Goal: Task Accomplishment & Management: Manage account settings

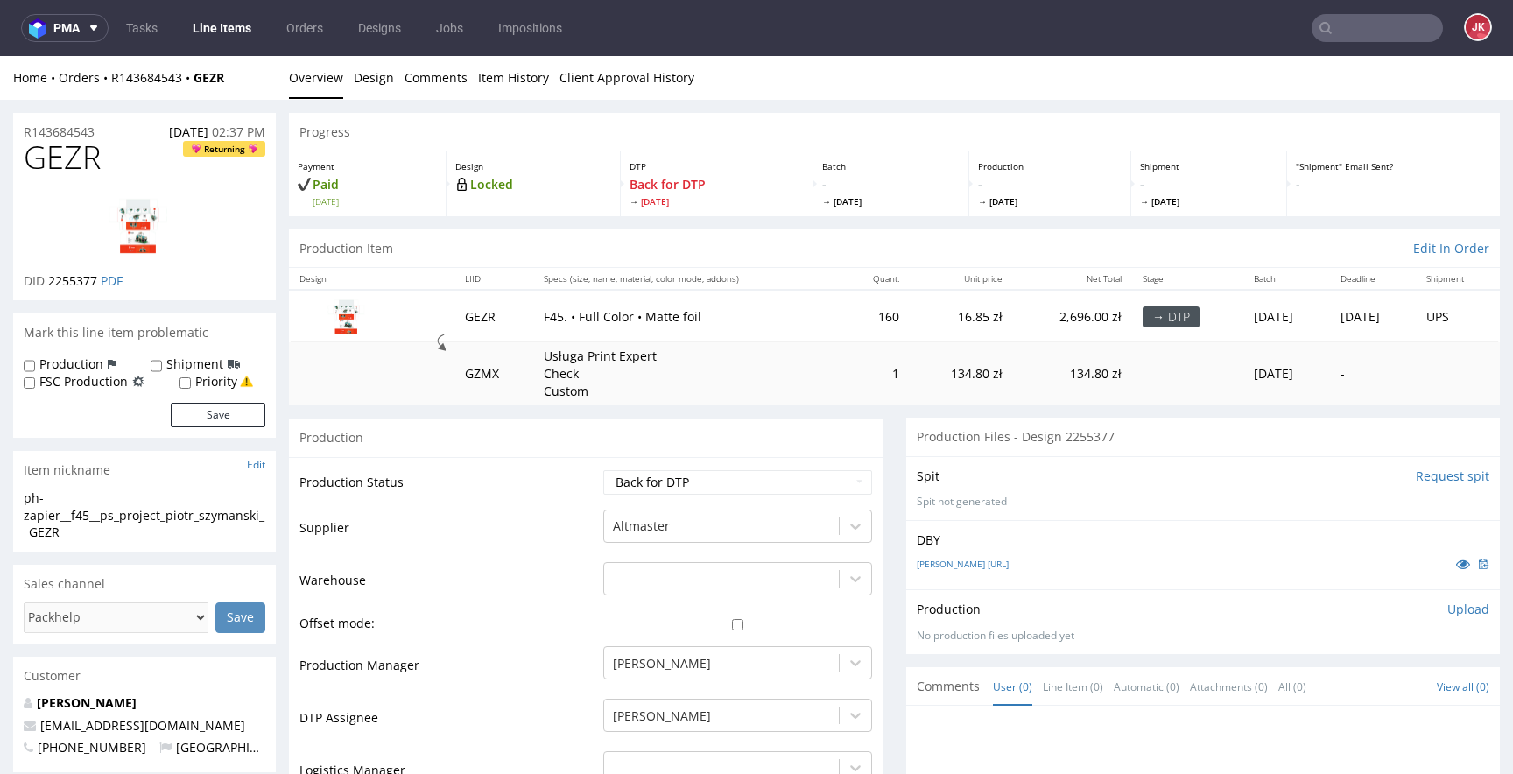
scroll to position [385, 0]
click at [658, 487] on select "Waiting for Artwork Waiting for Diecut Waiting for Mockup Waiting for DTP Waiti…" at bounding box center [737, 482] width 269 height 25
select select "dtp_in_process"
click at [603, 470] on select "Waiting for Artwork Waiting for Diecut Waiting for Mockup Waiting for DTP Waiti…" at bounding box center [737, 482] width 269 height 25
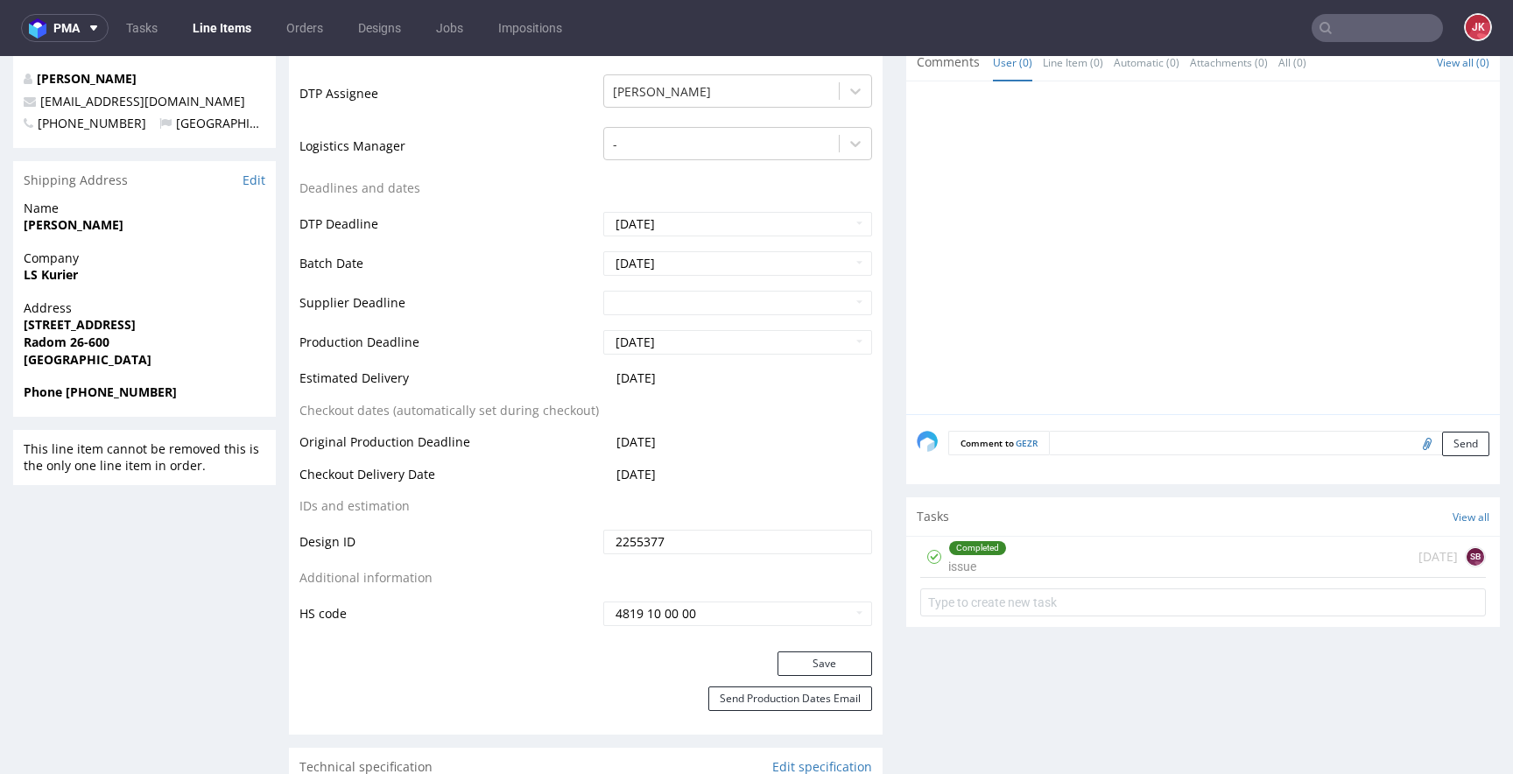
scroll to position [721, 0]
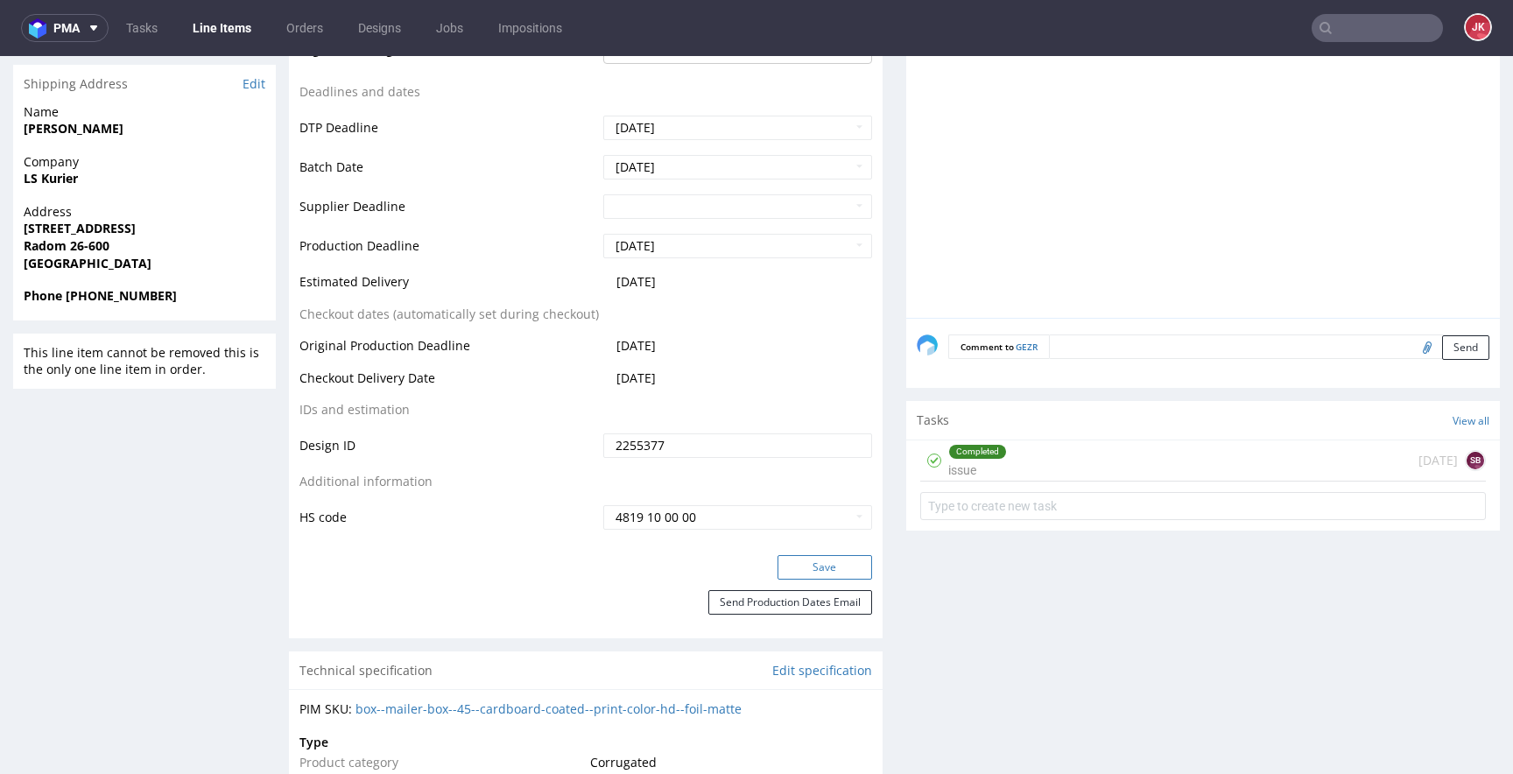
click at [814, 566] on button "Save" at bounding box center [824, 567] width 95 height 25
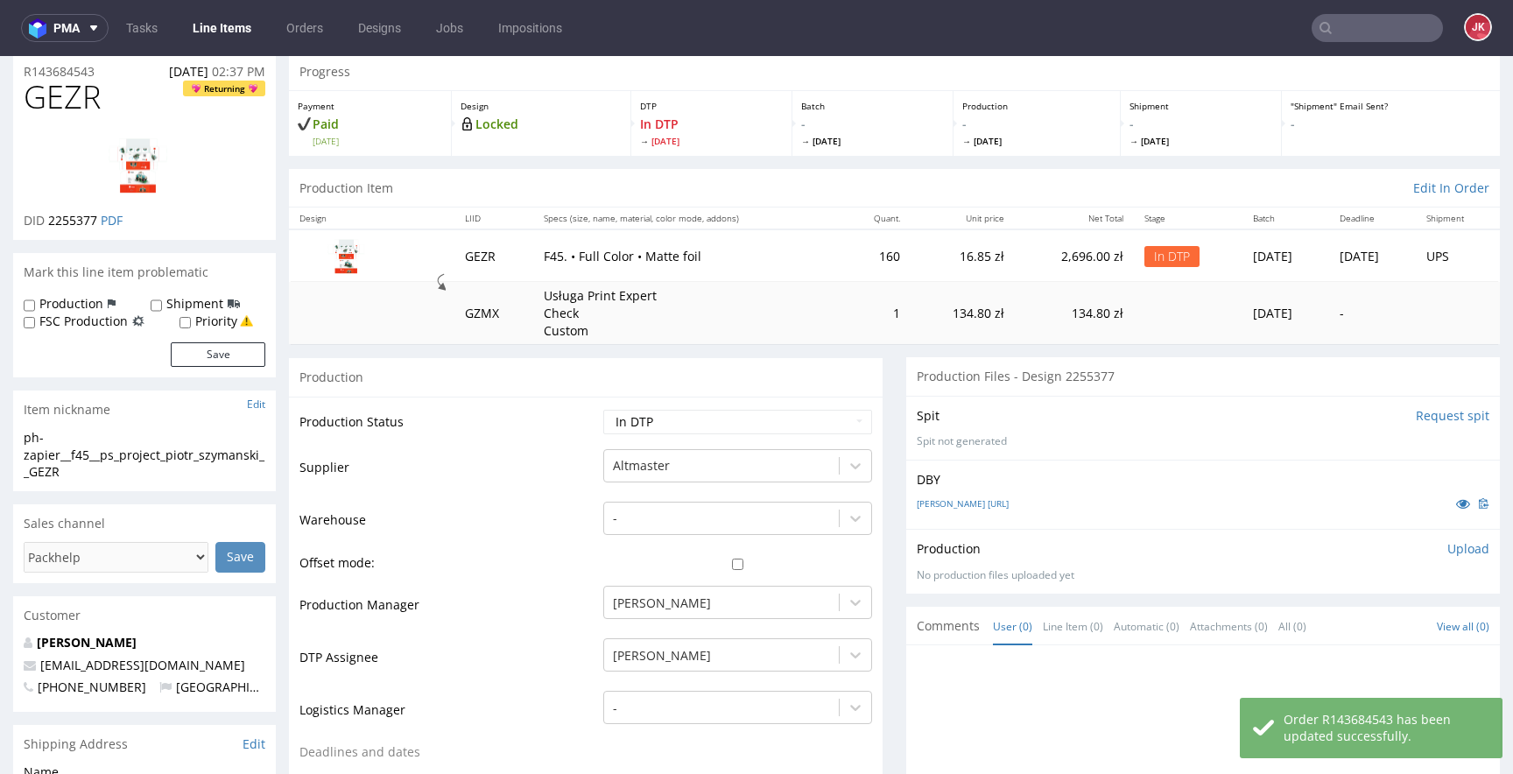
scroll to position [0, 0]
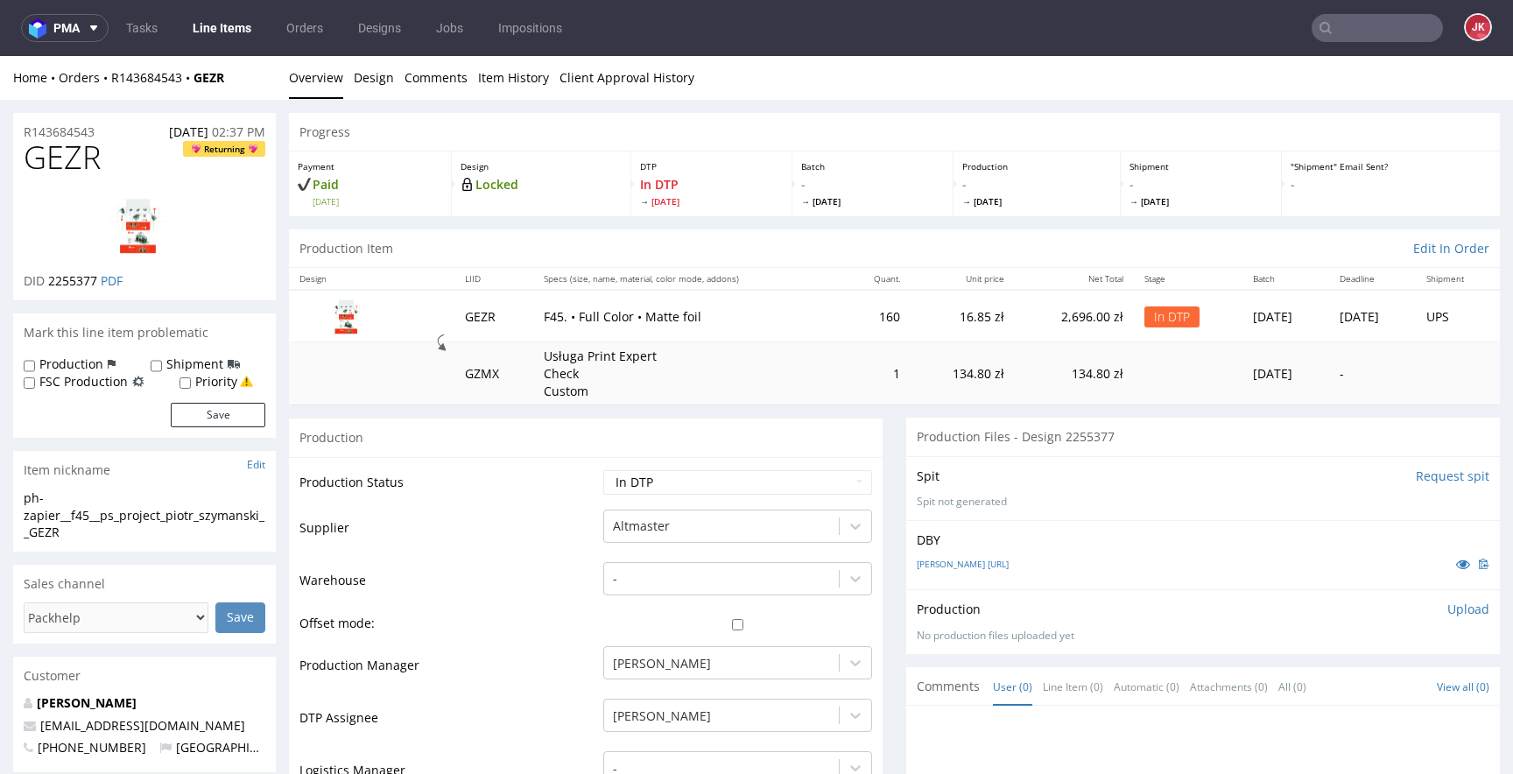
click at [77, 167] on span "GEZR" at bounding box center [62, 157] width 77 height 35
copy span "GEZR"
click at [554, 506] on td "Production Status" at bounding box center [448, 487] width 299 height 39
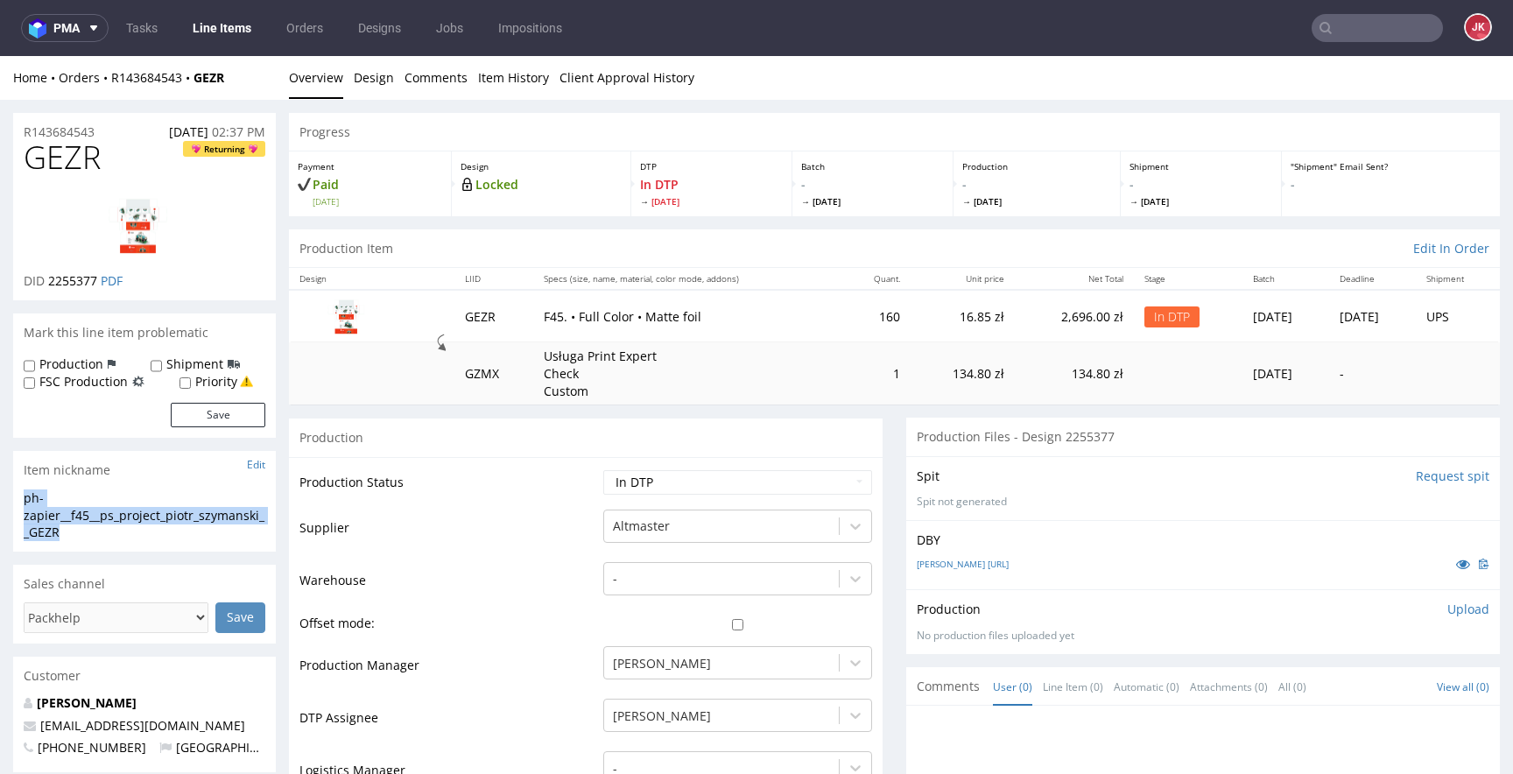
drag, startPoint x: 96, startPoint y: 532, endPoint x: 0, endPoint y: 502, distance: 101.1
copy div "ph-zapier__f45__ps_project_piotr_szymanski__GEZR"
drag, startPoint x: 123, startPoint y: 130, endPoint x: 5, endPoint y: 136, distance: 117.5
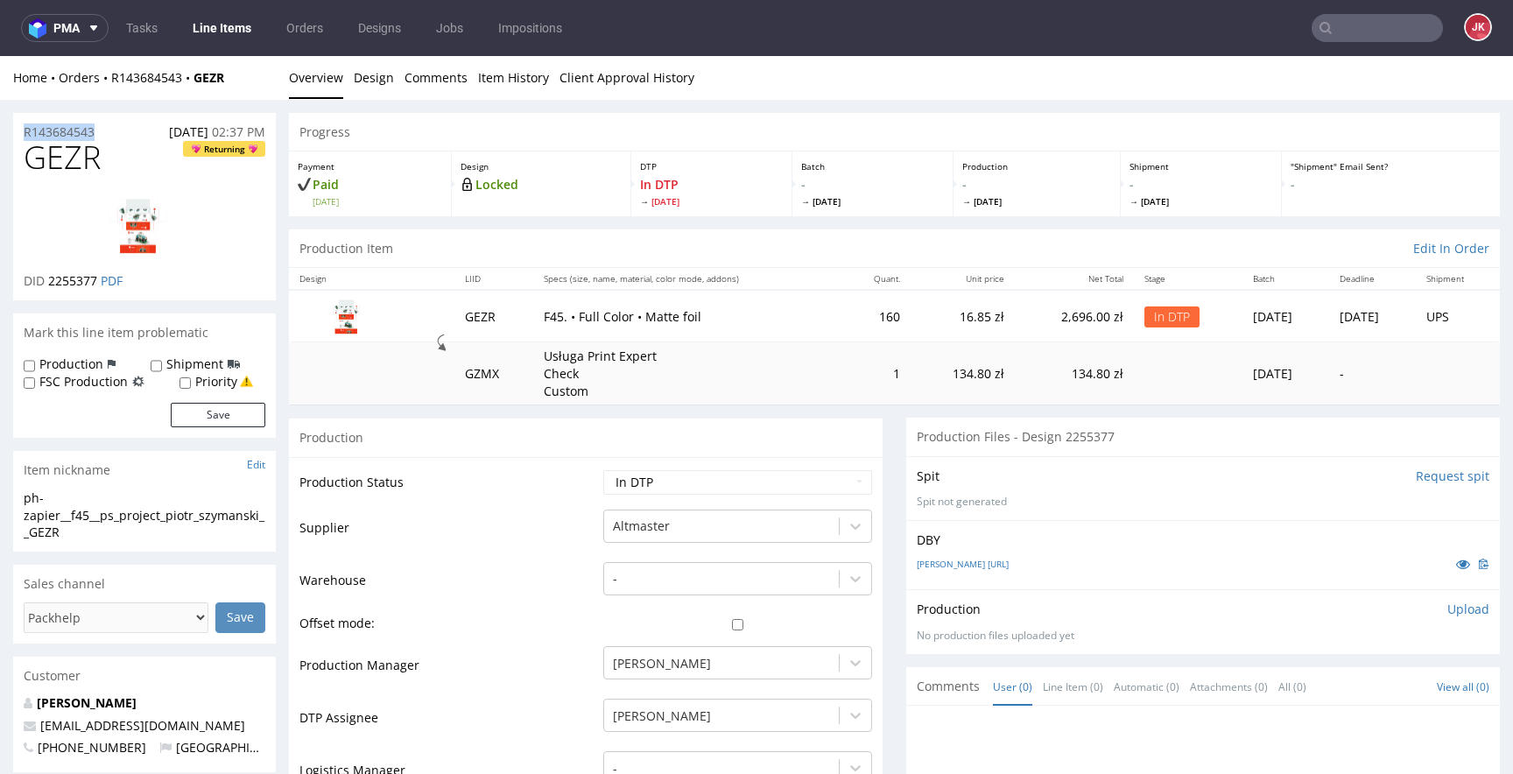
copy p "R143684543"
drag, startPoint x: 47, startPoint y: 282, endPoint x: 99, endPoint y: 285, distance: 51.8
click at [99, 285] on p "DID 2255377 PDF" at bounding box center [73, 281] width 99 height 18
copy span "2255377"
click at [1115, 562] on div "Buglo pudelko F45.ai" at bounding box center [1203, 563] width 573 height 19
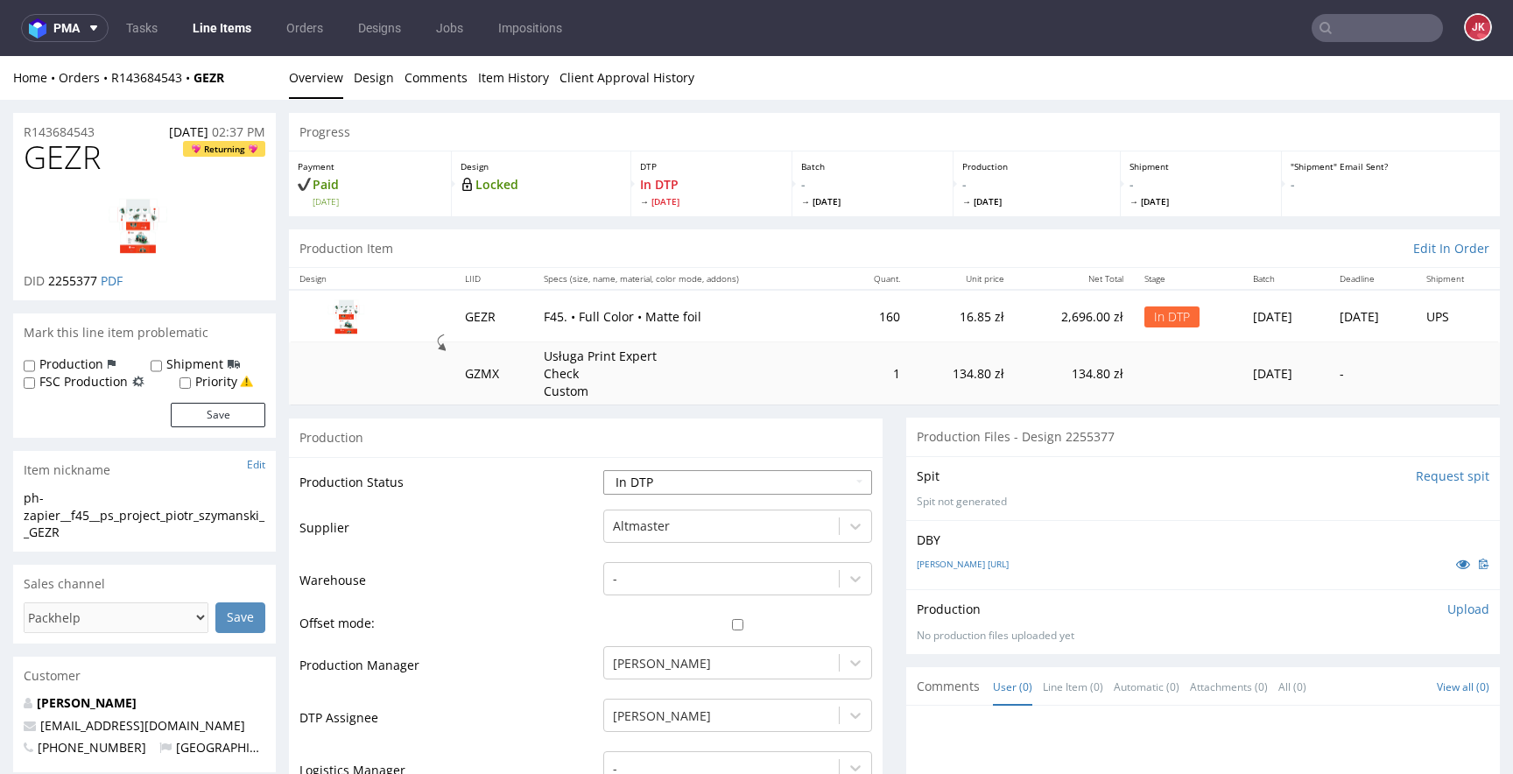
click at [788, 483] on select "Waiting for Artwork Waiting for Diecut Waiting for Mockup Waiting for DTP Waiti…" at bounding box center [737, 482] width 269 height 25
select select "dtp_ca_needed"
click at [603, 470] on select "Waiting for Artwork Waiting for Diecut Waiting for Mockup Waiting for DTP Waiti…" at bounding box center [737, 482] width 269 height 25
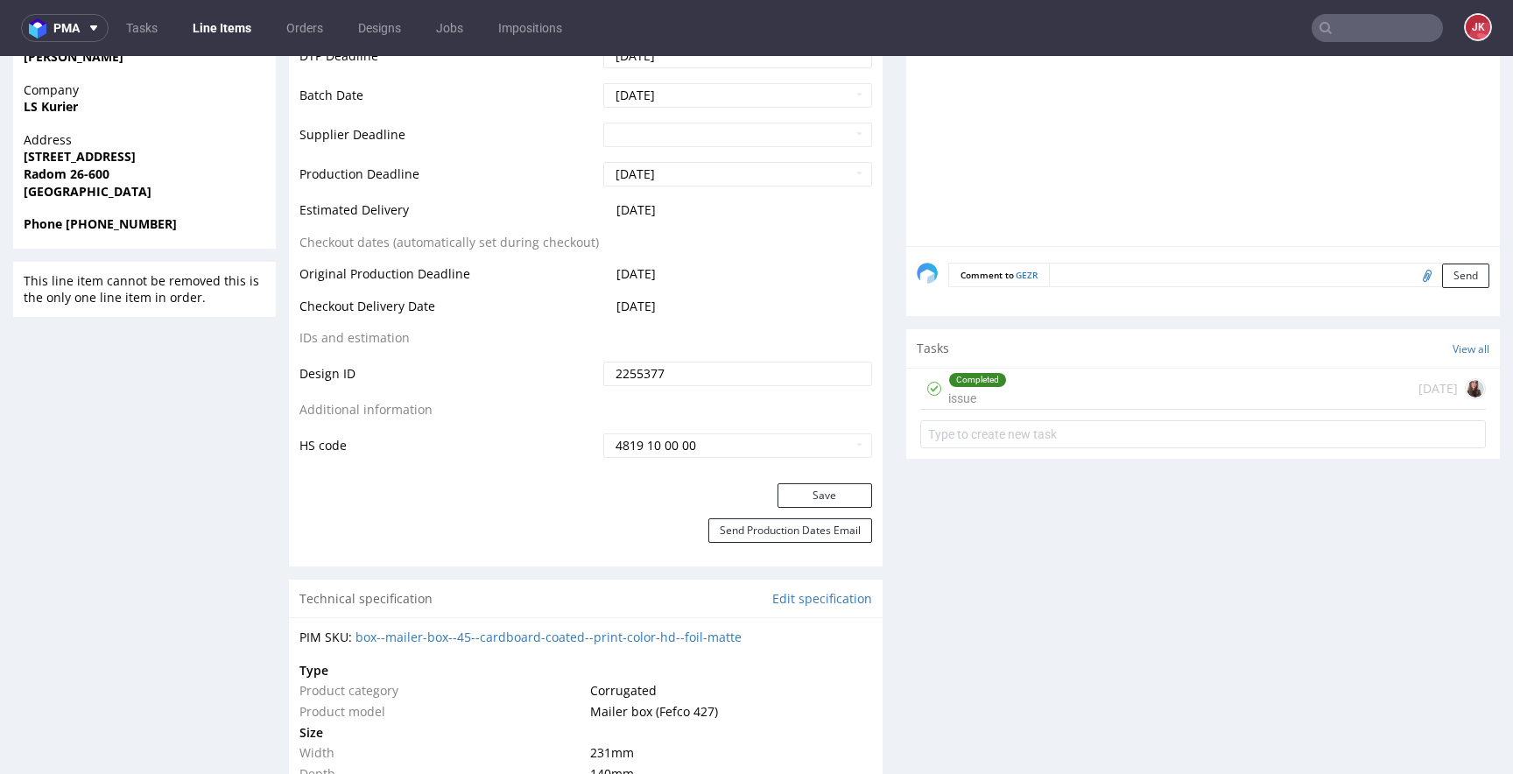
scroll to position [808, 0]
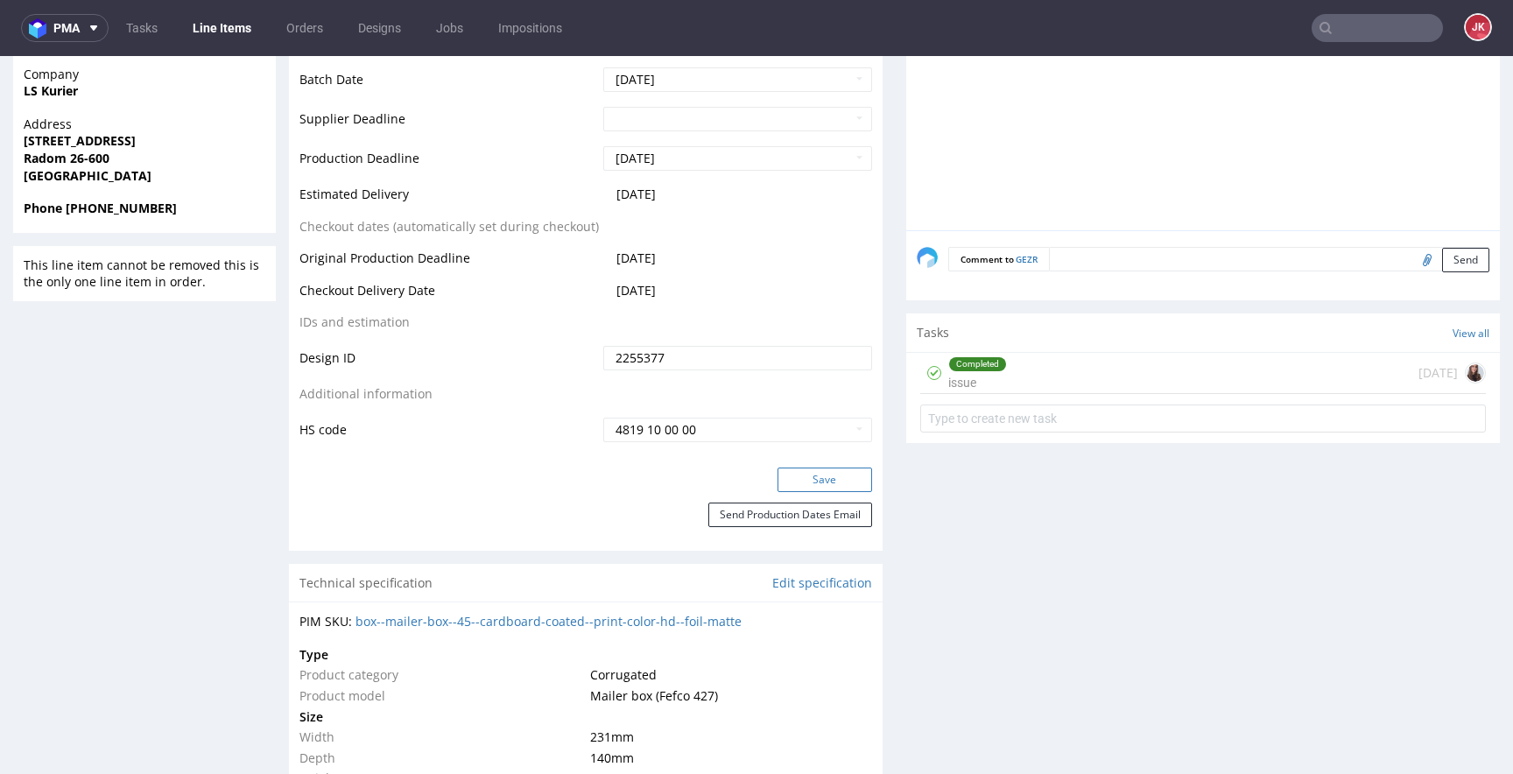
click at [809, 475] on button "Save" at bounding box center [824, 480] width 95 height 25
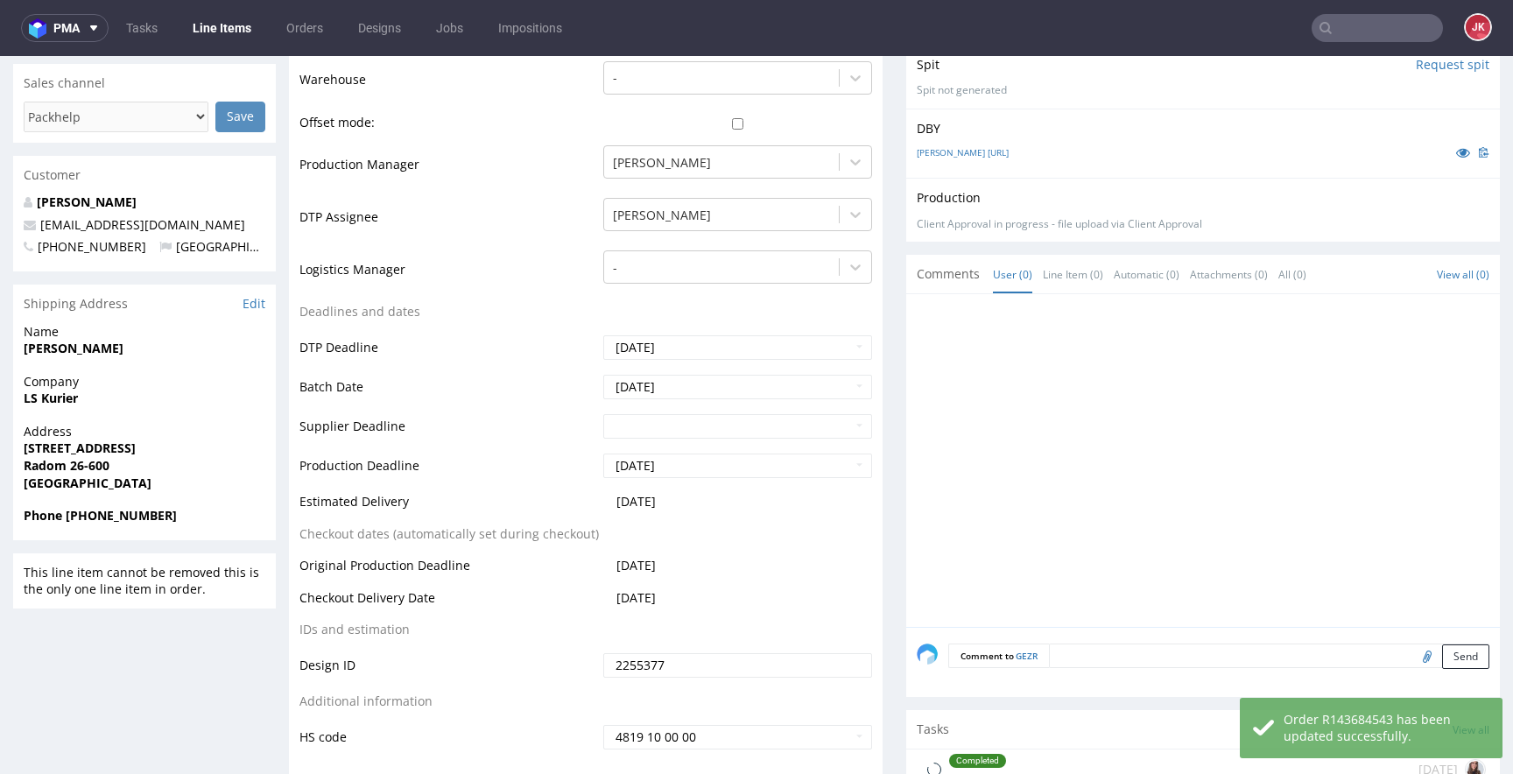
scroll to position [0, 0]
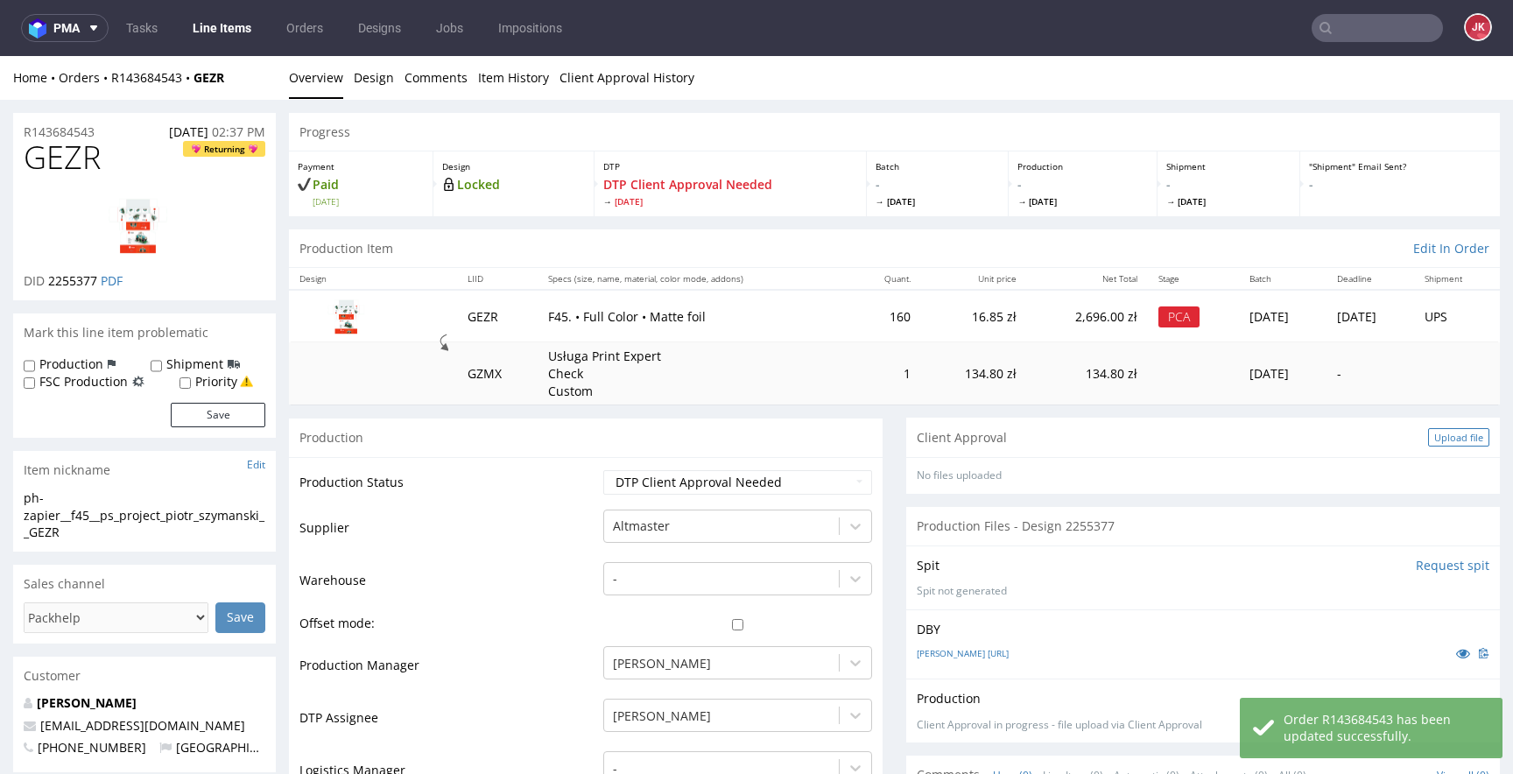
click at [1448, 446] on div "Upload file" at bounding box center [1458, 437] width 61 height 18
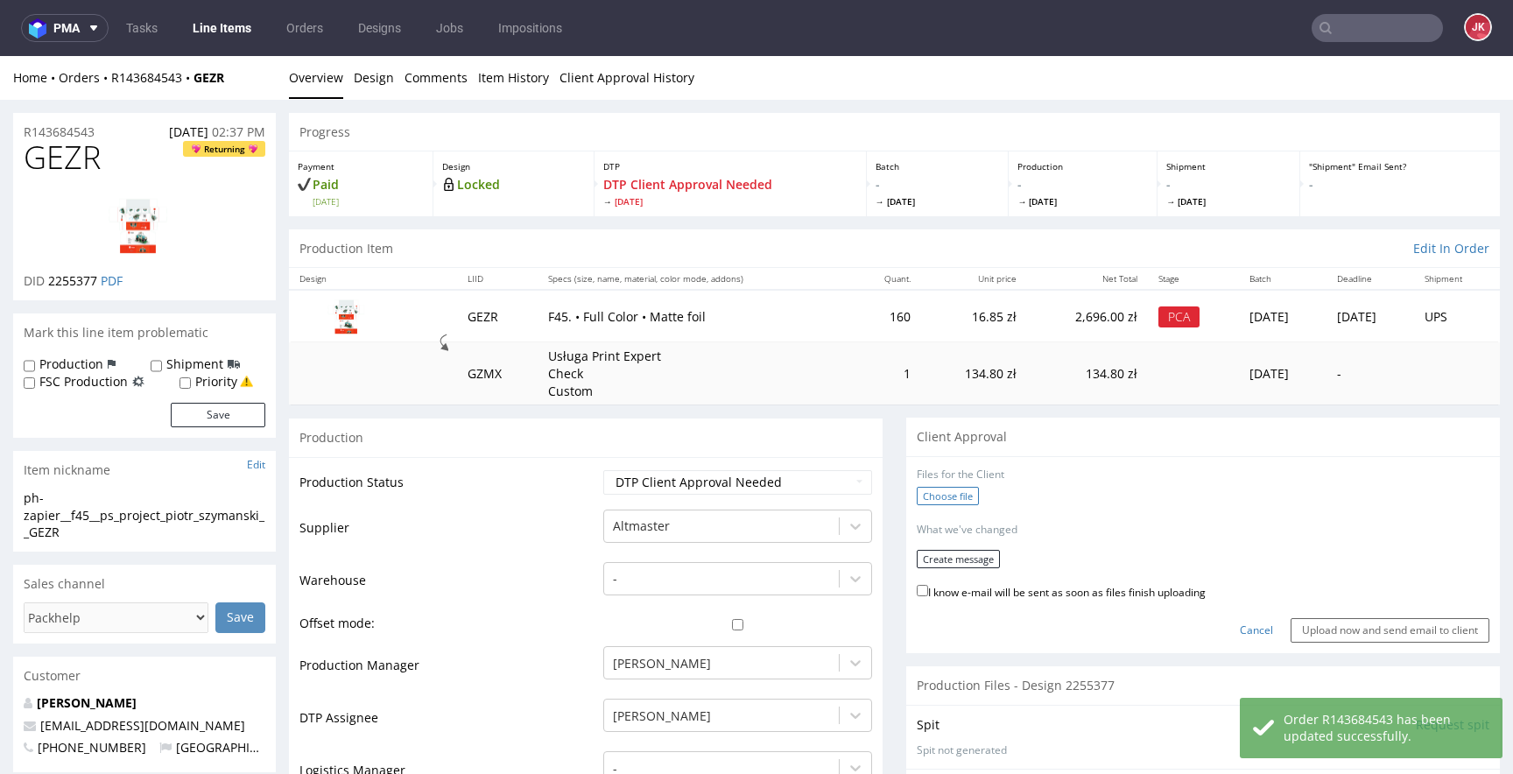
click at [946, 496] on label "Choose file" at bounding box center [948, 496] width 62 height 18
click at [0, 56] on input "Choose file" at bounding box center [0, 56] width 0 height 0
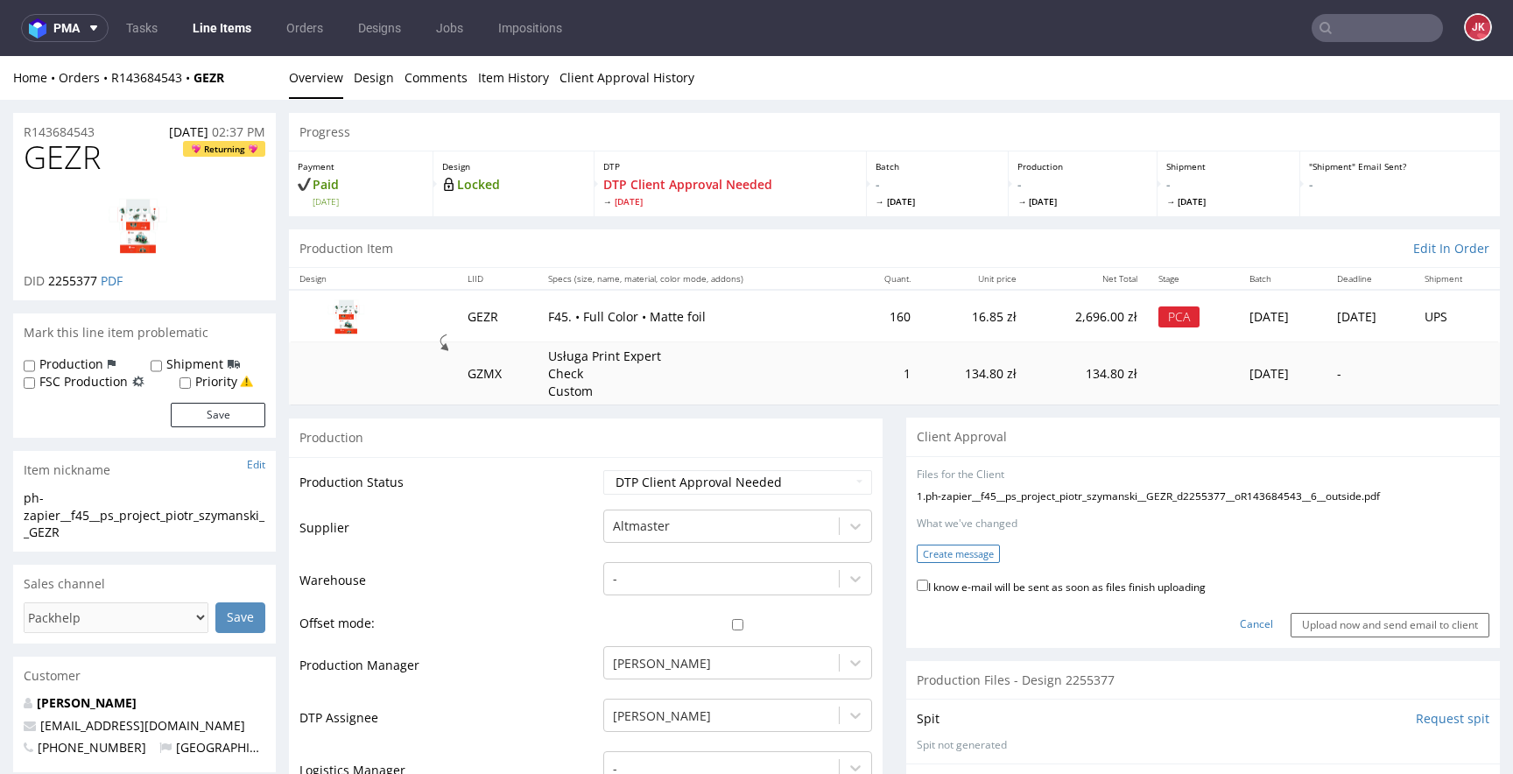
click at [943, 555] on button "Create message" at bounding box center [958, 554] width 83 height 18
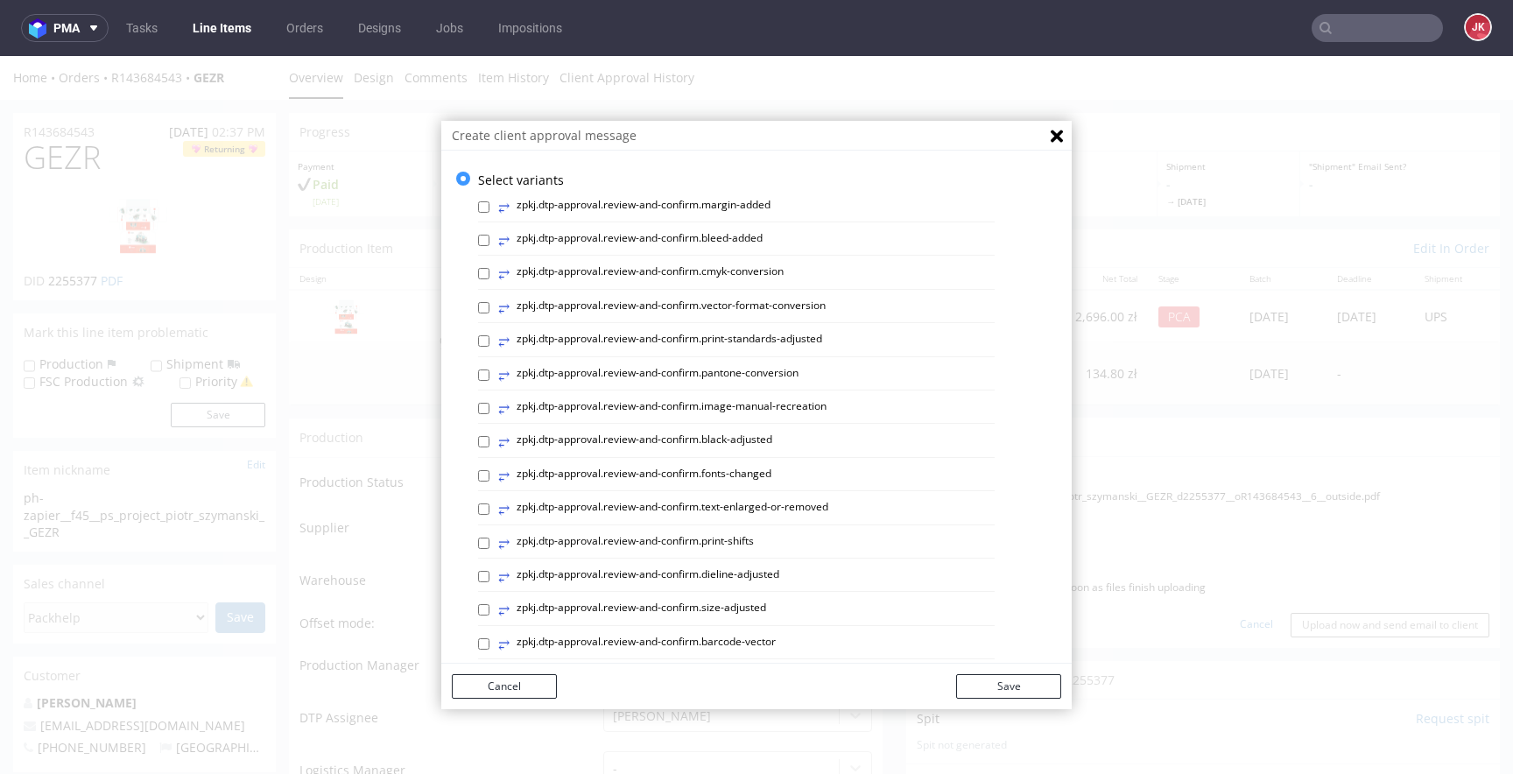
click at [755, 405] on label "⥂ zpkj.dtp-approval.review-and-confirm.image-manual-recreation" at bounding box center [662, 408] width 328 height 19
click at [489, 405] on input "⥂ zpkj.dtp-approval.review-and-confirm.image-manual-recreation" at bounding box center [483, 408] width 11 height 11
checkbox input "true"
click at [1005, 690] on button "Save" at bounding box center [1008, 686] width 105 height 25
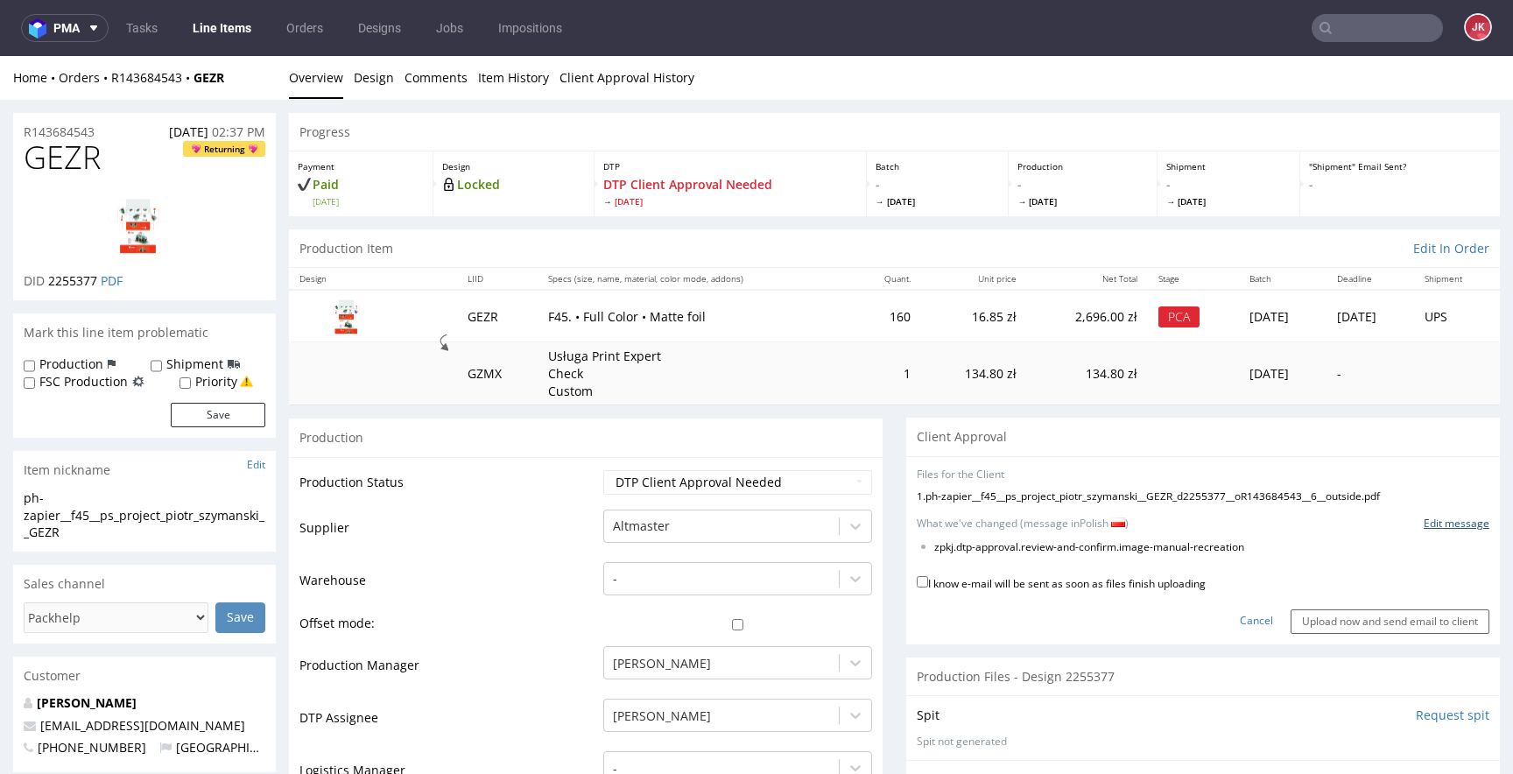
click at [1452, 529] on link "Edit message" at bounding box center [1457, 524] width 66 height 15
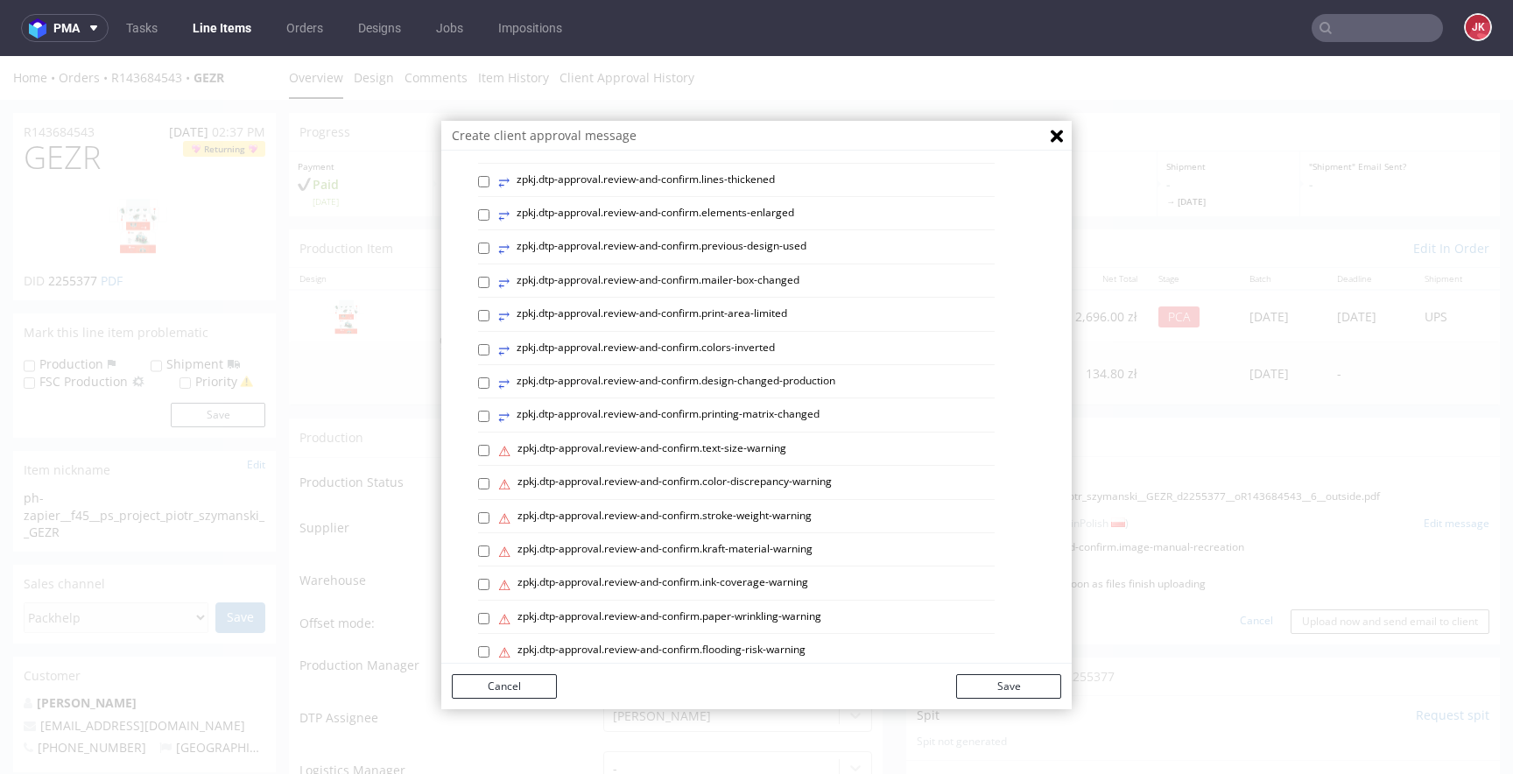
scroll to position [741, 0]
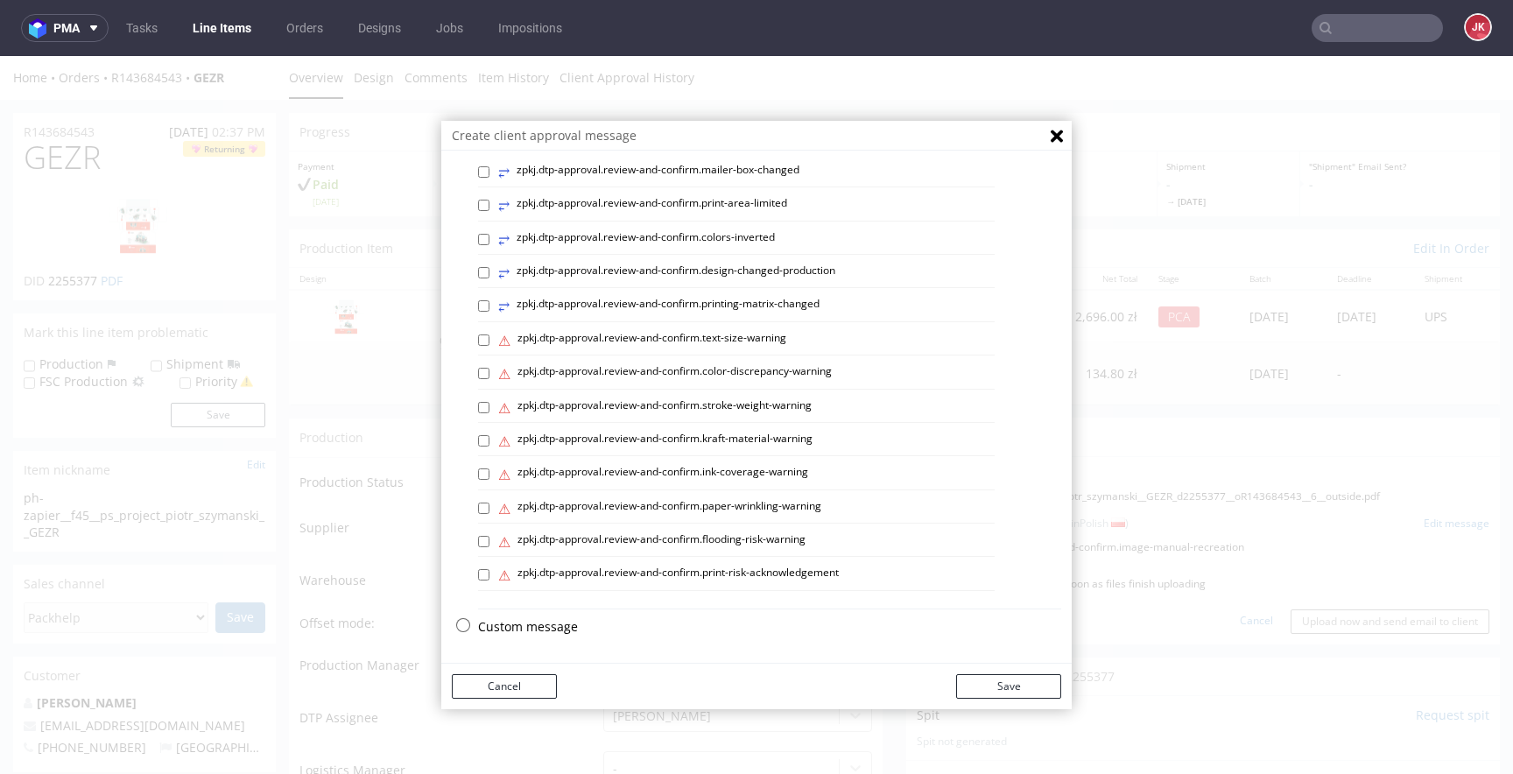
click at [534, 622] on p "Custom message" at bounding box center [769, 627] width 583 height 18
checkbox input "false"
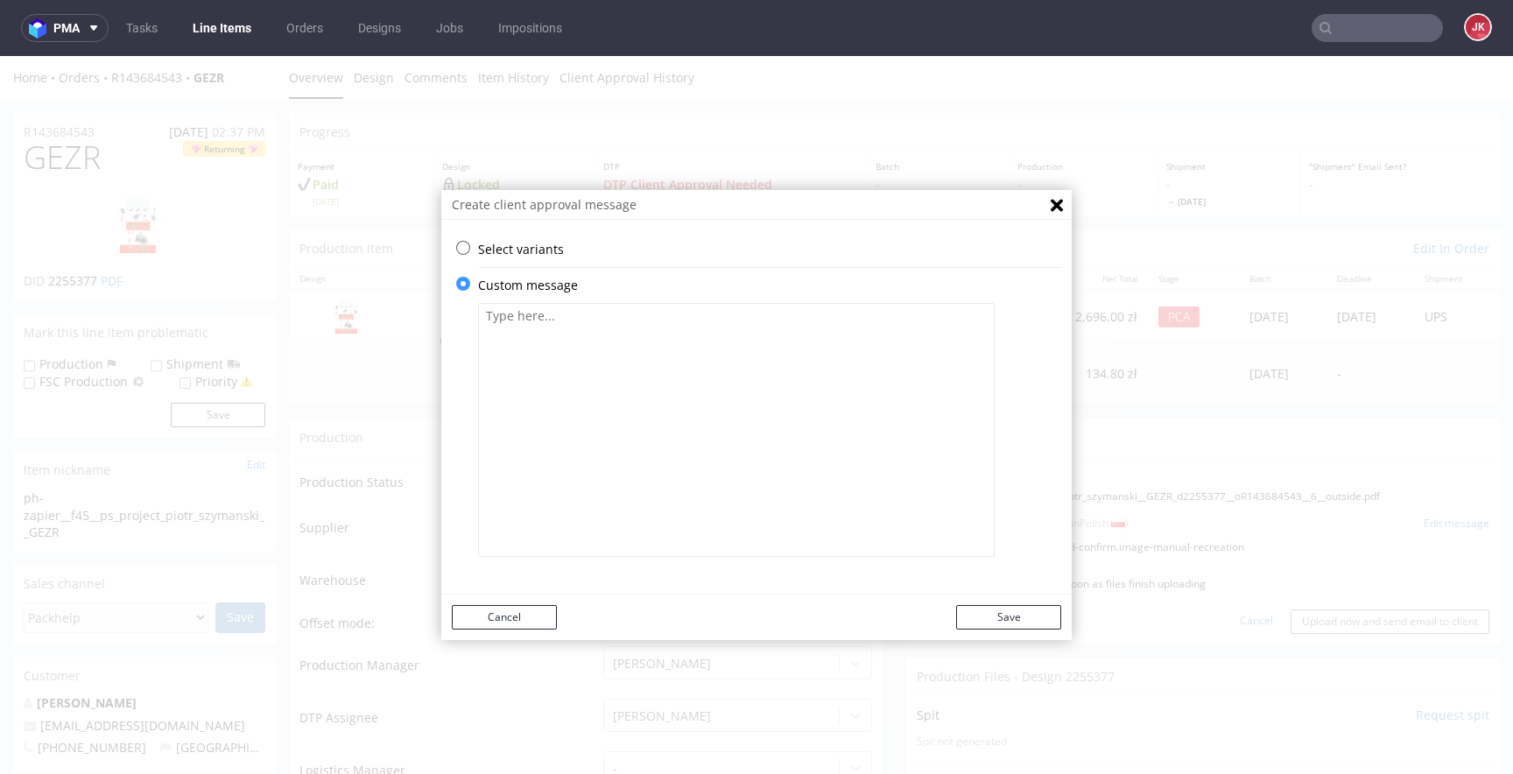
click at [678, 285] on p "Custom message" at bounding box center [769, 286] width 583 height 18
click at [630, 396] on textarea at bounding box center [736, 430] width 517 height 254
type textarea "a"
click at [983, 606] on button "Save" at bounding box center [1008, 617] width 105 height 25
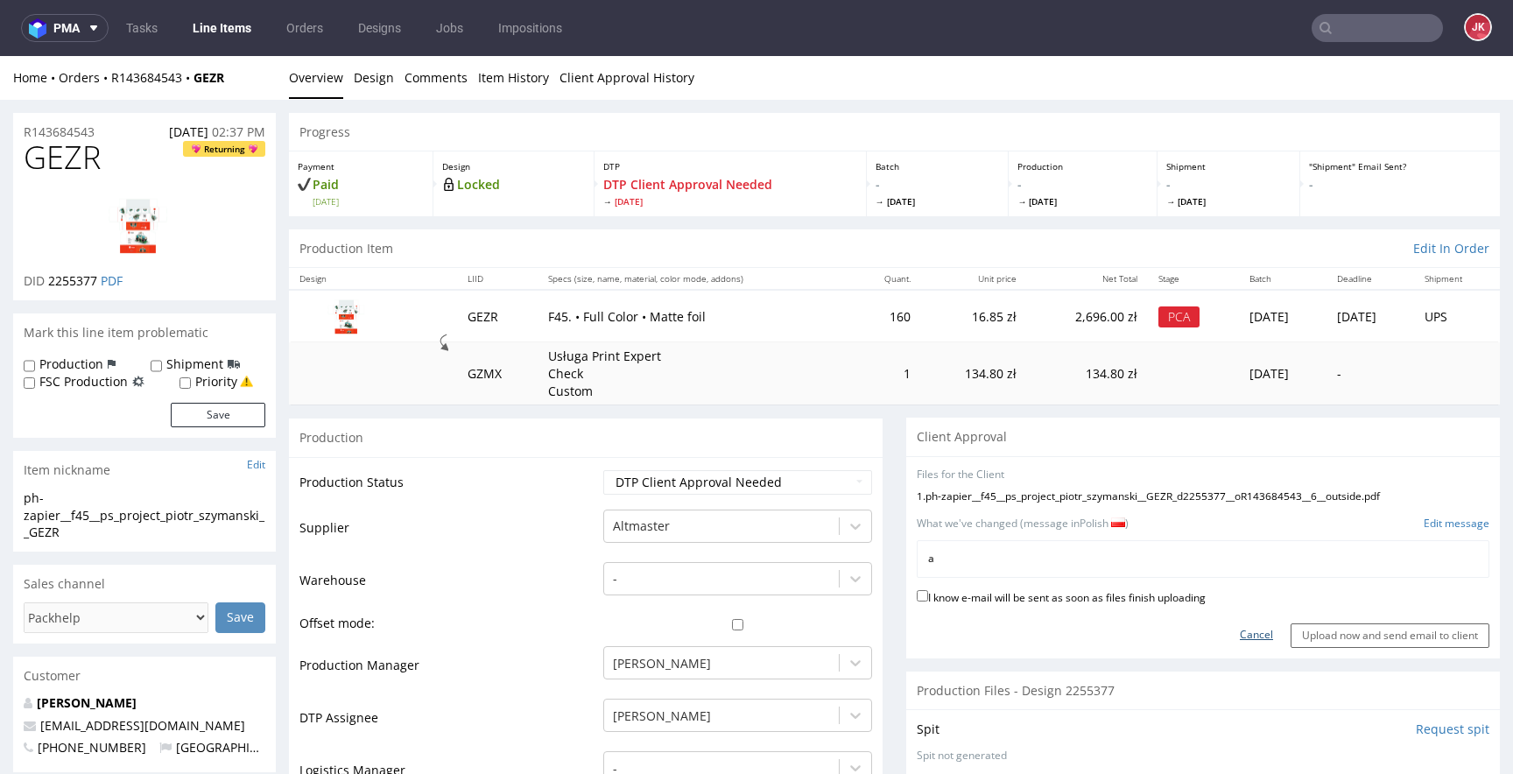
click at [1240, 634] on link "Cancel" at bounding box center [1256, 635] width 33 height 15
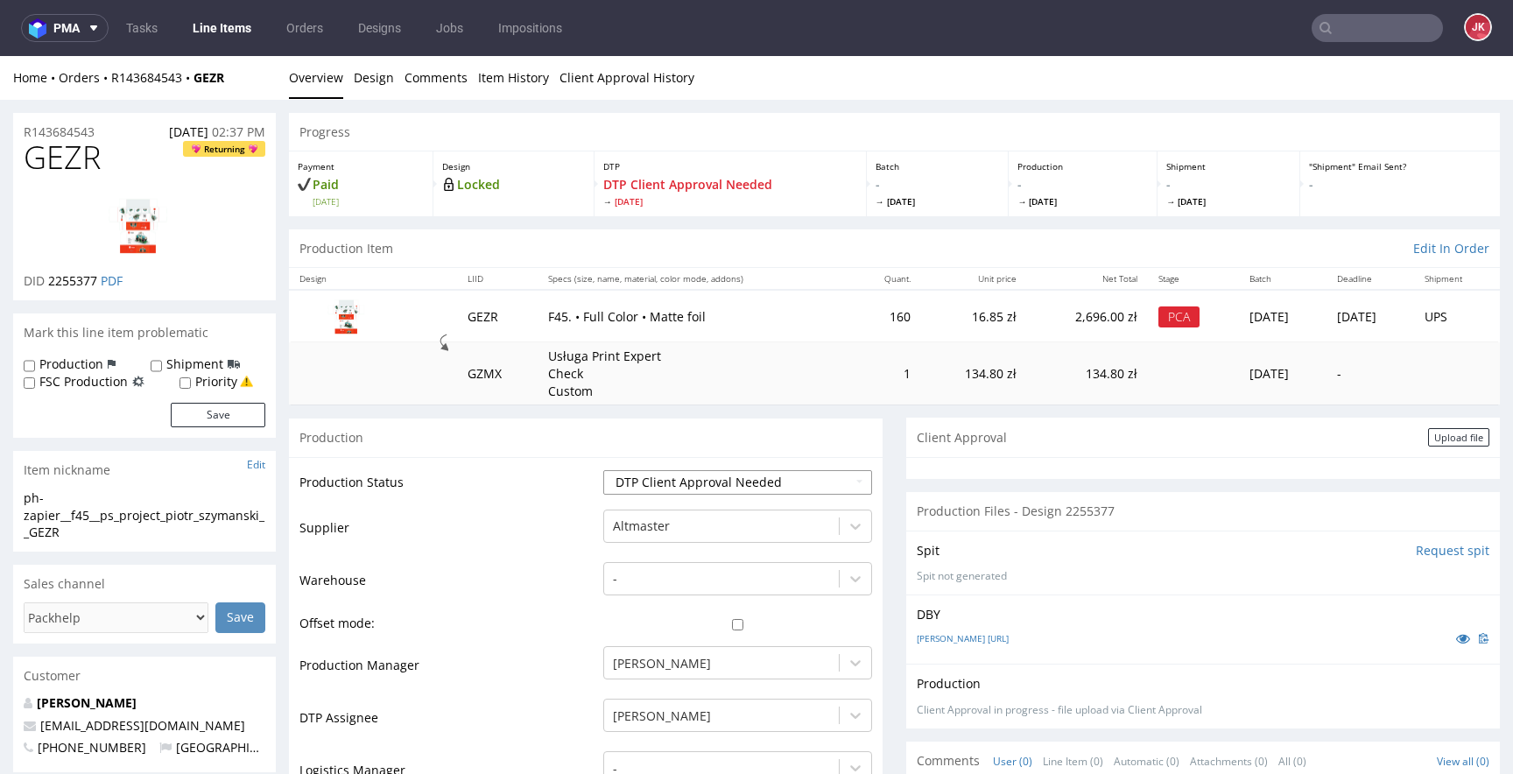
click at [718, 472] on select "Waiting for Artwork Waiting for Diecut Waiting for Mockup Waiting for DTP Waiti…" at bounding box center [737, 482] width 269 height 25
select select "dtp_in_process"
click at [603, 470] on select "Waiting for Artwork Waiting for Diecut Waiting for Mockup Waiting for DTP Waiti…" at bounding box center [737, 482] width 269 height 25
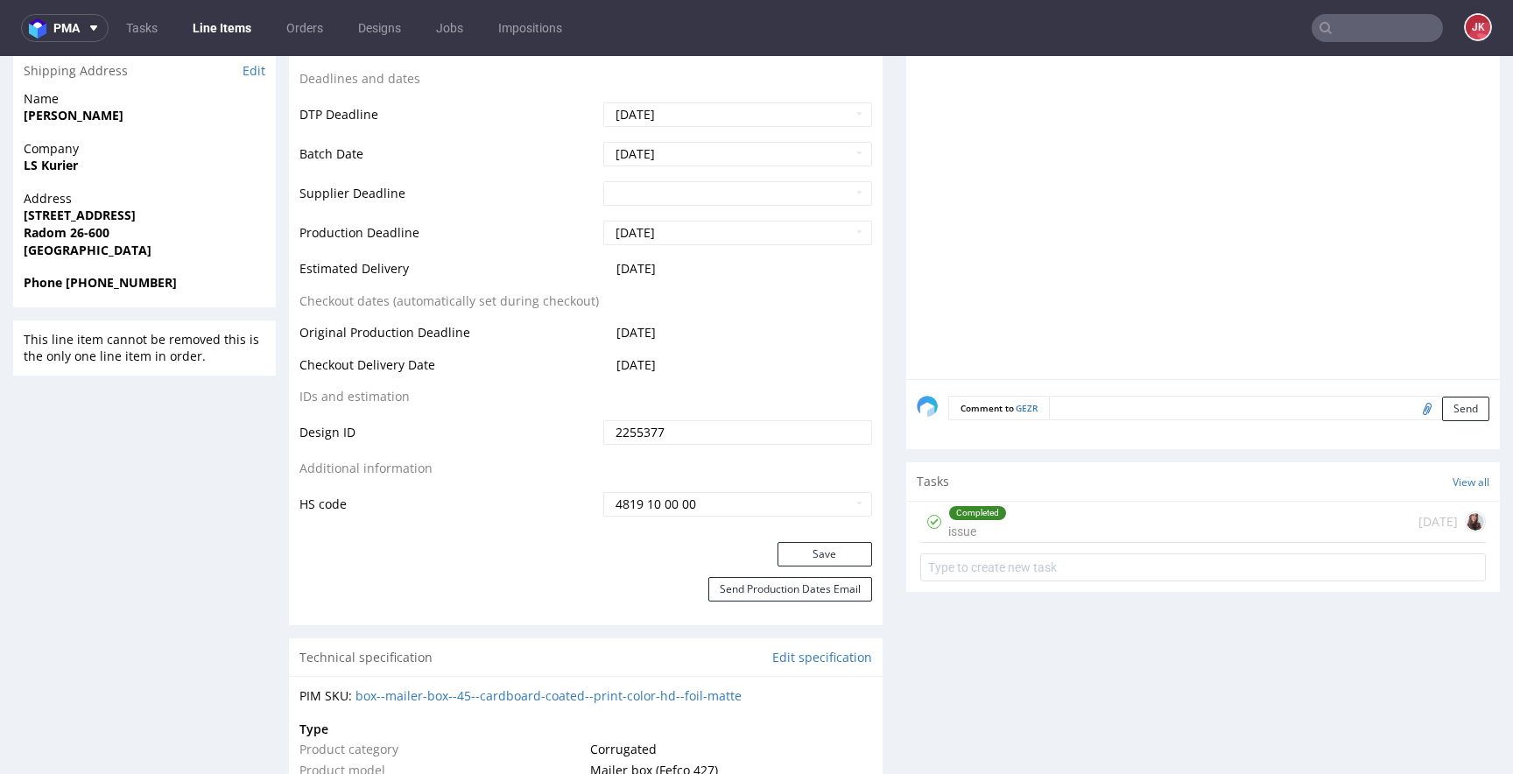
scroll to position [759, 0]
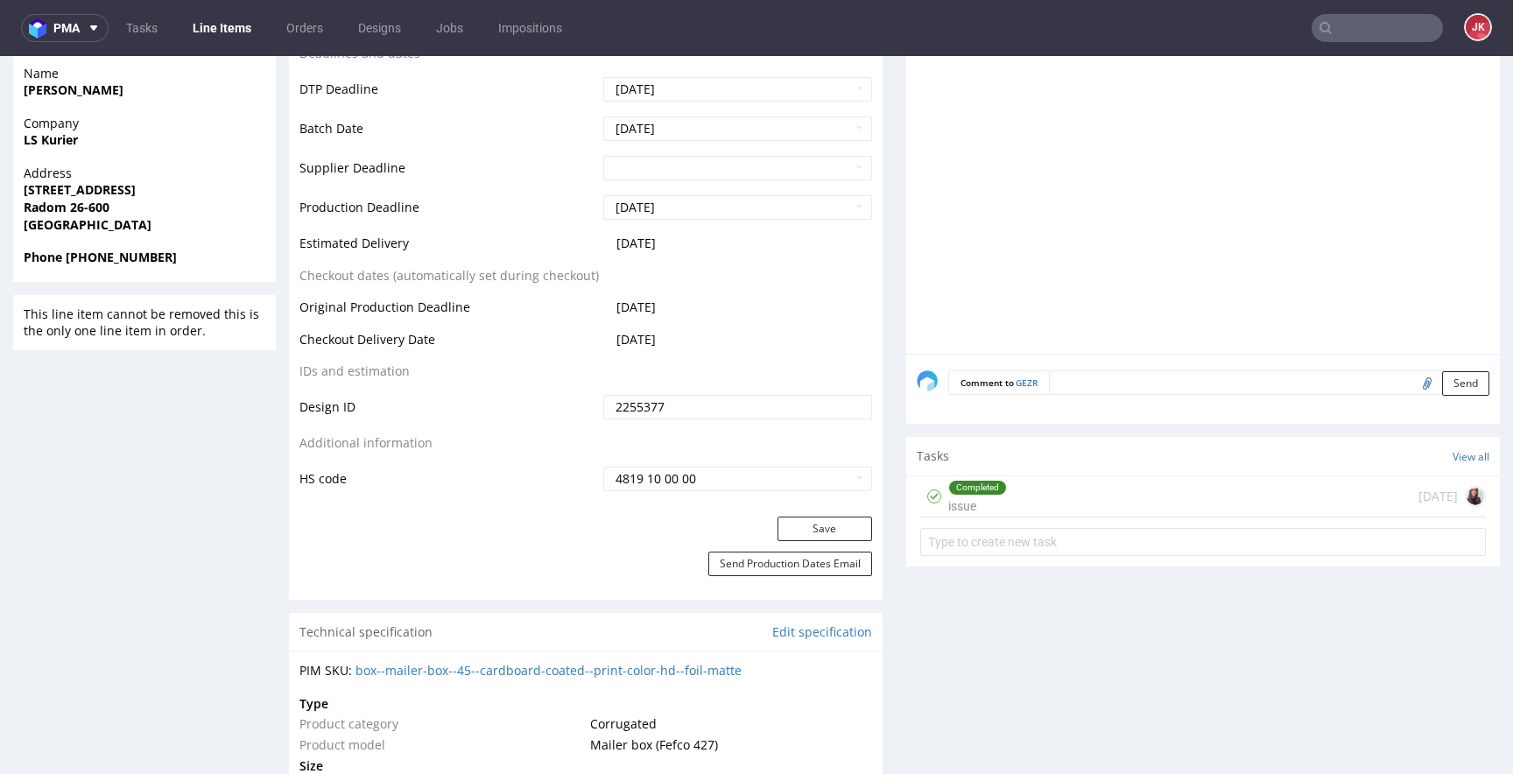
click at [801, 548] on div "Save" at bounding box center [586, 534] width 594 height 35
click at [810, 532] on button "Save" at bounding box center [824, 529] width 95 height 25
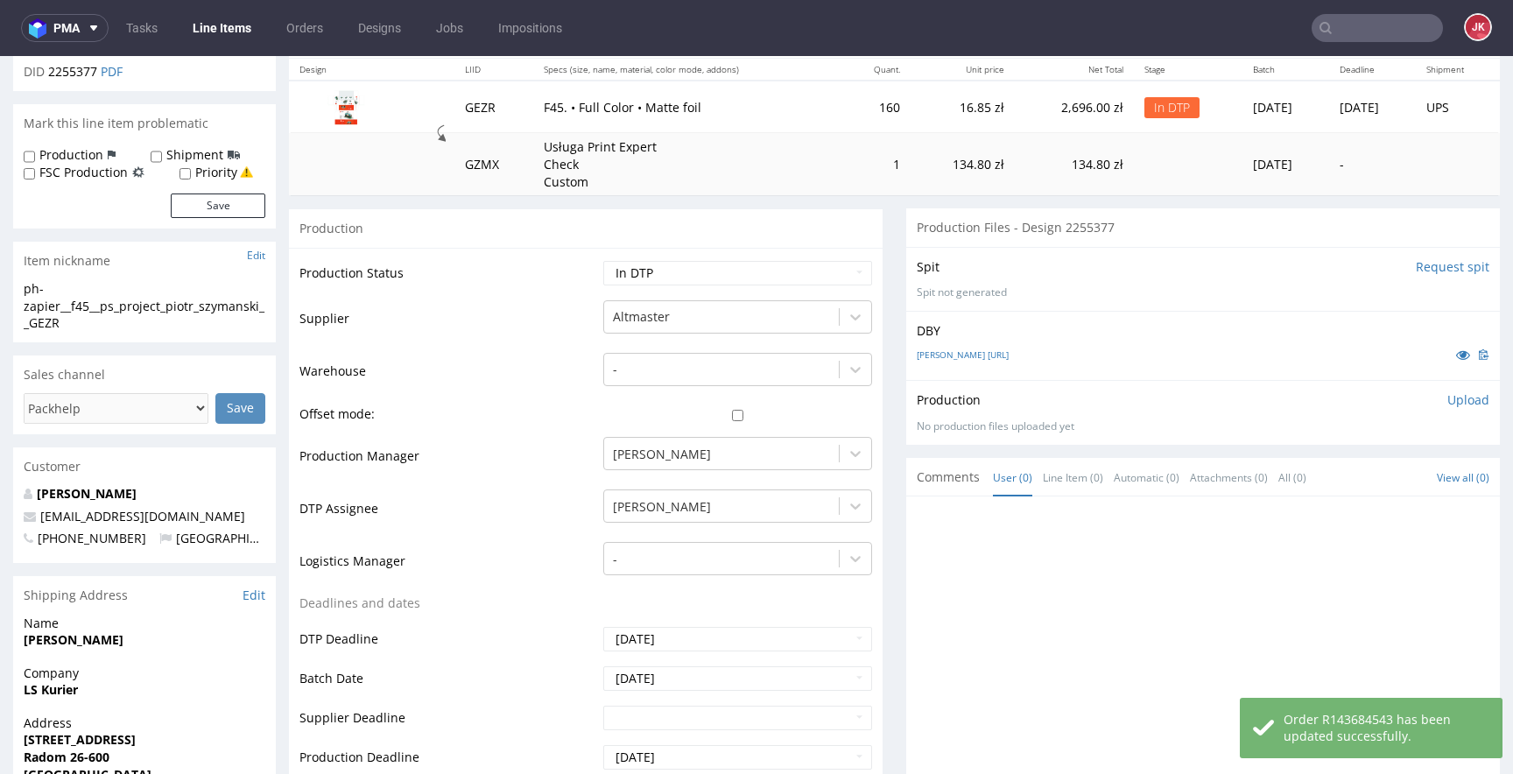
scroll to position [196, 0]
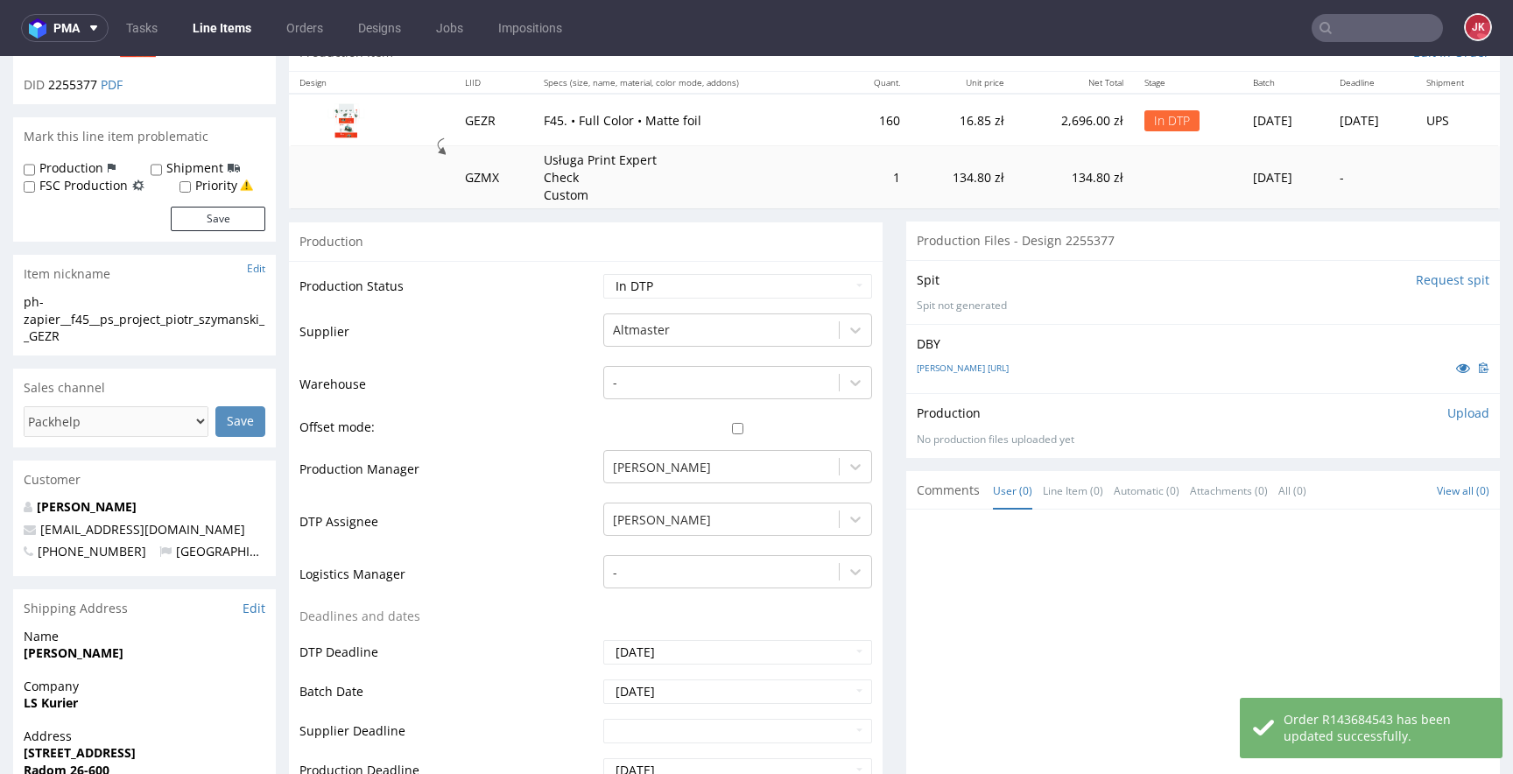
click at [1447, 415] on p "Upload" at bounding box center [1468, 414] width 42 height 18
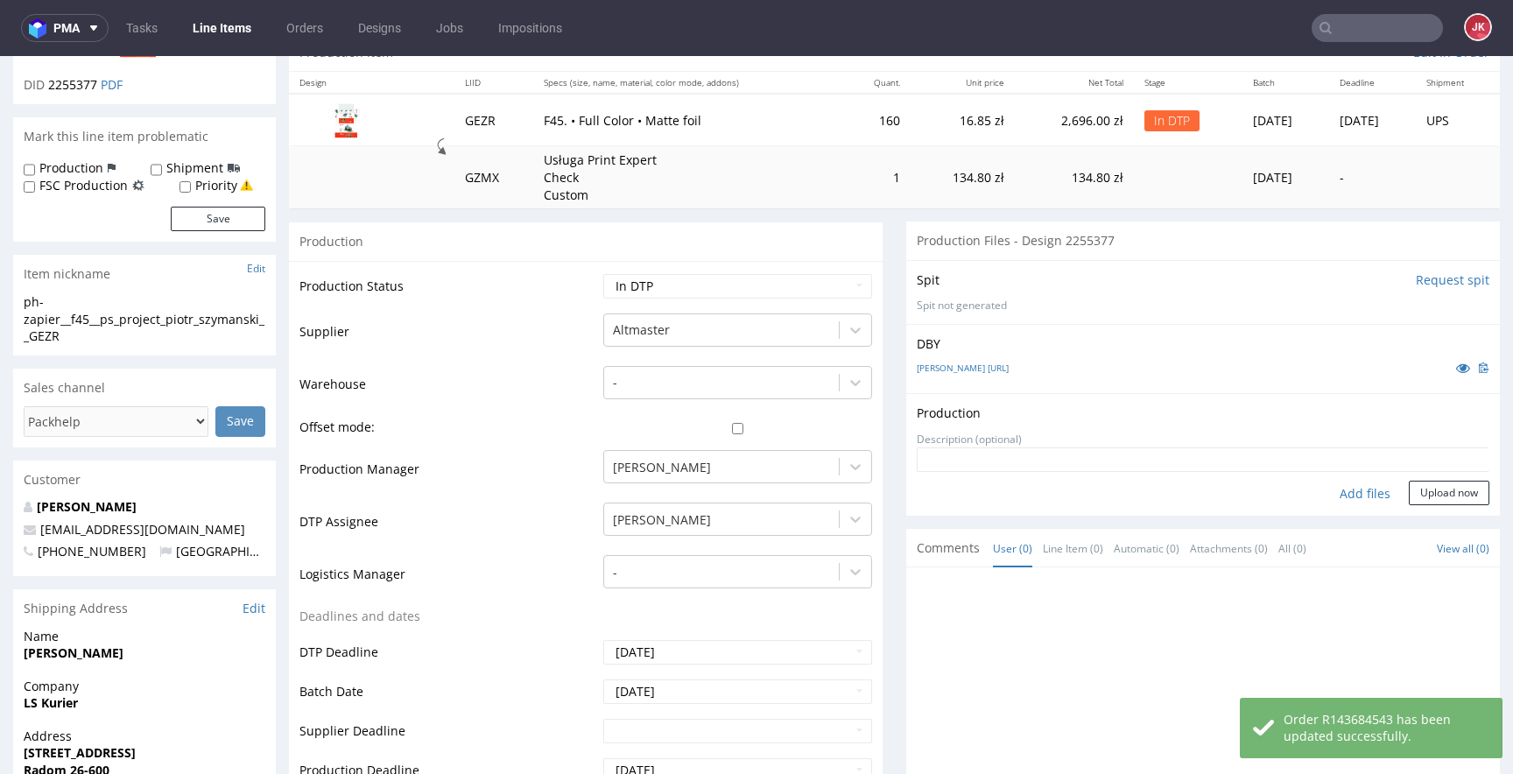
click at [1342, 493] on div "Add files" at bounding box center [1365, 494] width 88 height 26
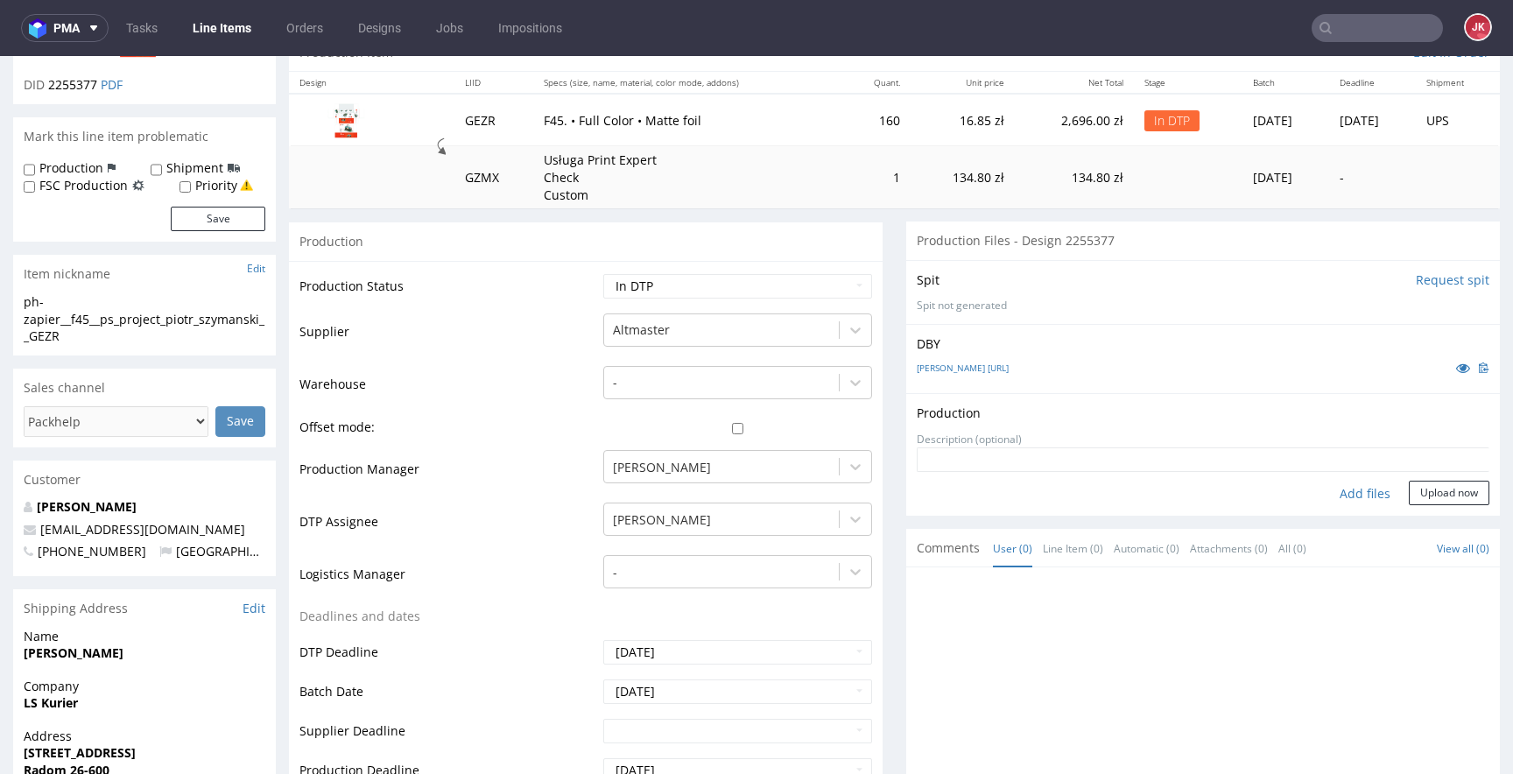
type input "C:\fakepath\ph-zapier__f45__ps_project_piotr_szymanski__GEZR_d2255377__oR143684…"
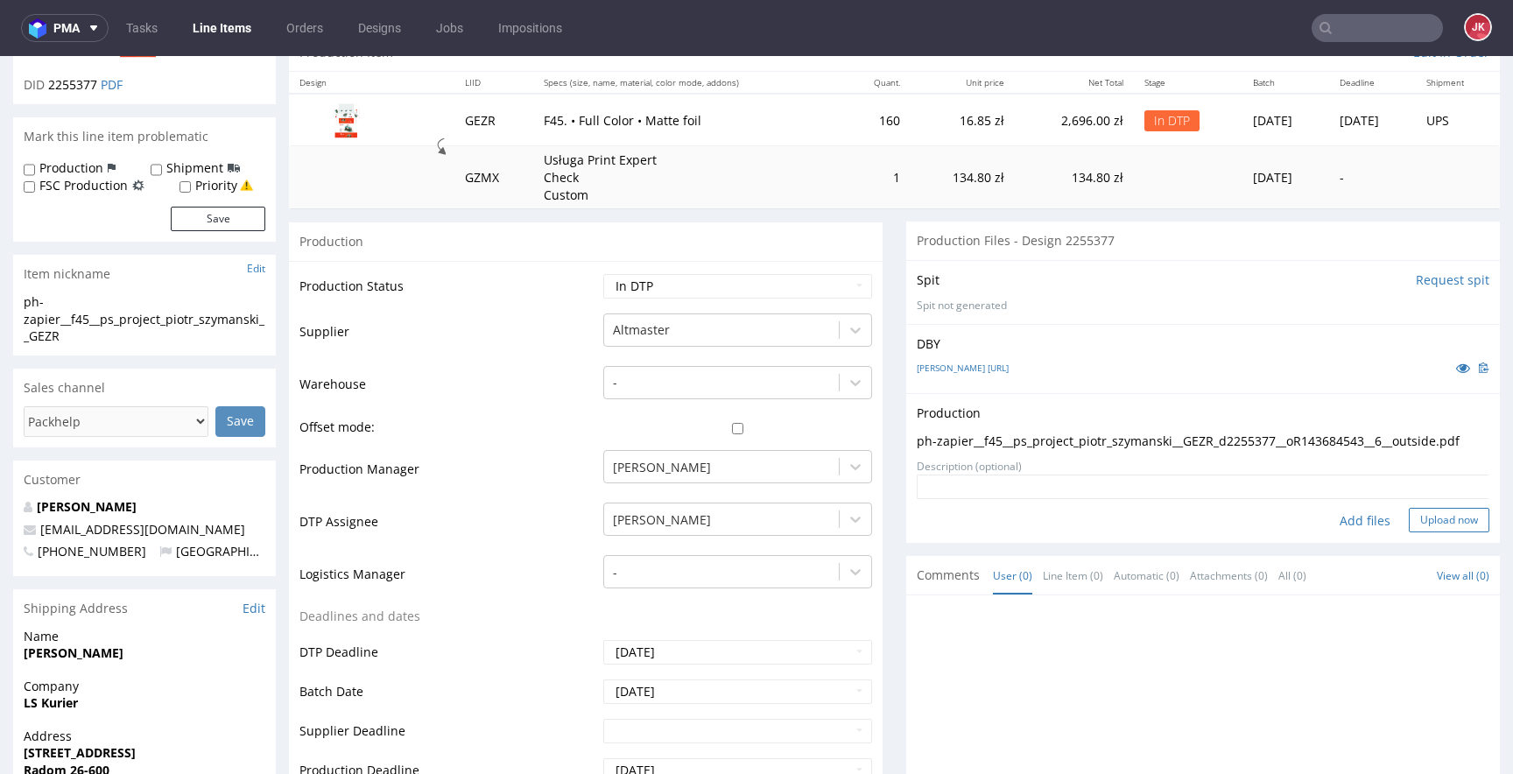
click at [1420, 532] on button "Upload now" at bounding box center [1449, 520] width 81 height 25
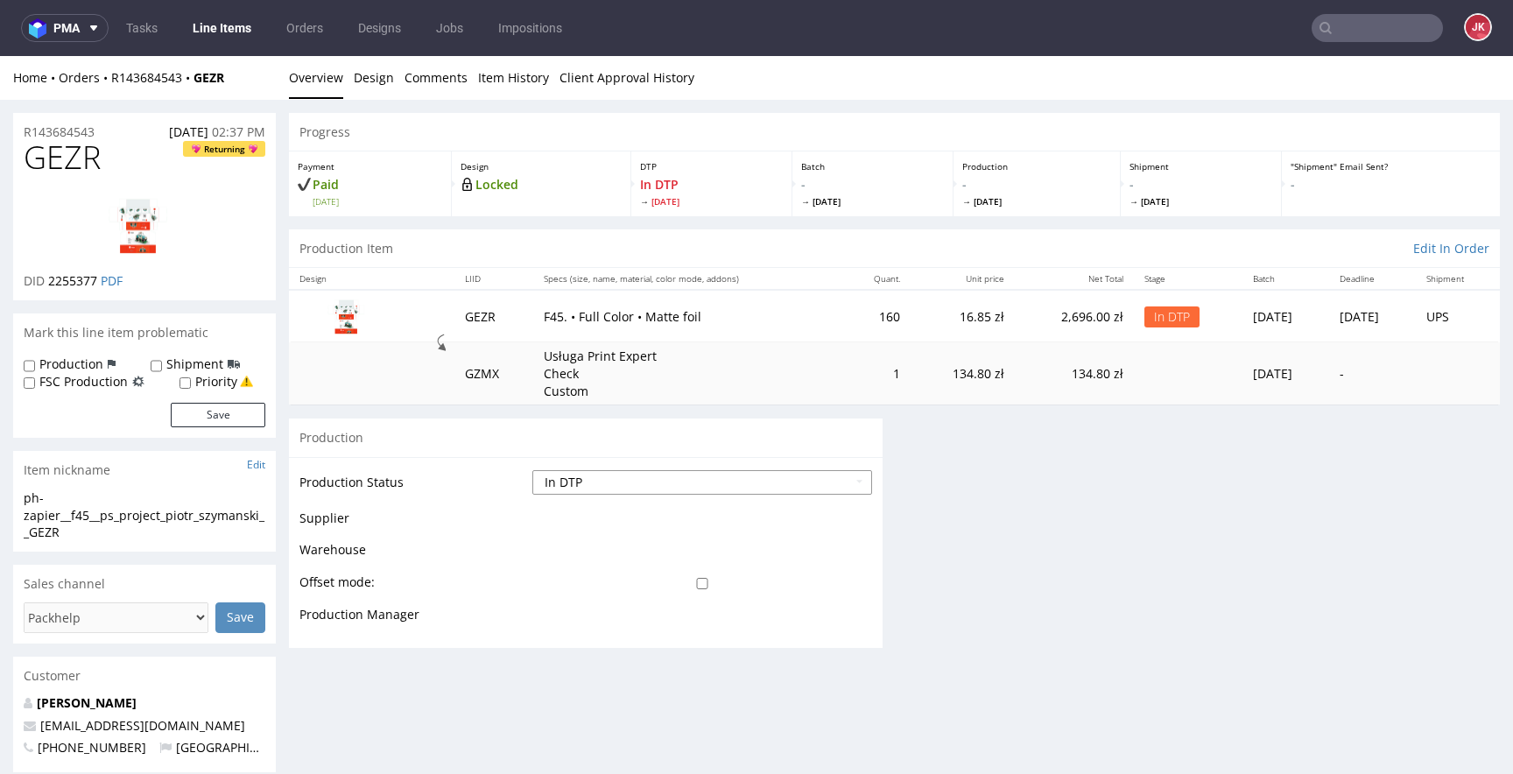
scroll to position [0, 0]
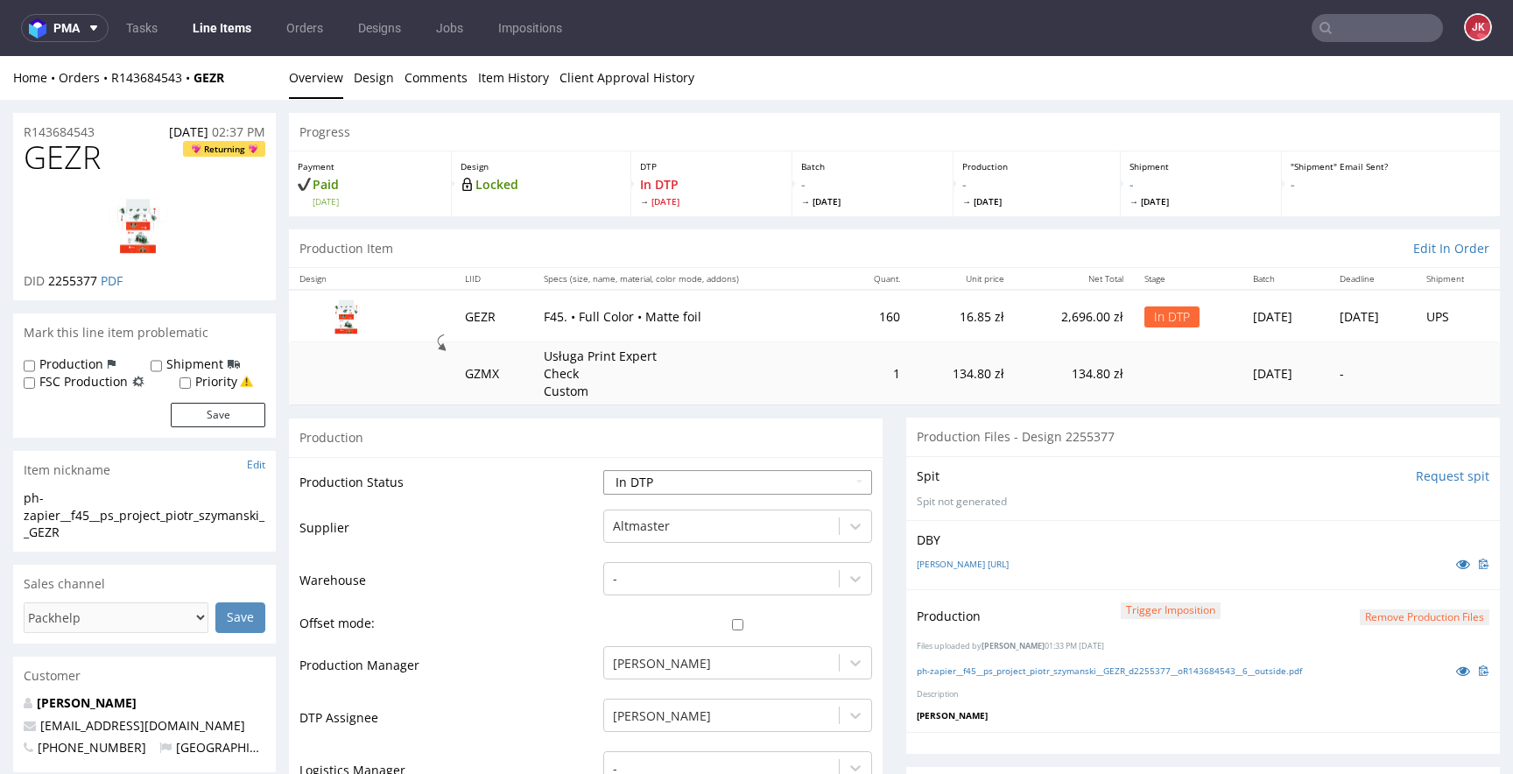
click at [688, 477] on select "Waiting for Artwork Waiting for Diecut Waiting for Mockup Waiting for DTP Waiti…" at bounding box center [737, 482] width 269 height 25
select select "dtp_production_ready"
click at [603, 470] on select "Waiting for Artwork Waiting for Diecut Waiting for Mockup Waiting for DTP Waiti…" at bounding box center [737, 482] width 269 height 25
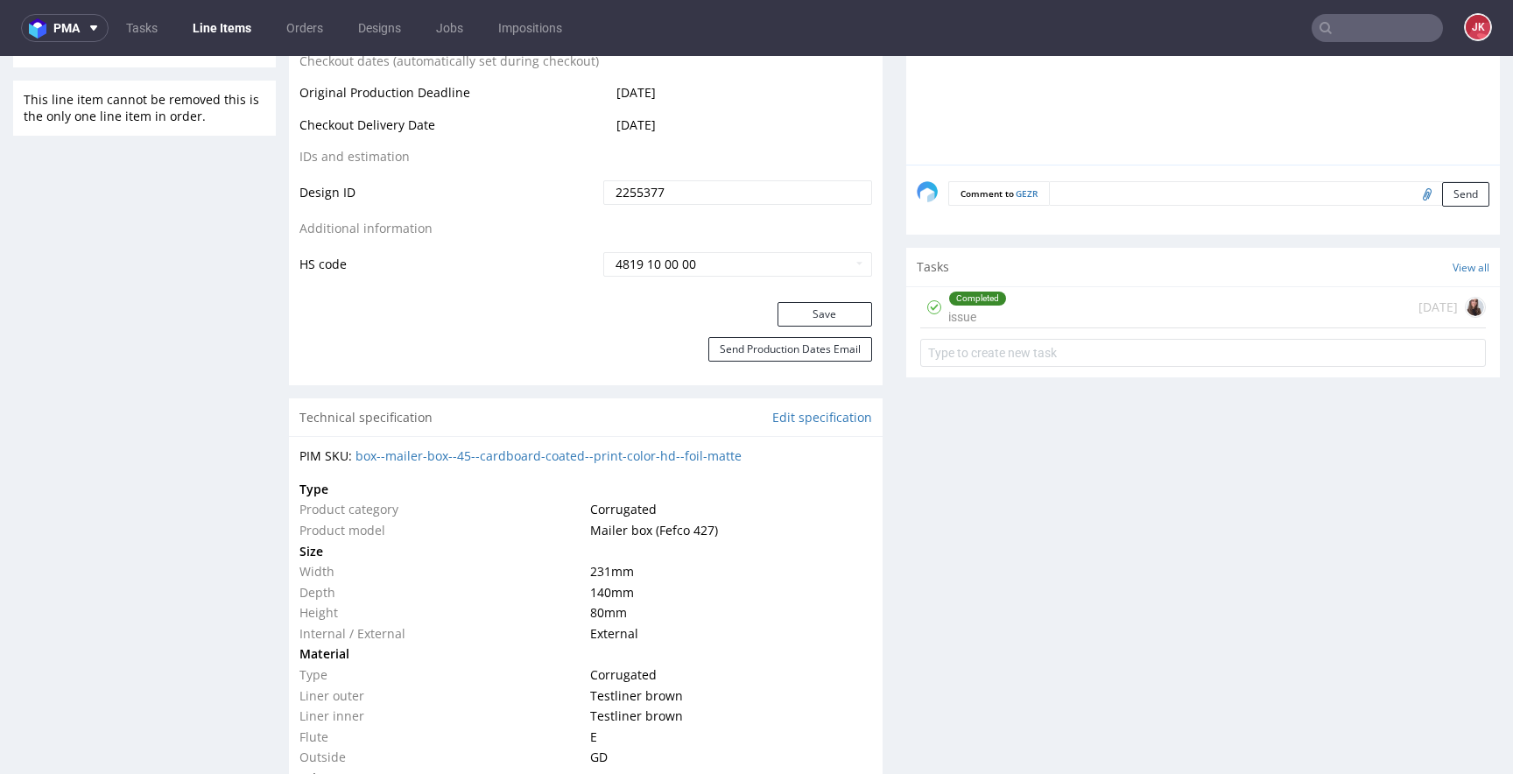
scroll to position [1023, 0]
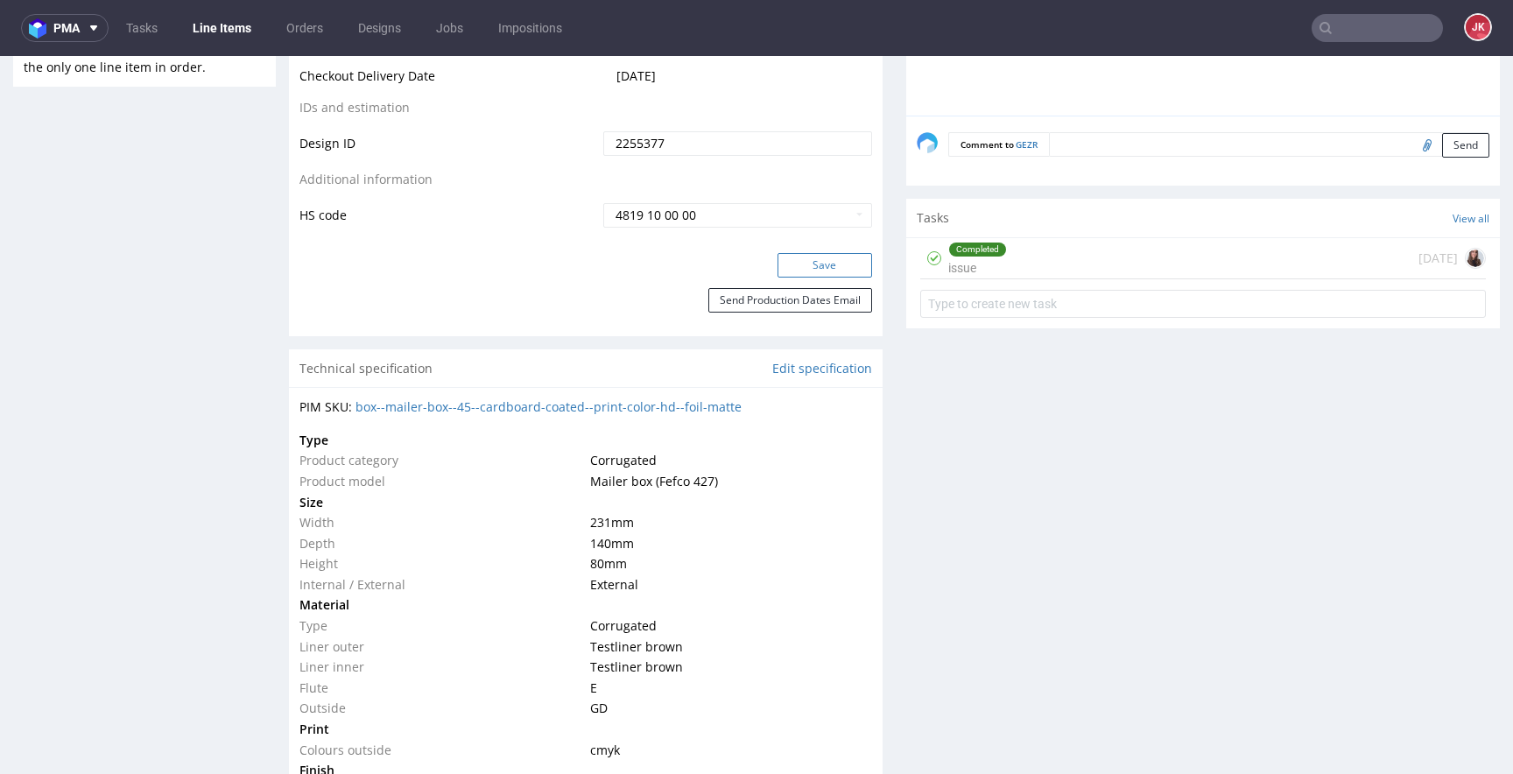
click at [801, 263] on button "Save" at bounding box center [824, 265] width 95 height 25
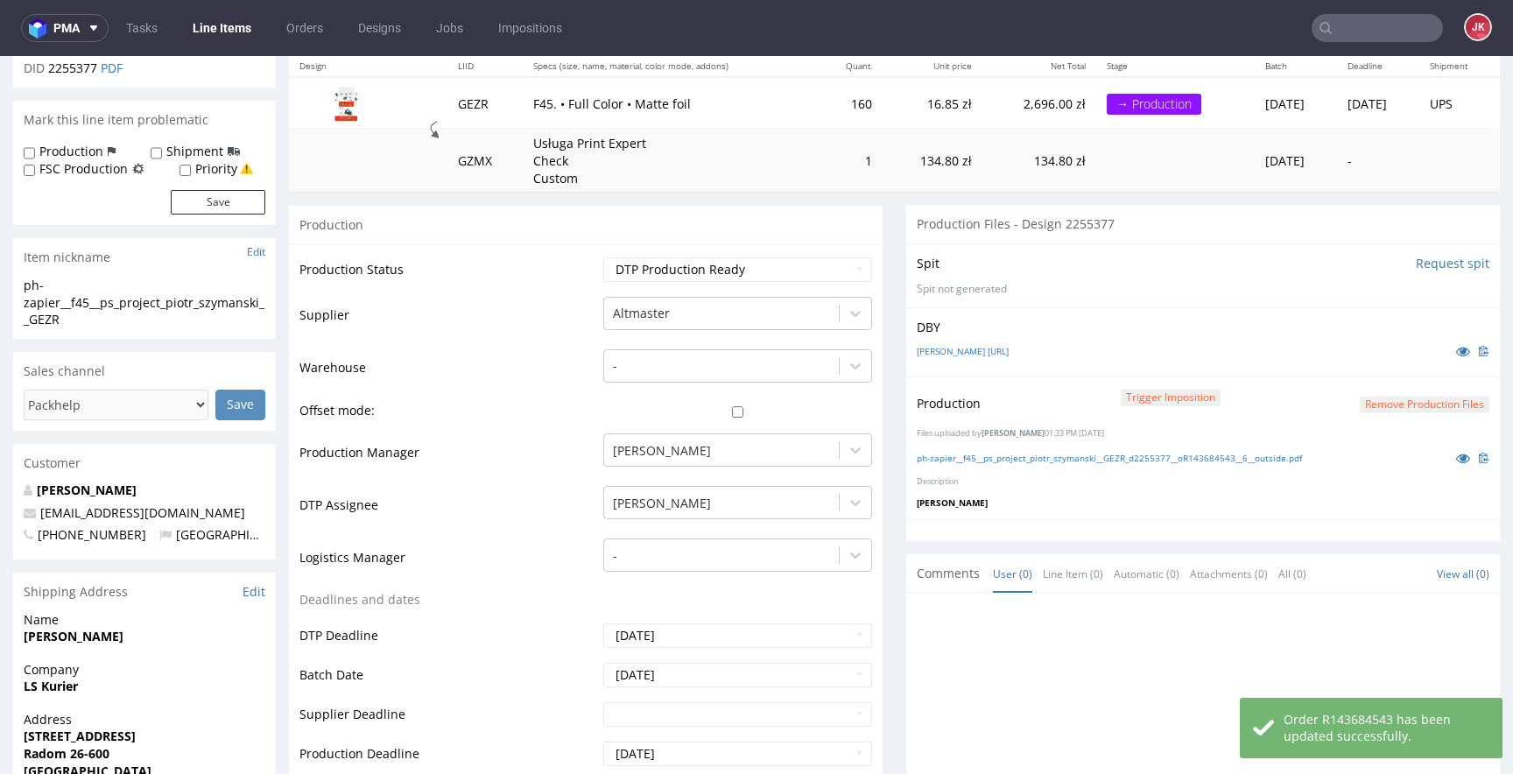
scroll to position [0, 0]
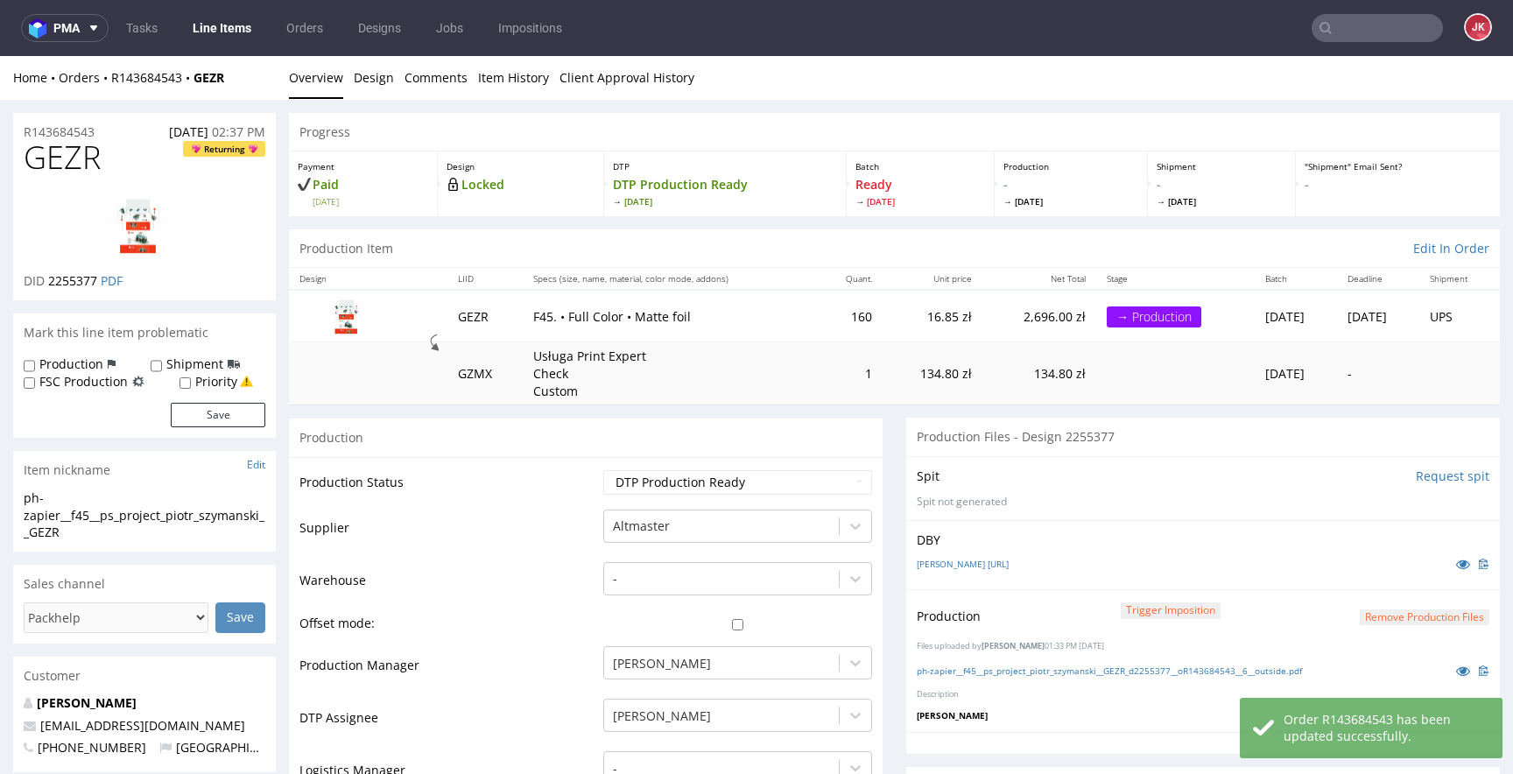
click at [586, 556] on td "Supplier" at bounding box center [448, 534] width 299 height 53
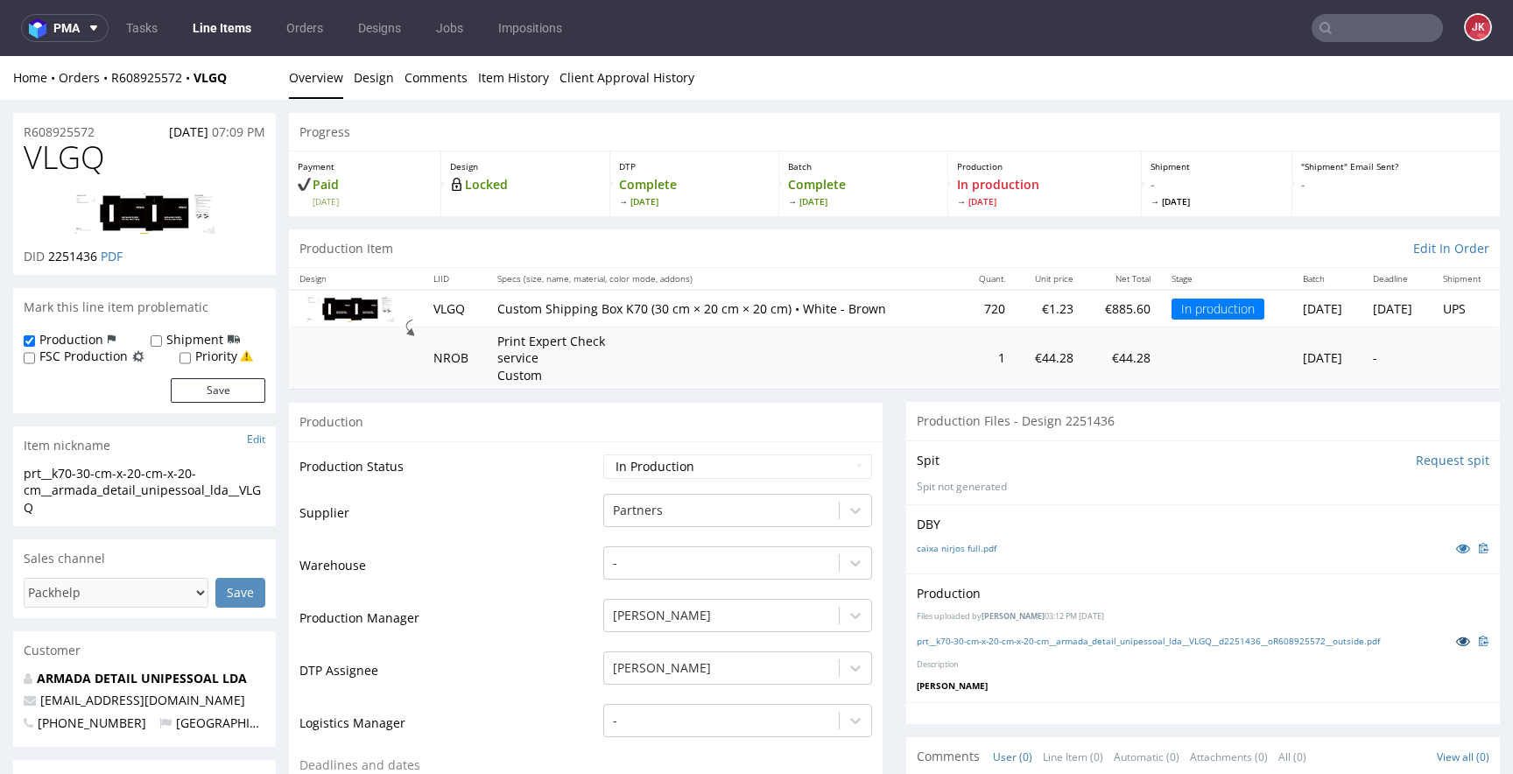
click at [1447, 648] on link at bounding box center [1463, 640] width 32 height 19
click at [1456, 545] on icon at bounding box center [1463, 548] width 14 height 12
click at [595, 75] on link "Client Approval History" at bounding box center [626, 77] width 135 height 43
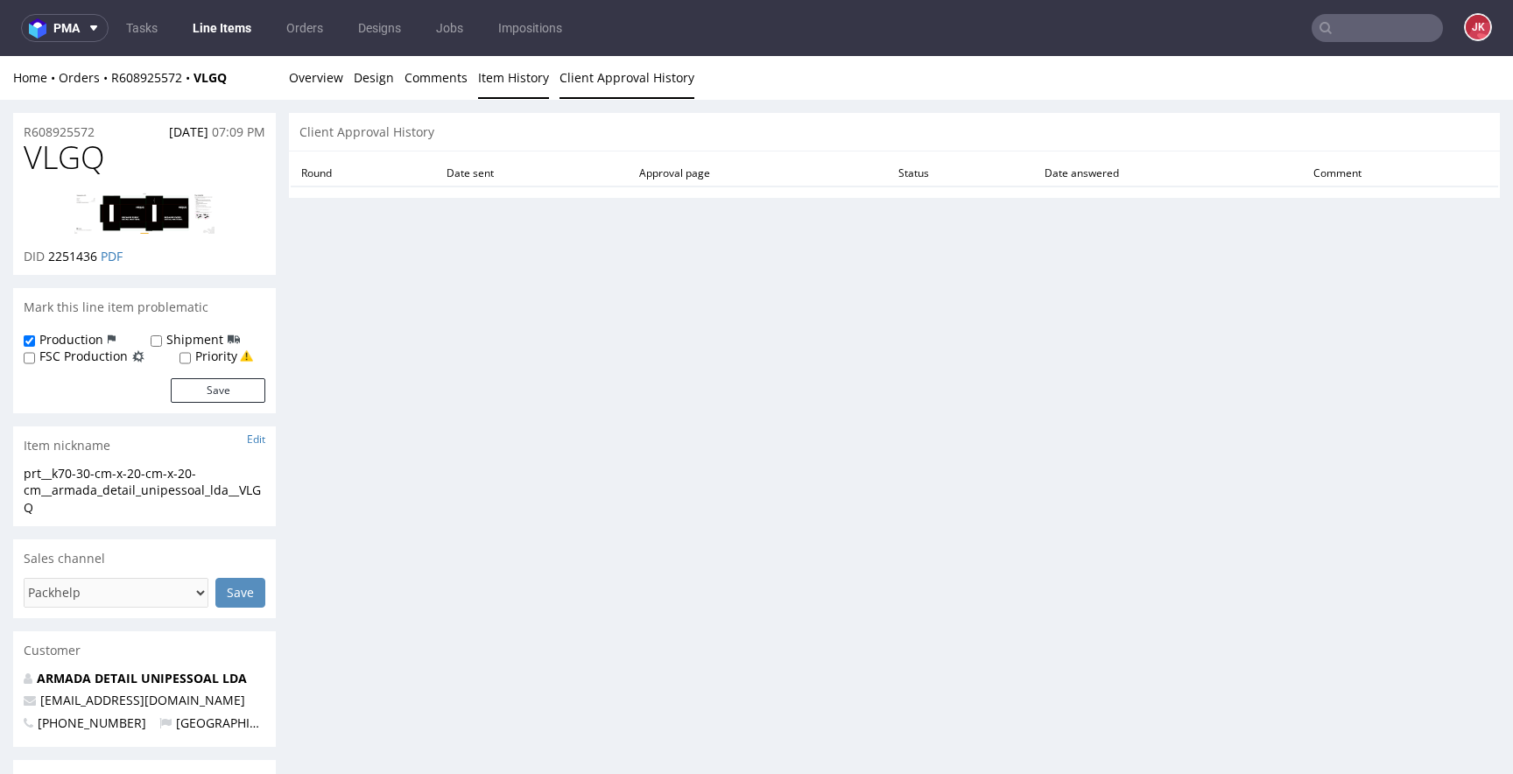
click at [527, 76] on link "Item History" at bounding box center [513, 77] width 71 height 43
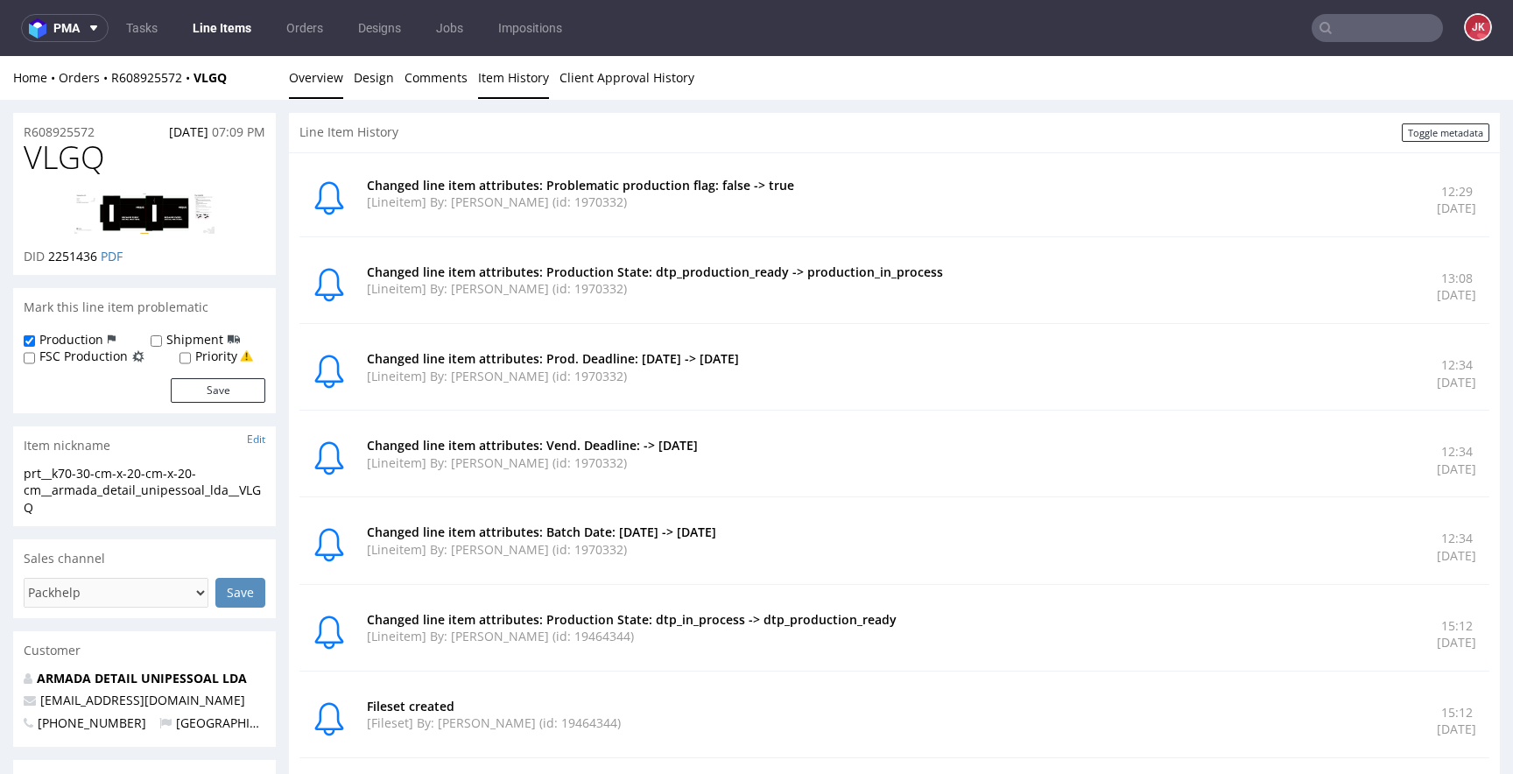
click at [312, 88] on link "Overview" at bounding box center [316, 77] width 54 height 43
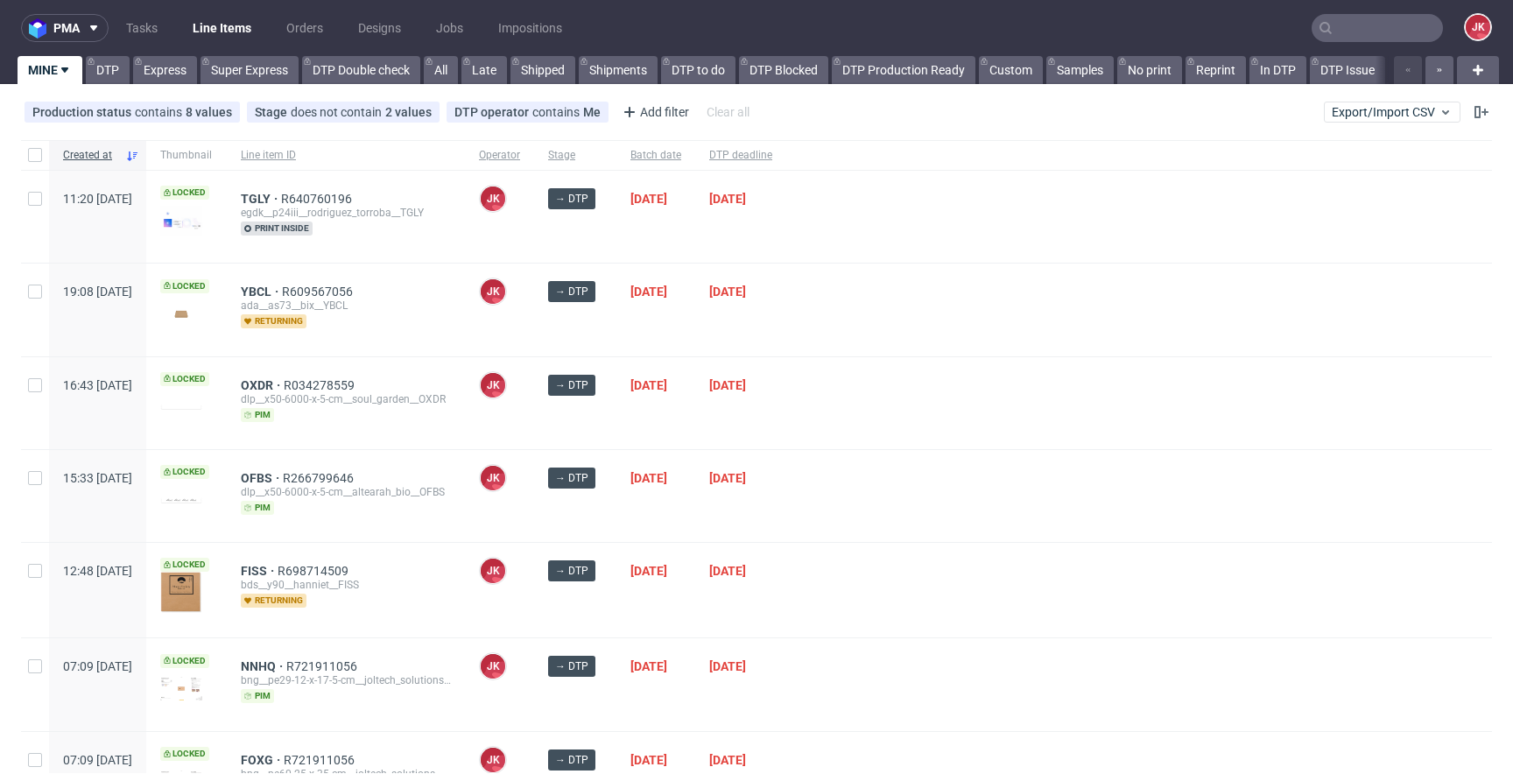
click at [914, 485] on div at bounding box center [1139, 496] width 706 height 92
click at [875, 375] on div at bounding box center [1139, 403] width 706 height 92
click at [264, 70] on link "Super Express" at bounding box center [250, 70] width 98 height 28
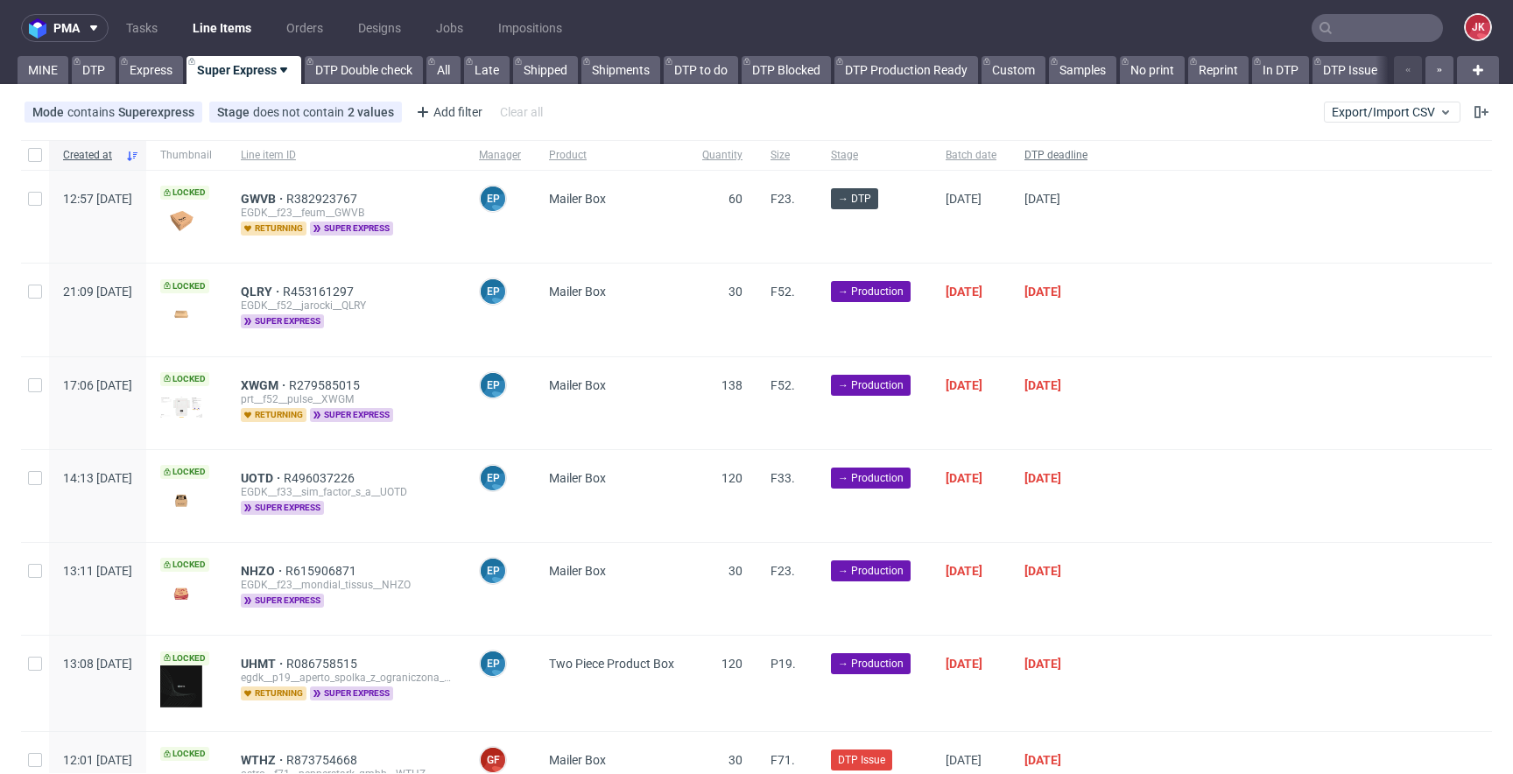
click at [1101, 146] on div "DTP deadline" at bounding box center [1055, 155] width 91 height 30
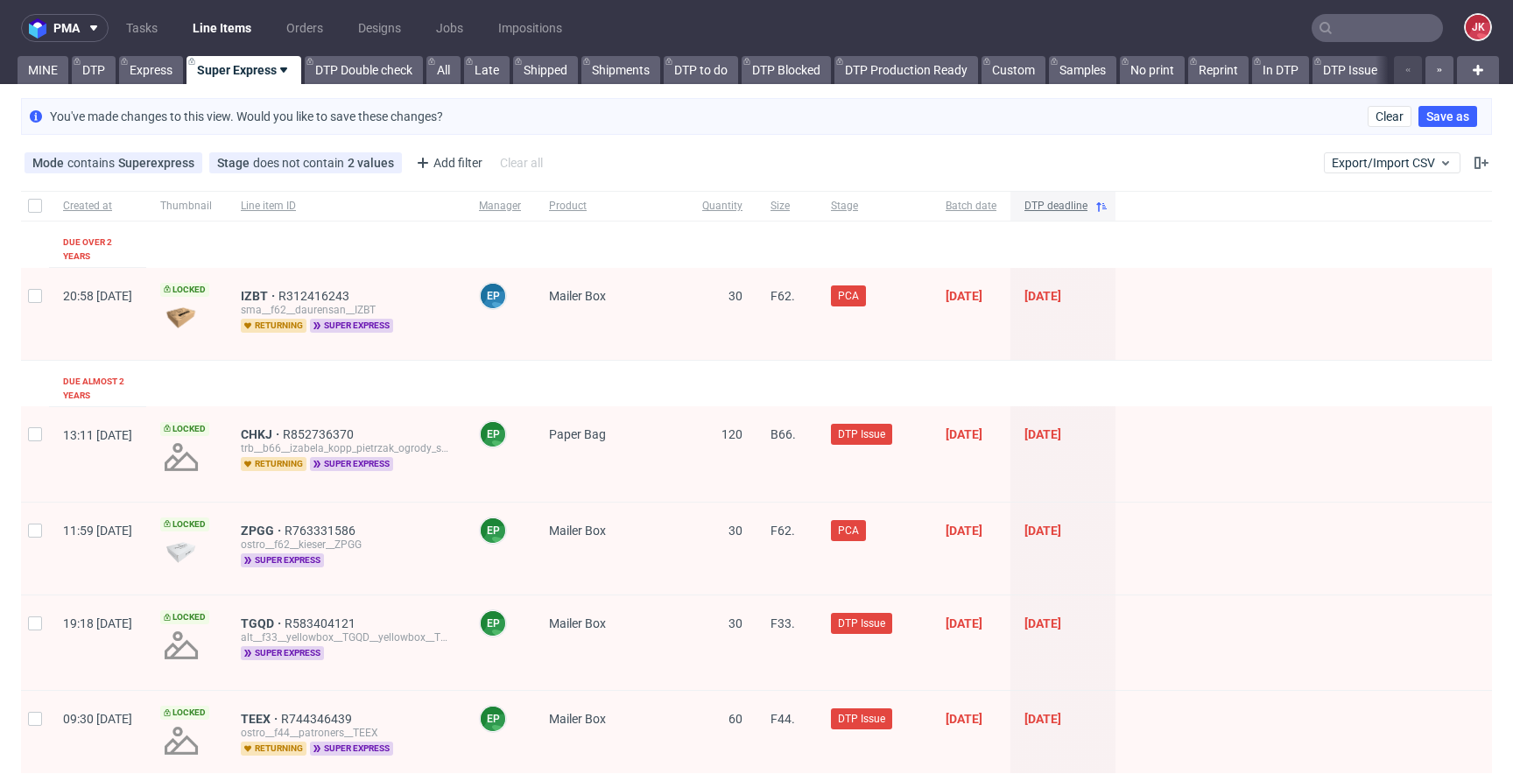
click at [1087, 208] on span "DTP deadline" at bounding box center [1055, 206] width 63 height 15
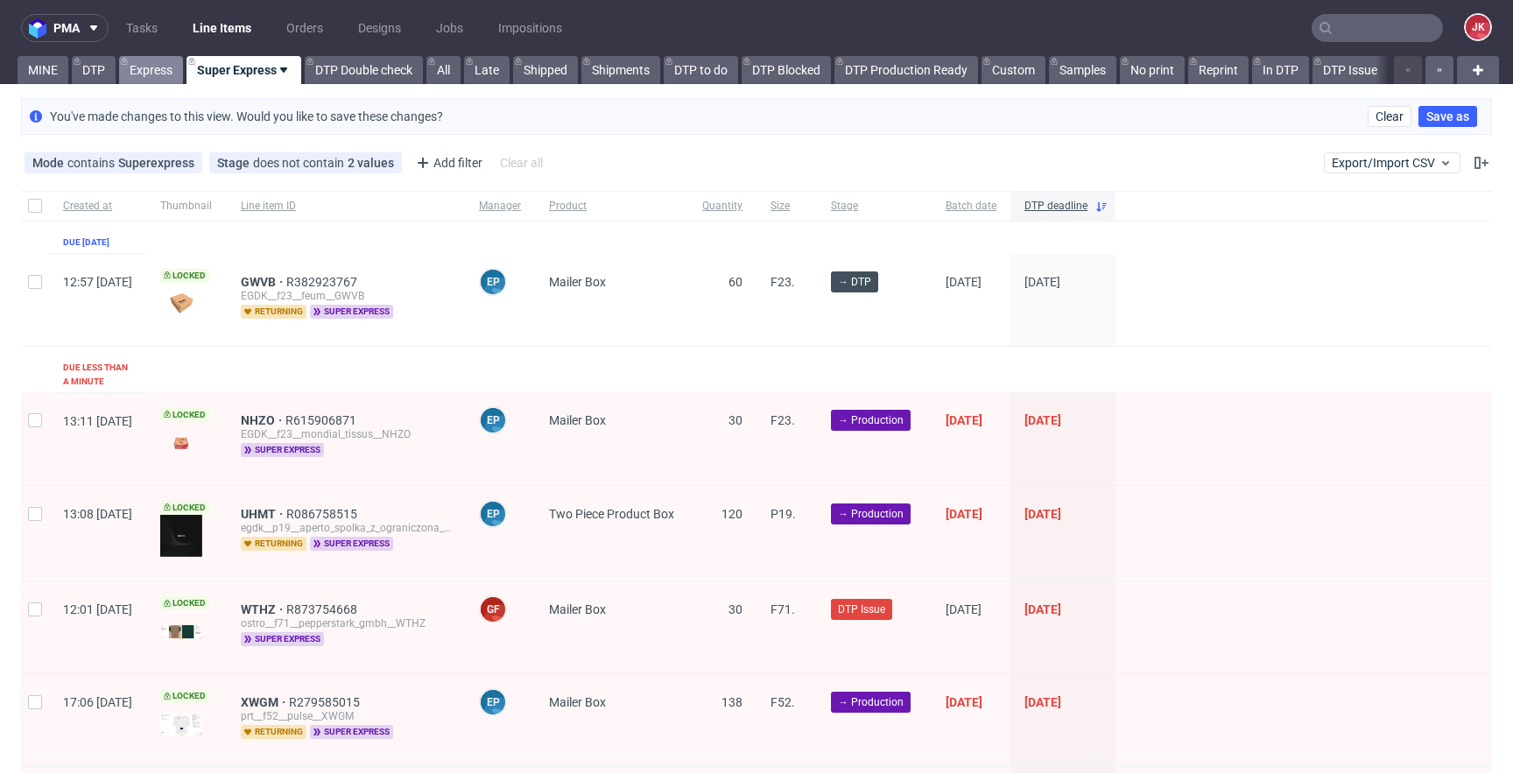
click at [161, 58] on link "Express" at bounding box center [151, 70] width 64 height 28
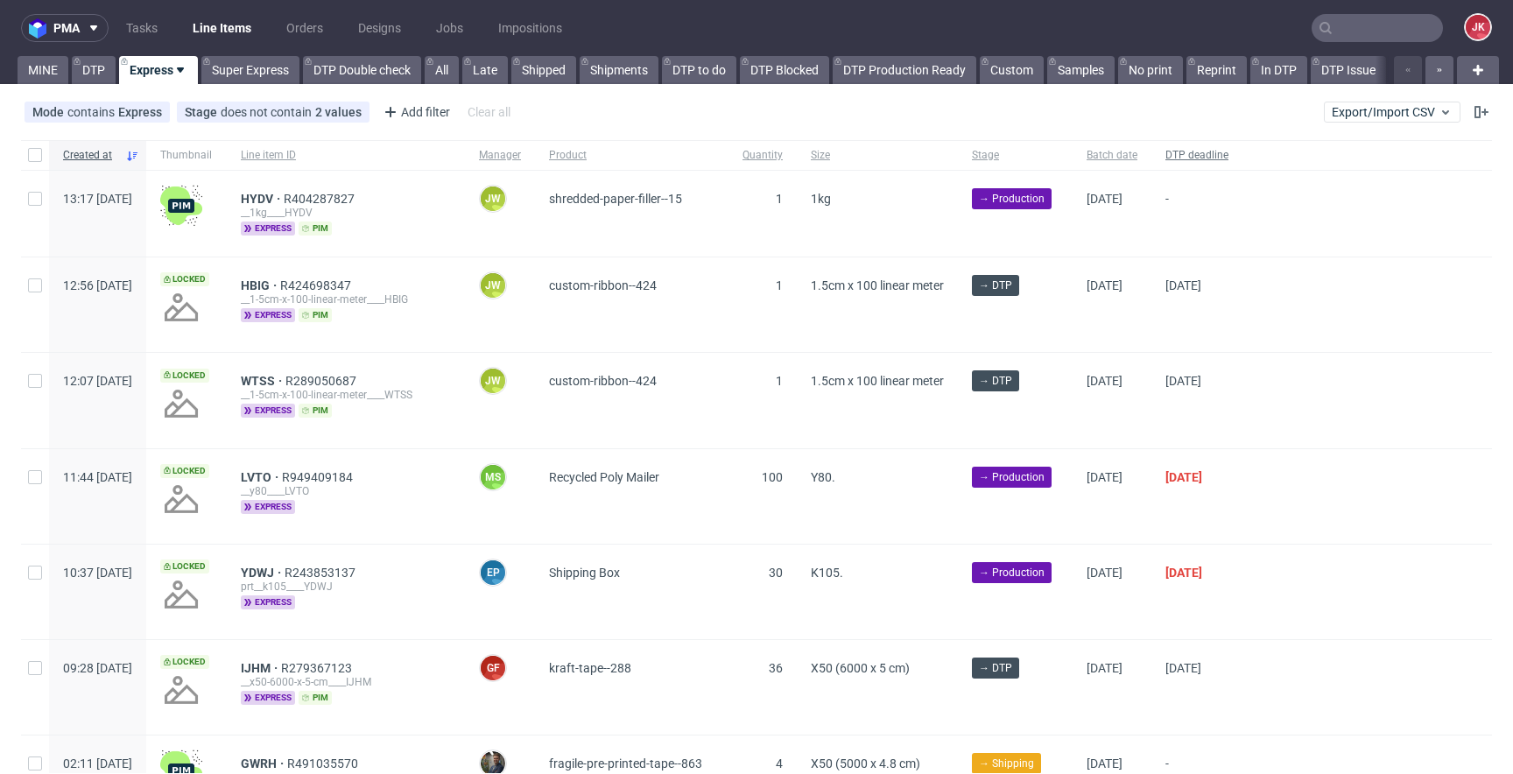
click at [1211, 160] on span "DTP deadline" at bounding box center [1196, 155] width 63 height 15
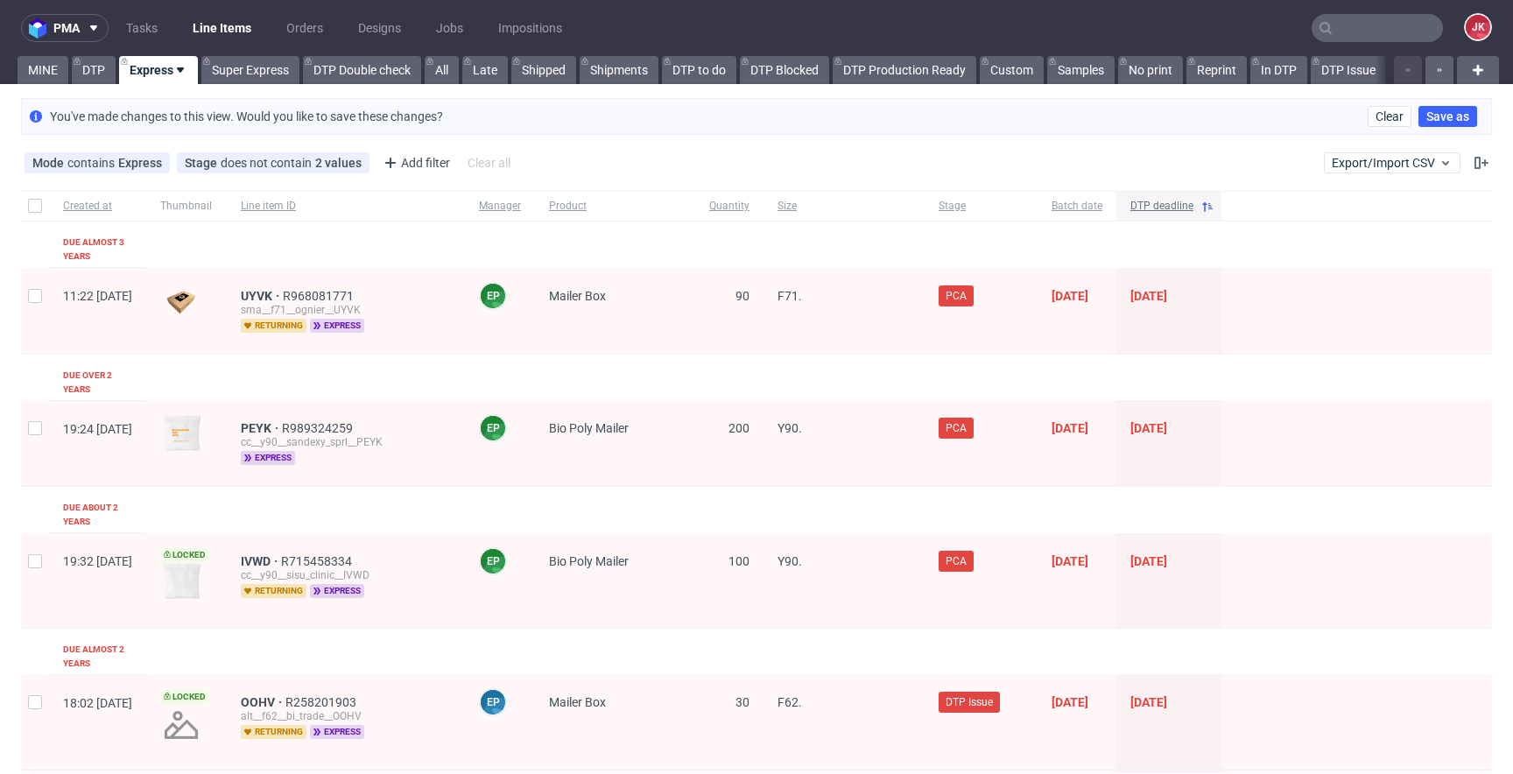
click at [1193, 204] on span "DTP deadline" at bounding box center [1161, 206] width 63 height 15
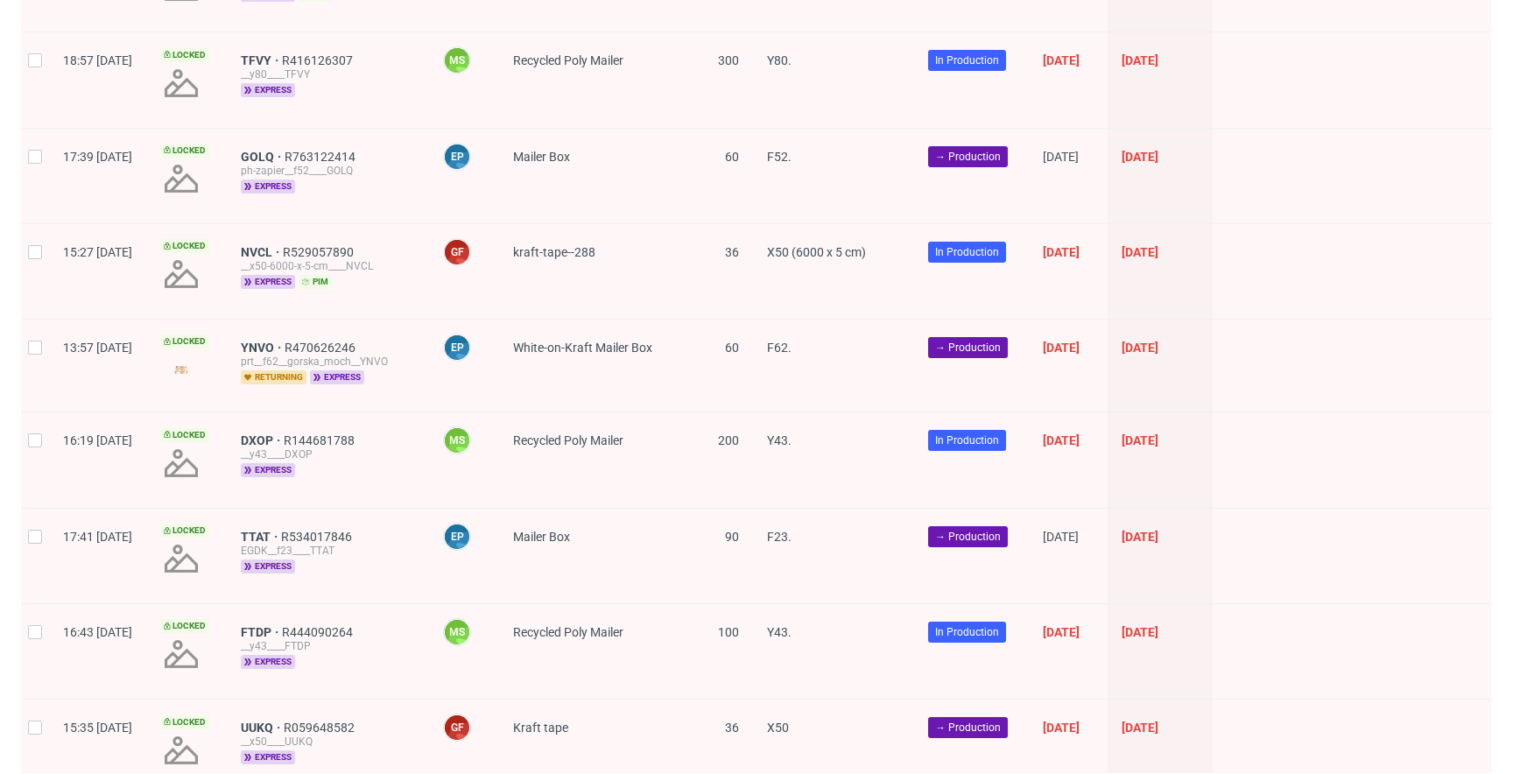
scroll to position [2500, 0]
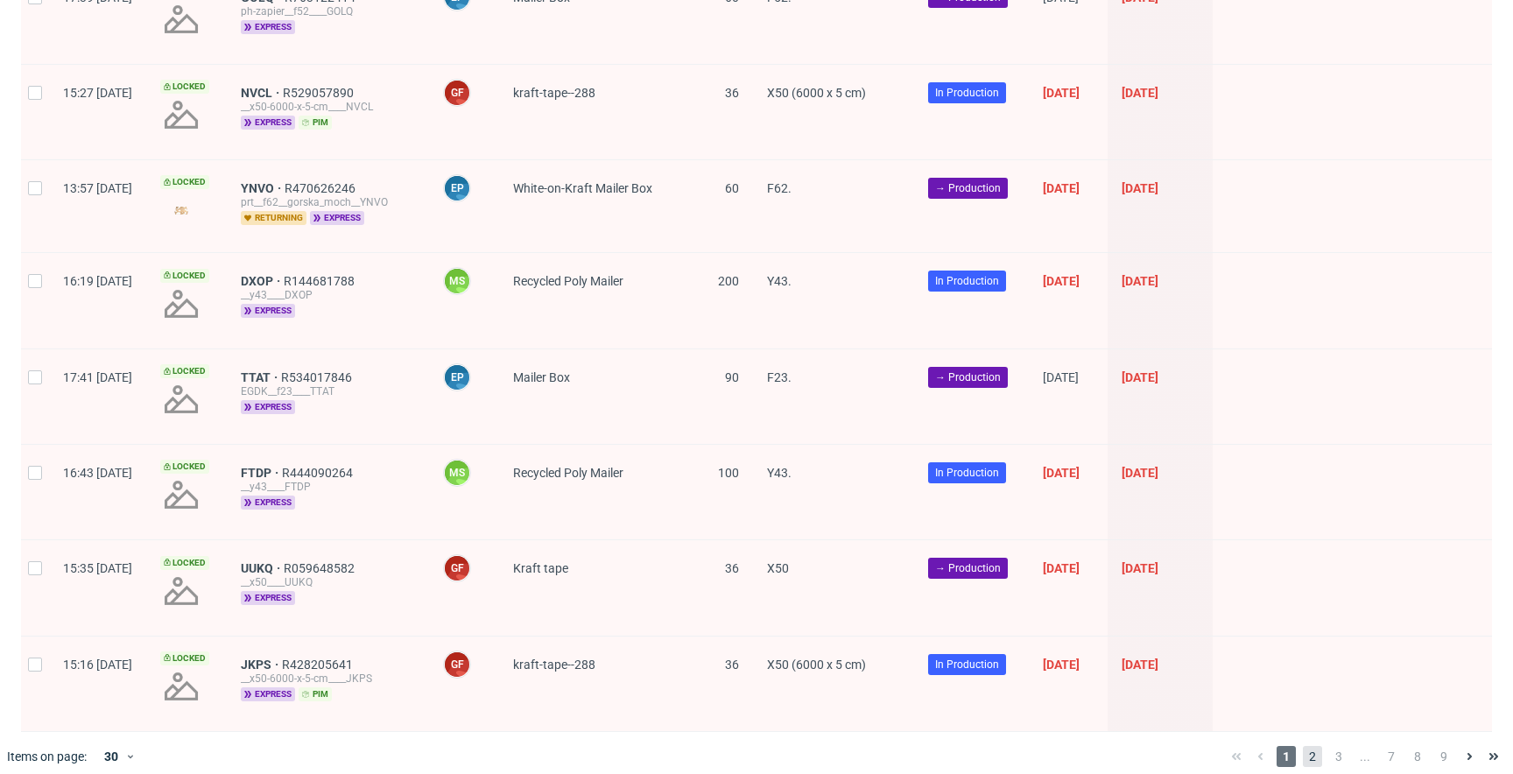
click at [1303, 746] on span "2" at bounding box center [1312, 756] width 19 height 21
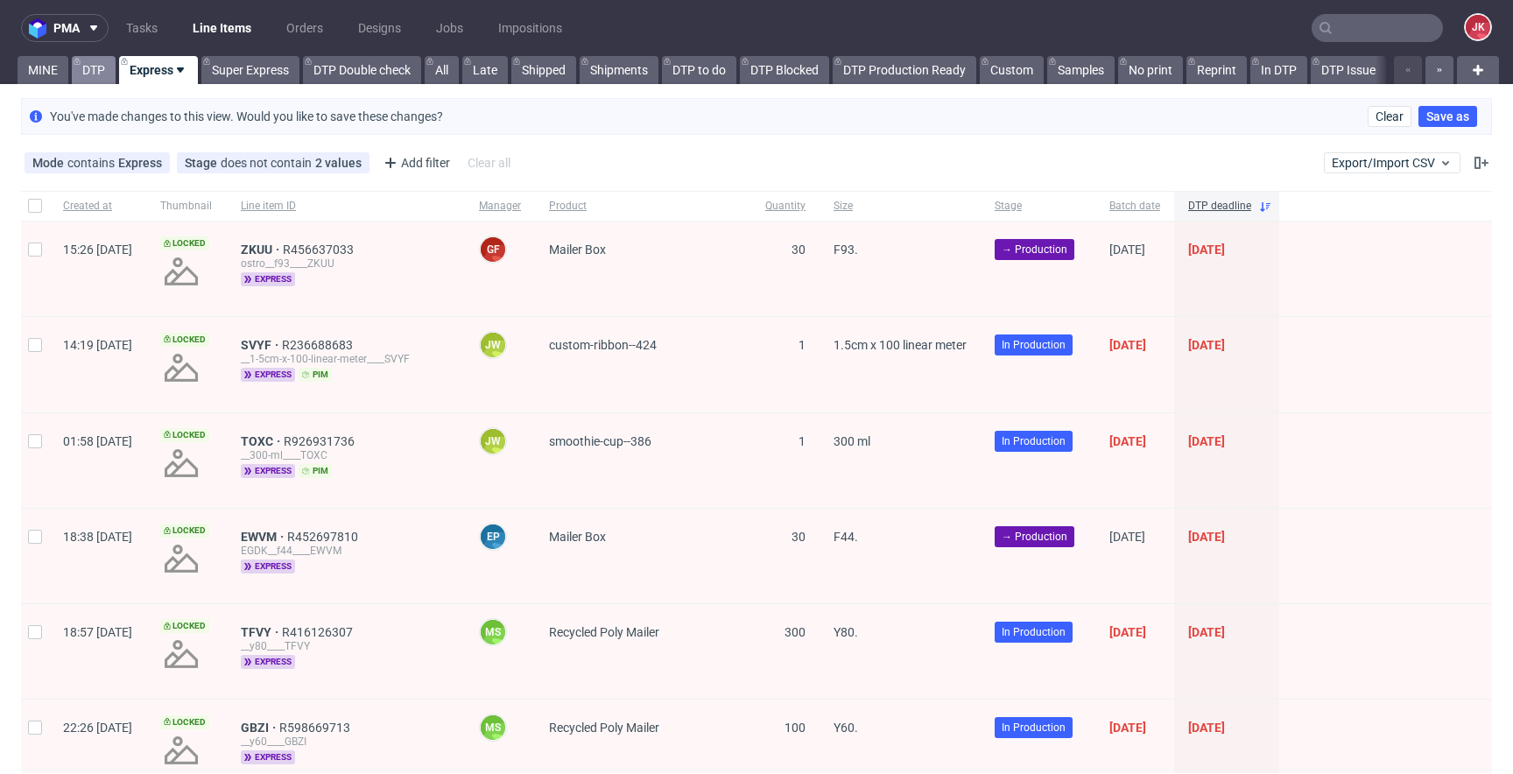
click at [78, 69] on link "DTP" at bounding box center [94, 70] width 44 height 28
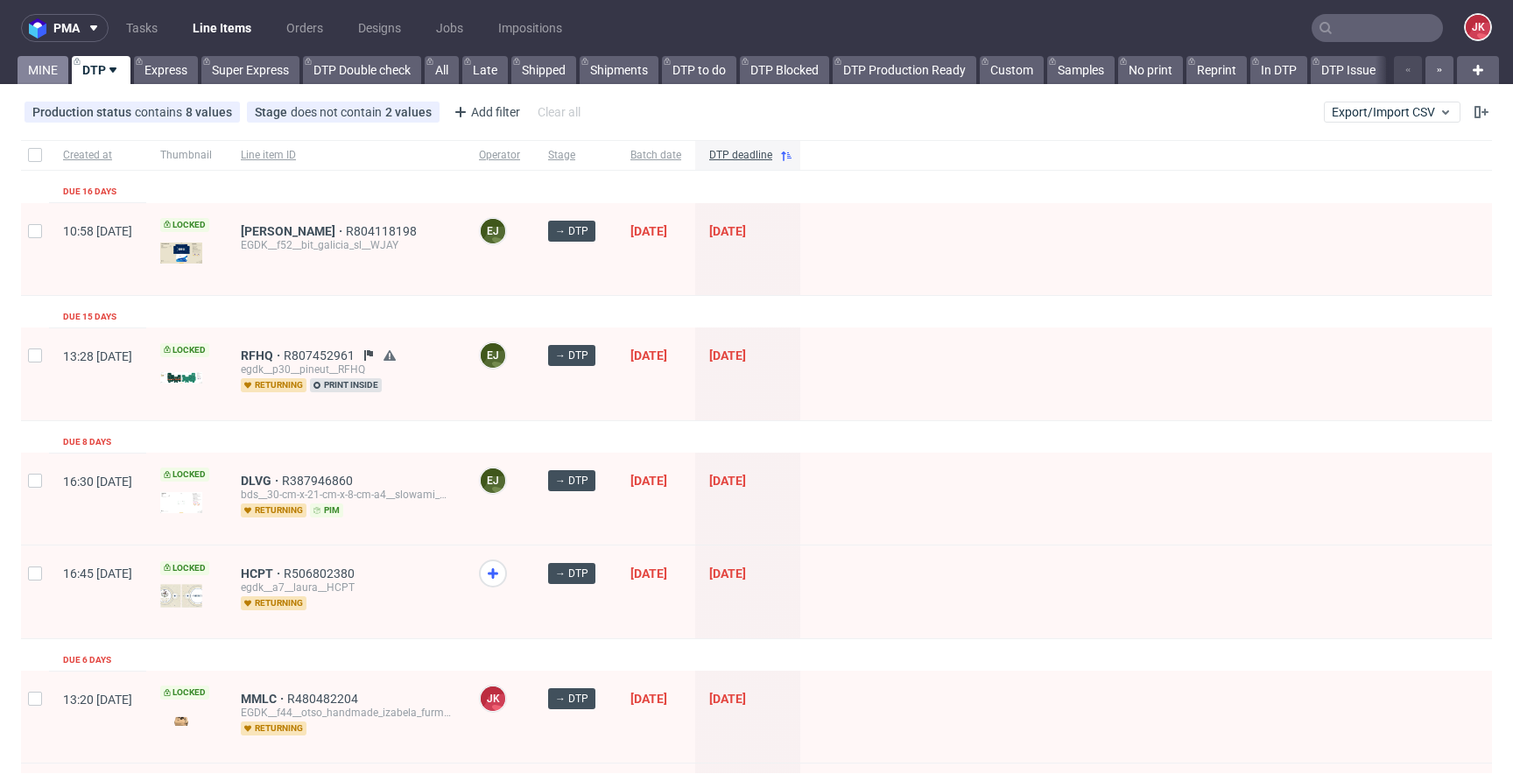
click at [34, 64] on link "MINE" at bounding box center [43, 70] width 51 height 28
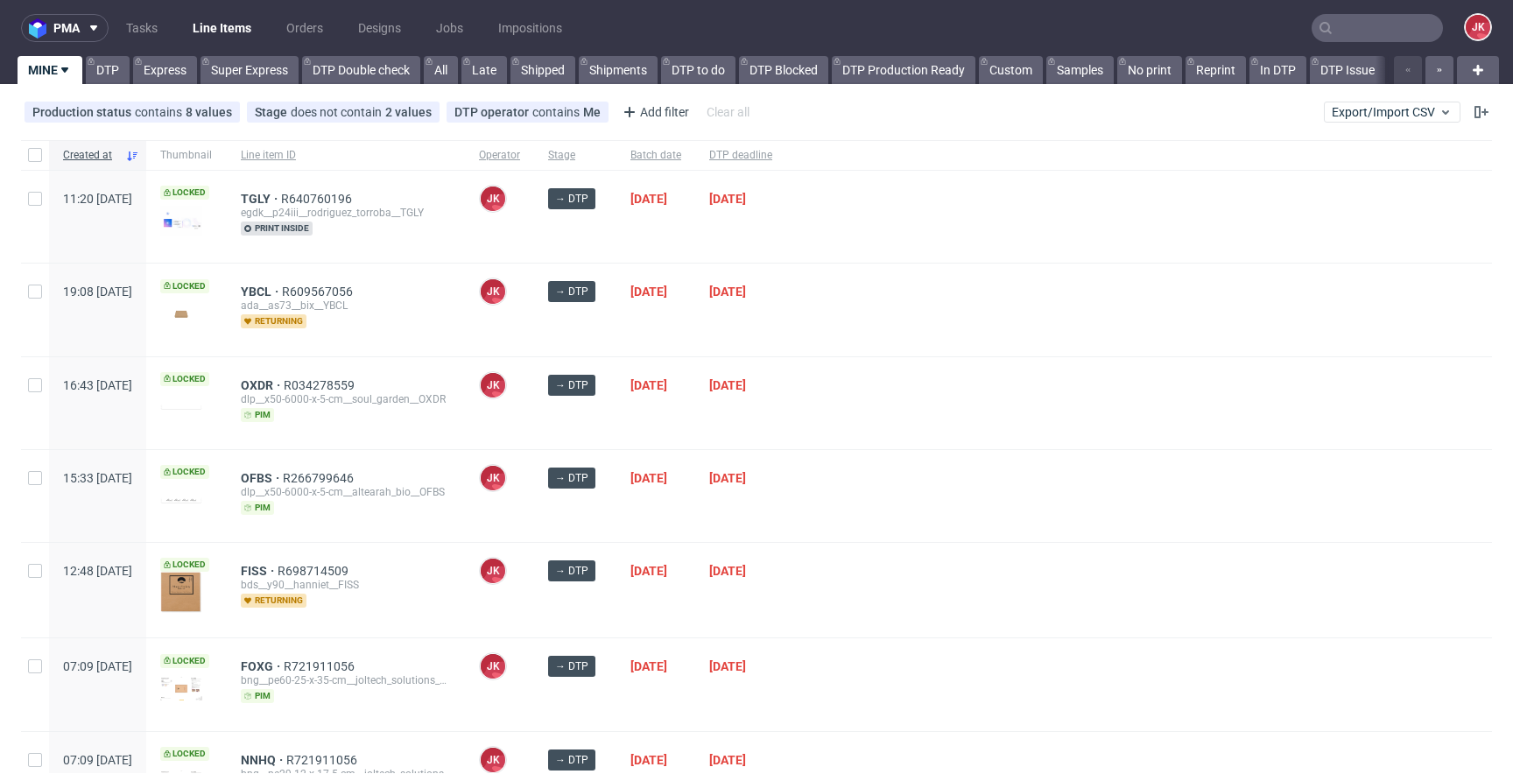
click at [899, 477] on div at bounding box center [1139, 496] width 706 height 92
click at [35, 158] on input "checkbox" at bounding box center [35, 155] width 14 height 14
checkbox input "true"
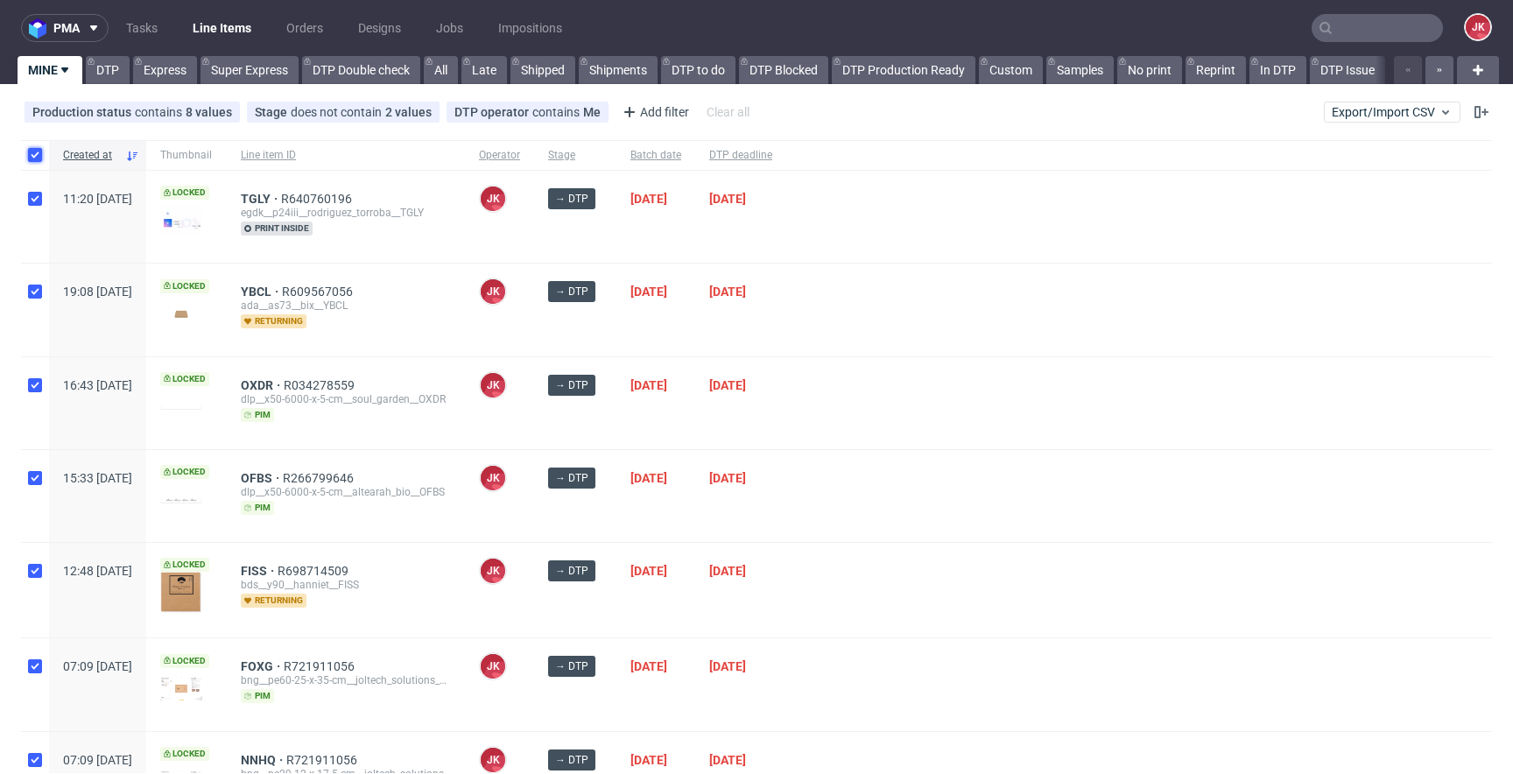
checkbox input "true"
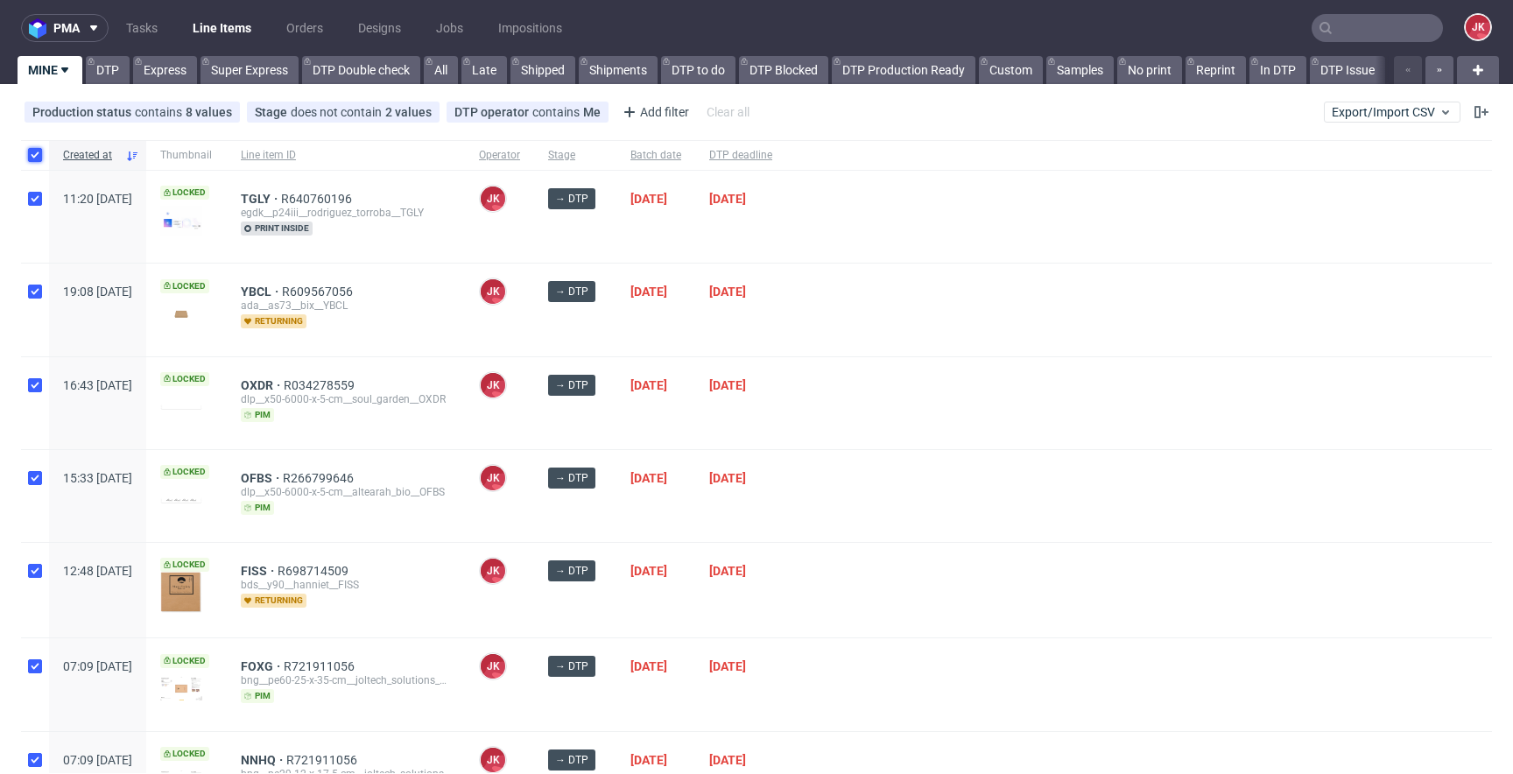
checkbox input "true"
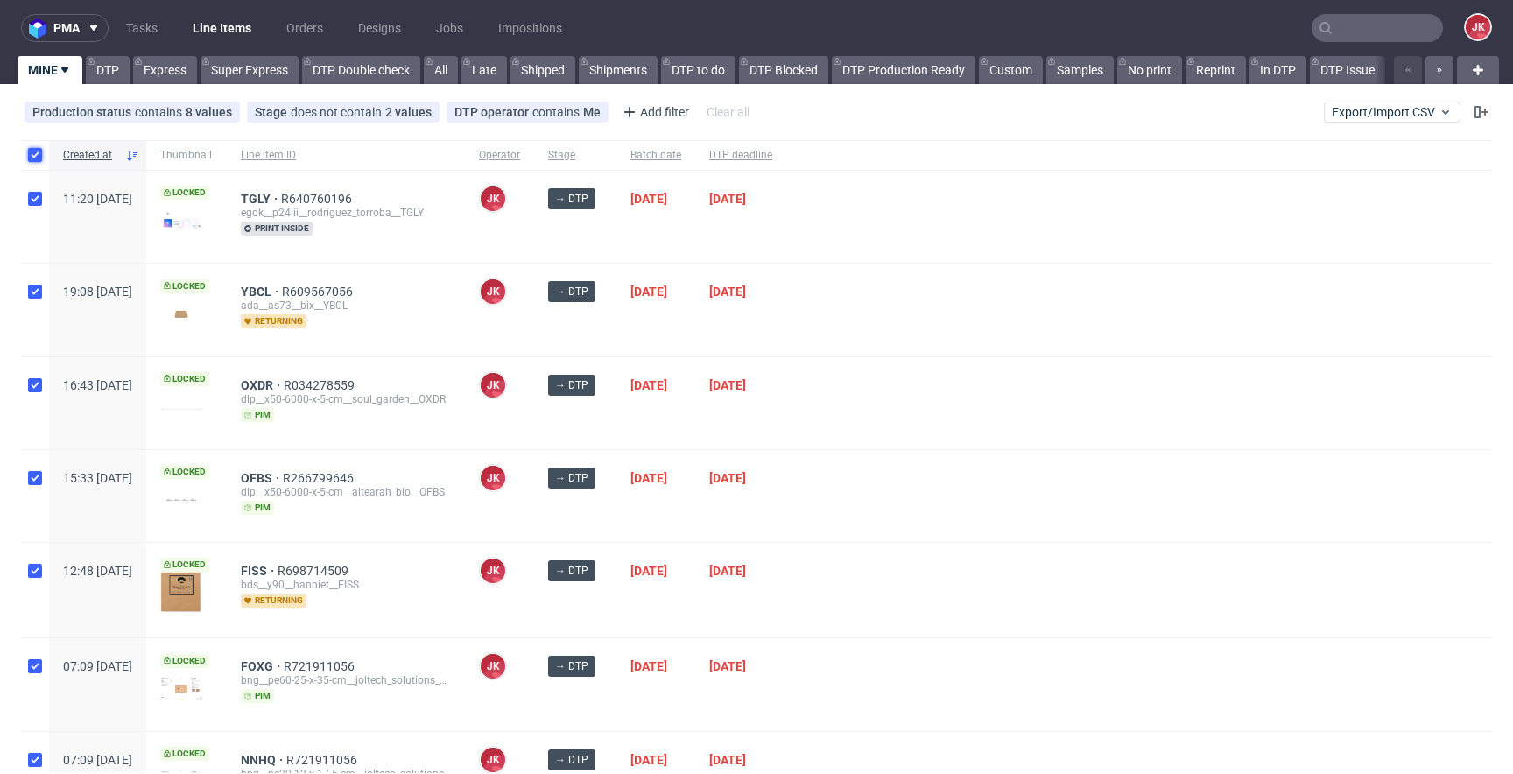
checkbox input "true"
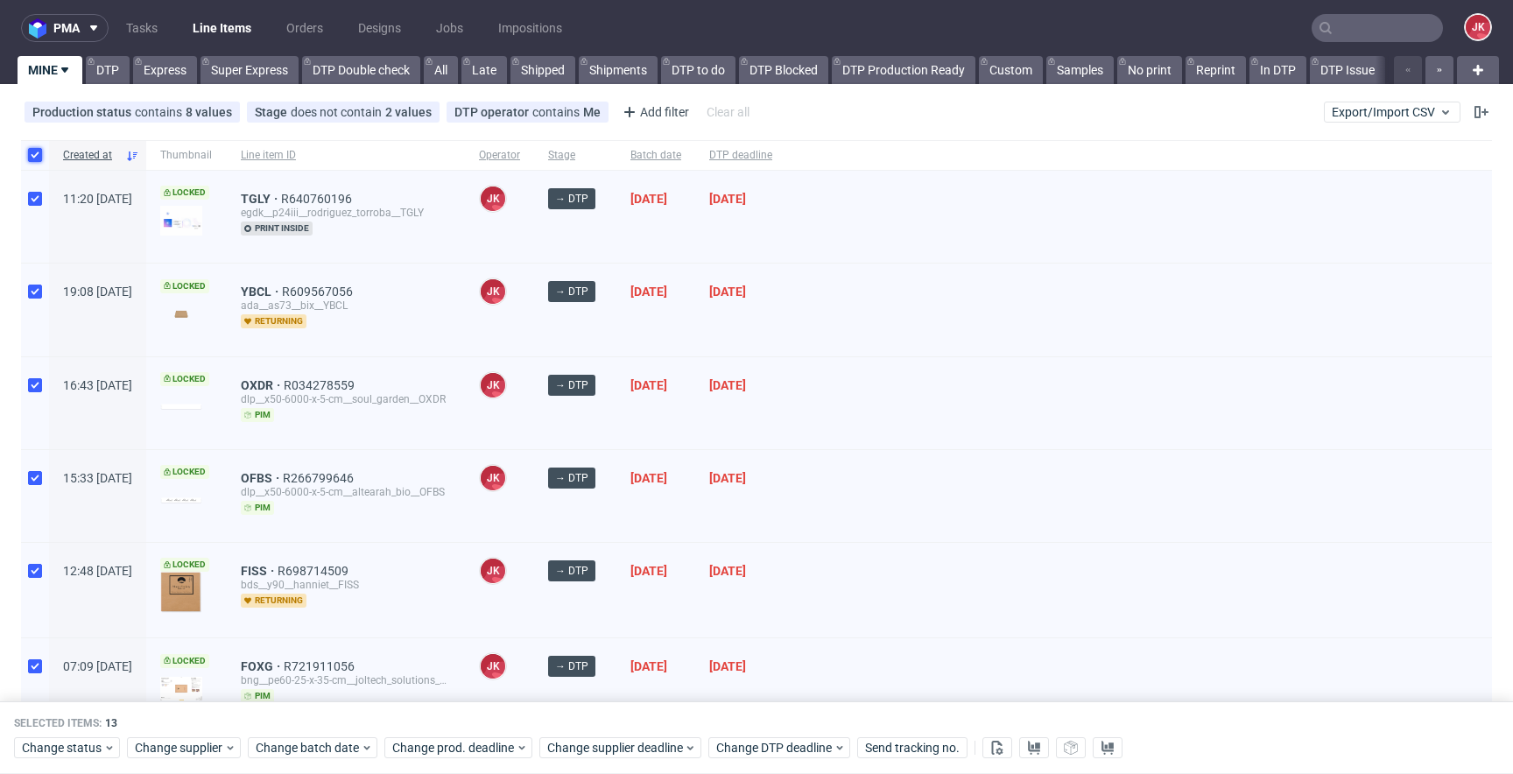
click at [35, 158] on input "checkbox" at bounding box center [35, 155] width 14 height 14
checkbox input "false"
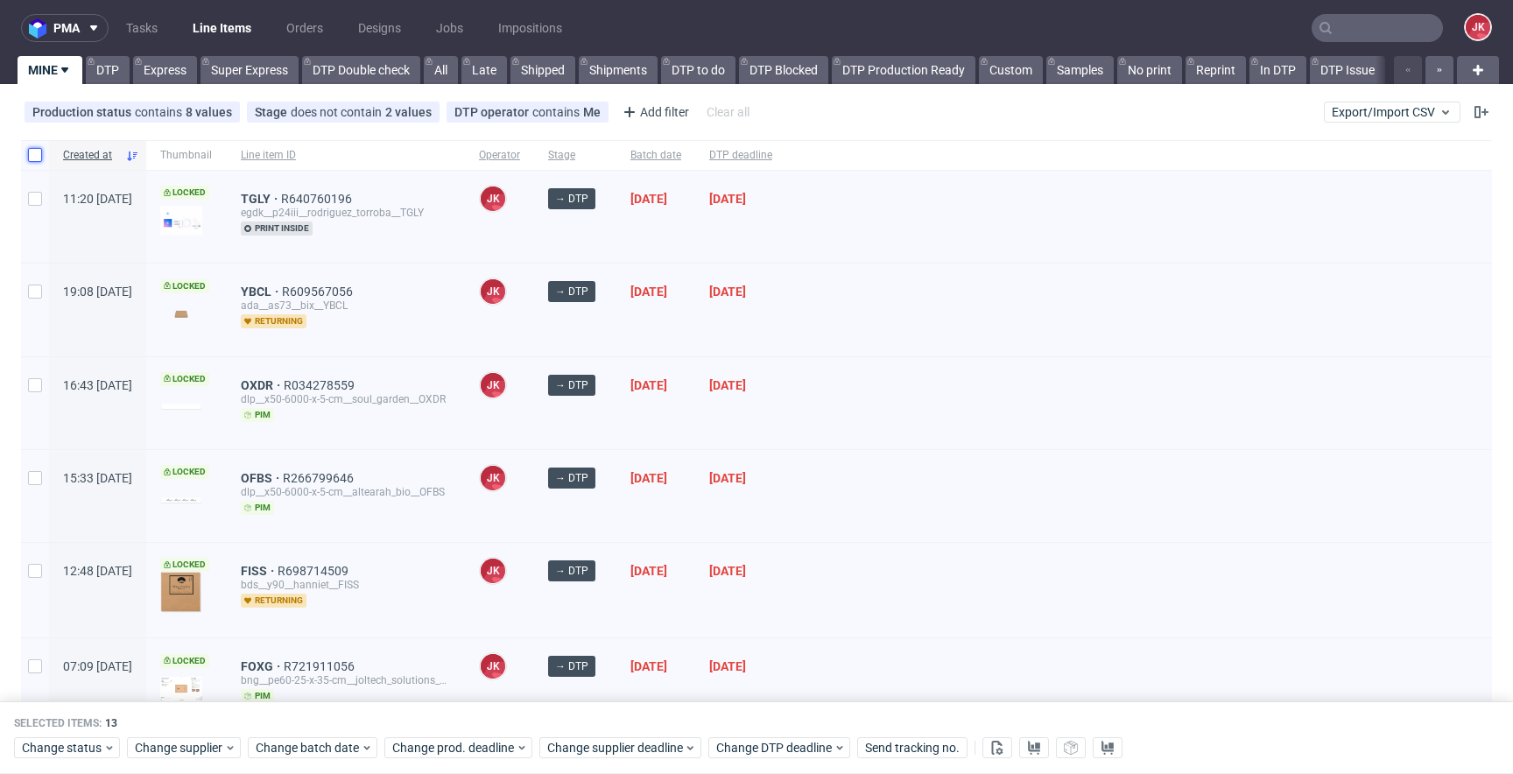
checkbox input "false"
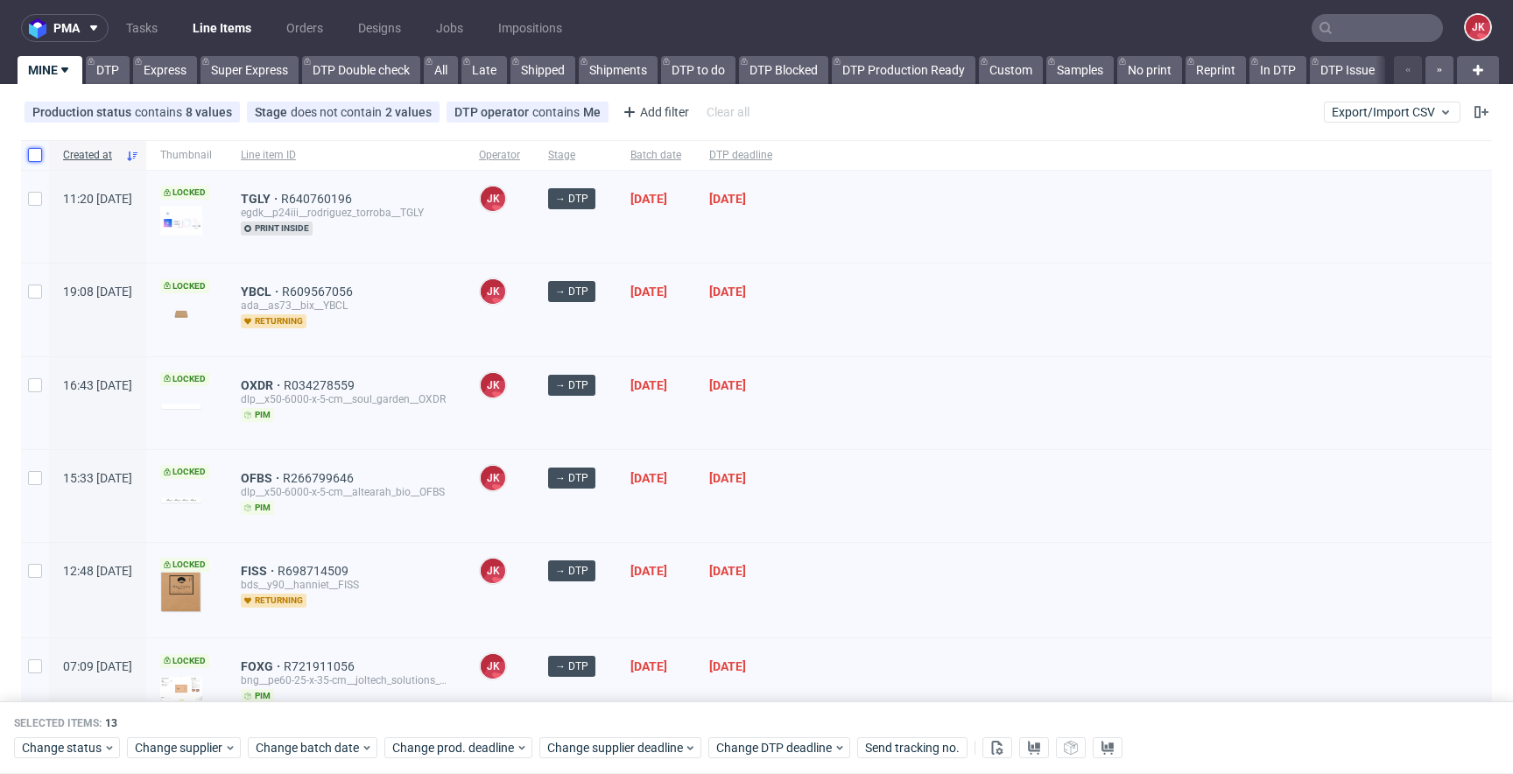
checkbox input "false"
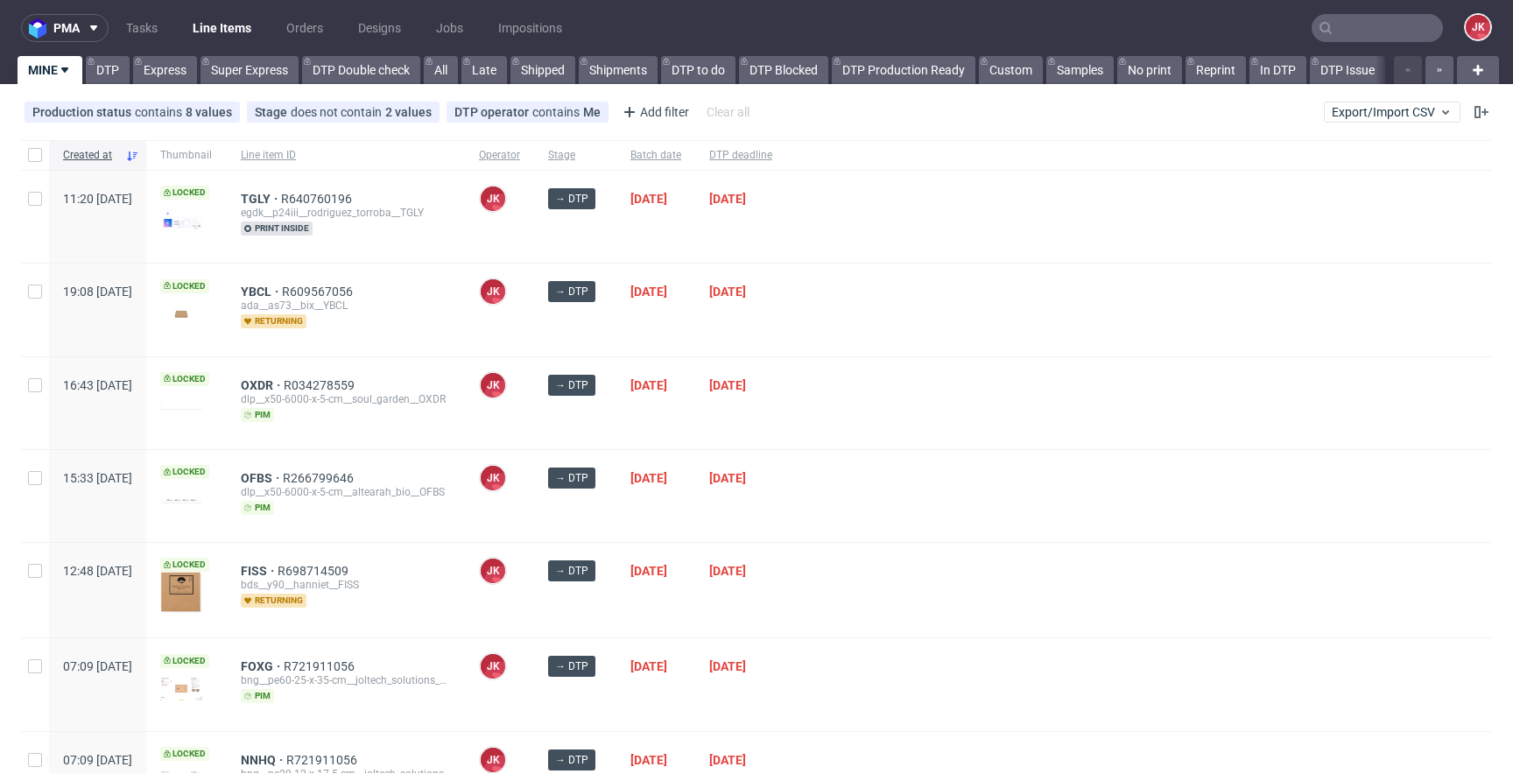
click at [887, 429] on div at bounding box center [1139, 403] width 706 height 92
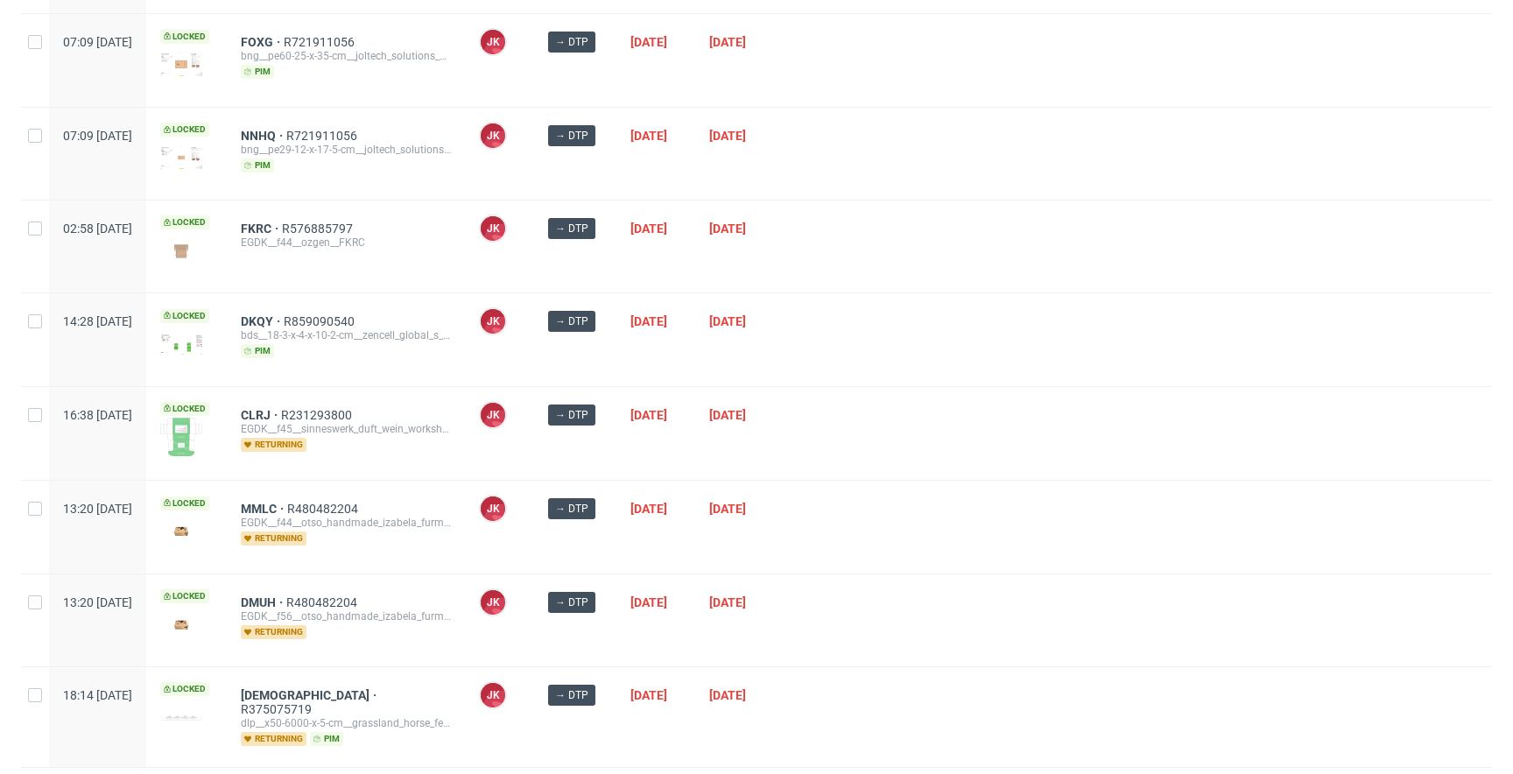
scroll to position [663, 0]
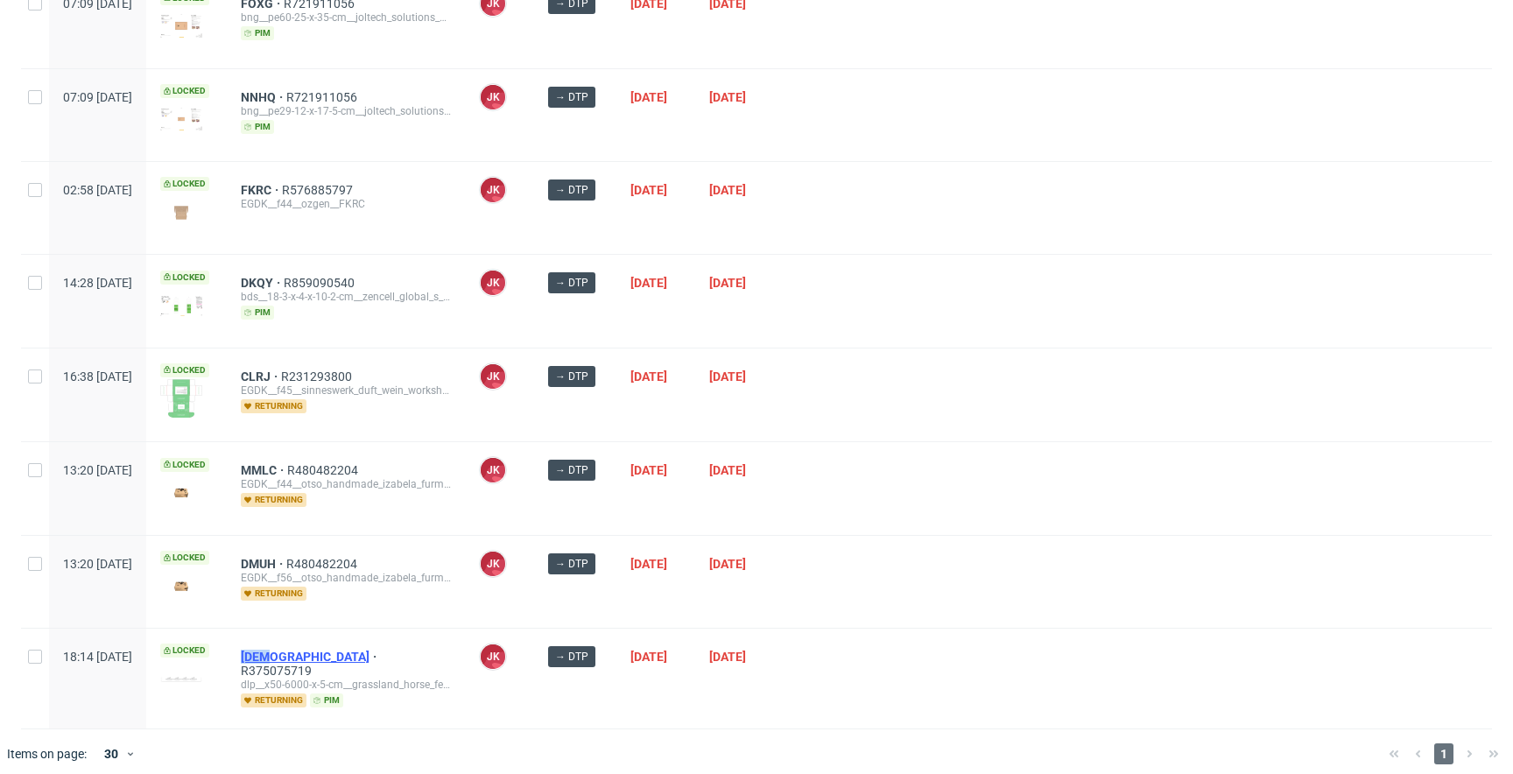
click at [305, 651] on span "HZAI" at bounding box center [310, 657] width 139 height 14
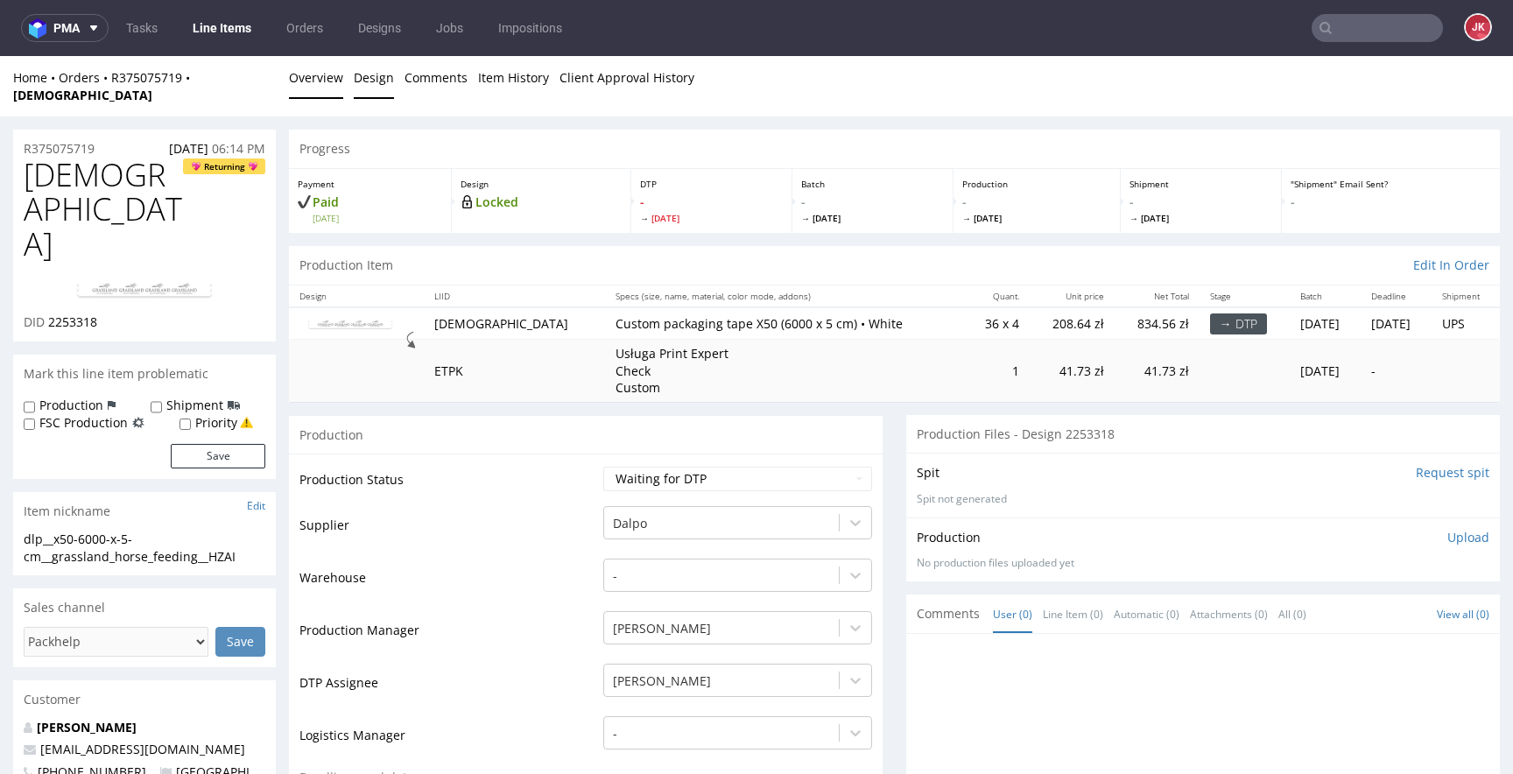
click at [367, 77] on link "Design" at bounding box center [374, 77] width 40 height 43
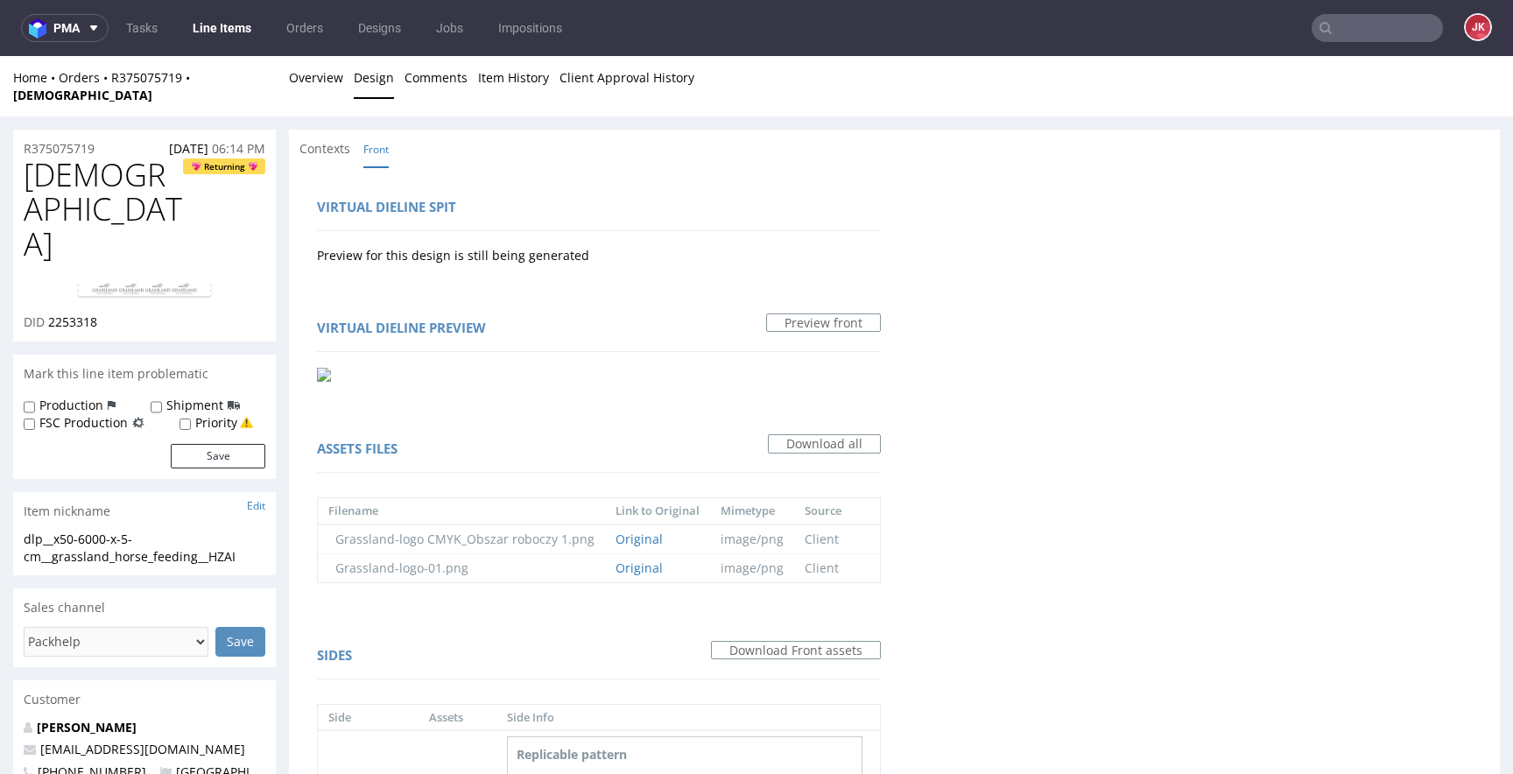
scroll to position [299, 0]
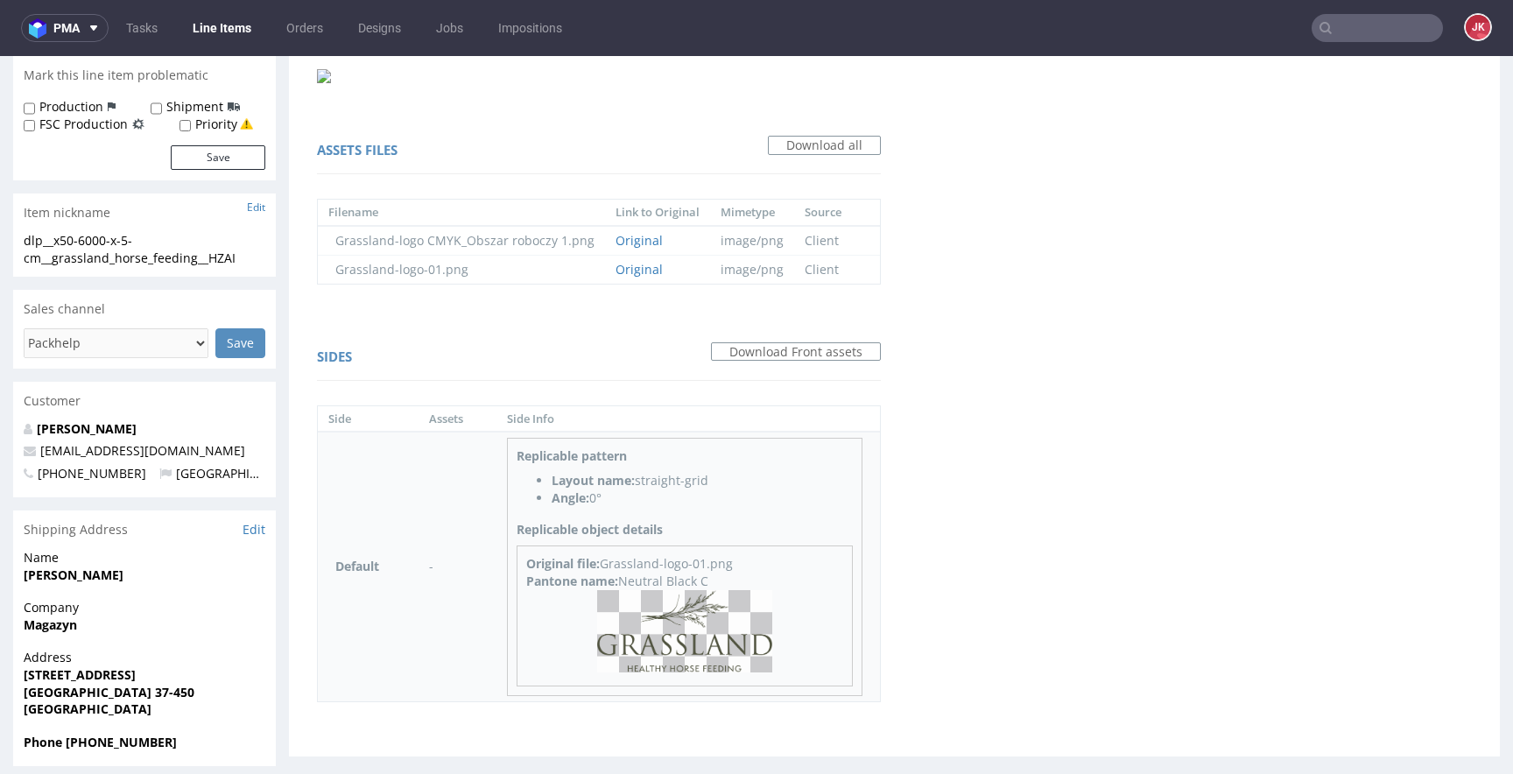
click at [686, 592] on img at bounding box center [684, 630] width 175 height 81
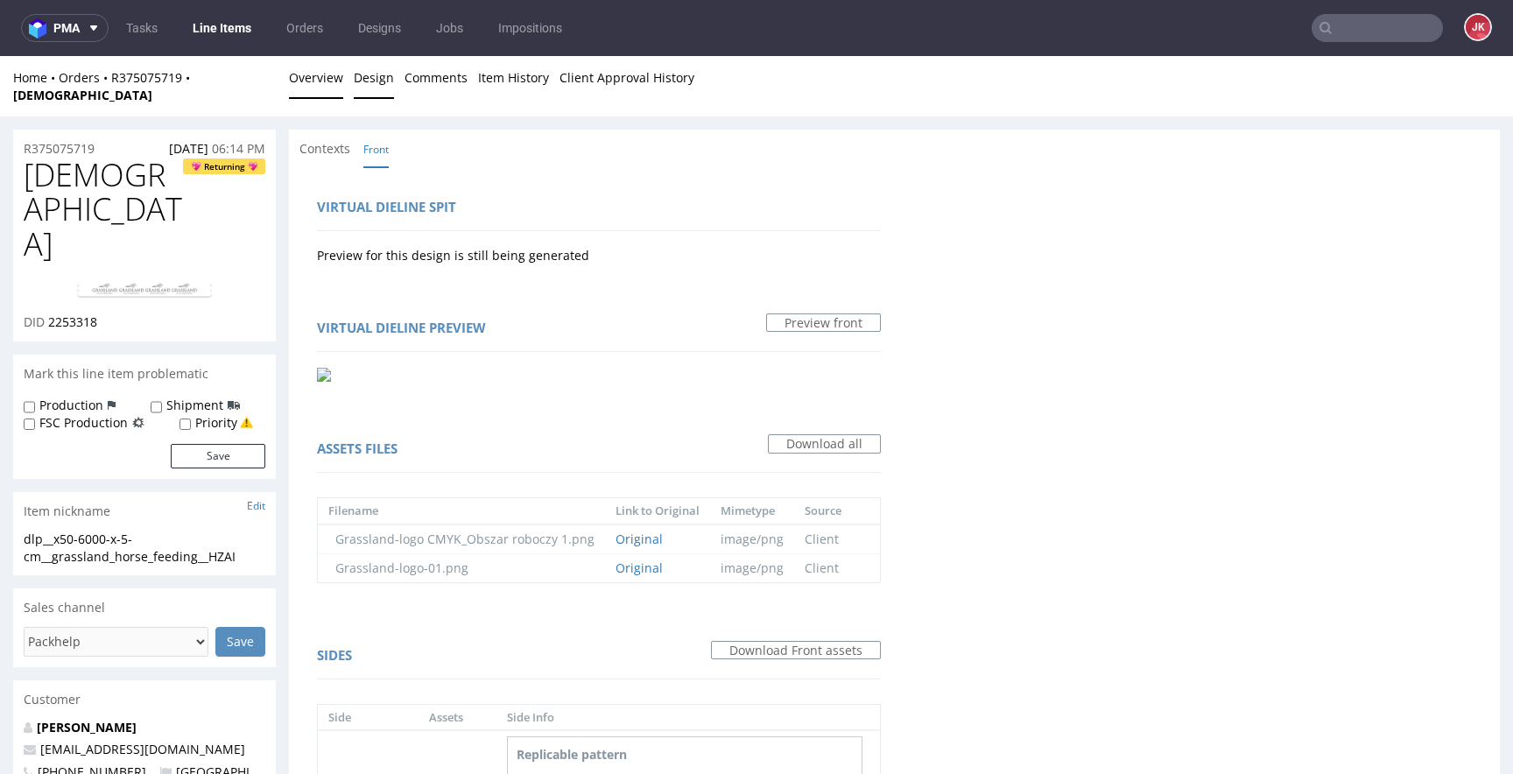
click at [316, 81] on link "Overview" at bounding box center [316, 77] width 54 height 43
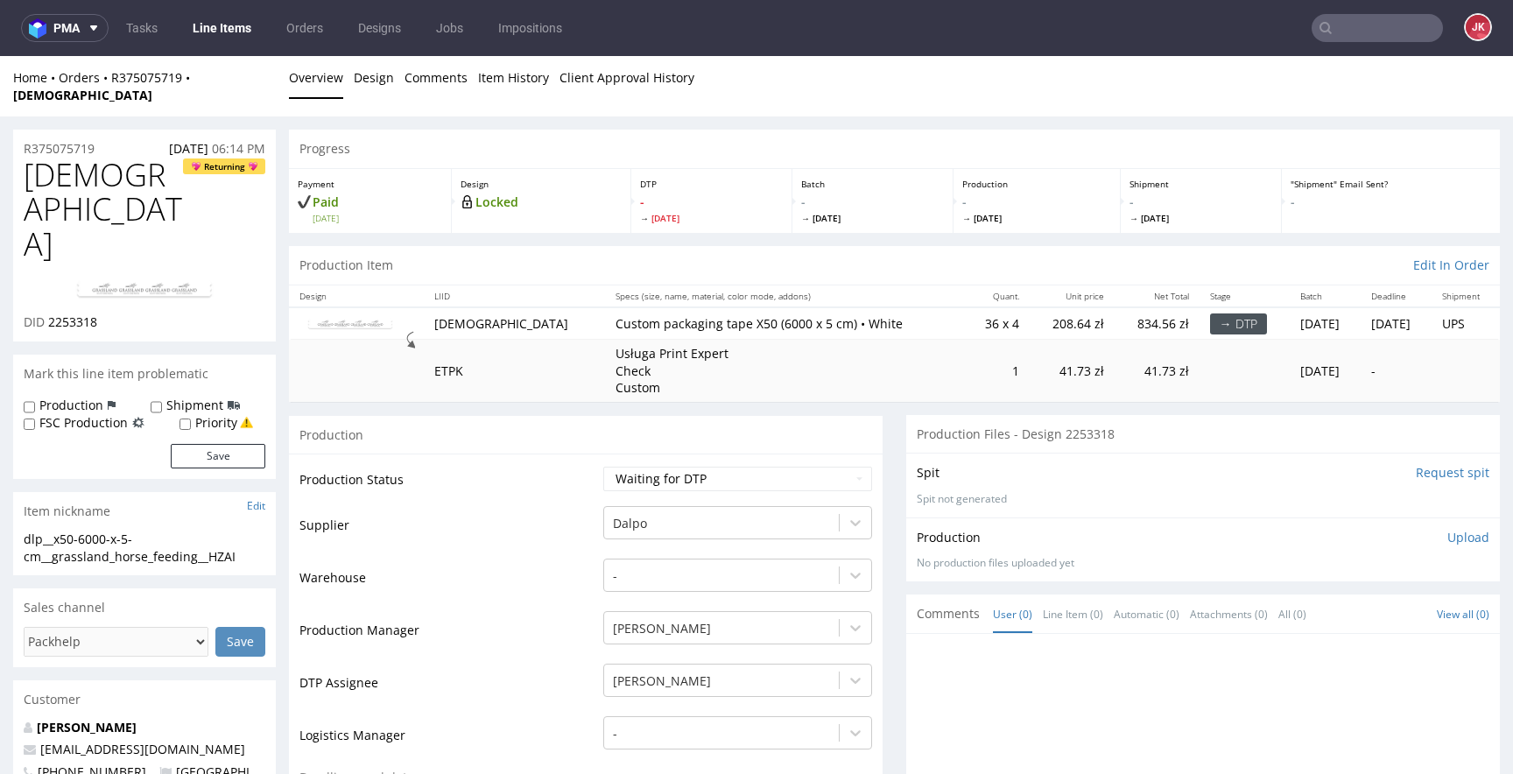
click at [537, 524] on td "Supplier" at bounding box center [448, 530] width 299 height 53
click at [660, 470] on select "Waiting for Artwork Waiting for Diecut Waiting for Mockup Waiting for DTP Waiti…" at bounding box center [737, 479] width 269 height 25
select select "dtp_in_process"
click at [603, 467] on select "Waiting for Artwork Waiting for Diecut Waiting for Mockup Waiting for DTP Waiti…" at bounding box center [737, 479] width 269 height 25
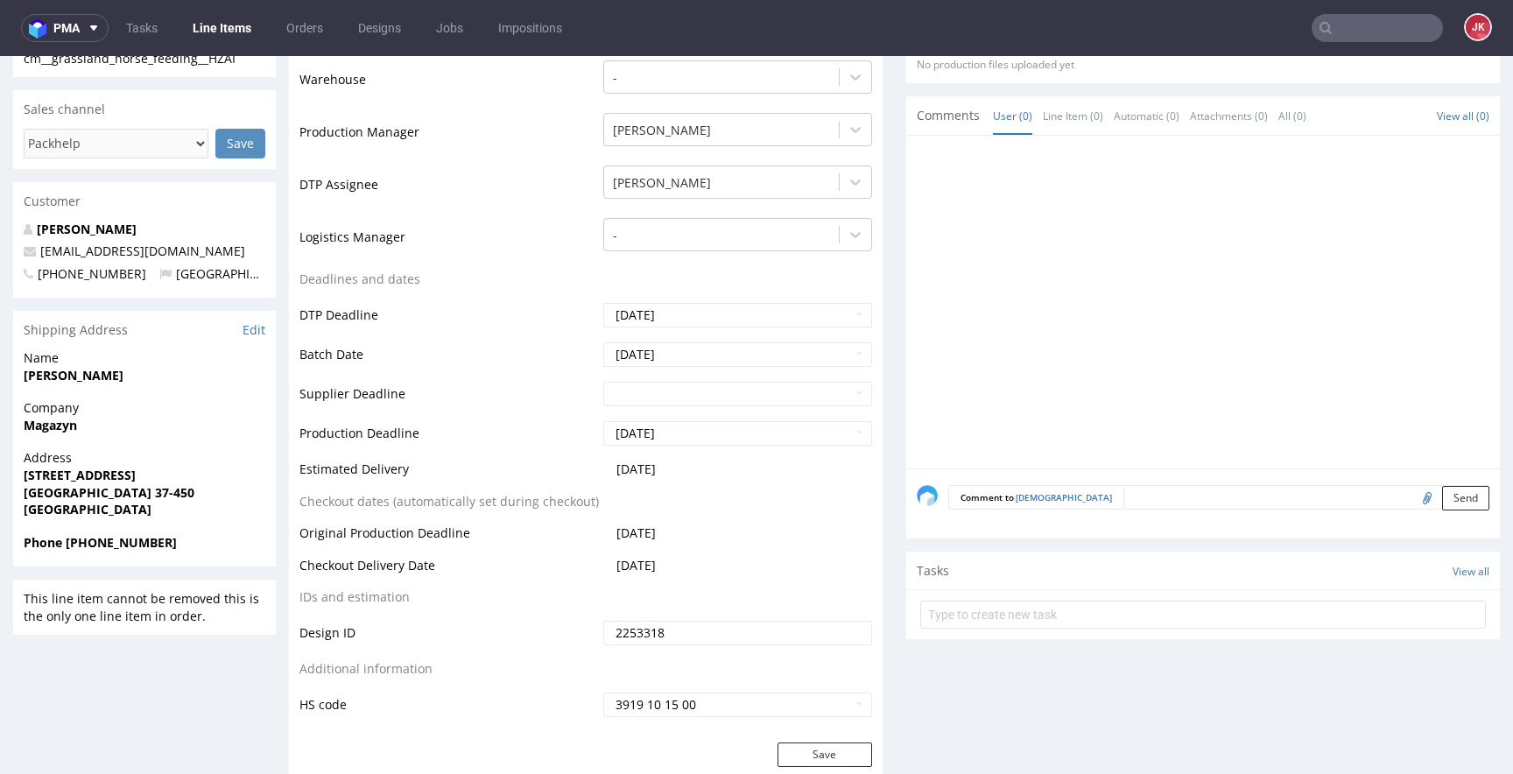
scroll to position [609, 0]
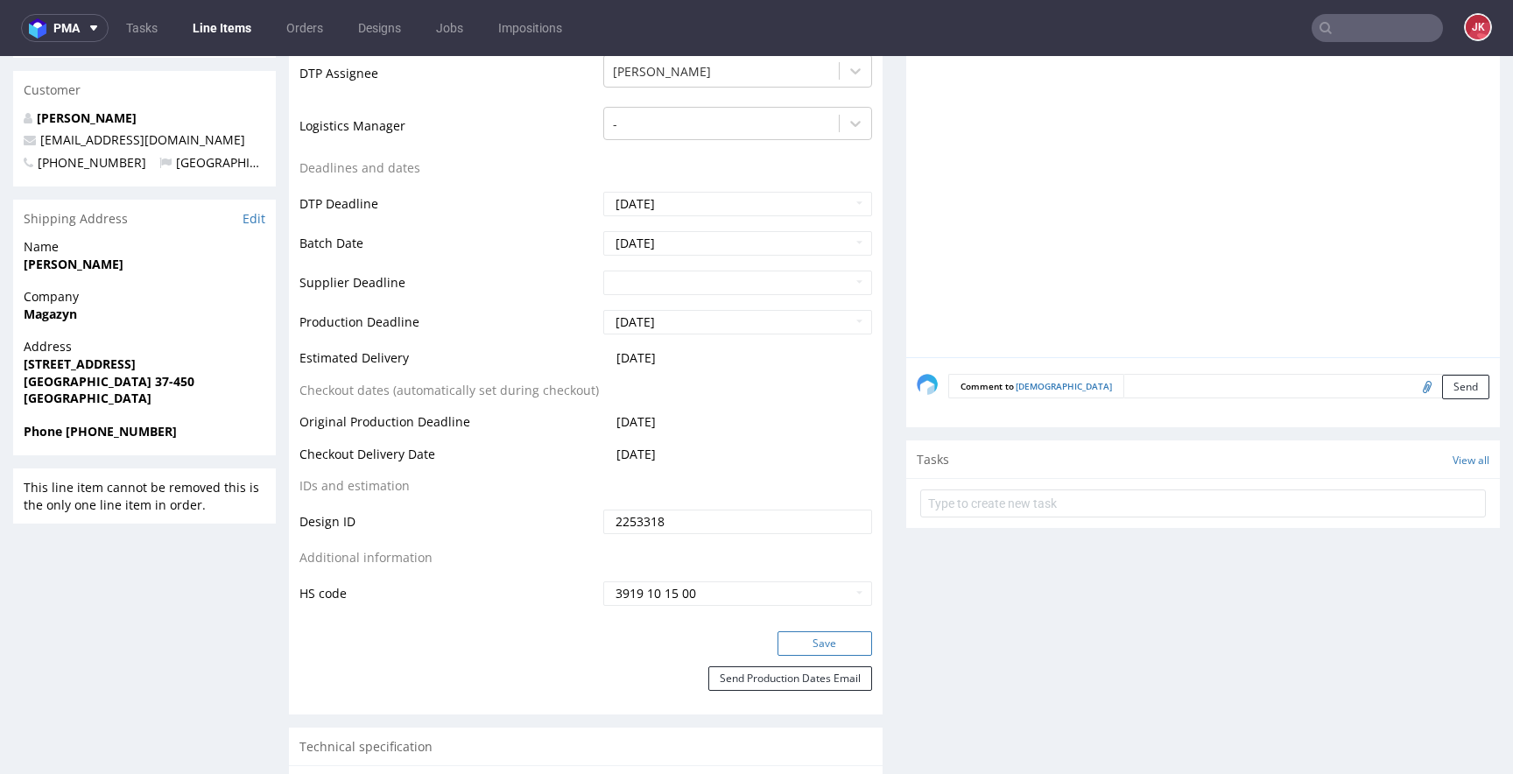
click at [794, 631] on button "Save" at bounding box center [824, 643] width 95 height 25
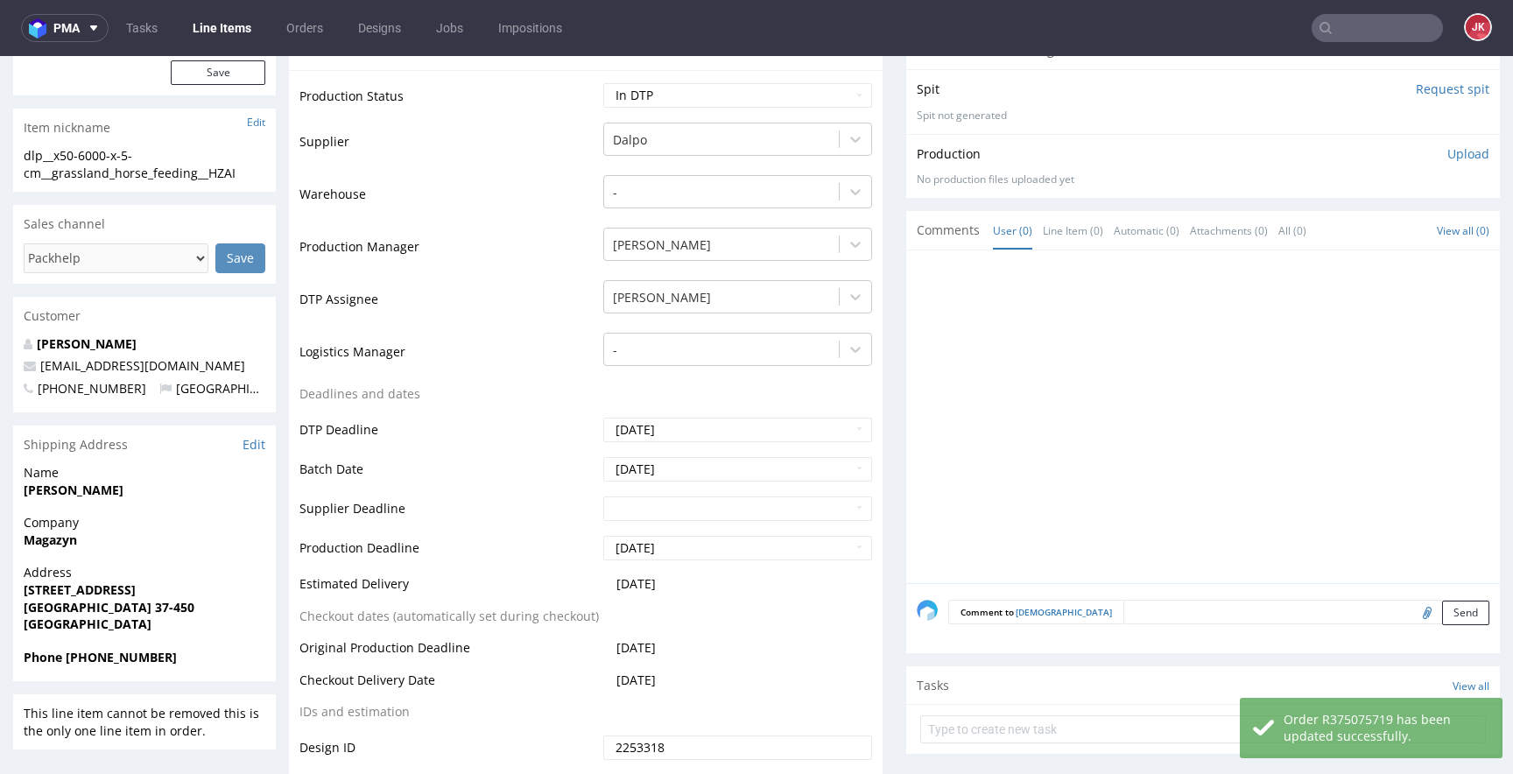
scroll to position [0, 0]
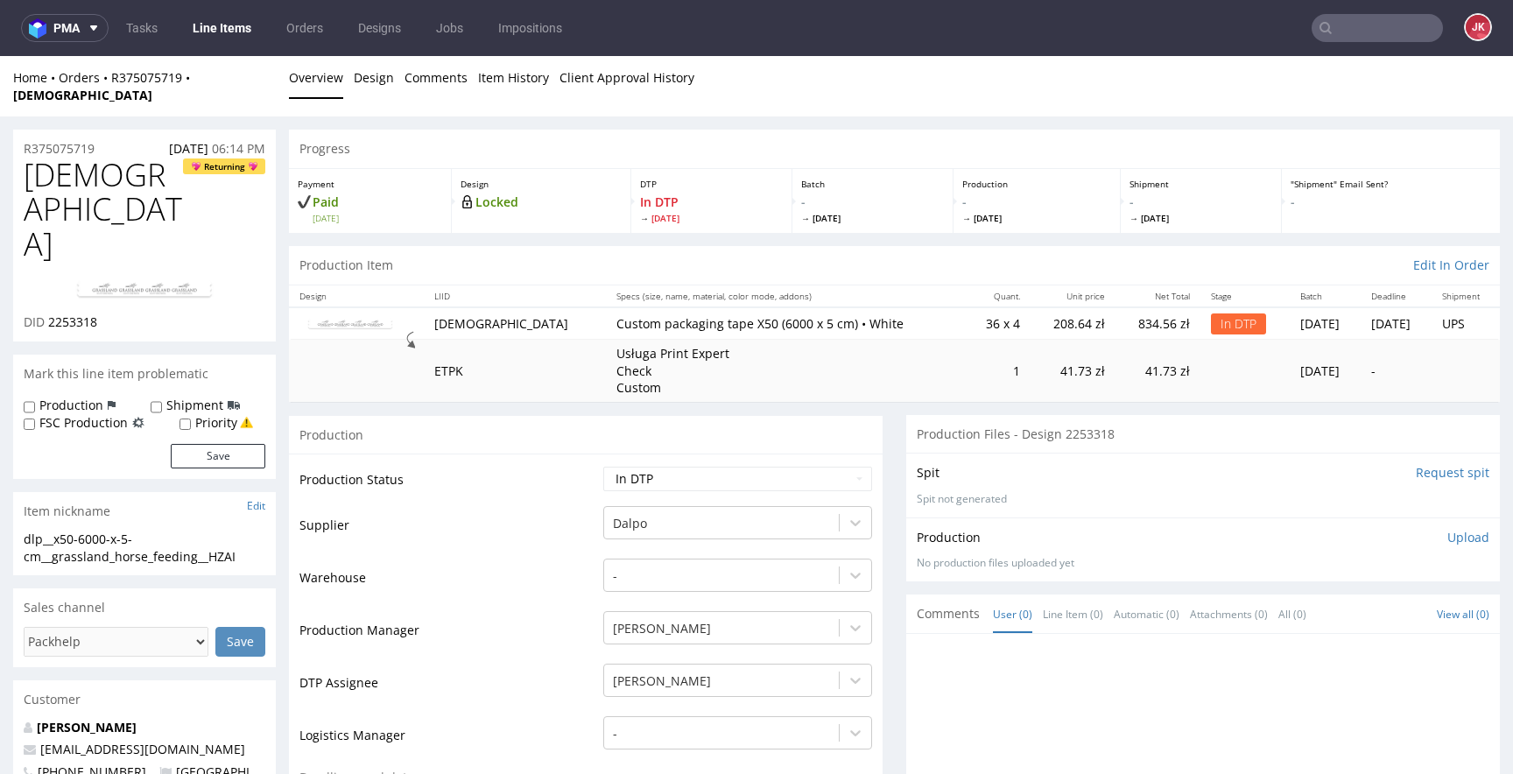
click at [155, 279] on img at bounding box center [144, 289] width 140 height 21
click at [545, 557] on td "Warehouse" at bounding box center [448, 583] width 299 height 53
click at [360, 75] on link "Design" at bounding box center [374, 77] width 40 height 43
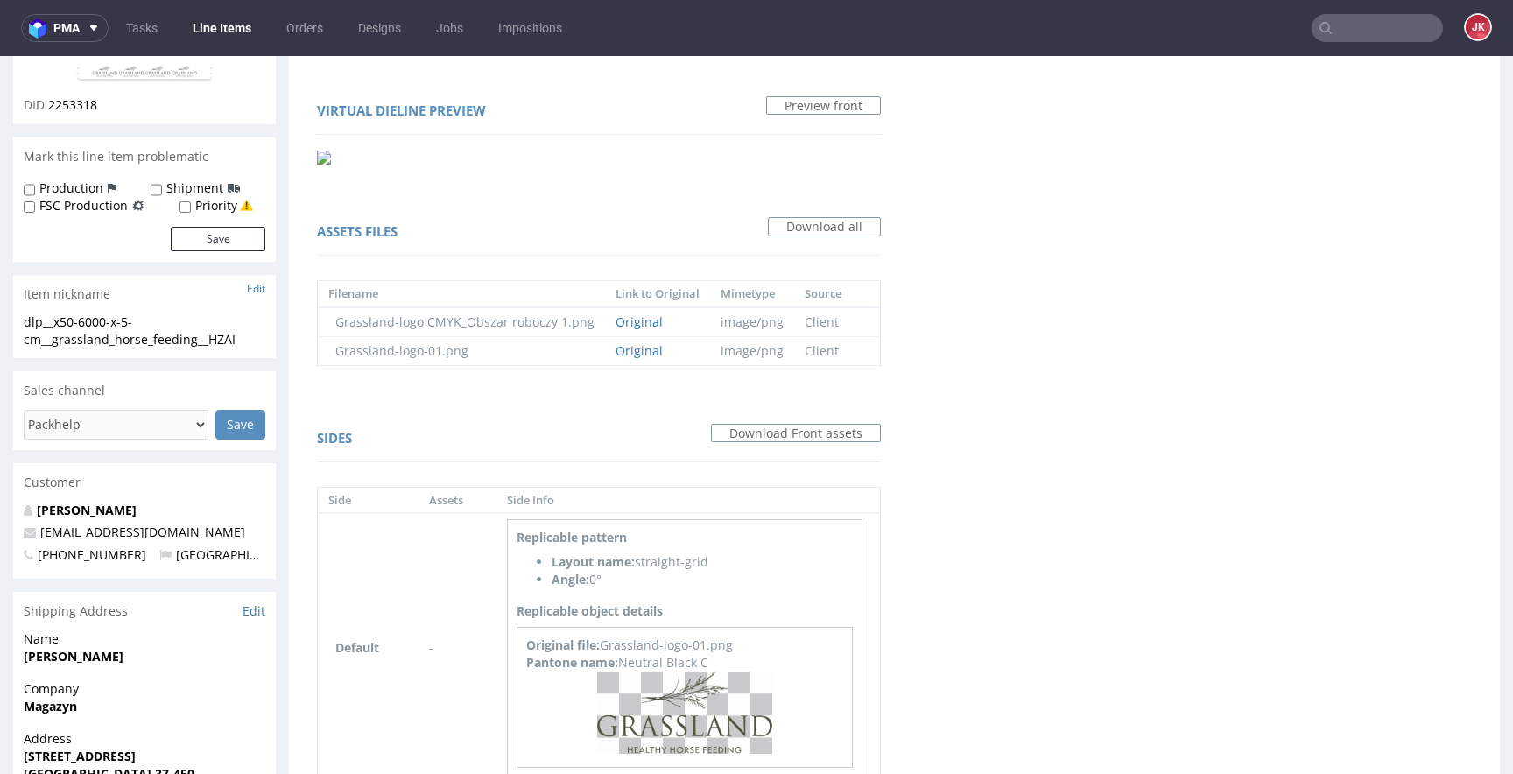
scroll to position [315, 0]
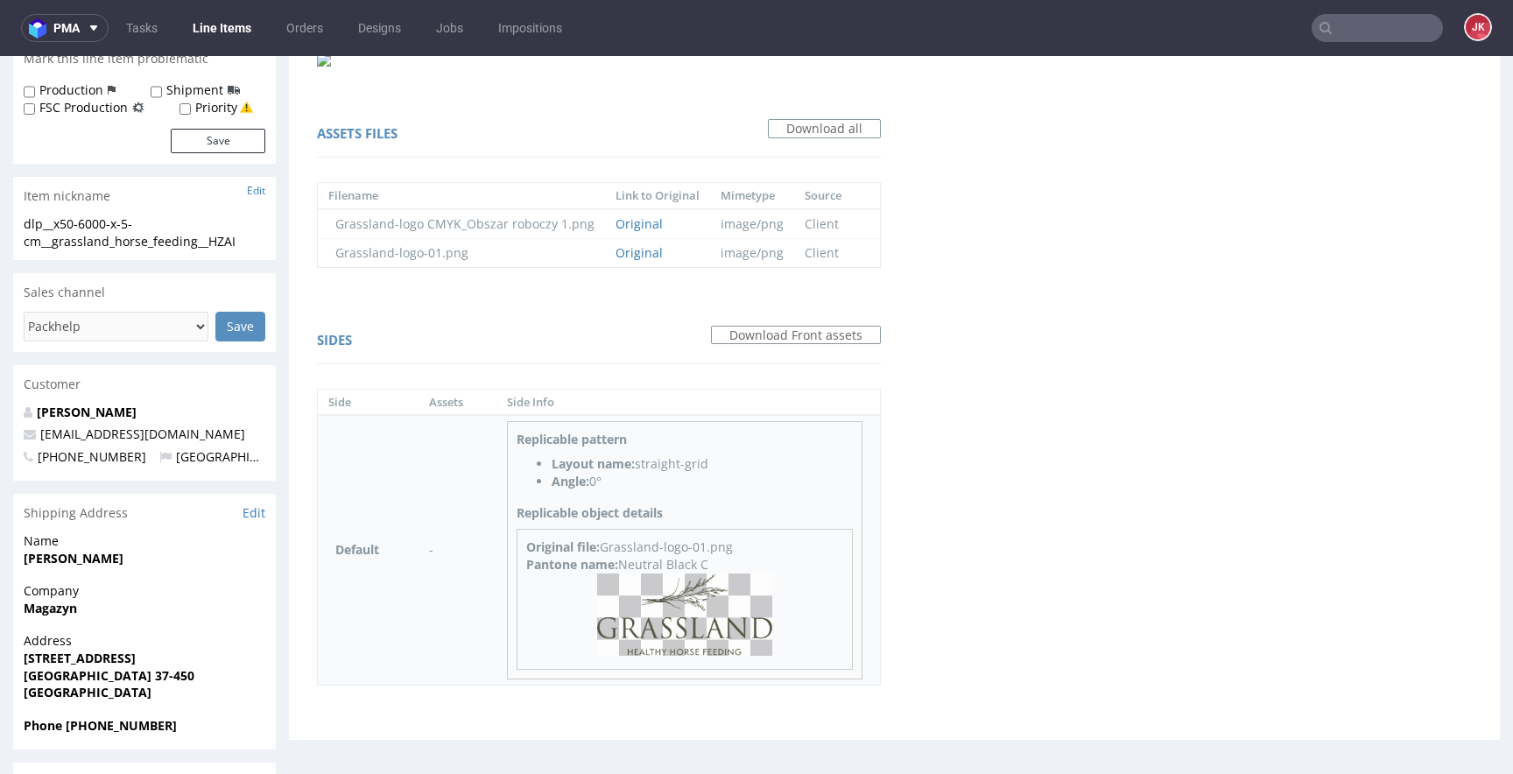
drag, startPoint x: 619, startPoint y: 547, endPoint x: 720, endPoint y: 546, distance: 100.7
click at [720, 556] on div "Pantone name: Neutral Black C" at bounding box center [684, 565] width 317 height 18
copy div "Neutral Black C"
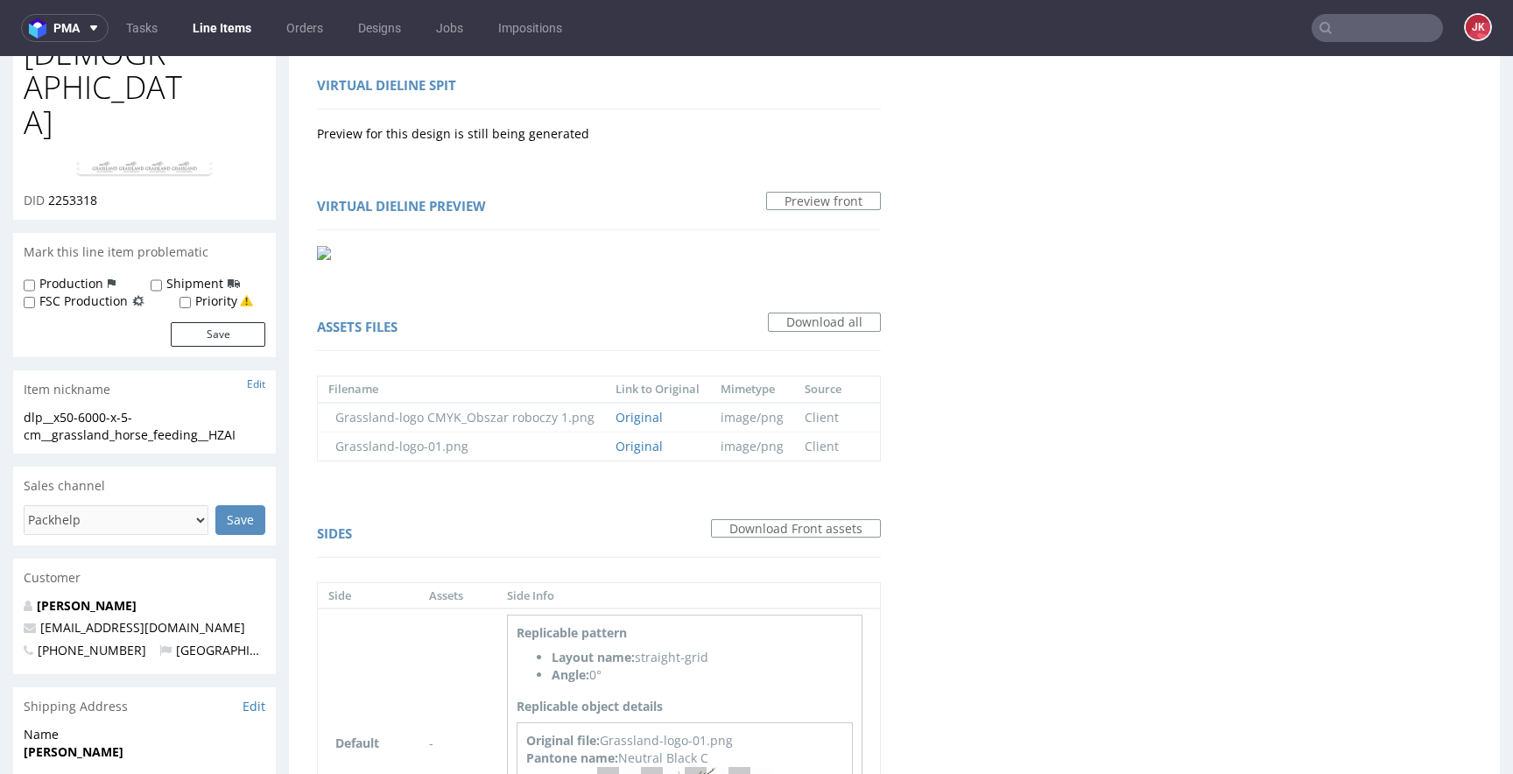
scroll to position [0, 0]
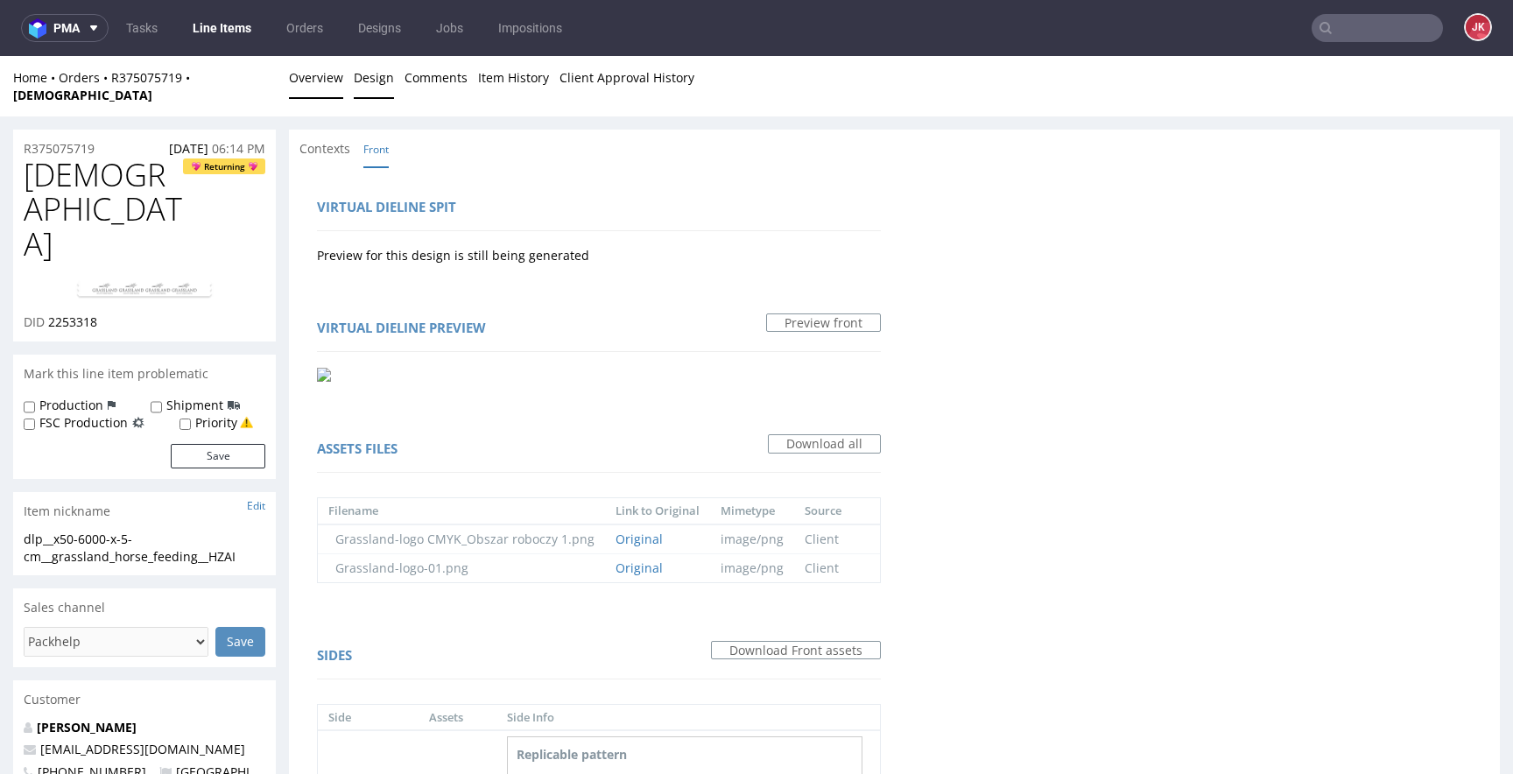
click at [313, 84] on link "Overview" at bounding box center [316, 77] width 54 height 43
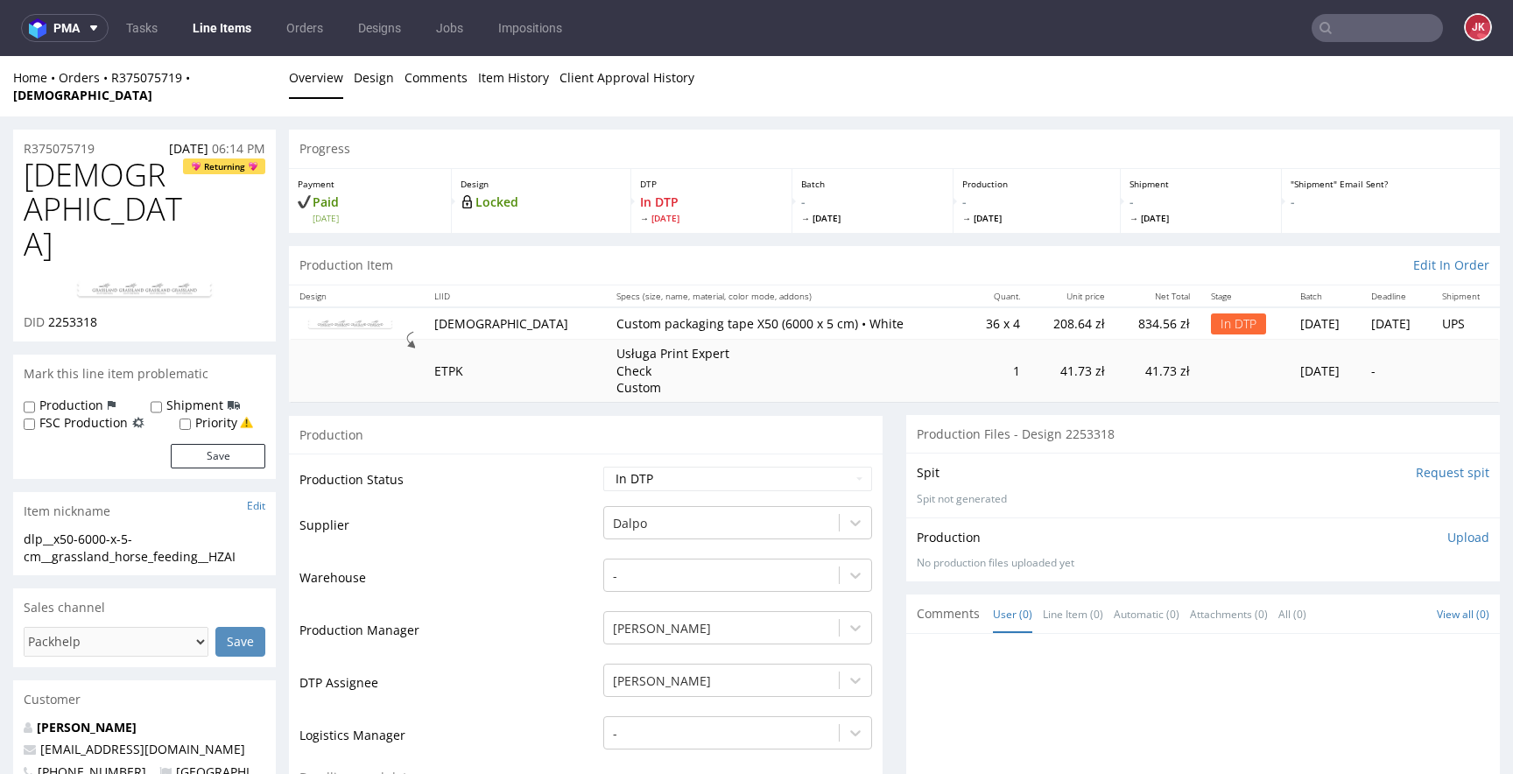
click at [78, 158] on span "HZAI" at bounding box center [103, 210] width 159 height 104
copy span "HZAI"
drag, startPoint x: 46, startPoint y: 239, endPoint x: 126, endPoint y: 241, distance: 79.7
click at [126, 313] on div "DID 2253318" at bounding box center [145, 322] width 242 height 18
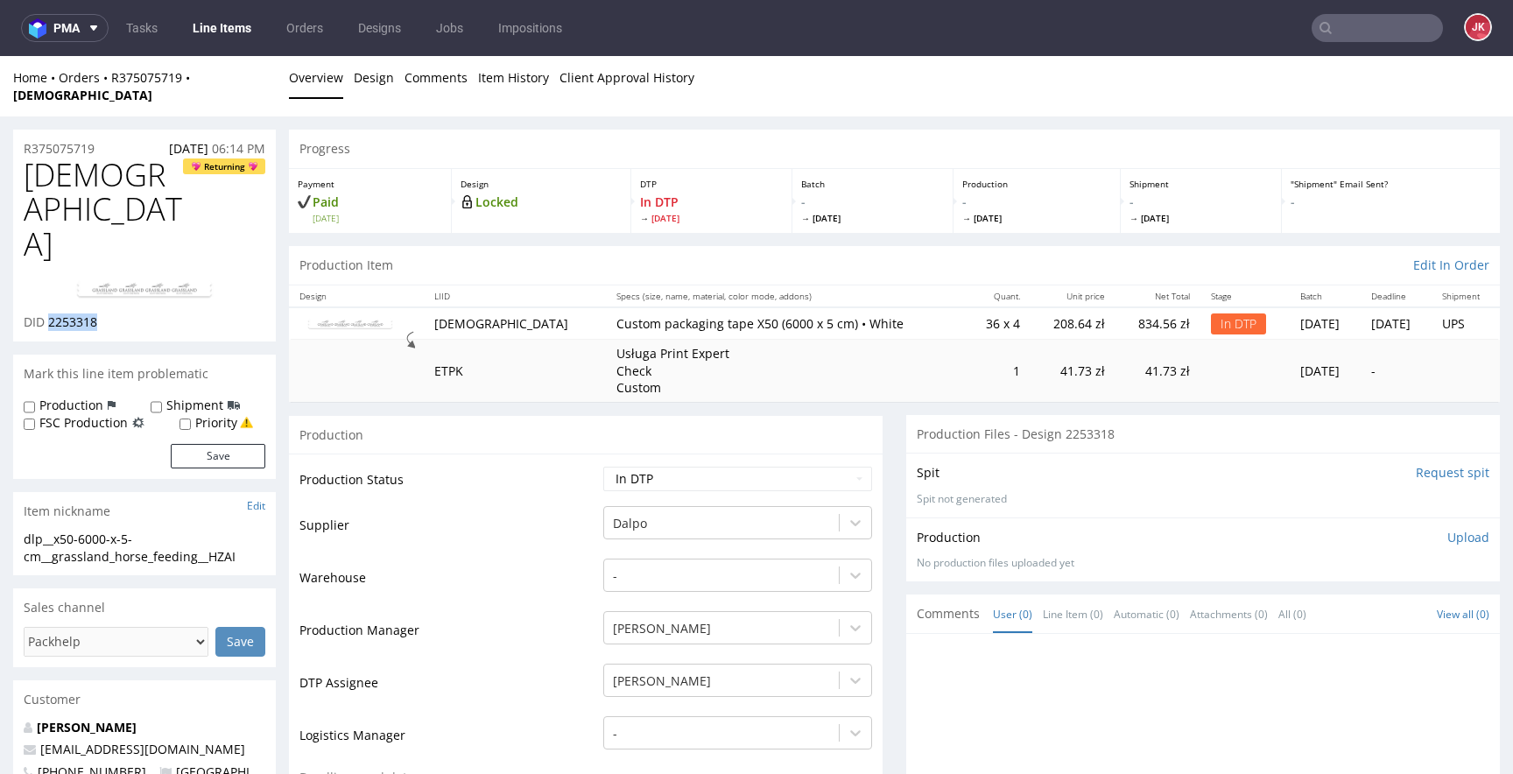
copy span "2253318"
drag, startPoint x: 259, startPoint y: 469, endPoint x: 0, endPoint y: 434, distance: 261.5
copy section "dlp__x50-6000-x-5-cm__grassland_horse_feeding__HZAI"
drag, startPoint x: 116, startPoint y: 128, endPoint x: 28, endPoint y: 136, distance: 87.9
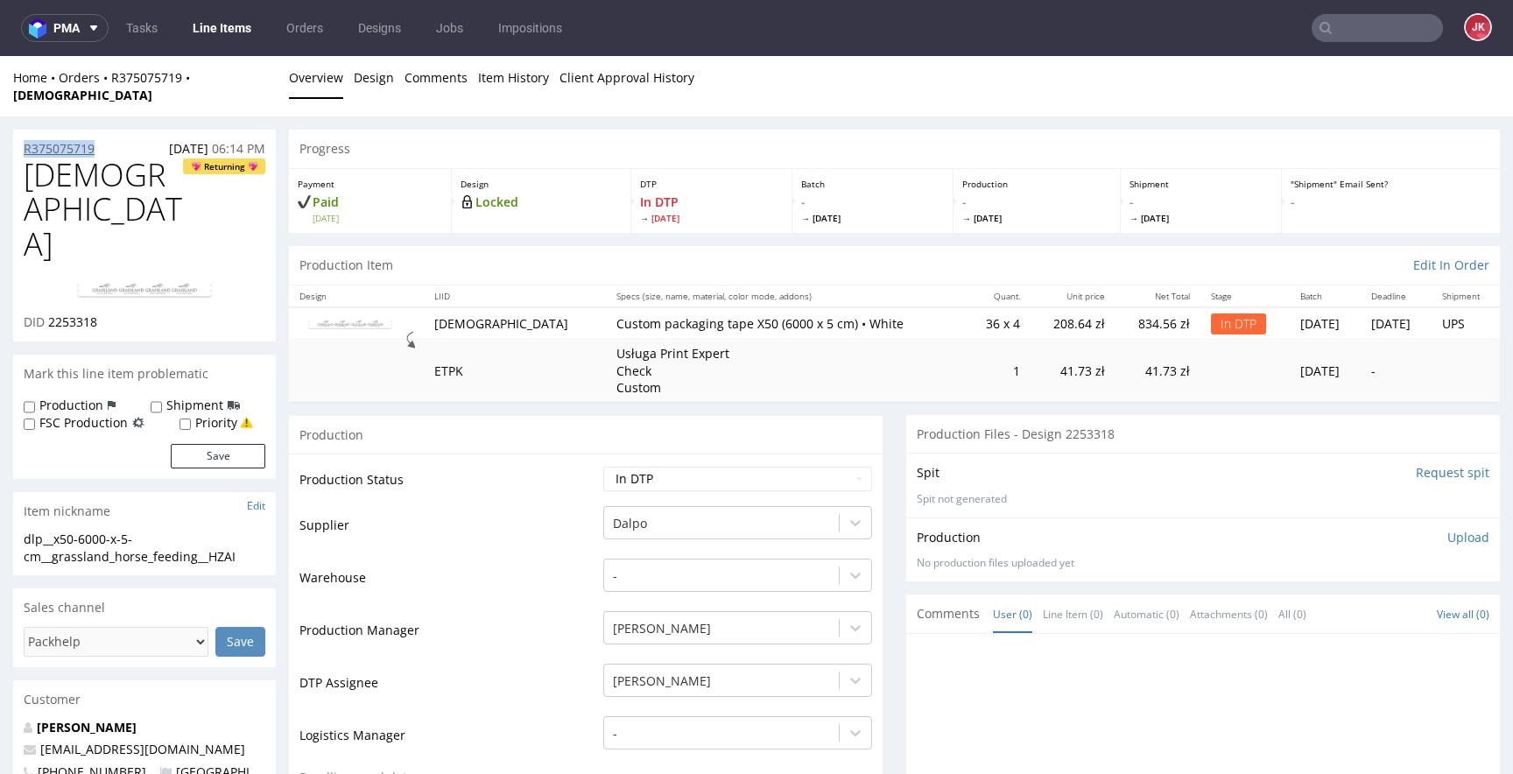
copy p "R375075719"
drag, startPoint x: 48, startPoint y: 234, endPoint x: 117, endPoint y: 236, distance: 69.2
click at [117, 313] on div "DID 2253318" at bounding box center [145, 322] width 242 height 18
copy span "2253318"
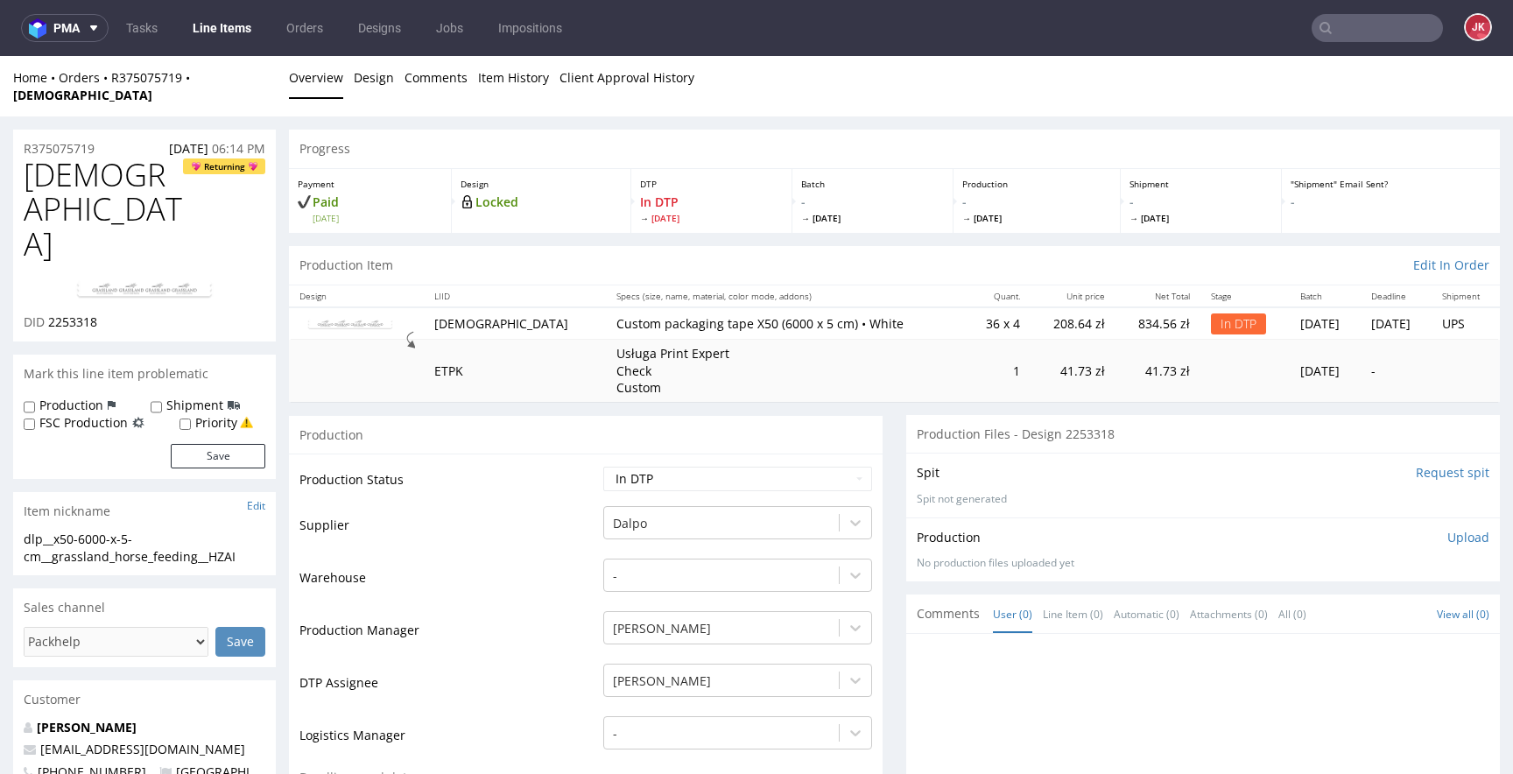
click at [1296, 556] on div "No production files uploaded yet" at bounding box center [1203, 563] width 573 height 15
click at [1447, 529] on p "Upload" at bounding box center [1468, 538] width 42 height 18
click at [1333, 604] on div "Add files" at bounding box center [1365, 617] width 88 height 26
click at [1335, 604] on div "Add files" at bounding box center [1365, 617] width 88 height 26
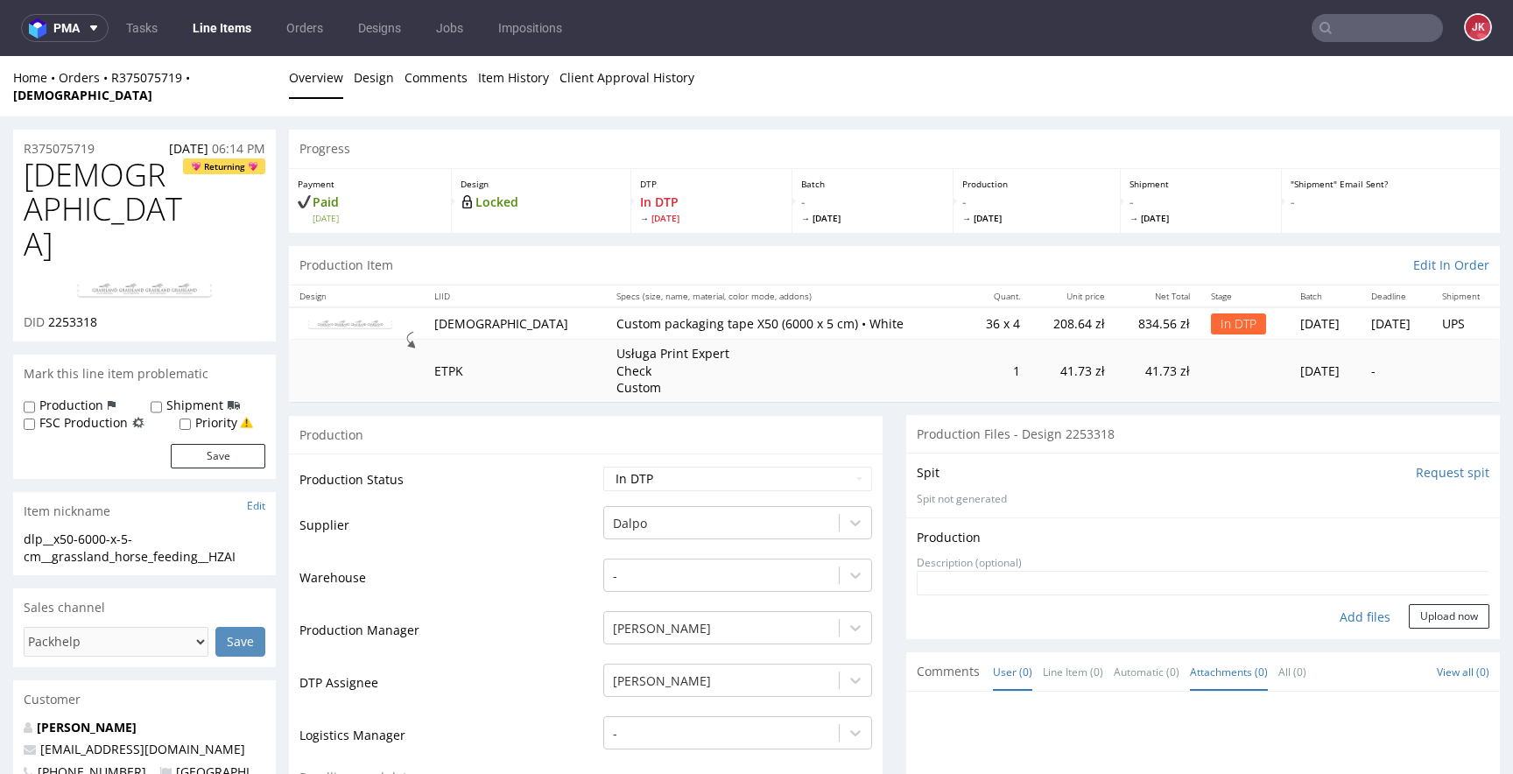
type input "C:\fakepath\dlp__x50-6000-x-5-cm__grassland_horse_feeding__HZAI__d2253318__oR37…"
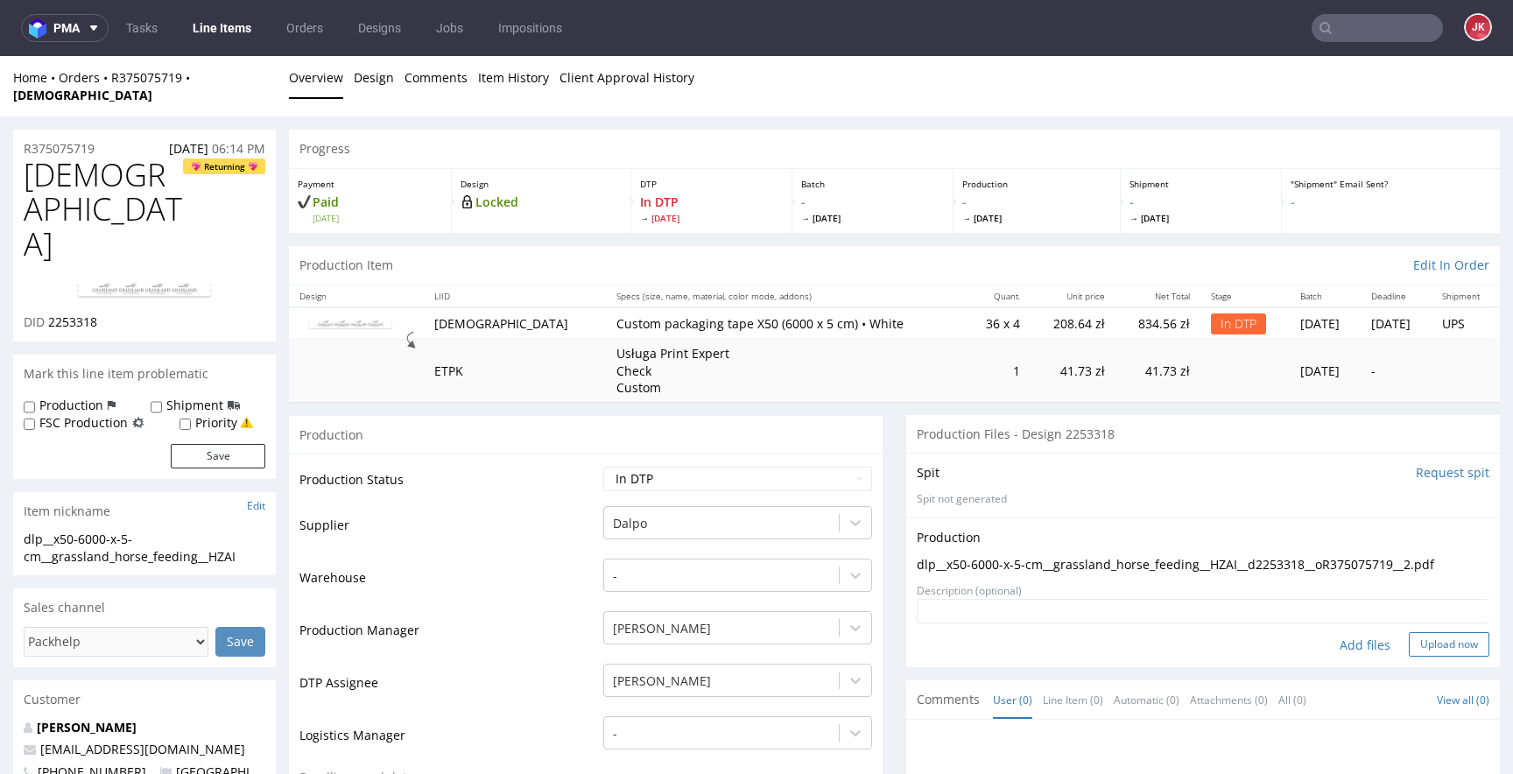
click at [1428, 632] on button "Upload now" at bounding box center [1449, 644] width 81 height 25
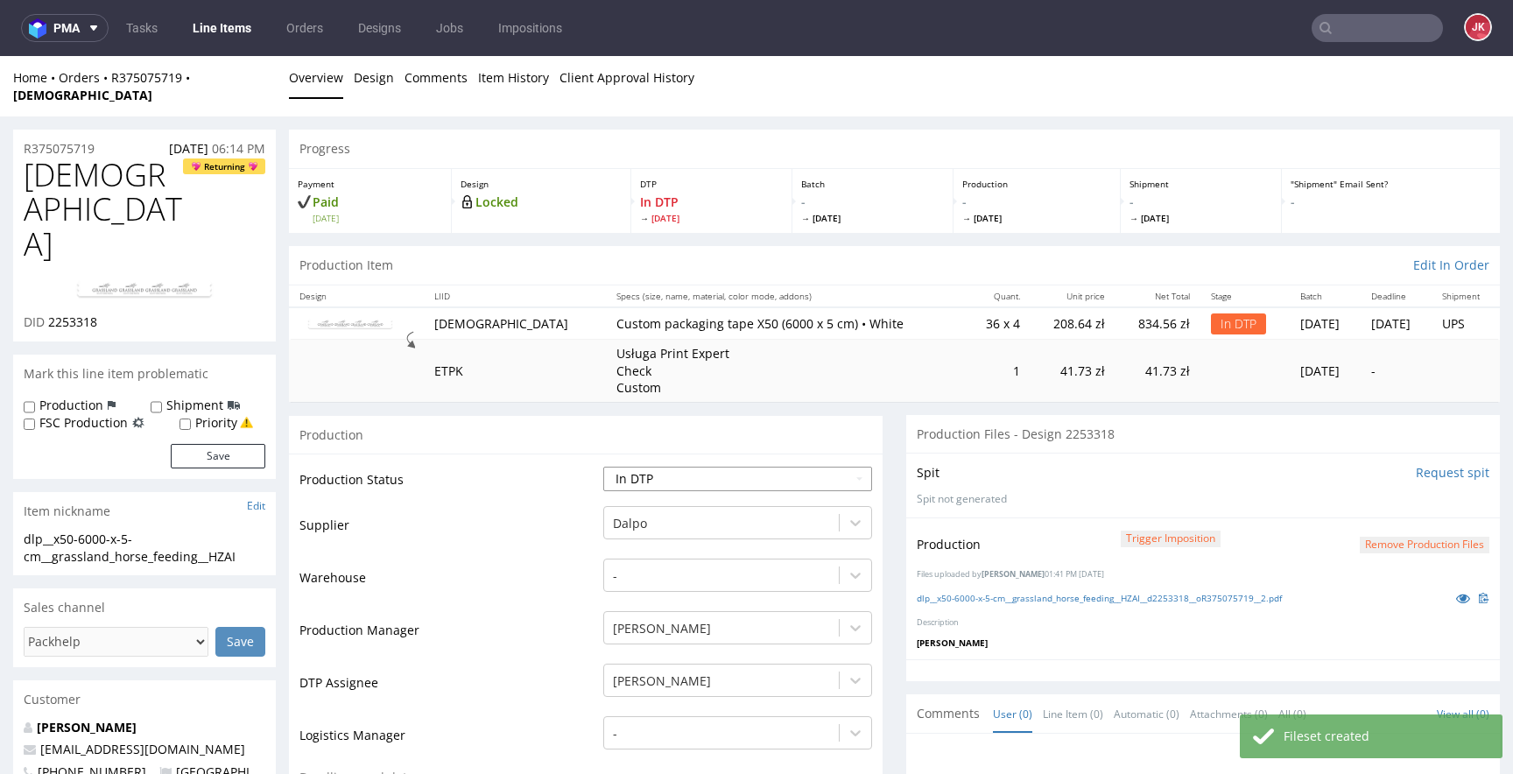
click at [668, 467] on select "Waiting for Artwork Waiting for Diecut Waiting for Mockup Waiting for DTP Waiti…" at bounding box center [737, 479] width 269 height 25
select select "dtp_production_ready"
click at [603, 467] on select "Waiting for Artwork Waiting for Diecut Waiting for Mockup Waiting for DTP Waiti…" at bounding box center [737, 479] width 269 height 25
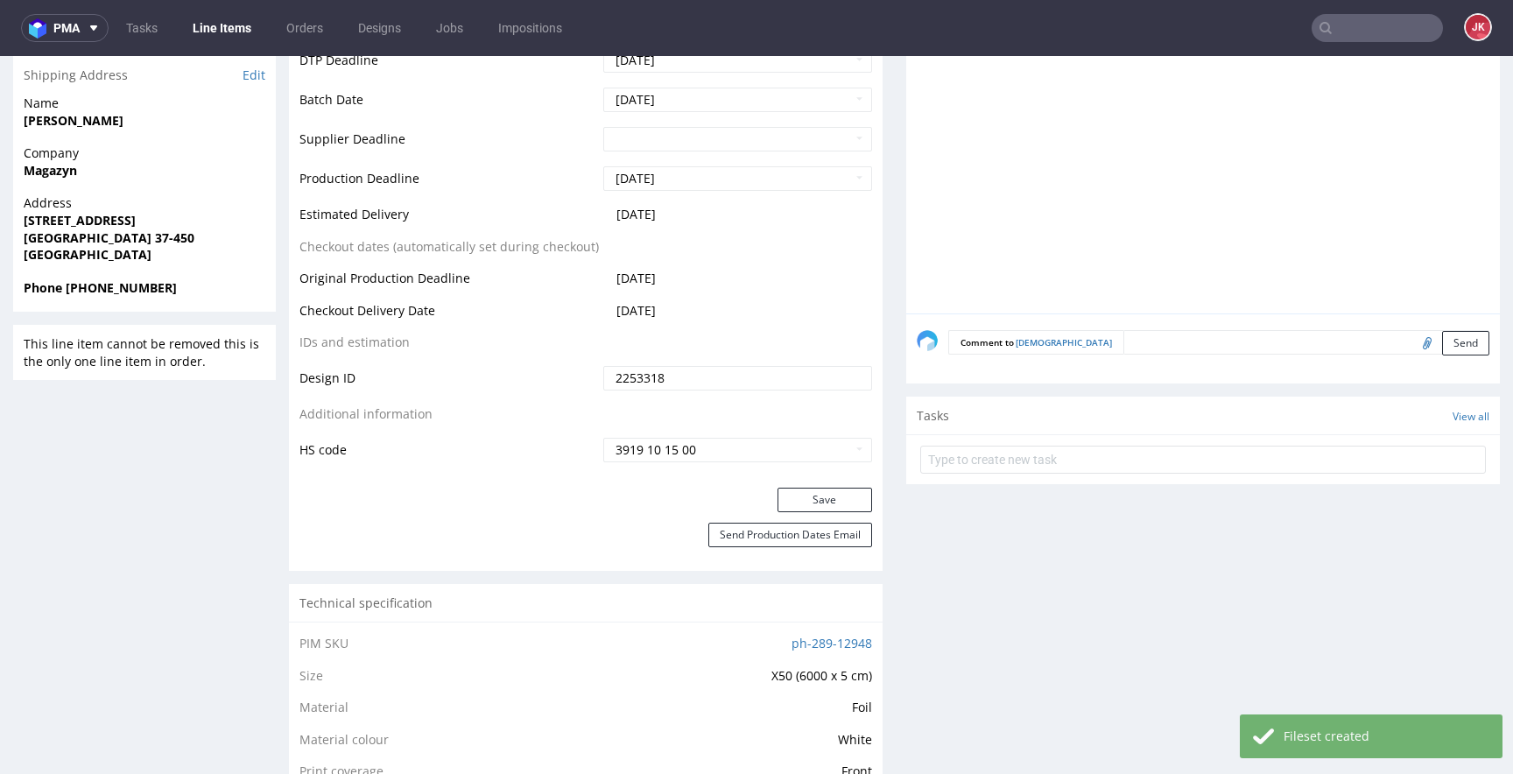
scroll to position [806, 0]
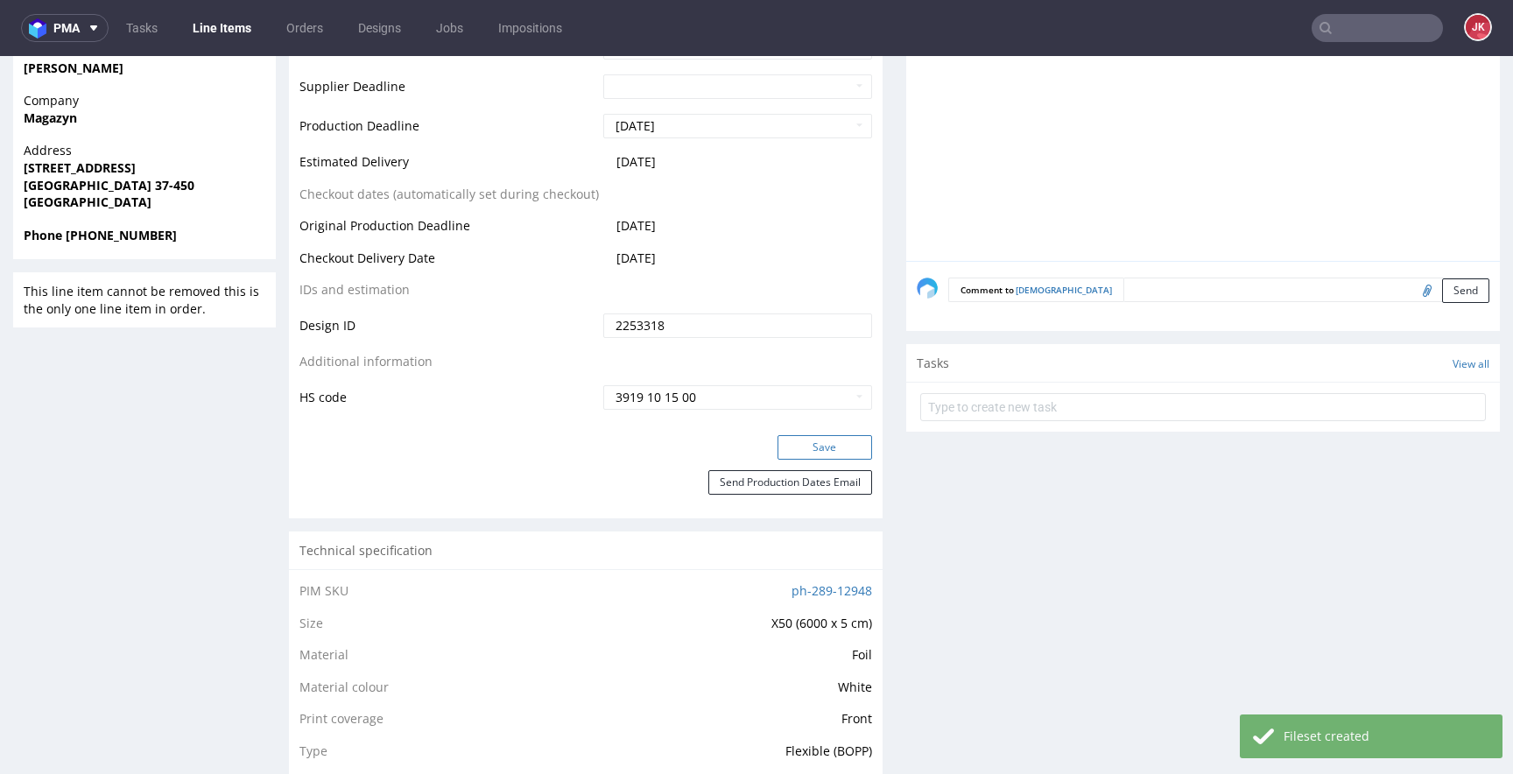
click at [799, 435] on button "Save" at bounding box center [824, 447] width 95 height 25
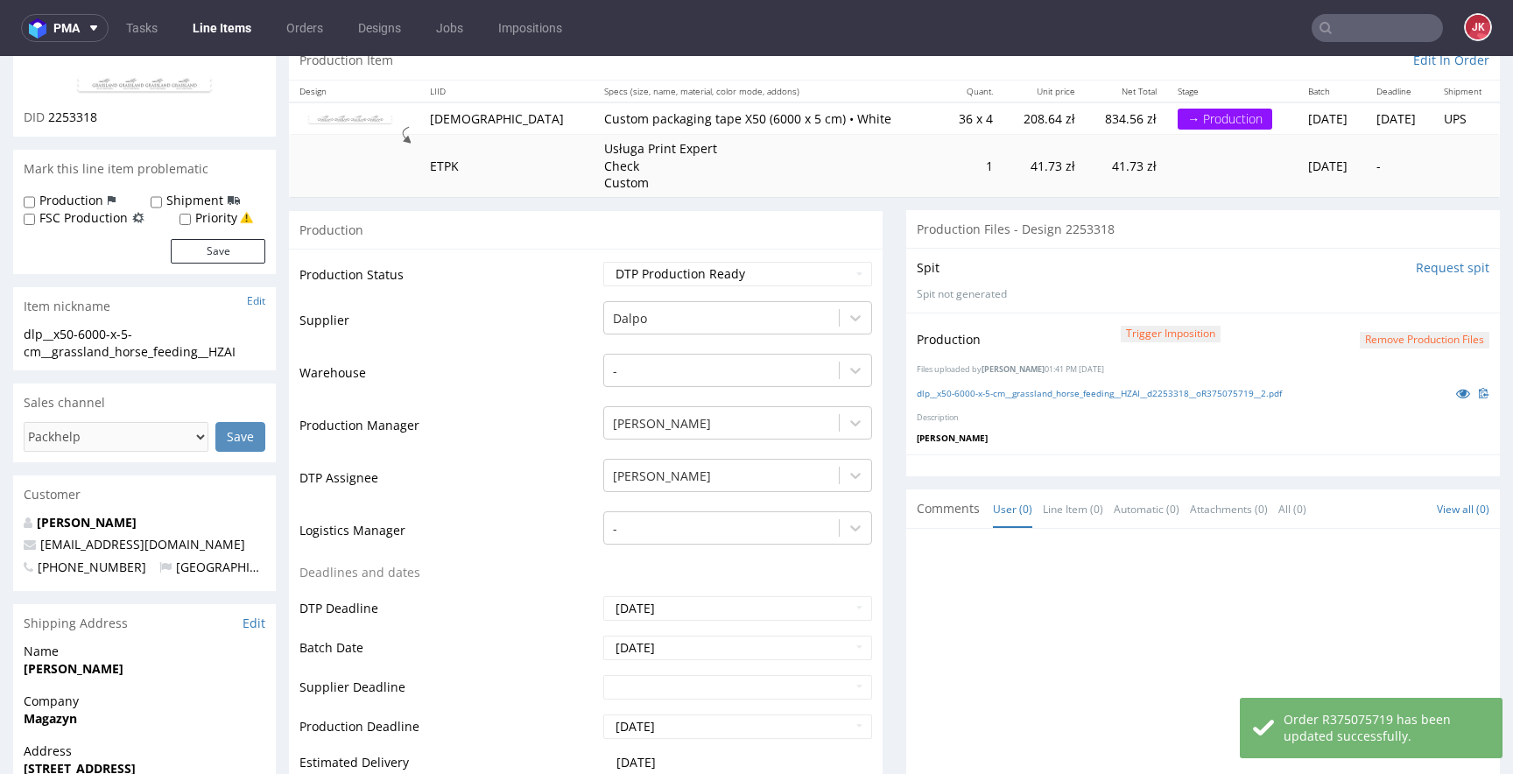
scroll to position [0, 0]
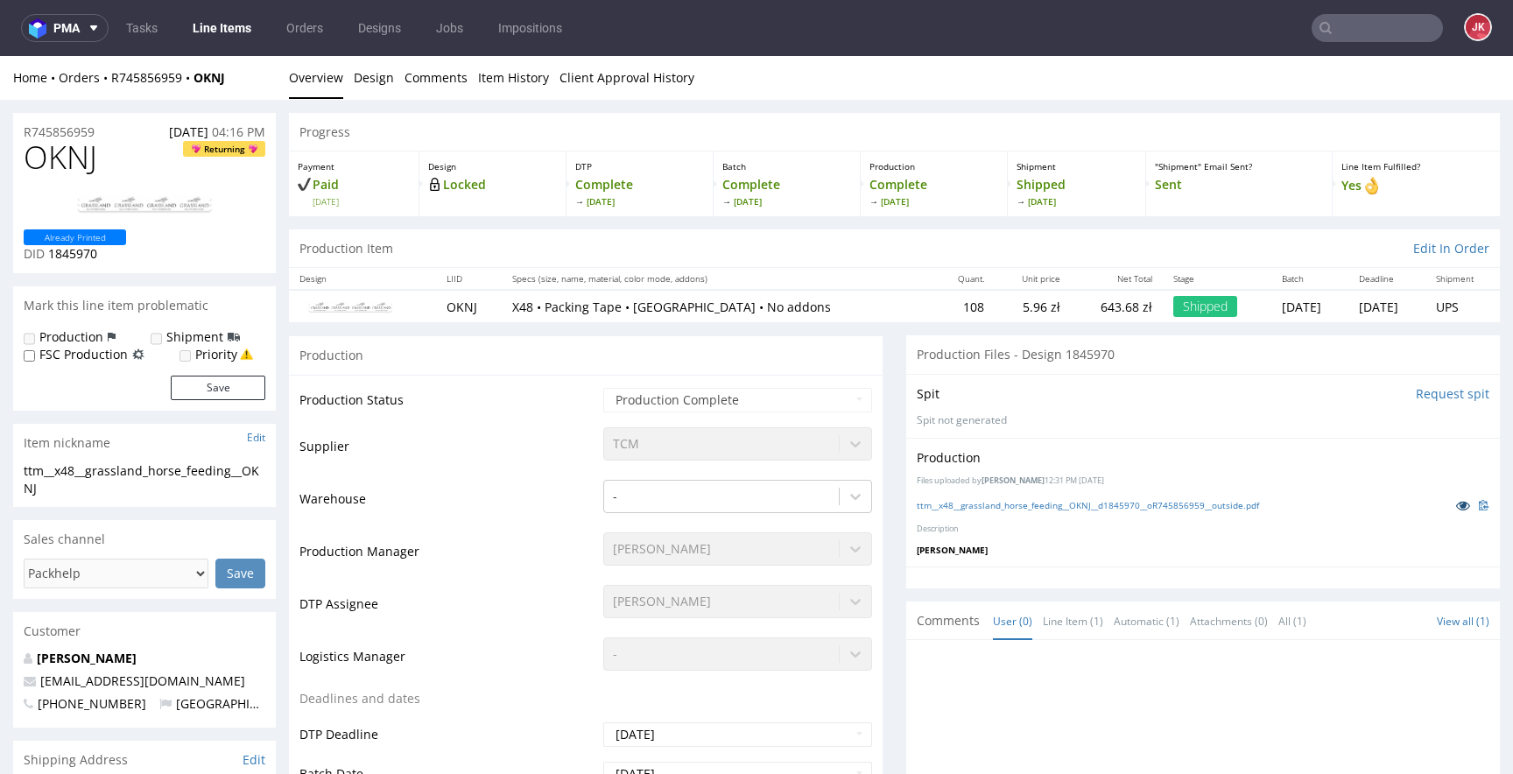
click at [1456, 503] on icon at bounding box center [1463, 505] width 14 height 12
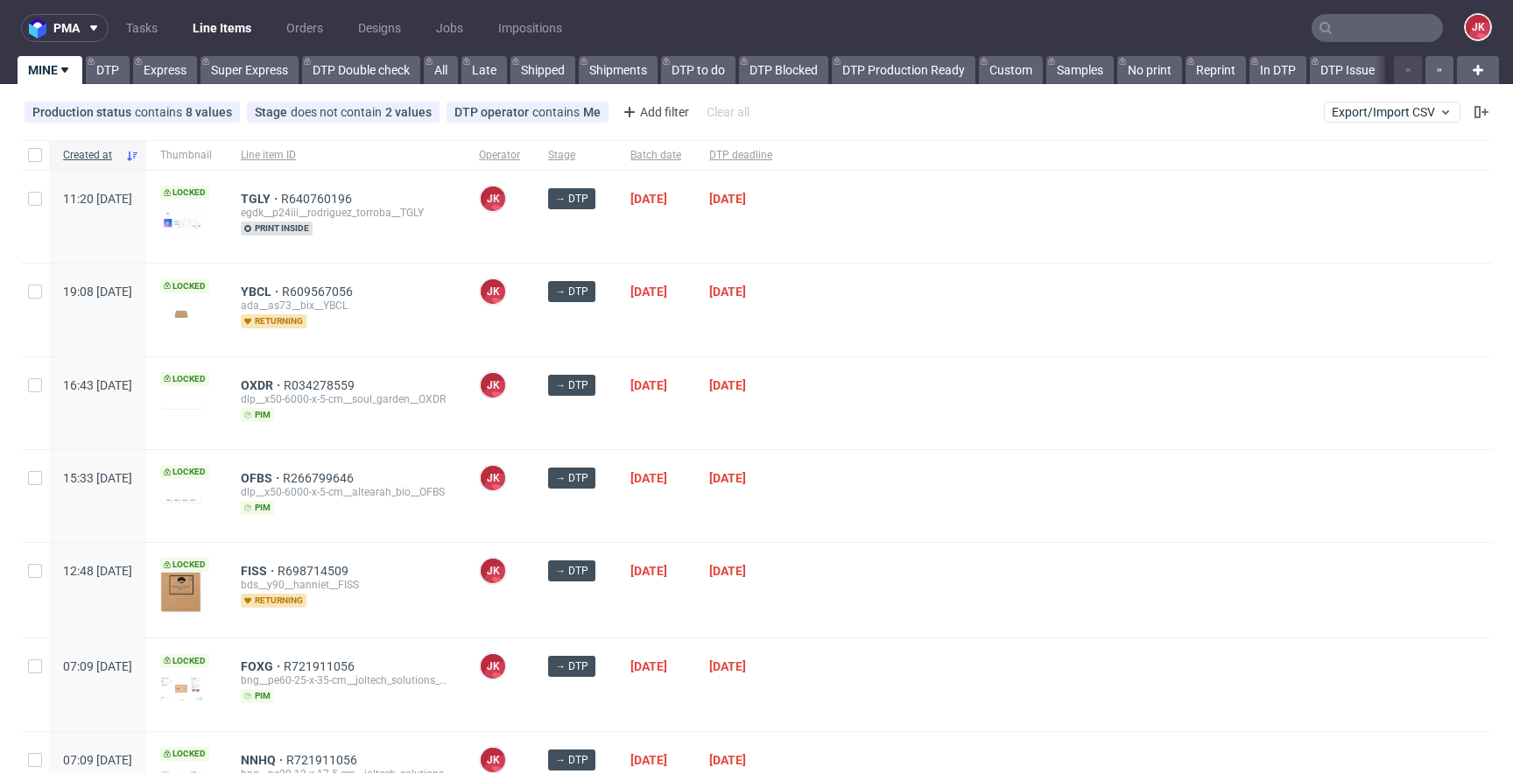
scroll to position [570, 0]
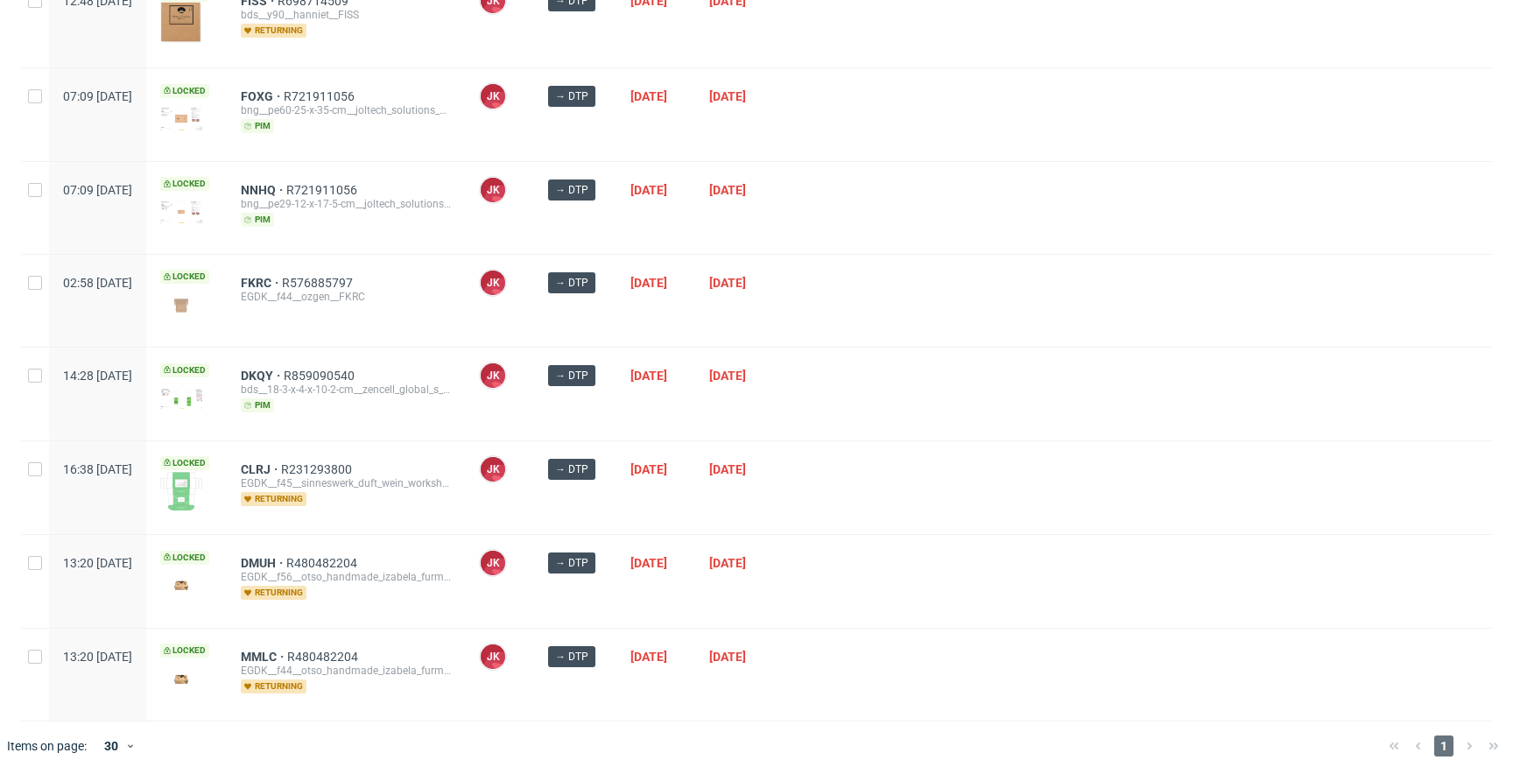
click at [911, 536] on div at bounding box center [1139, 581] width 706 height 92
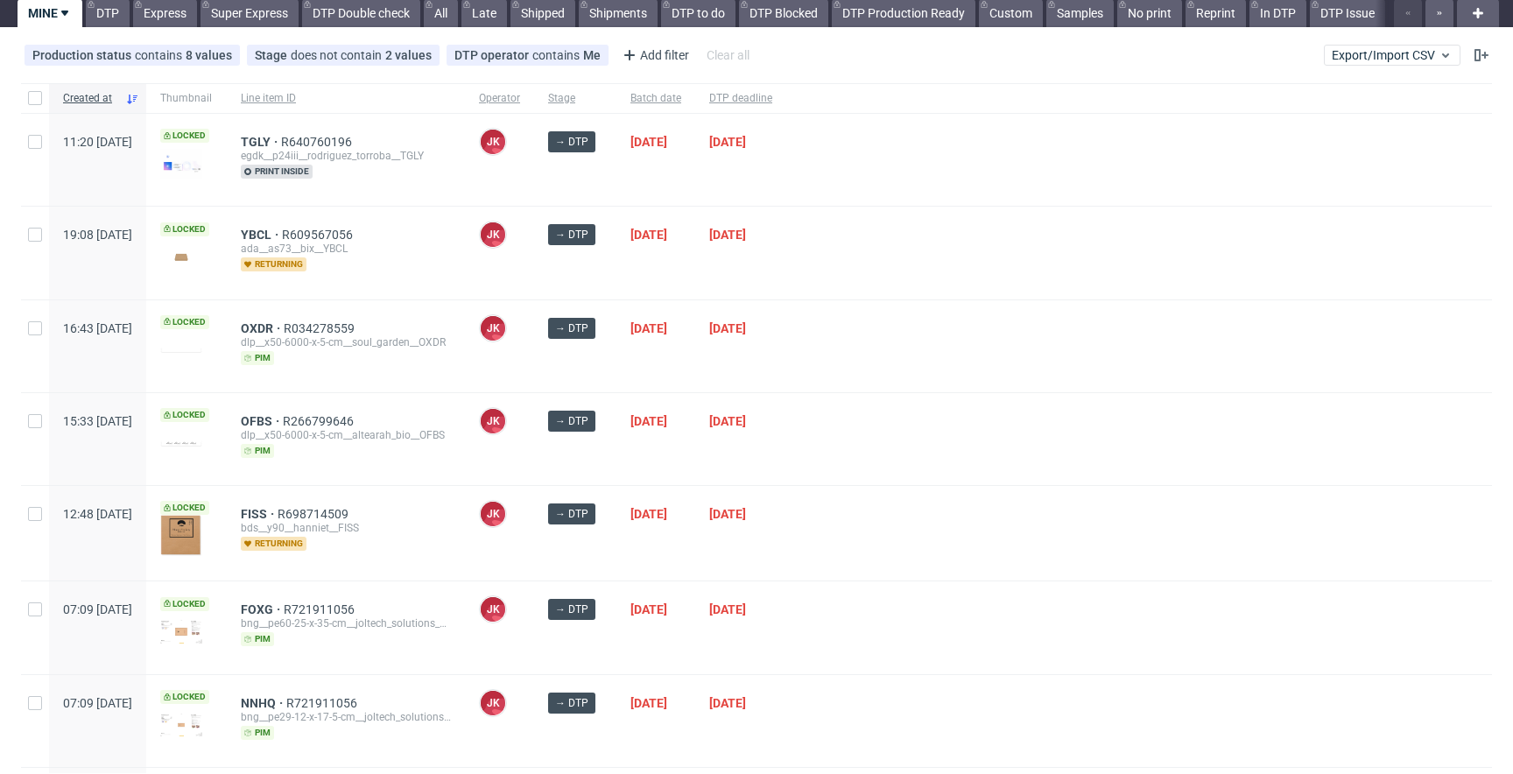
scroll to position [0, 0]
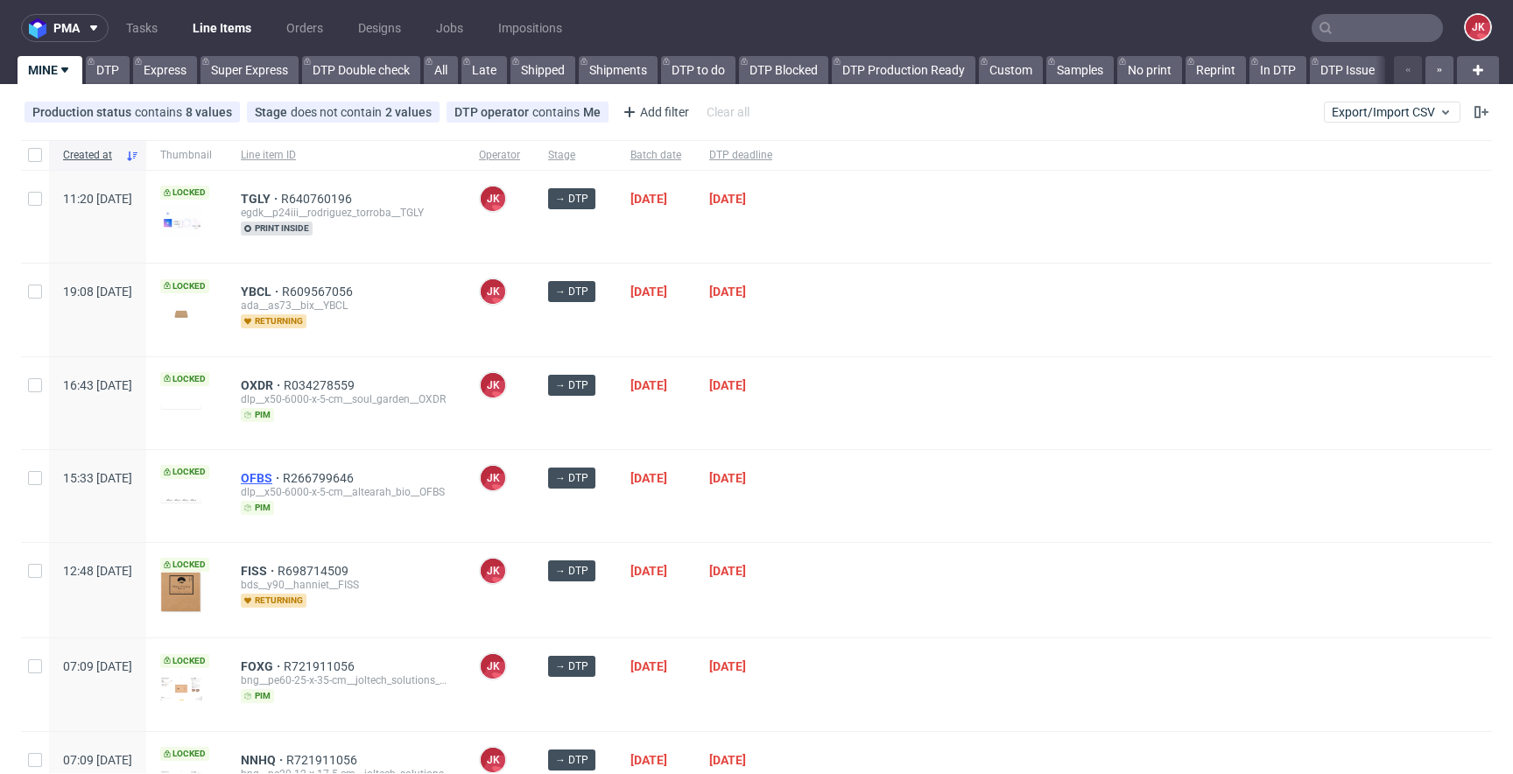
click at [283, 472] on span "OFBS" at bounding box center [262, 478] width 42 height 14
click at [884, 450] on div at bounding box center [1139, 496] width 706 height 92
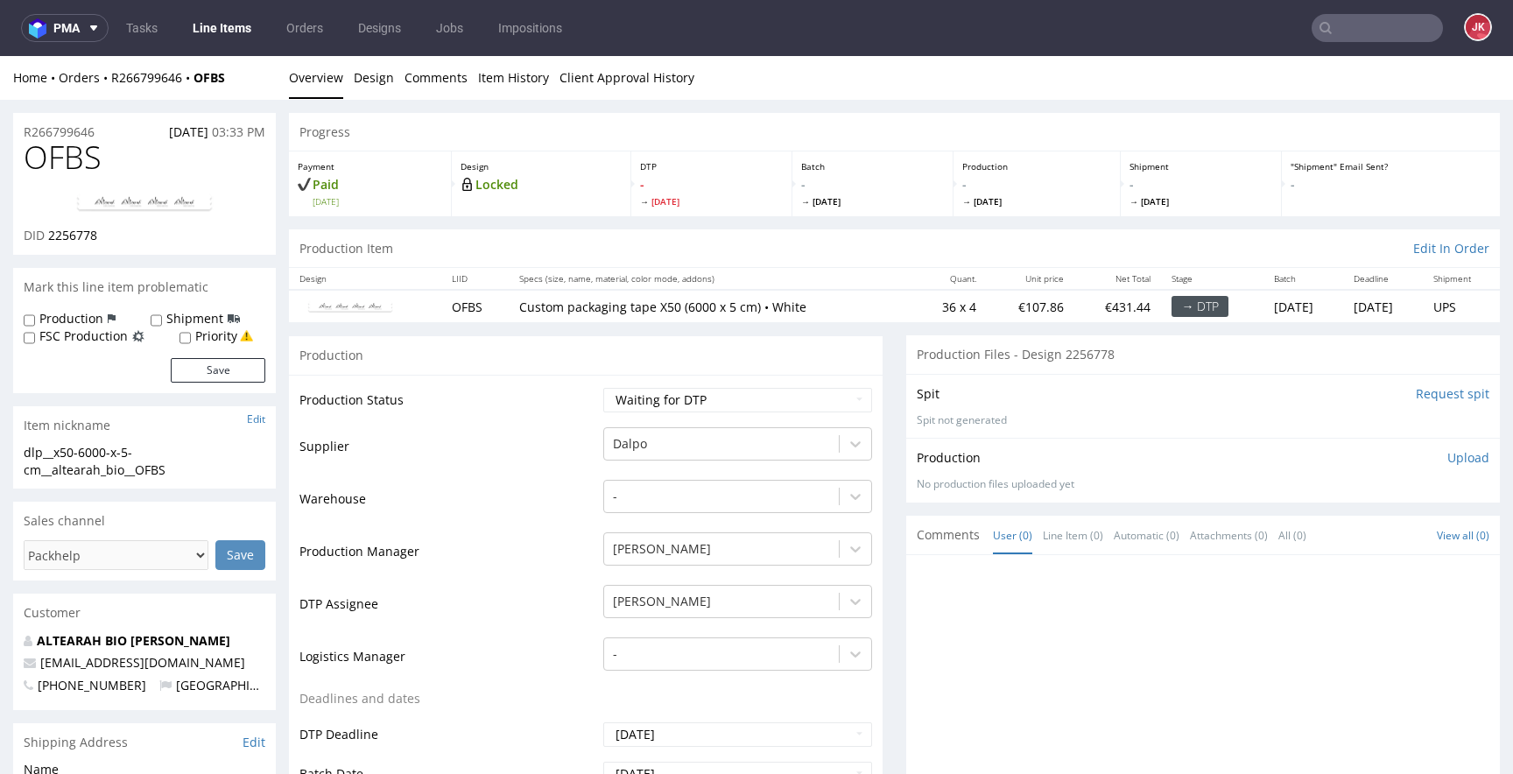
click at [374, 79] on link "Design" at bounding box center [374, 77] width 40 height 43
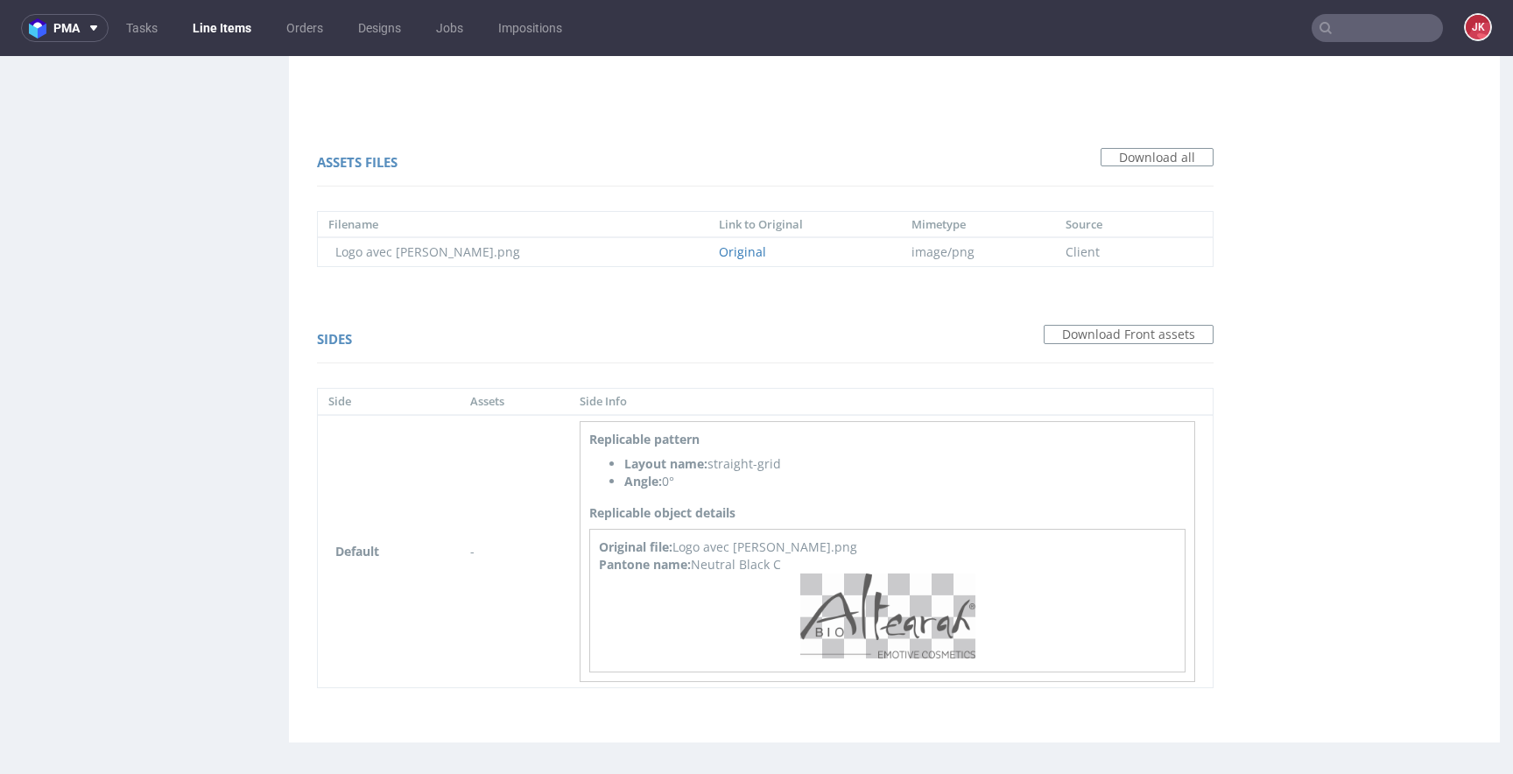
scroll to position [1156, 0]
click at [861, 609] on img at bounding box center [887, 613] width 175 height 86
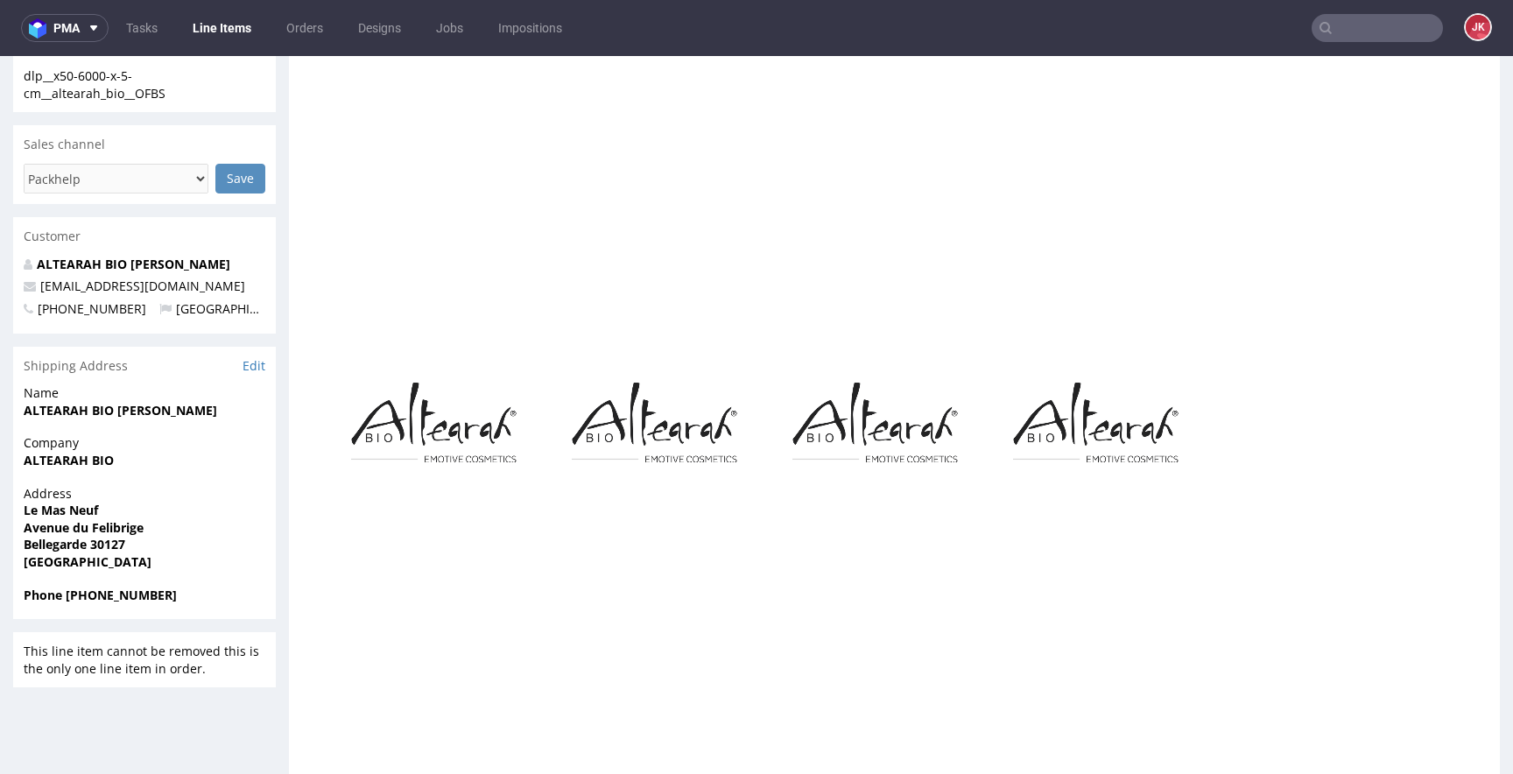
scroll to position [0, 0]
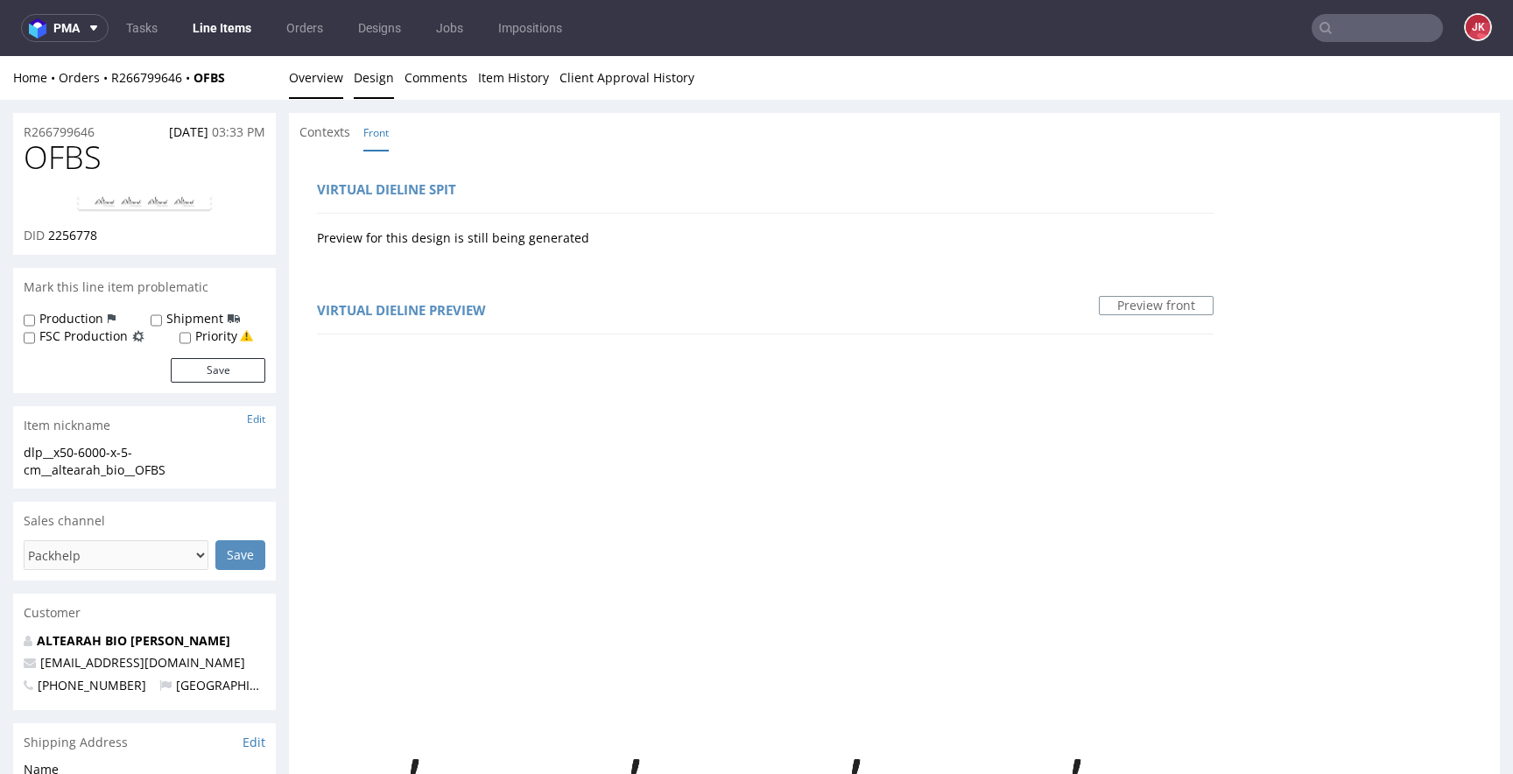
click at [317, 76] on link "Overview" at bounding box center [316, 77] width 54 height 43
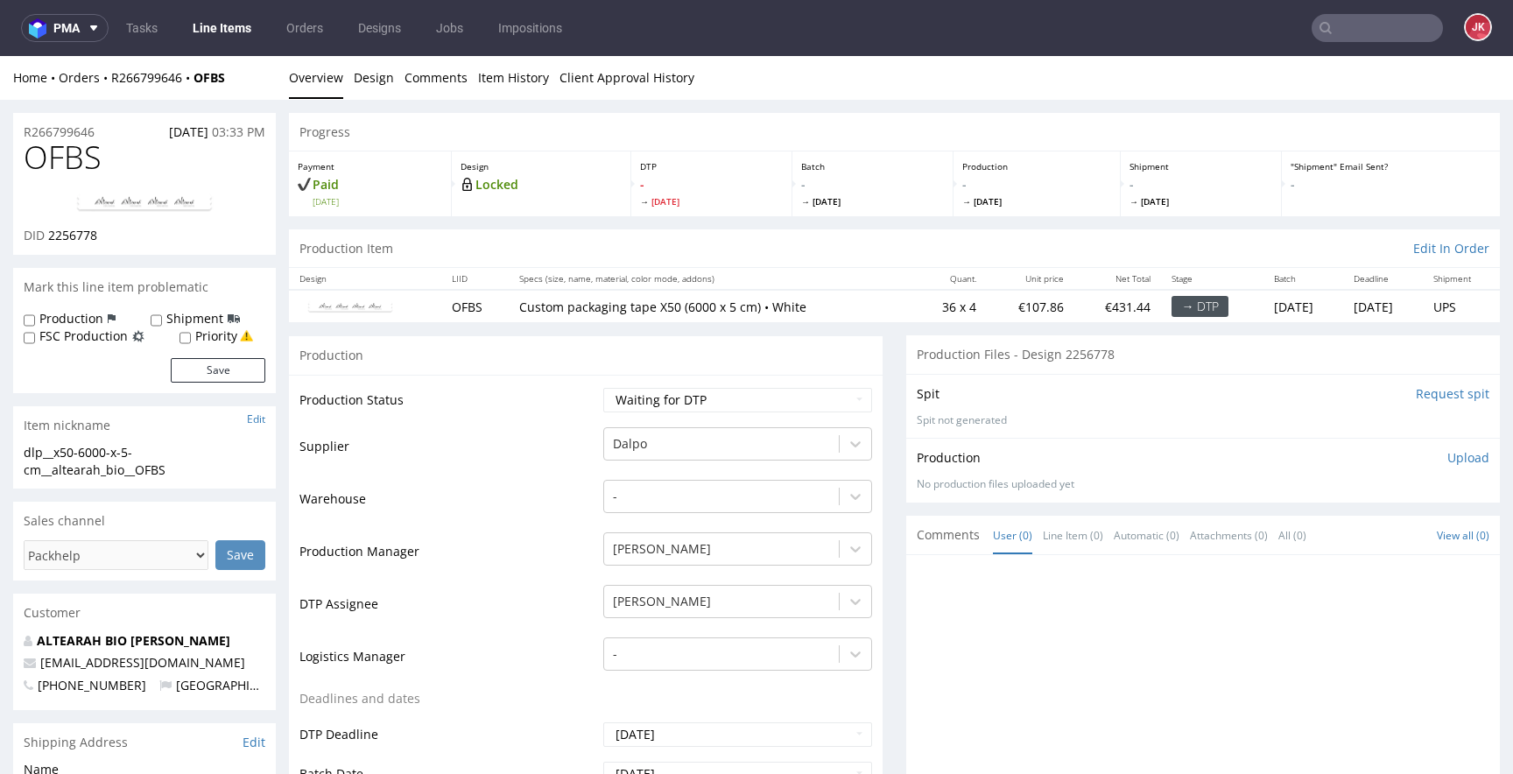
click at [664, 399] on select "Waiting for Artwork Waiting for Diecut Waiting for Mockup Waiting for DTP Waiti…" at bounding box center [737, 400] width 269 height 25
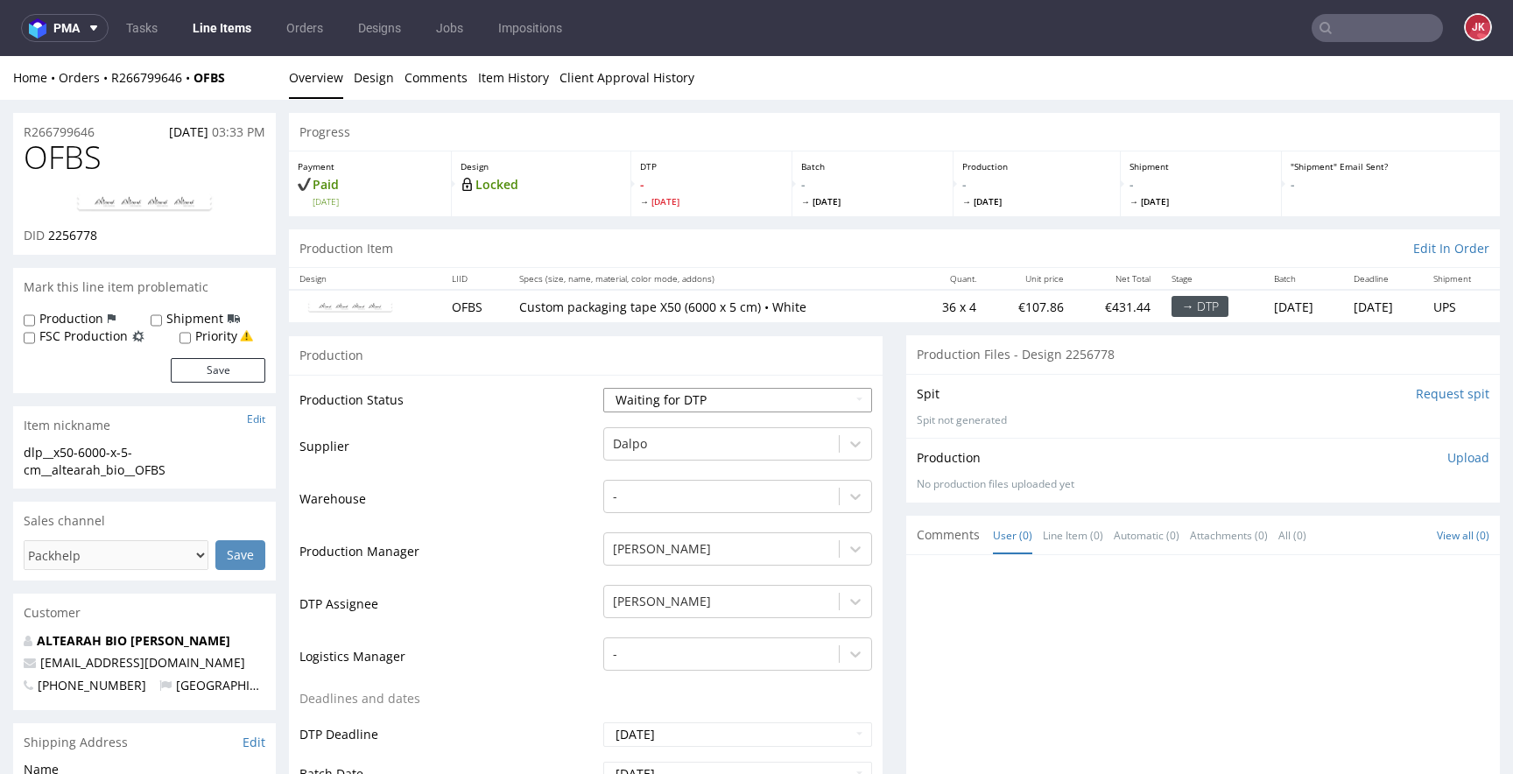
select select "dtp_in_process"
click at [603, 388] on select "Waiting for Artwork Waiting for Diecut Waiting for Mockup Waiting for DTP Waiti…" at bounding box center [737, 400] width 269 height 25
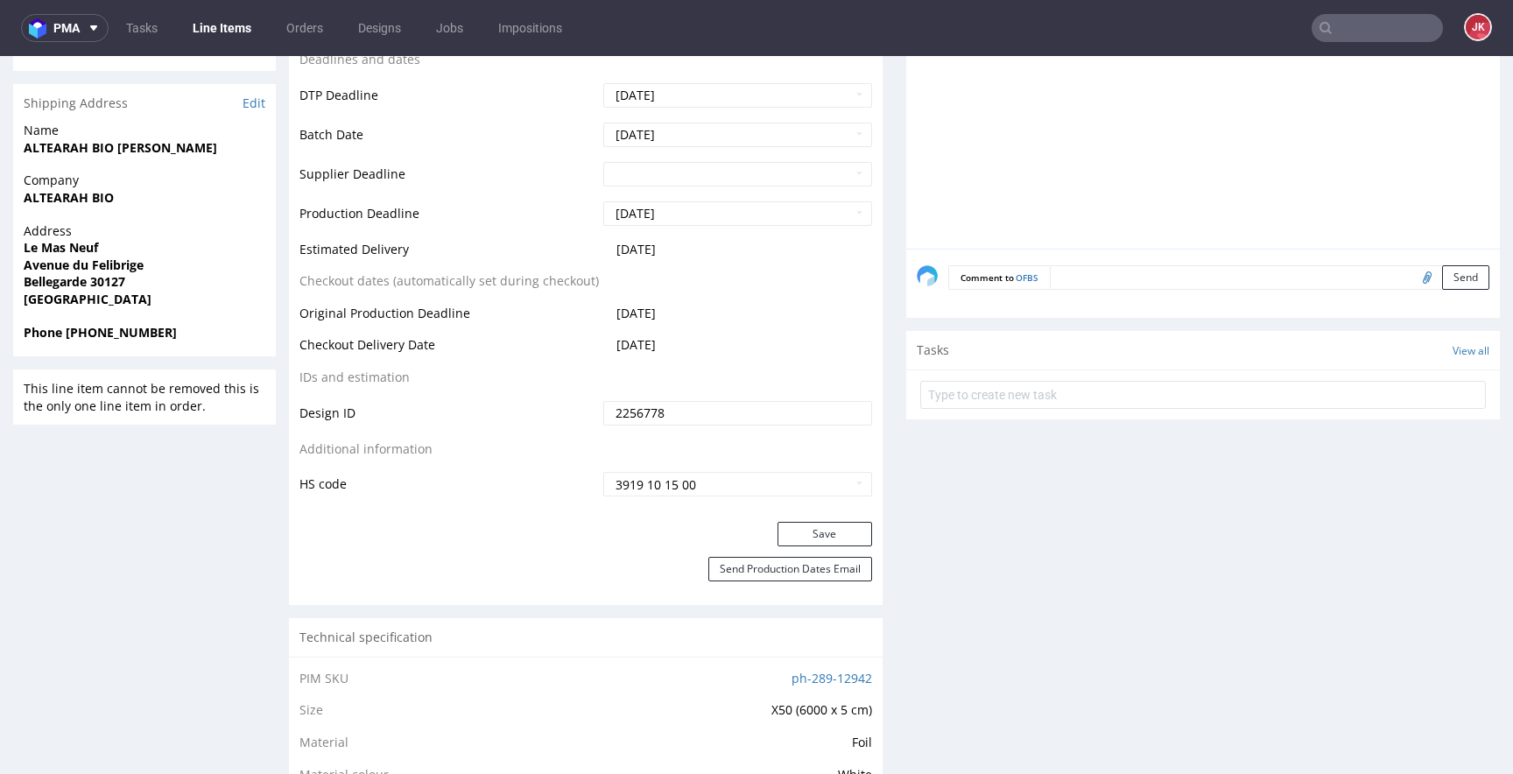
scroll to position [657, 0]
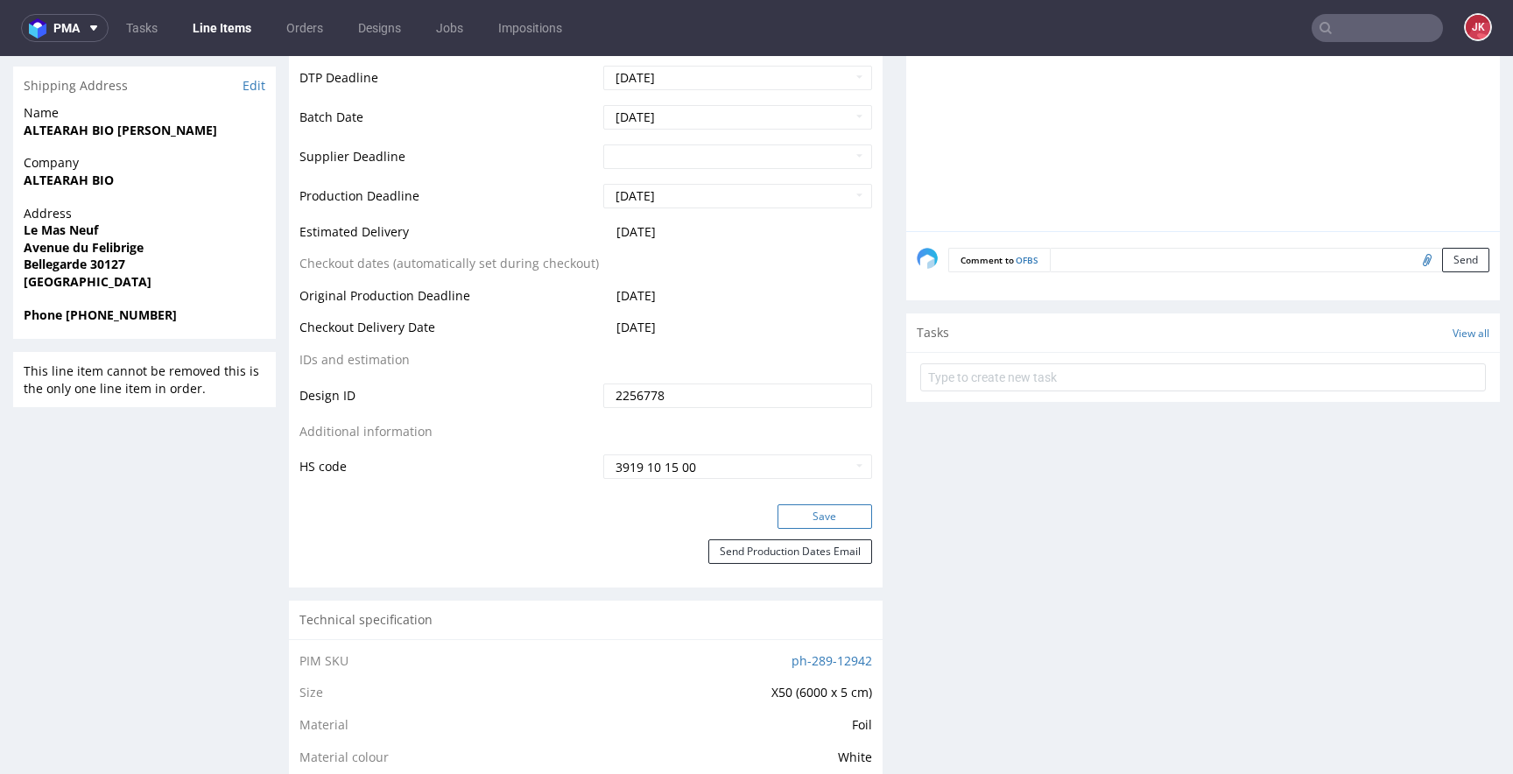
click at [777, 527] on button "Save" at bounding box center [824, 516] width 95 height 25
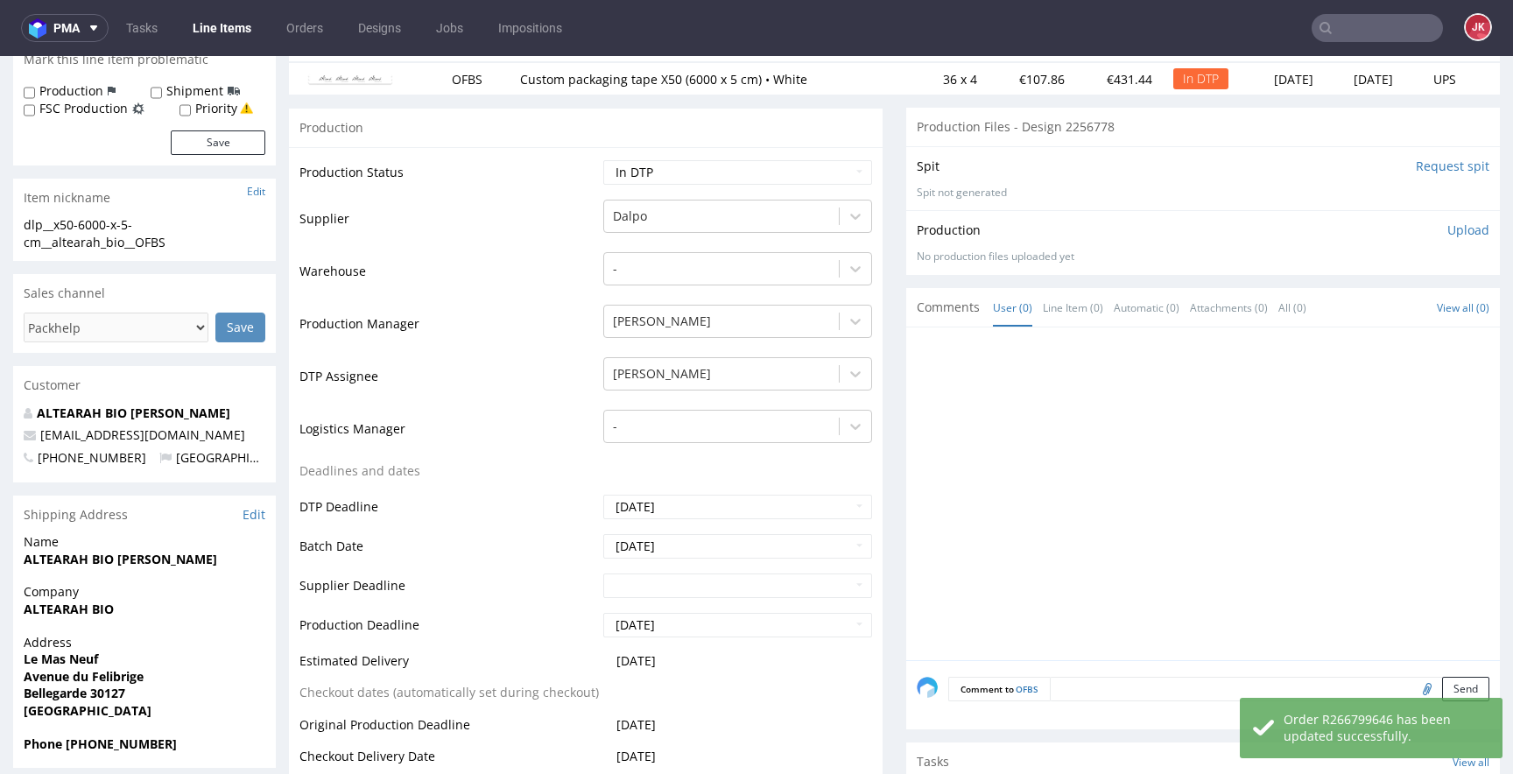
scroll to position [0, 0]
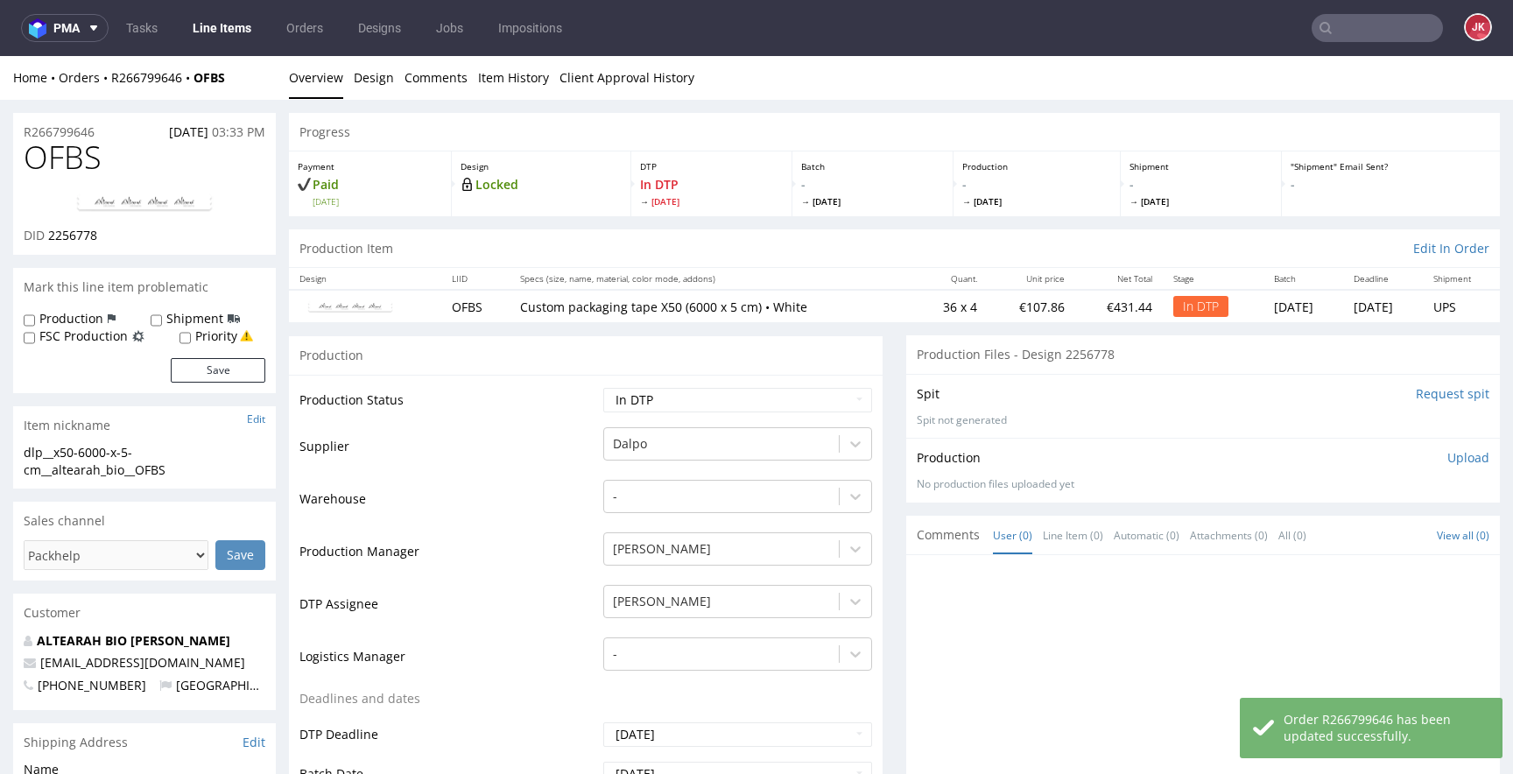
click at [180, 210] on img at bounding box center [144, 203] width 140 height 21
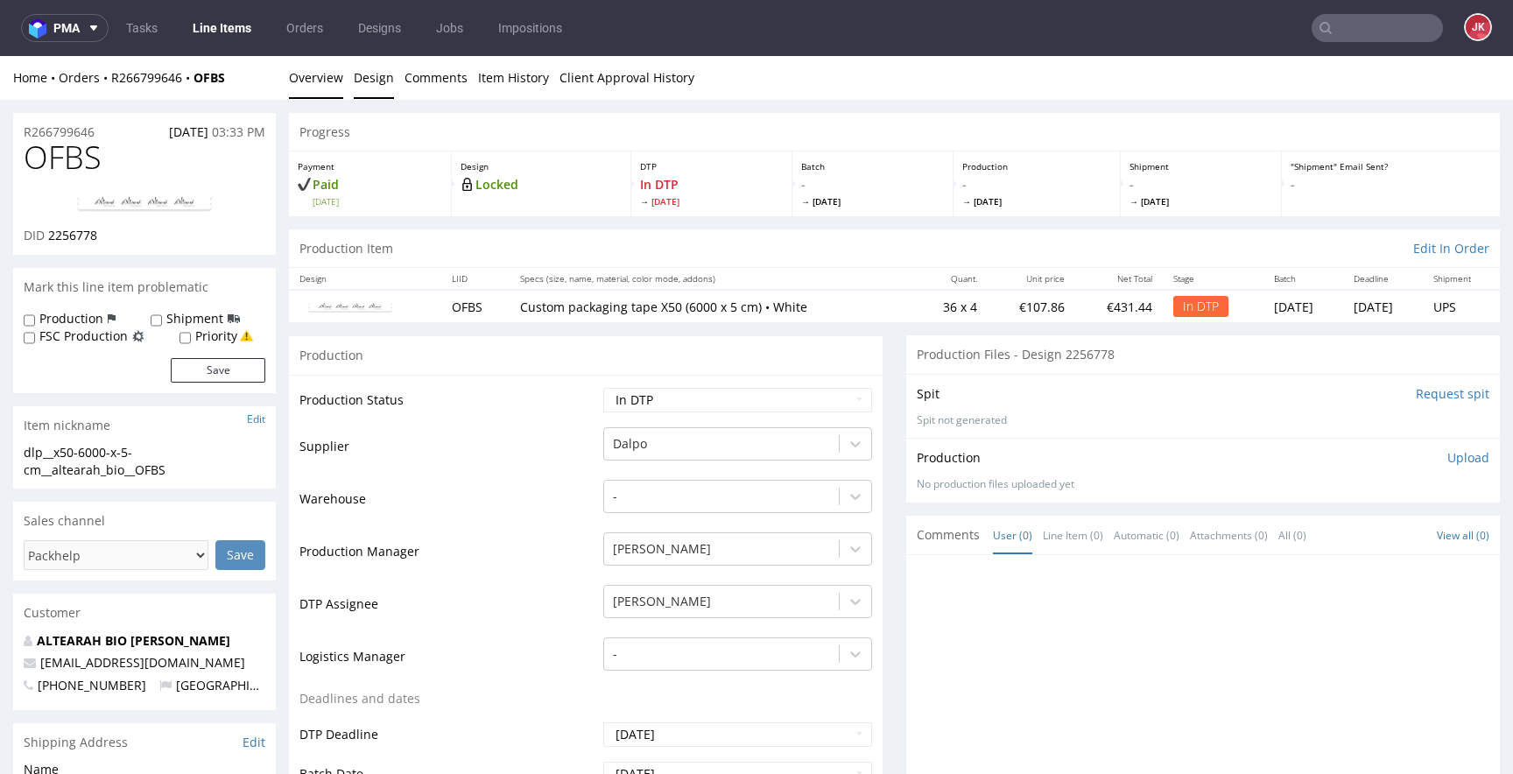
click at [378, 77] on link "Design" at bounding box center [374, 77] width 40 height 43
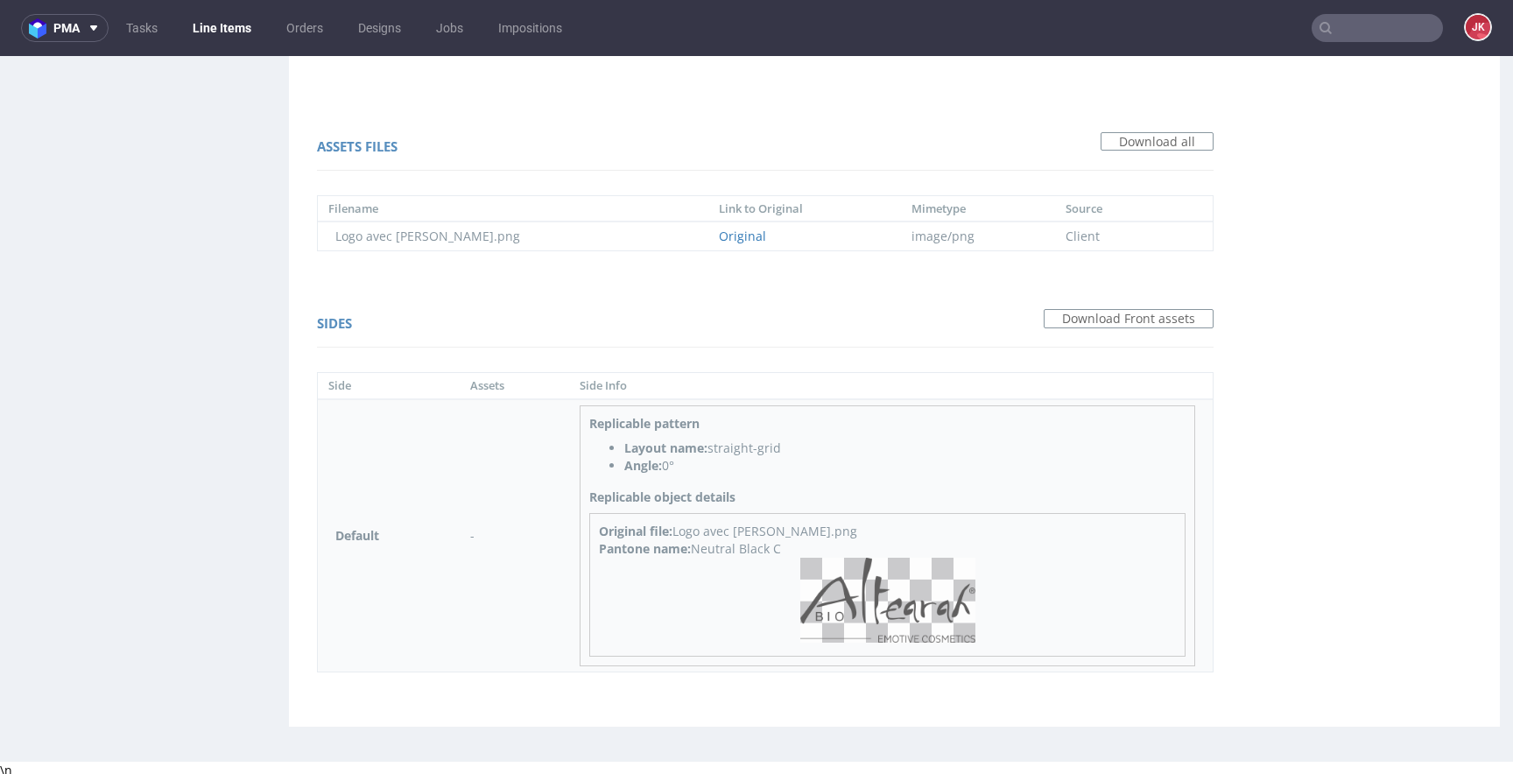
scroll to position [1173, 0]
drag, startPoint x: 672, startPoint y: 546, endPoint x: 770, endPoint y: 545, distance: 97.2
click at [770, 545] on div "Pantone name: Neutral Black C" at bounding box center [887, 544] width 577 height 18
copy div "Neutral Black C"
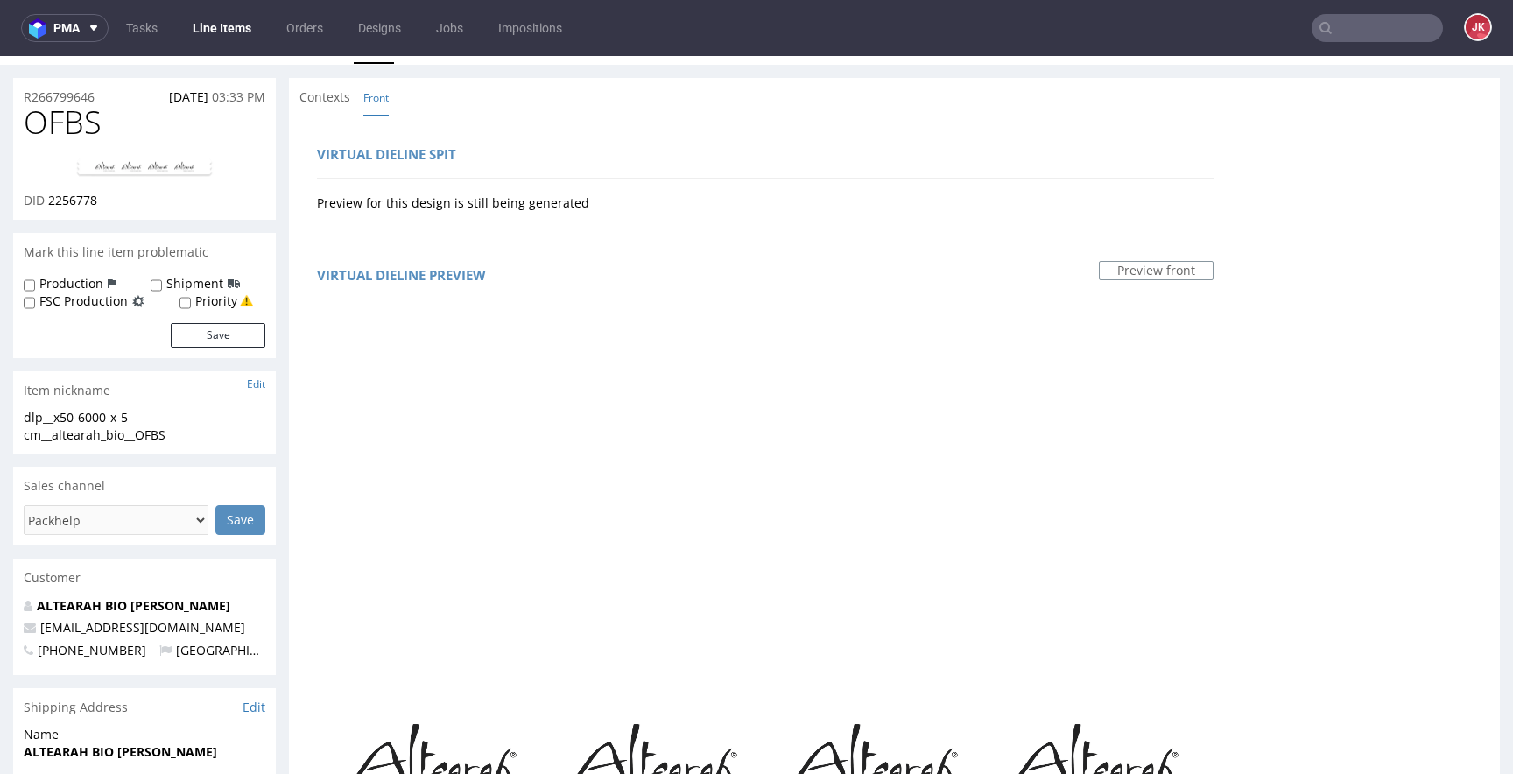
scroll to position [0, 0]
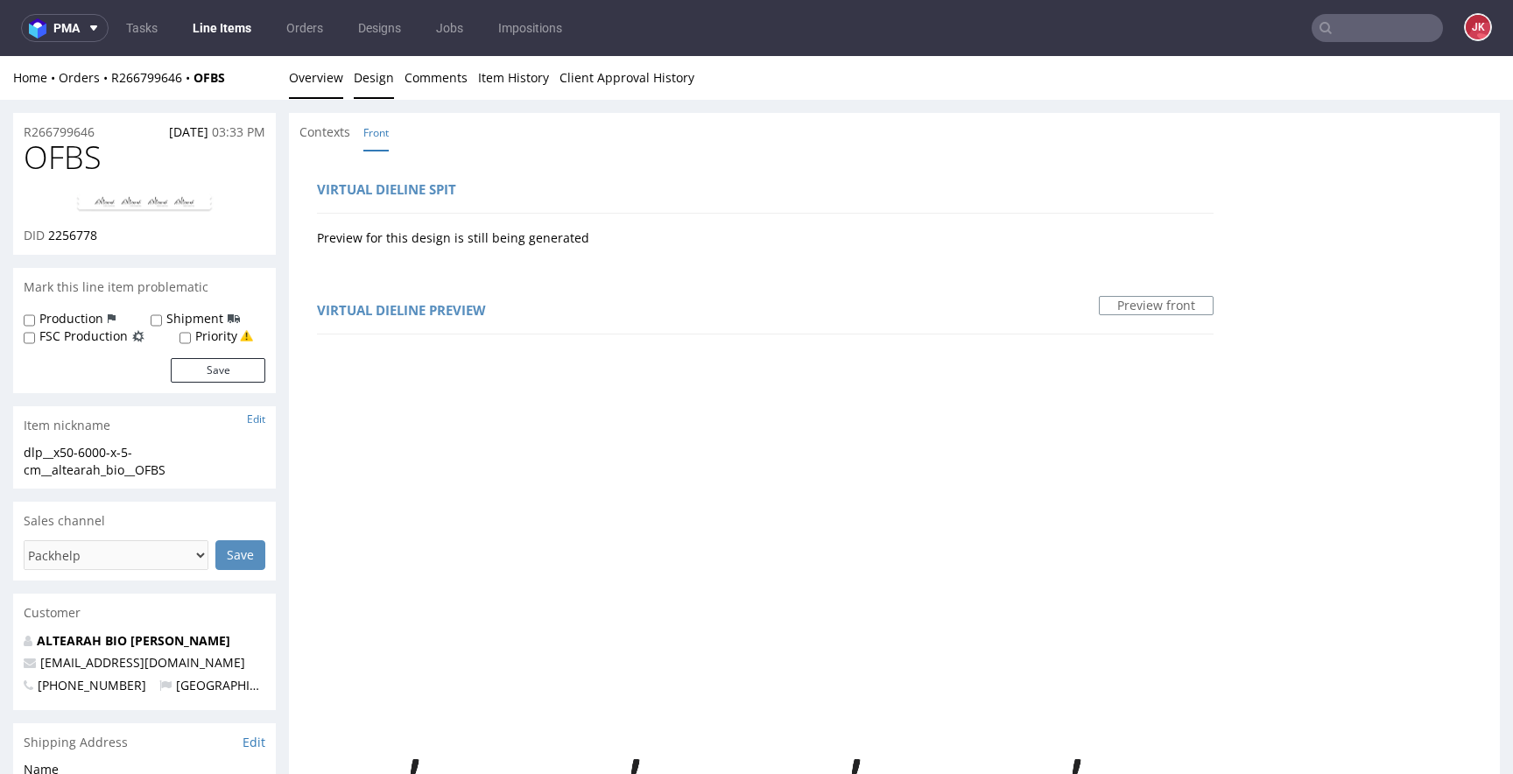
click at [315, 80] on link "Overview" at bounding box center [316, 77] width 54 height 43
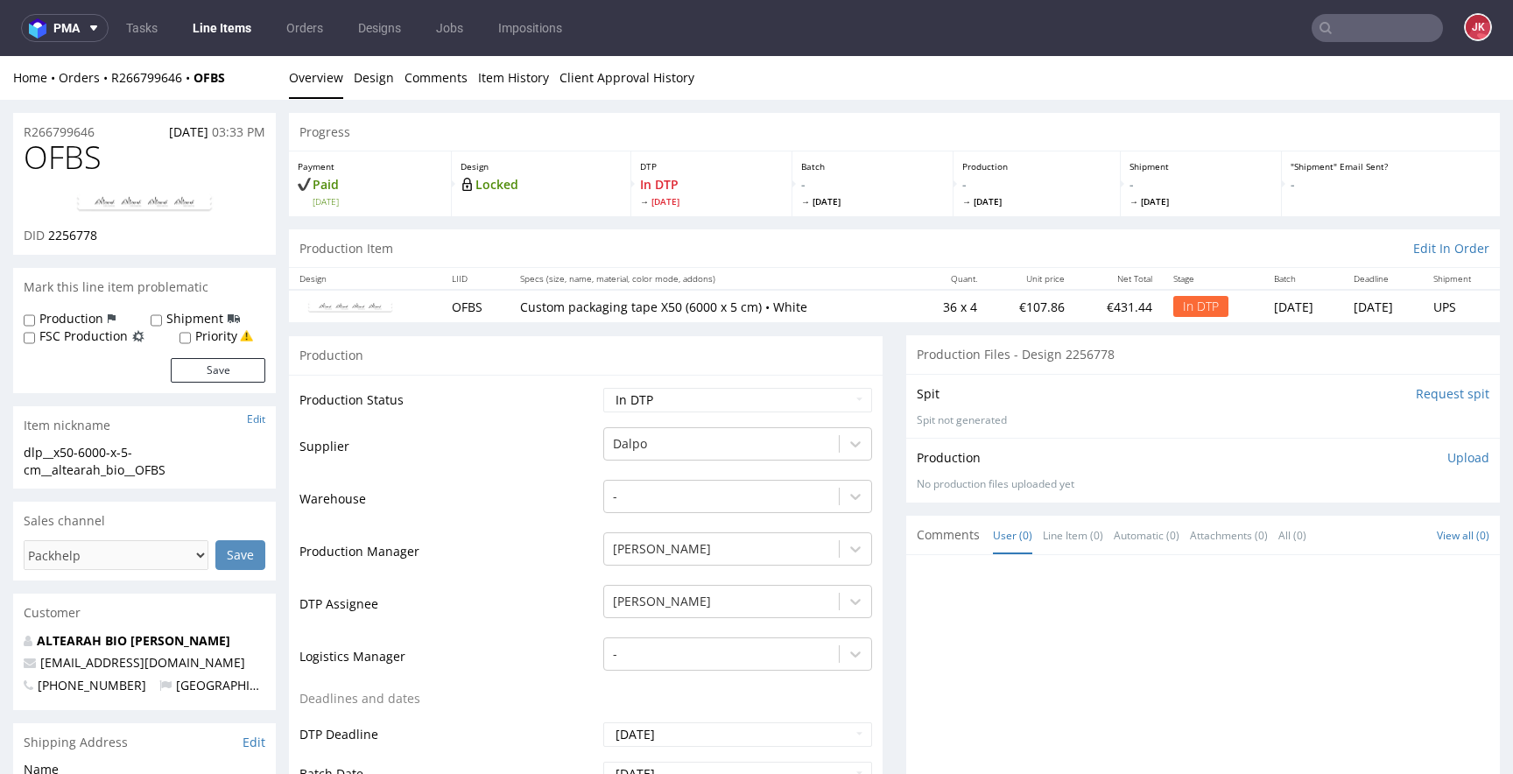
click at [68, 167] on span "OFBS" at bounding box center [63, 157] width 78 height 35
copy span "OFBS"
drag, startPoint x: 50, startPoint y: 238, endPoint x: 139, endPoint y: 236, distance: 89.3
click at [139, 236] on div "DID 2256778" at bounding box center [145, 236] width 242 height 18
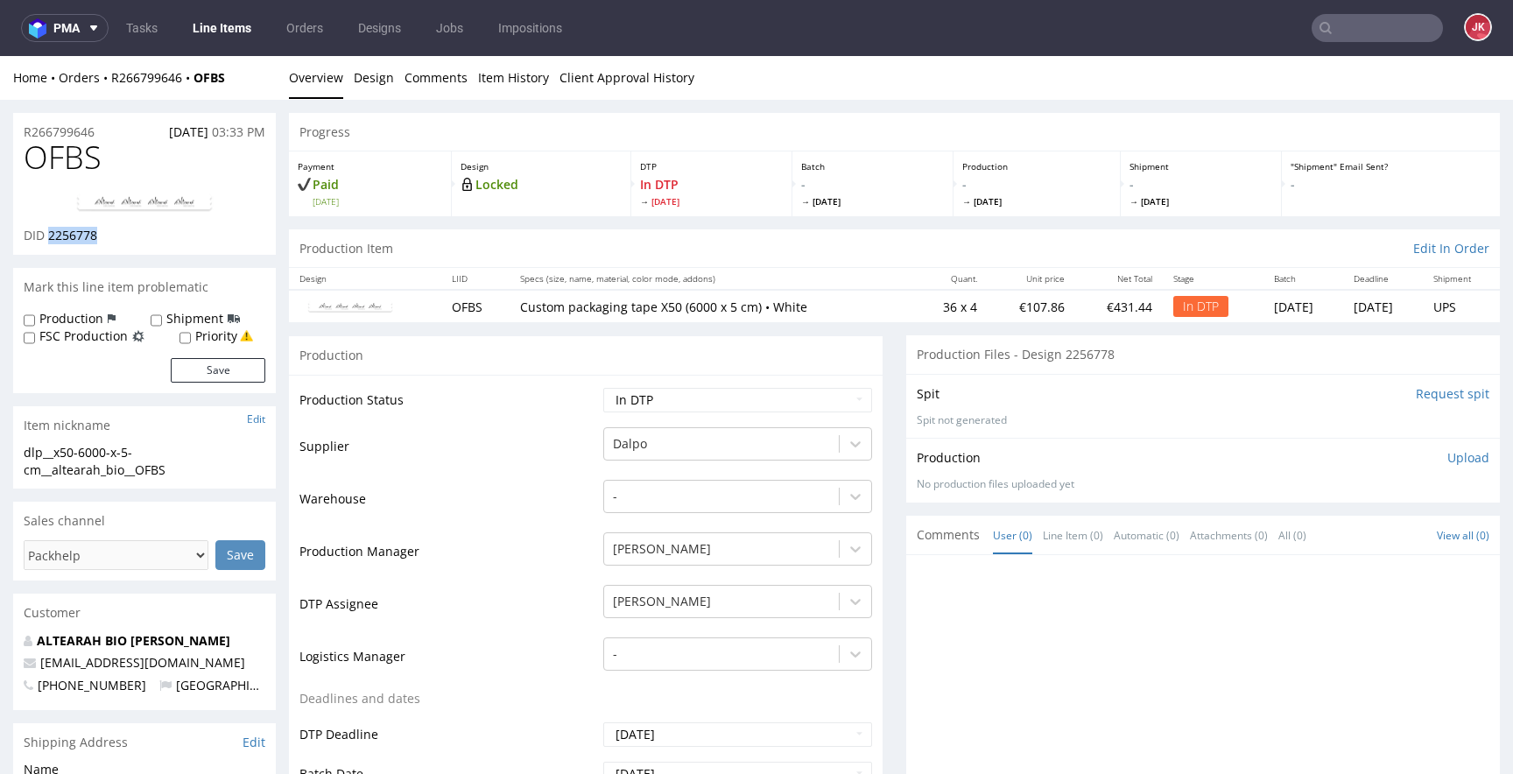
copy span "2256778"
click at [478, 474] on td "Supplier" at bounding box center [448, 452] width 299 height 53
drag, startPoint x: 189, startPoint y: 470, endPoint x: 0, endPoint y: 459, distance: 189.5
copy div "dlp__x50-6000-x-5-cm__altearah_bio__OFBS"
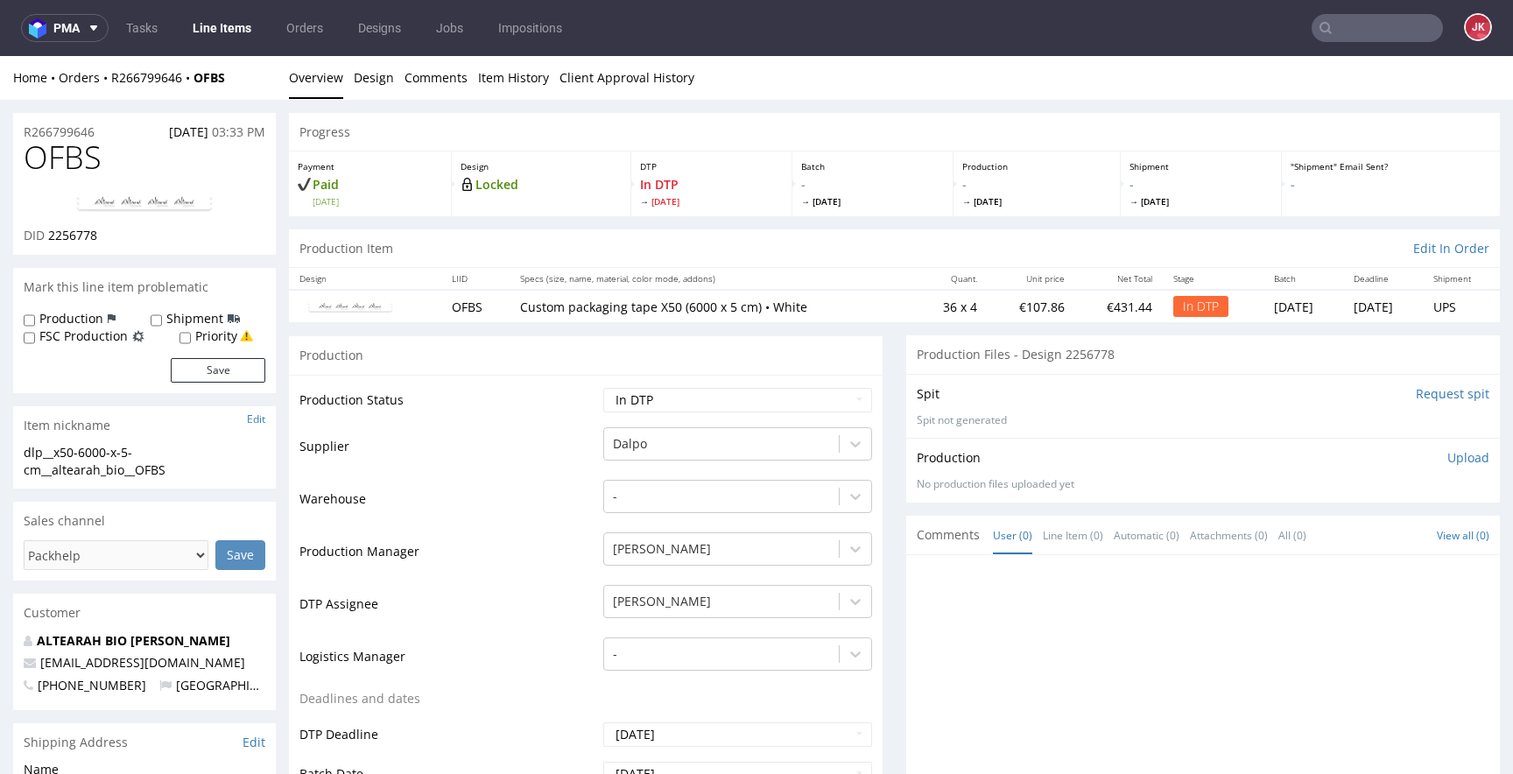
click at [118, 132] on div "R266799646 04.09.2025 03:33 PM" at bounding box center [144, 127] width 263 height 28
copy p "R266799646"
drag, startPoint x: 48, startPoint y: 237, endPoint x: 109, endPoint y: 239, distance: 60.4
click at [109, 239] on div "DID 2256778" at bounding box center [145, 236] width 242 height 18
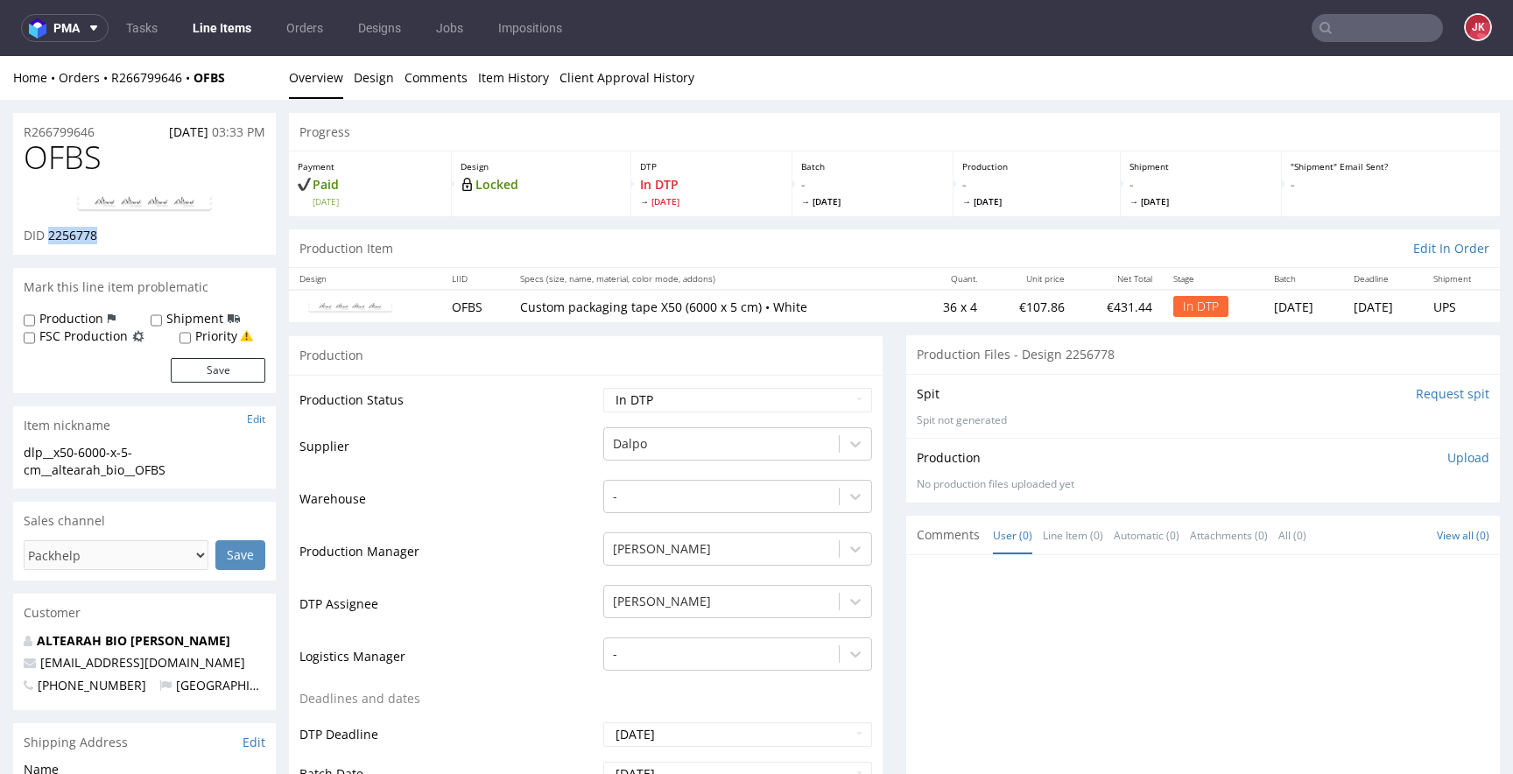
copy span "2256778"
click at [1455, 454] on p "Upload" at bounding box center [1468, 458] width 42 height 18
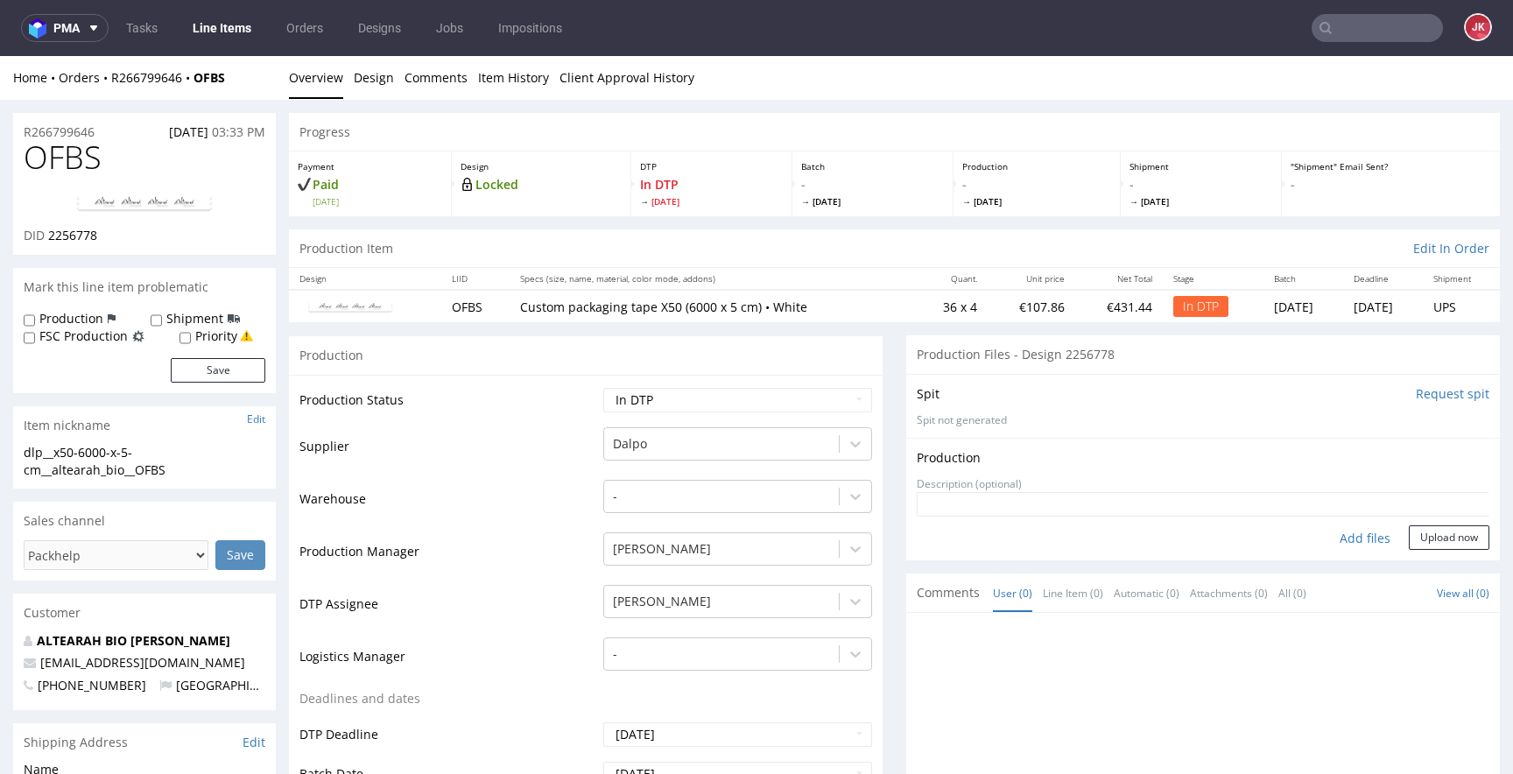
click at [1340, 536] on div "Add files" at bounding box center [1365, 538] width 88 height 26
type input "C:\fakepath\dlp__x50-6000-x-5-cm__altearah_bio__OFBS__d2256778__oR266799646__2.…"
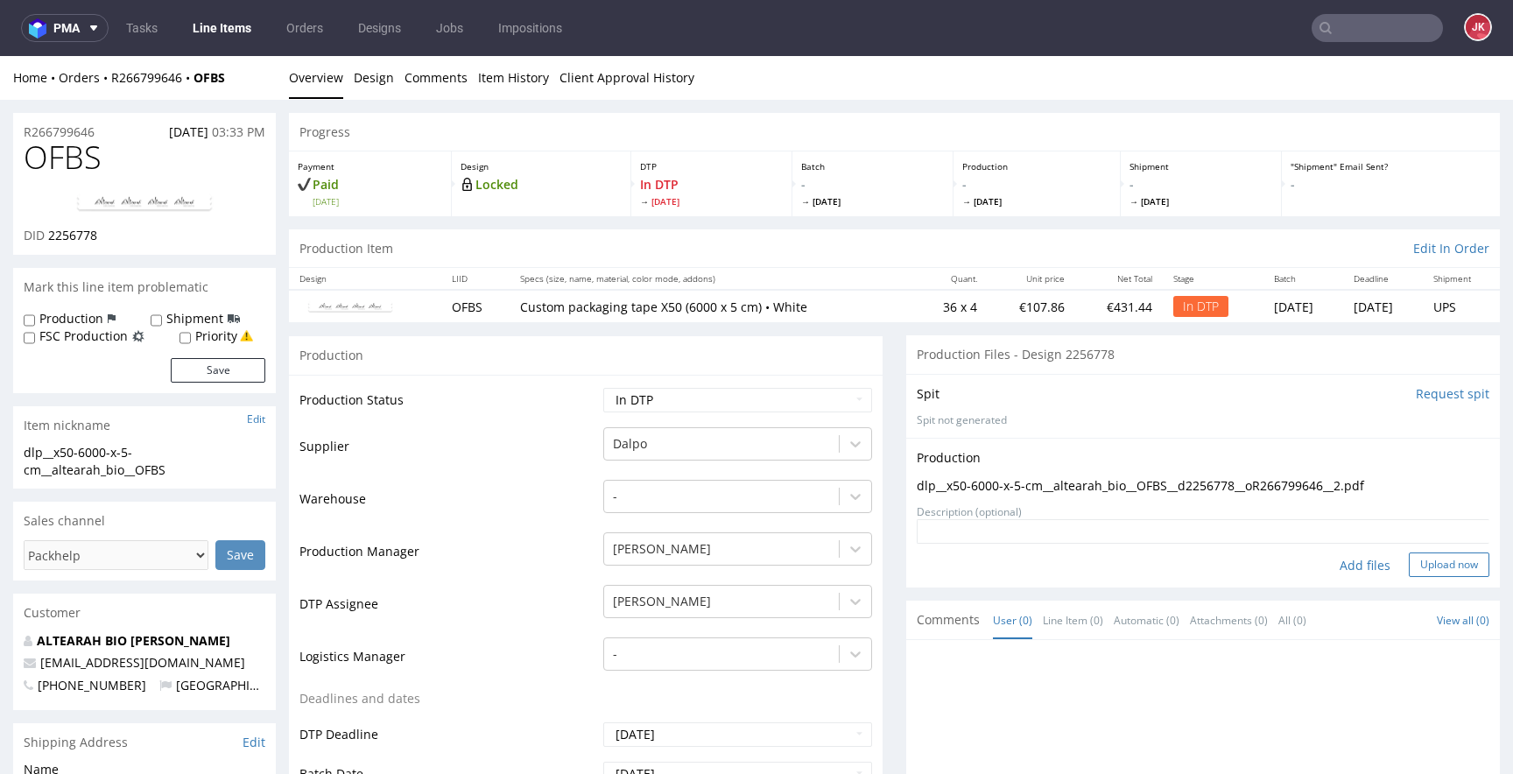
click at [1412, 569] on button "Upload now" at bounding box center [1449, 564] width 81 height 25
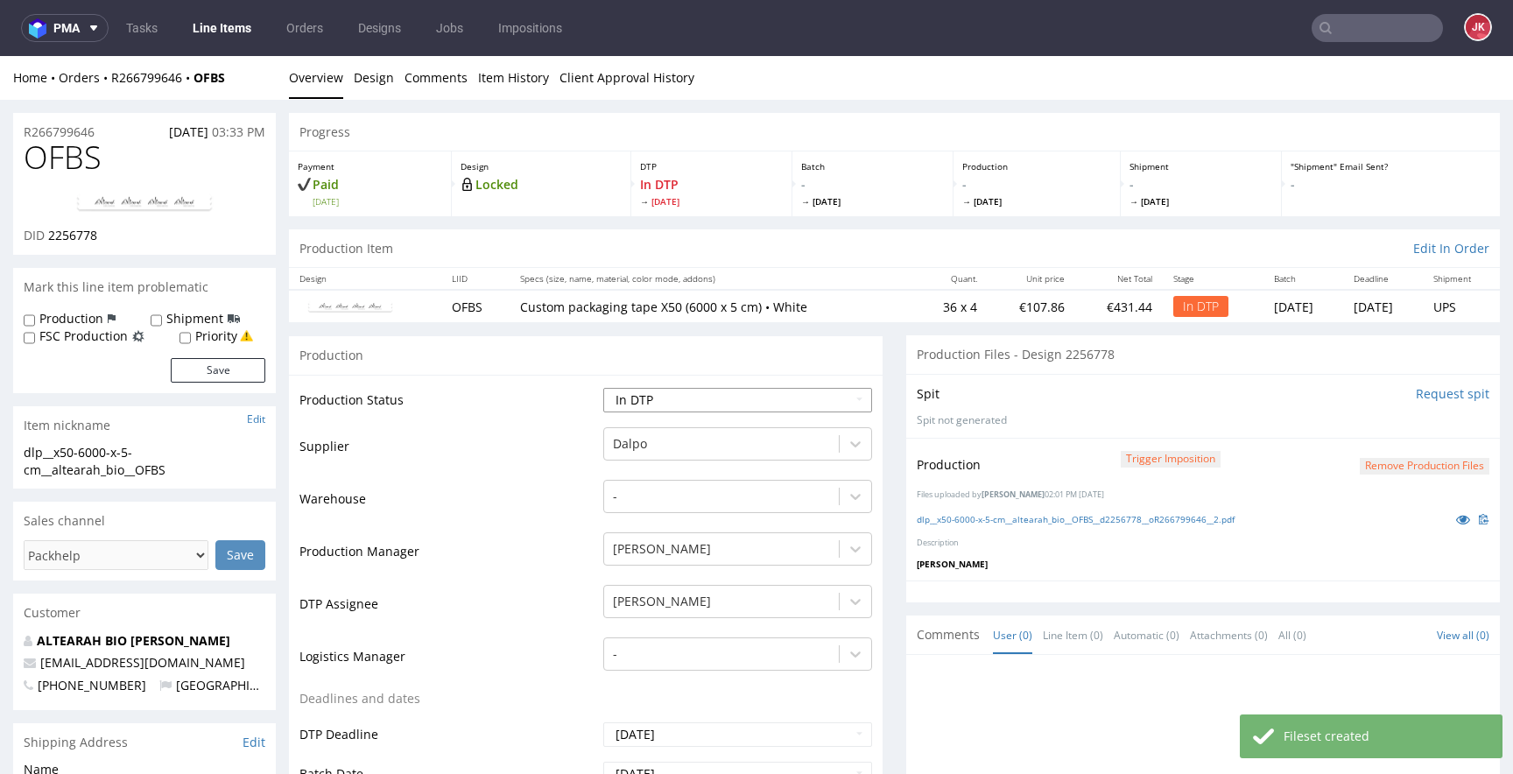
click at [775, 401] on select "Waiting for Artwork Waiting for Diecut Waiting for Mockup Waiting for DTP Waiti…" at bounding box center [737, 400] width 269 height 25
select select "dtp_production_ready"
click at [603, 388] on select "Waiting for Artwork Waiting for Diecut Waiting for Mockup Waiting for DTP Waiti…" at bounding box center [737, 400] width 269 height 25
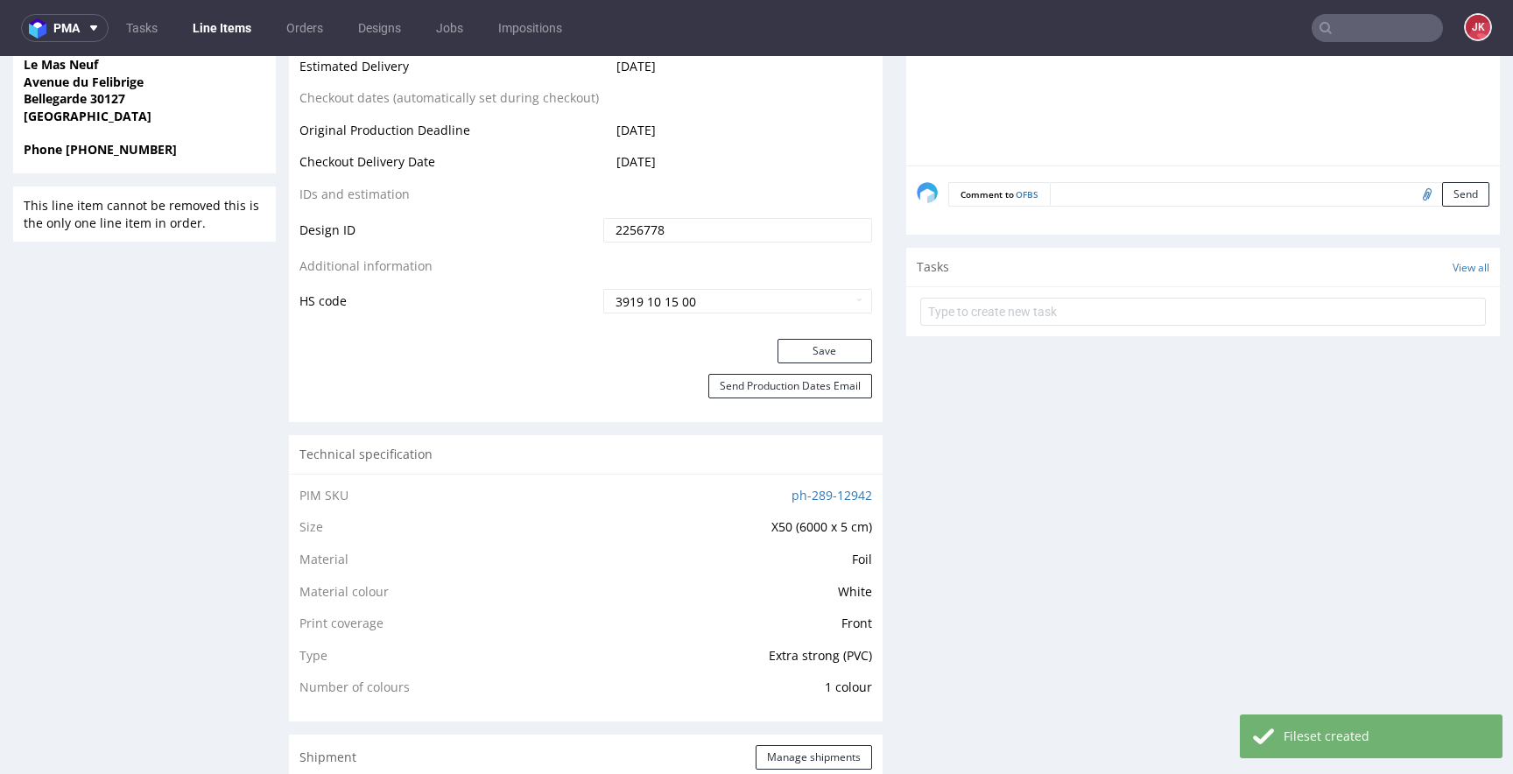
scroll to position [1005, 0]
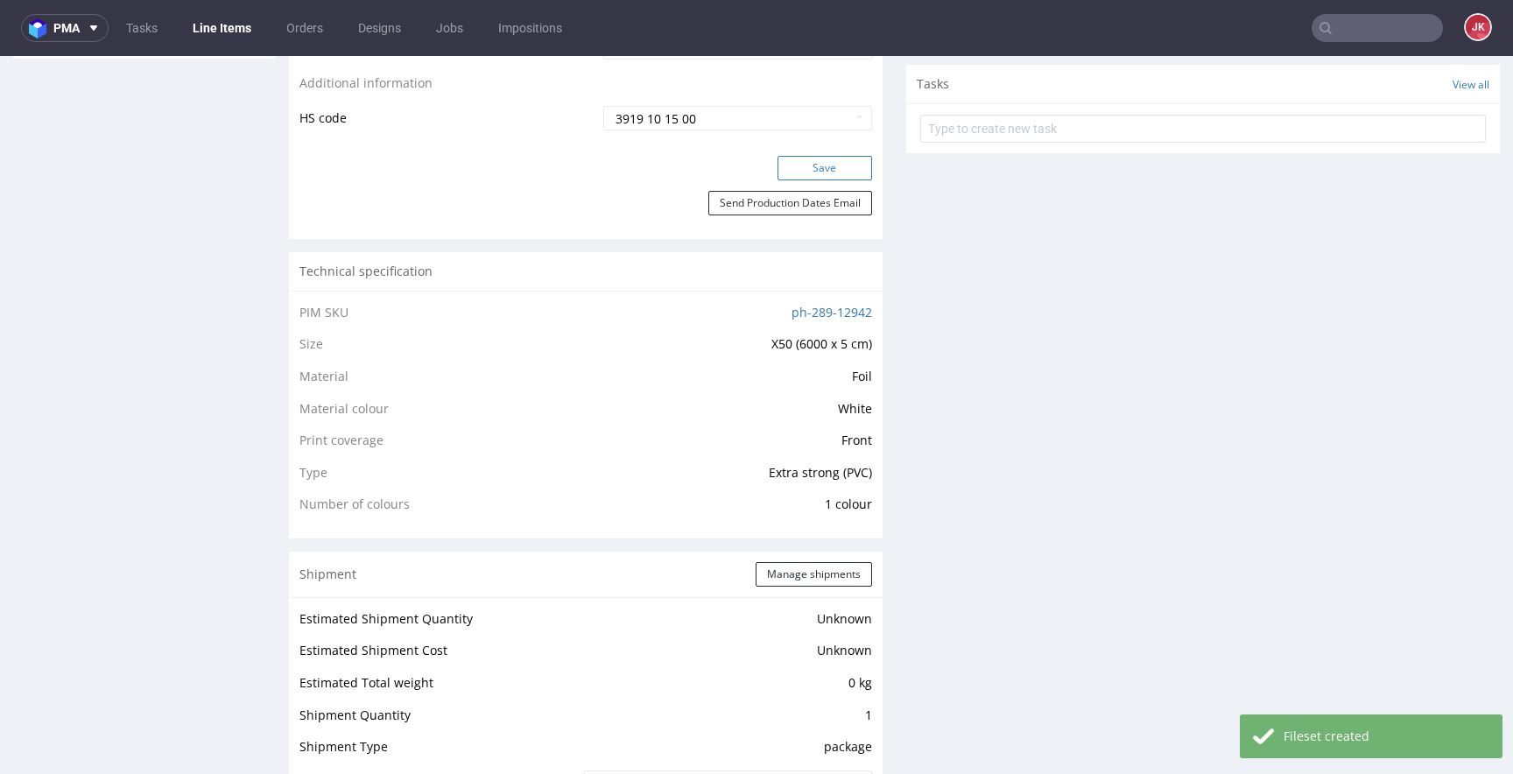
click at [808, 178] on button "Save" at bounding box center [824, 168] width 95 height 25
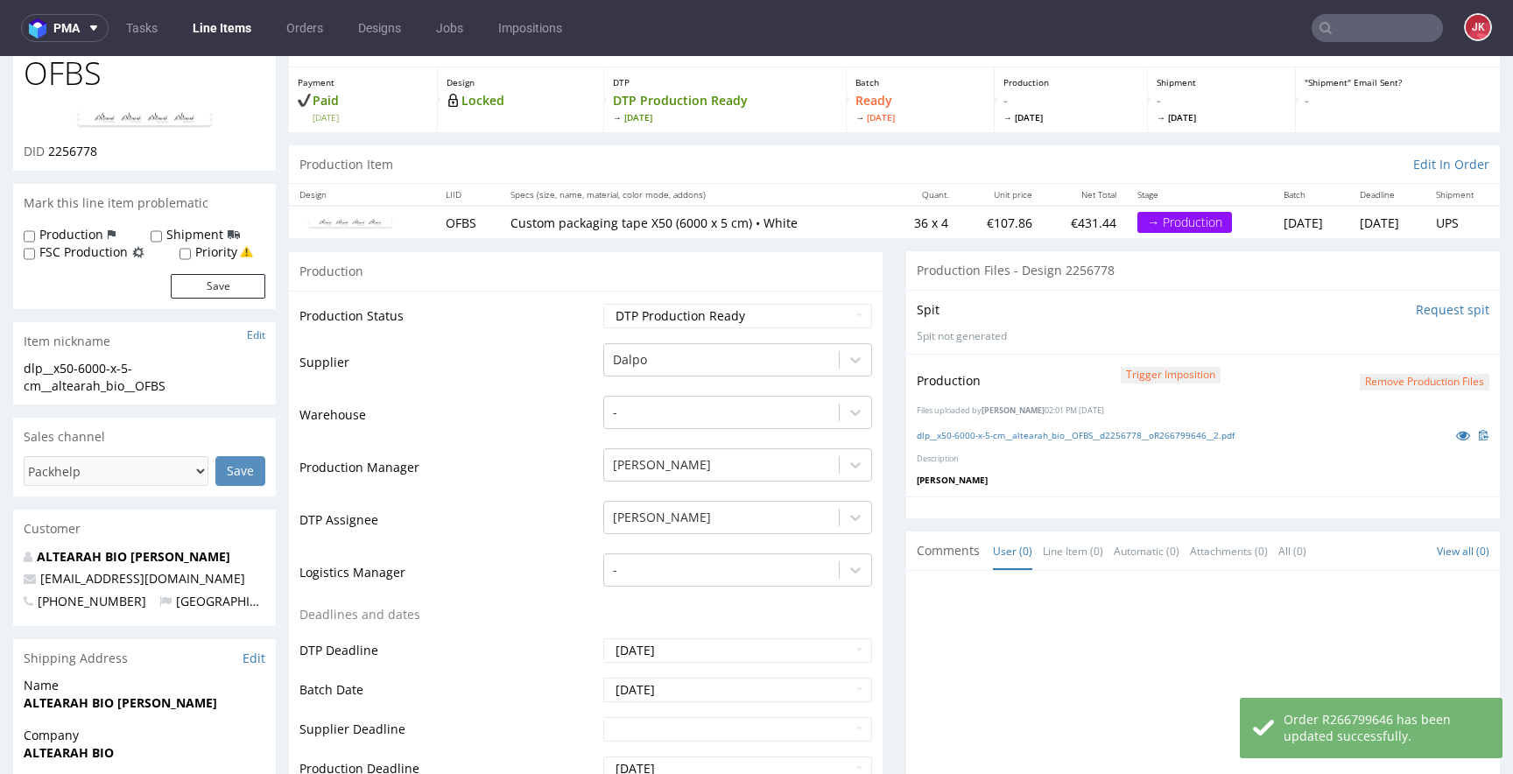
scroll to position [0, 0]
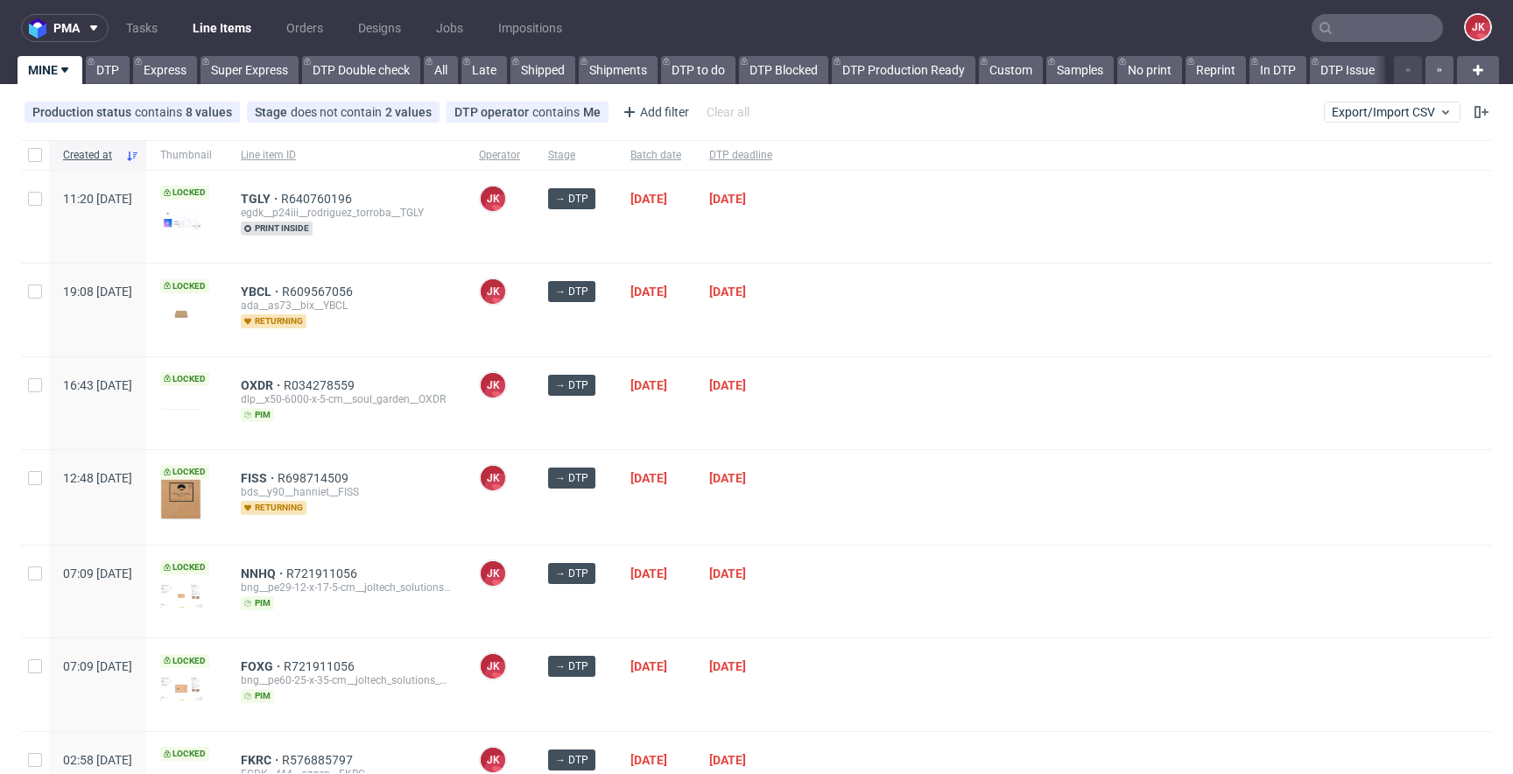
click at [534, 429] on div "[PERSON_NAME] [PERSON_NAME]" at bounding box center [499, 403] width 69 height 92
click at [284, 385] on span "OXDR" at bounding box center [262, 385] width 43 height 14
click at [786, 440] on div "[DATE]" at bounding box center [740, 403] width 91 height 92
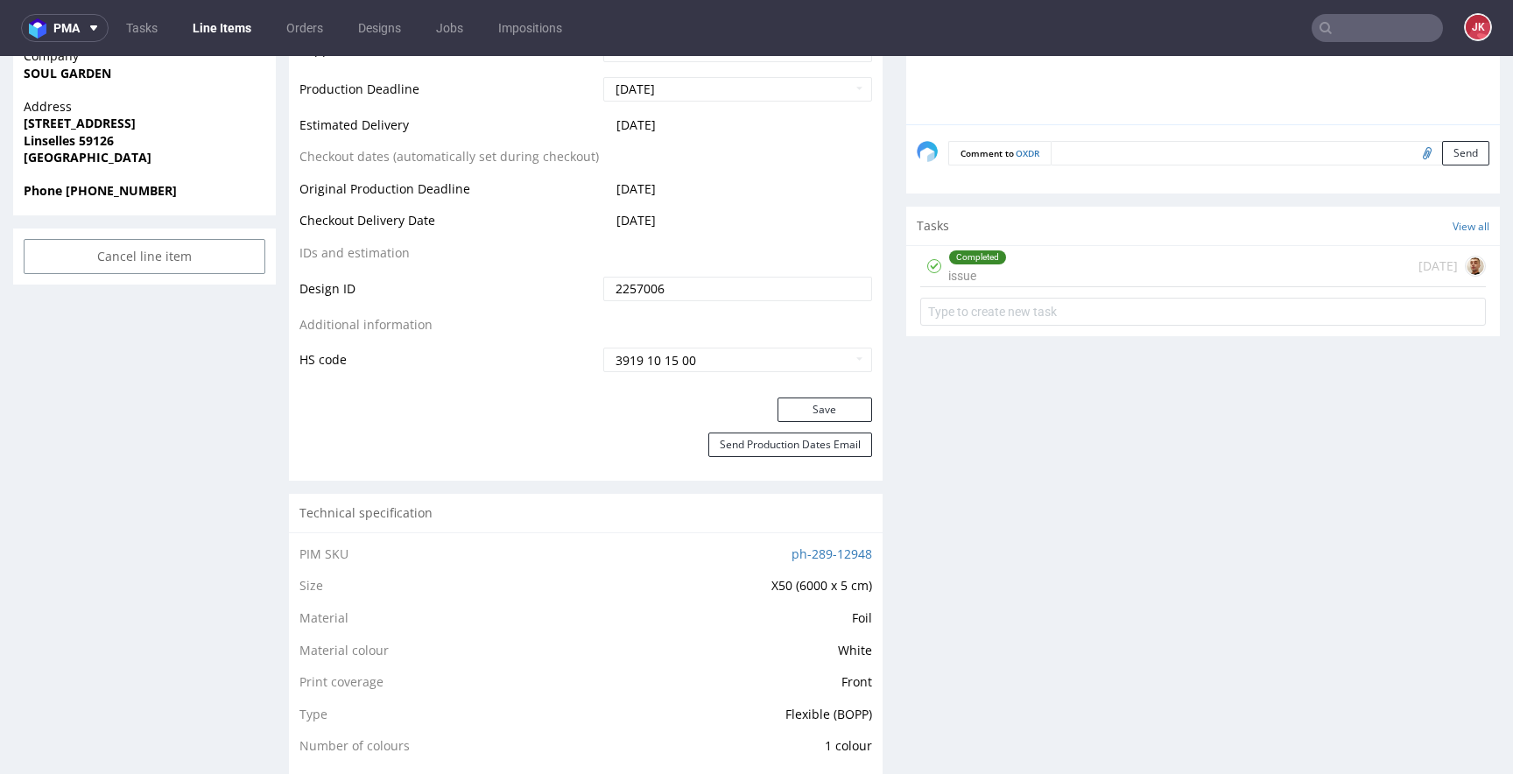
scroll to position [419, 0]
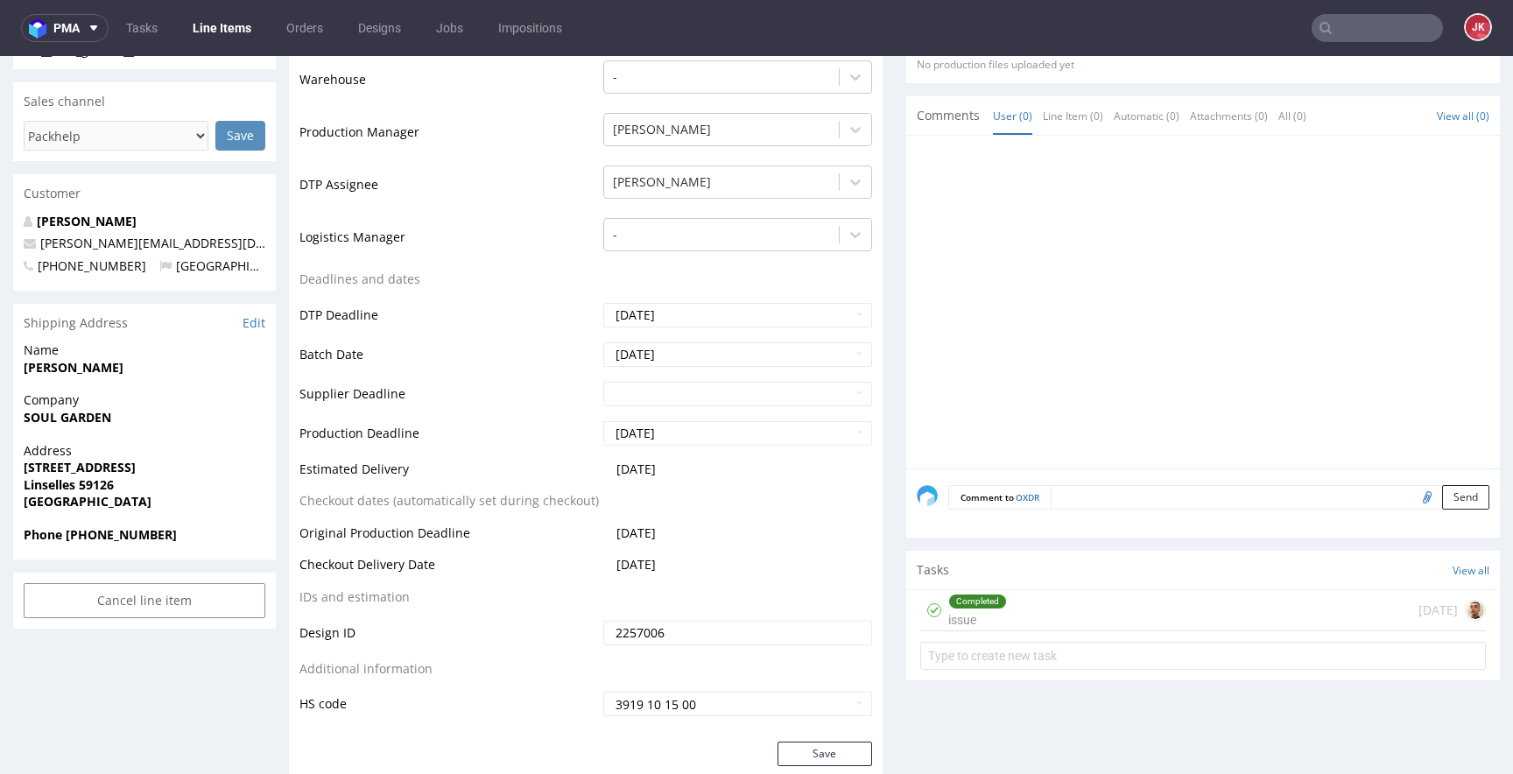
click at [949, 603] on div "Completed" at bounding box center [977, 601] width 57 height 14
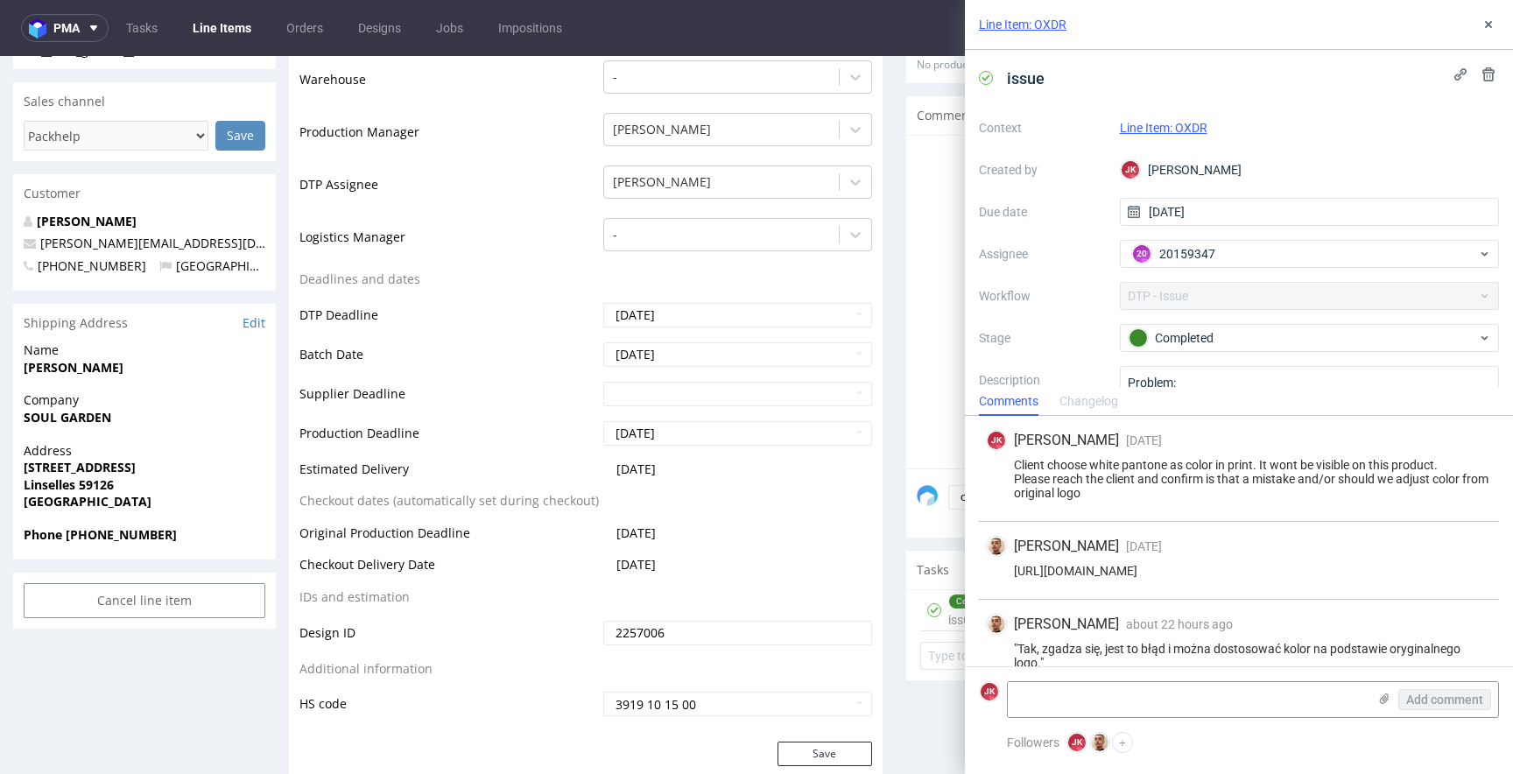
scroll to position [25, 0]
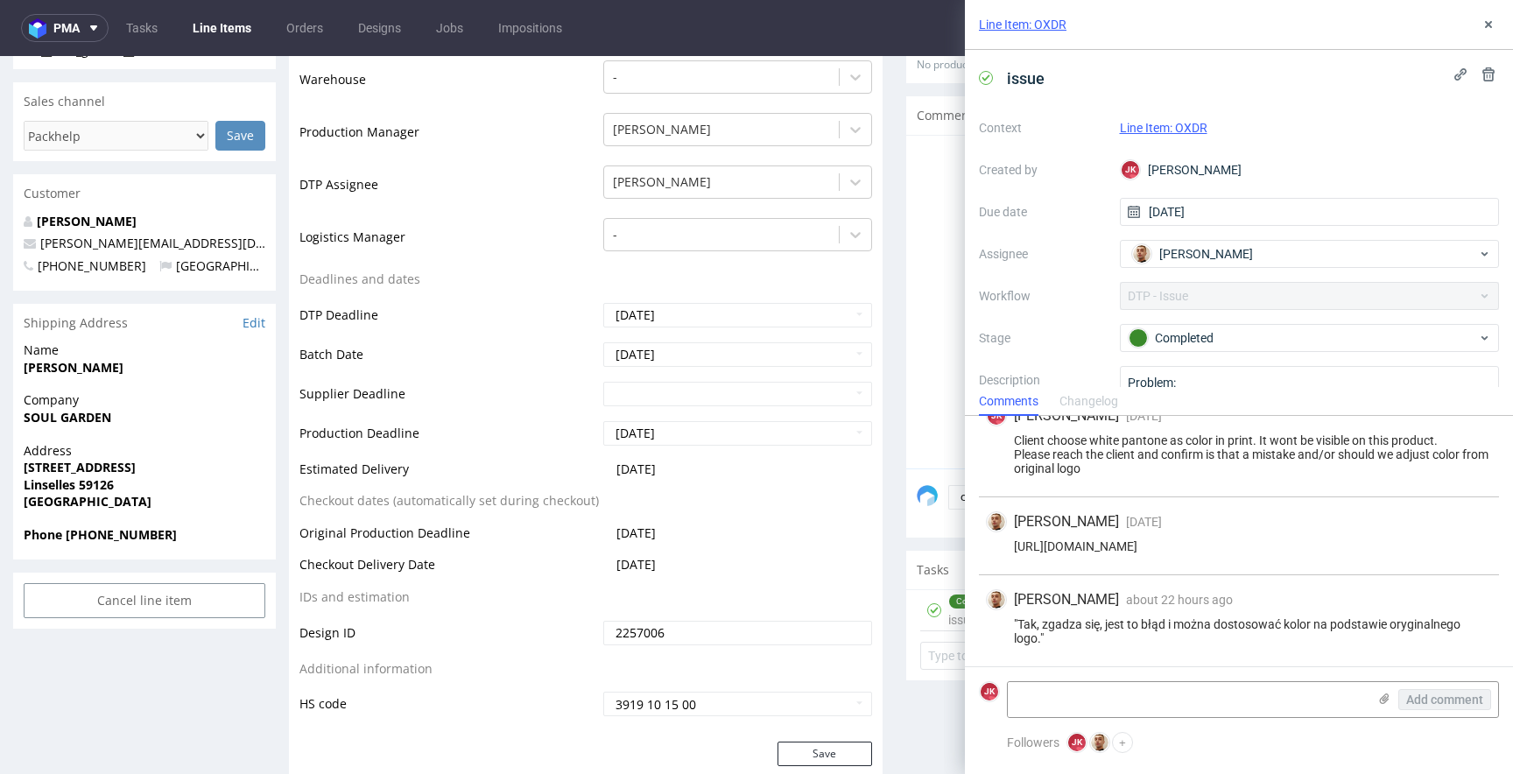
click at [1483, 24] on icon at bounding box center [1488, 25] width 14 height 14
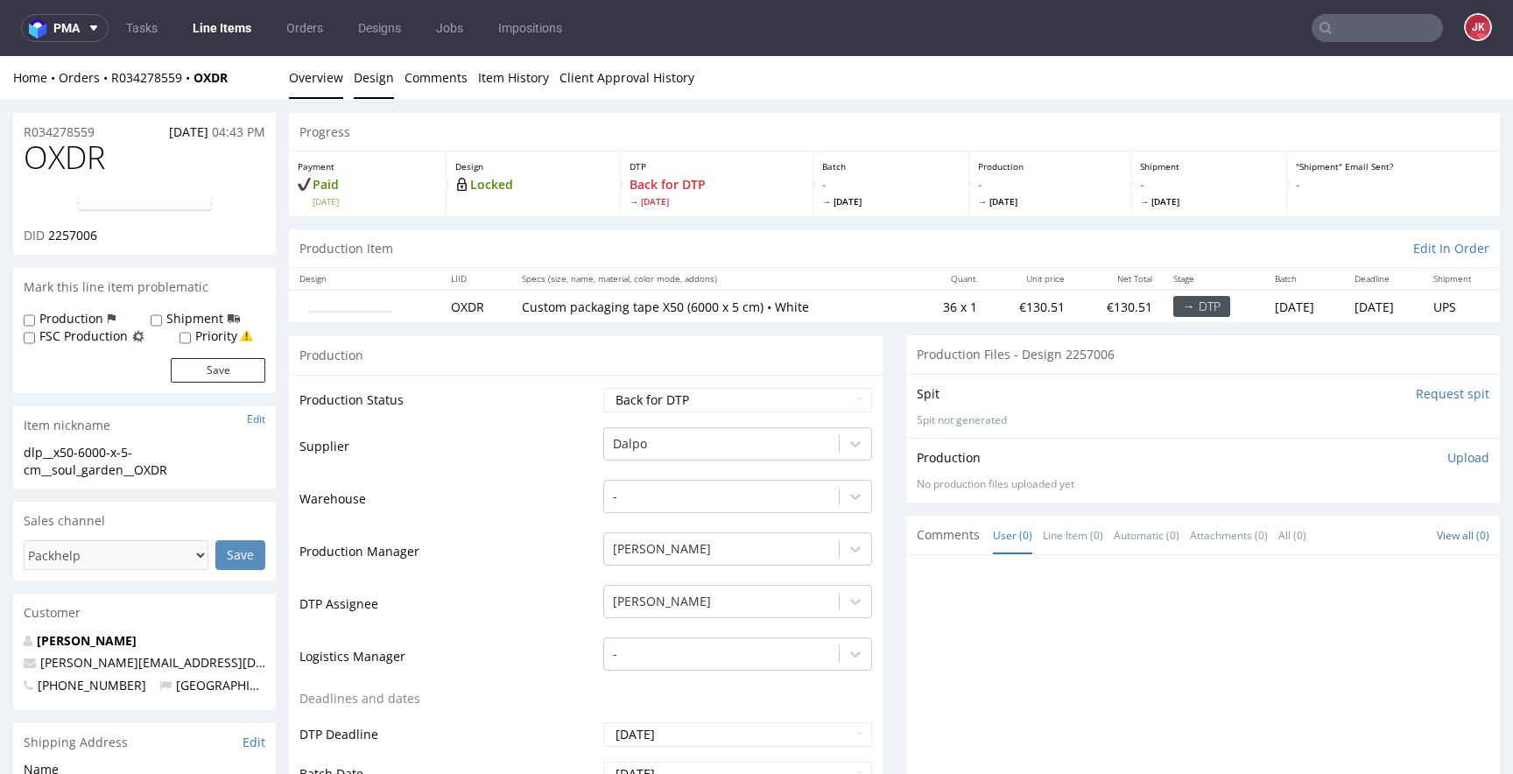
click at [376, 81] on link "Design" at bounding box center [374, 77] width 40 height 43
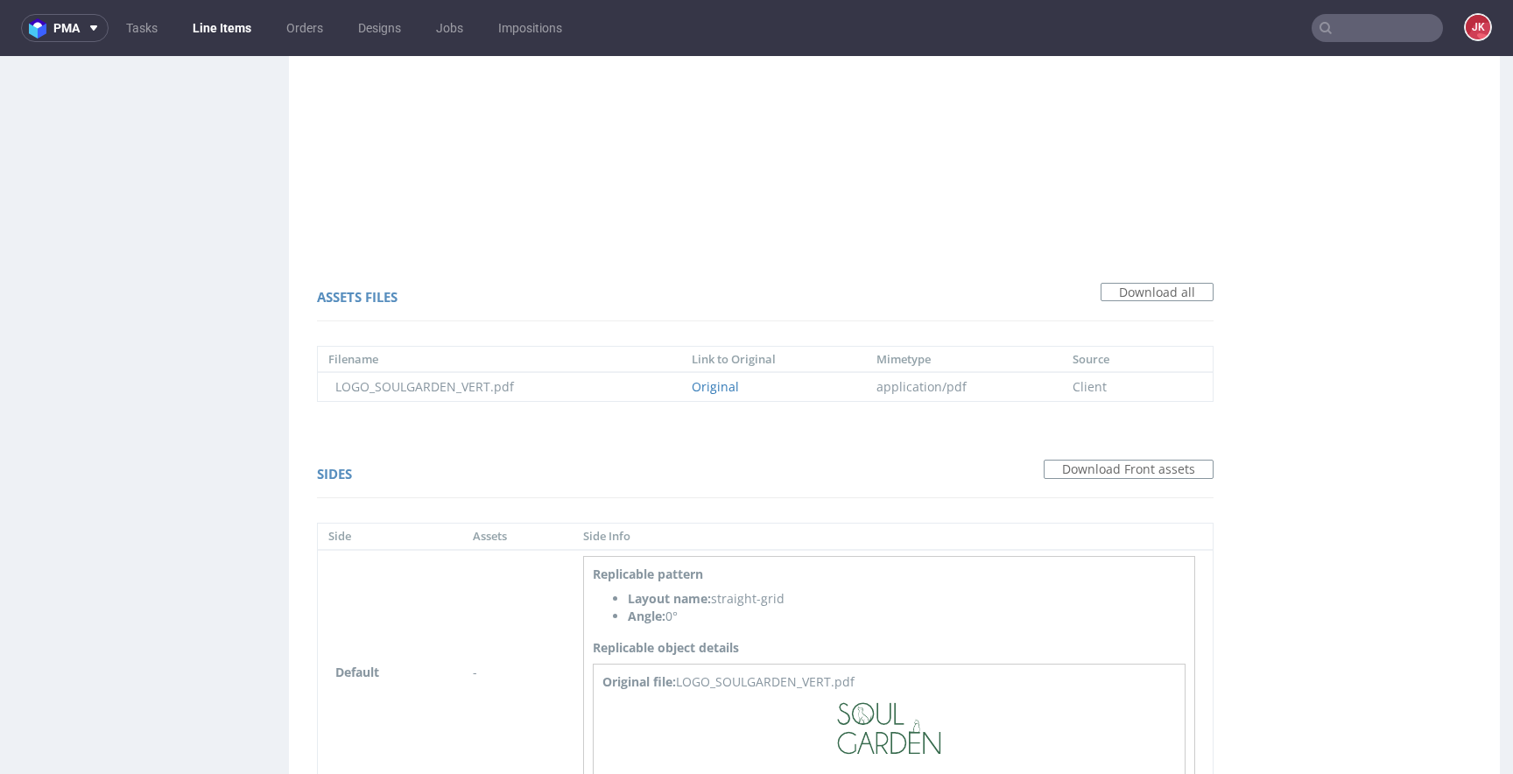
scroll to position [1127, 0]
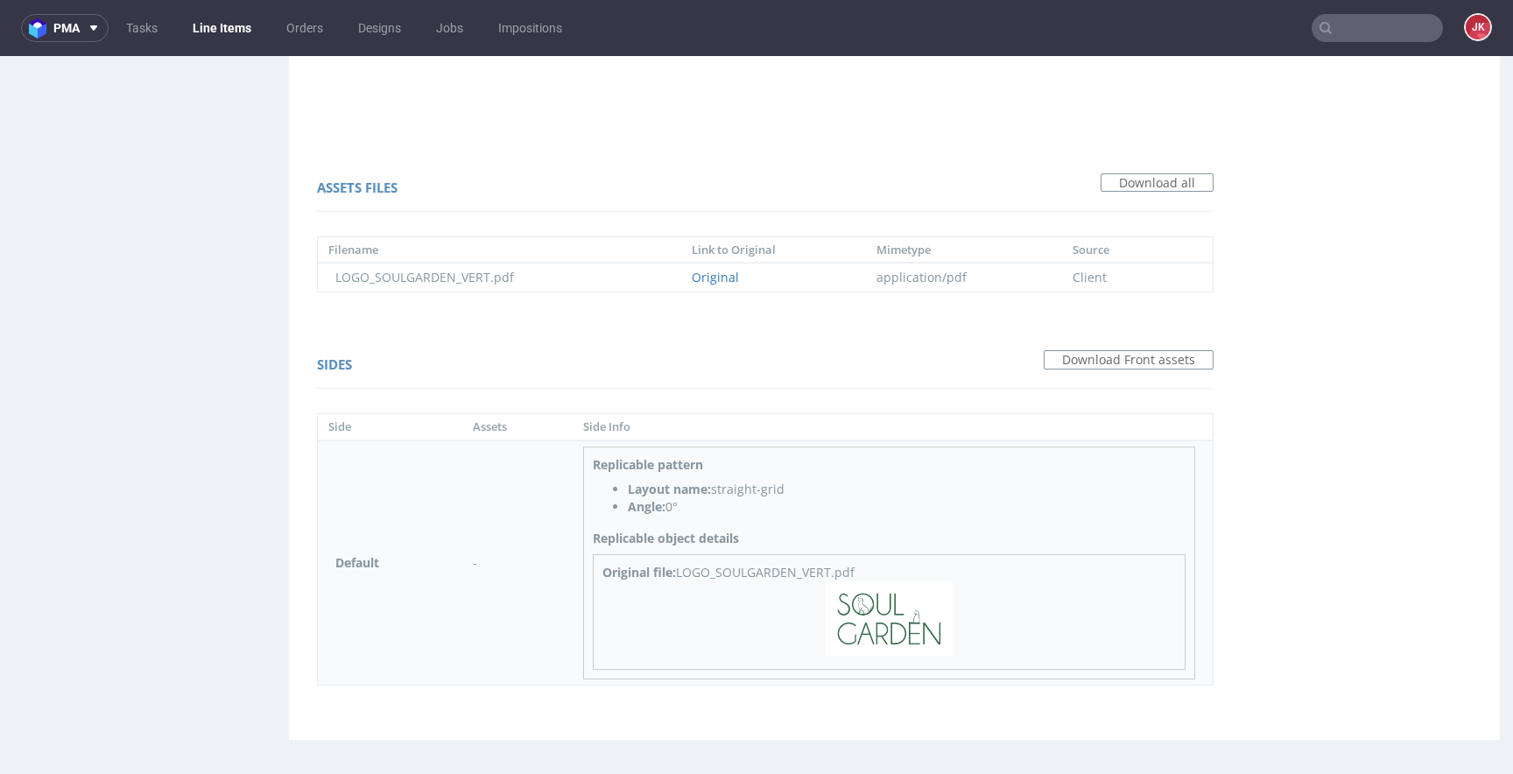
click at [883, 619] on img at bounding box center [889, 618] width 127 height 74
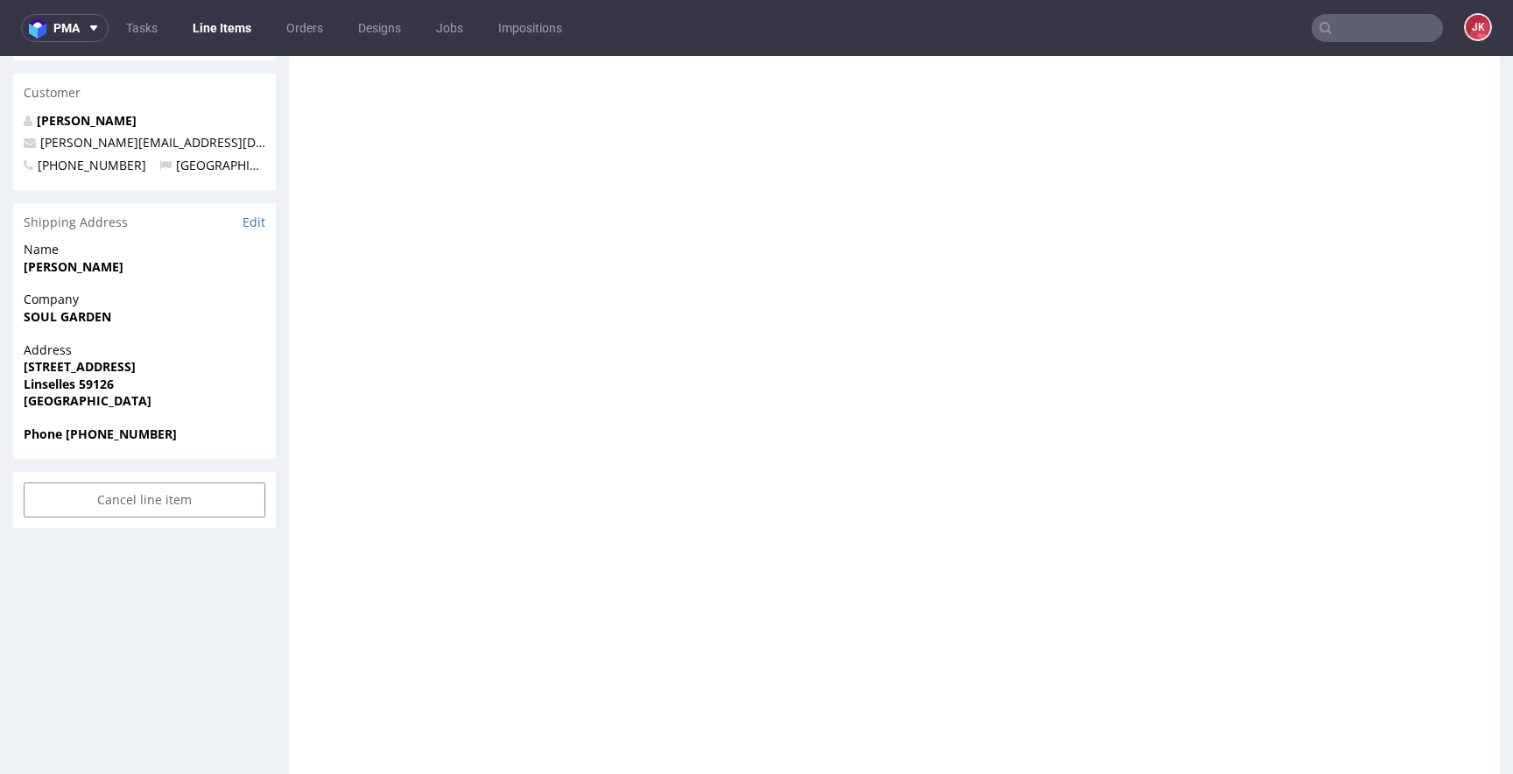
scroll to position [0, 0]
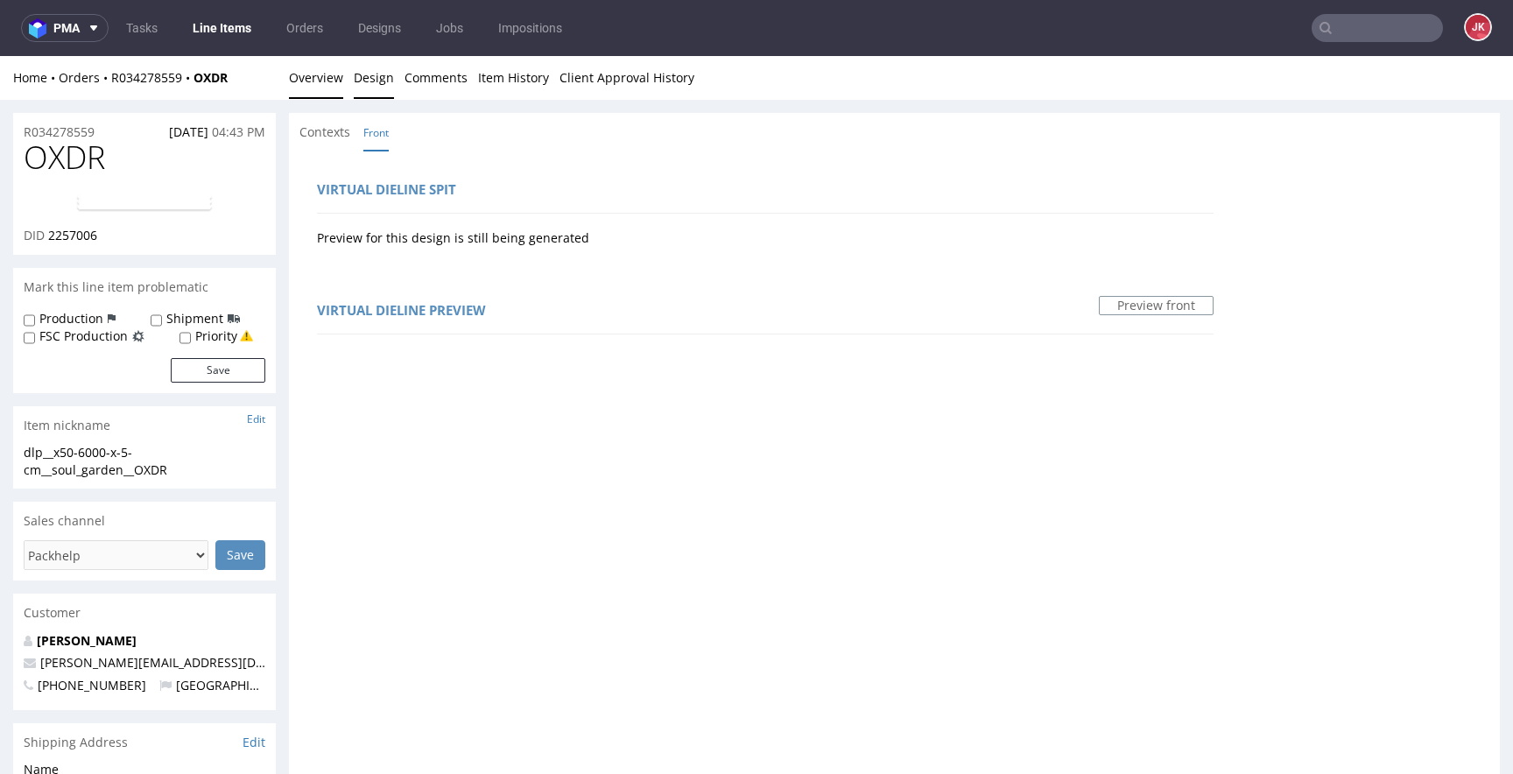
click at [307, 80] on link "Overview" at bounding box center [316, 77] width 54 height 43
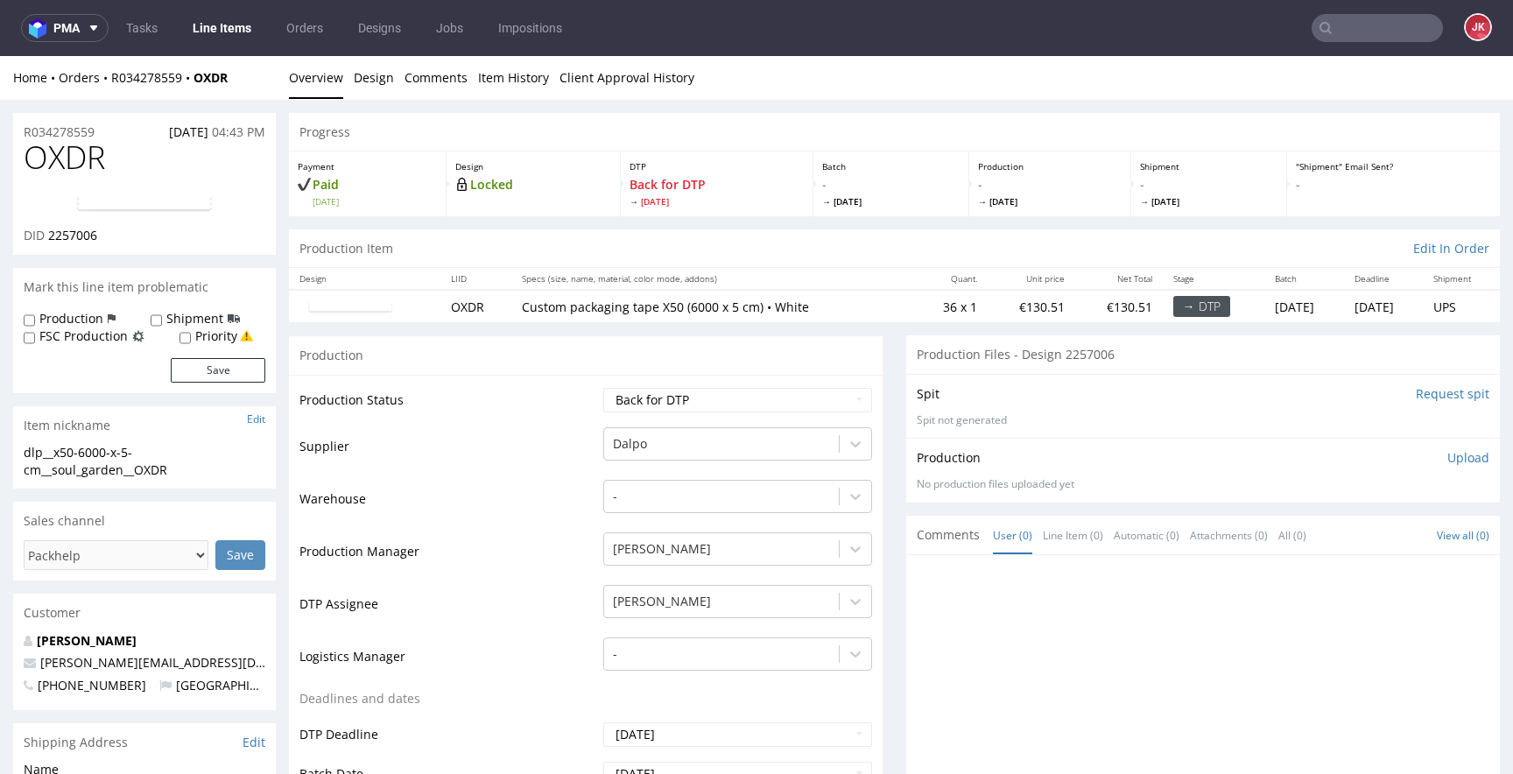
click at [565, 470] on td "Supplier" at bounding box center [448, 452] width 299 height 53
click at [579, 454] on td "Supplier" at bounding box center [448, 452] width 299 height 53
click at [374, 77] on link "Design" at bounding box center [374, 77] width 40 height 43
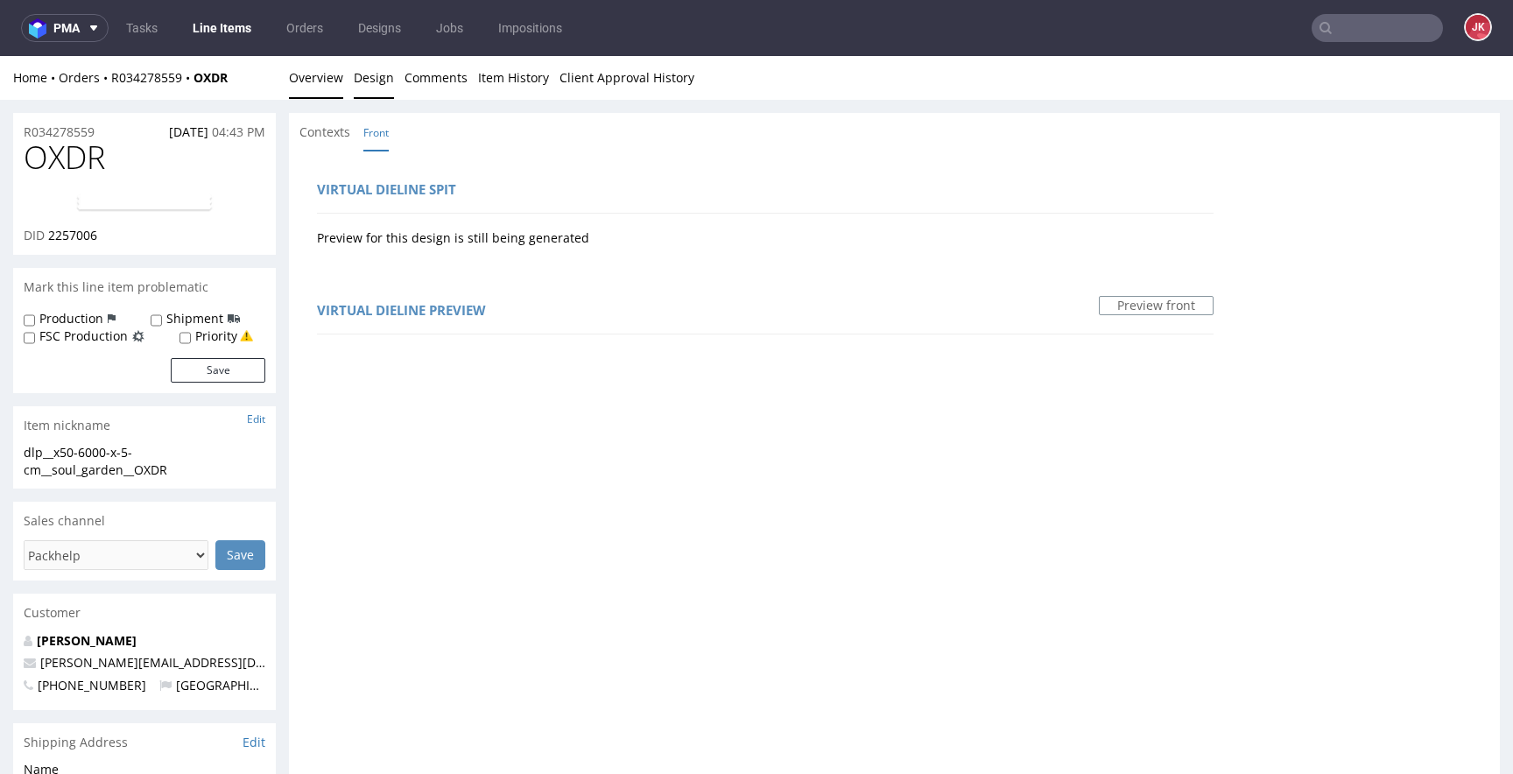
click at [315, 85] on link "Overview" at bounding box center [316, 77] width 54 height 43
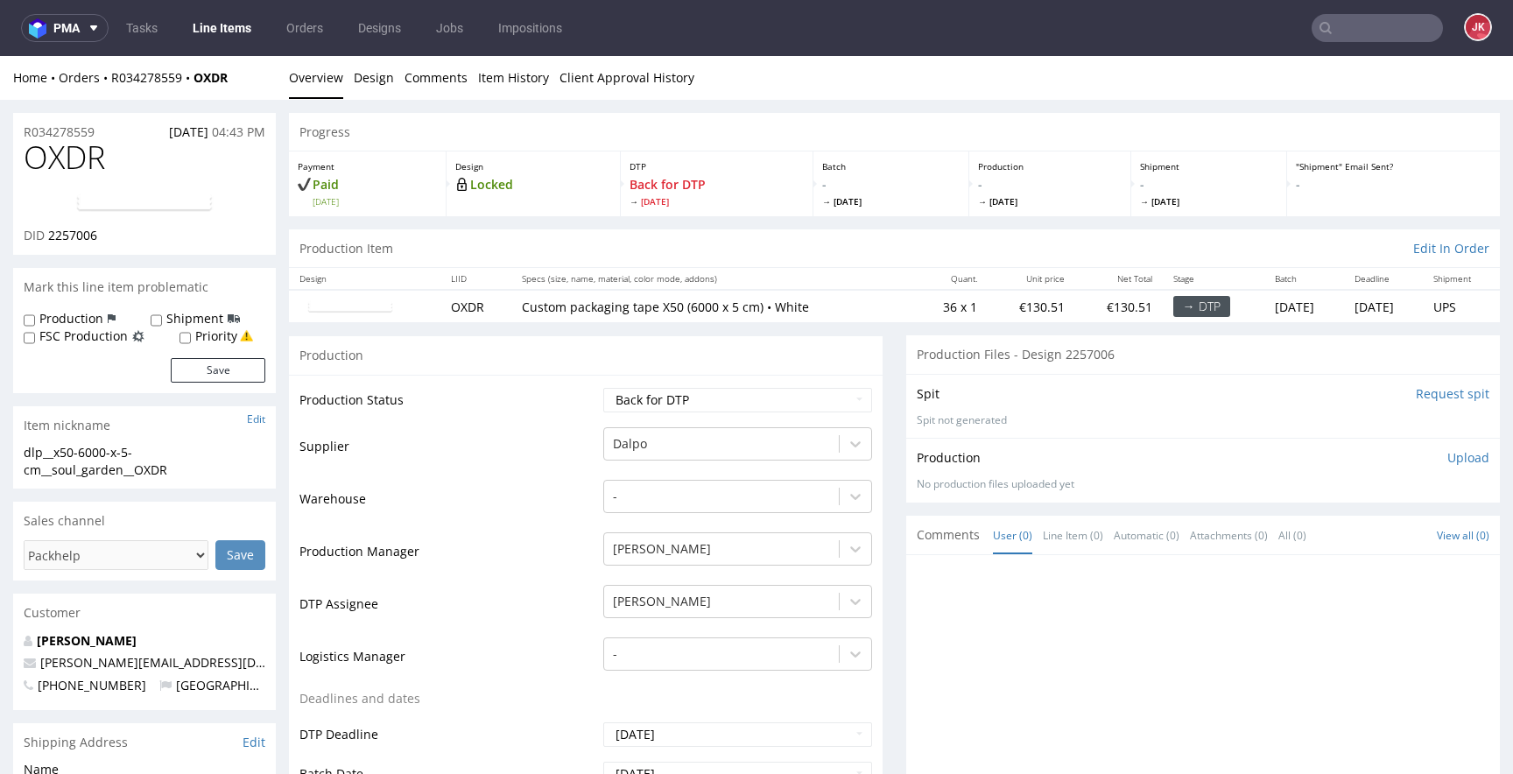
click at [154, 197] on img at bounding box center [144, 203] width 140 height 21
drag, startPoint x: 558, startPoint y: 451, endPoint x: 570, endPoint y: 445, distance: 13.7
click at [558, 451] on td "Supplier" at bounding box center [448, 452] width 299 height 53
click at [682, 407] on select "Waiting for Artwork Waiting for Diecut Waiting for Mockup Waiting for DTP Waiti…" at bounding box center [737, 400] width 269 height 25
select select "dtp_in_process"
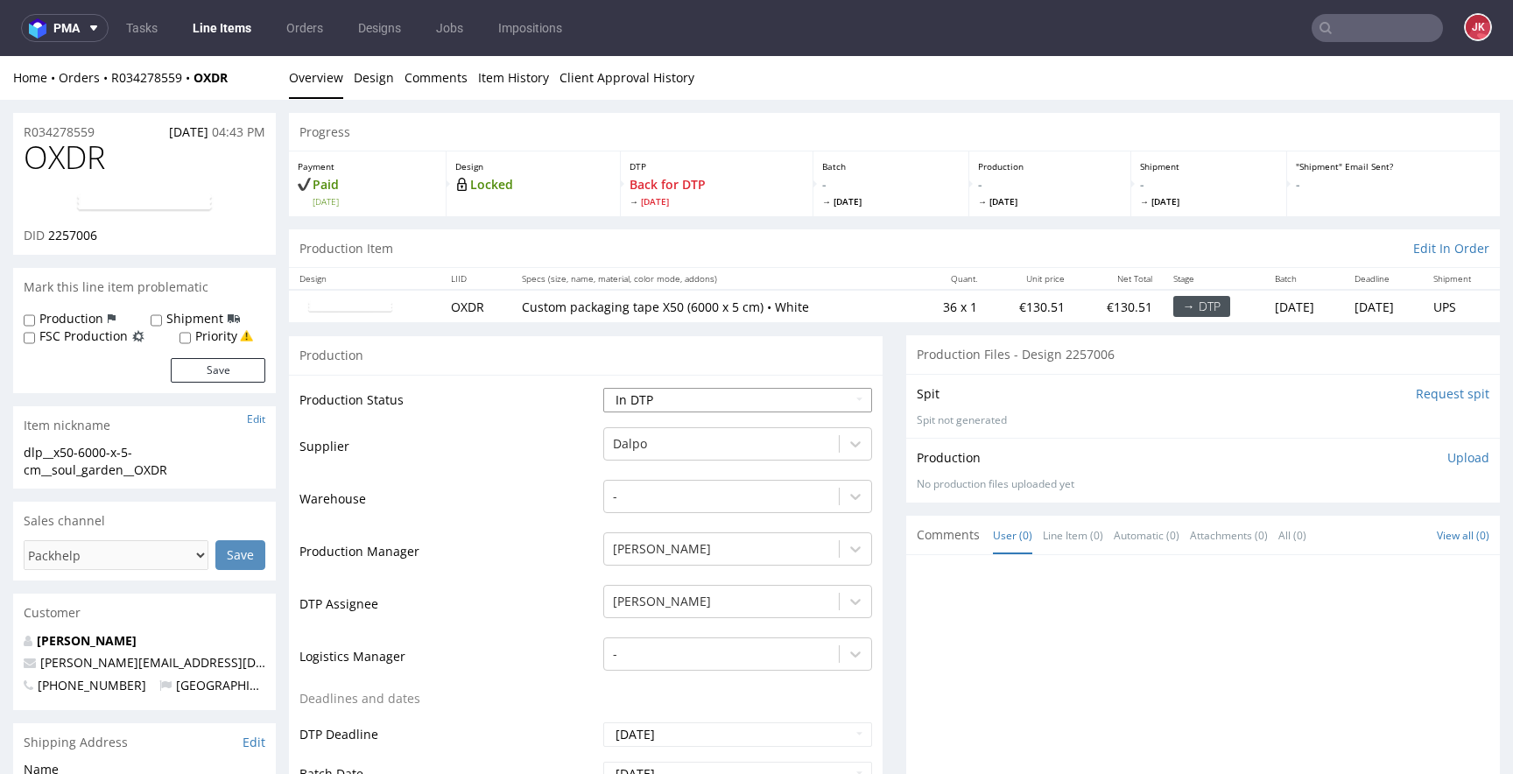
click at [603, 388] on select "Waiting for Artwork Waiting for Diecut Waiting for Mockup Waiting for DTP Waiti…" at bounding box center [737, 400] width 269 height 25
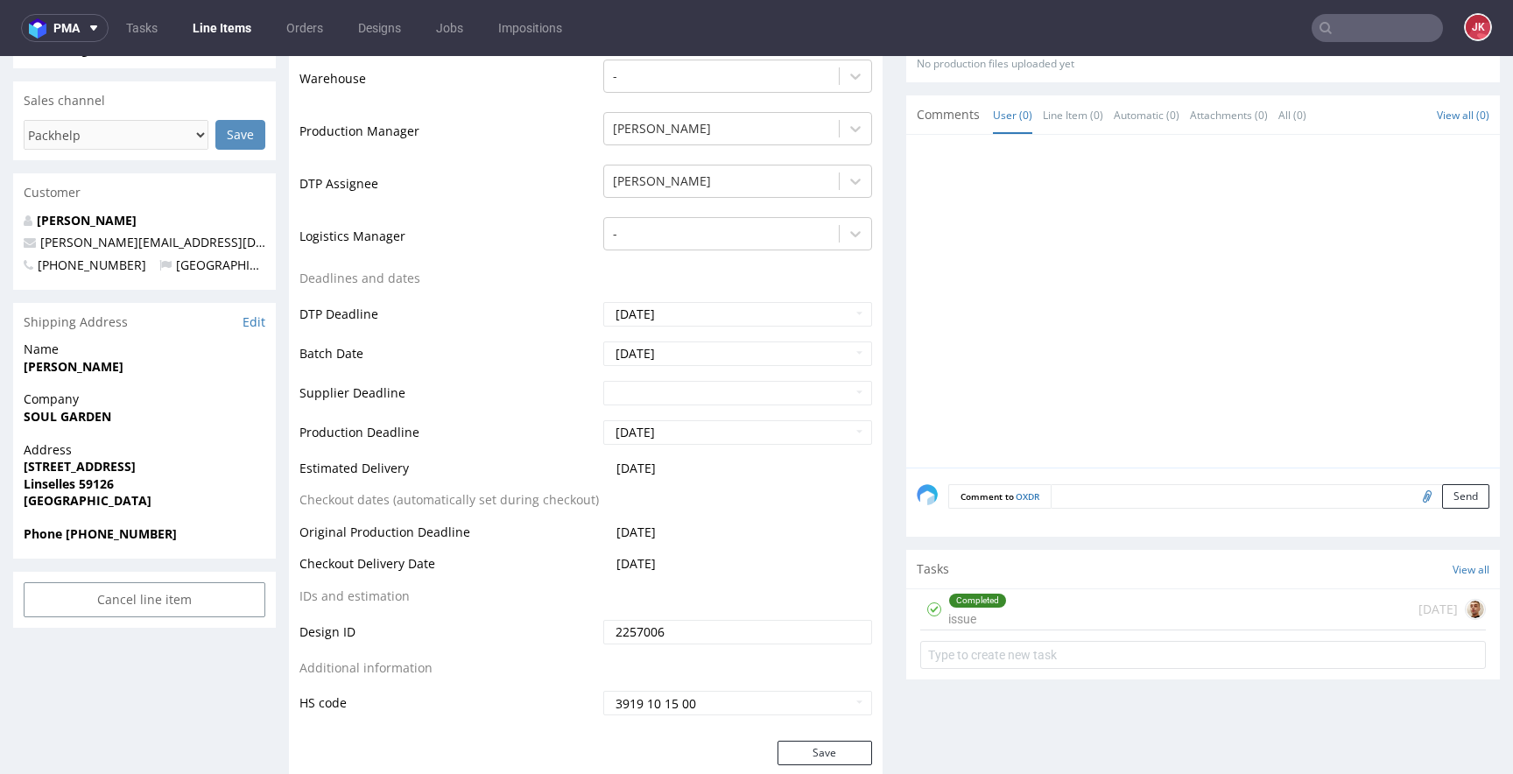
scroll to position [531, 0]
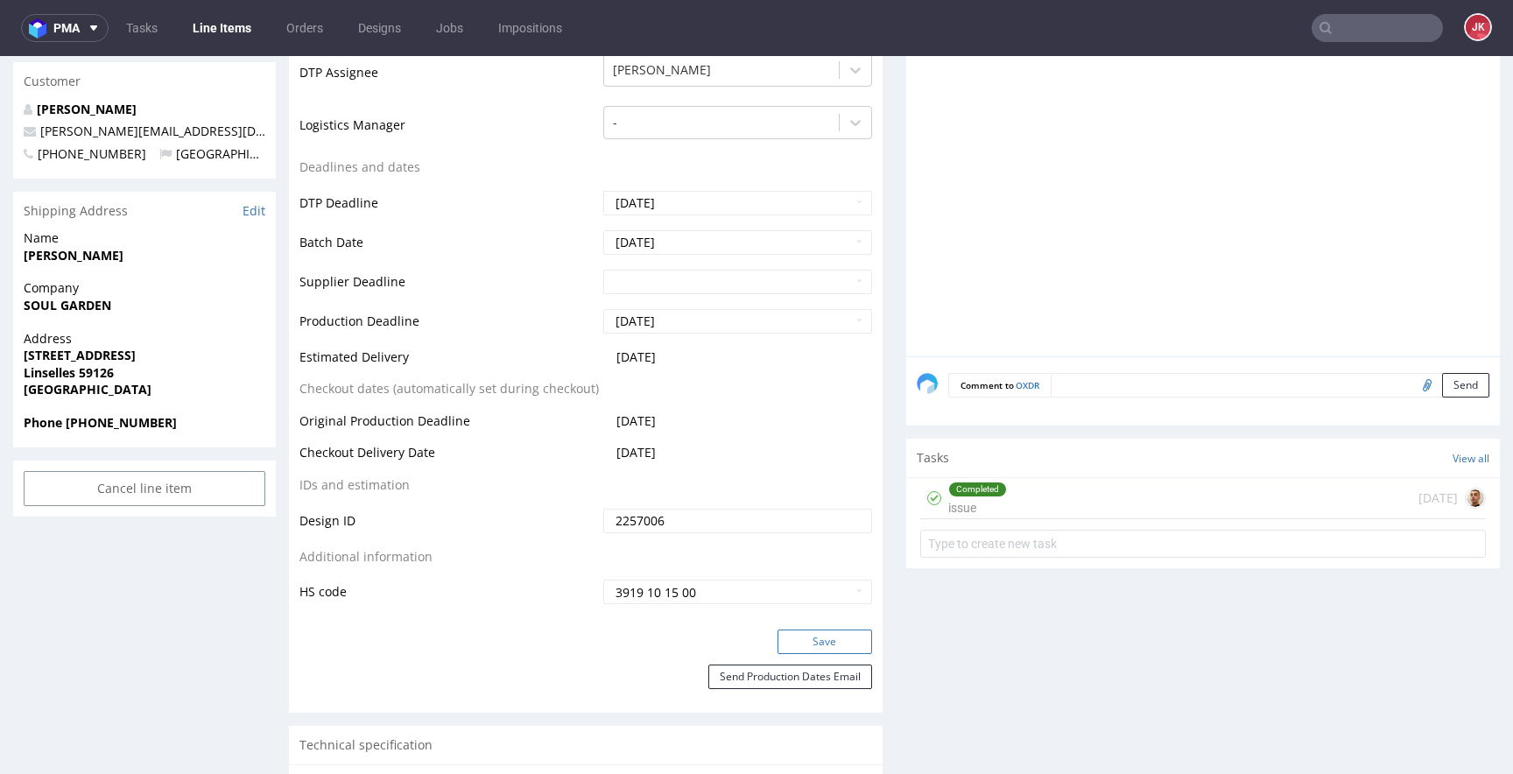
click at [835, 639] on button "Save" at bounding box center [824, 642] width 95 height 25
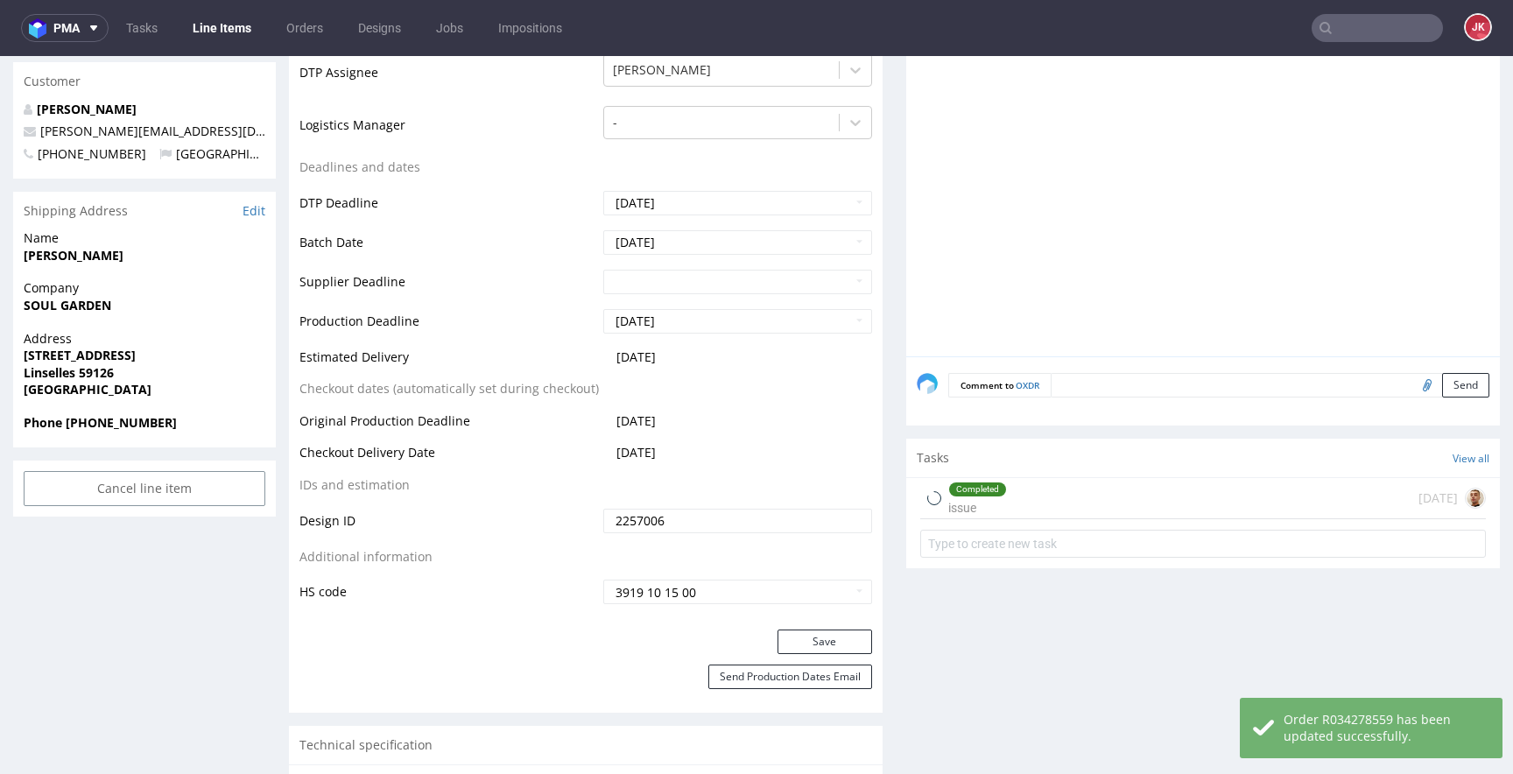
scroll to position [0, 0]
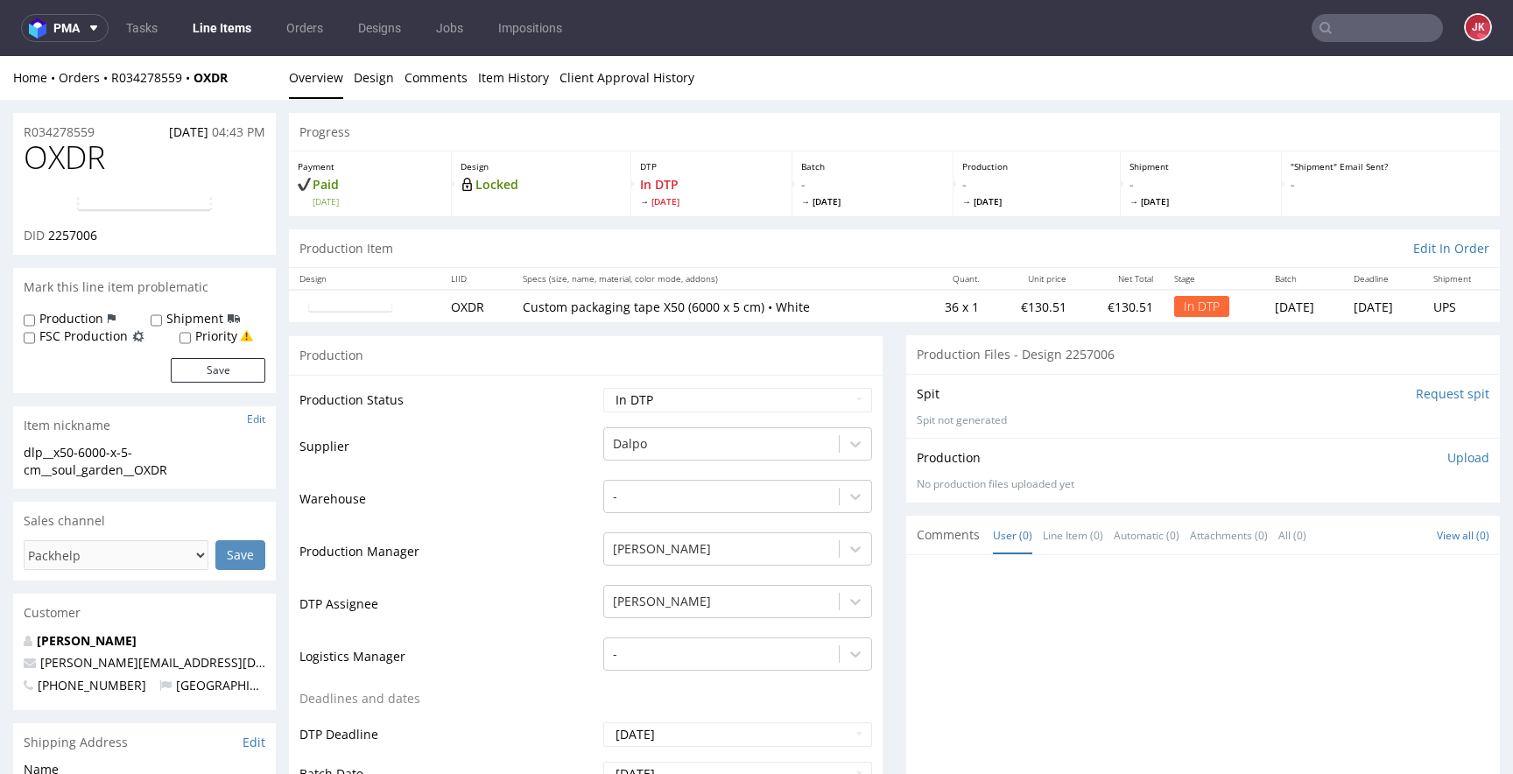
click at [60, 164] on span "OXDR" at bounding box center [64, 157] width 81 height 35
copy span "OXDR"
drag, startPoint x: 49, startPoint y: 237, endPoint x: 179, endPoint y: 235, distance: 130.5
click at [179, 235] on div "DID 2257006" at bounding box center [145, 236] width 242 height 18
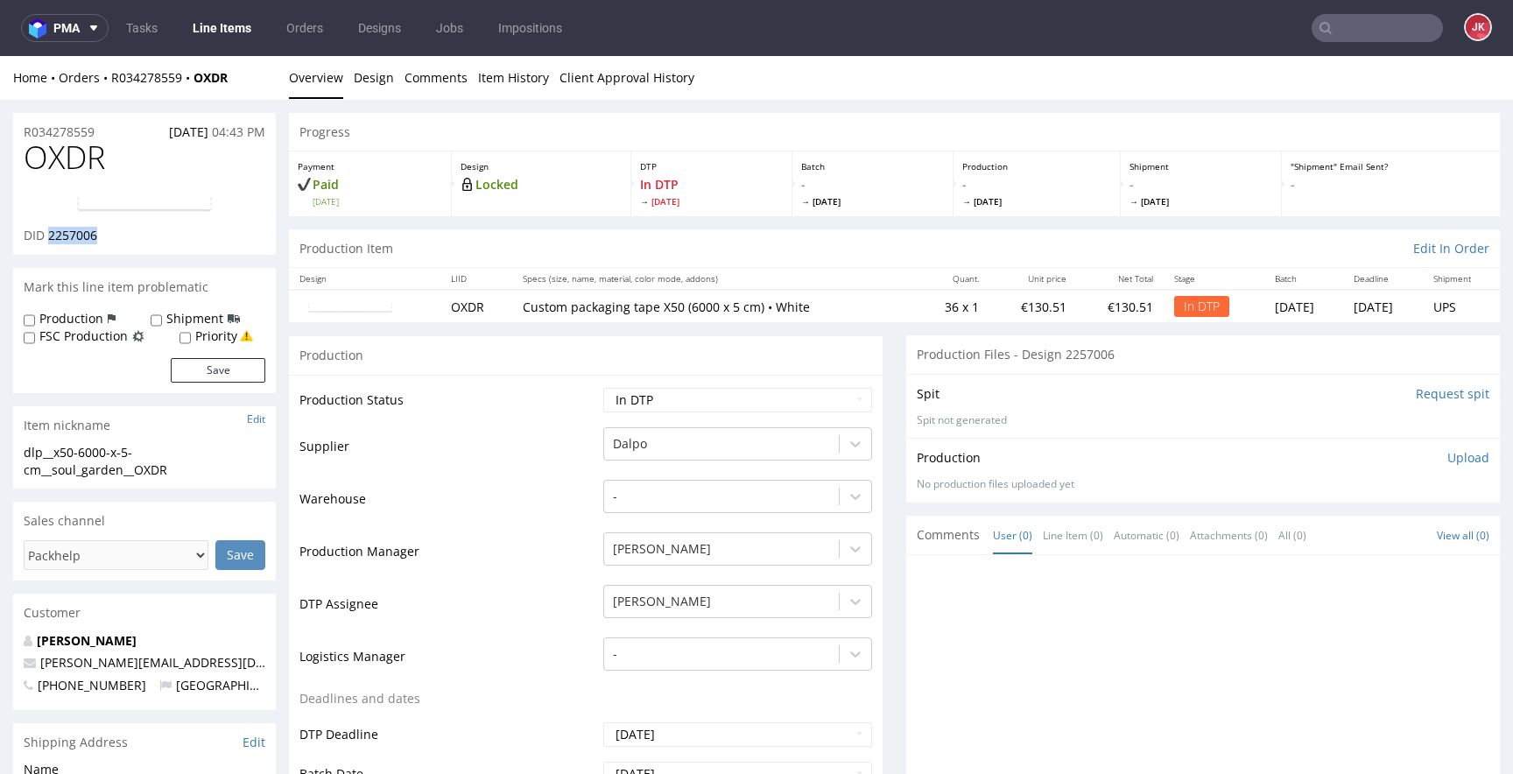
copy span "2257006"
drag, startPoint x: 398, startPoint y: 501, endPoint x: 333, endPoint y: 496, distance: 65.9
click at [398, 502] on td "Warehouse" at bounding box center [448, 504] width 299 height 53
drag, startPoint x: 215, startPoint y: 468, endPoint x: 0, endPoint y: 445, distance: 215.7
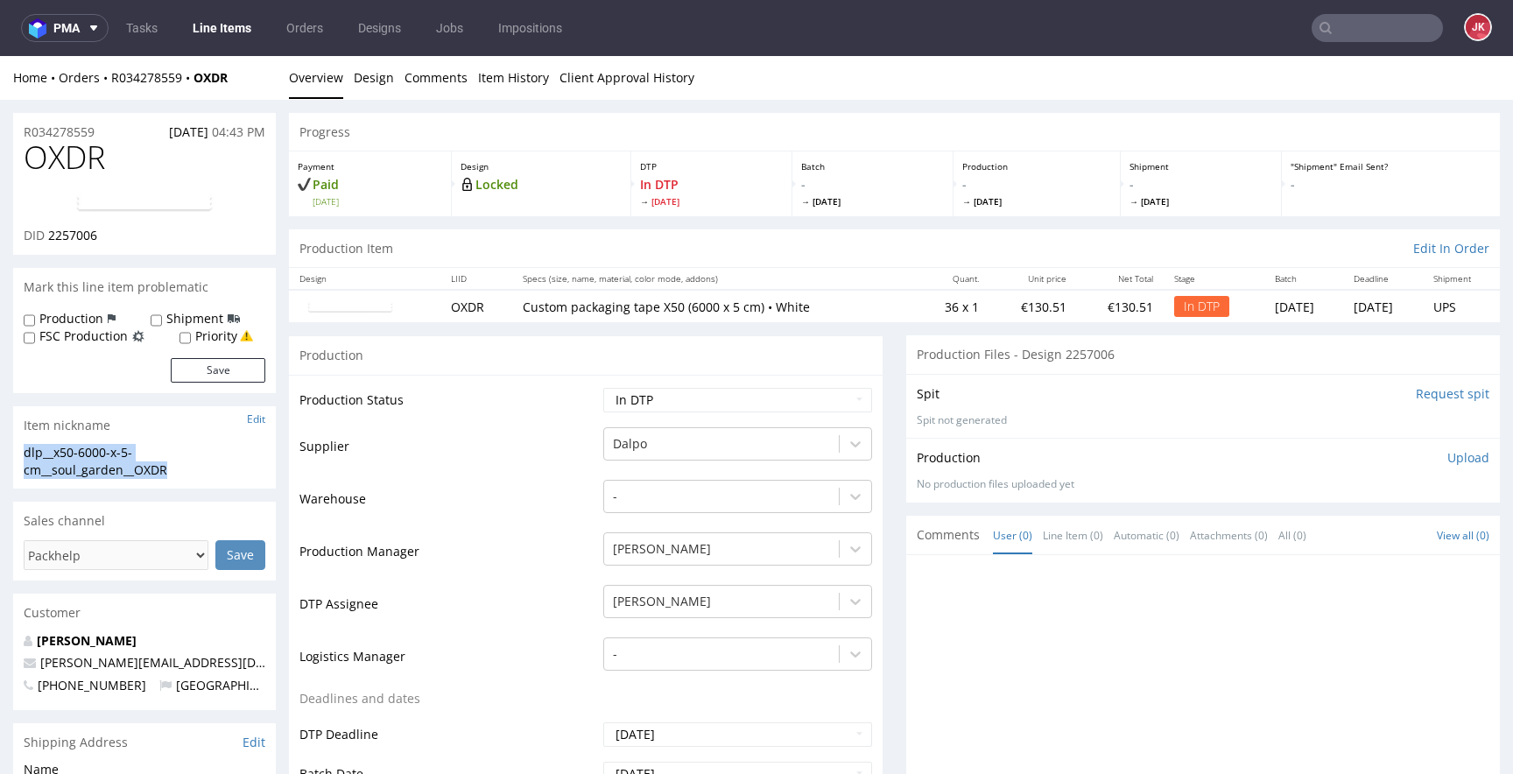
copy div "dlp__x50-6000-x-5-cm__soul_garden__OXDR"
drag, startPoint x: 119, startPoint y: 130, endPoint x: 0, endPoint y: 130, distance: 119.1
copy p "R034278559"
drag, startPoint x: 49, startPoint y: 239, endPoint x: 137, endPoint y: 237, distance: 87.6
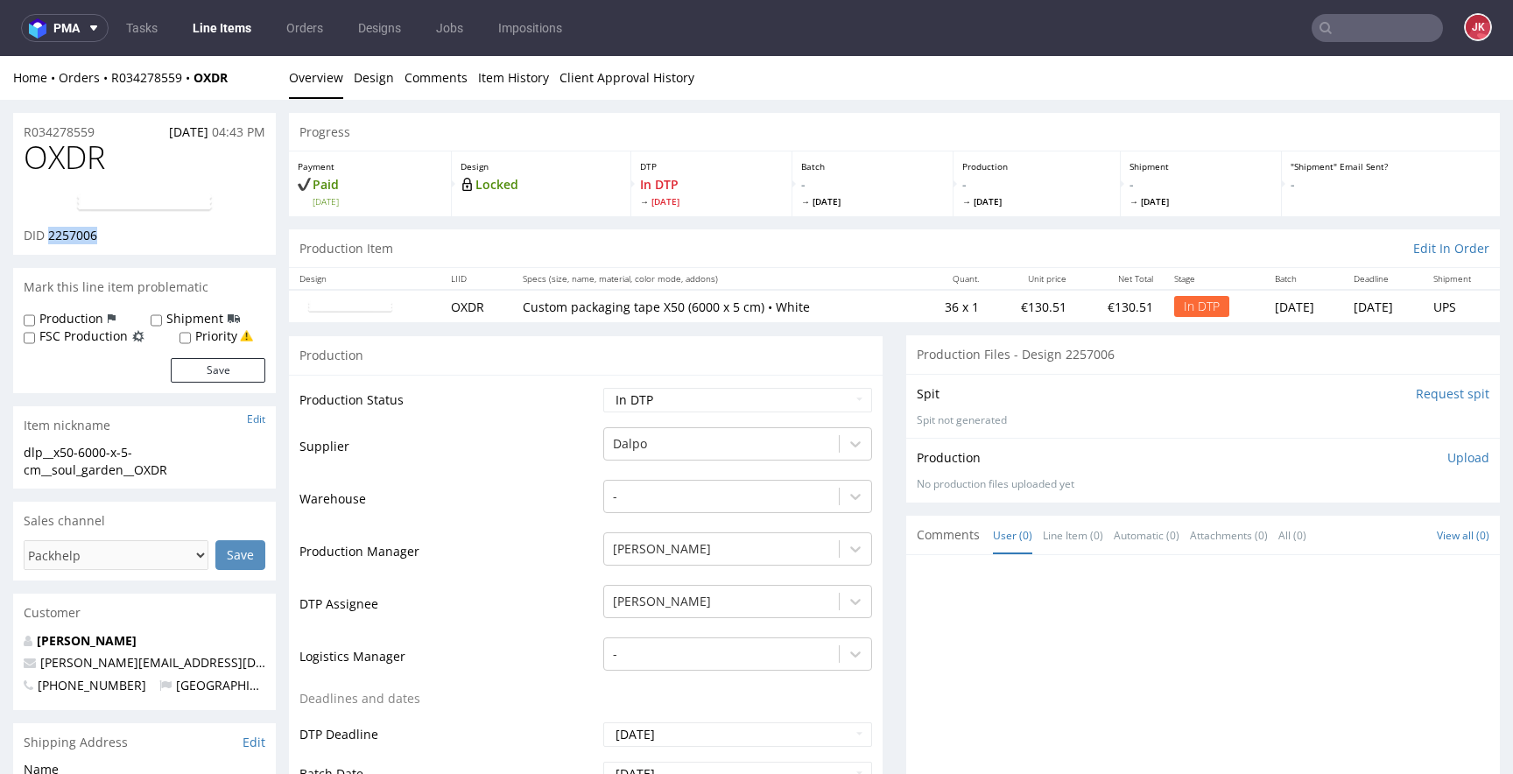
click at [137, 237] on div "DID 2257006" at bounding box center [145, 236] width 242 height 18
copy span "2257006"
click at [819, 392] on select "Waiting for Artwork Waiting for Diecut Waiting for Mockup Waiting for DTP Waiti…" at bounding box center [737, 400] width 269 height 25
select select "dtp_ca_needed"
click at [603, 388] on select "Waiting for Artwork Waiting for Diecut Waiting for Mockup Waiting for DTP Waiti…" at bounding box center [737, 400] width 269 height 25
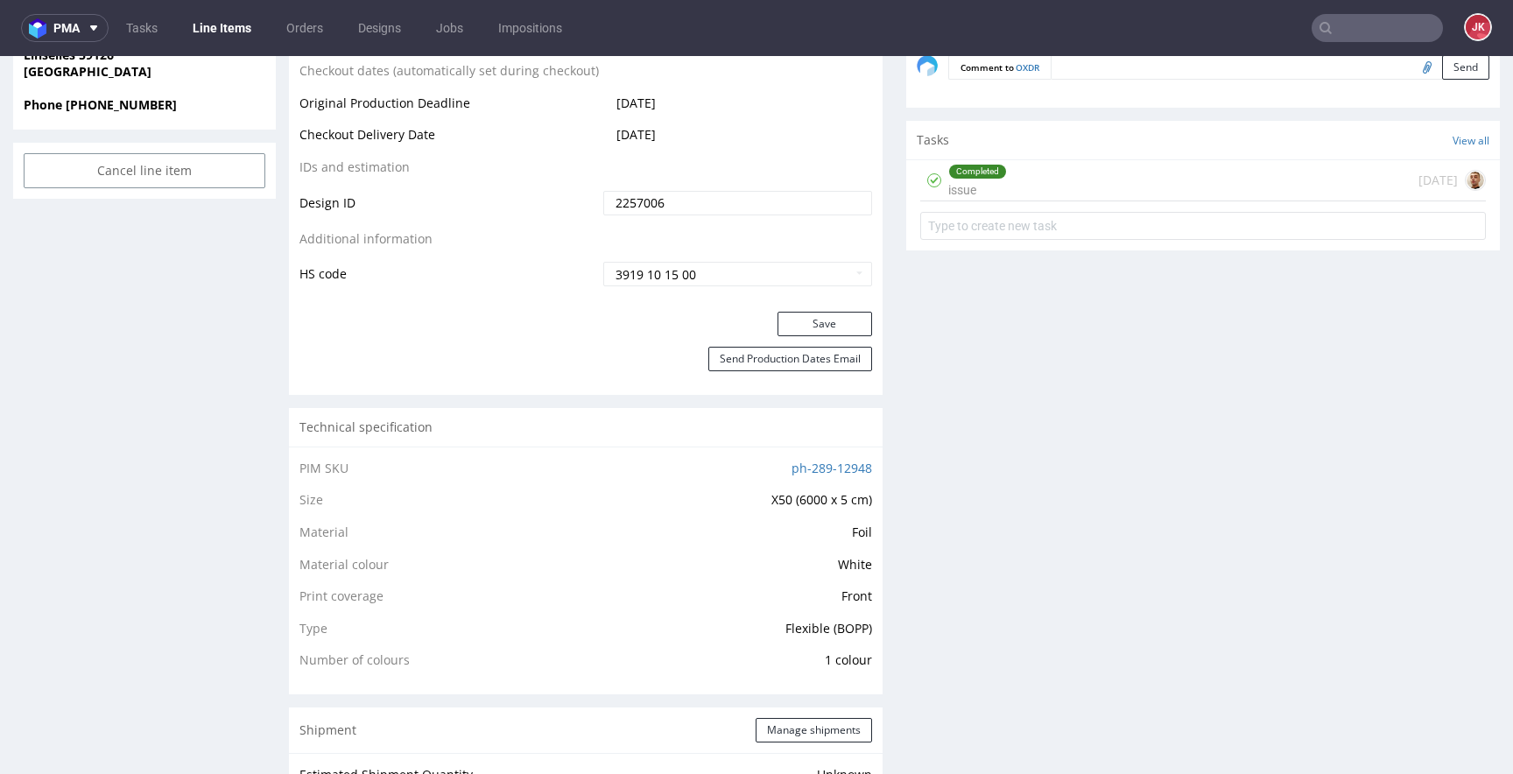
scroll to position [914, 0]
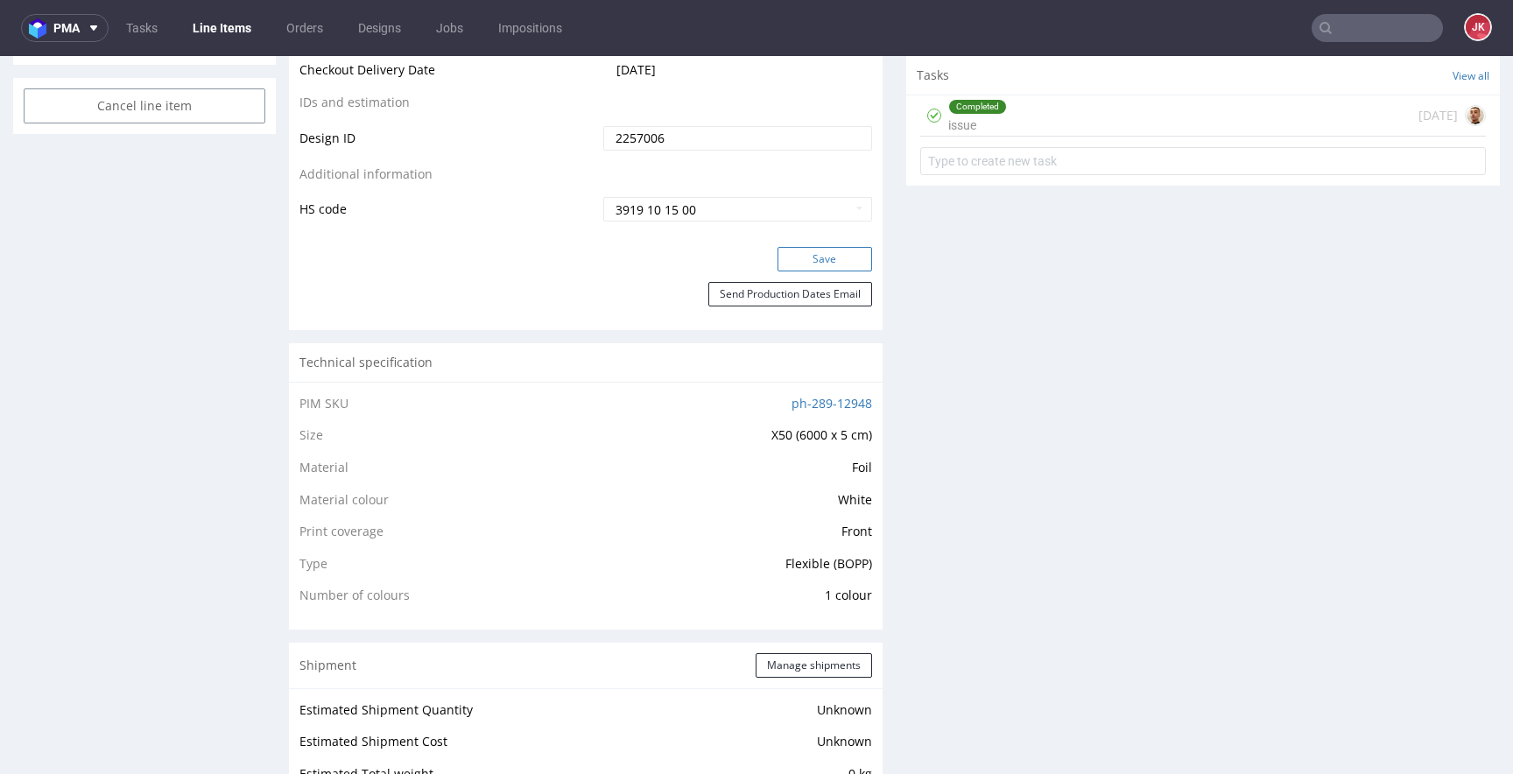
click at [826, 267] on button "Save" at bounding box center [824, 259] width 95 height 25
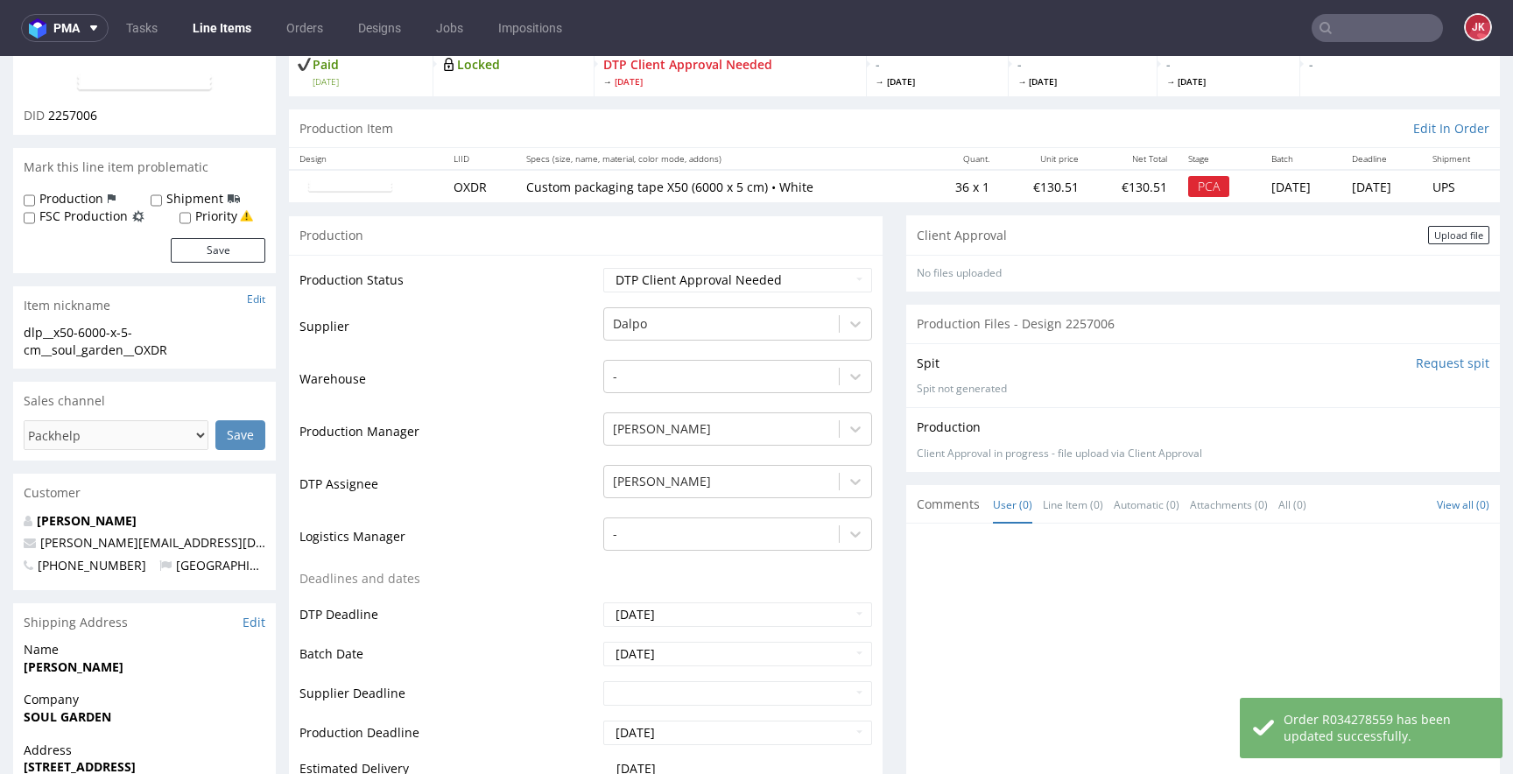
scroll to position [0, 0]
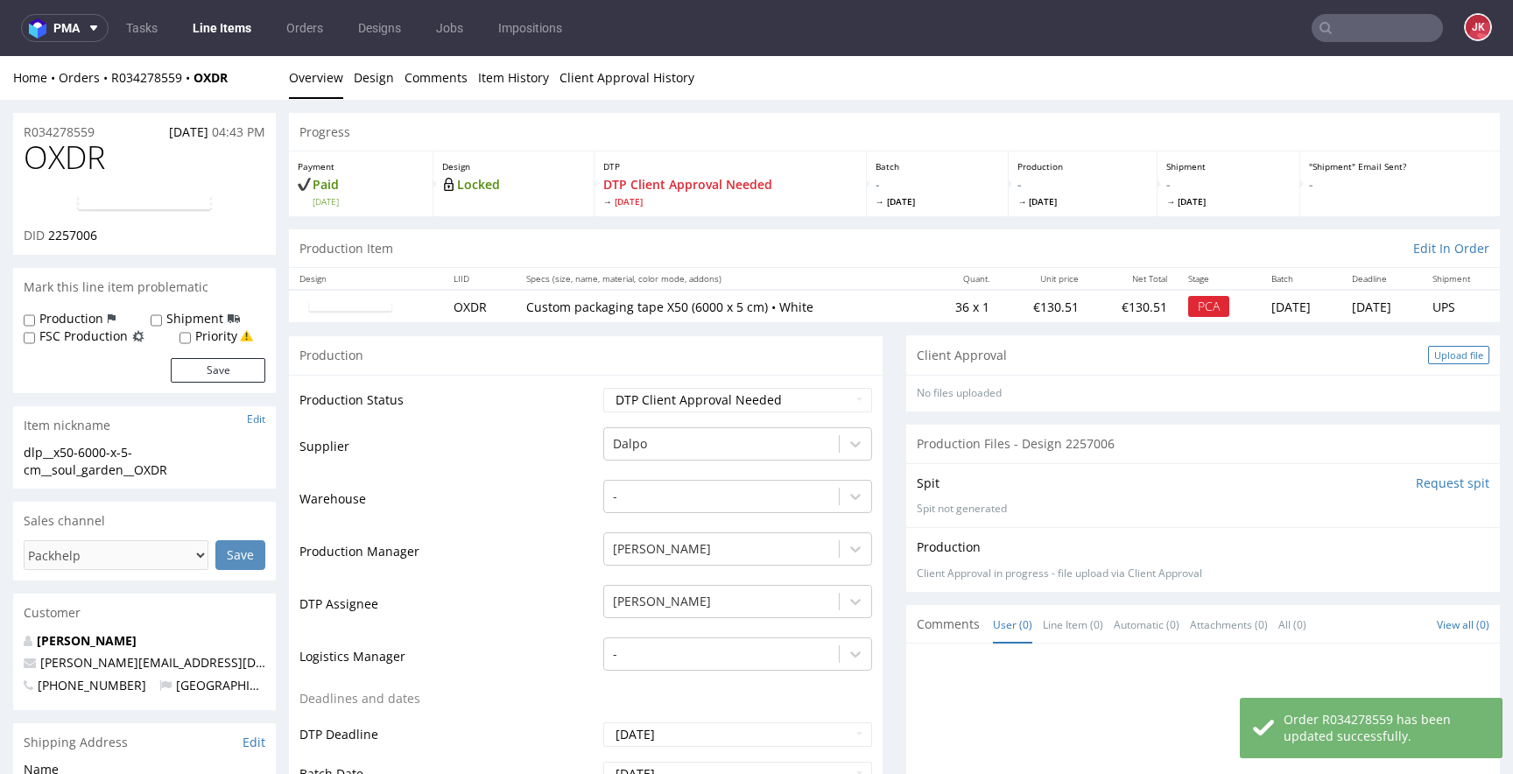
click at [1428, 353] on div "Upload file" at bounding box center [1458, 355] width 61 height 18
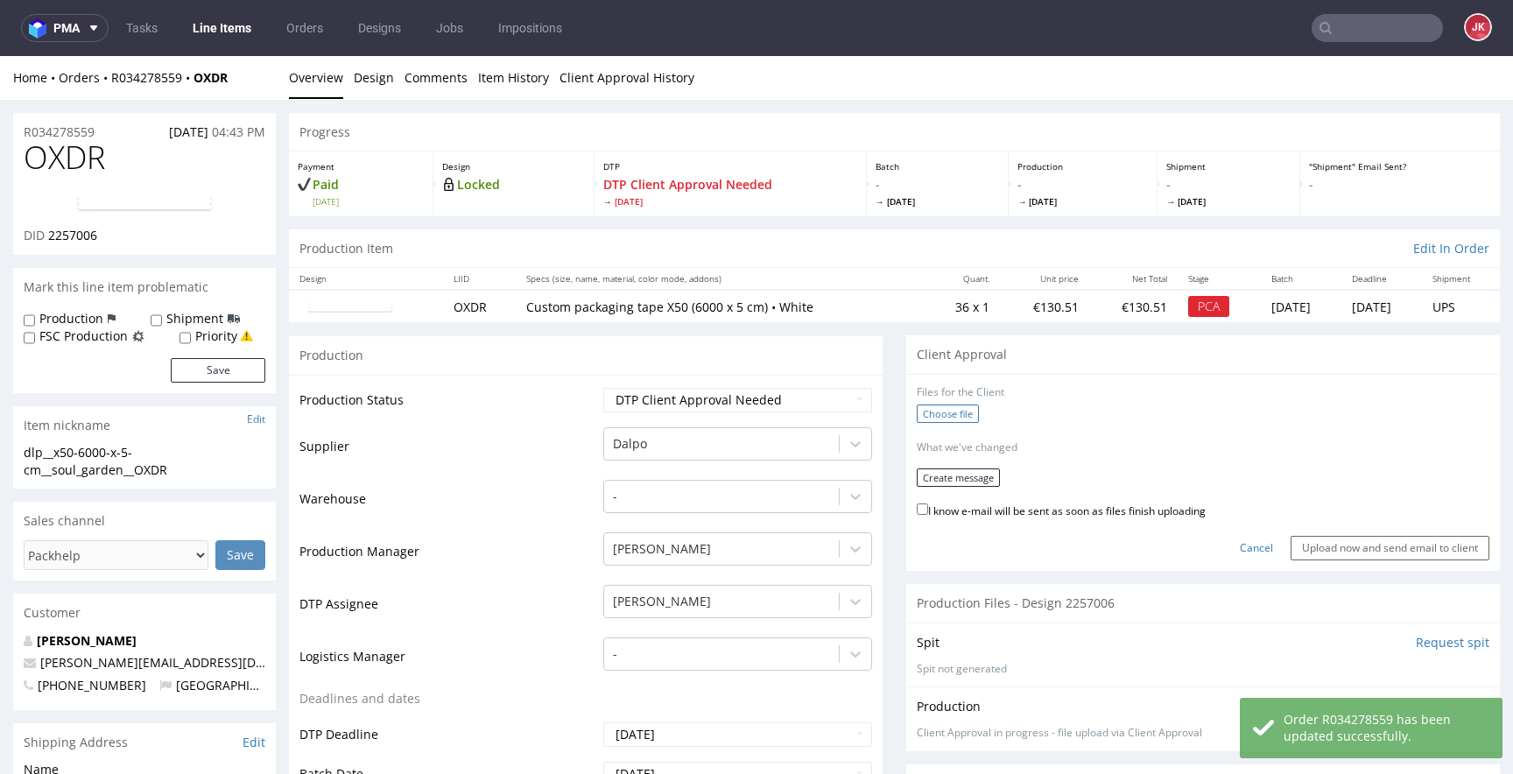
click at [937, 419] on label "Choose file" at bounding box center [948, 414] width 62 height 18
click at [0, 56] on input "Choose file" at bounding box center [0, 56] width 0 height 0
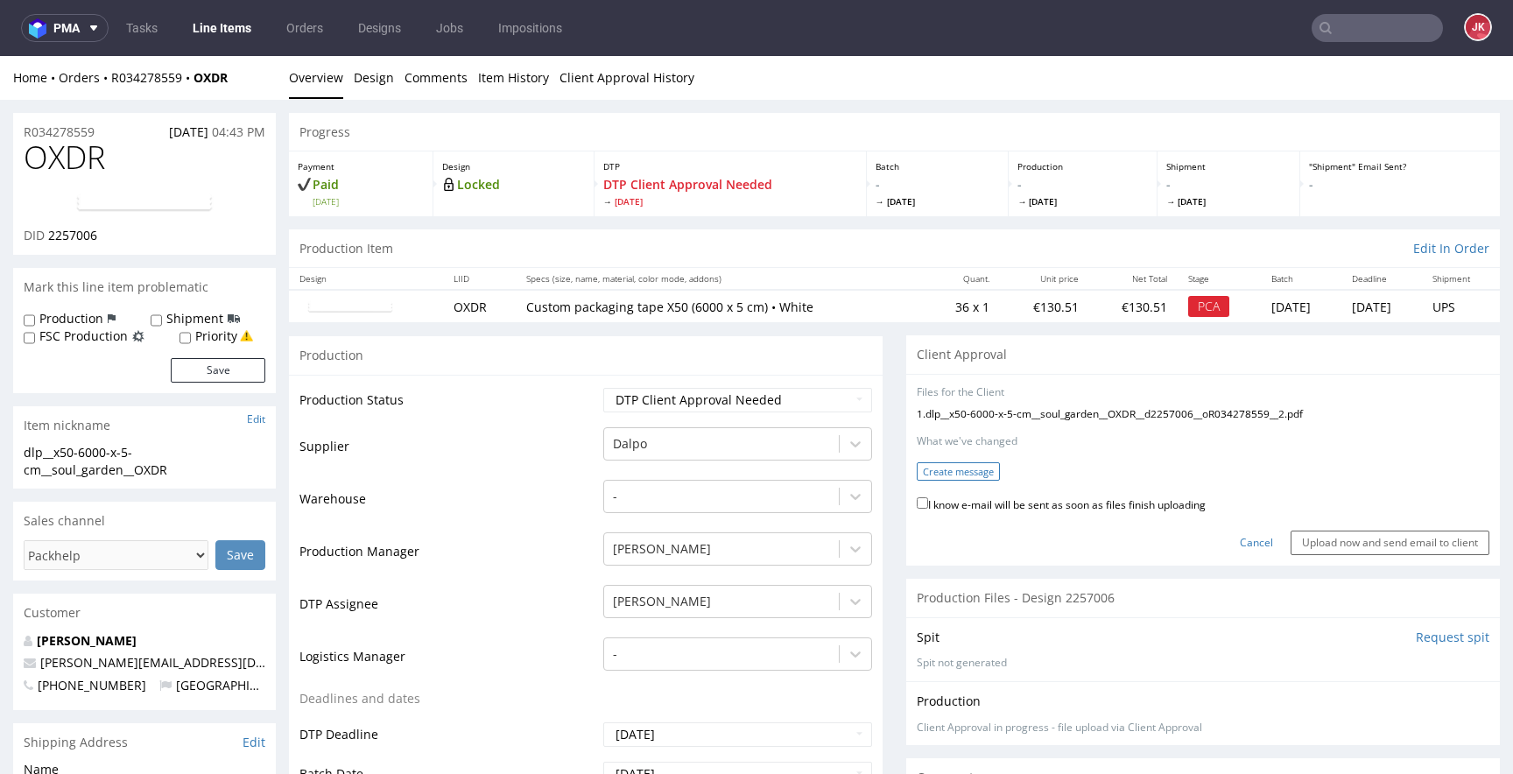
click at [979, 474] on button "Create message" at bounding box center [958, 471] width 83 height 18
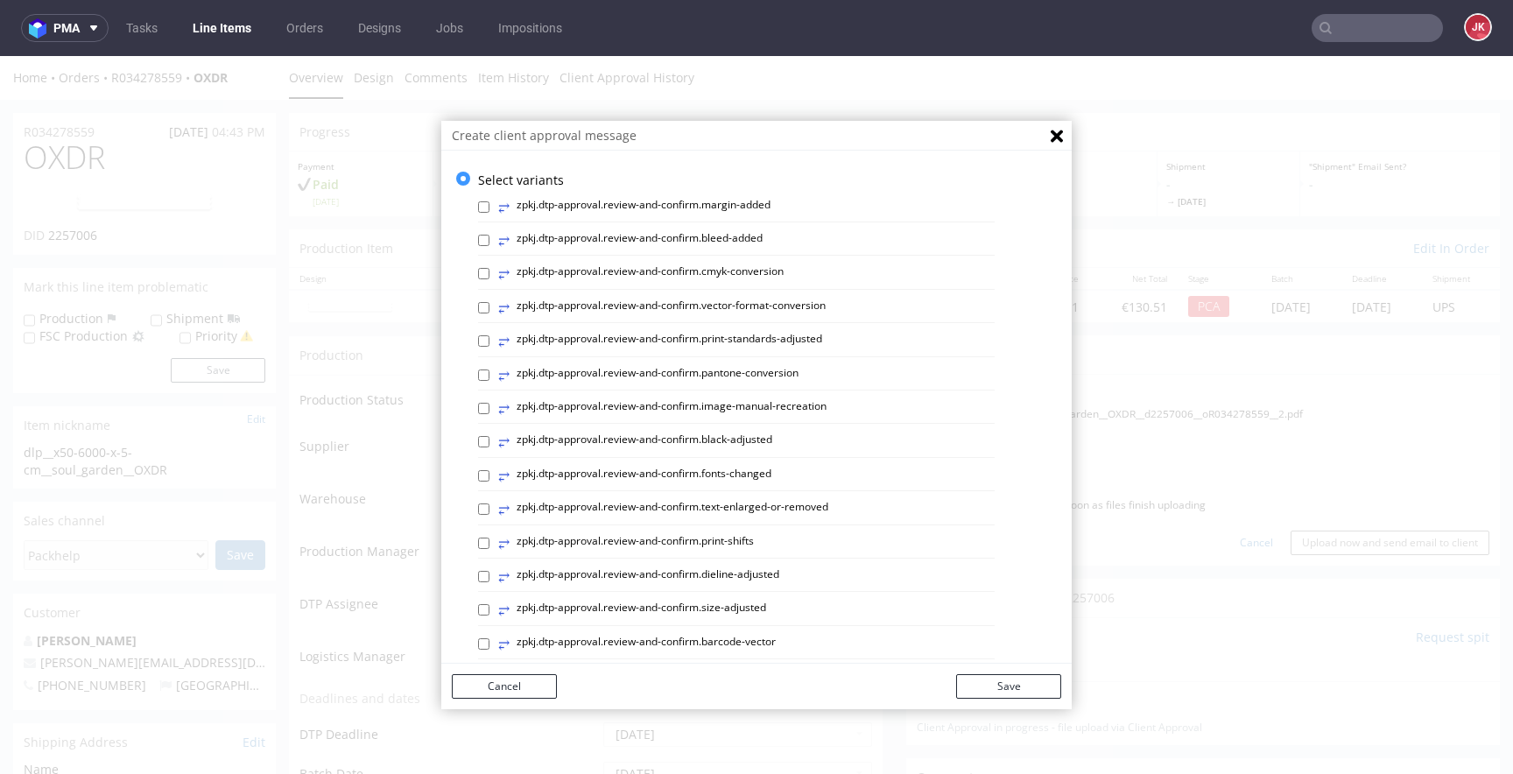
click at [777, 339] on label "⥂ zpkj.dtp-approval.review-and-confirm.print-standards-adjusted" at bounding box center [660, 341] width 324 height 19
click at [489, 339] on input "⥂ zpkj.dtp-approval.review-and-confirm.print-standards-adjusted" at bounding box center [483, 340] width 11 height 11
checkbox input "true"
click at [1008, 687] on button "Save" at bounding box center [1008, 686] width 105 height 25
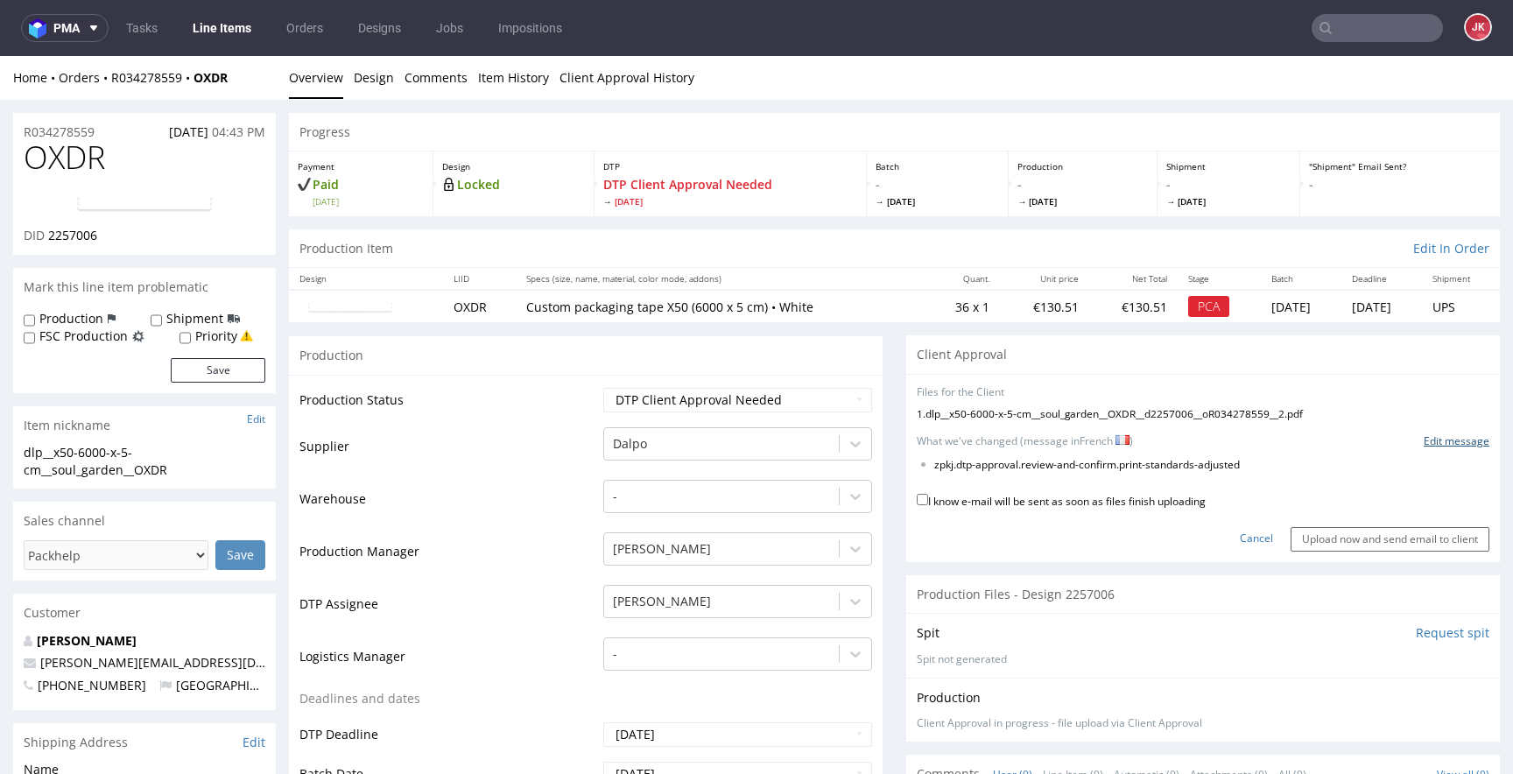
click at [1425, 443] on link "Edit message" at bounding box center [1457, 441] width 66 height 15
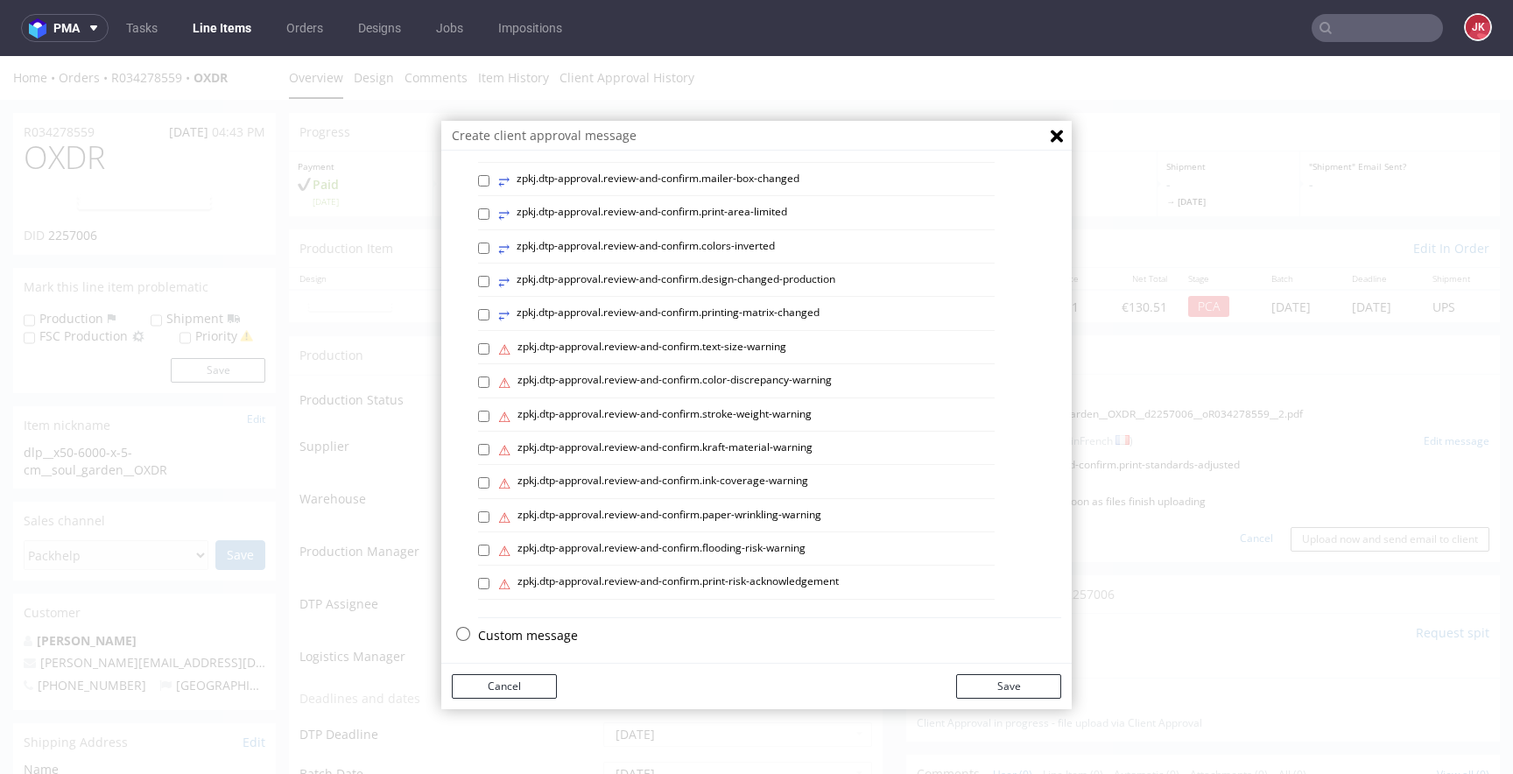
scroll to position [741, 0]
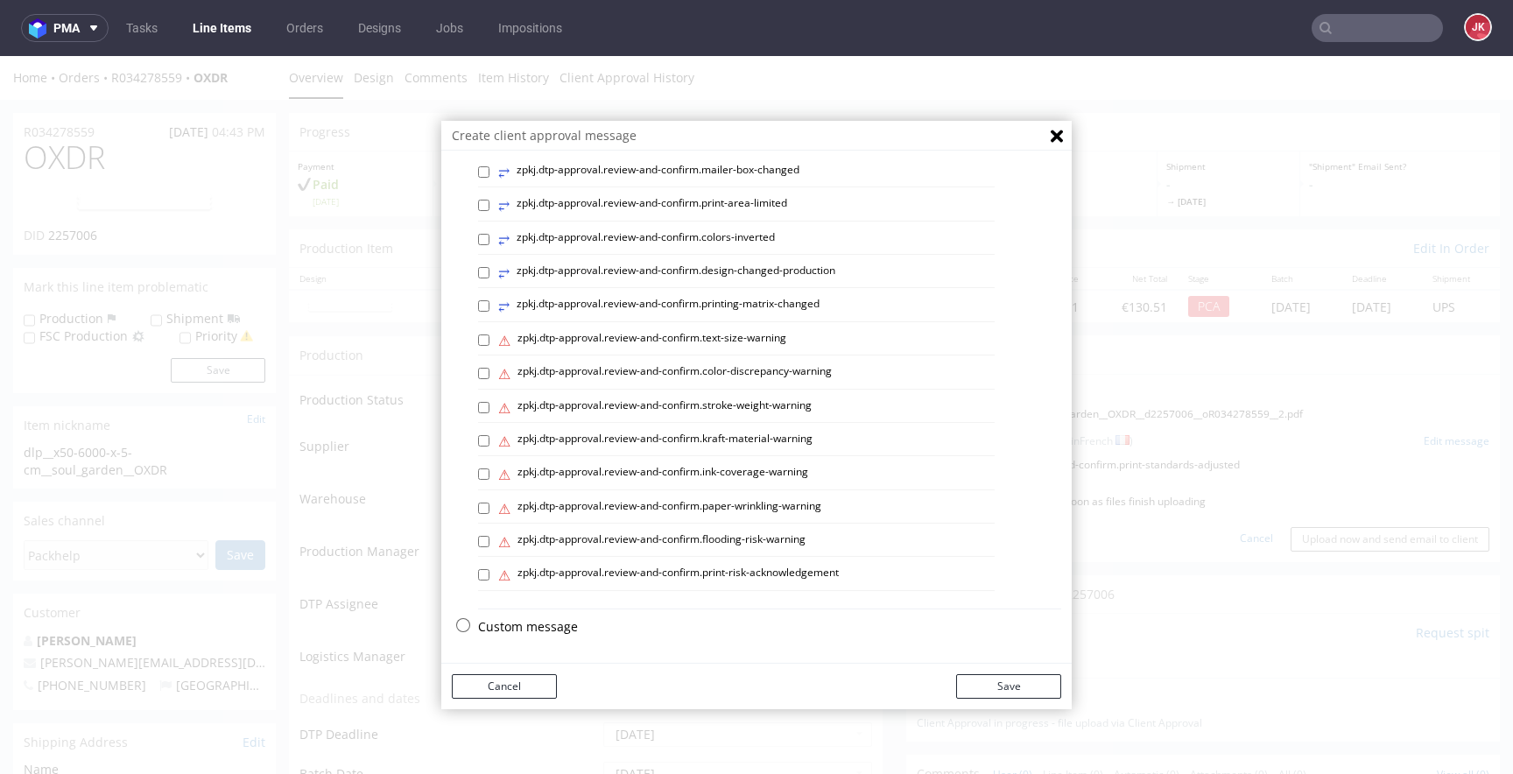
click at [519, 626] on p "Custom message" at bounding box center [769, 627] width 583 height 18
checkbox input "false"
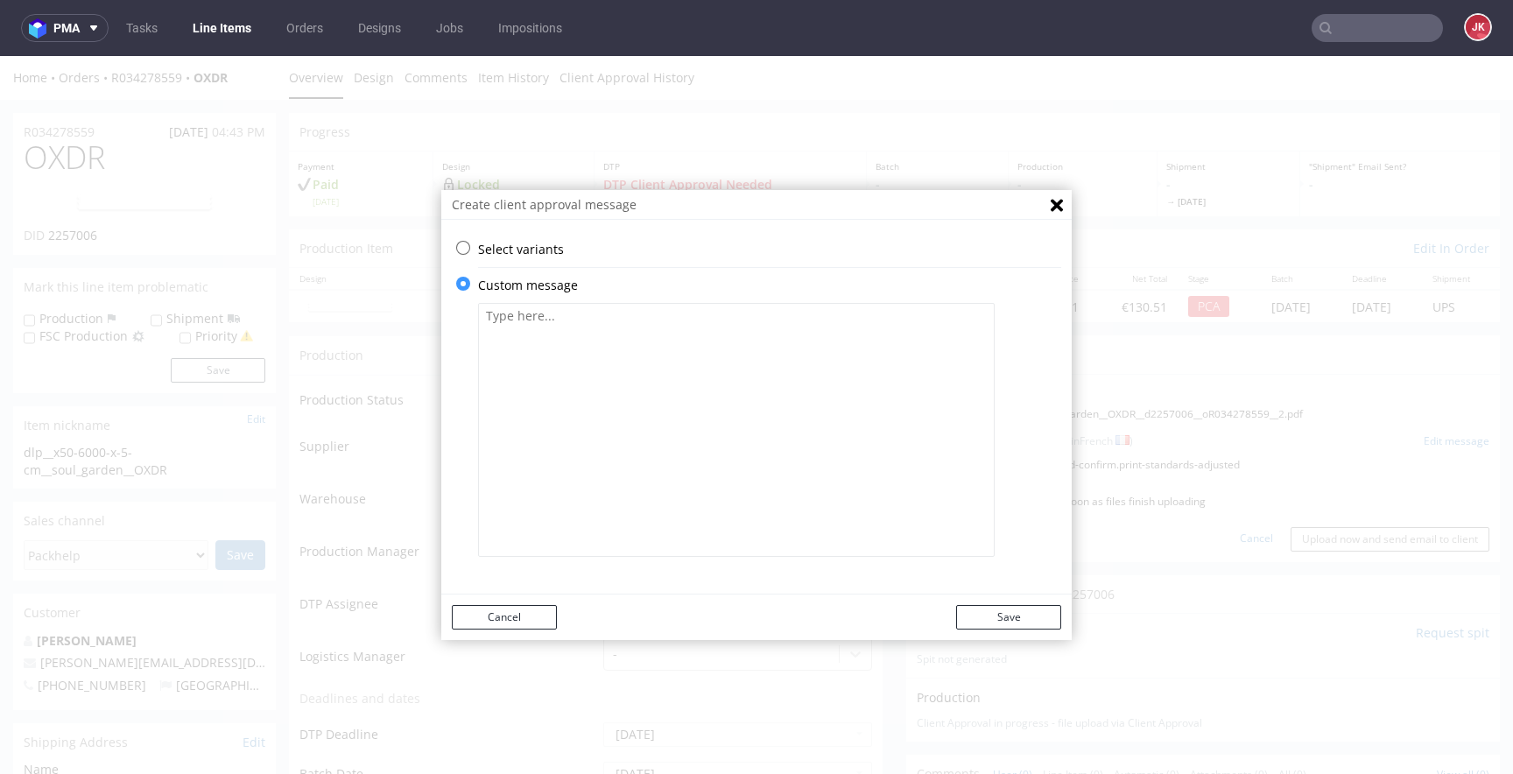
scroll to position [0, 0]
click at [658, 398] on textarea at bounding box center [736, 430] width 517 height 254
paste textarea "Die Farben in Ihrem Design wurden leicht verändert, da die gewünschten Farben n…"
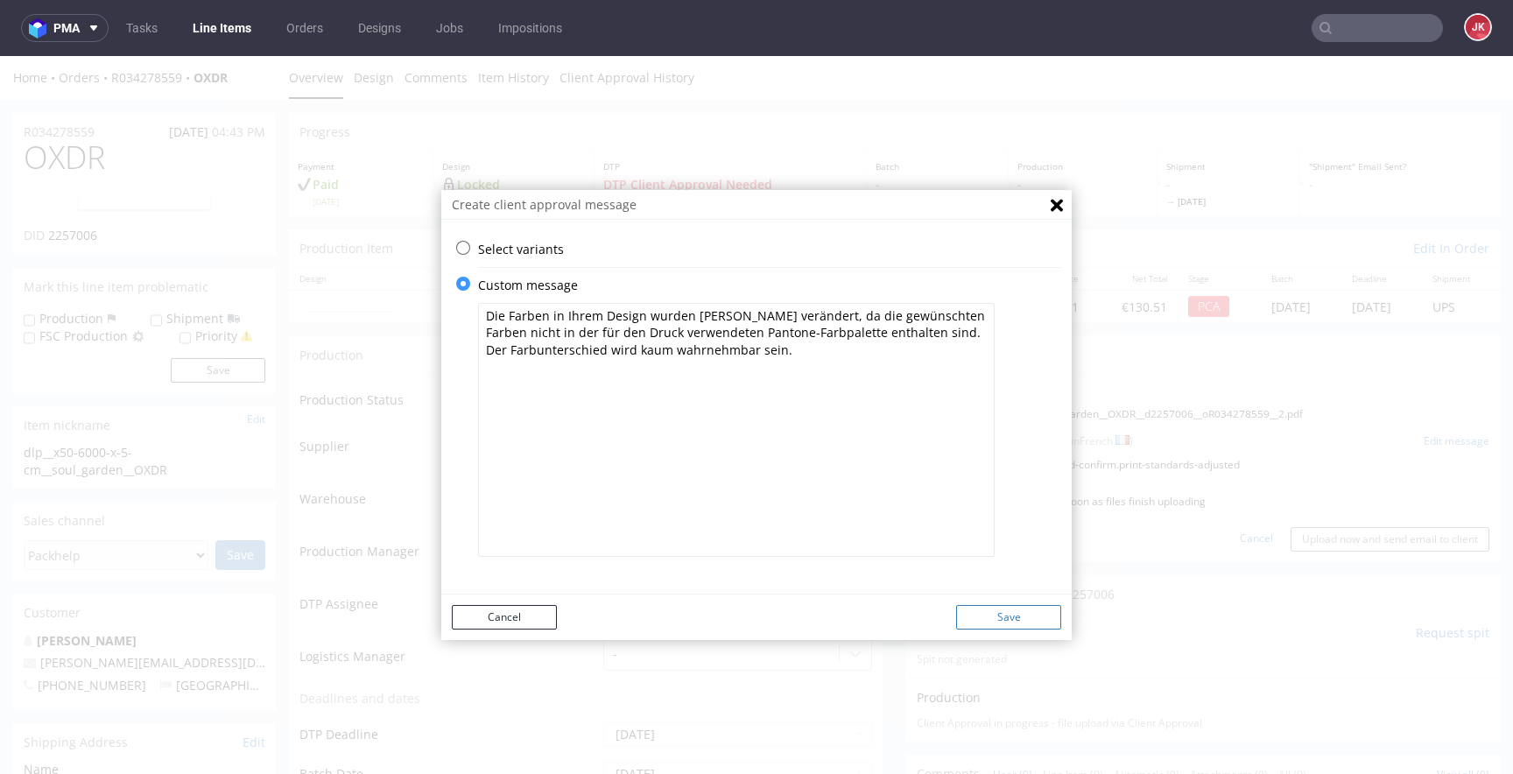
type textarea "Die Farben in Ihrem Design wurden leicht verändert, da die gewünschten Farben n…"
click at [993, 610] on button "Save" at bounding box center [1008, 617] width 105 height 25
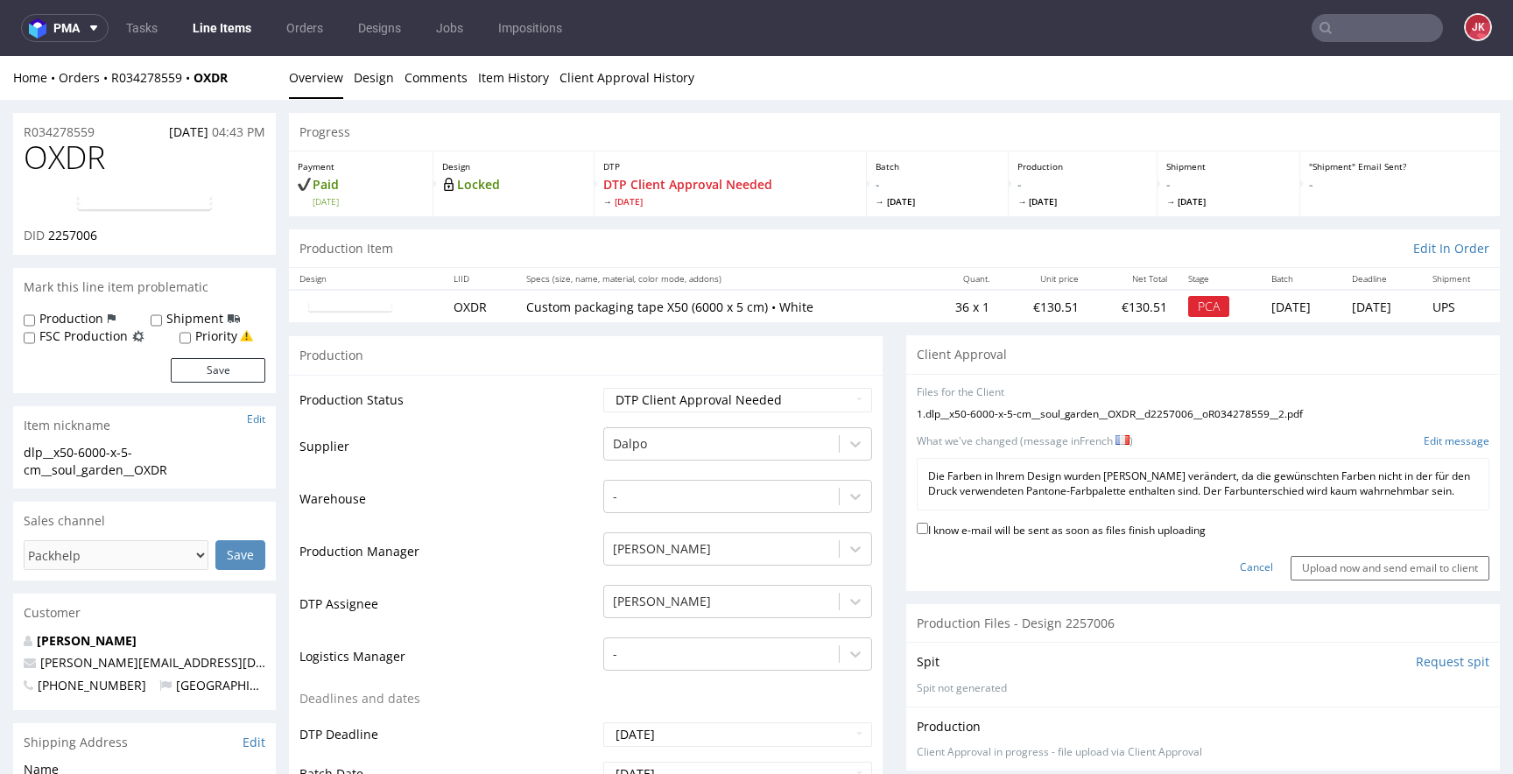
click at [1075, 531] on label "I know e-mail will be sent as soon as files finish uploading" at bounding box center [1061, 528] width 289 height 19
click at [928, 531] on input "I know e-mail will be sent as soon as files finish uploading" at bounding box center [922, 528] width 11 height 11
checkbox input "true"
click at [1295, 569] on input "Upload now and send email to client" at bounding box center [1390, 568] width 199 height 25
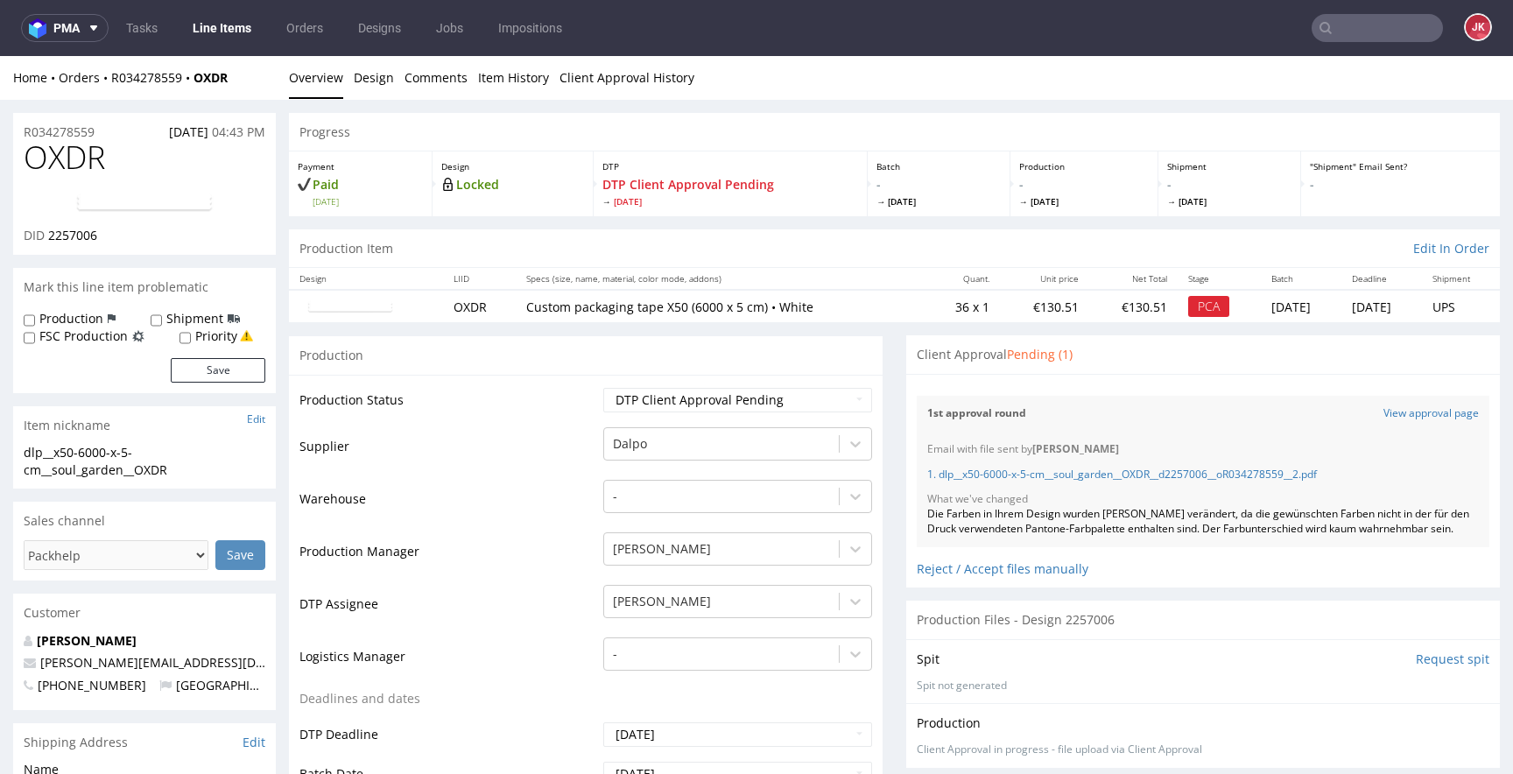
click at [73, 159] on span "OXDR" at bounding box center [64, 157] width 81 height 35
copy span "OXDR"
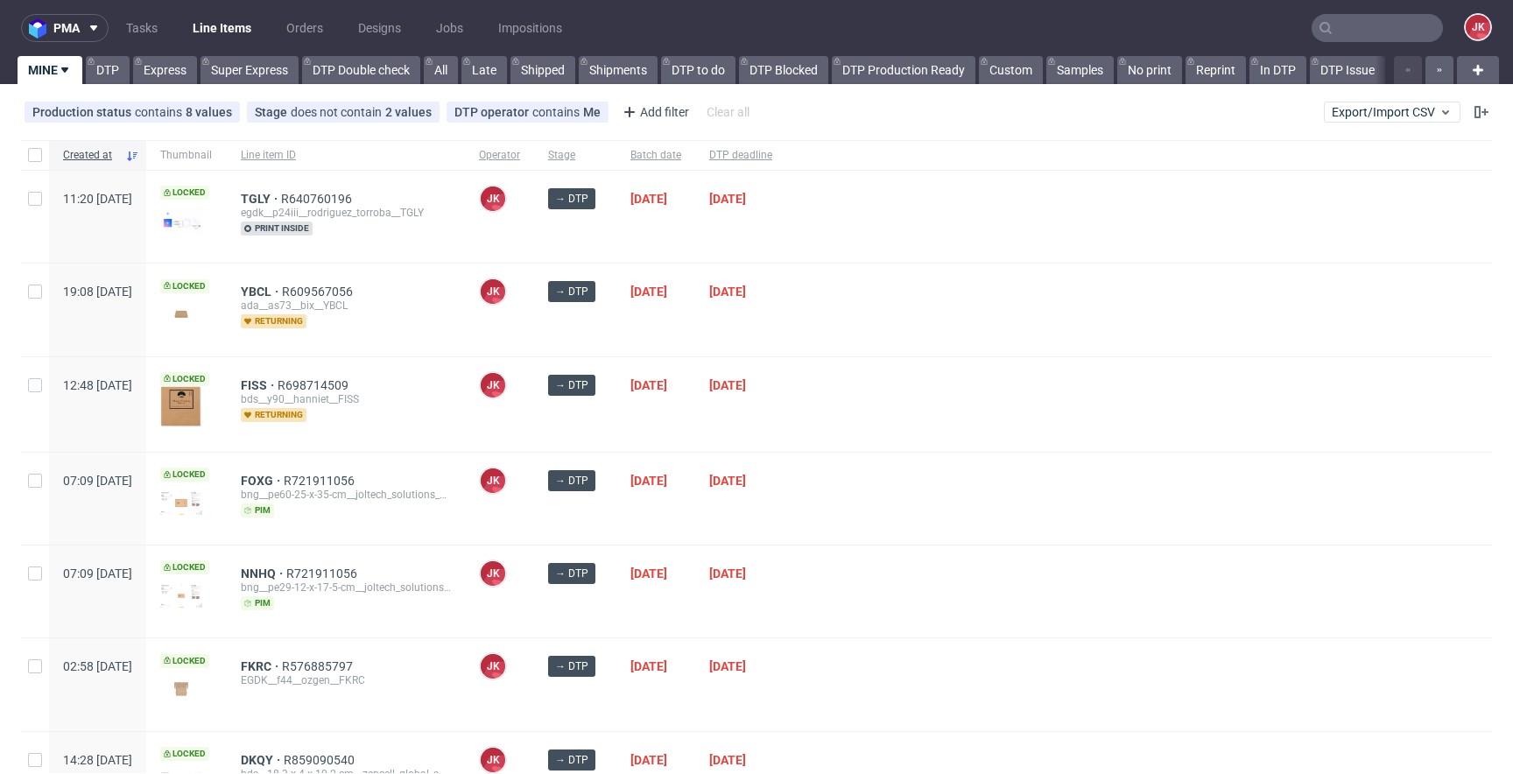
click at [859, 397] on div at bounding box center [1139, 404] width 706 height 95
click at [772, 418] on span "[DATE]" at bounding box center [740, 404] width 63 height 53
click at [761, 335] on div "[DATE]" at bounding box center [740, 310] width 91 height 92
click at [681, 515] on span "[DATE]" at bounding box center [655, 499] width 51 height 50
click at [763, 528] on div "[DATE]" at bounding box center [740, 499] width 91 height 92
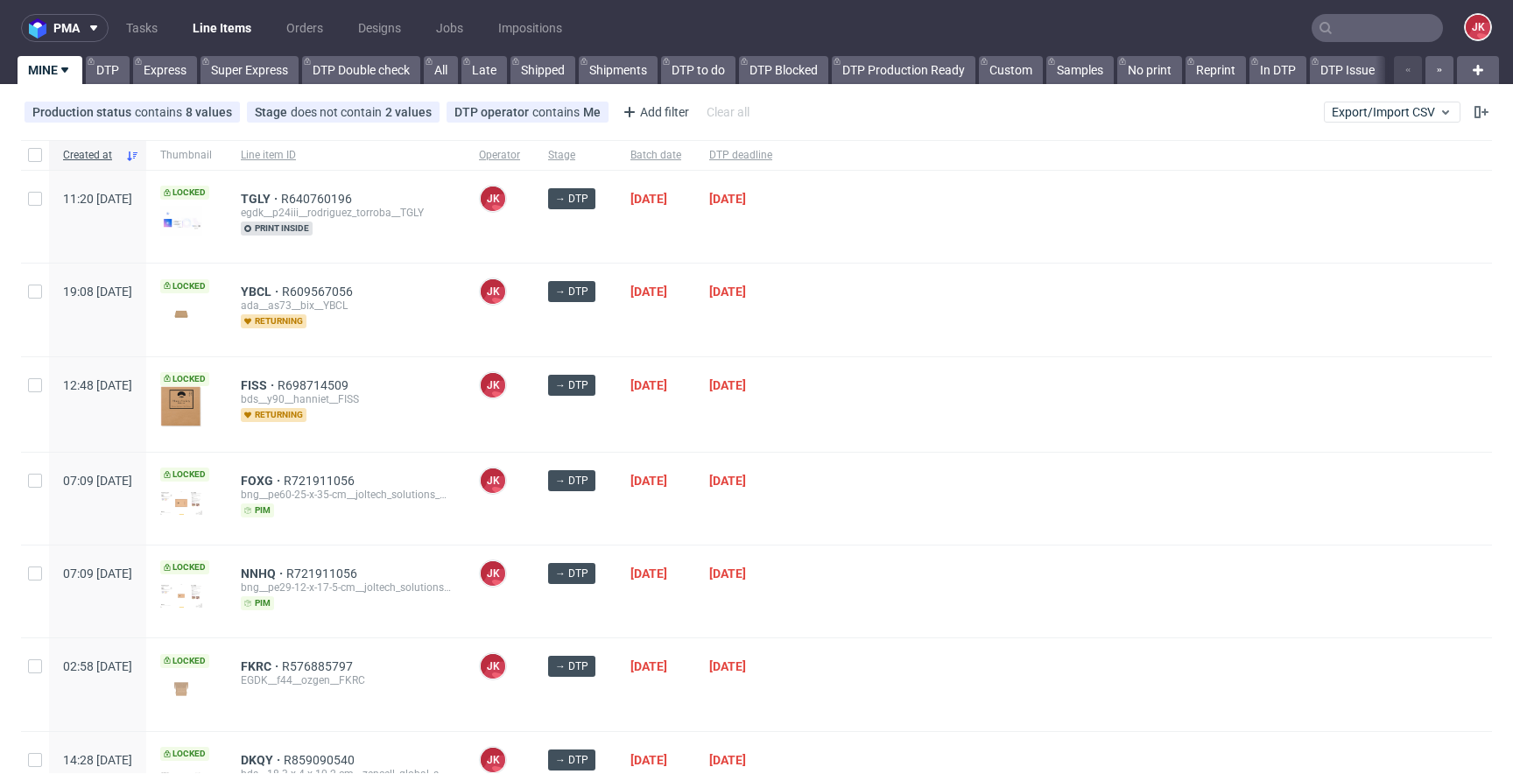
click at [616, 524] on div "→ DTP" at bounding box center [575, 499] width 82 height 92
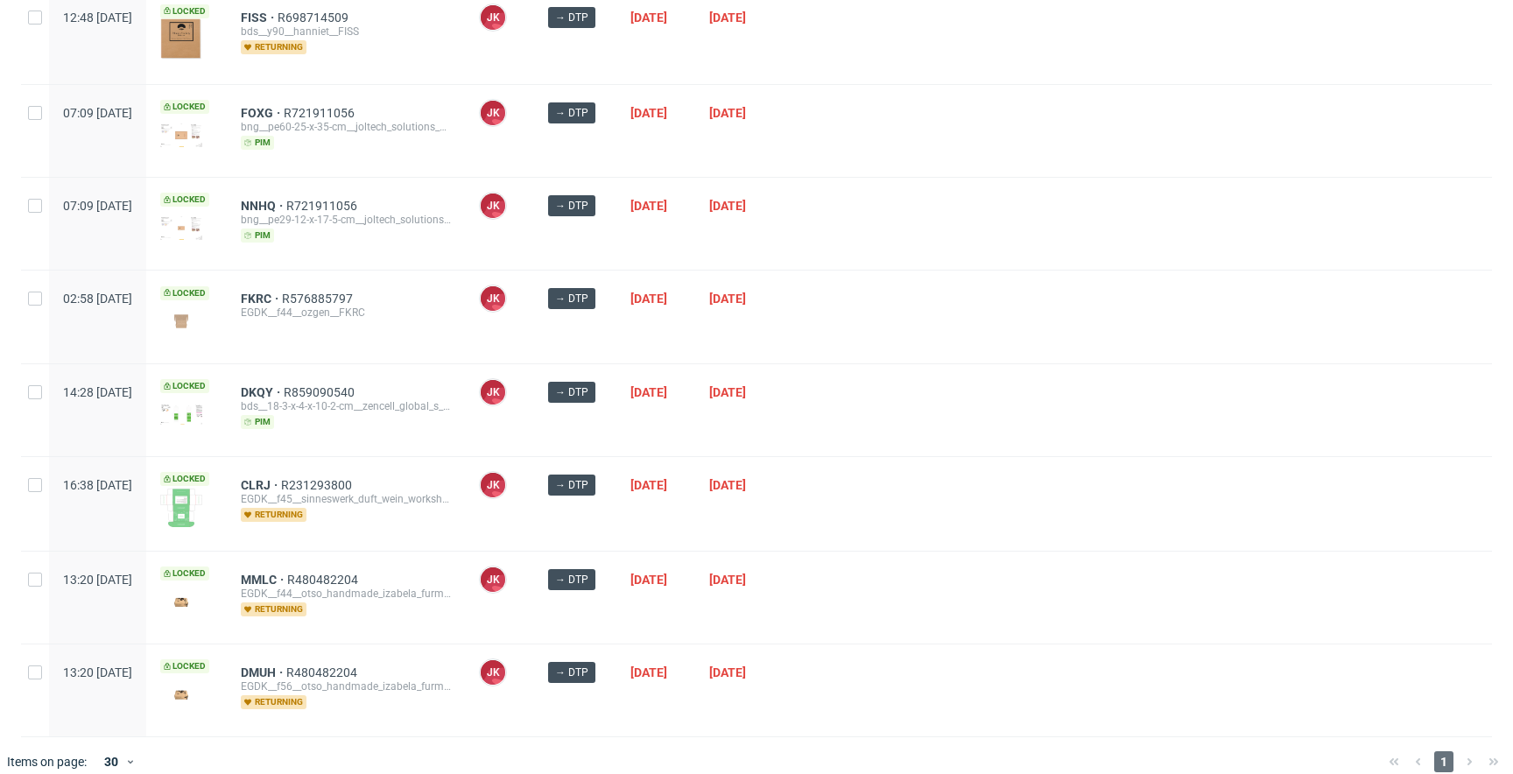
scroll to position [384, 0]
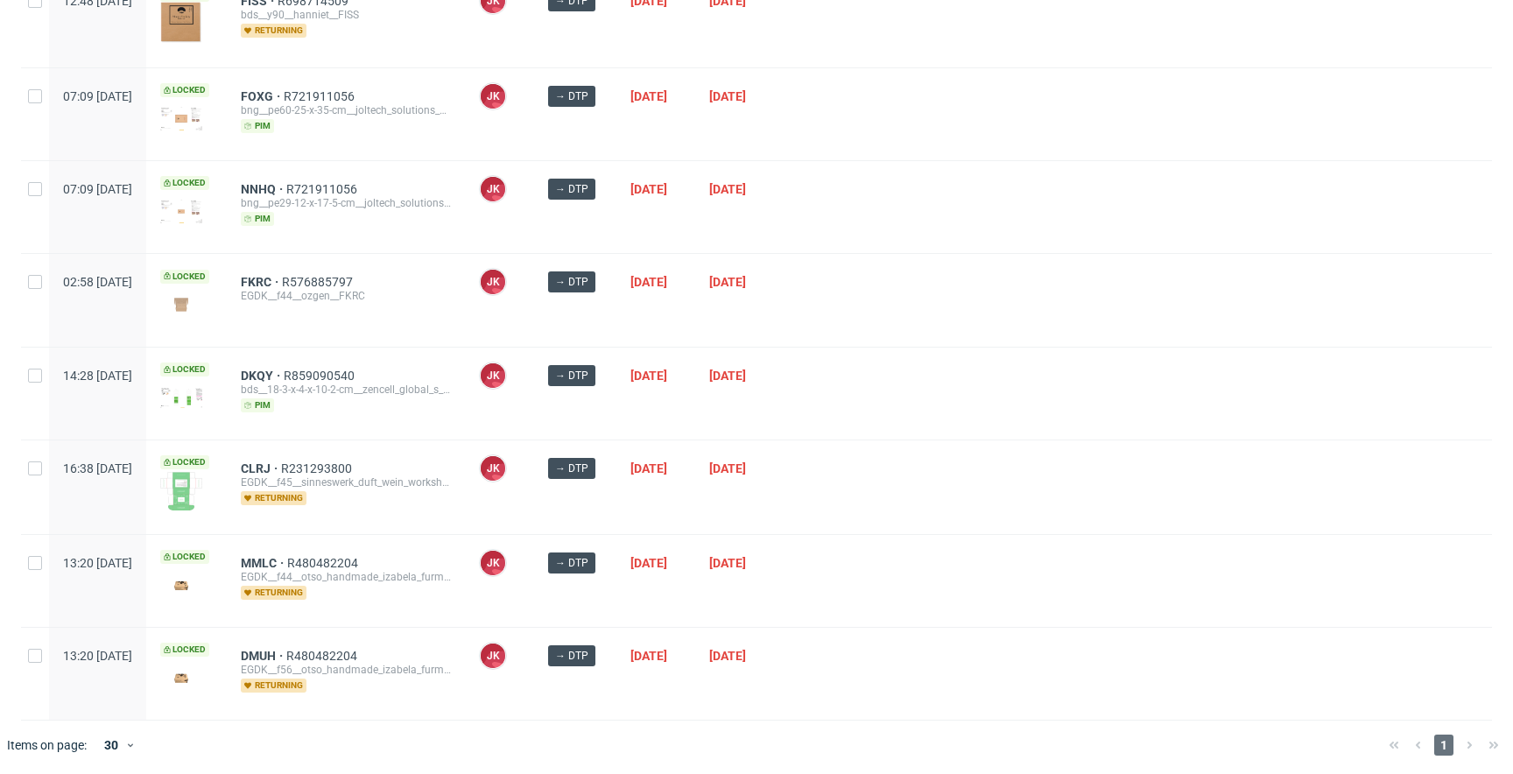
click at [616, 489] on div "→ DTP" at bounding box center [575, 487] width 82 height 94
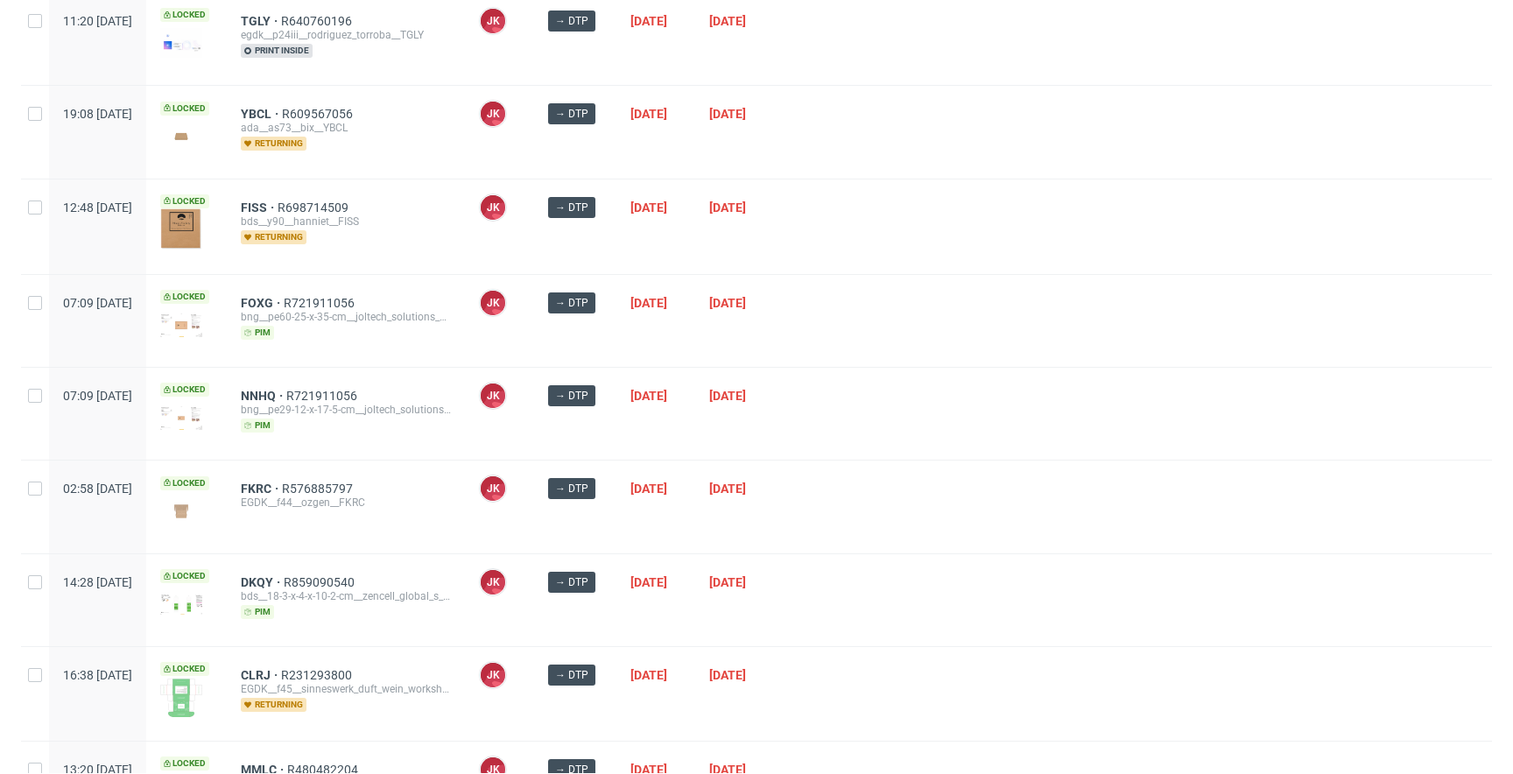
scroll to position [197, 0]
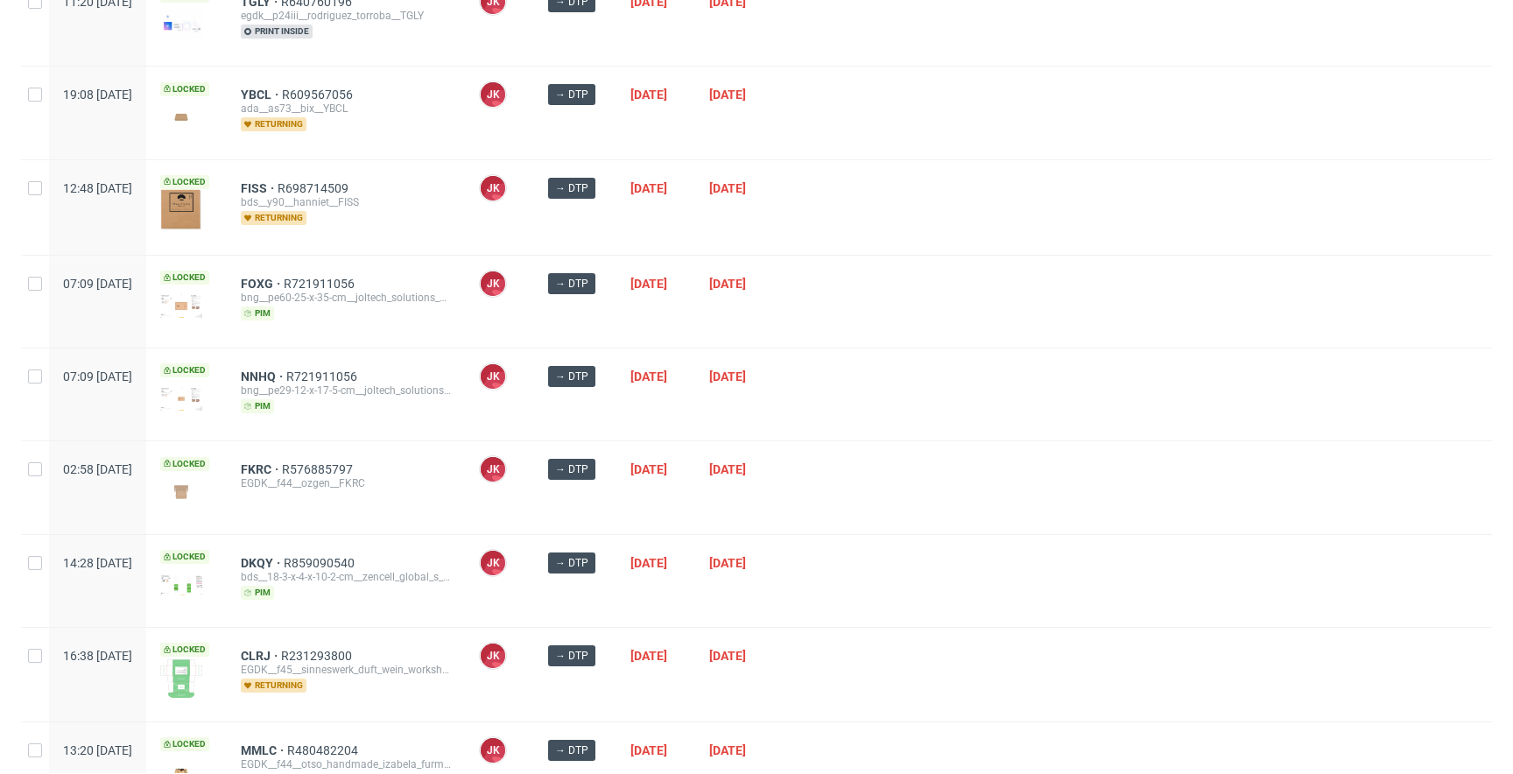
click at [939, 373] on div at bounding box center [1139, 394] width 706 height 92
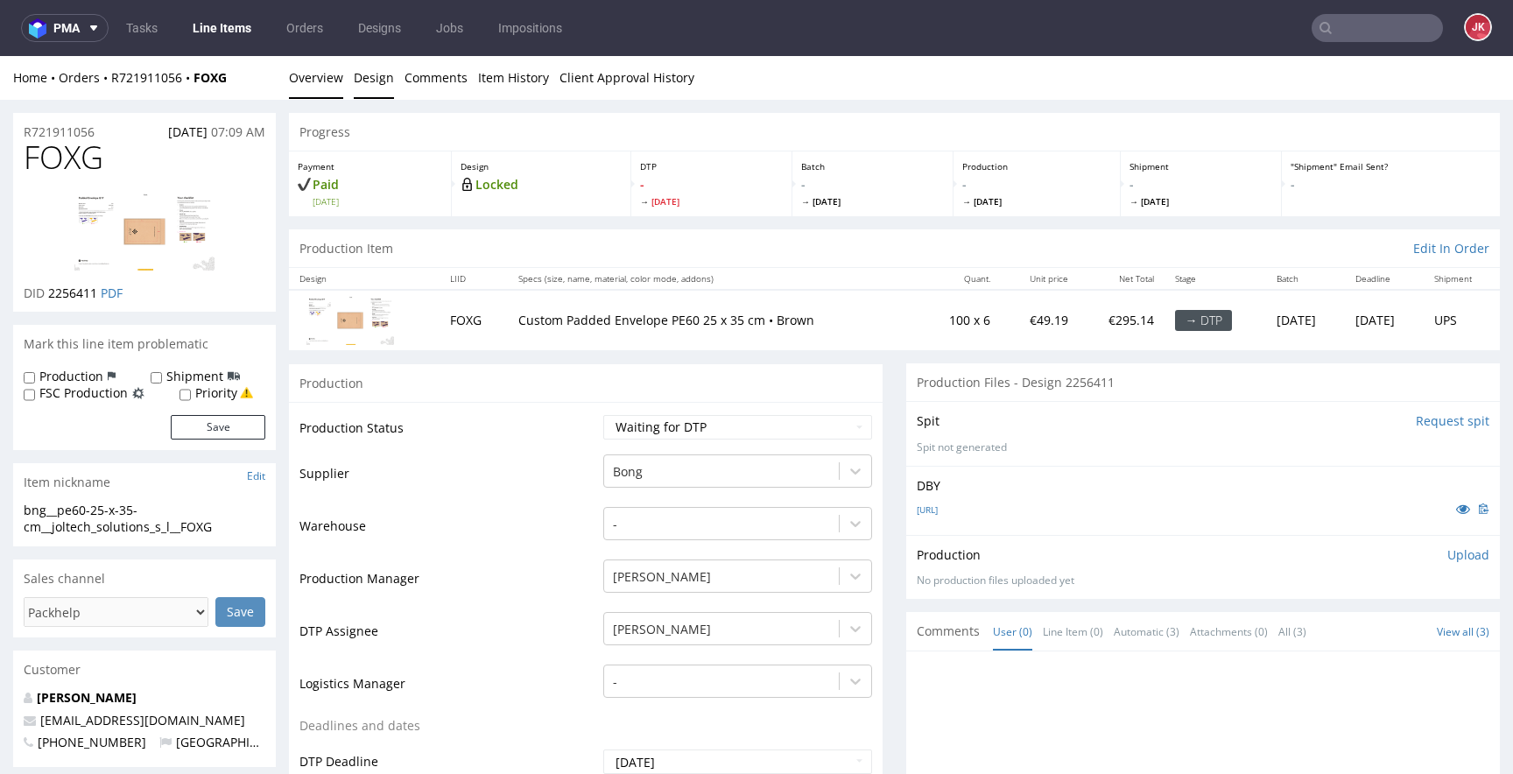
click at [371, 79] on link "Design" at bounding box center [374, 77] width 40 height 43
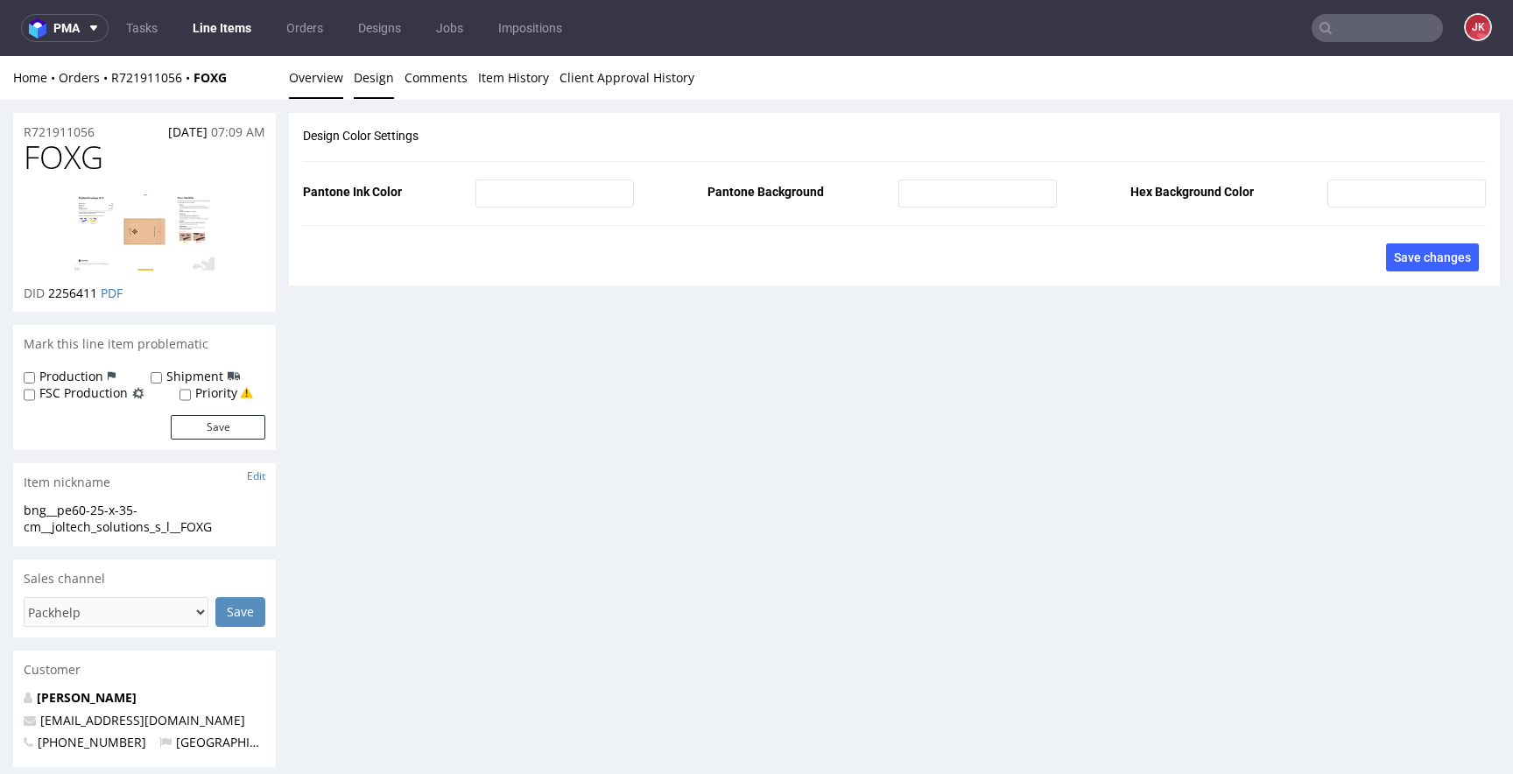
click at [319, 71] on link "Overview" at bounding box center [316, 77] width 54 height 43
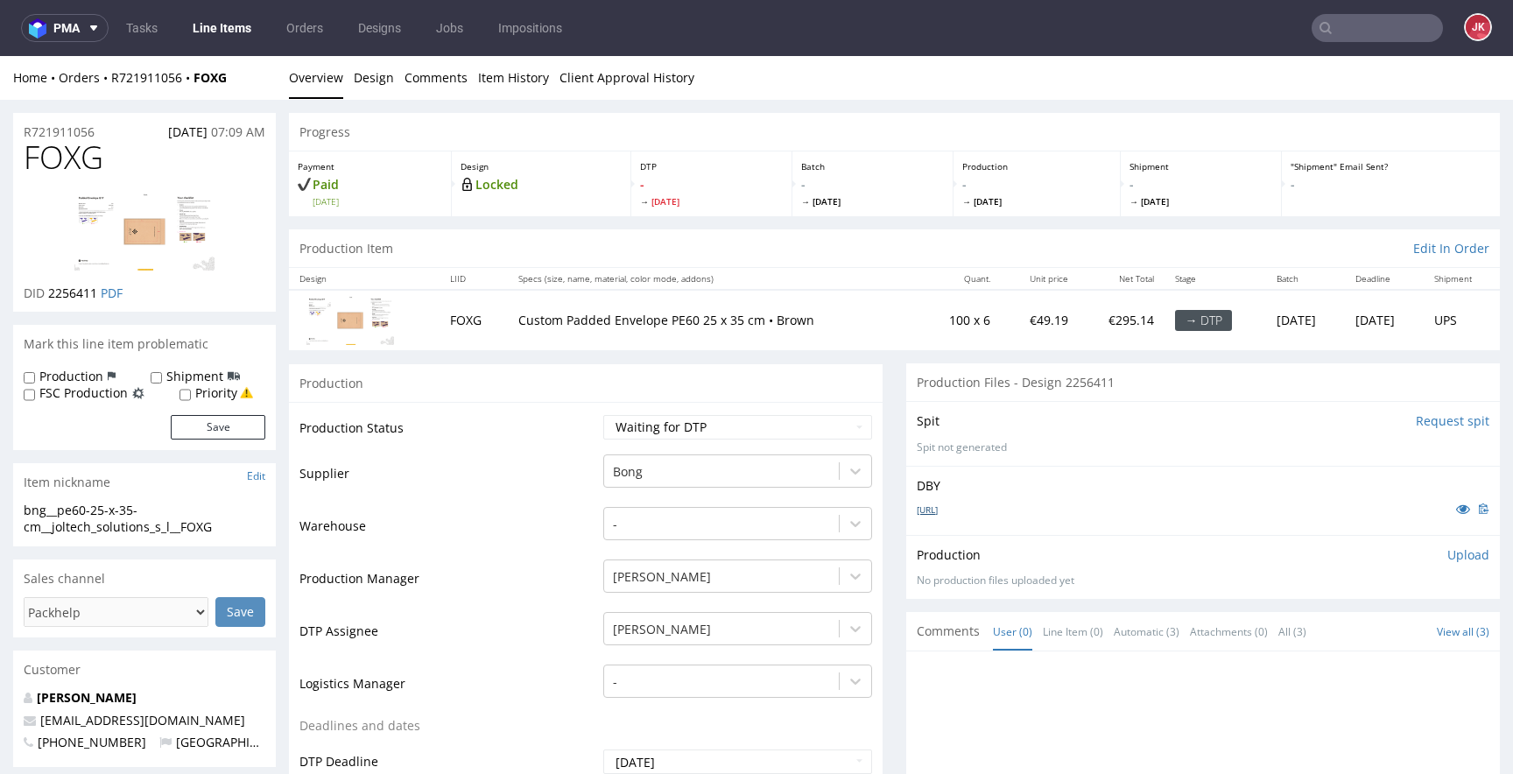
click at [938, 506] on link "[URL]" at bounding box center [927, 509] width 21 height 12
click at [128, 222] on img at bounding box center [144, 232] width 140 height 78
click at [357, 89] on link "Design" at bounding box center [374, 77] width 40 height 43
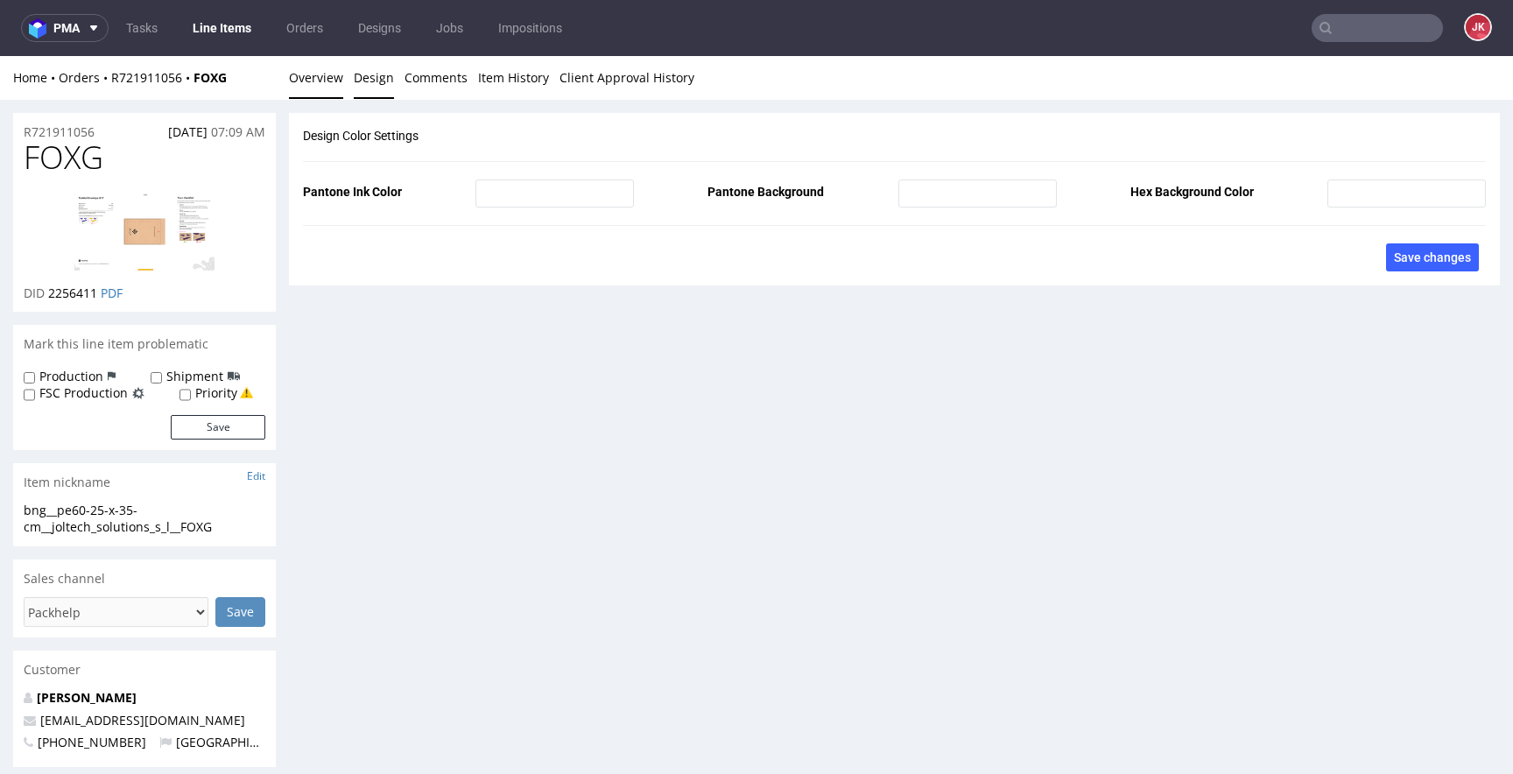
click at [332, 74] on link "Overview" at bounding box center [316, 77] width 54 height 43
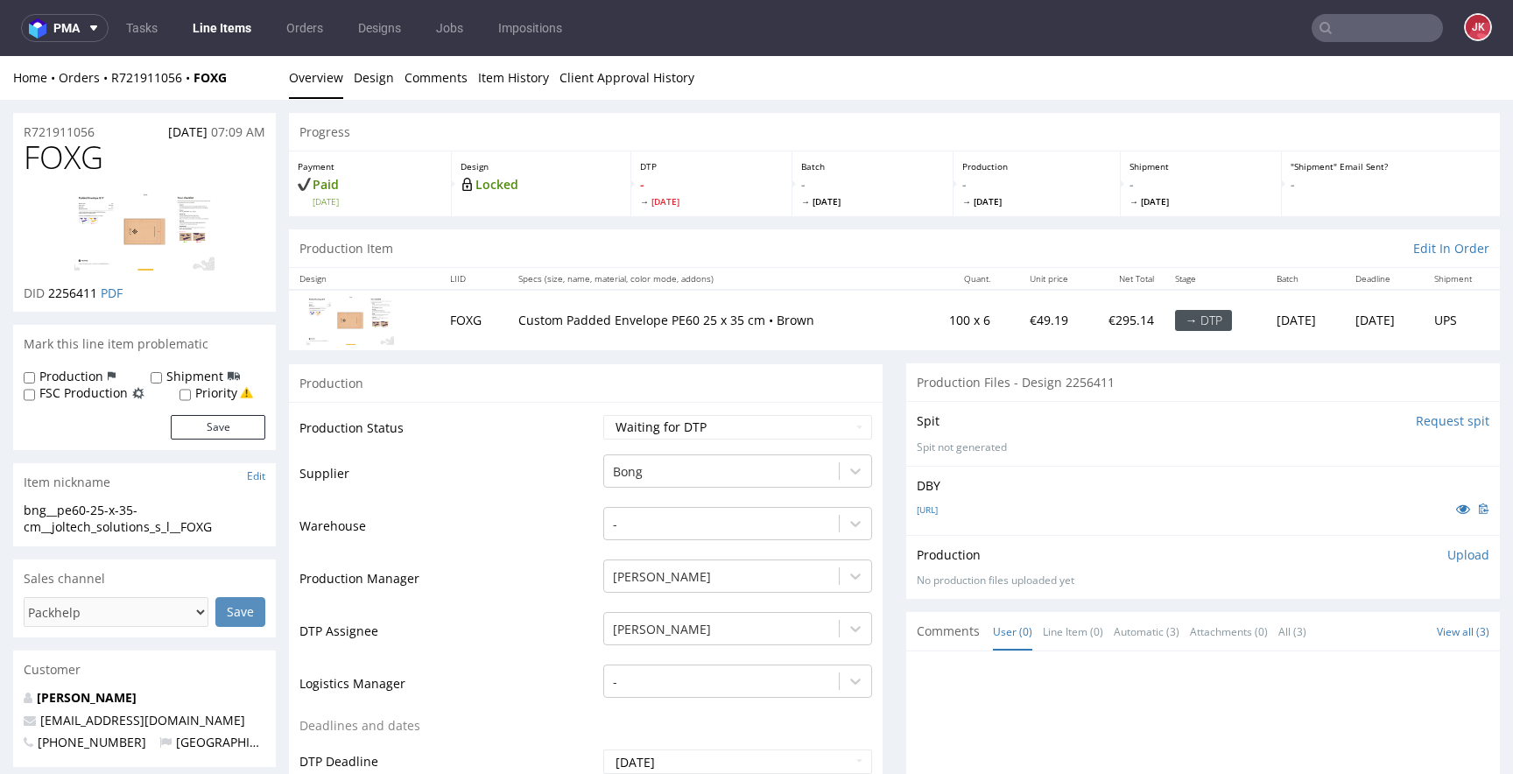
click at [637, 429] on select "Waiting for Artwork Waiting for Diecut Waiting for Mockup Waiting for DTP Waiti…" at bounding box center [737, 427] width 269 height 25
select select "dtp_in_process"
click at [603, 415] on select "Waiting for Artwork Waiting for Diecut Waiting for Mockup Waiting for DTP Waiti…" at bounding box center [737, 427] width 269 height 25
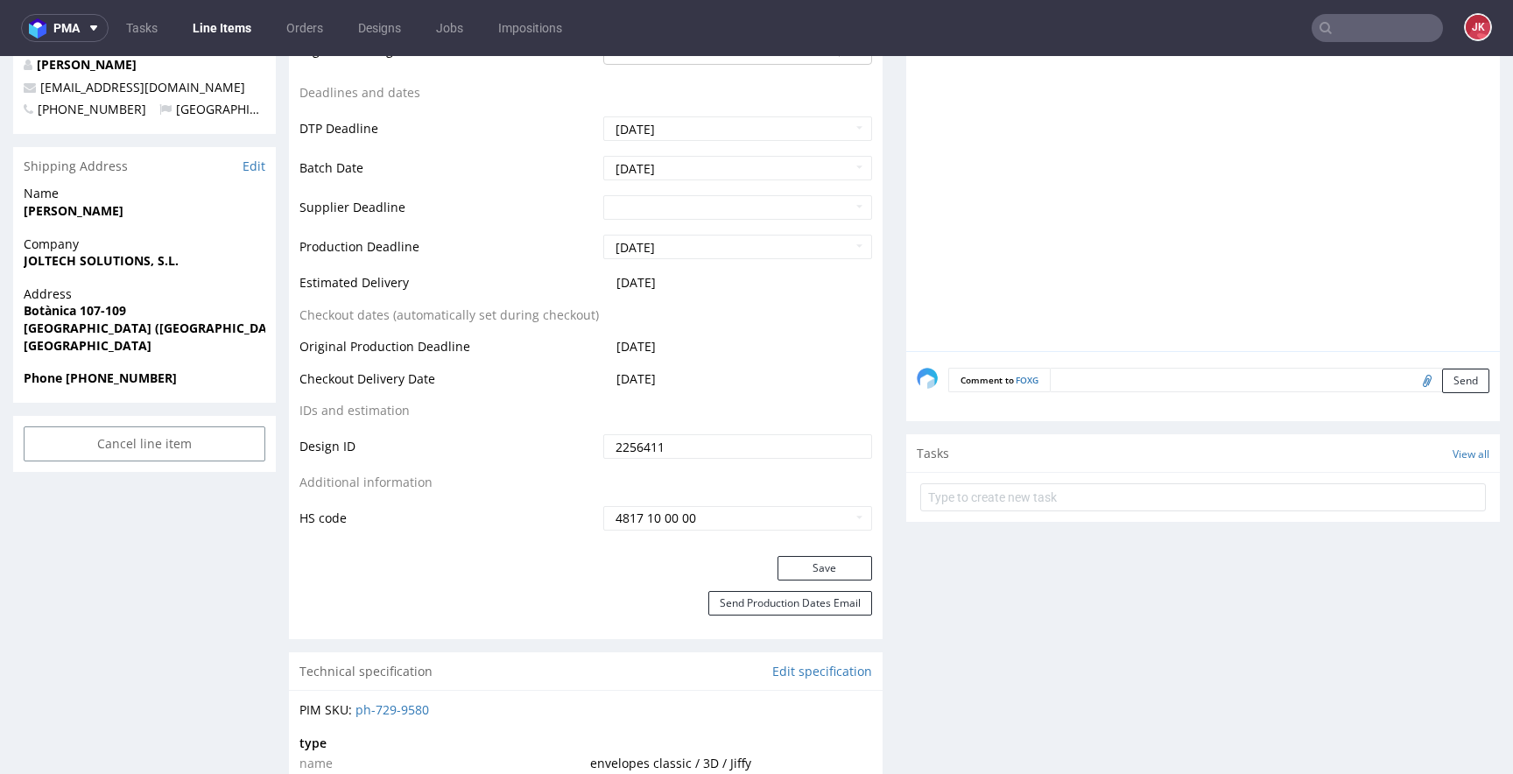
scroll to position [784, 0]
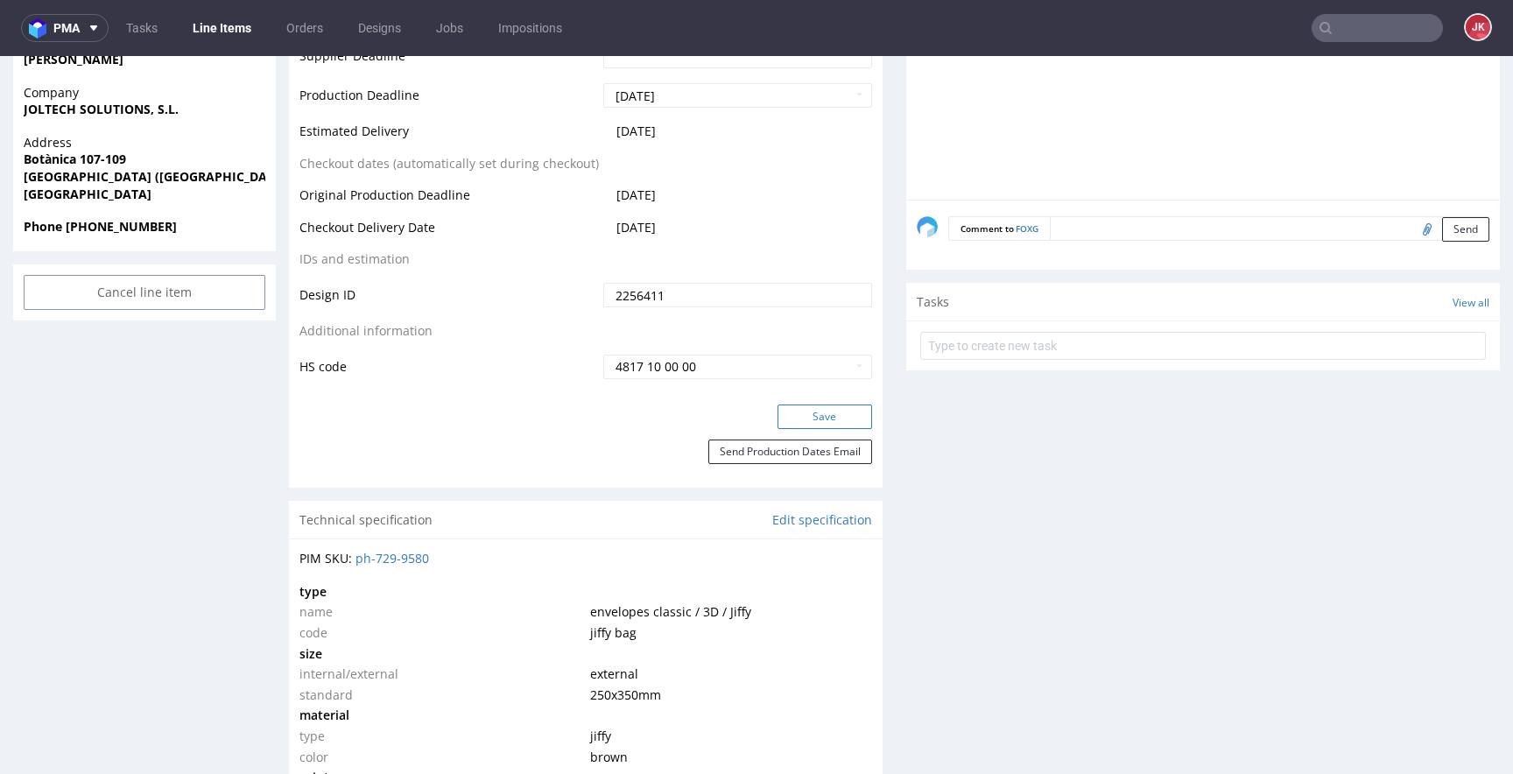
click at [823, 424] on button "Save" at bounding box center [824, 417] width 95 height 25
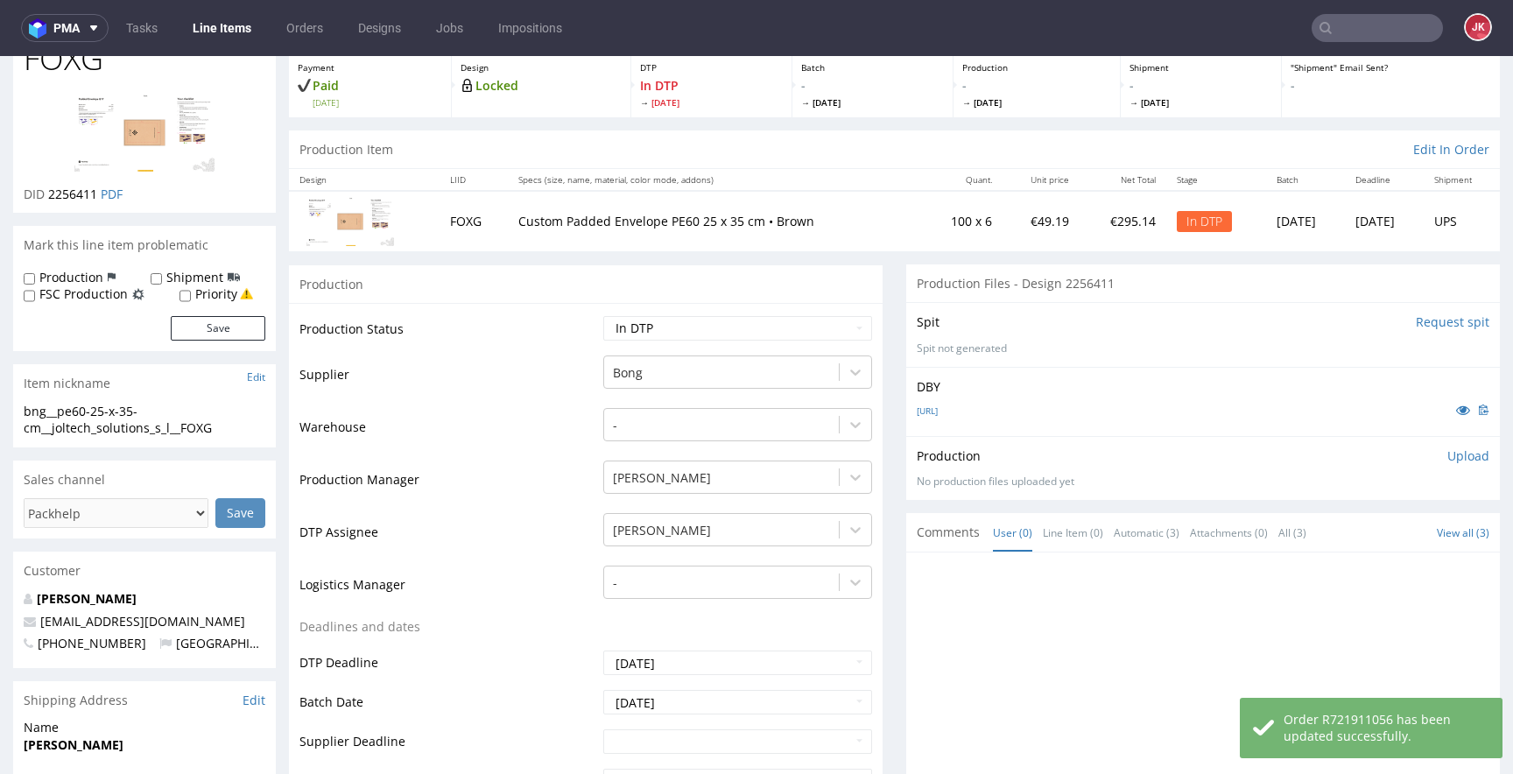
scroll to position [97, 0]
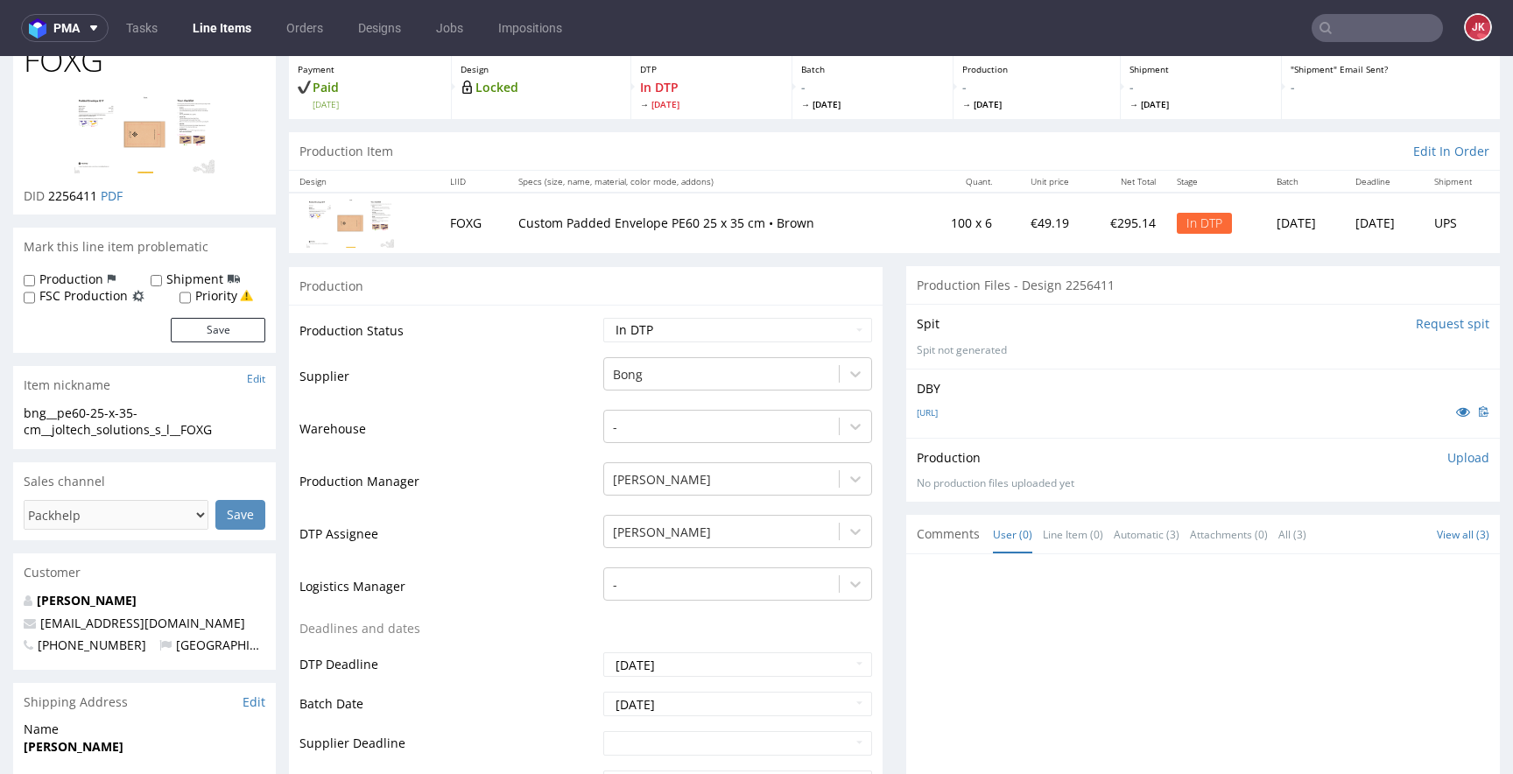
click at [458, 500] on td "Production Manager" at bounding box center [448, 487] width 299 height 53
drag, startPoint x: 100, startPoint y: 425, endPoint x: 0, endPoint y: 407, distance: 101.3
copy div "bng__pe60-25-x-35-cm__joltech_solutions_s_l__FOXG"
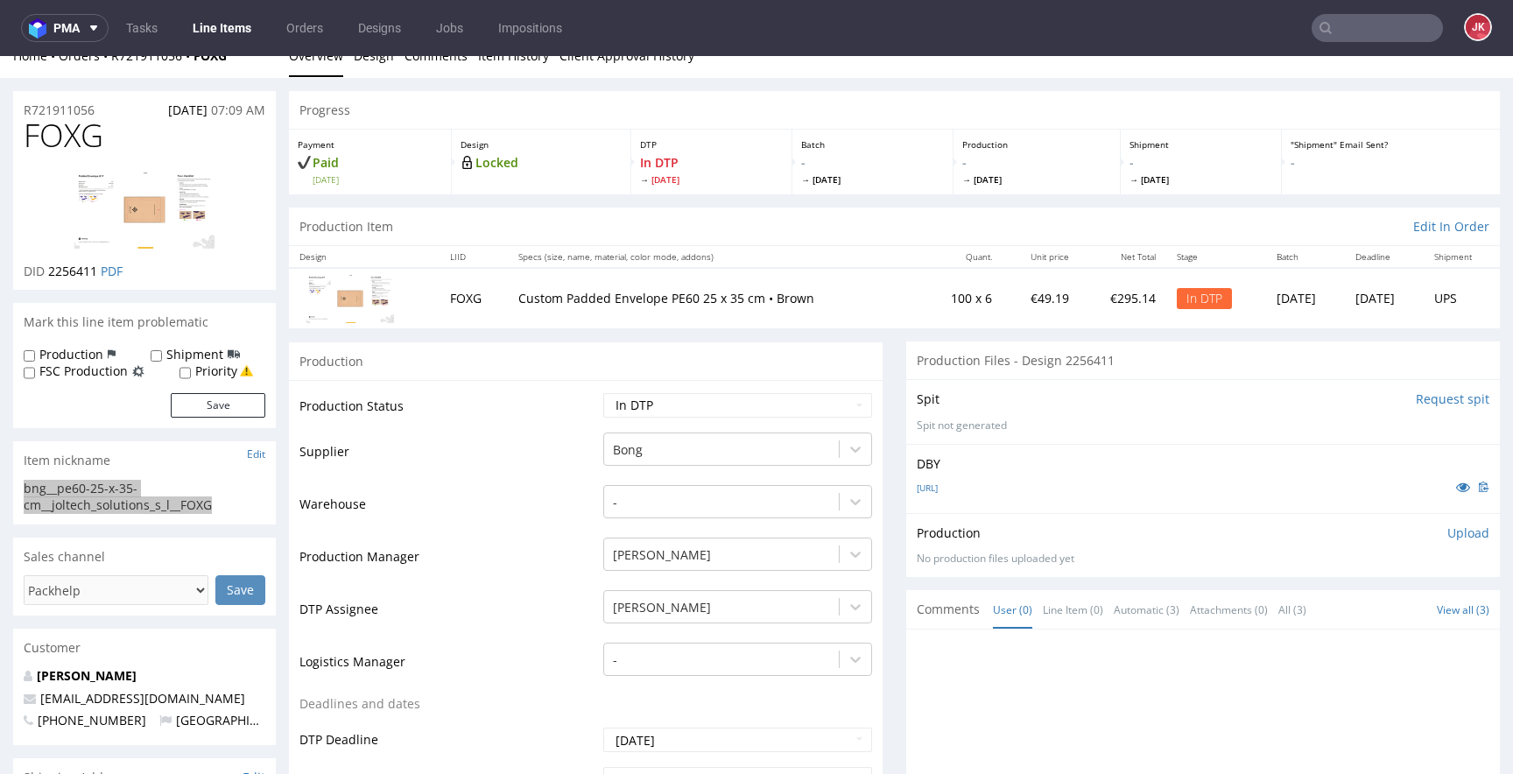
scroll to position [0, 0]
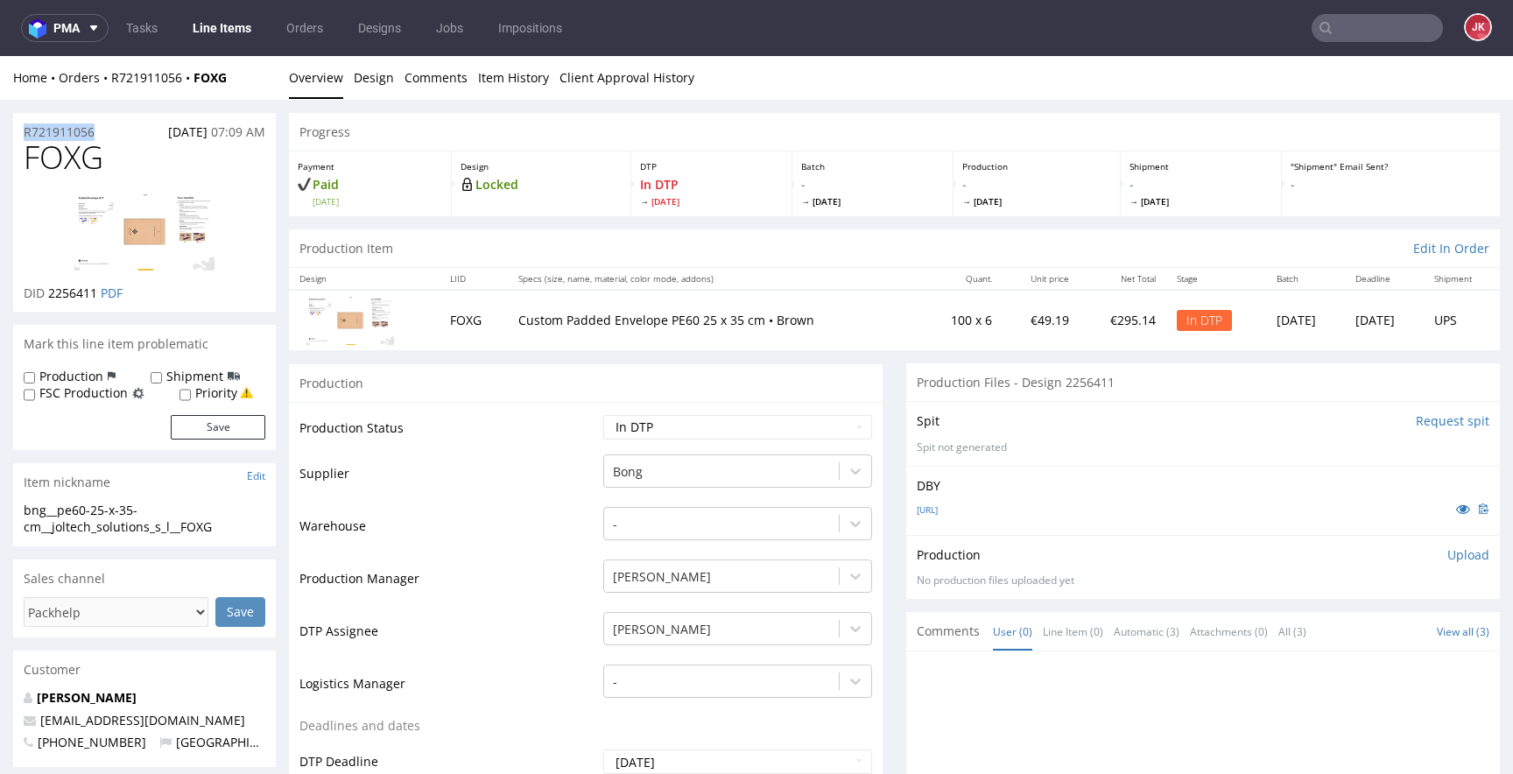
drag, startPoint x: 110, startPoint y: 128, endPoint x: 0, endPoint y: 138, distance: 110.8
copy p "R721911056"
drag, startPoint x: 48, startPoint y: 295, endPoint x: 96, endPoint y: 293, distance: 48.2
click at [96, 293] on p "DID 2256411 PDF" at bounding box center [73, 294] width 99 height 18
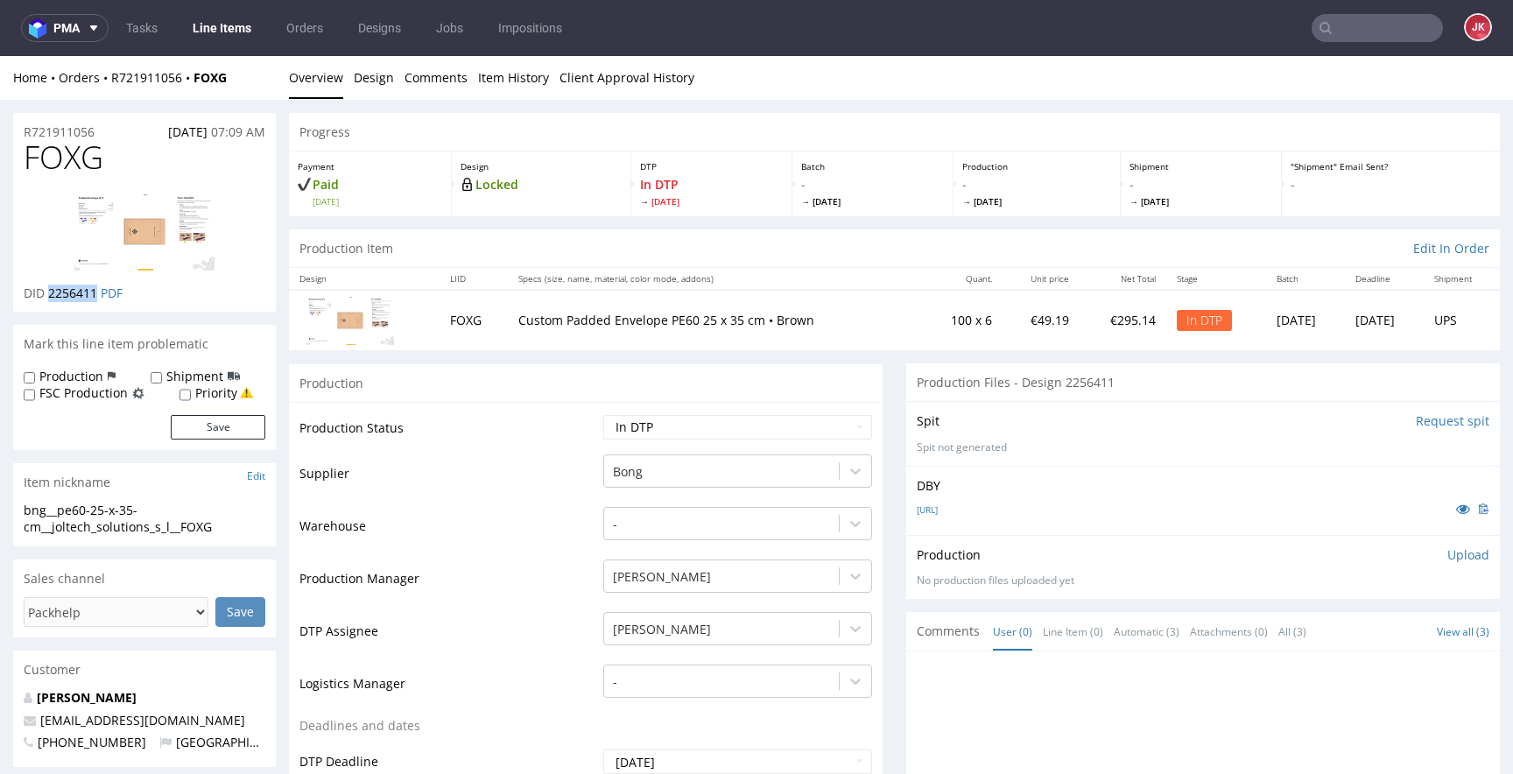
copy span "2256411"
click at [1448, 557] on p "Upload" at bounding box center [1468, 555] width 42 height 18
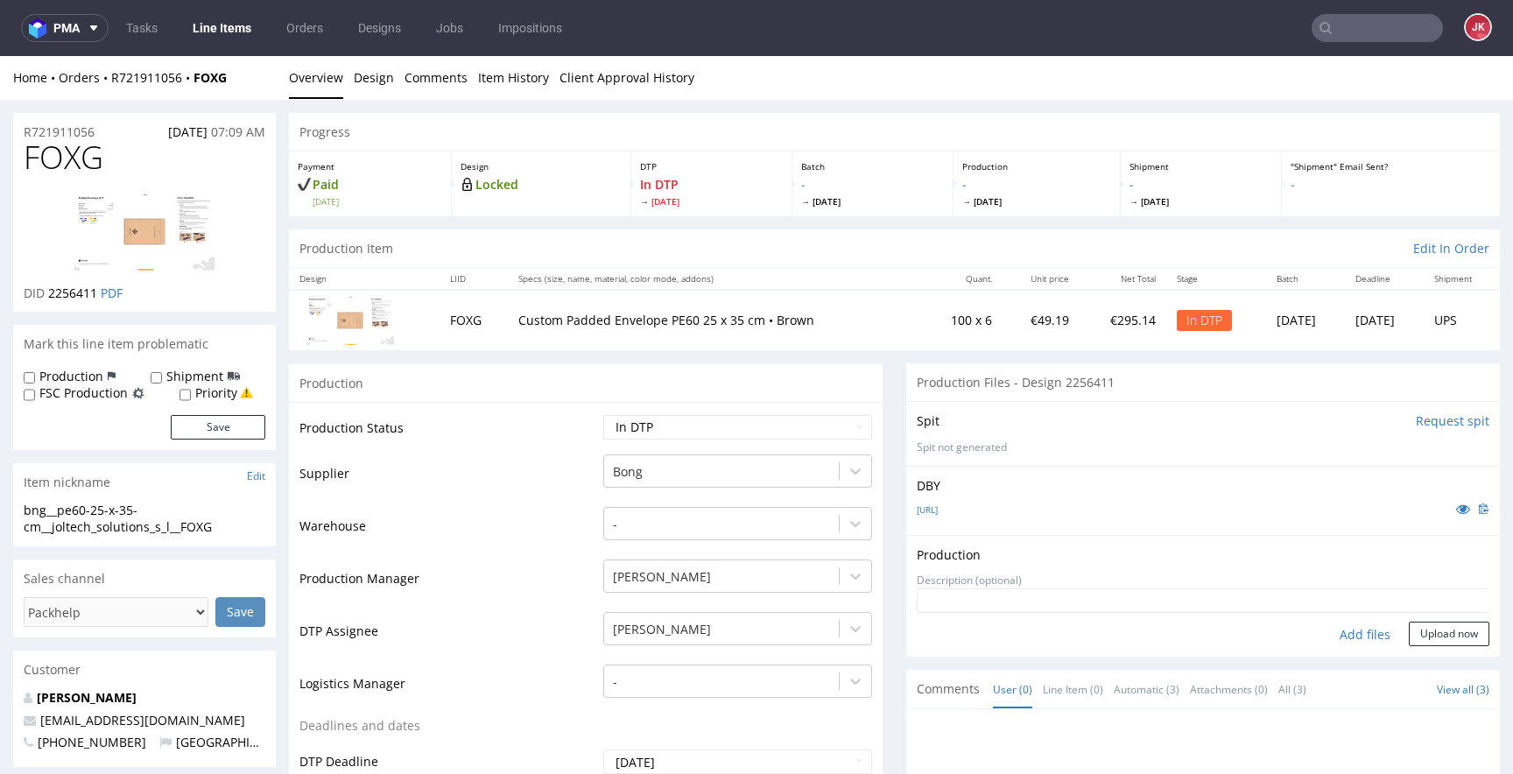
click at [1342, 630] on div "Add files" at bounding box center [1365, 635] width 88 height 26
type input "C:\fakepath\bng__pe60-25-x-35-cm__joltech_solutions_s_l__FOXG__d2256411__oR7219…"
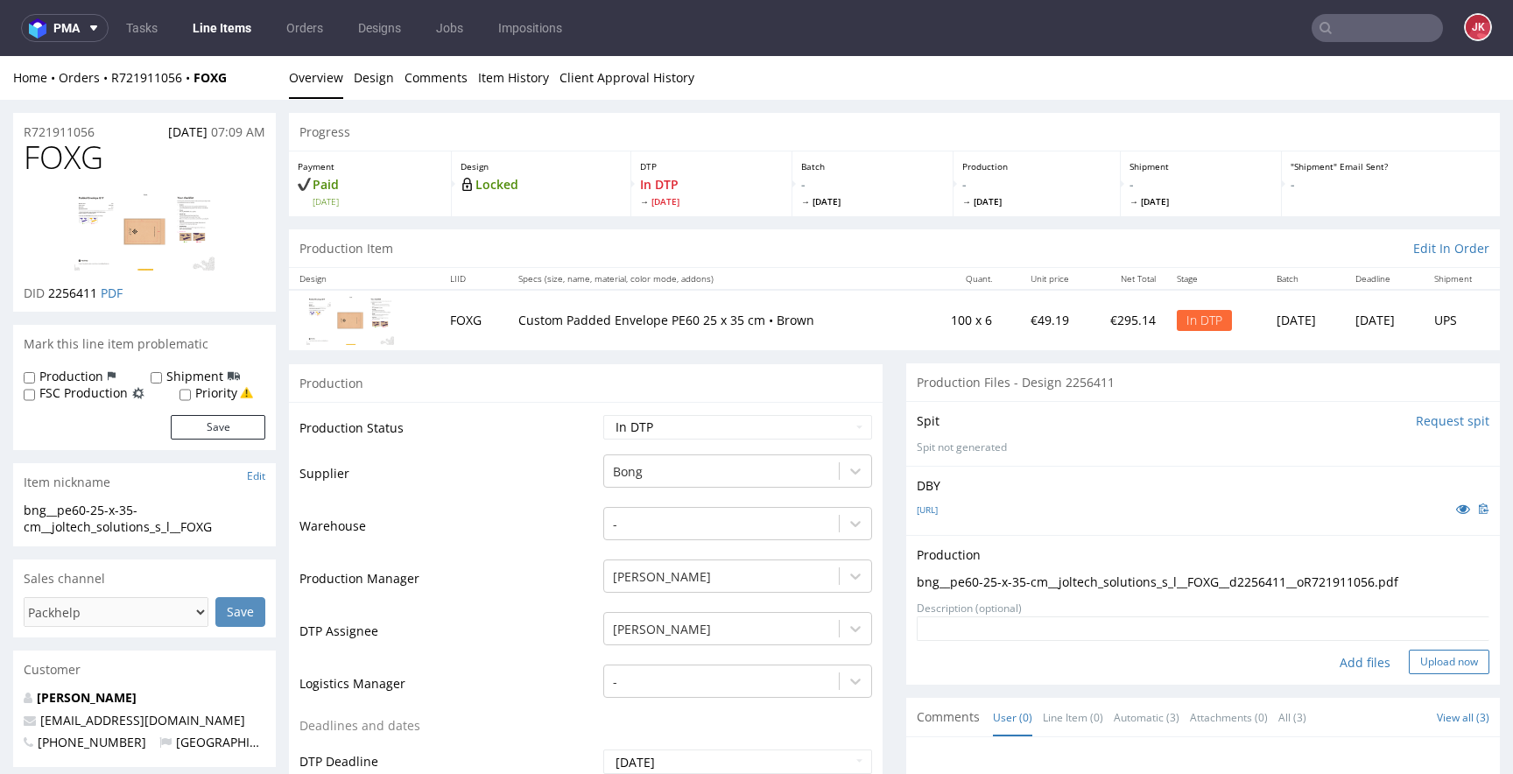
click at [1411, 659] on button "Upload now" at bounding box center [1449, 662] width 81 height 25
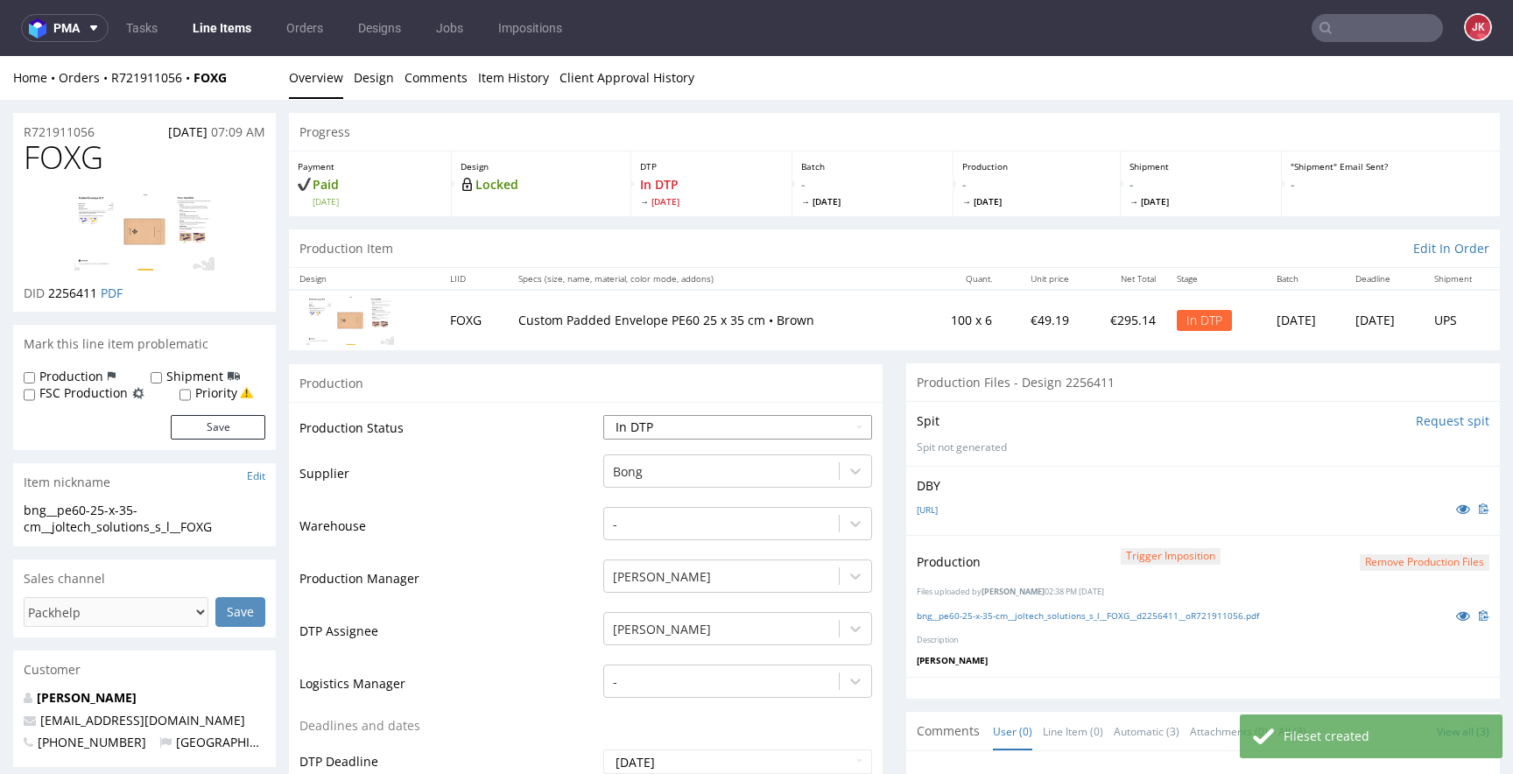
click at [707, 438] on select "Waiting for Artwork Waiting for Diecut Waiting for Mockup Waiting for DTP Waiti…" at bounding box center [737, 427] width 269 height 25
click at [603, 415] on select "Waiting for Artwork Waiting for Diecut Waiting for Mockup Waiting for DTP Waiti…" at bounding box center [737, 427] width 269 height 25
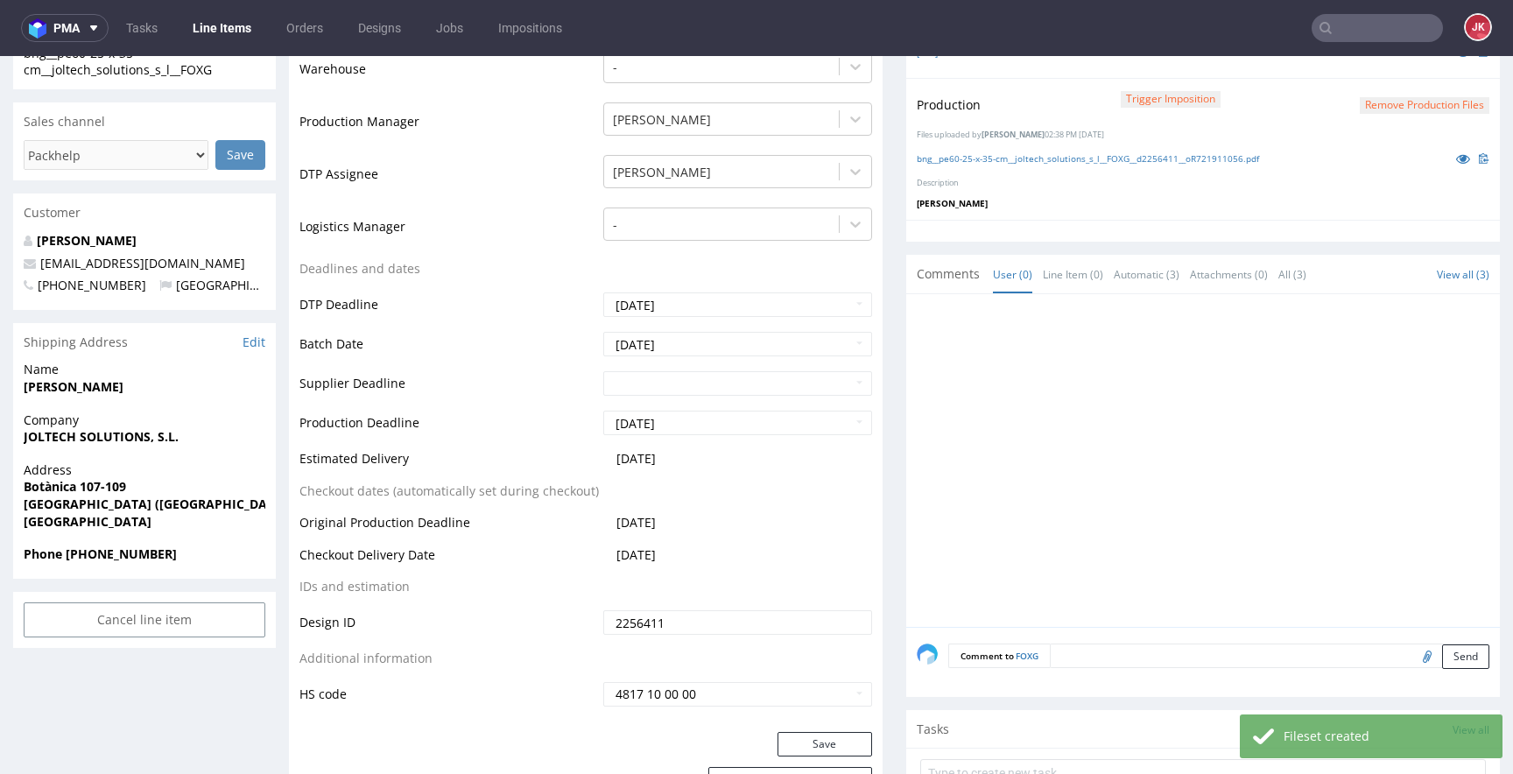
scroll to position [535, 0]
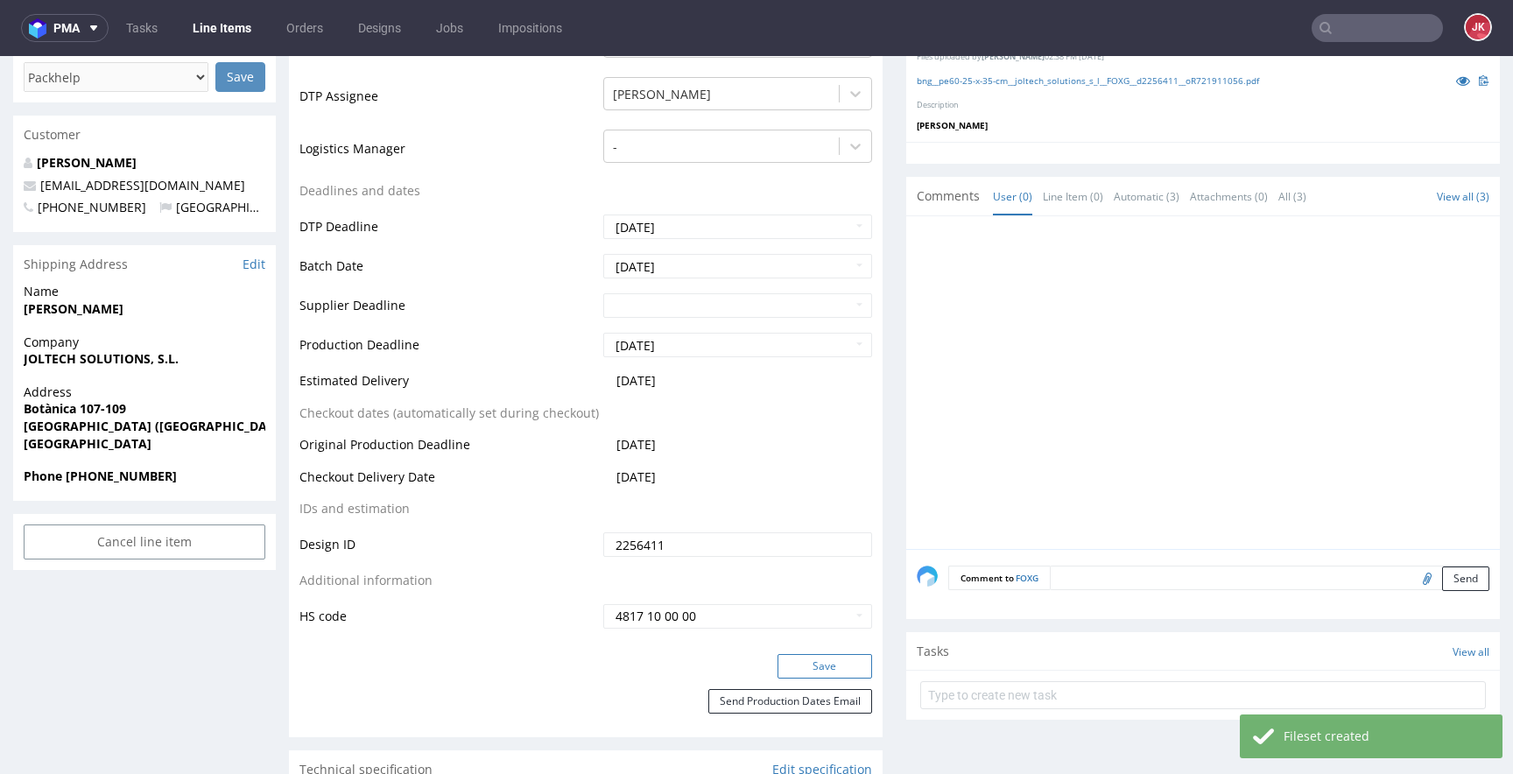
click at [799, 663] on button "Save" at bounding box center [824, 666] width 95 height 25
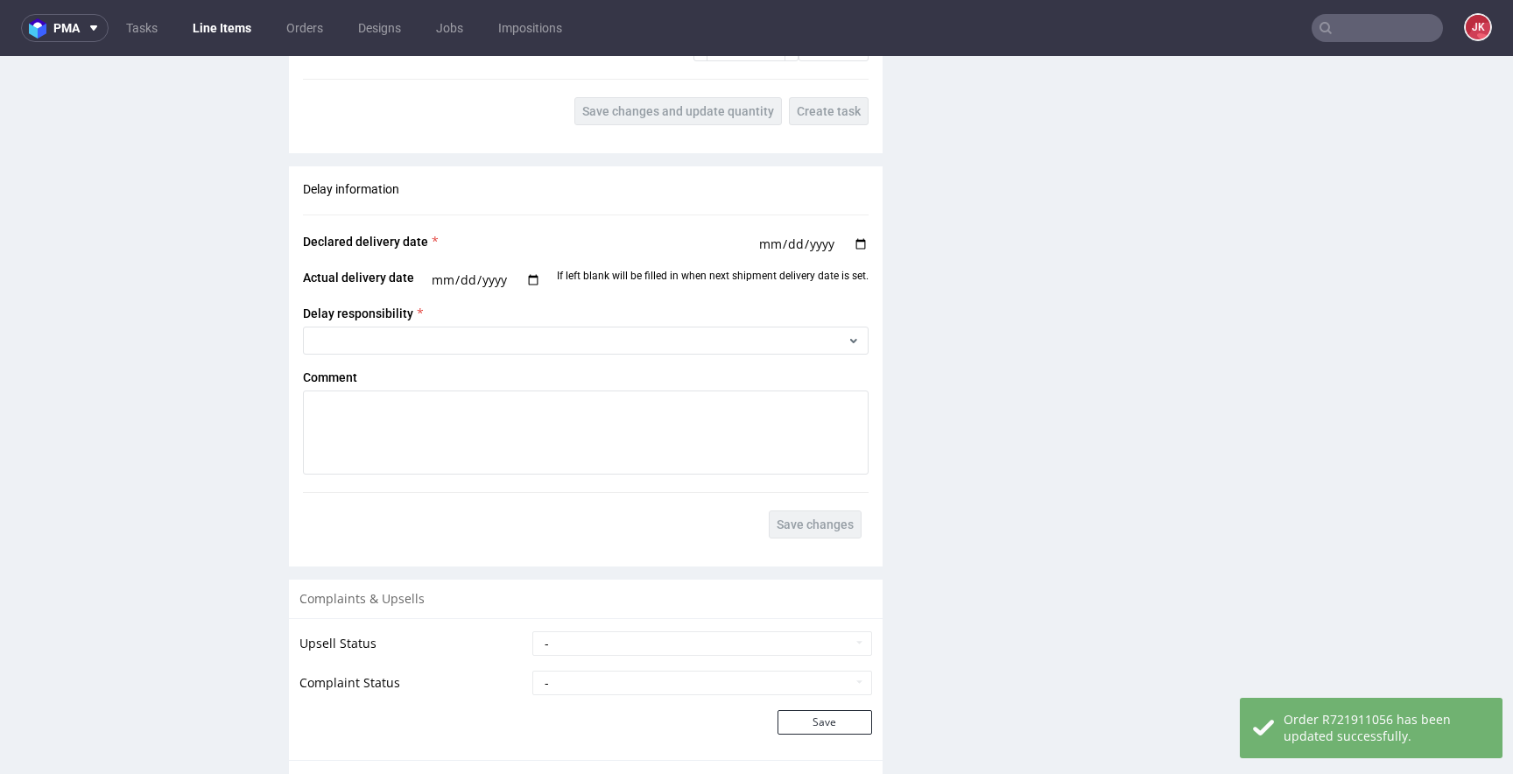
scroll to position [2594, 0]
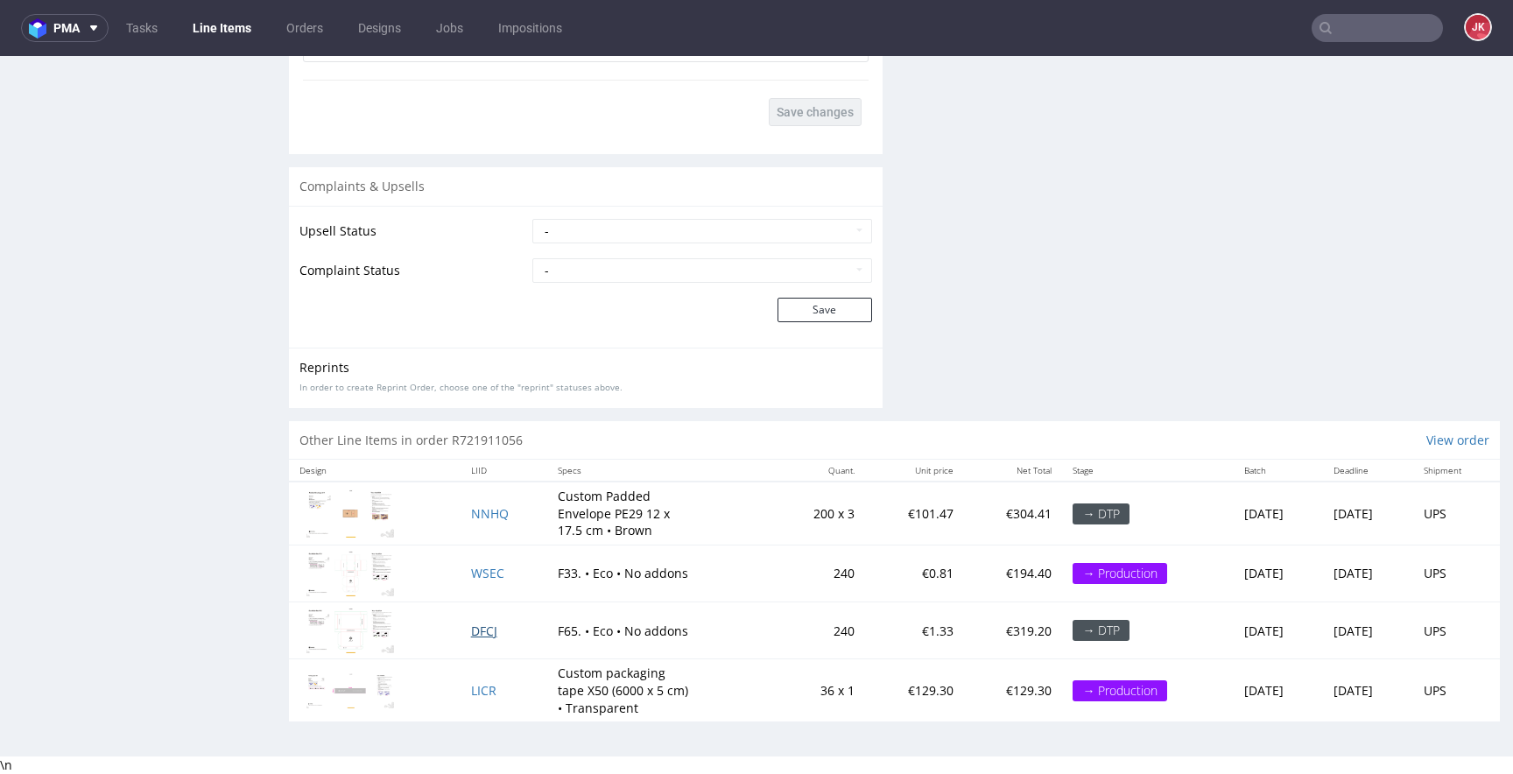
click at [473, 630] on span "DFCJ" at bounding box center [484, 631] width 26 height 17
click at [475, 512] on span "NNHQ" at bounding box center [490, 513] width 38 height 17
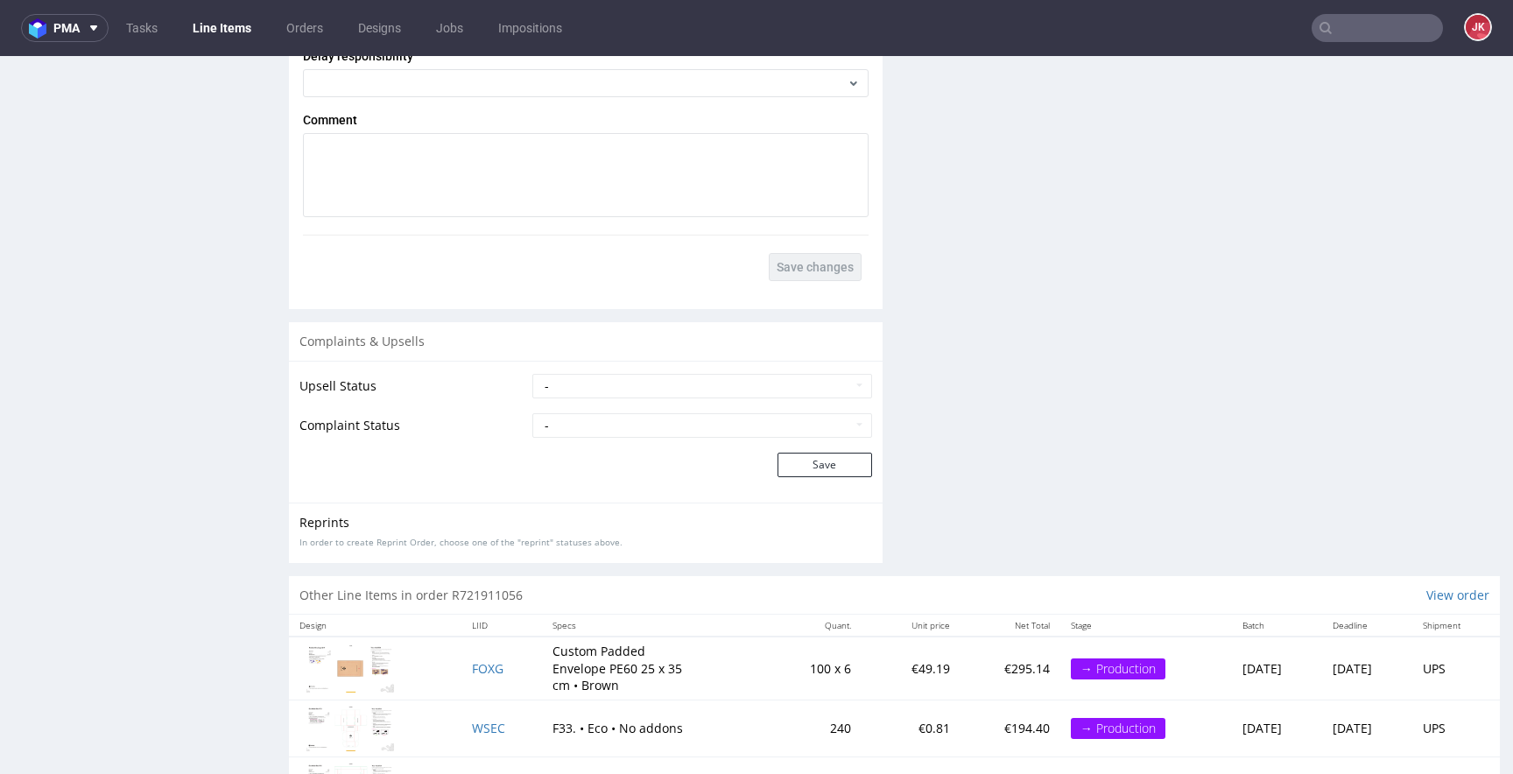
scroll to position [2577, 0]
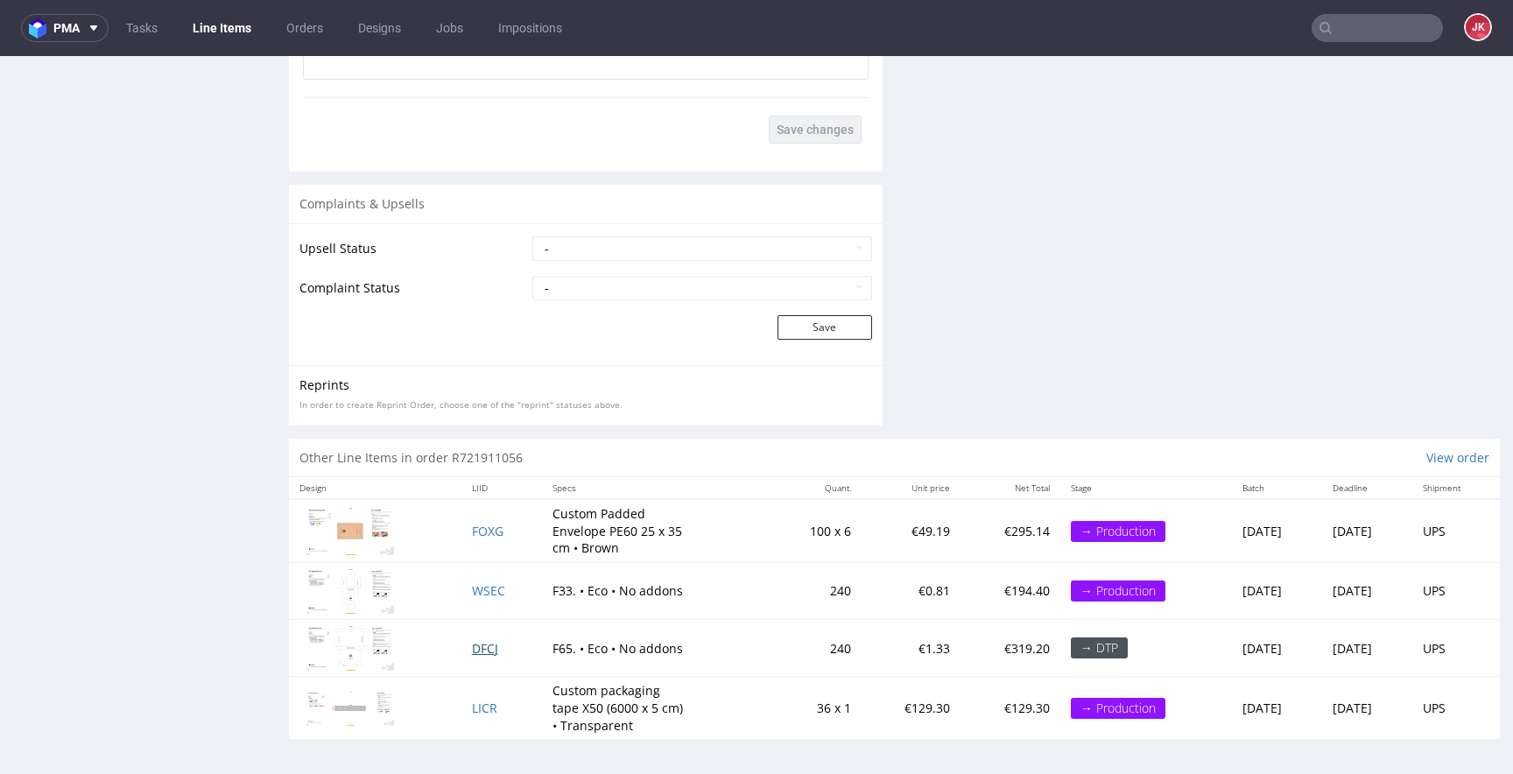
click at [482, 651] on span "DFCJ" at bounding box center [485, 648] width 26 height 17
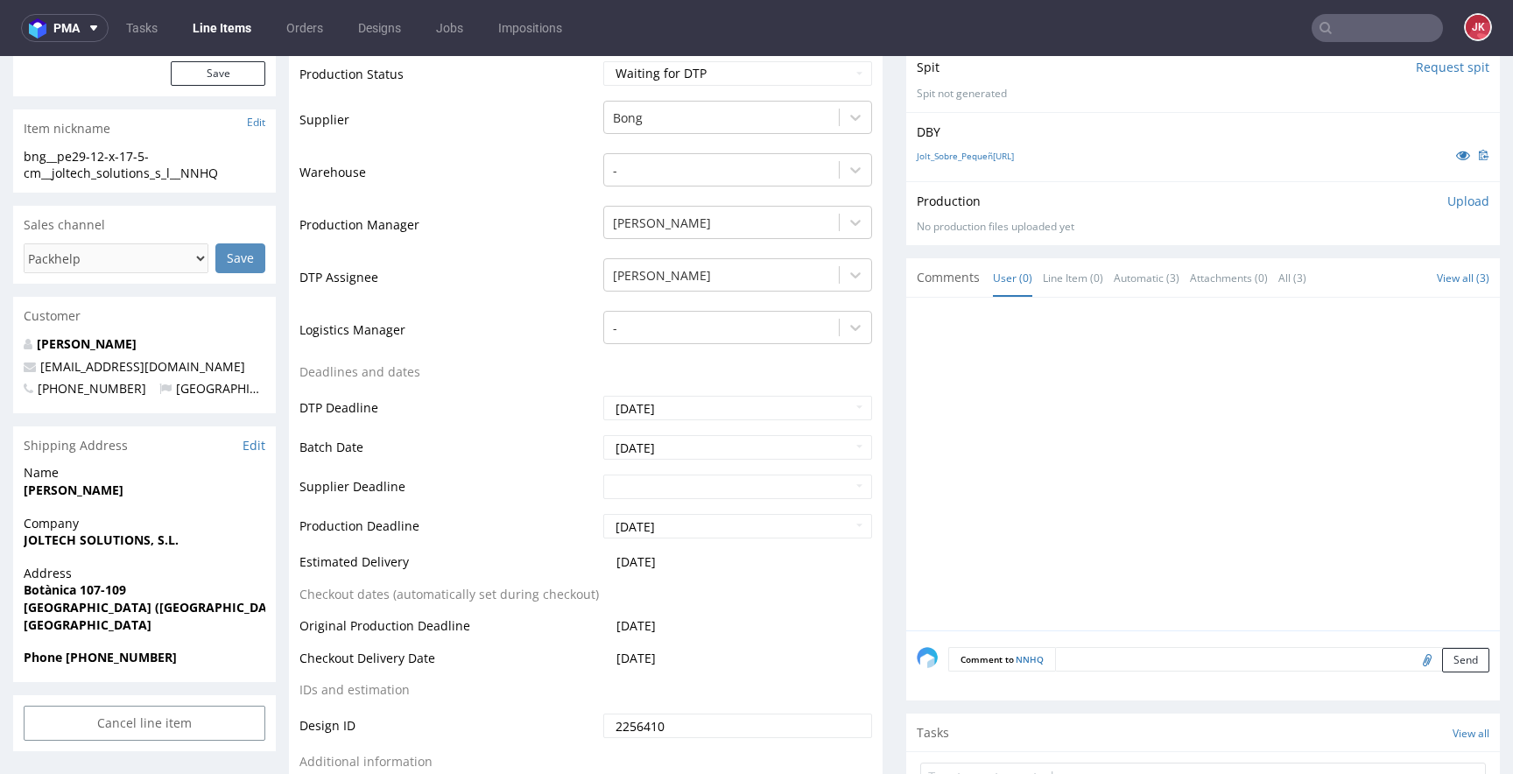
scroll to position [0, 0]
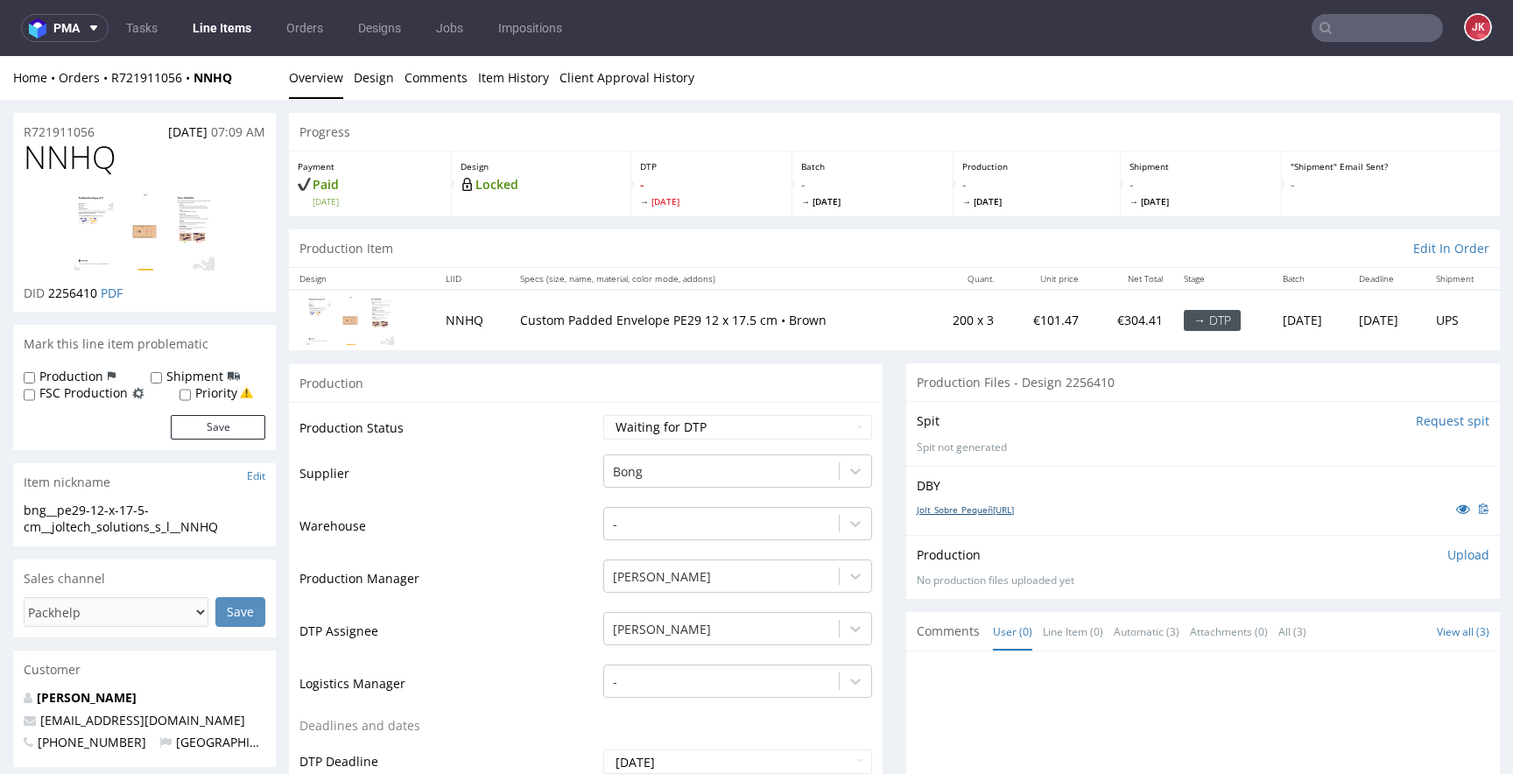
click at [967, 512] on link "Jolt_Sobre_Pequeñ[URL]" at bounding box center [965, 509] width 97 height 12
click at [364, 84] on link "Design" at bounding box center [374, 77] width 40 height 43
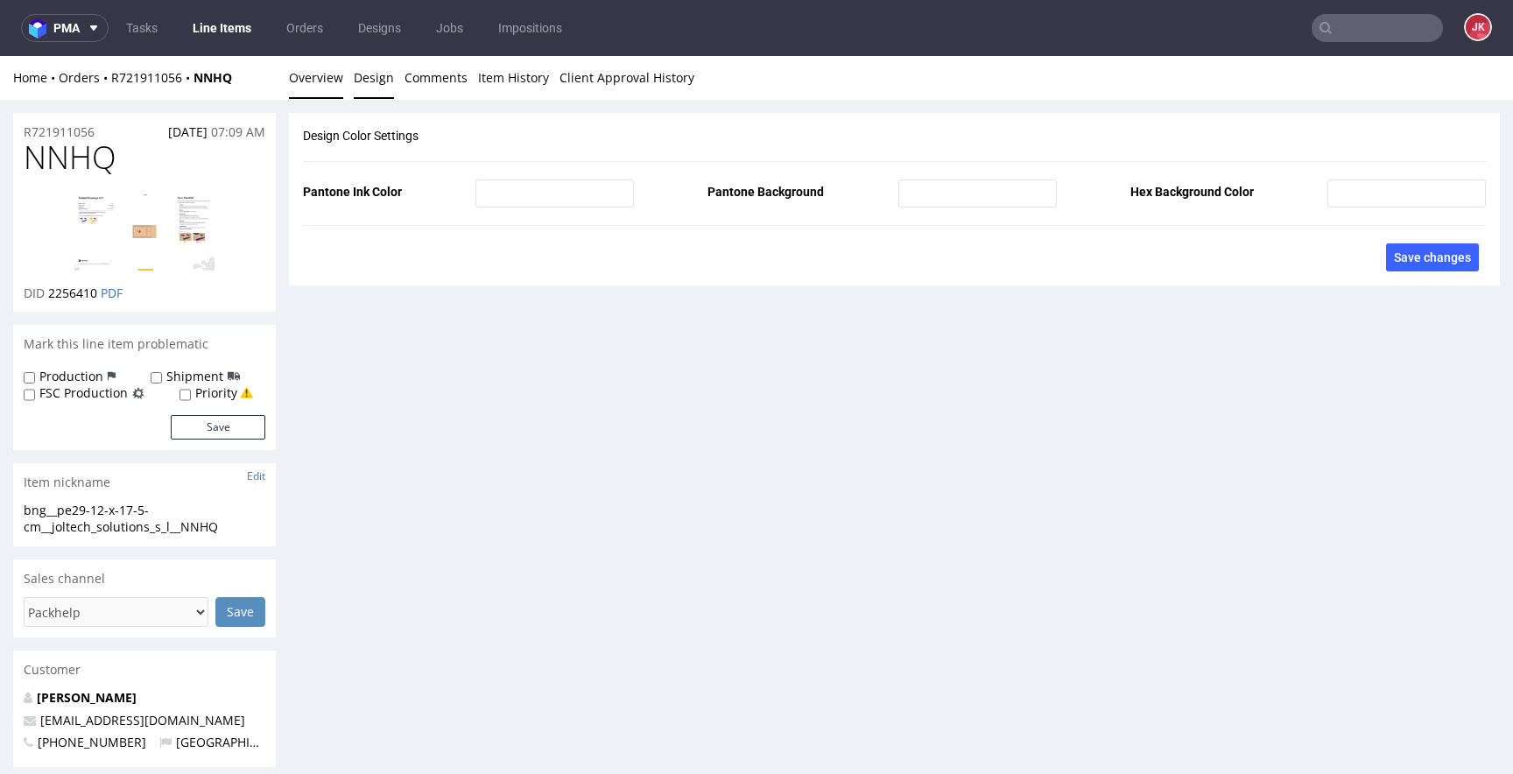
click at [318, 84] on link "Overview" at bounding box center [316, 77] width 54 height 43
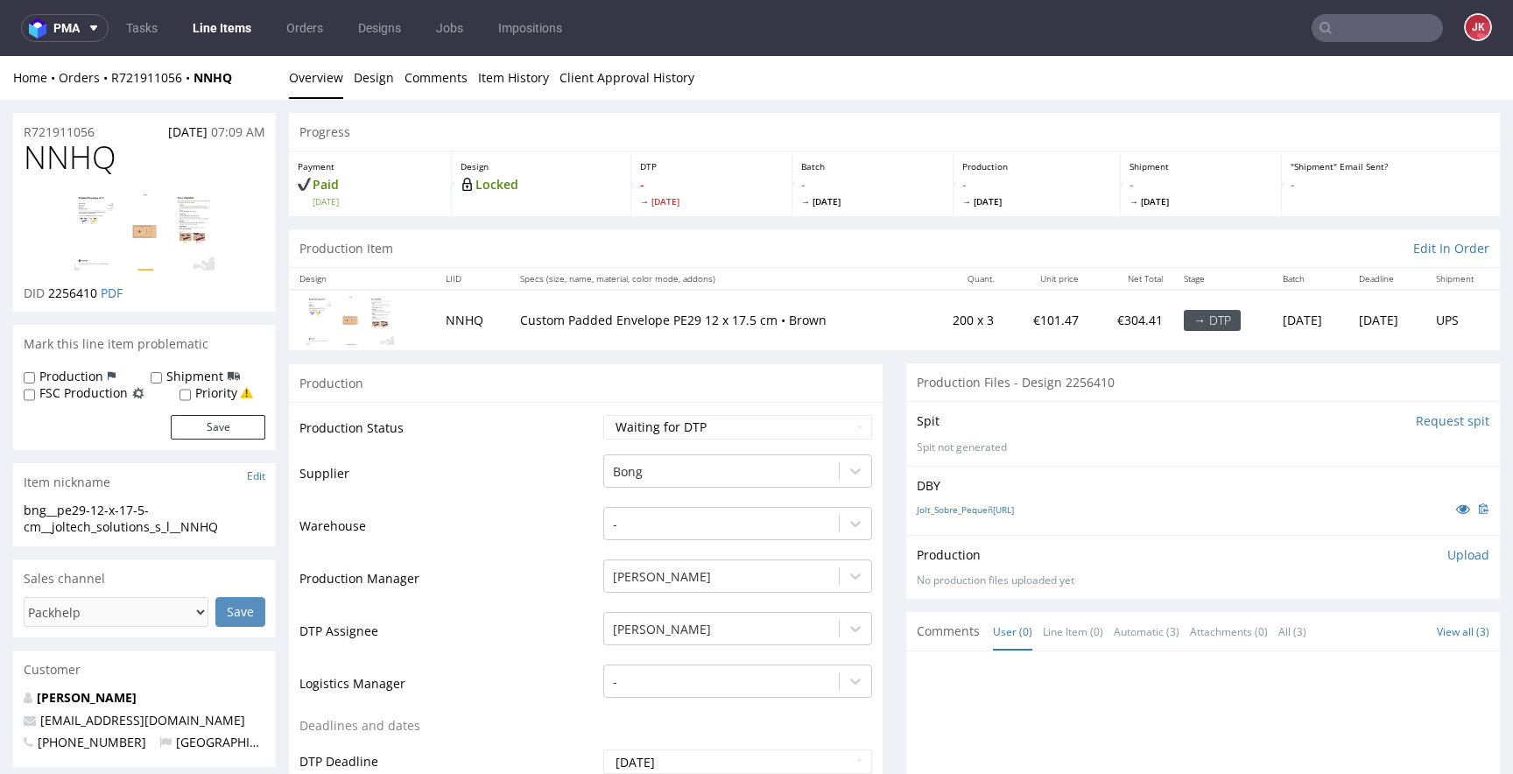
click at [127, 259] on img at bounding box center [144, 232] width 140 height 78
click at [548, 468] on td "Supplier" at bounding box center [448, 479] width 299 height 53
click at [670, 422] on select "Waiting for Artwork Waiting for Diecut Waiting for Mockup Waiting for DTP Waiti…" at bounding box center [737, 427] width 269 height 25
select select "dtp_in_process"
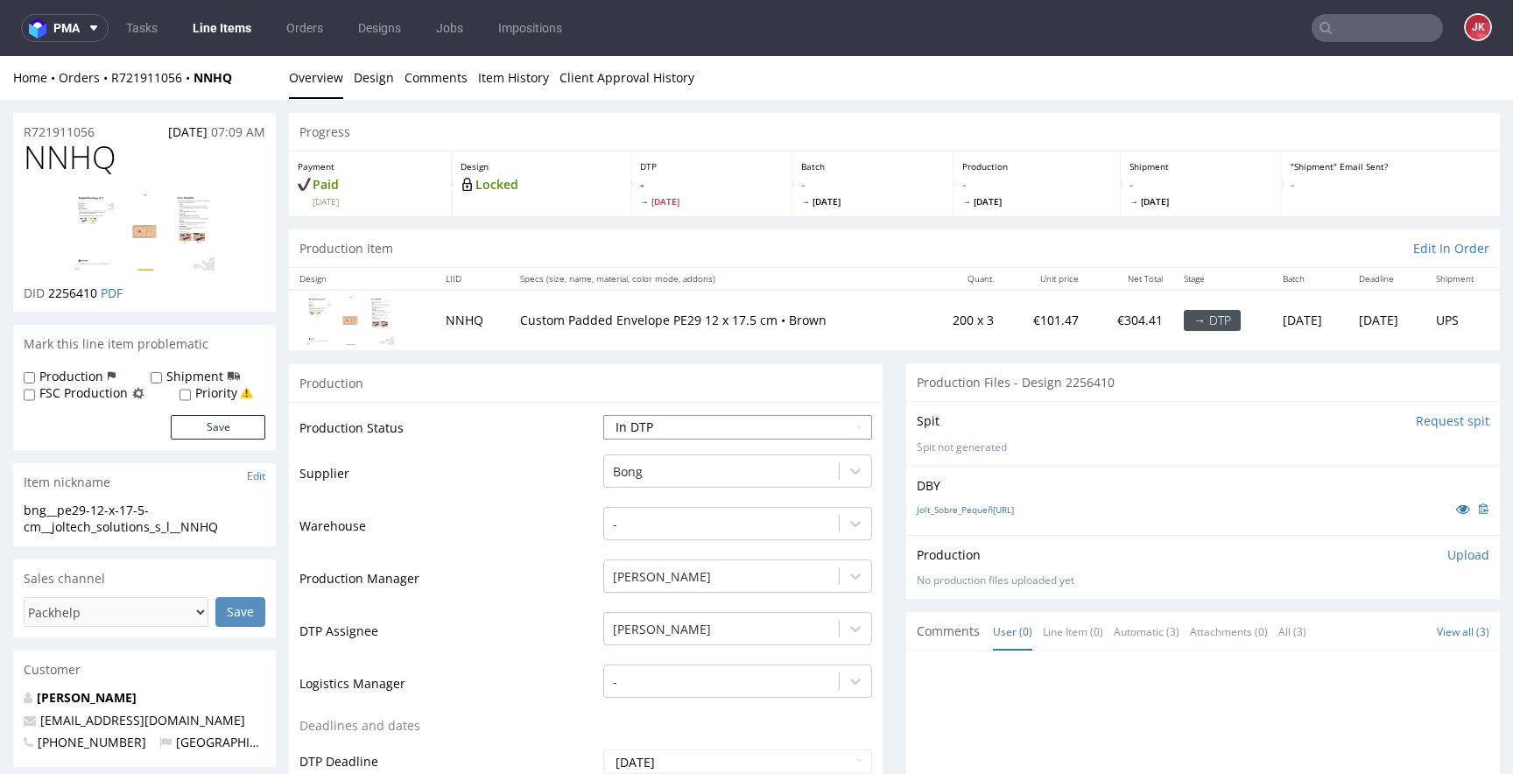
click at [603, 415] on select "Waiting for Artwork Waiting for Diecut Waiting for Mockup Waiting for DTP Waiti…" at bounding box center [737, 427] width 269 height 25
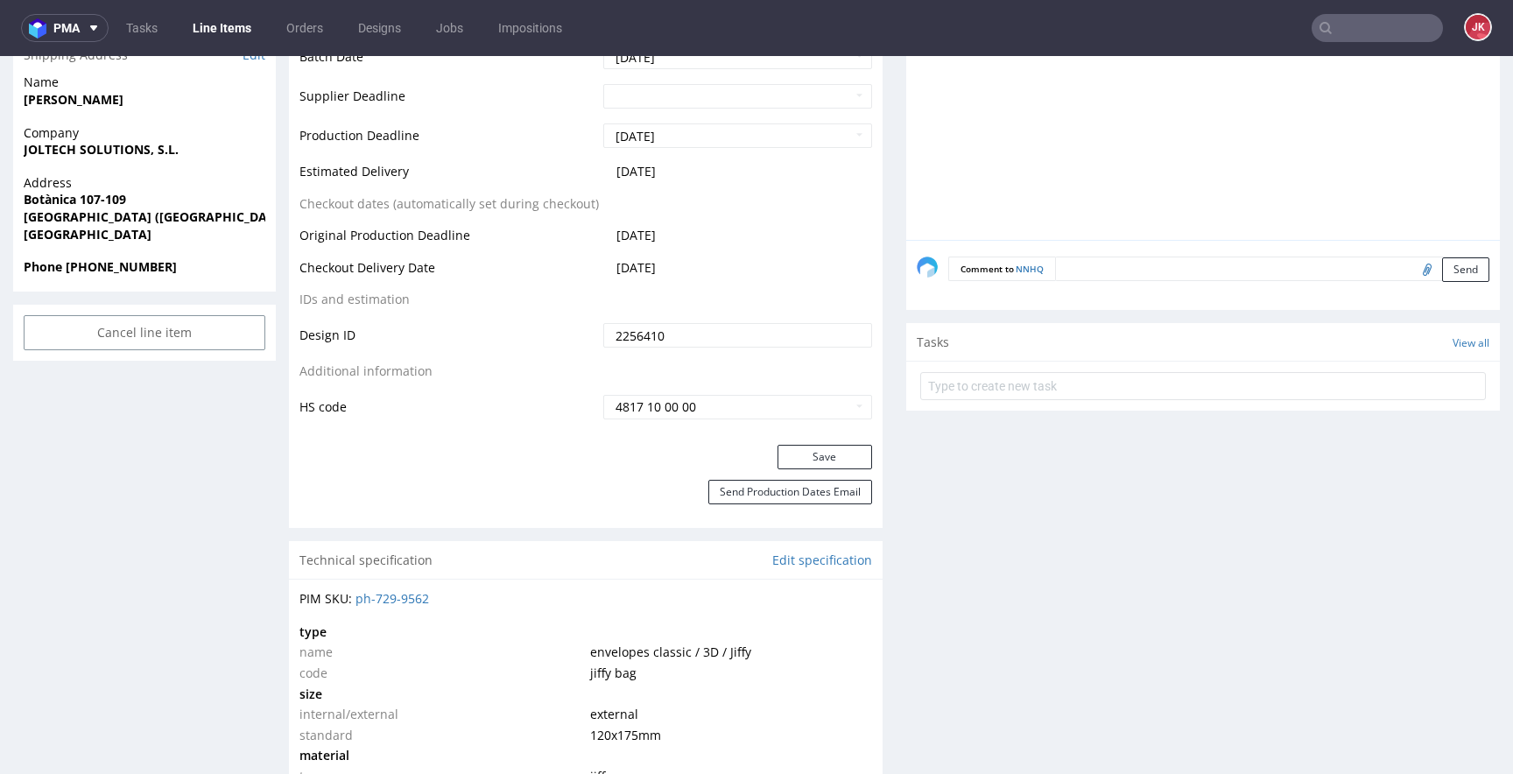
scroll to position [816, 0]
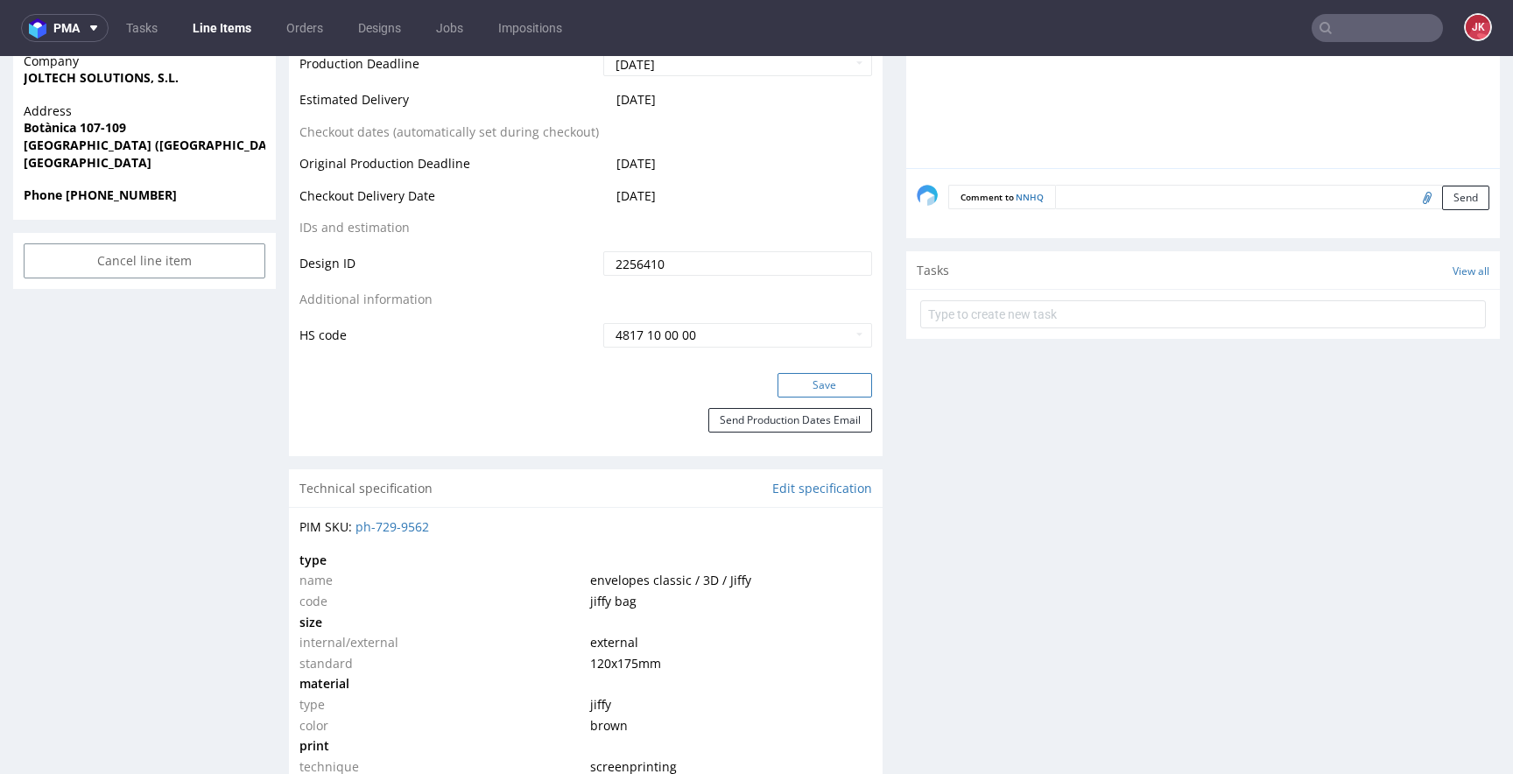
click at [834, 381] on button "Save" at bounding box center [824, 385] width 95 height 25
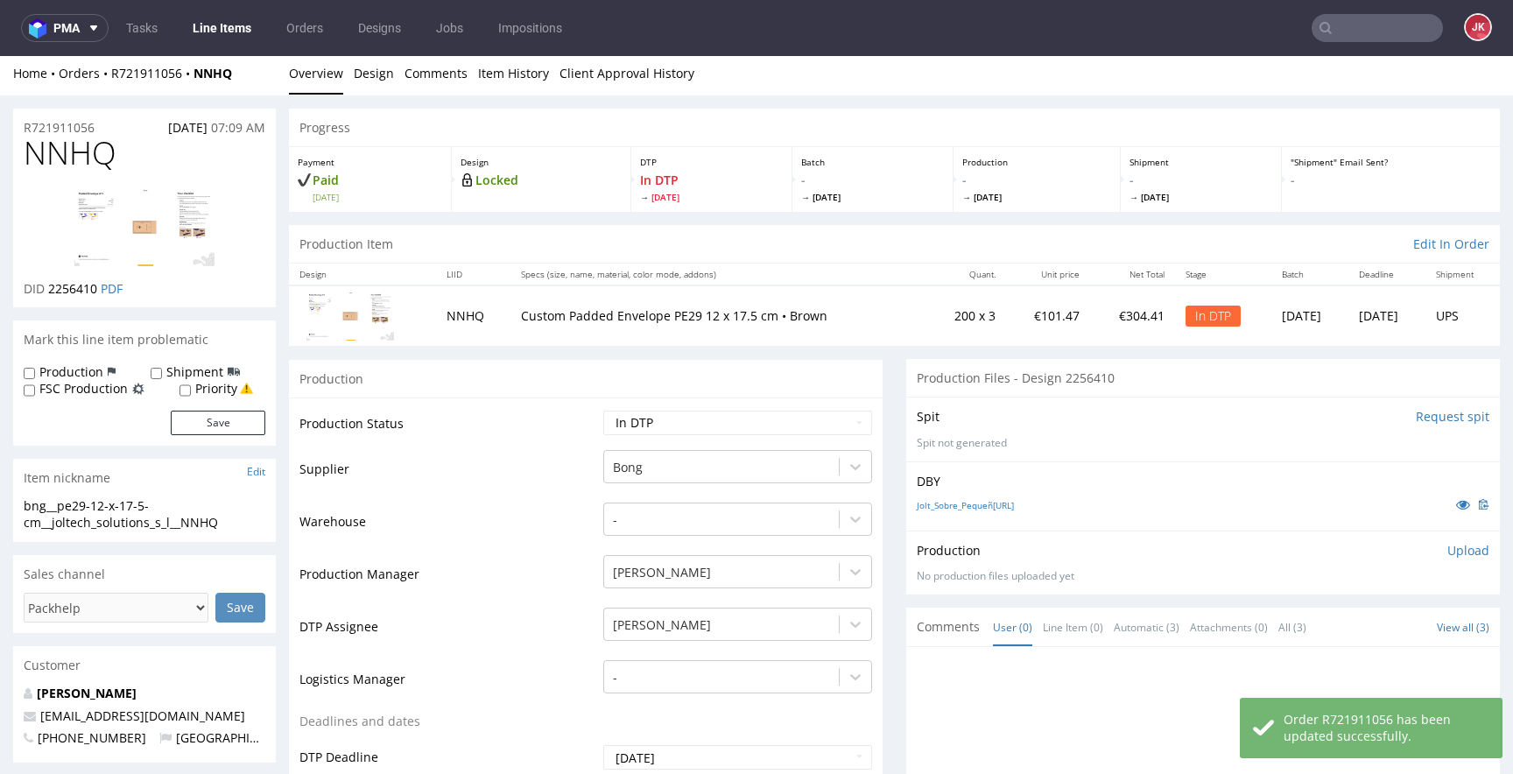
scroll to position [0, 0]
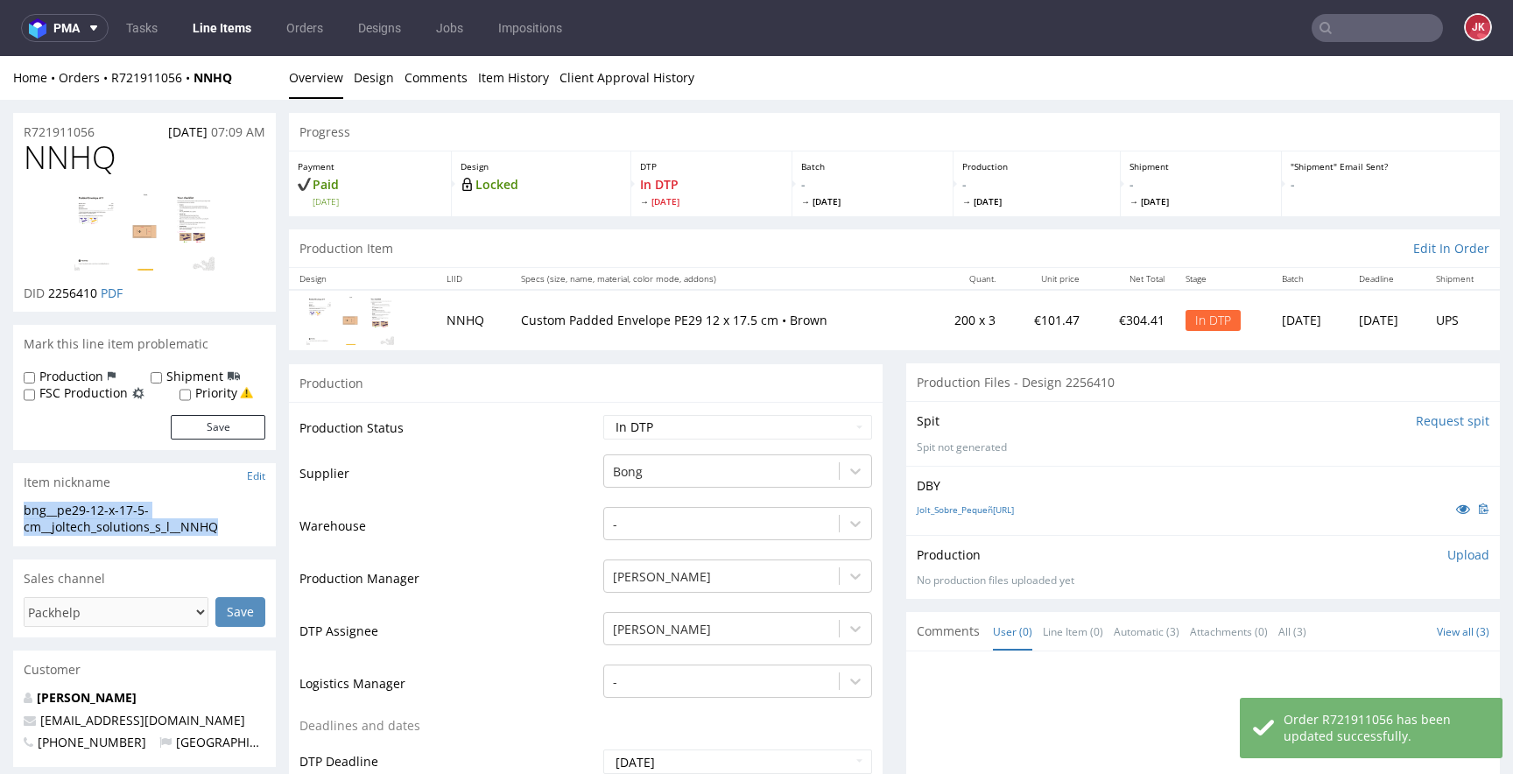
drag, startPoint x: 250, startPoint y: 526, endPoint x: 0, endPoint y: 498, distance: 252.0
copy section "bng__pe29-12-x-17-5-cm__joltech_solutions_s_l__NNHQ"
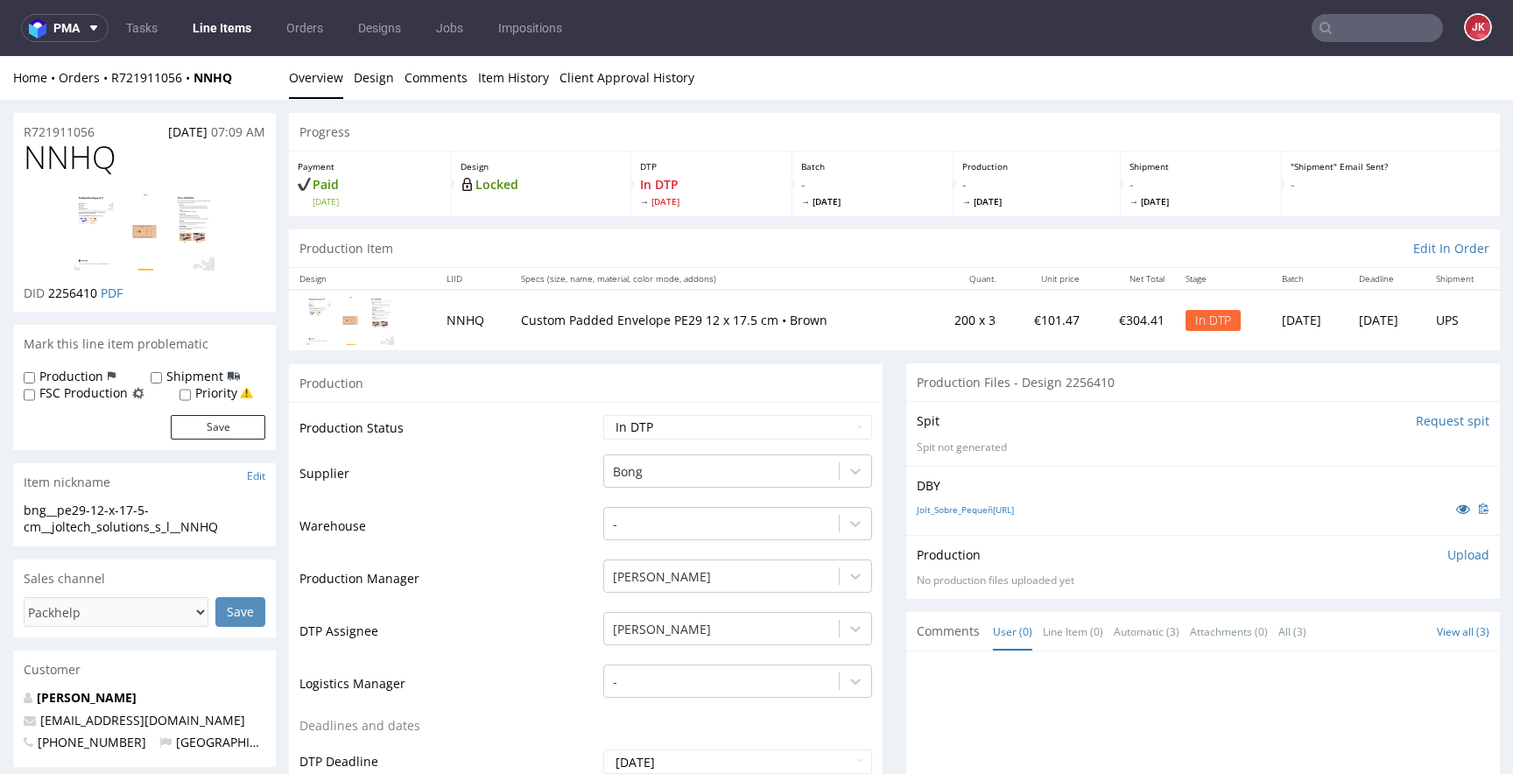
click at [113, 130] on div "R721911056 [DATE] 07:09 AM" at bounding box center [144, 127] width 263 height 28
drag, startPoint x: 114, startPoint y: 130, endPoint x: 0, endPoint y: 125, distance: 113.9
copy p "R721911056"
drag, startPoint x: 48, startPoint y: 296, endPoint x: 95, endPoint y: 301, distance: 47.6
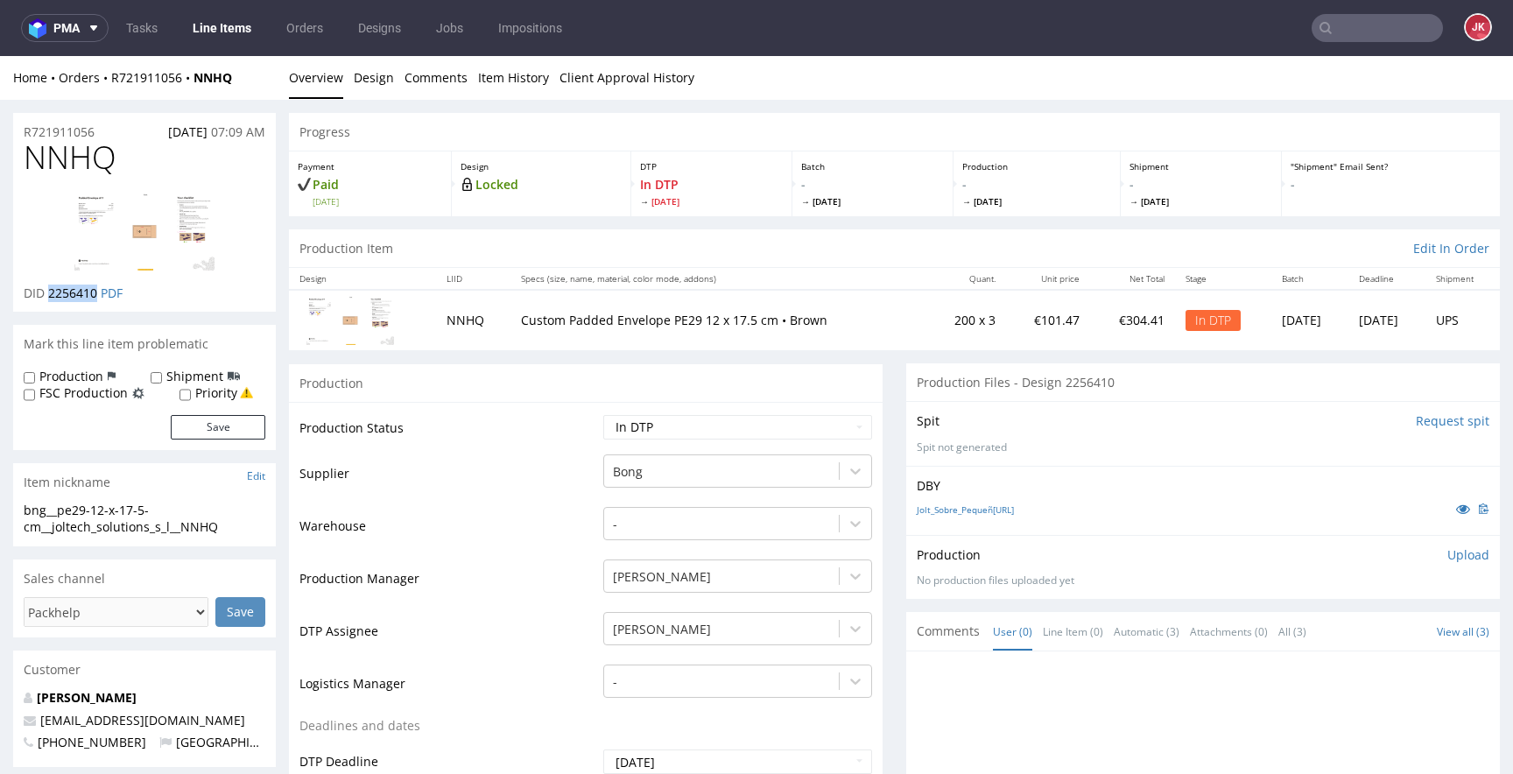
click at [95, 301] on p "DID 2256410 PDF" at bounding box center [73, 294] width 99 height 18
copy span "2256410"
click at [1447, 554] on p "Upload" at bounding box center [1468, 555] width 42 height 18
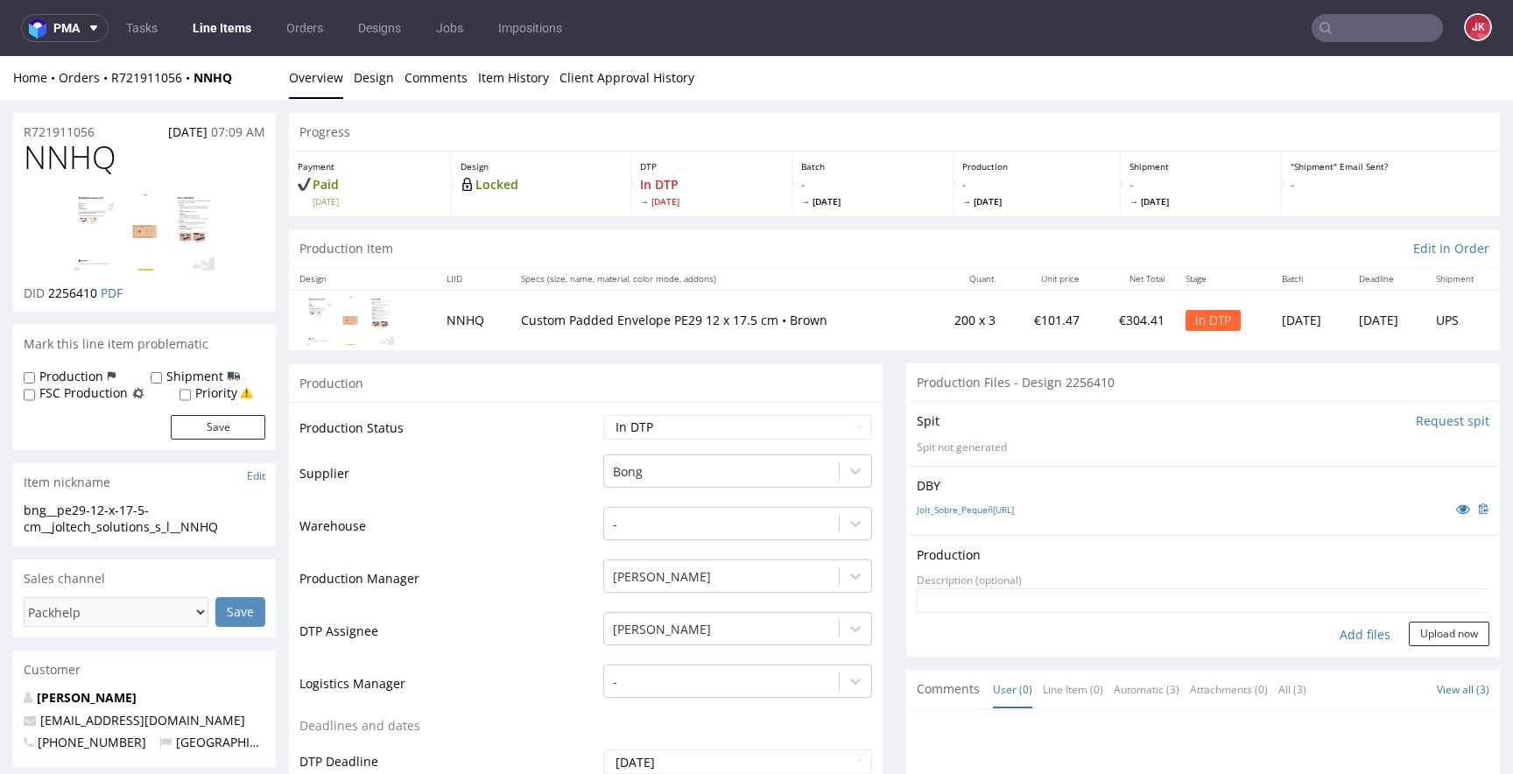
click at [1341, 631] on div "Add files" at bounding box center [1365, 635] width 88 height 26
type input "C:\fakepath\bng__pe29-12-x-17-5-cm__joltech_solutions_s_l__NNHQ__d2256410__oR72…"
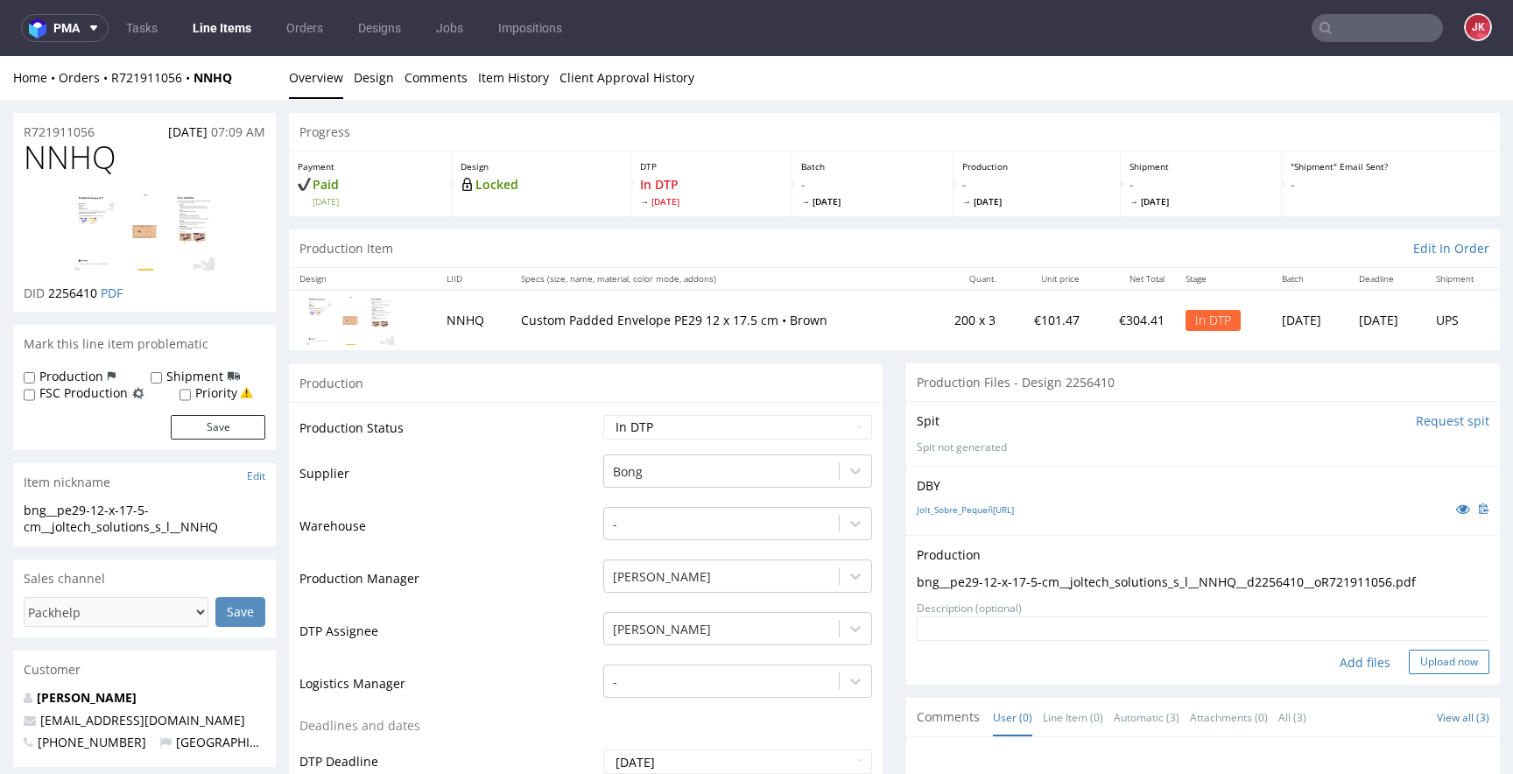
click at [1409, 658] on button "Upload now" at bounding box center [1449, 662] width 81 height 25
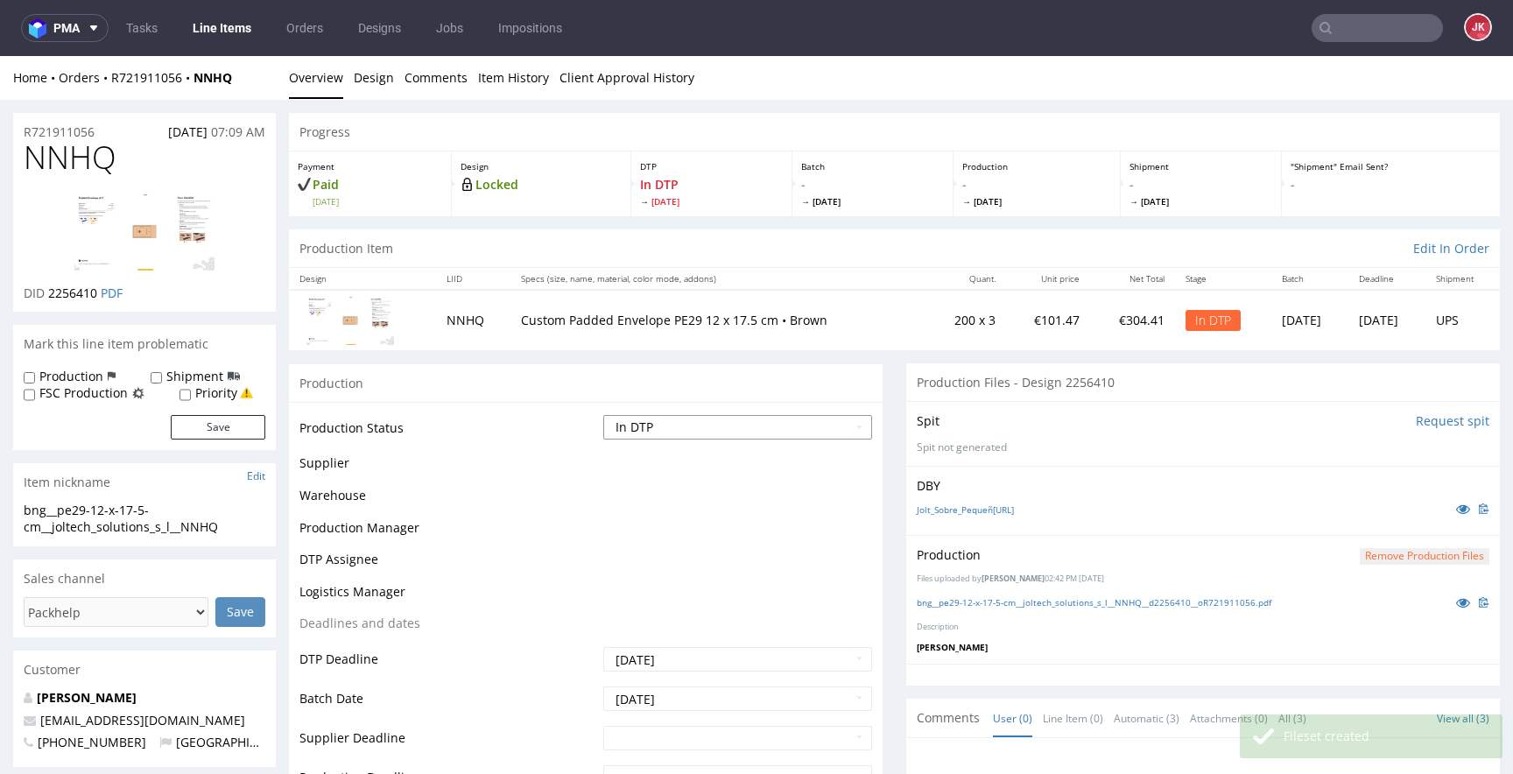
click at [745, 425] on select "Waiting for Artwork Waiting for Diecut Waiting for Mockup Waiting for DTP Waiti…" at bounding box center [737, 427] width 269 height 25
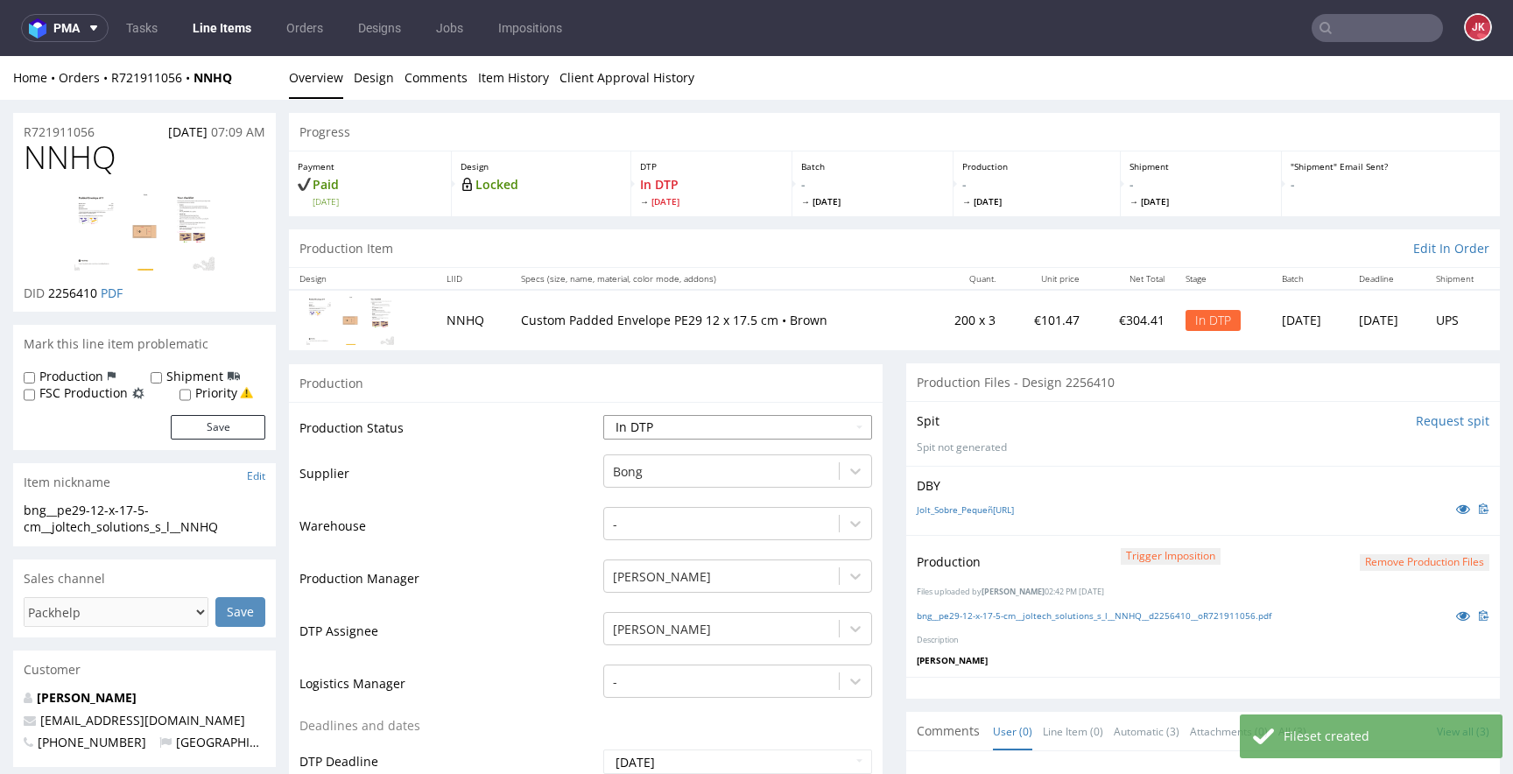
select select "dtp_production_ready"
click at [603, 415] on select "Waiting for Artwork Waiting for Diecut Waiting for Mockup Waiting for DTP Waiti…" at bounding box center [737, 427] width 269 height 25
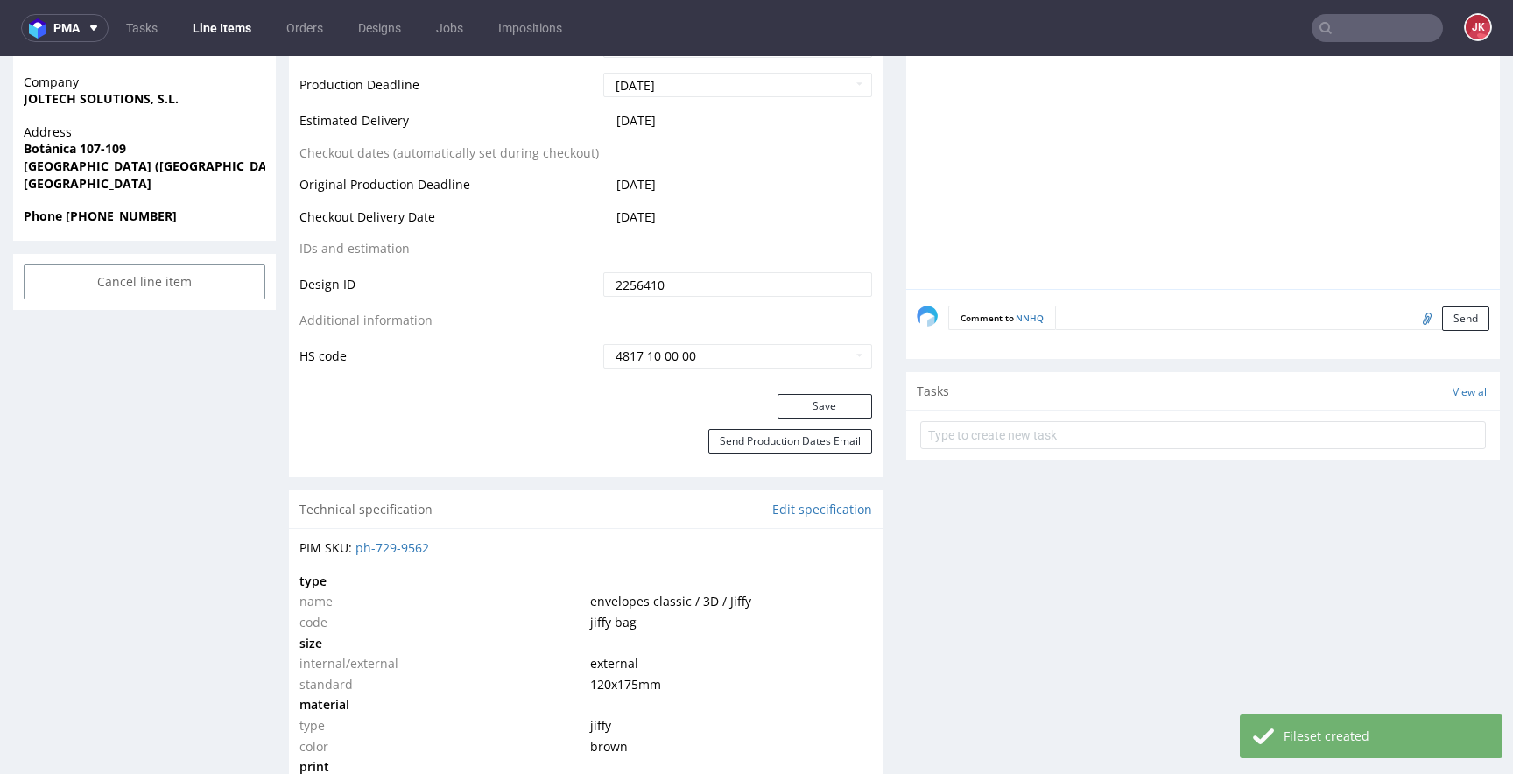
scroll to position [798, 0]
click at [783, 398] on button "Save" at bounding box center [824, 403] width 95 height 25
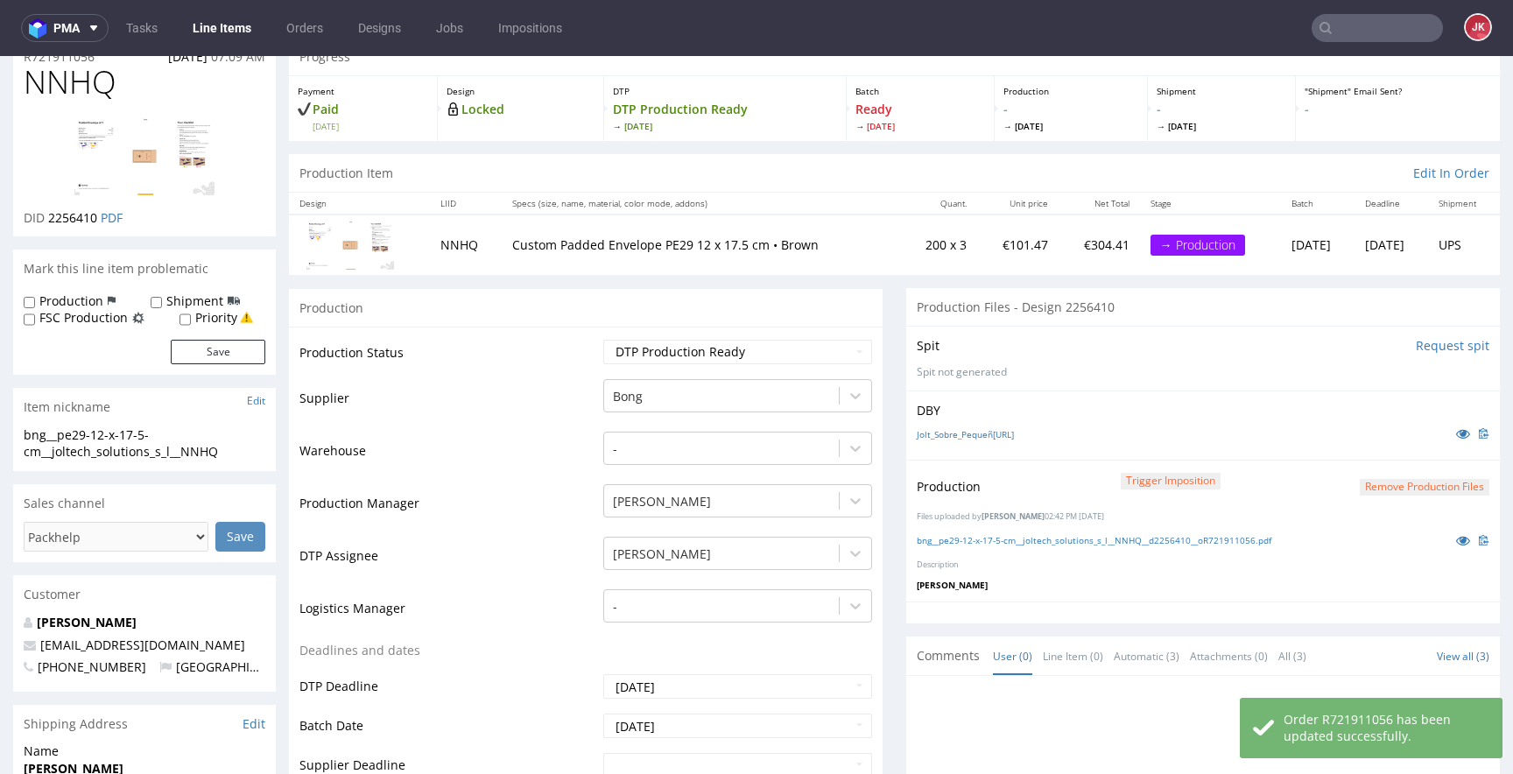
scroll to position [0, 0]
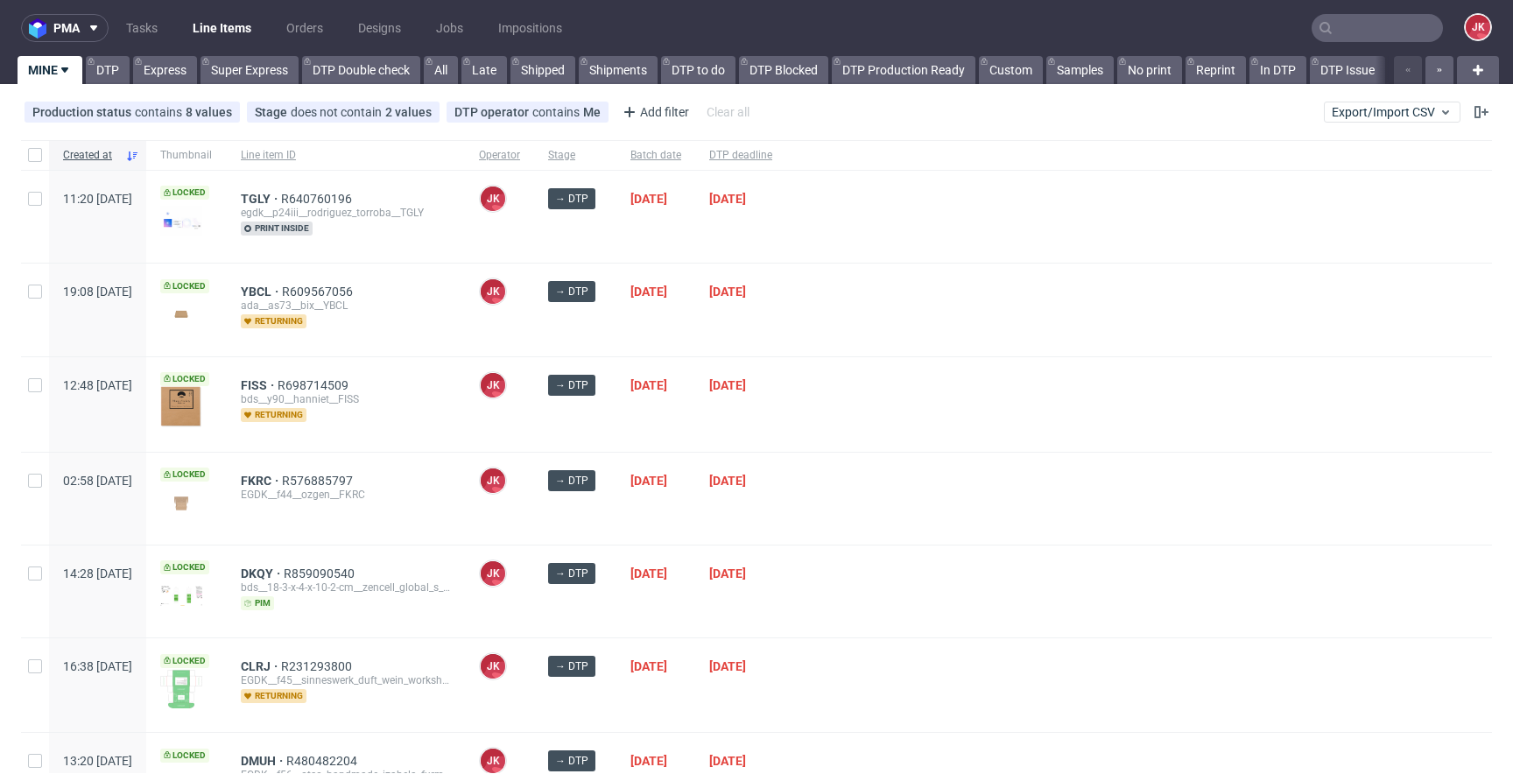
click at [864, 358] on div at bounding box center [1139, 404] width 706 height 95
click at [282, 293] on span "YBCL" at bounding box center [261, 292] width 41 height 14
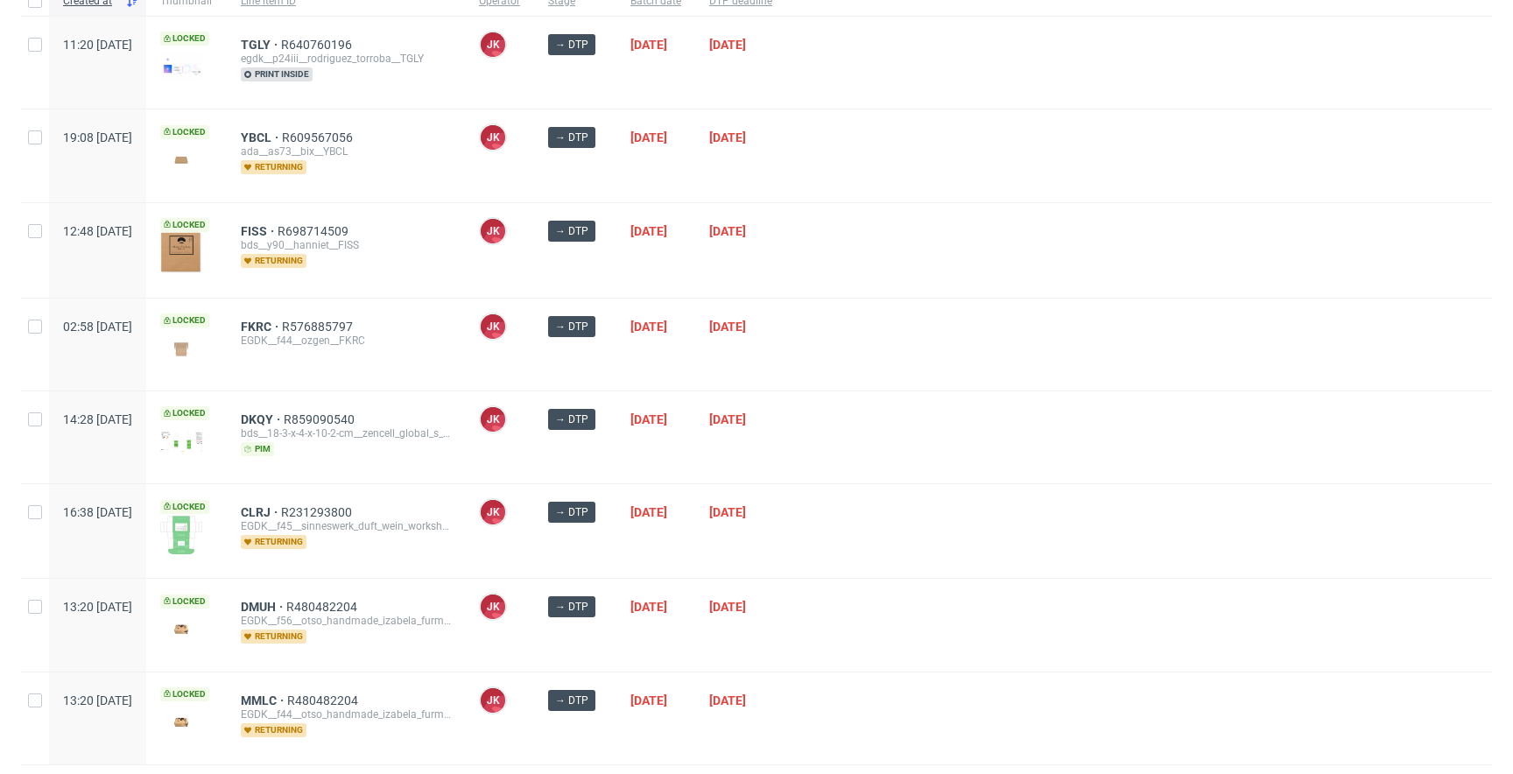
scroll to position [200, 0]
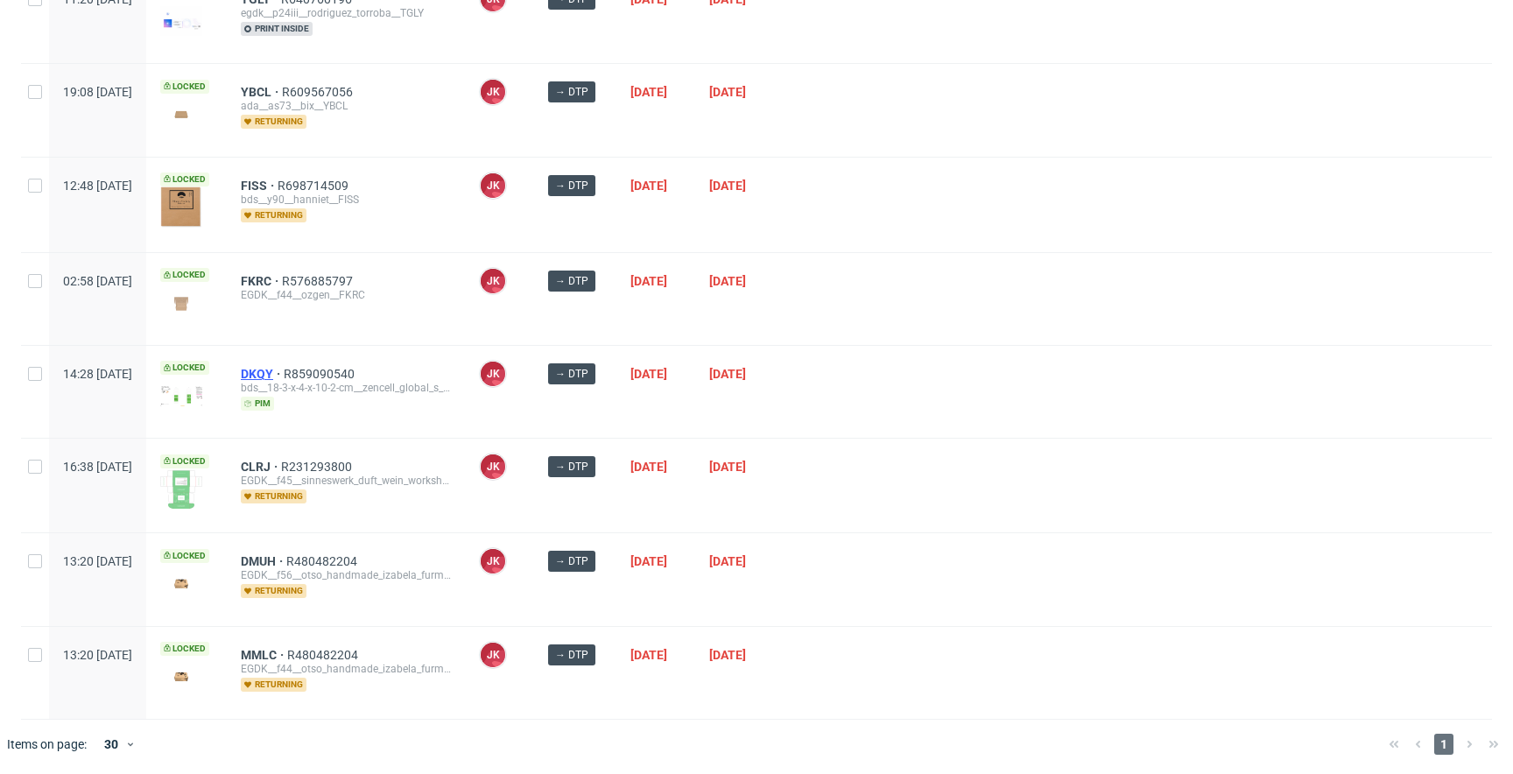
click at [284, 369] on span "DKQY" at bounding box center [262, 374] width 43 height 14
click at [923, 333] on div at bounding box center [1139, 299] width 706 height 92
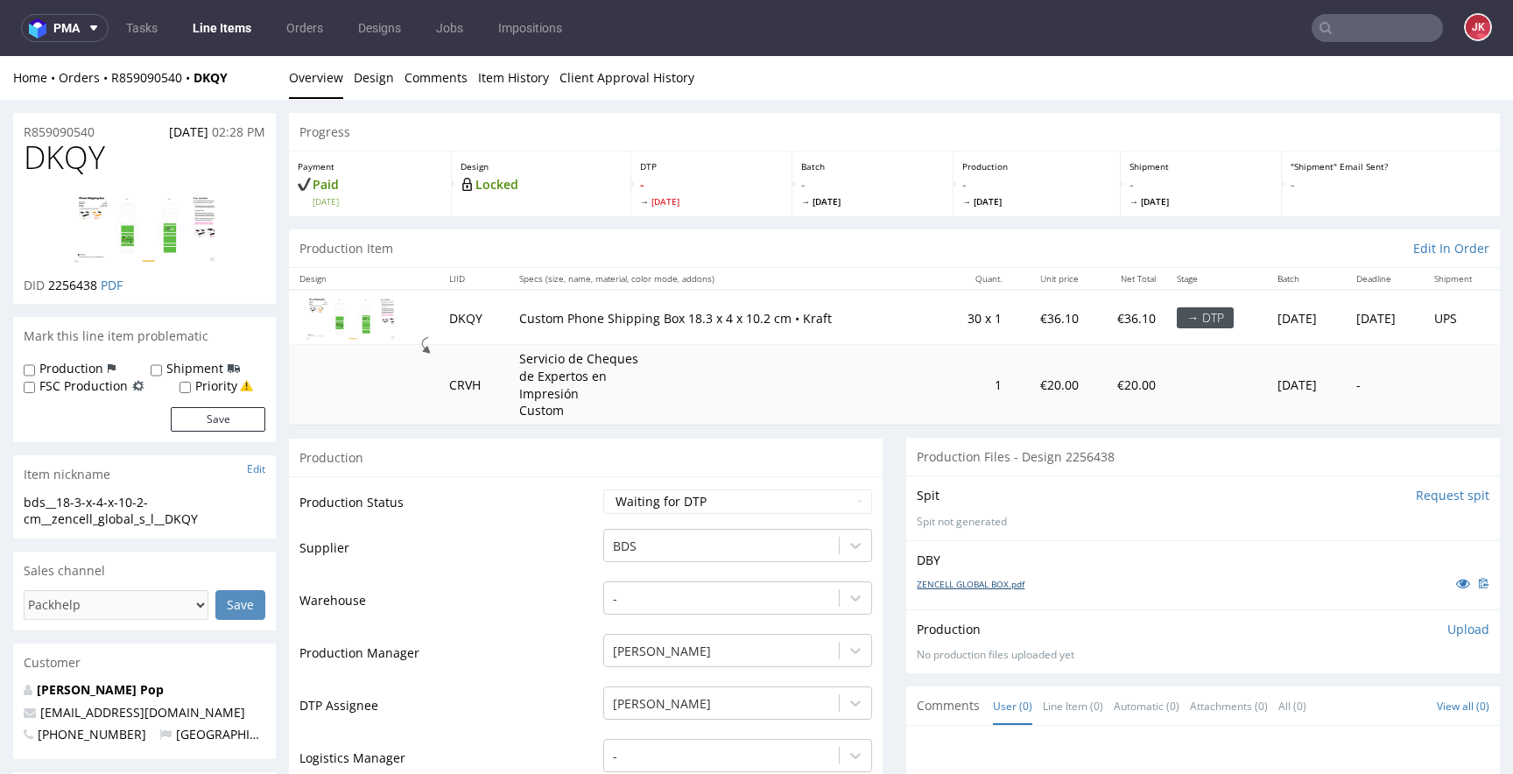
click at [942, 586] on link "ZENCELL GLOBAL BOX.pdf" at bounding box center [971, 584] width 108 height 12
click at [152, 207] on img at bounding box center [144, 228] width 140 height 70
click at [584, 532] on td "Supplier" at bounding box center [448, 553] width 299 height 53
click at [622, 499] on select "Waiting for Artwork Waiting for Diecut Waiting for Mockup Waiting for DTP Waiti…" at bounding box center [737, 501] width 269 height 25
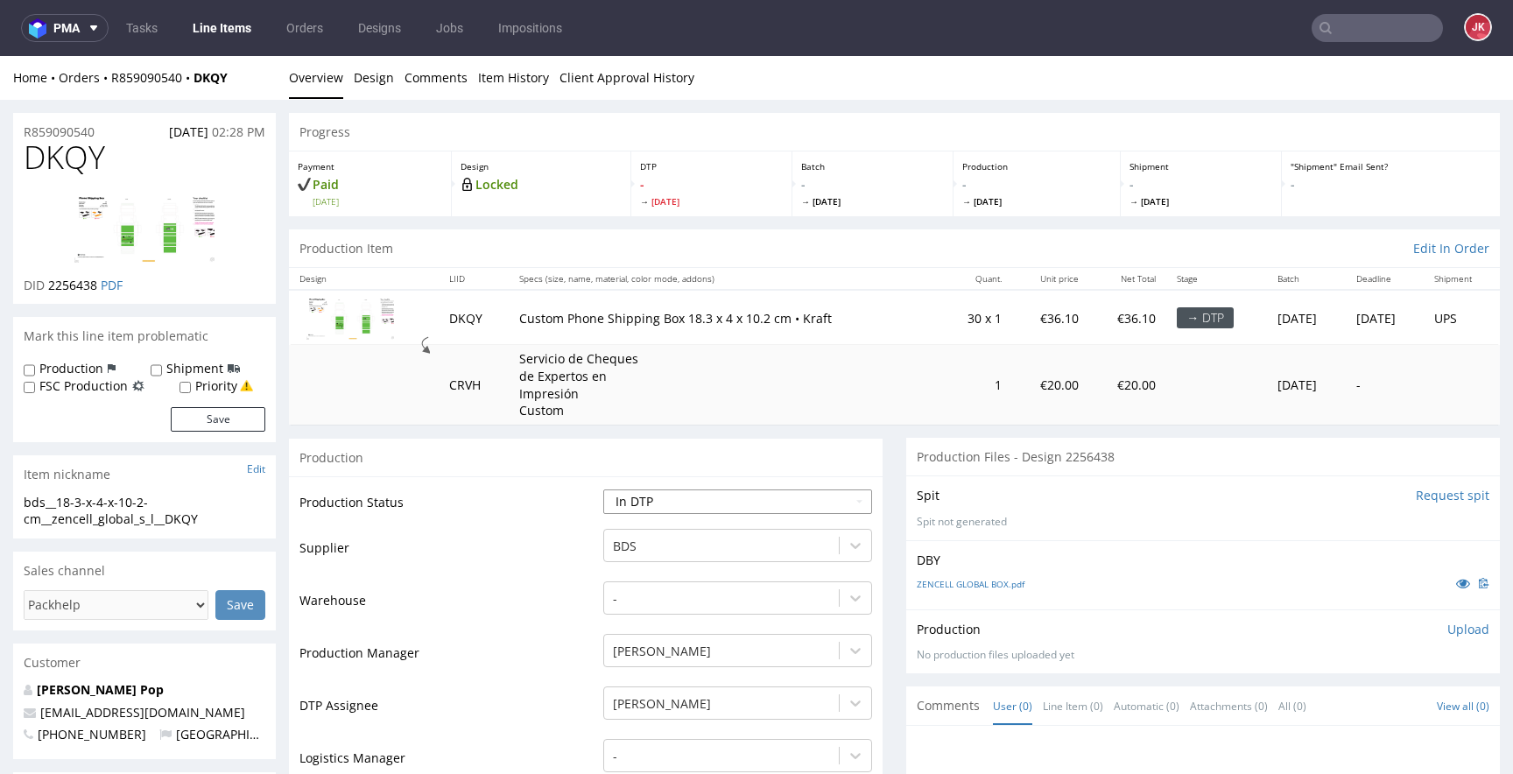
click at [603, 489] on select "Waiting for Artwork Waiting for Diecut Waiting for Mockup Waiting for DTP Waiti…" at bounding box center [737, 501] width 269 height 25
click at [679, 503] on select "Waiting for Artwork Waiting for Diecut Waiting for Mockup Waiting for DTP Waiti…" at bounding box center [737, 501] width 269 height 25
select select "dtp_issue"
click at [603, 489] on select "Waiting for Artwork Waiting for Diecut Waiting for Mockup Waiting for DTP Waiti…" at bounding box center [737, 501] width 269 height 25
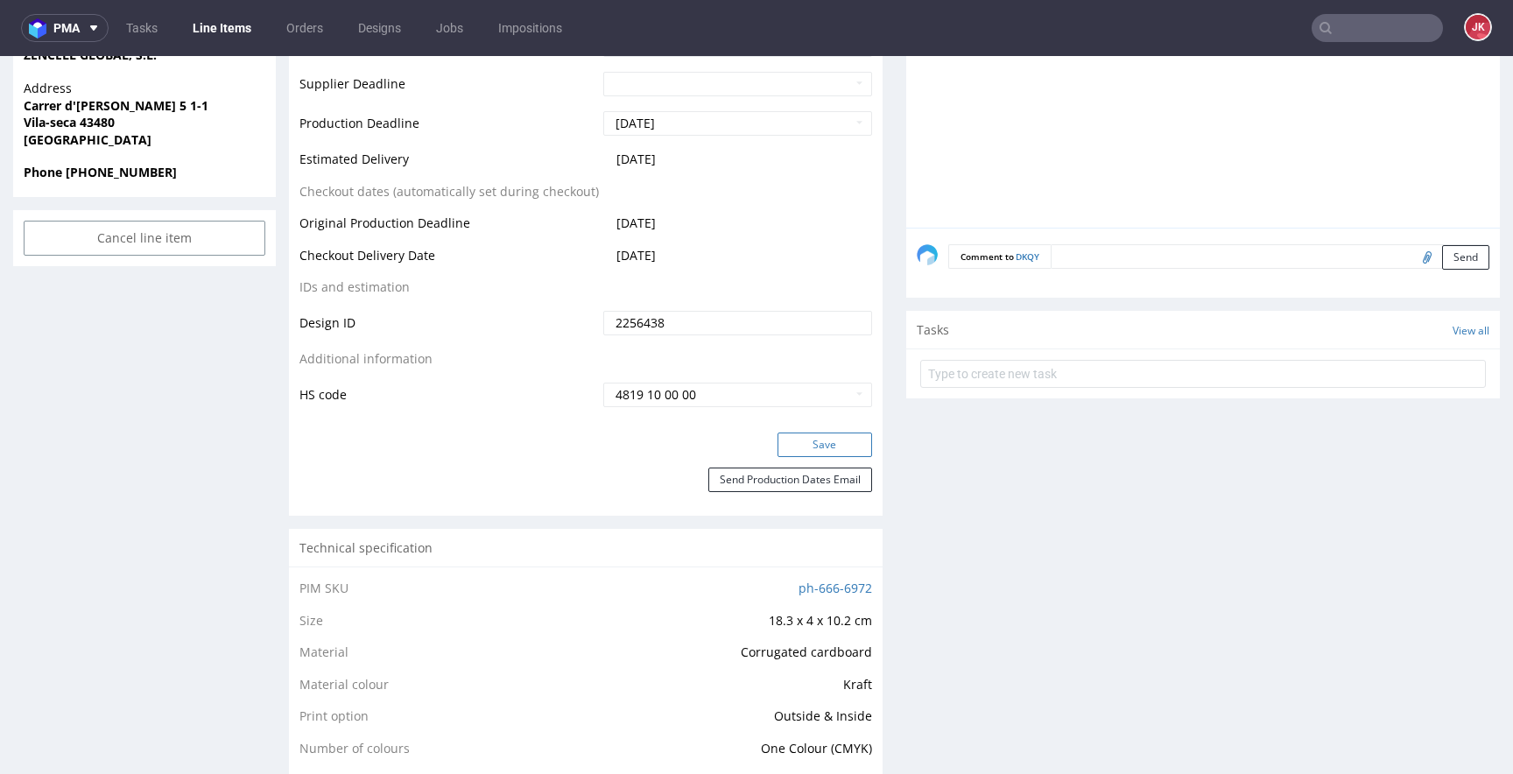
scroll to position [836, 0]
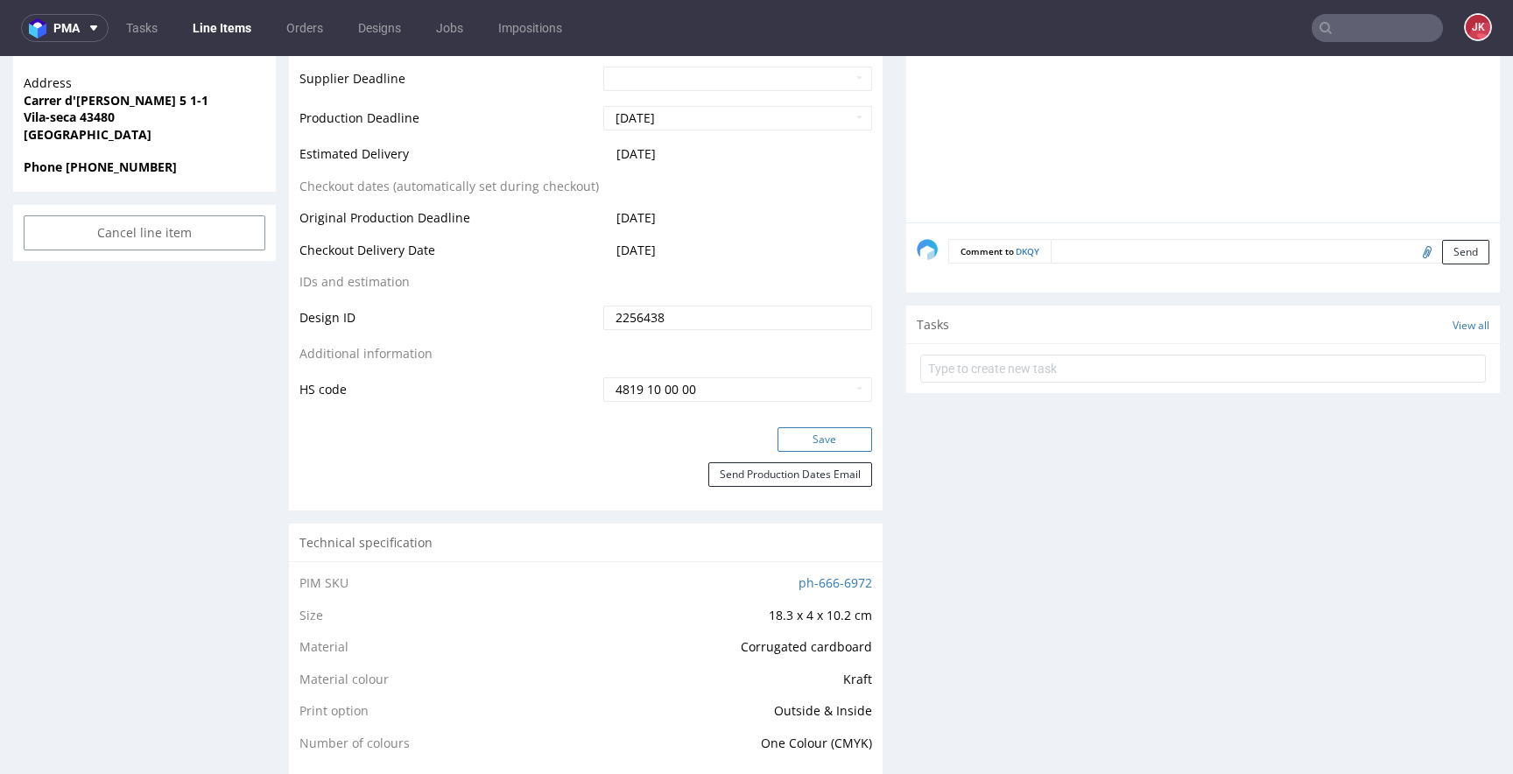
click at [796, 439] on button "Save" at bounding box center [824, 439] width 95 height 25
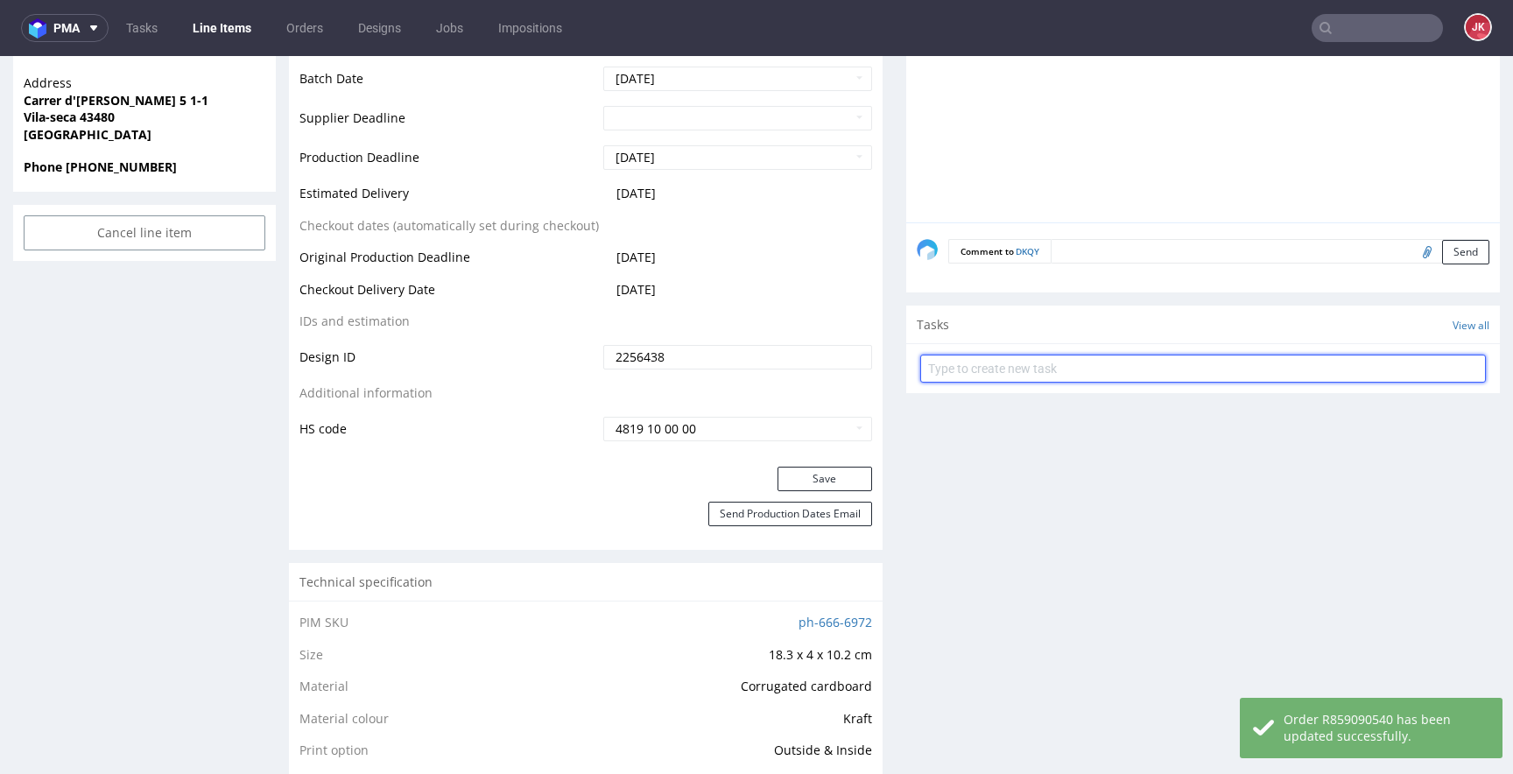
click at [966, 376] on input "text" at bounding box center [1203, 369] width 566 height 28
type input "issue"
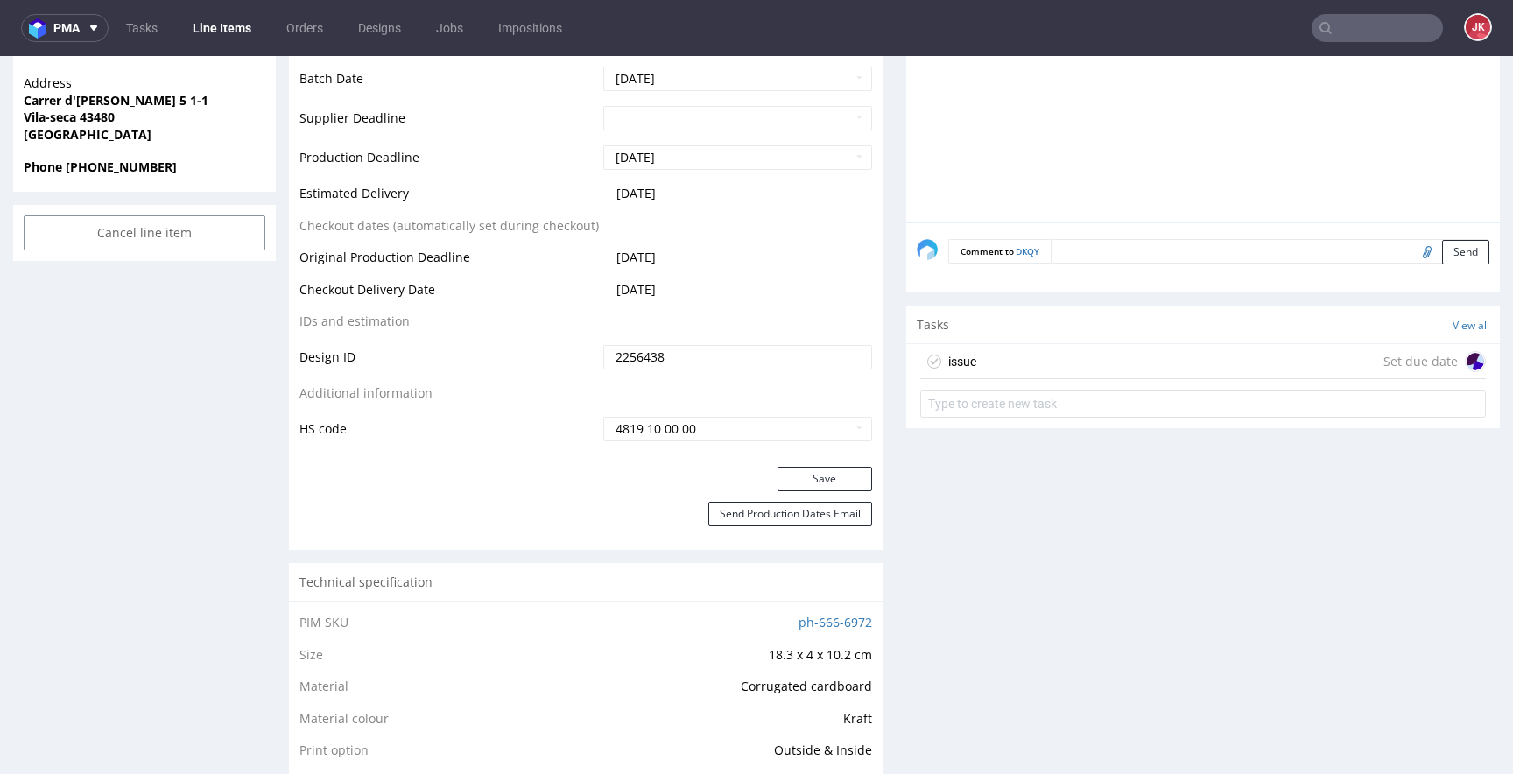
click at [879, 421] on div "Progress Payment Paid Wed 03 Sep Design Locked DTP Issue in DTP Mon 8 Sep Batch…" at bounding box center [894, 762] width 1211 height 2970
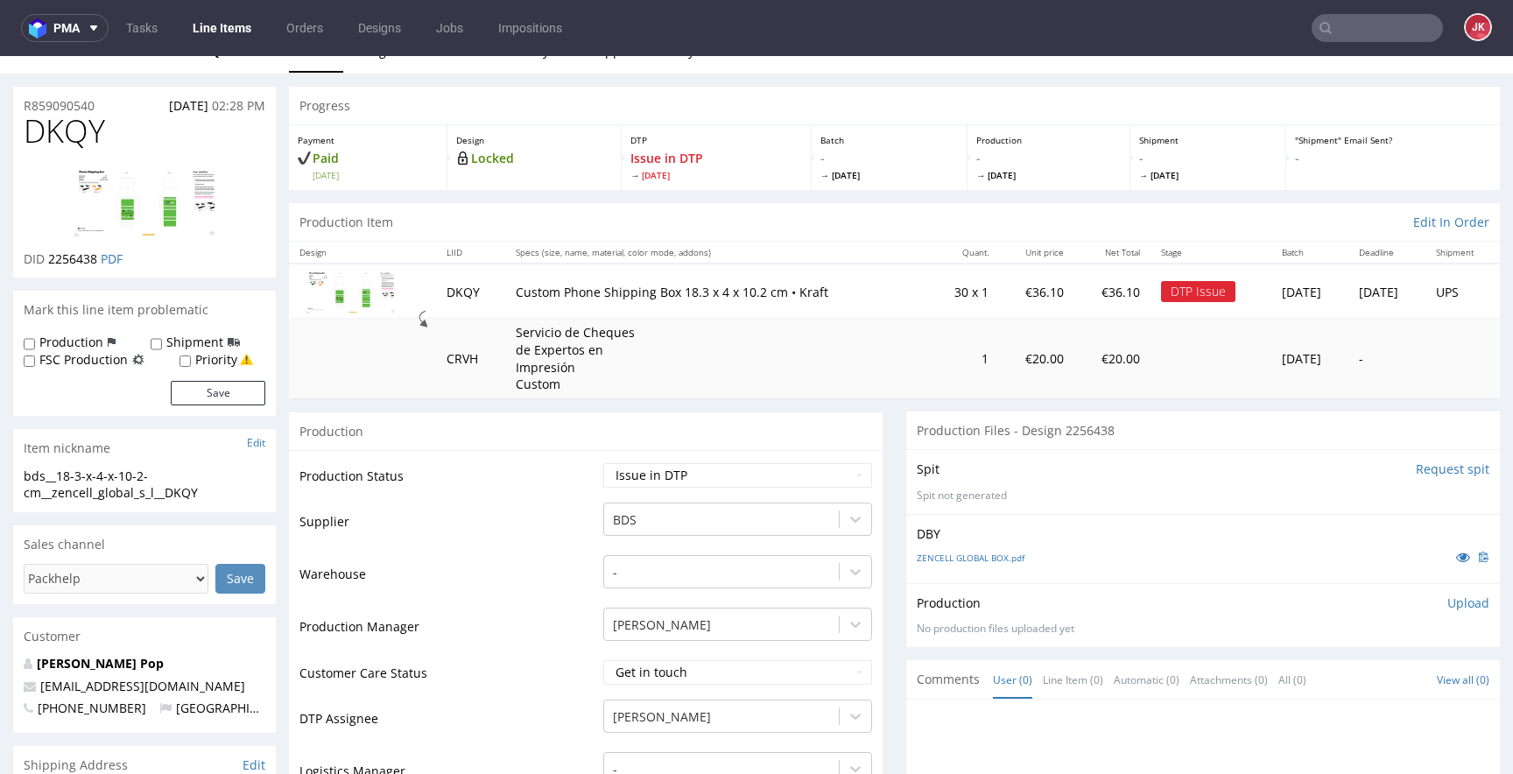
scroll to position [0, 0]
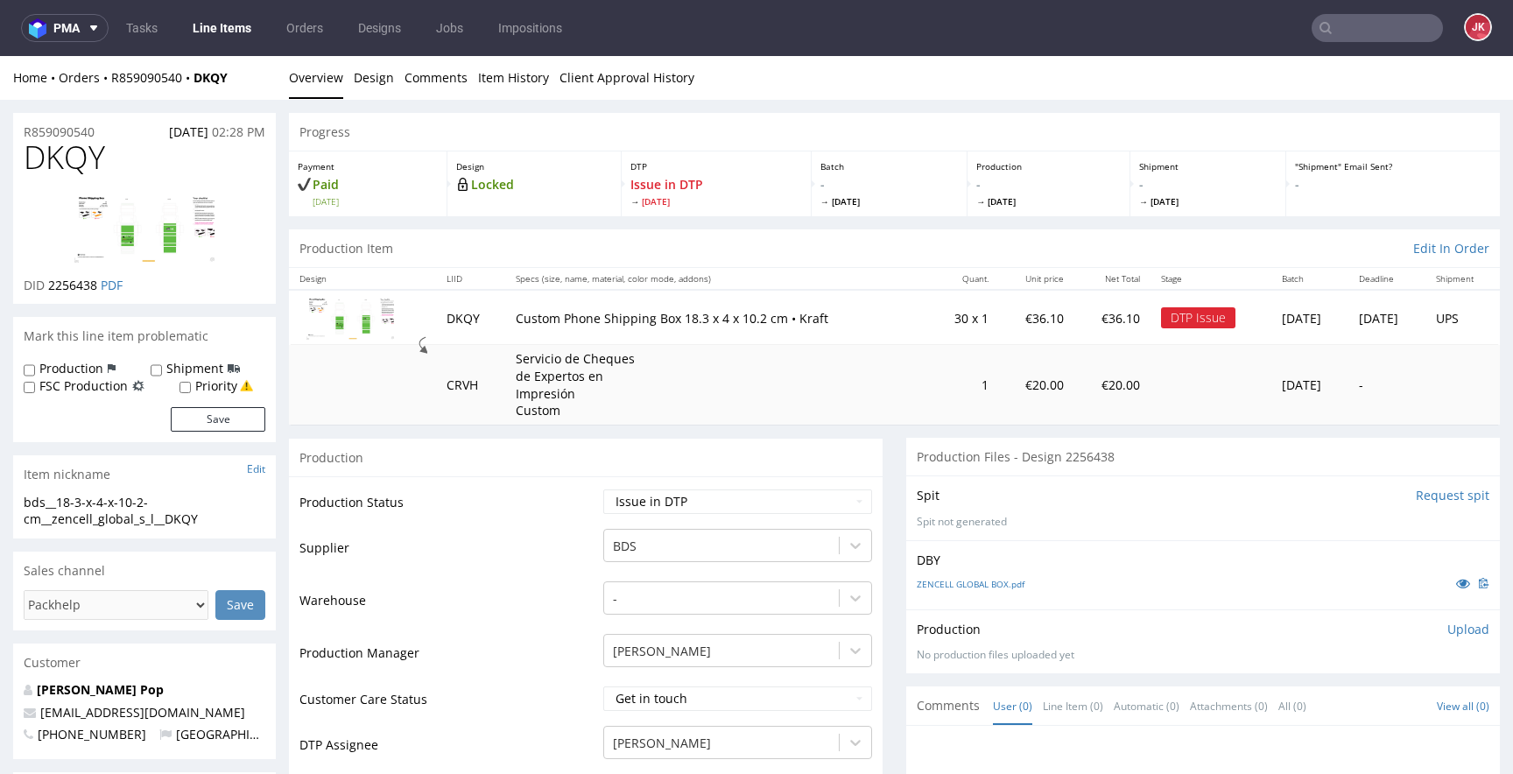
click at [131, 217] on img at bounding box center [144, 228] width 140 height 70
drag, startPoint x: 548, startPoint y: 316, endPoint x: 661, endPoint y: 320, distance: 113.0
click at [661, 320] on p "Custom Phone Shipping Box 18.3 x 4 x 10.2 cm • Kraft" at bounding box center [717, 319] width 403 height 18
copy p "Phone Shipping Box"
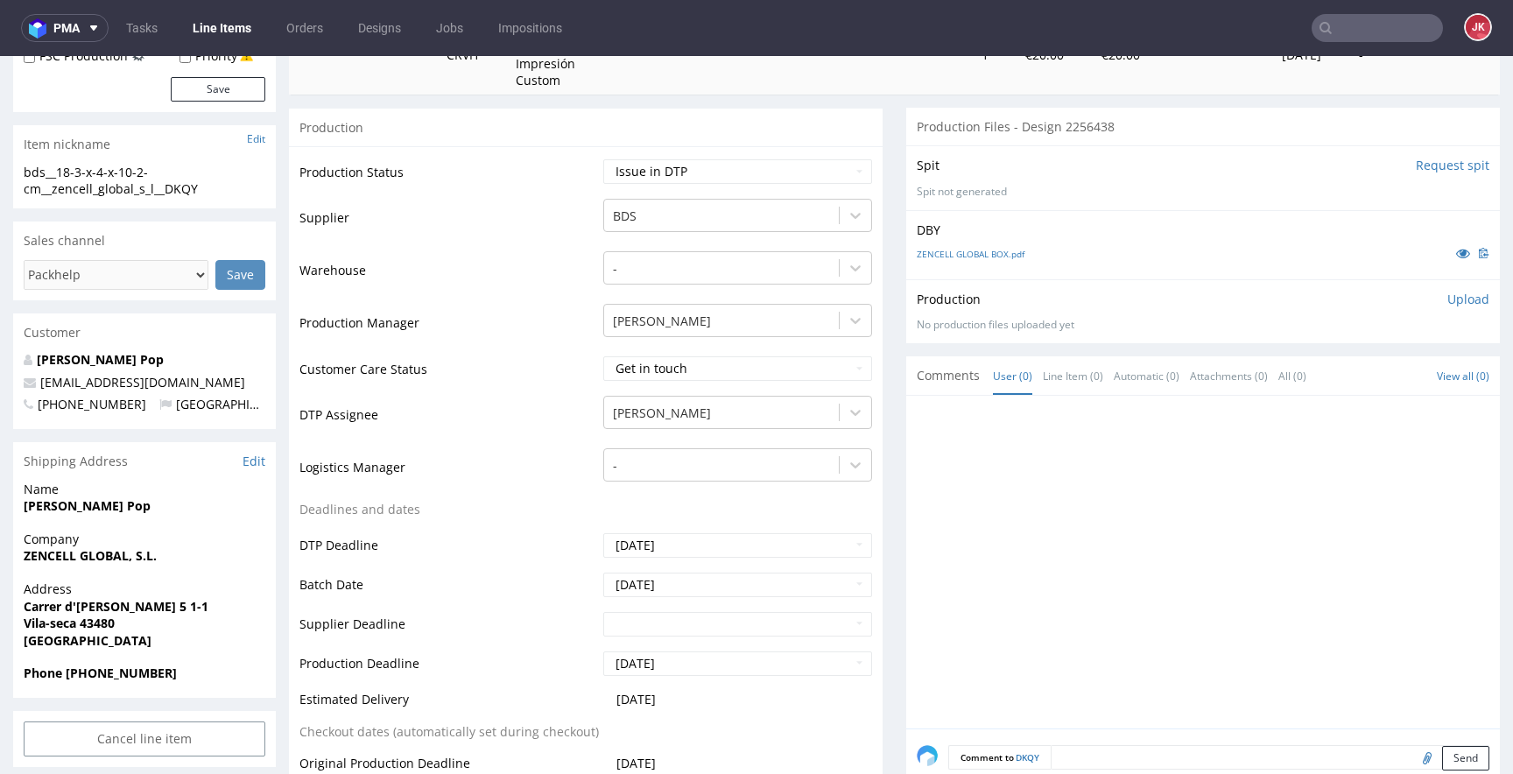
scroll to position [588, 0]
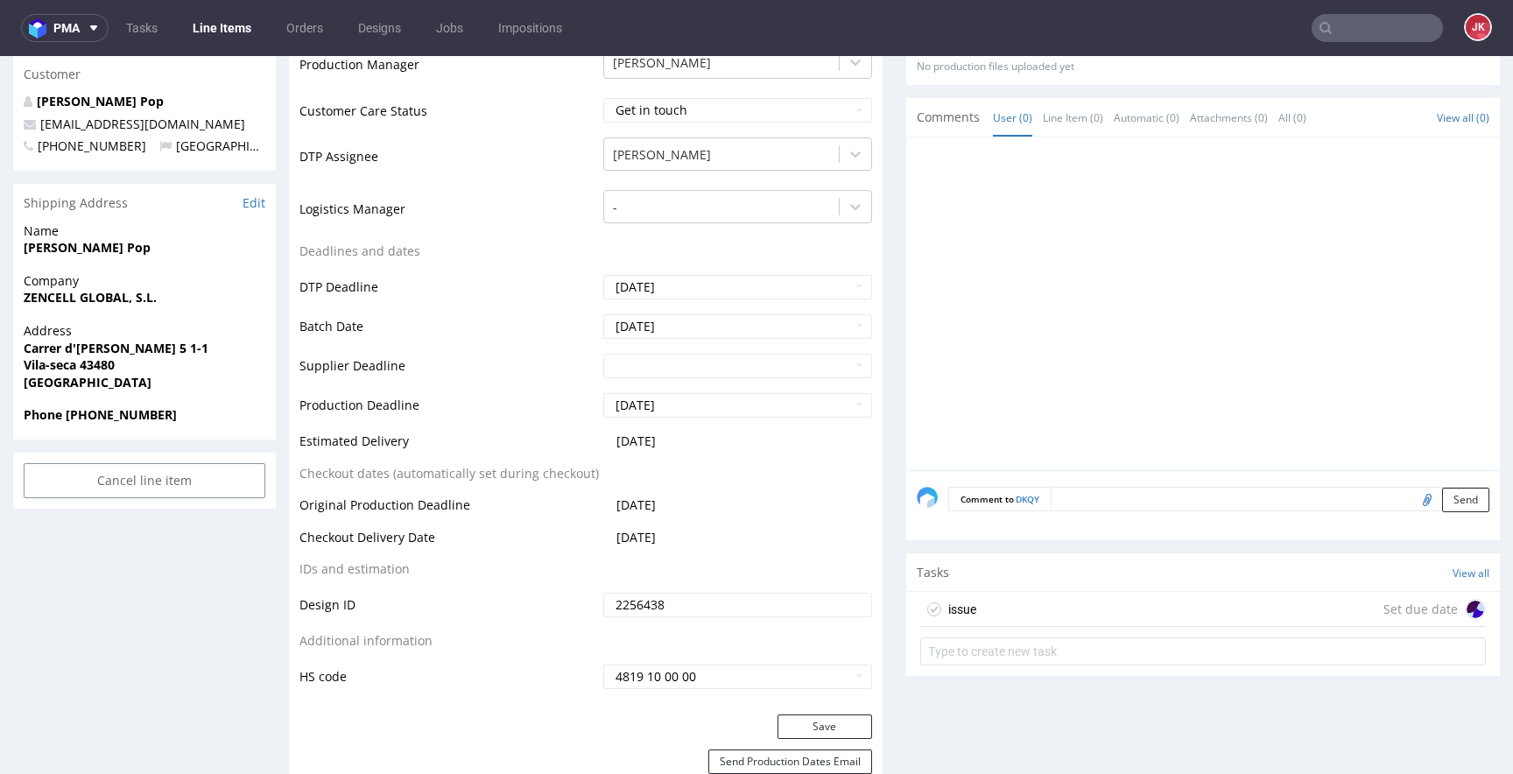
click at [979, 609] on div "issue Set due date" at bounding box center [1203, 609] width 566 height 35
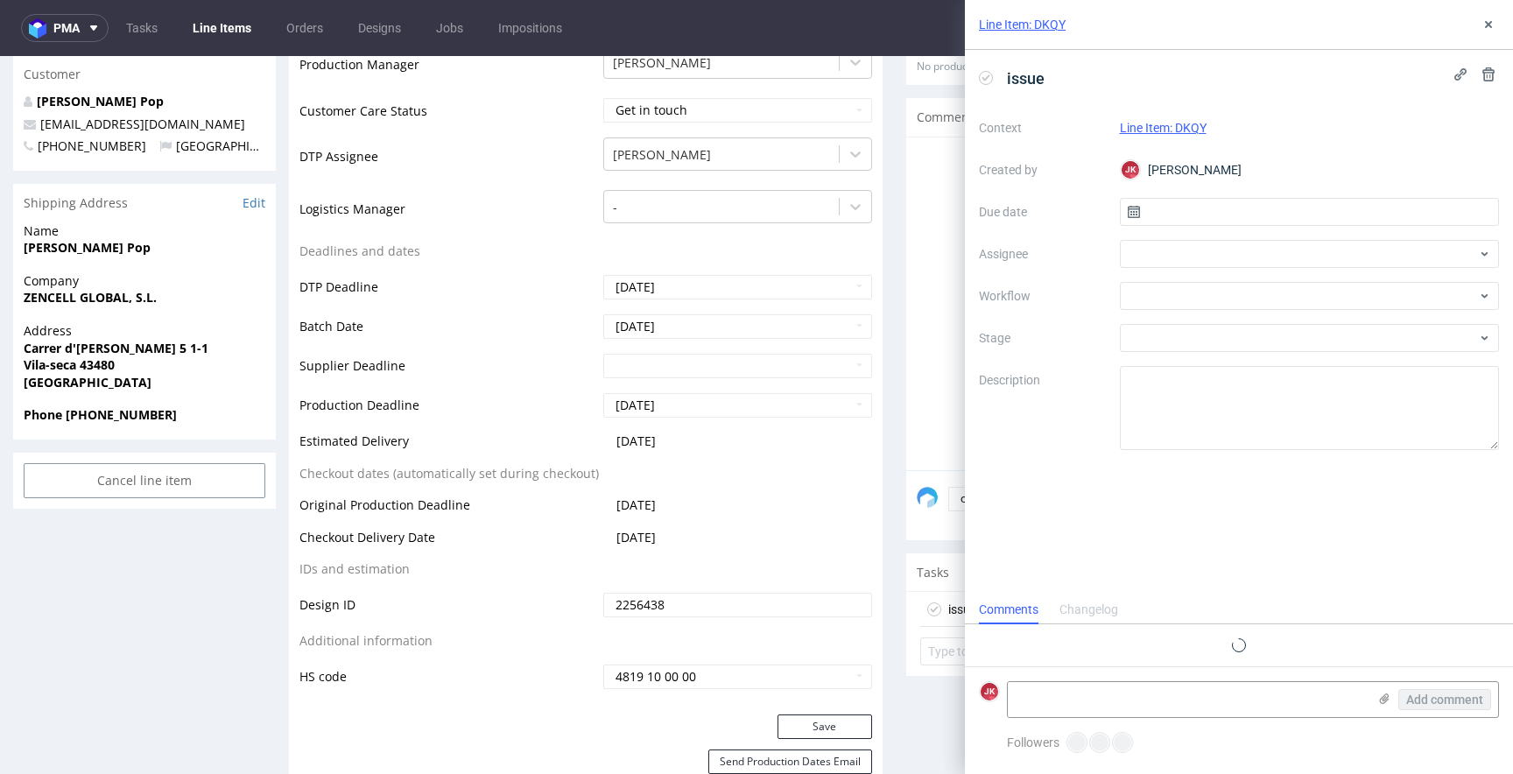
scroll to position [14, 0]
click at [1065, 694] on textarea at bounding box center [1187, 699] width 359 height 35
type textarea "I"
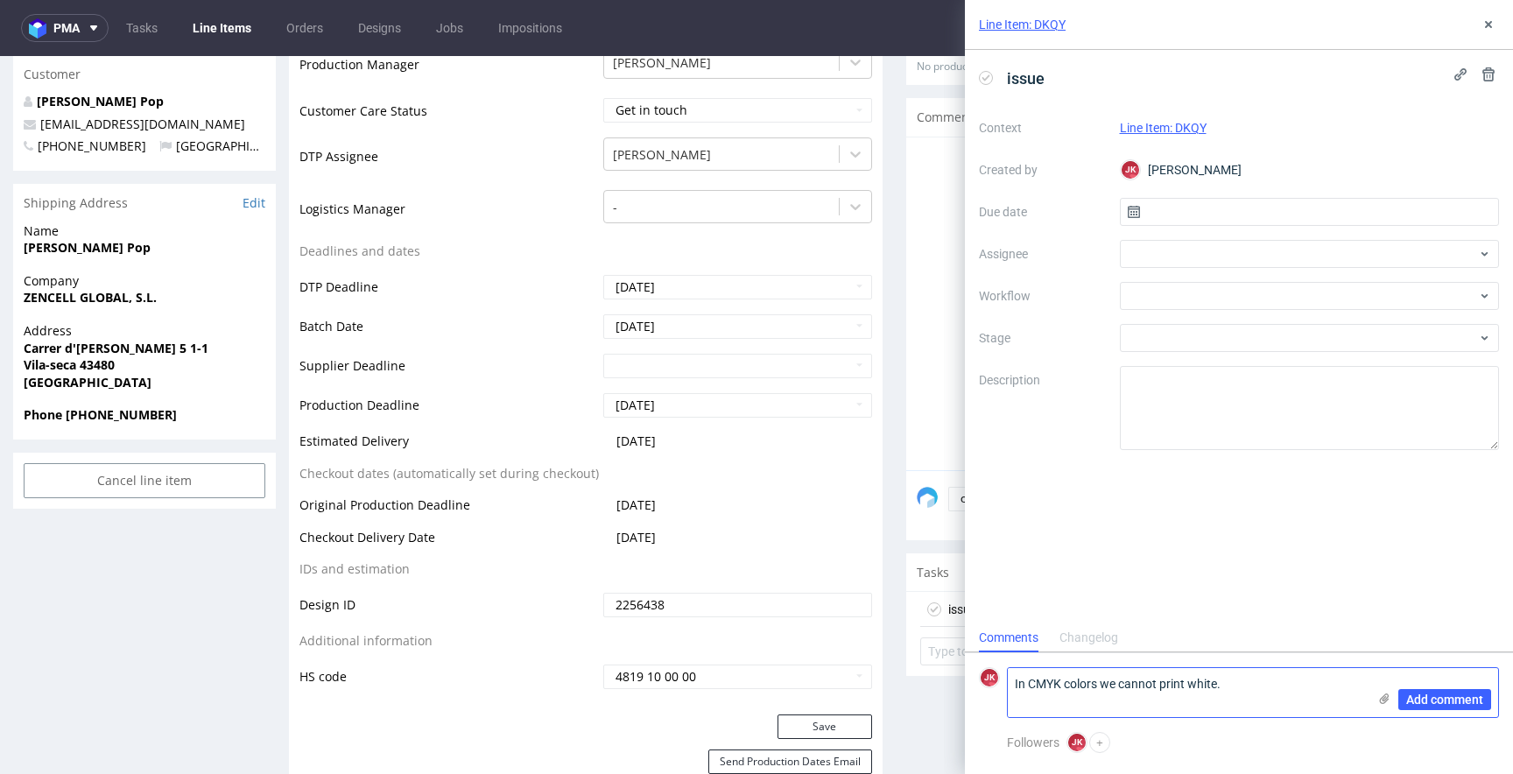
scroll to position [0, 0]
click at [1252, 681] on textarea "In CMYK colors we cannot print white. Client sent design with white and green" at bounding box center [1187, 692] width 359 height 49
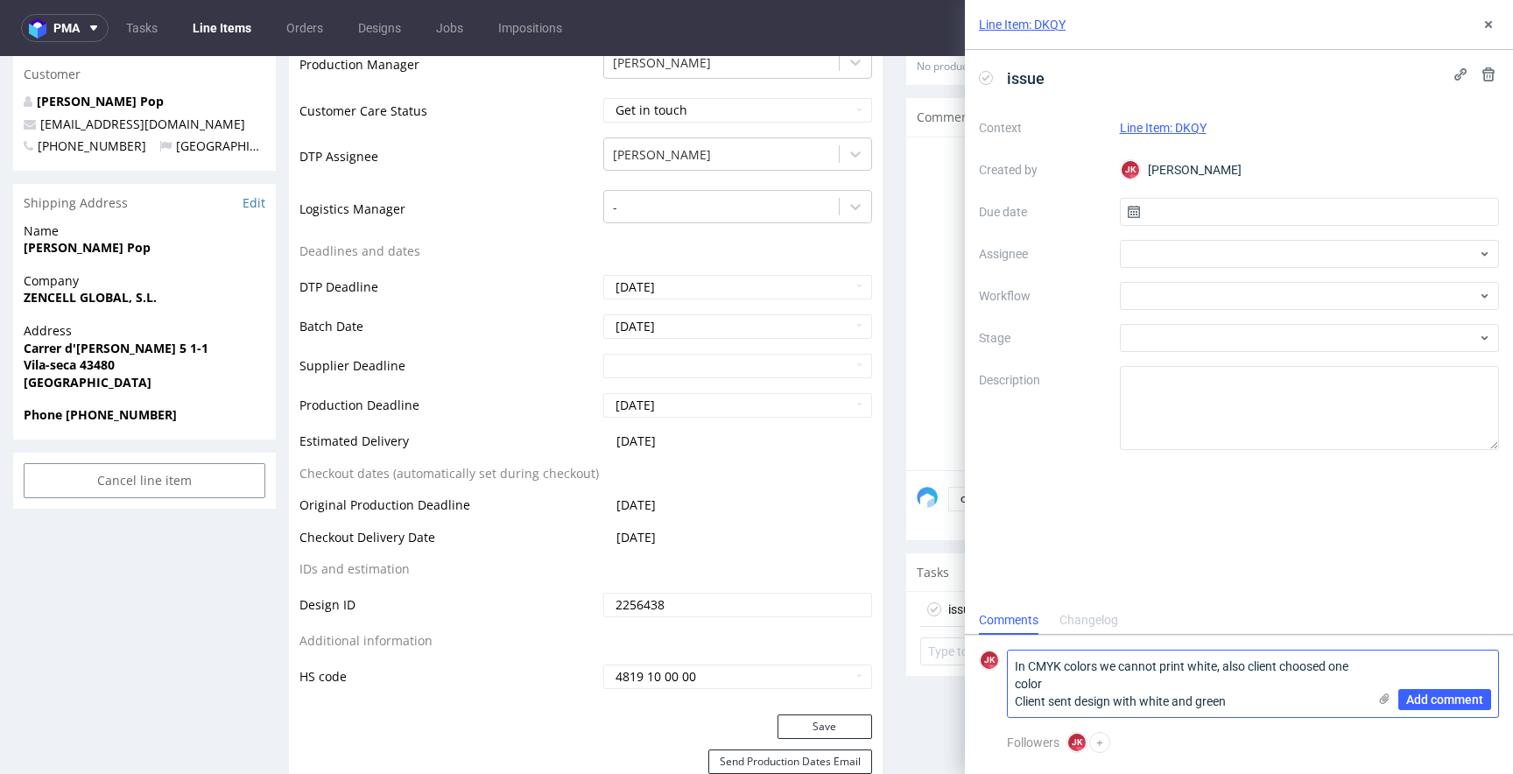
click at [1227, 668] on textarea "In CMYK colors we cannot print white, also client choosed one color Client sent…" at bounding box center [1187, 684] width 359 height 67
click at [1330, 665] on textarea "In CMYK colors we cannot print white. Also client choosed one color Client sent…" at bounding box center [1187, 684] width 359 height 67
click at [1141, 681] on textarea "In CMYK colors we cannot print white. Also client choose one color Client sent …" at bounding box center [1187, 684] width 359 height 67
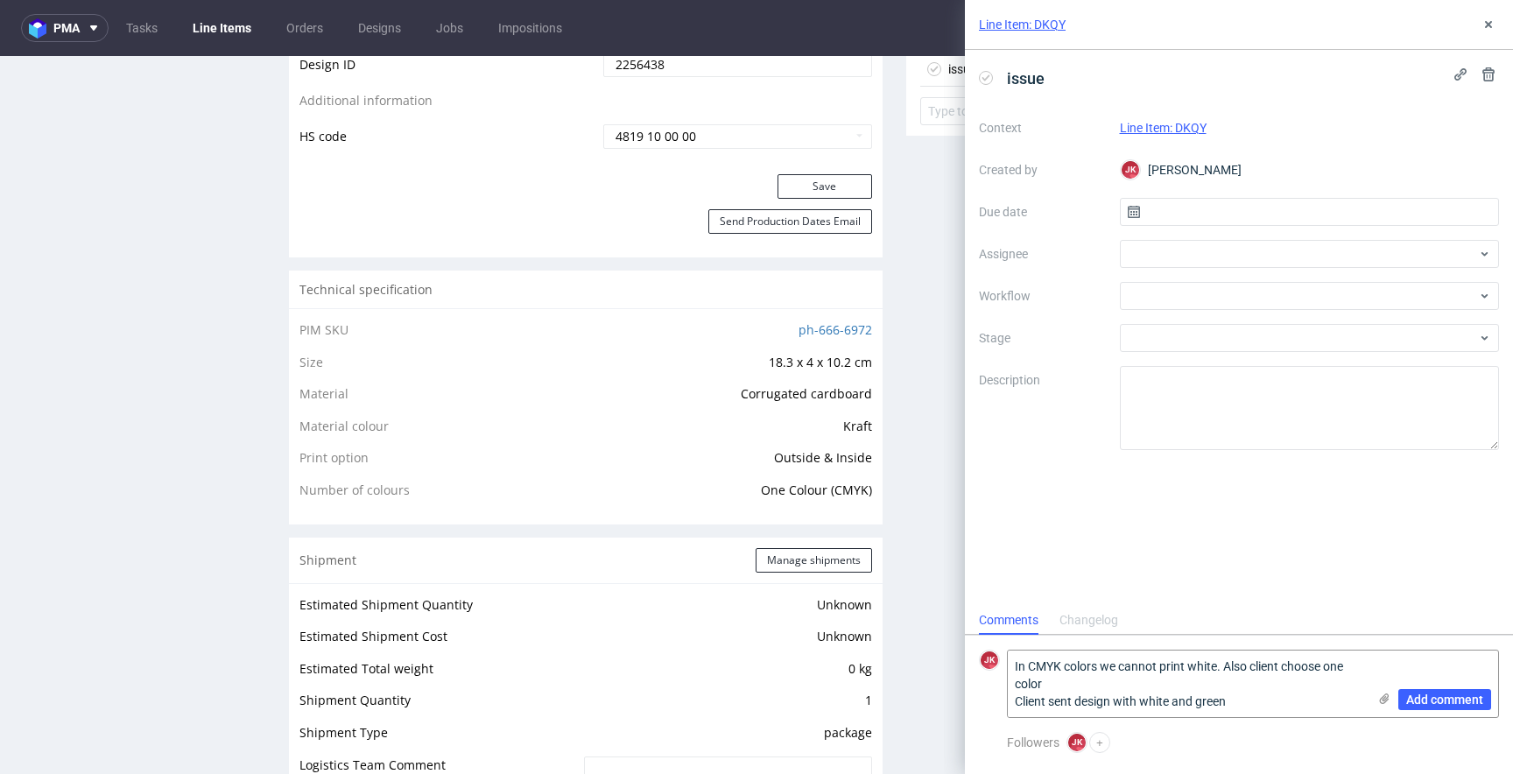
scroll to position [1109, 0]
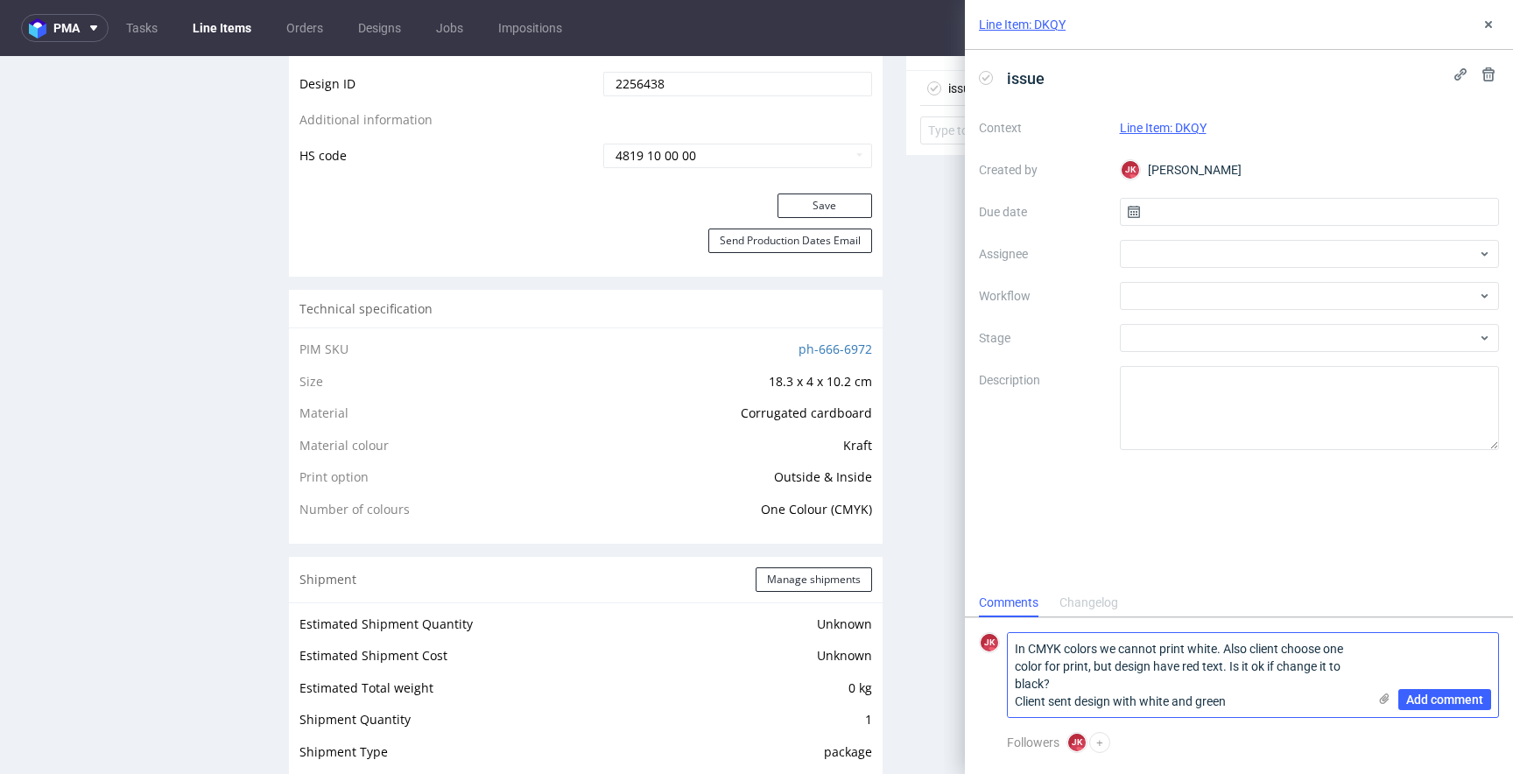
click at [1262, 705] on textarea "In CMYK colors we cannot print white. Also client choose one color for print, b…" at bounding box center [1187, 675] width 359 height 84
drag, startPoint x: 1270, startPoint y: 701, endPoint x: 1009, endPoint y: 701, distance: 260.9
click at [1009, 701] on textarea "In CMYK colors we cannot print white. Also client choose one color for print, b…" at bounding box center [1187, 675] width 359 height 84
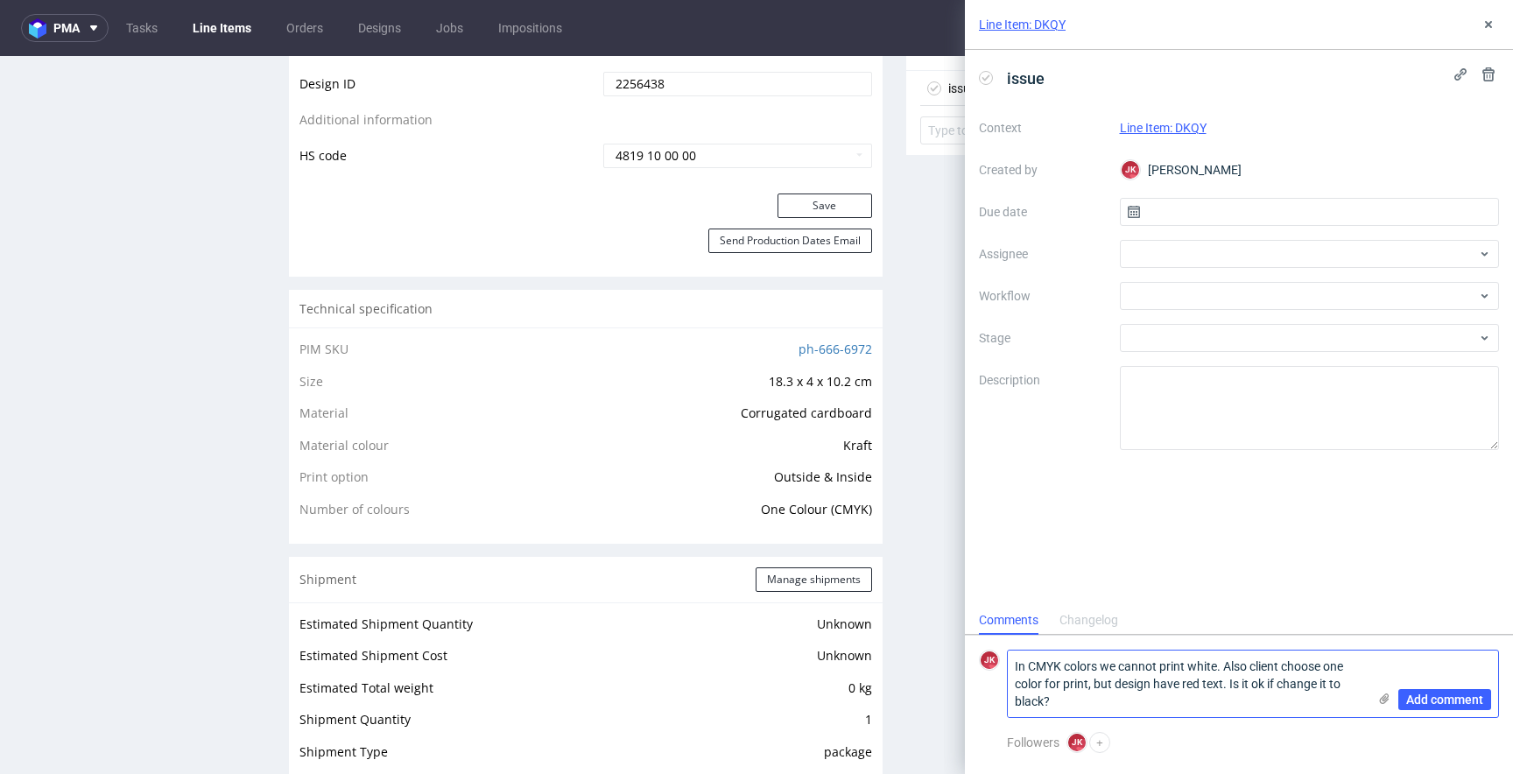
click at [1012, 664] on textarea "In CMYK colors we cannot print white. Also client choose one color for print, b…" at bounding box center [1187, 684] width 359 height 67
paste textarea "Client sent design with white and green"
click at [1249, 649] on textarea "Client sent design with white and green In CMYK colors we cannot print white. A…" at bounding box center [1187, 675] width 359 height 84
drag, startPoint x: 1173, startPoint y: 652, endPoint x: 1252, endPoint y: 651, distance: 78.8
click at [1252, 651] on textarea "Client sent design with white and green In CMYK colors we cannot print white. A…" at bounding box center [1187, 675] width 359 height 84
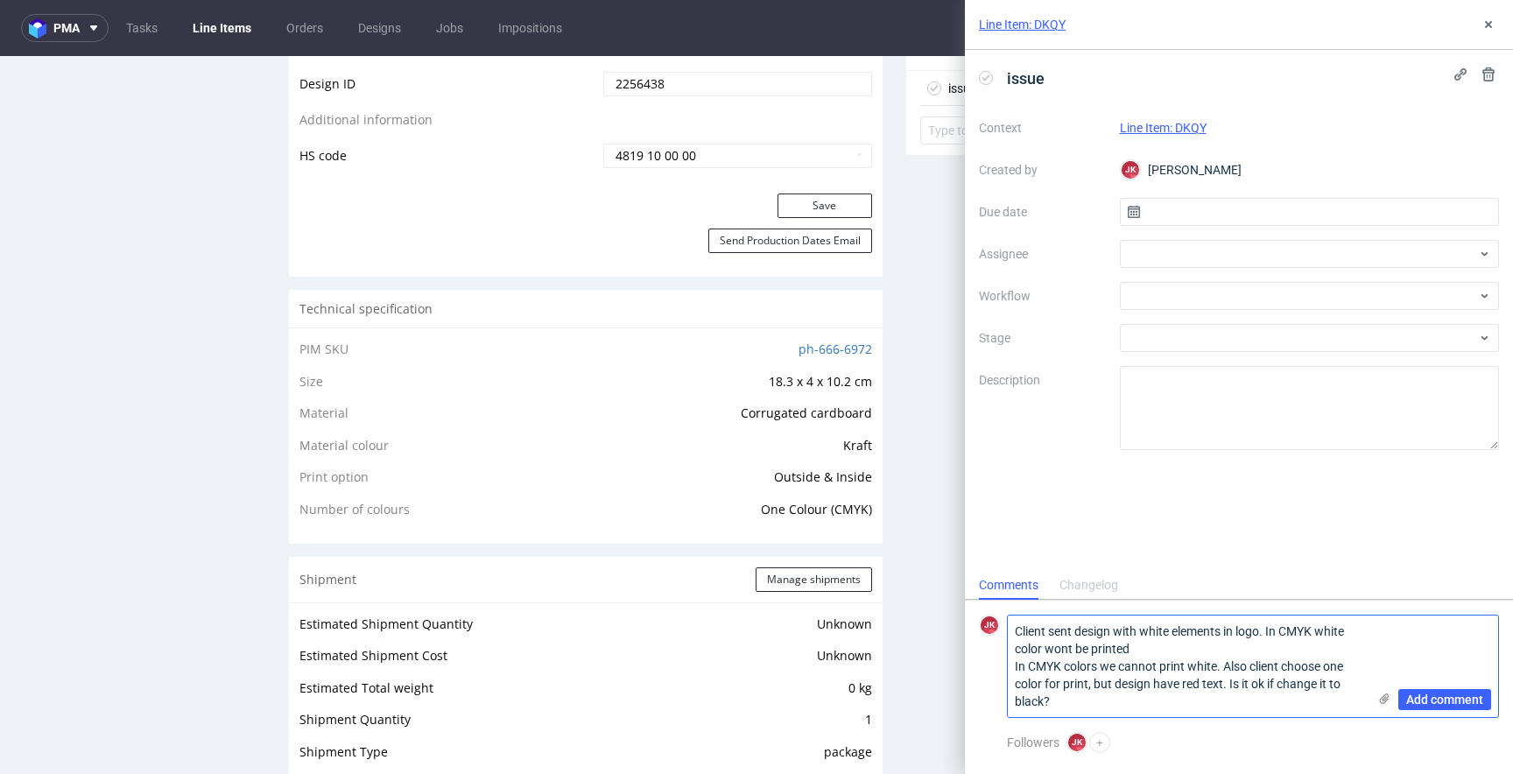
drag, startPoint x: 1277, startPoint y: 644, endPoint x: 1270, endPoint y: 630, distance: 14.5
click at [1270, 630] on textarea "Client sent design with white elements in logo. In CMYK white color wont be pri…" at bounding box center [1187, 667] width 359 height 102
click at [1225, 670] on textarea "Client sent design with white elements in logo. In CMYK colors we cannot print …" at bounding box center [1187, 675] width 359 height 84
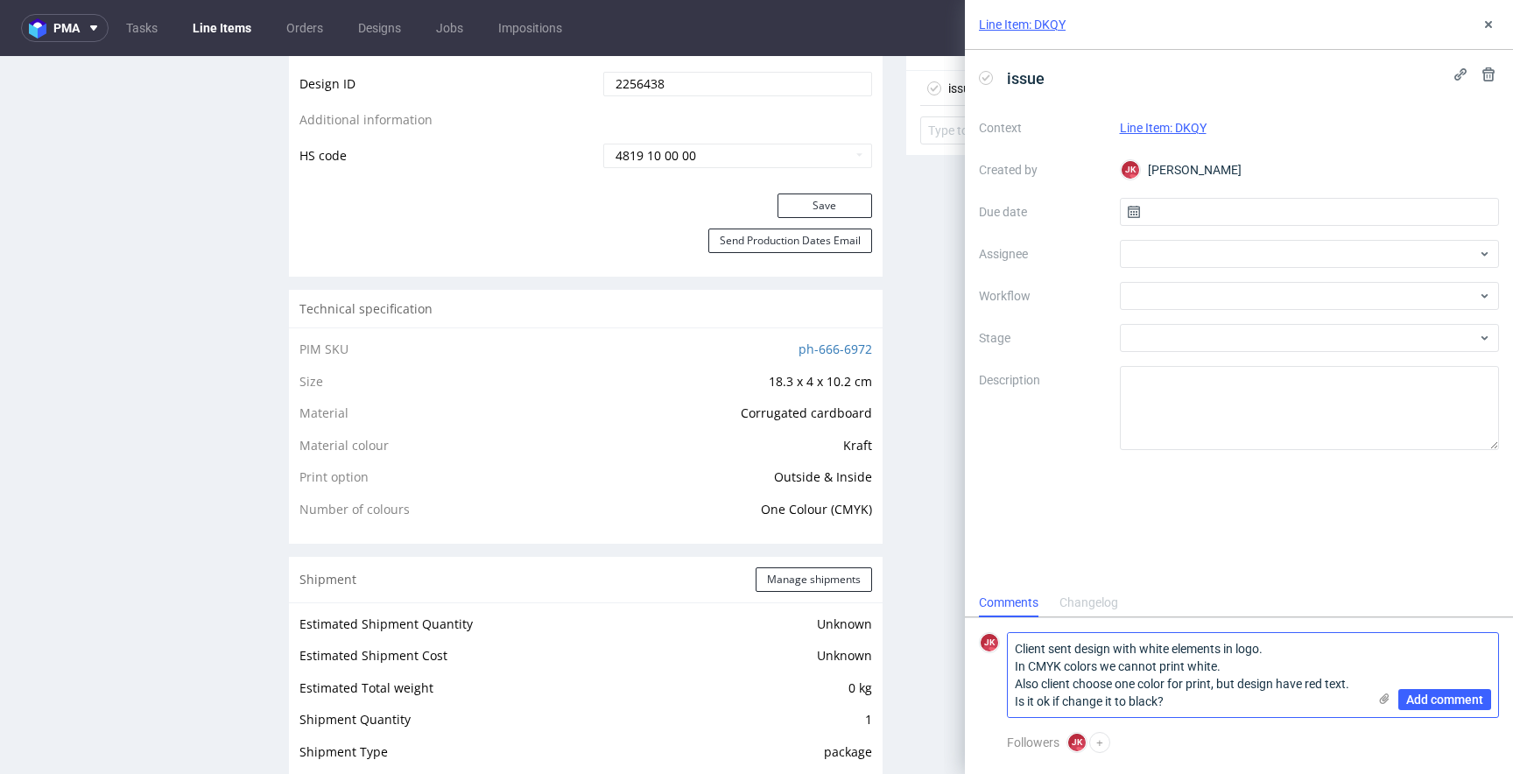
click at [1298, 671] on textarea "Client sent design with white elements in logo. In CMYK colors we cannot print …" at bounding box center [1187, 675] width 359 height 84
drag, startPoint x: 1307, startPoint y: 662, endPoint x: 991, endPoint y: 634, distance: 317.3
click at [991, 634] on div "JK Client sent design with white elements in logo. In CMYK colors we cannot pri…" at bounding box center [1239, 666] width 520 height 103
type textarea "Client sent design with white elements in logo. In CMYK colors we cannot print …"
click at [1214, 701] on textarea "Client sent design with white elements in logo. In CMYK colors we cannot print …" at bounding box center [1187, 667] width 359 height 102
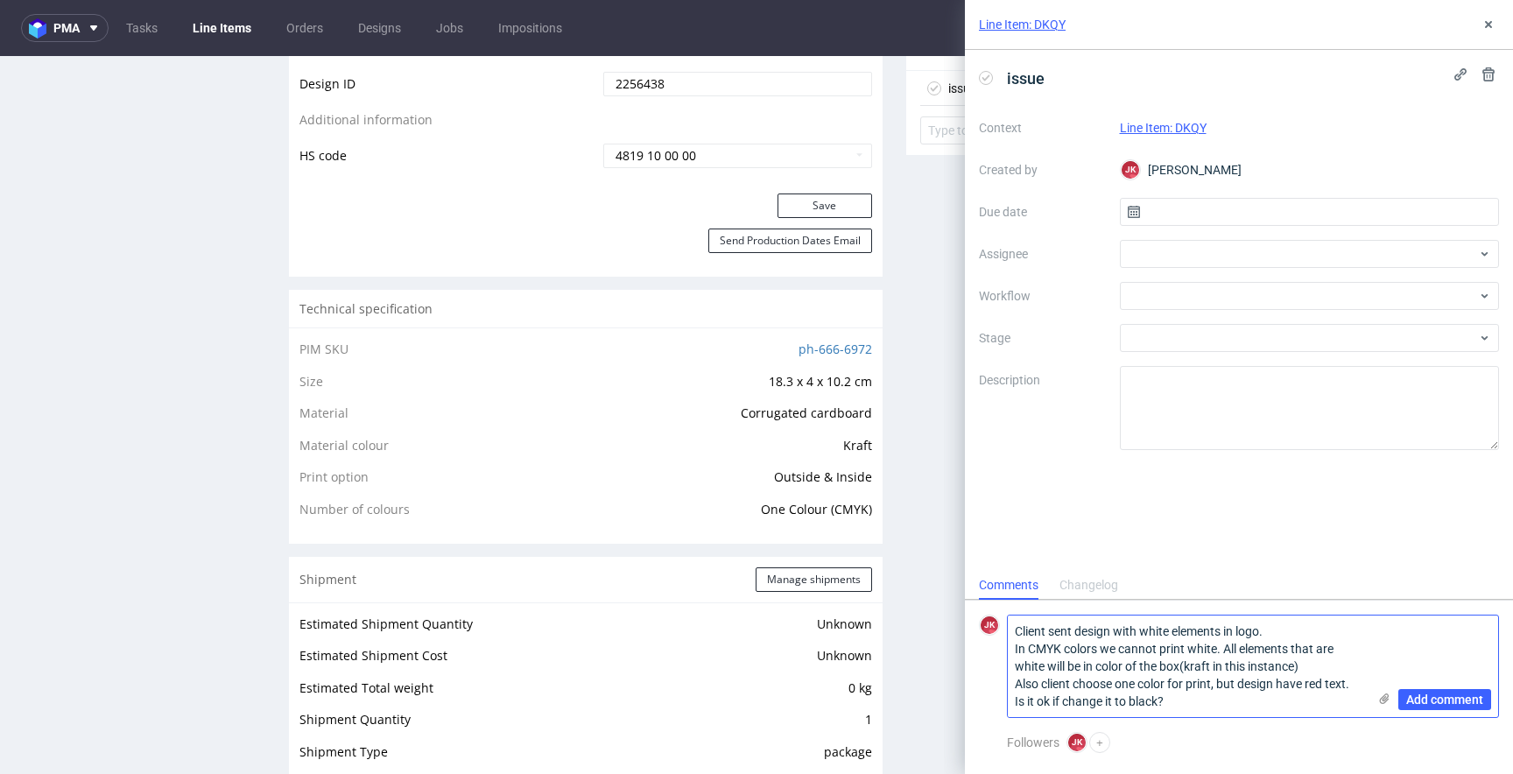
click at [1185, 701] on textarea "Client sent design with white elements in logo. In CMYK colors we cannot print …" at bounding box center [1187, 667] width 359 height 102
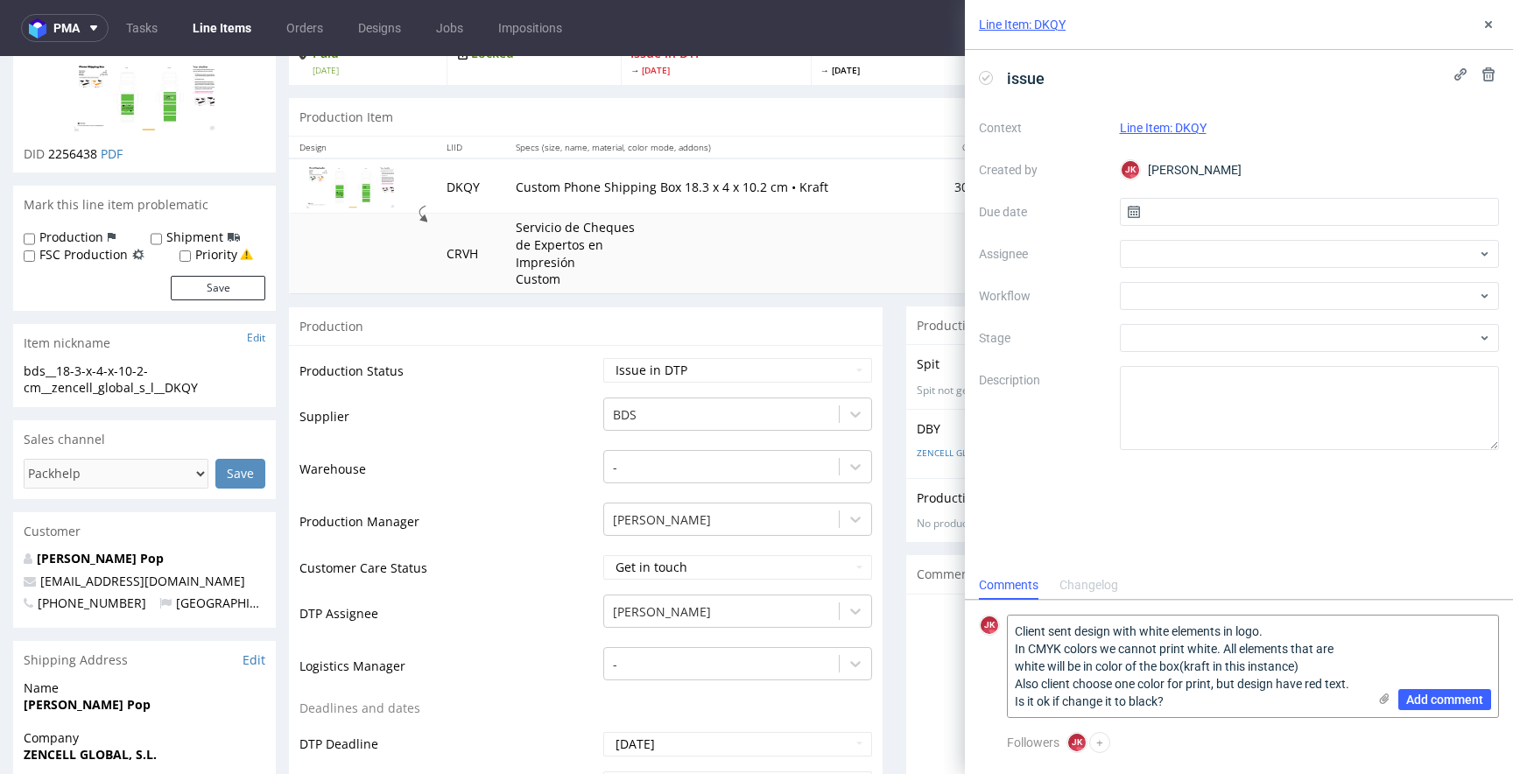
scroll to position [0, 0]
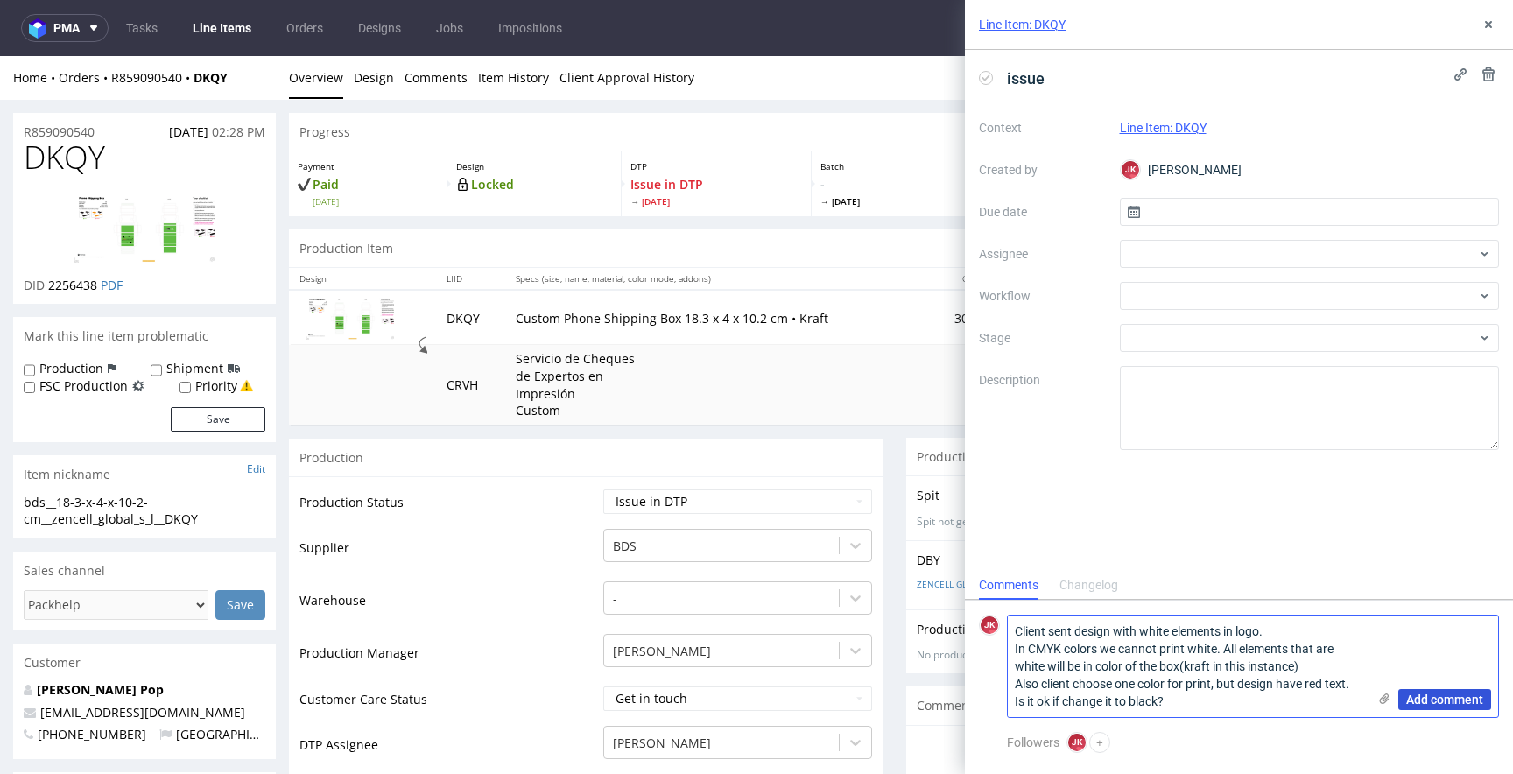
click at [1445, 704] on span "Add comment" at bounding box center [1444, 699] width 77 height 12
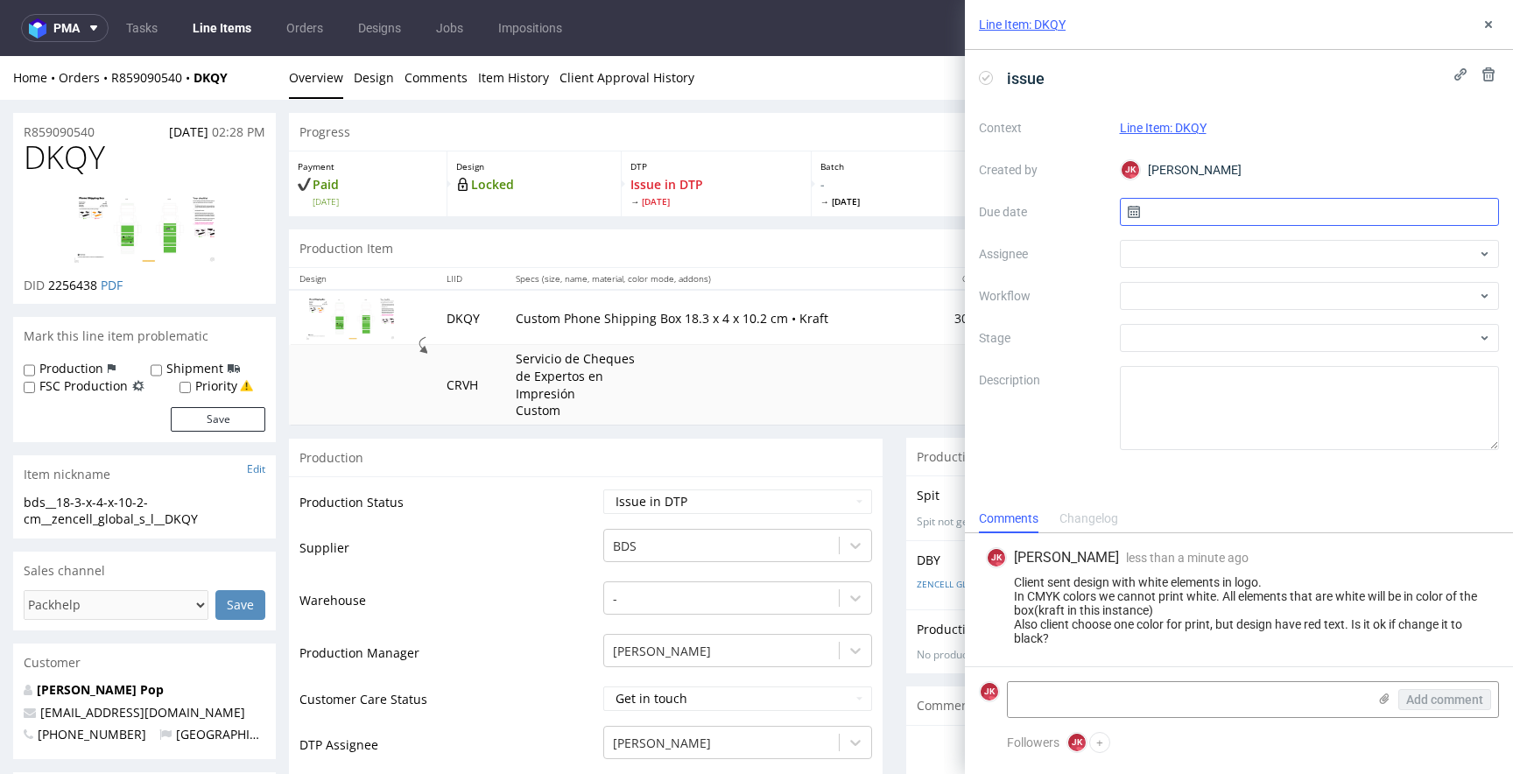
click at [1185, 219] on input "text" at bounding box center [1310, 212] width 380 height 28
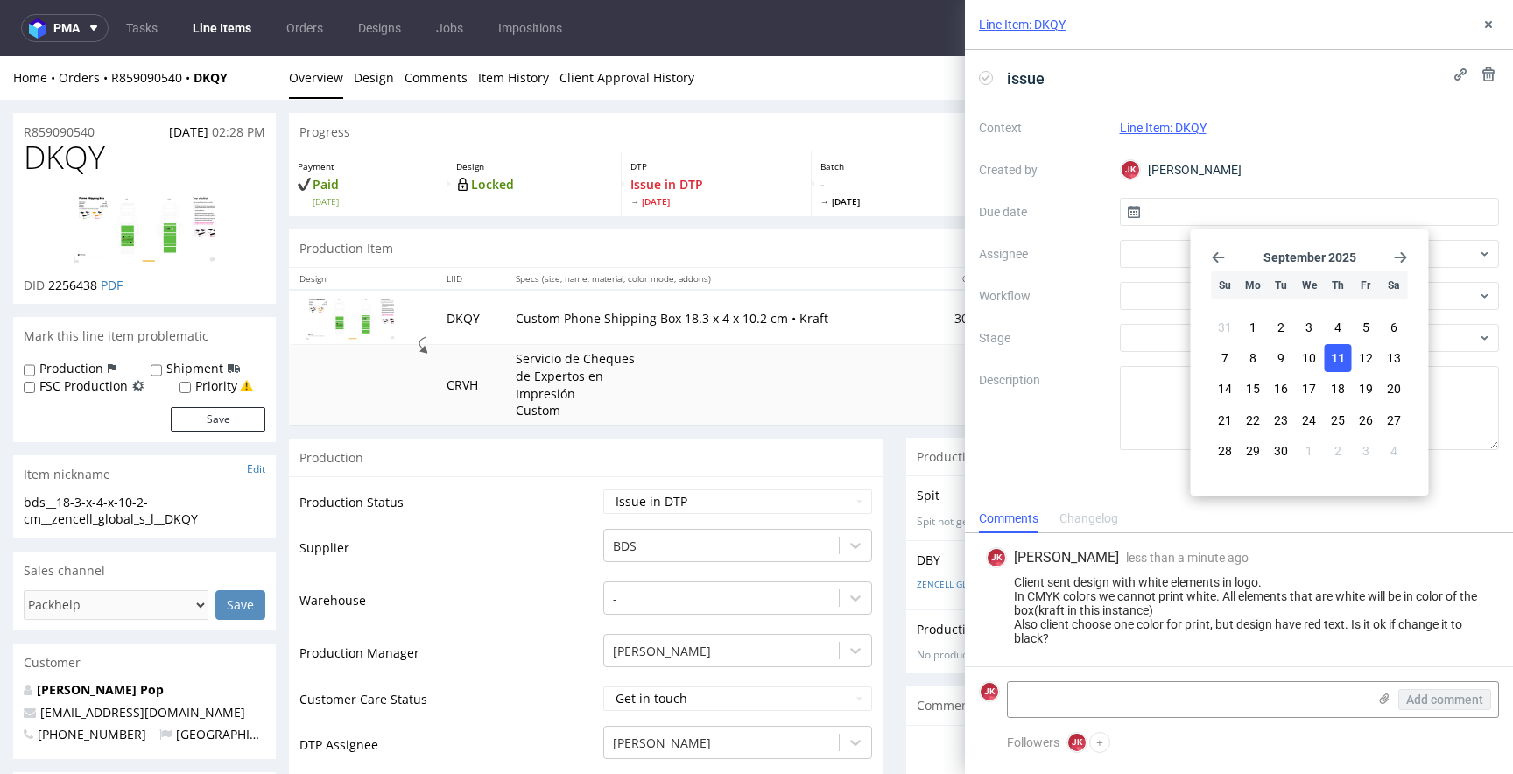
click at [1343, 362] on span "11" at bounding box center [1338, 358] width 14 height 18
type input "11/09/2025"
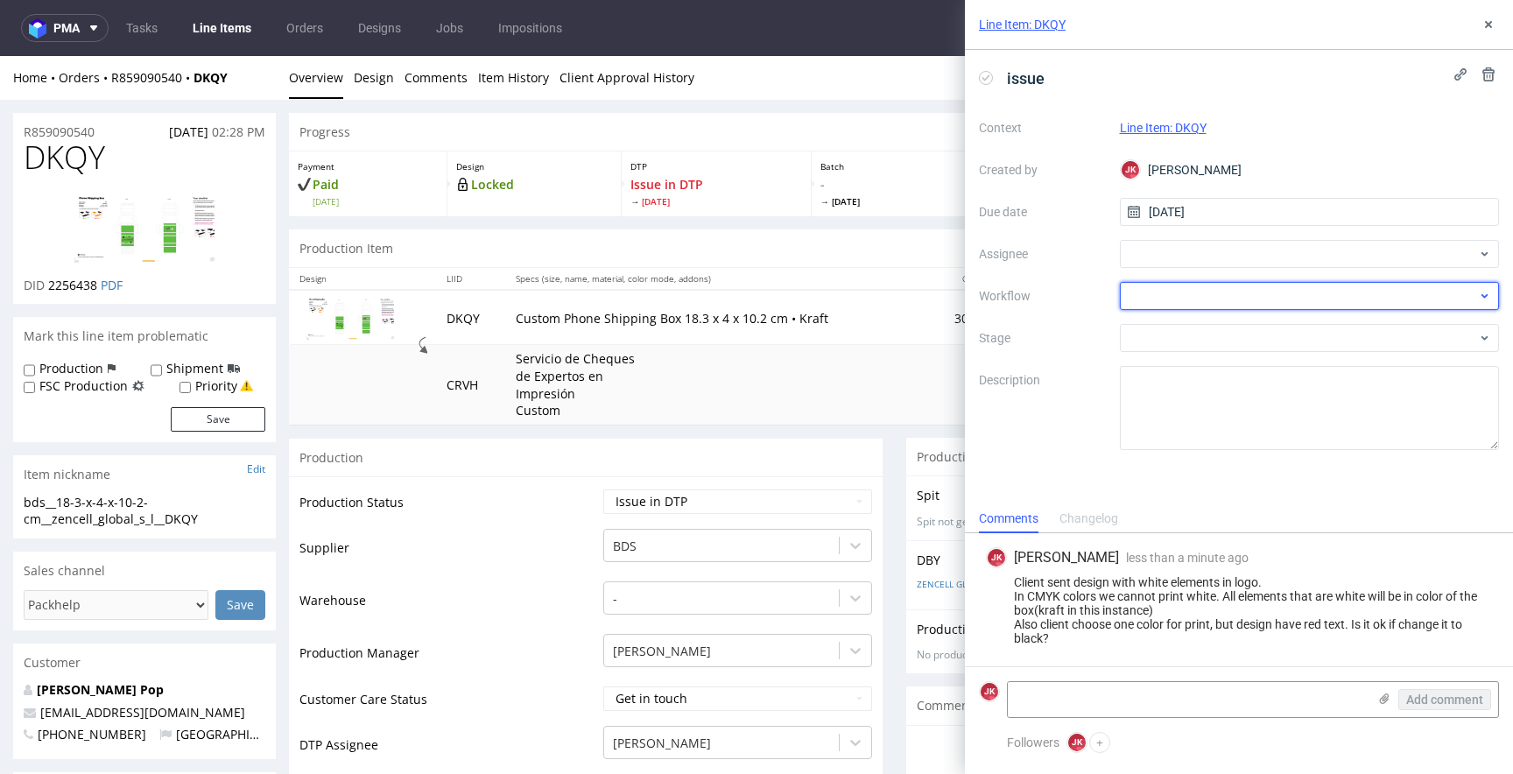
click at [1148, 285] on div at bounding box center [1310, 296] width 380 height 28
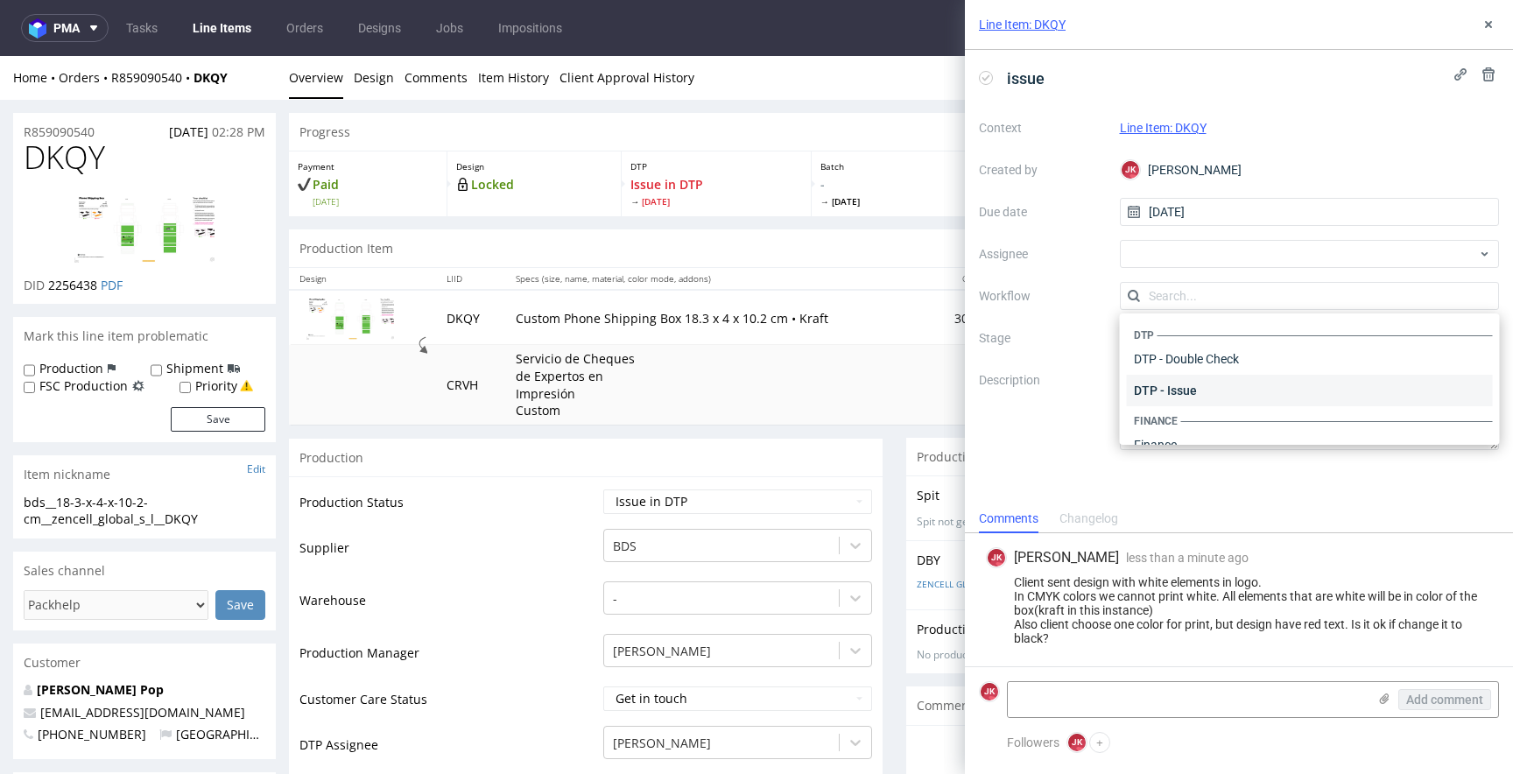
click at [1235, 381] on div "DTP - Issue" at bounding box center [1310, 391] width 366 height 32
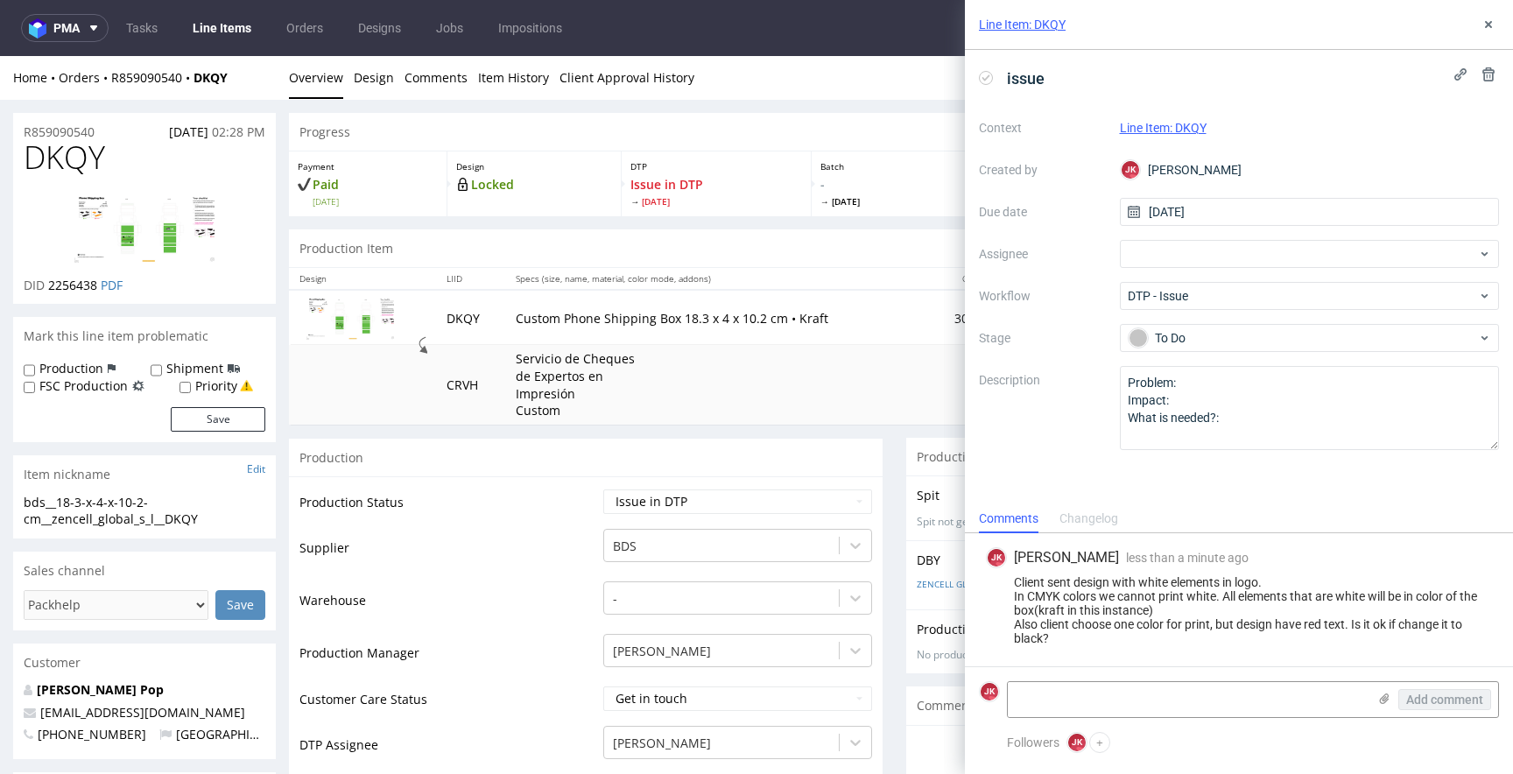
click at [67, 151] on span "DKQY" at bounding box center [64, 157] width 81 height 35
copy span "DKQY"
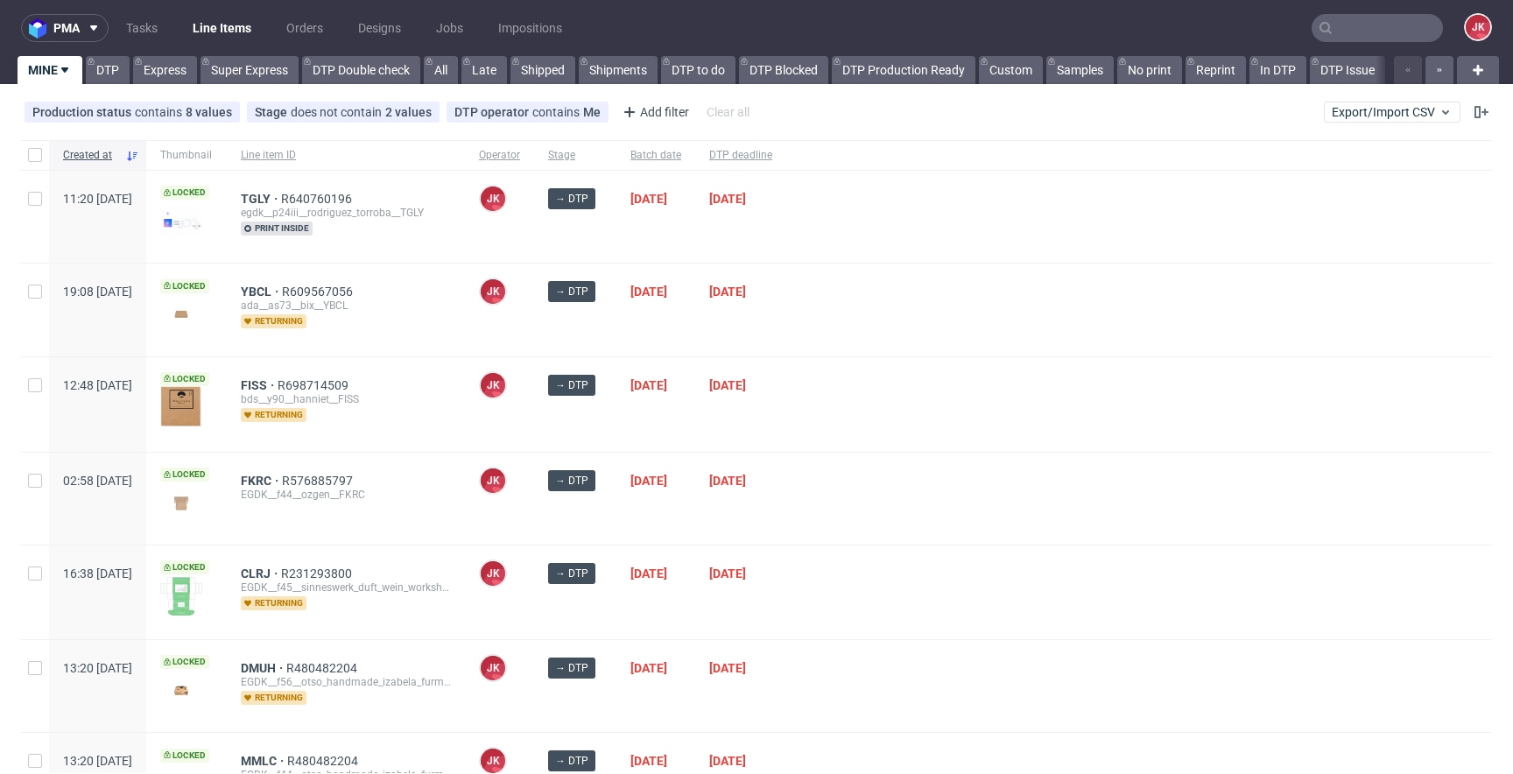
click at [876, 324] on div at bounding box center [1139, 310] width 706 height 92
click at [451, 319] on div "YBCL R609567056 ada__as73__bix__YBCL returning" at bounding box center [346, 307] width 210 height 44
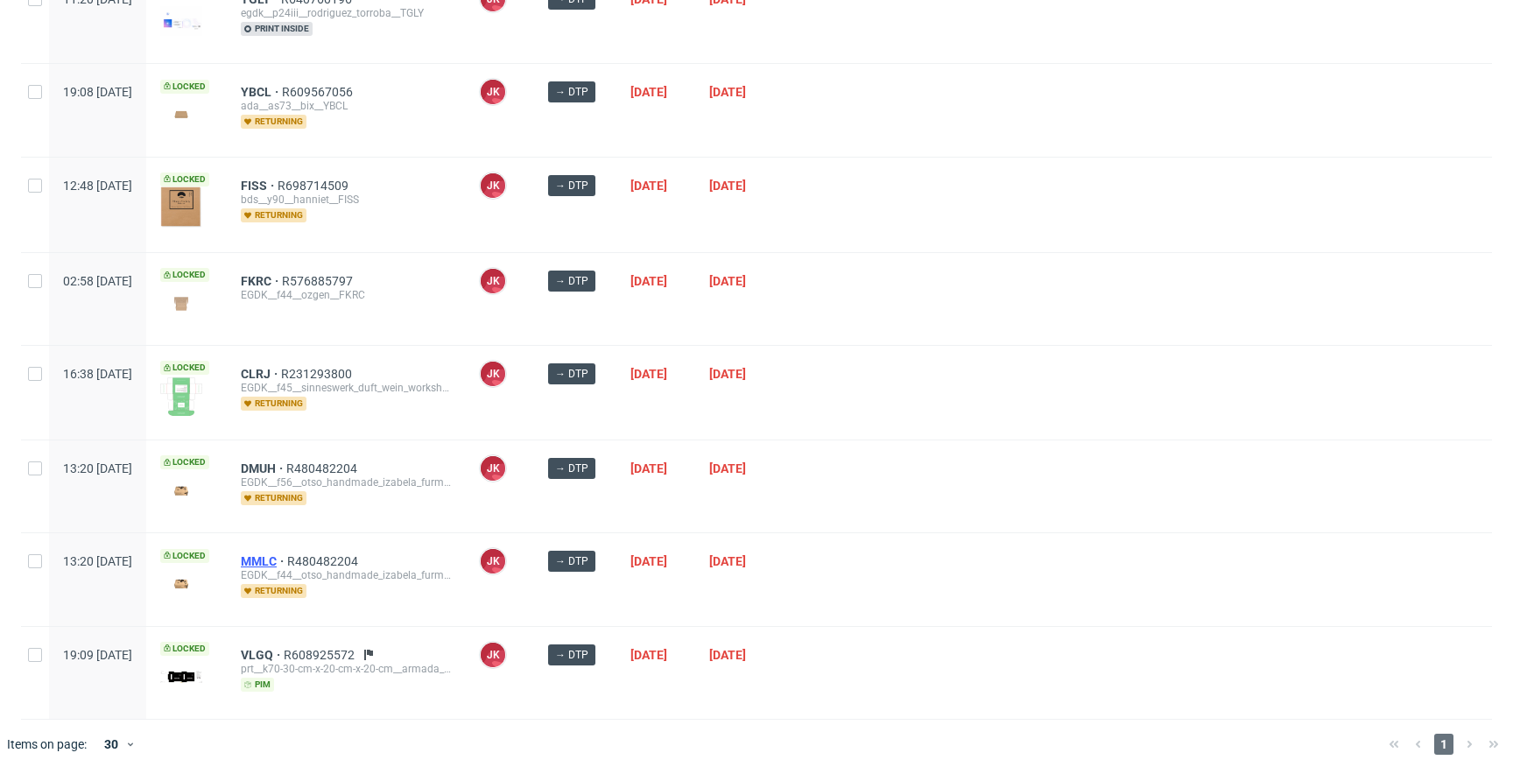
click at [287, 558] on span "MMLC" at bounding box center [264, 561] width 46 height 14
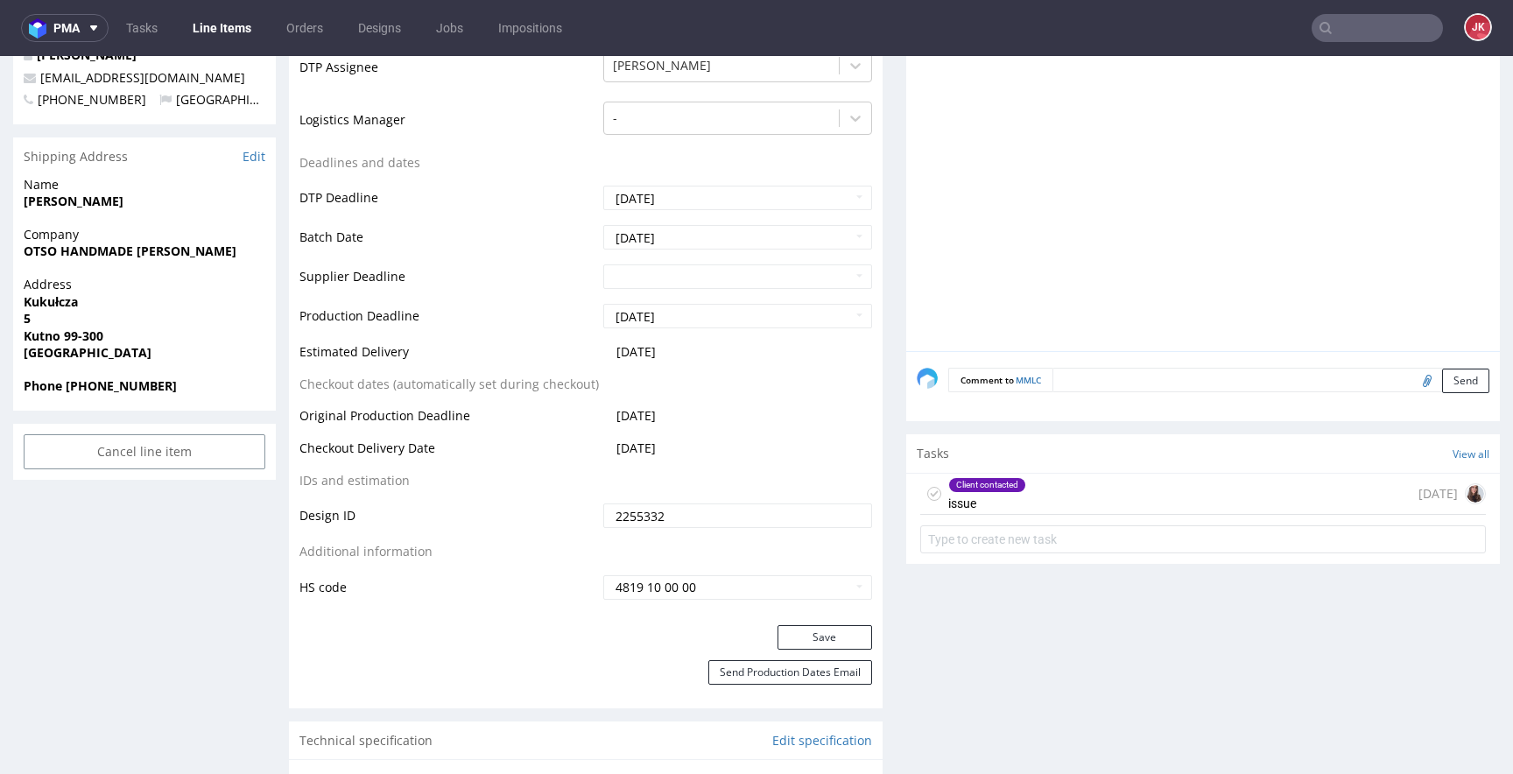
scroll to position [754, 0]
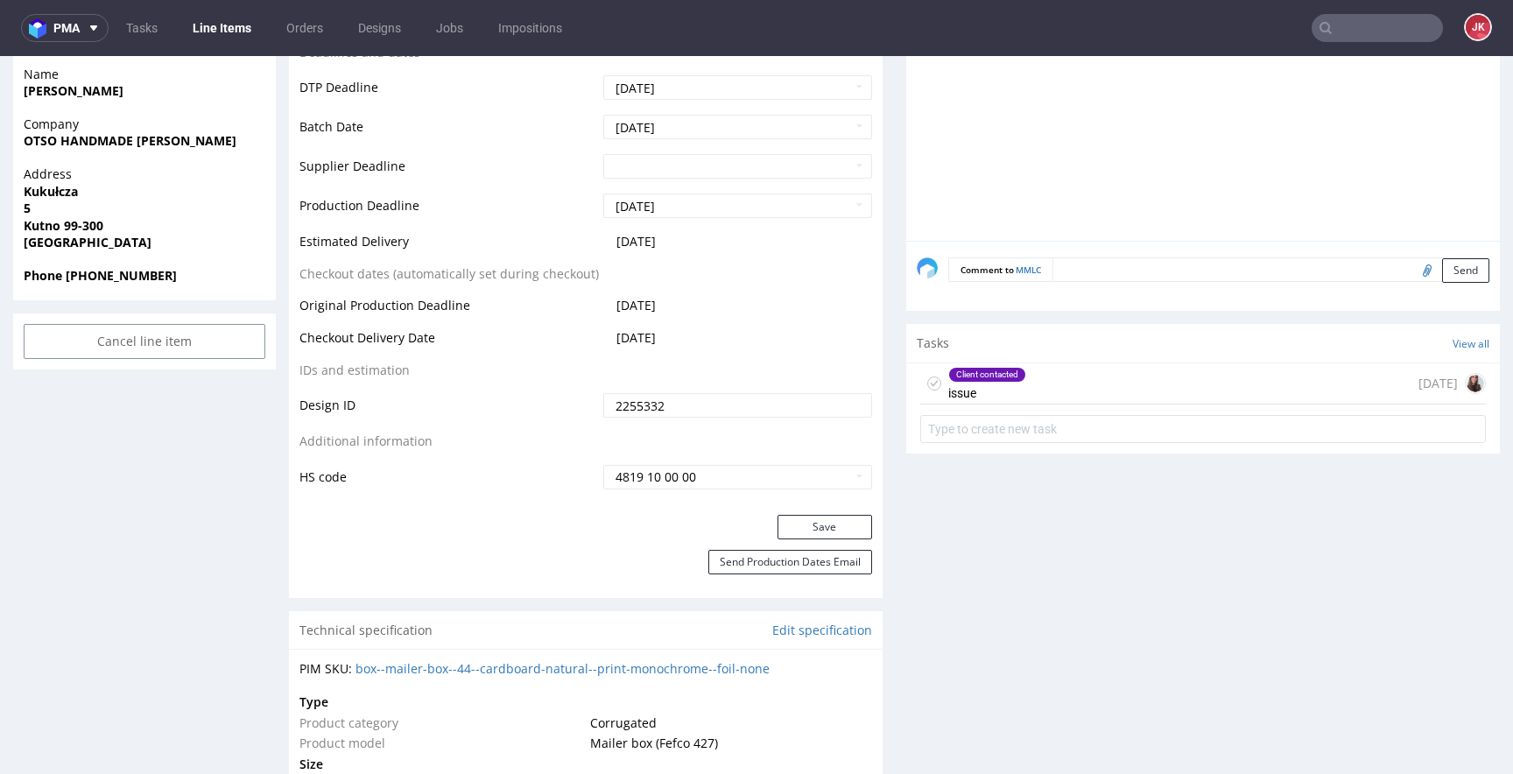
click at [988, 398] on div "Client contacted issue" at bounding box center [987, 383] width 78 height 40
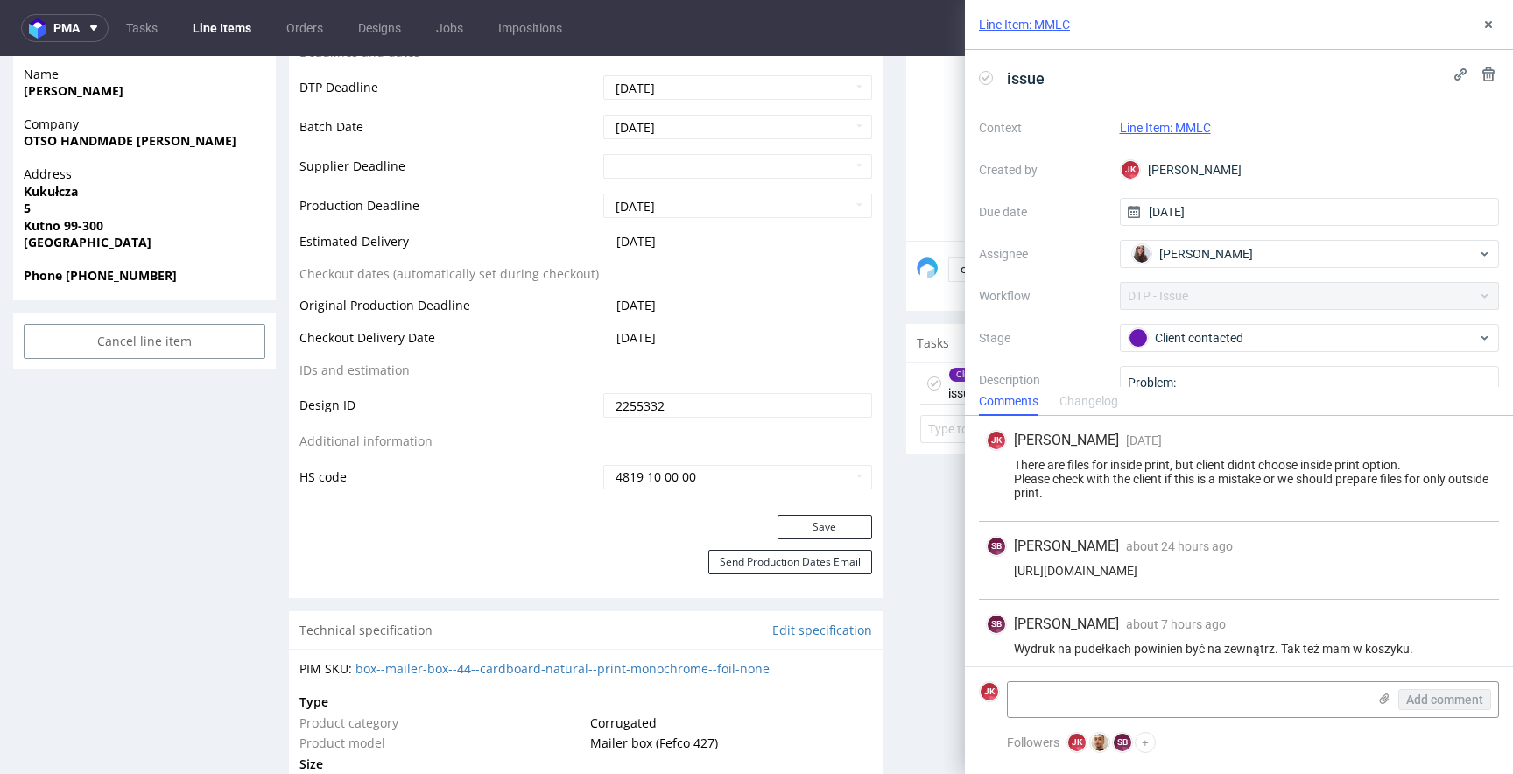
scroll to position [11, 0]
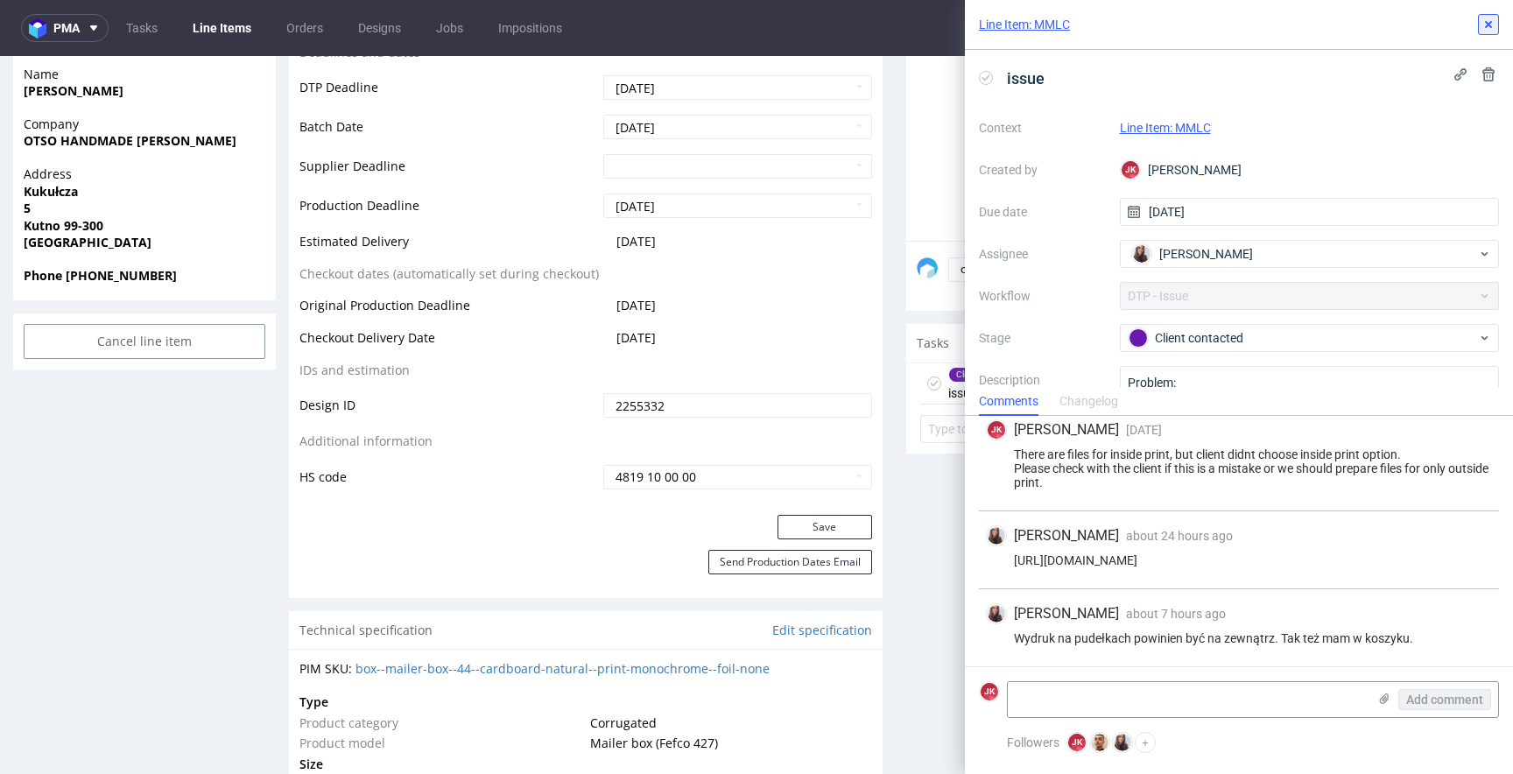
click at [1486, 31] on icon at bounding box center [1488, 25] width 14 height 14
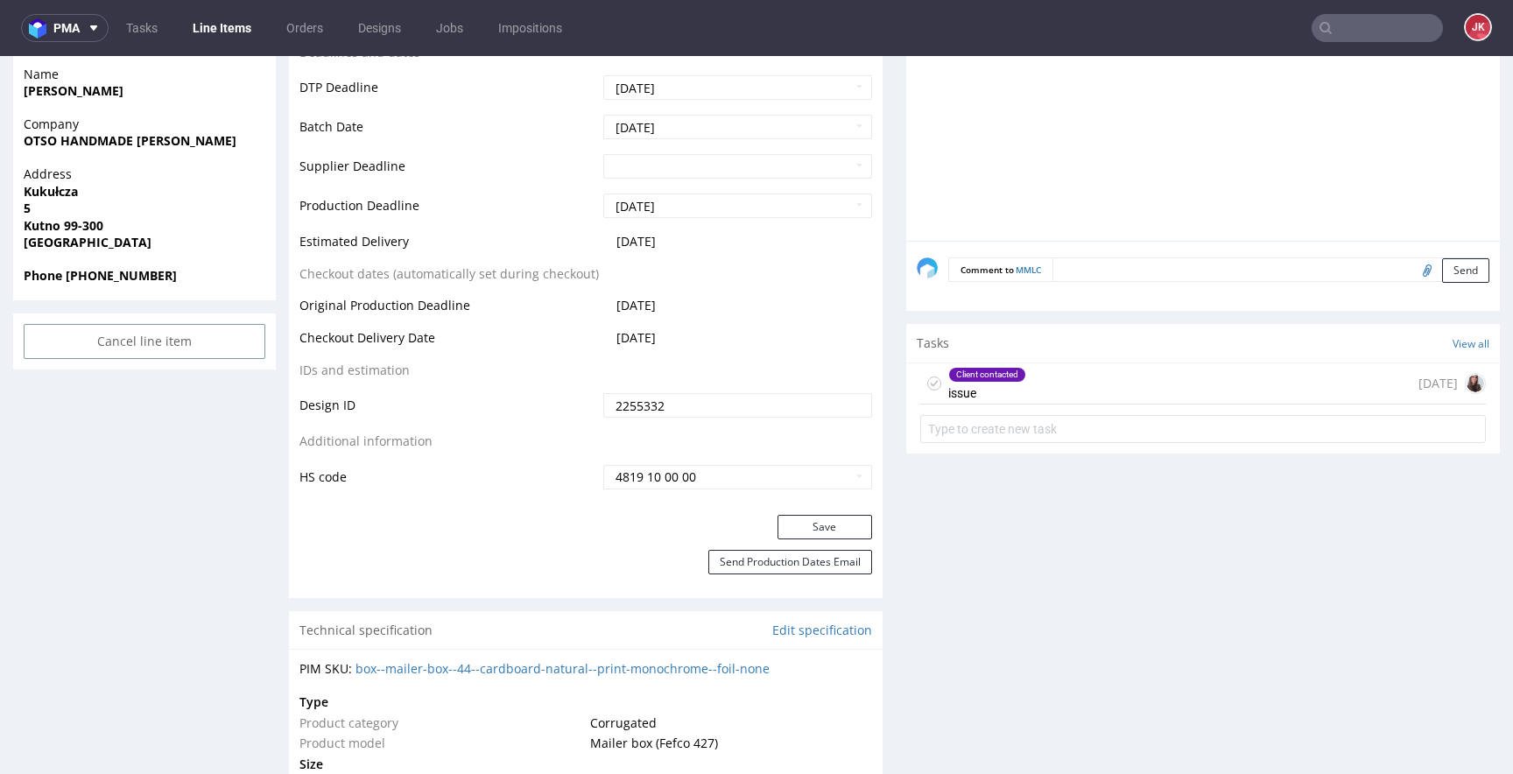
click at [927, 382] on icon at bounding box center [934, 383] width 14 height 14
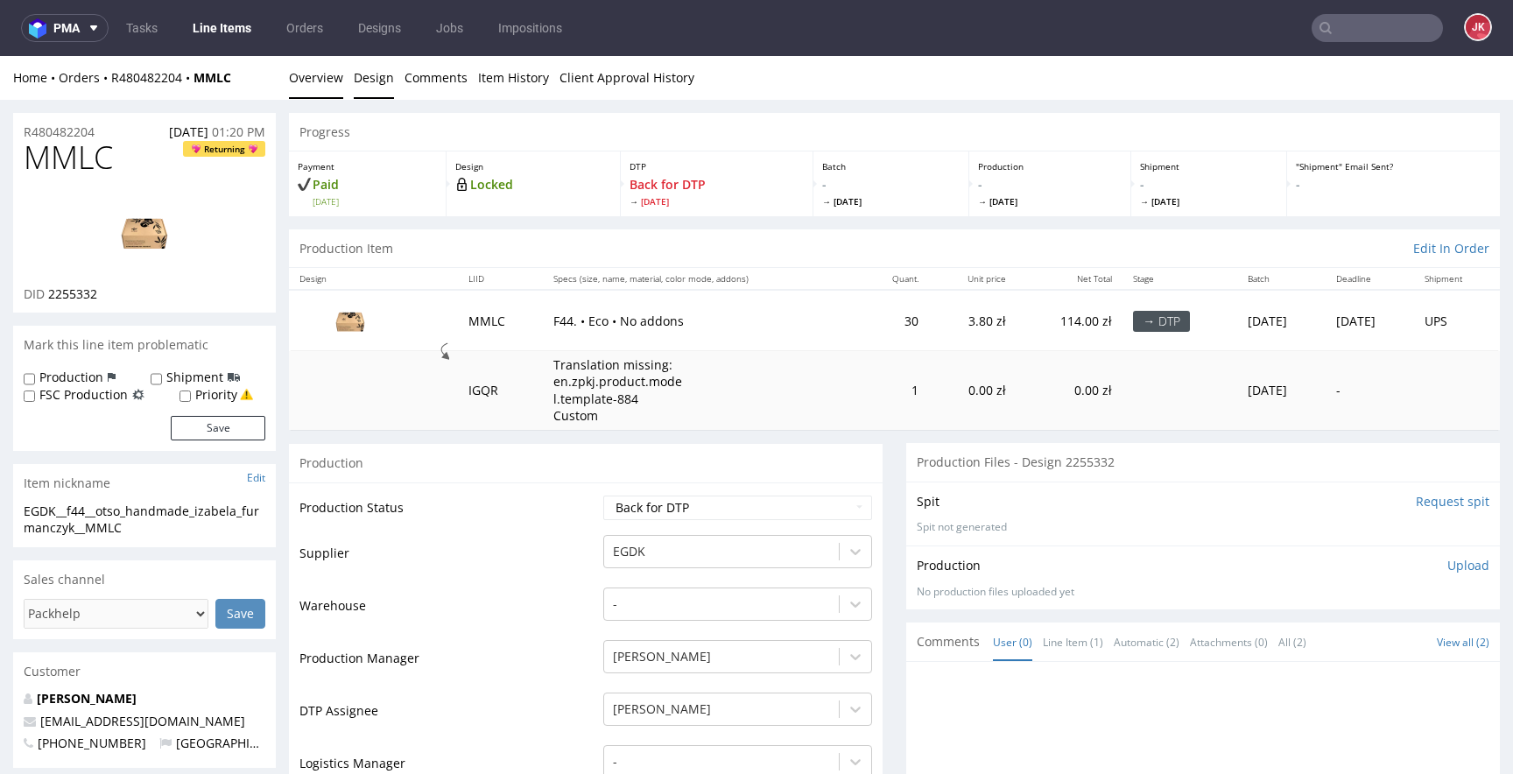
click at [381, 91] on link "Design" at bounding box center [374, 77] width 40 height 43
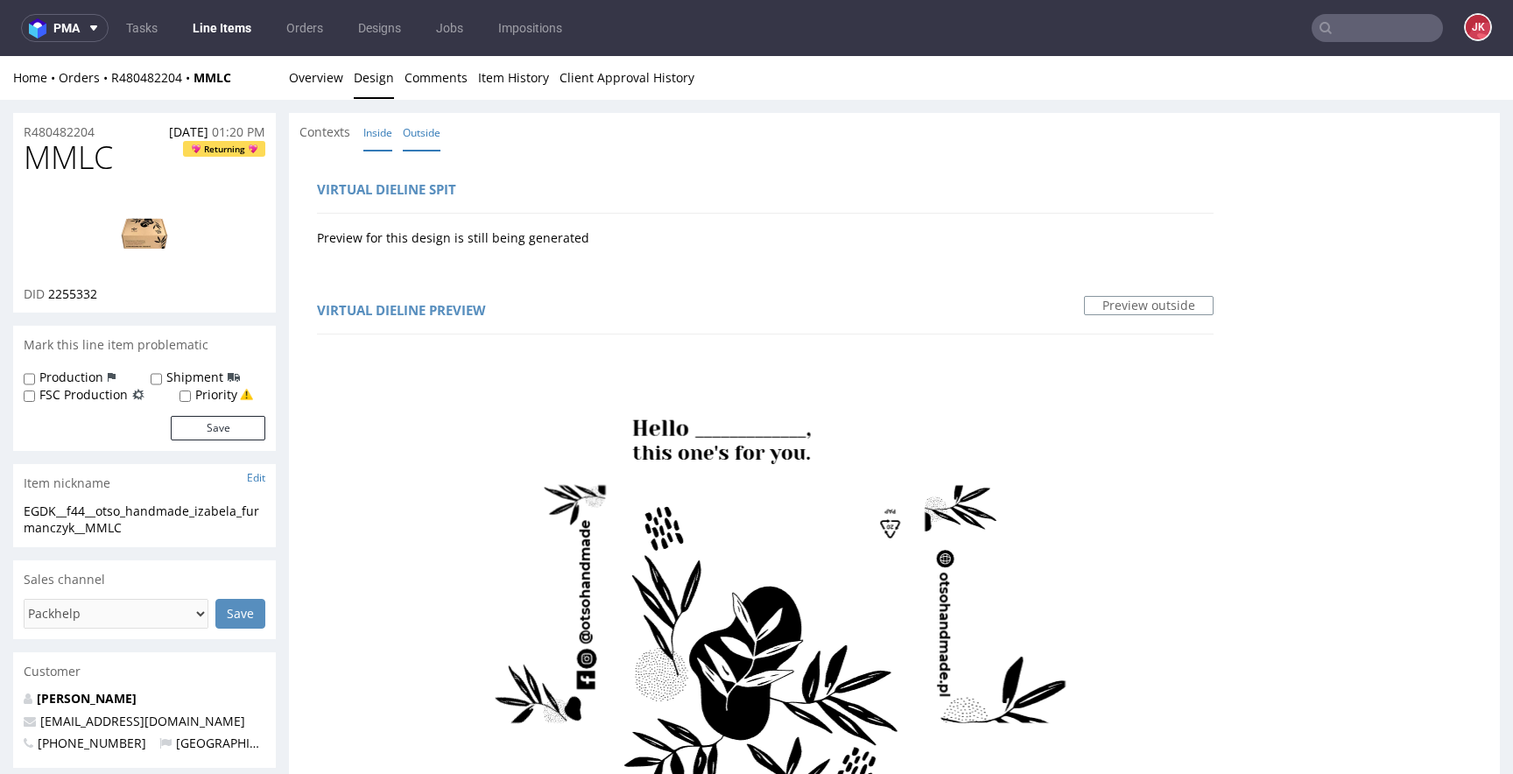
click at [373, 135] on link "Inside" at bounding box center [377, 133] width 29 height 38
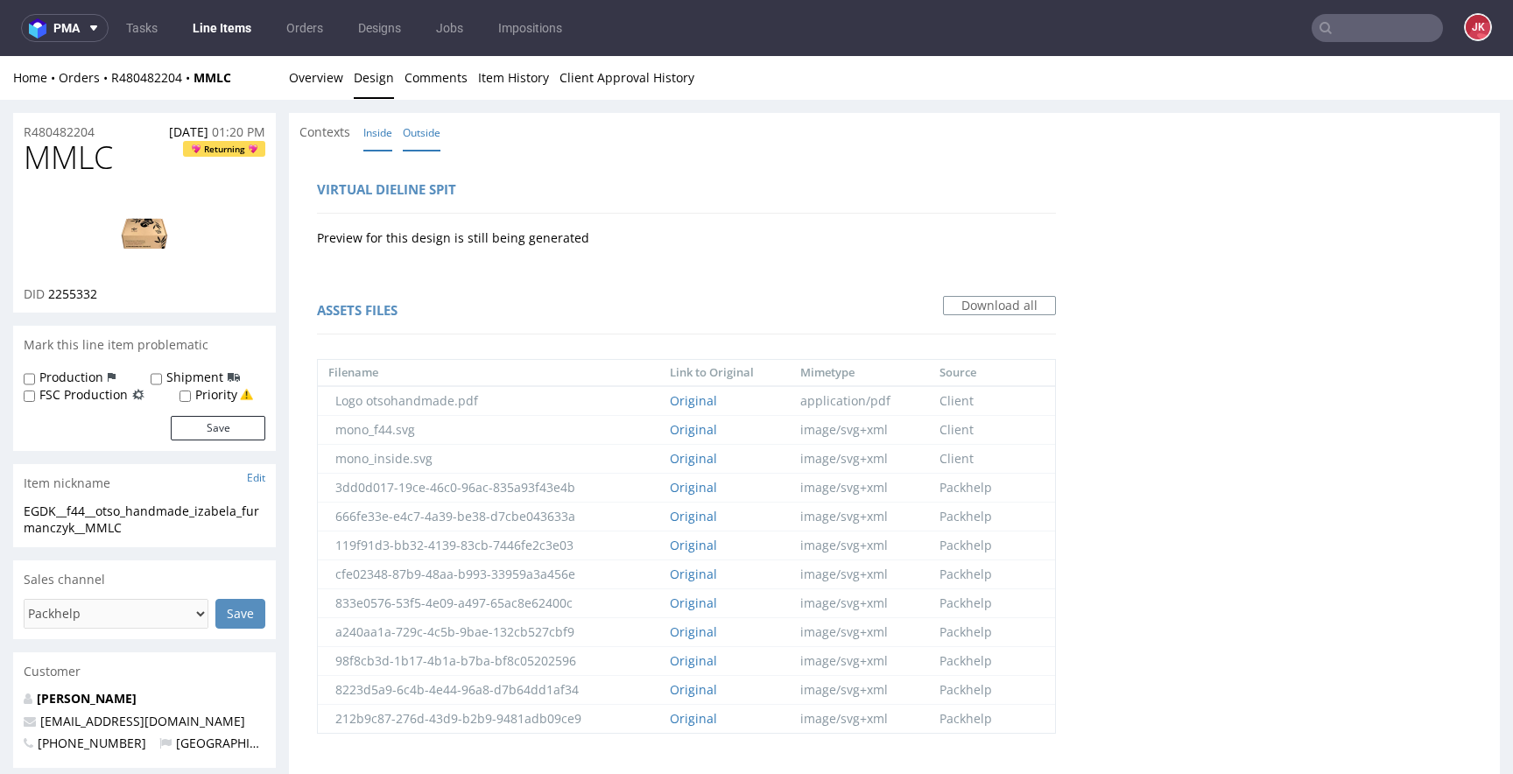
click at [418, 140] on link "Outside" at bounding box center [422, 133] width 38 height 38
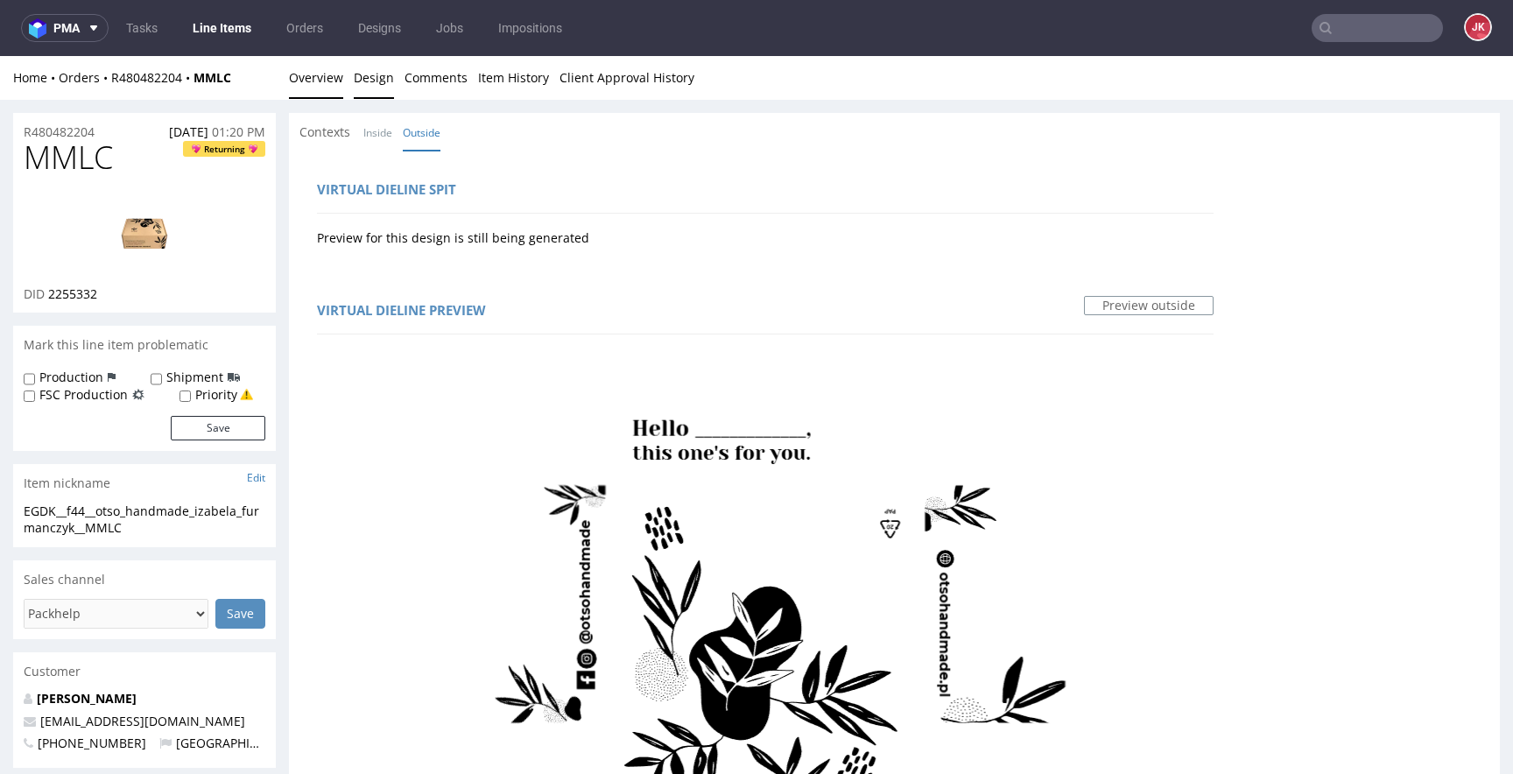
click at [326, 76] on link "Overview" at bounding box center [316, 77] width 54 height 43
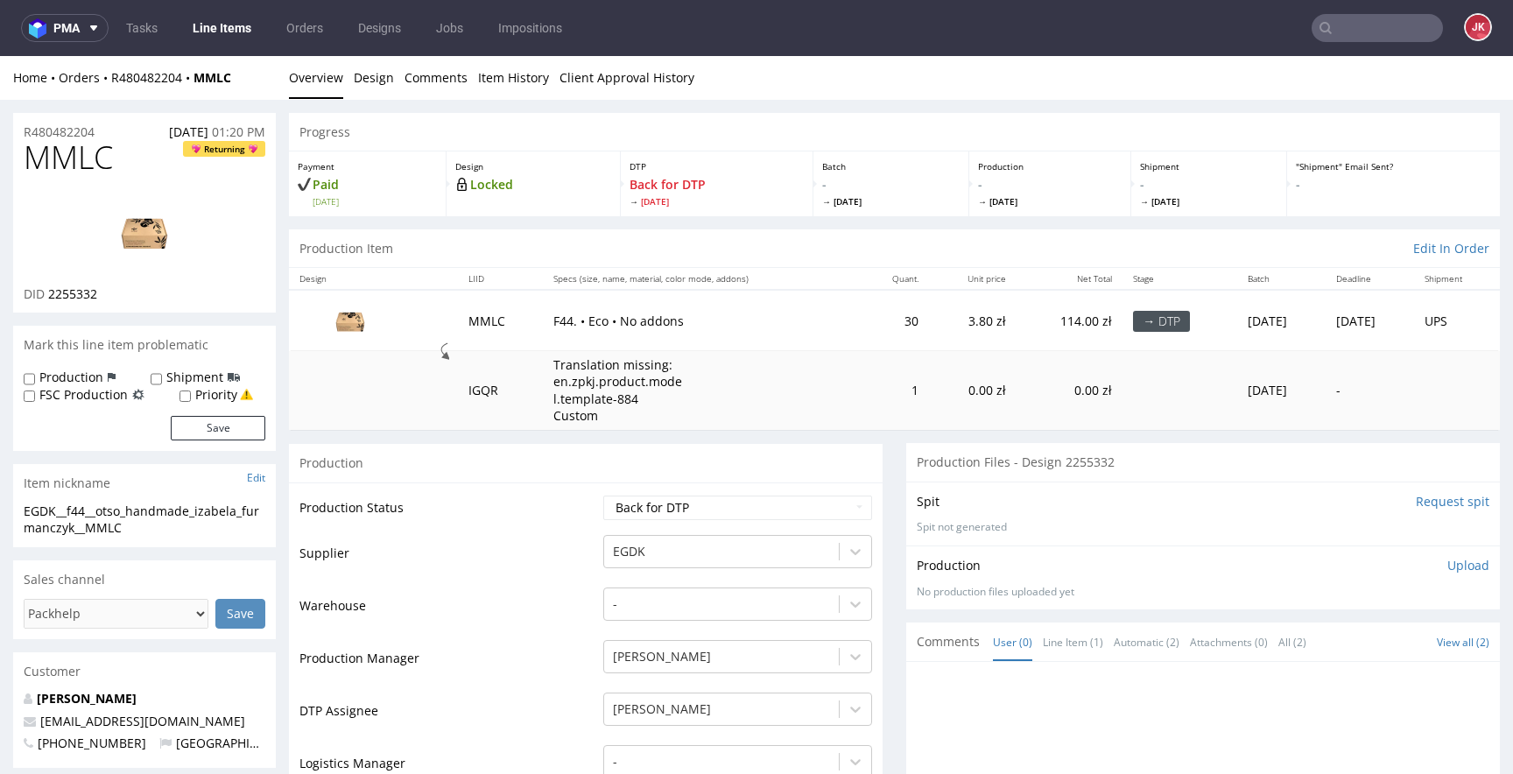
click at [1416, 503] on input "Request spit" at bounding box center [1453, 502] width 74 height 18
click at [653, 514] on select "Waiting for Artwork Waiting for Diecut Waiting for Mockup Waiting for DTP Waiti…" at bounding box center [737, 508] width 269 height 25
select select "dtp_in_process"
click at [603, 496] on select "Waiting for Artwork Waiting for Diecut Waiting for Mockup Waiting for DTP Waiti…" at bounding box center [737, 508] width 269 height 25
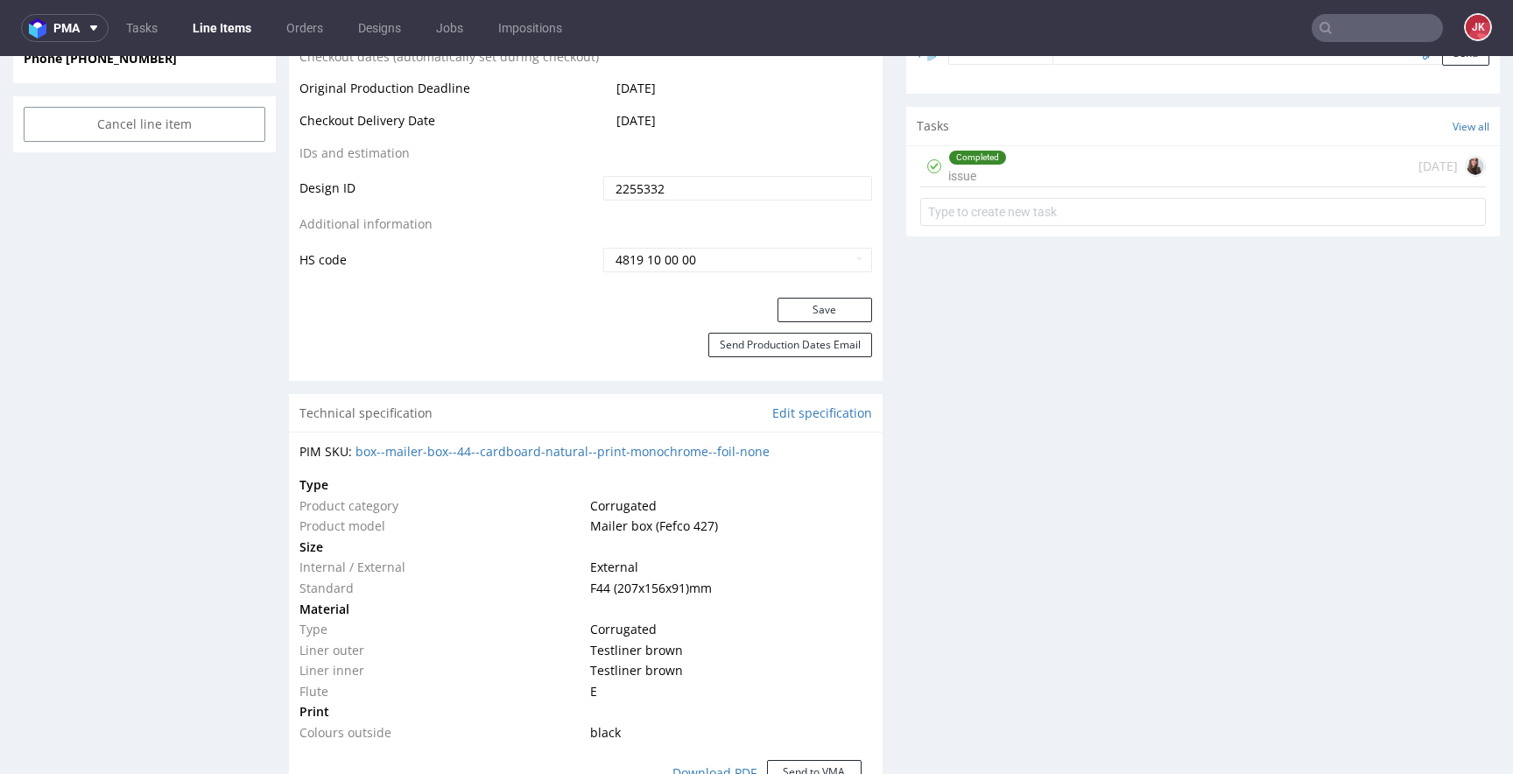
scroll to position [1010, 0]
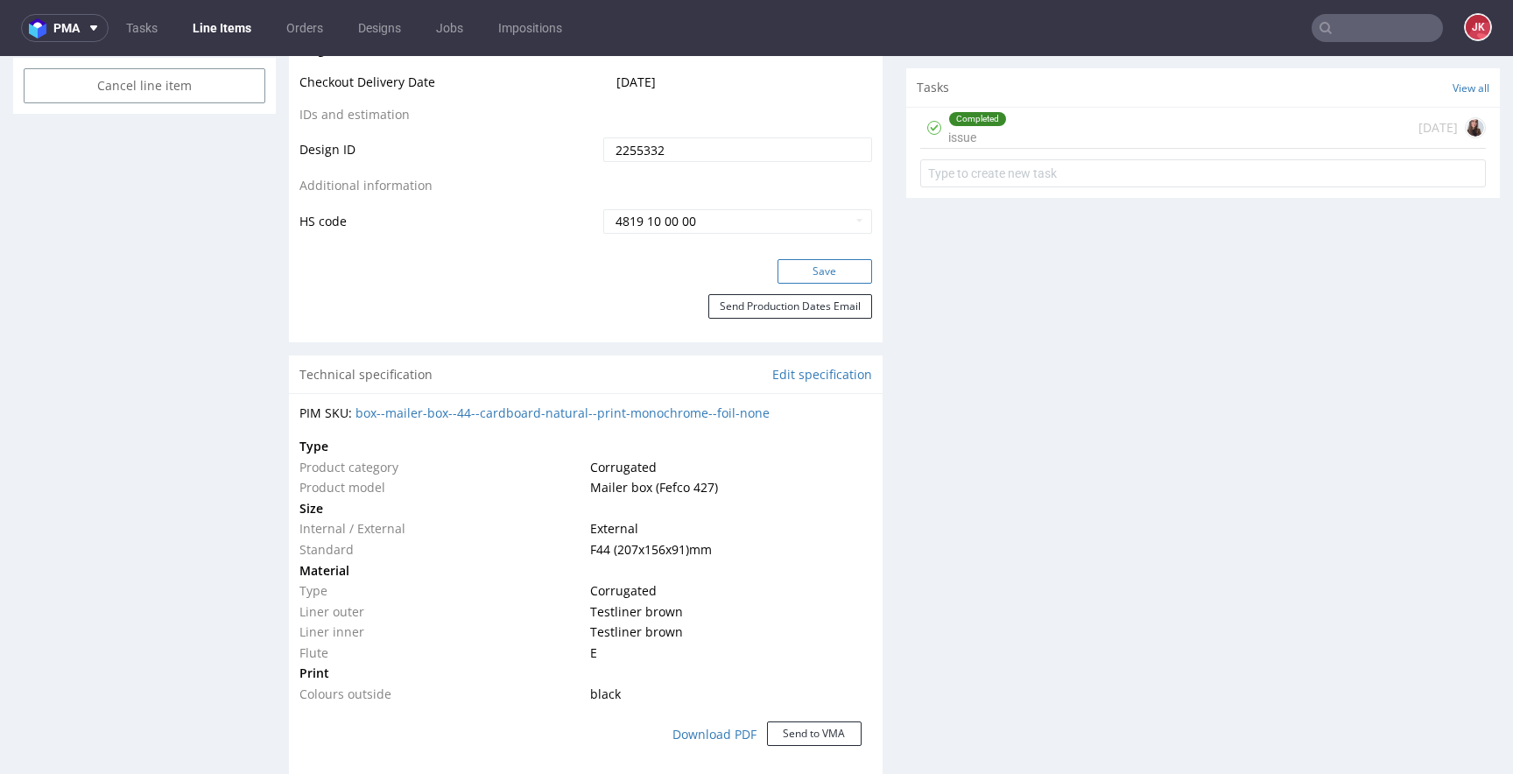
click at [834, 269] on button "Save" at bounding box center [824, 271] width 95 height 25
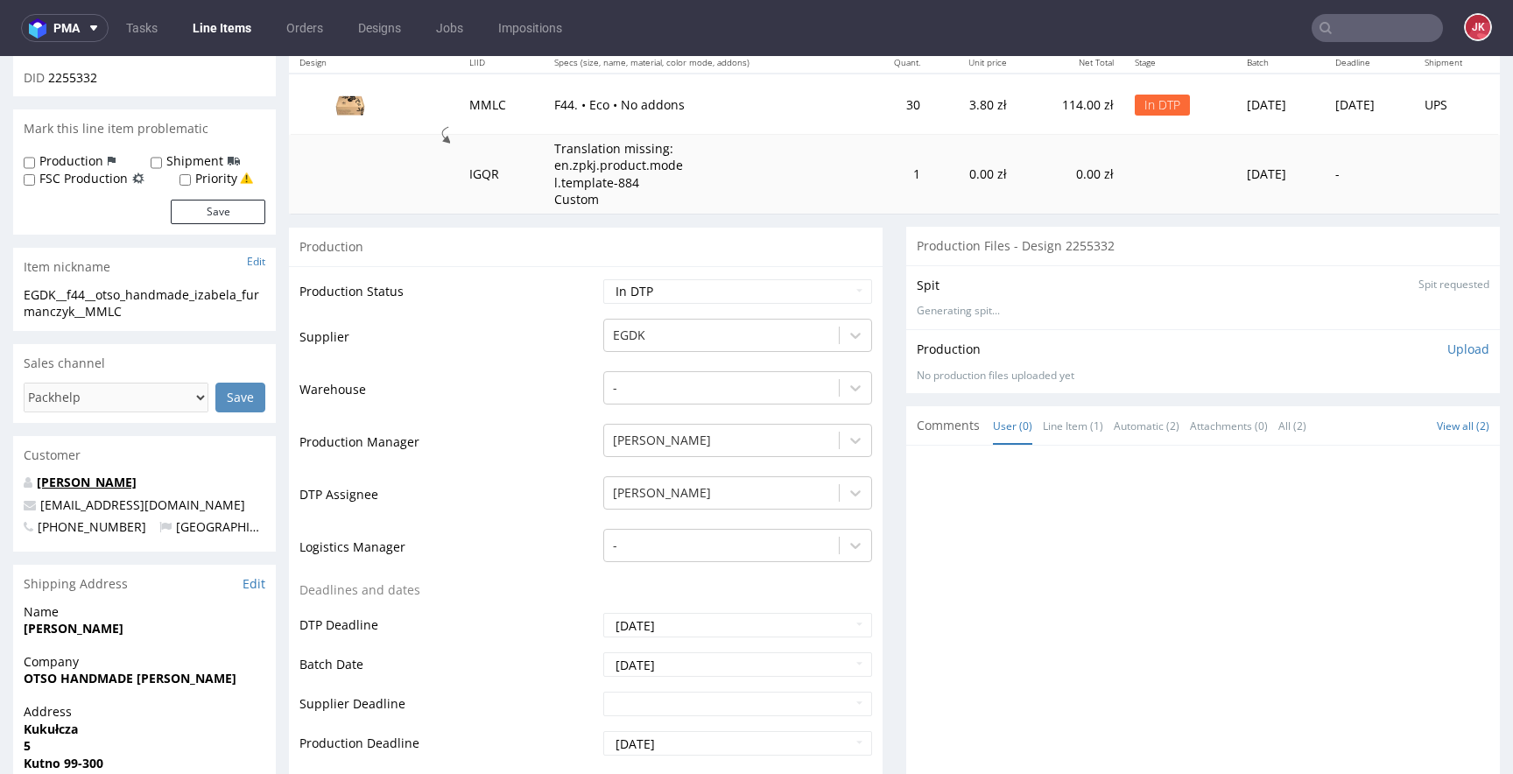
scroll to position [0, 0]
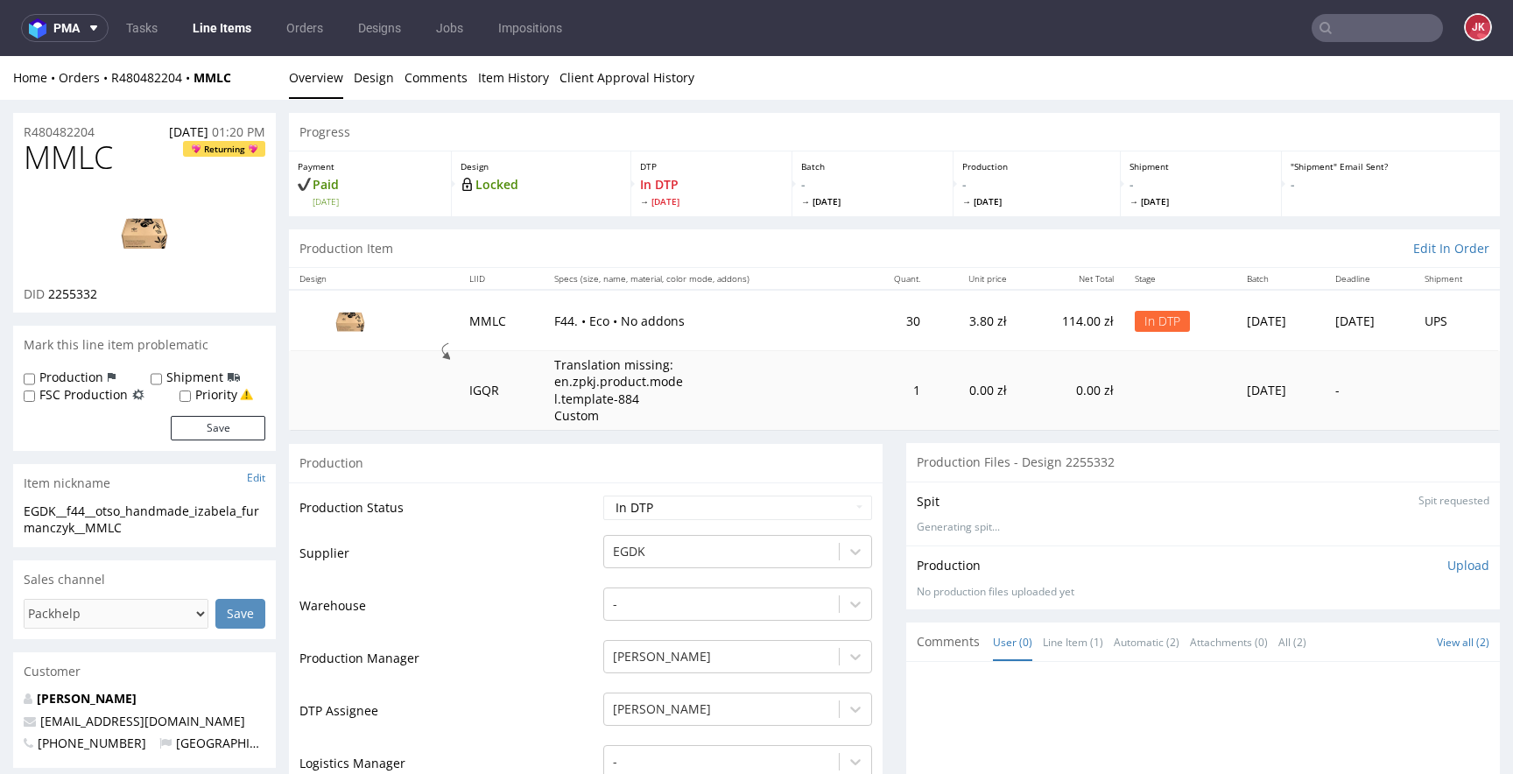
click at [72, 157] on span "MMLC" at bounding box center [68, 157] width 89 height 35
click at [67, 297] on span "2255332" at bounding box center [72, 293] width 49 height 17
copy span "2255332"
click at [70, 165] on span "MMLC" at bounding box center [68, 157] width 89 height 35
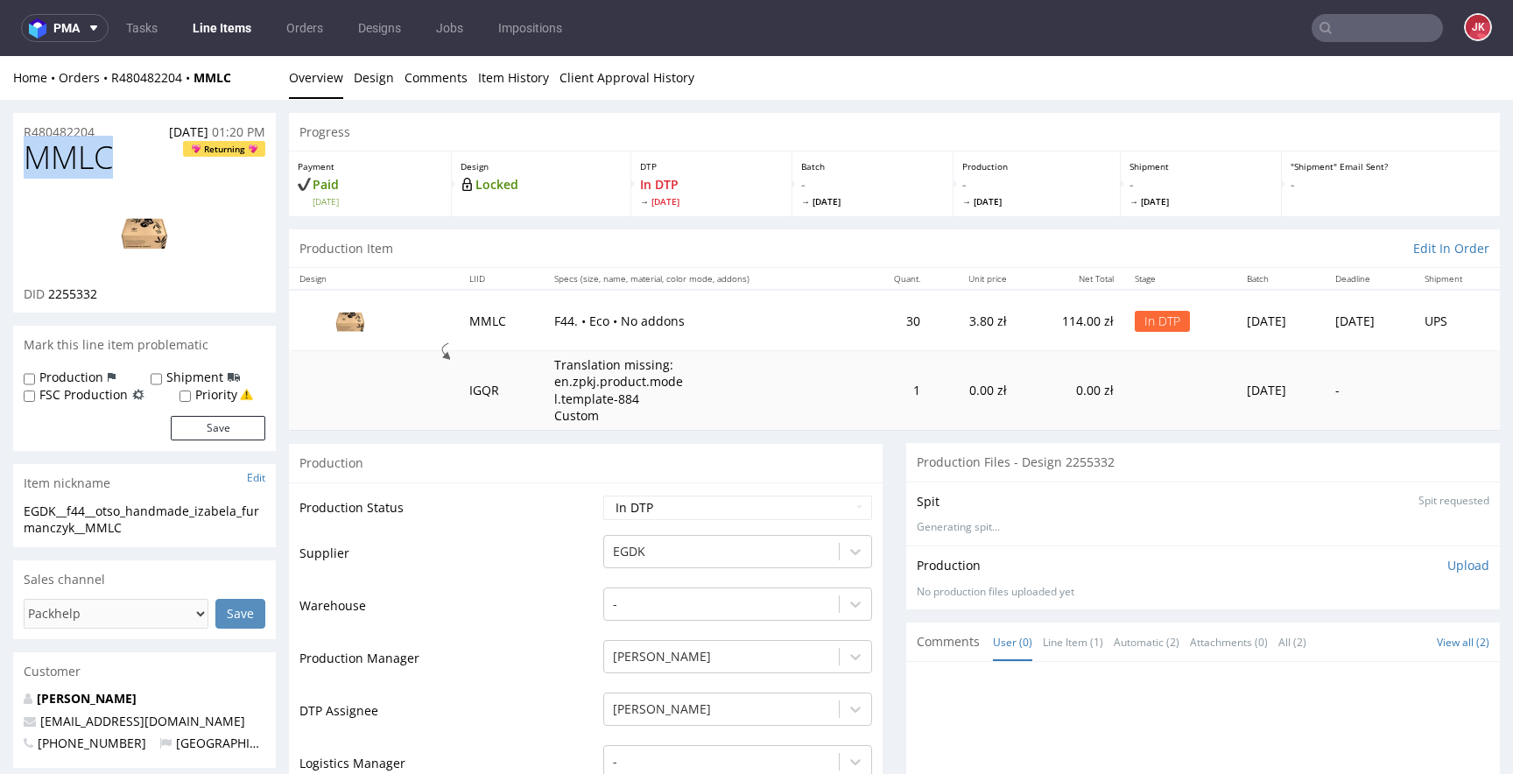
click at [70, 165] on span "MMLC" at bounding box center [68, 157] width 89 height 35
copy span "MMLC"
click at [167, 226] on img at bounding box center [144, 232] width 140 height 79
click at [371, 77] on link "Design" at bounding box center [374, 77] width 40 height 43
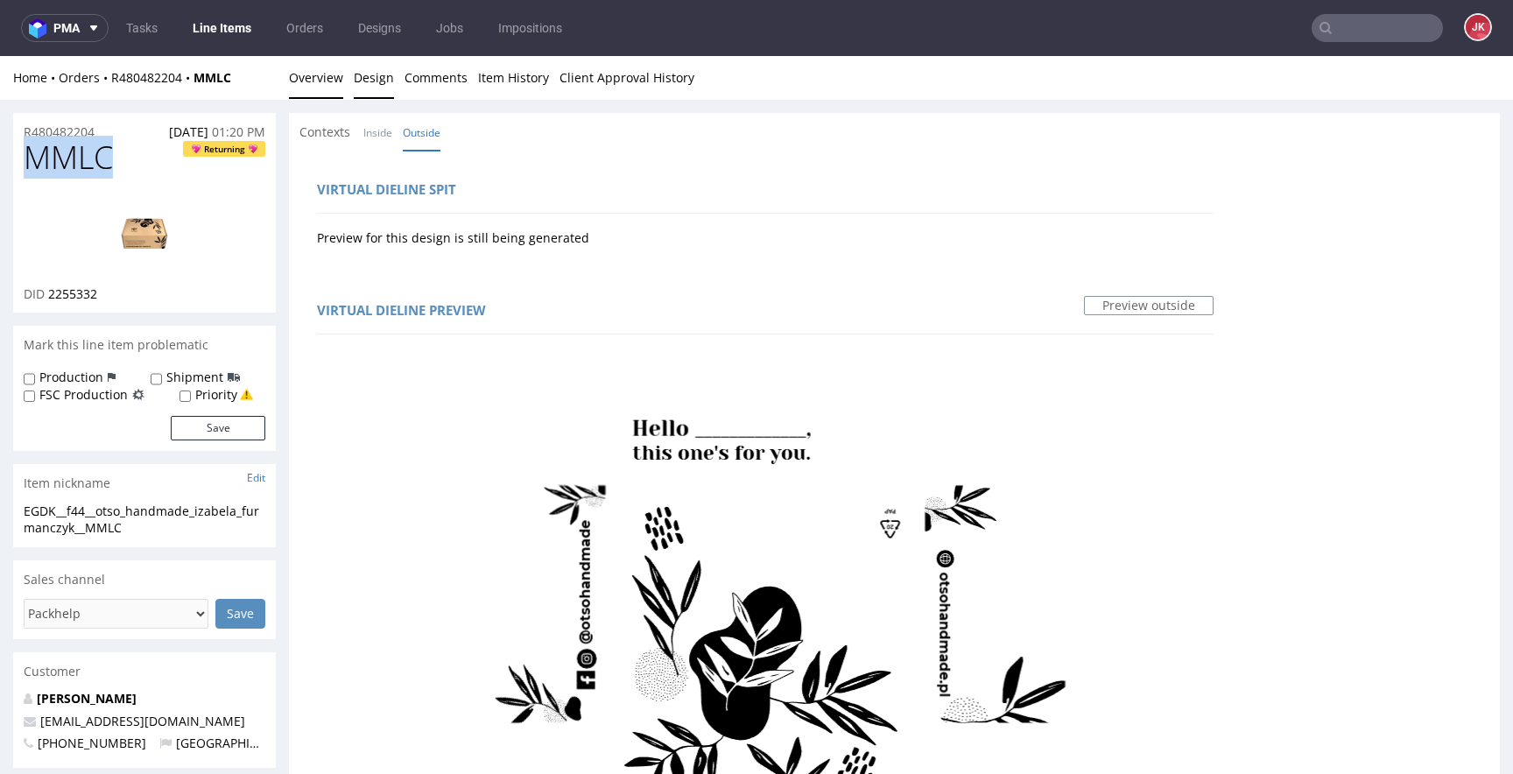
click at [320, 81] on link "Overview" at bounding box center [316, 77] width 54 height 43
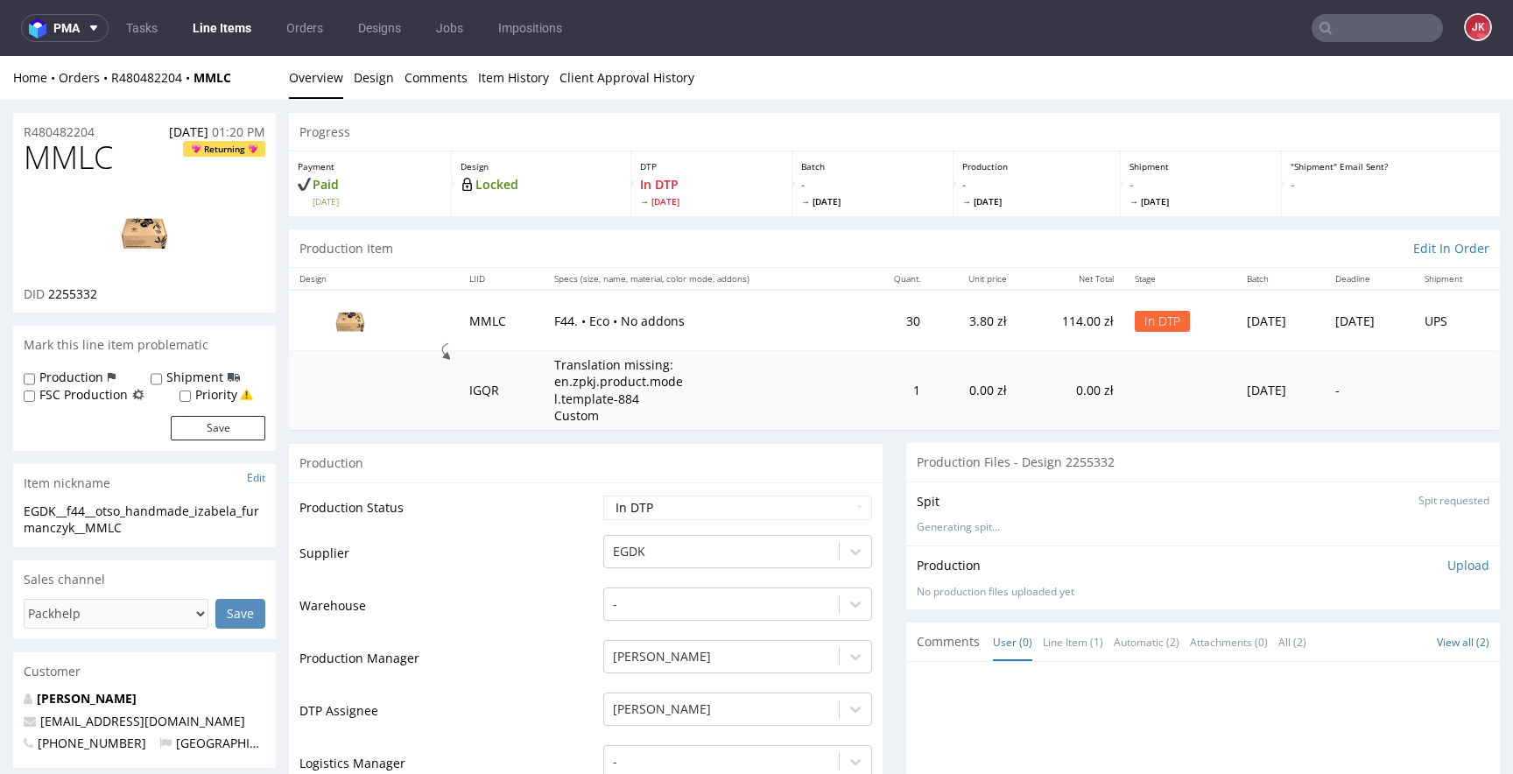
click at [569, 512] on td "Production Status" at bounding box center [448, 513] width 299 height 39
drag, startPoint x: 160, startPoint y: 520, endPoint x: 0, endPoint y: 513, distance: 160.4
copy div "EGDK__f44__otso_handmade_izabela_furmanczyk__MMLC"
drag, startPoint x: 123, startPoint y: 130, endPoint x: 2, endPoint y: 132, distance: 121.7
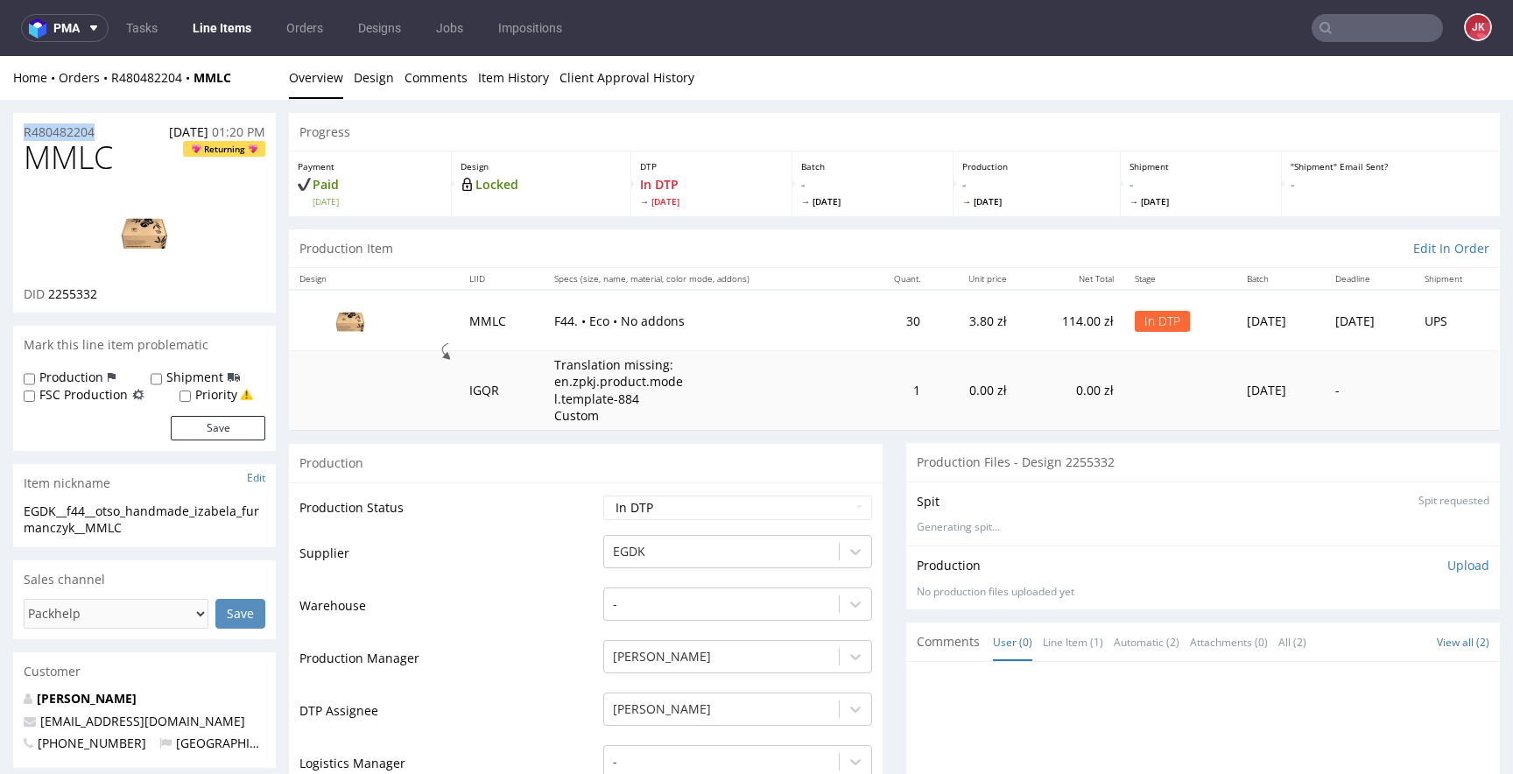
copy p "R480482204"
click at [1447, 568] on p "Upload" at bounding box center [1468, 566] width 42 height 18
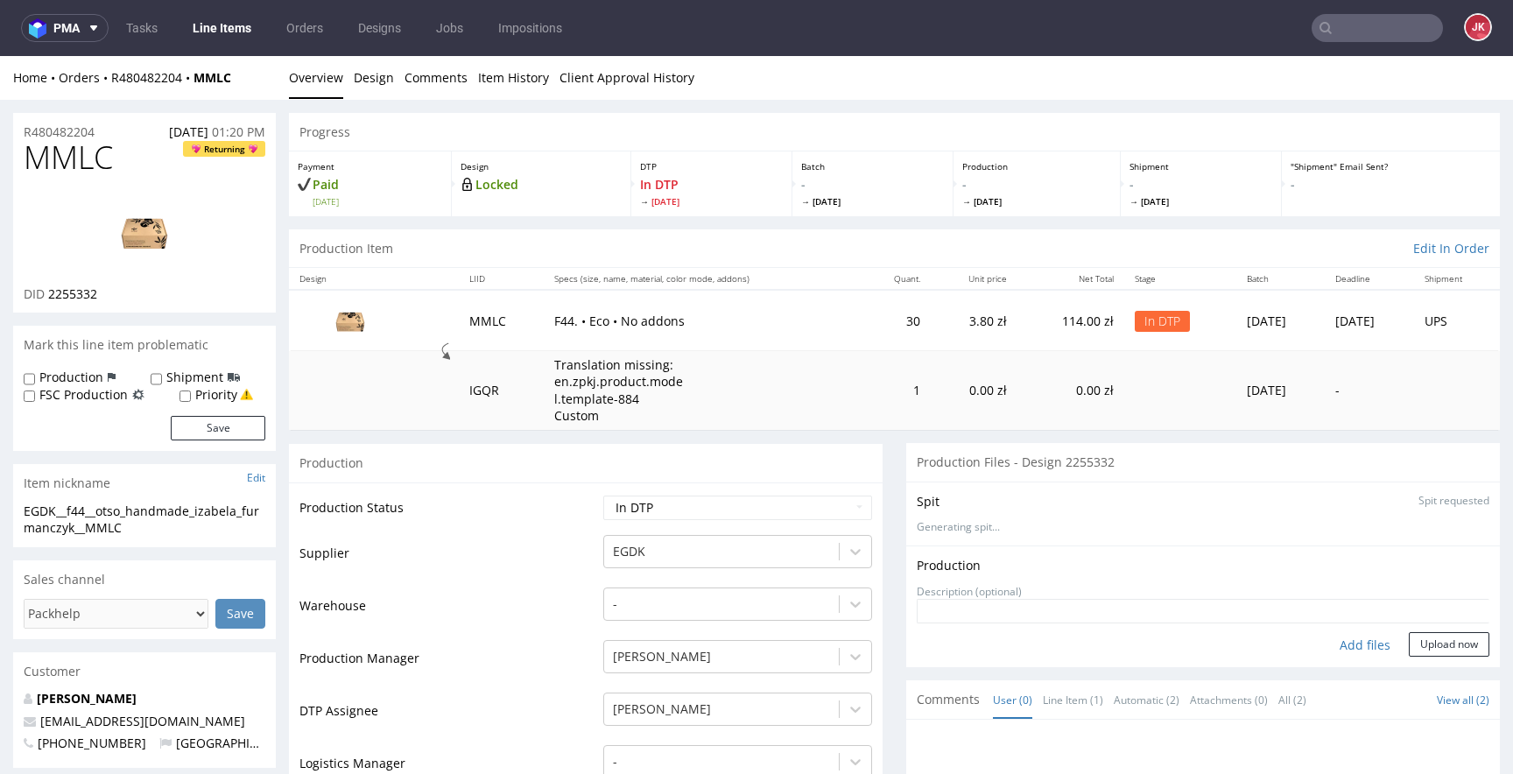
click at [1322, 646] on div "Add files" at bounding box center [1365, 645] width 88 height 26
type input "C:\fakepath\EGDK__f44__otso_handmade_izabela_furmanczyk__MMLC__d2255332__oR4804…"
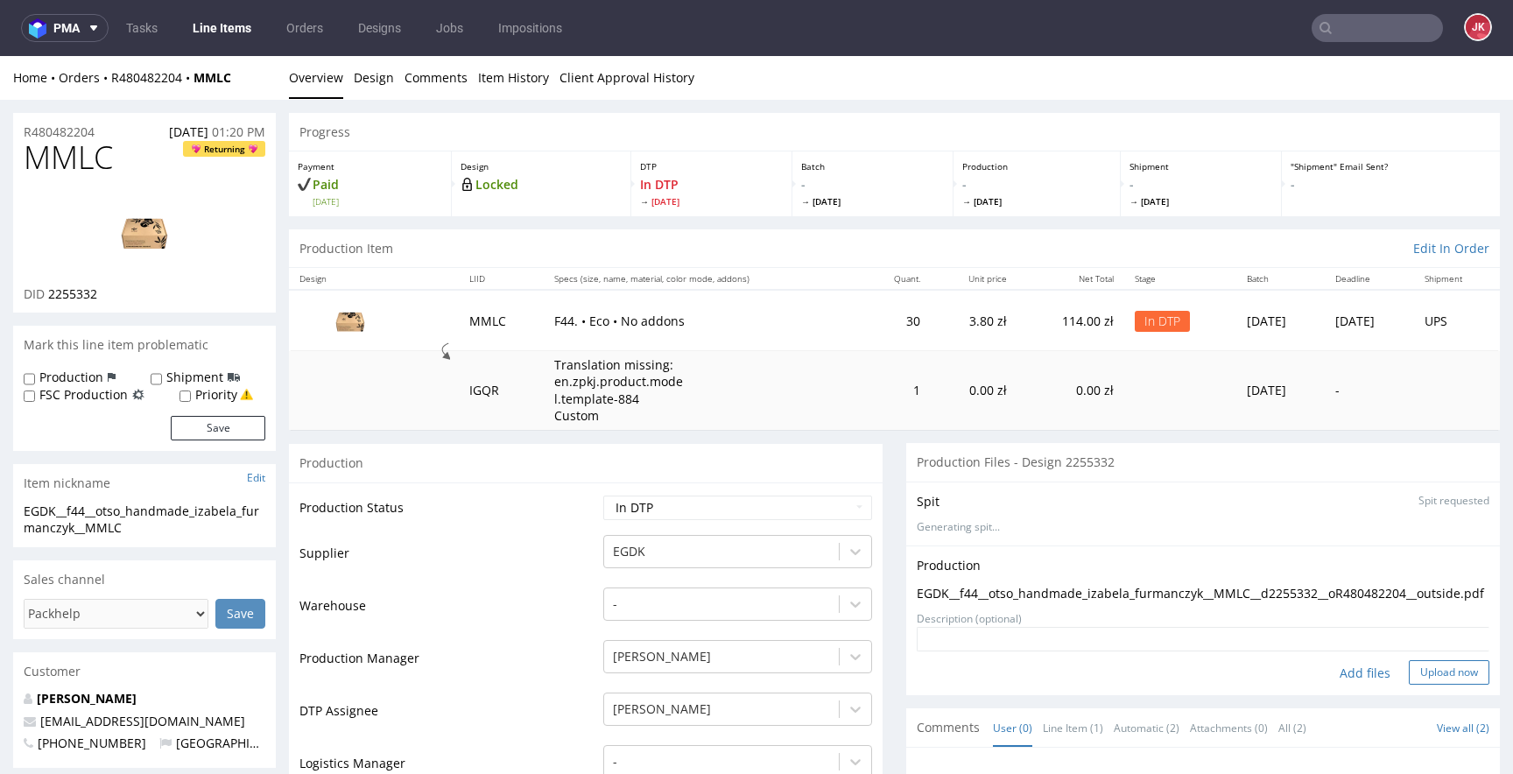
click at [1412, 685] on button "Upload now" at bounding box center [1449, 672] width 81 height 25
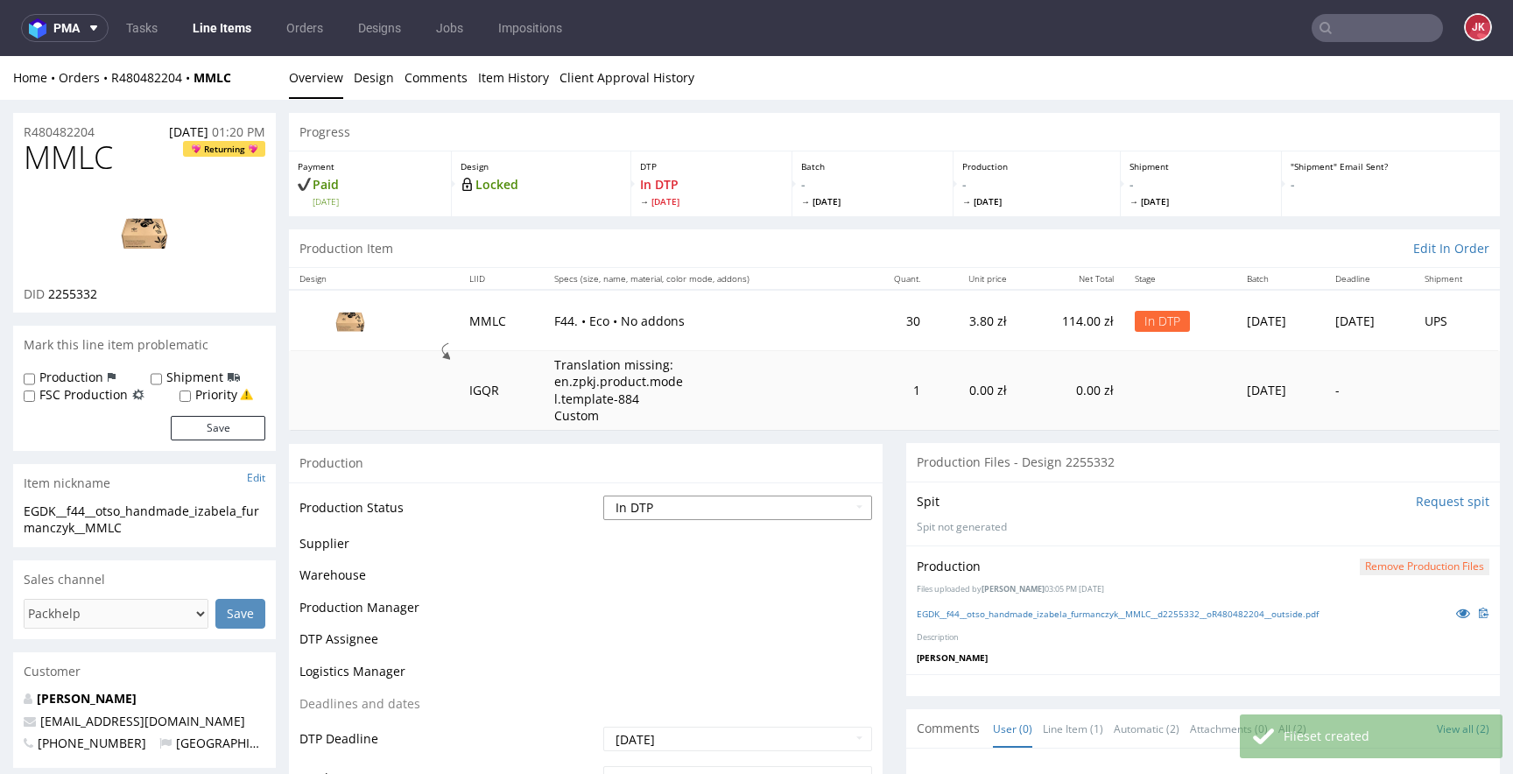
click at [660, 510] on select "Waiting for Artwork Waiting for Diecut Waiting for Mockup Waiting for DTP Waiti…" at bounding box center [737, 508] width 269 height 25
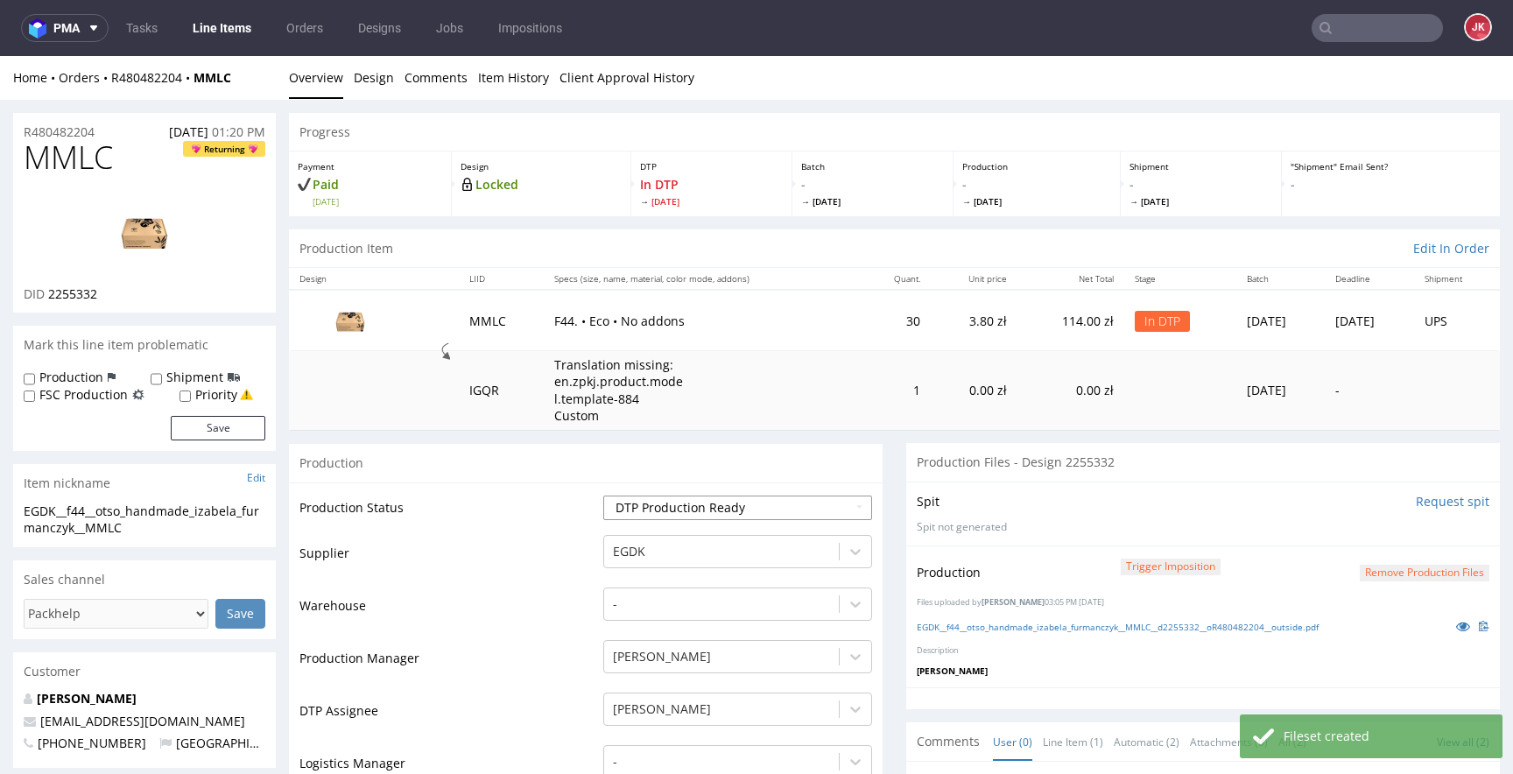
click at [603, 496] on select "Waiting for Artwork Waiting for Diecut Waiting for Mockup Waiting for DTP Waiti…" at bounding box center [737, 508] width 269 height 25
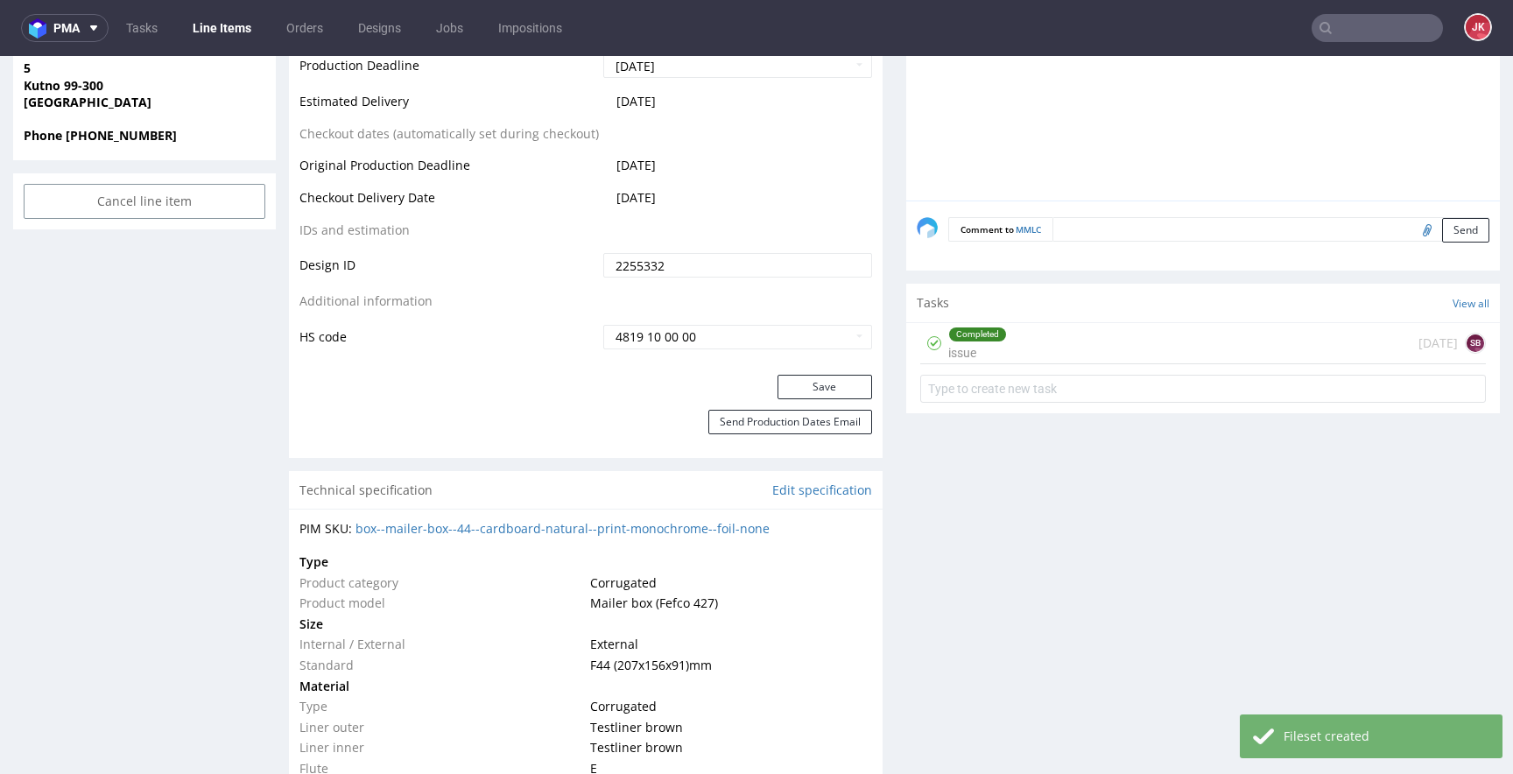
scroll to position [904, 0]
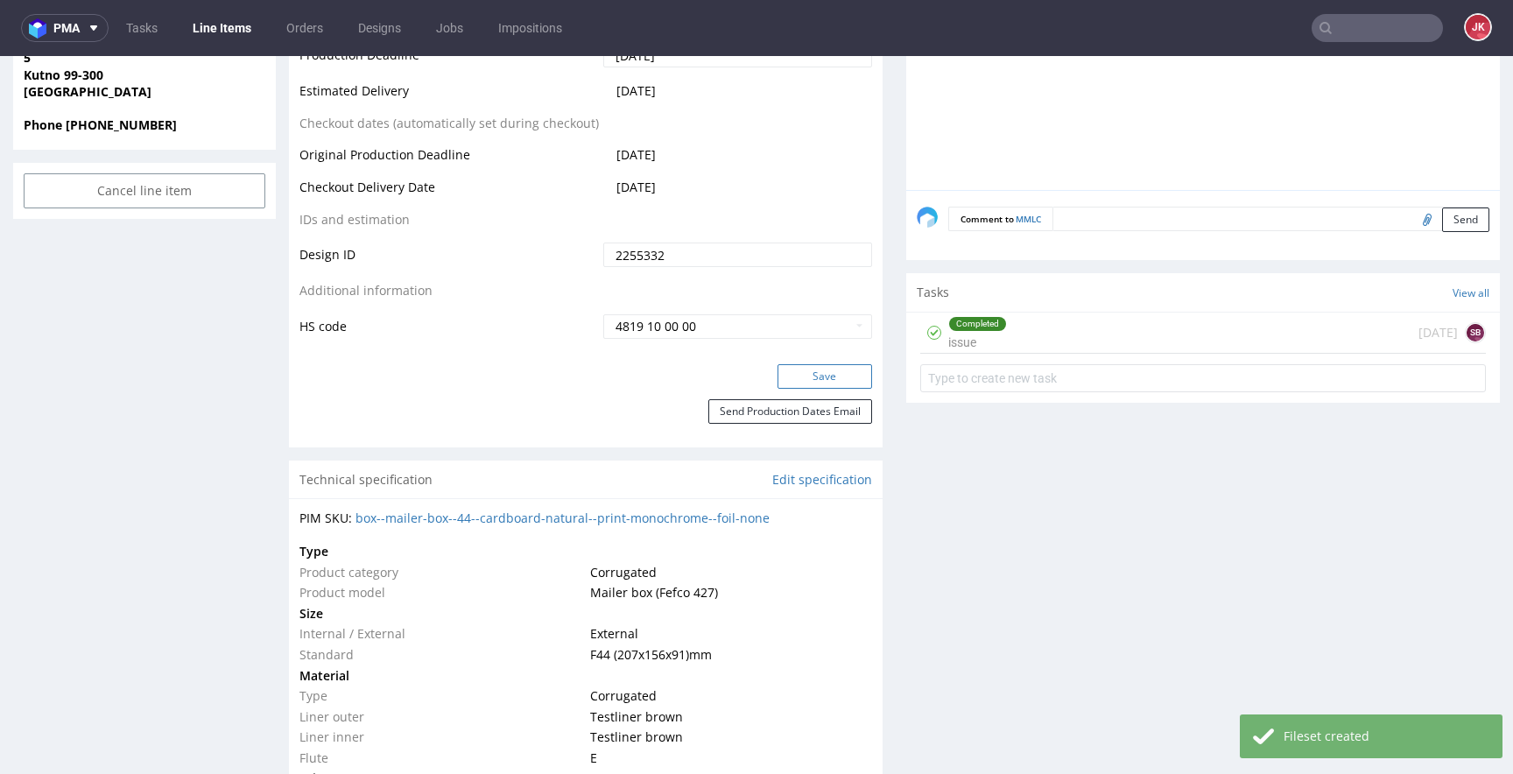
click at [810, 381] on button "Save" at bounding box center [824, 376] width 95 height 25
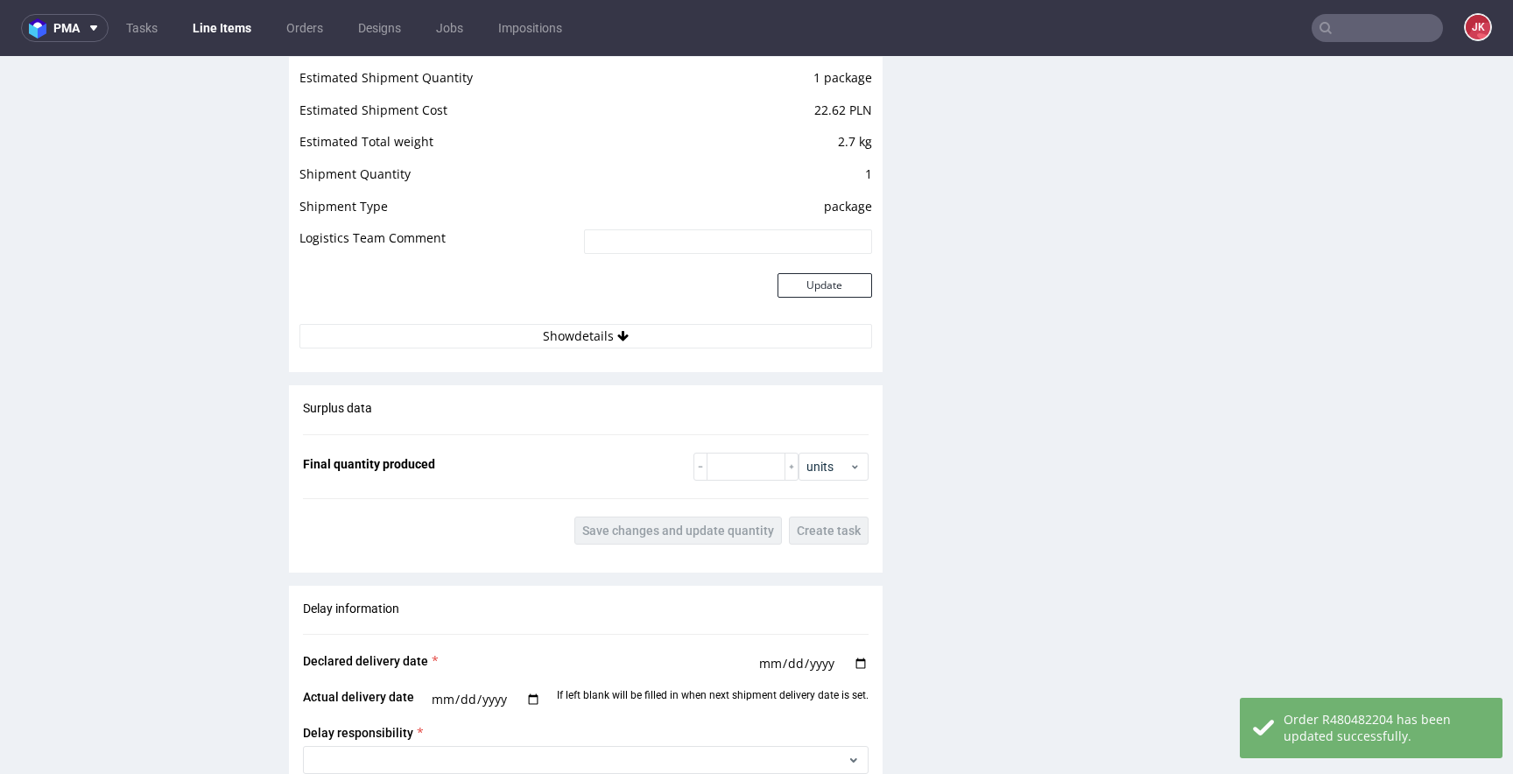
scroll to position [2544, 0]
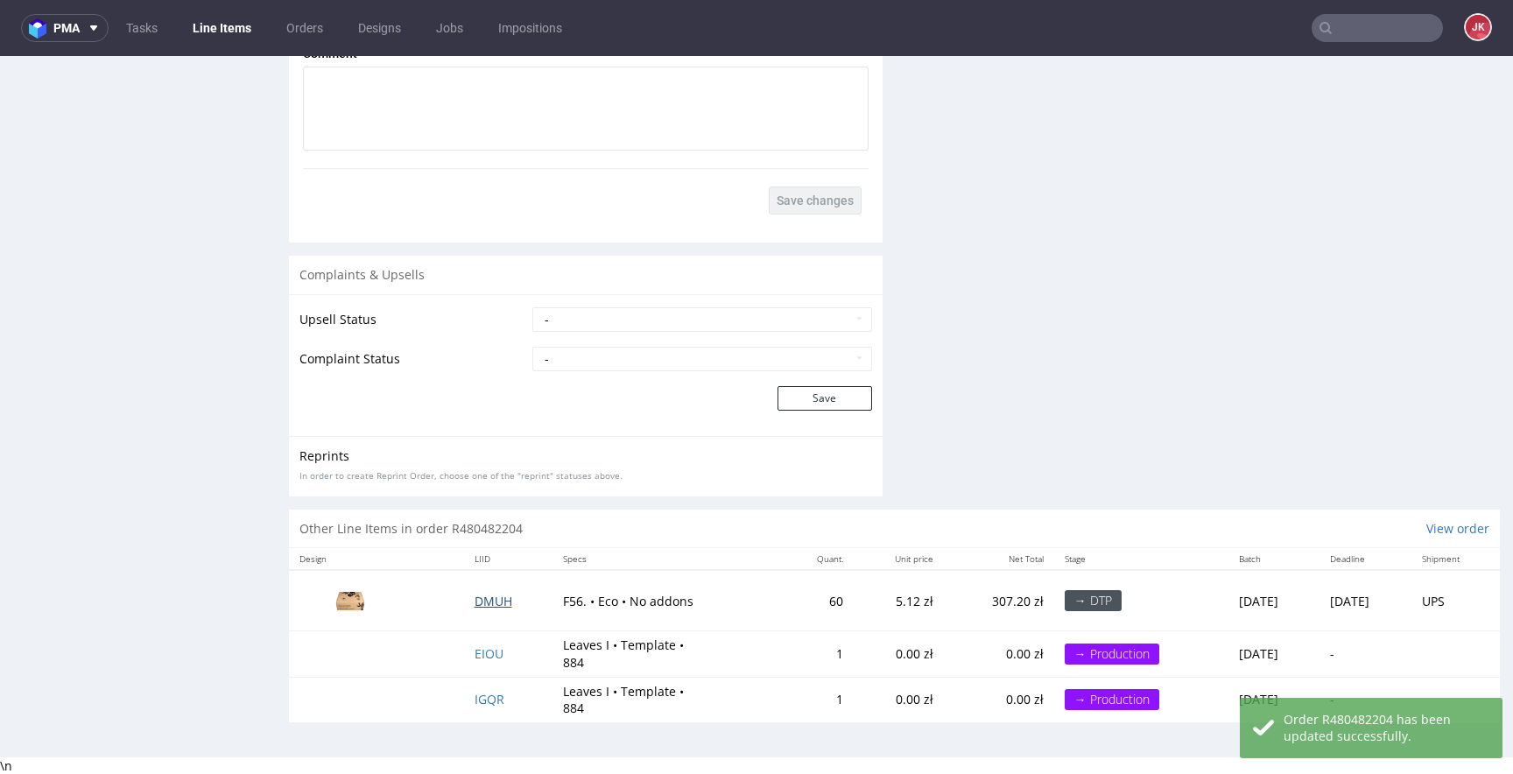
click at [487, 596] on span "DMUH" at bounding box center [494, 601] width 38 height 17
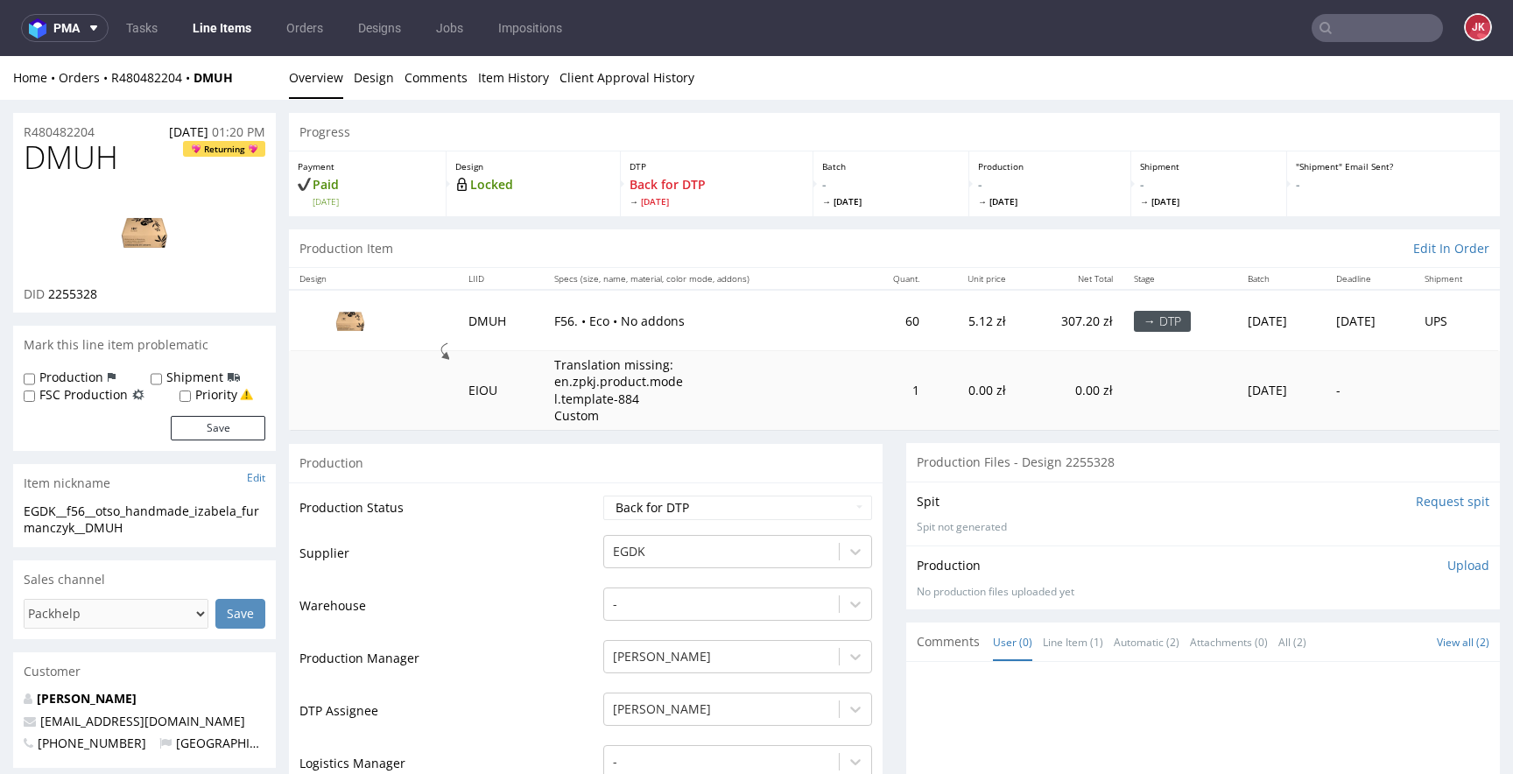
click at [1437, 503] on input "Request spit" at bounding box center [1453, 502] width 74 height 18
click at [706, 509] on select "Waiting for Artwork Waiting for Diecut Waiting for Mockup Waiting for DTP Waiti…" at bounding box center [737, 508] width 269 height 25
select select "dtp_in_process"
click at [603, 496] on select "Waiting for Artwork Waiting for Diecut Waiting for Mockup Waiting for DTP Waiti…" at bounding box center [737, 508] width 269 height 25
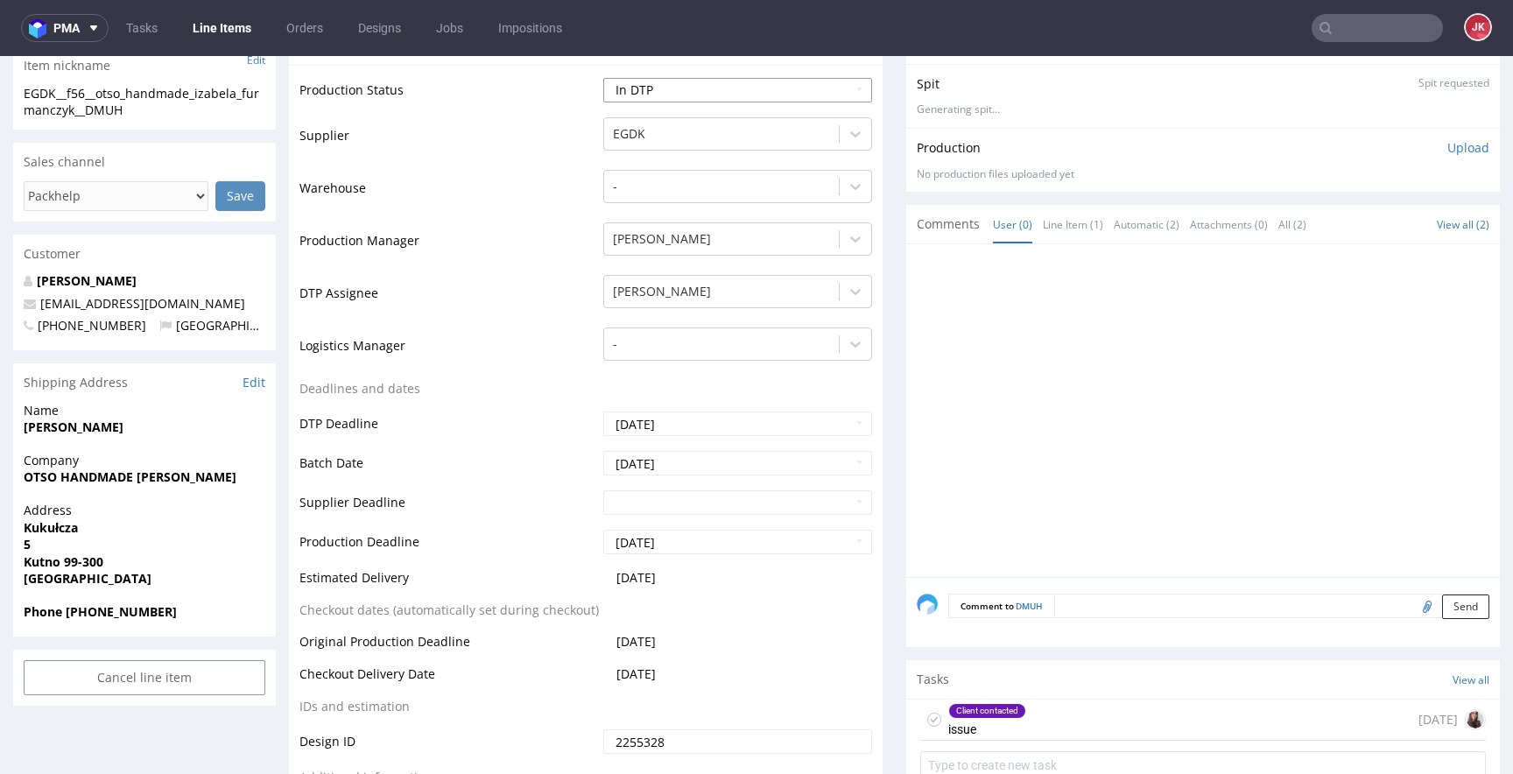
scroll to position [557, 0]
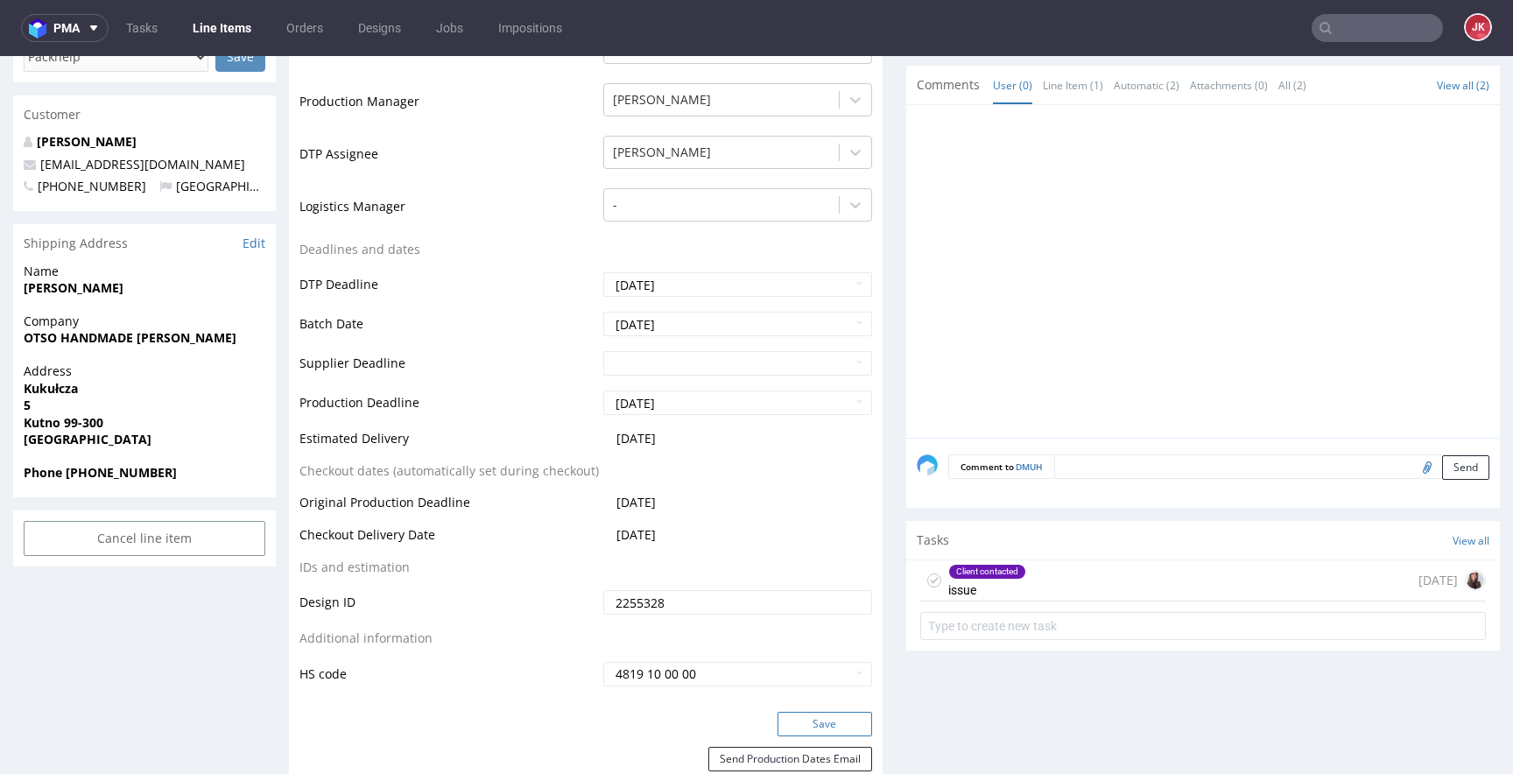
click at [808, 723] on button "Save" at bounding box center [824, 724] width 95 height 25
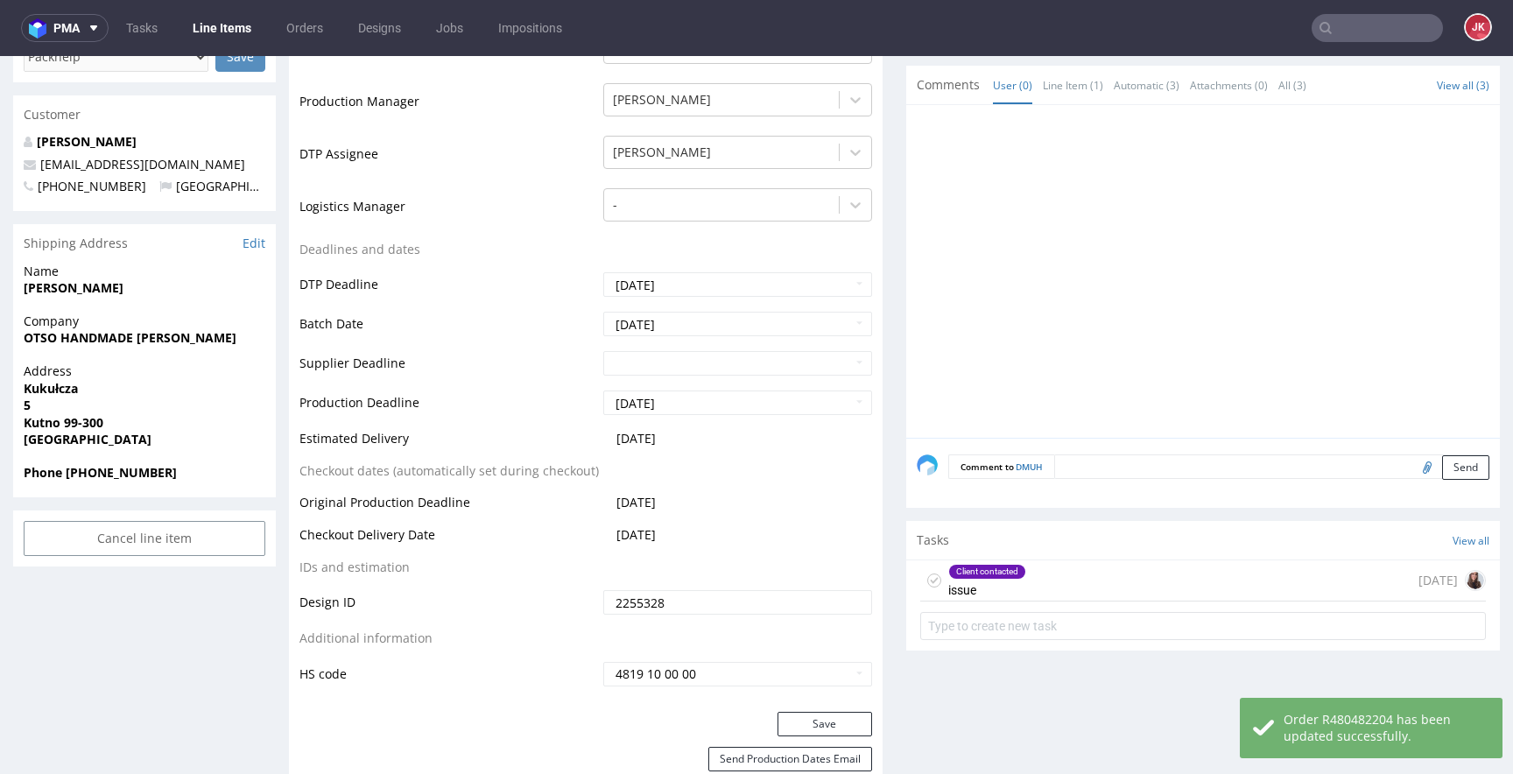
click at [962, 586] on div "Client contacted issue" at bounding box center [987, 580] width 78 height 40
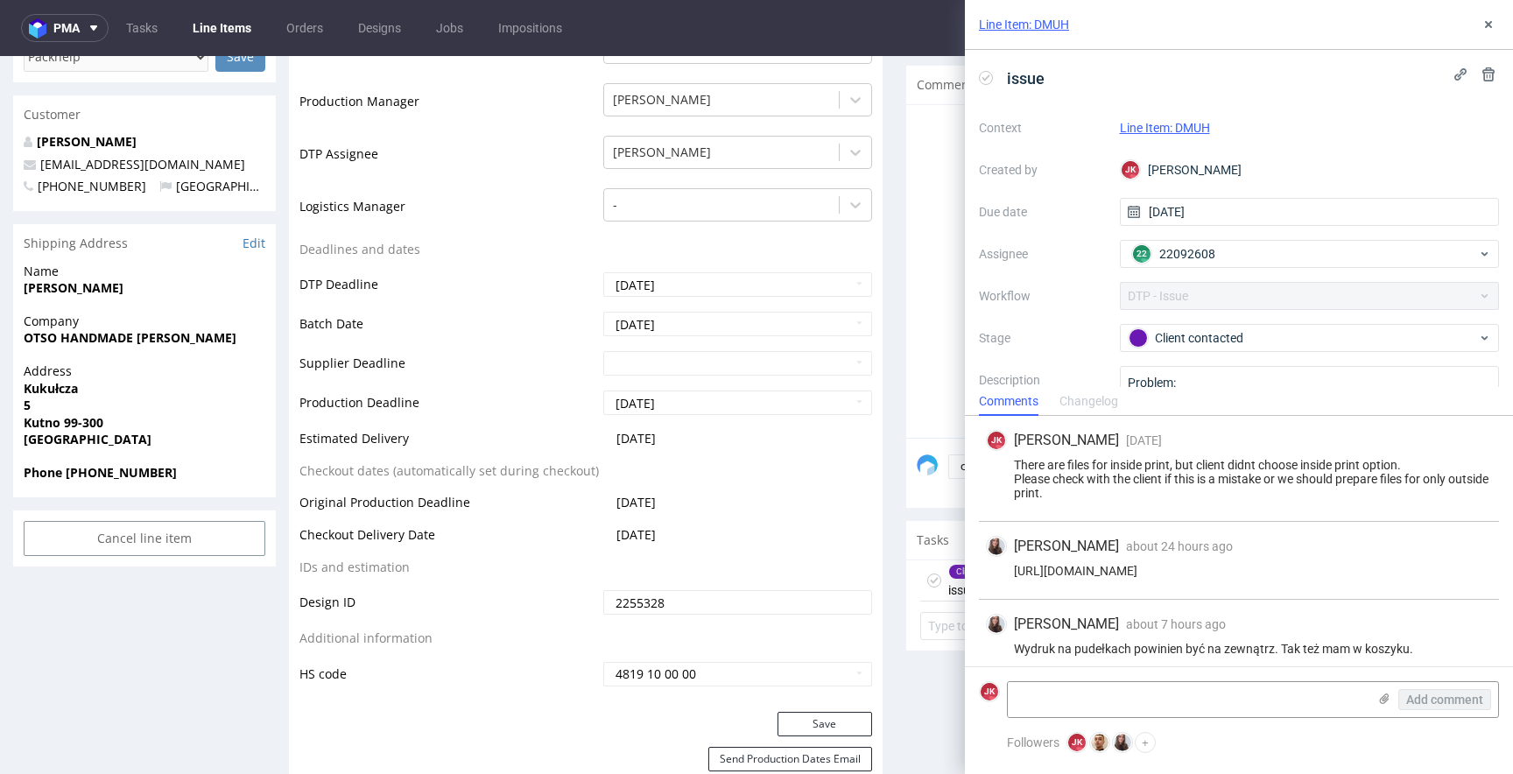
scroll to position [25, 0]
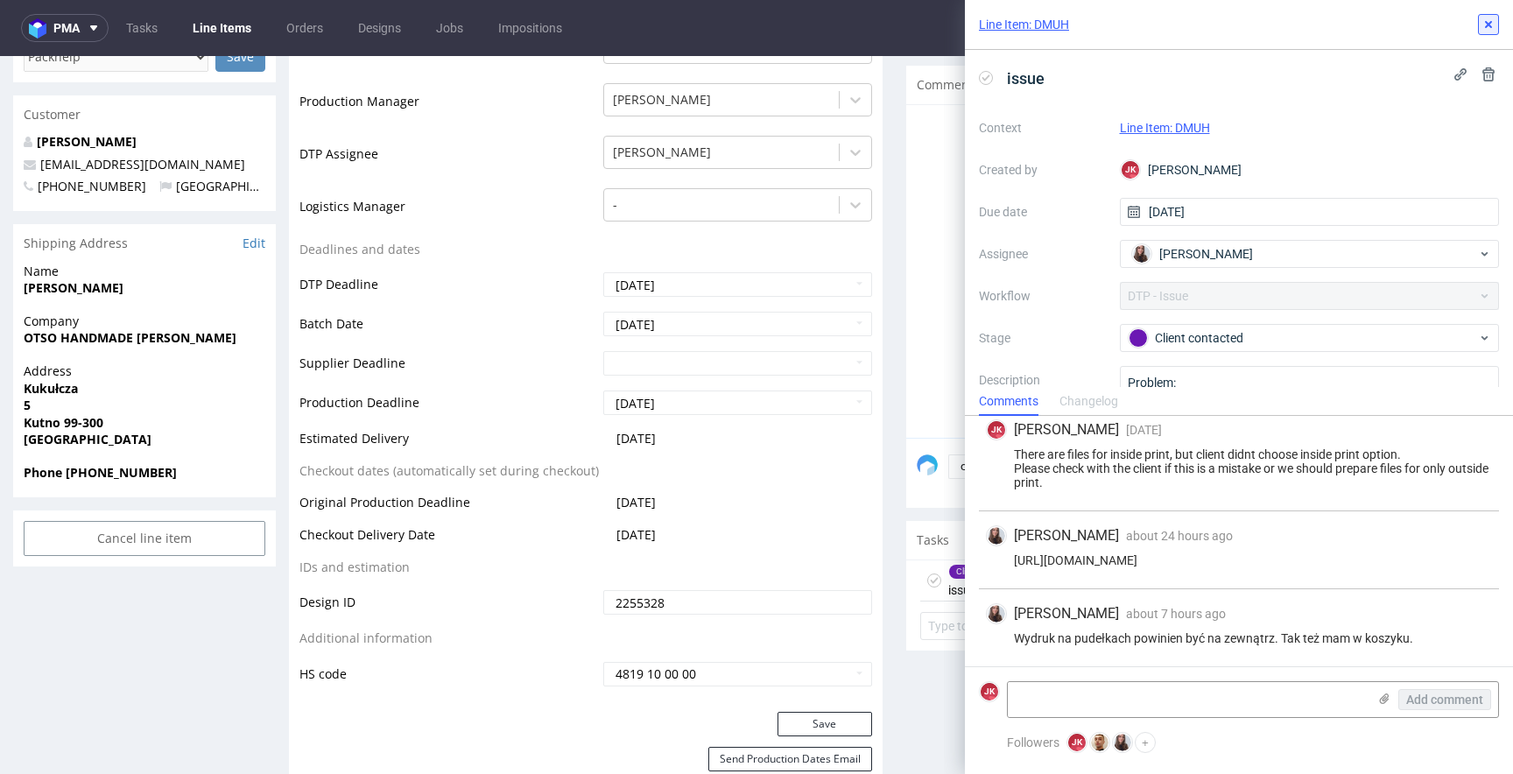
click at [1486, 16] on button at bounding box center [1488, 24] width 21 height 21
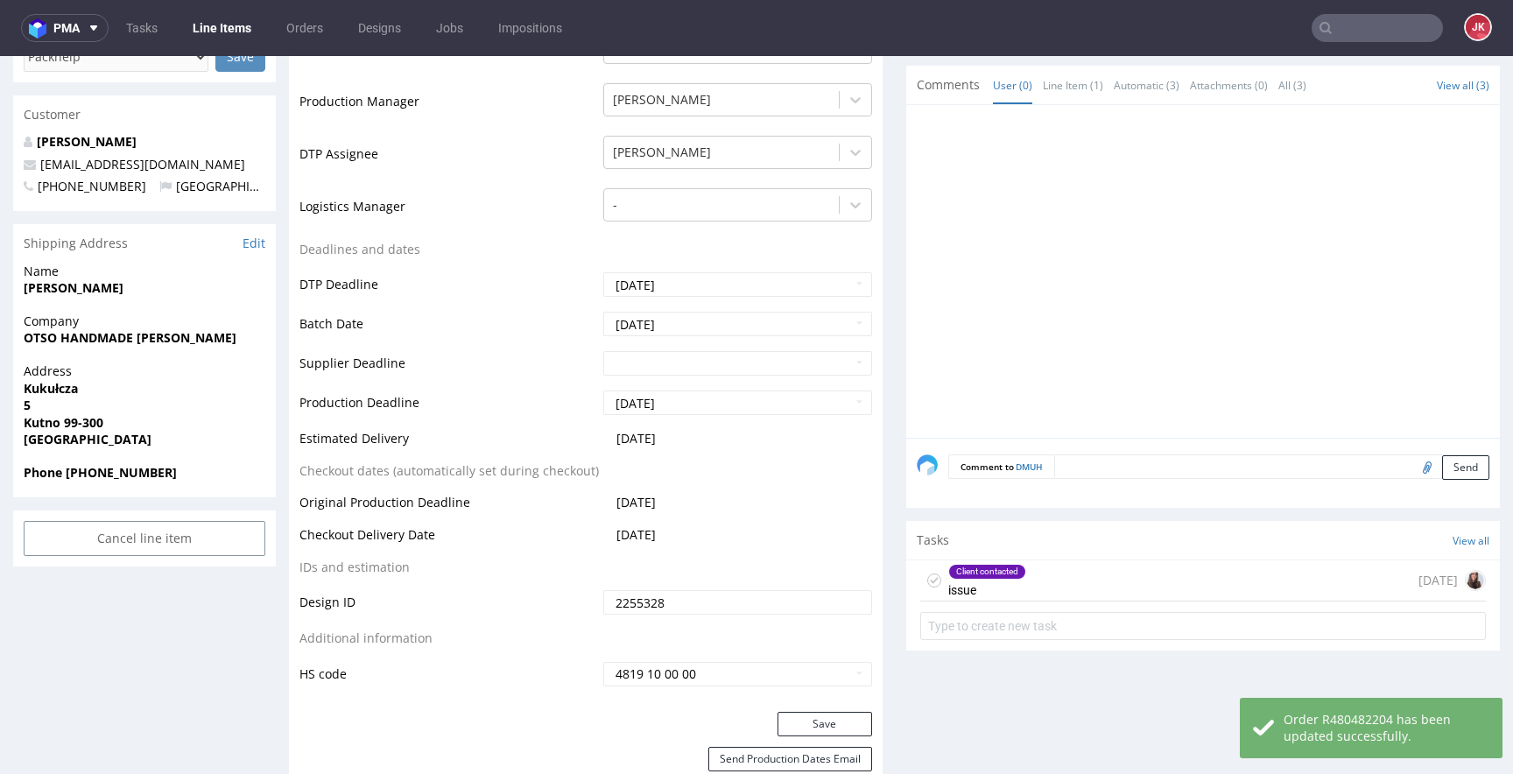
click at [931, 580] on use at bounding box center [935, 580] width 8 height 6
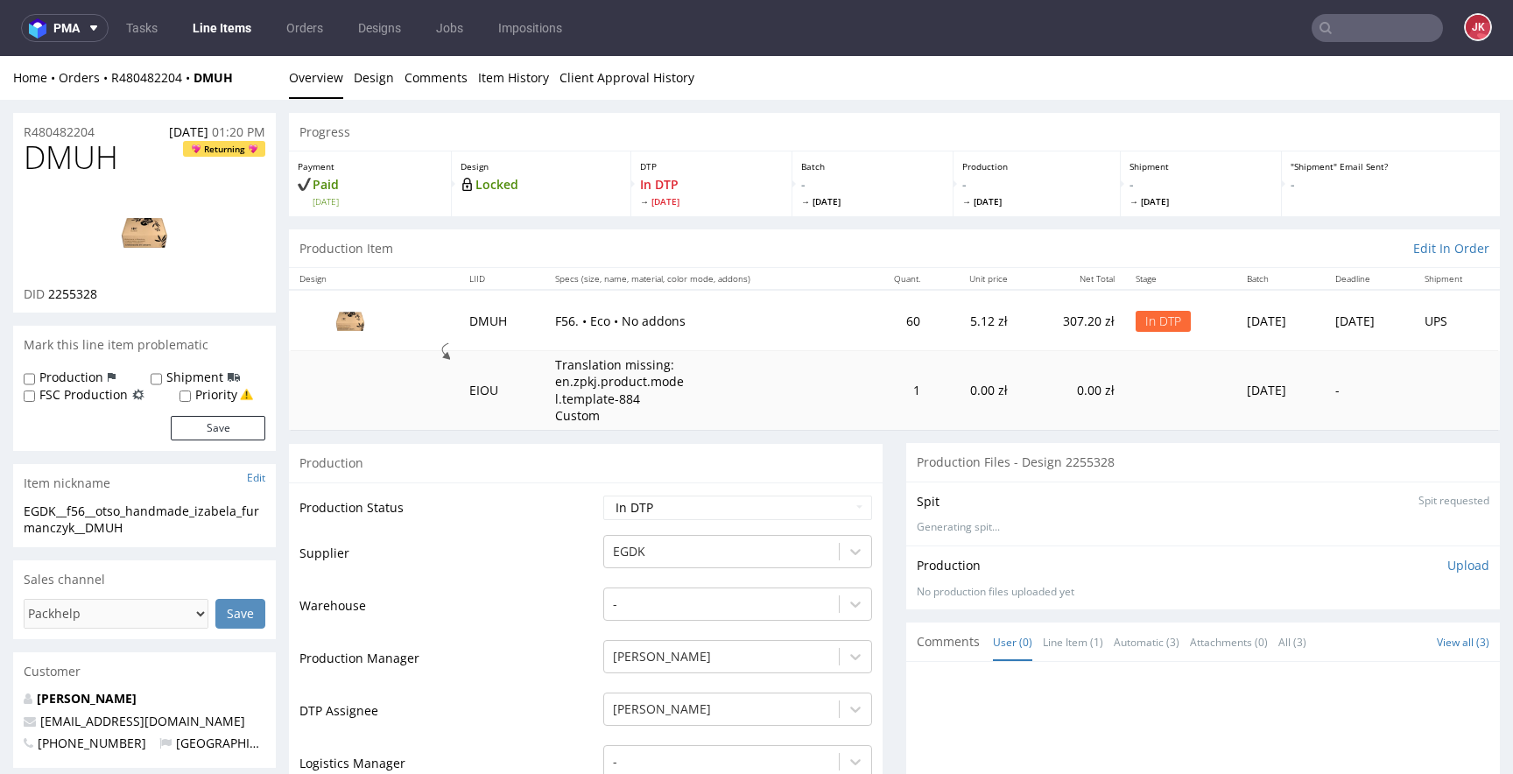
click at [66, 294] on span "2255328" at bounding box center [72, 293] width 49 height 17
copy span "2255328"
click at [505, 505] on td "Production Status" at bounding box center [448, 513] width 299 height 39
click at [145, 249] on img at bounding box center [144, 232] width 140 height 79
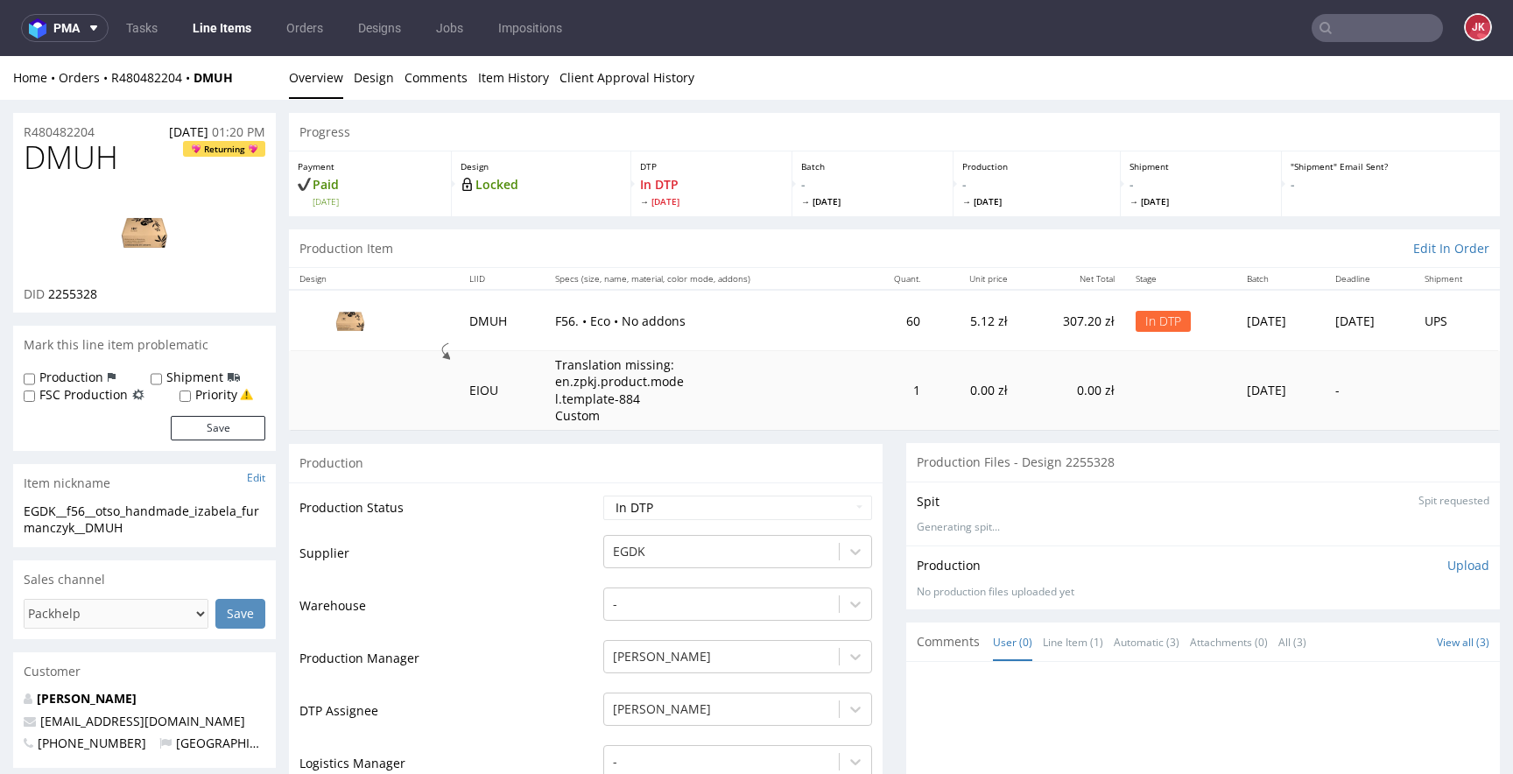
click at [36, 157] on span "DMUH" at bounding box center [71, 157] width 95 height 35
copy span "DMUH"
click at [539, 566] on td "Supplier" at bounding box center [448, 559] width 299 height 53
drag, startPoint x: 113, startPoint y: 522, endPoint x: 0, endPoint y: 508, distance: 113.8
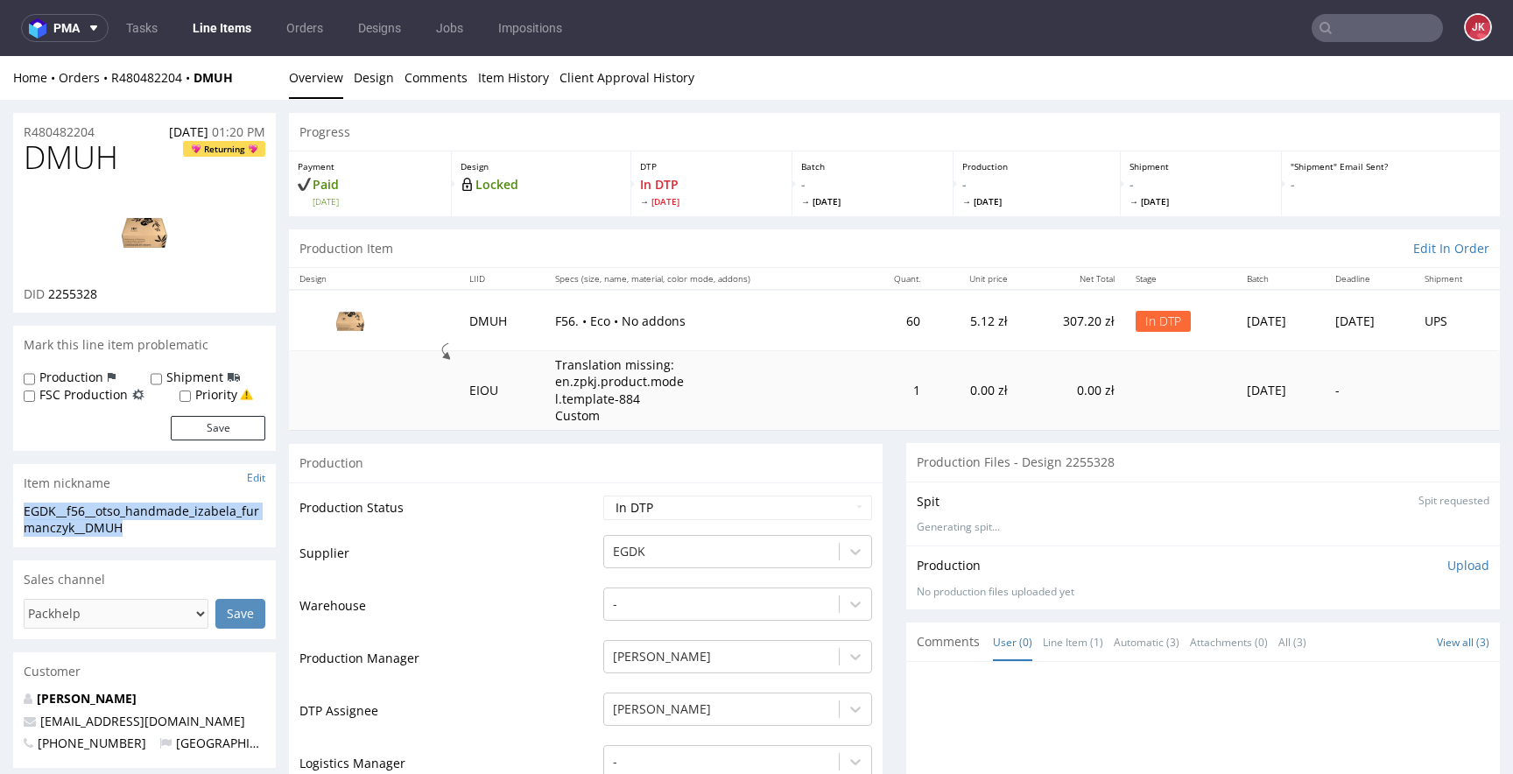
copy div "EGDK__f56__otso_handmade_izabela_furmanczyk__DMUH"
drag, startPoint x: 116, startPoint y: 130, endPoint x: 0, endPoint y: 137, distance: 116.7
copy p "R480482204"
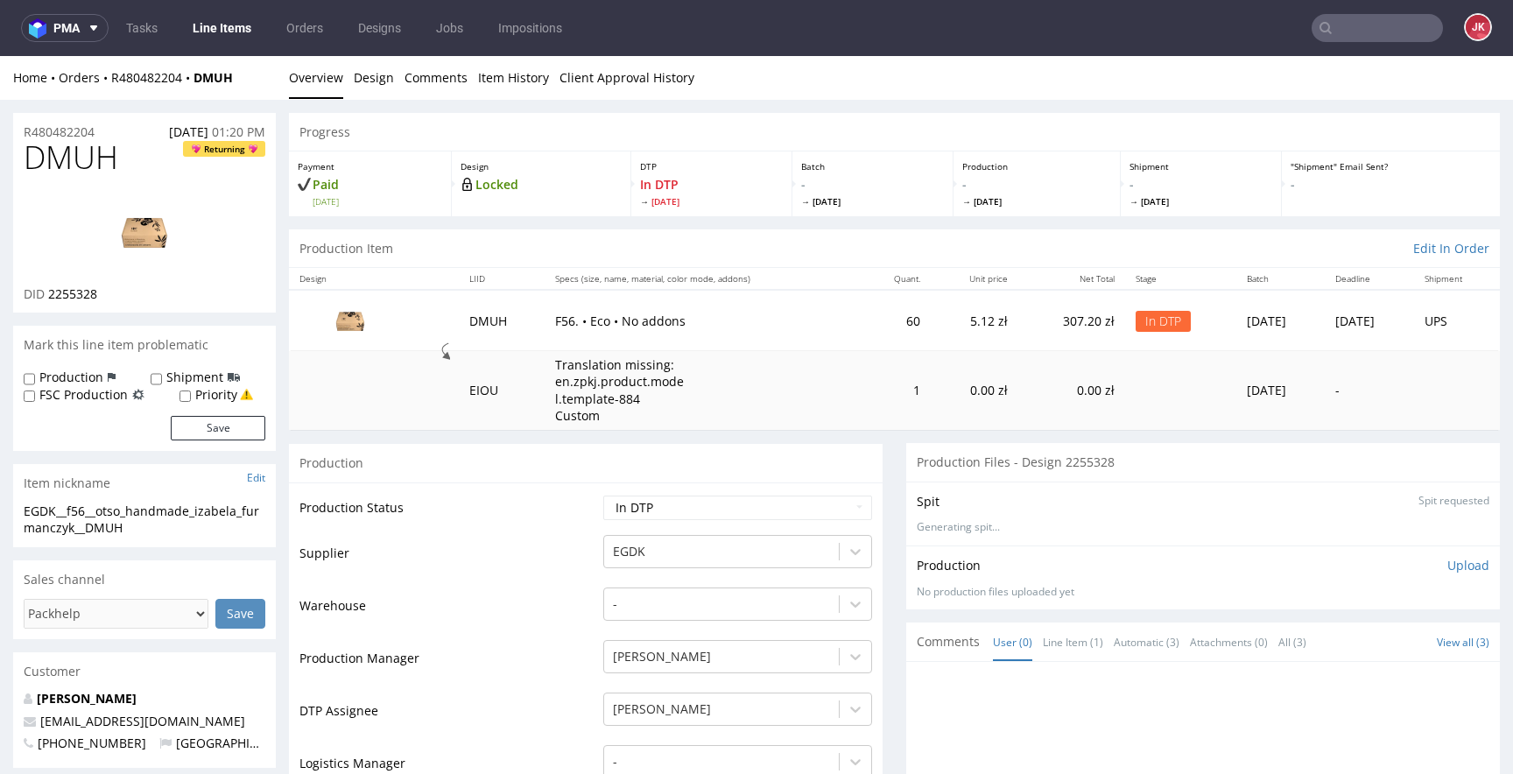
click at [1448, 567] on p "Upload" at bounding box center [1468, 566] width 42 height 18
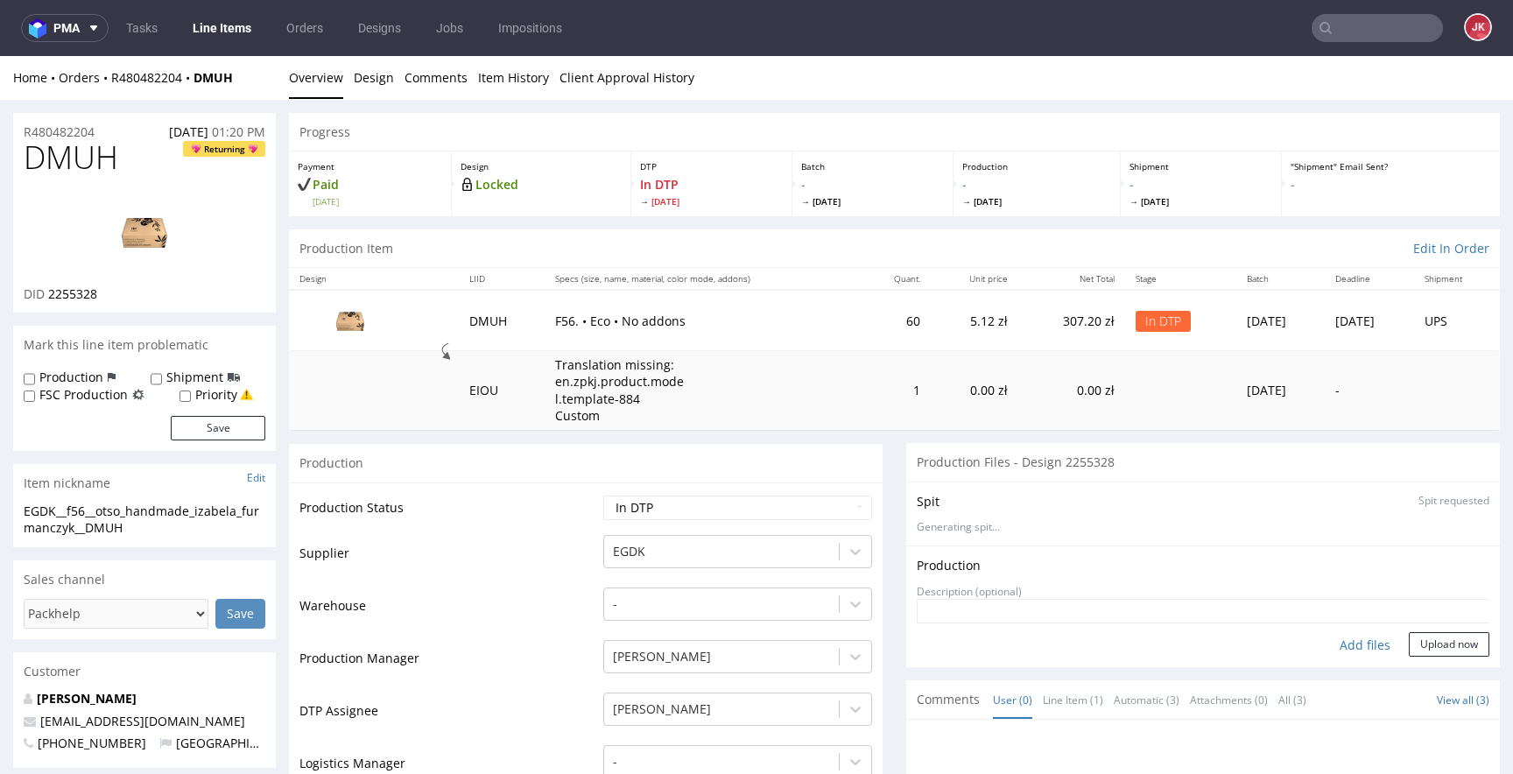
click at [1340, 641] on div "Add files" at bounding box center [1365, 645] width 88 height 26
type input "C:\fakepath\EGDK__f56__otso_handmade_izabela_furmanczyk__DMUH__d2255328__oR4804…"
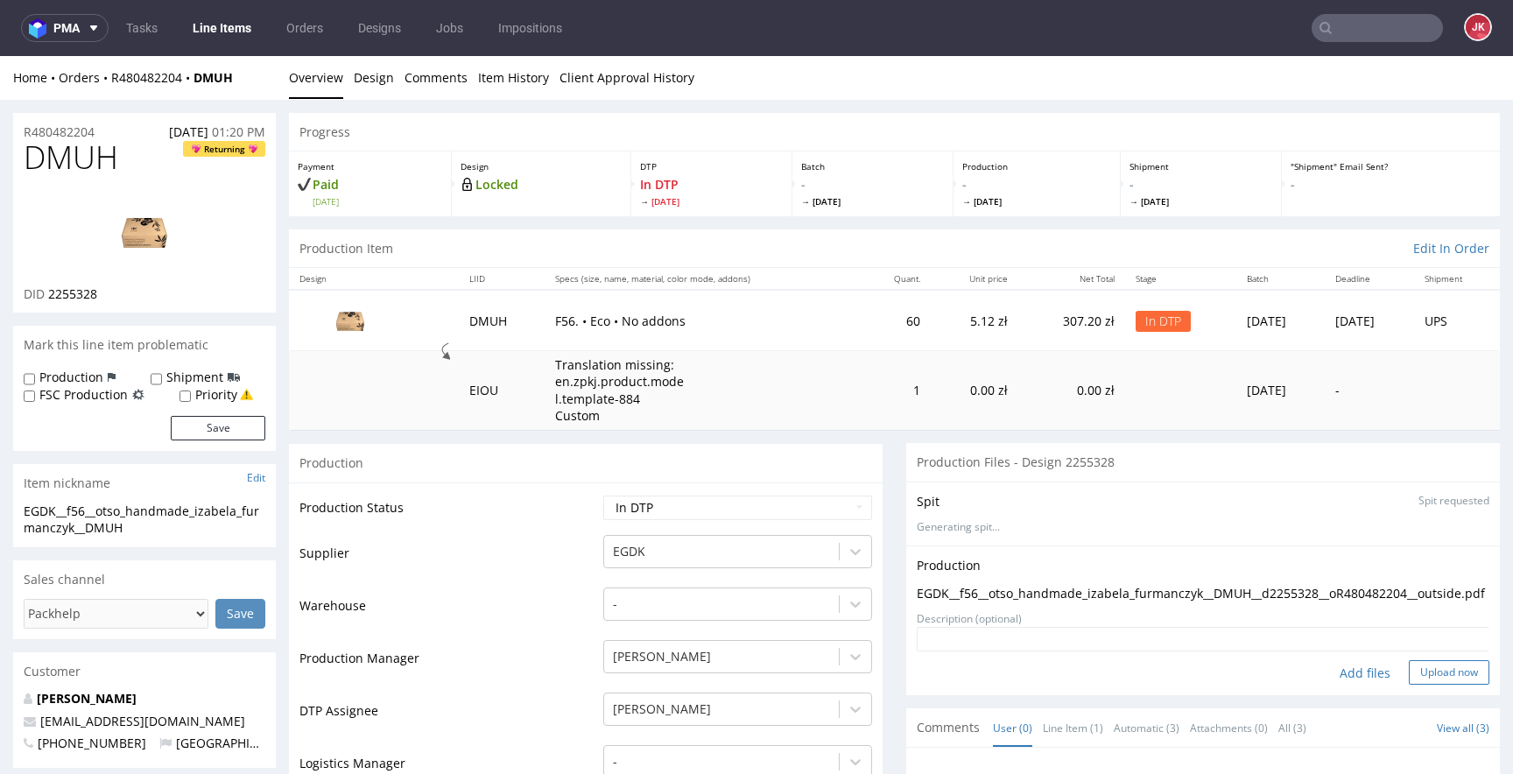
click at [1418, 685] on button "Upload now" at bounding box center [1449, 672] width 81 height 25
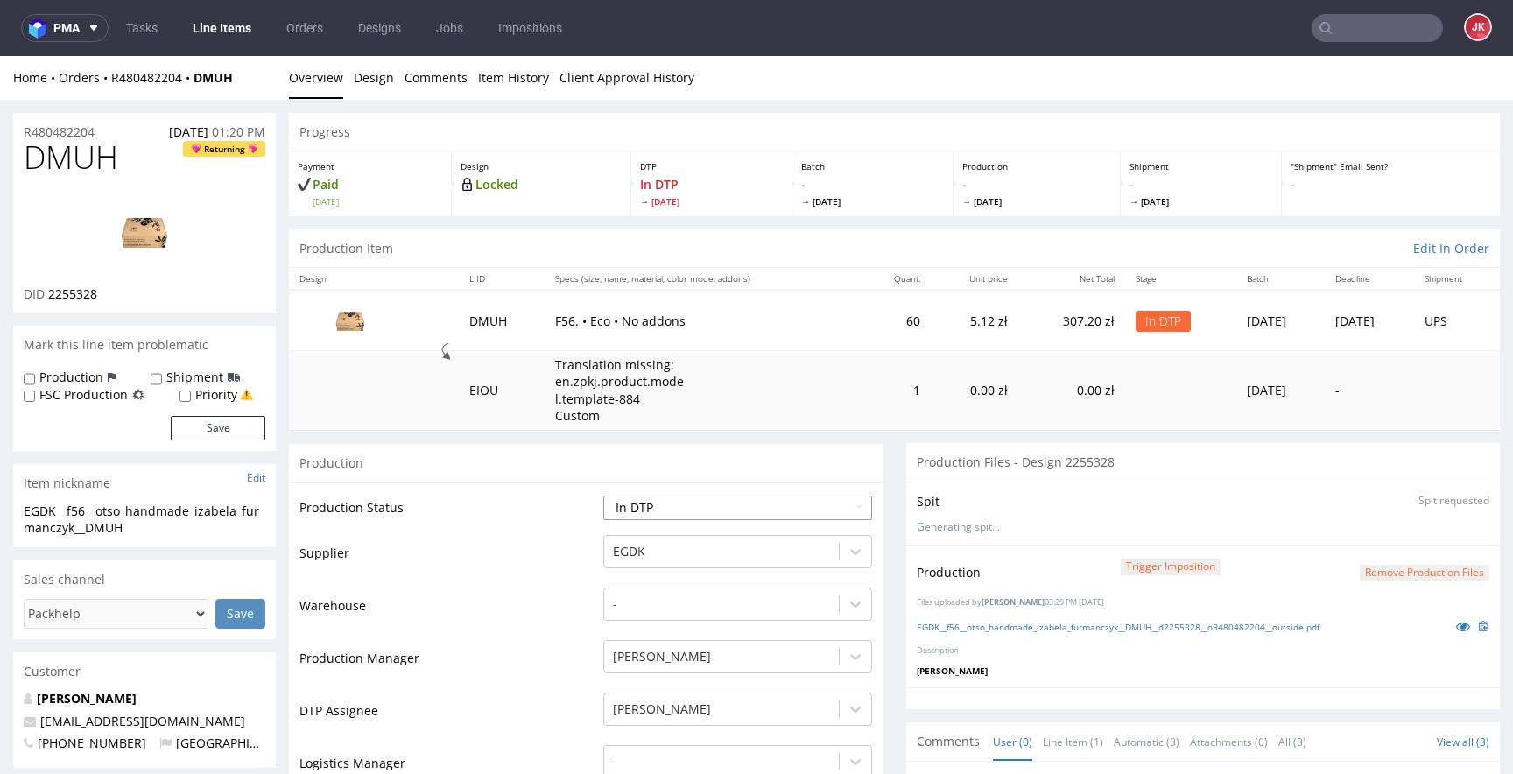
click at [739, 510] on select "Waiting for Artwork Waiting for Diecut Waiting for Mockup Waiting for DTP Waiti…" at bounding box center [737, 508] width 269 height 25
select select "dtp_production_ready"
click at [603, 496] on select "Waiting for Artwork Waiting for Diecut Waiting for Mockup Waiting for DTP Waiti…" at bounding box center [737, 508] width 269 height 25
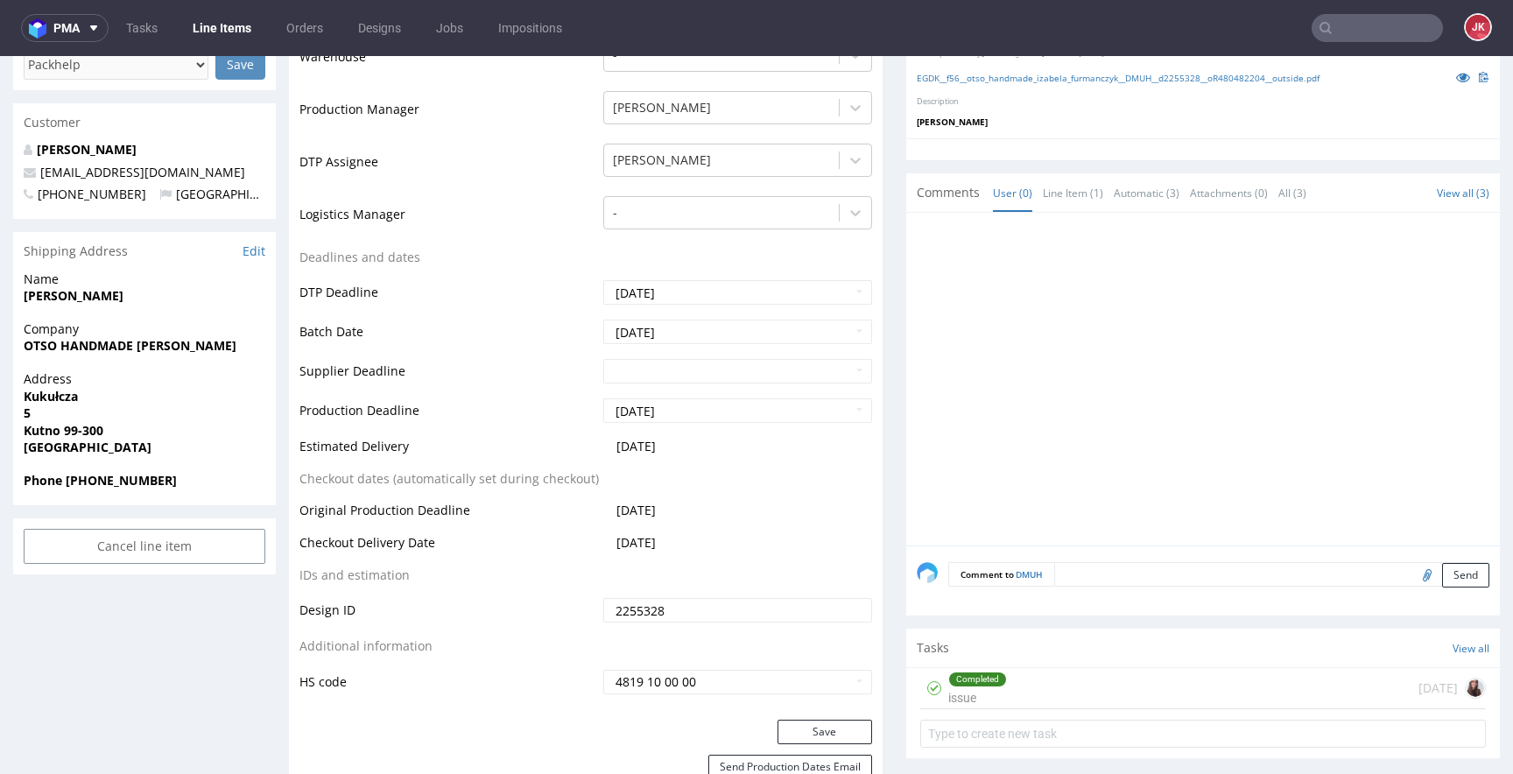
scroll to position [640, 0]
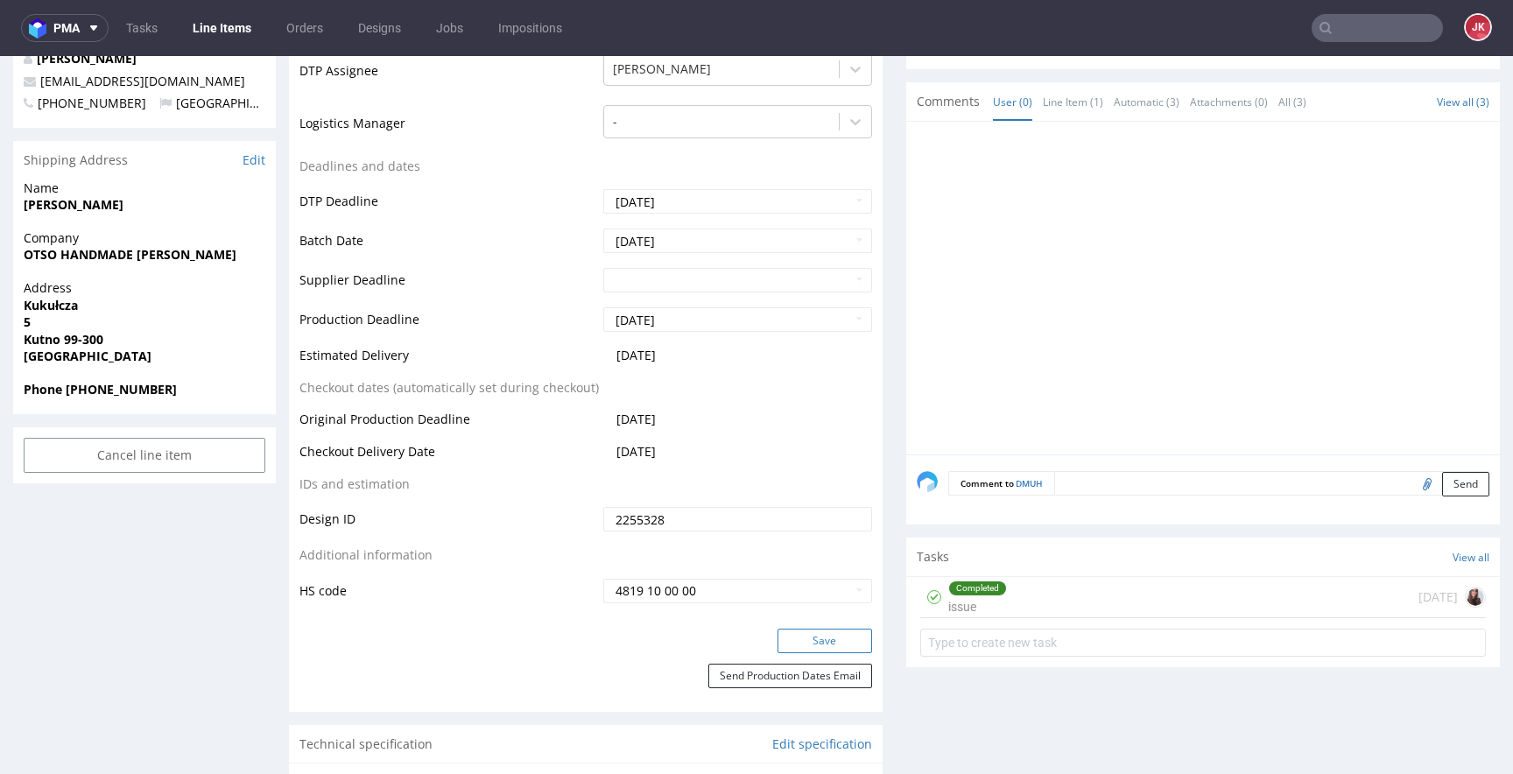
click at [818, 641] on button "Save" at bounding box center [824, 641] width 95 height 25
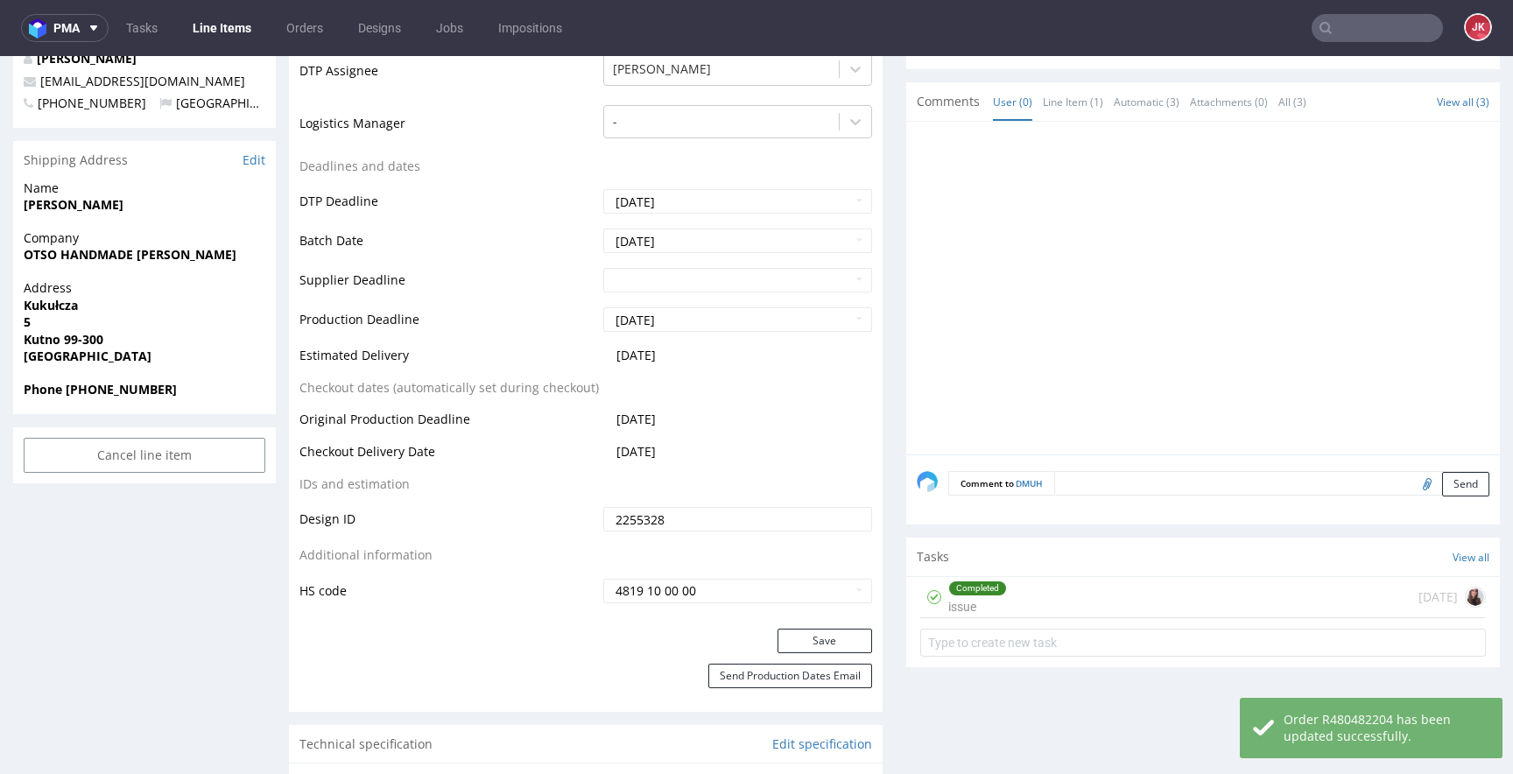
scroll to position [0, 0]
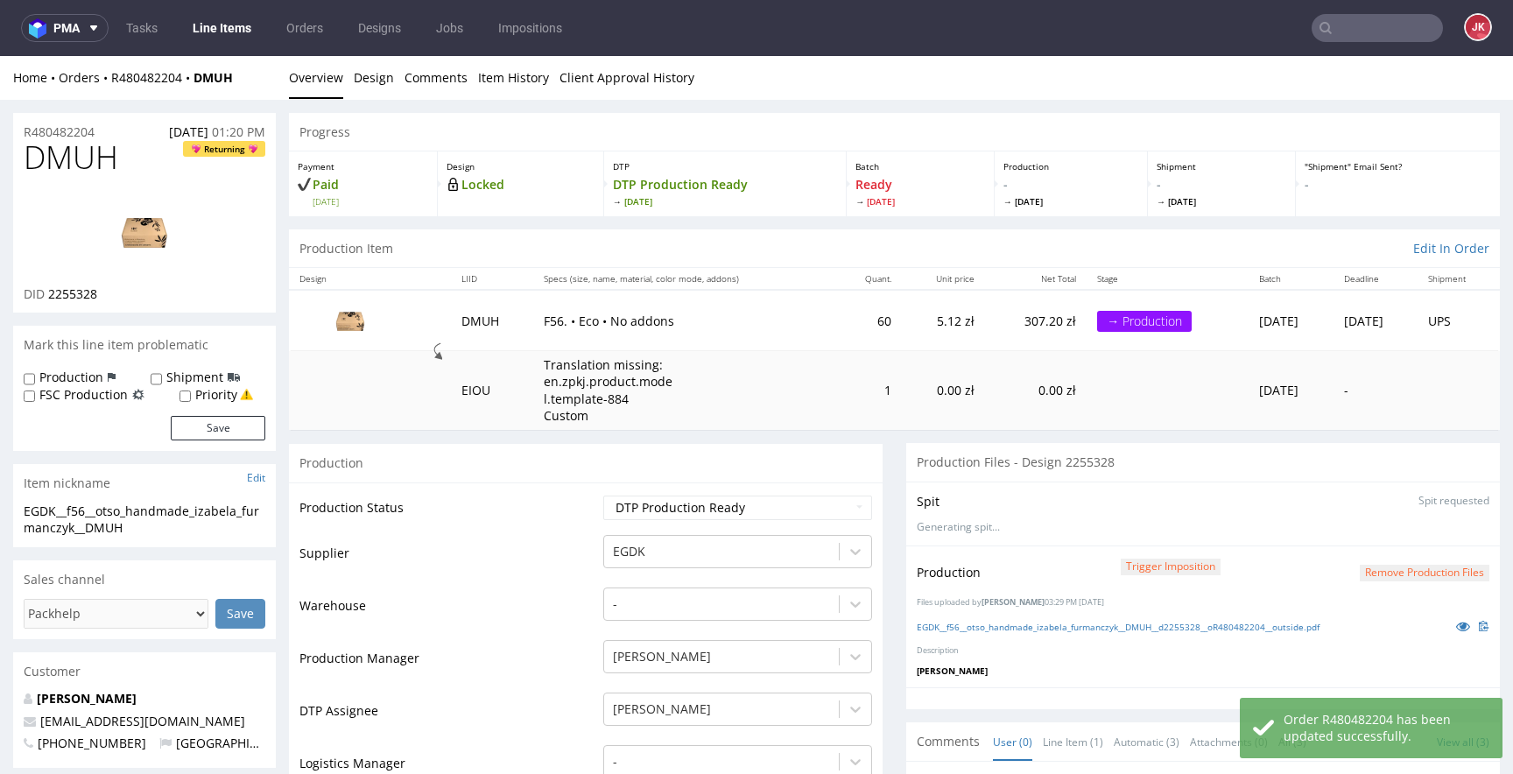
click at [551, 556] on td "Supplier" at bounding box center [448, 559] width 299 height 53
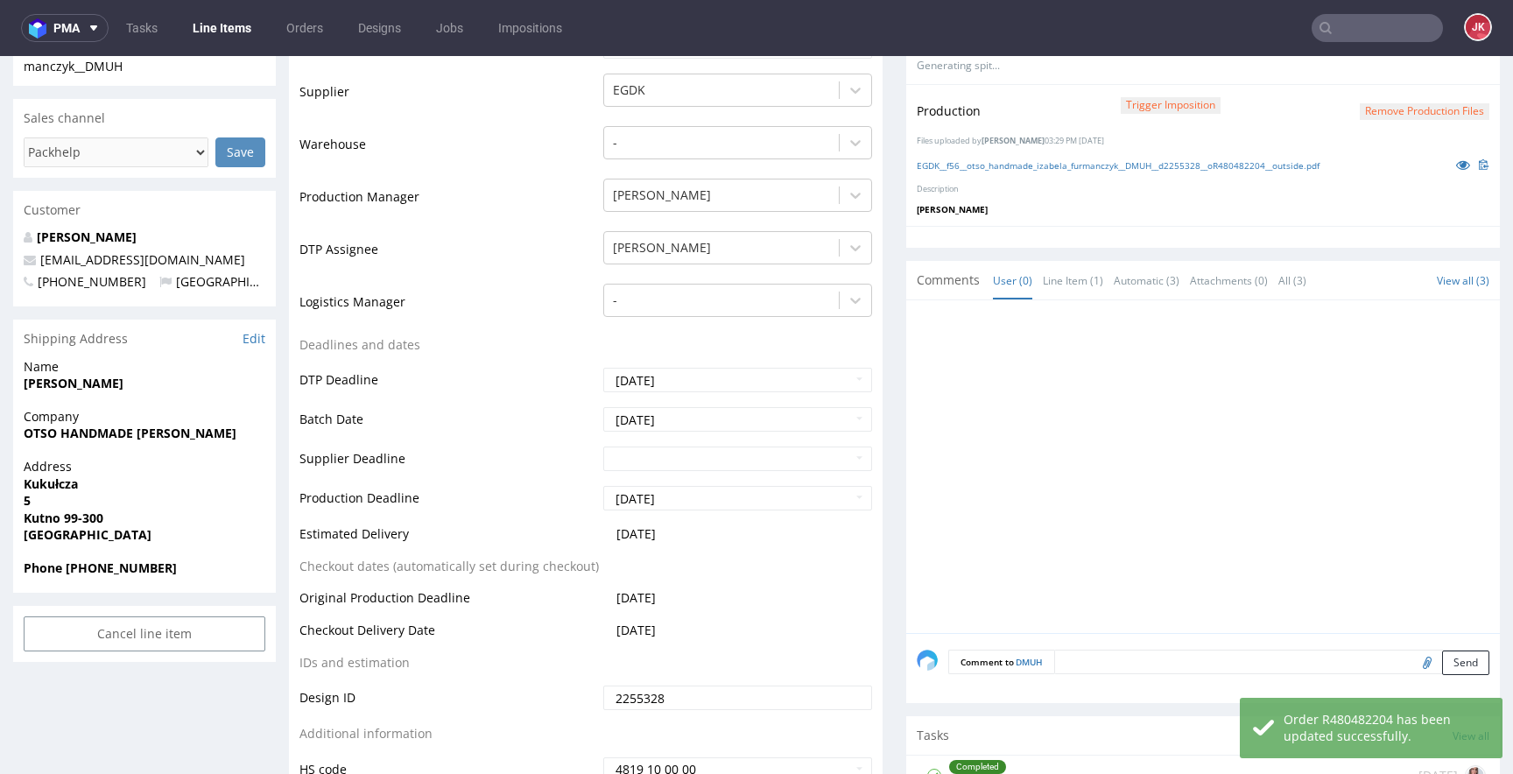
scroll to position [171, 0]
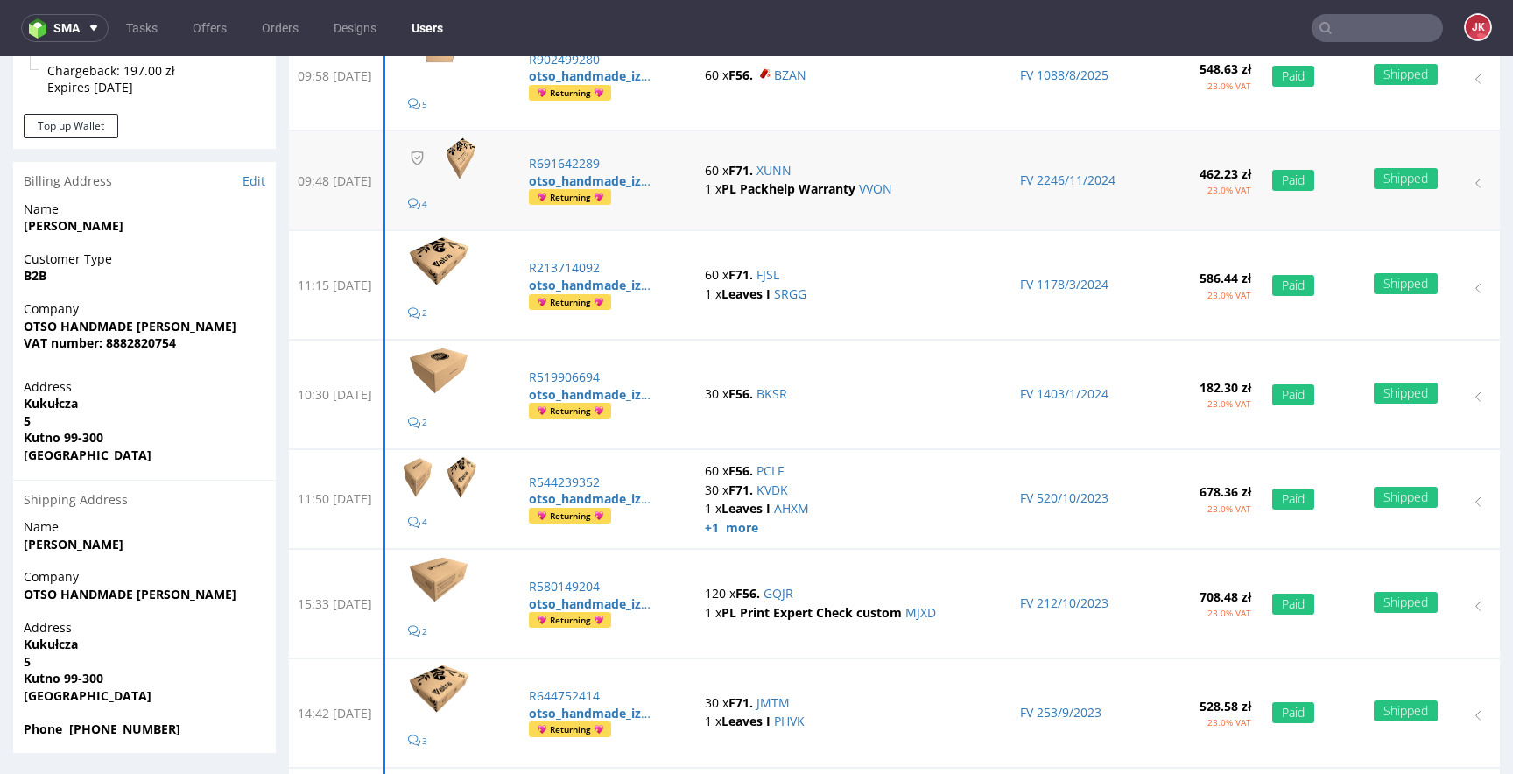
scroll to position [318, 0]
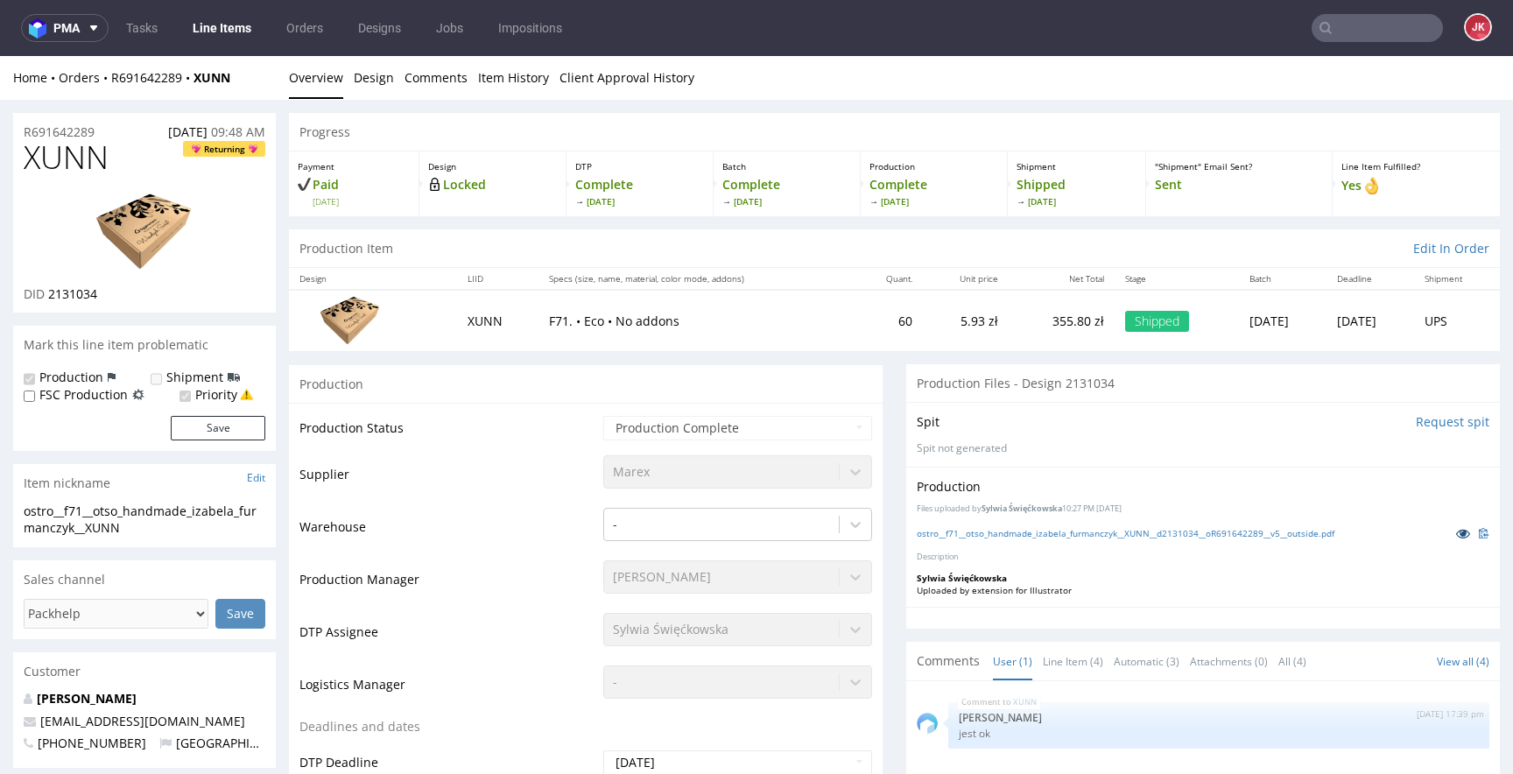
click at [1456, 534] on icon at bounding box center [1463, 533] width 14 height 12
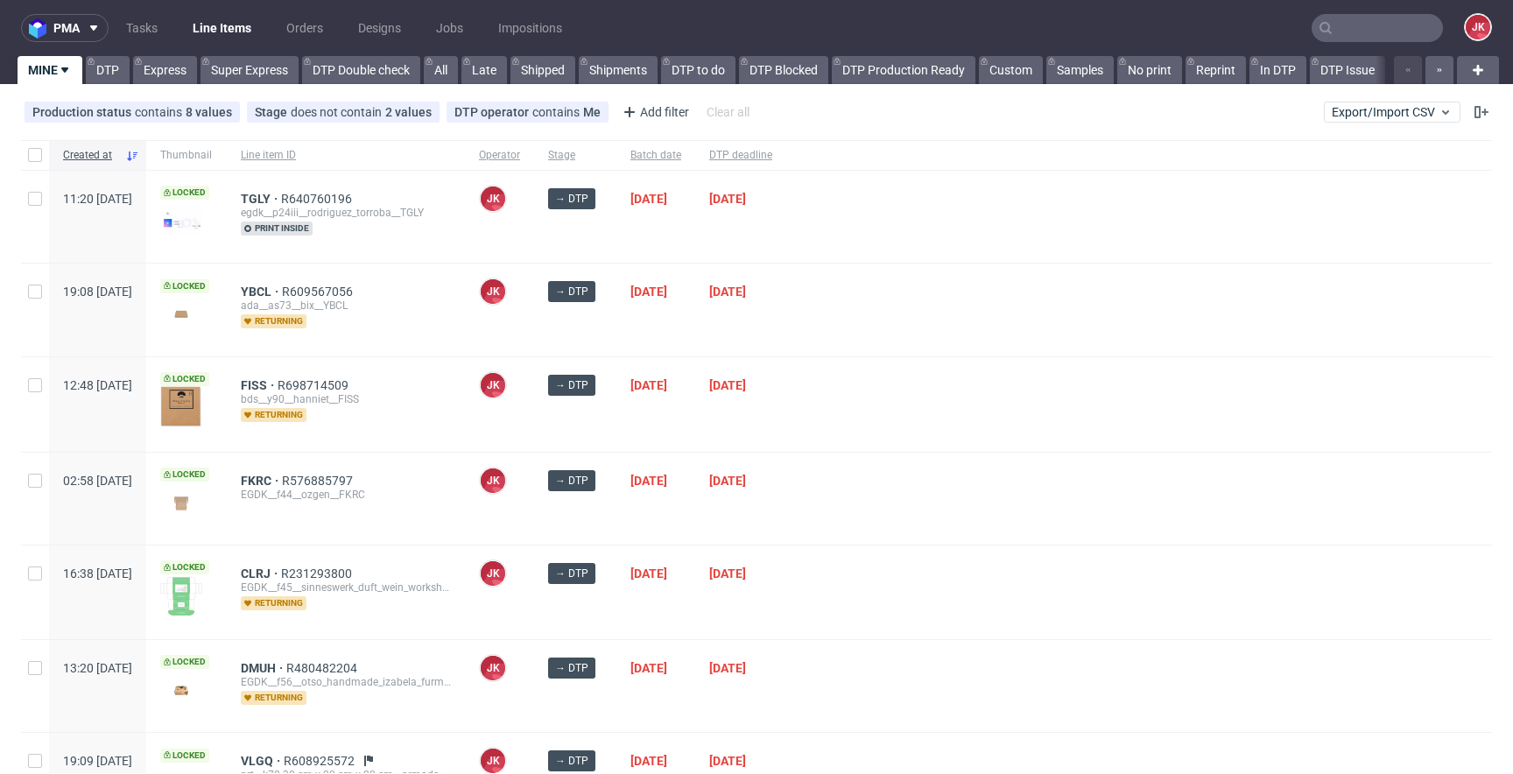
scroll to position [107, 0]
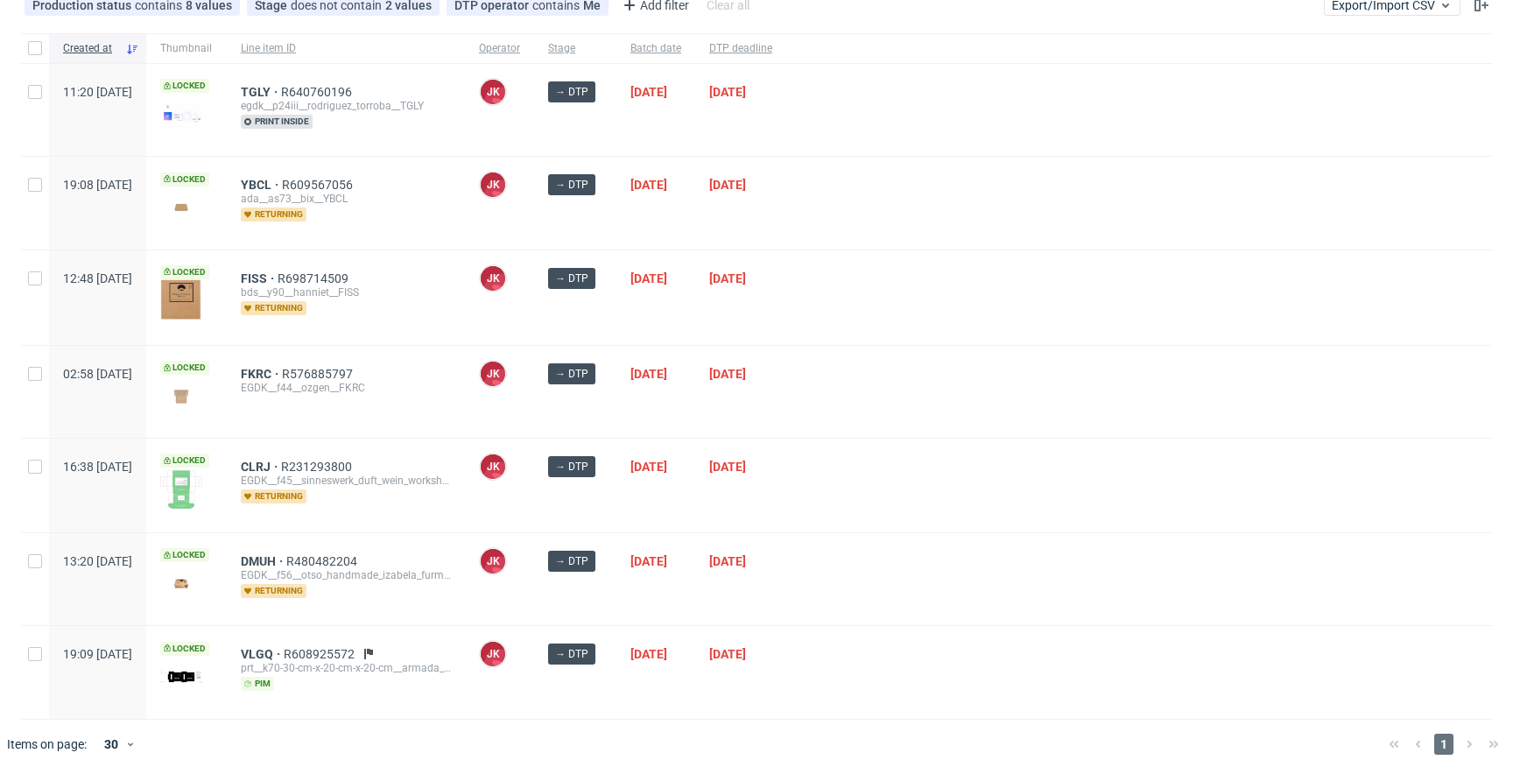
click at [874, 399] on div at bounding box center [1139, 392] width 706 height 92
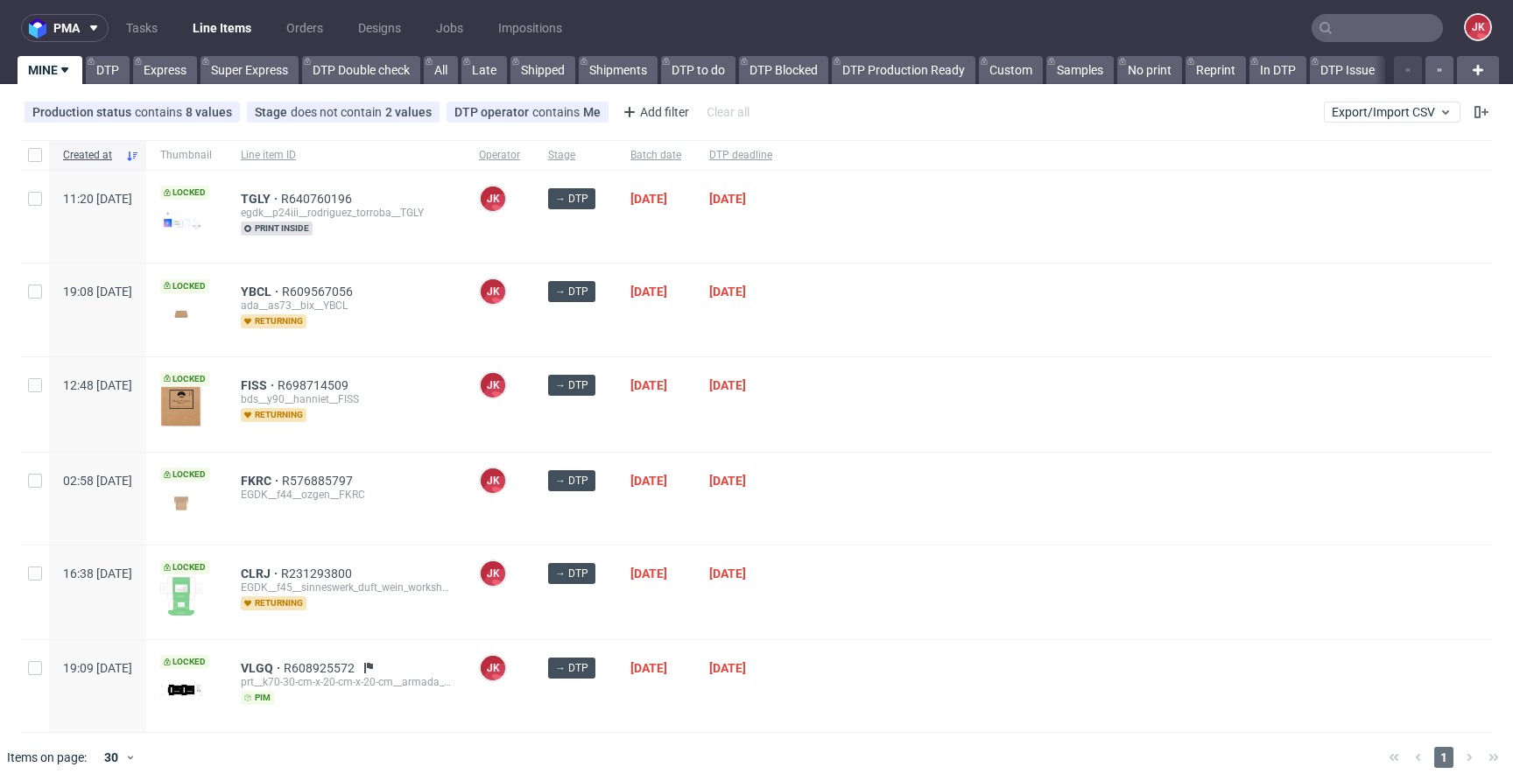
click at [862, 323] on div at bounding box center [1139, 310] width 706 height 92
click at [902, 493] on div at bounding box center [1139, 499] width 706 height 92
click at [760, 428] on div "09/09/2025" at bounding box center [740, 404] width 91 height 95
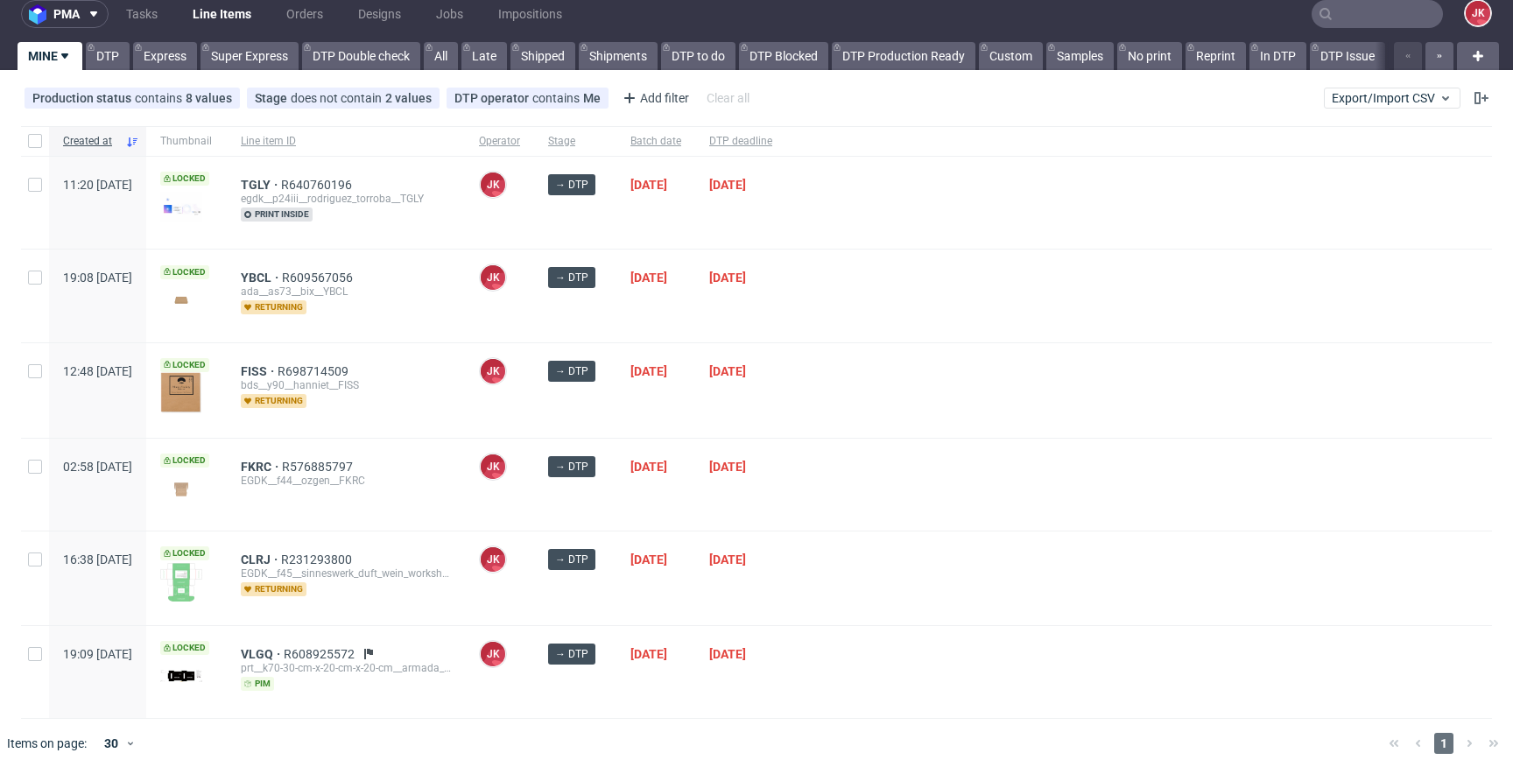
click at [940, 414] on div at bounding box center [1139, 390] width 706 height 95
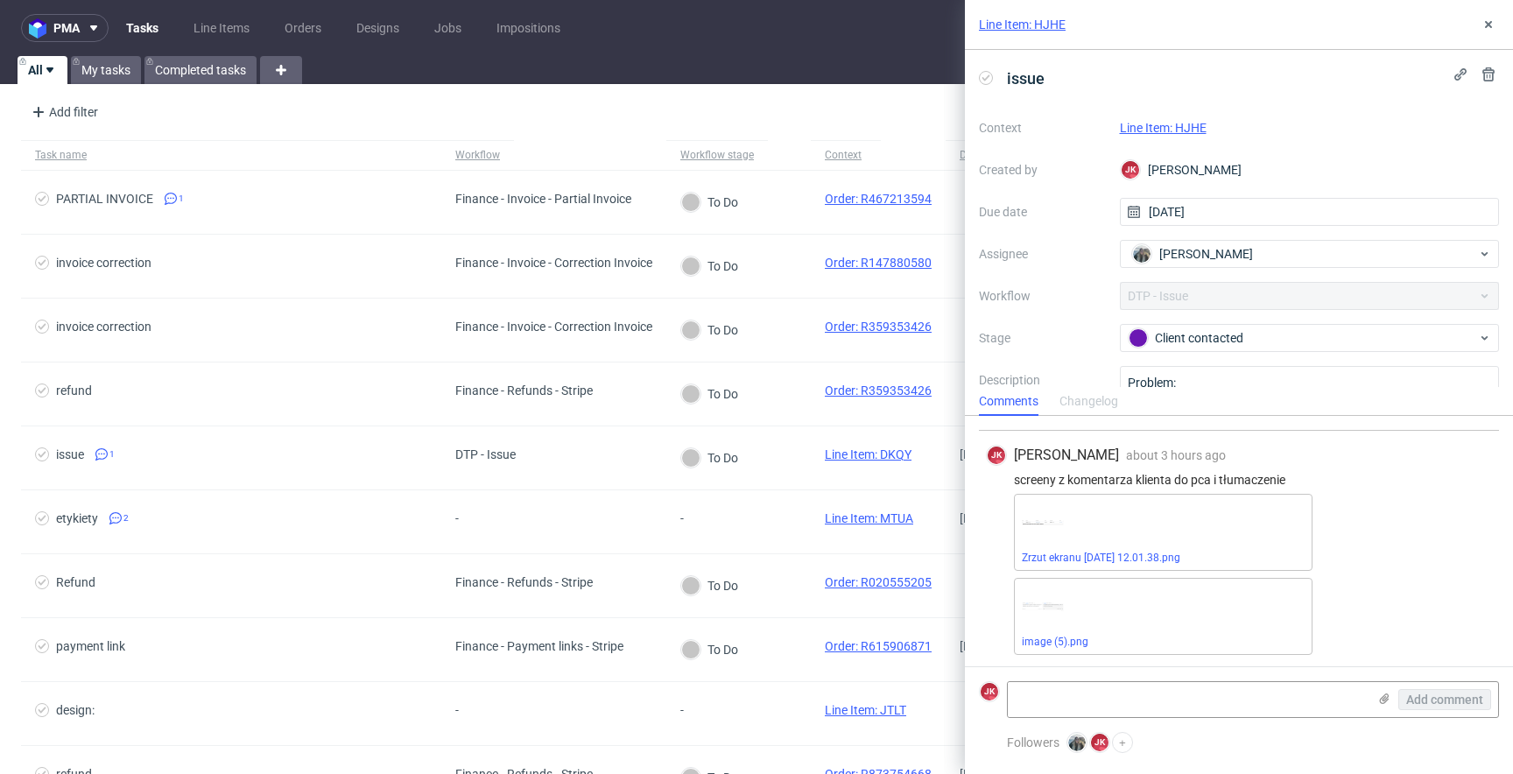
scroll to position [158, 0]
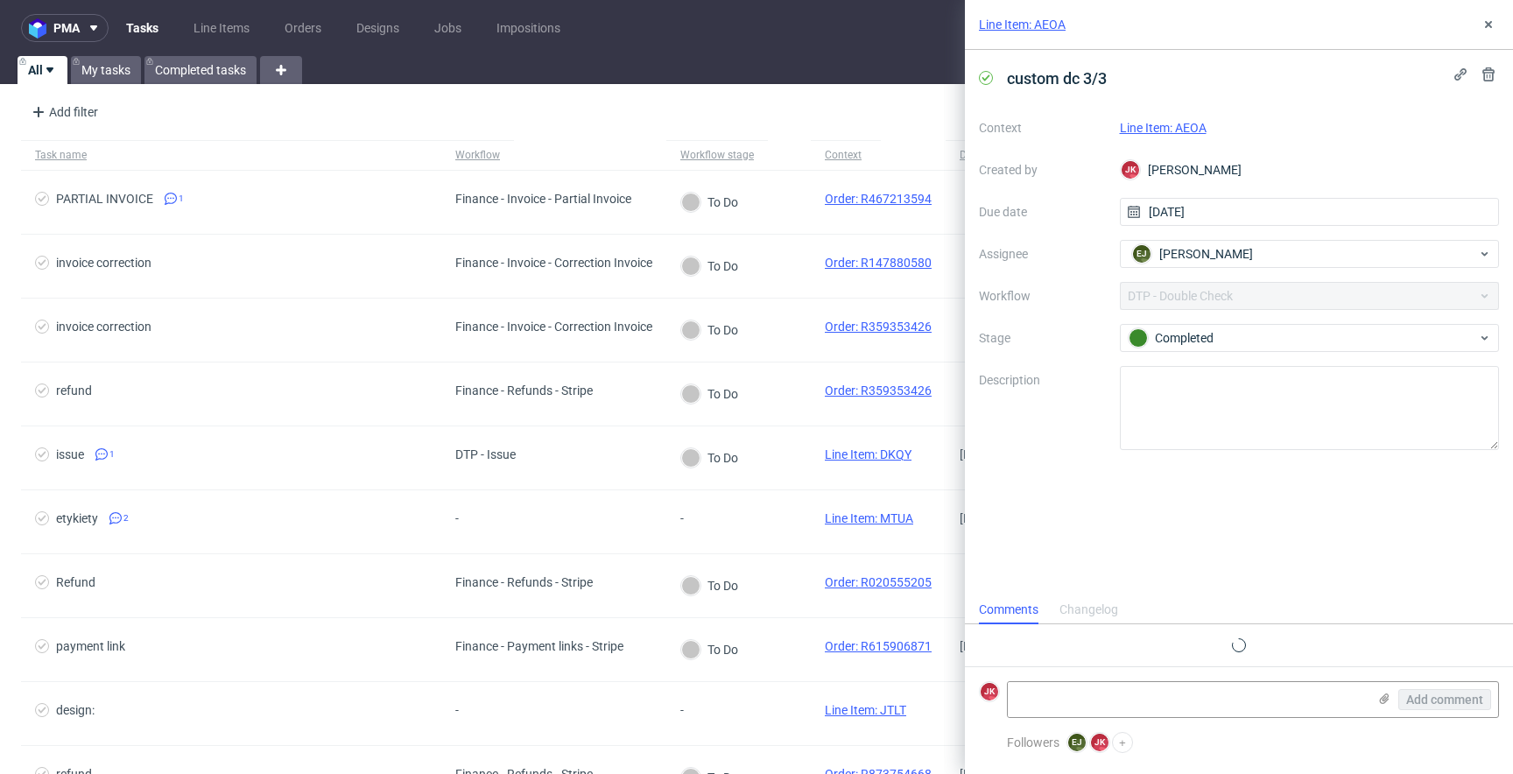
click at [1164, 125] on link "Line Item: AEOA" at bounding box center [1163, 128] width 87 height 14
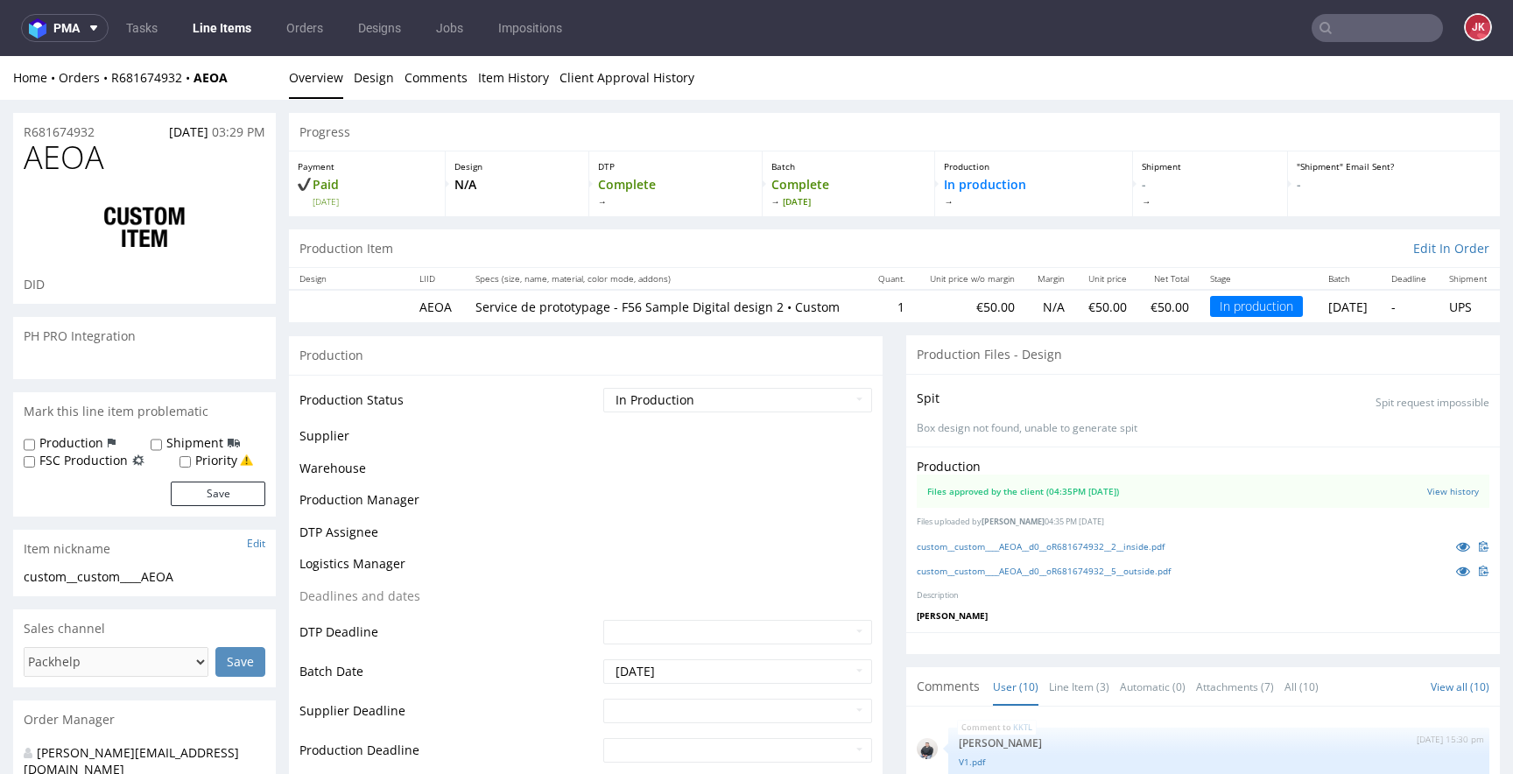
scroll to position [334, 0]
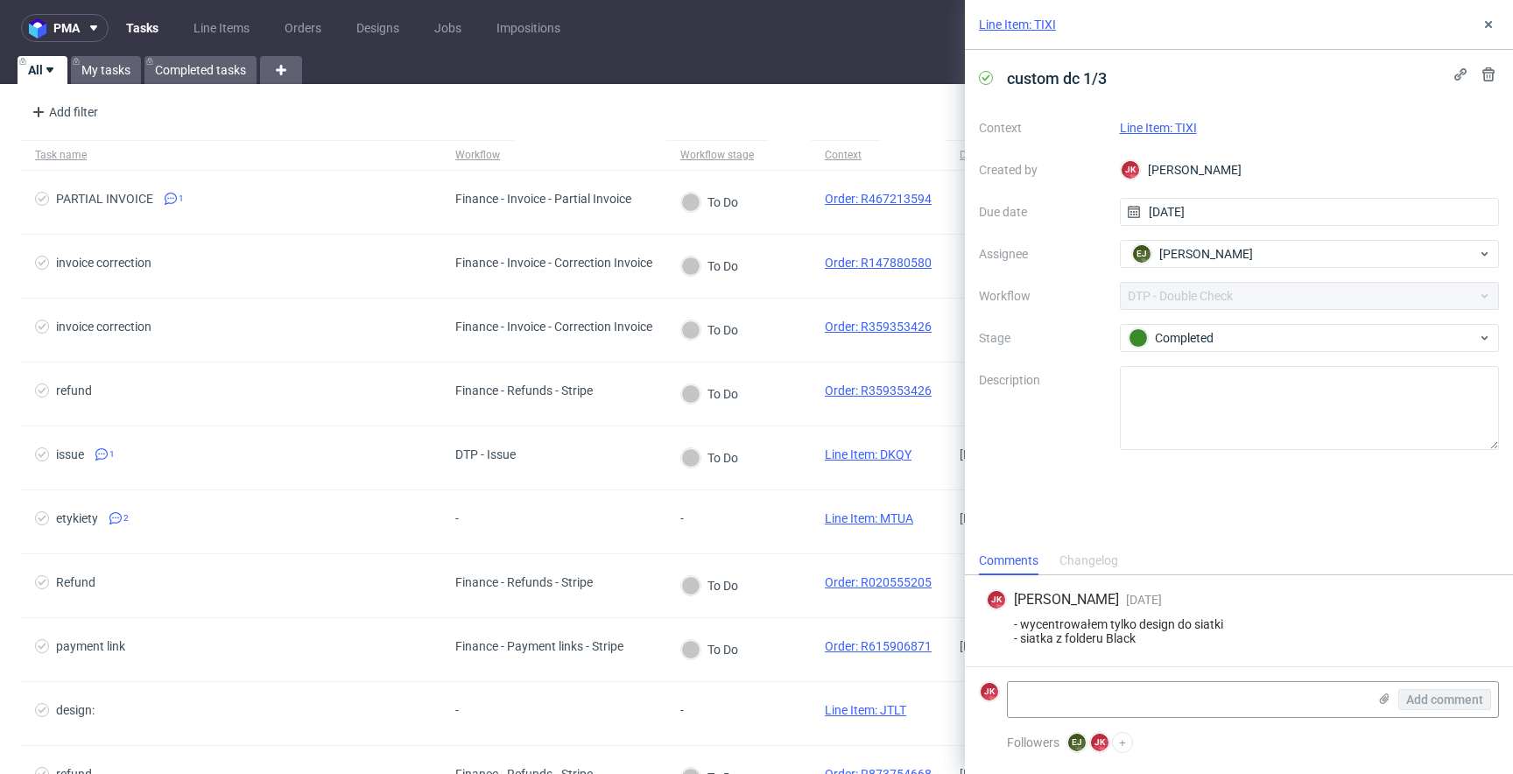
click at [1156, 127] on link "Line Item: TIXI" at bounding box center [1158, 128] width 77 height 14
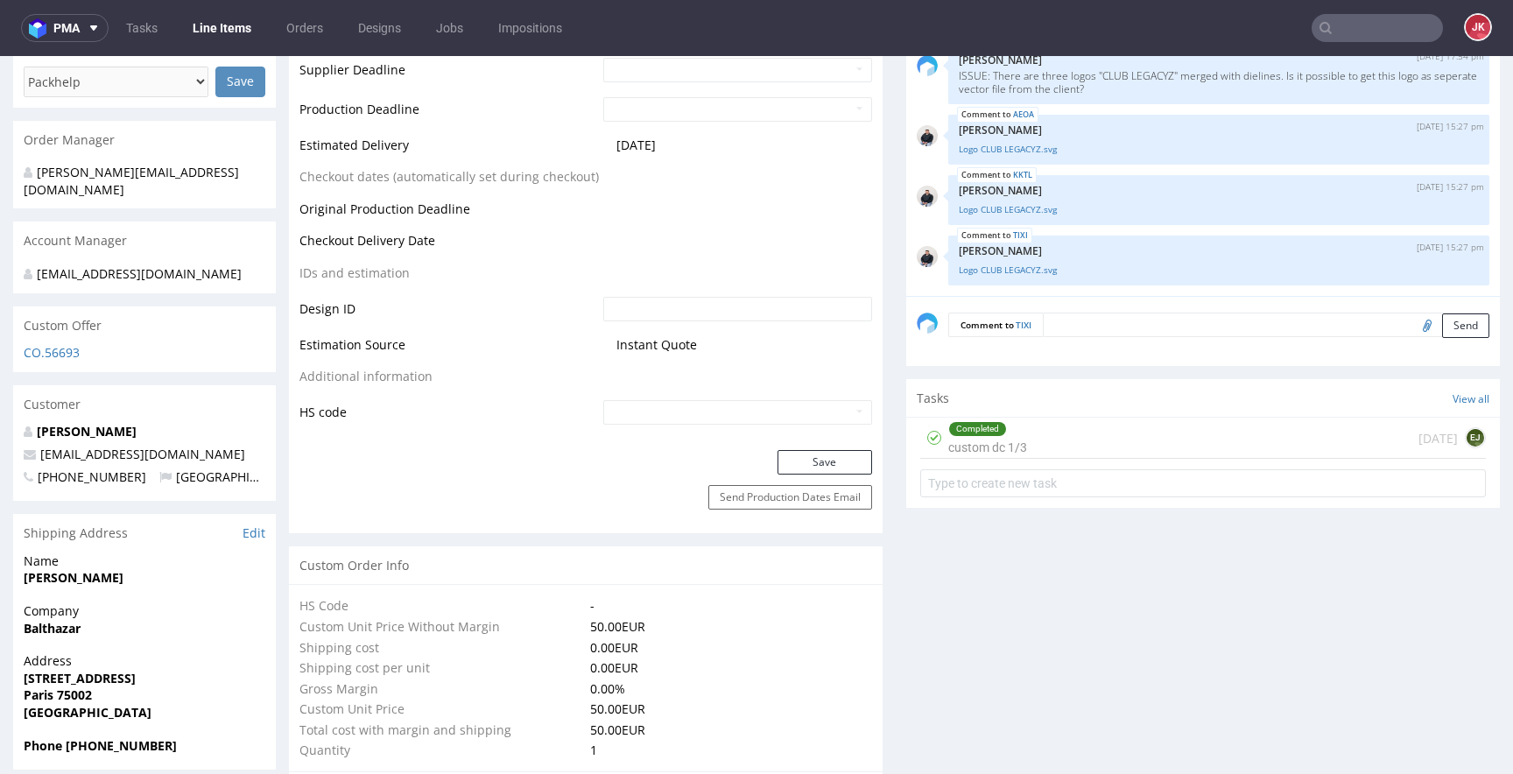
scroll to position [834, 0]
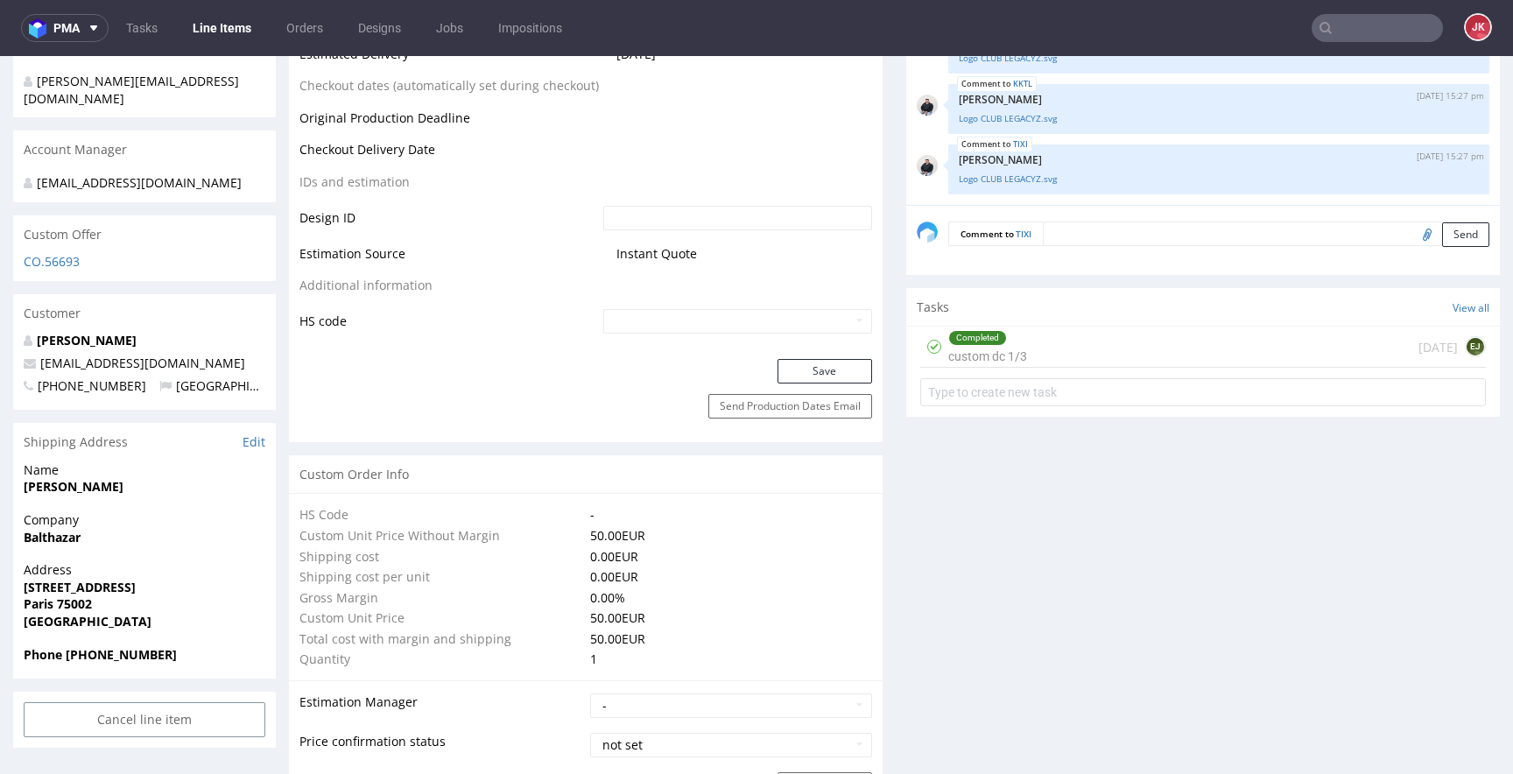
click at [985, 367] on div "Completed custom dc 1/3" at bounding box center [987, 347] width 79 height 40
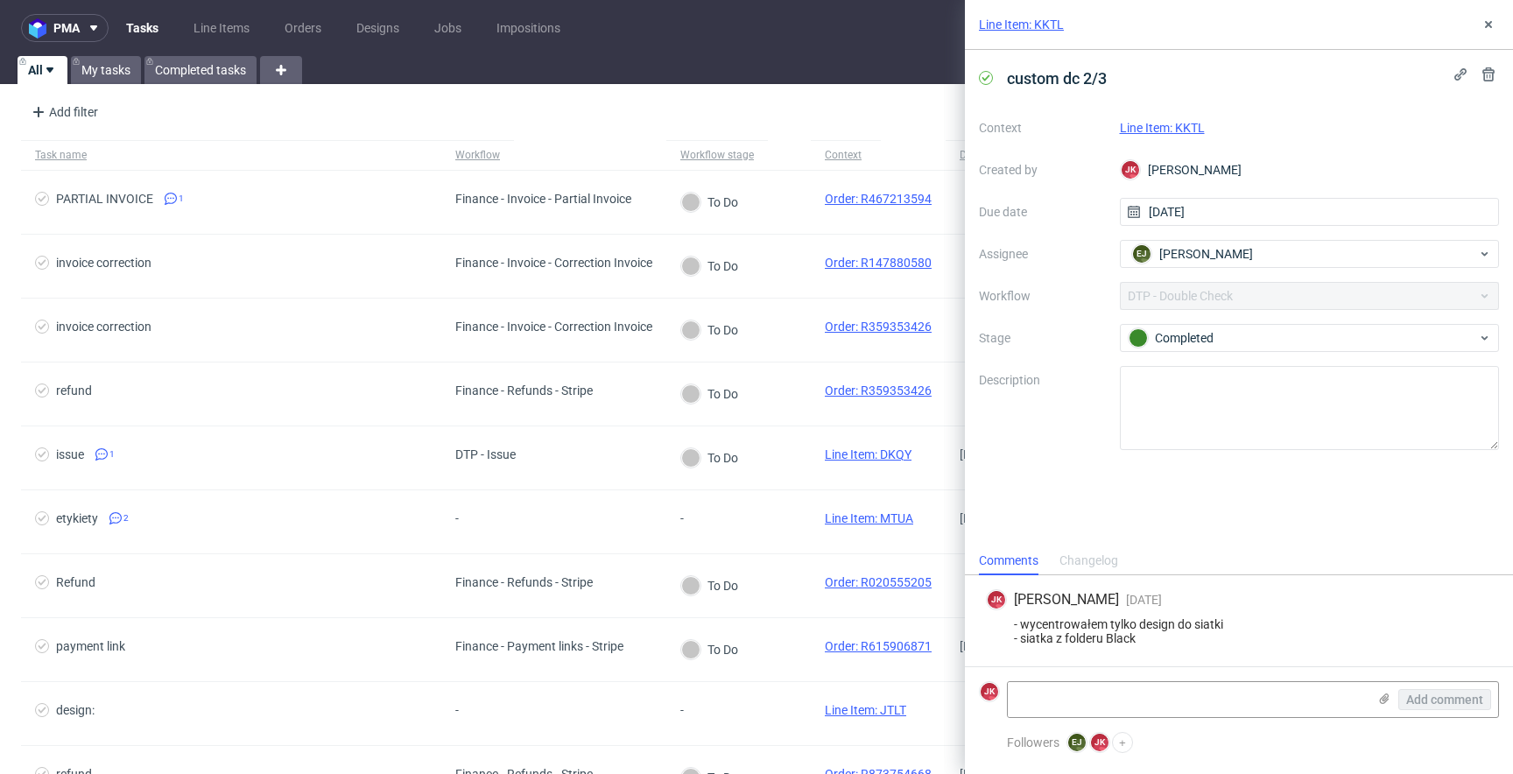
click at [1171, 128] on link "Line Item: KKTL" at bounding box center [1162, 128] width 85 height 14
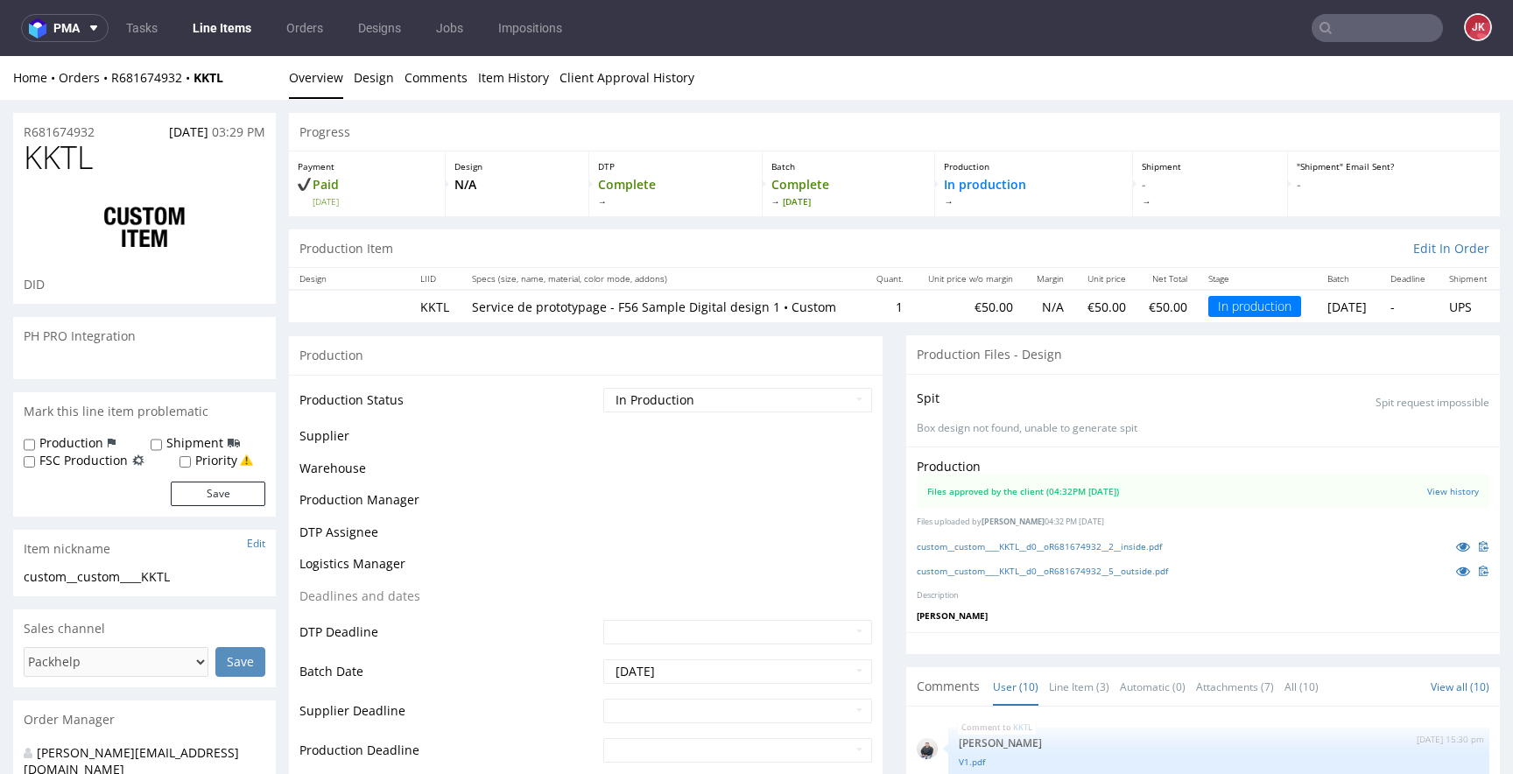
scroll to position [334, 0]
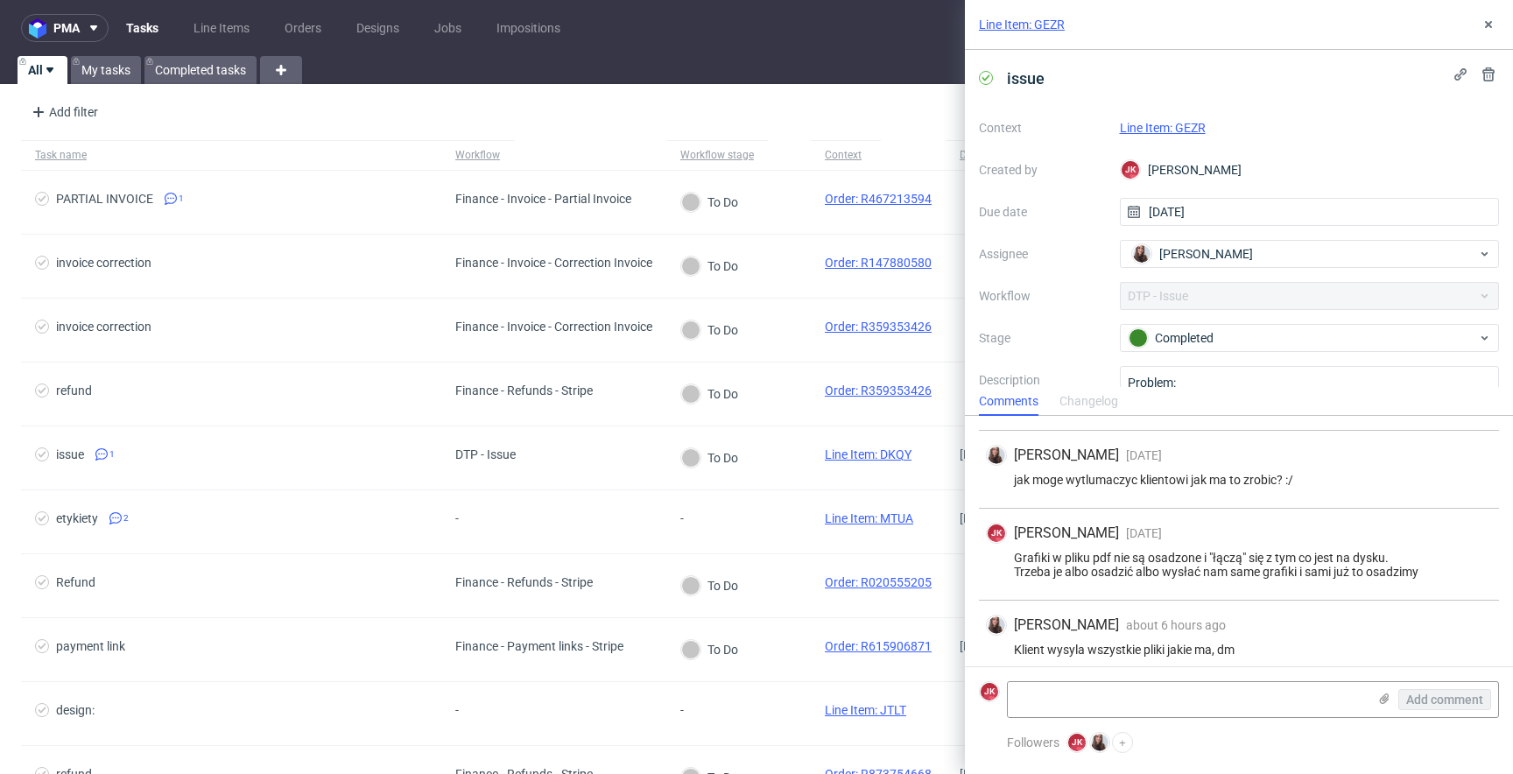
scroll to position [617, 0]
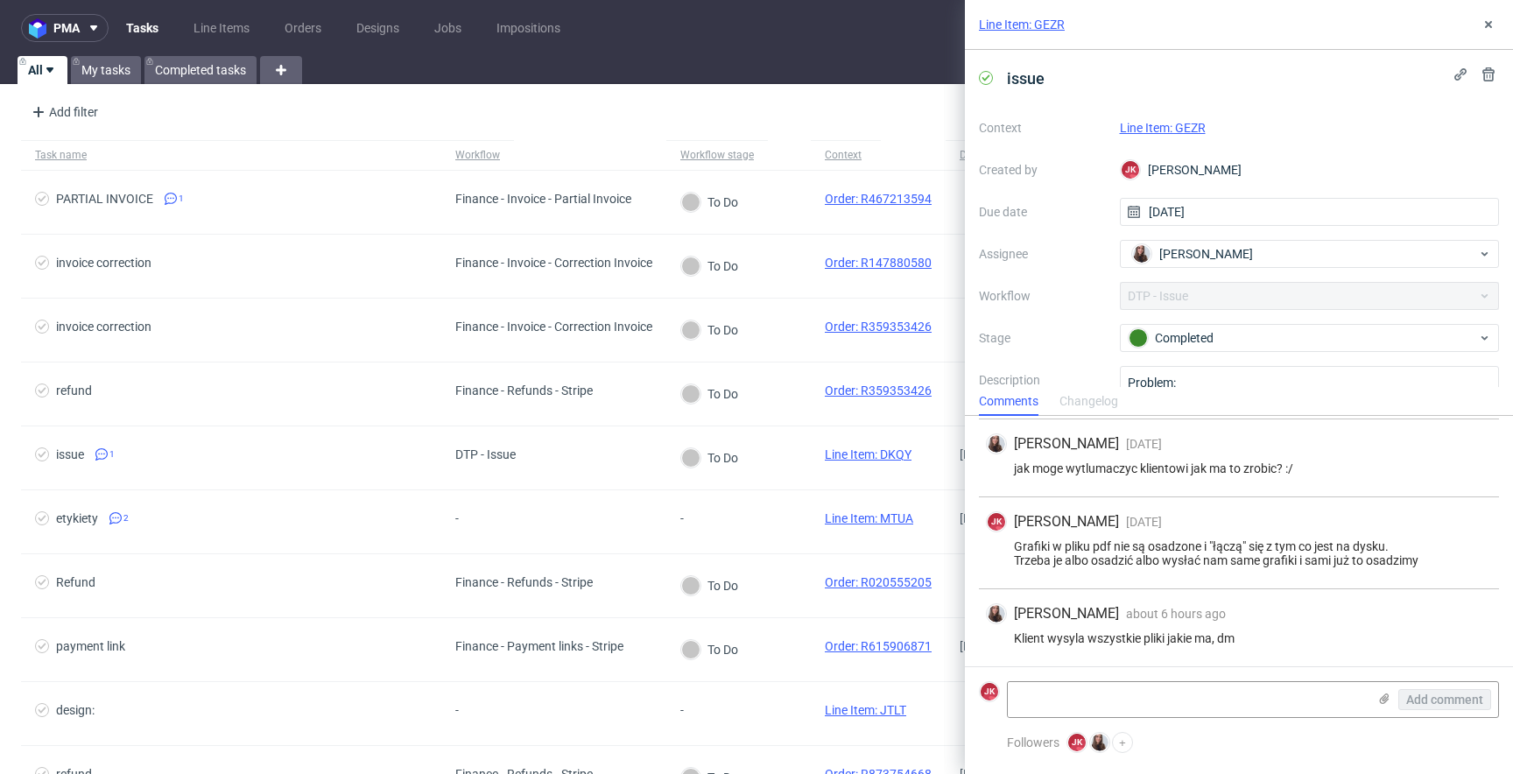
click at [1156, 132] on link "Line Item: GEZR" at bounding box center [1163, 128] width 86 height 14
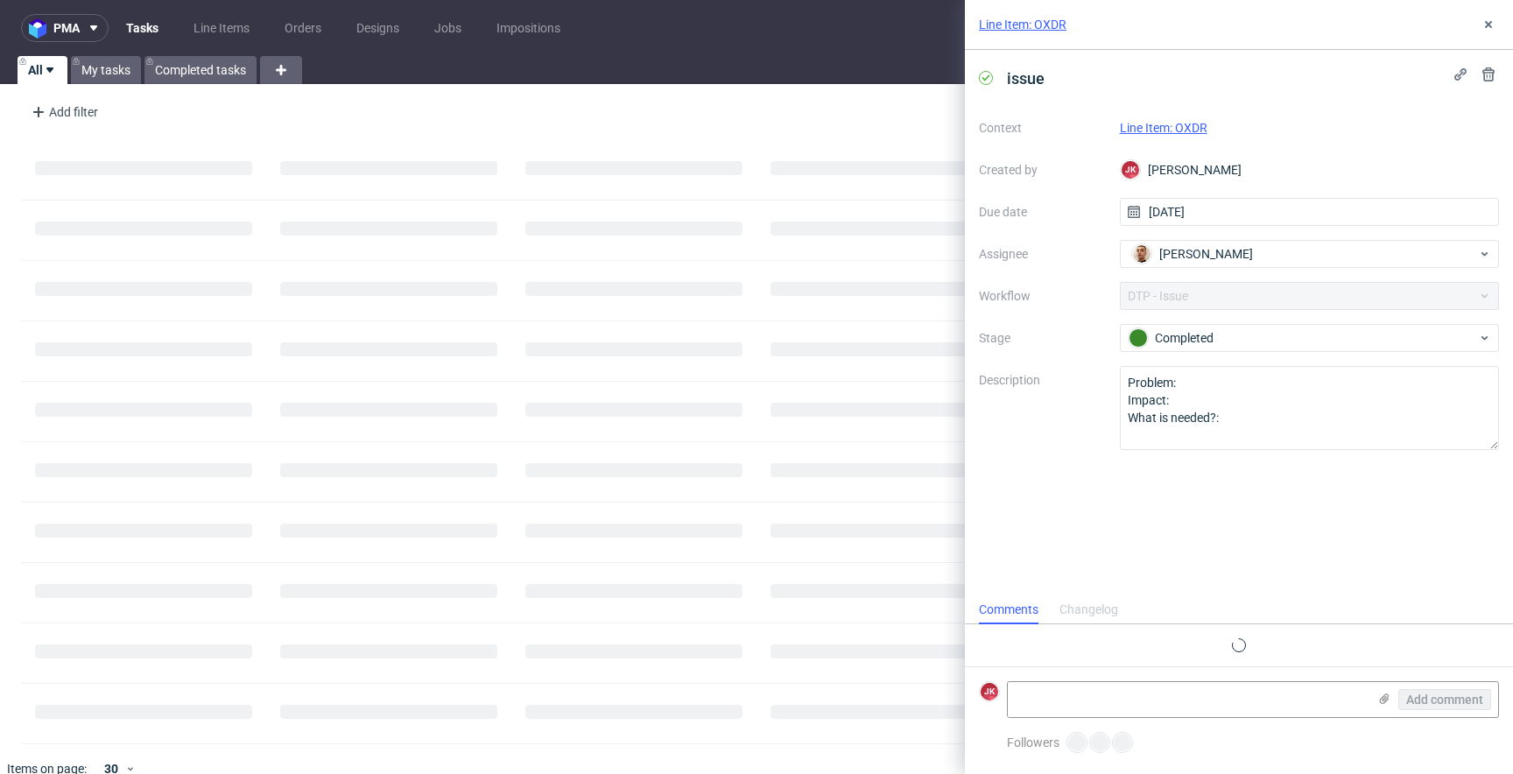
scroll to position [25, 0]
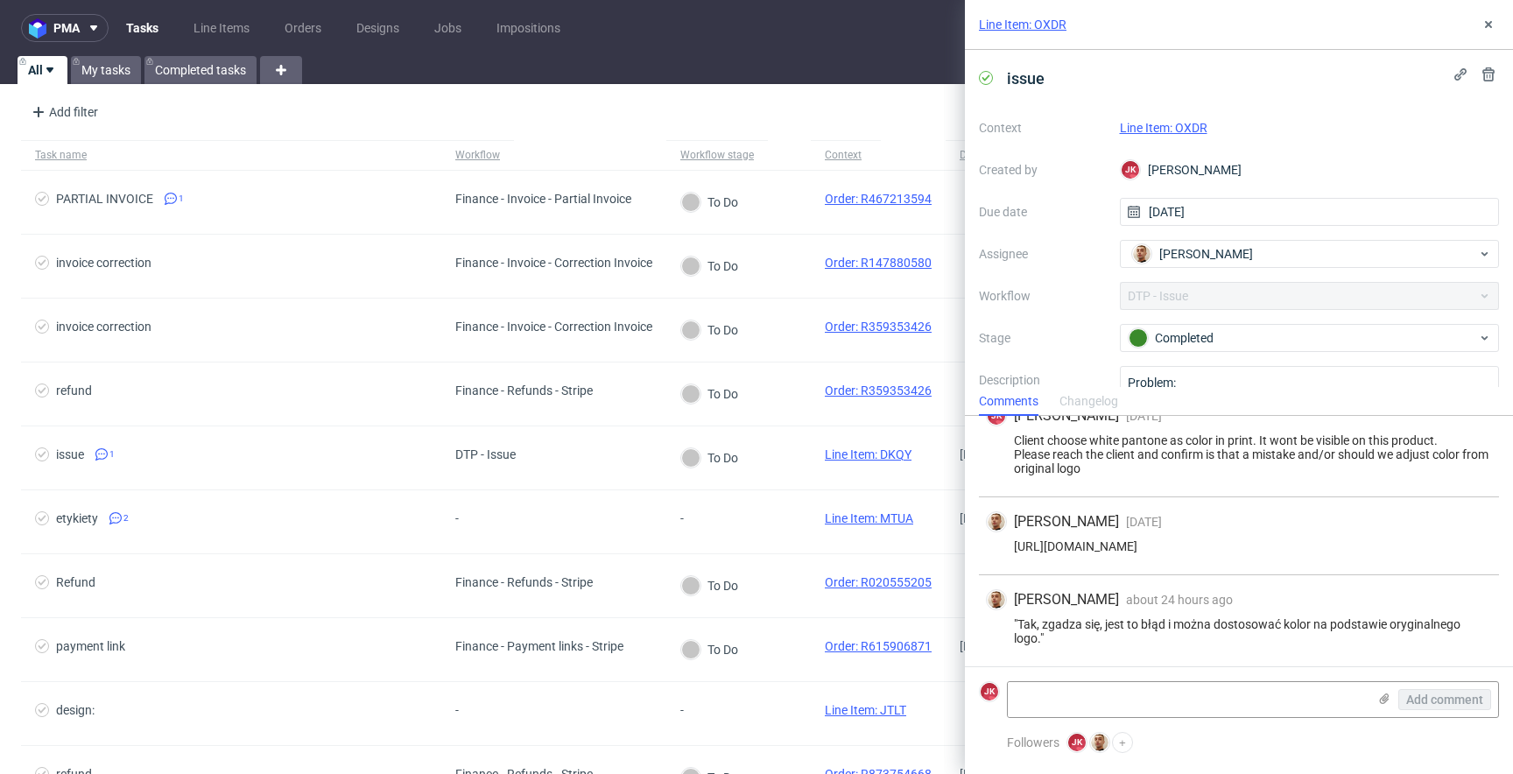
click at [1187, 126] on link "Line Item: OXDR" at bounding box center [1164, 128] width 88 height 14
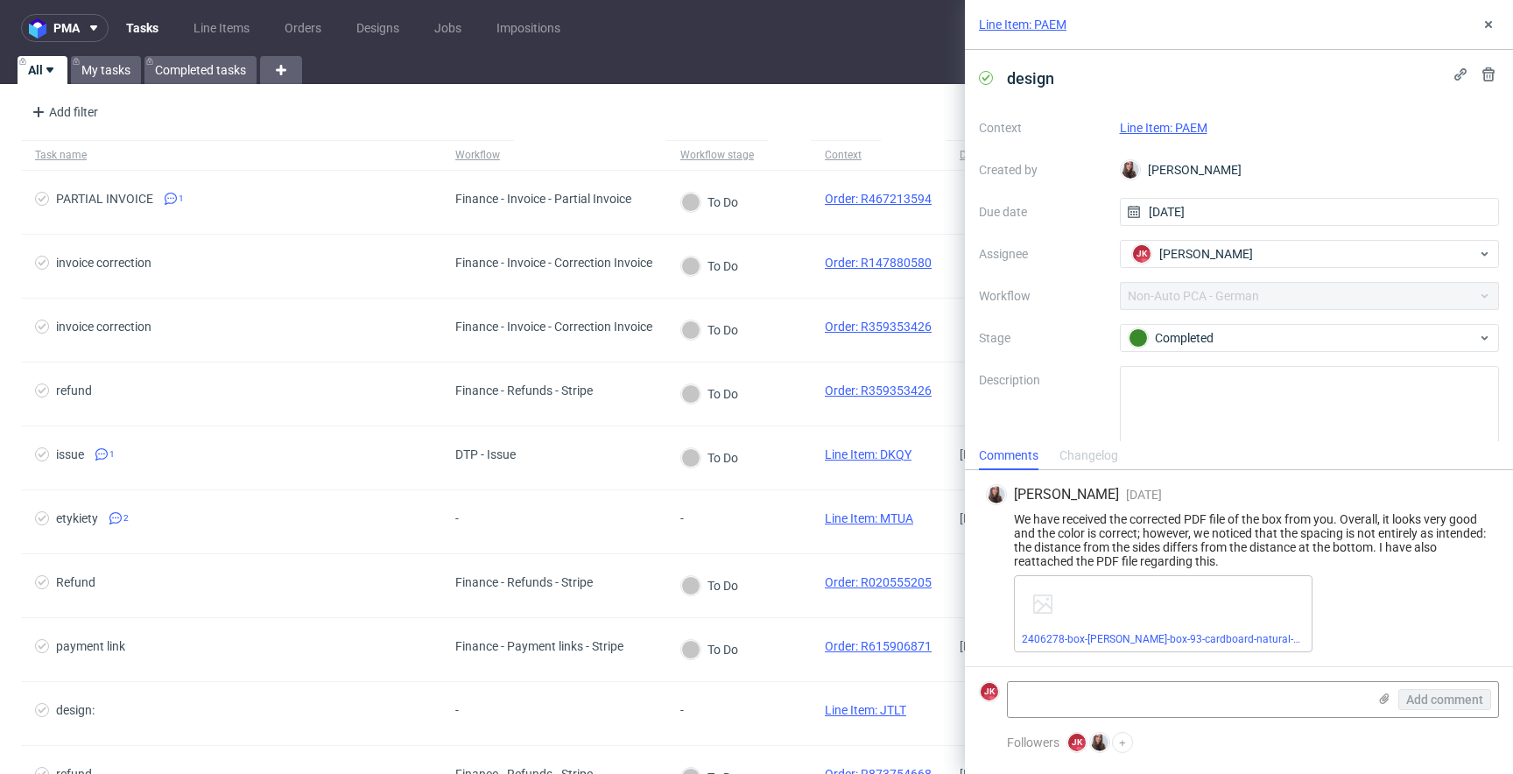
click at [1177, 127] on link "Line Item: PAEM" at bounding box center [1164, 128] width 88 height 14
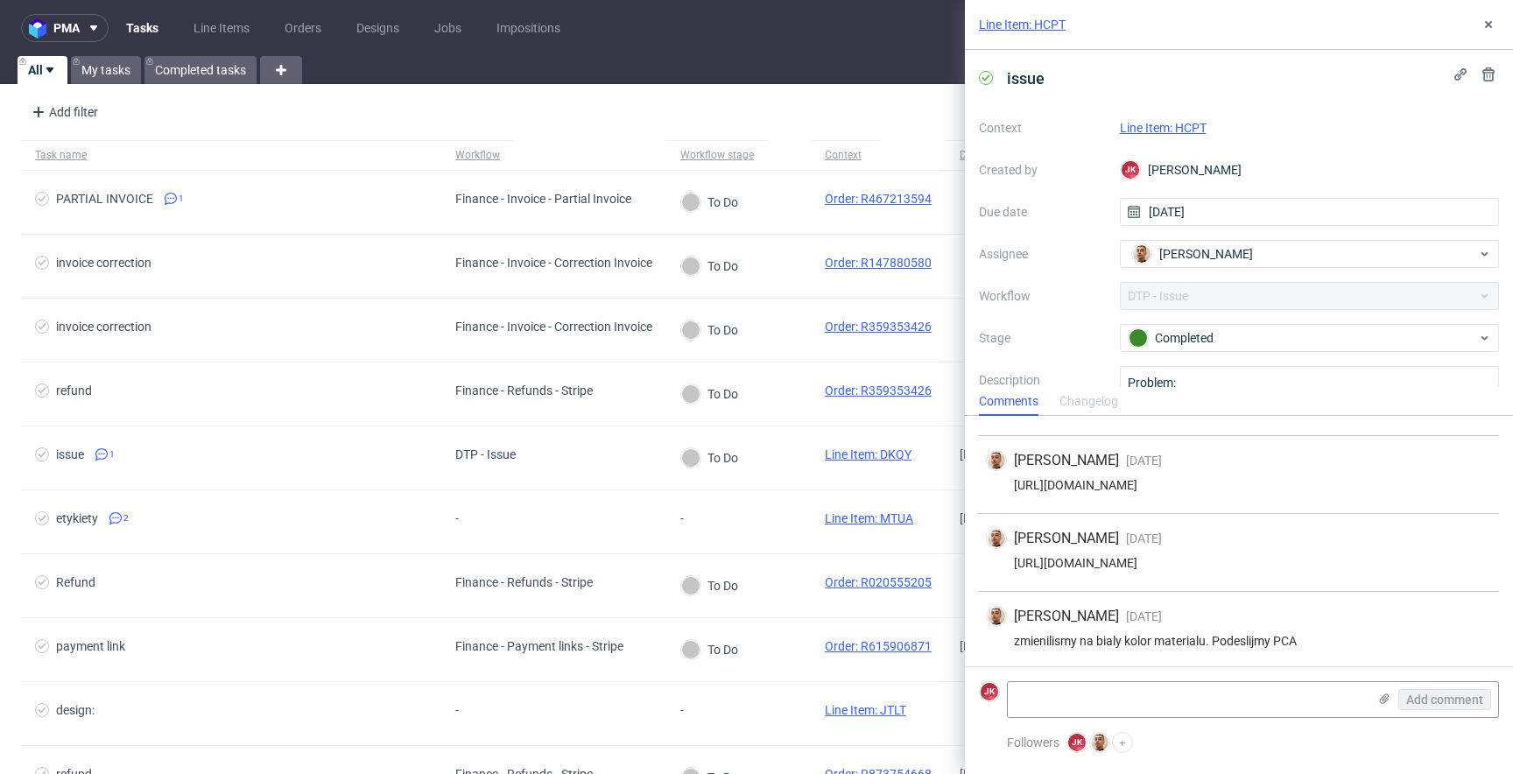
scroll to position [74, 0]
click at [1159, 123] on link "Line Item: HCPT" at bounding box center [1163, 128] width 87 height 14
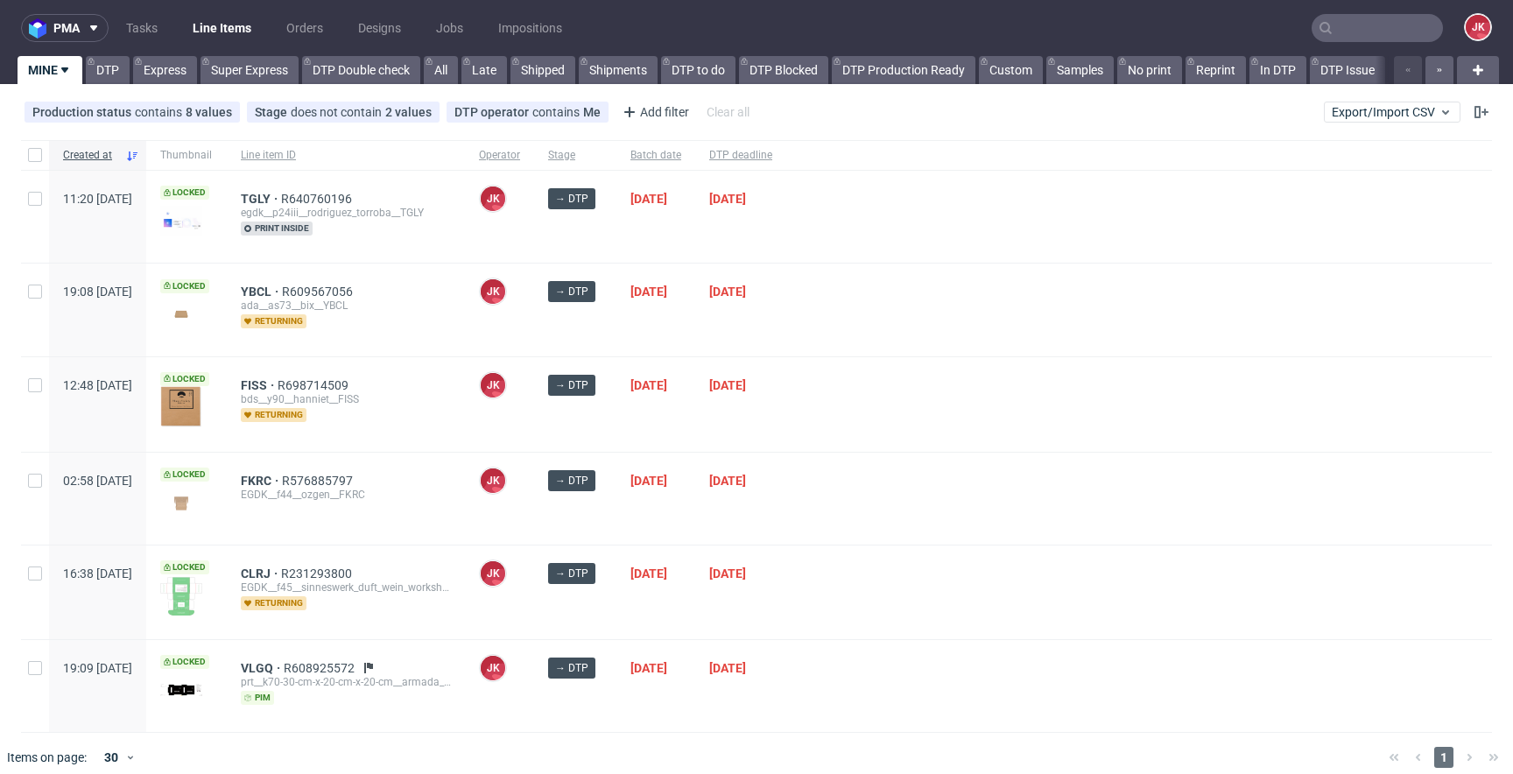
click at [1002, 313] on div at bounding box center [1139, 310] width 706 height 92
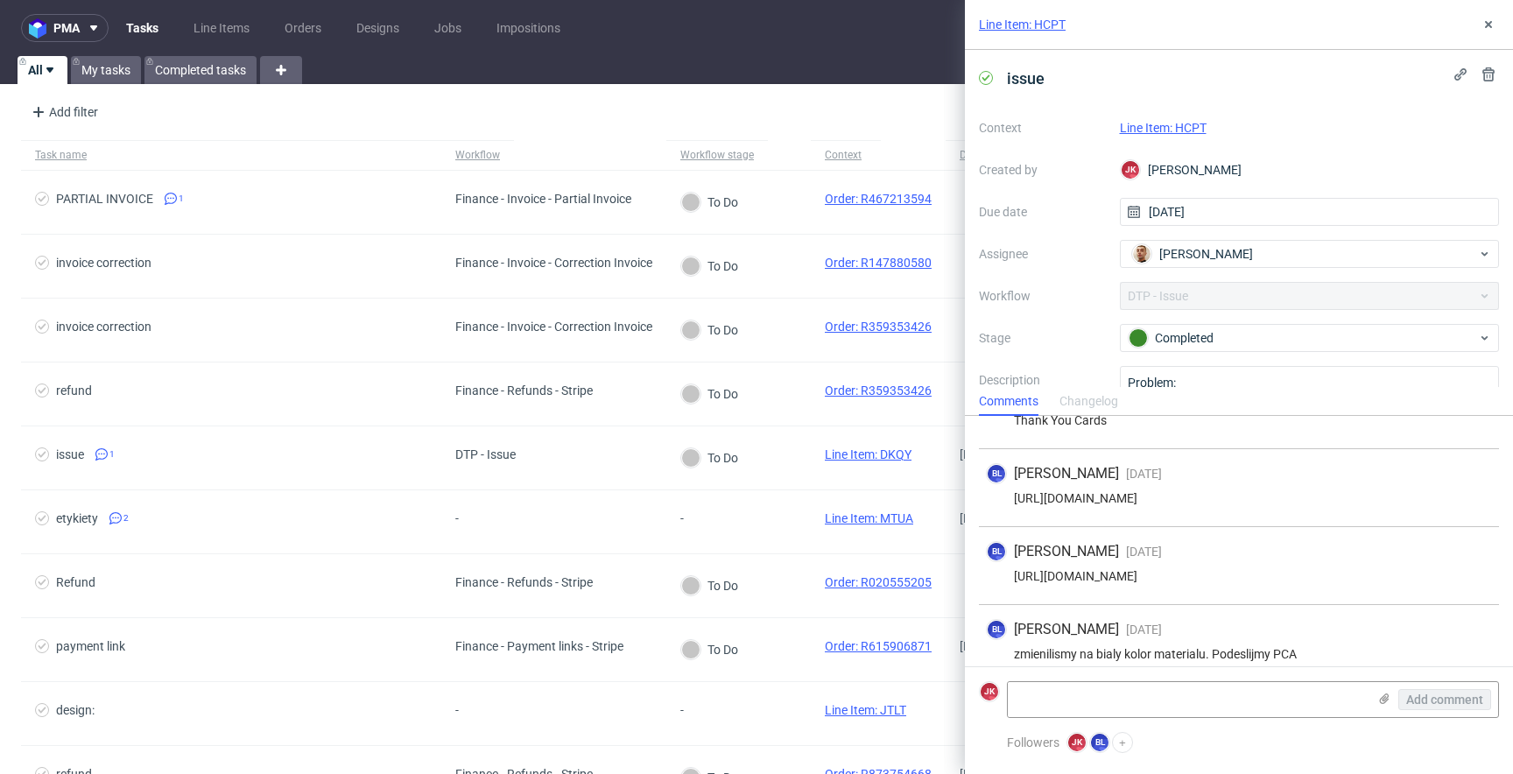
scroll to position [74, 0]
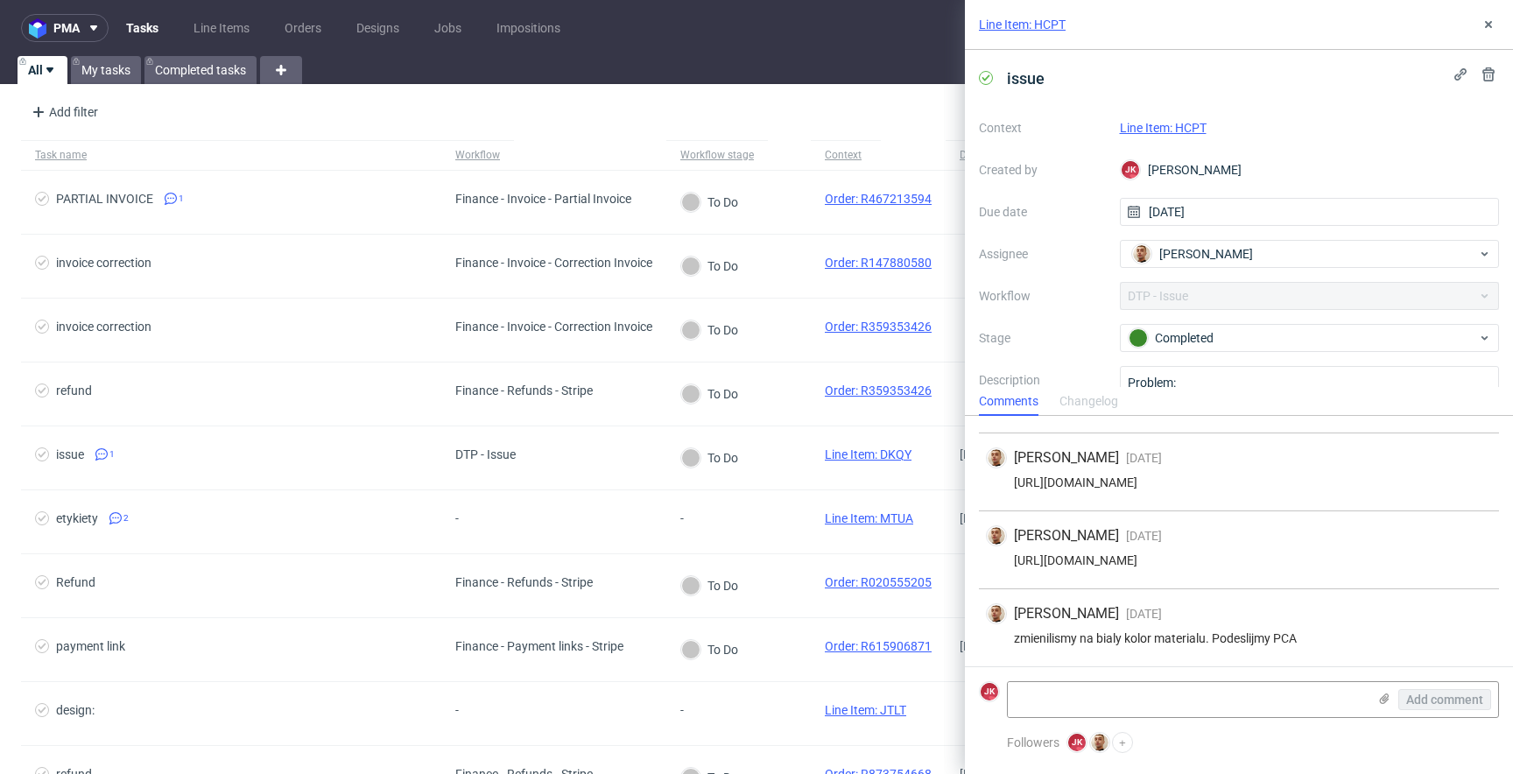
click at [1153, 123] on link "Line Item: HCPT" at bounding box center [1163, 128] width 87 height 14
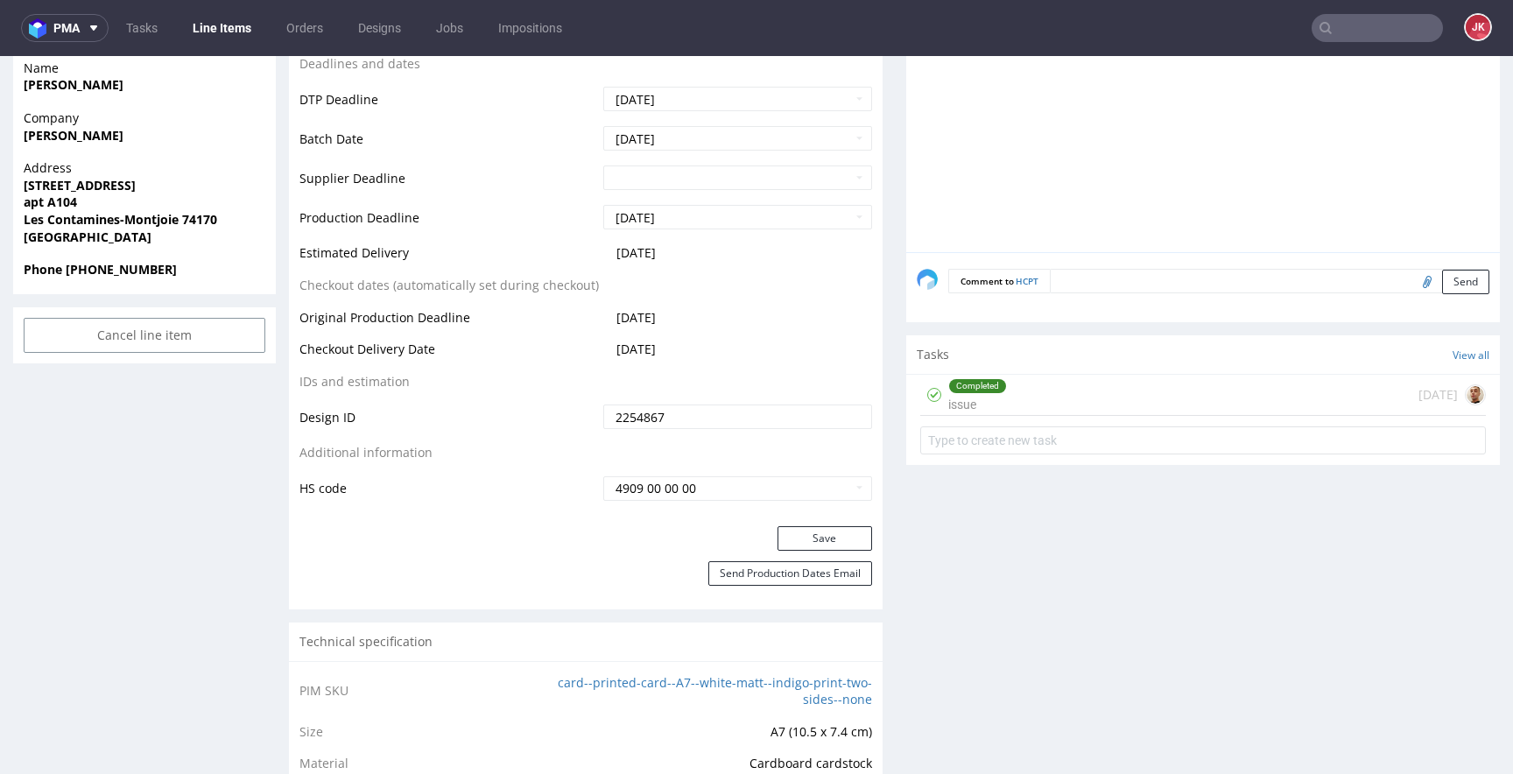
scroll to position [665, 0]
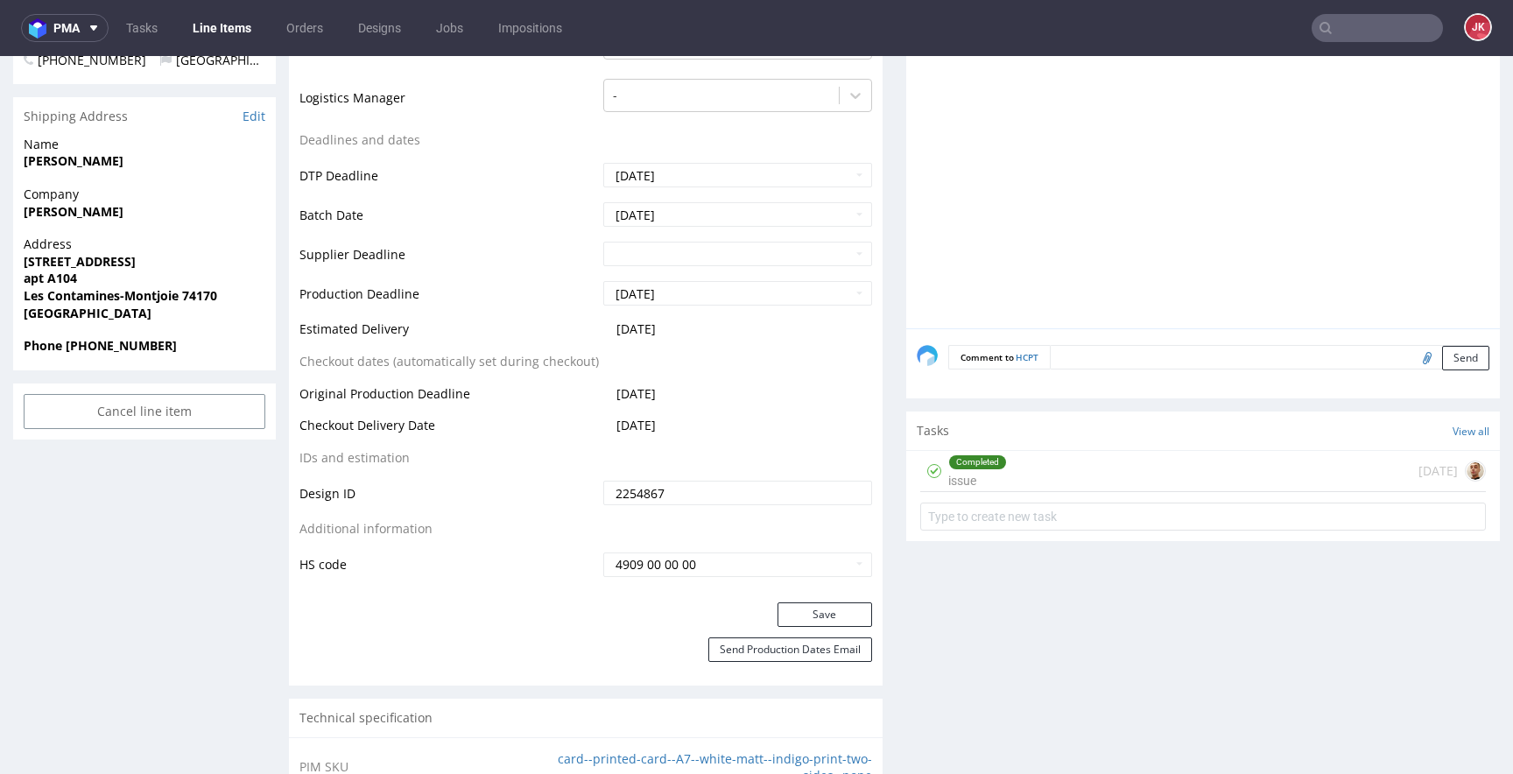
click at [949, 467] on div "Completed" at bounding box center [977, 462] width 57 height 14
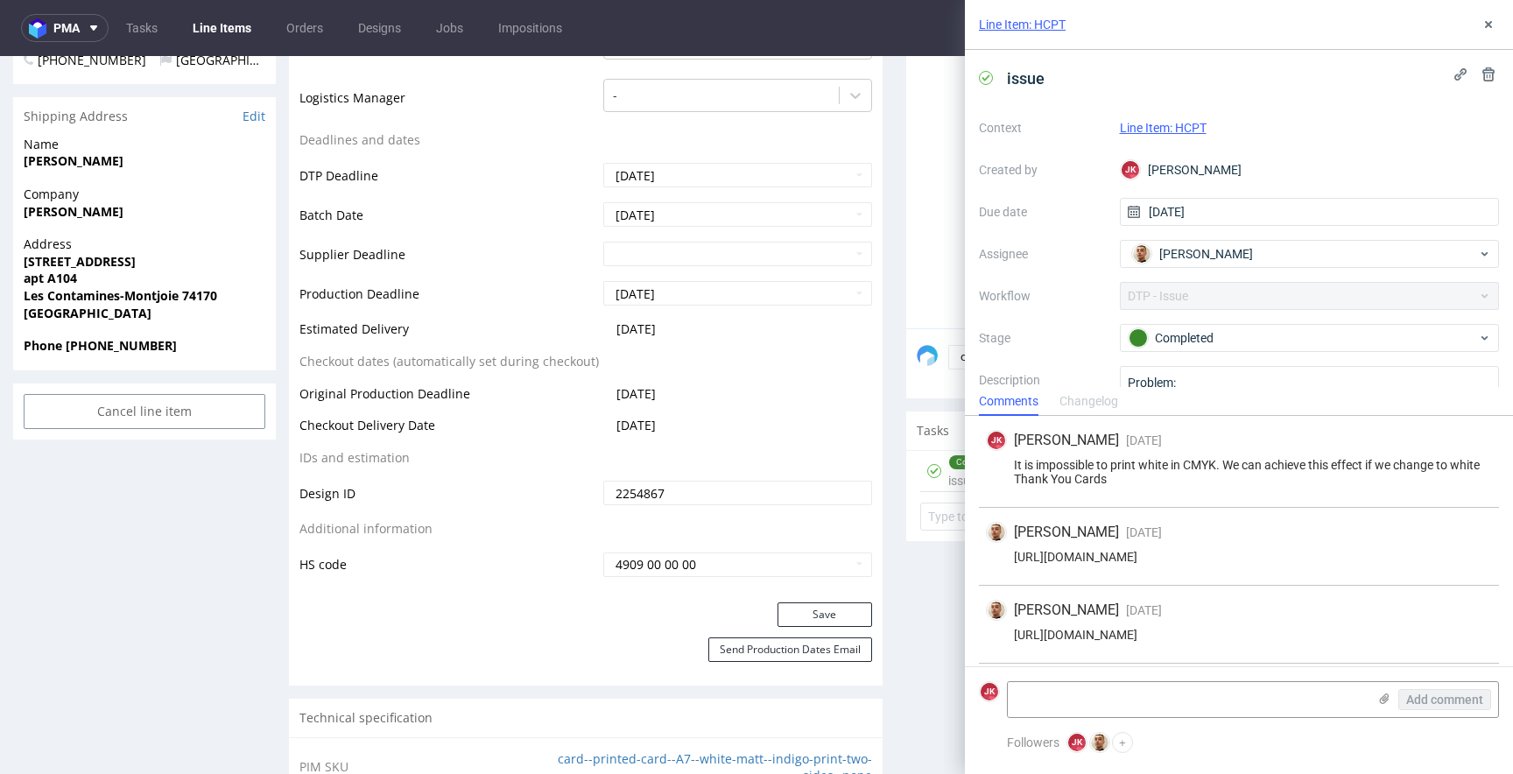
scroll to position [74, 0]
click at [1483, 18] on icon at bounding box center [1488, 25] width 14 height 14
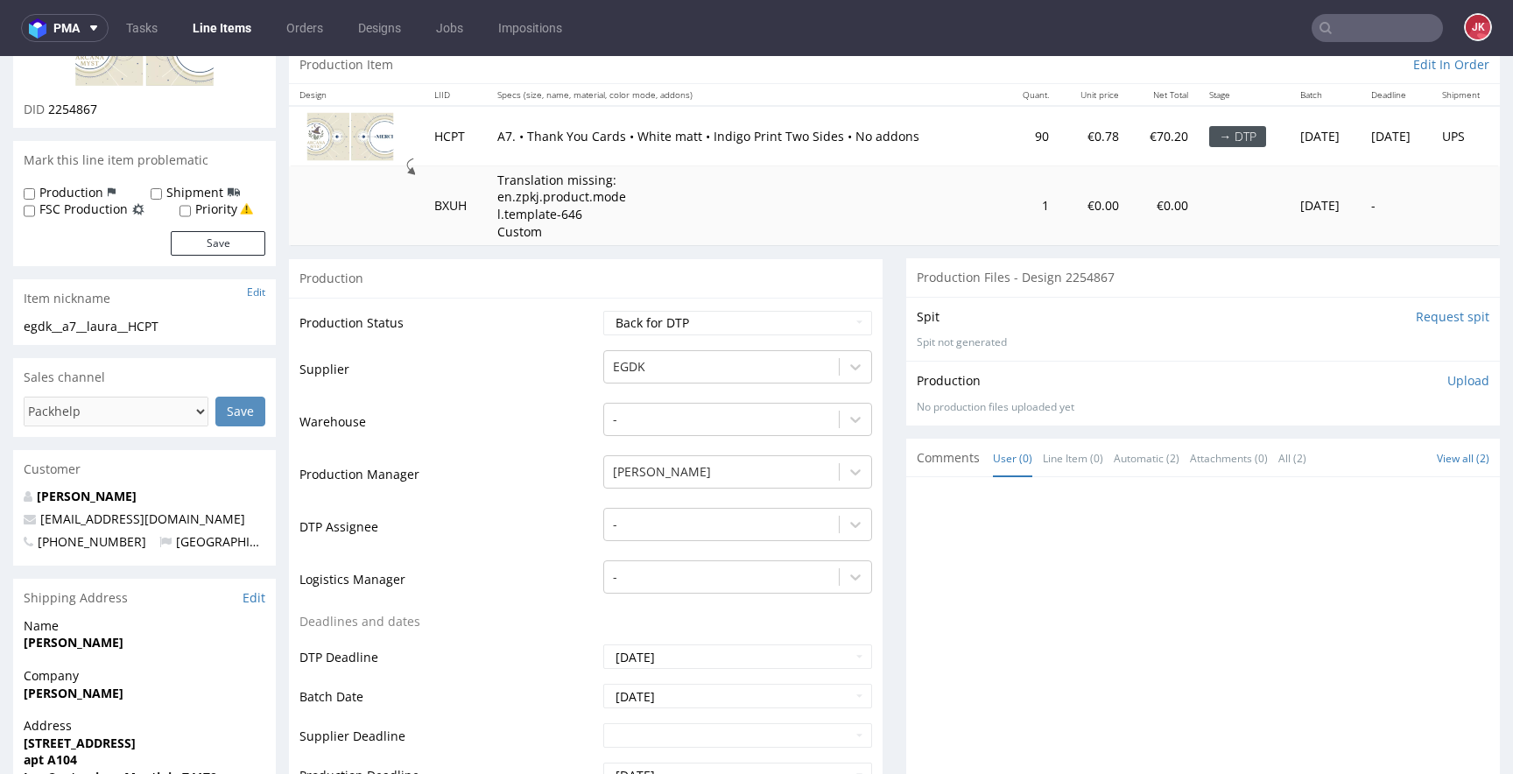
scroll to position [214, 0]
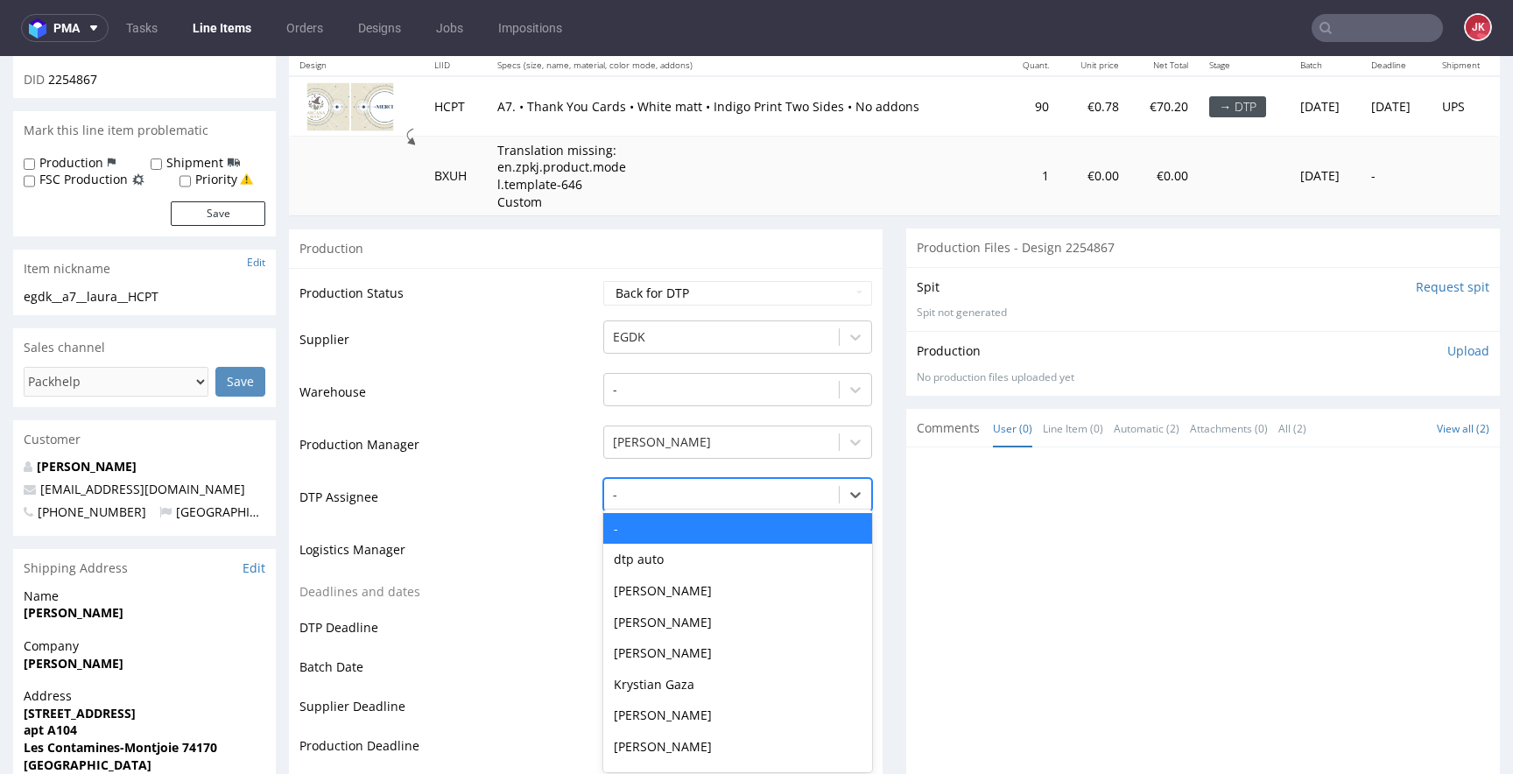
click at [714, 501] on div at bounding box center [721, 494] width 217 height 21
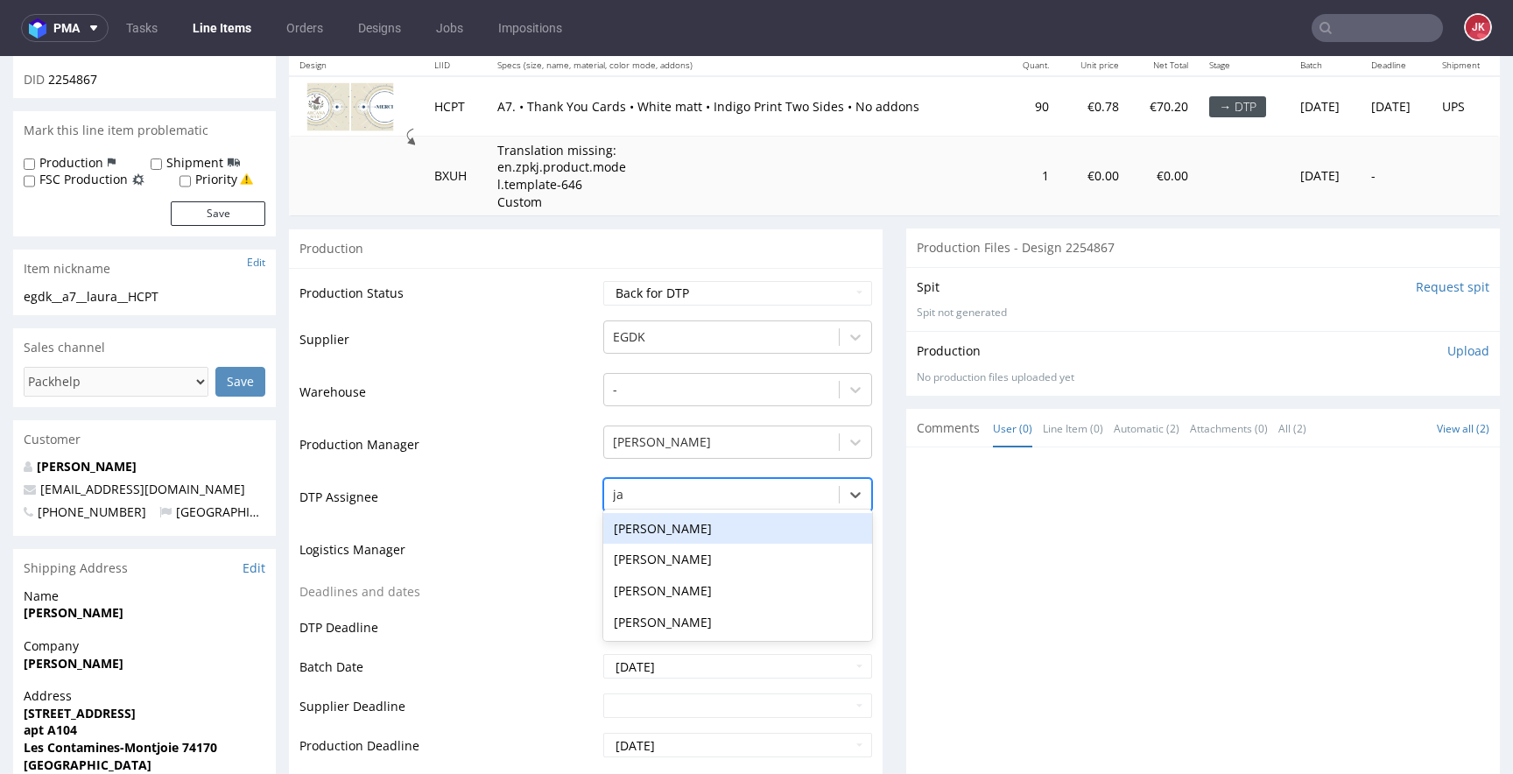
type input "jan"
click at [691, 531] on div "[PERSON_NAME]" at bounding box center [737, 529] width 269 height 32
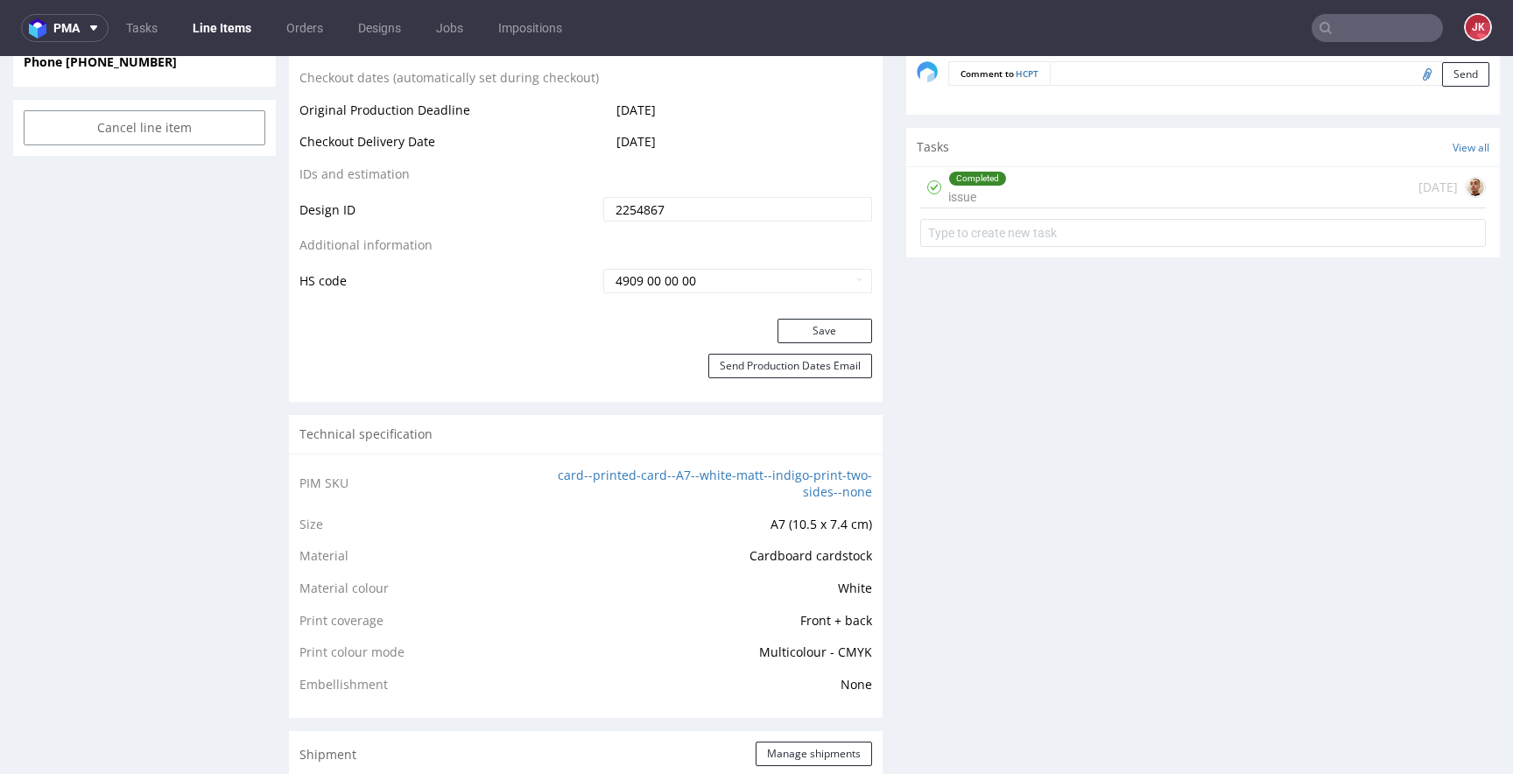
scroll to position [1079, 0]
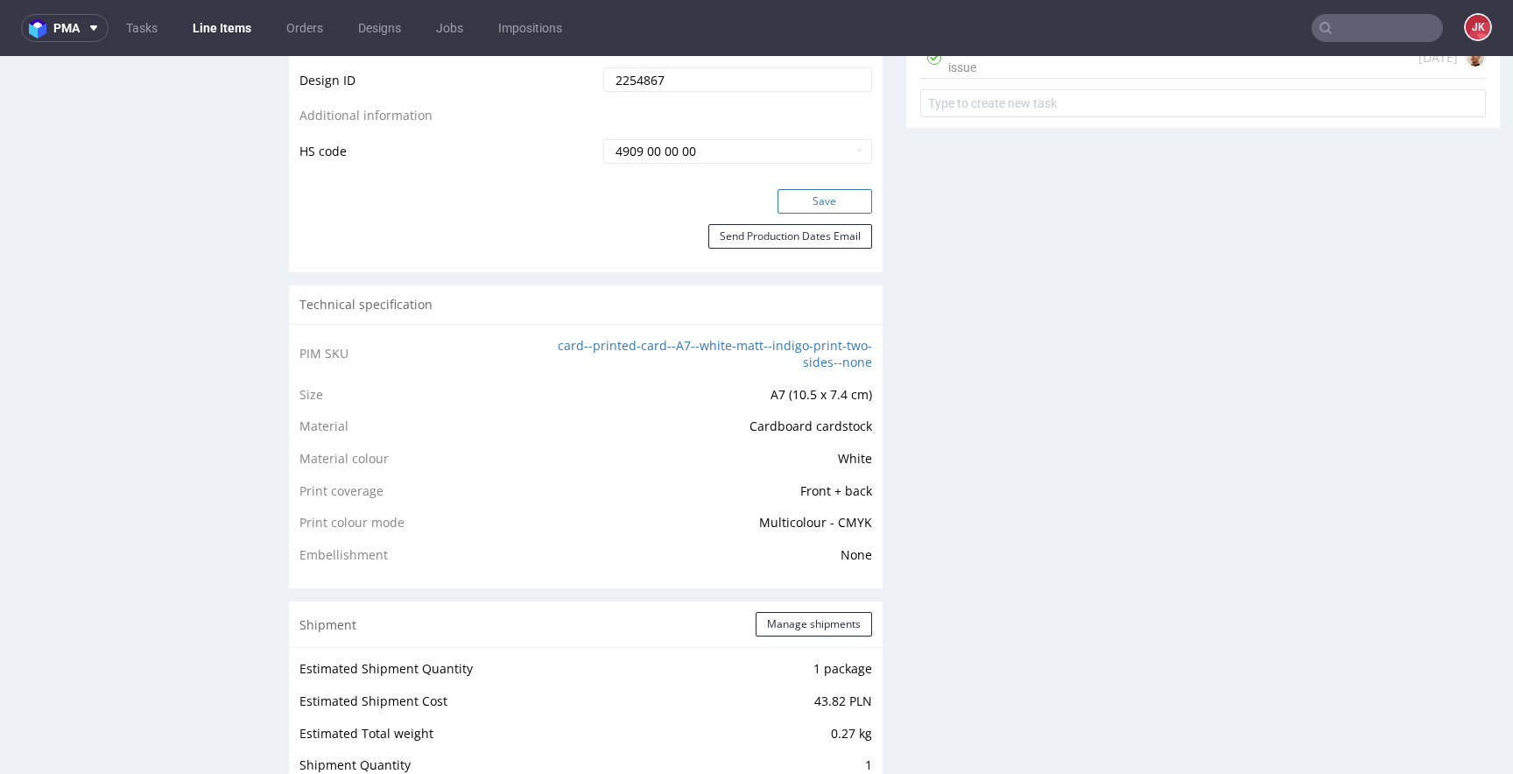
click at [817, 195] on button "Save" at bounding box center [824, 201] width 95 height 25
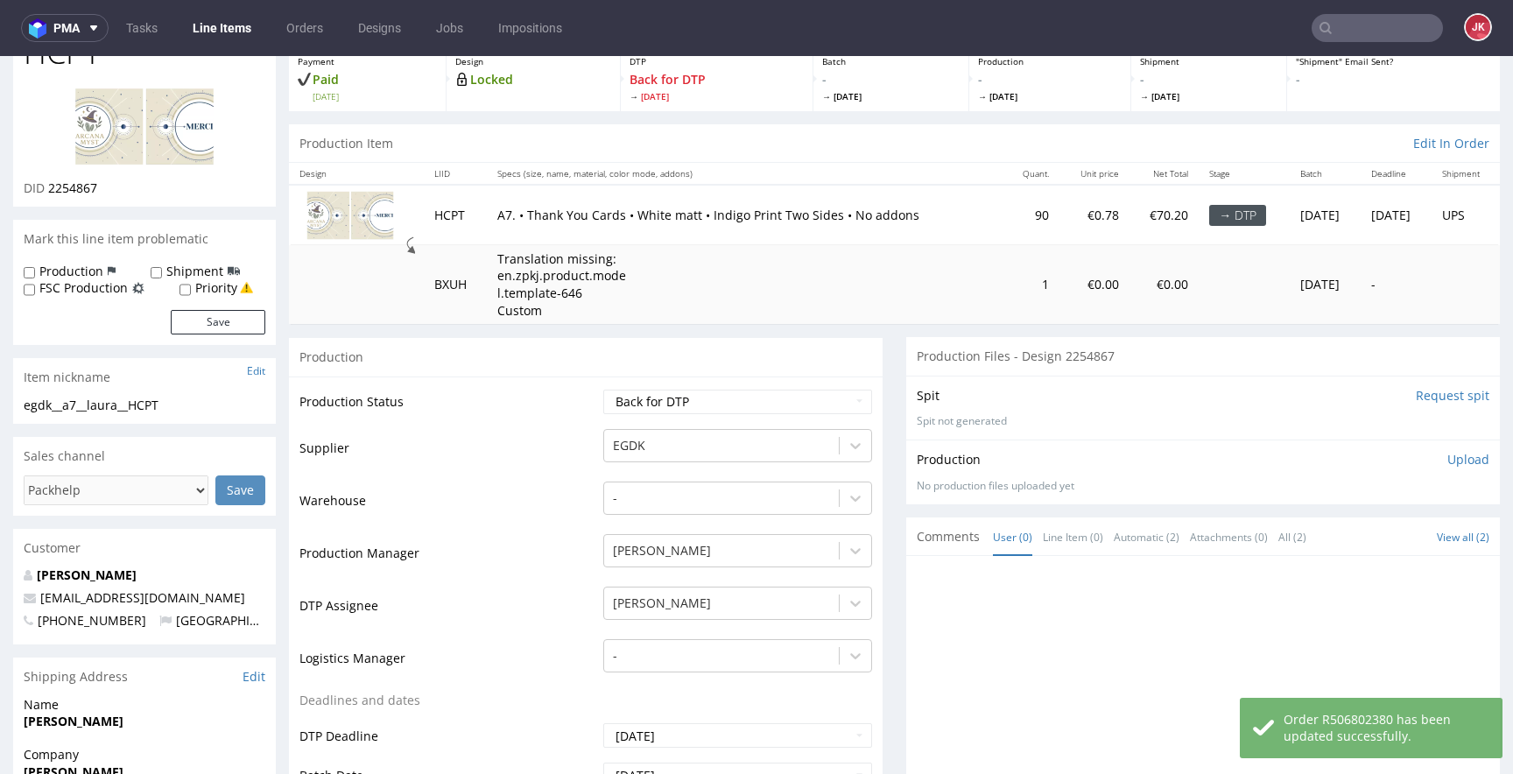
scroll to position [0, 0]
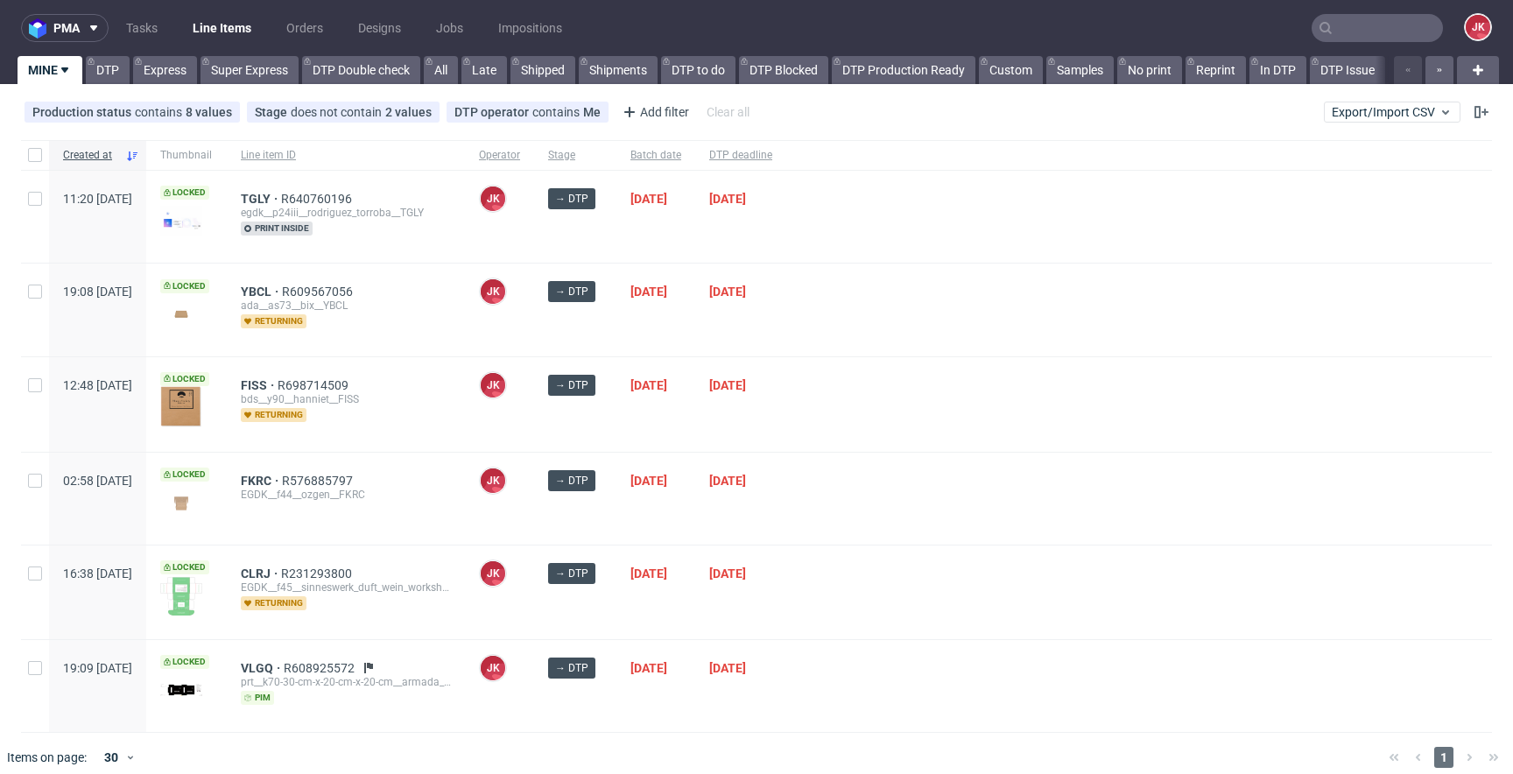
click at [915, 461] on div at bounding box center [1139, 499] width 706 height 92
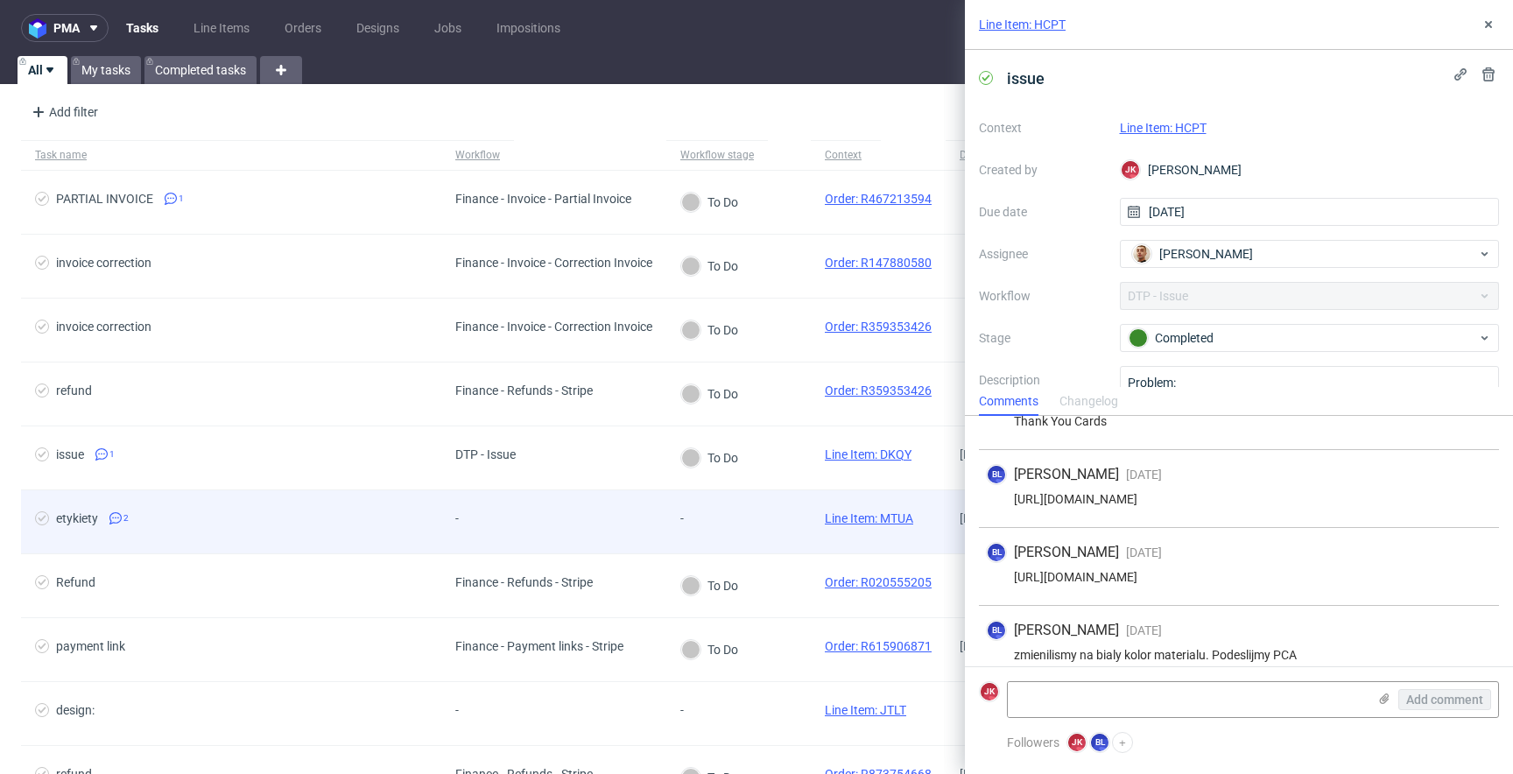
scroll to position [74, 0]
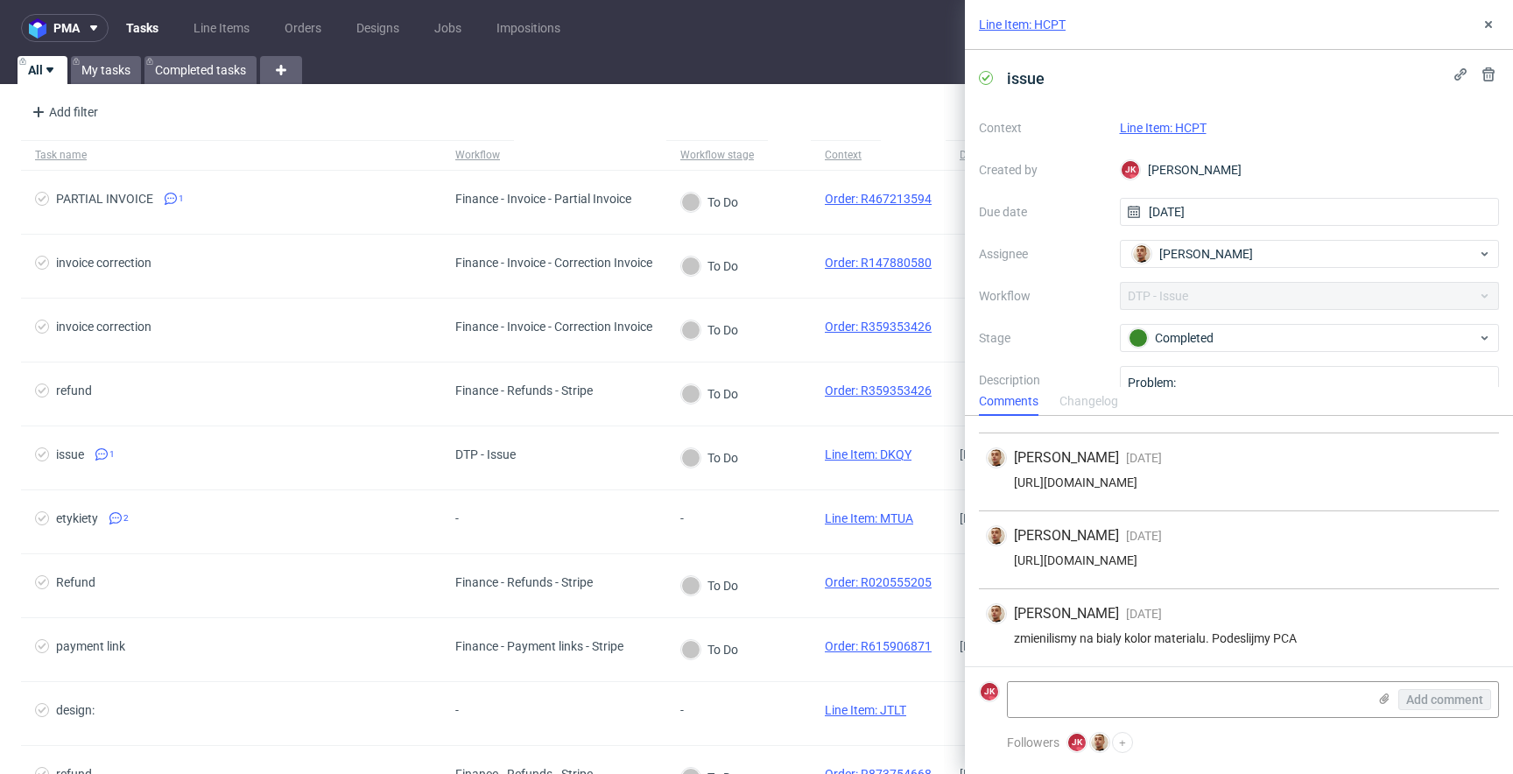
click at [1188, 137] on div "Line Item: HCPT" at bounding box center [1310, 127] width 380 height 21
click at [1190, 126] on link "Line Item: HCPT" at bounding box center [1163, 128] width 87 height 14
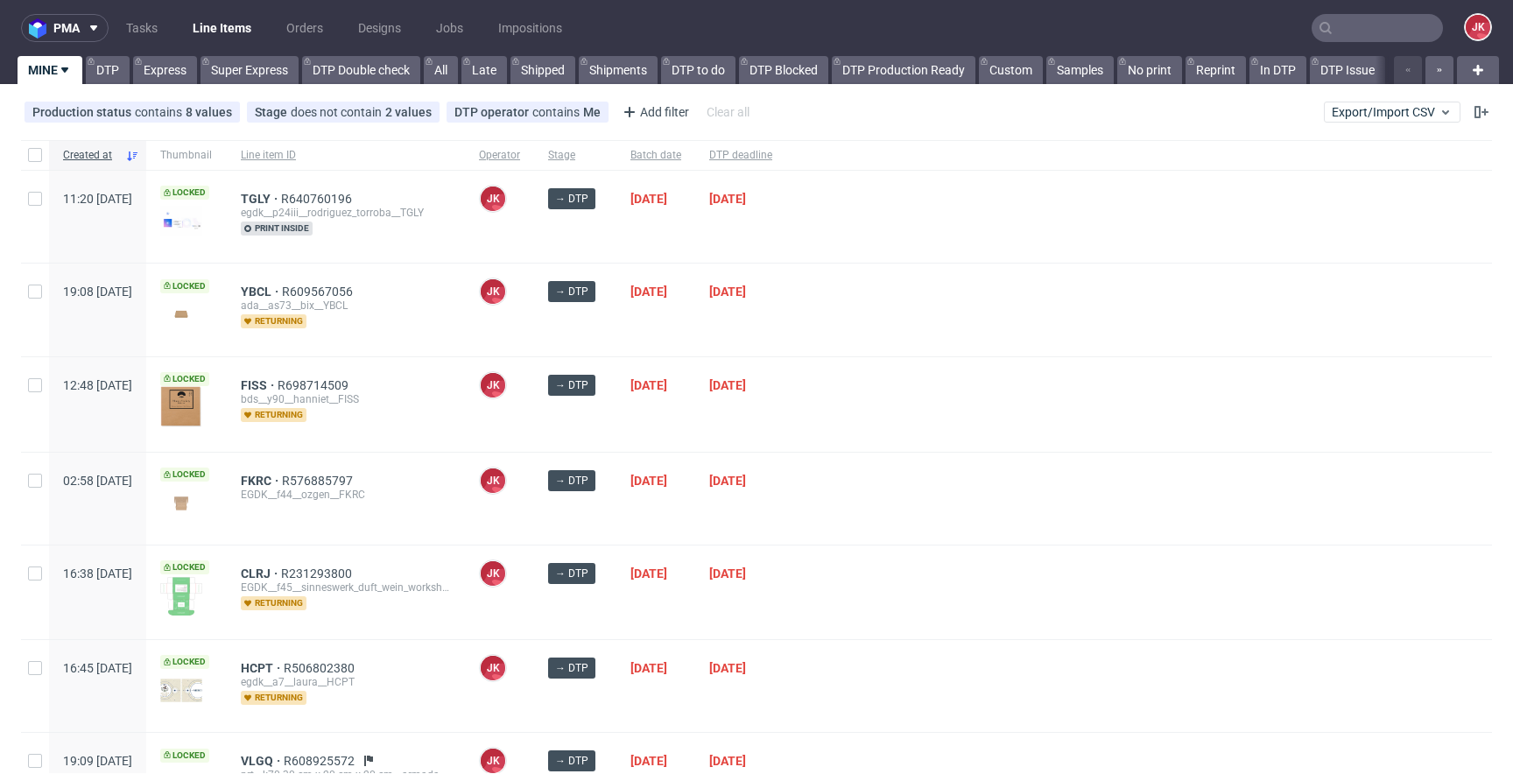
scroll to position [107, 0]
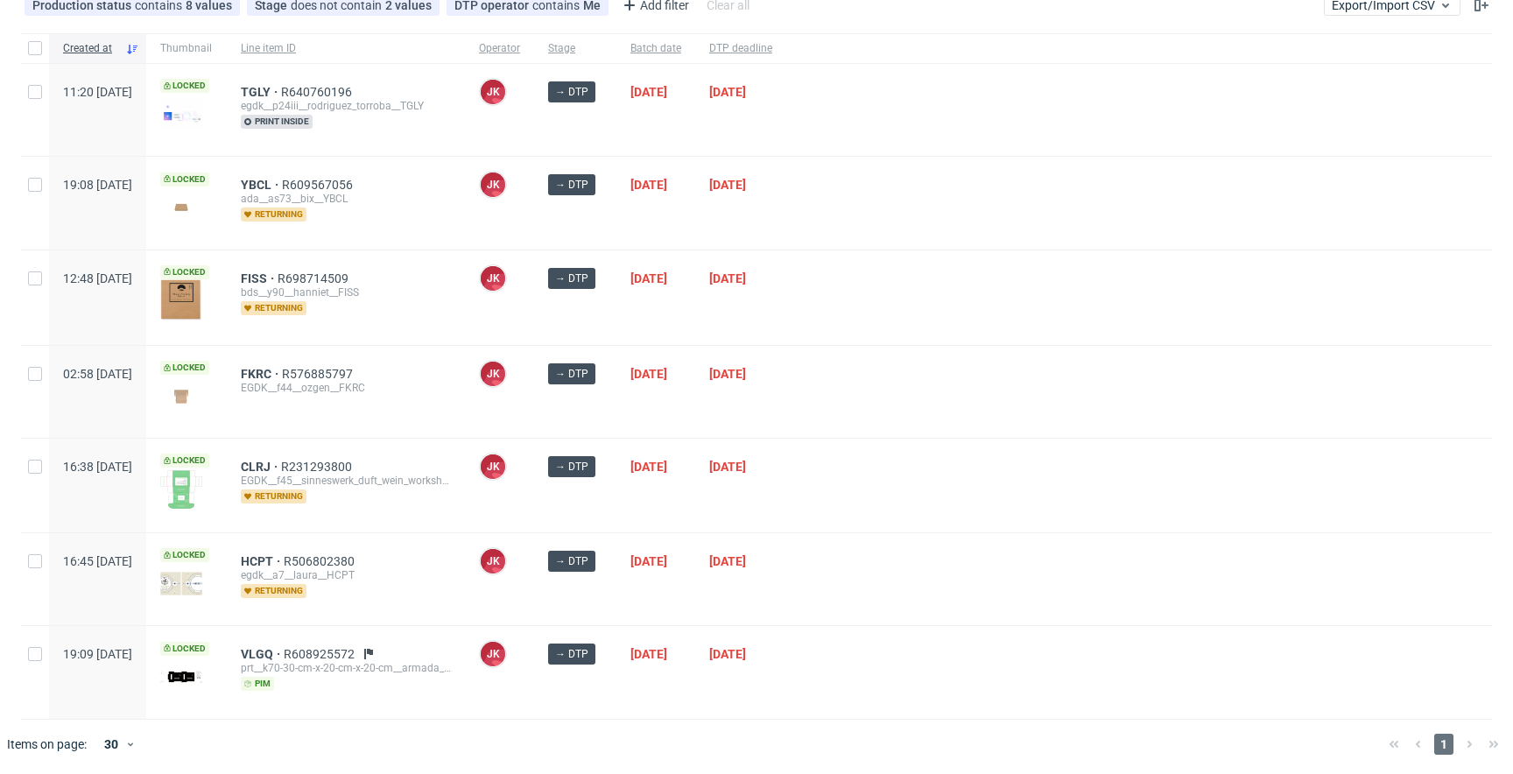
click at [665, 401] on div "[DATE]" at bounding box center [655, 392] width 79 height 92
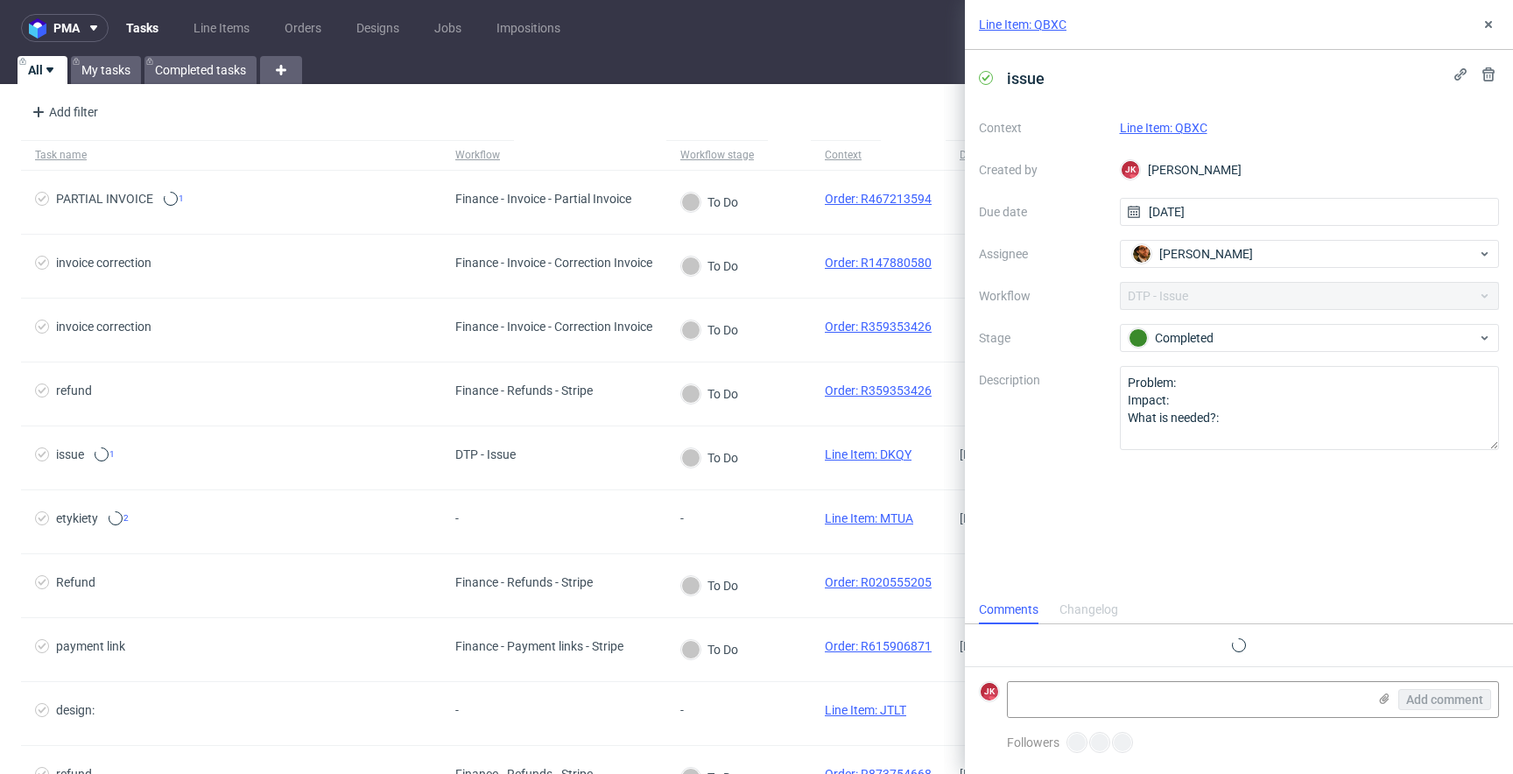
scroll to position [25, 0]
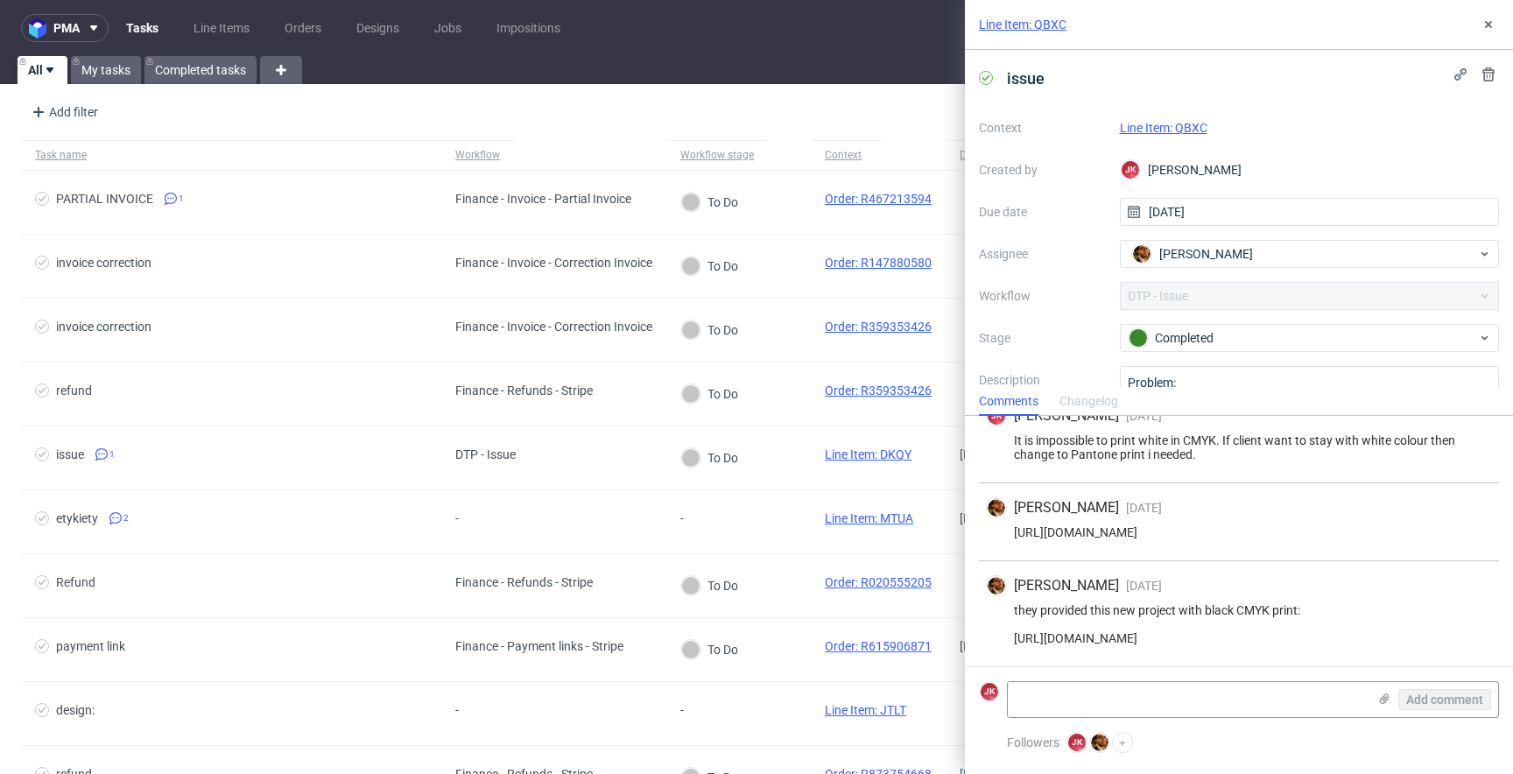
click at [1174, 126] on link "Line Item: QBXC" at bounding box center [1164, 128] width 88 height 14
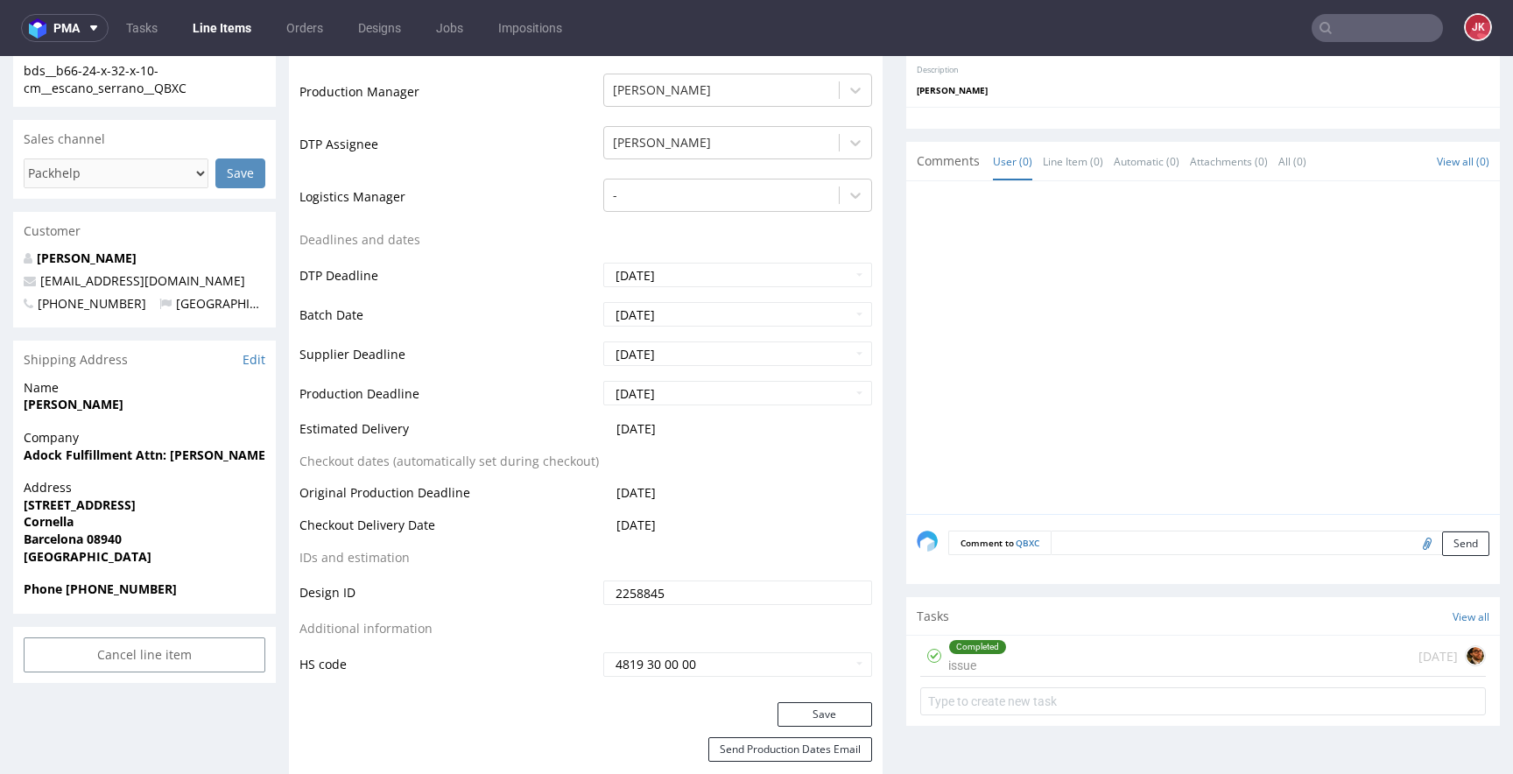
scroll to position [567, 0]
click at [989, 661] on div "Completed issue" at bounding box center [977, 654] width 59 height 40
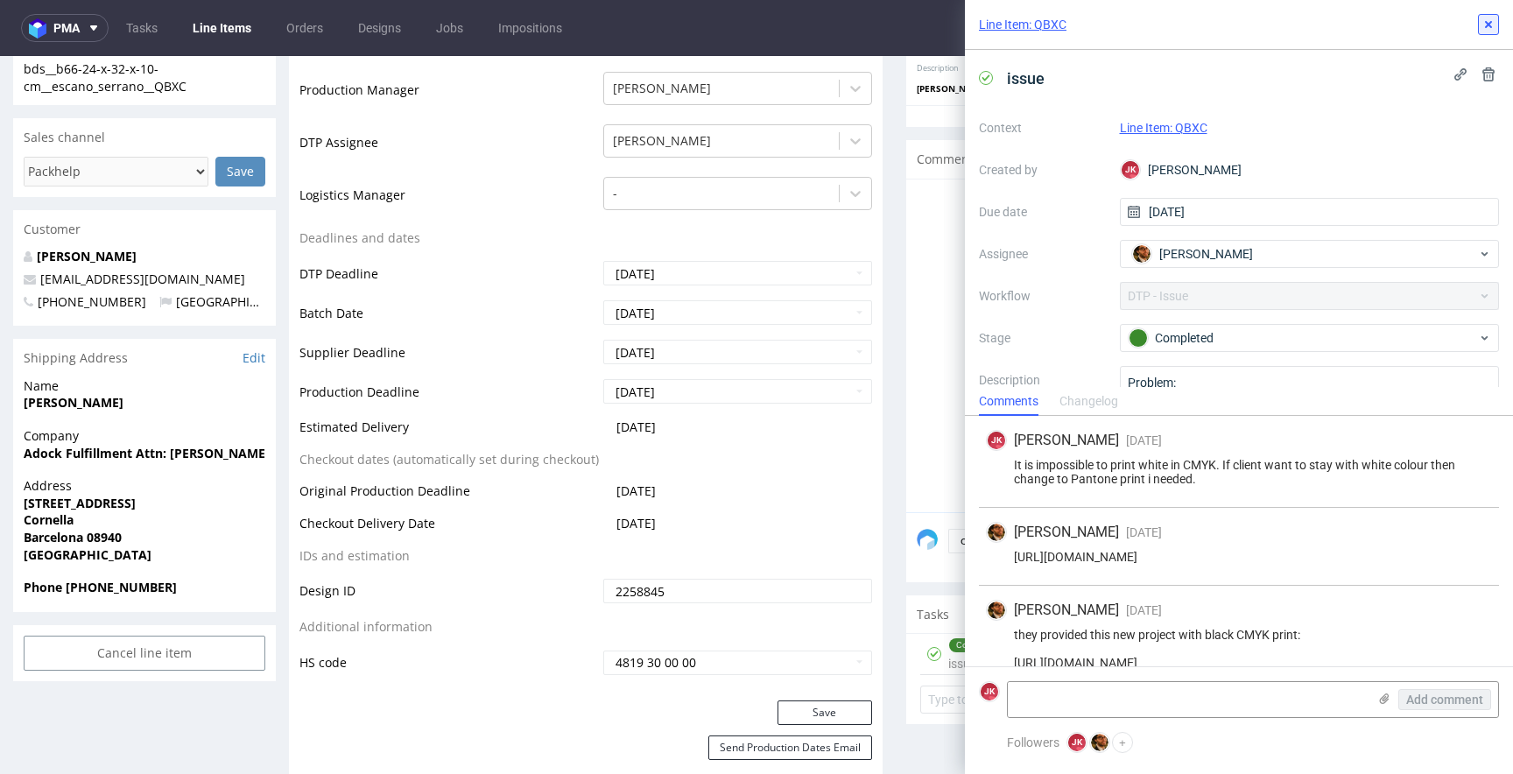
click at [1486, 25] on icon at bounding box center [1488, 25] width 14 height 14
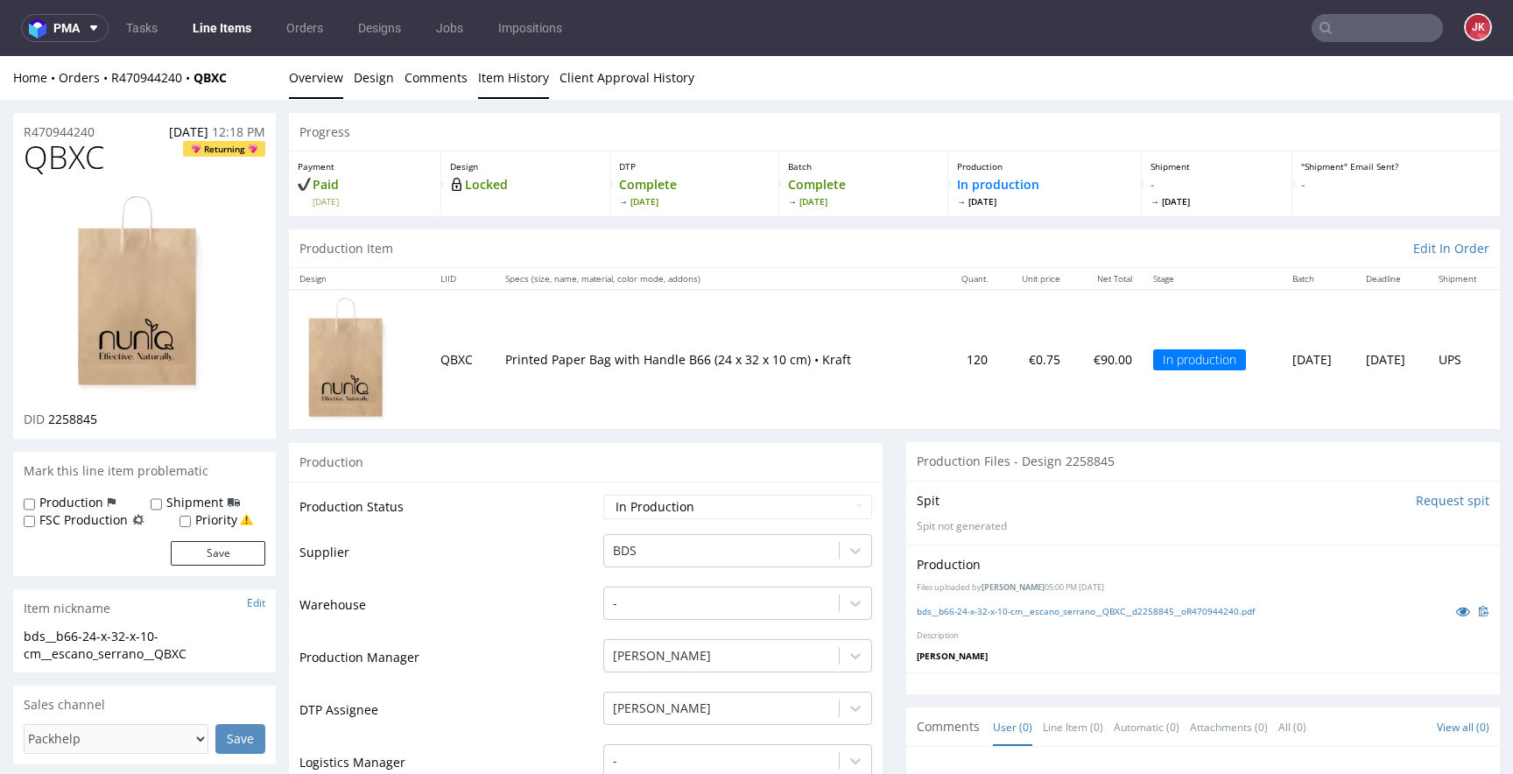
click at [522, 85] on link "Item History" at bounding box center [513, 77] width 71 height 43
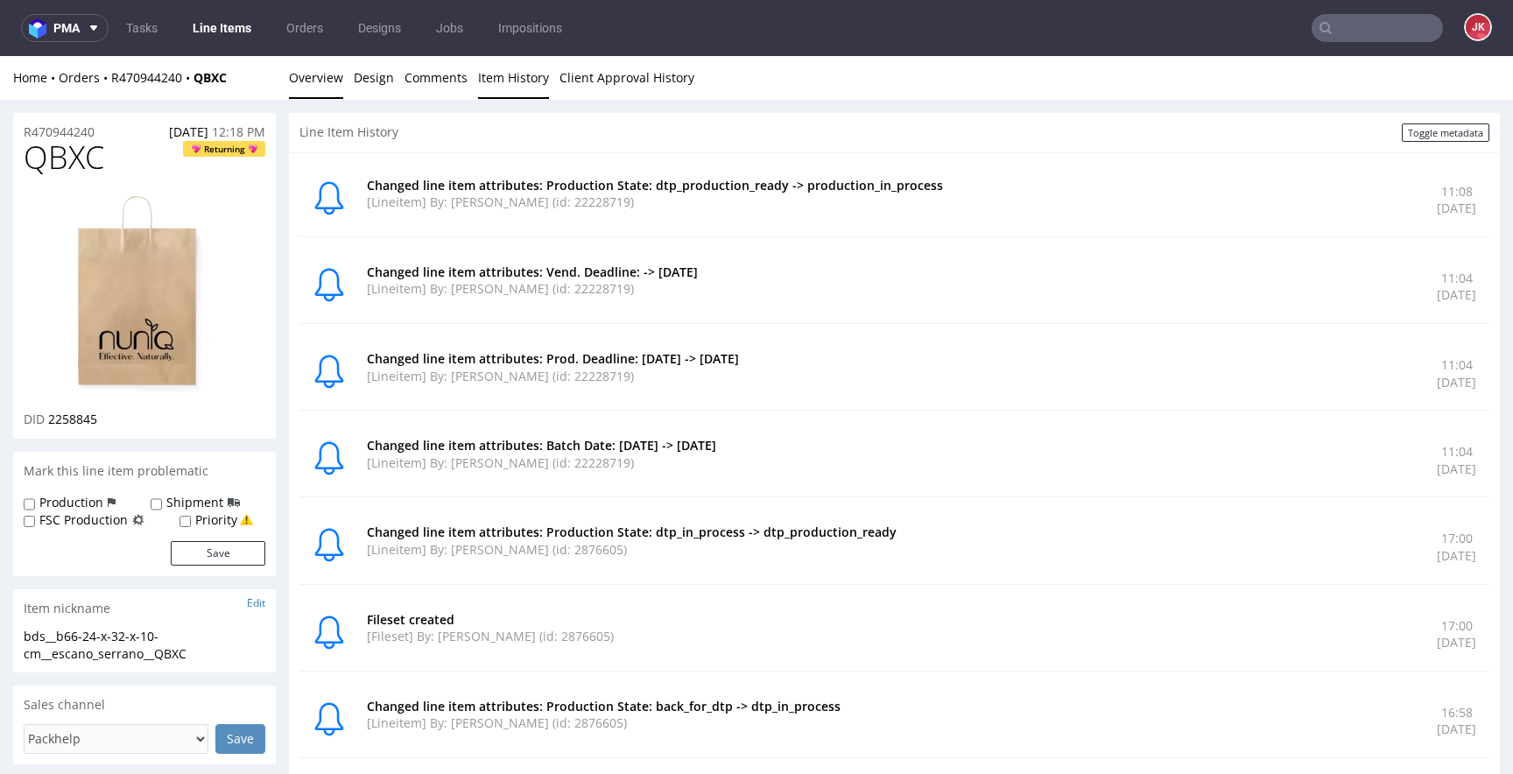
click at [320, 80] on link "Overview" at bounding box center [316, 77] width 54 height 43
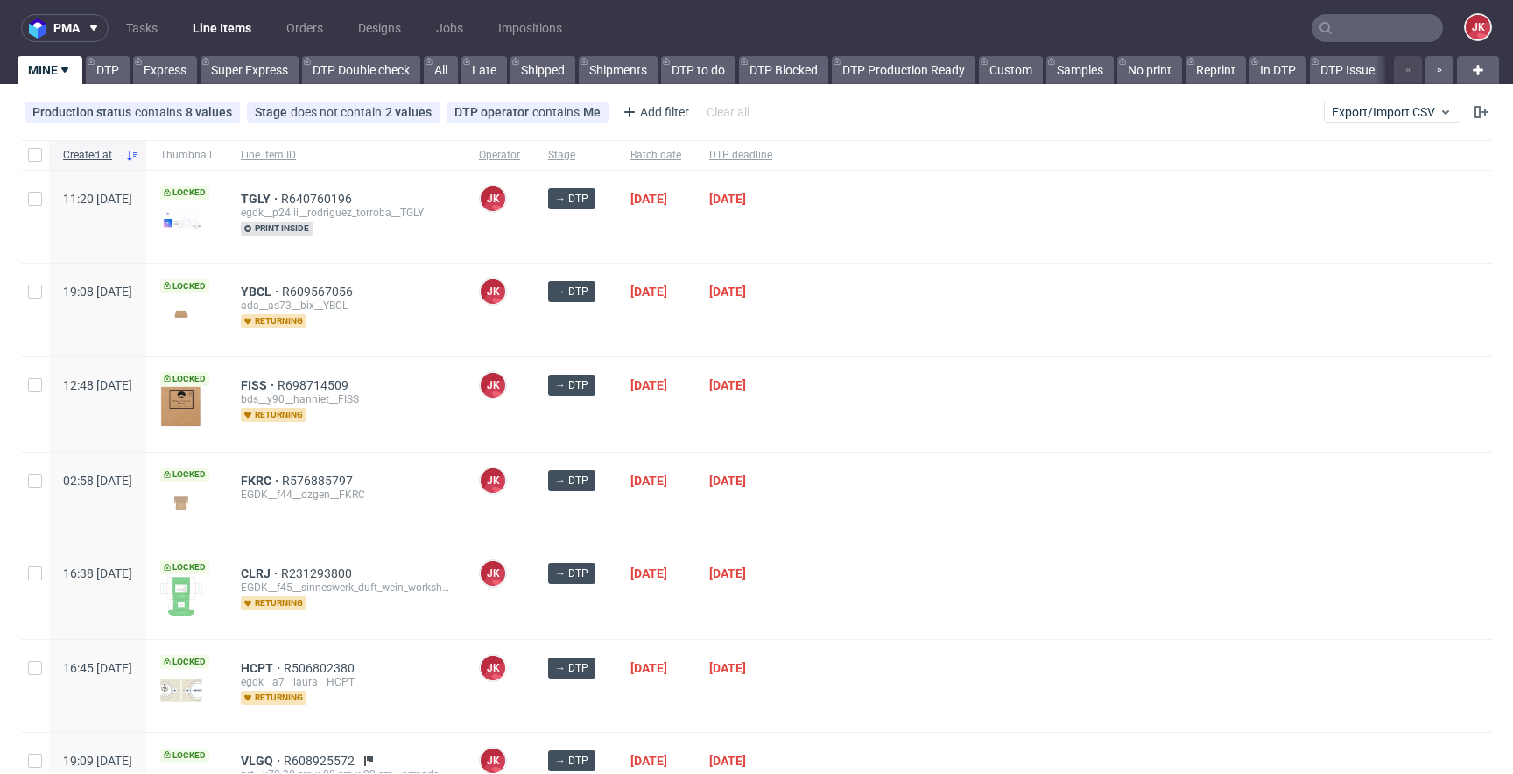
click at [616, 421] on div "→ DTP" at bounding box center [575, 404] width 82 height 95
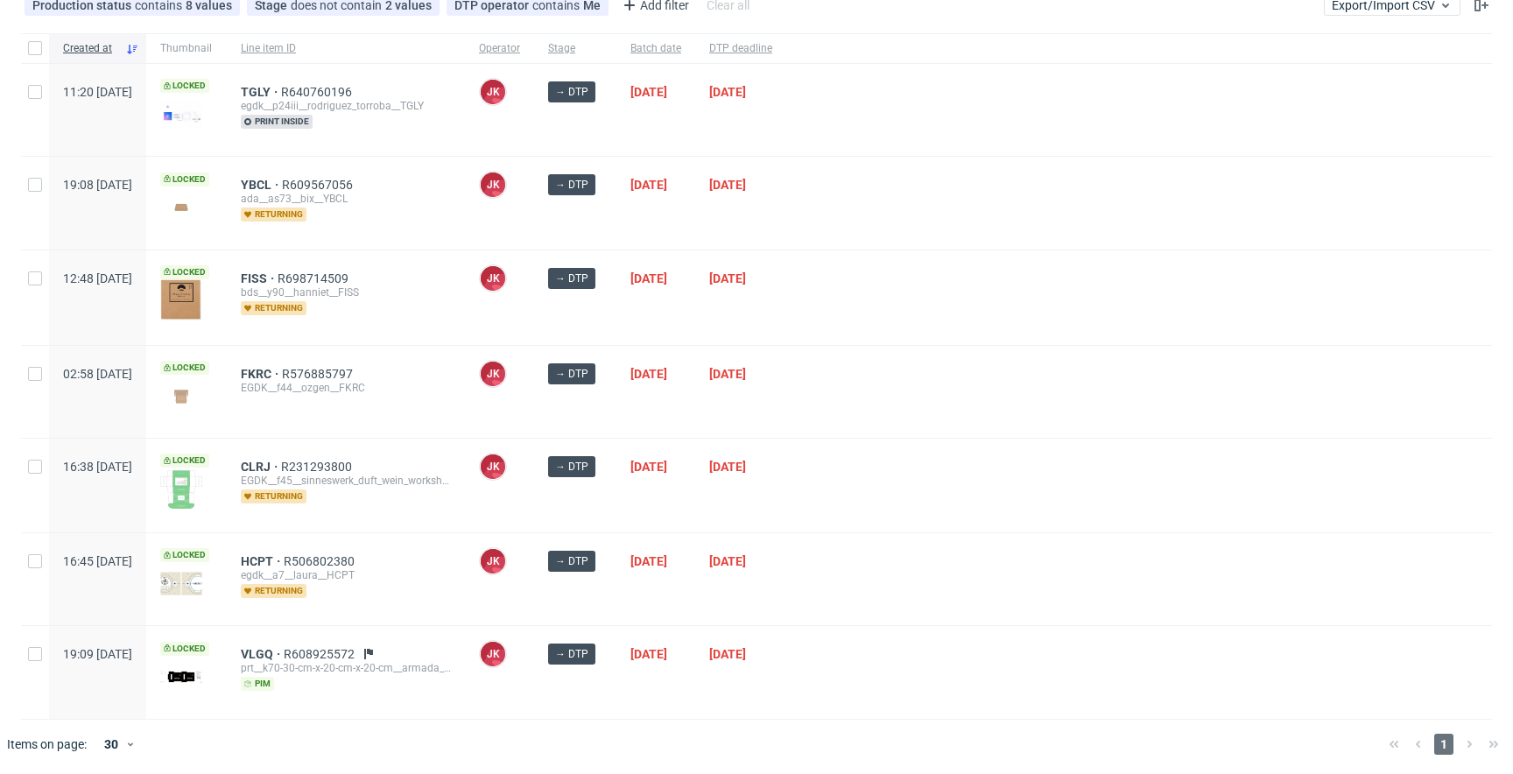
click at [616, 398] on div "→ DTP" at bounding box center [575, 392] width 82 height 92
click at [786, 341] on div "[DATE]" at bounding box center [740, 297] width 91 height 95
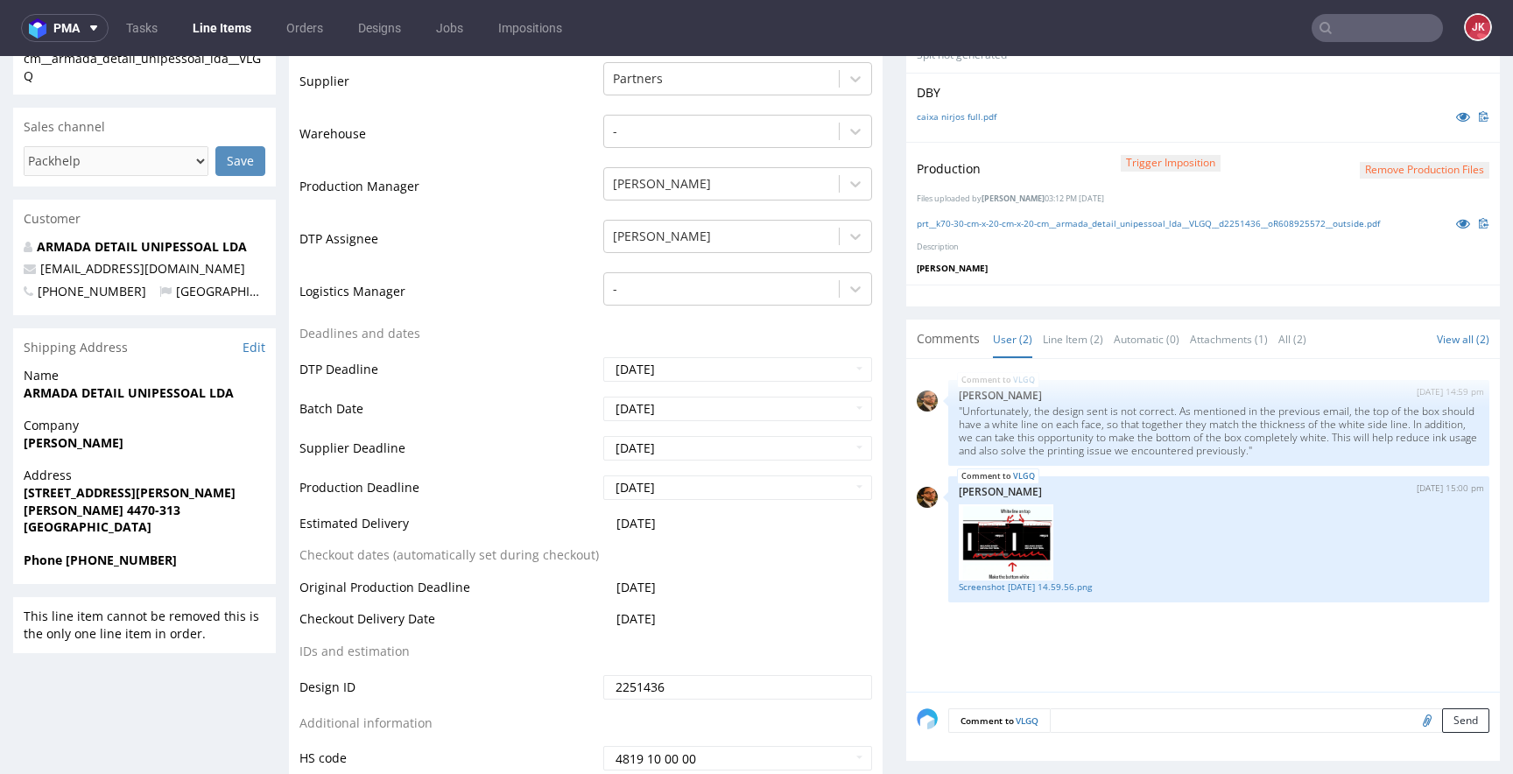
scroll to position [437, 0]
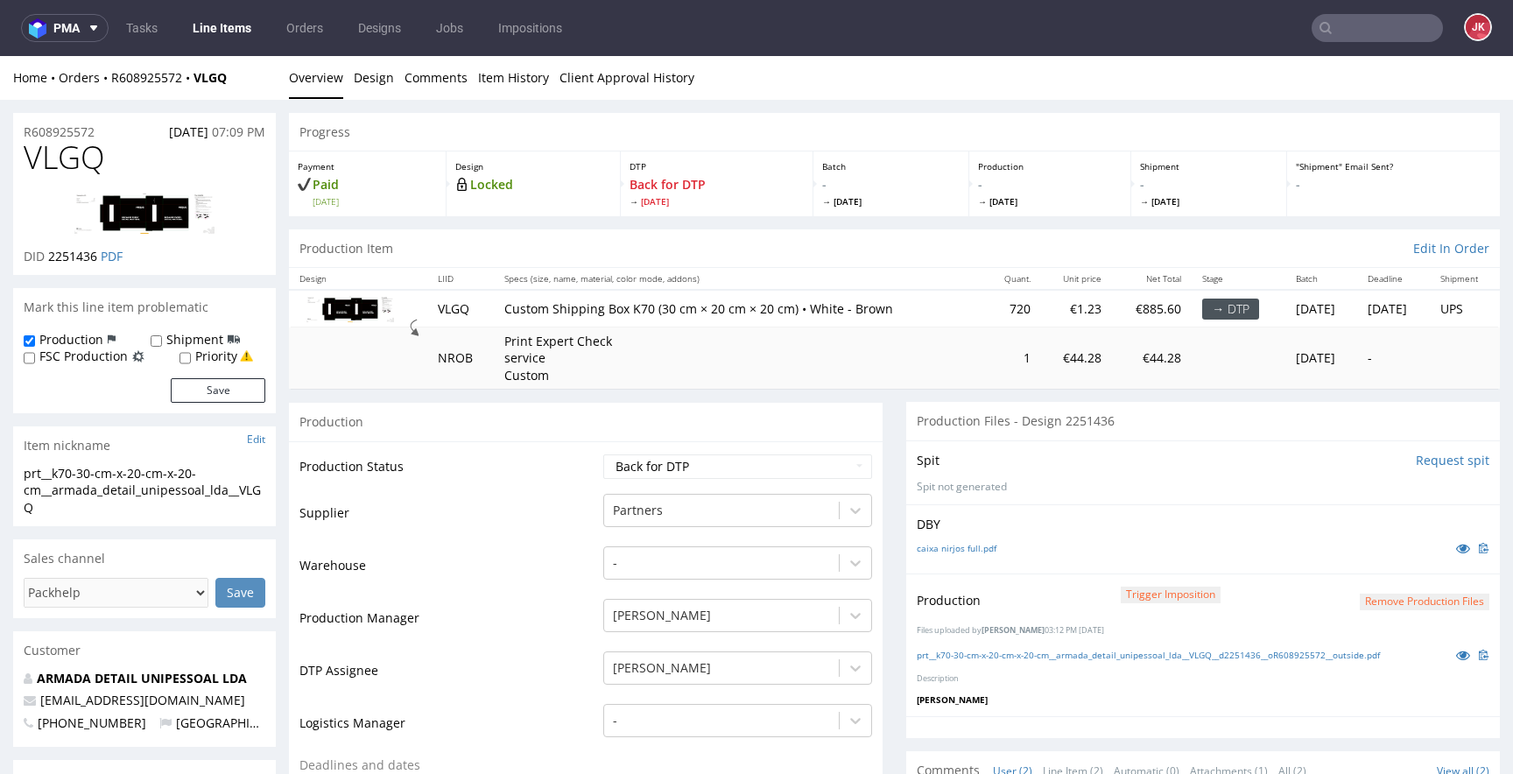
drag, startPoint x: 1304, startPoint y: 536, endPoint x: 1315, endPoint y: 535, distance: 11.4
click at [1304, 536] on div "DBY caixa nirjos full.pdf" at bounding box center [1203, 538] width 594 height 69
click at [1447, 549] on link at bounding box center [1463, 547] width 32 height 19
click at [1439, 597] on button "Remove production files" at bounding box center [1425, 602] width 130 height 17
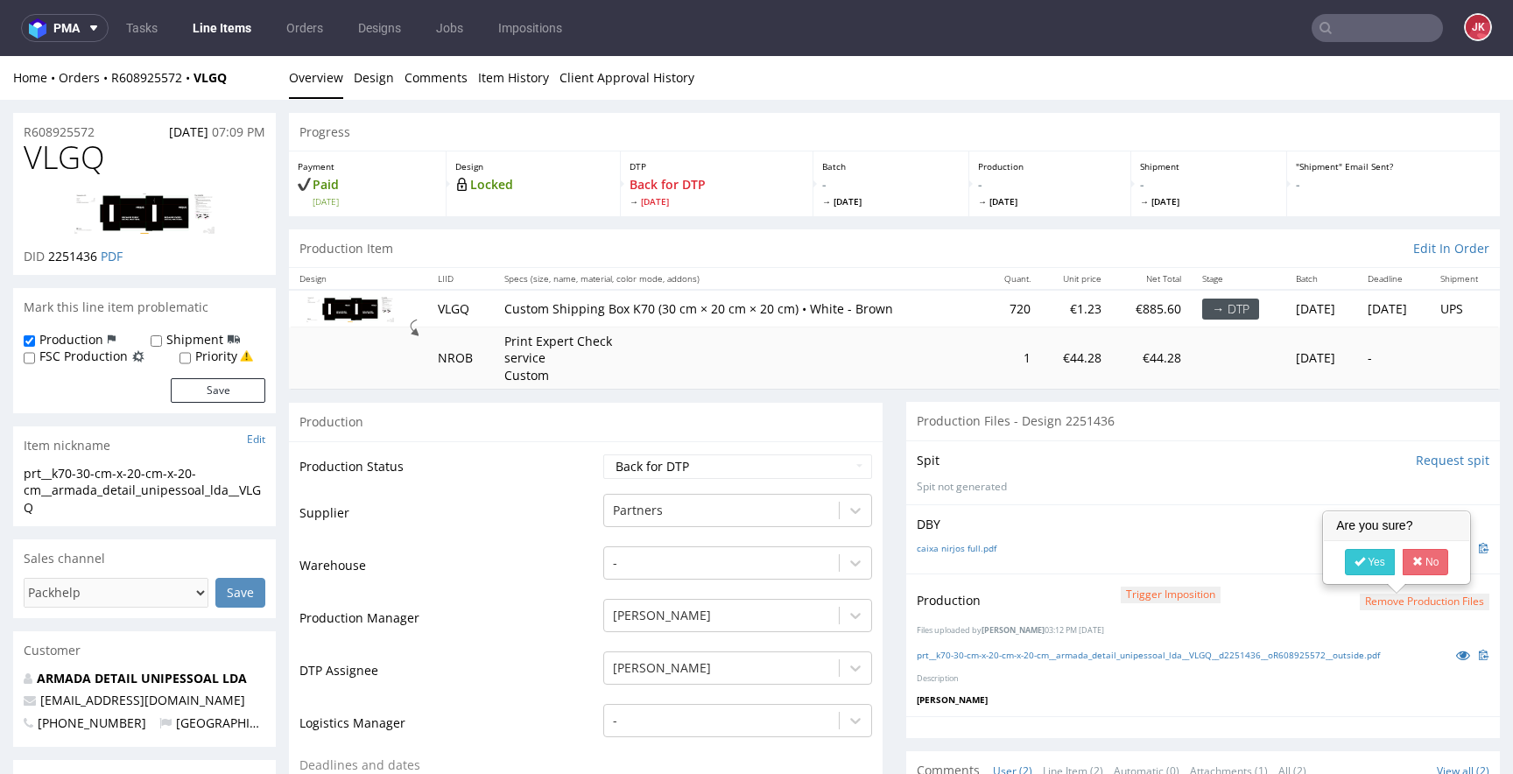
click at [1365, 547] on div "Yes No" at bounding box center [1396, 562] width 145 height 42
click at [1364, 558] on icon at bounding box center [1359, 561] width 11 height 12
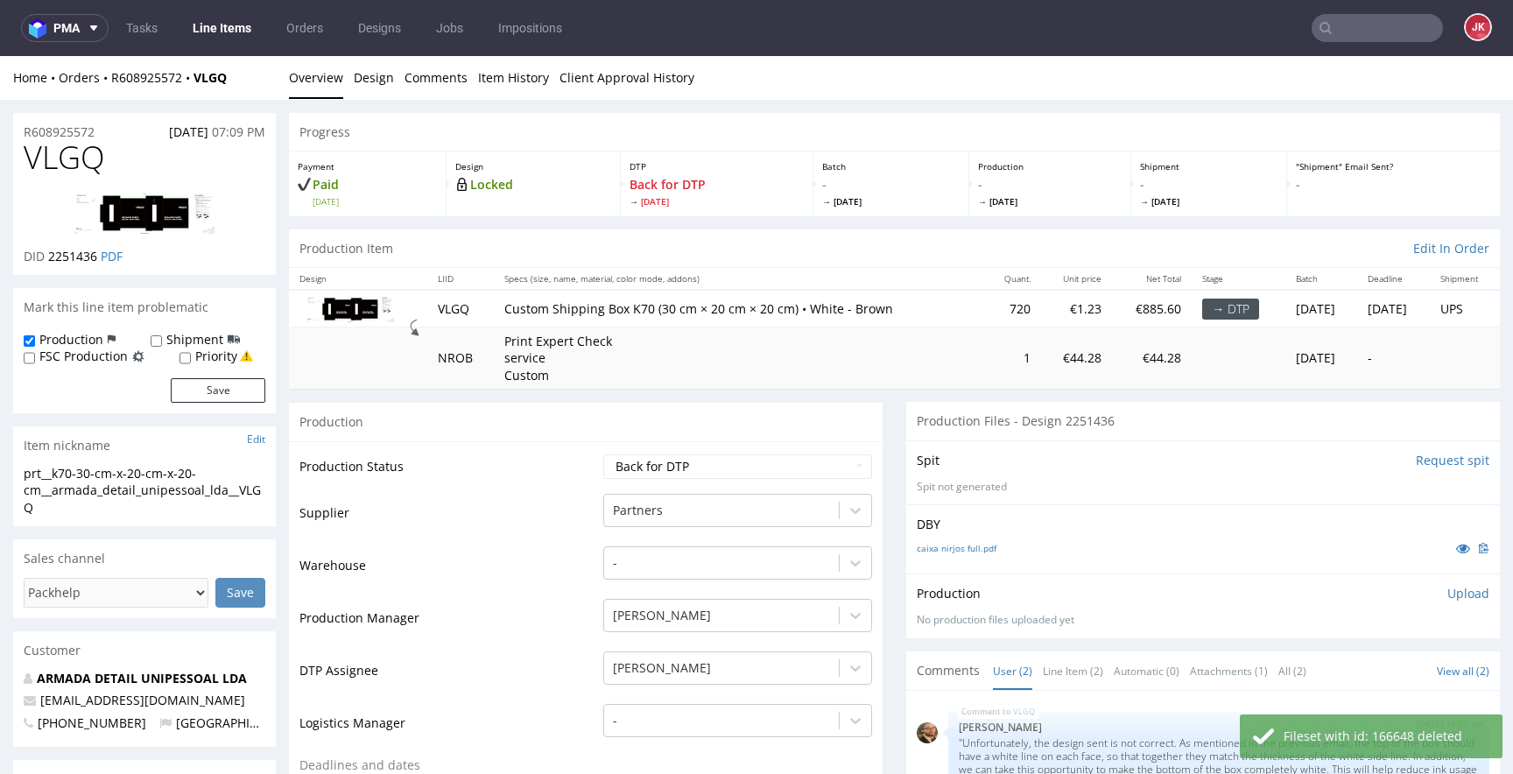
click at [1447, 592] on p "Upload" at bounding box center [1468, 594] width 42 height 18
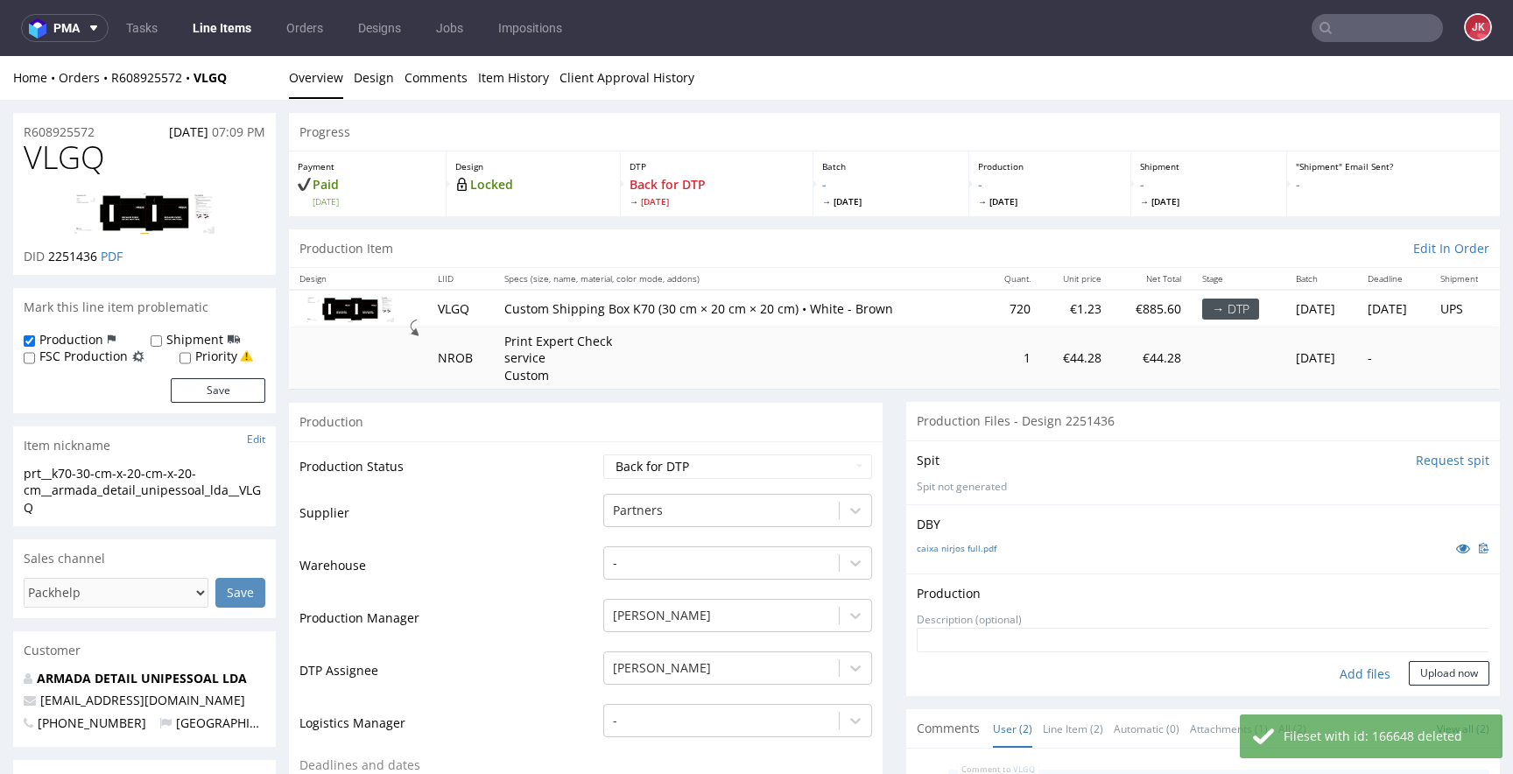
click at [1352, 672] on div "Add files" at bounding box center [1365, 674] width 88 height 26
type input "C:\fakepath\prt__k70-30-cm-x-20-cm-x-20-cm__armada_detail_unipessoal_lda__VLGQ_…"
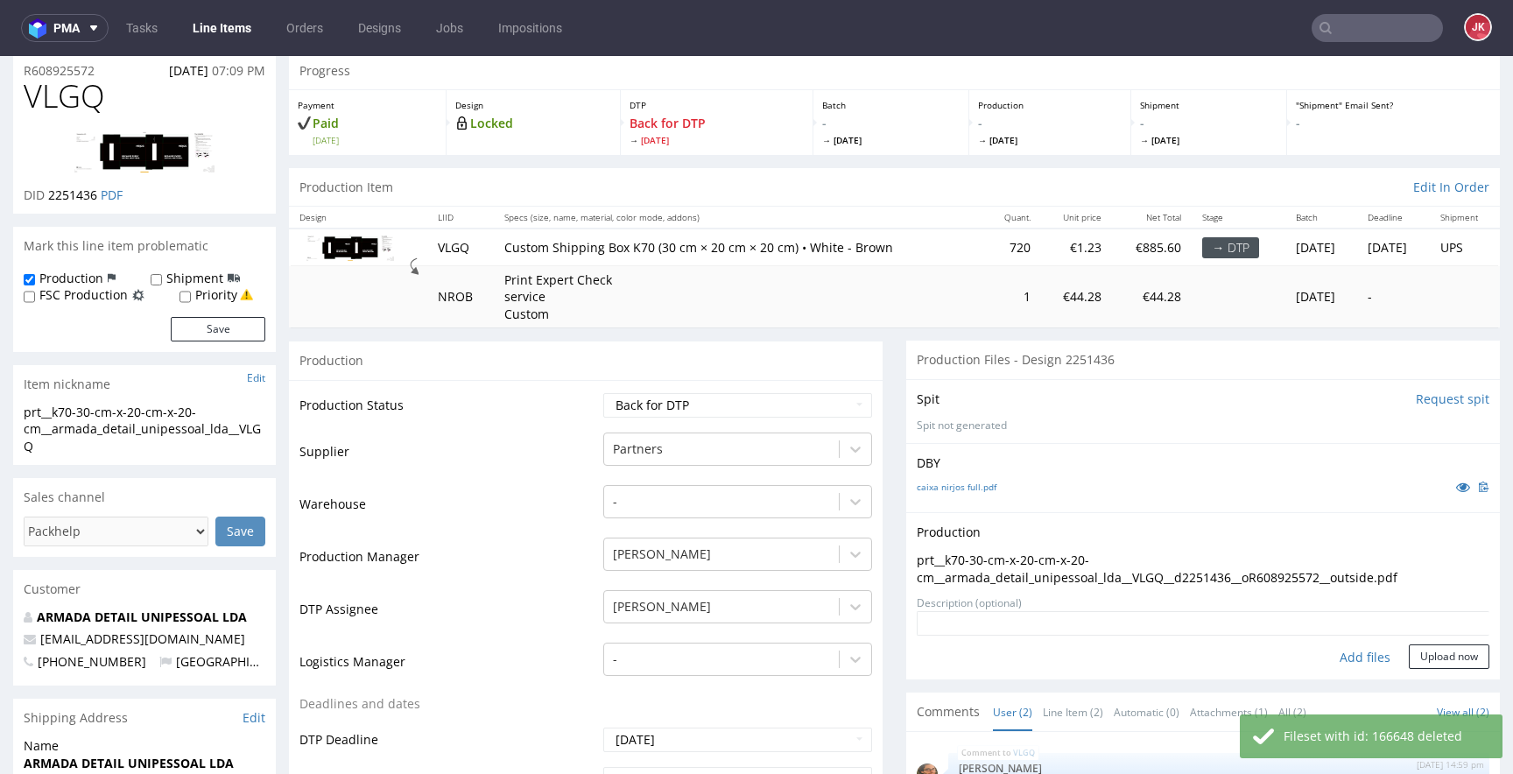
scroll to position [170, 0]
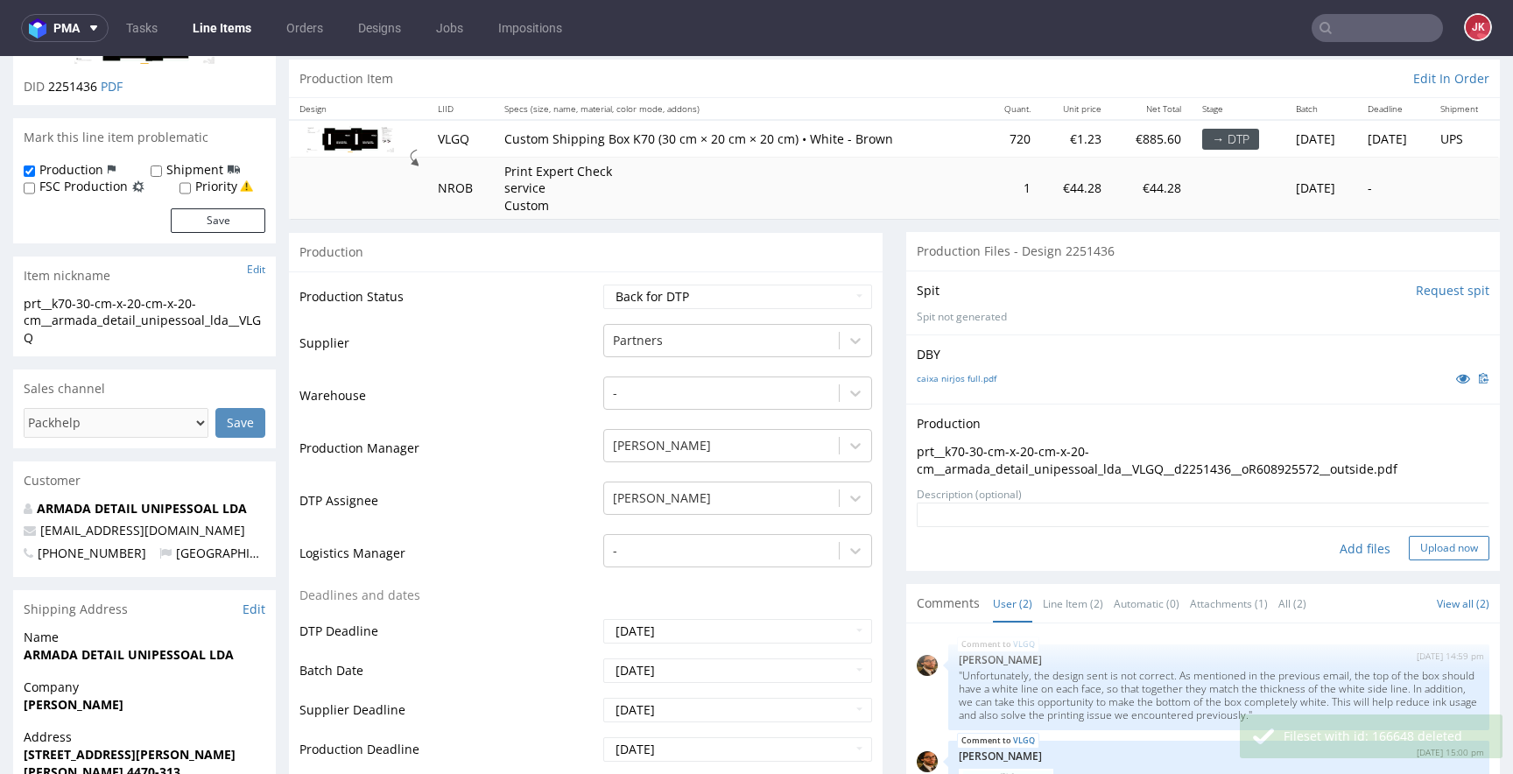
click at [1424, 544] on button "Upload now" at bounding box center [1449, 548] width 81 height 25
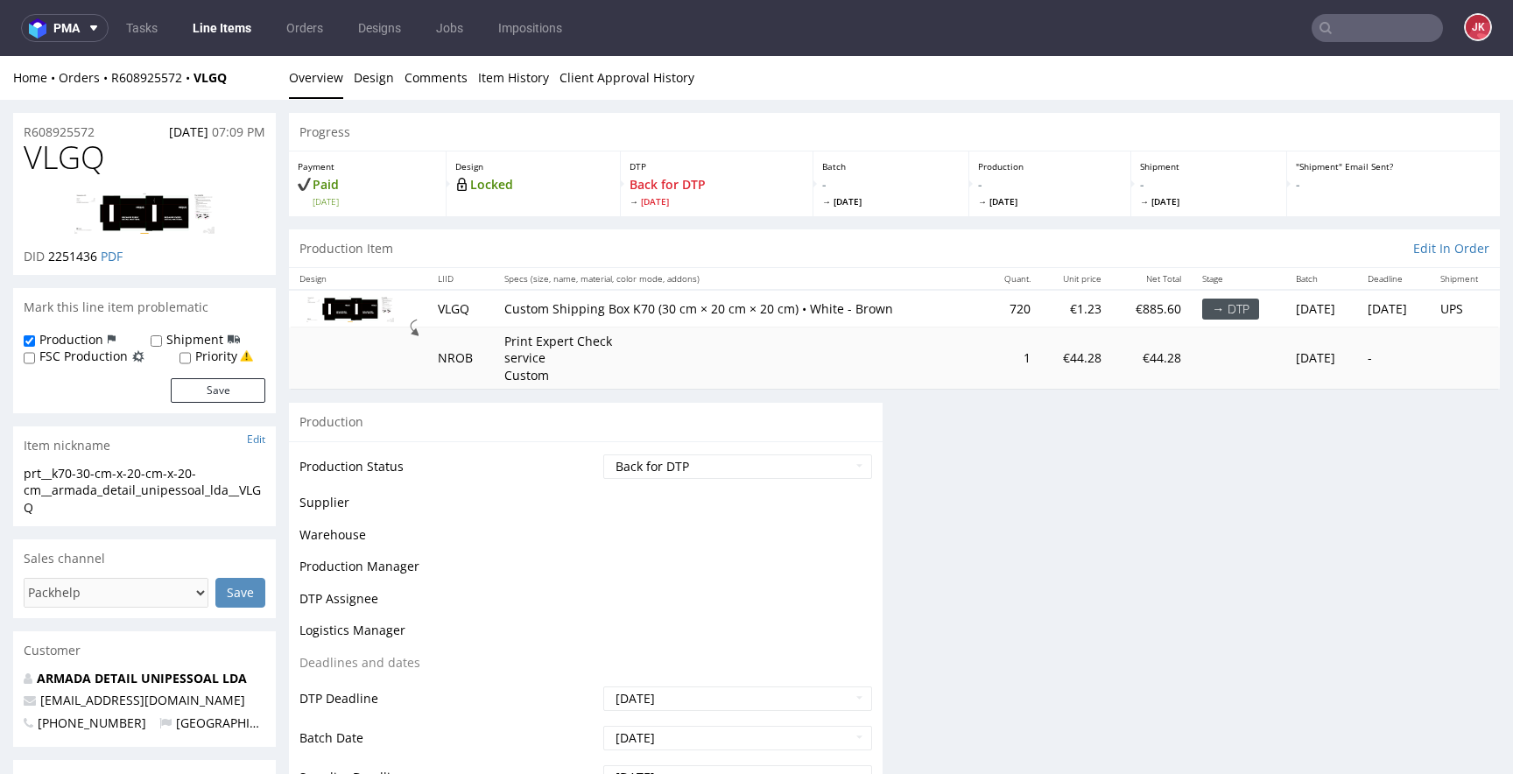
scroll to position [0, 0]
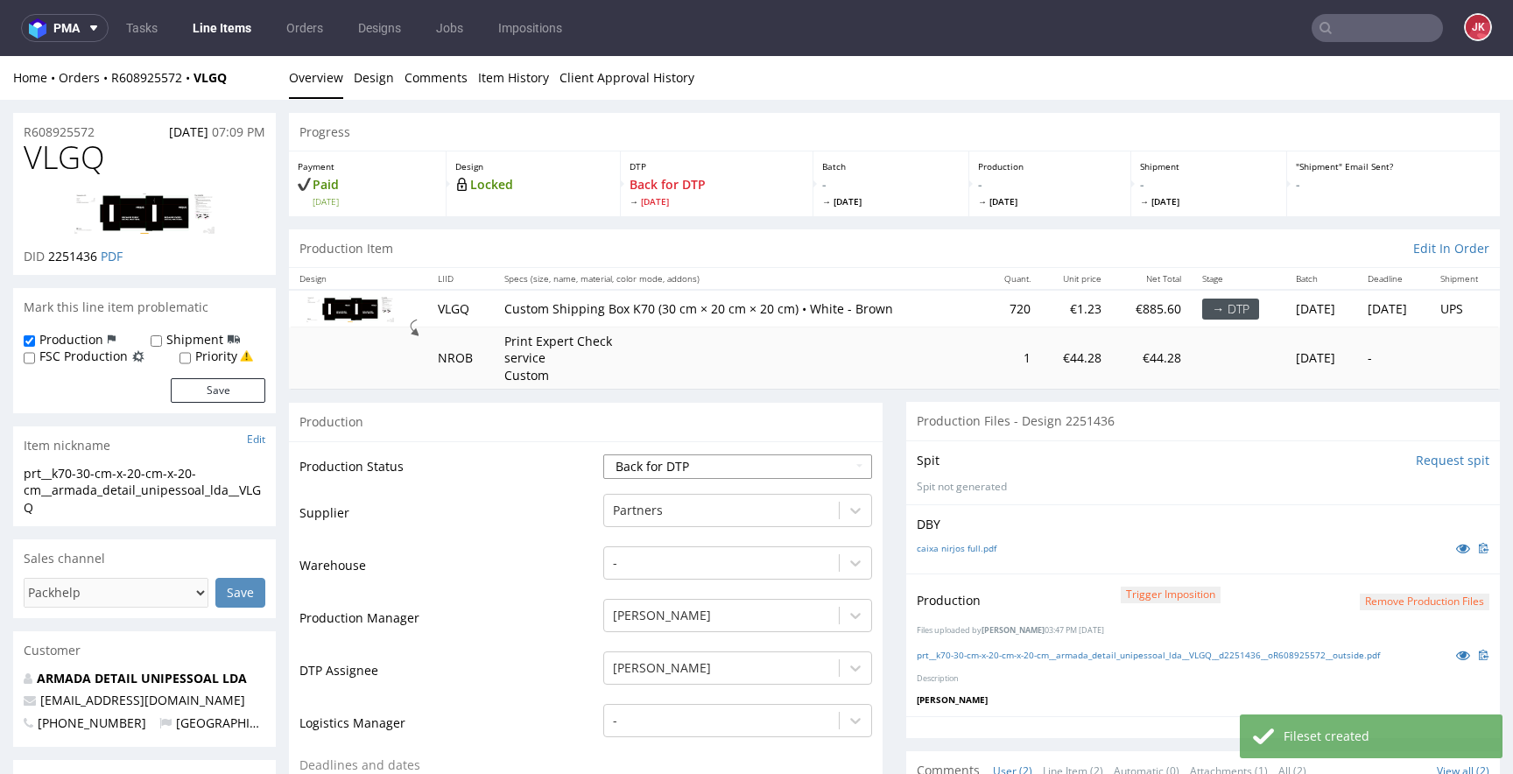
click at [780, 457] on select "Waiting for Artwork Waiting for Diecut Waiting for Mockup Waiting for DTP Waiti…" at bounding box center [737, 466] width 269 height 25
select select "dtp_production_ready"
click at [603, 454] on select "Waiting for Artwork Waiting for Diecut Waiting for Mockup Waiting for DTP Waiti…" at bounding box center [737, 466] width 269 height 25
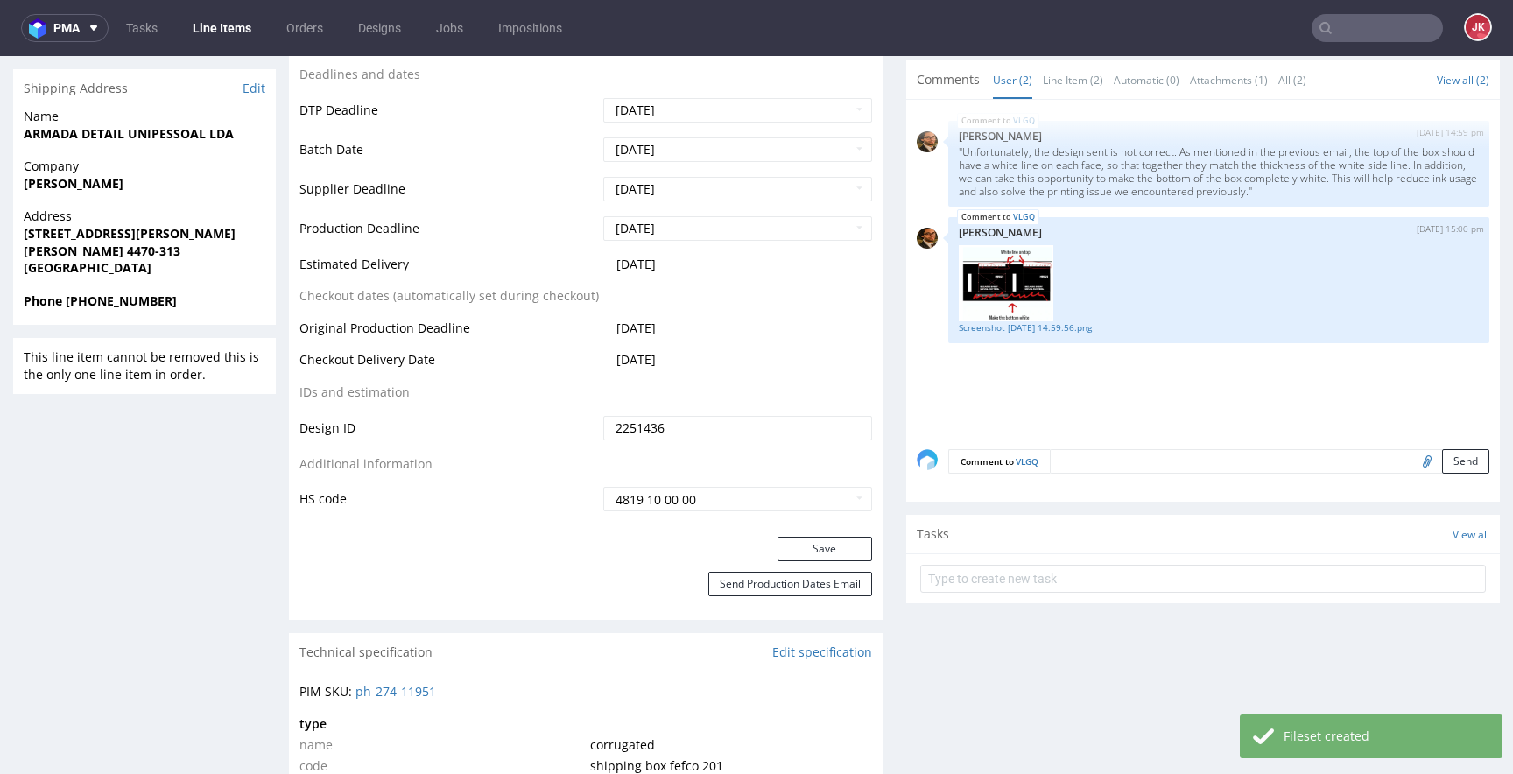
scroll to position [692, 0]
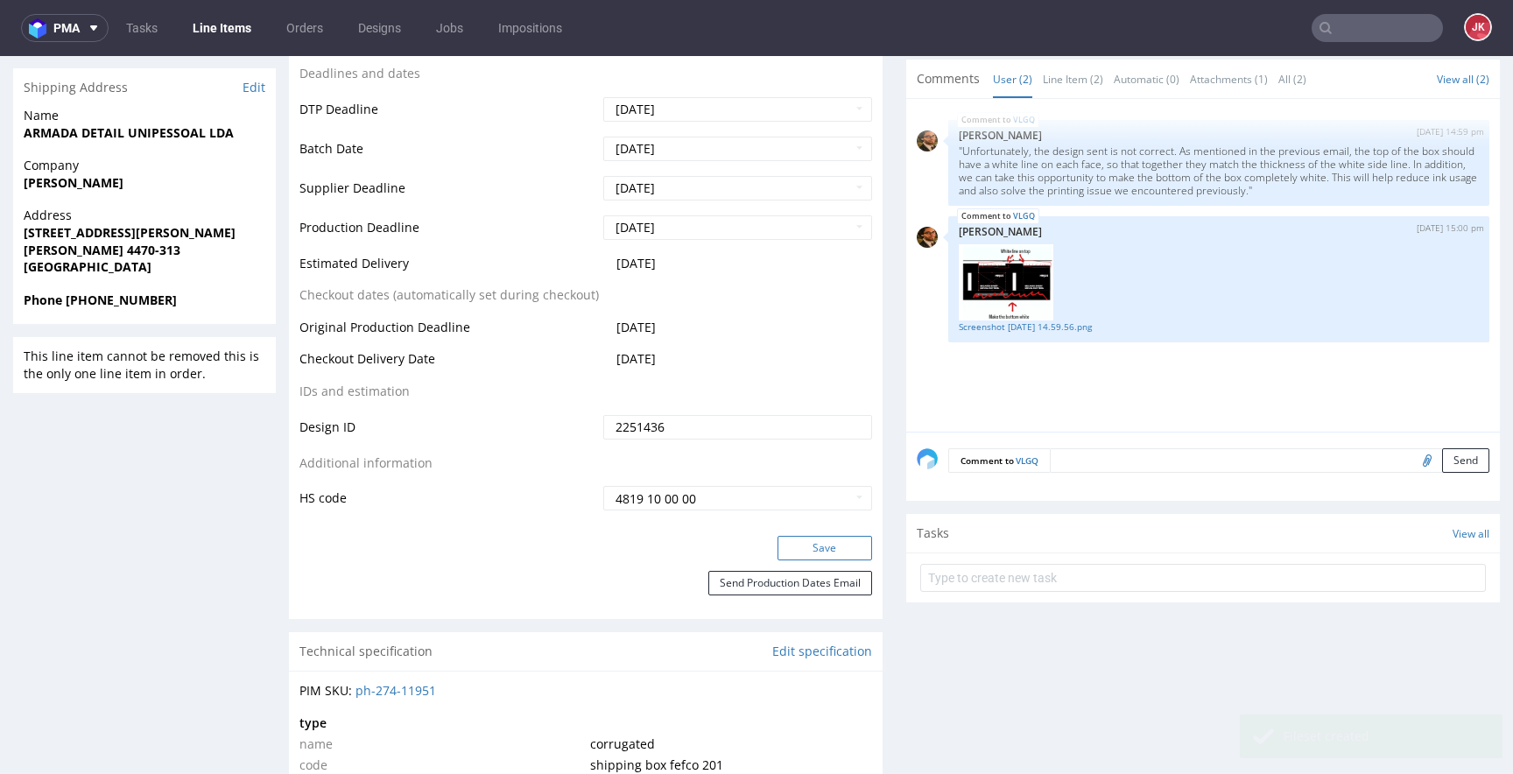
click at [818, 546] on button "Save" at bounding box center [824, 548] width 95 height 25
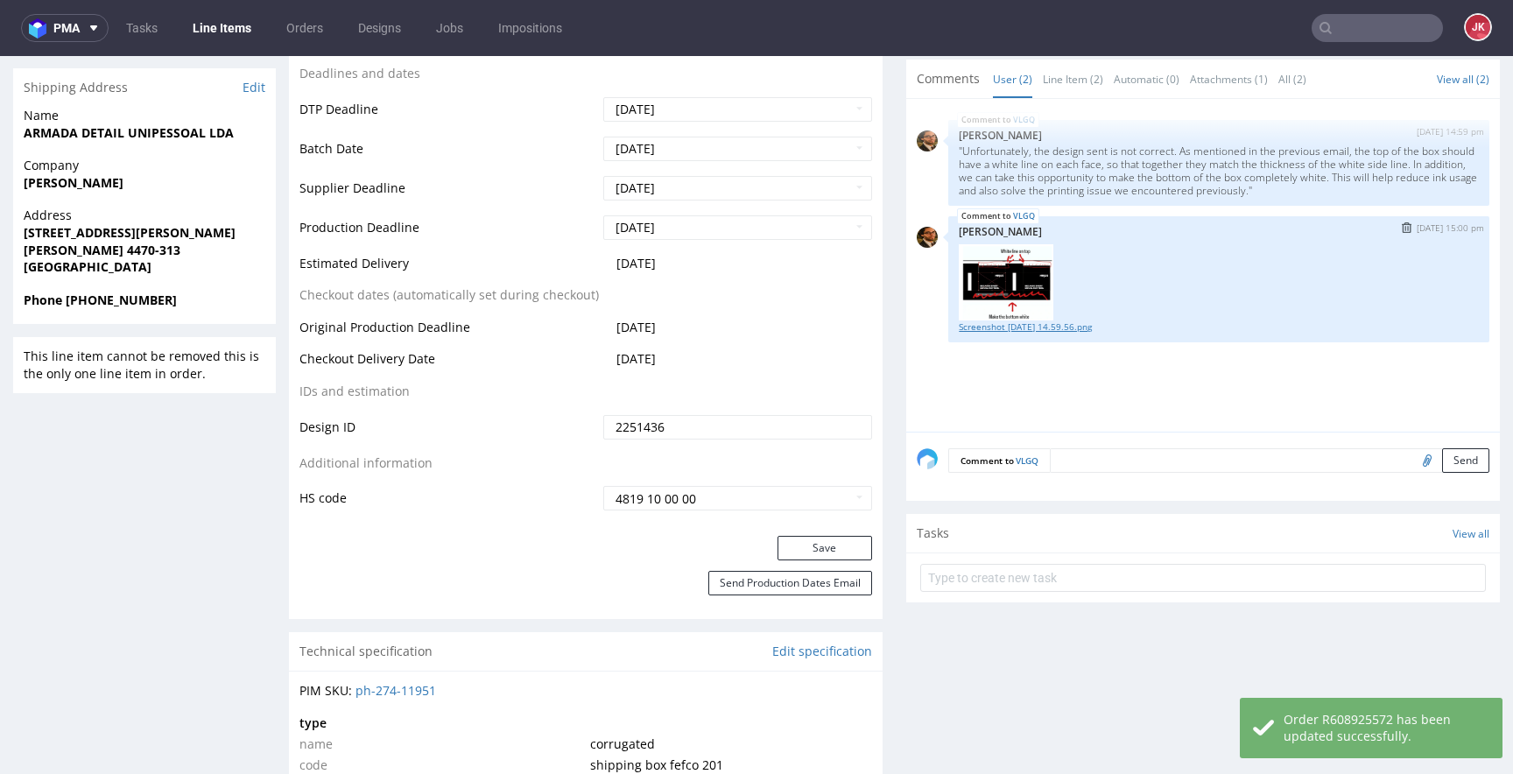
click at [1016, 330] on link "Screenshot 2025-09-11 at 14.59.56.png" at bounding box center [1219, 326] width 520 height 13
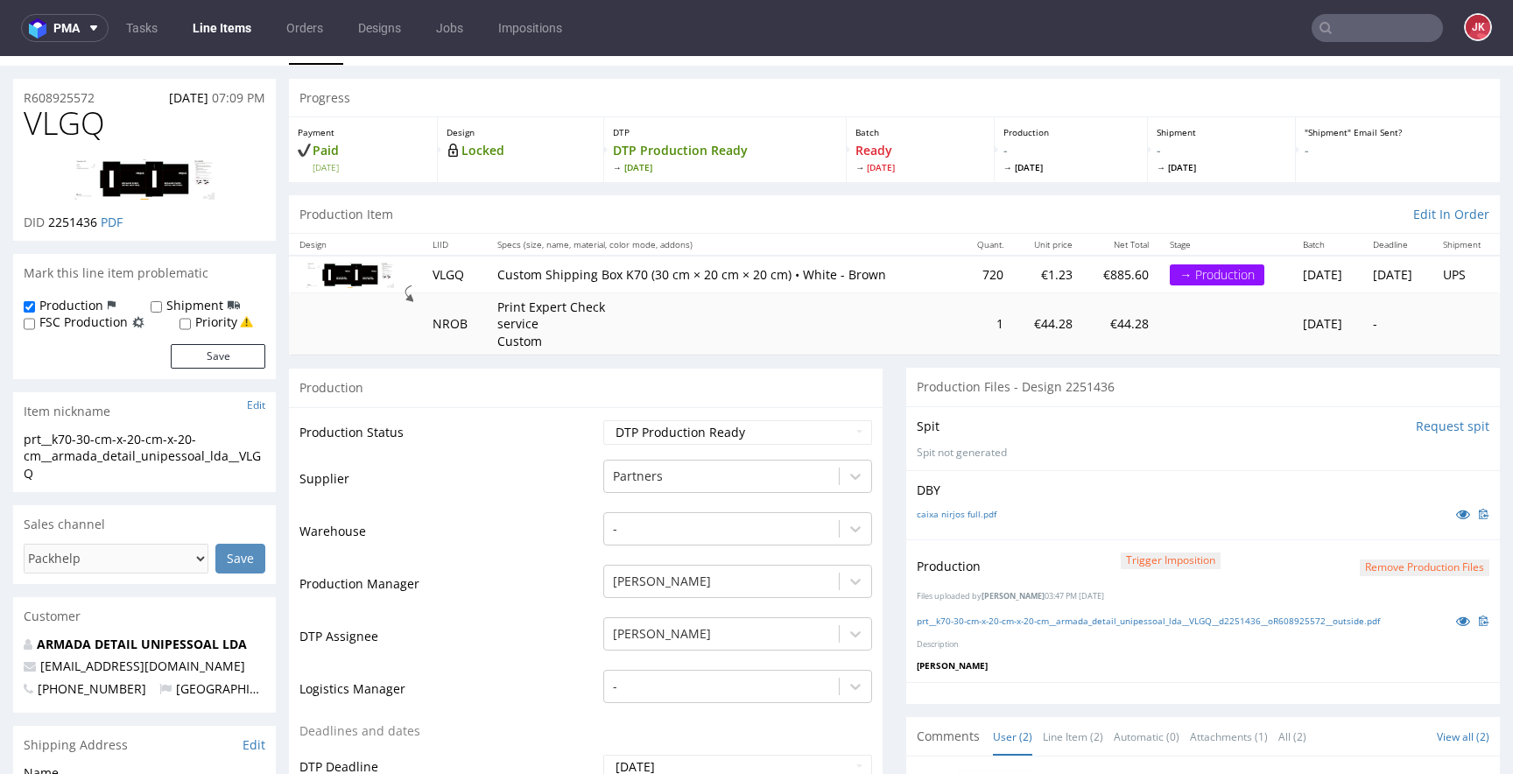
scroll to position [0, 0]
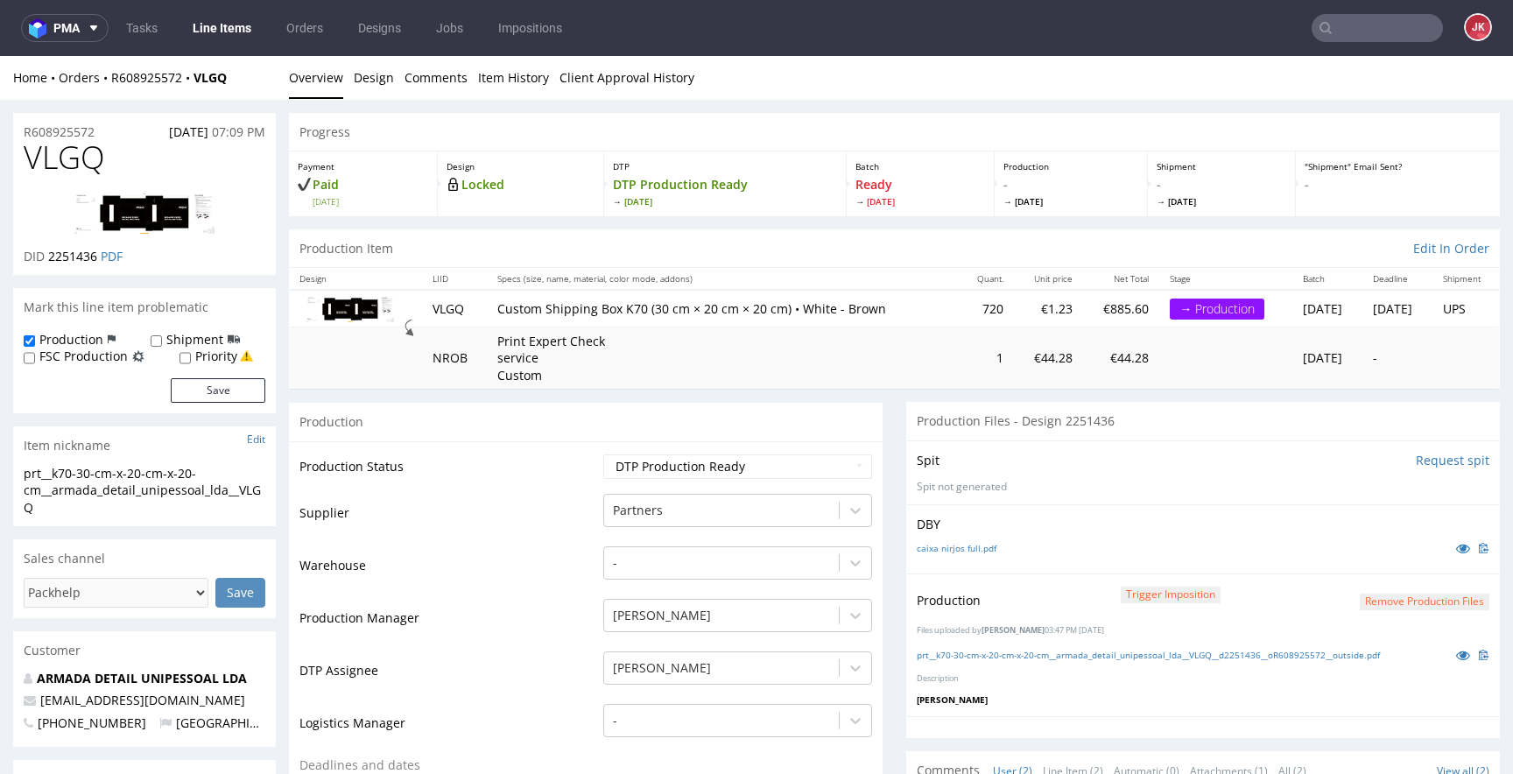
click at [1456, 659] on icon at bounding box center [1463, 655] width 14 height 12
click at [1368, 607] on button "Remove production files" at bounding box center [1425, 602] width 130 height 17
click at [1371, 563] on link "Yes" at bounding box center [1370, 562] width 50 height 26
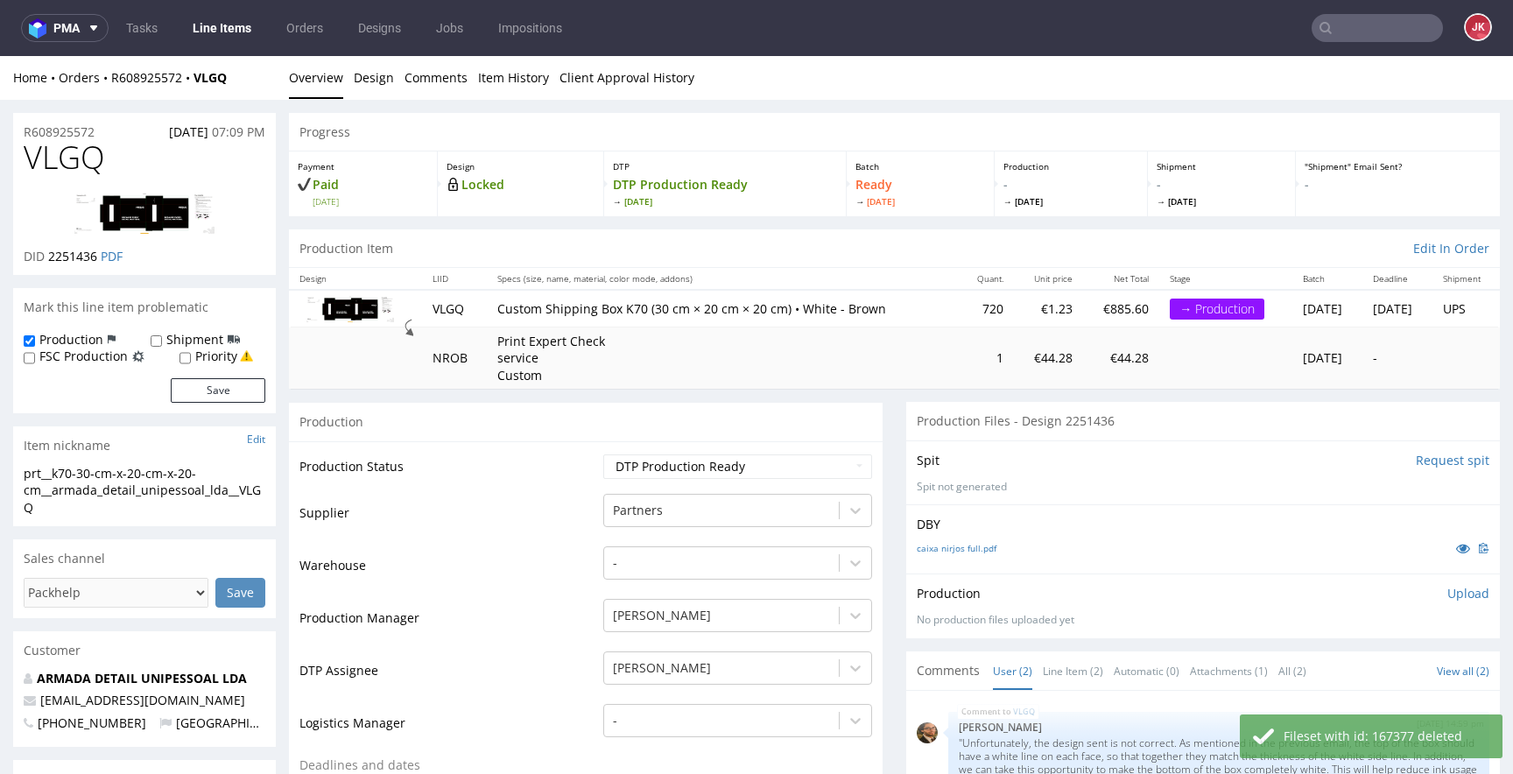
click at [1447, 593] on p "Upload" at bounding box center [1468, 594] width 42 height 18
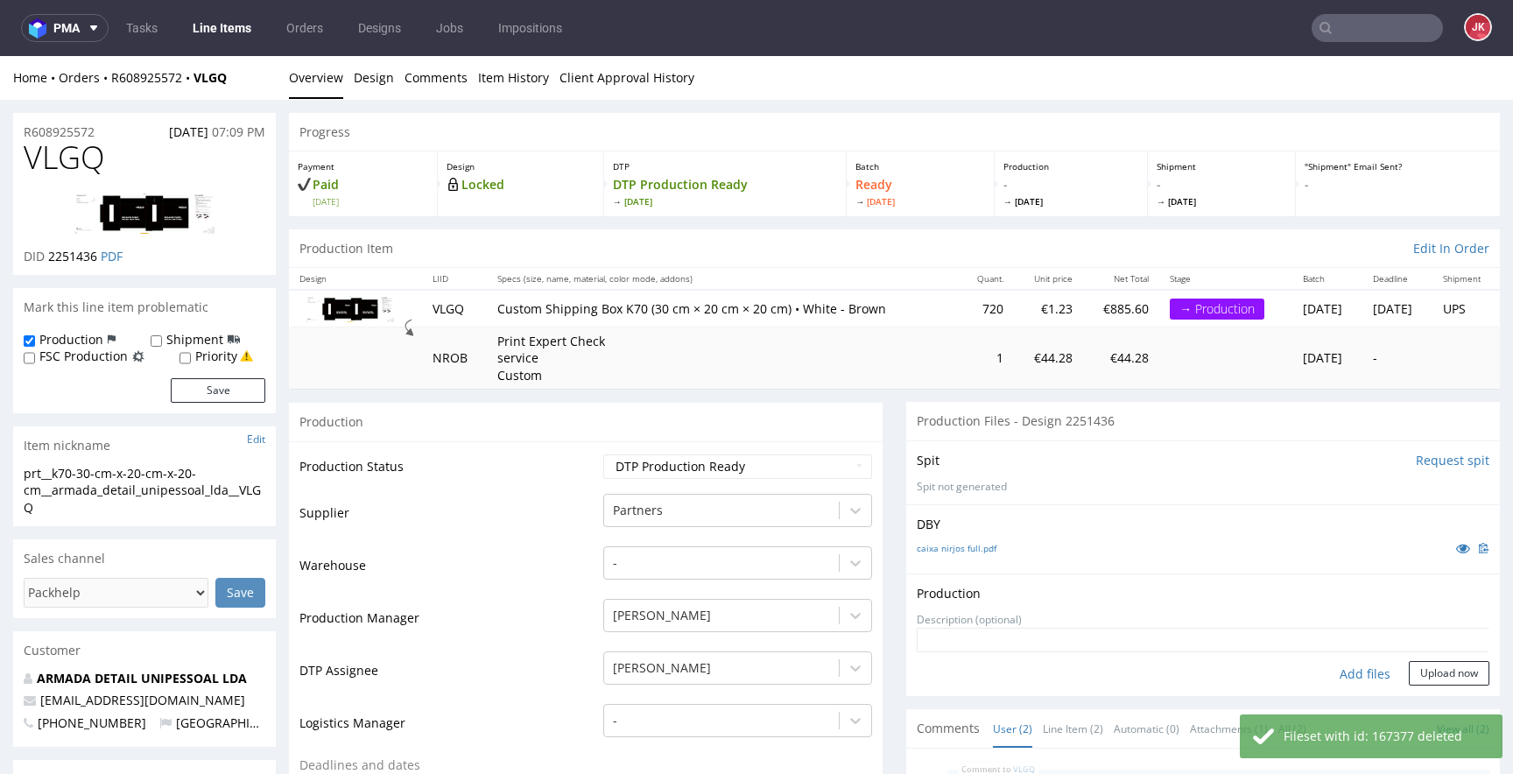
click at [1347, 673] on div "Add files" at bounding box center [1365, 674] width 88 height 26
type input "C:\fakepath\prt__k70-30-cm-x-20-cm-x-20-cm__armada_detail_unipessoal_lda__VLGQ_…"
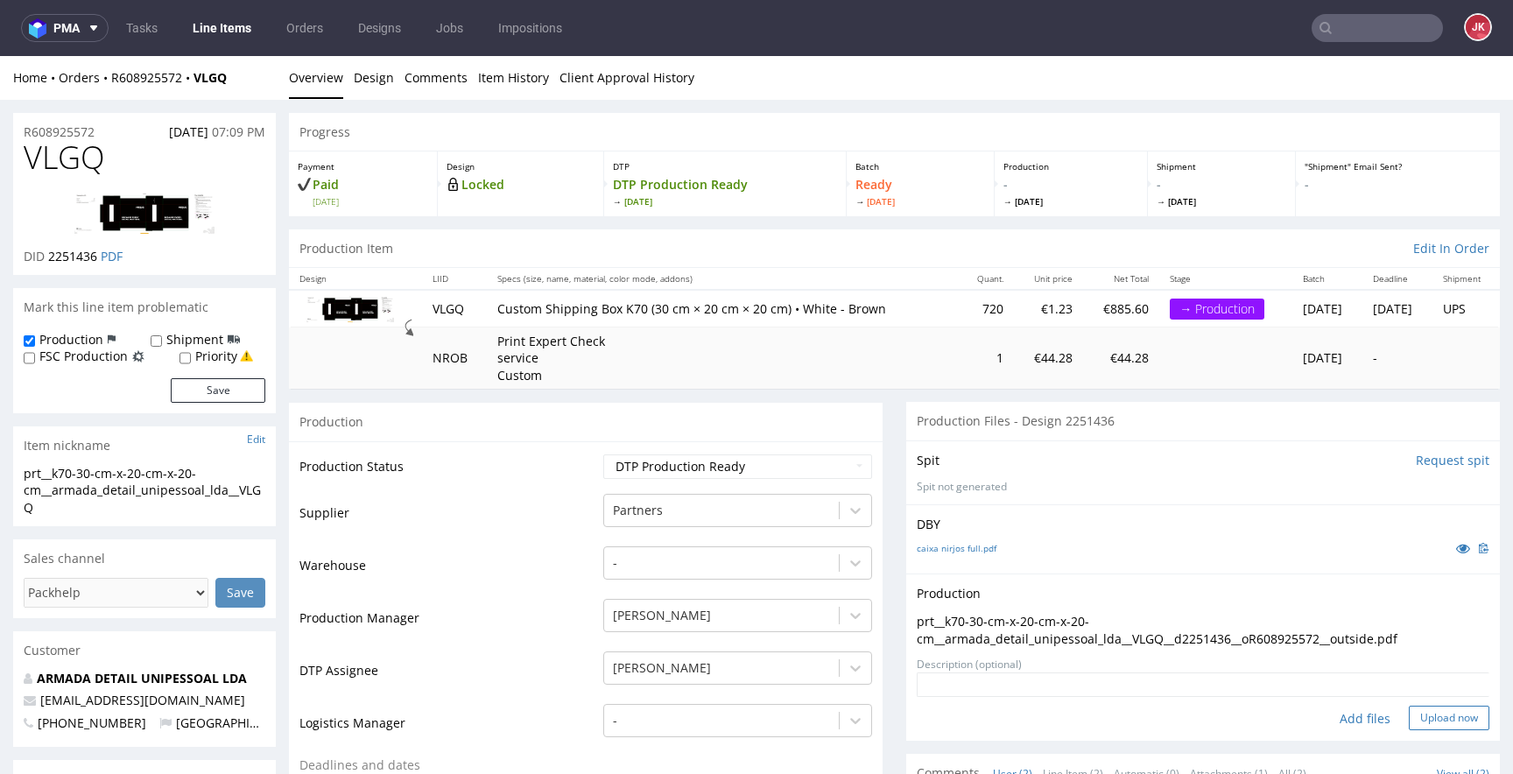
click at [1415, 713] on button "Upload now" at bounding box center [1449, 718] width 81 height 25
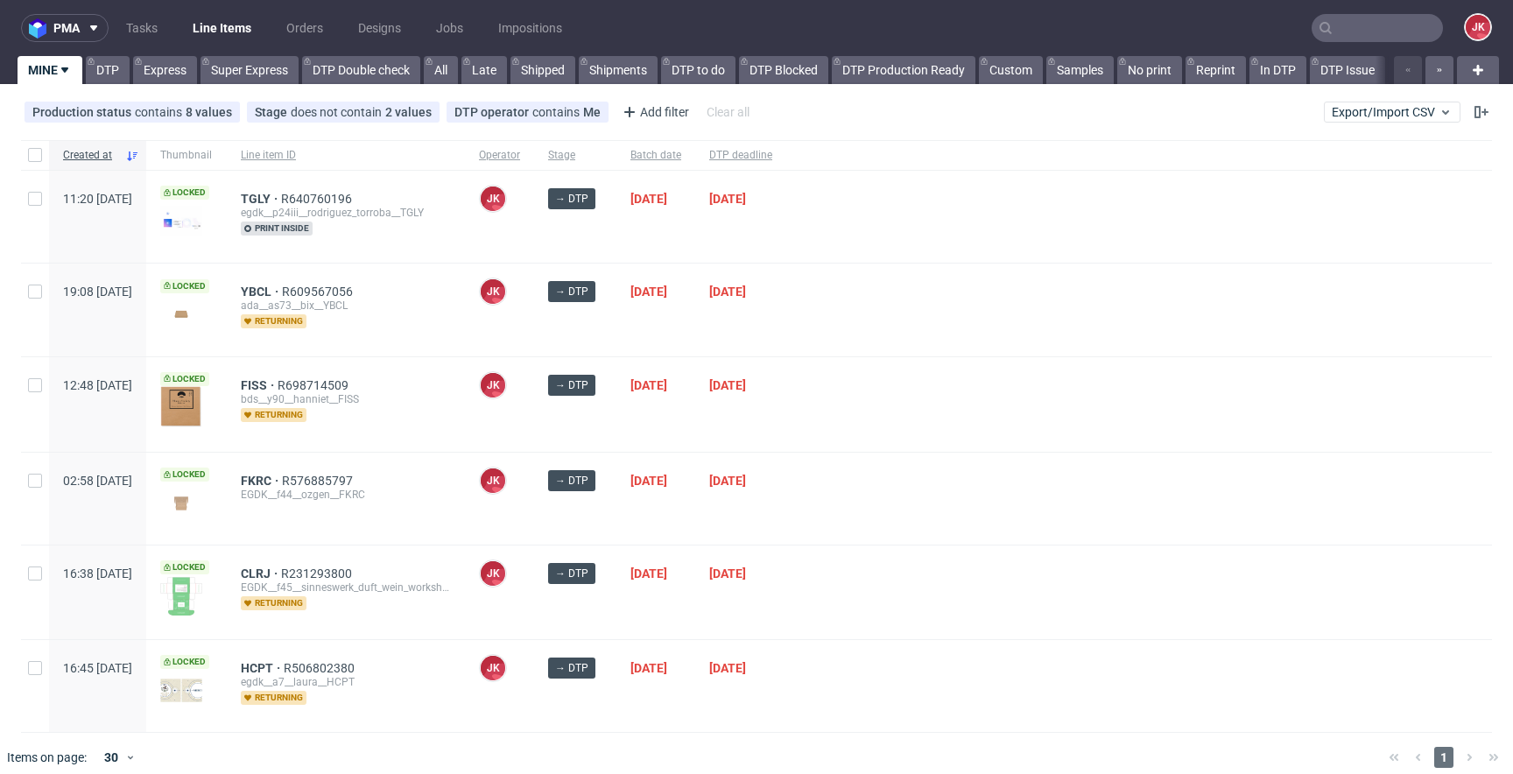
click at [883, 427] on div at bounding box center [1139, 404] width 706 height 95
click at [862, 433] on div at bounding box center [1139, 404] width 706 height 95
click at [922, 433] on div at bounding box center [1139, 404] width 706 height 95
click at [925, 469] on div at bounding box center [1139, 499] width 706 height 92
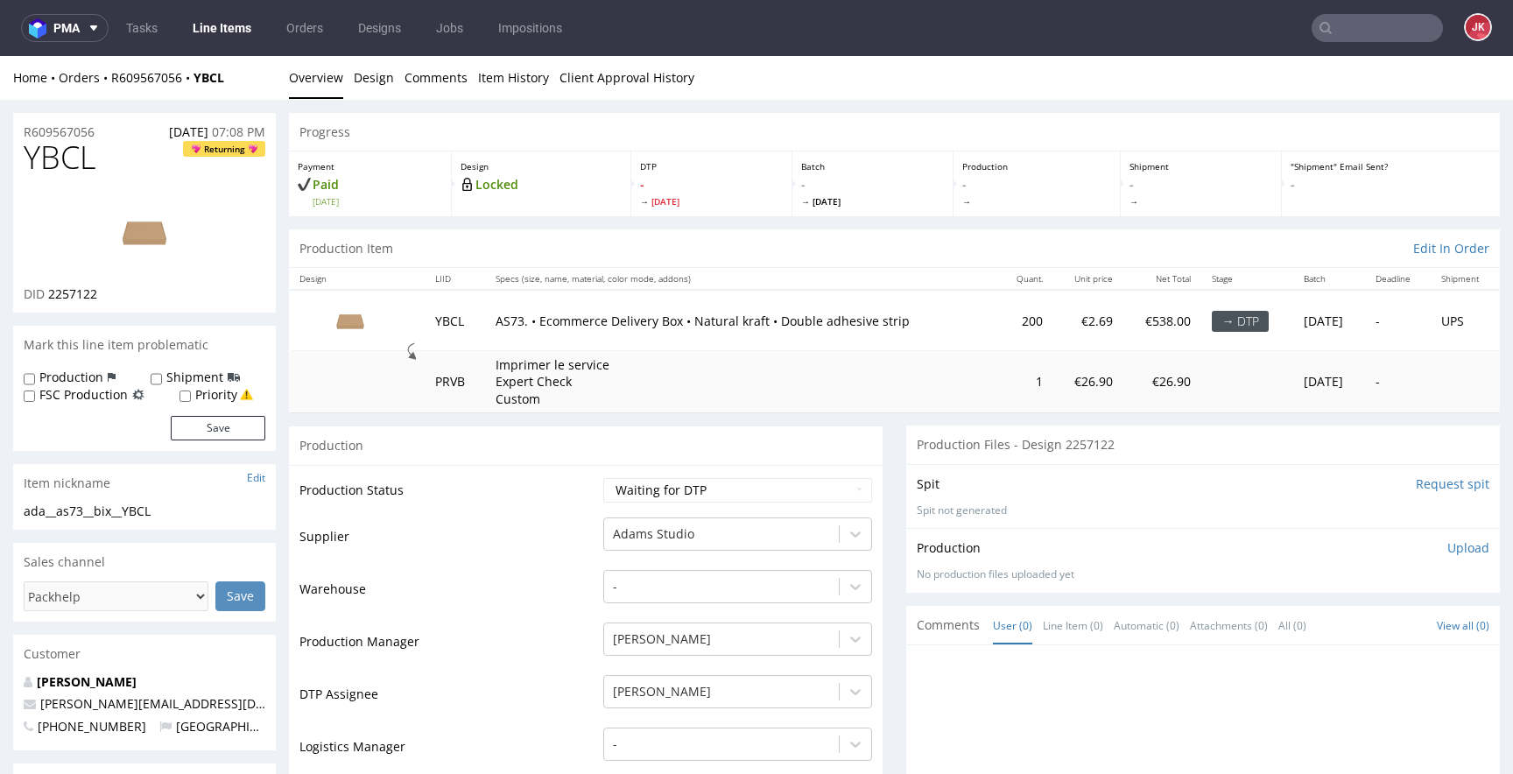
click at [574, 461] on div "Production" at bounding box center [586, 445] width 594 height 39
click at [373, 85] on link "Design" at bounding box center [374, 77] width 40 height 43
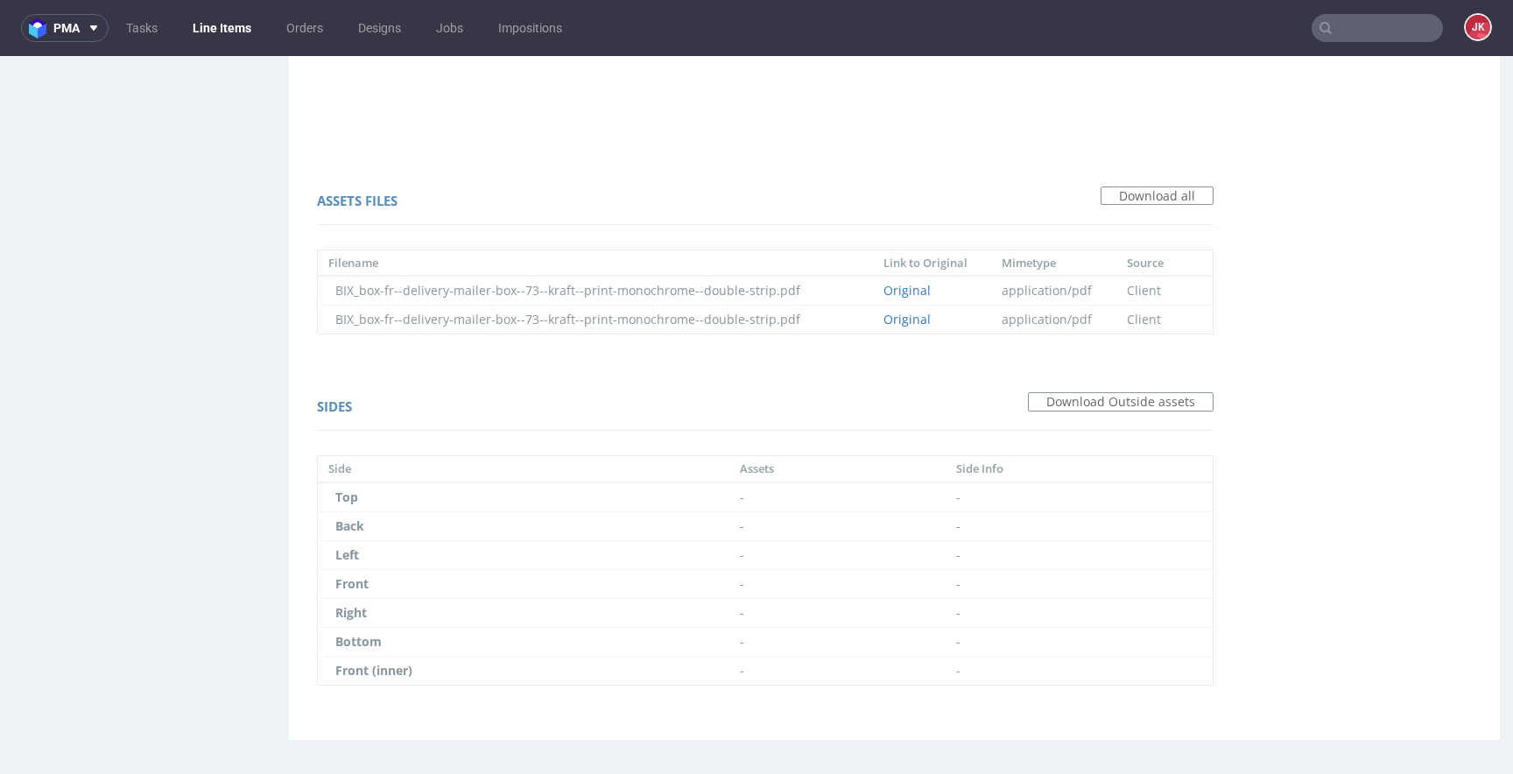
scroll to position [4, 0]
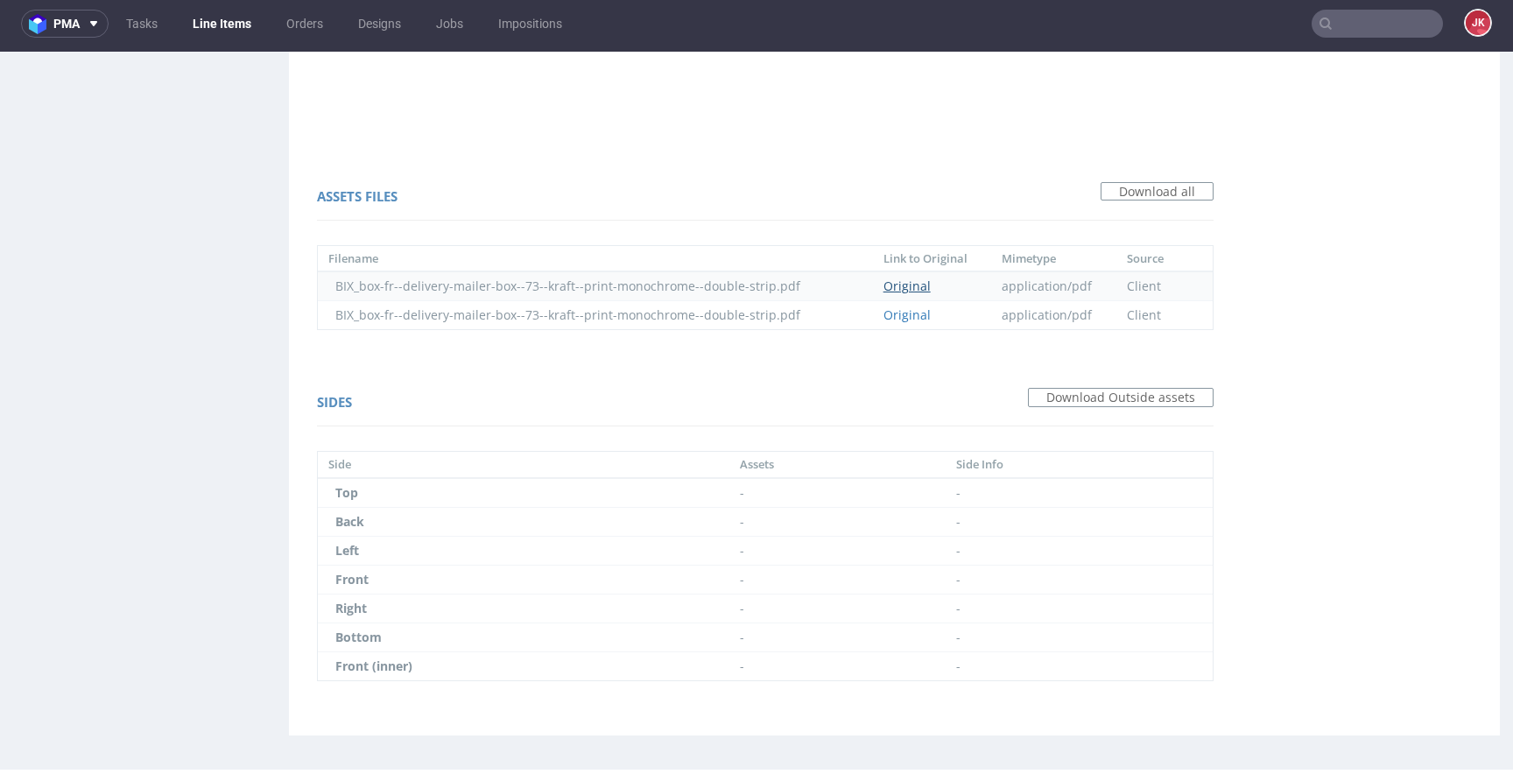
click at [915, 292] on link "Original" at bounding box center [906, 286] width 47 height 17
click at [911, 315] on link "Original" at bounding box center [906, 314] width 47 height 17
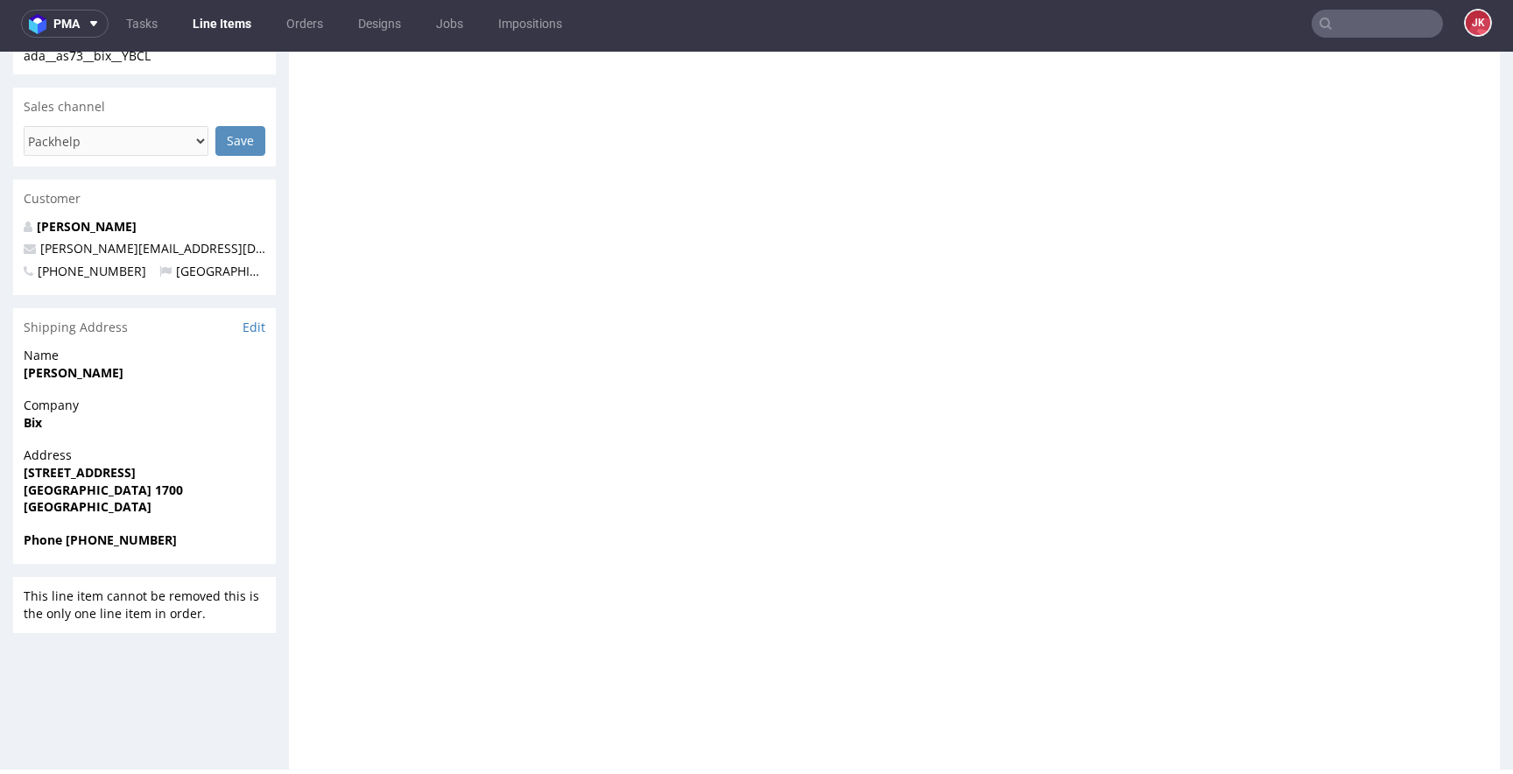
scroll to position [0, 0]
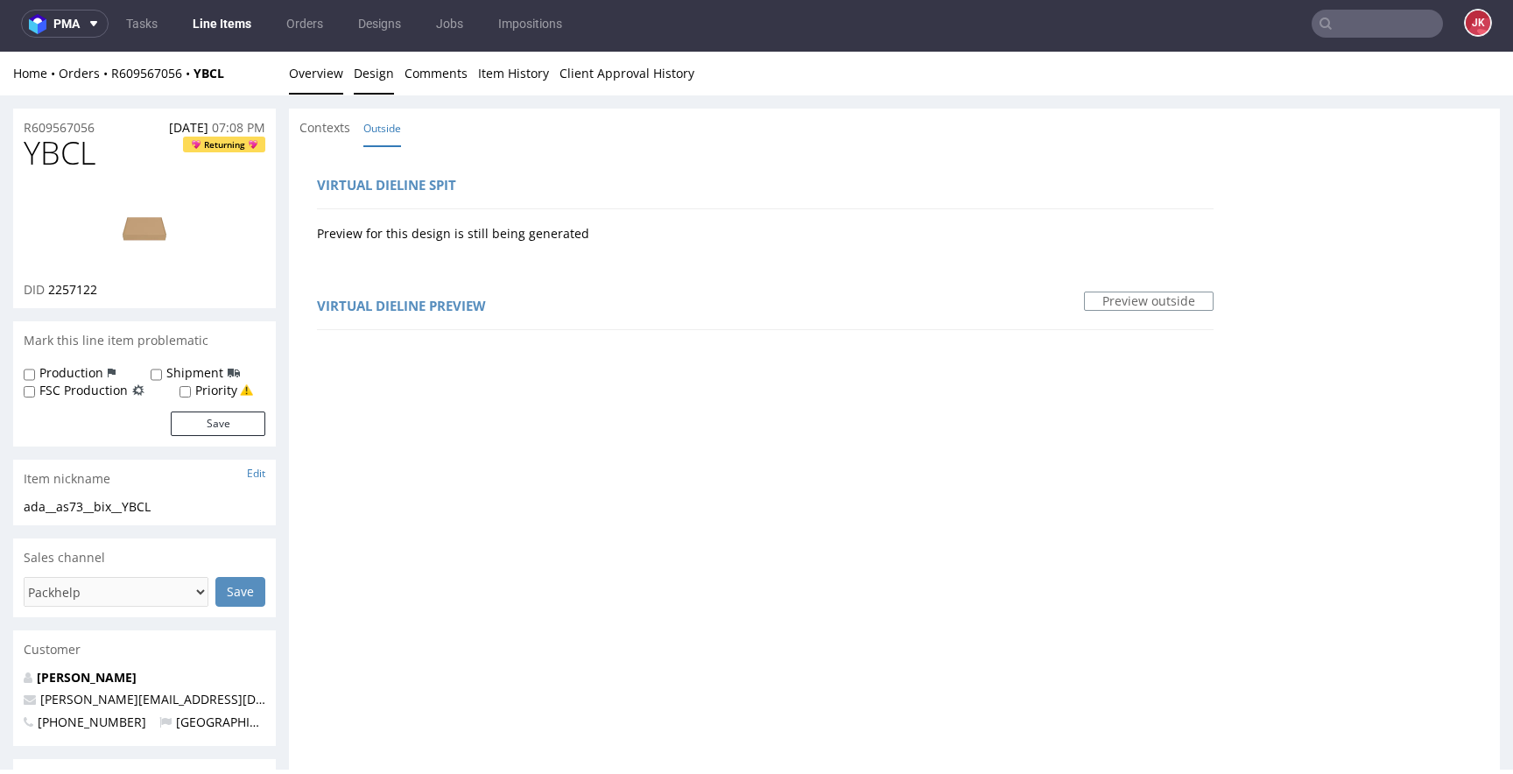
click at [334, 89] on link "Overview" at bounding box center [316, 73] width 54 height 43
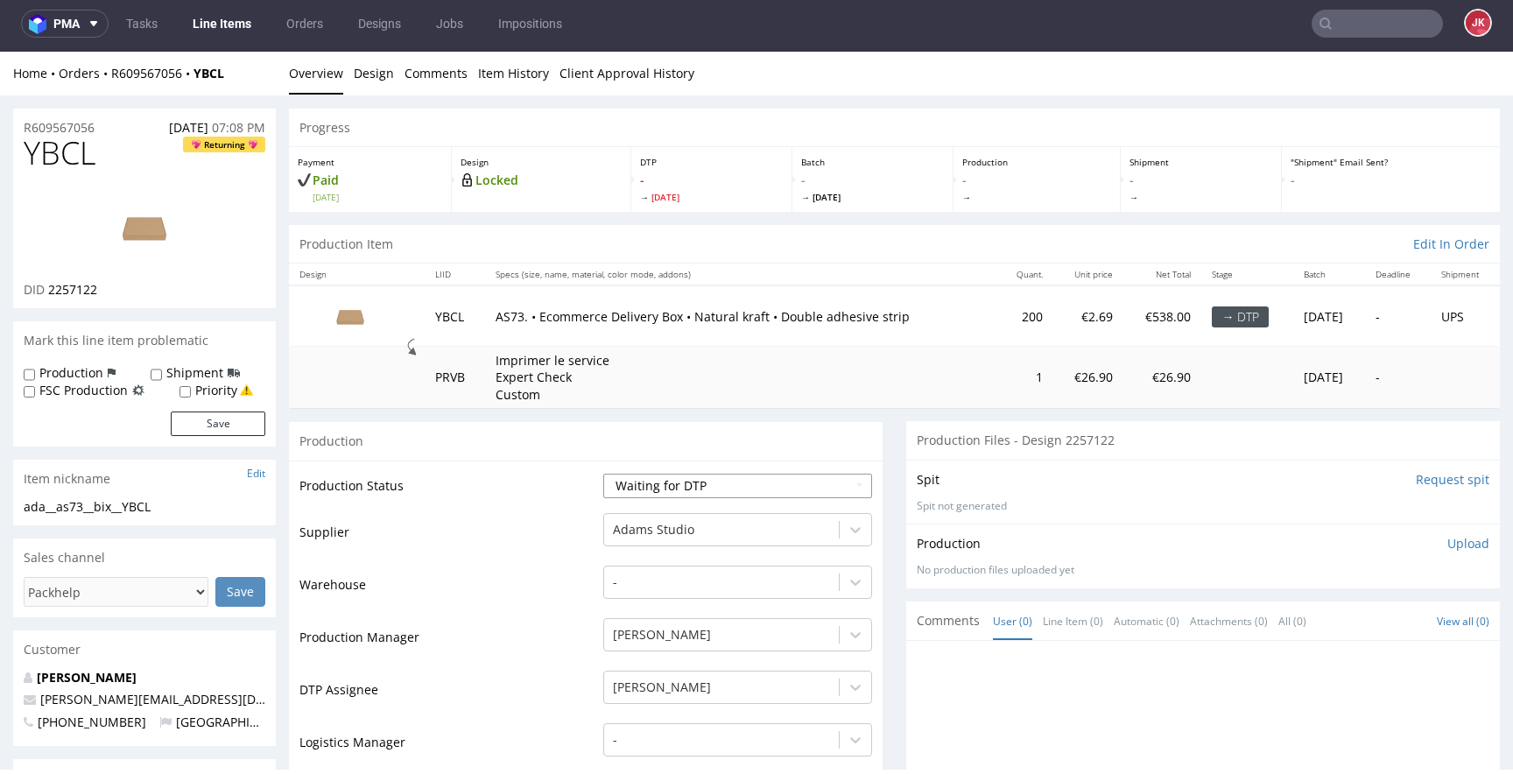
click at [630, 479] on select "Waiting for Artwork Waiting for Diecut Waiting for Mockup Waiting for DTP Waiti…" at bounding box center [737, 486] width 269 height 25
select select "dtp_in_process"
click at [603, 474] on select "Waiting for Artwork Waiting for Diecut Waiting for Mockup Waiting for DTP Waiti…" at bounding box center [737, 486] width 269 height 25
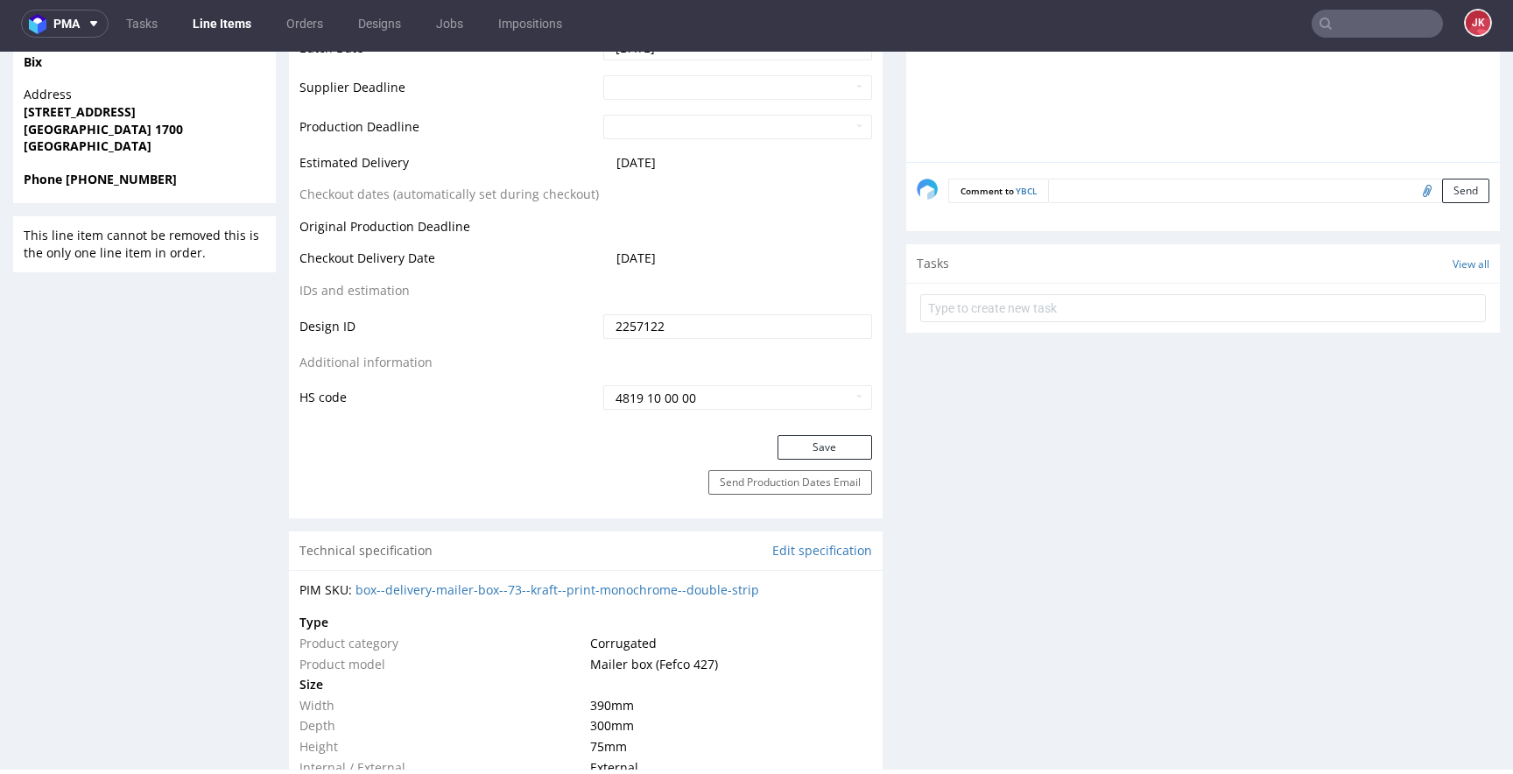
scroll to position [974, 0]
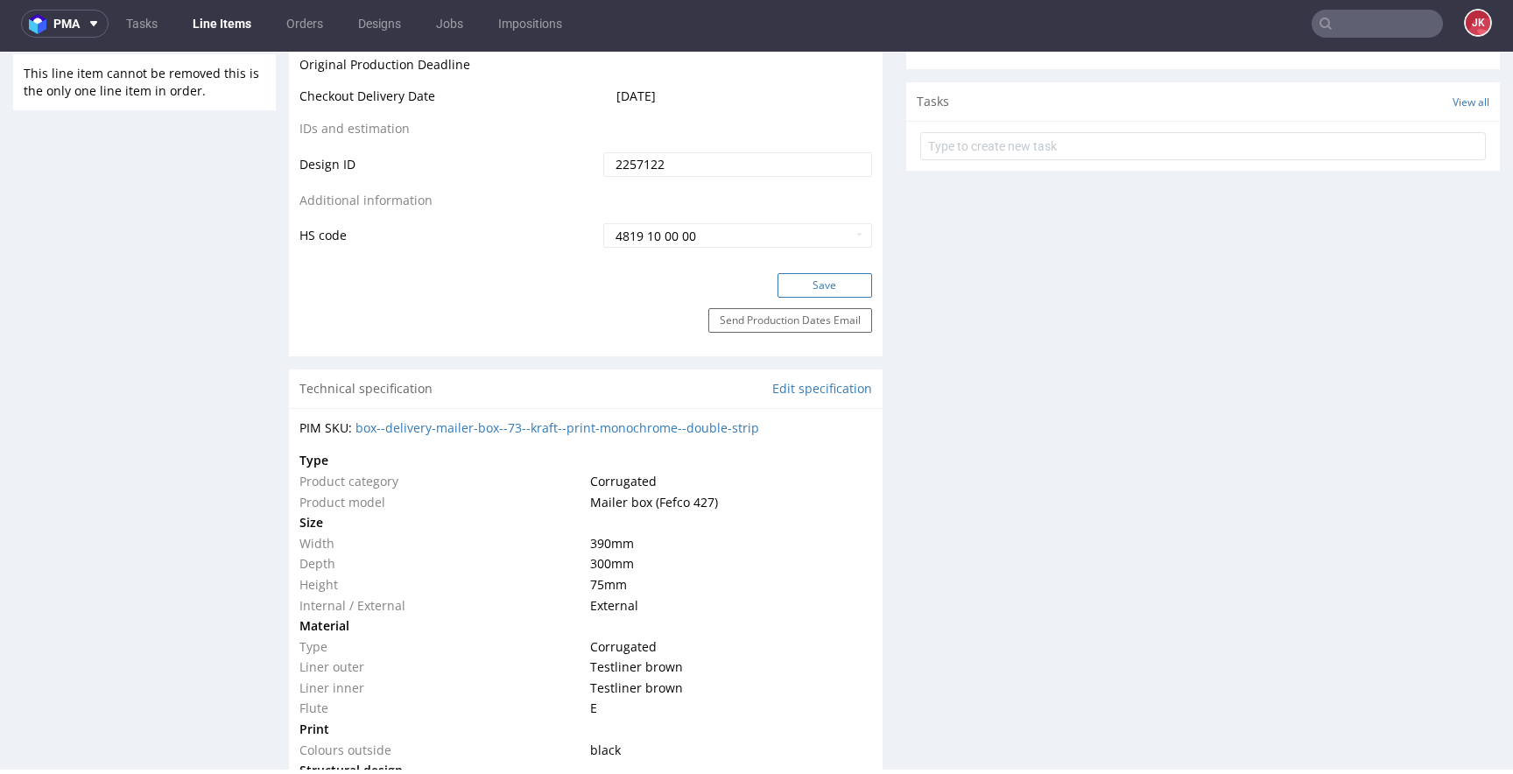
click at [806, 297] on button "Save" at bounding box center [824, 285] width 95 height 25
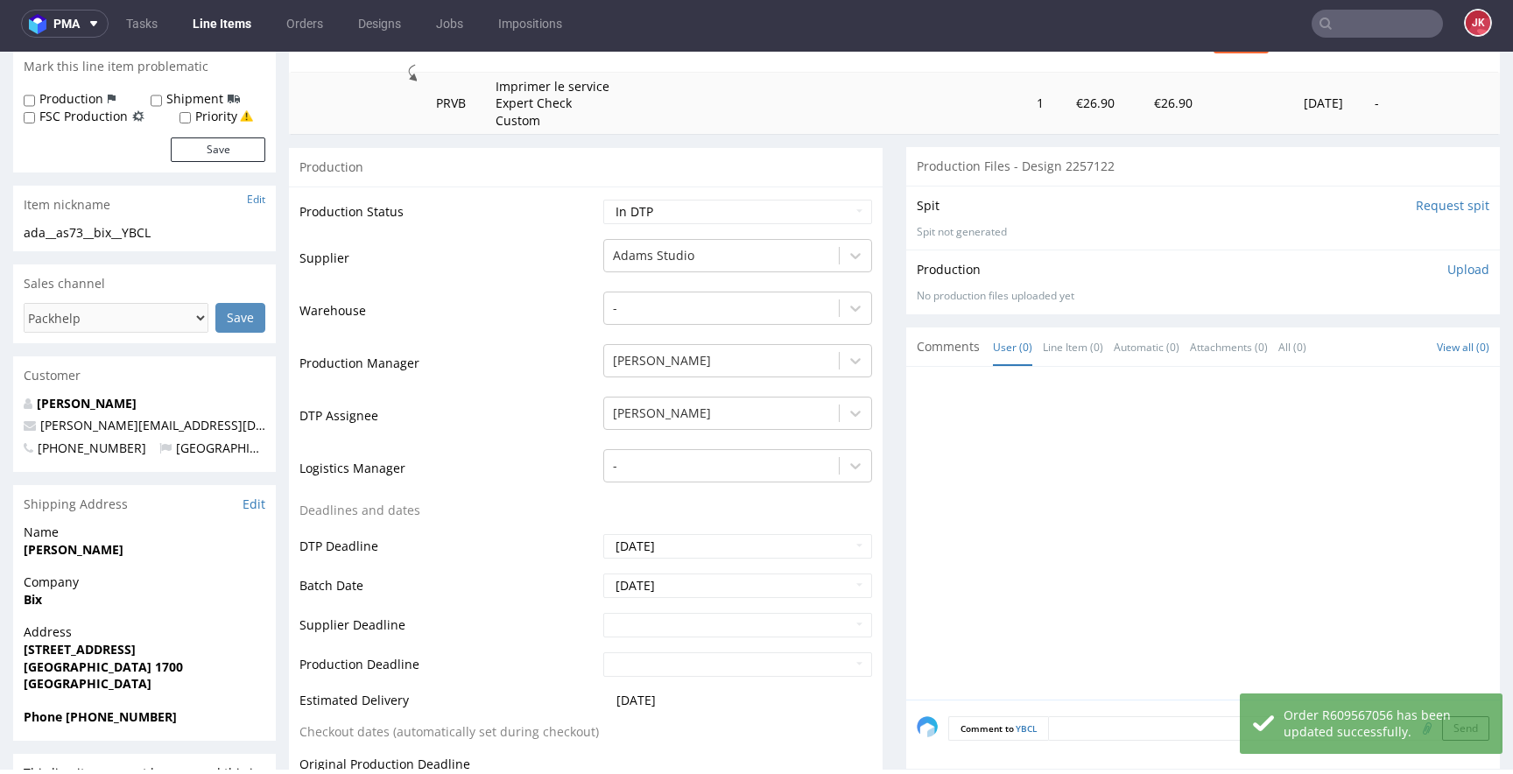
scroll to position [0, 0]
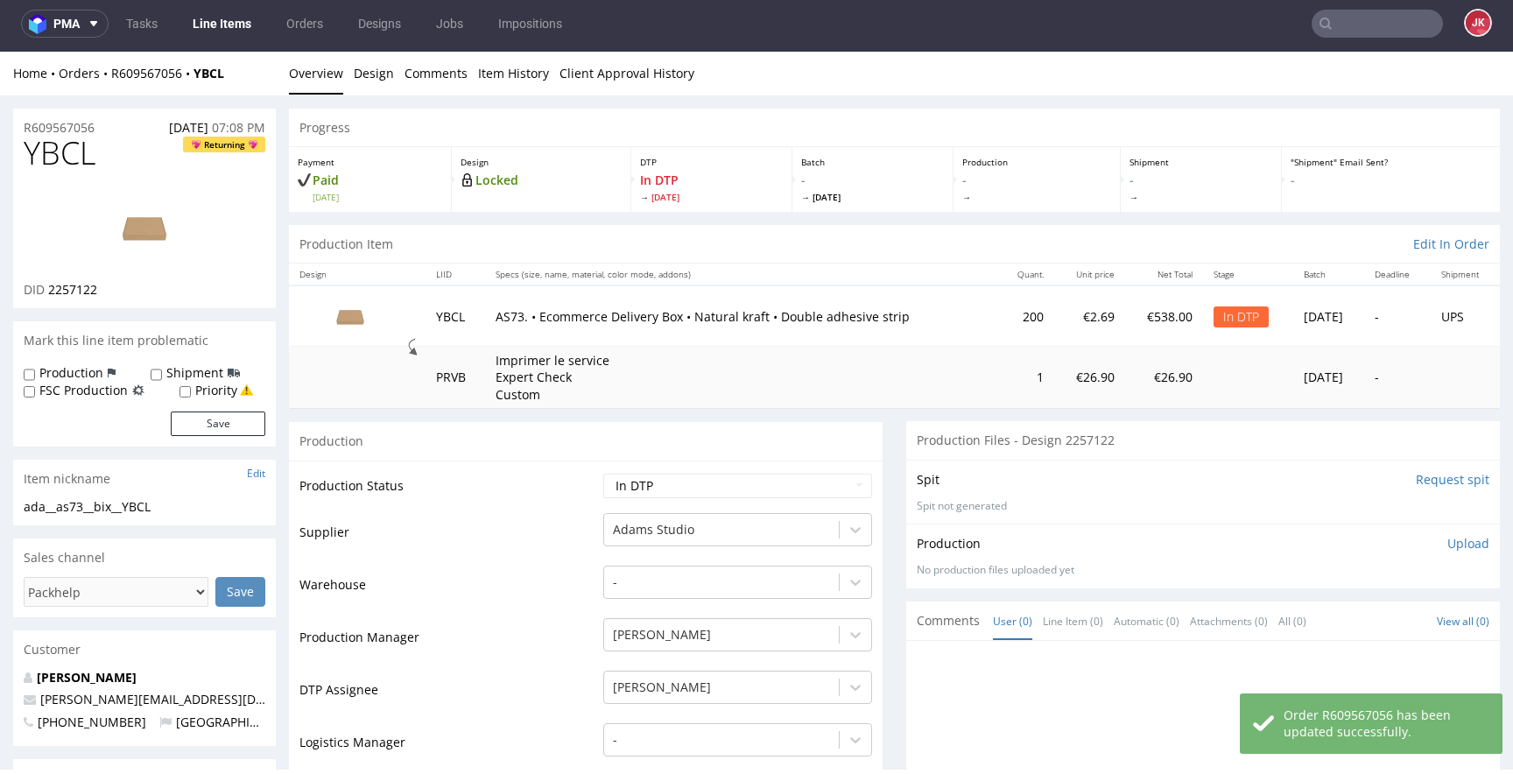
click at [574, 535] on td "Supplier" at bounding box center [448, 537] width 299 height 53
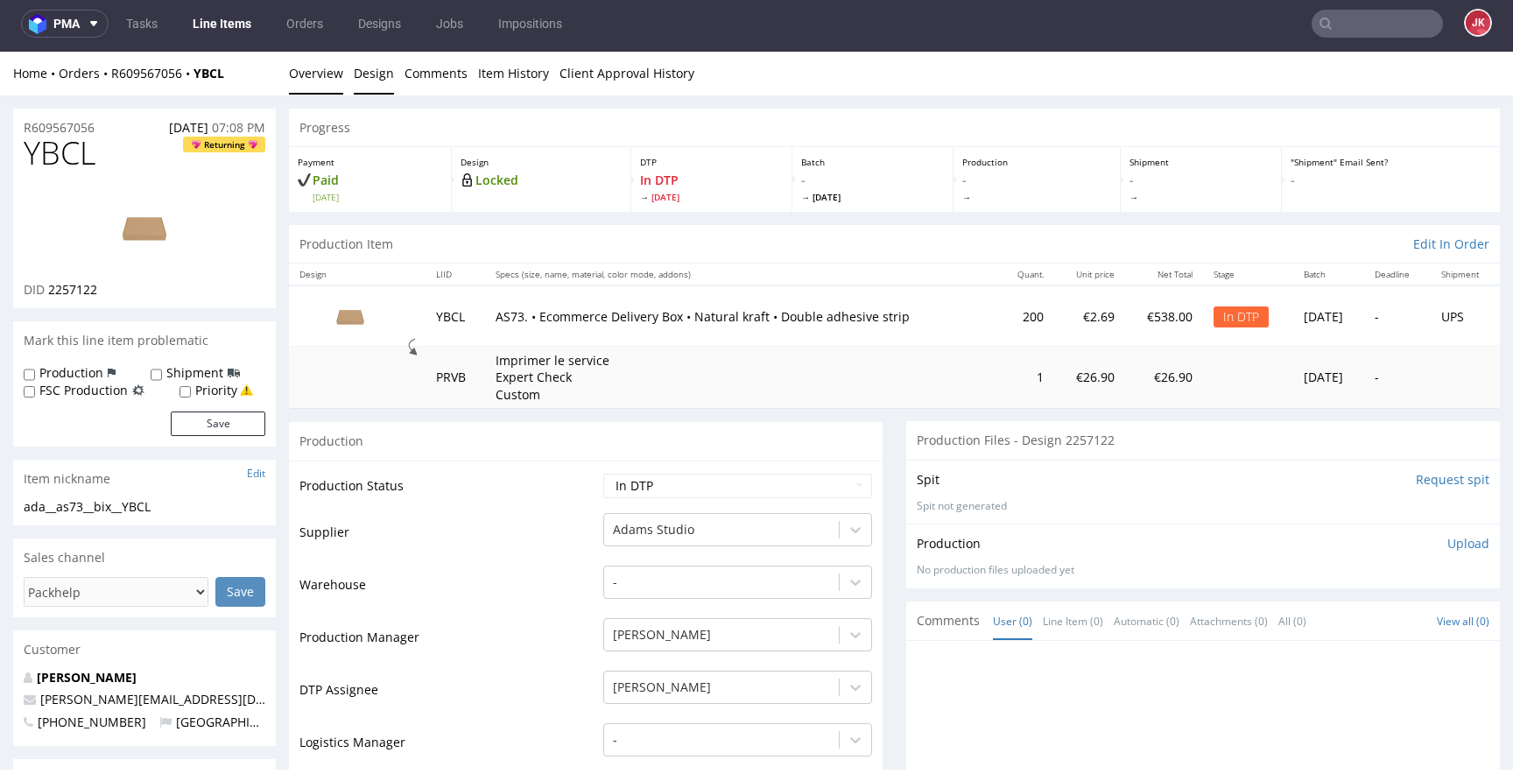
click at [360, 79] on link "Design" at bounding box center [374, 73] width 40 height 43
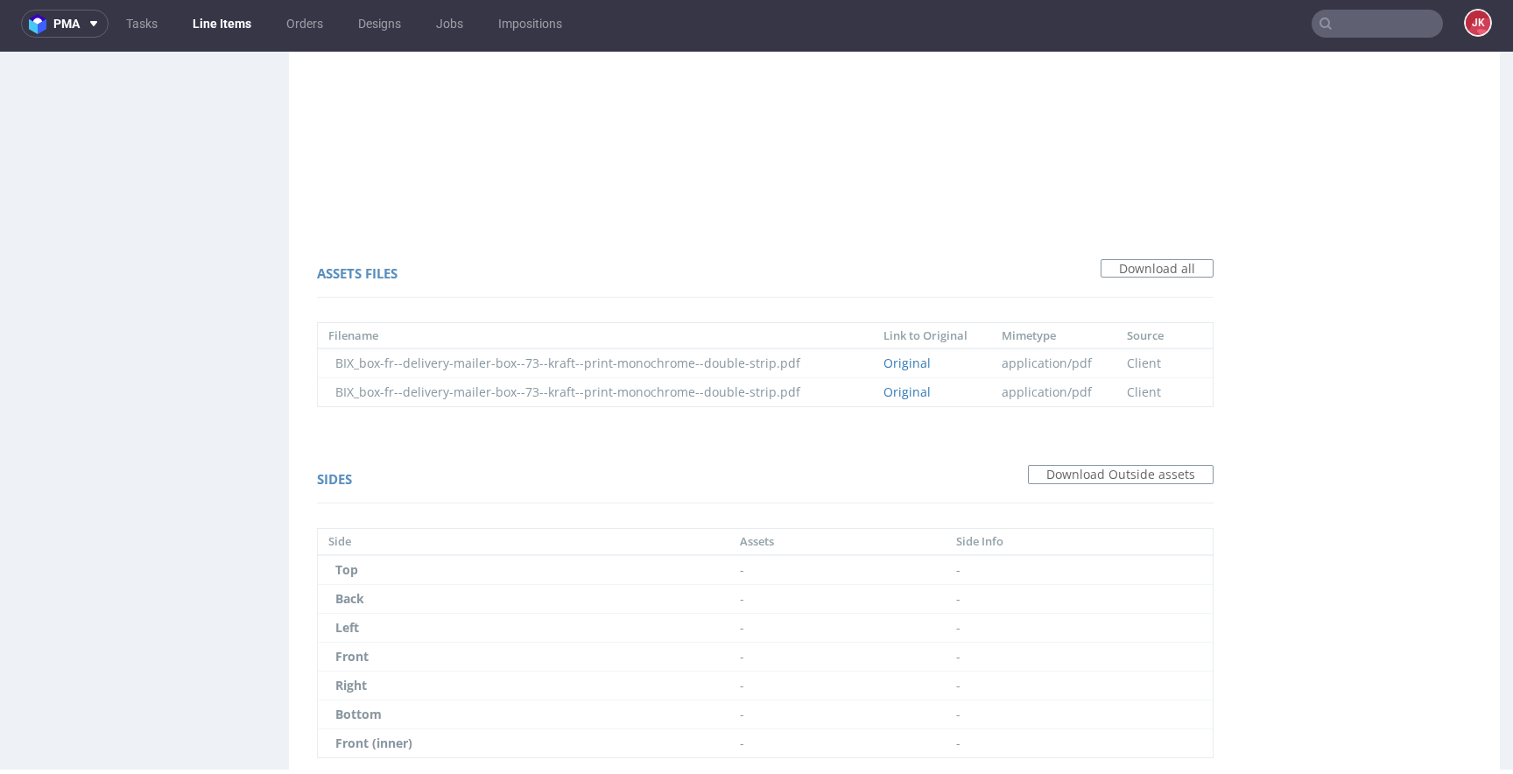
scroll to position [1081, 0]
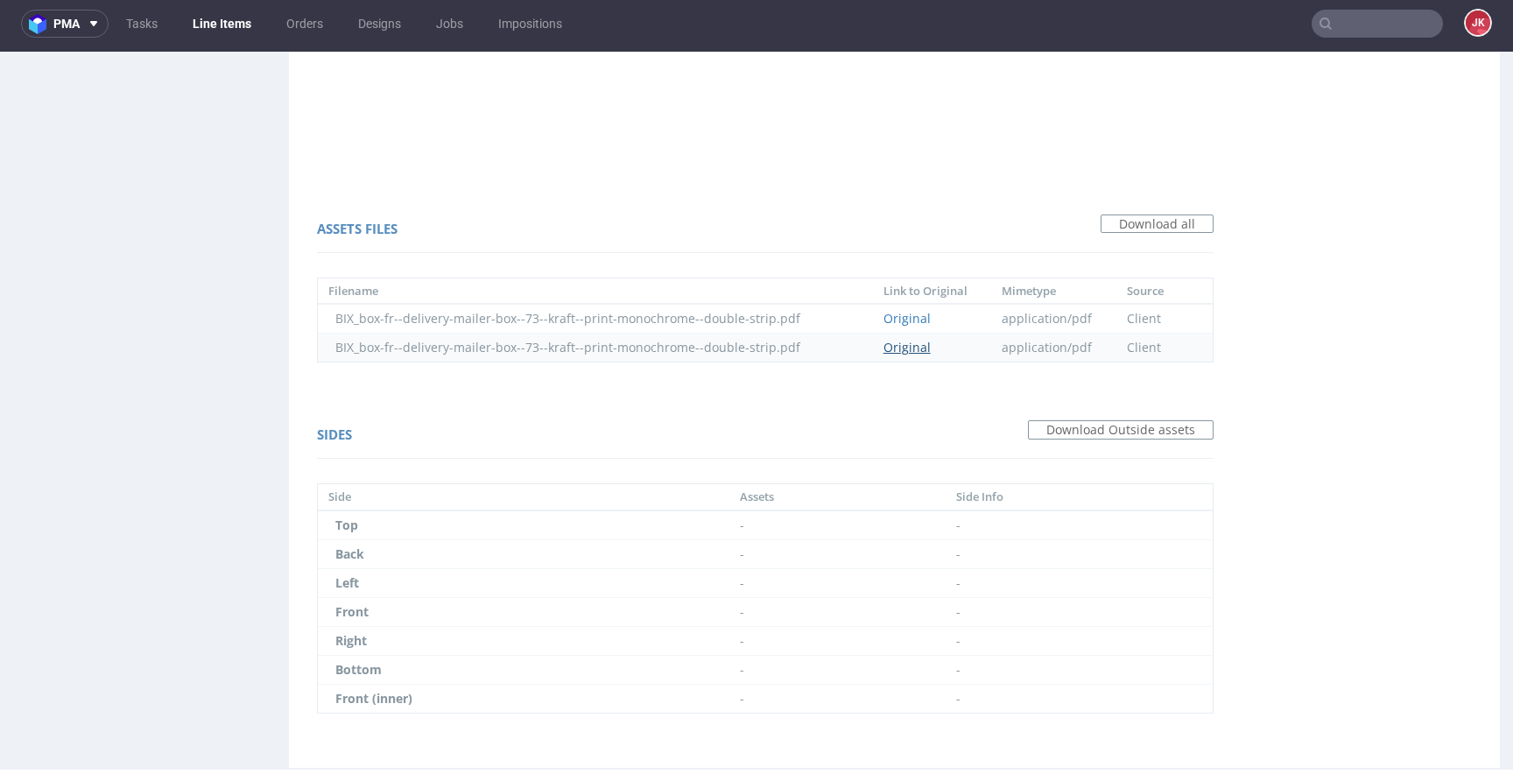
click at [909, 345] on link "Original" at bounding box center [906, 347] width 47 height 17
click at [910, 325] on link "Original" at bounding box center [906, 318] width 47 height 17
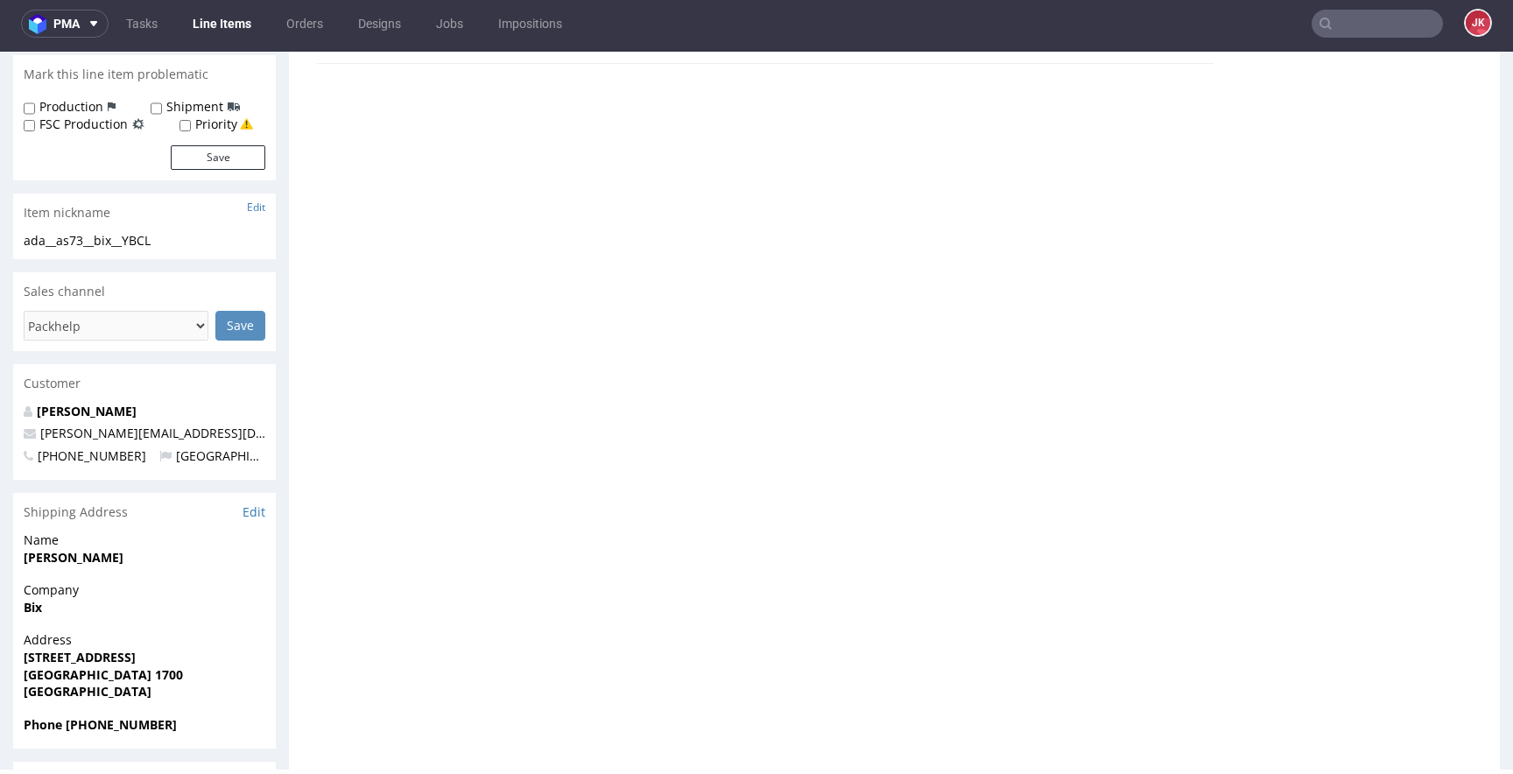
scroll to position [0, 0]
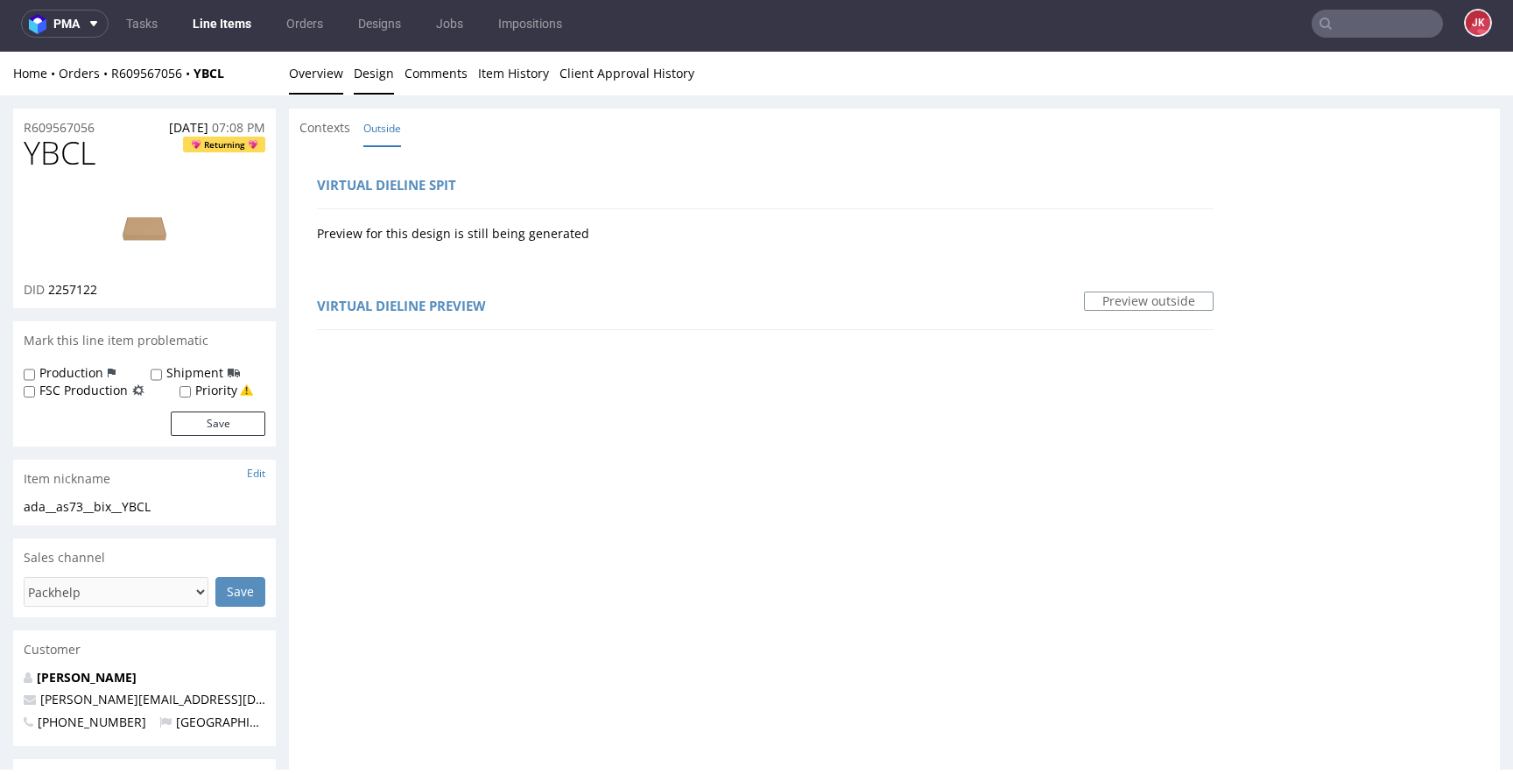
click at [300, 80] on link "Overview" at bounding box center [316, 73] width 54 height 43
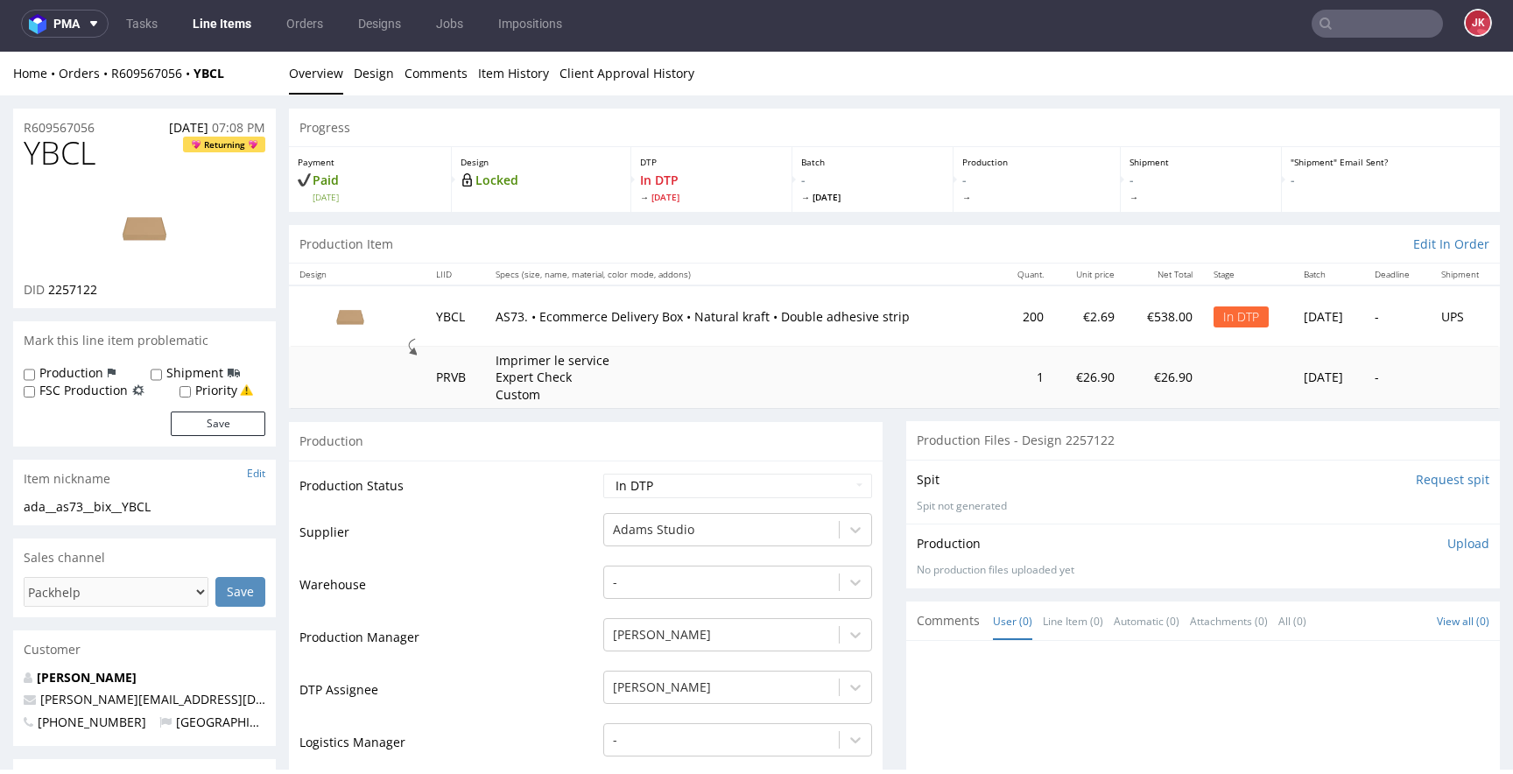
click at [521, 497] on td "Production Status" at bounding box center [448, 491] width 299 height 39
drag, startPoint x: 191, startPoint y: 506, endPoint x: 0, endPoint y: 506, distance: 190.9
copy div "ada__as73__bix__YBCL"
click at [116, 127] on div "R609567056 04.09.2025 07:08 PM" at bounding box center [144, 123] width 263 height 28
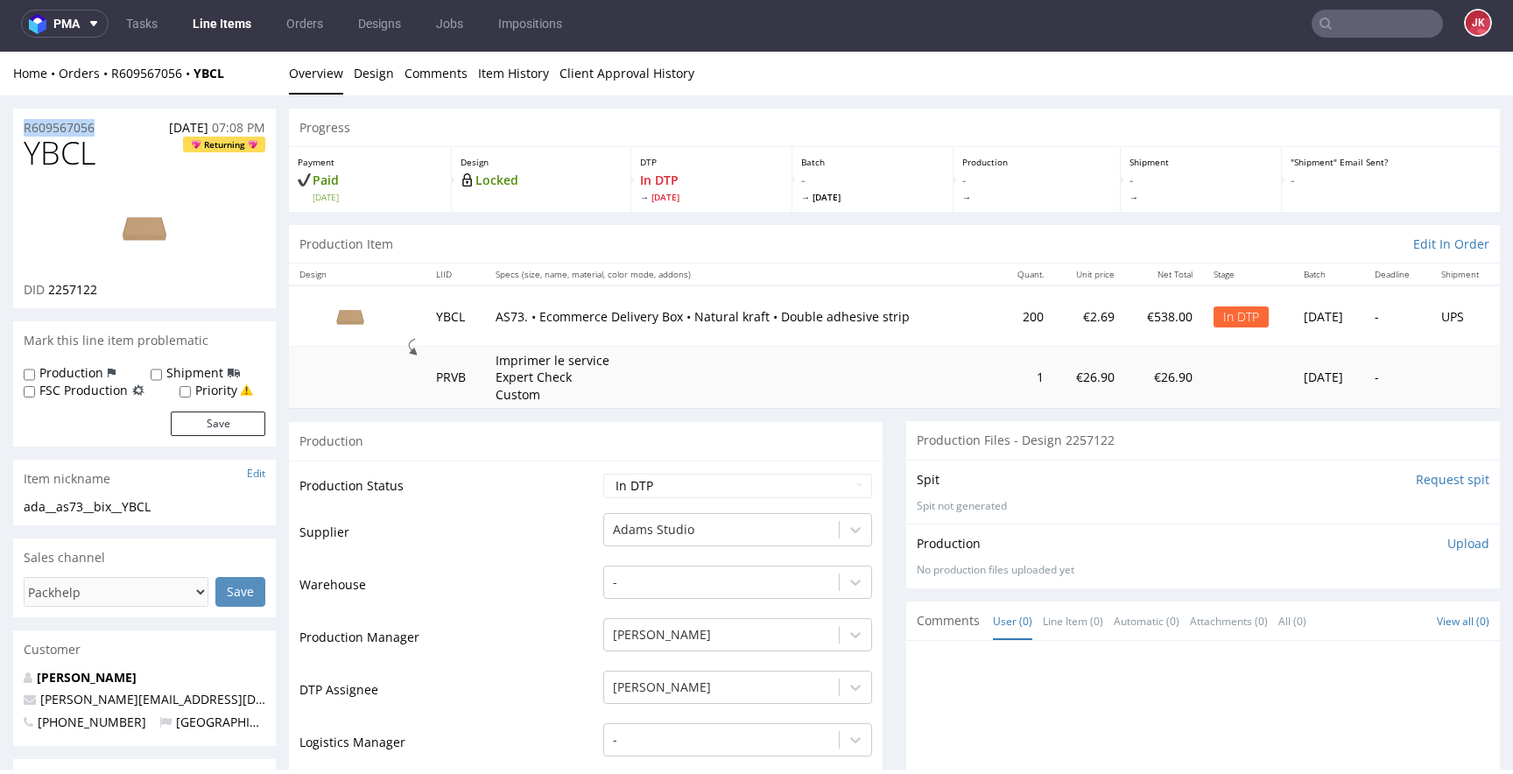
drag, startPoint x: 118, startPoint y: 126, endPoint x: 1, endPoint y: 125, distance: 117.3
copy p "R609567056"
drag, startPoint x: 48, startPoint y: 291, endPoint x: 130, endPoint y: 290, distance: 81.4
click at [130, 290] on div "DID 2257122" at bounding box center [145, 290] width 242 height 18
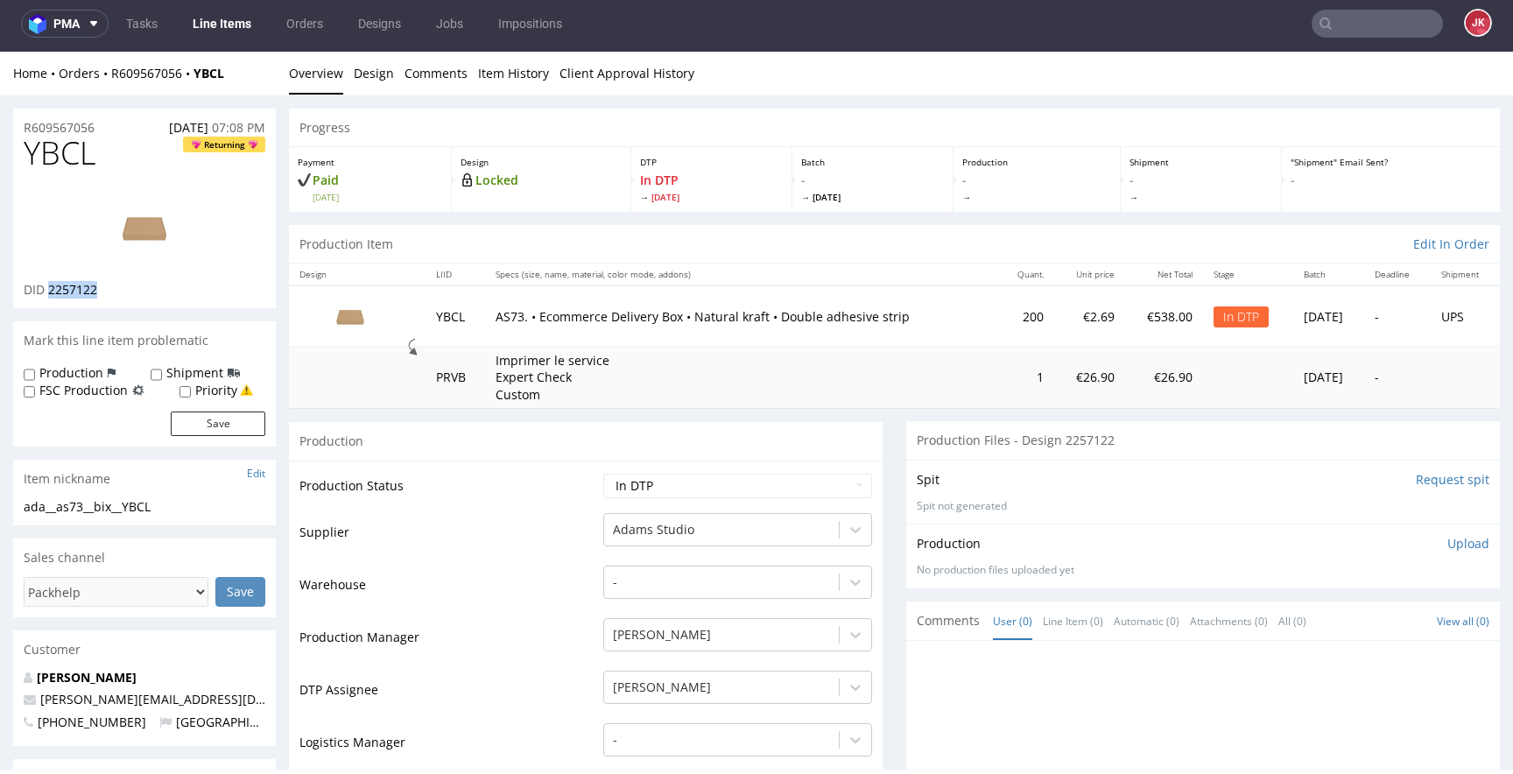
copy span "2257122"
click at [1453, 550] on p "Upload" at bounding box center [1468, 544] width 42 height 18
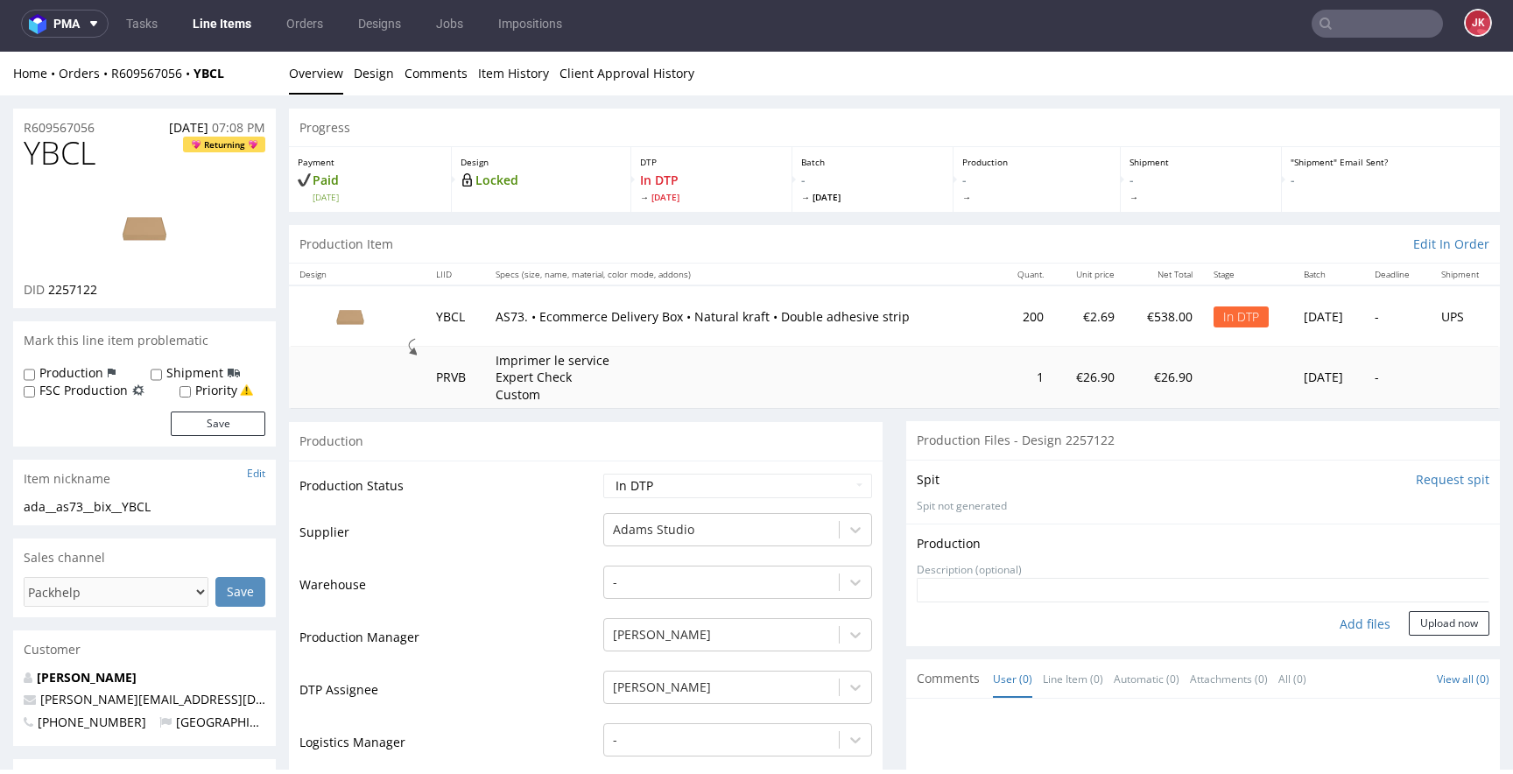
click at [1337, 631] on div "Add files" at bounding box center [1365, 624] width 88 height 26
type input "C:\fakepath\ada__as73__bix__YBCL__d2257122__oR609567056__2__outside.pdf"
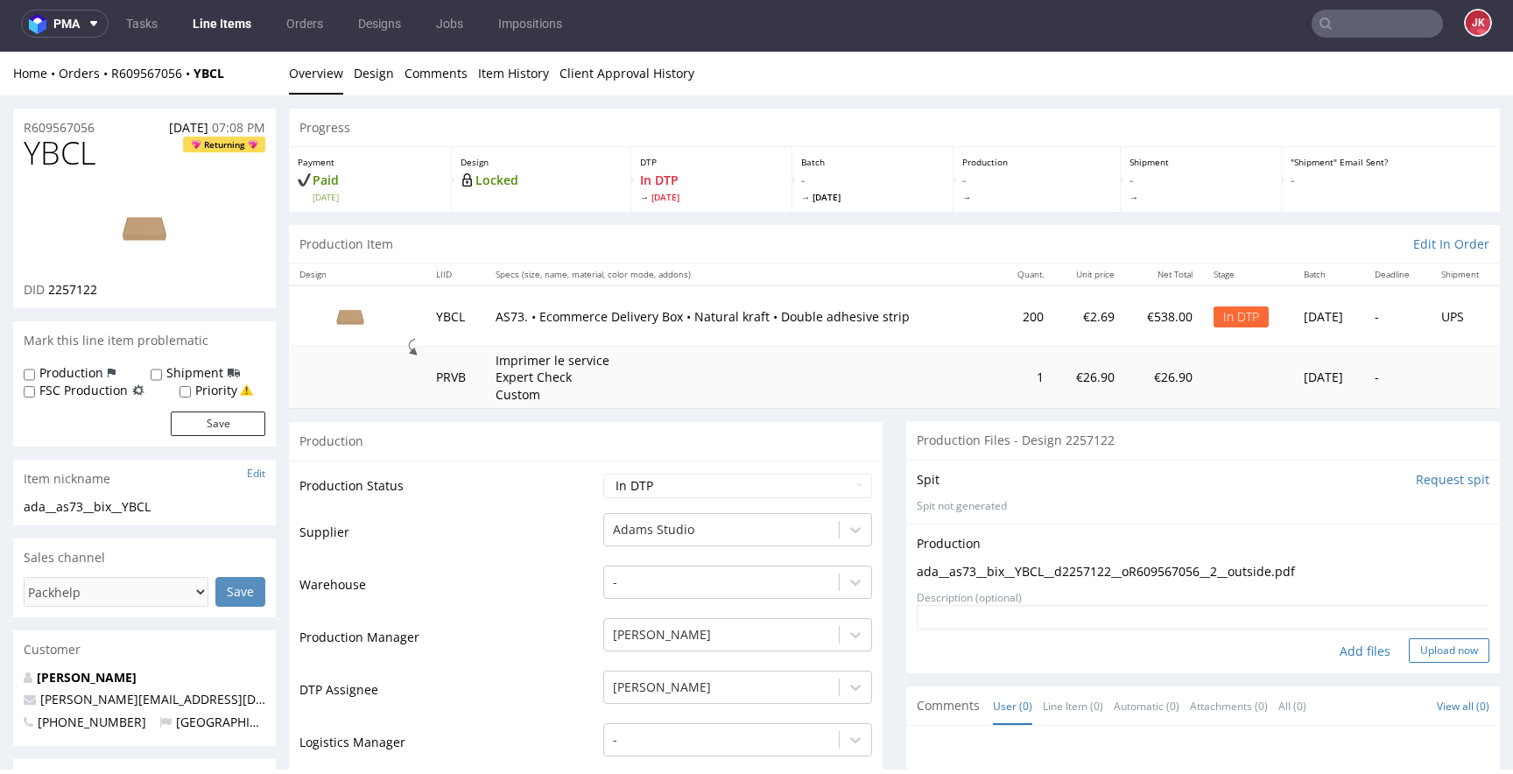
click at [1413, 651] on button "Upload now" at bounding box center [1449, 650] width 81 height 25
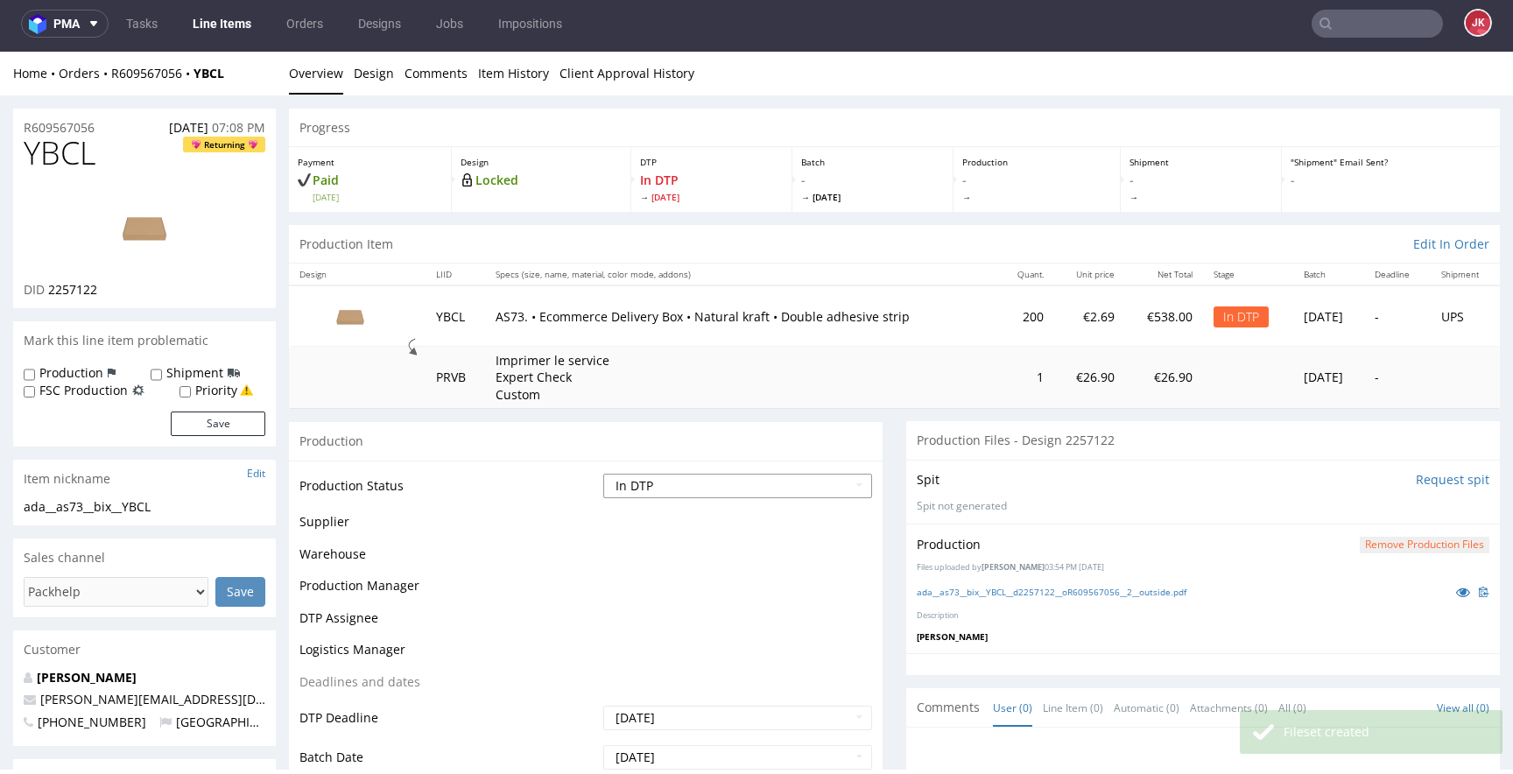
click at [757, 482] on select "Waiting for Artwork Waiting for Diecut Waiting for Mockup Waiting for DTP Waiti…" at bounding box center [737, 486] width 269 height 25
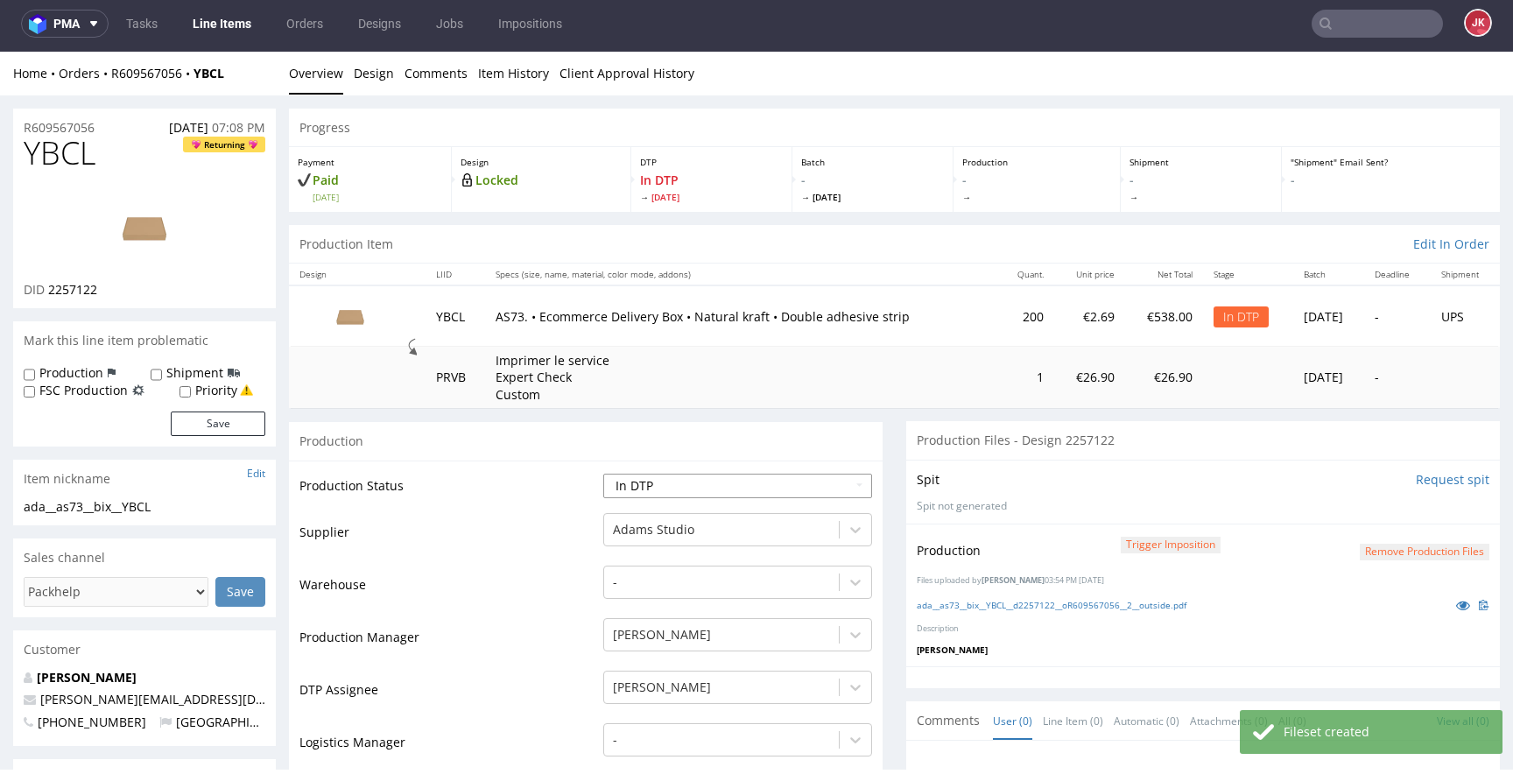
select select "dtp_production_ready"
click at [603, 474] on select "Waiting for Artwork Waiting for Diecut Waiting for Mockup Waiting for DTP Waiti…" at bounding box center [737, 486] width 269 height 25
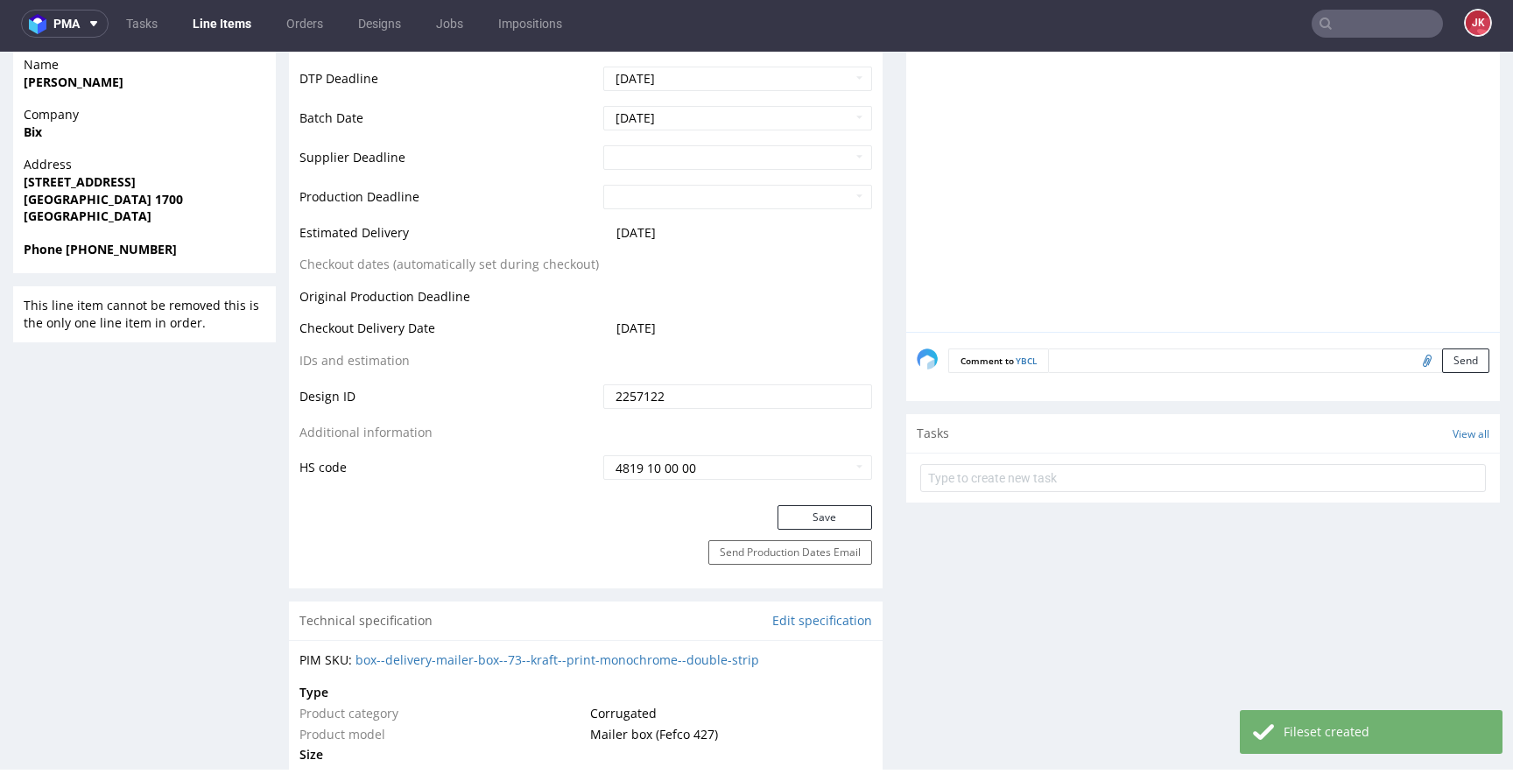
scroll to position [816, 0]
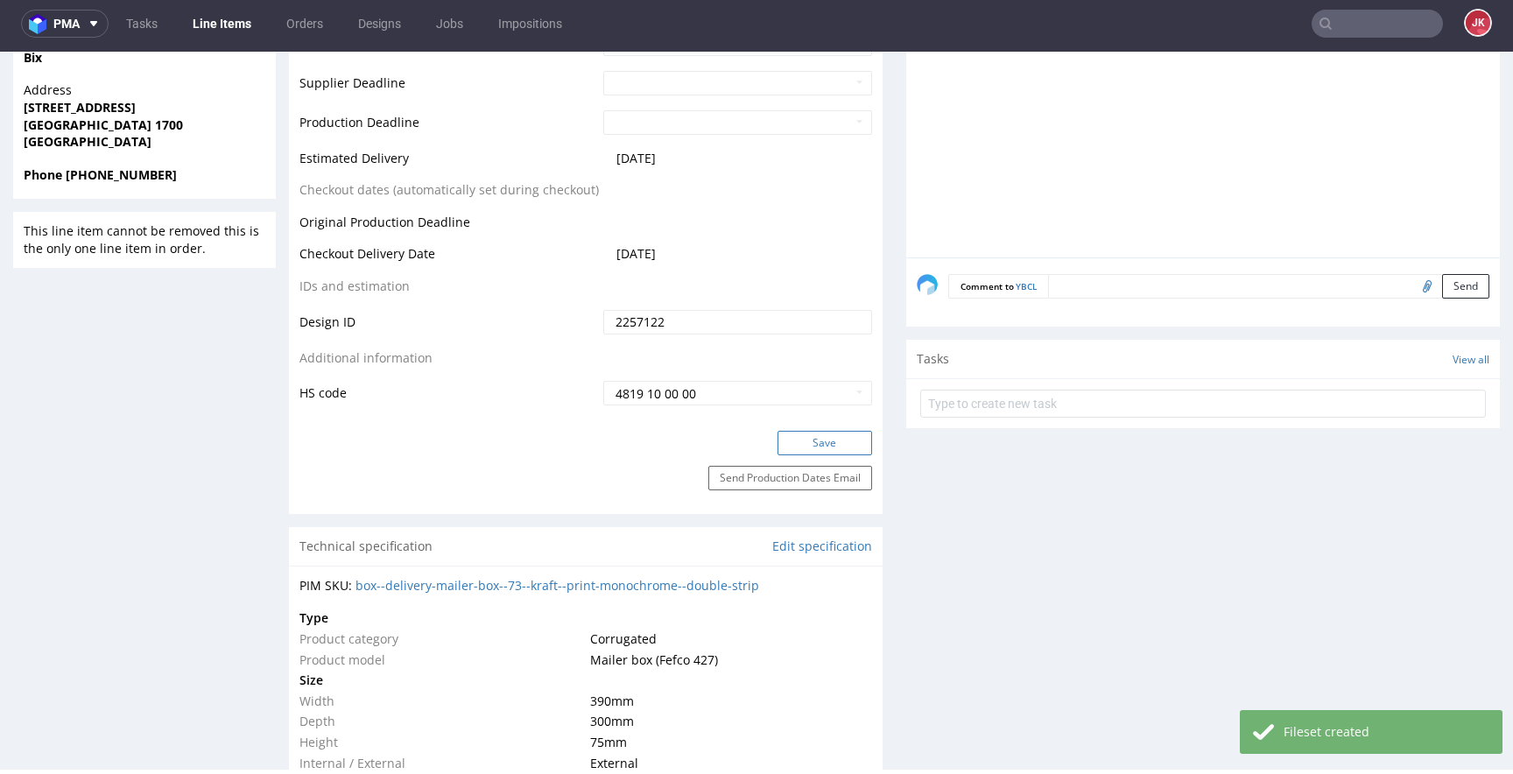
click at [821, 452] on button "Save" at bounding box center [824, 443] width 95 height 25
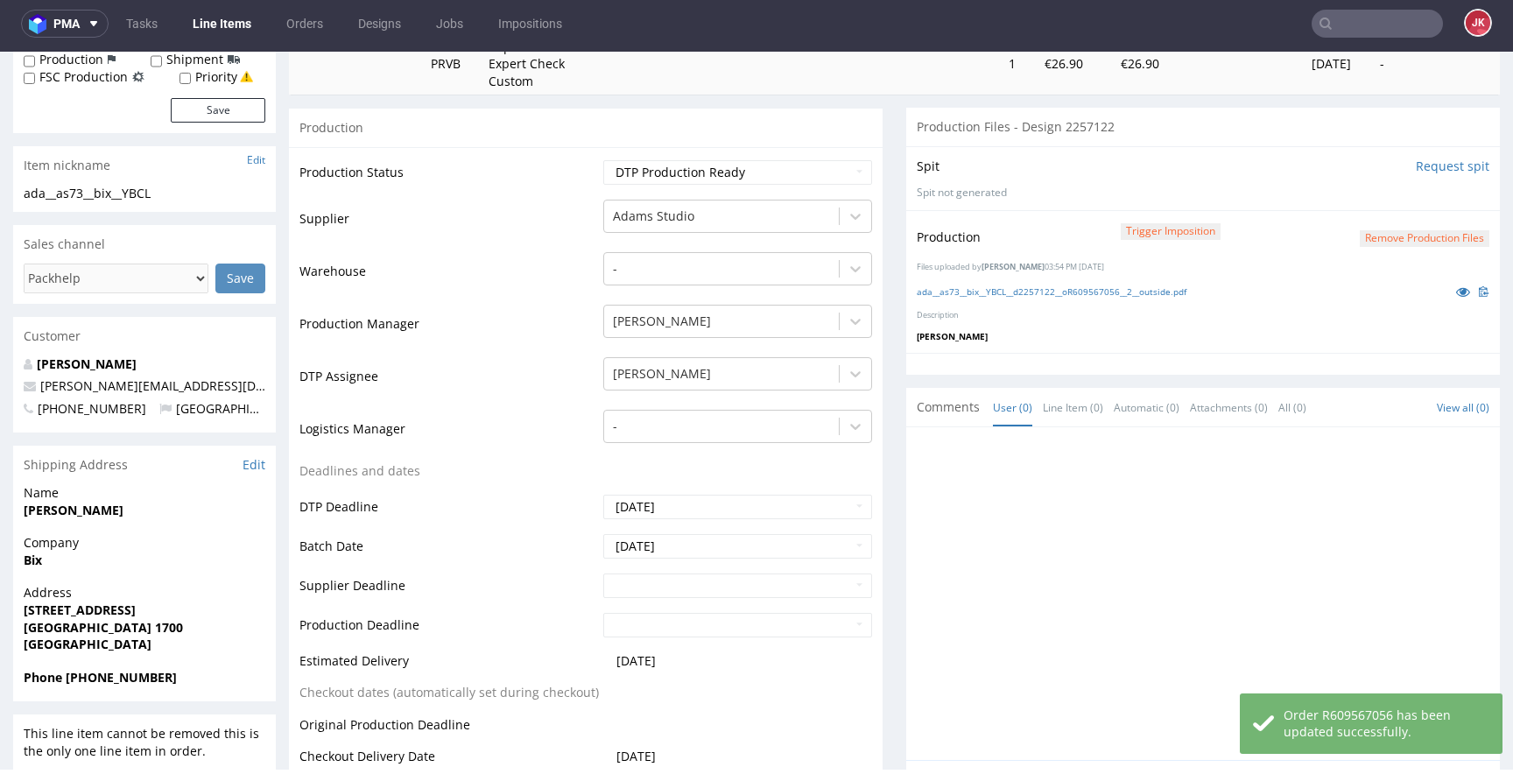
scroll to position [0, 0]
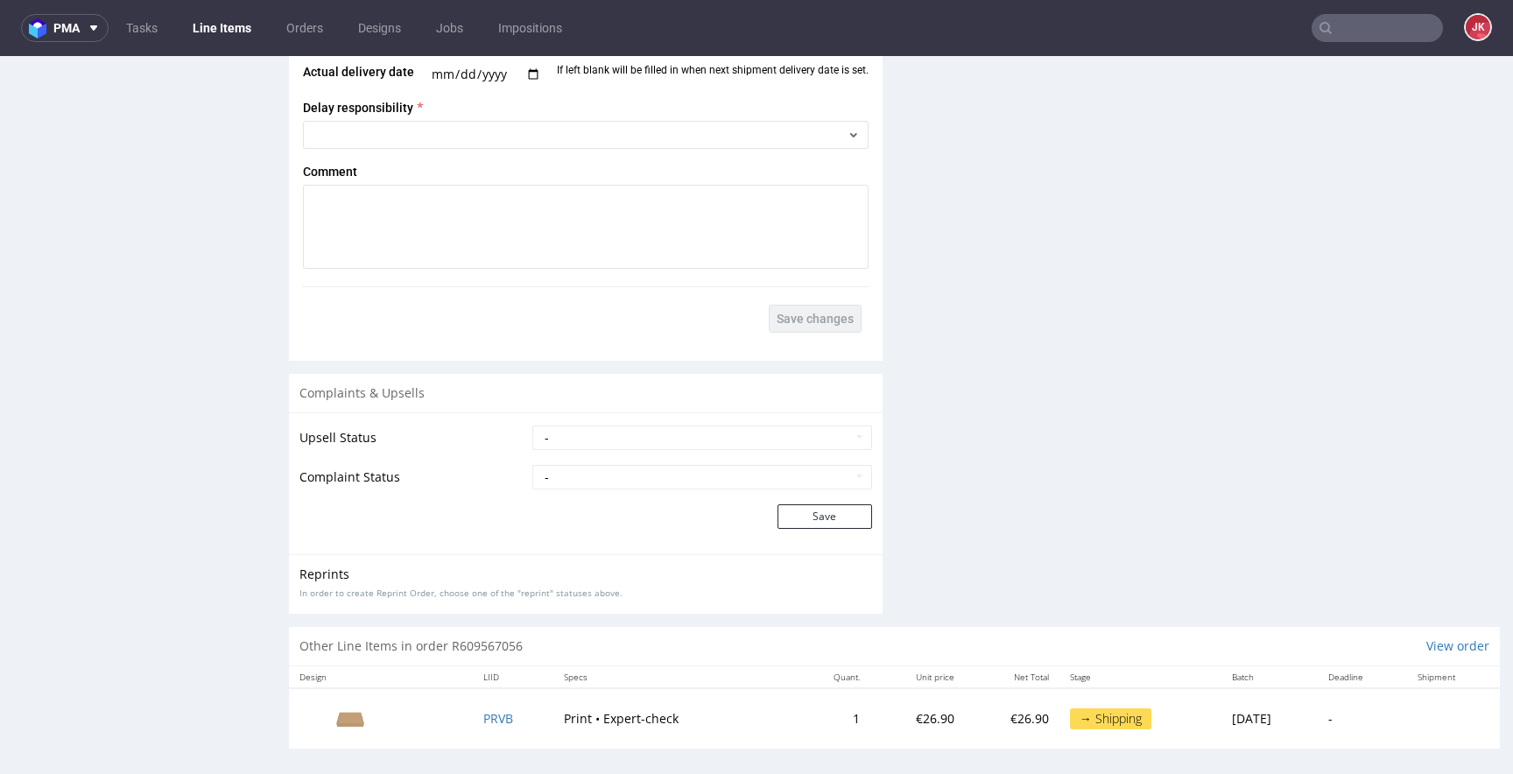
scroll to position [2501, 0]
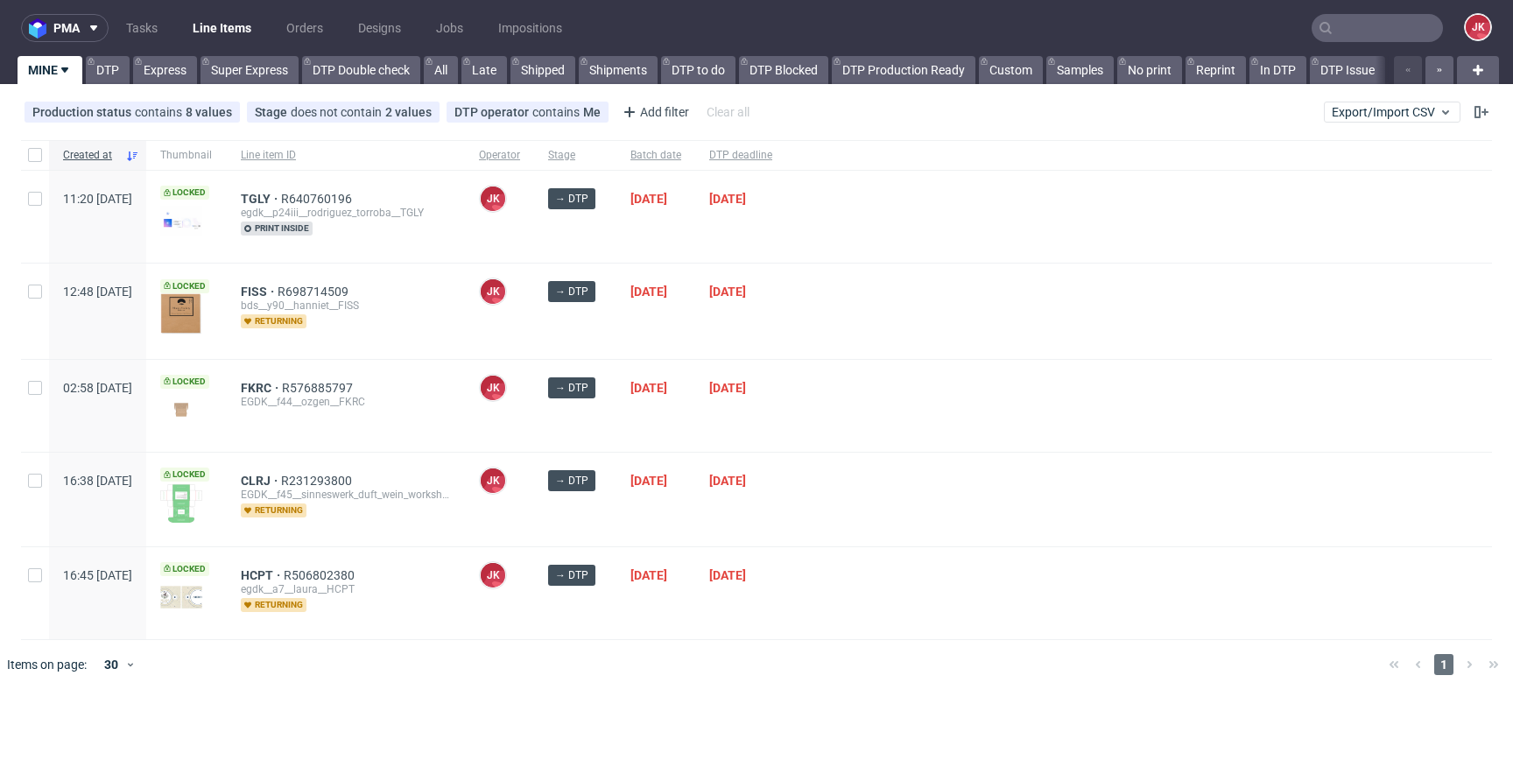
click at [667, 327] on div "[DATE]" at bounding box center [655, 311] width 79 height 95
click at [281, 194] on span "TGLY" at bounding box center [261, 199] width 40 height 14
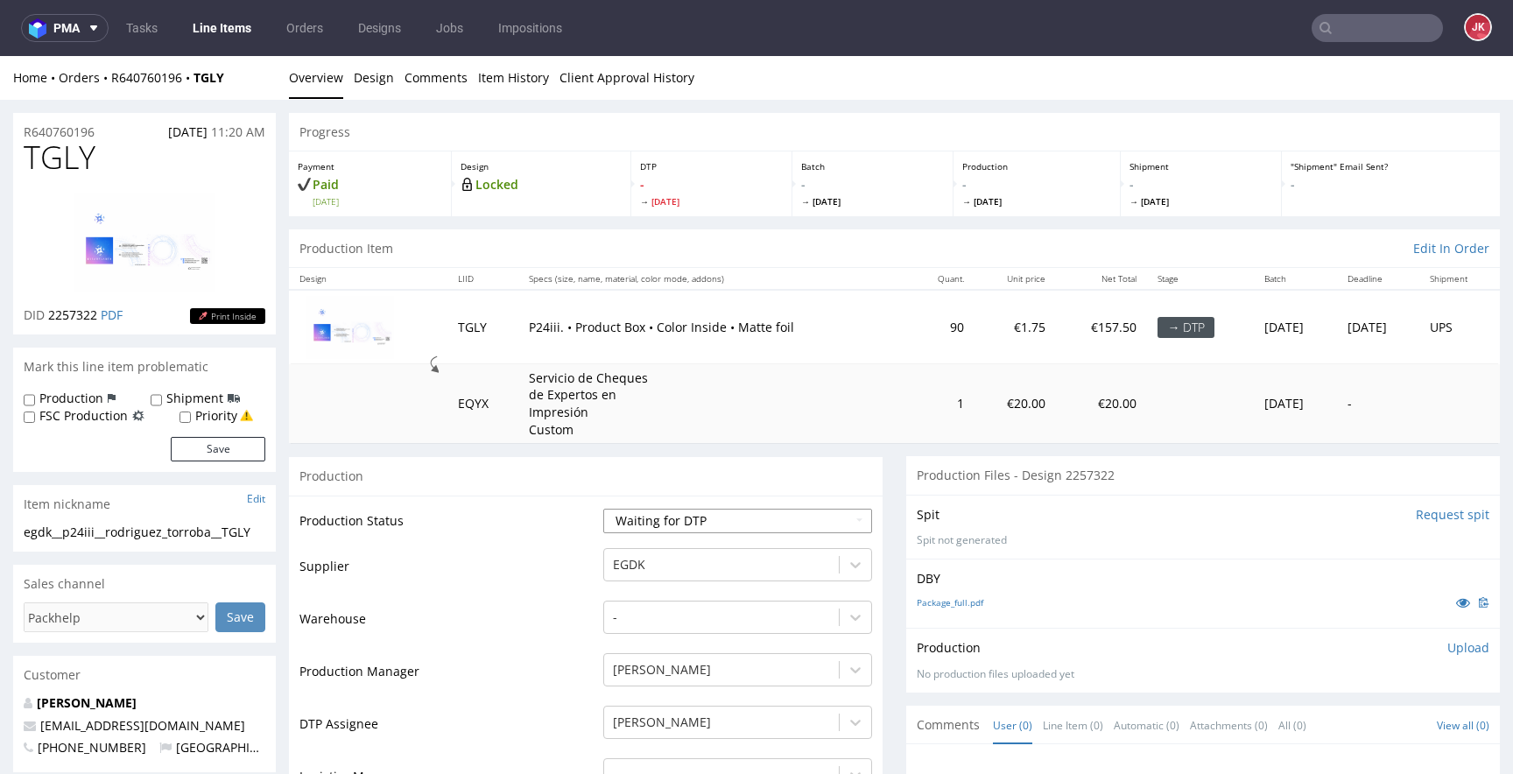
click at [687, 510] on select "Waiting for Artwork Waiting for Diecut Waiting for Mockup Waiting for DTP Waiti…" at bounding box center [737, 521] width 269 height 25
click at [931, 606] on link "Package_full.pdf" at bounding box center [950, 602] width 67 height 12
click at [559, 520] on td "Production Status" at bounding box center [448, 526] width 299 height 39
click at [638, 517] on select "Waiting for Artwork Waiting for Diecut Waiting for Mockup Waiting for DTP Waiti…" at bounding box center [737, 521] width 269 height 25
select select "dtp_in_process"
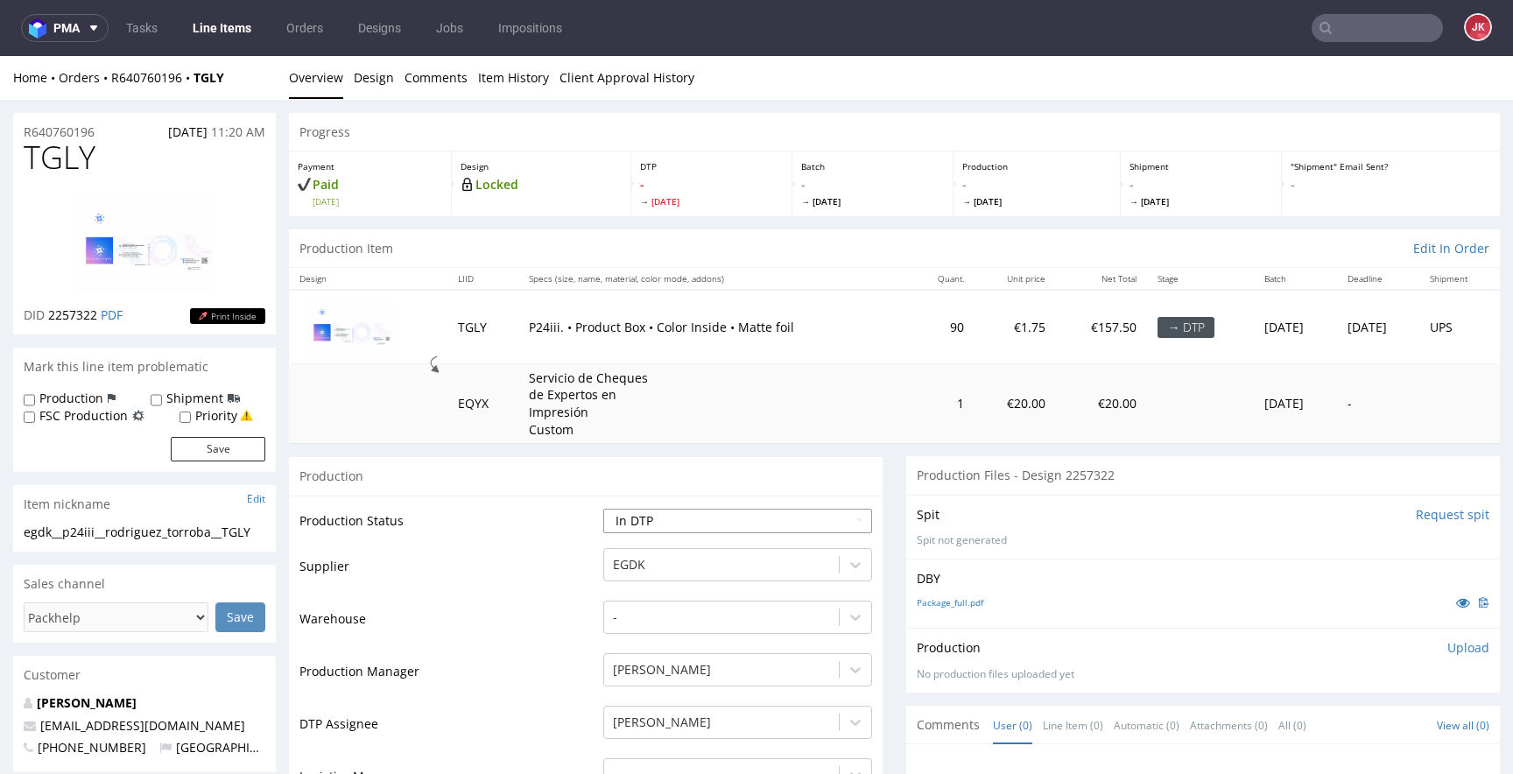
click at [603, 509] on select "Waiting for Artwork Waiting for Diecut Waiting for Mockup Waiting for DTP Waiti…" at bounding box center [737, 521] width 269 height 25
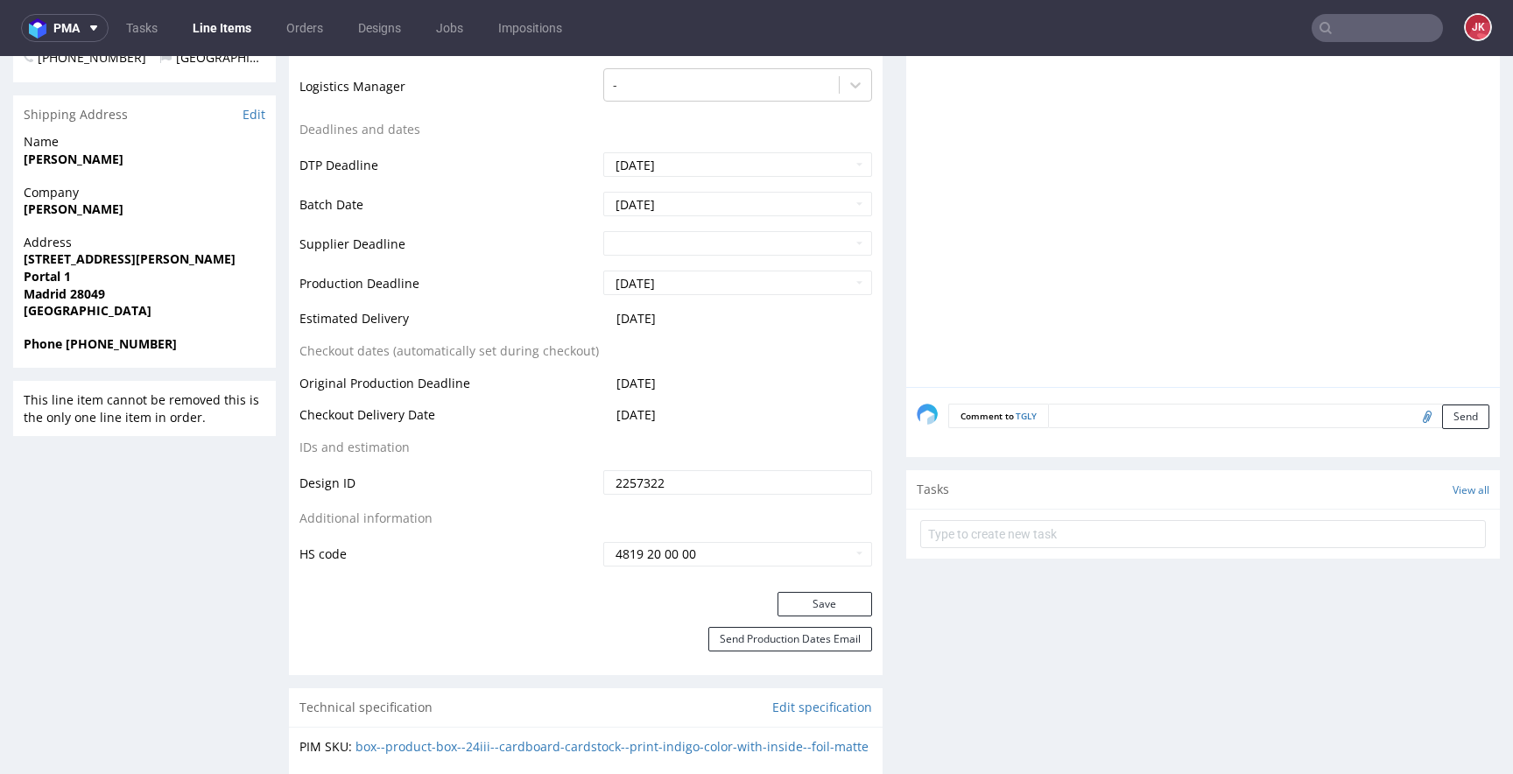
scroll to position [695, 0]
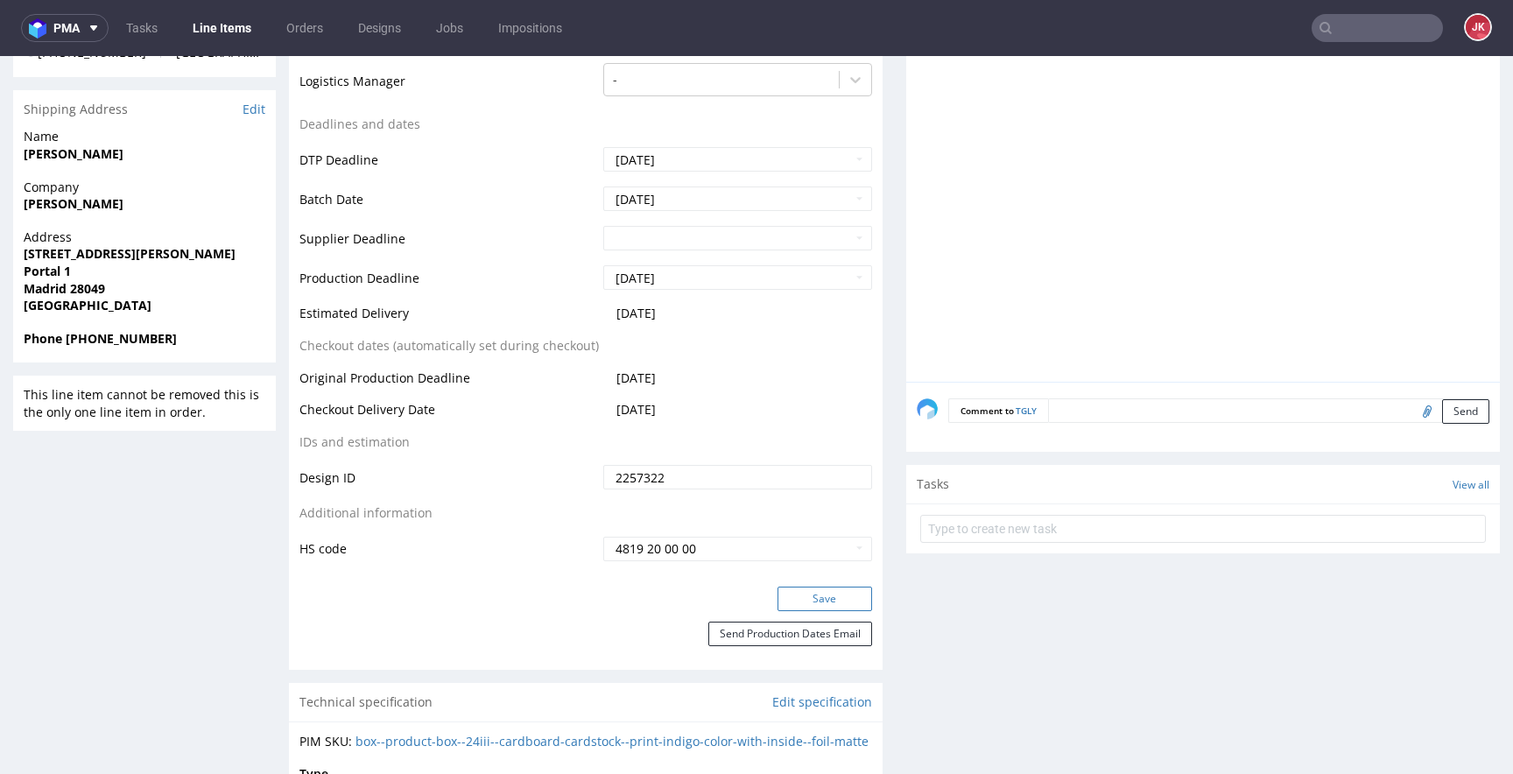
click at [788, 595] on button "Save" at bounding box center [824, 599] width 95 height 25
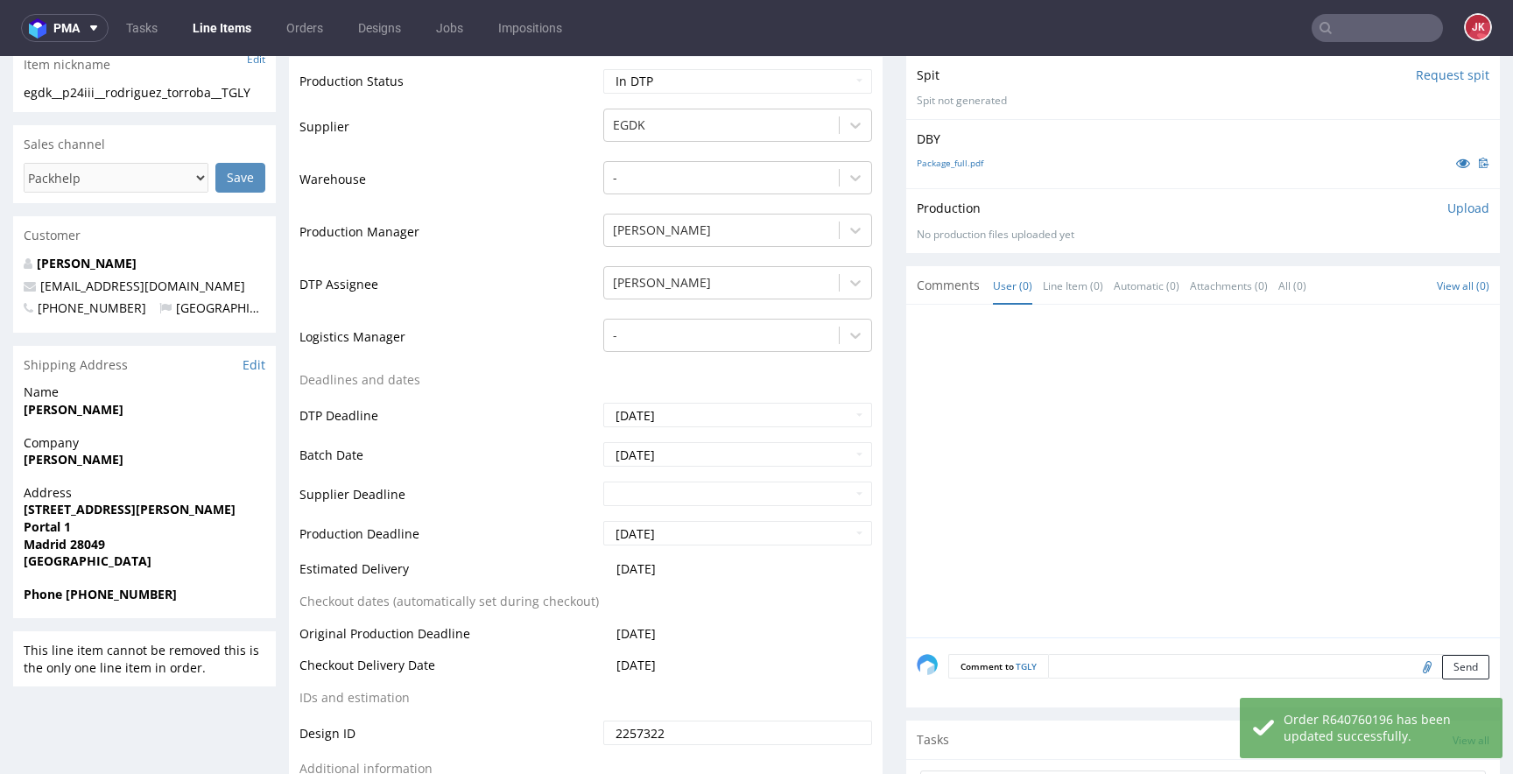
scroll to position [0, 0]
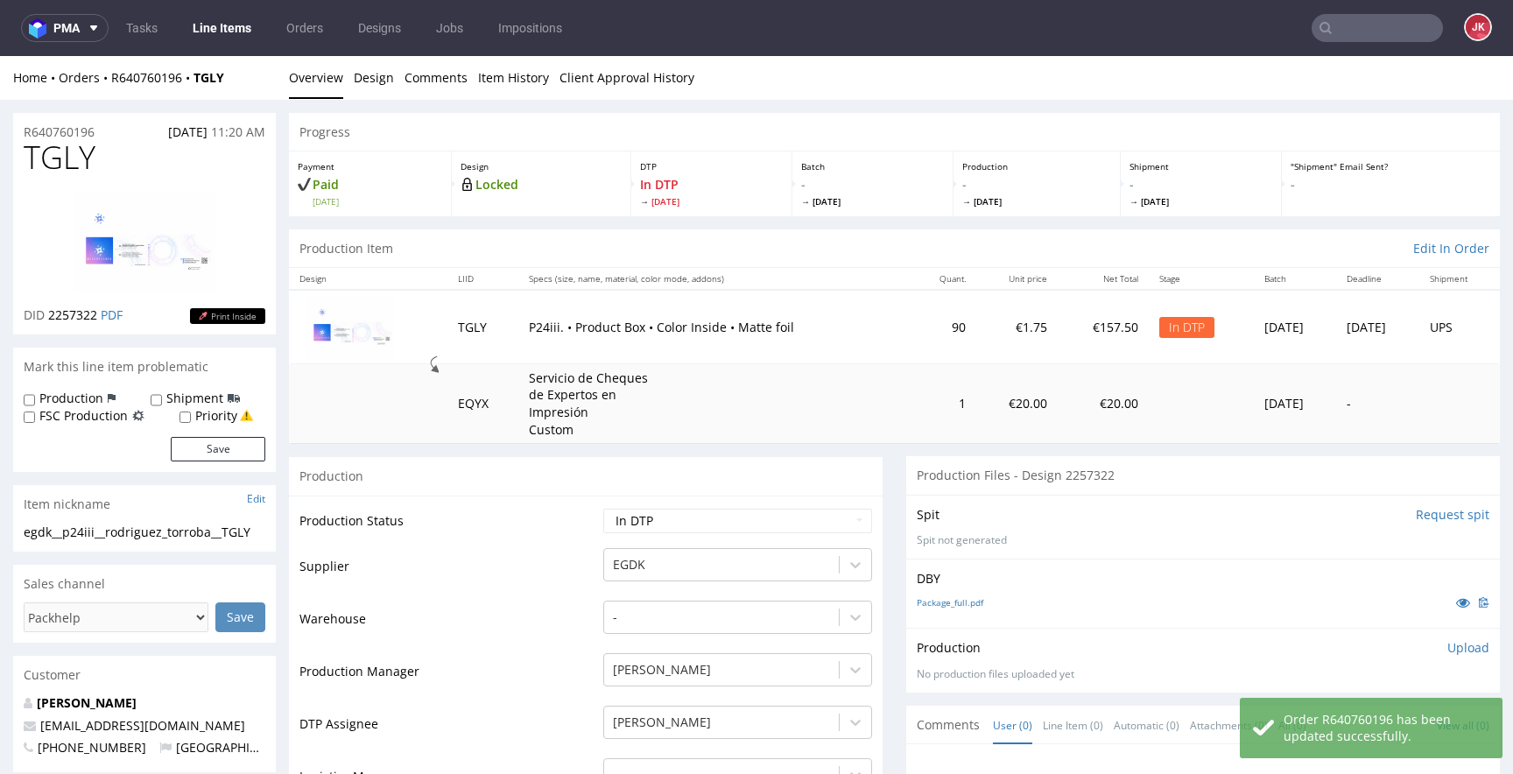
click at [349, 75] on li "Overview" at bounding box center [321, 78] width 65 height 18
click at [372, 73] on link "Design" at bounding box center [374, 77] width 40 height 43
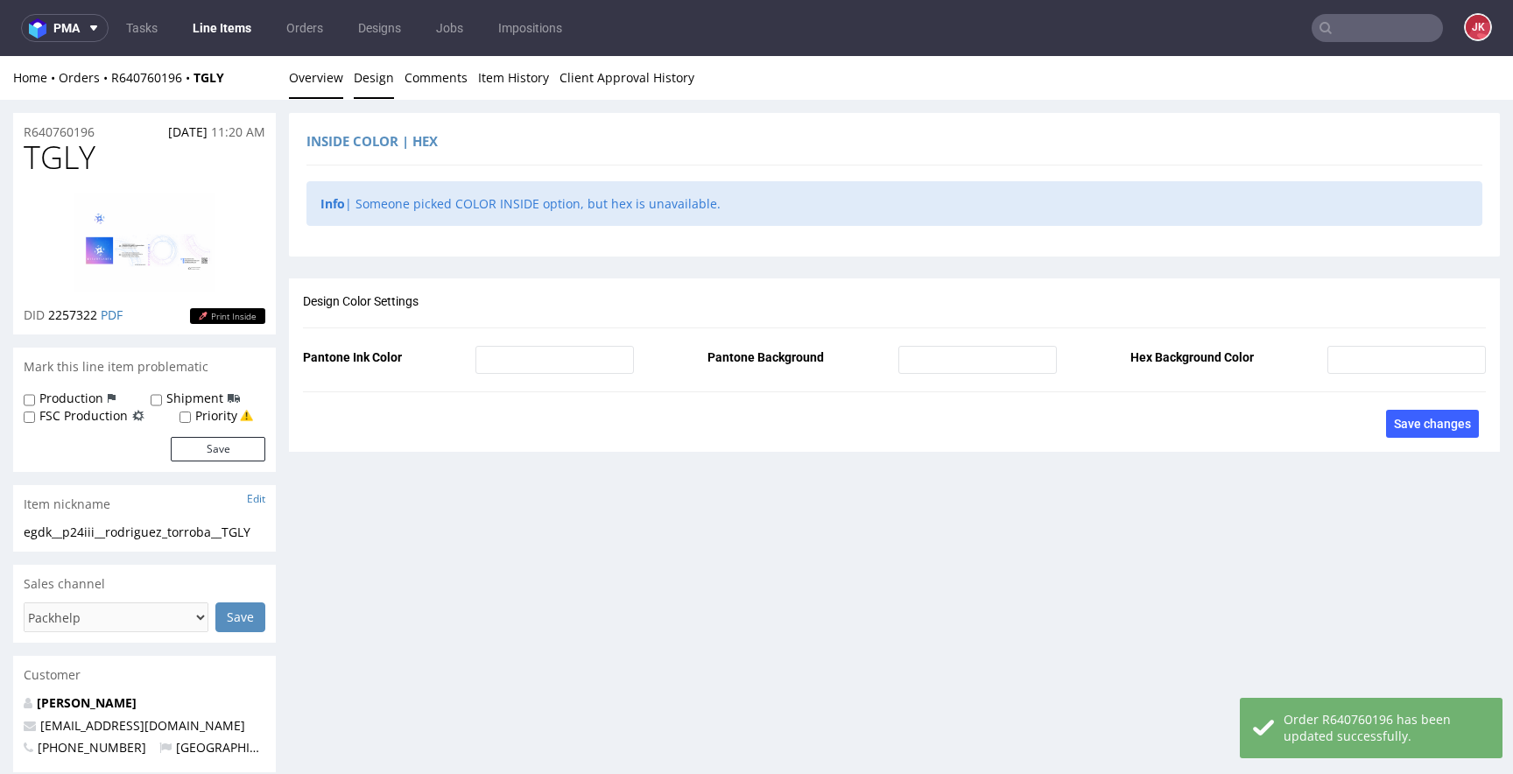
click at [318, 70] on link "Overview" at bounding box center [316, 77] width 54 height 43
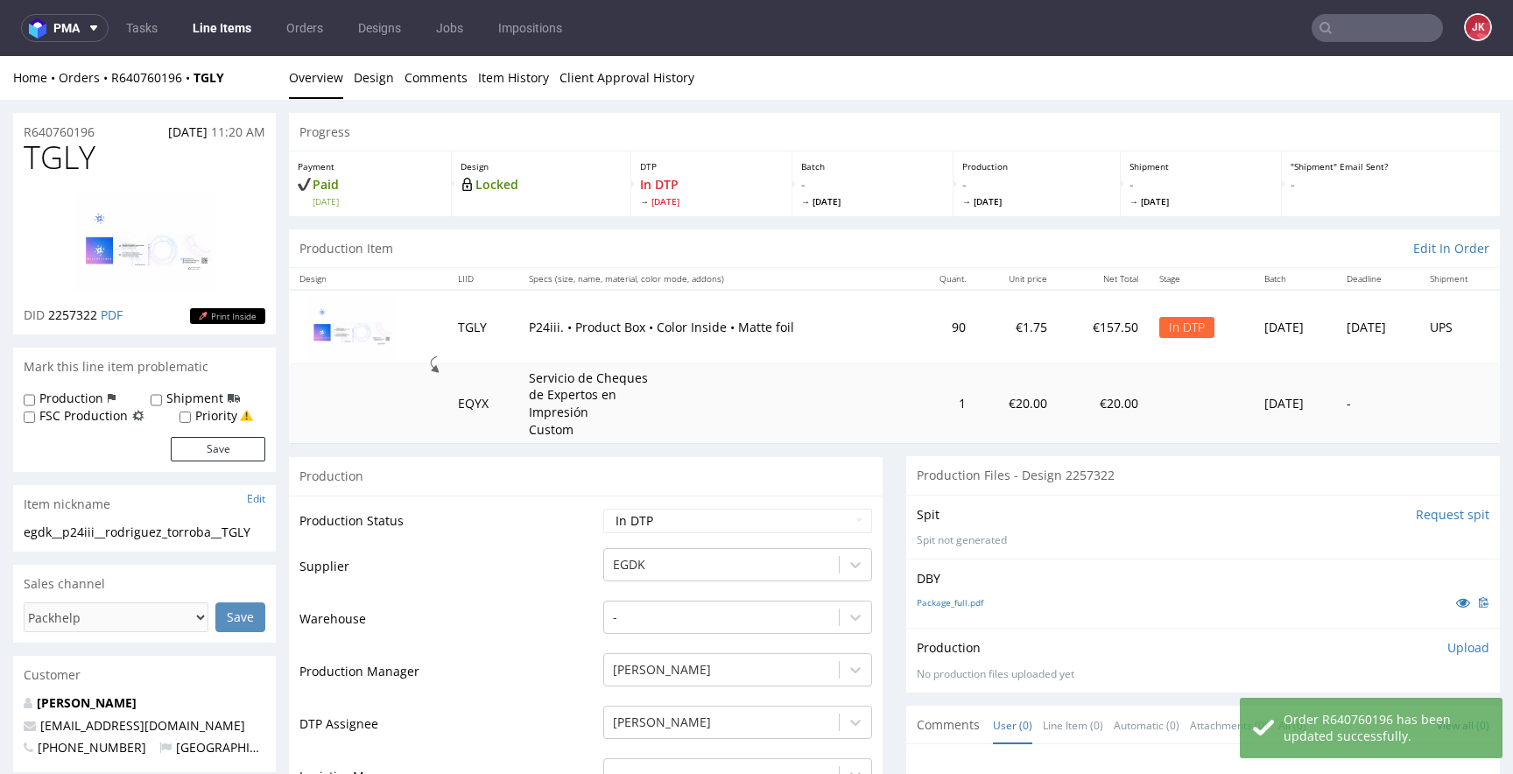
click at [159, 226] on img at bounding box center [144, 243] width 140 height 100
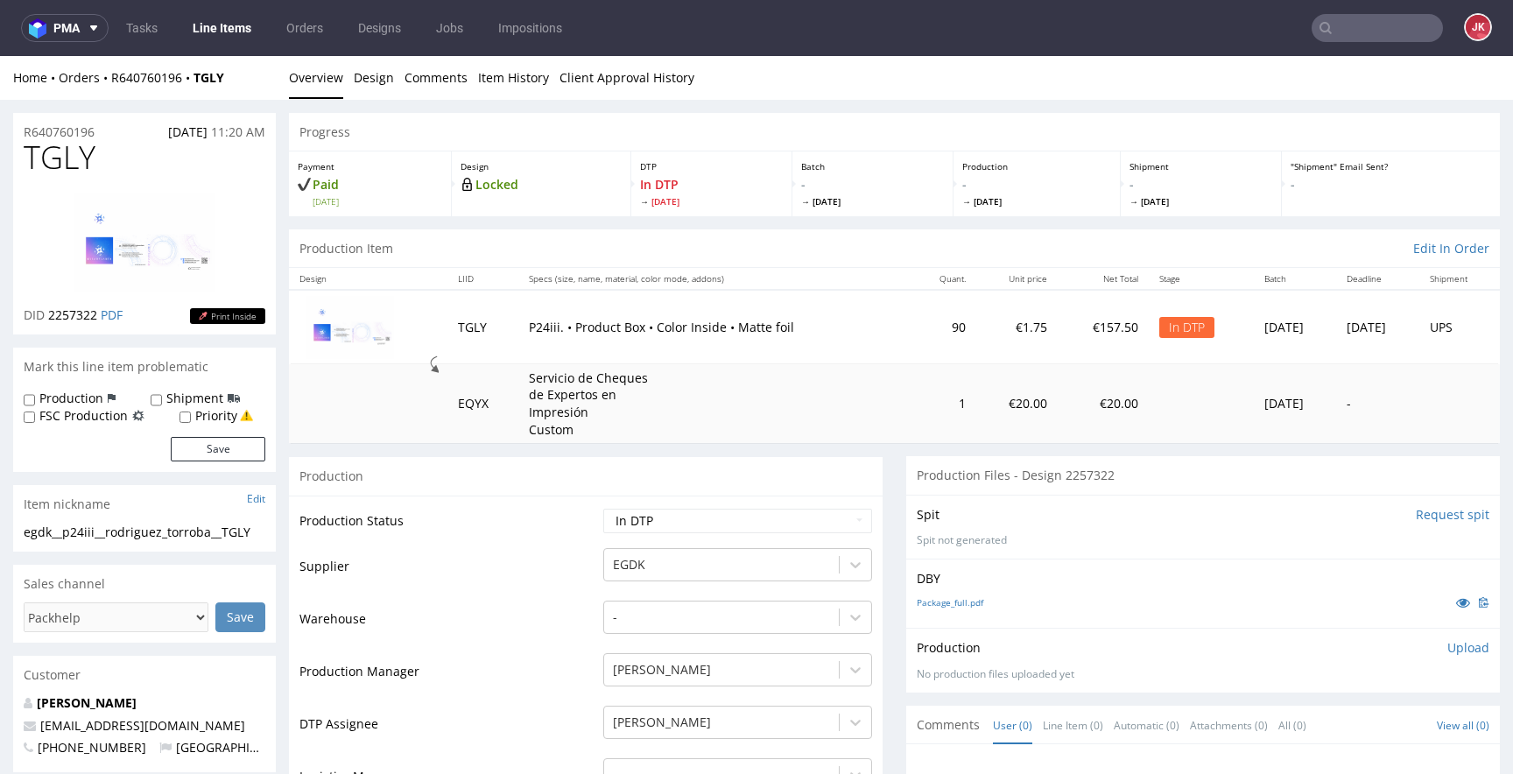
click at [572, 591] on td "Supplier" at bounding box center [448, 572] width 299 height 53
click at [545, 572] on td "Supplier" at bounding box center [448, 572] width 299 height 53
click at [565, 615] on td "Warehouse" at bounding box center [448, 625] width 299 height 53
click at [178, 571] on div "Sales channel" at bounding box center [144, 584] width 263 height 39
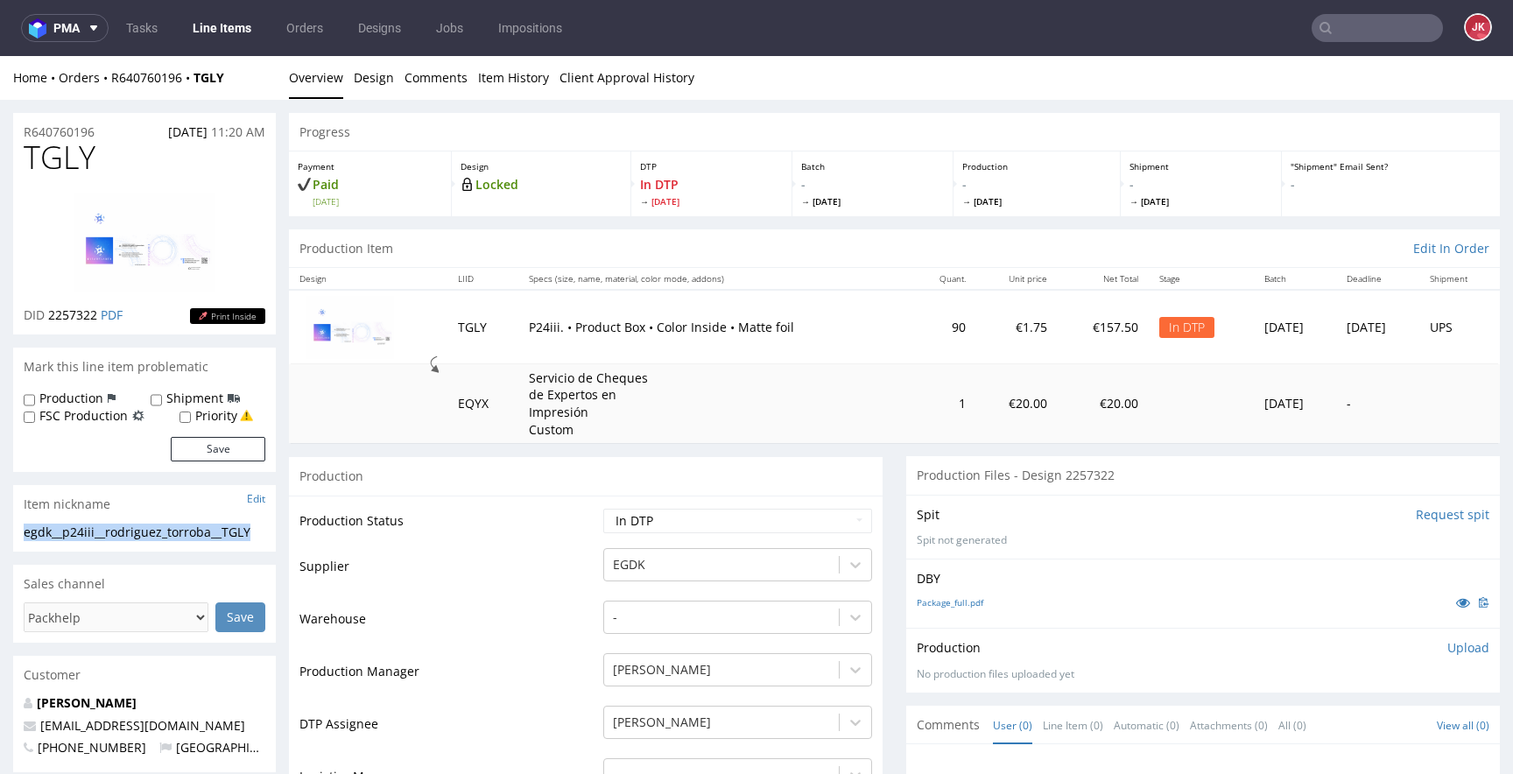
drag, startPoint x: 260, startPoint y: 534, endPoint x: 0, endPoint y: 524, distance: 260.3
copy div "egdk__p24iii__rodriguez_torroba__TGLY"
drag, startPoint x: 114, startPoint y: 129, endPoint x: 0, endPoint y: 132, distance: 113.9
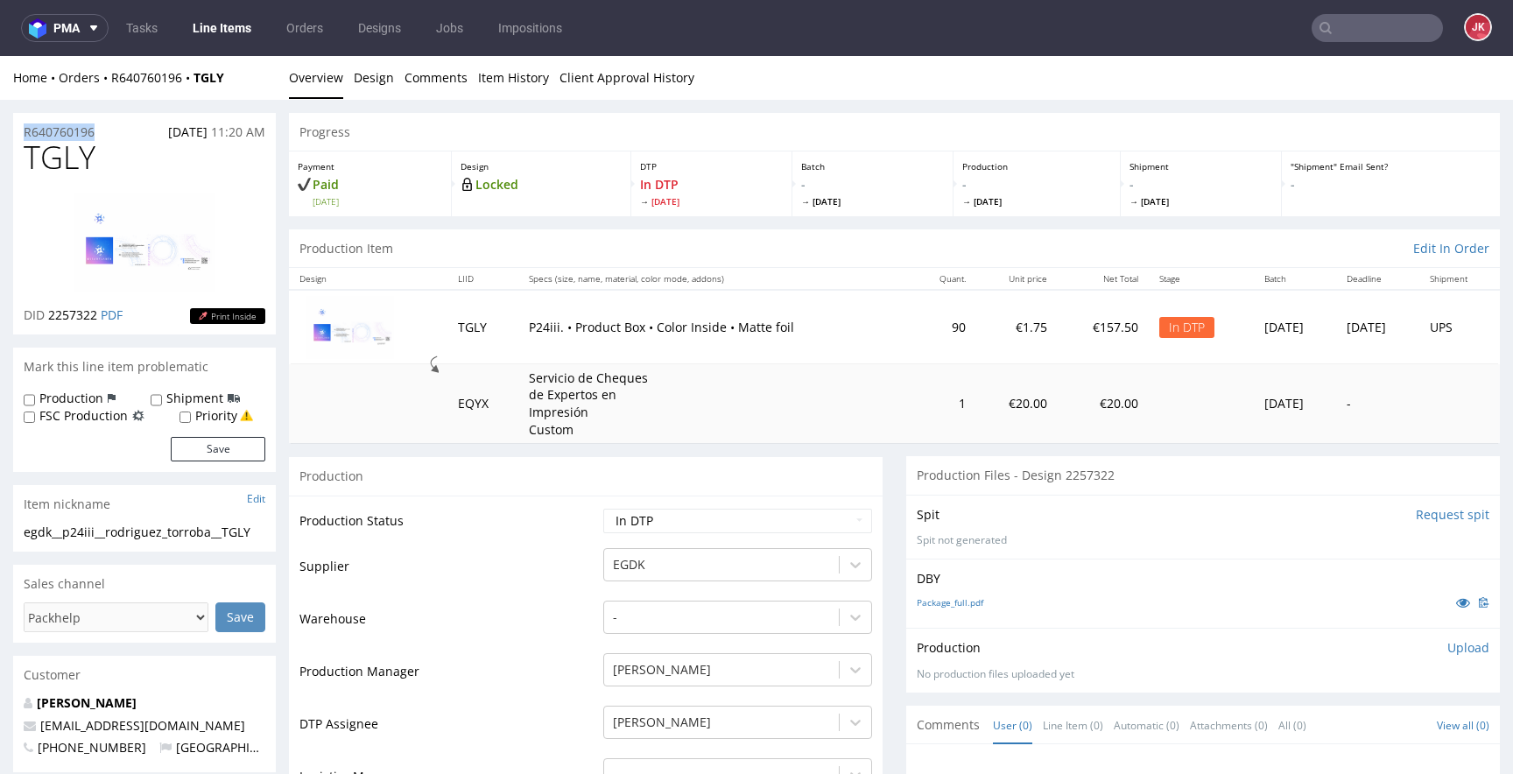
copy p "R640760196"
drag, startPoint x: 48, startPoint y: 320, endPoint x: 95, endPoint y: 322, distance: 47.3
click at [95, 322] on p "DID 2257322 PDF" at bounding box center [73, 315] width 99 height 18
copy span "2257322"
click at [578, 583] on td "Supplier" at bounding box center [448, 572] width 299 height 53
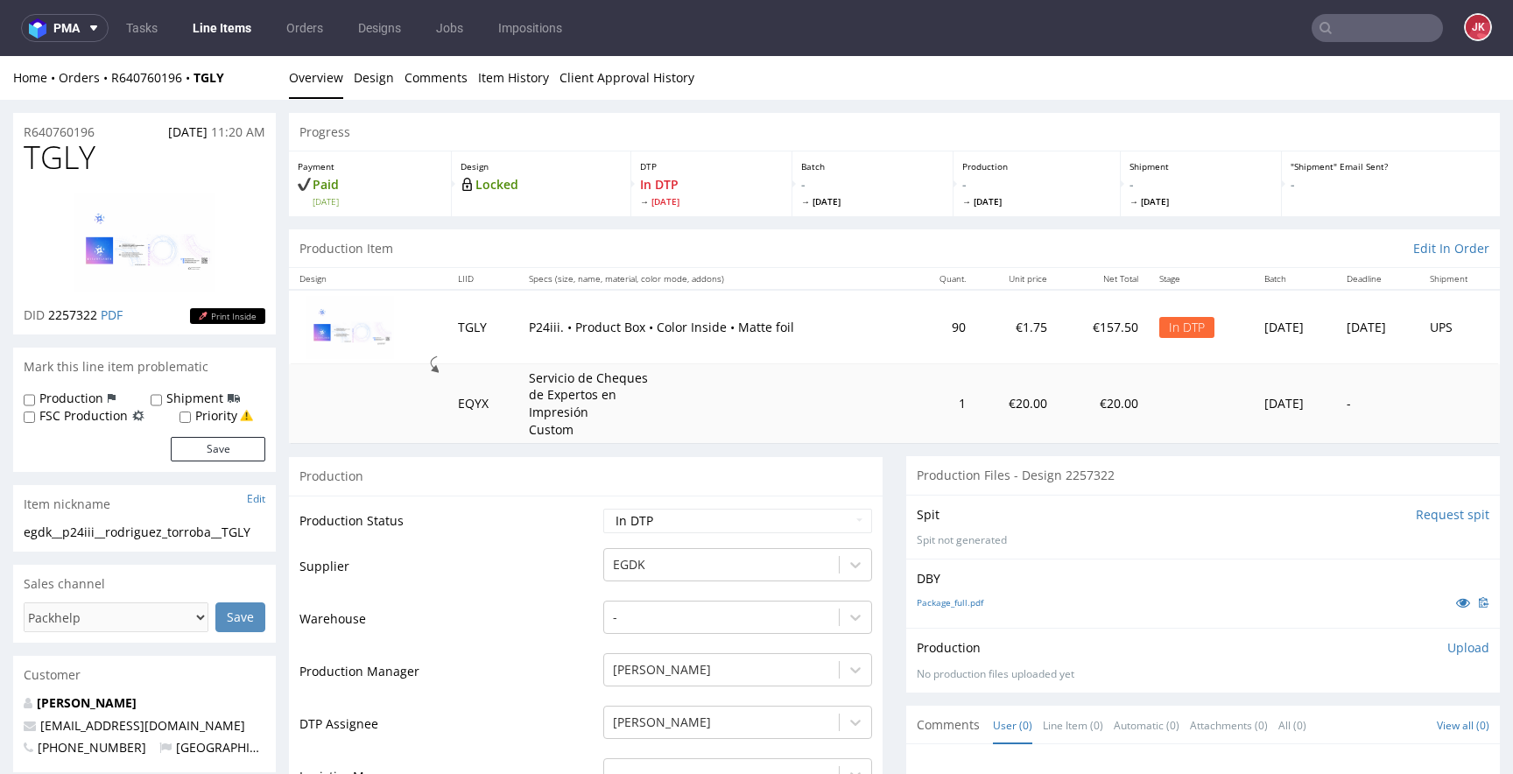
click at [779, 515] on select "Waiting for Artwork Waiting for Diecut Waiting for Mockup Waiting for DTP Waiti…" at bounding box center [737, 521] width 269 height 25
select select "dtp_ca_needed"
click at [603, 509] on select "Waiting for Artwork Waiting for Diecut Waiting for Mockup Waiting for DTP Waiti…" at bounding box center [737, 521] width 269 height 25
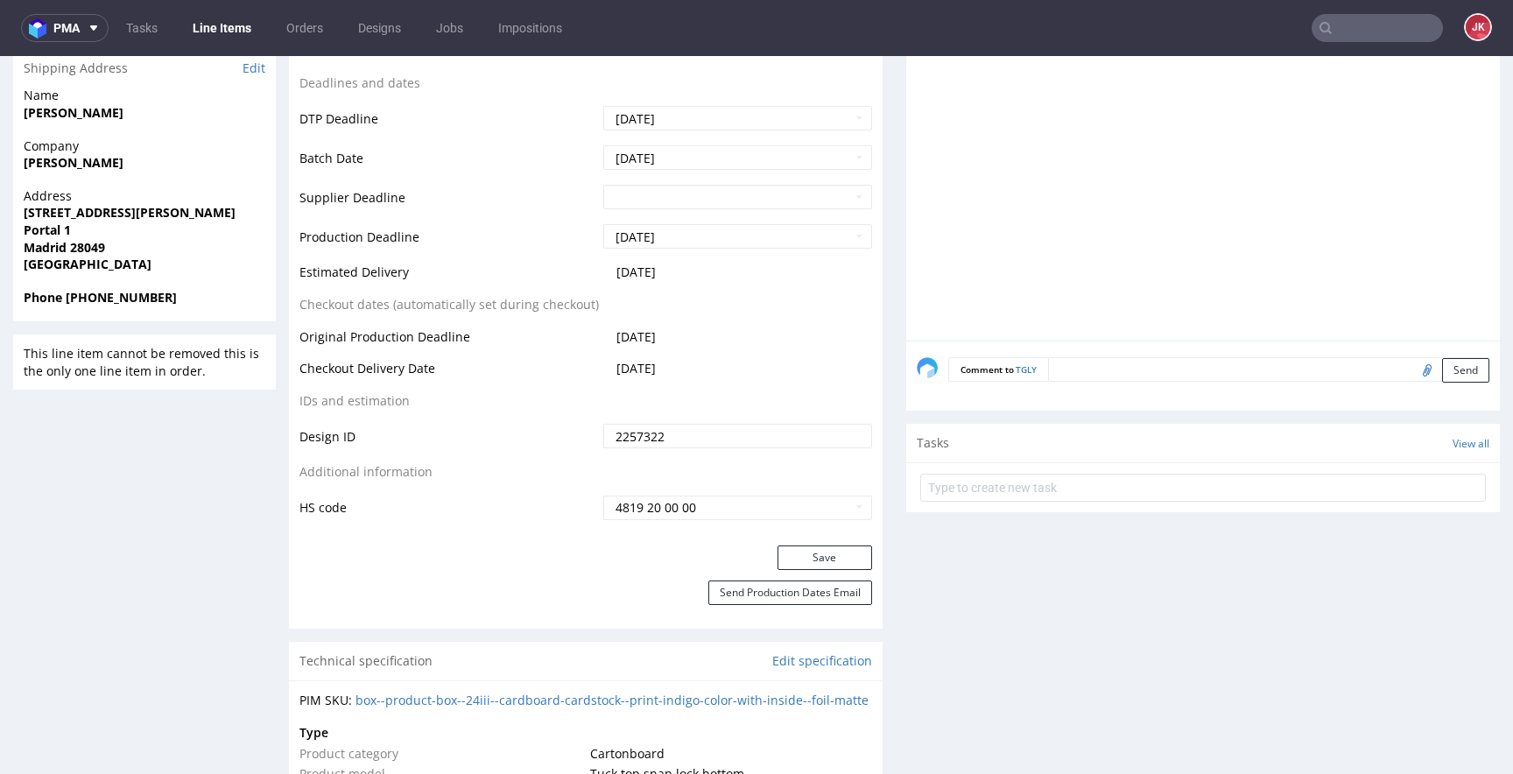
scroll to position [744, 0]
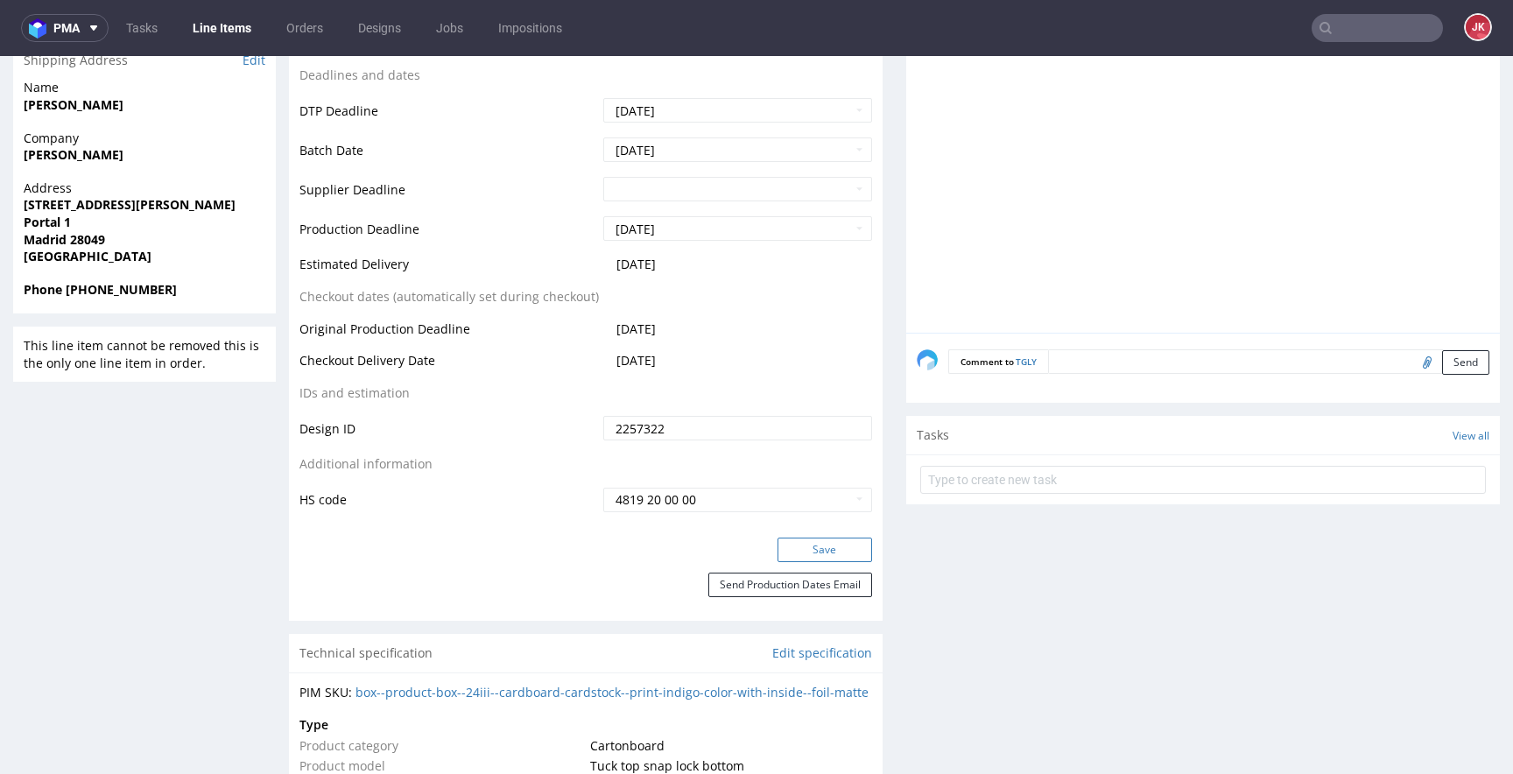
click at [844, 545] on button "Save" at bounding box center [824, 550] width 95 height 25
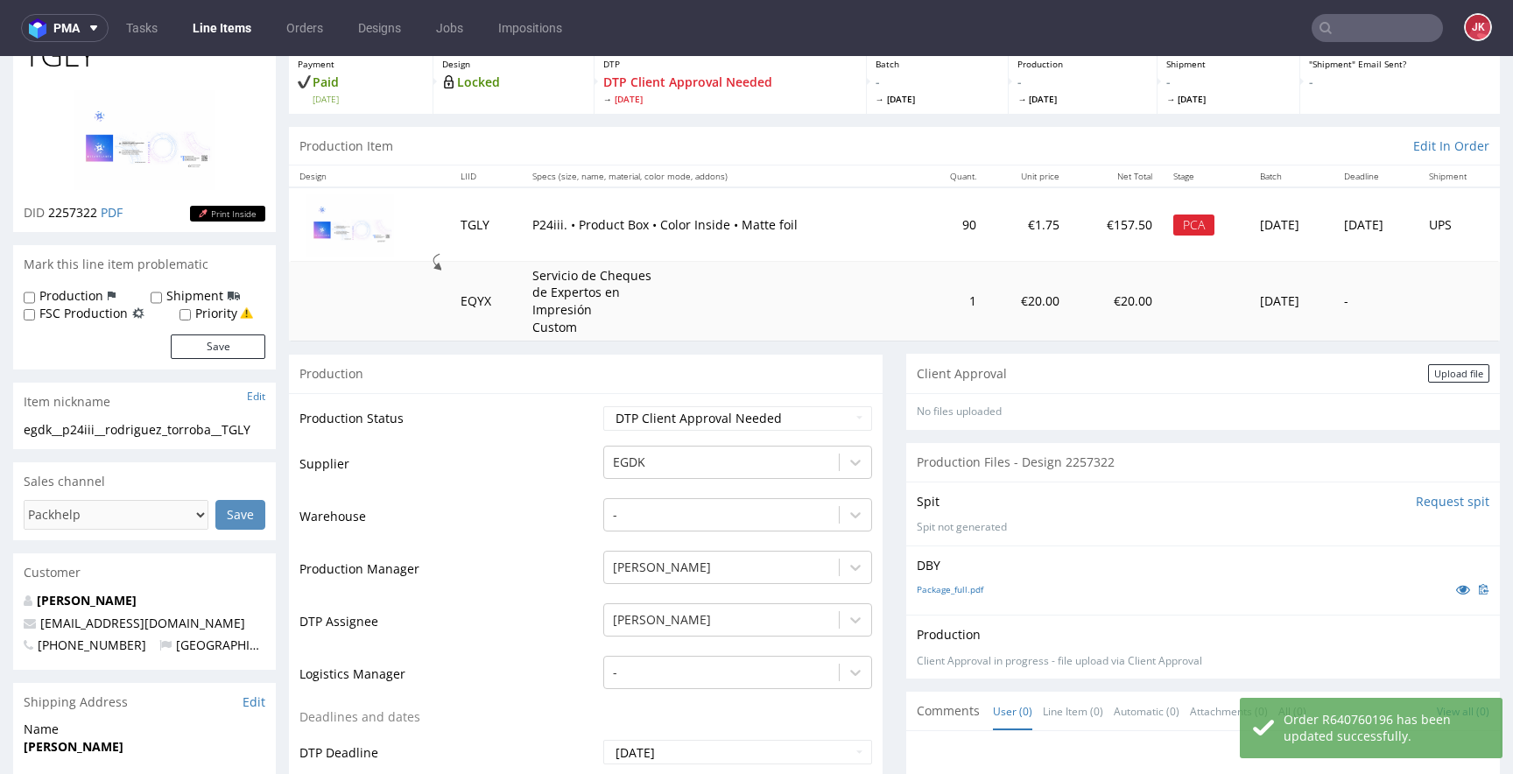
scroll to position [0, 0]
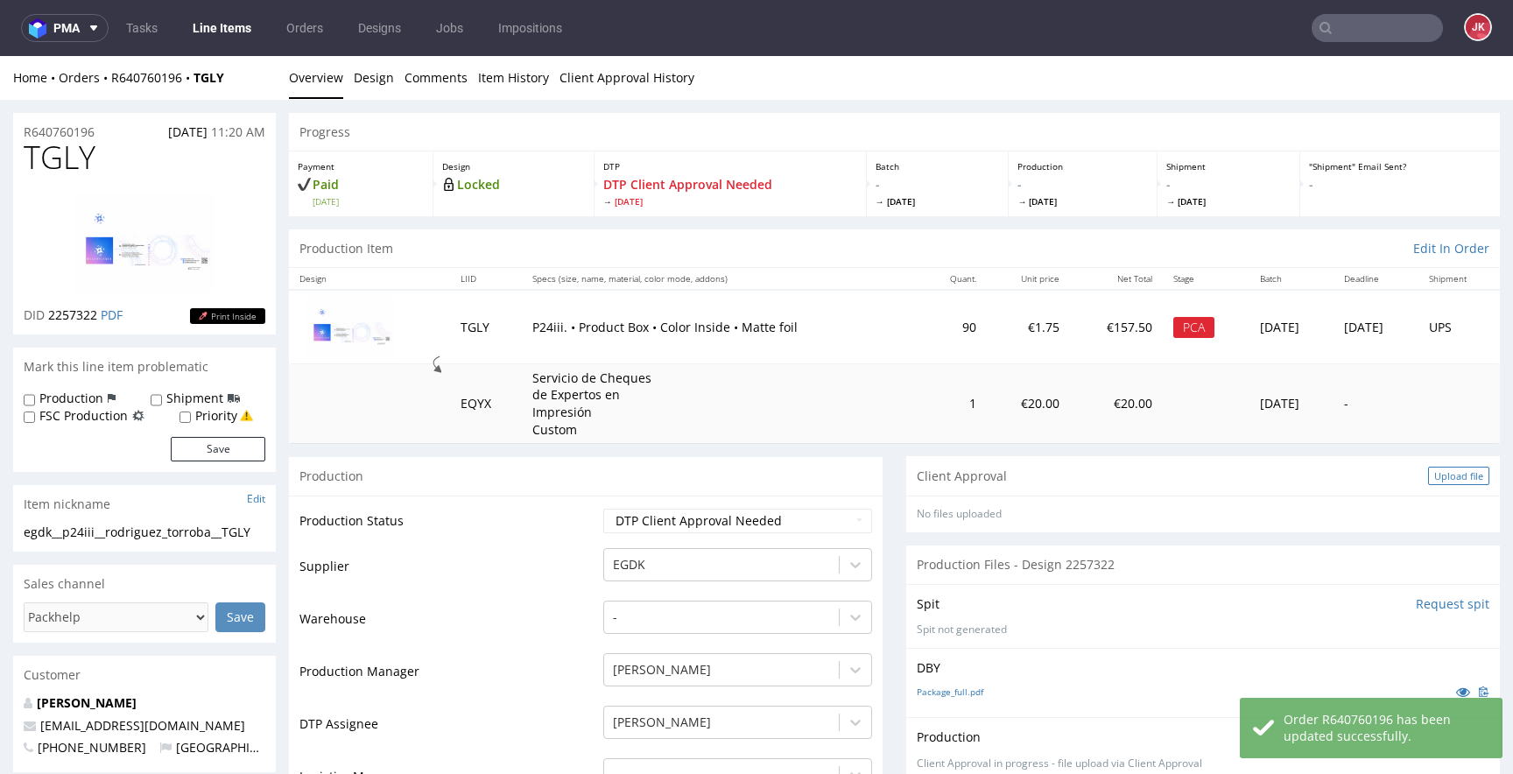
click at [1428, 472] on div "Upload file" at bounding box center [1458, 476] width 61 height 18
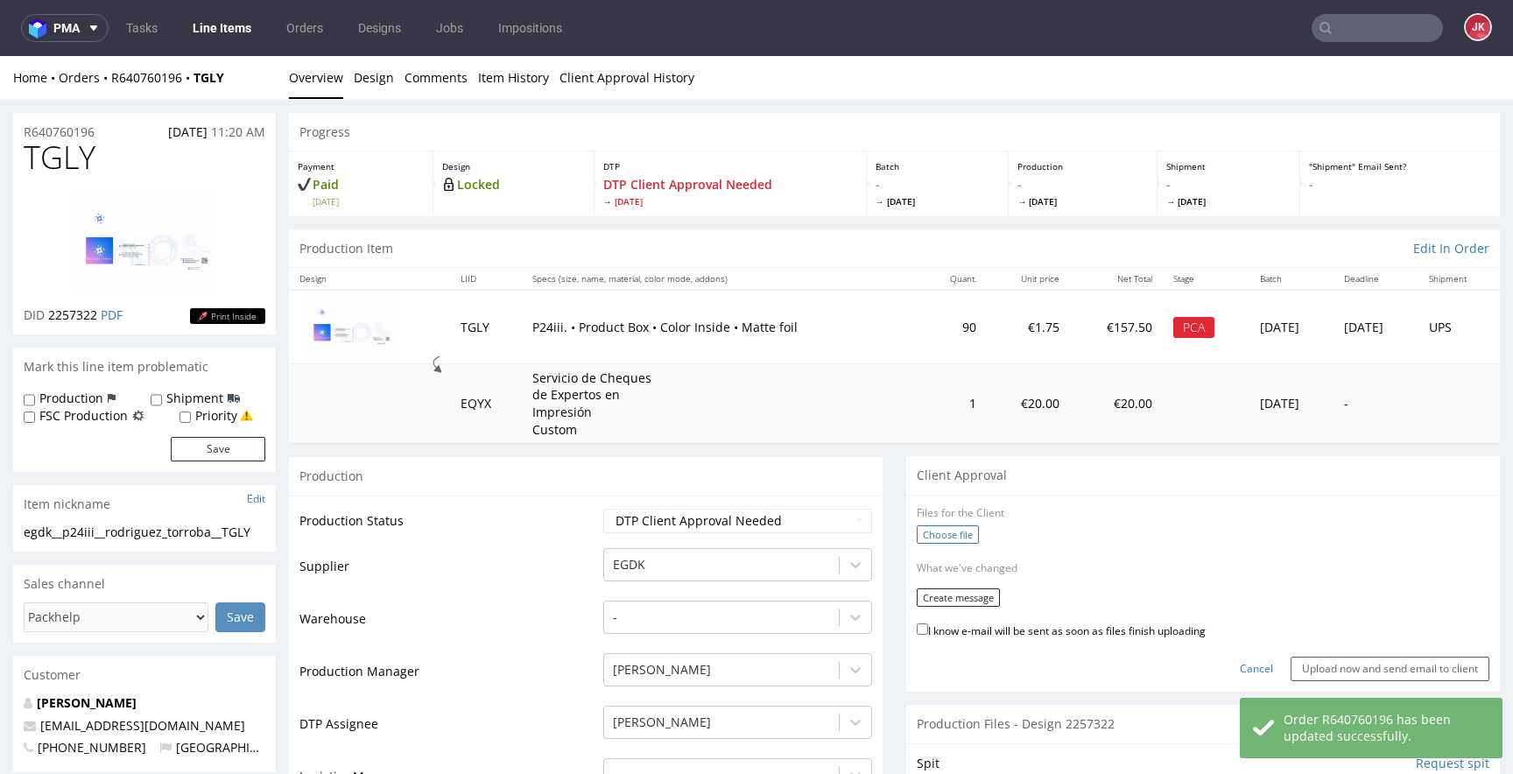
click at [923, 530] on label "Choose file" at bounding box center [948, 534] width 62 height 18
click at [0, 56] on input "Choose file" at bounding box center [0, 56] width 0 height 0
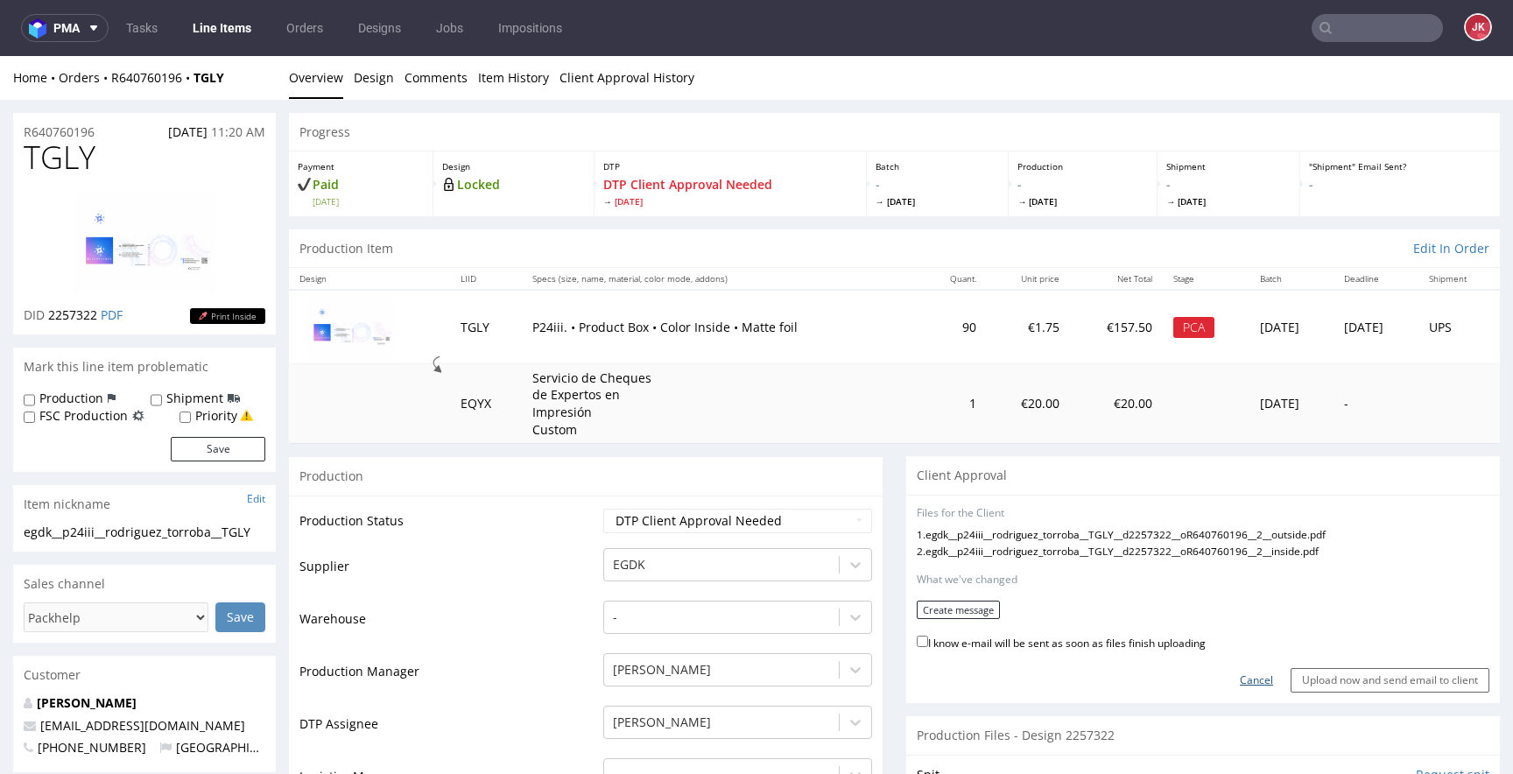
click at [1240, 679] on link "Cancel" at bounding box center [1256, 680] width 33 height 15
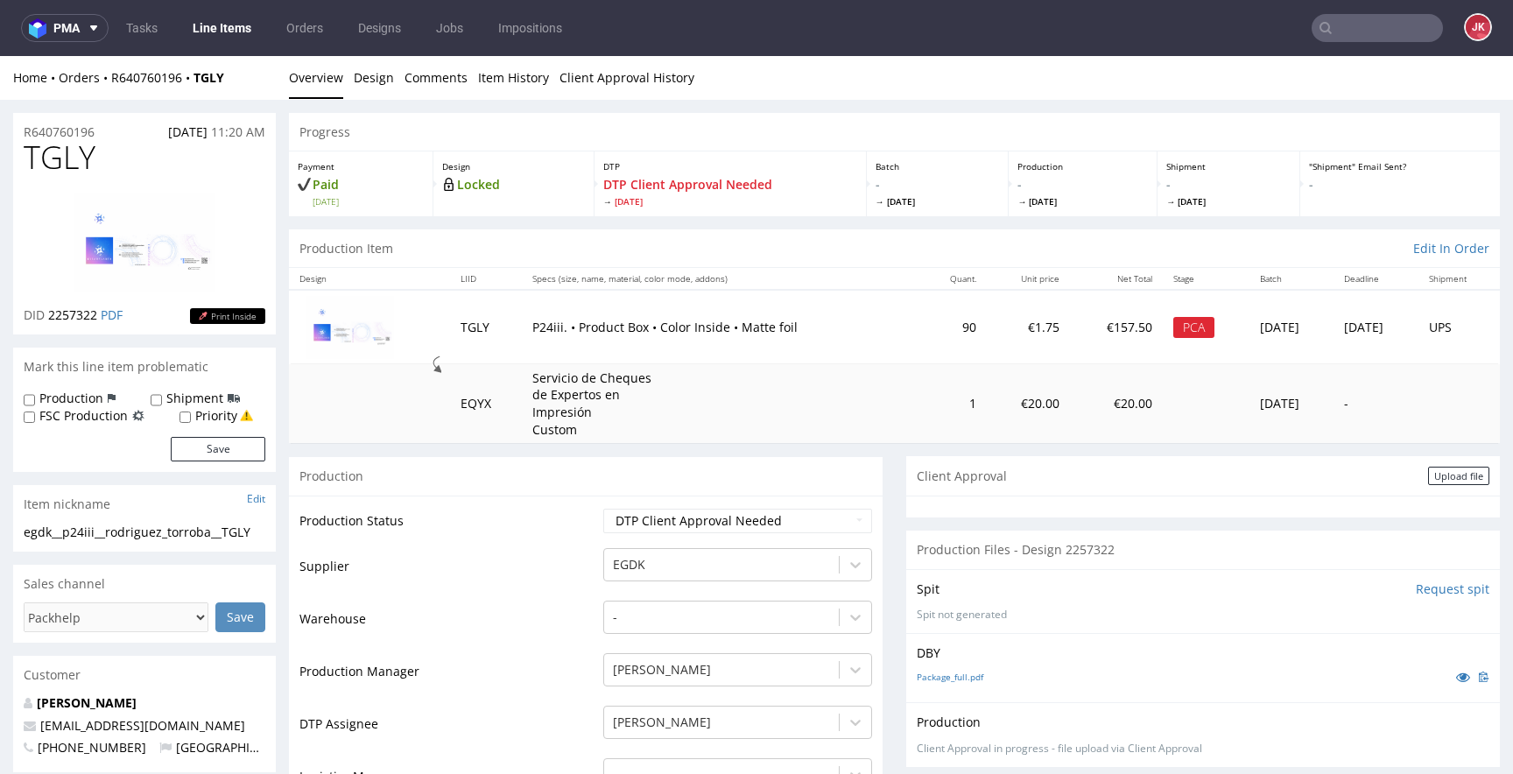
click at [60, 156] on span "TGLY" at bounding box center [60, 157] width 72 height 35
copy span "TGLY"
click at [1428, 476] on div "Upload file" at bounding box center [1458, 476] width 61 height 18
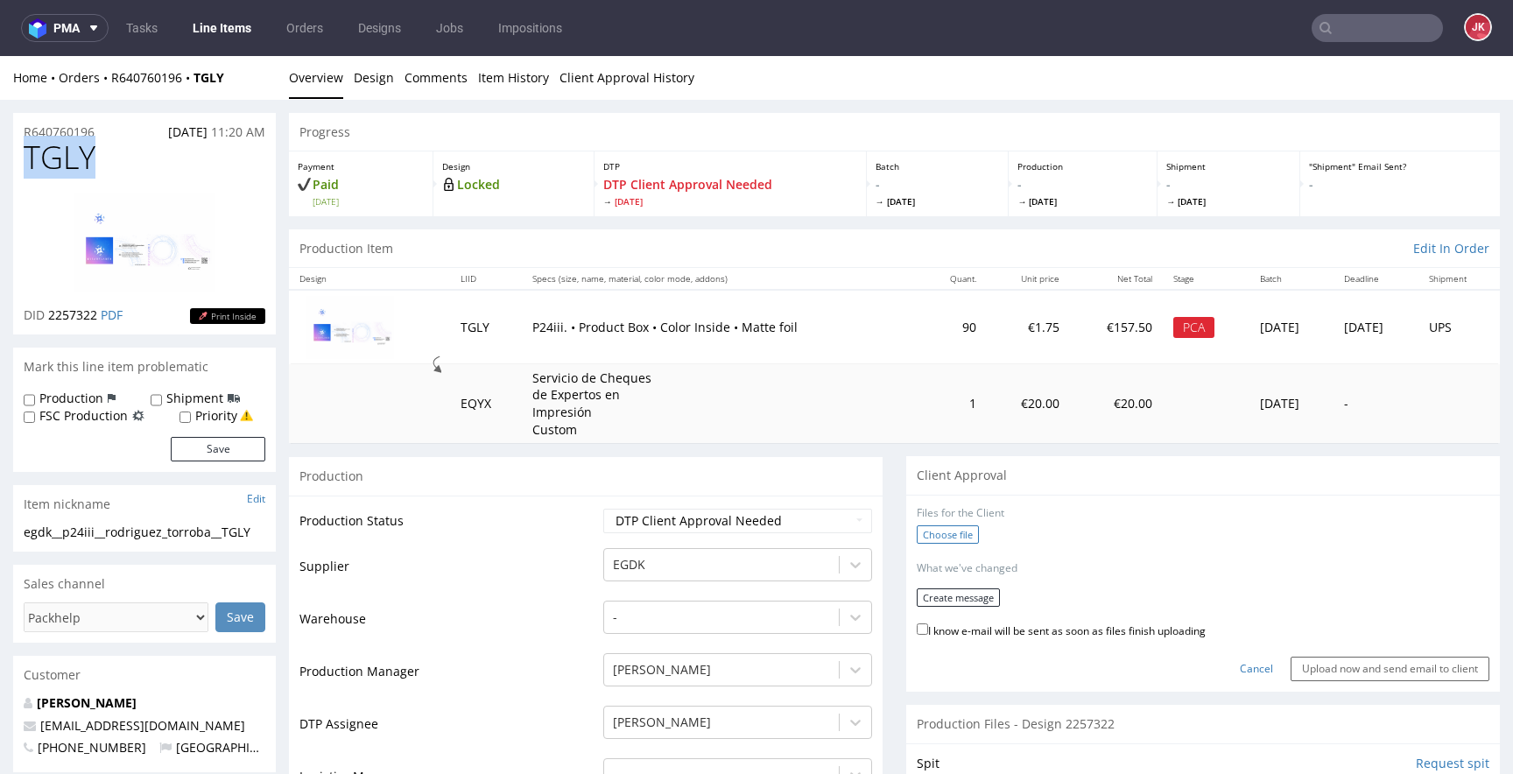
click at [919, 535] on label "Choose file" at bounding box center [948, 534] width 62 height 18
click at [0, 56] on input "Choose file" at bounding box center [0, 56] width 0 height 0
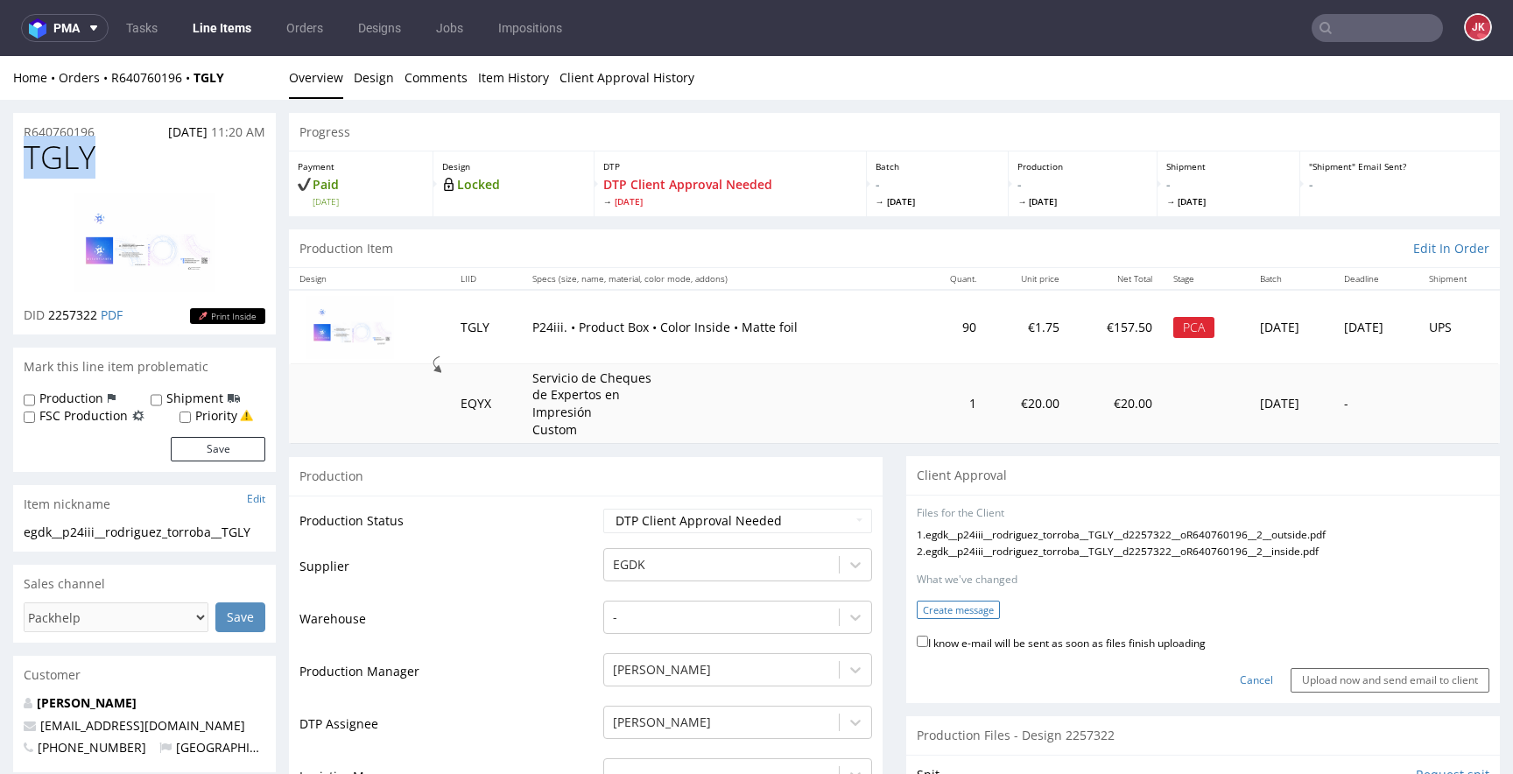
click at [957, 616] on button "Create message" at bounding box center [958, 610] width 83 height 18
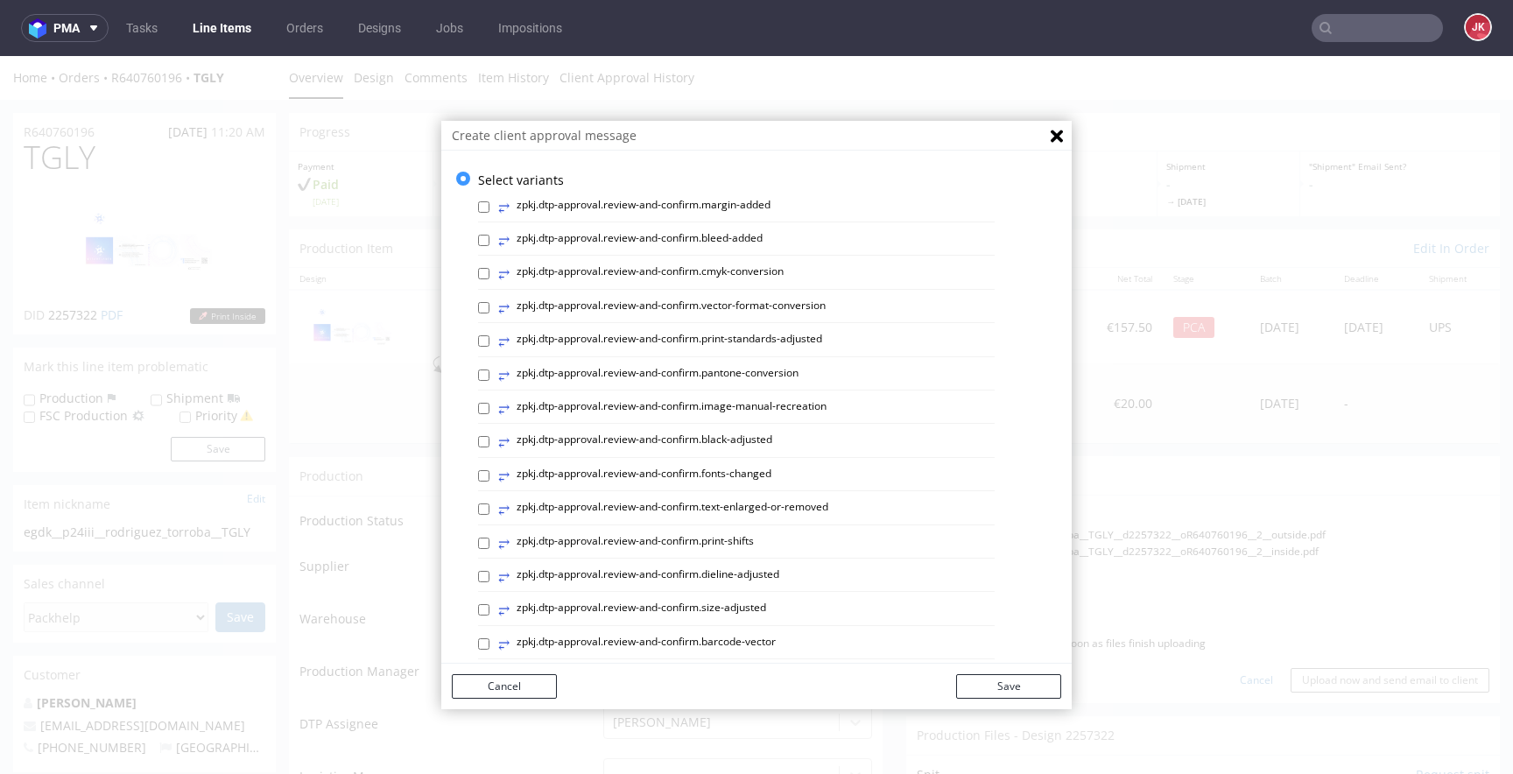
click at [749, 327] on div "⥂ zpkj.dtp-approval.review-and-confirm.margin-added ⥂ zpkj.dtp-approval.review-…" at bounding box center [769, 764] width 583 height 1151
click at [766, 305] on label "⥂ zpkj.dtp-approval.review-and-confirm.vector-format-conversion" at bounding box center [661, 308] width 327 height 19
click at [489, 305] on input "⥂ zpkj.dtp-approval.review-and-confirm.vector-format-conversion" at bounding box center [483, 307] width 11 height 11
checkbox input "true"
click at [1017, 688] on button "Save" at bounding box center [1008, 686] width 105 height 25
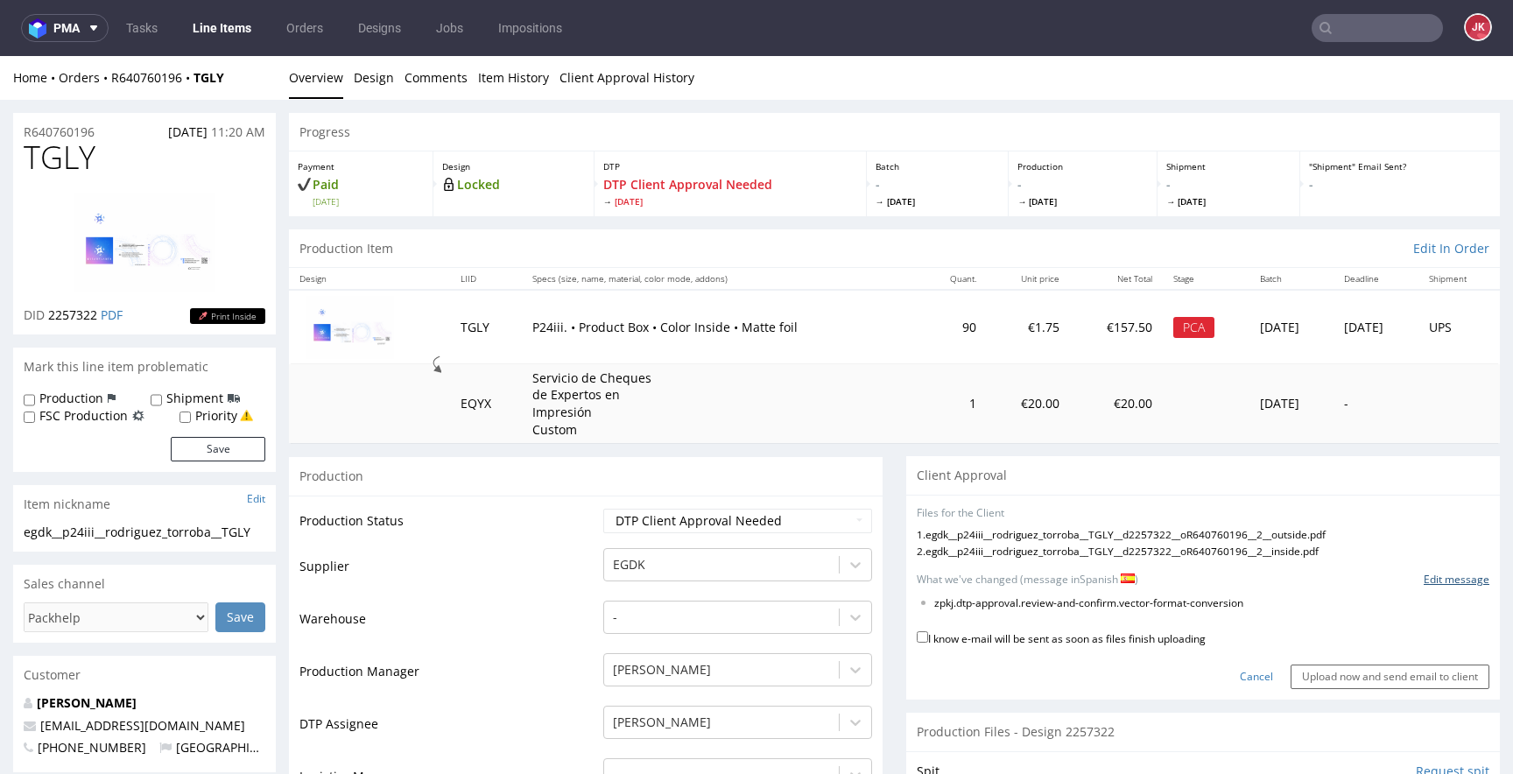
click at [1424, 580] on link "Edit message" at bounding box center [1457, 580] width 66 height 15
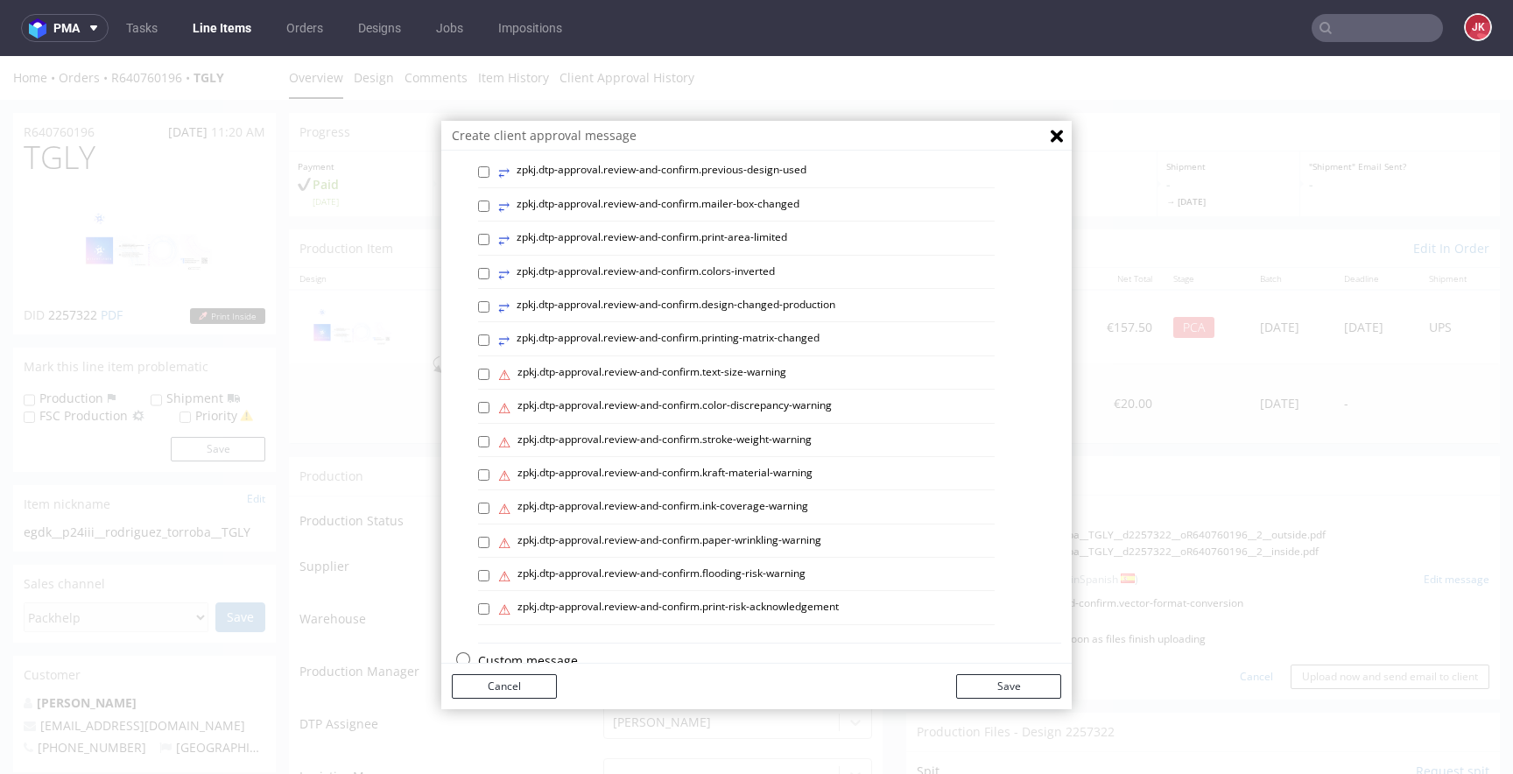
scroll to position [741, 0]
click at [505, 628] on p "Custom message" at bounding box center [769, 627] width 583 height 18
checkbox input "false"
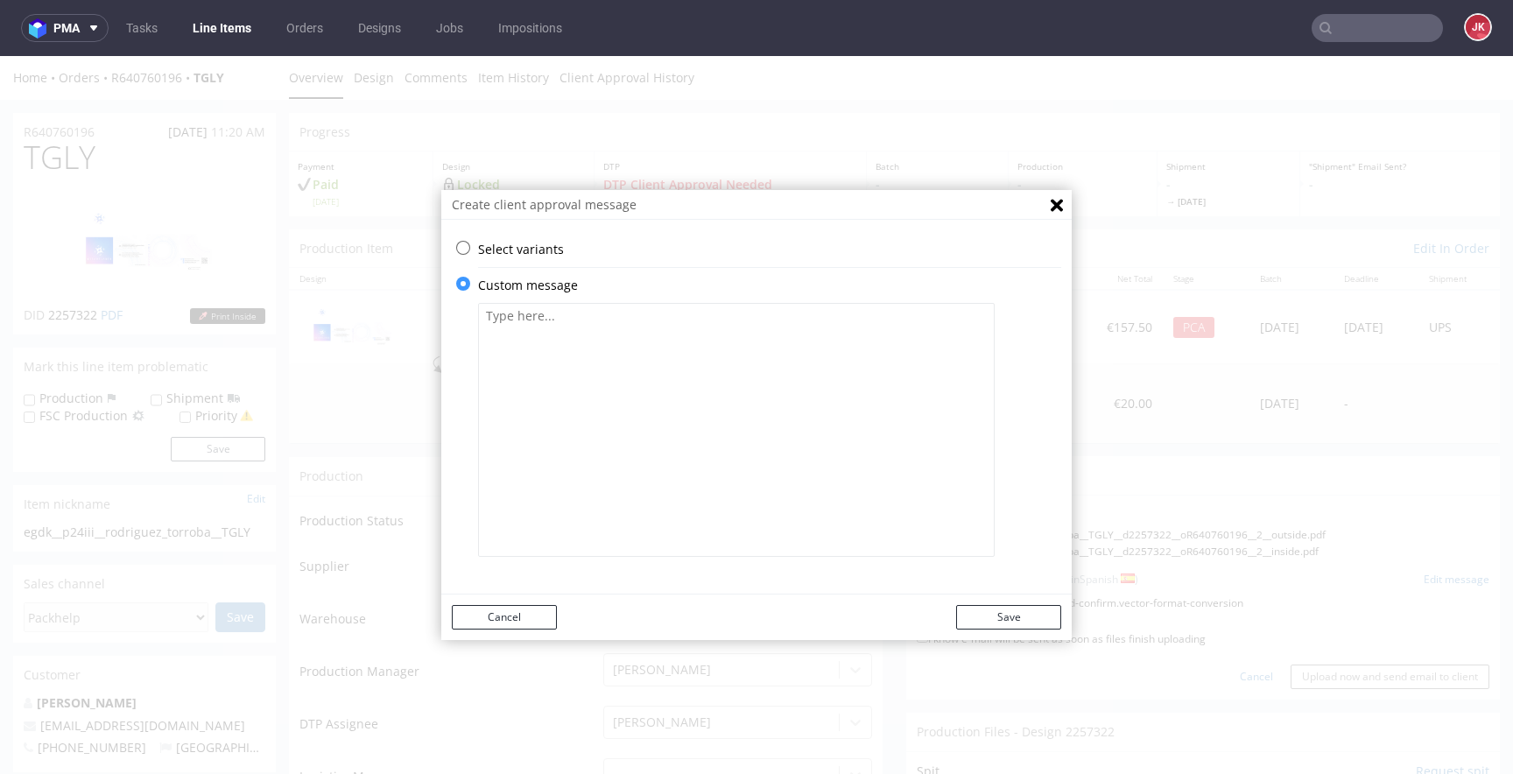
scroll to position [0, 0]
click at [637, 504] on textarea at bounding box center [736, 430] width 517 height 254
paste textarea "Tu diseño tiene márgenes y sangrados muy pequeños, por lo que es propenso a ver…"
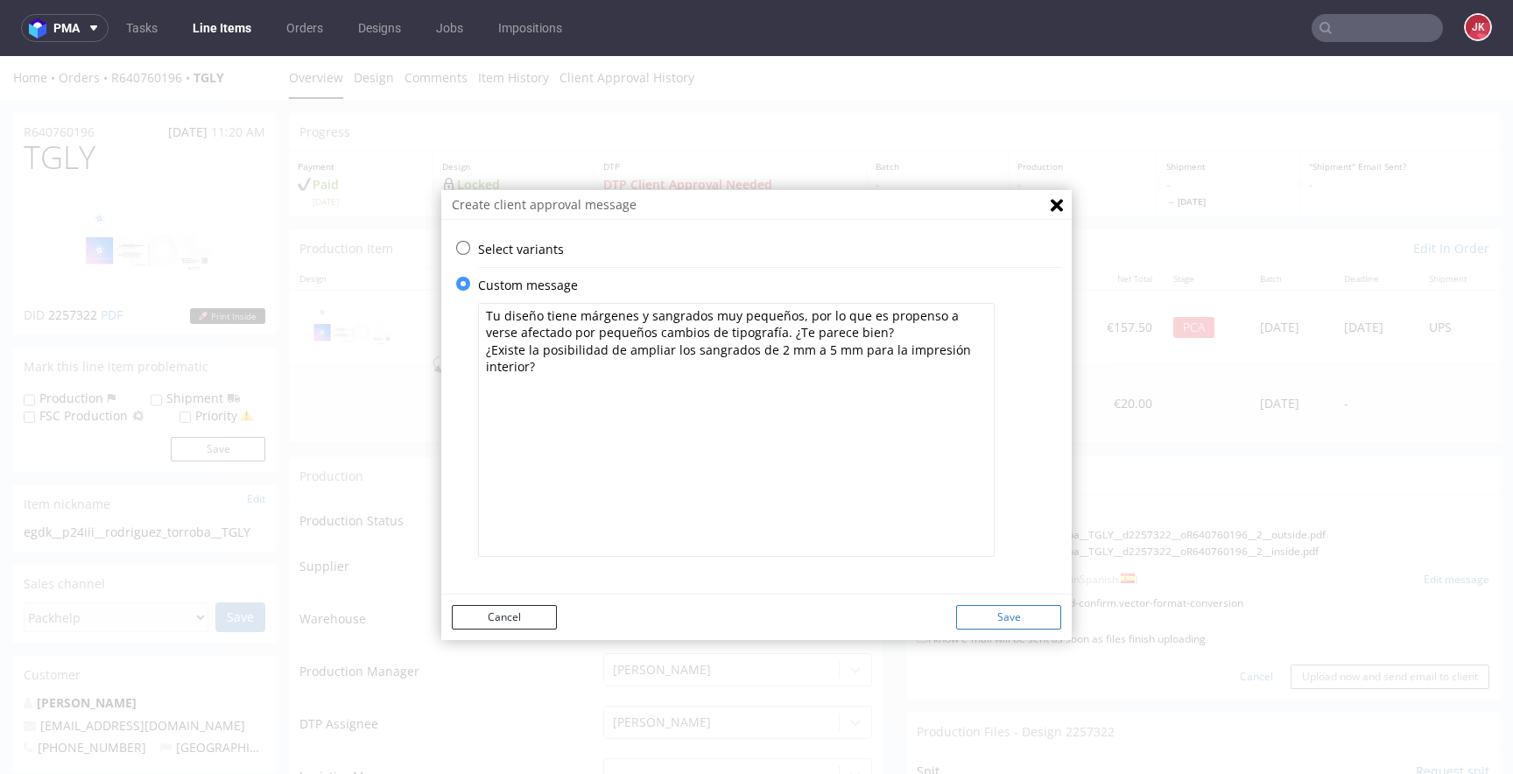
type textarea "Tu diseño tiene márgenes y sangrados muy pequeños, por lo que es propenso a ver…"
click at [988, 616] on button "Save" at bounding box center [1008, 617] width 105 height 25
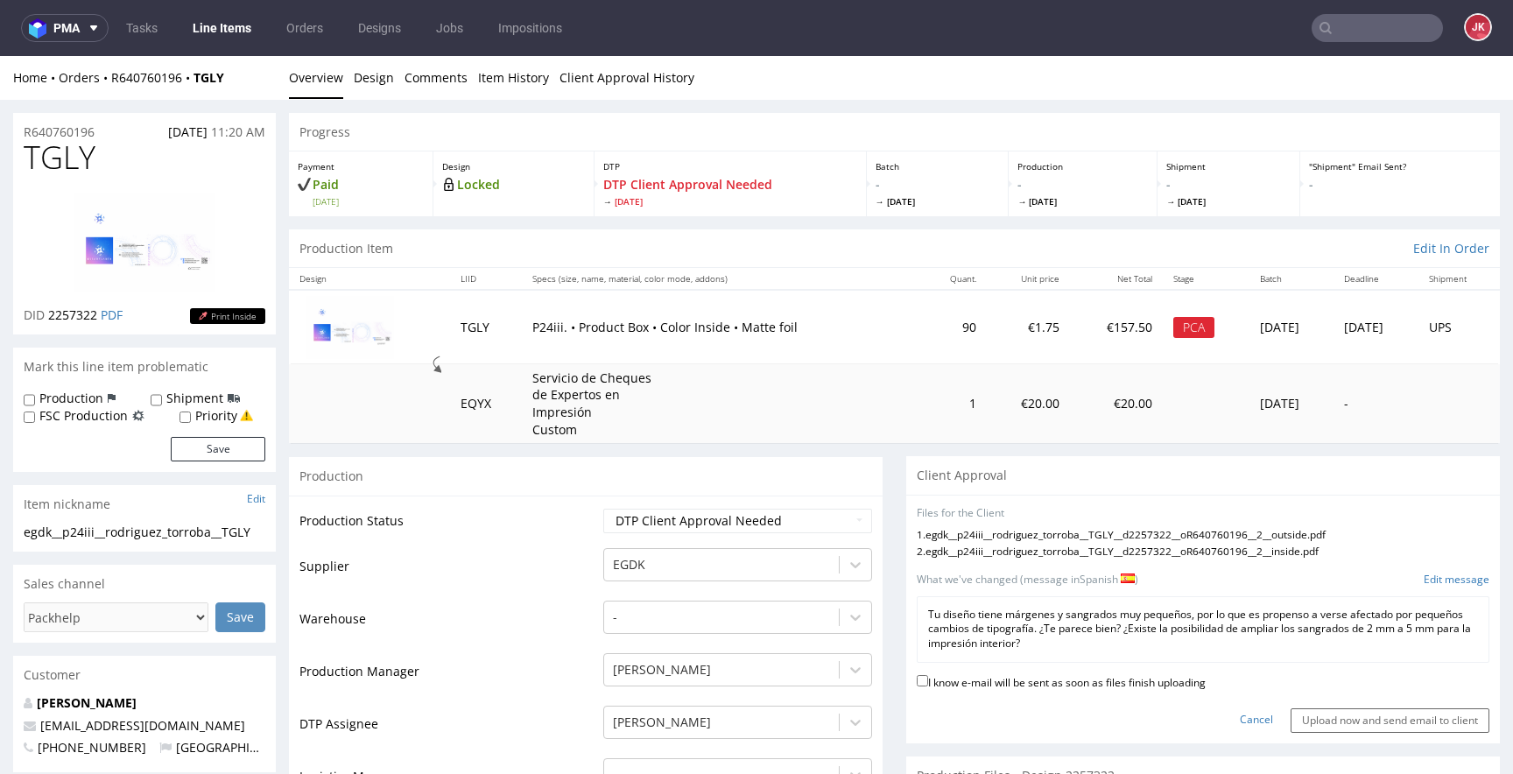
click at [956, 686] on label "I know e-mail will be sent as soon as files finish uploading" at bounding box center [1061, 681] width 289 height 19
click at [928, 686] on input "I know e-mail will be sent as soon as files finish uploading" at bounding box center [922, 680] width 11 height 11
checkbox input "true"
click at [1031, 81] on ul "Overview Design Comments Item History Client Approval History" at bounding box center [894, 78] width 1211 height 18
click at [1336, 726] on input "Upload now and send email to client" at bounding box center [1390, 720] width 199 height 25
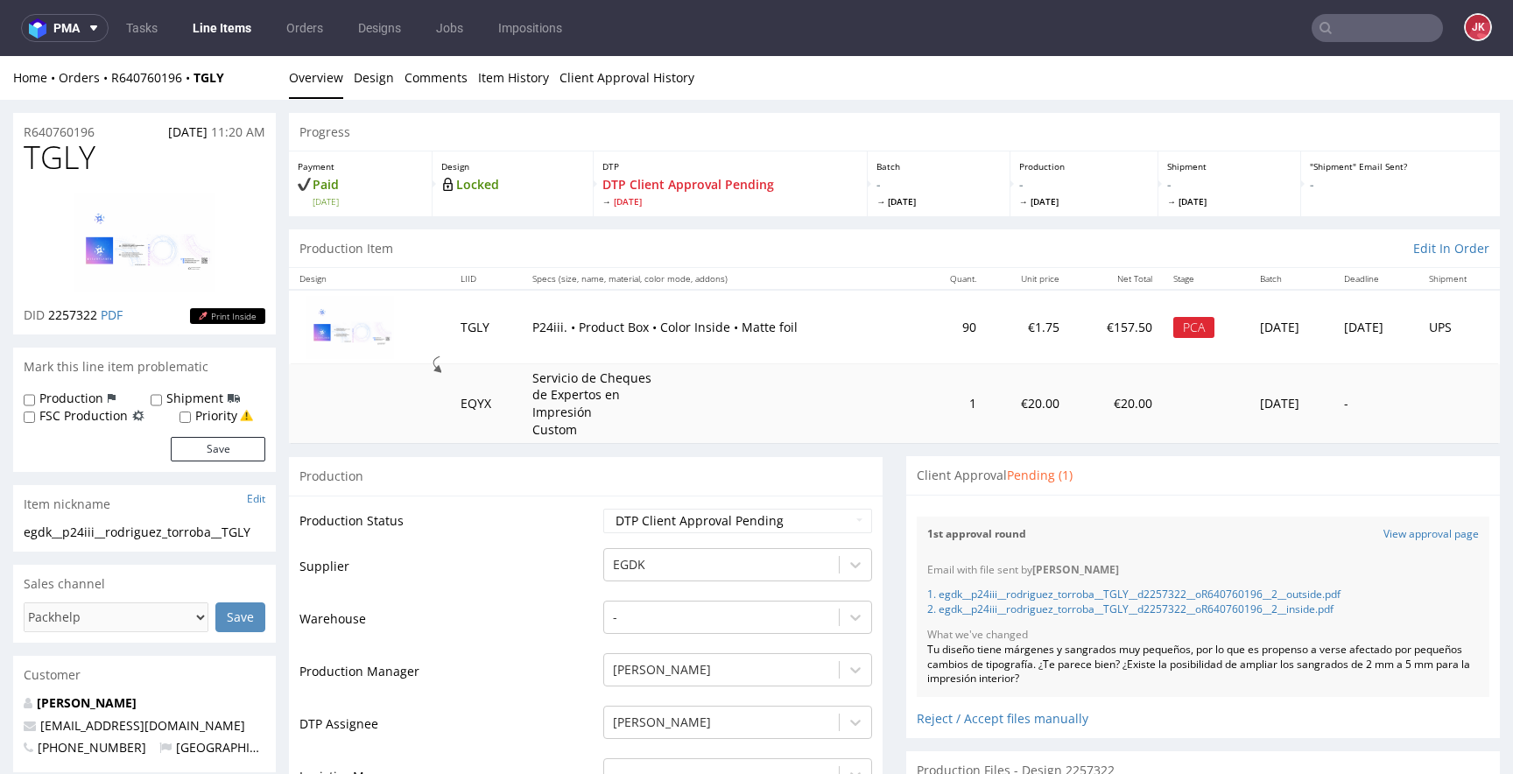
click at [60, 160] on span "TGLY" at bounding box center [60, 157] width 72 height 35
copy span "TGLY"
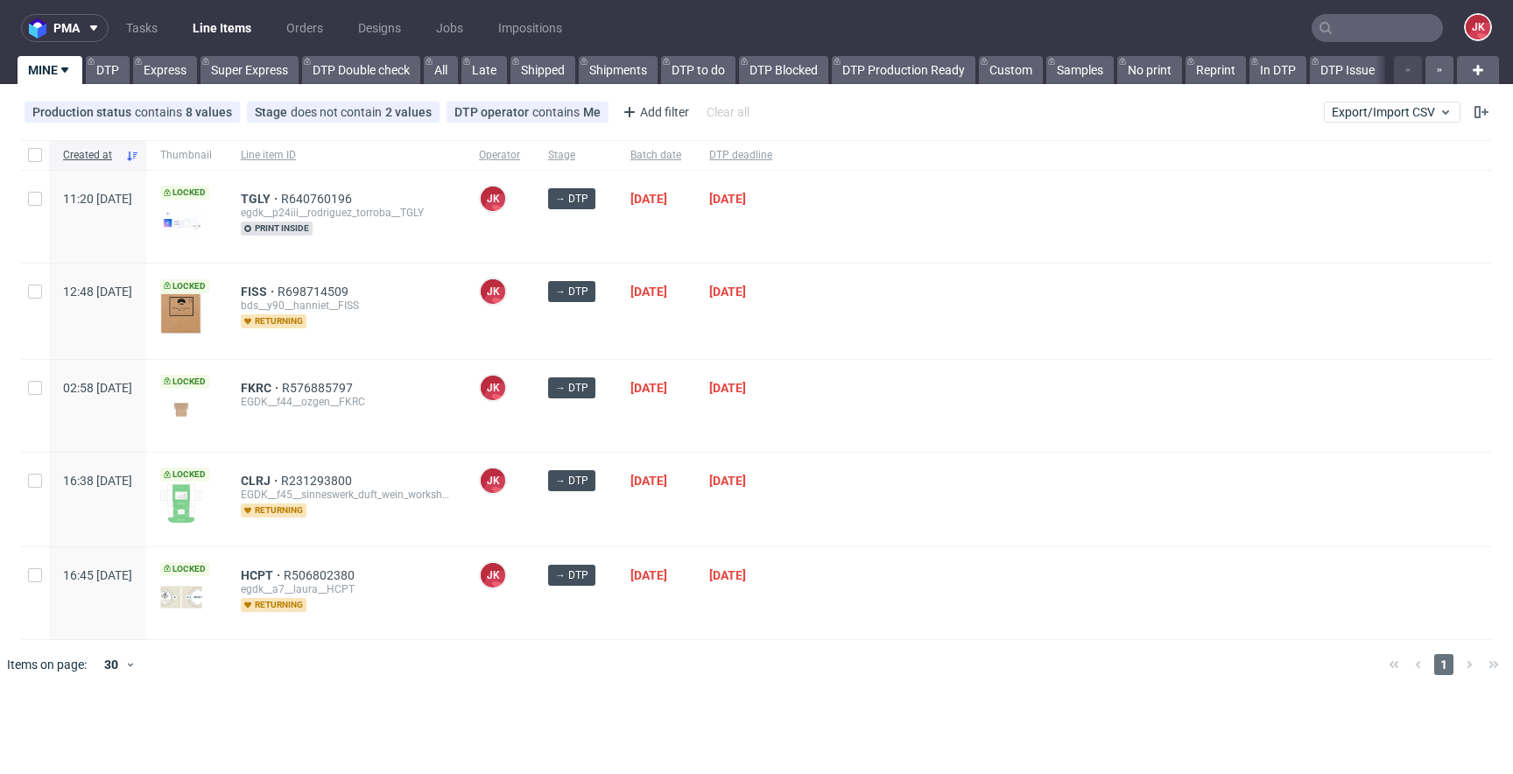
click at [905, 383] on div at bounding box center [1139, 406] width 706 height 92
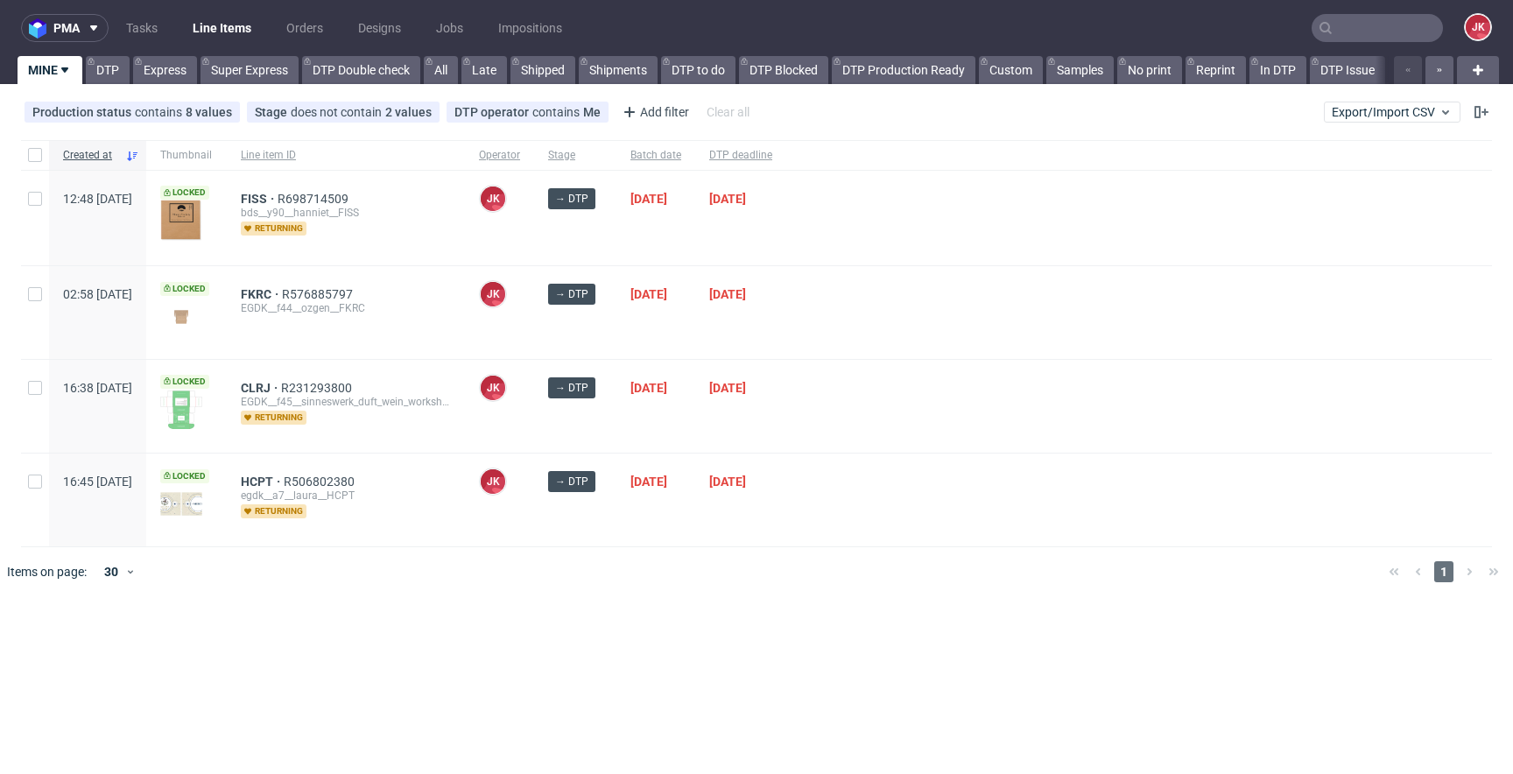
click at [534, 345] on div "[PERSON_NAME] [PERSON_NAME]" at bounding box center [499, 312] width 69 height 92
click at [602, 554] on div at bounding box center [781, 571] width 1185 height 49
click at [445, 329] on span "FKRC R576885797 EGDK__f44__ozgen__FKRC" at bounding box center [346, 312] width 210 height 50
click at [888, 307] on div at bounding box center [1139, 312] width 706 height 92
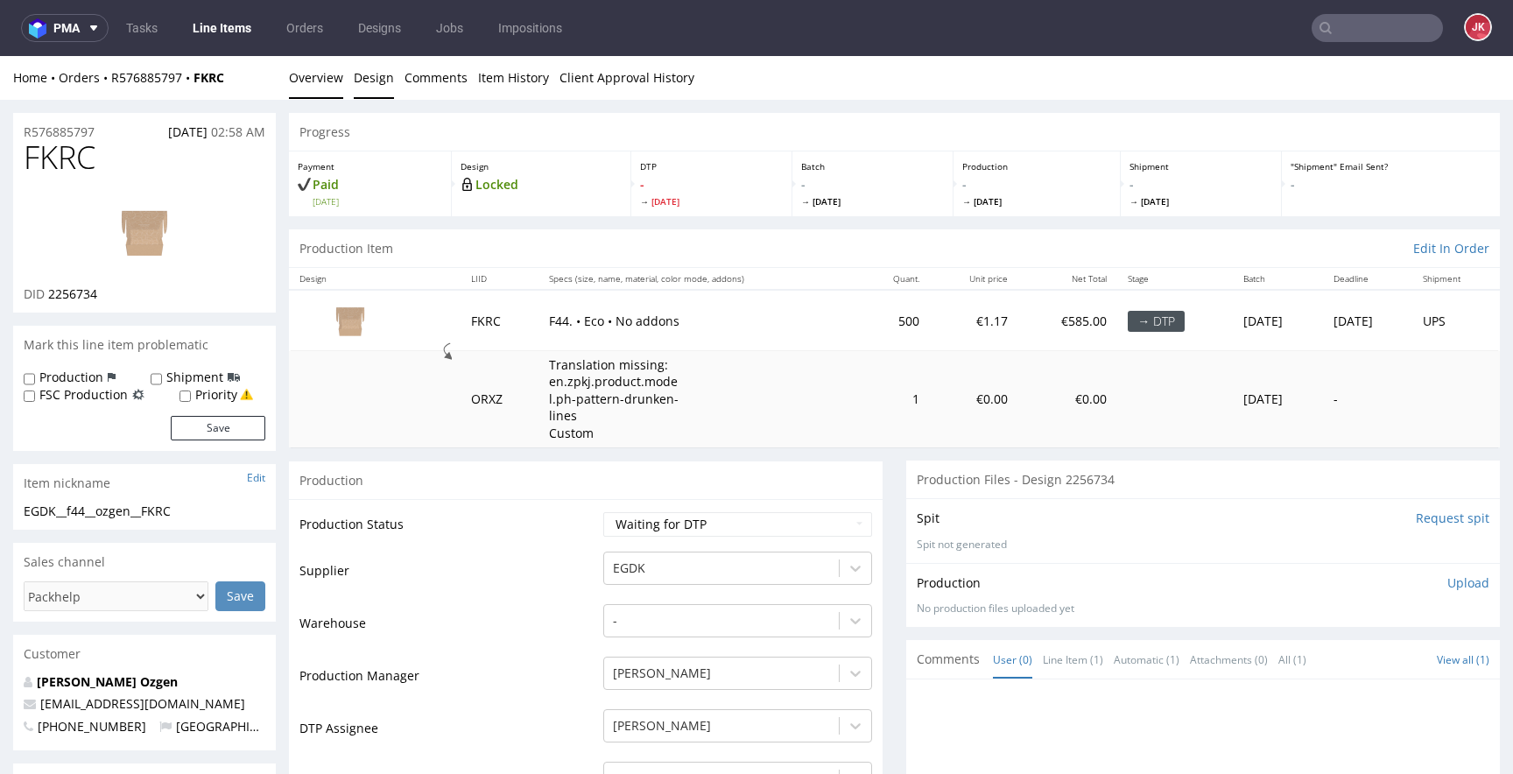
click at [365, 76] on link "Design" at bounding box center [374, 77] width 40 height 43
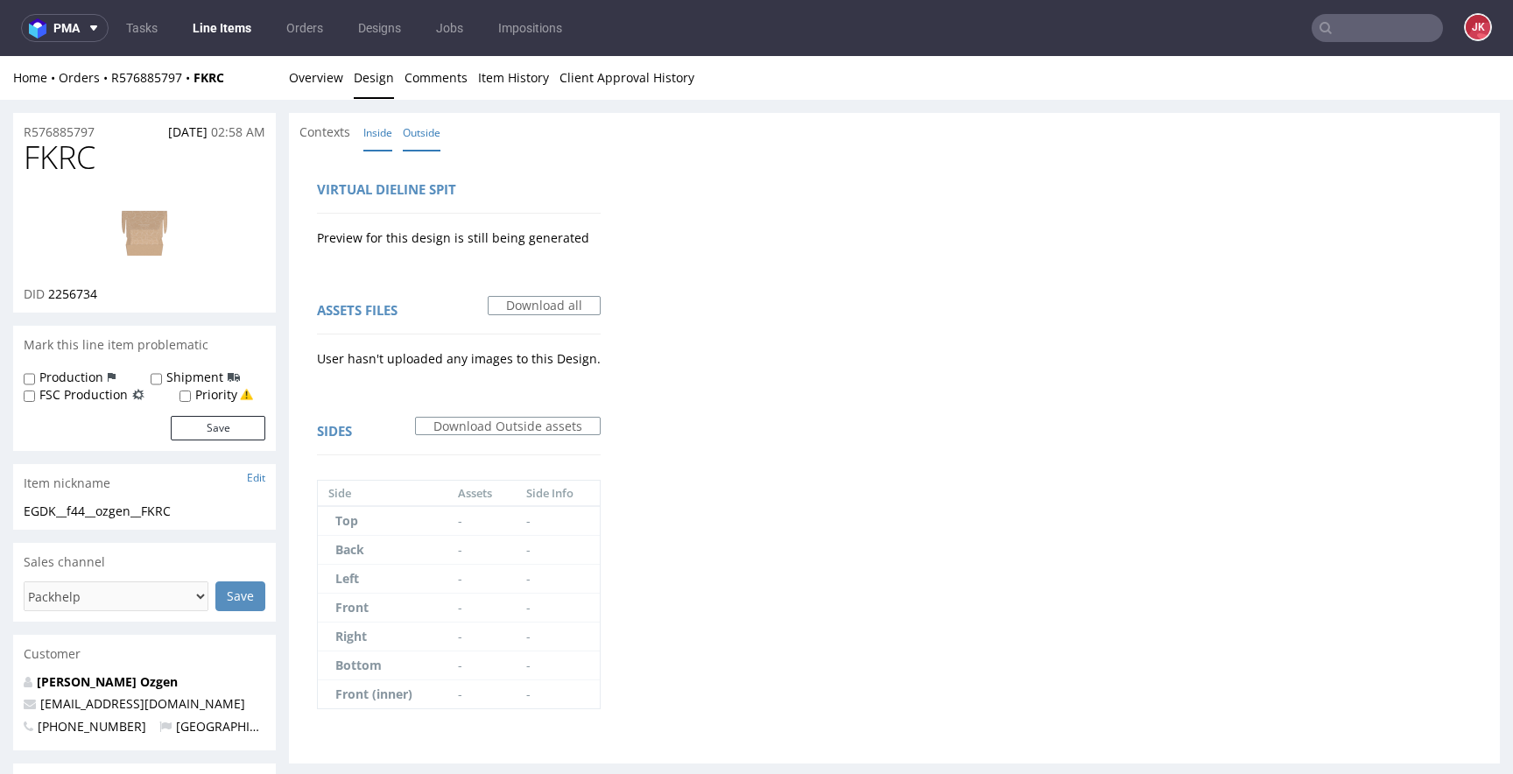
click at [382, 144] on link "Inside" at bounding box center [377, 133] width 29 height 38
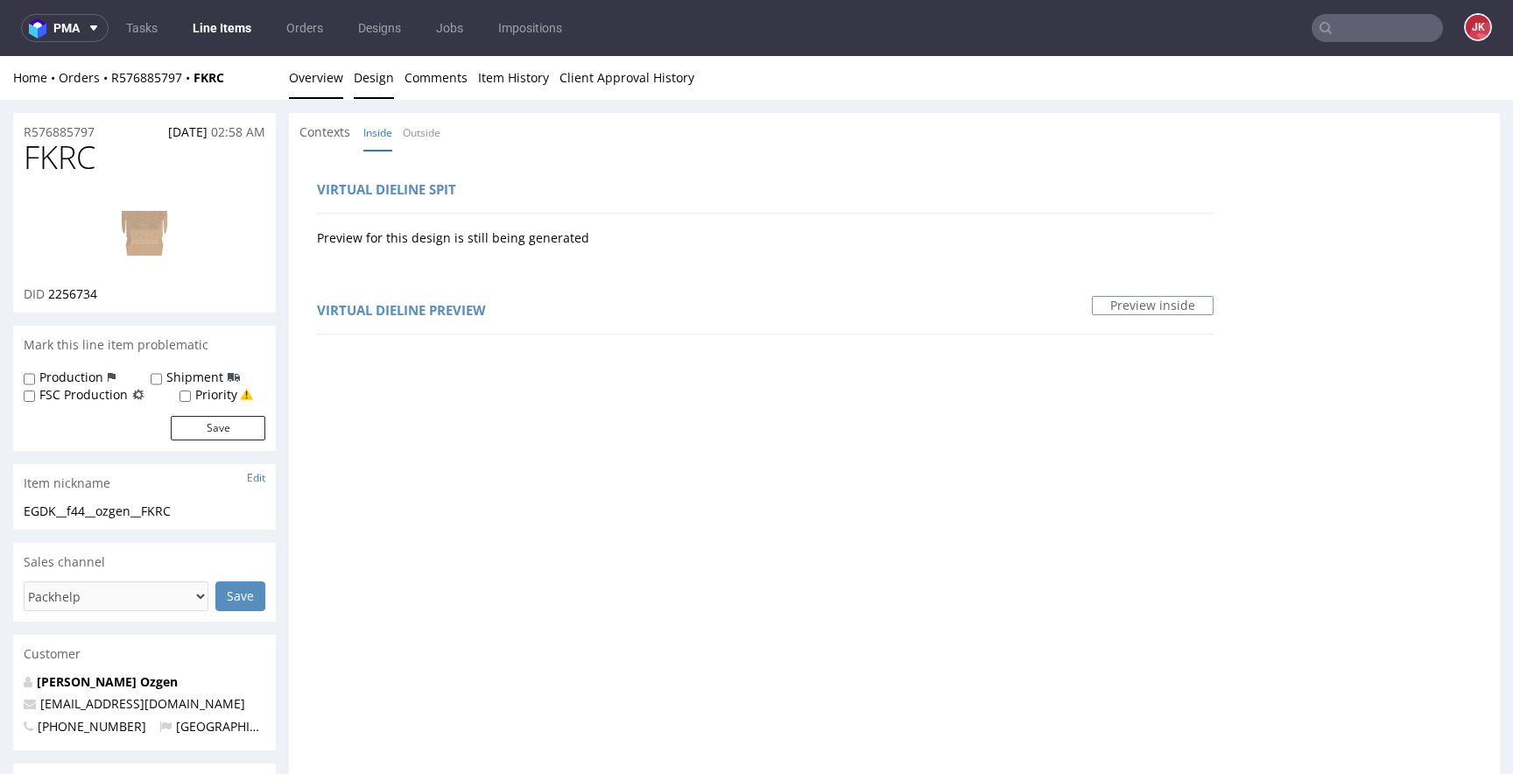
click at [327, 83] on link "Overview" at bounding box center [316, 77] width 54 height 43
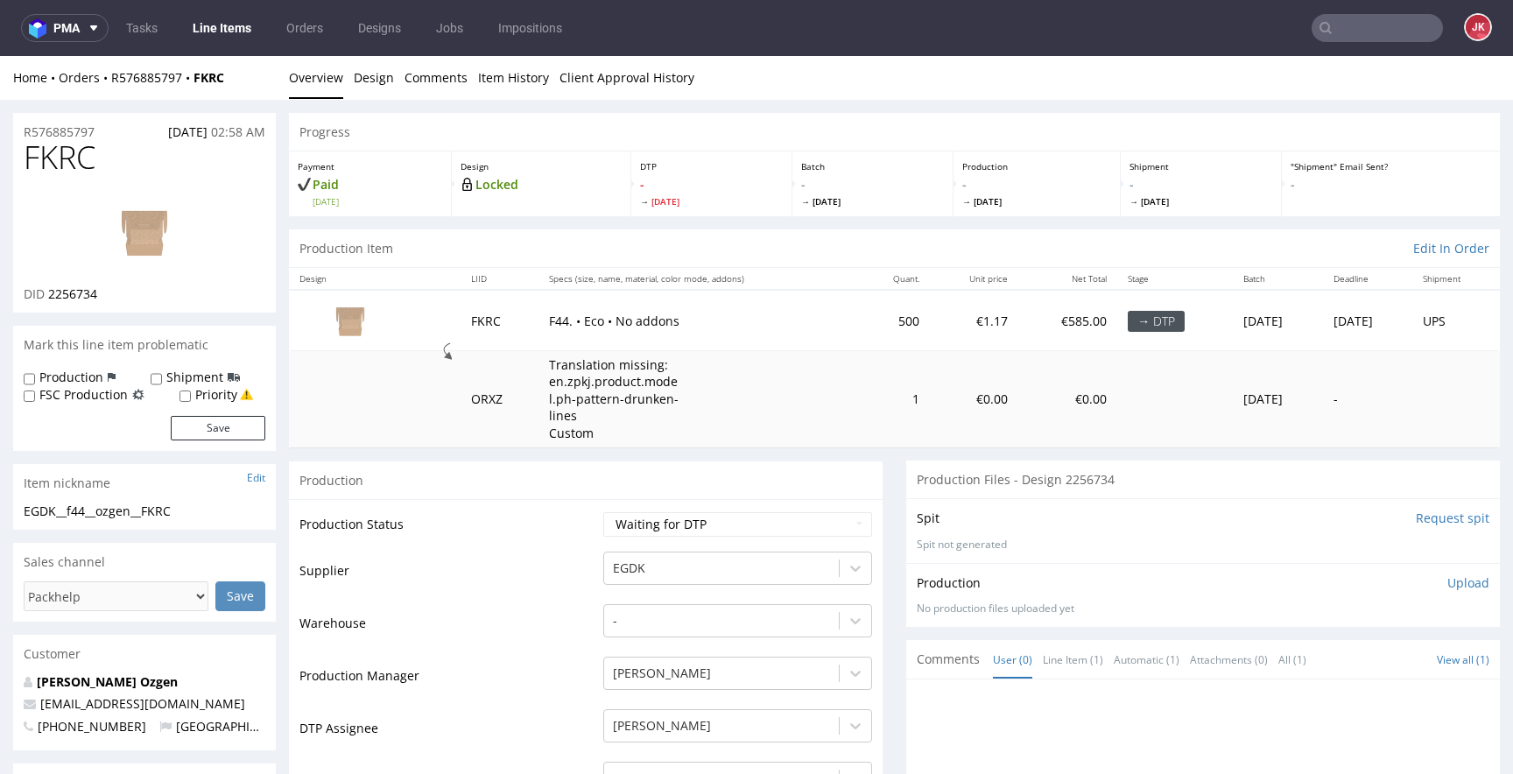
click at [1416, 517] on input "Request spit" at bounding box center [1453, 519] width 74 height 18
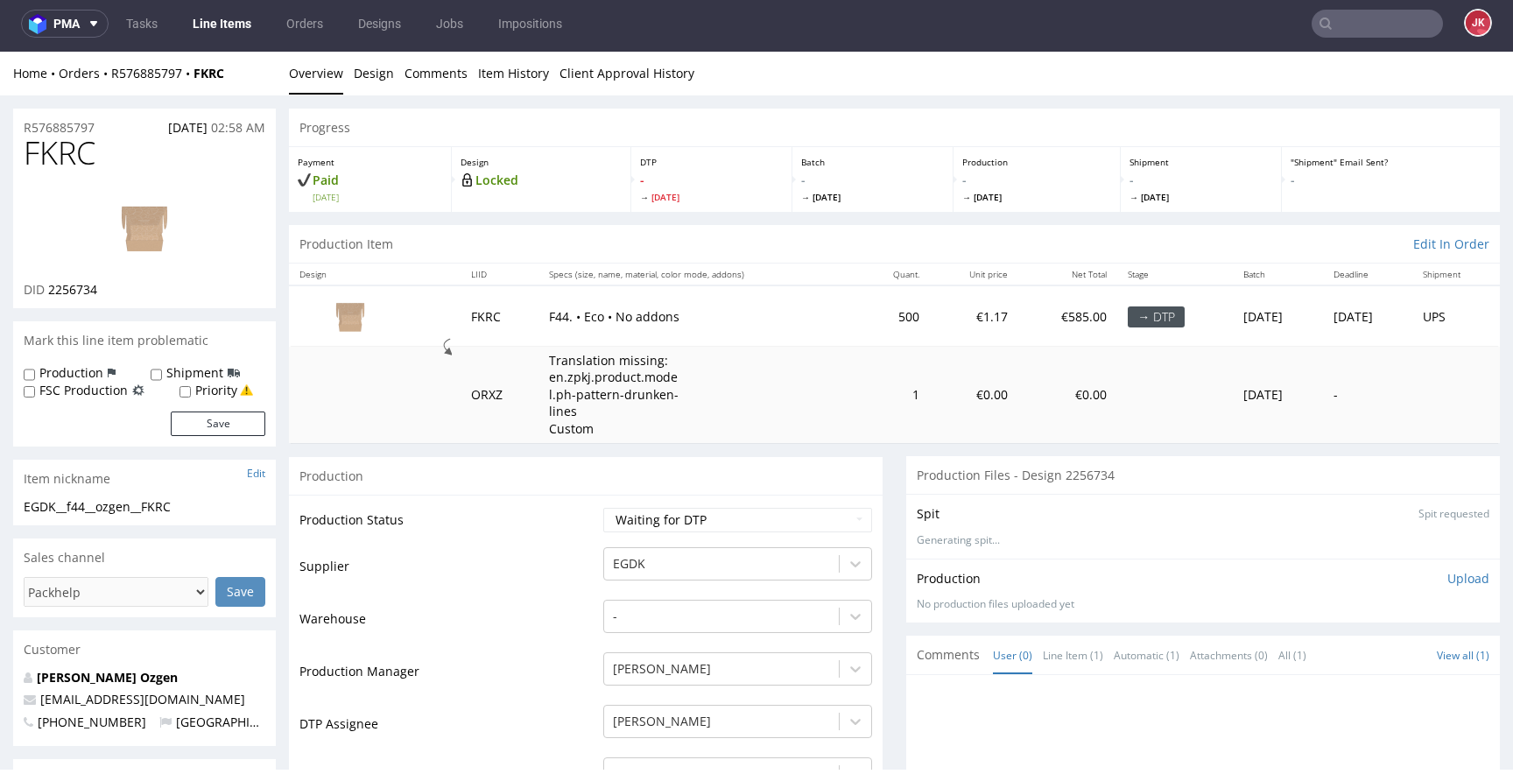
click at [77, 289] on span "2256734" at bounding box center [72, 289] width 49 height 17
copy span "2256734"
click at [658, 524] on select "Waiting for Artwork Waiting for Diecut Waiting for Mockup Waiting for DTP Waiti…" at bounding box center [737, 520] width 269 height 25
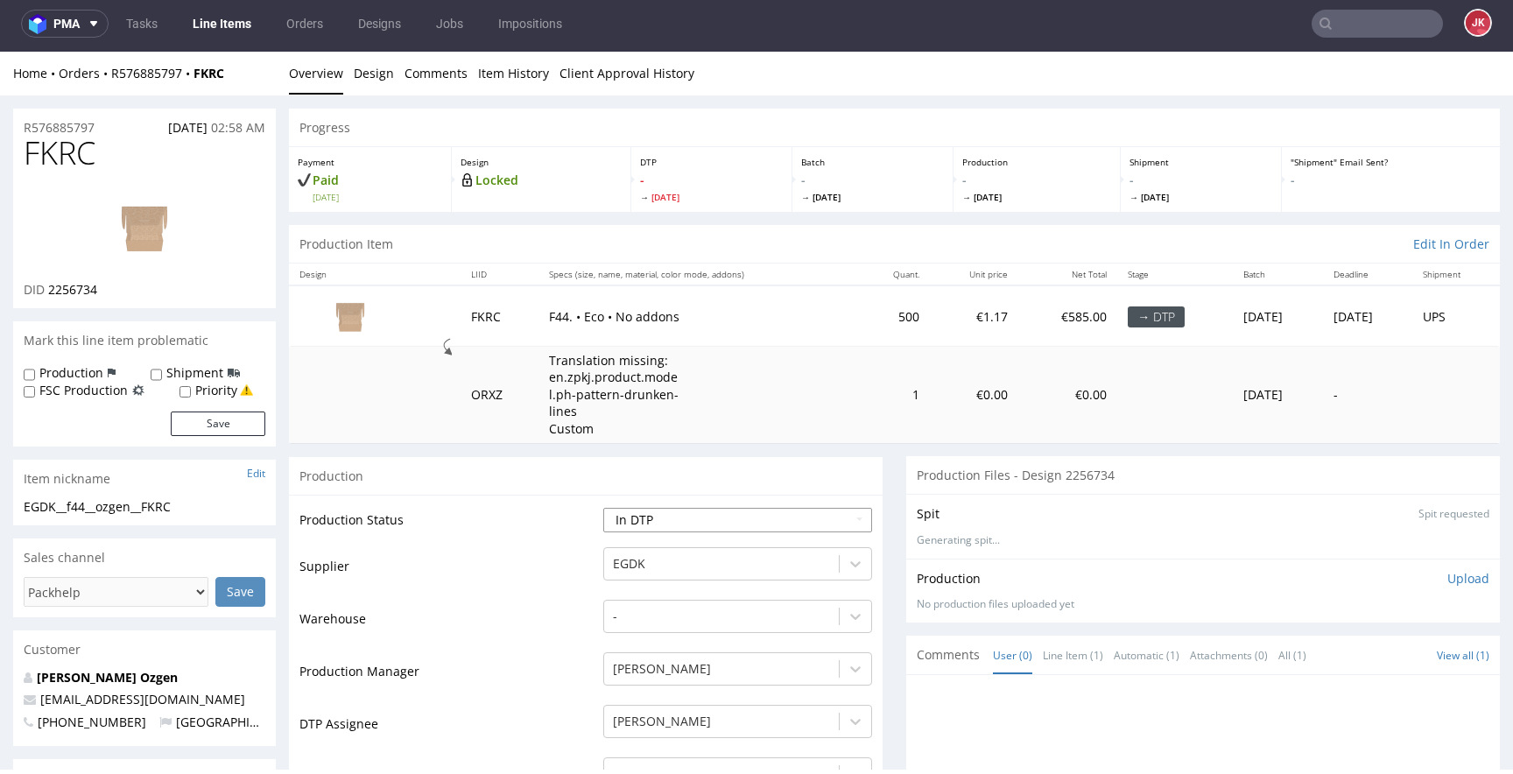
click at [603, 508] on select "Waiting for Artwork Waiting for Diecut Waiting for Mockup Waiting for DTP Waiti…" at bounding box center [737, 520] width 269 height 25
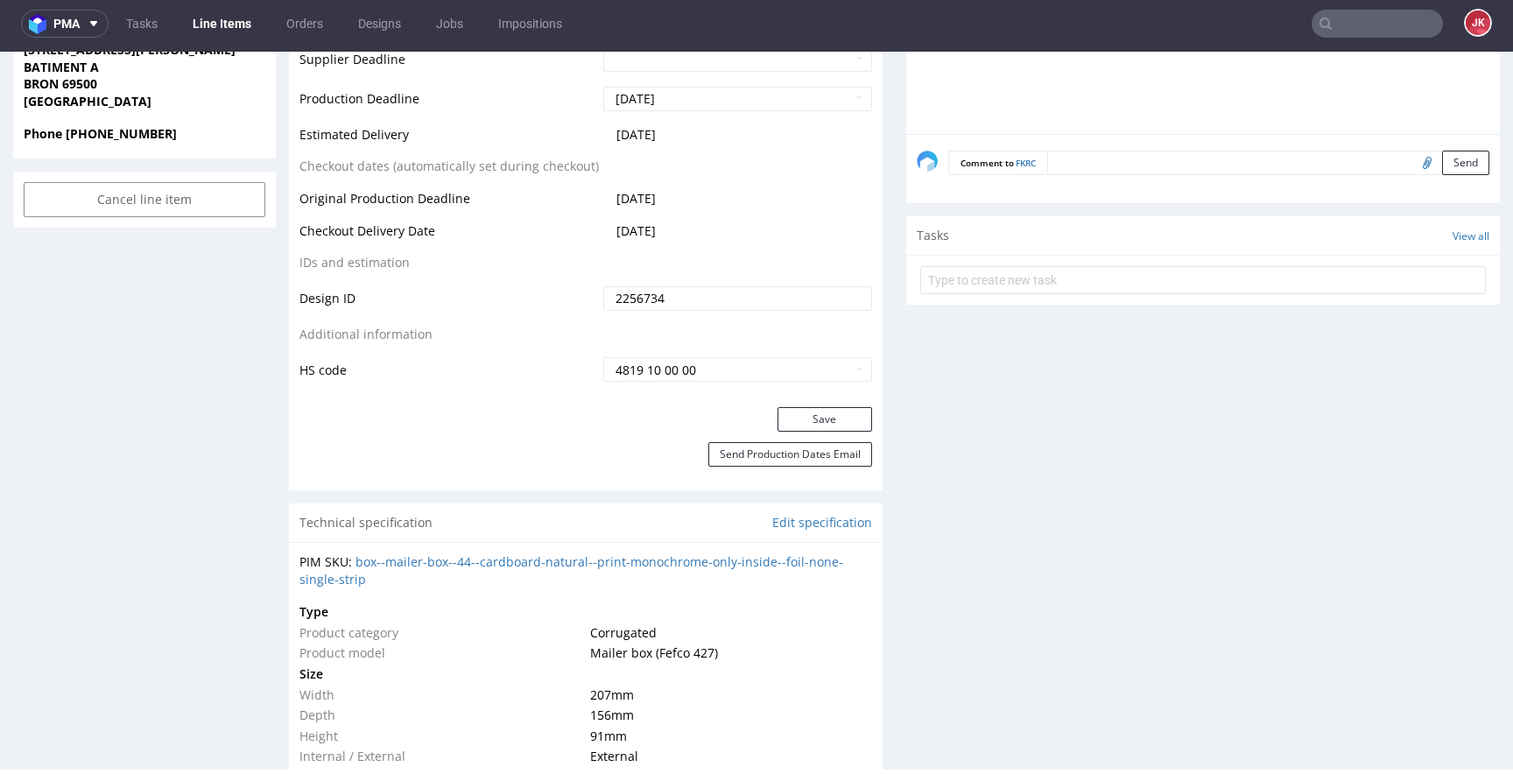
scroll to position [976, 0]
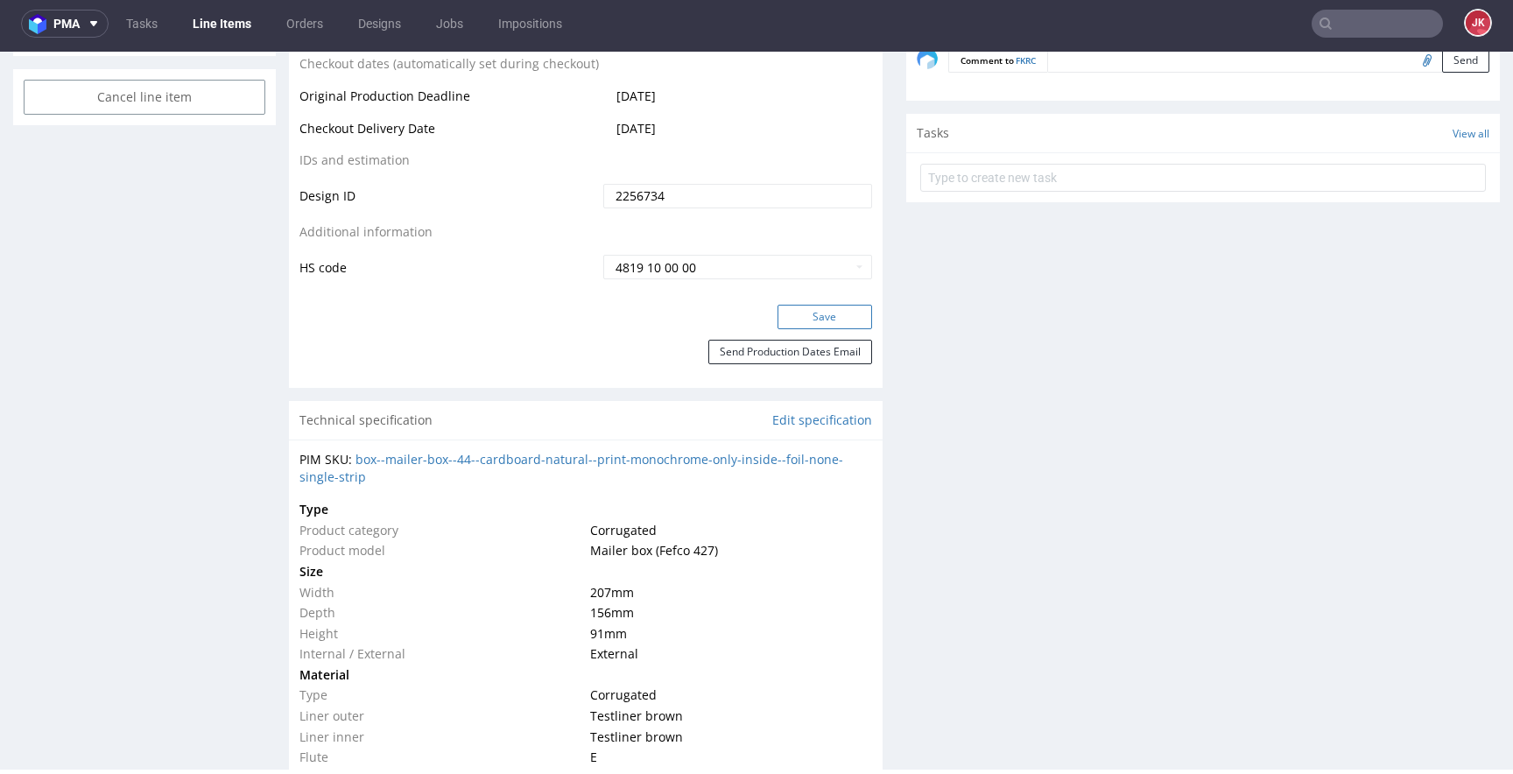
click at [806, 314] on button "Save" at bounding box center [824, 317] width 95 height 25
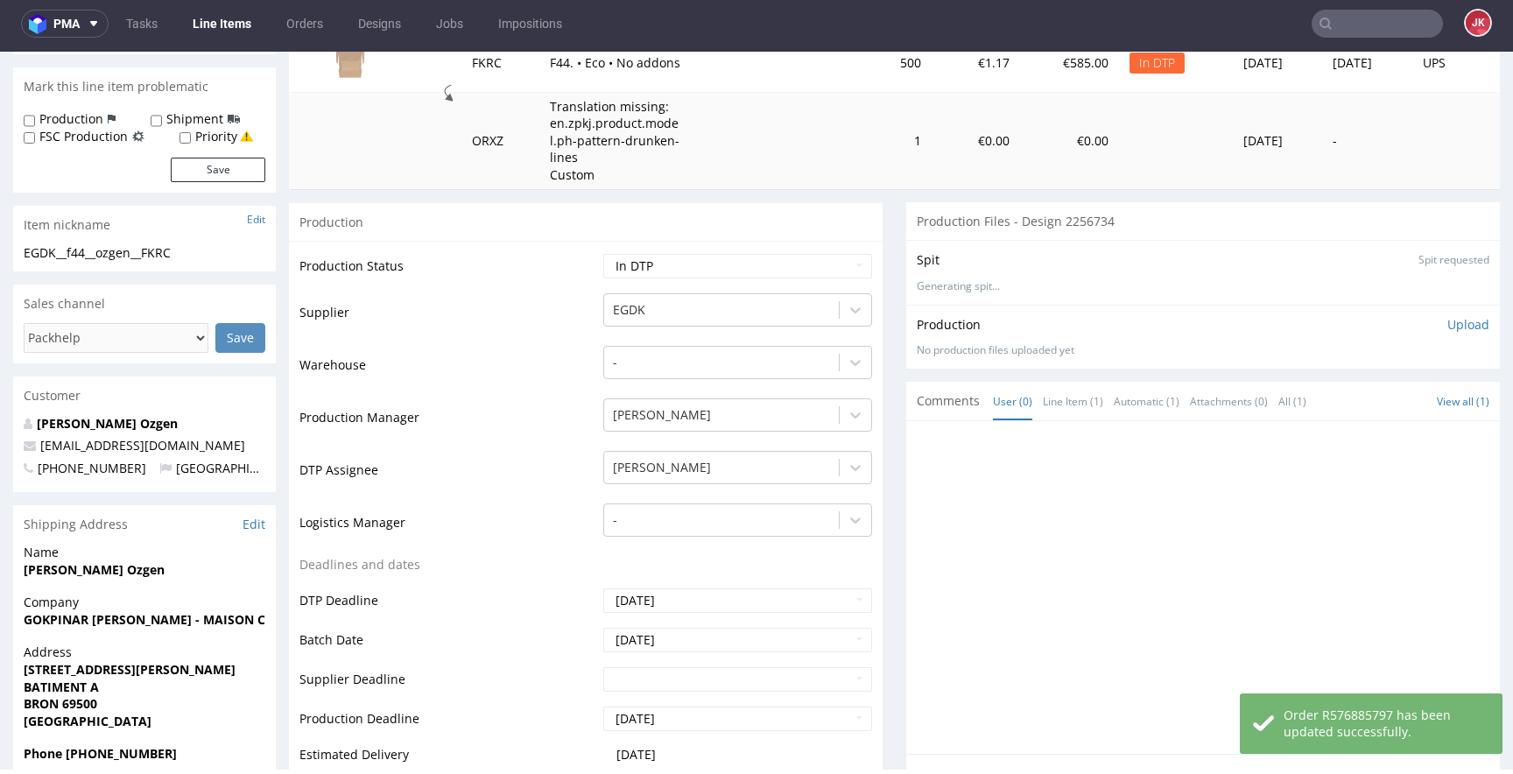
scroll to position [0, 0]
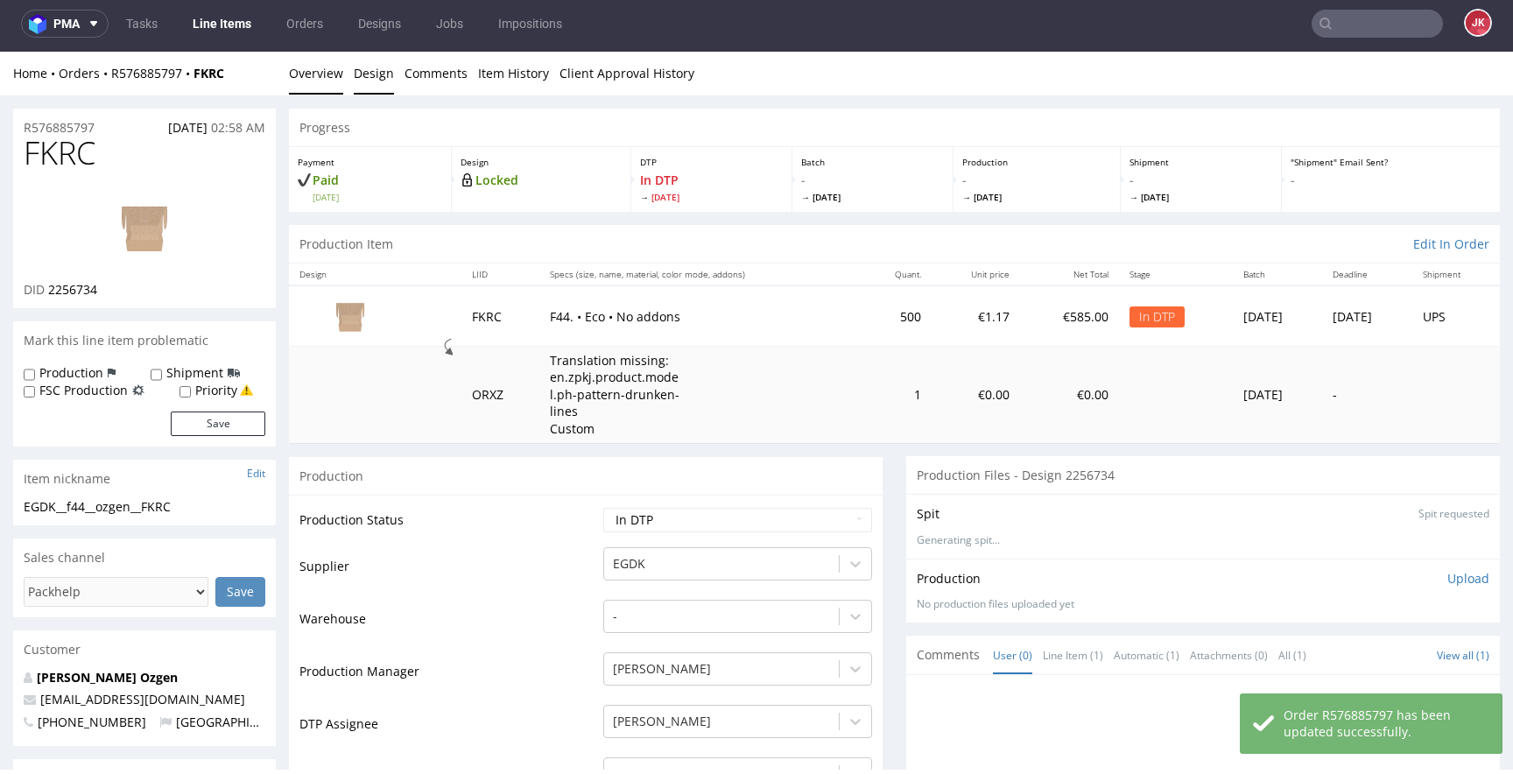
click at [368, 70] on link "Design" at bounding box center [374, 73] width 40 height 43
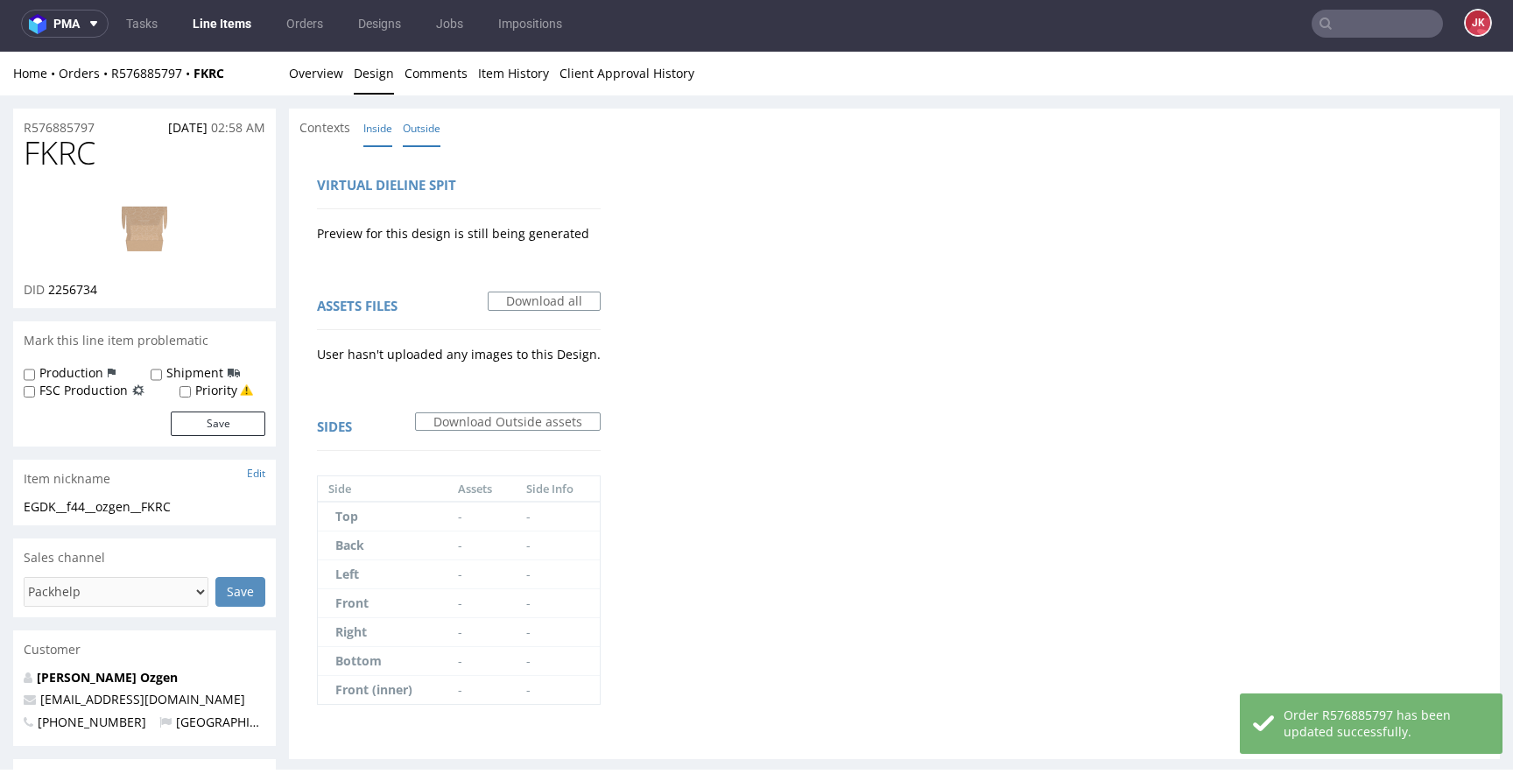
click at [367, 123] on link "Inside" at bounding box center [377, 128] width 29 height 38
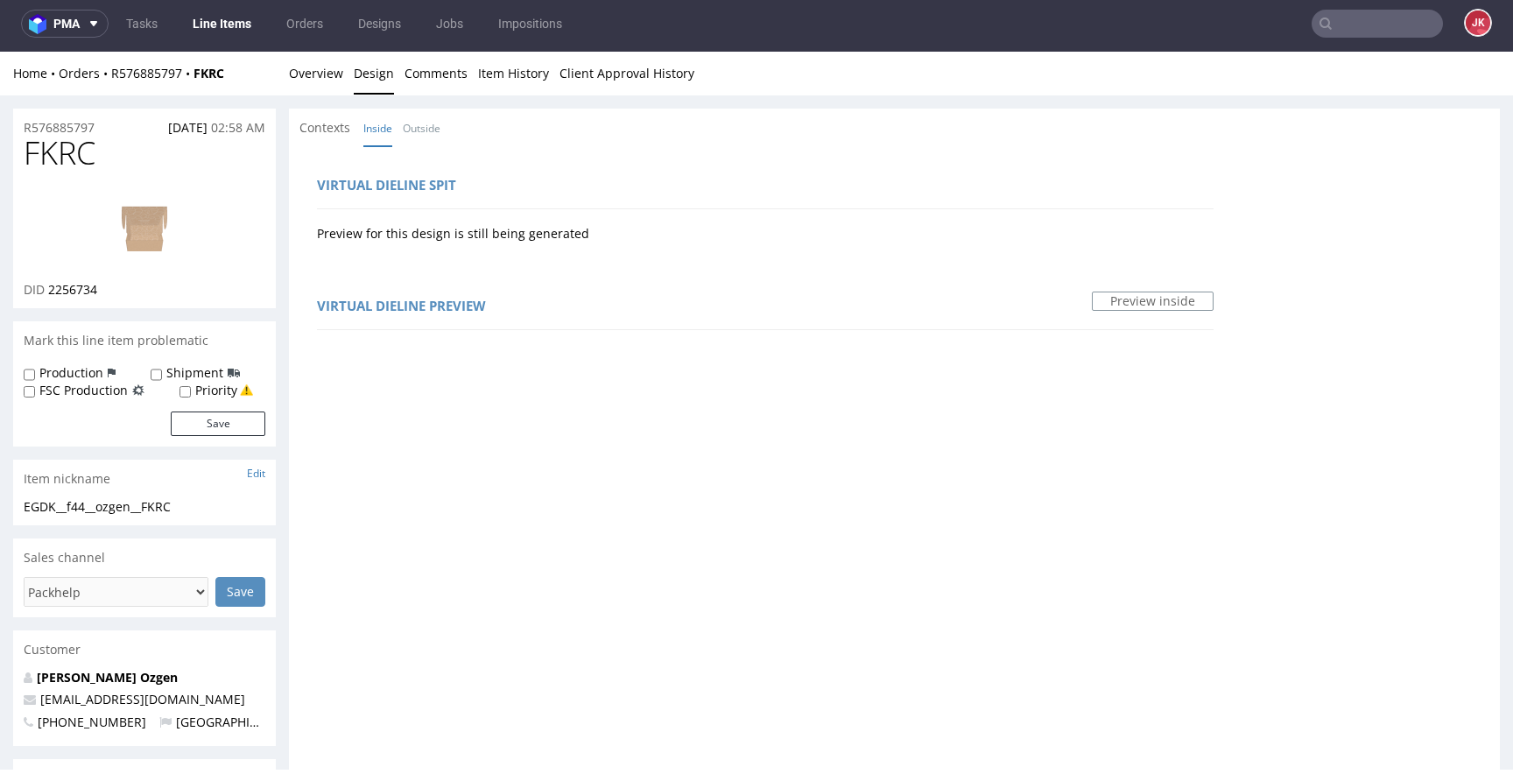
click at [154, 222] on img at bounding box center [144, 227] width 140 height 79
click at [338, 74] on link "Overview" at bounding box center [316, 73] width 54 height 43
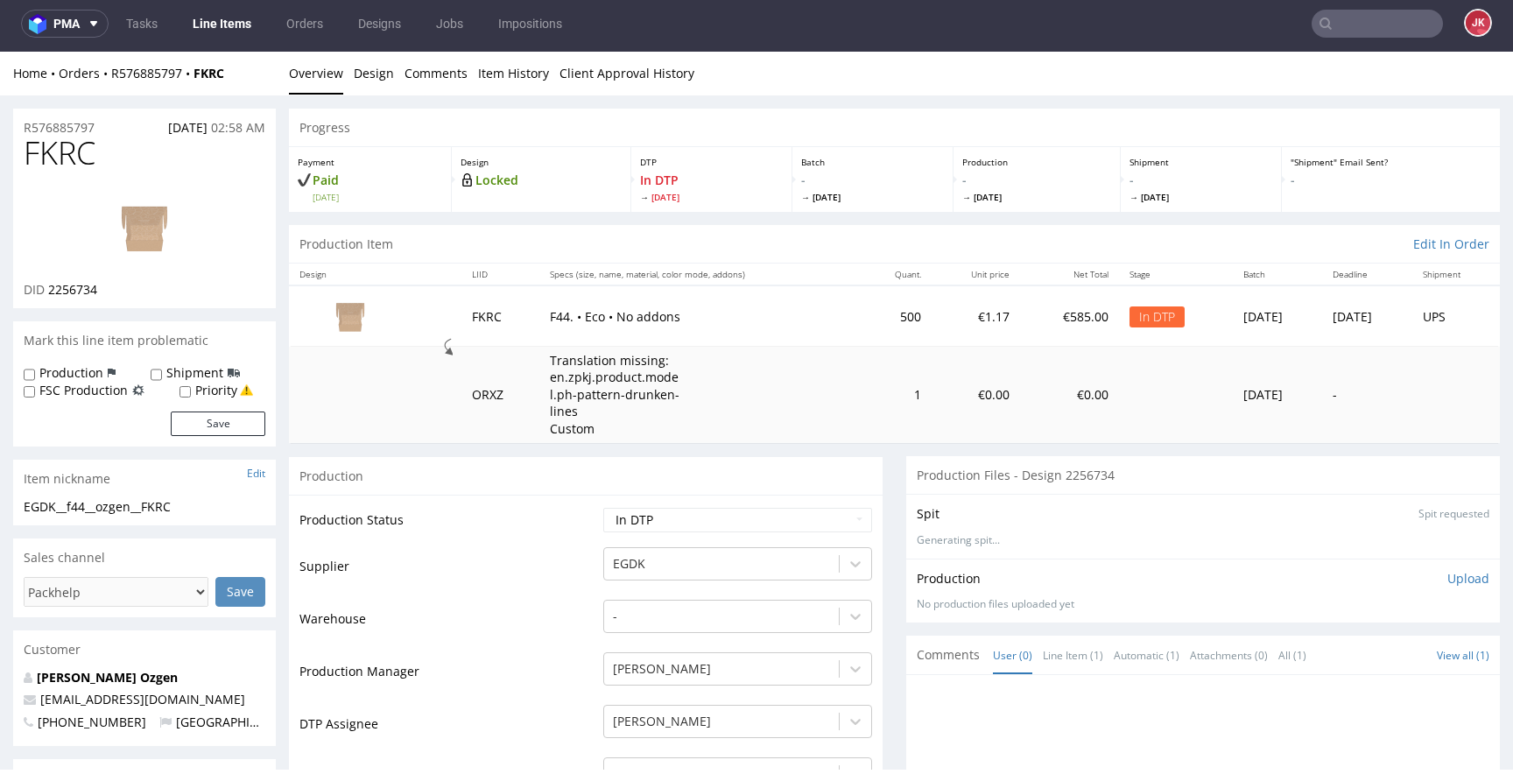
click at [119, 236] on img at bounding box center [144, 227] width 140 height 79
click at [697, 523] on select "Waiting for Artwork Waiting for Diecut Waiting for Mockup Waiting for DTP Waiti…" at bounding box center [737, 520] width 269 height 25
select select "dtp_issue"
click at [603, 508] on select "Waiting for Artwork Waiting for Diecut Waiting for Mockup Waiting for DTP Waiti…" at bounding box center [737, 520] width 269 height 25
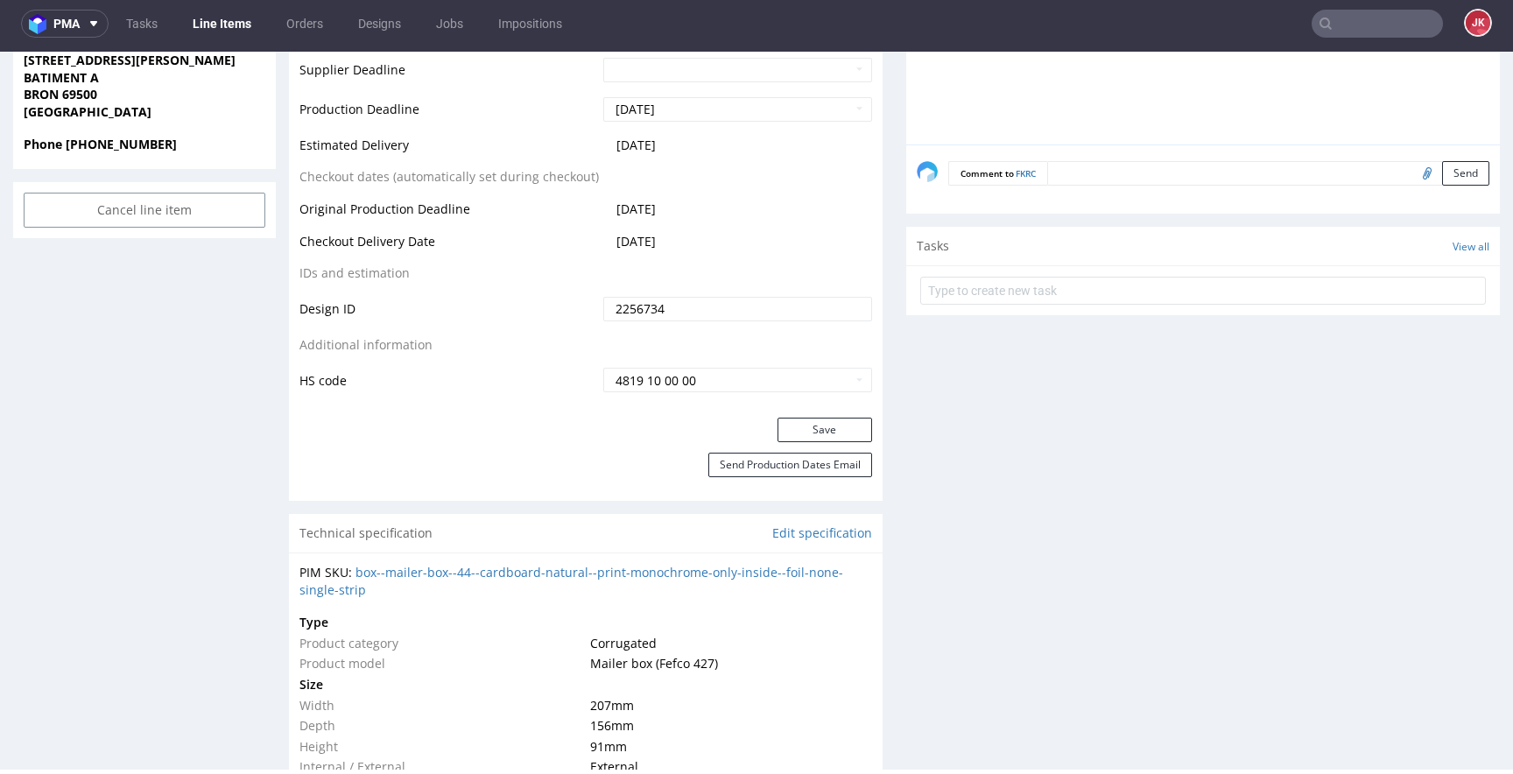
scroll to position [914, 0]
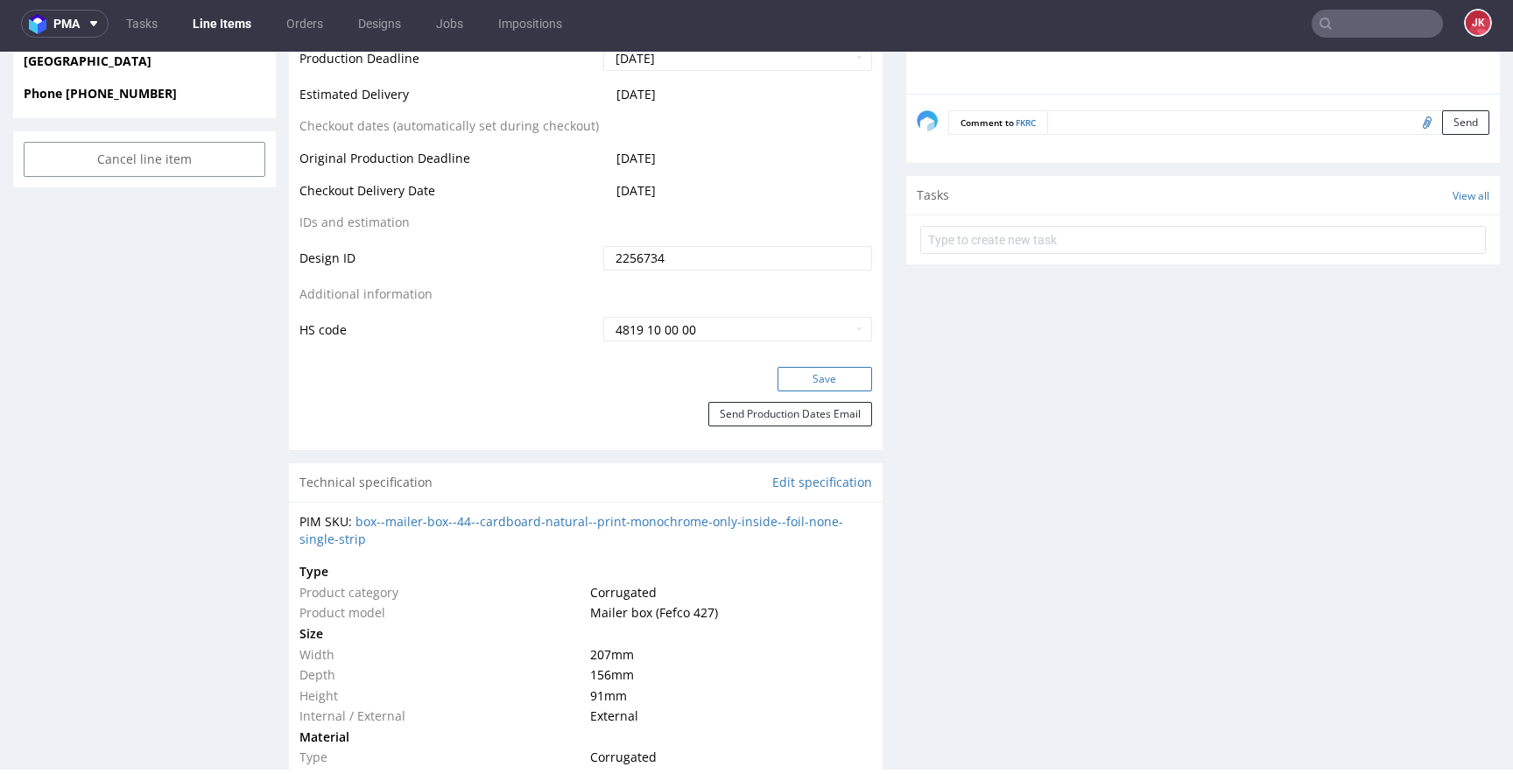
click at [815, 375] on button "Save" at bounding box center [824, 379] width 95 height 25
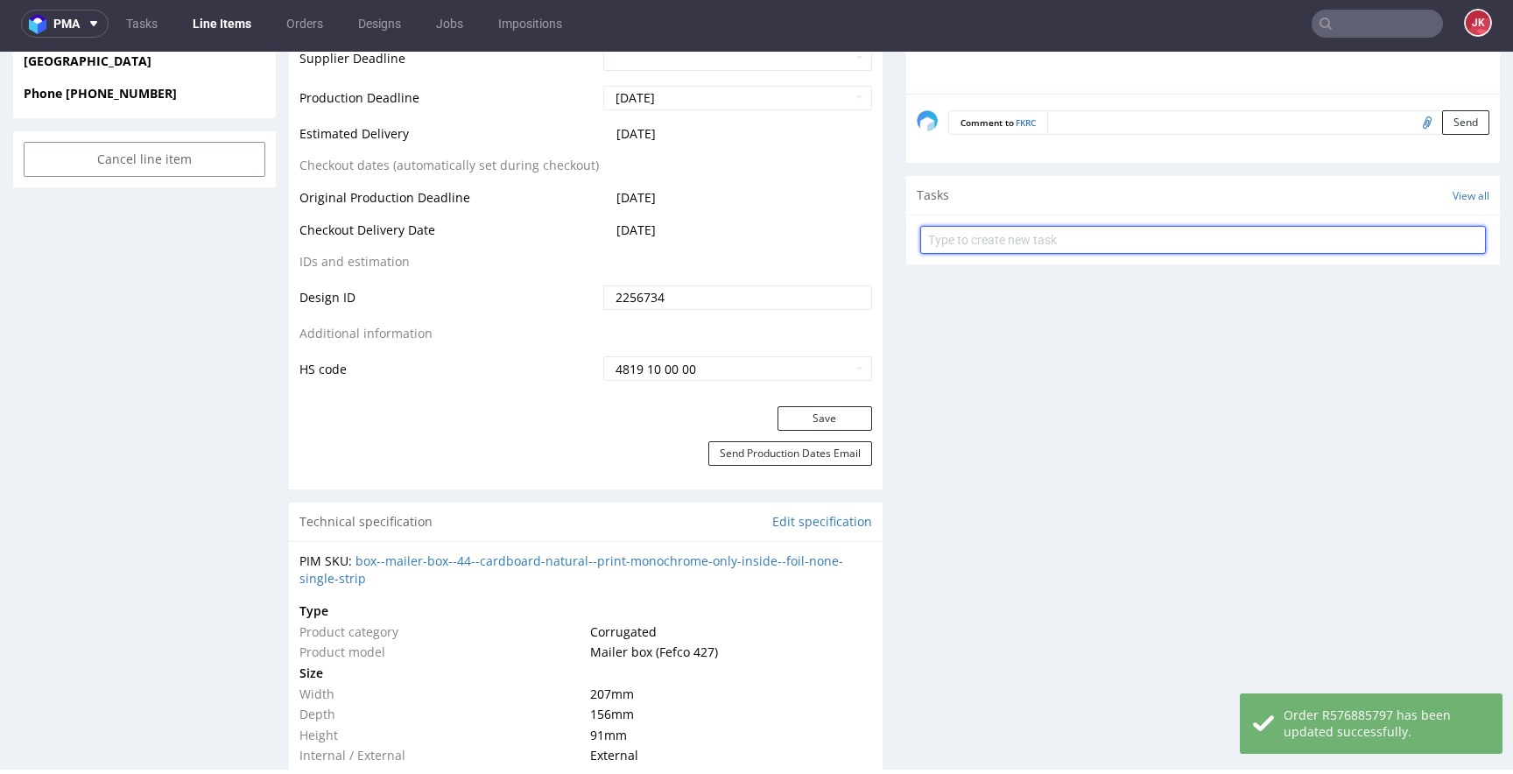
click at [970, 242] on input "text" at bounding box center [1203, 240] width 566 height 28
type input "issue"
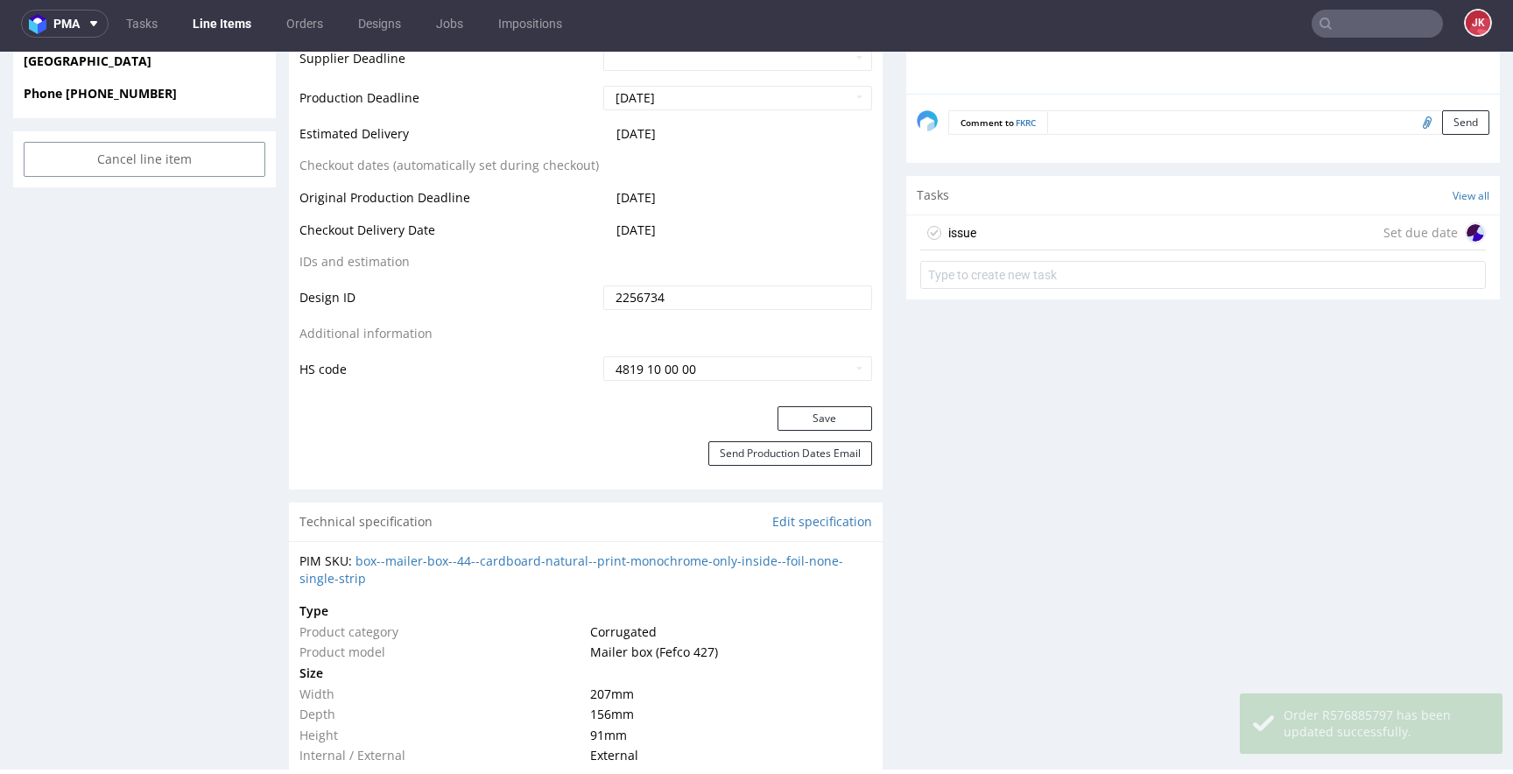
click at [968, 221] on div "issue Set due date" at bounding box center [1203, 232] width 566 height 35
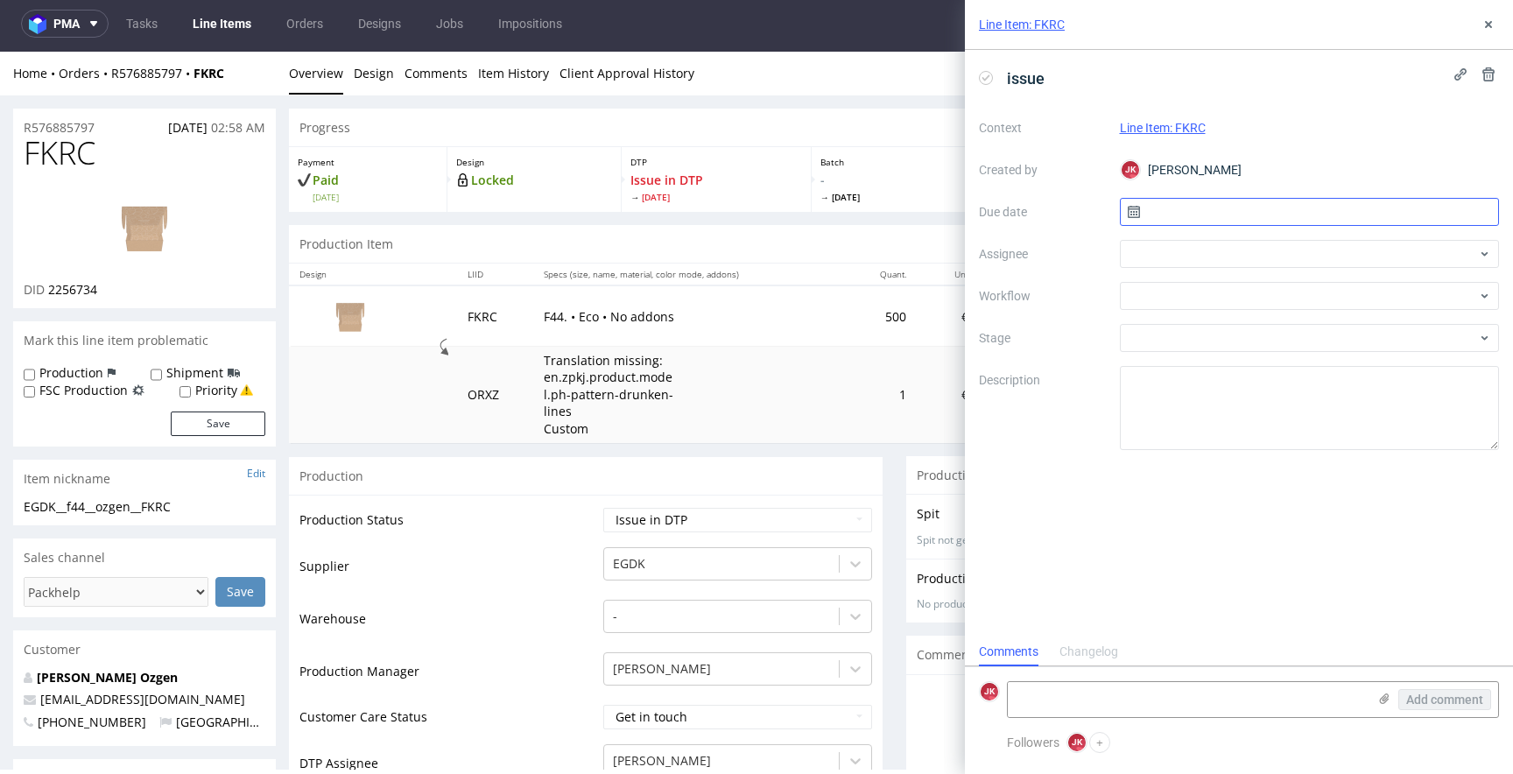
click at [1193, 204] on input "text" at bounding box center [1310, 212] width 380 height 28
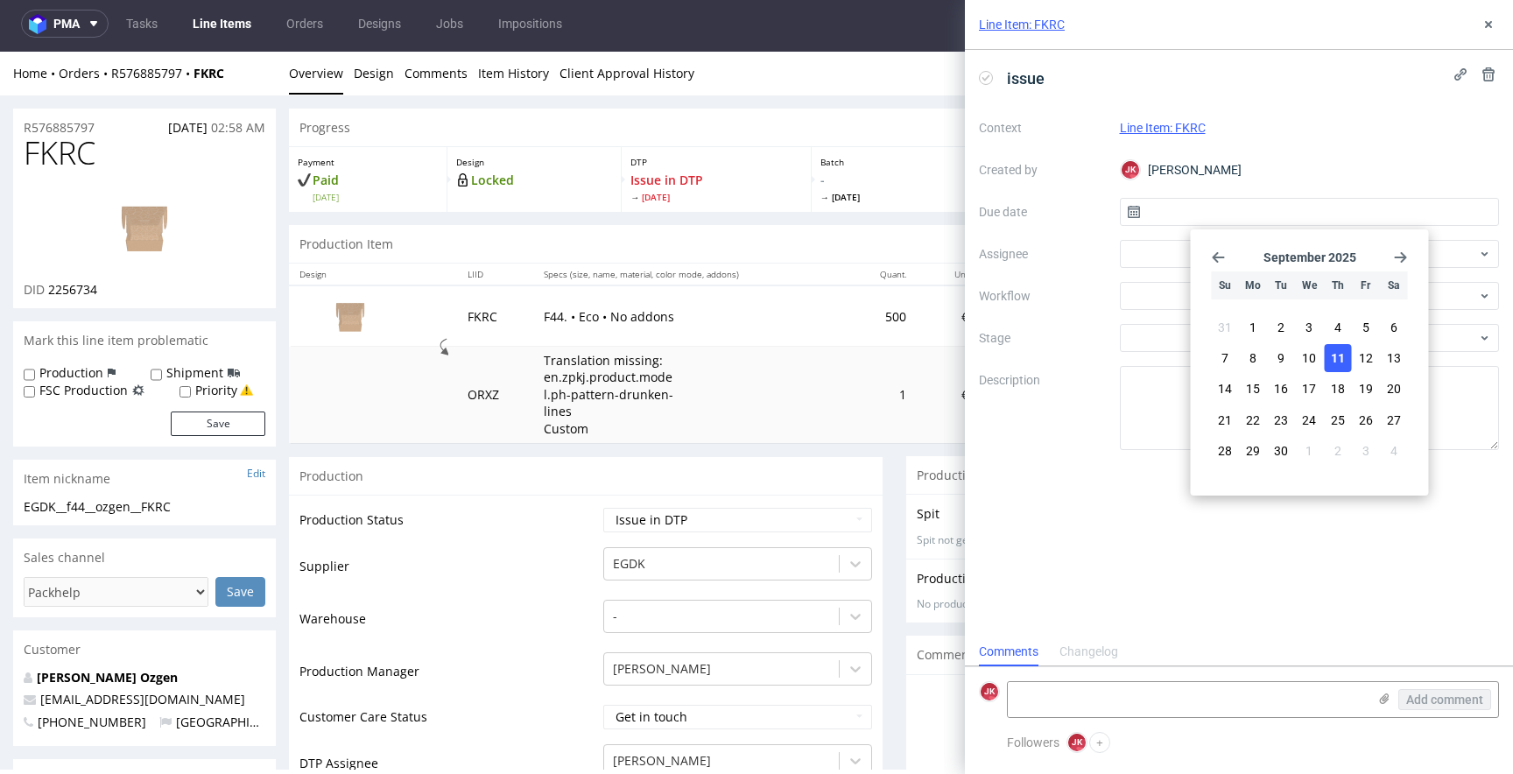
click at [1332, 350] on span "11" at bounding box center [1338, 358] width 14 height 18
type input "[DATE]"
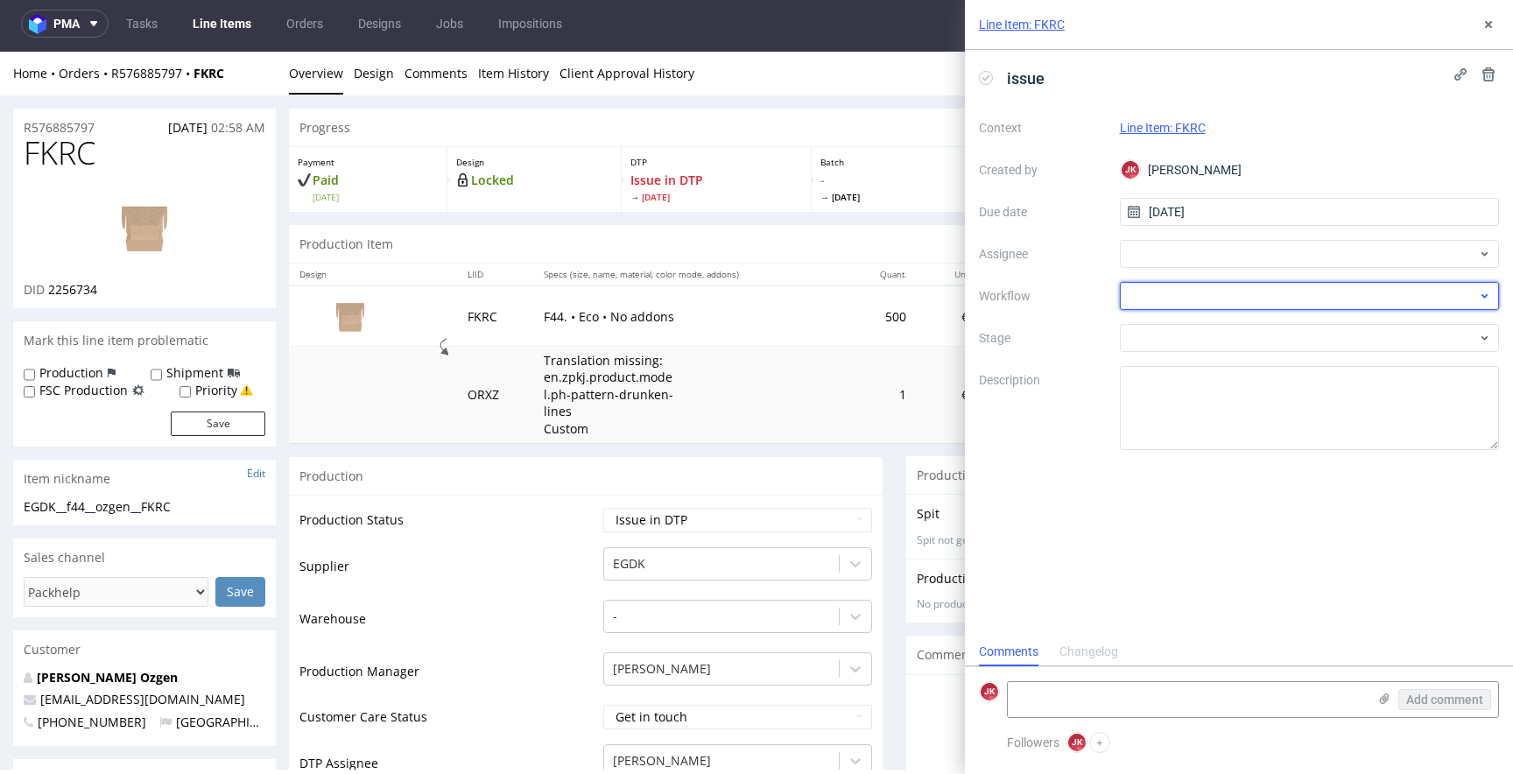
click at [1152, 294] on div at bounding box center [1310, 296] width 380 height 28
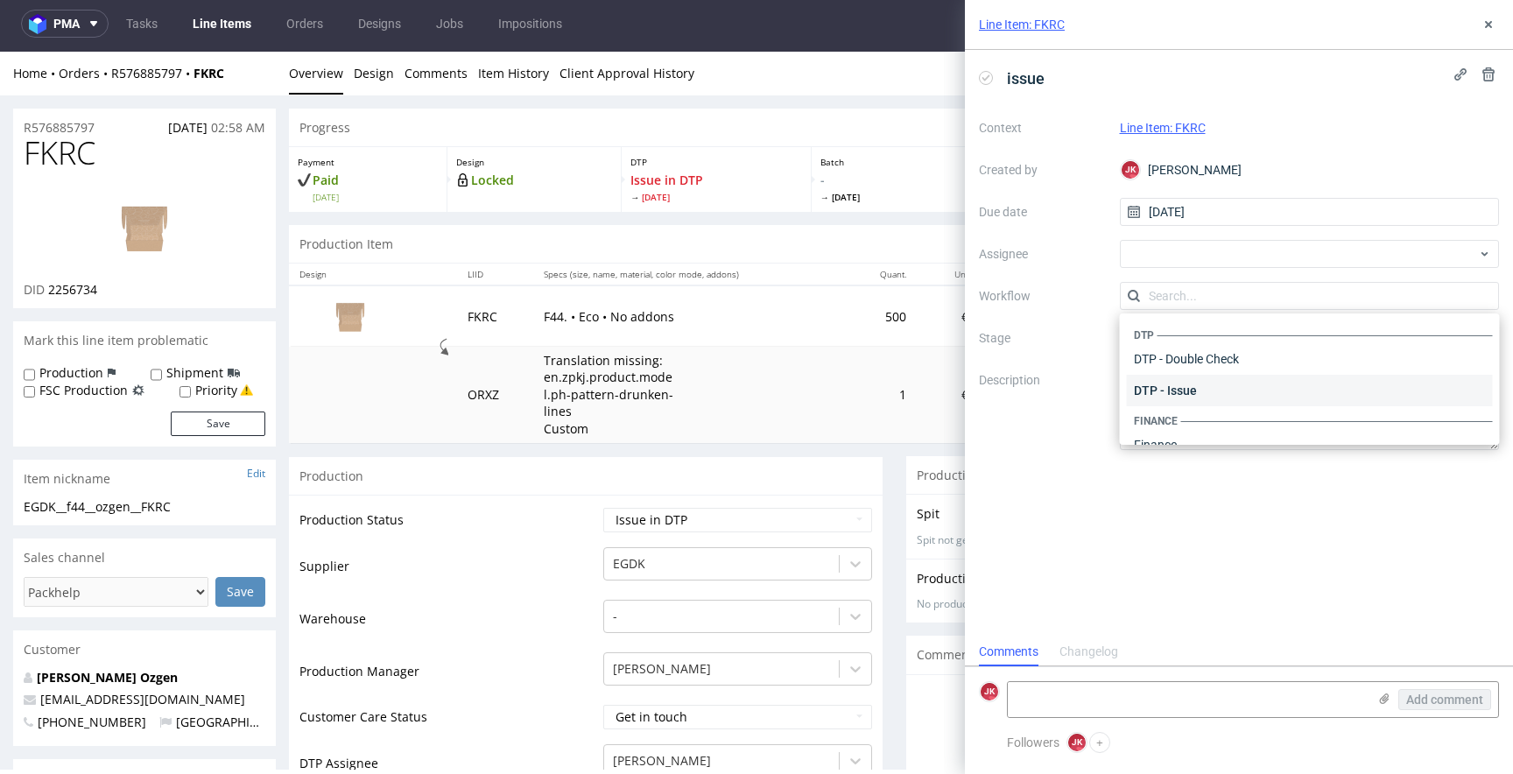
click at [1180, 376] on div "DTP - Issue" at bounding box center [1310, 391] width 366 height 32
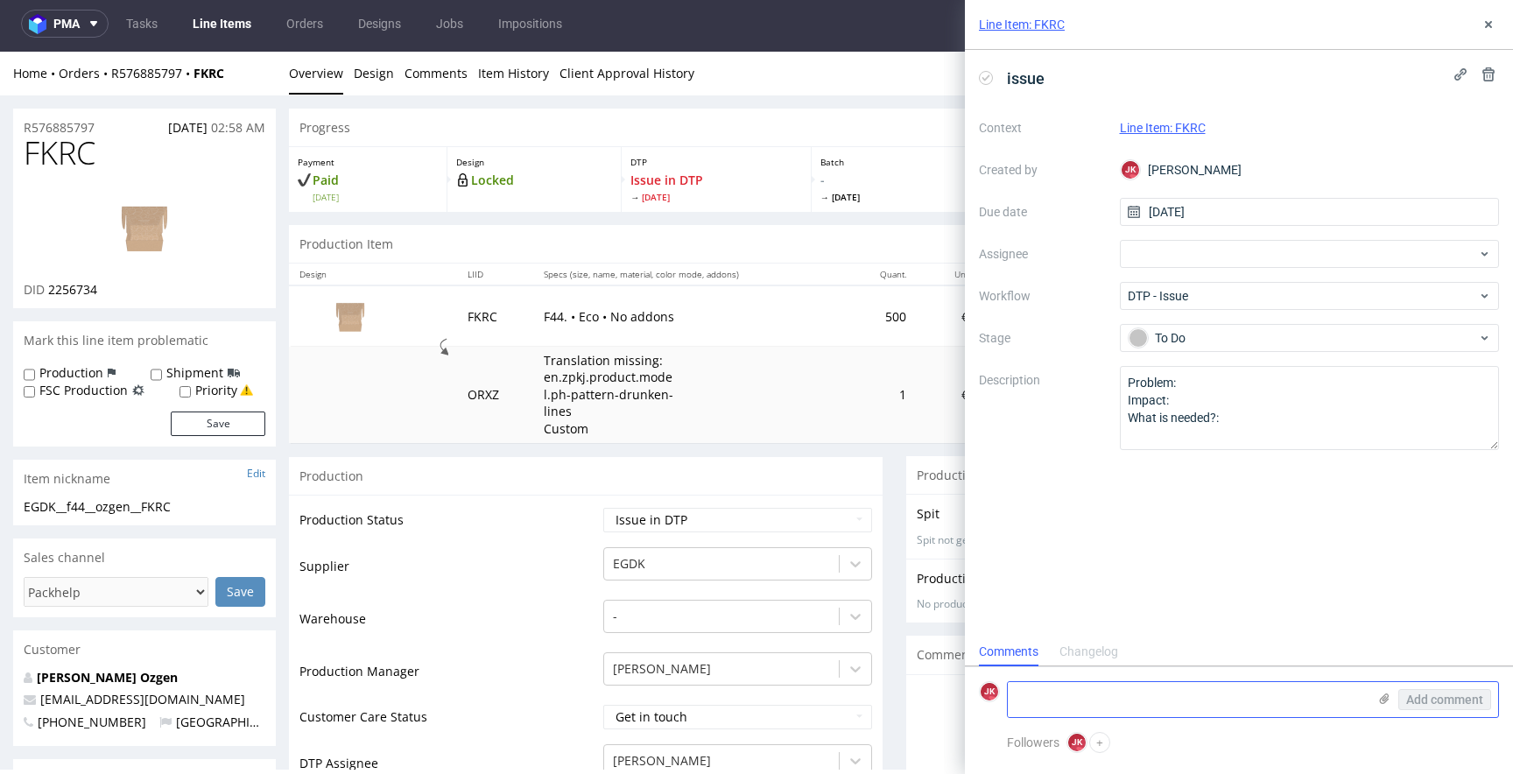
click at [1179, 704] on textarea at bounding box center [1187, 699] width 359 height 35
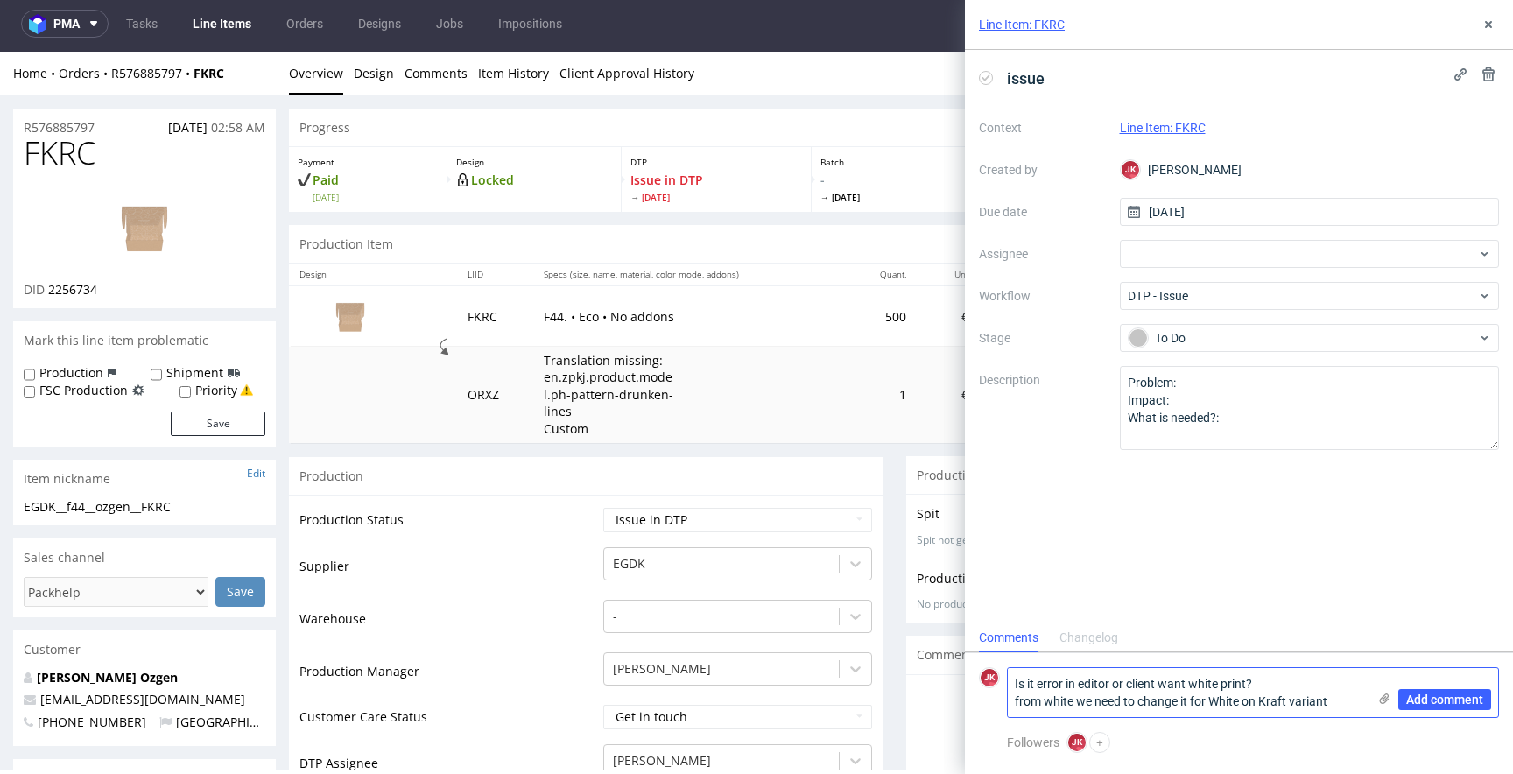
click at [1289, 704] on textarea "Is it error in editor or client want white print? from white we need to change …" at bounding box center [1187, 692] width 359 height 49
type textarea "Is it error in editor or client want white print? For white we need to change i…"
click at [1450, 700] on span "Add comment" at bounding box center [1444, 699] width 77 height 12
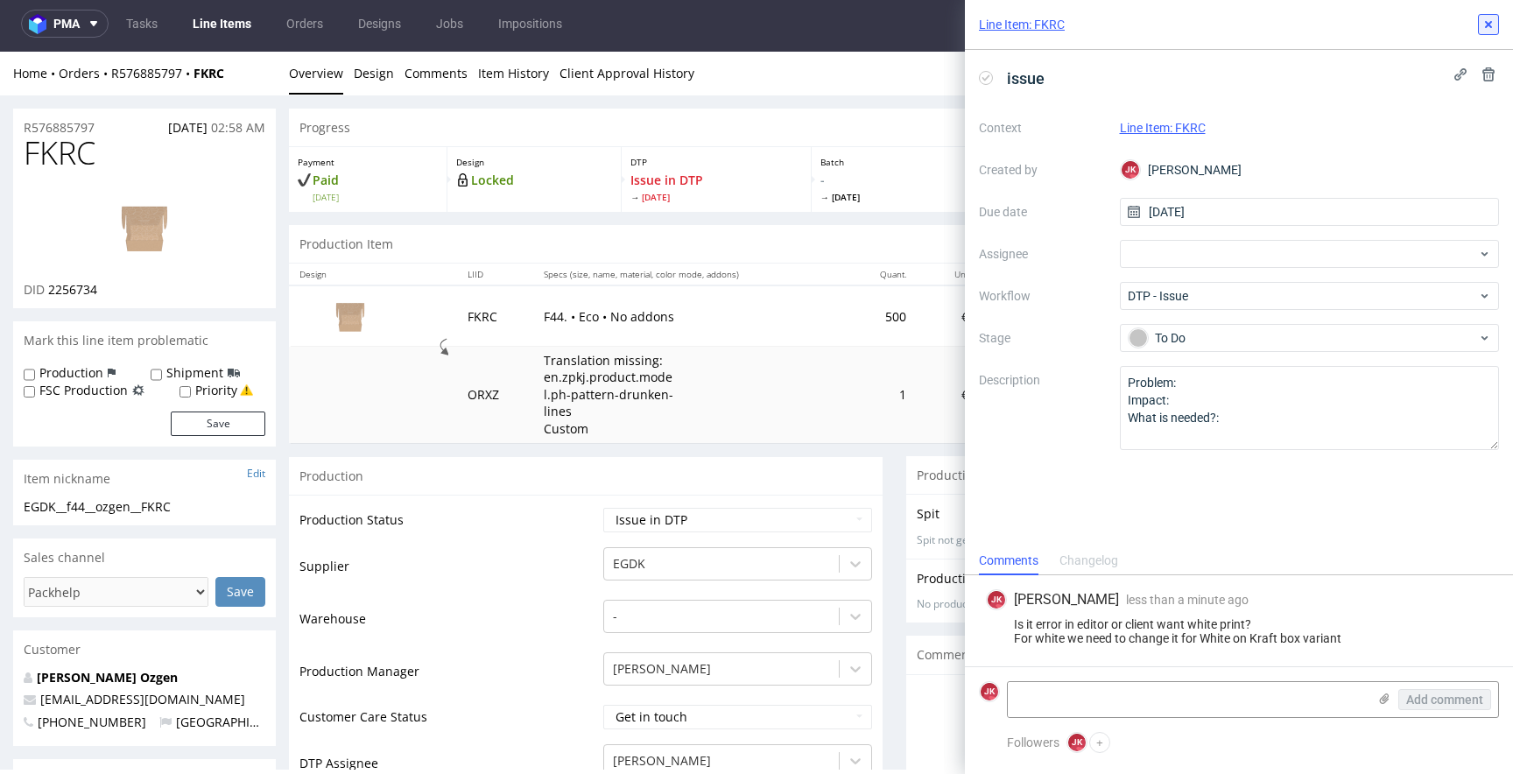
click at [1492, 23] on icon at bounding box center [1488, 25] width 14 height 14
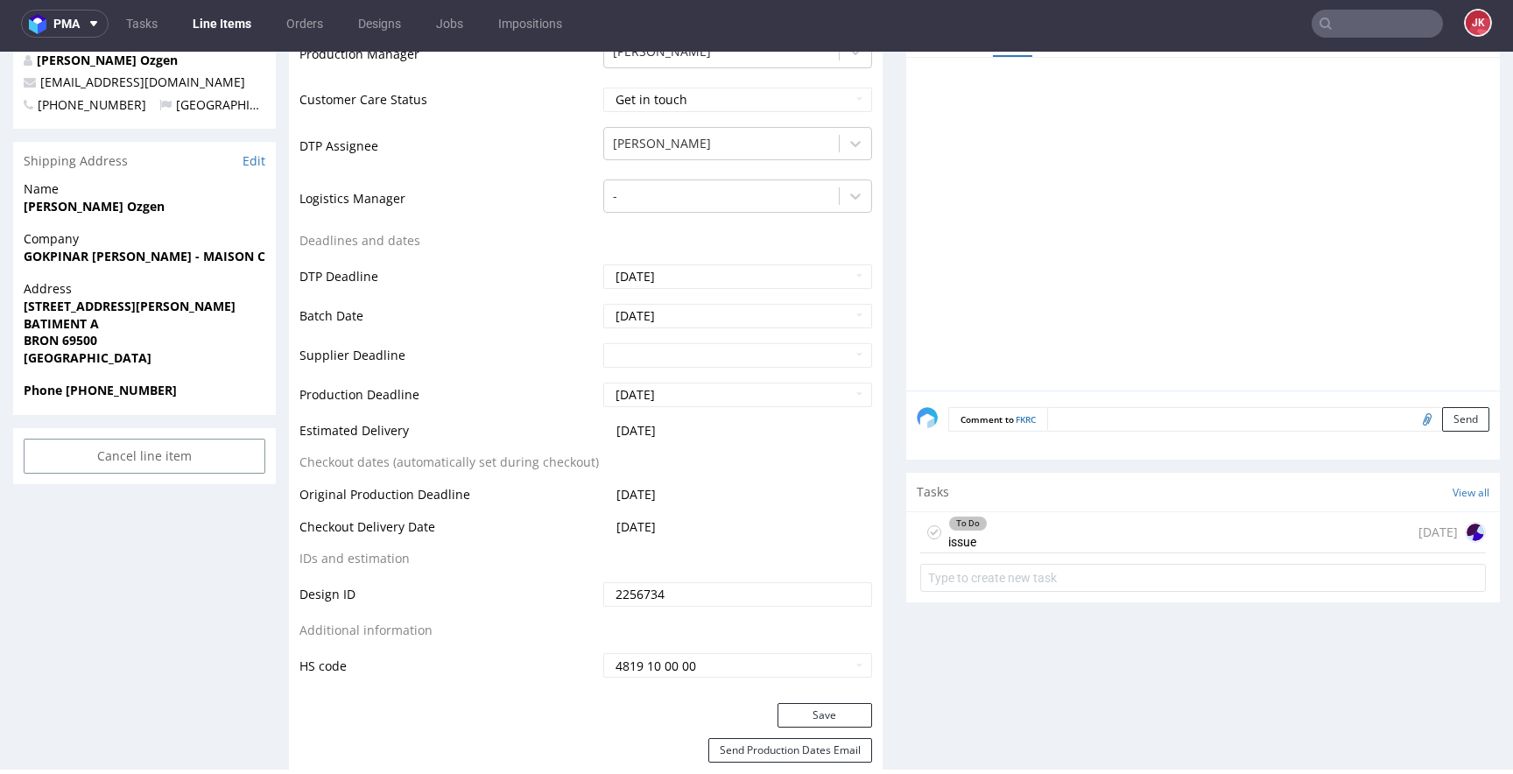
scroll to position [777, 0]
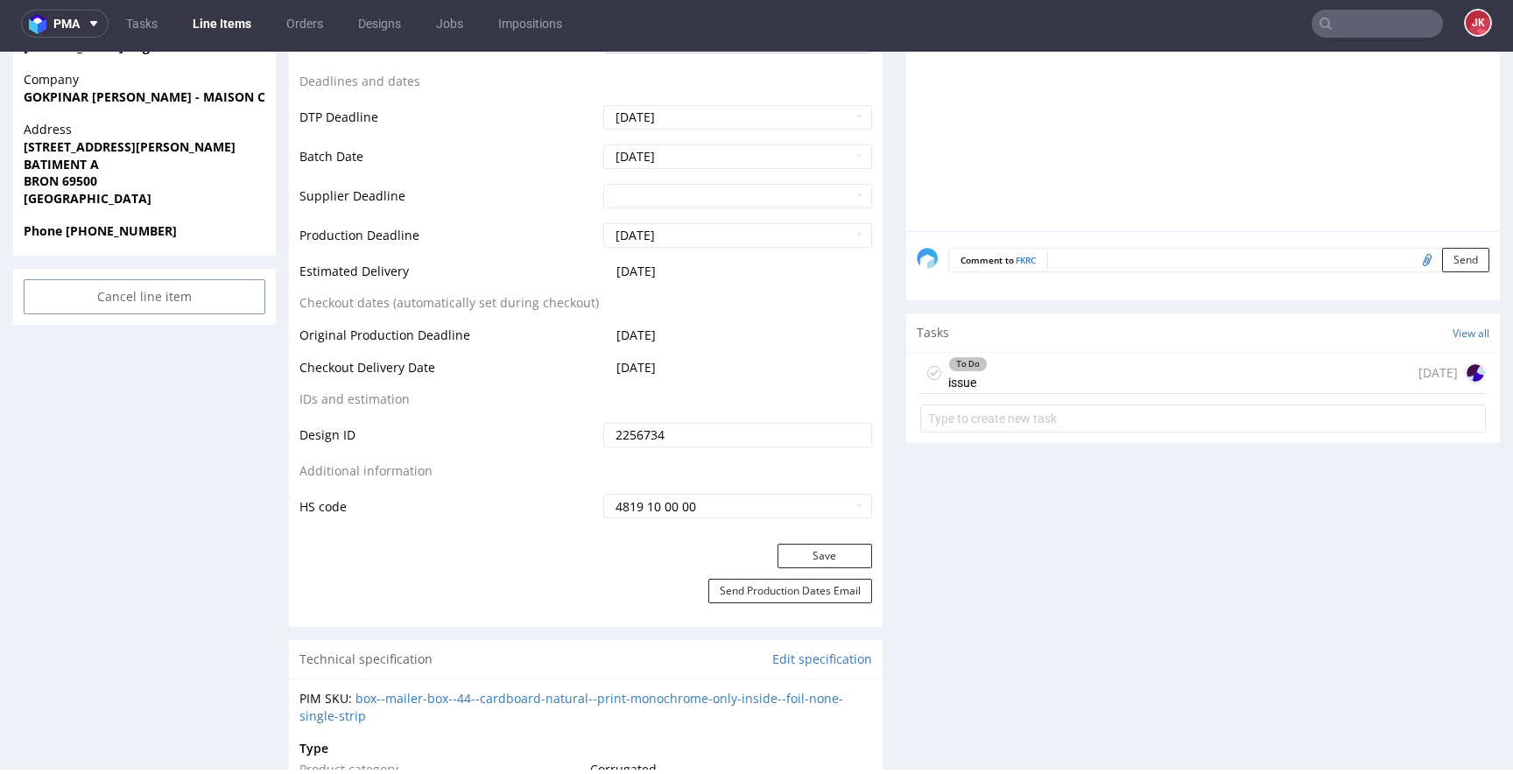
click at [949, 359] on div "To Do" at bounding box center [968, 364] width 38 height 14
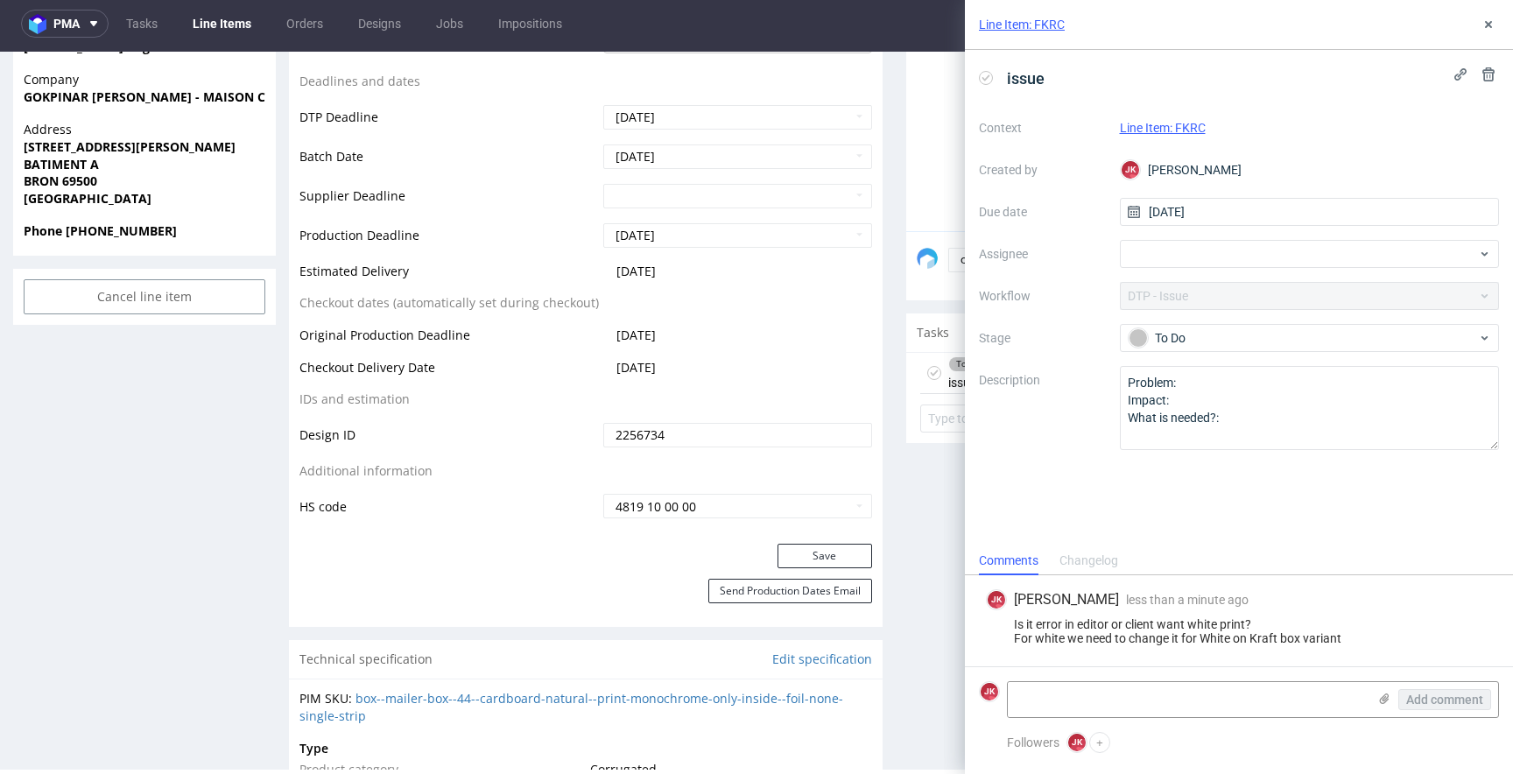
click at [1067, 623] on div "Is it error in editor or client want white print? For white we need to change i…" at bounding box center [1239, 631] width 506 height 28
click at [1057, 637] on div "Is it error in editor or client want white print? For white we need to change i…" at bounding box center [1239, 631] width 506 height 28
drag, startPoint x: 1377, startPoint y: 635, endPoint x: 996, endPoint y: 623, distance: 381.0
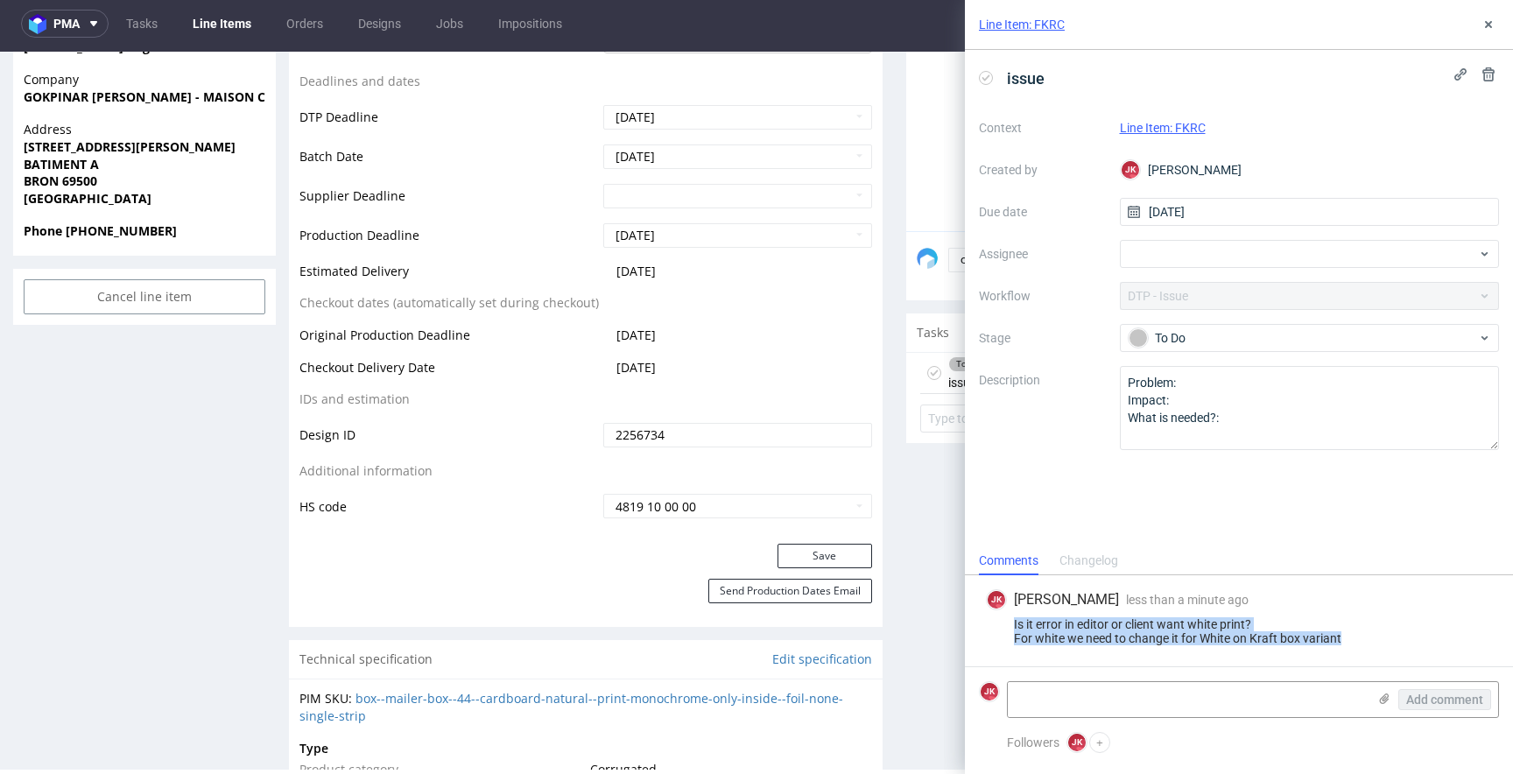
click at [996, 623] on div "Is it error in editor or client want white print? For white we need to change i…" at bounding box center [1239, 631] width 506 height 28
copy div "Is it error in editor or client want white print? For white we need to change i…"
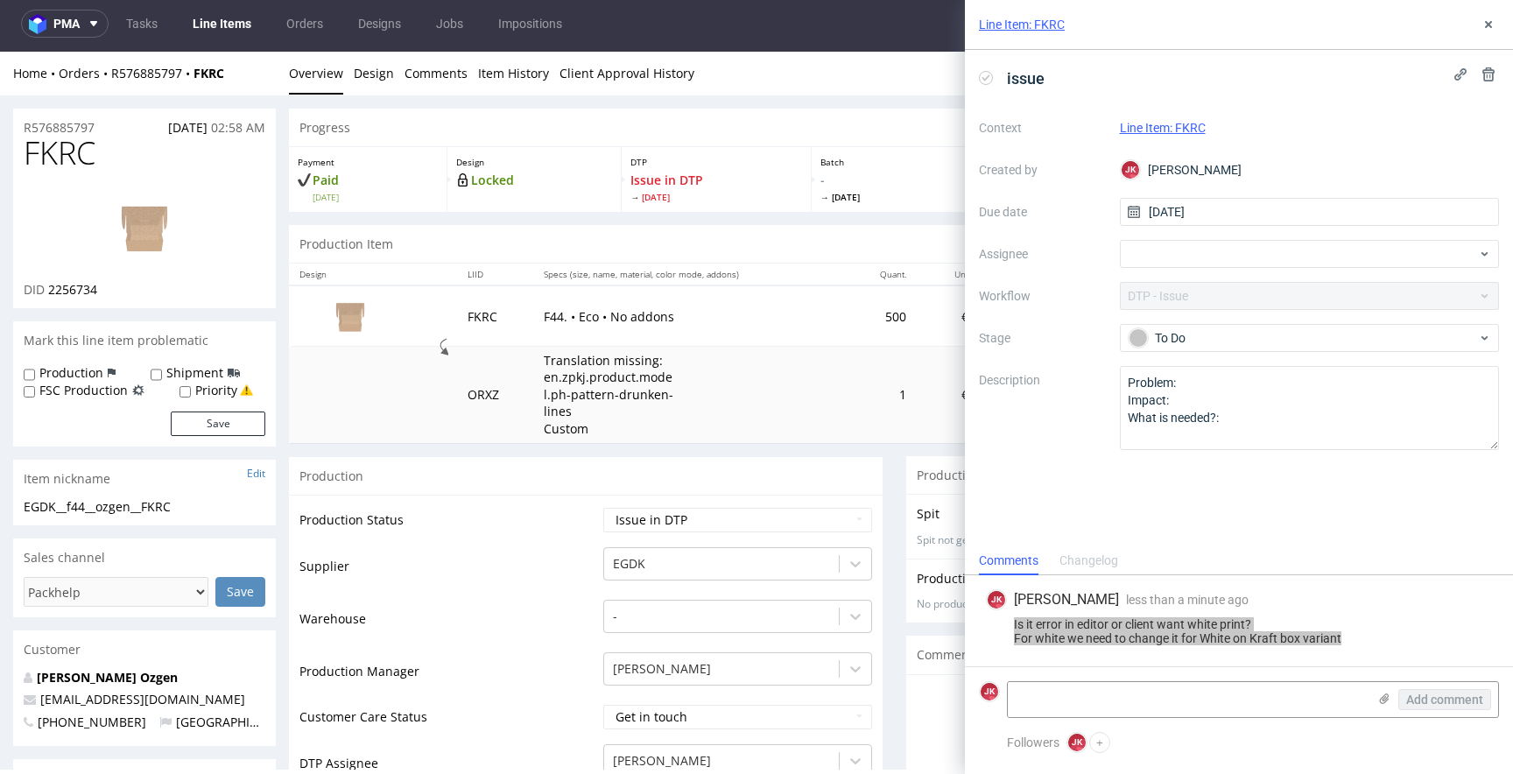
click at [51, 150] on span "FKRC" at bounding box center [60, 153] width 72 height 35
copy span "FKRC"
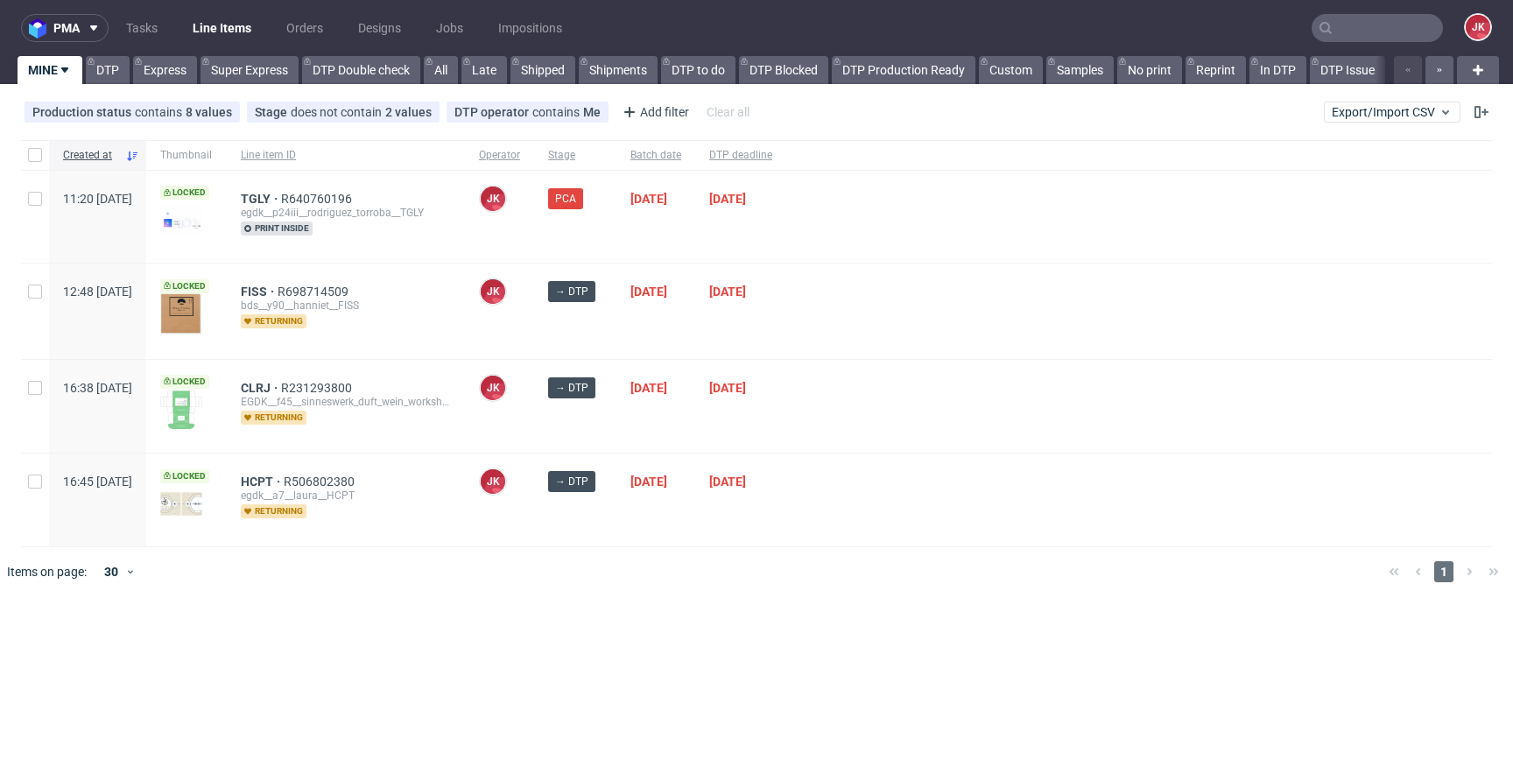
click at [941, 385] on div at bounding box center [1139, 407] width 706 height 94
click at [281, 197] on span "TGLY" at bounding box center [261, 199] width 40 height 14
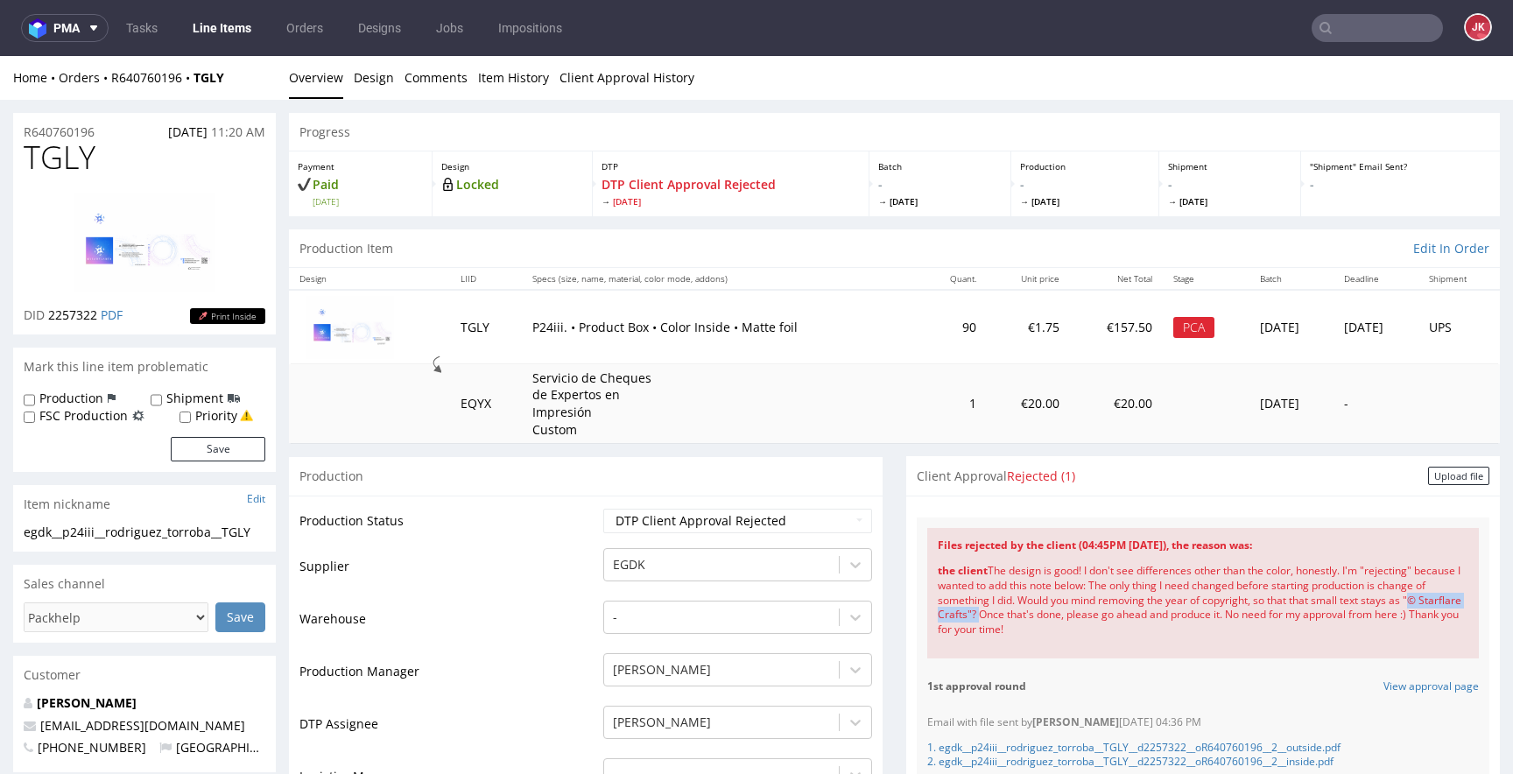
drag, startPoint x: 939, startPoint y: 617, endPoint x: 1041, endPoint y: 614, distance: 101.6
click at [1041, 614] on div "the client The design is good! I don't see differences other than the color, ho…" at bounding box center [1203, 600] width 531 height 95
click at [1148, 629] on div "the client The design is good! I don't see differences other than the color, ho…" at bounding box center [1203, 600] width 531 height 95
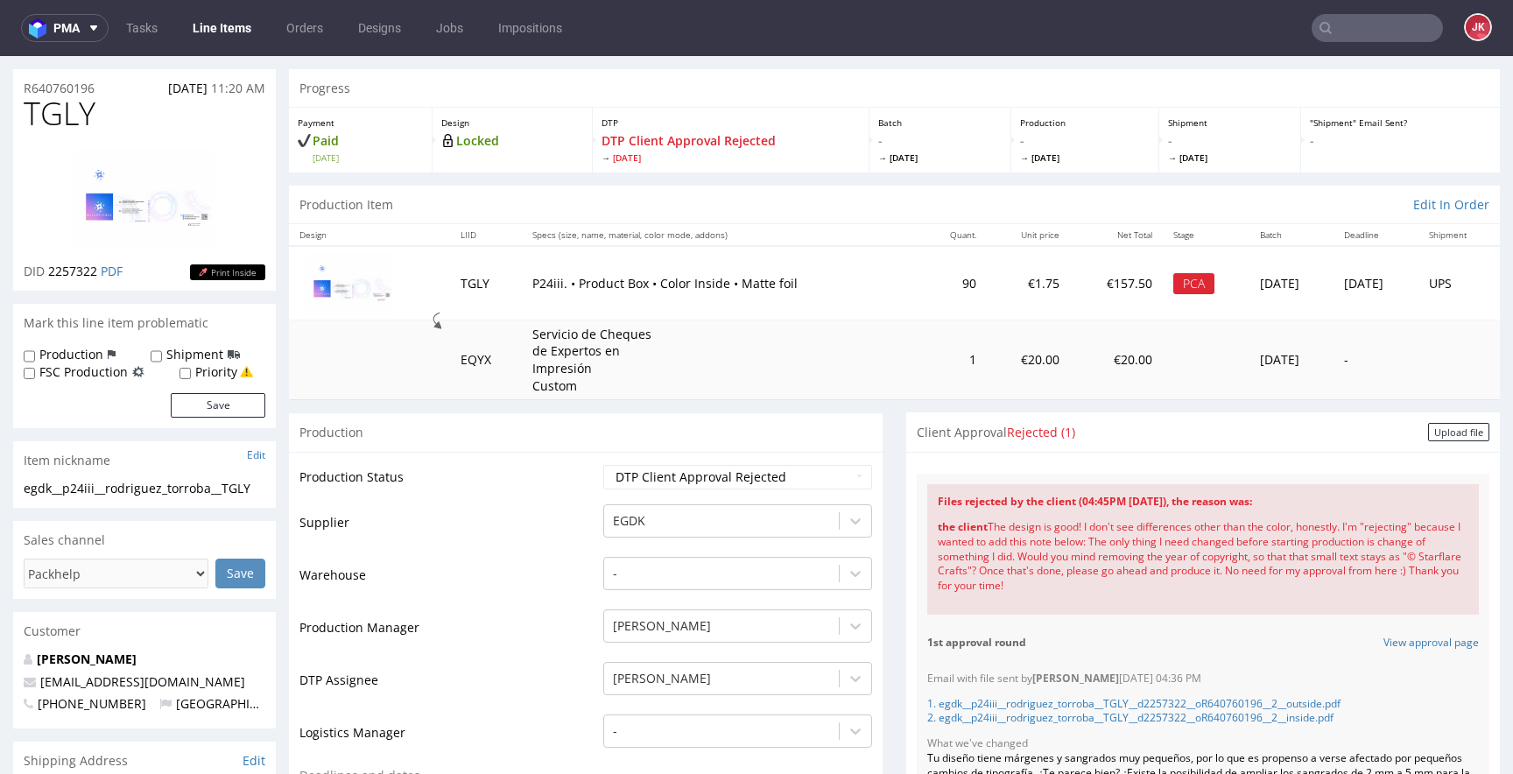
scroll to position [42, 0]
click at [785, 484] on select "Waiting for Artwork Waiting for Diecut Waiting for Mockup Waiting for DTP Waiti…" at bounding box center [737, 479] width 269 height 25
select select "dtp_issue"
click at [603, 467] on select "Waiting for Artwork Waiting for Diecut Waiting for Mockup Waiting for DTP Waiti…" at bounding box center [737, 479] width 269 height 25
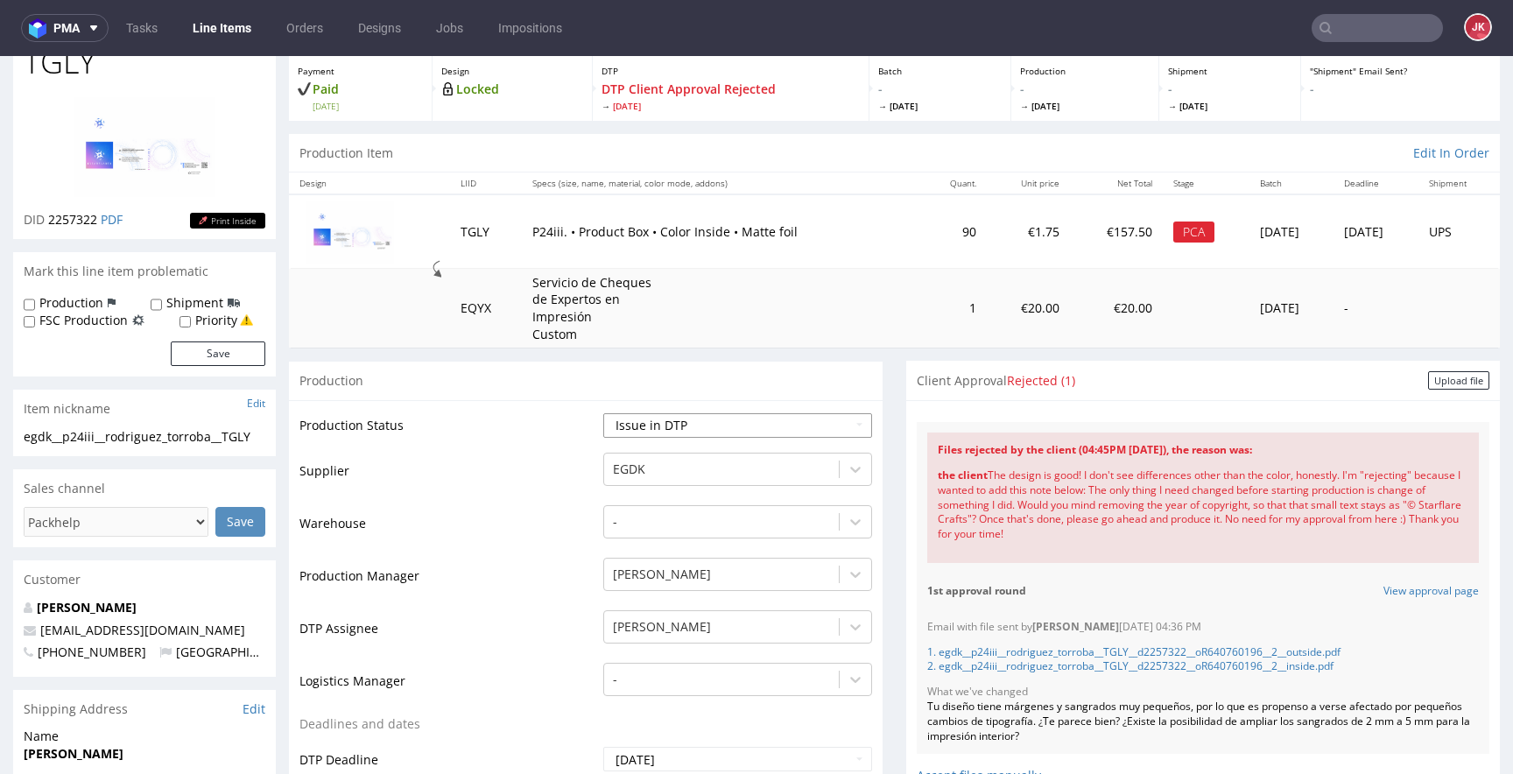
scroll to position [827, 0]
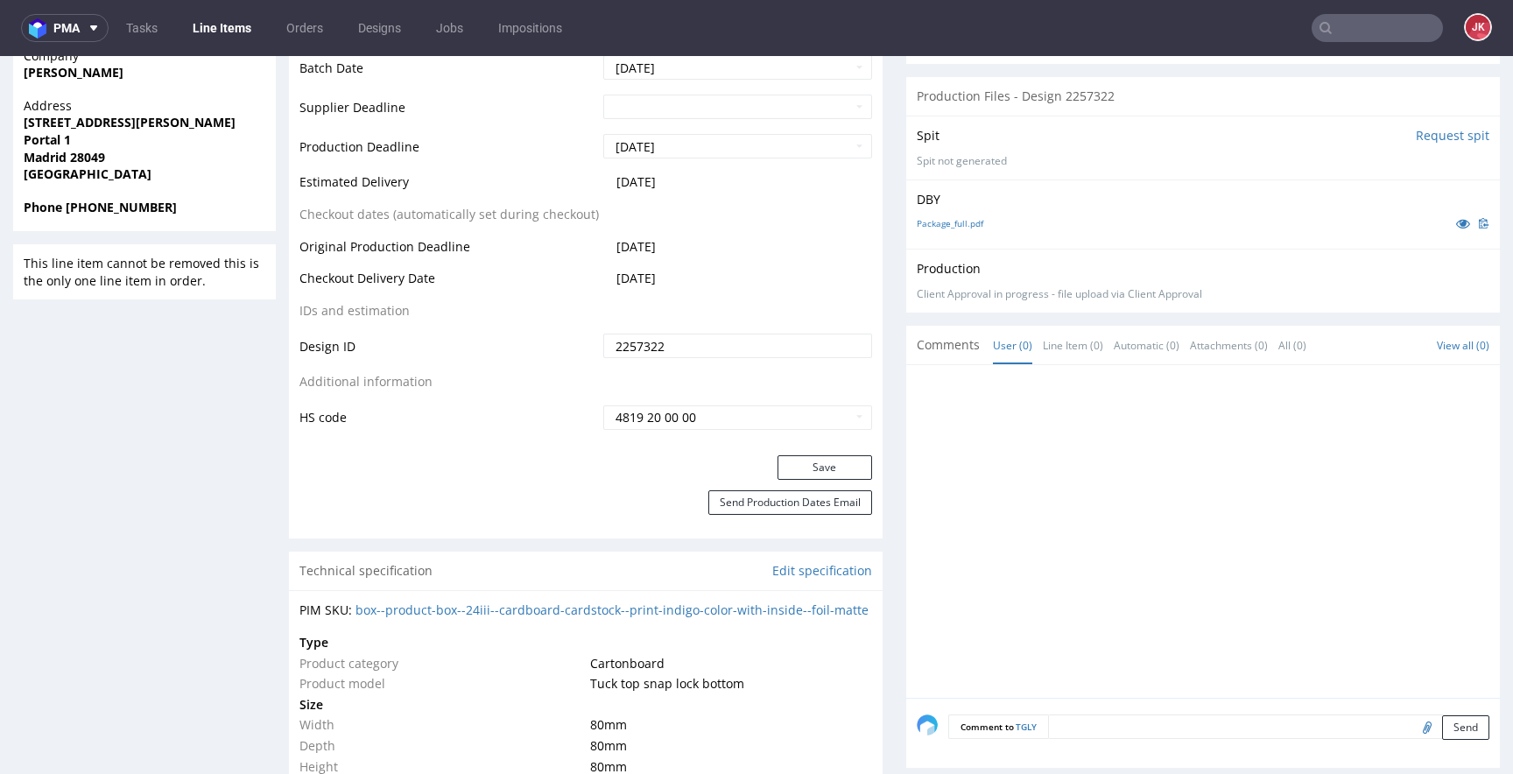
click at [837, 481] on div "Save" at bounding box center [586, 472] width 594 height 35
click at [842, 462] on button "Save" at bounding box center [824, 467] width 95 height 25
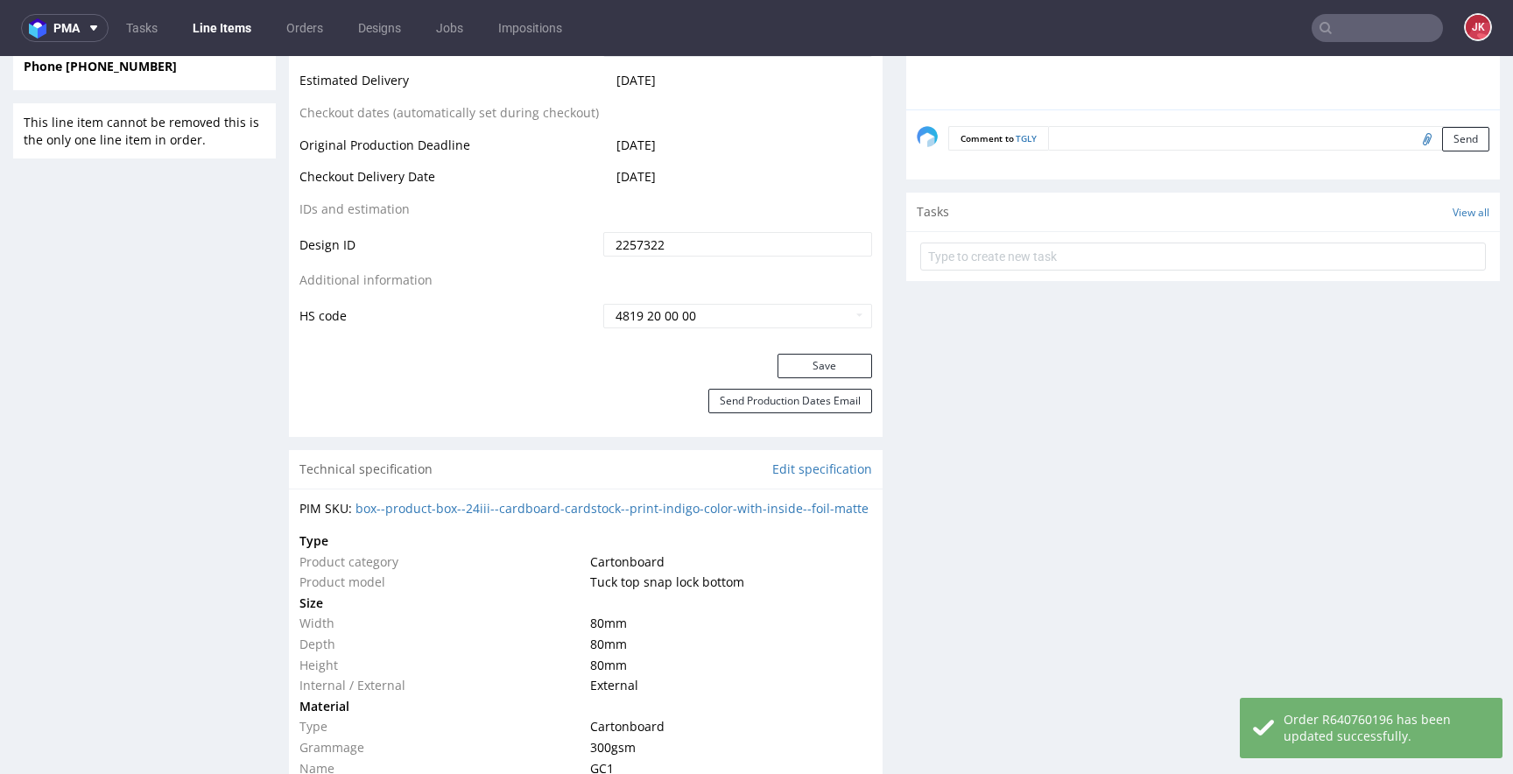
scroll to position [795, 0]
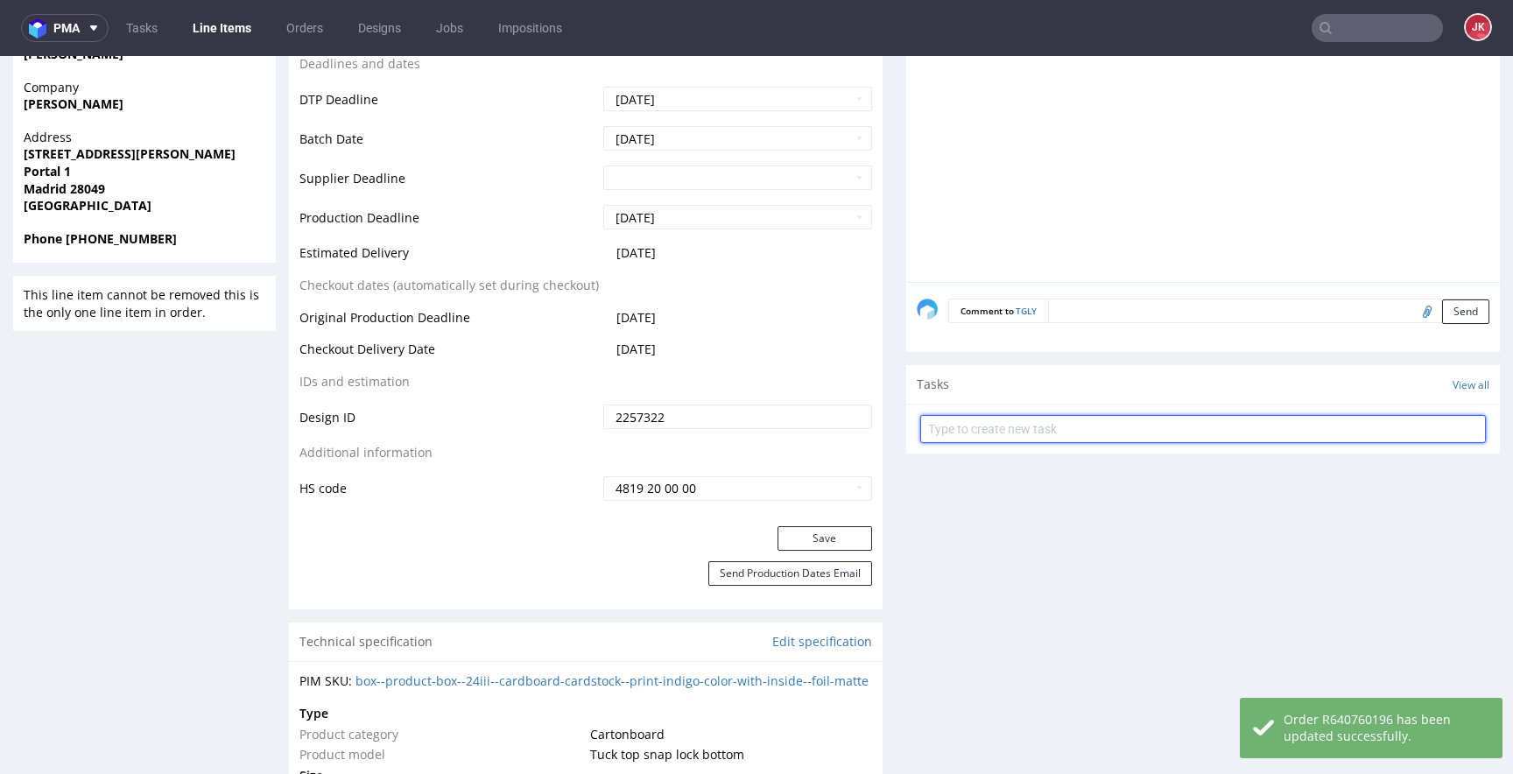
click at [974, 432] on input "text" at bounding box center [1203, 429] width 566 height 28
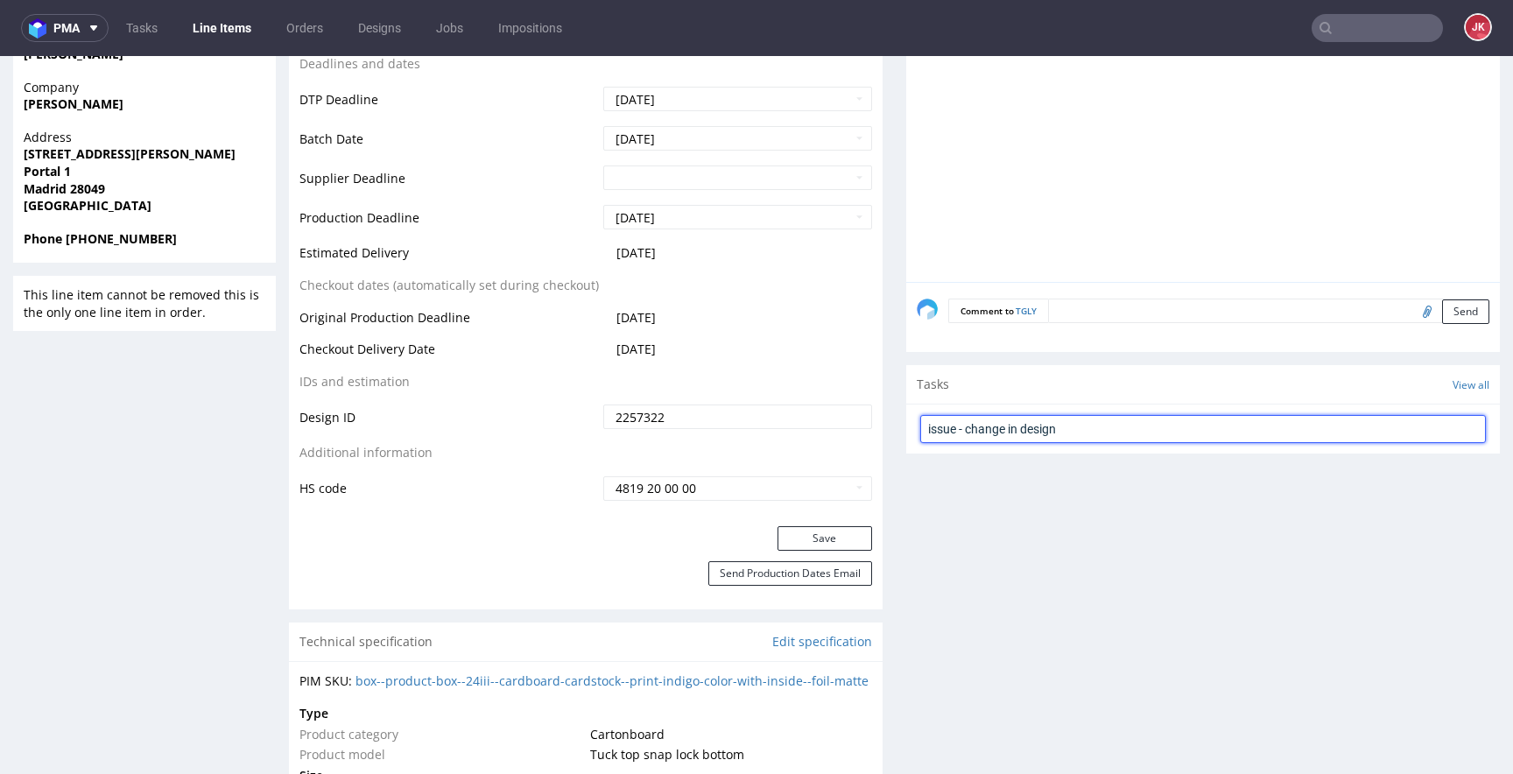
type input "issue - change in design"
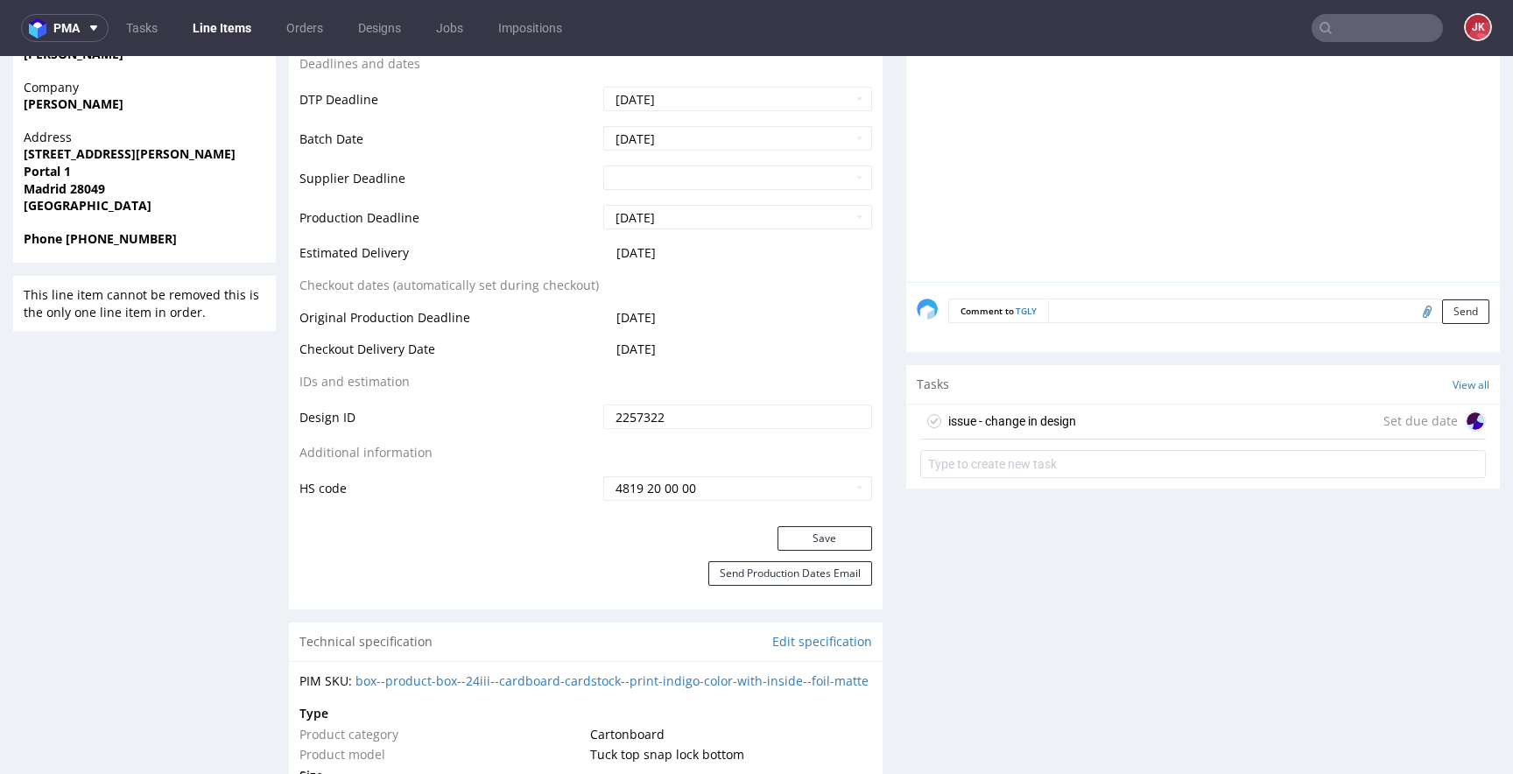
click at [975, 425] on div "issue - change in design" at bounding box center [1012, 421] width 128 height 21
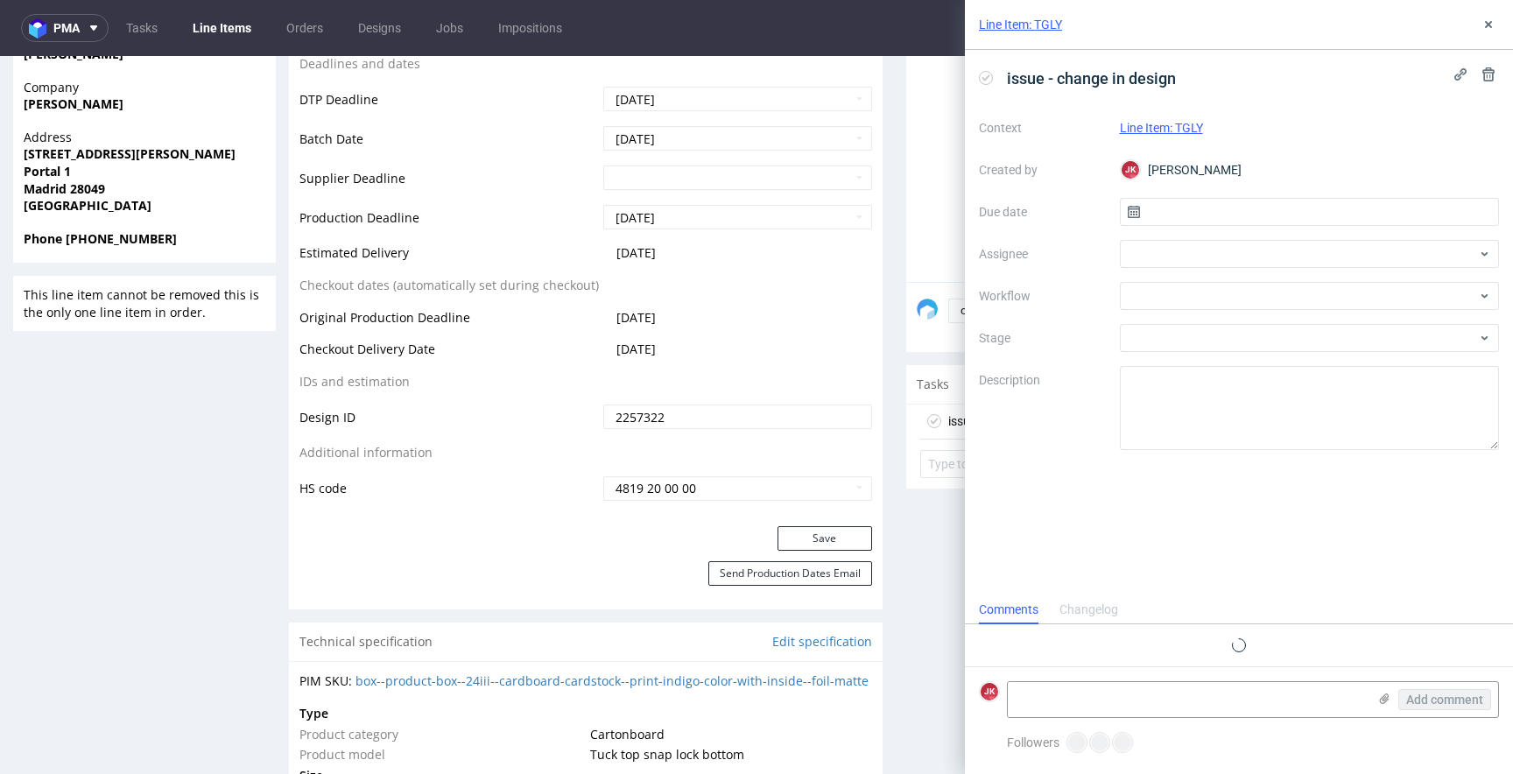
scroll to position [14, 0]
click at [1163, 215] on input "text" at bounding box center [1310, 212] width 380 height 28
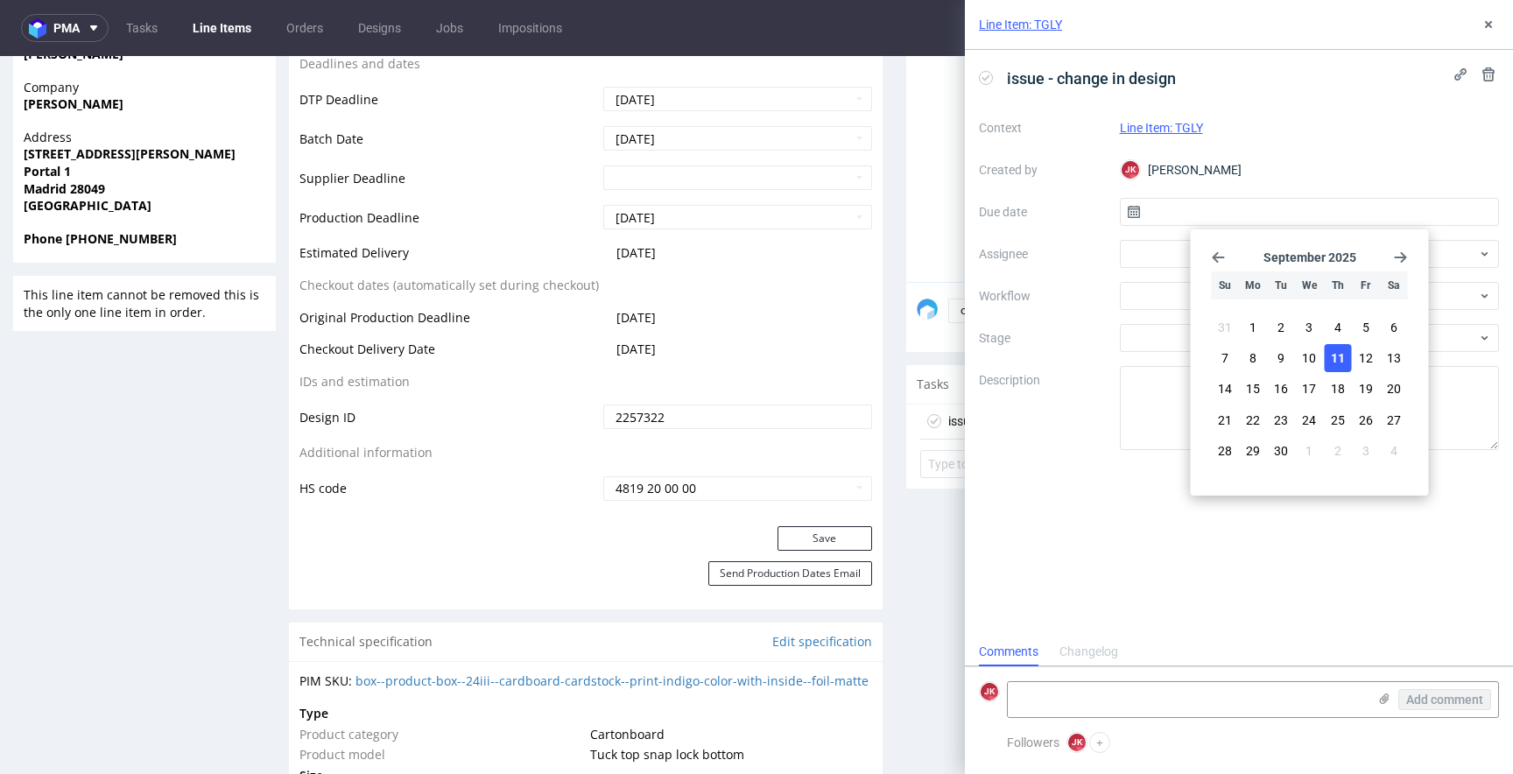
click at [1336, 362] on span "11" at bounding box center [1338, 358] width 14 height 18
type input "[DATE]"
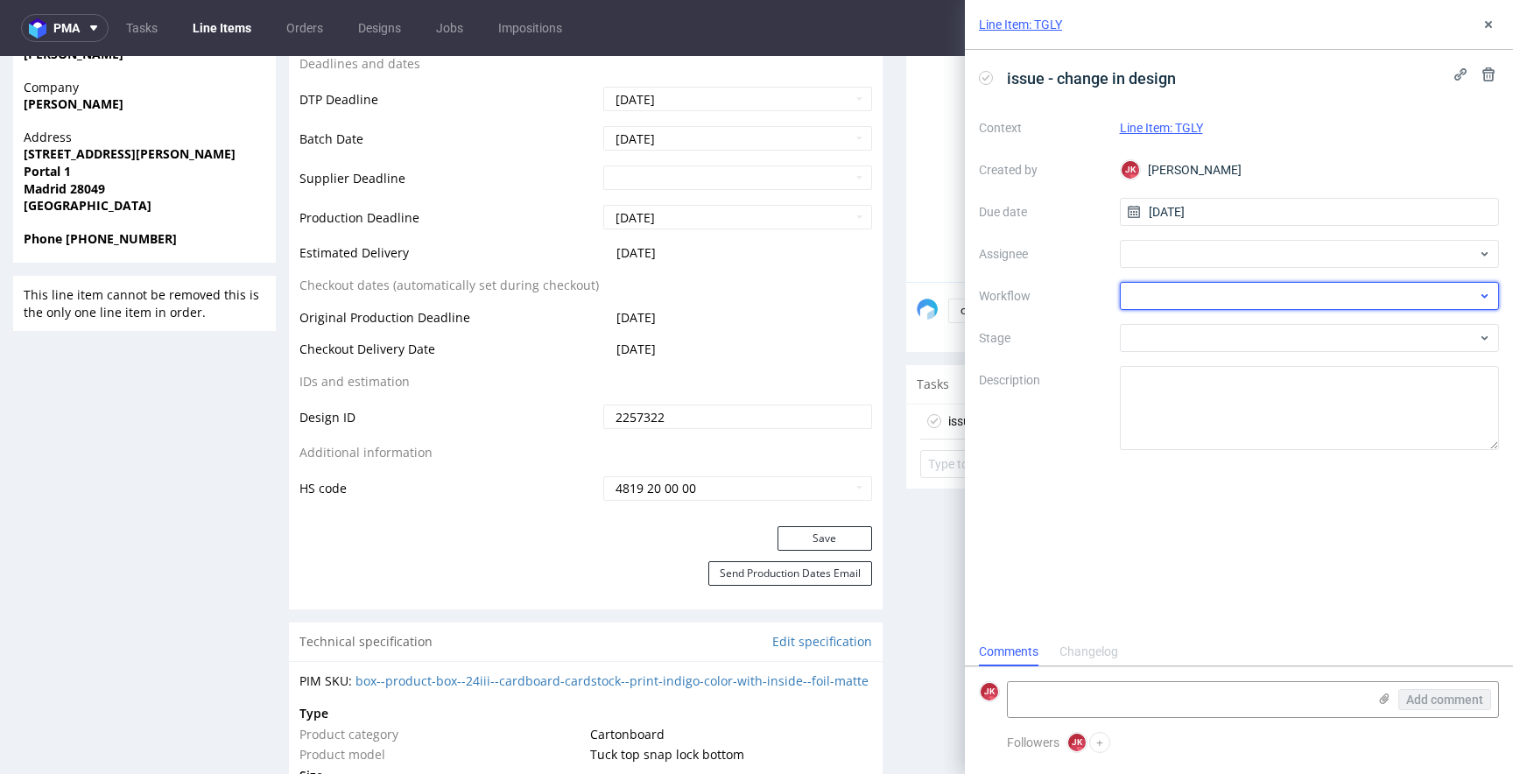
click at [1150, 296] on div at bounding box center [1310, 296] width 380 height 28
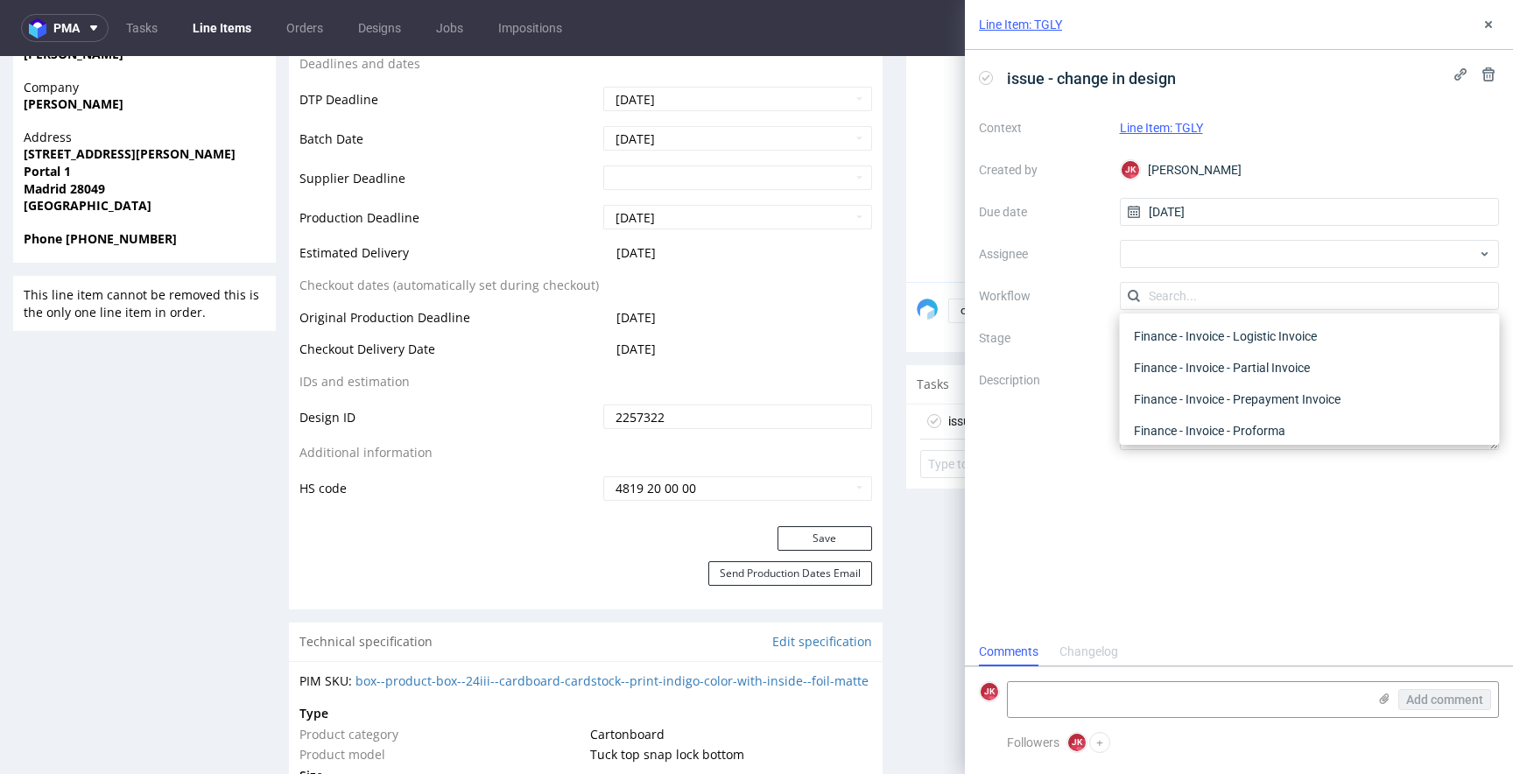
scroll to position [0, 0]
click at [1220, 385] on div "DTP - Issue" at bounding box center [1310, 391] width 366 height 32
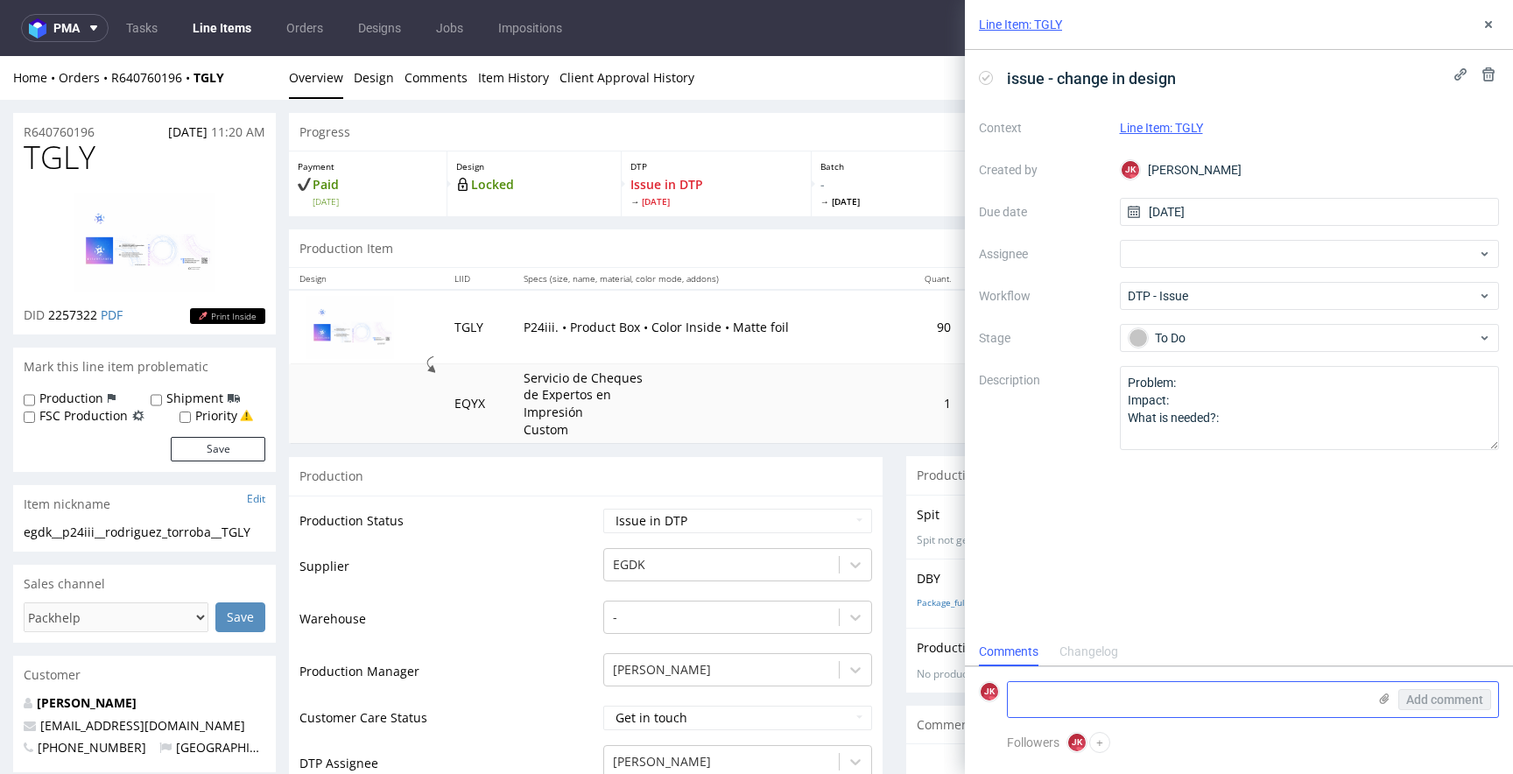
click at [1136, 690] on textarea at bounding box center [1187, 699] width 359 height 35
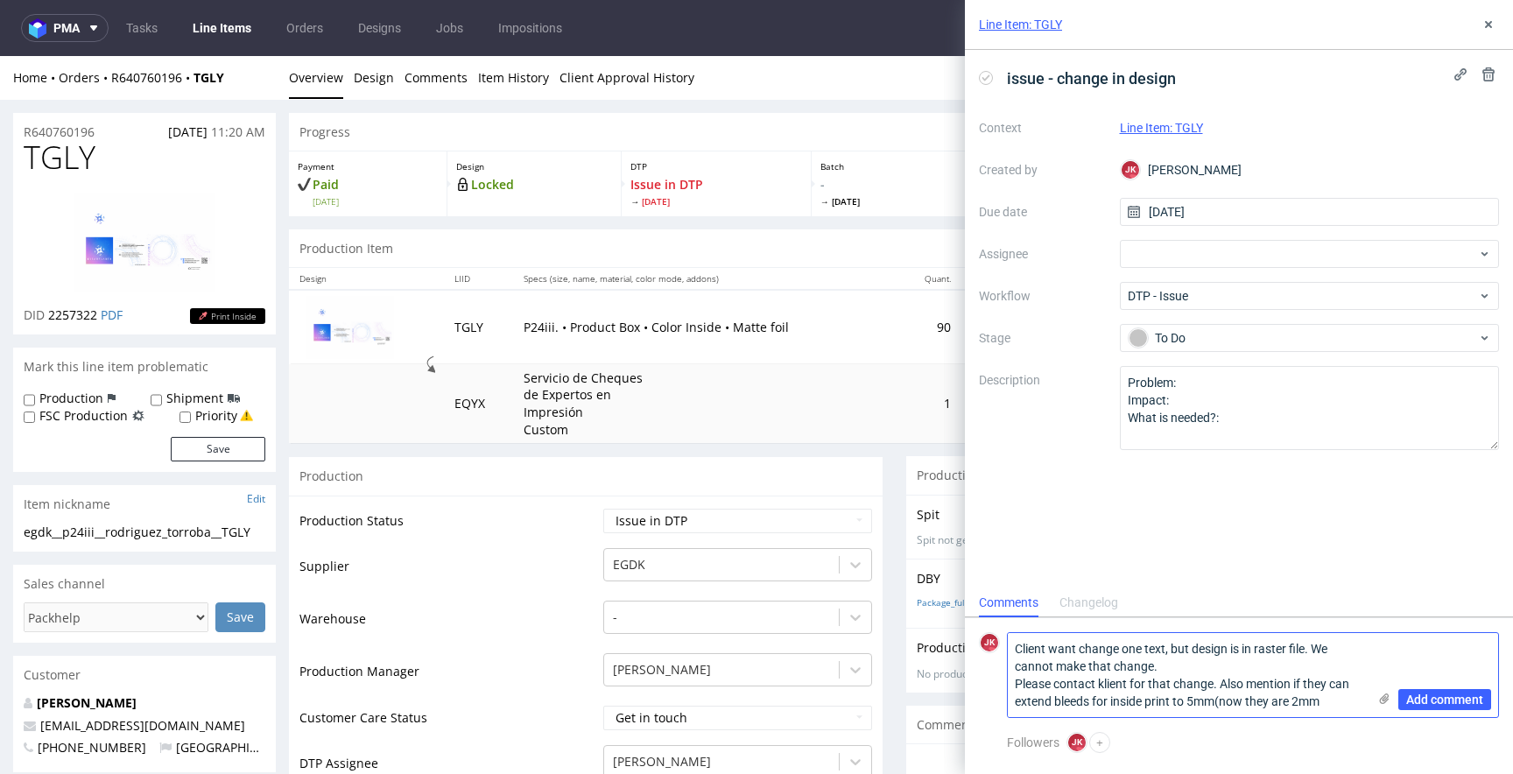
click at [1294, 705] on textarea "Client want change one text, but design is in raster file. We cannot make that …" at bounding box center [1187, 675] width 359 height 84
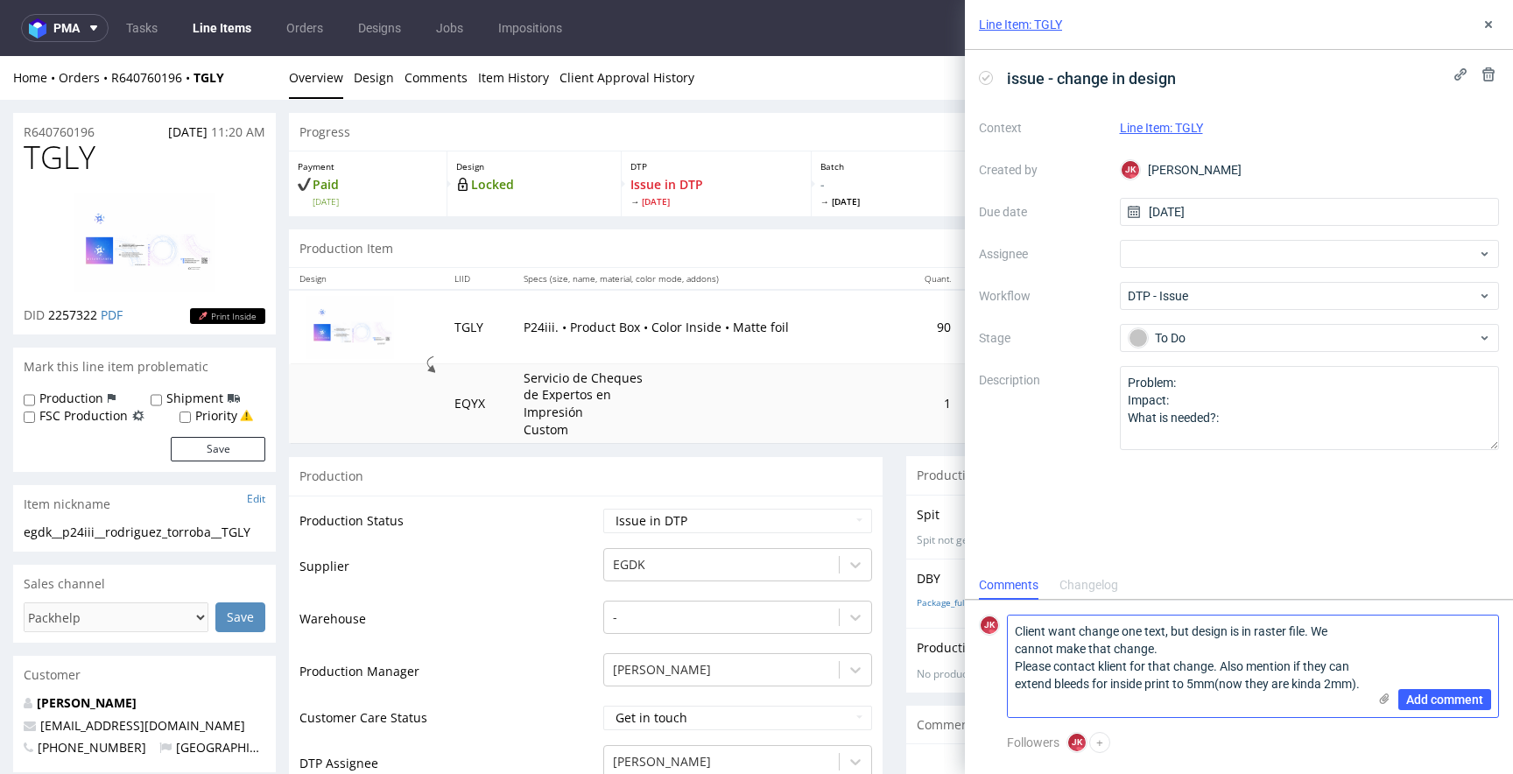
type textarea "Client want change one text, but design is in raster file. We cannot make that …"
click at [1382, 700] on use at bounding box center [1385, 698] width 10 height 11
click at [0, 0] on input "file" at bounding box center [0, 0] width 0 height 0
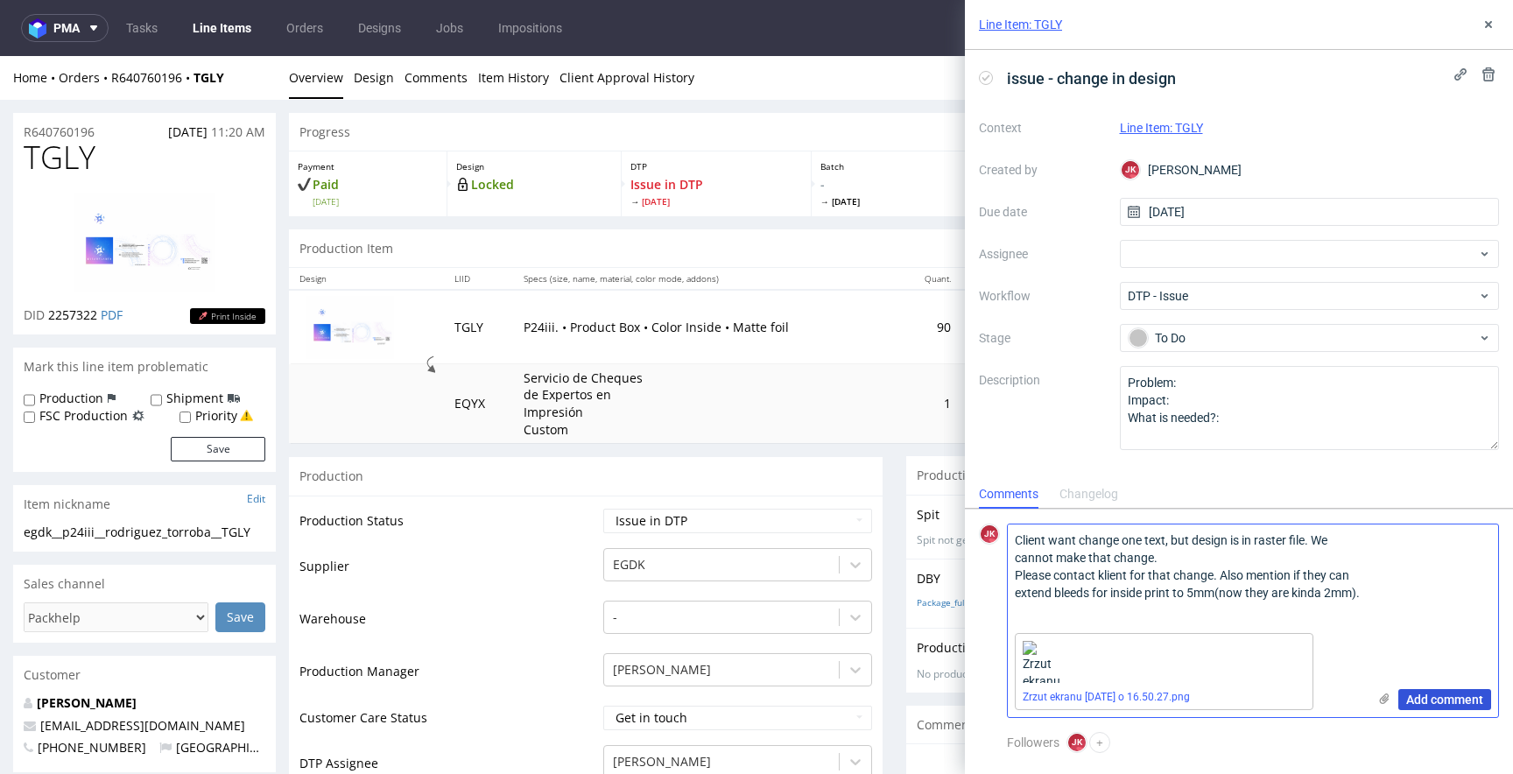
click at [1429, 697] on span "Add comment" at bounding box center [1444, 699] width 77 height 12
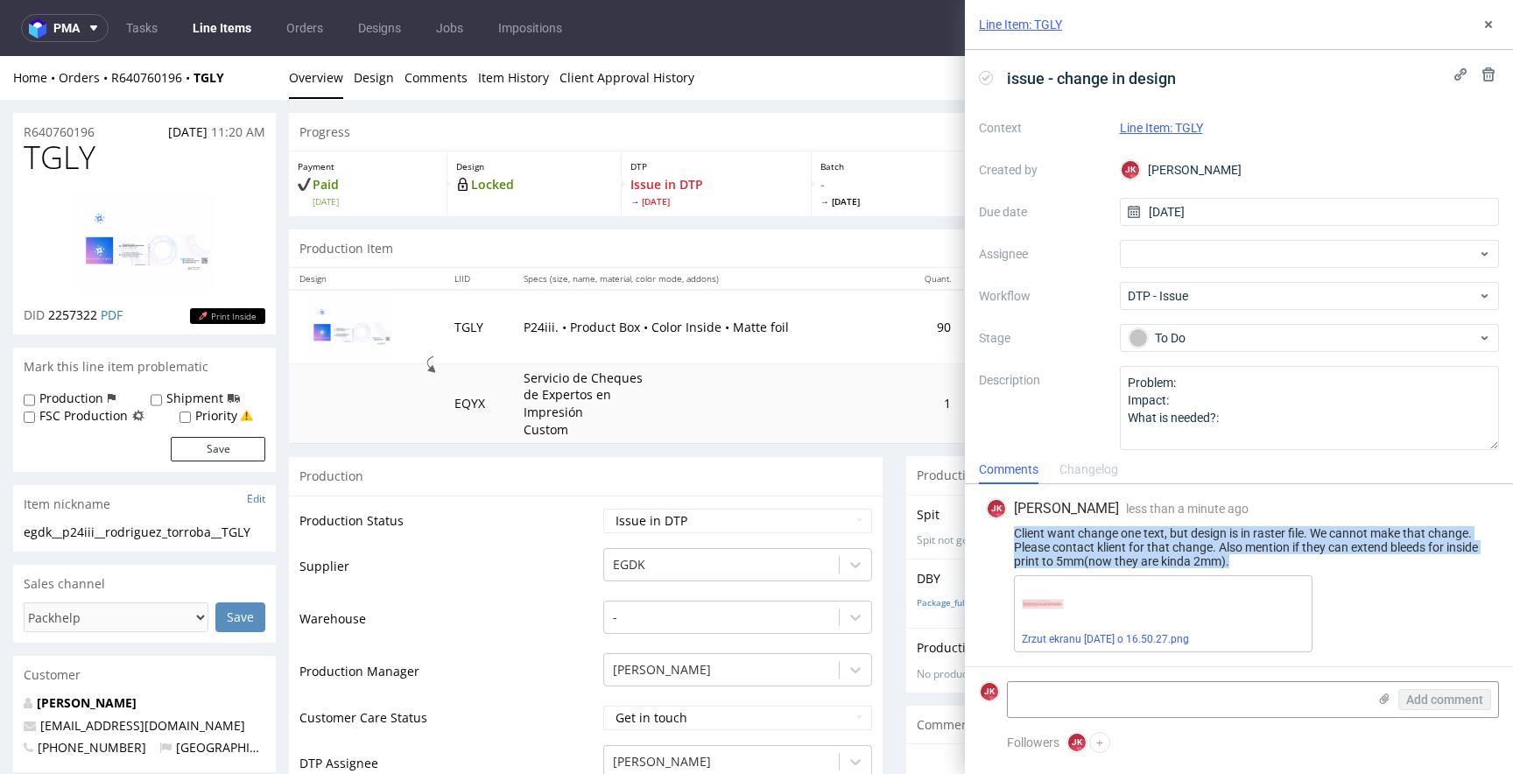
drag, startPoint x: 1015, startPoint y: 531, endPoint x: 1276, endPoint y: 559, distance: 262.4
click at [1276, 559] on div "Client want change one text, but design is in raster file. We cannot make that …" at bounding box center [1239, 547] width 506 height 42
copy div "Client want change one text, but design is in raster file. We cannot make that …"
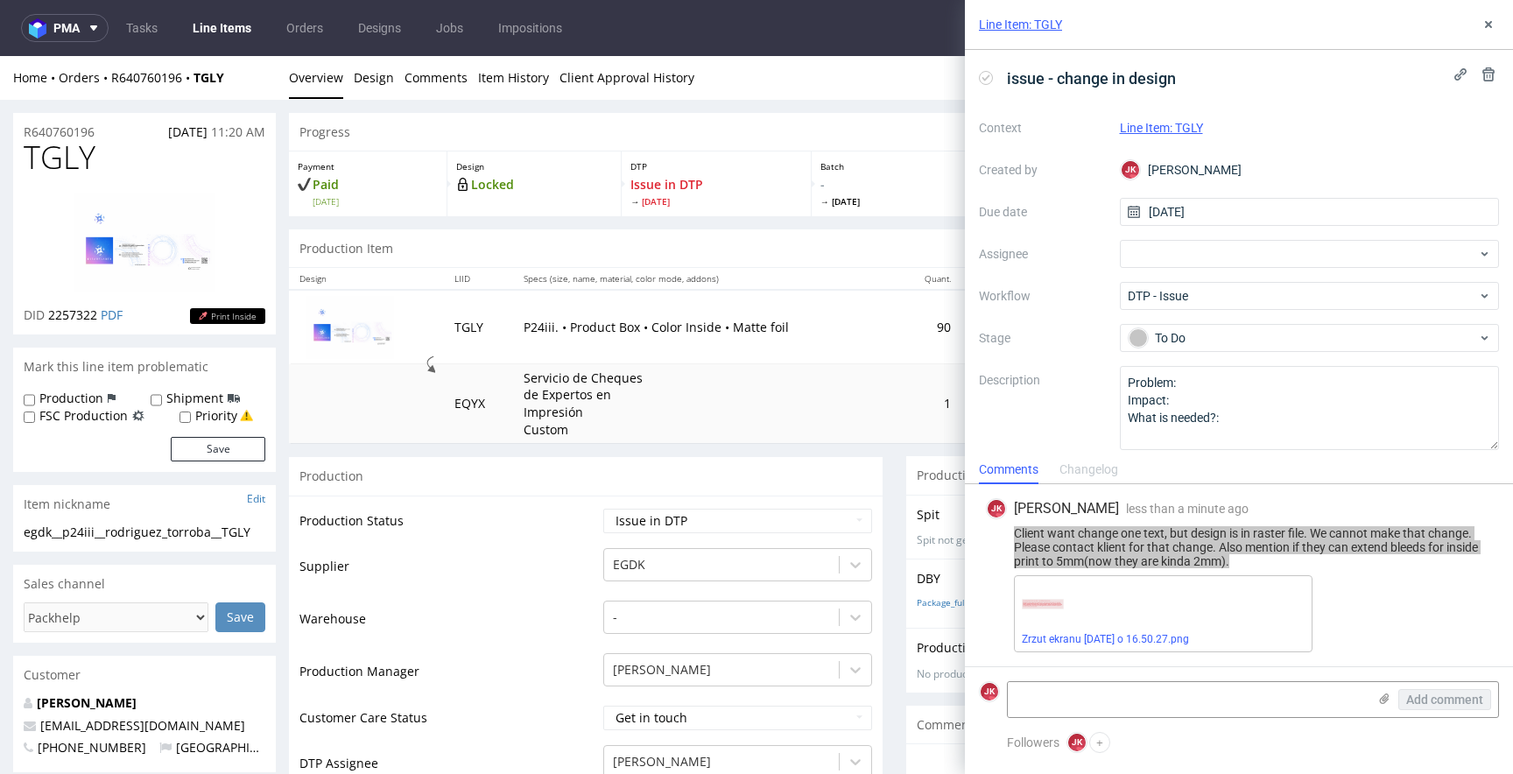
click at [49, 162] on span "TGLY" at bounding box center [60, 157] width 72 height 35
copy span "TGLY"
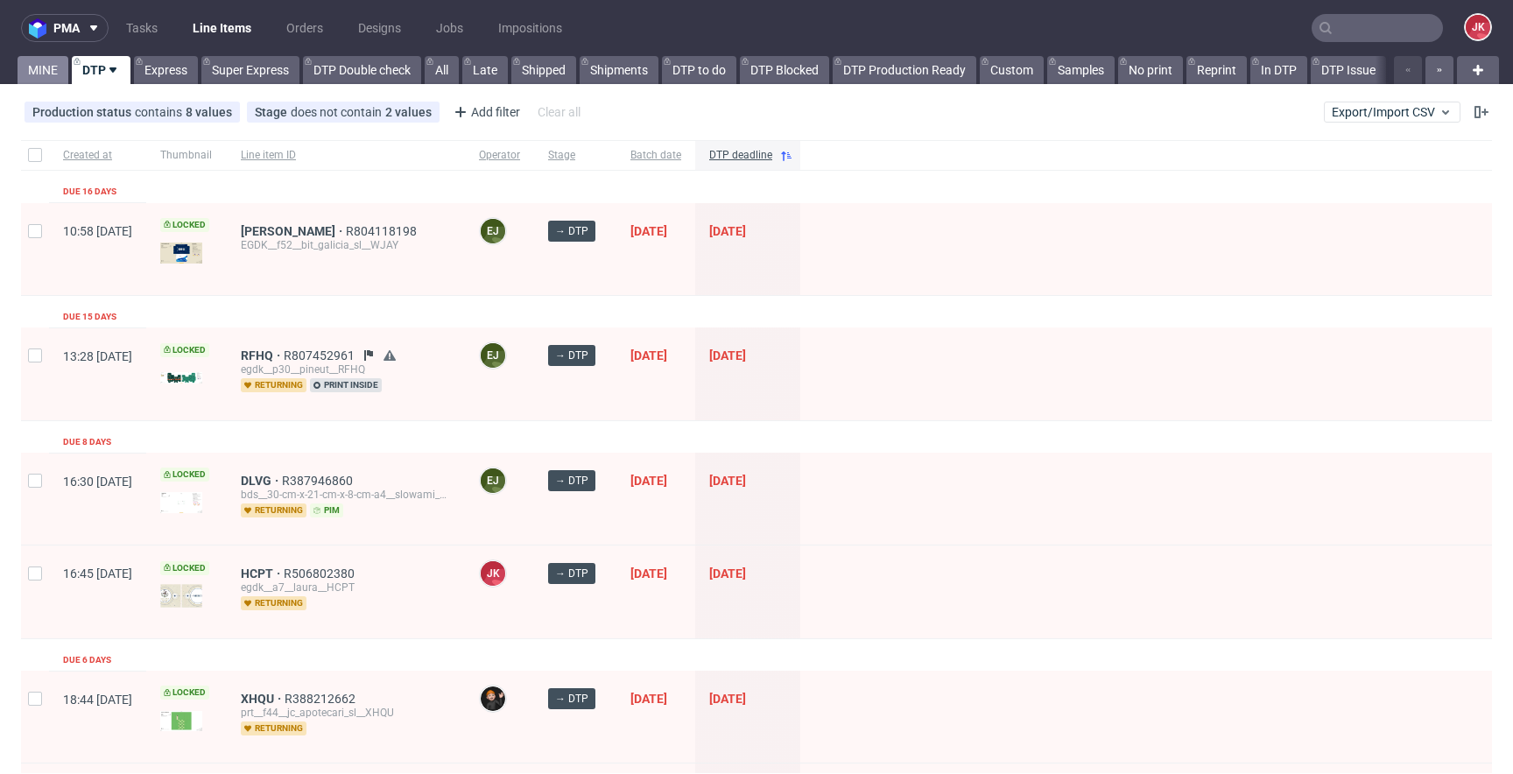
click at [50, 70] on link "MINE" at bounding box center [43, 70] width 51 height 28
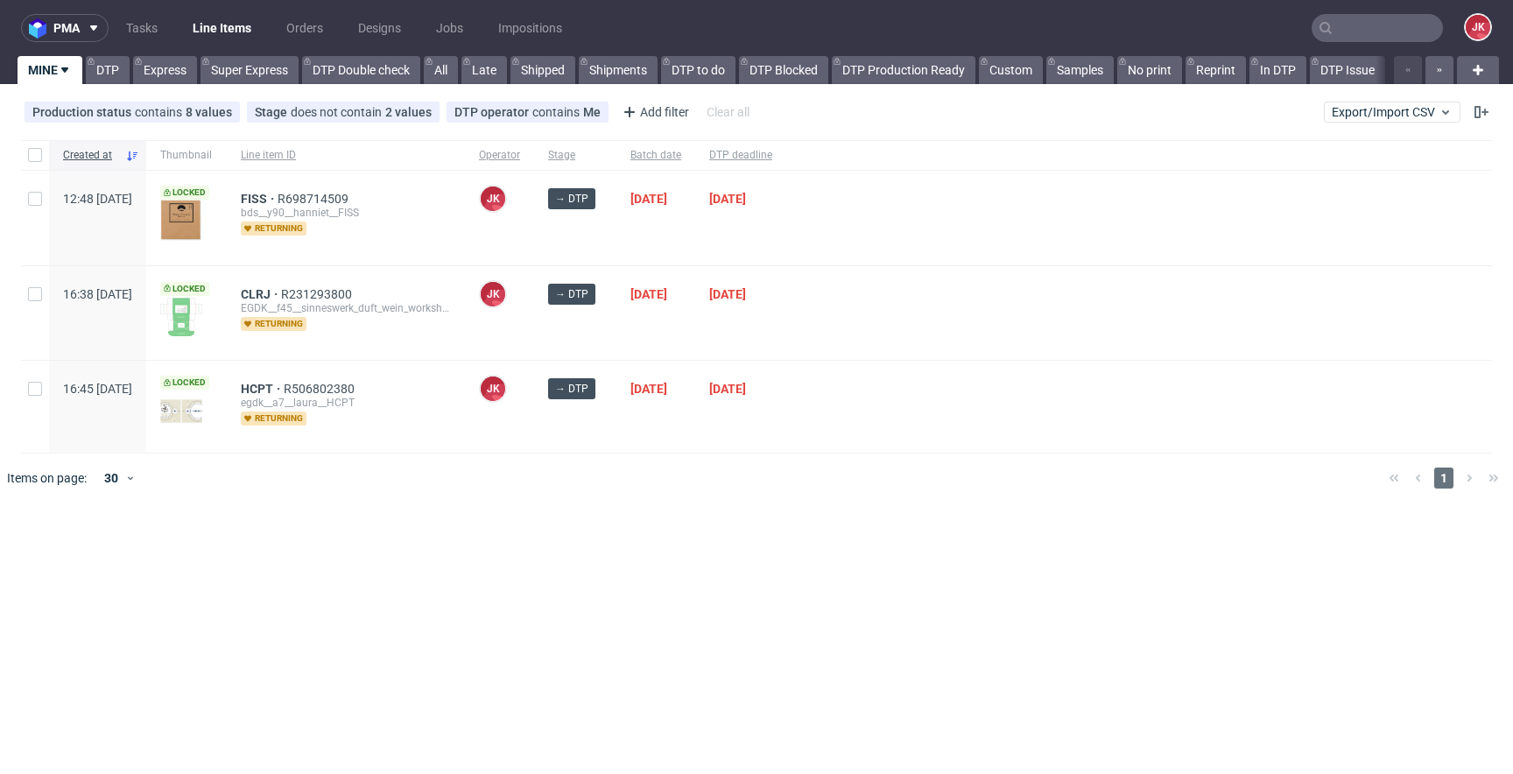
click at [897, 382] on div at bounding box center [1139, 407] width 706 height 92
click at [951, 493] on div at bounding box center [781, 478] width 1185 height 49
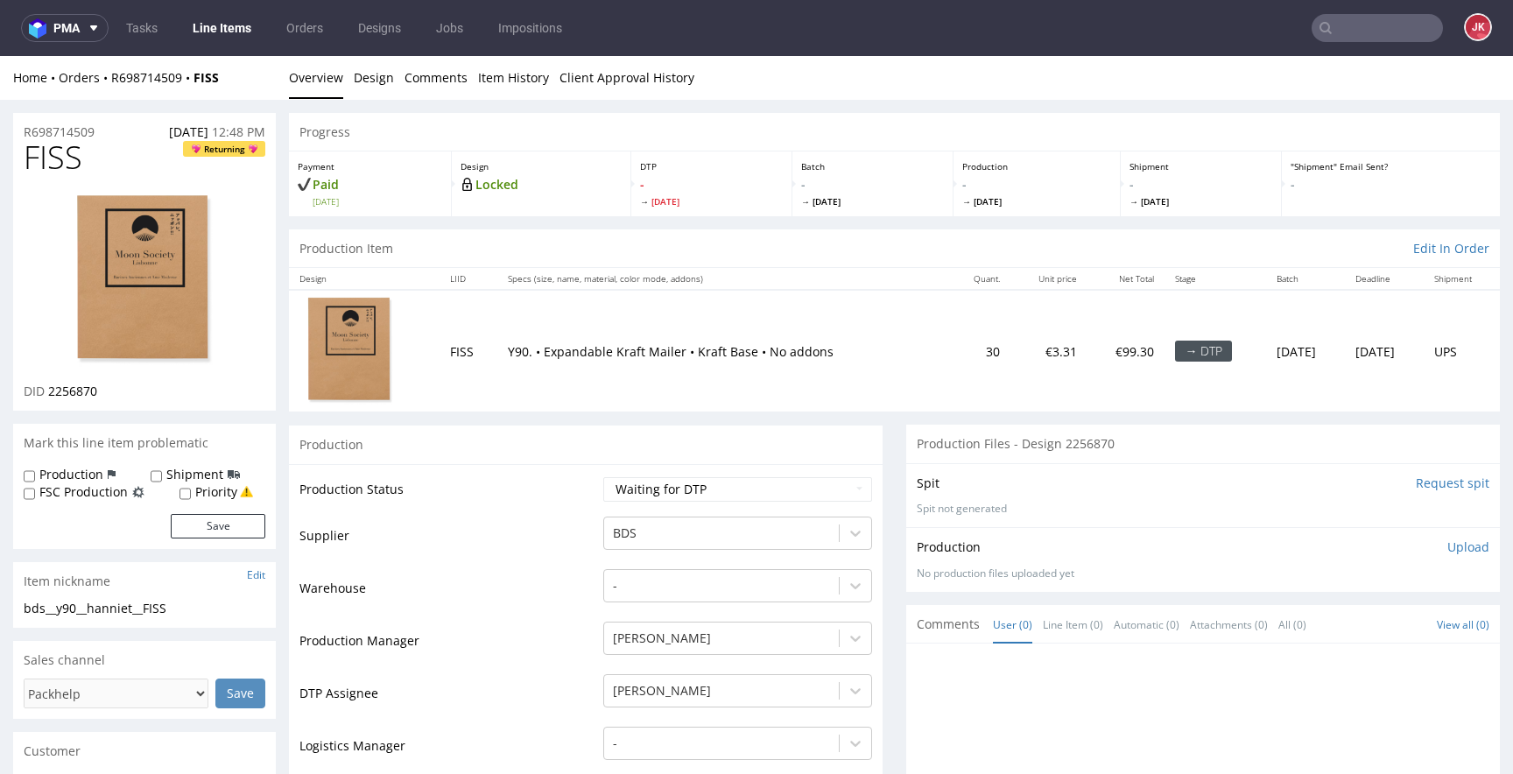
click at [385, 87] on link "Design" at bounding box center [374, 77] width 40 height 43
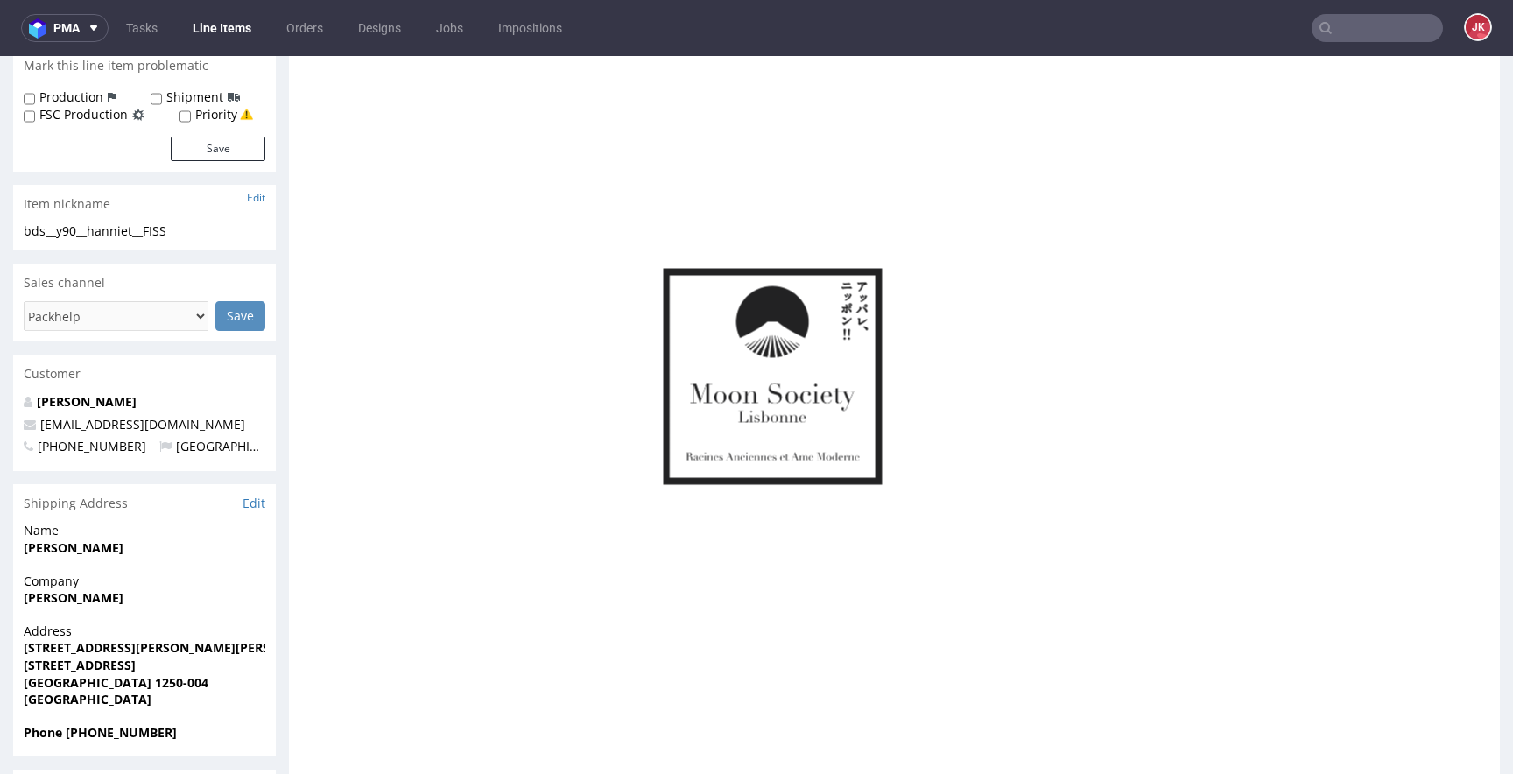
scroll to position [450, 0]
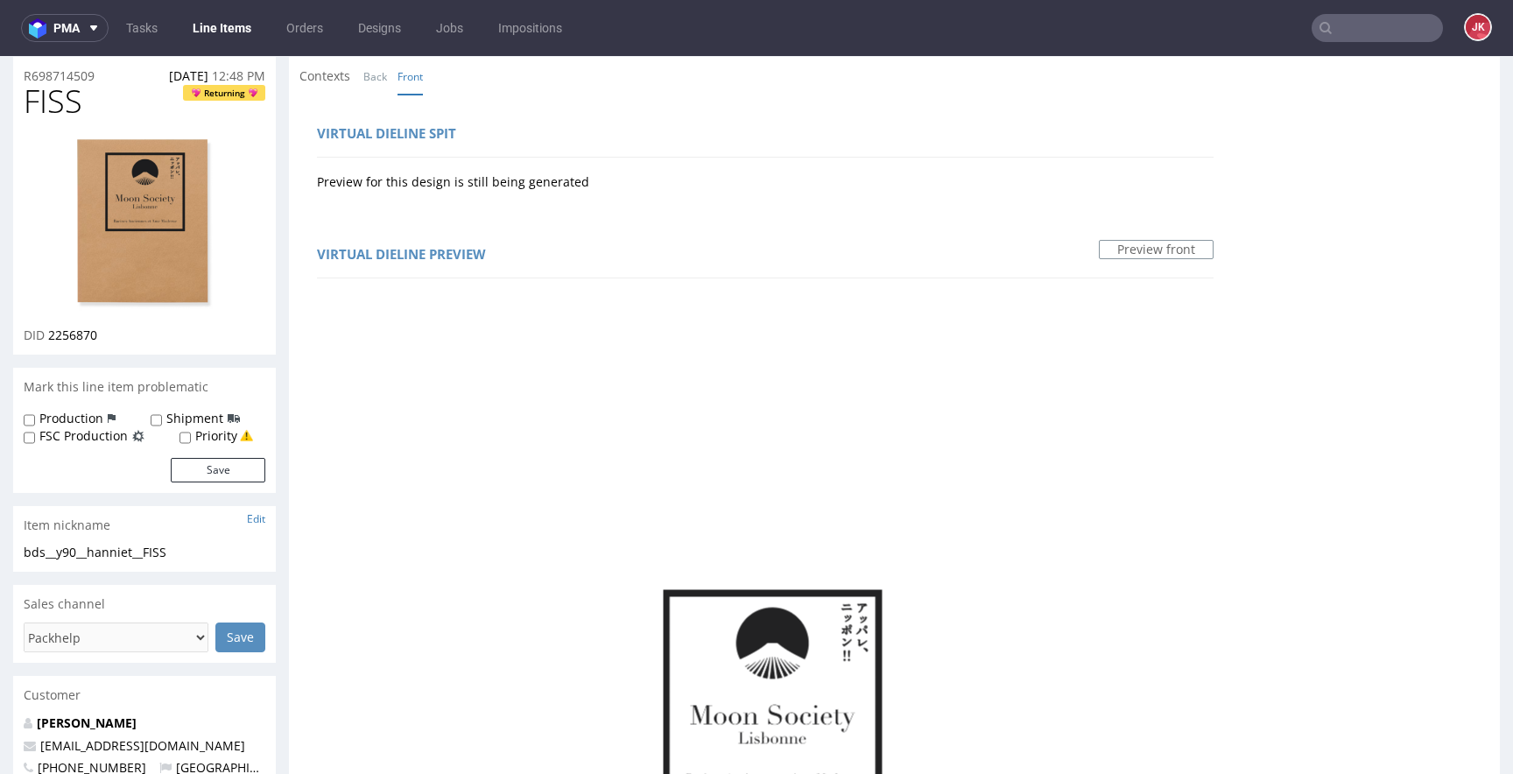
scroll to position [0, 0]
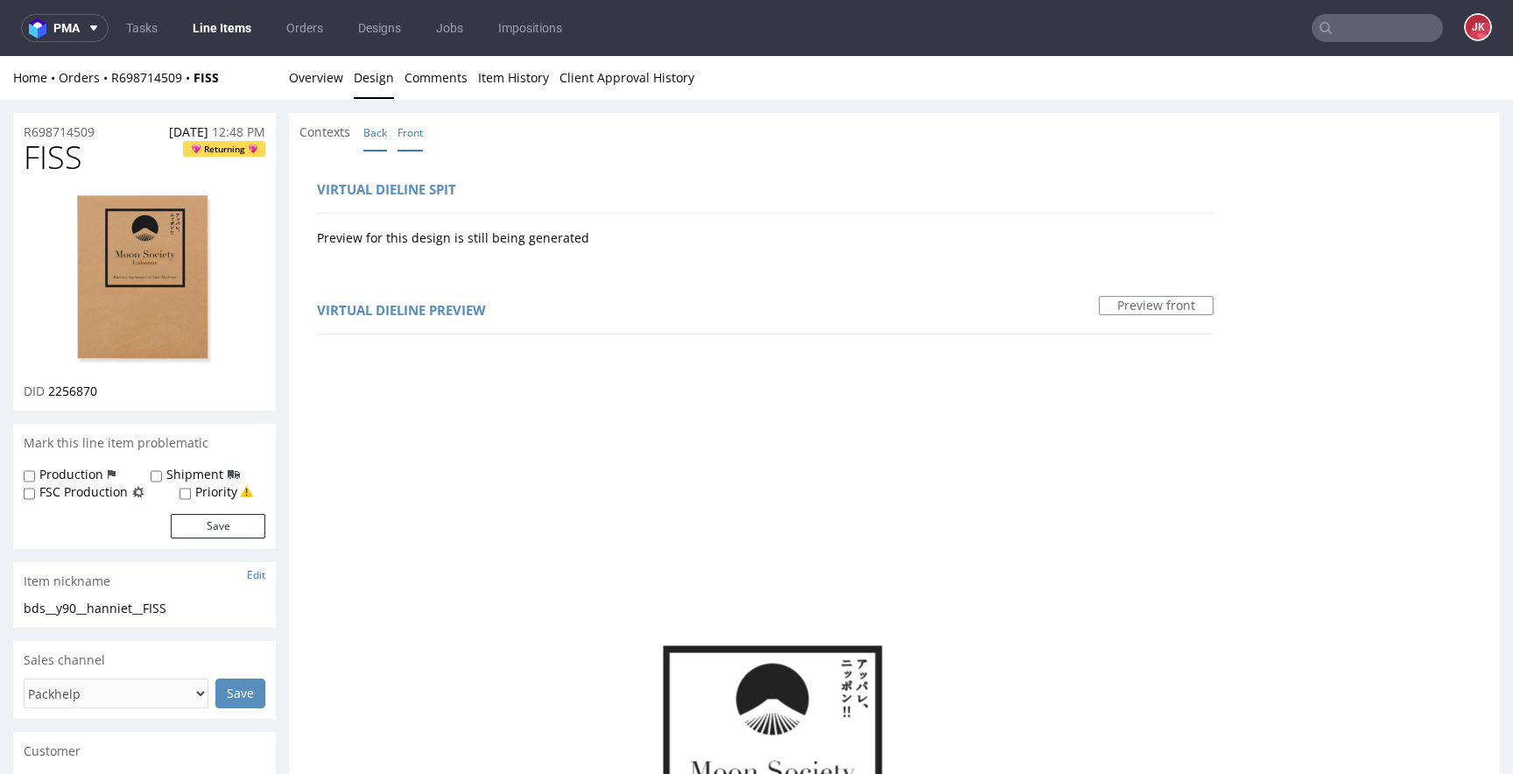
click at [375, 134] on link "Back" at bounding box center [375, 133] width 24 height 38
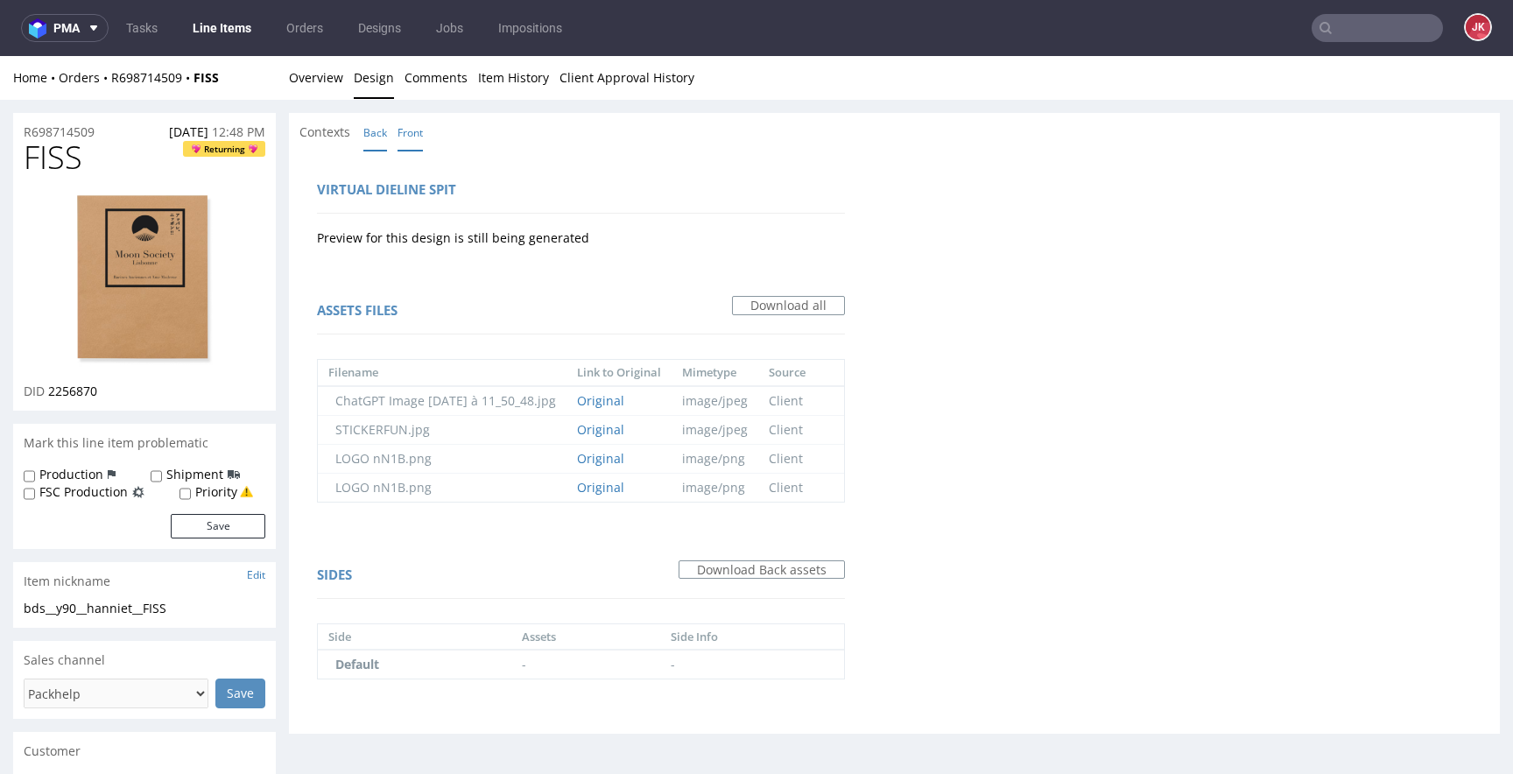
click at [405, 117] on link "Front" at bounding box center [410, 133] width 25 height 38
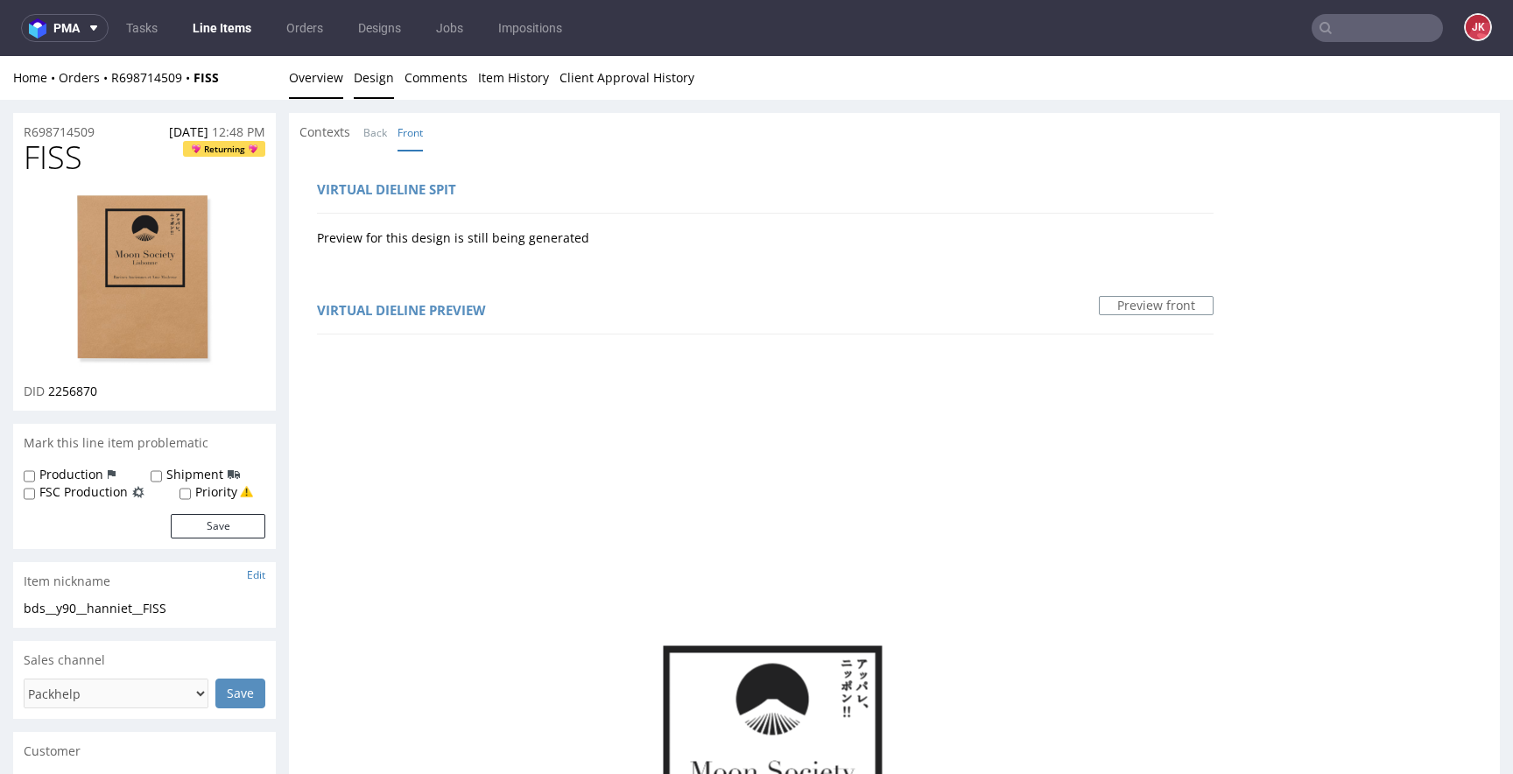
click at [317, 97] on link "Overview" at bounding box center [316, 77] width 54 height 43
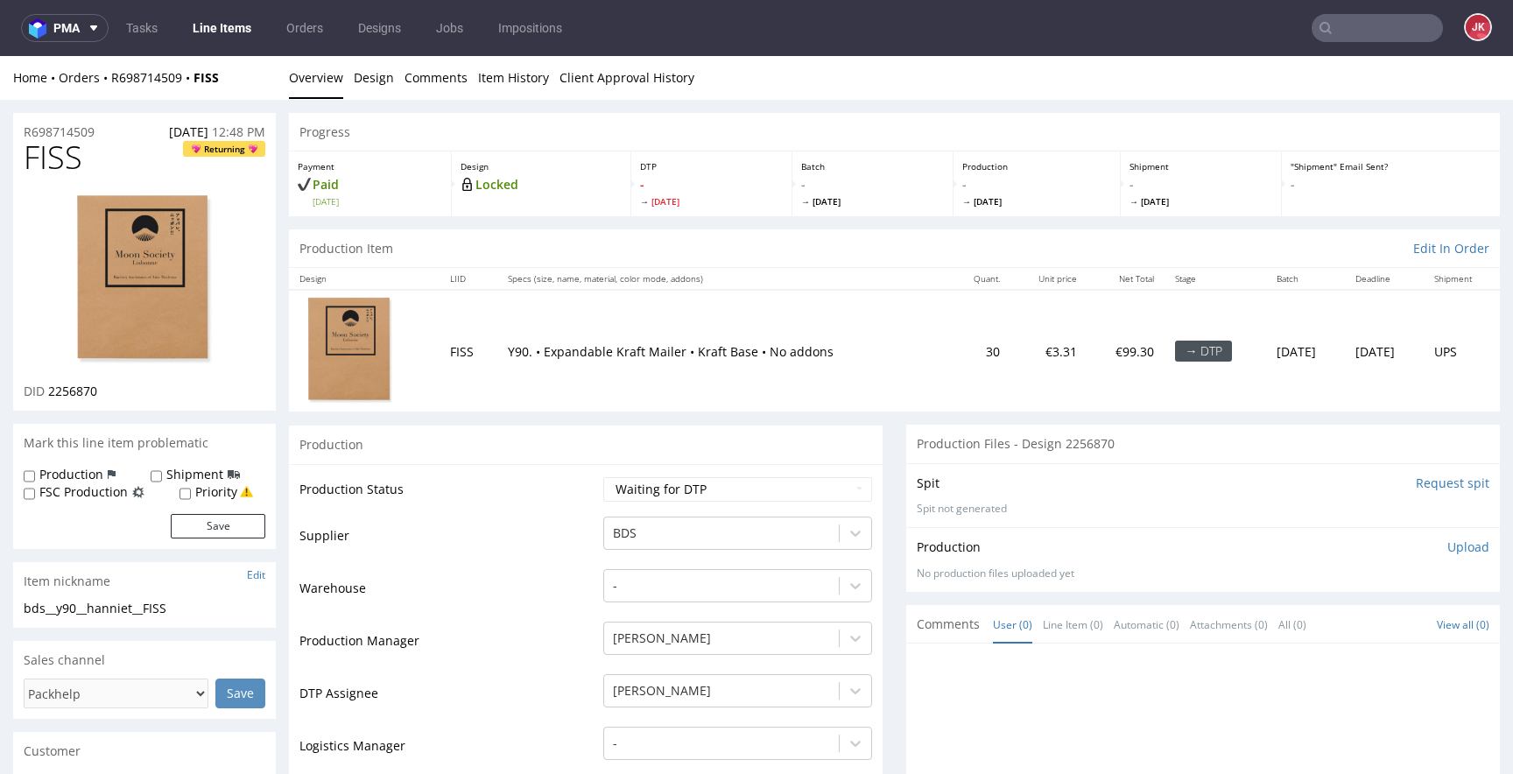
click at [556, 505] on td "Production Status" at bounding box center [448, 494] width 299 height 39
click at [170, 270] on img at bounding box center [144, 281] width 140 height 176
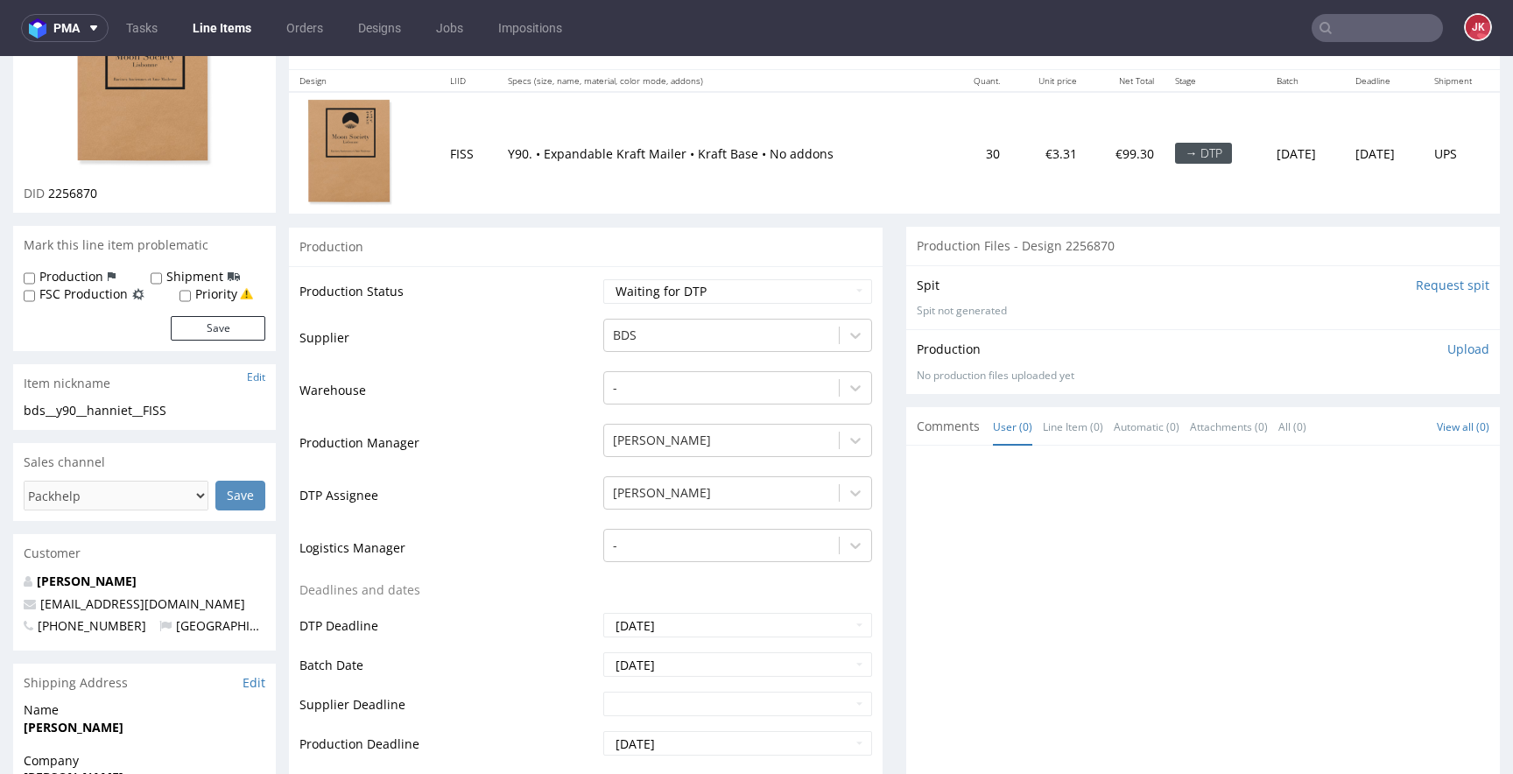
scroll to position [273, 0]
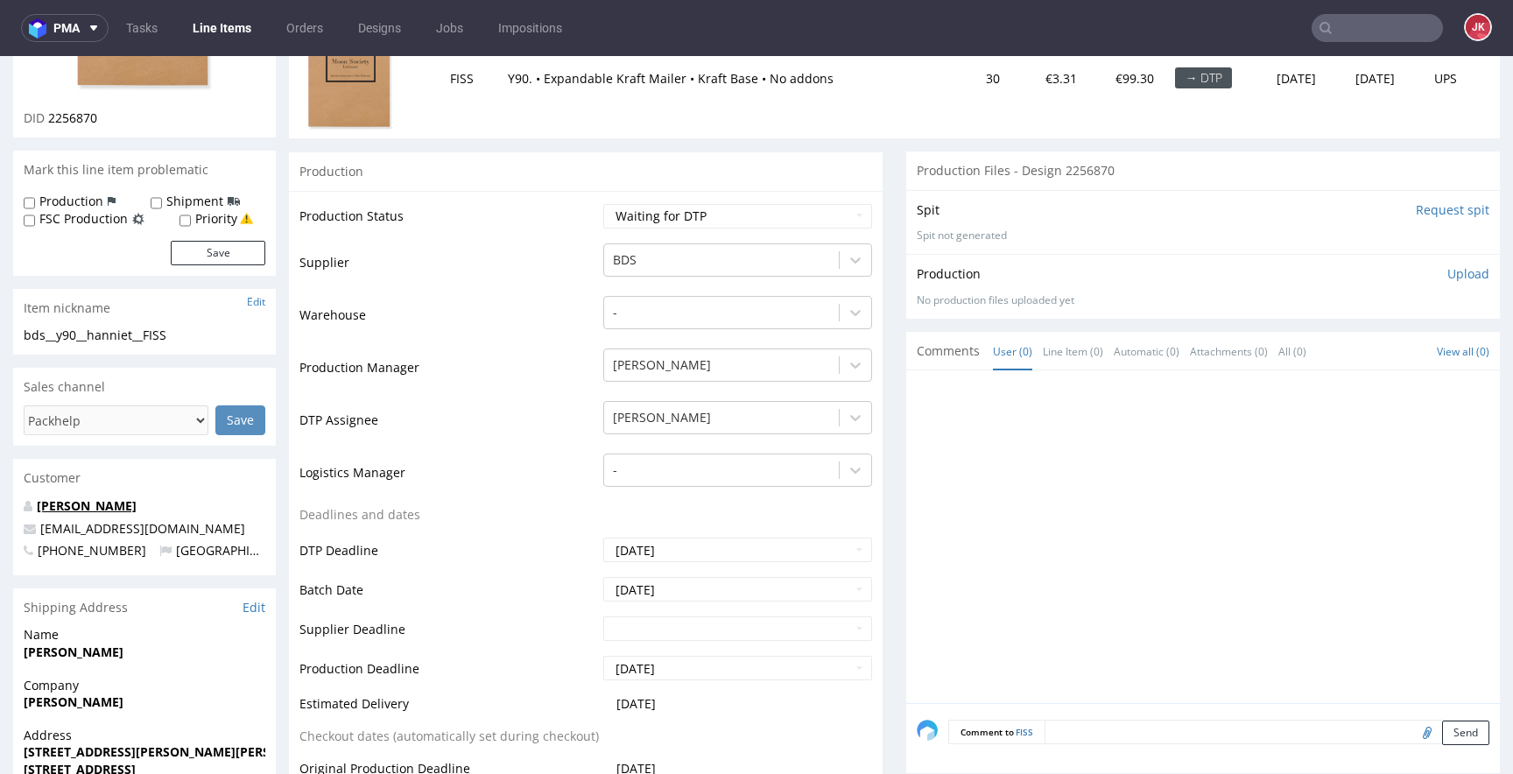
click at [127, 507] on link "[PERSON_NAME]" at bounding box center [87, 505] width 100 height 17
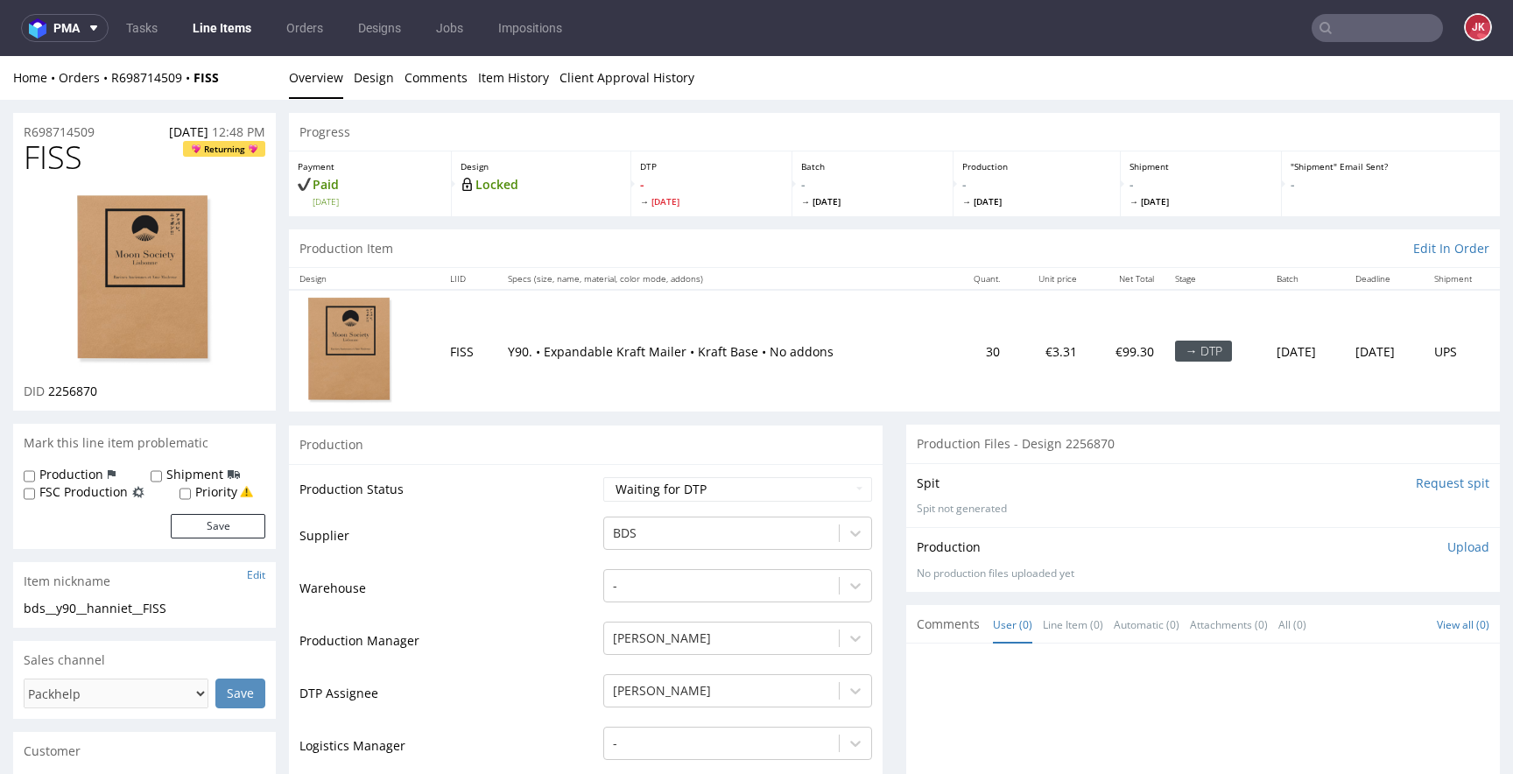
click at [553, 543] on td "Supplier" at bounding box center [448, 541] width 299 height 53
click at [689, 490] on select "Waiting for Artwork Waiting for Diecut Waiting for Mockup Waiting for DTP Waiti…" at bounding box center [737, 489] width 269 height 25
select select "dtp_in_process"
click at [603, 477] on select "Waiting for Artwork Waiting for Diecut Waiting for Mockup Waiting for DTP Waiti…" at bounding box center [737, 489] width 269 height 25
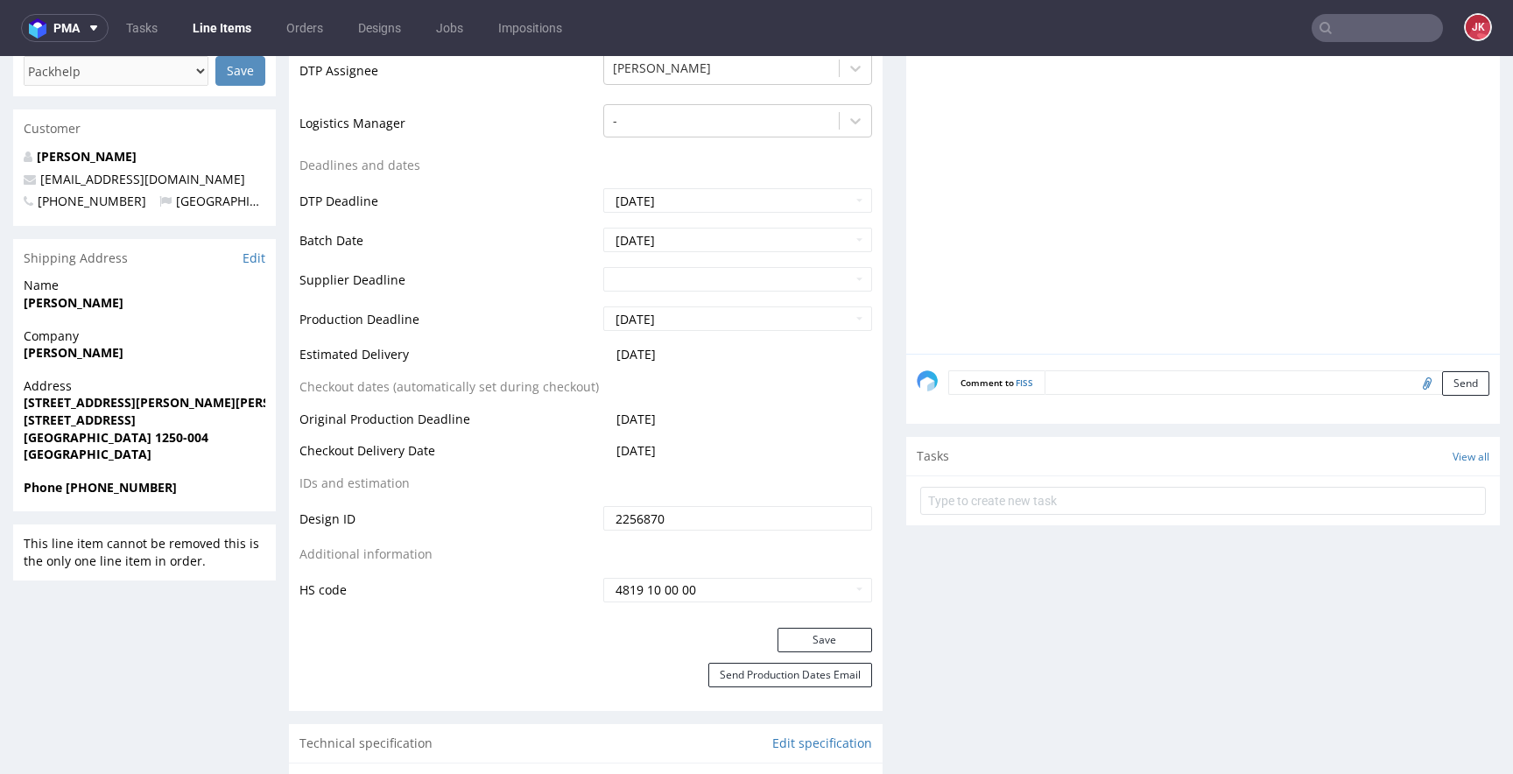
scroll to position [698, 0]
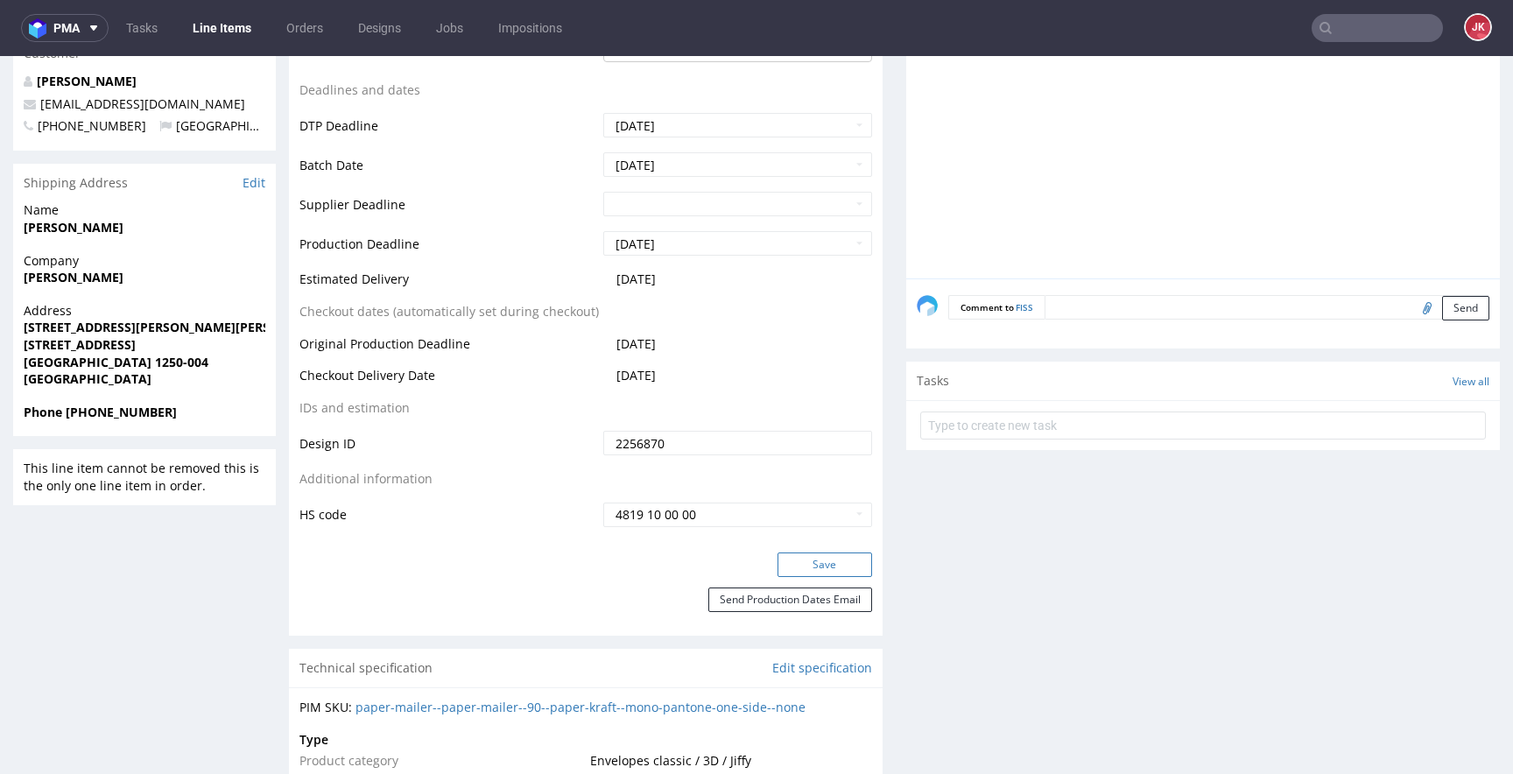
click at [812, 566] on button "Save" at bounding box center [824, 564] width 95 height 25
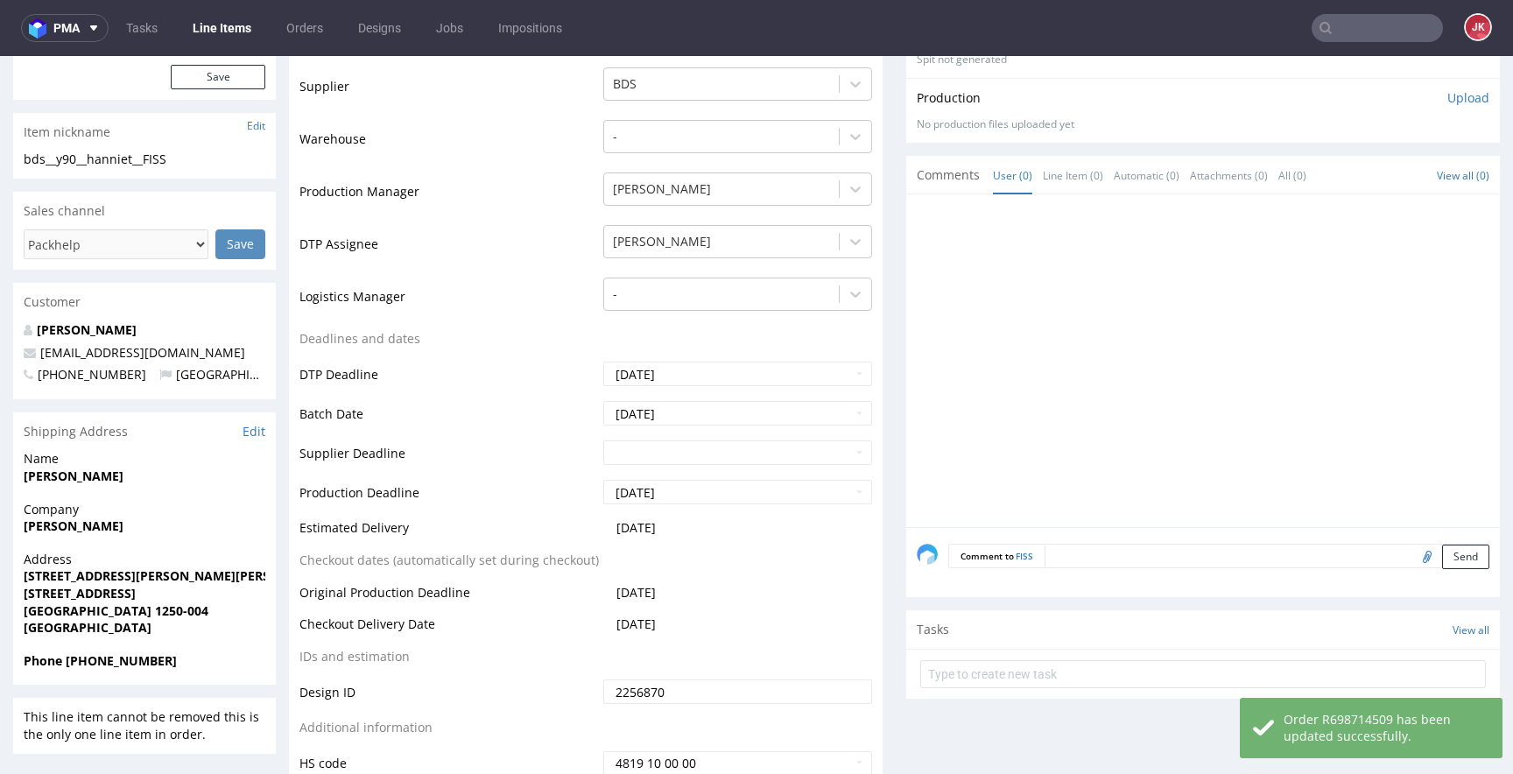
scroll to position [0, 0]
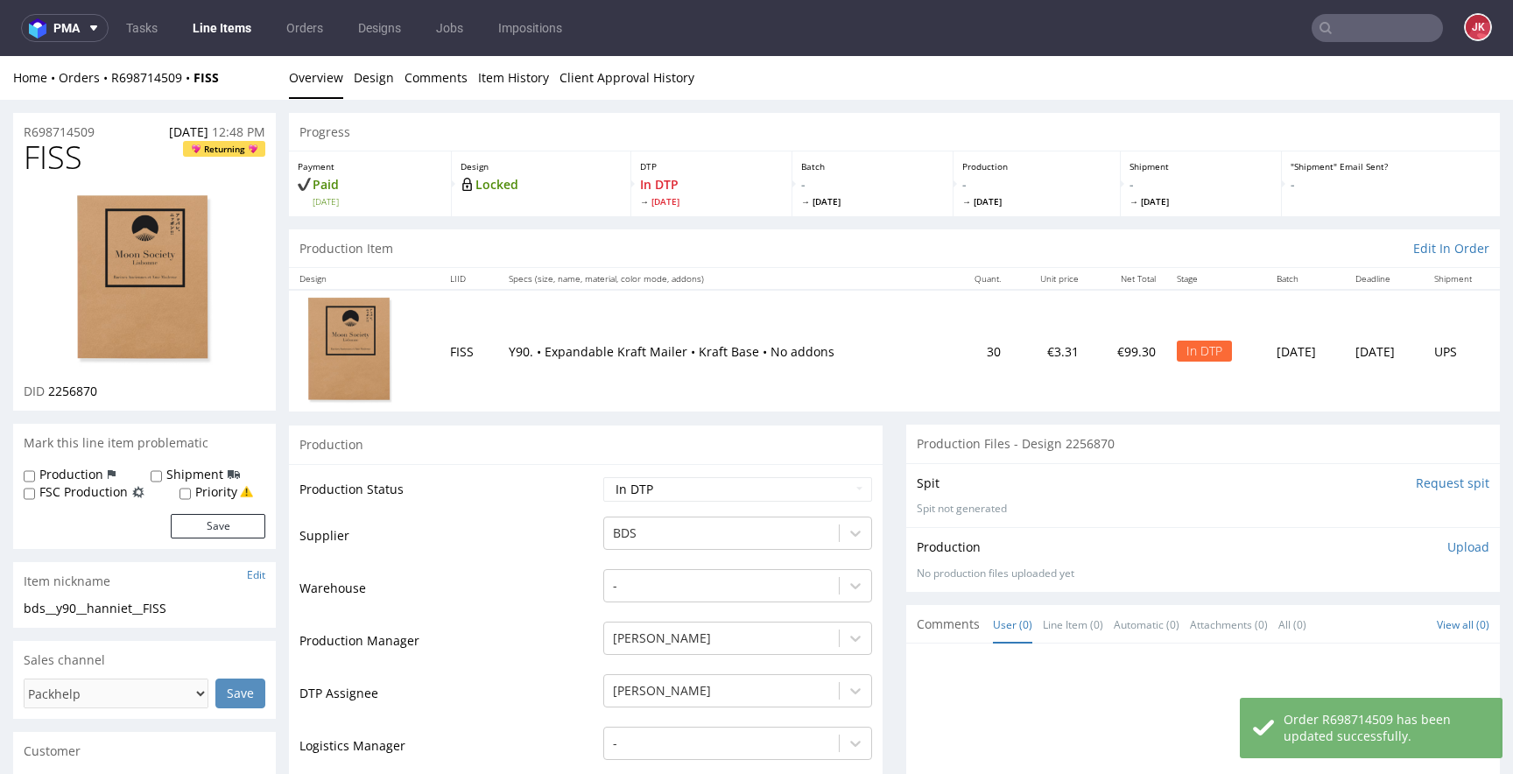
click at [567, 557] on td "Supplier" at bounding box center [448, 541] width 299 height 53
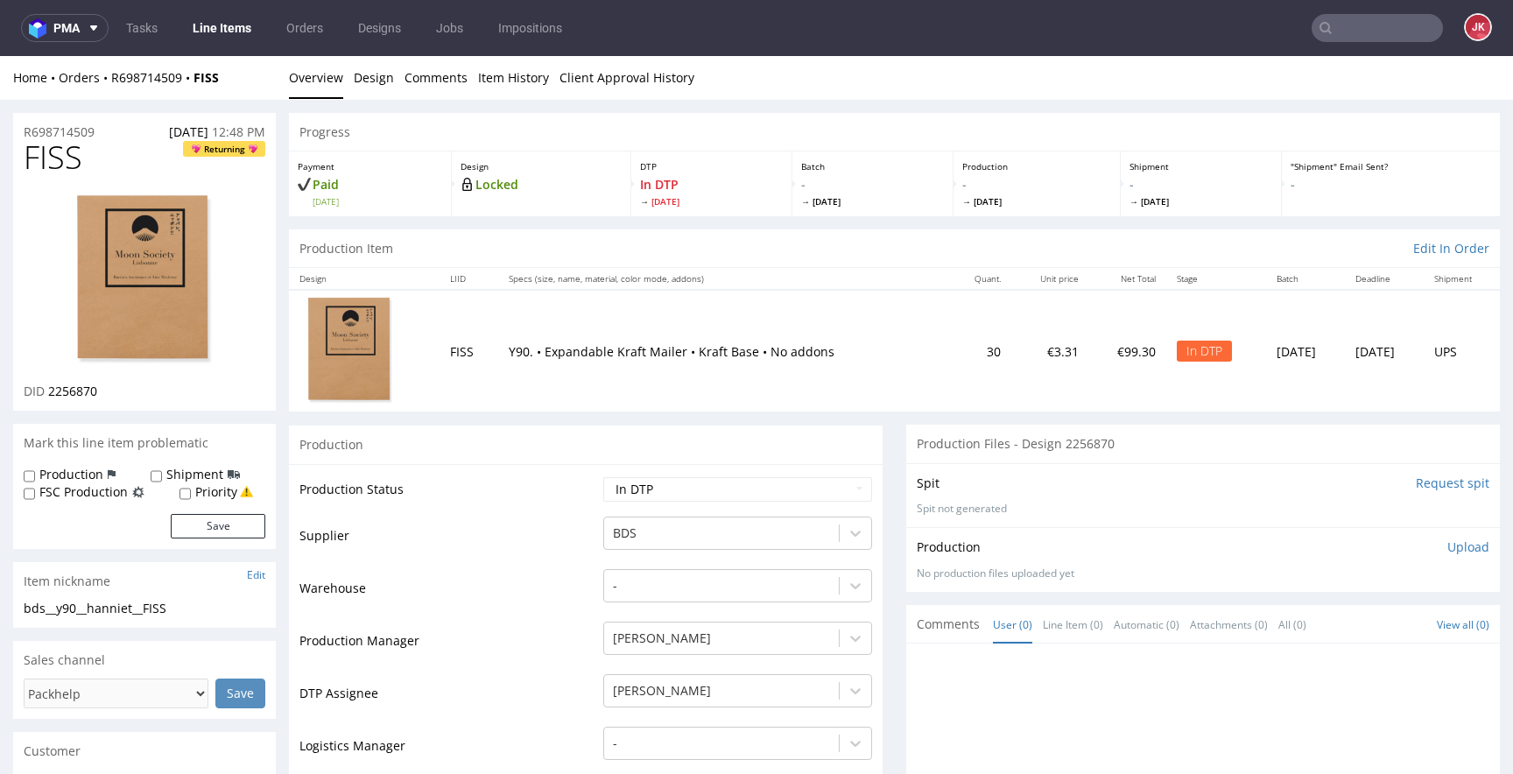
click at [494, 504] on td "Production Status" at bounding box center [448, 494] width 299 height 39
click at [53, 162] on span "FISS" at bounding box center [53, 157] width 59 height 35
copy span "FISS"
drag, startPoint x: 51, startPoint y: 392, endPoint x: 140, endPoint y: 389, distance: 89.4
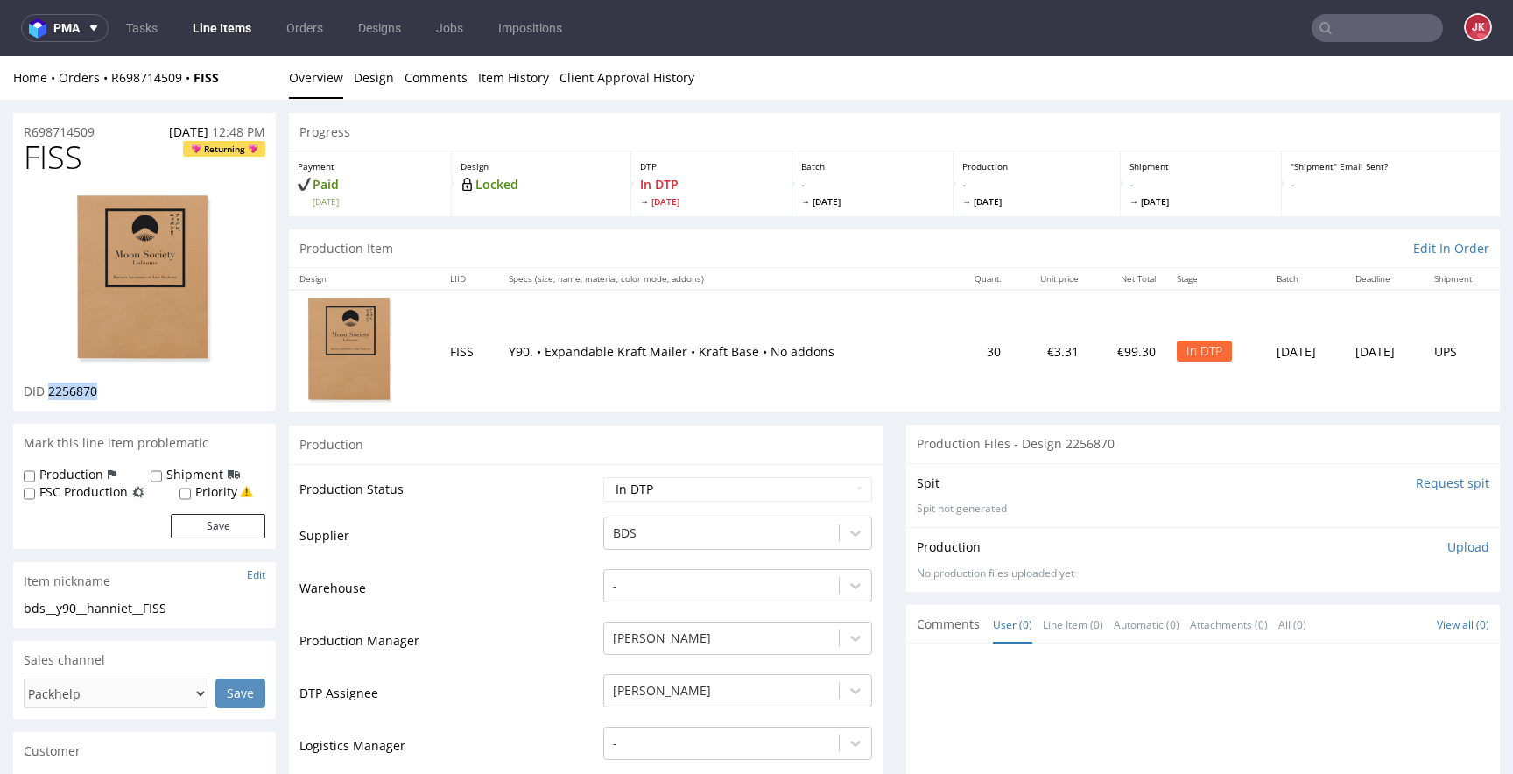
click at [140, 389] on div "DID 2256870" at bounding box center [145, 392] width 242 height 18
copy span "2256870"
click at [546, 540] on td "Supplier" at bounding box center [448, 541] width 299 height 53
click at [1447, 545] on p "Upload" at bounding box center [1468, 547] width 42 height 18
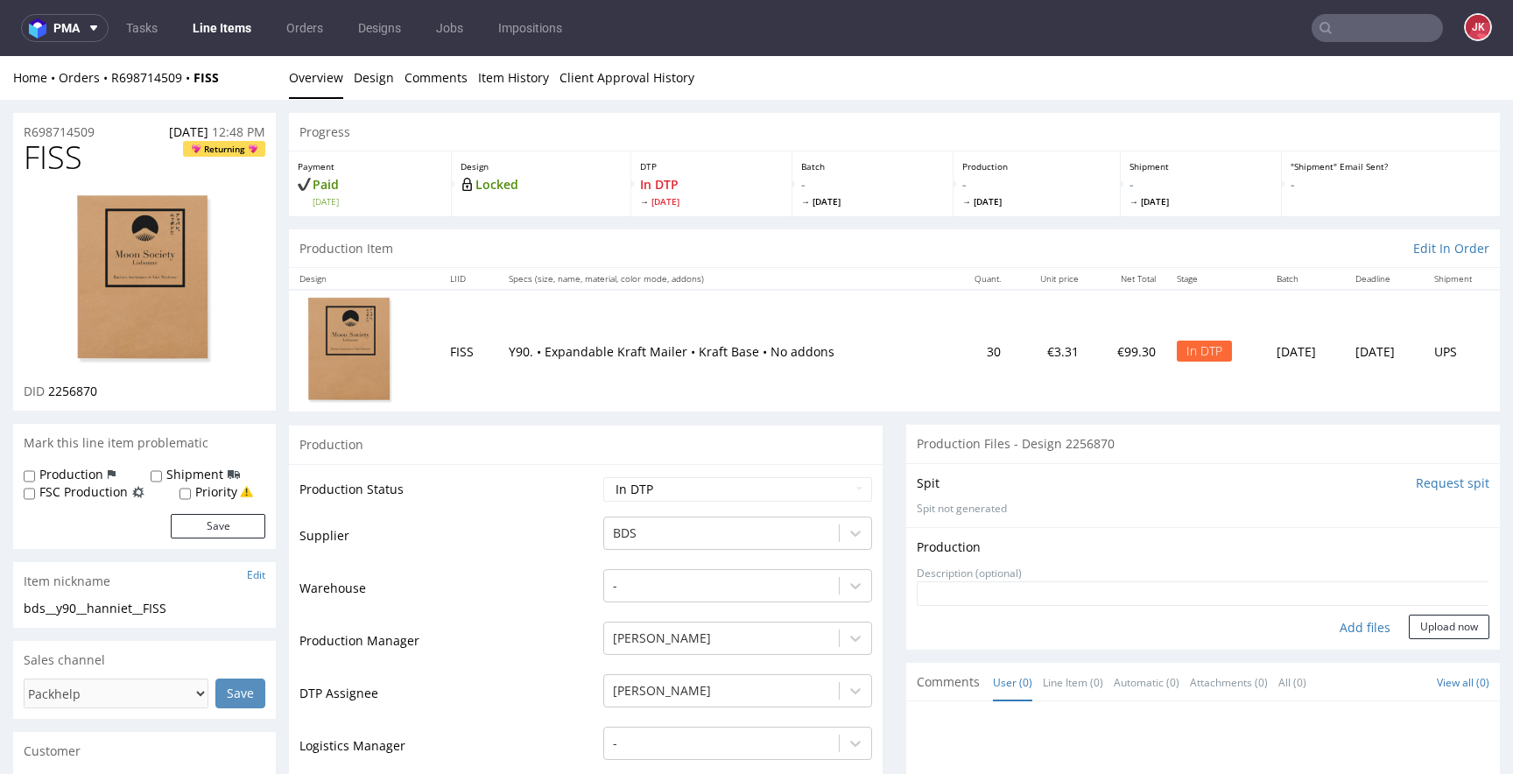
click at [1337, 629] on div "Add files" at bounding box center [1365, 628] width 88 height 26
drag, startPoint x: 197, startPoint y: 602, endPoint x: 0, endPoint y: 606, distance: 197.0
copy div "bds__y90__hanniet__FISS"
click at [116, 130] on div "R698714509 [DATE] 12:48 PM" at bounding box center [144, 127] width 263 height 28
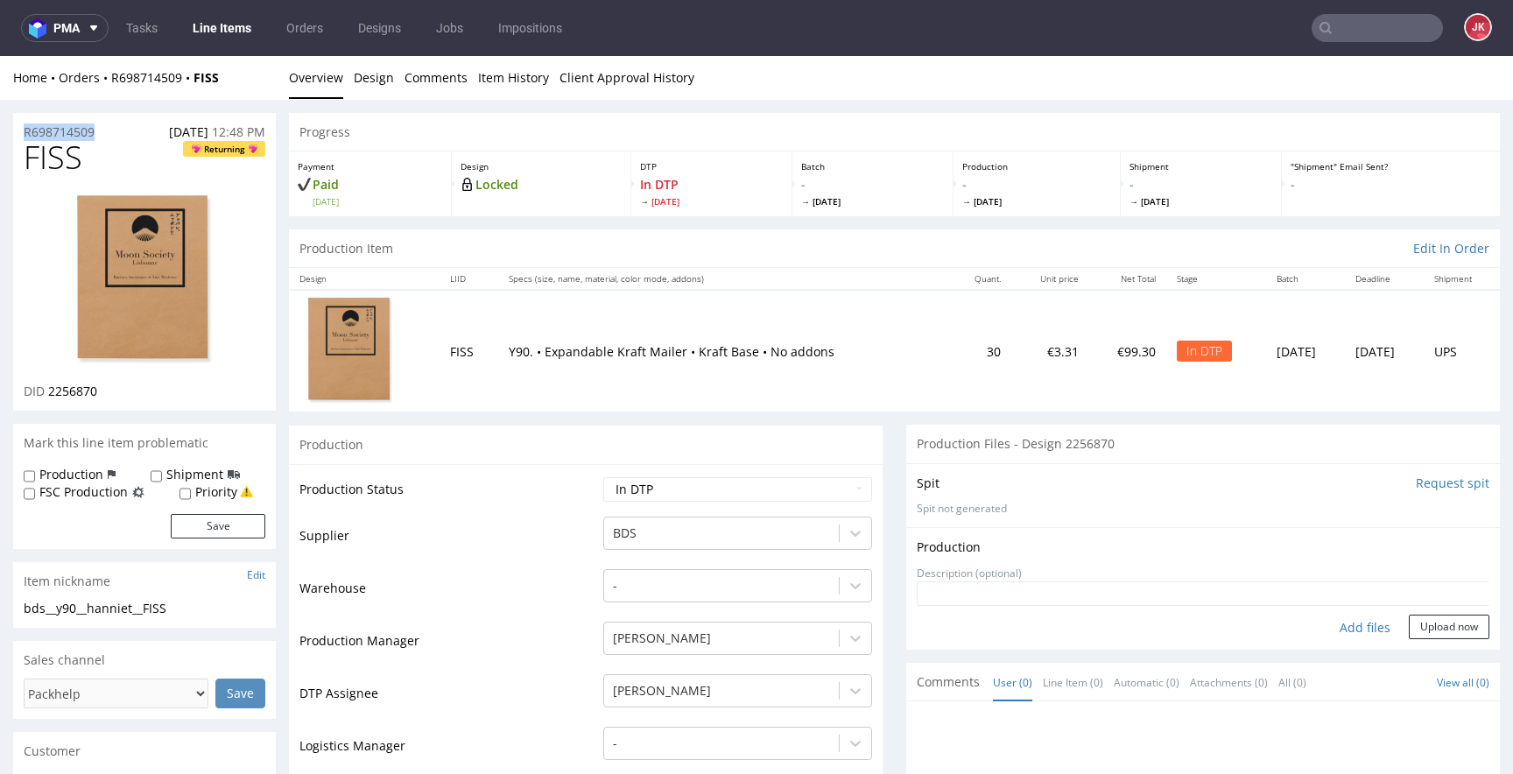
drag, startPoint x: 116, startPoint y: 130, endPoint x: 0, endPoint y: 133, distance: 115.6
copy p "R698714509"
drag, startPoint x: 49, startPoint y: 391, endPoint x: 158, endPoint y: 387, distance: 108.7
click at [158, 387] on div "DID 2256870" at bounding box center [145, 392] width 242 height 18
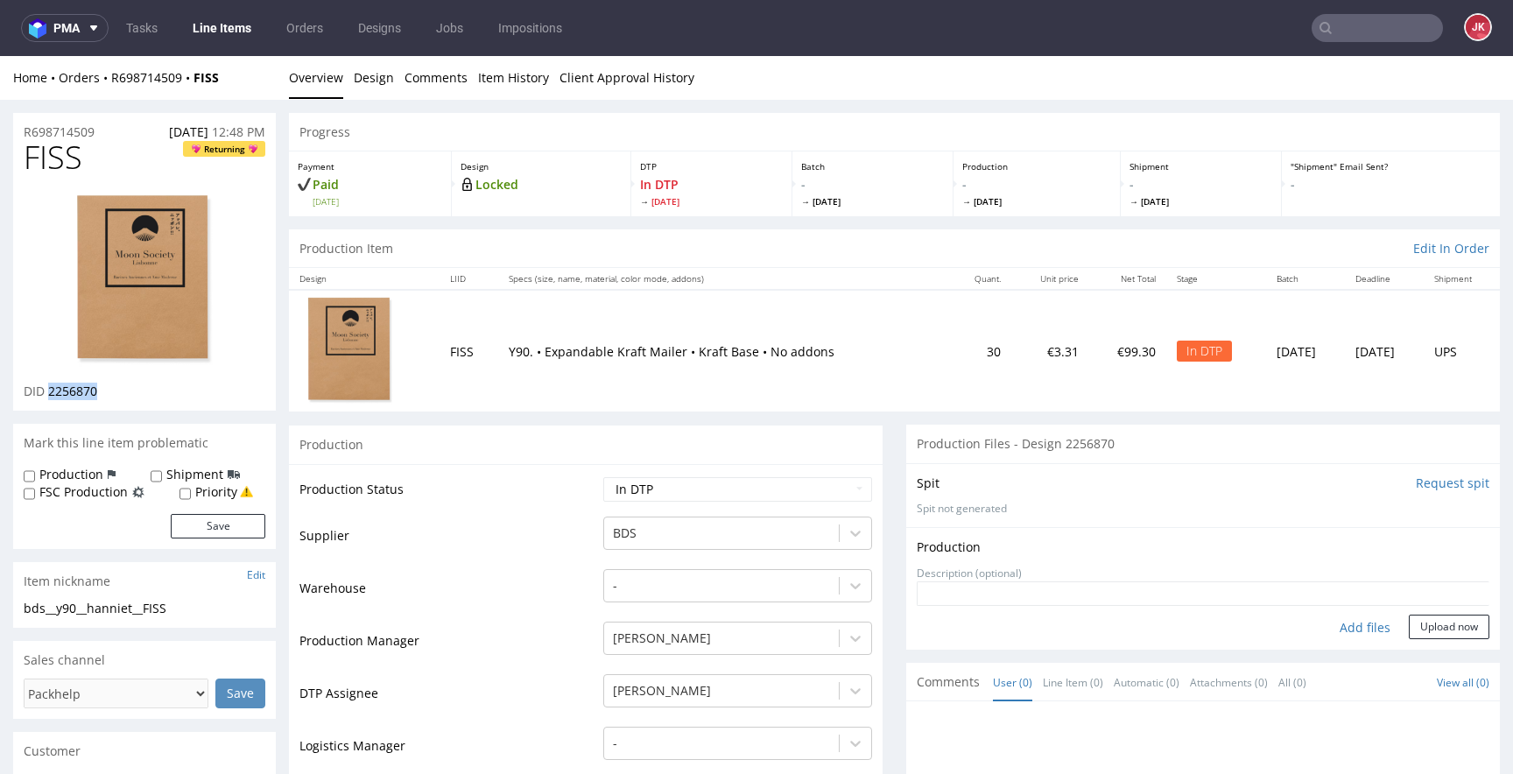
copy span "2256870"
click at [1390, 572] on div "Description (optional)" at bounding box center [1203, 573] width 573 height 15
click at [1346, 623] on div "Add files" at bounding box center [1365, 628] width 88 height 26
type input "C:\fakepath\bds__y90__hanniet__FISS__d2256870__oR698714509__v5.pdf"
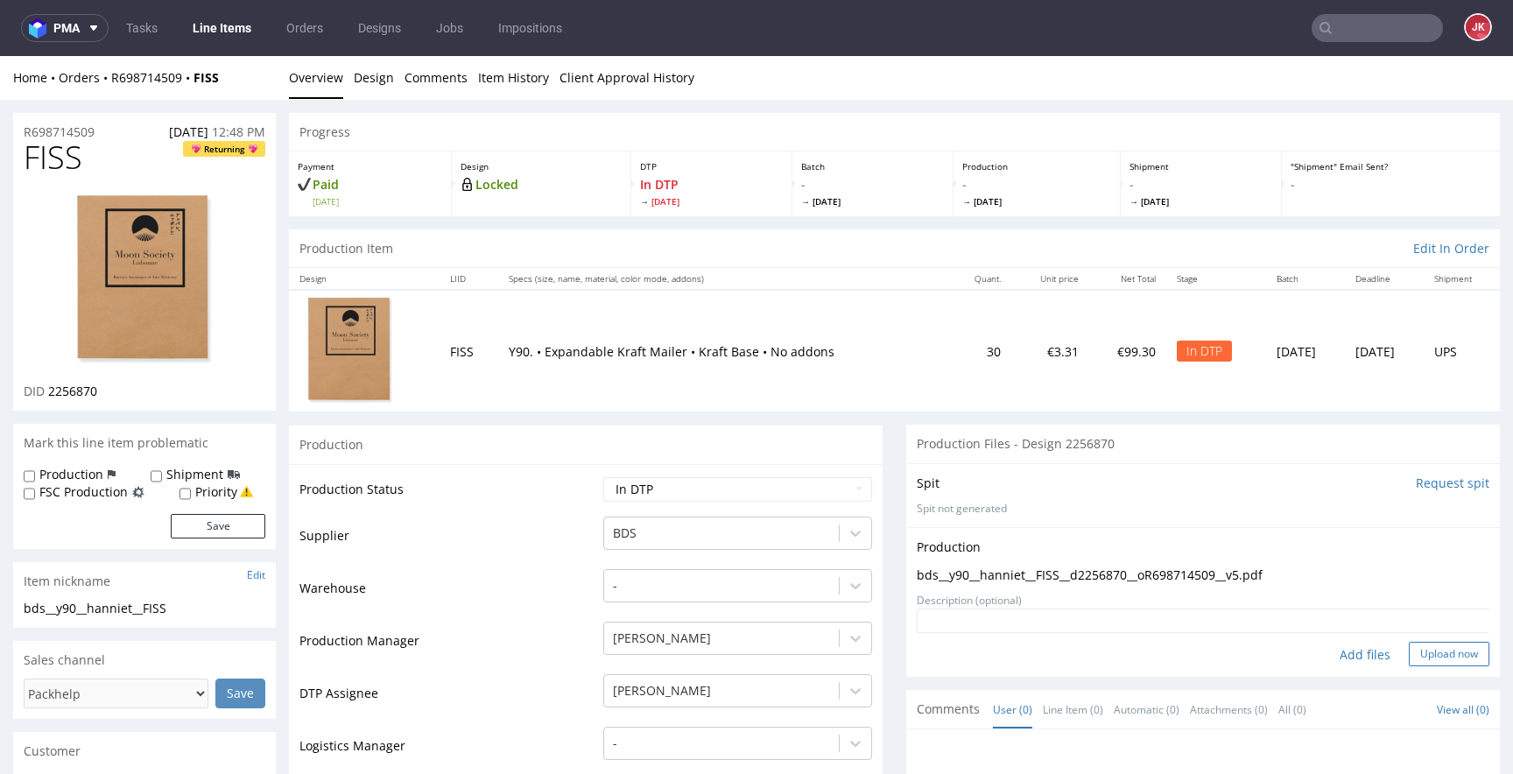
click at [1424, 658] on button "Upload now" at bounding box center [1449, 654] width 81 height 25
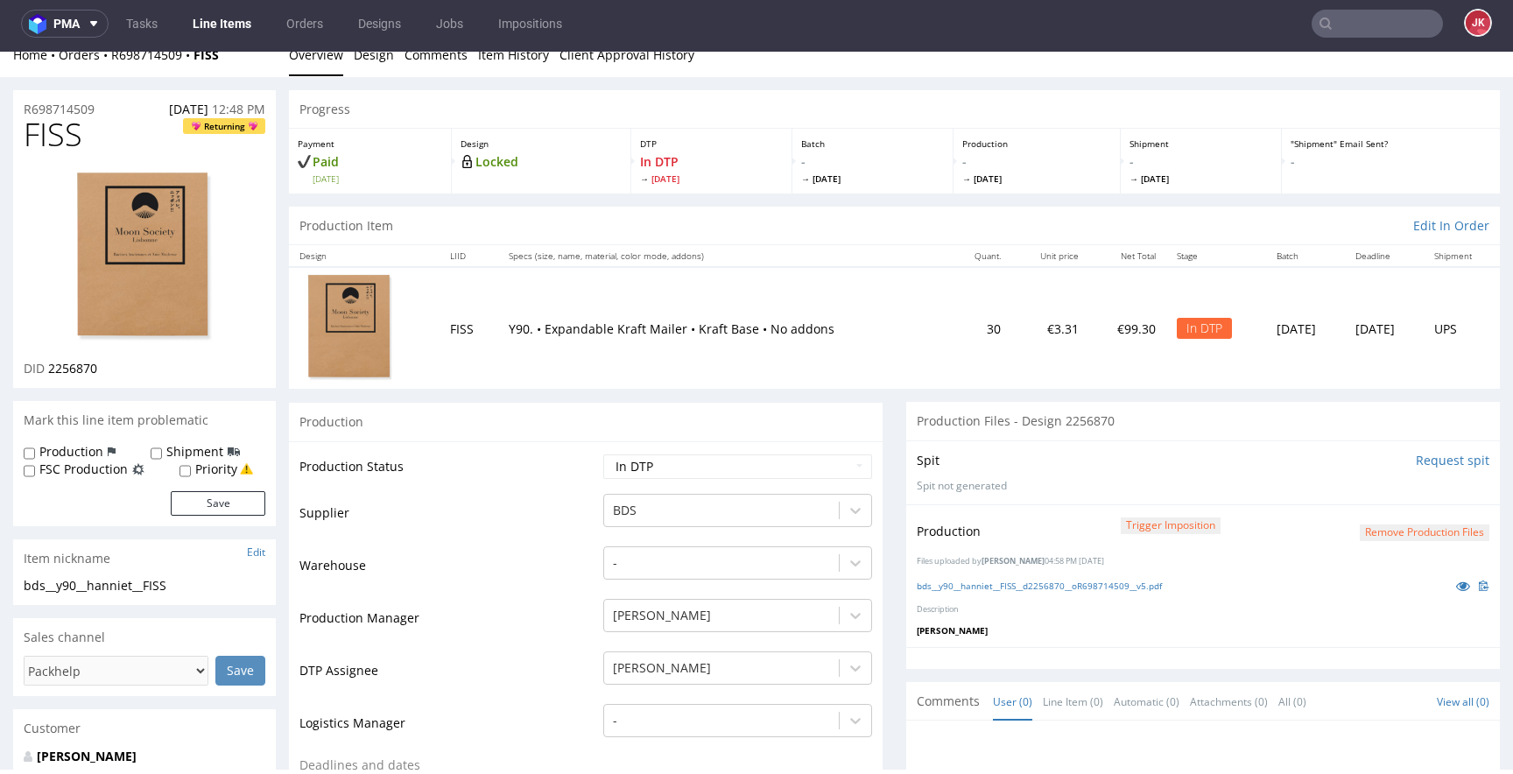
scroll to position [15, 0]
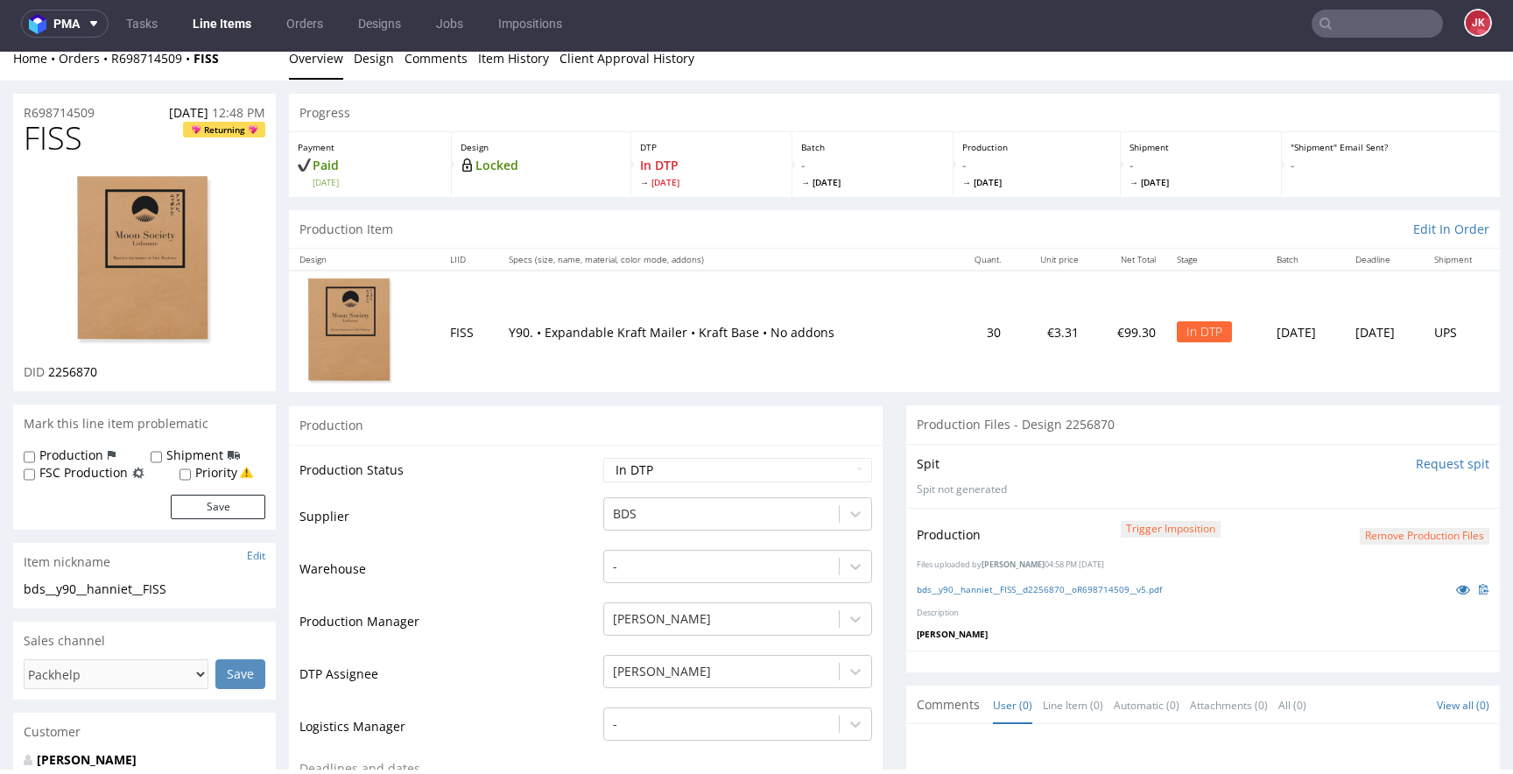
click at [680, 467] on select "Waiting for Artwork Waiting for Diecut Waiting for Mockup Waiting for DTP Waiti…" at bounding box center [737, 470] width 269 height 25
select select "dtp_production_ready"
click at [603, 458] on select "Waiting for Artwork Waiting for Diecut Waiting for Mockup Waiting for DTP Waiti…" at bounding box center [737, 470] width 269 height 25
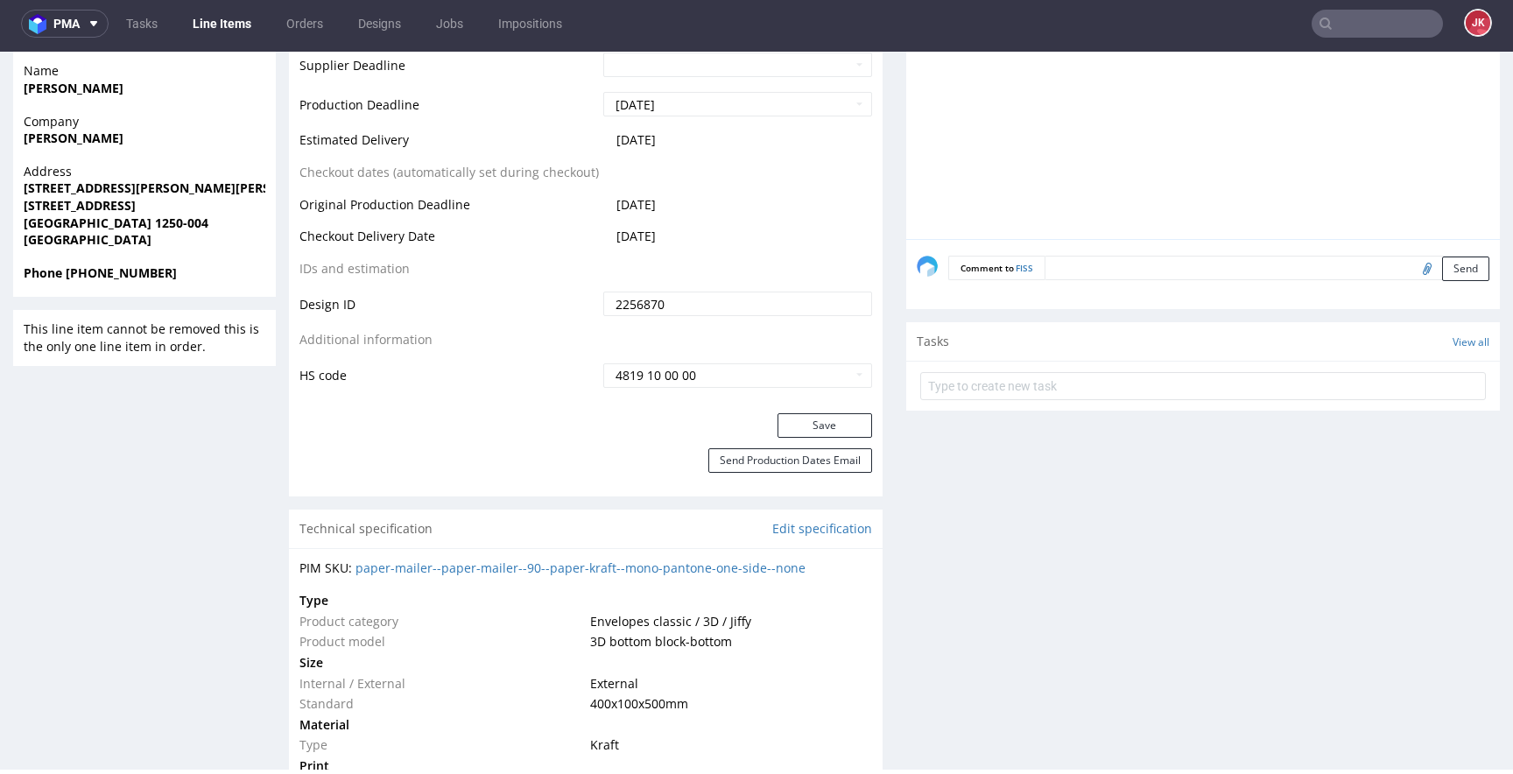
scroll to position [973, 0]
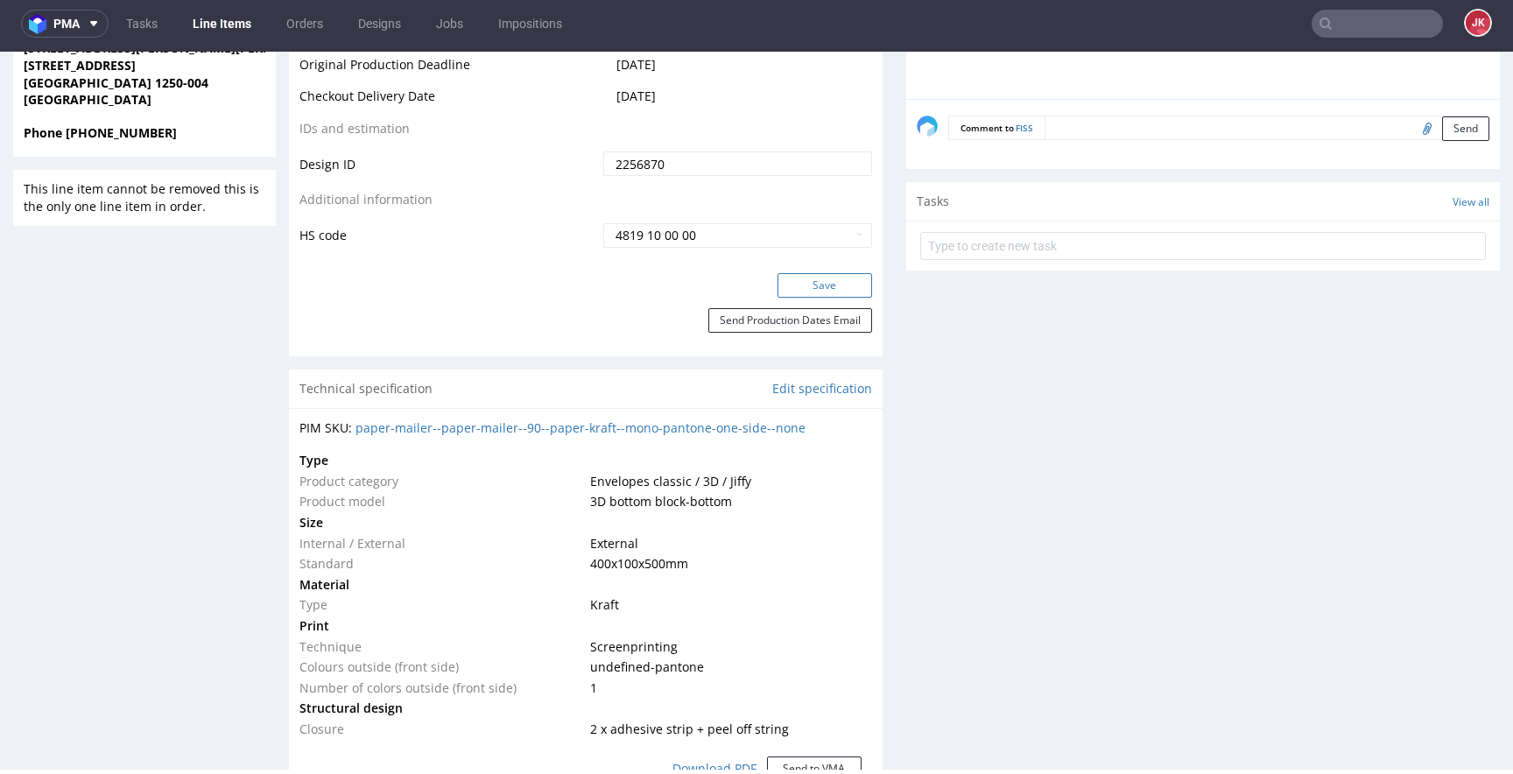
click at [811, 282] on button "Save" at bounding box center [824, 285] width 95 height 25
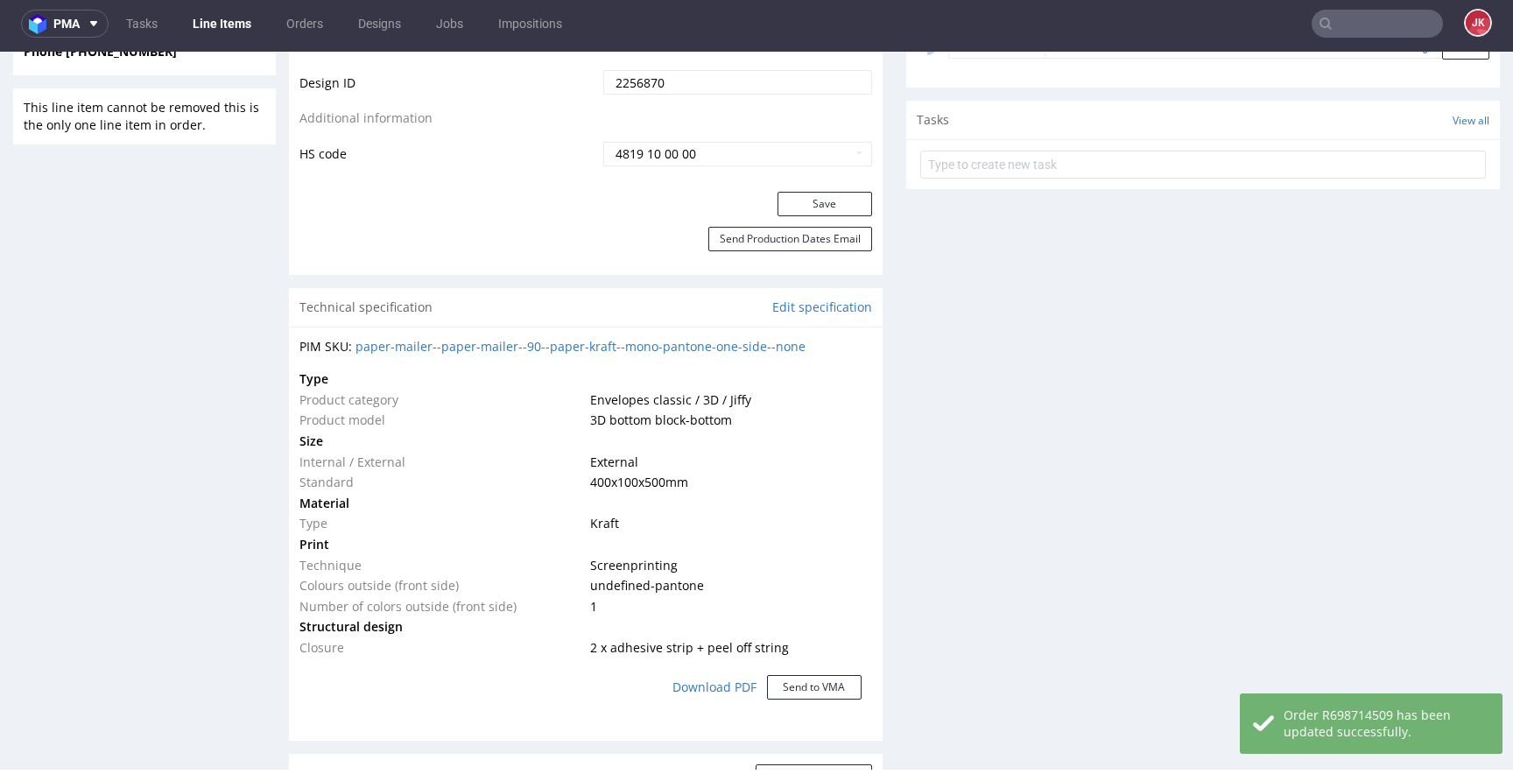
scroll to position [0, 0]
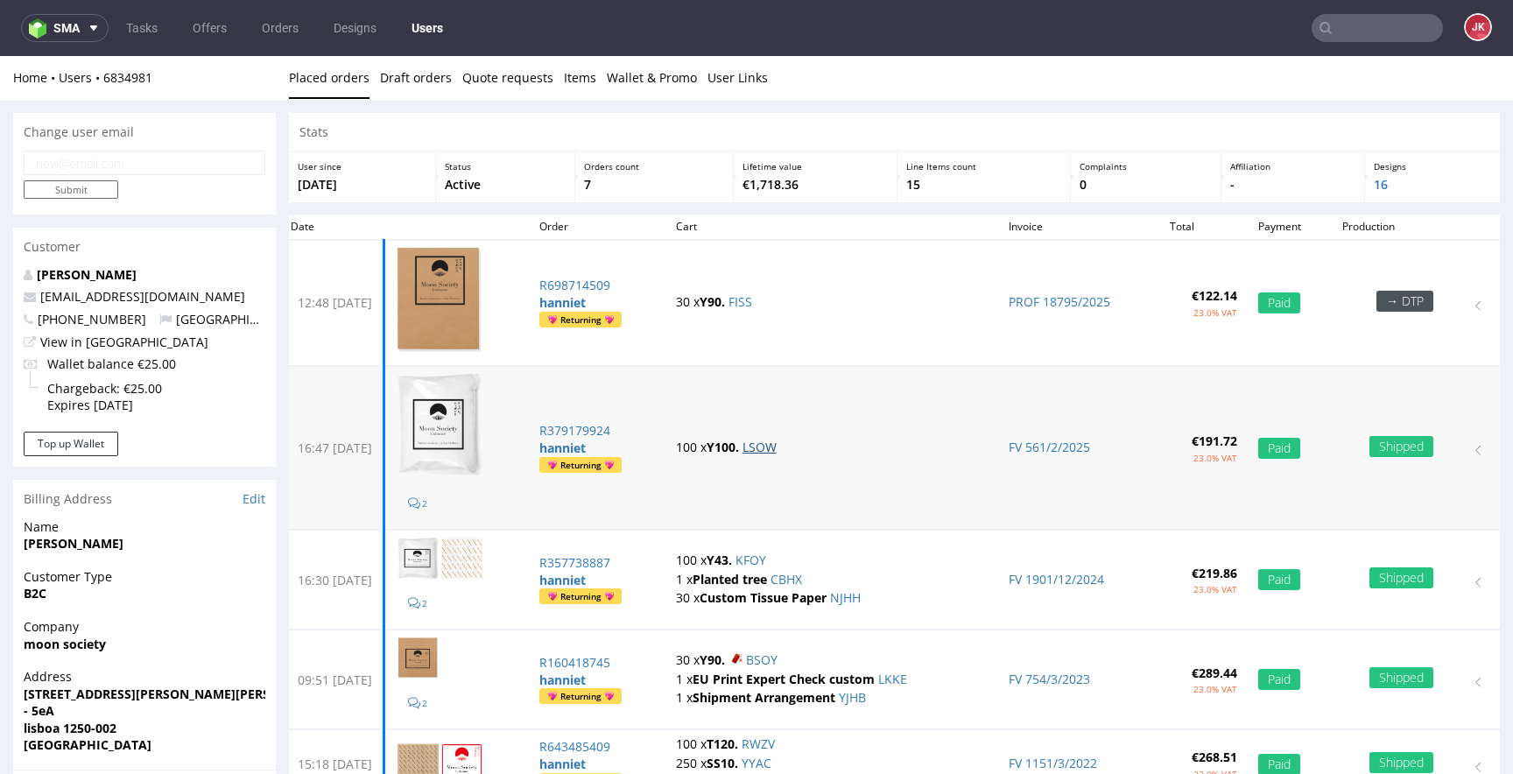
click at [777, 445] on link "LSOW" at bounding box center [759, 447] width 34 height 17
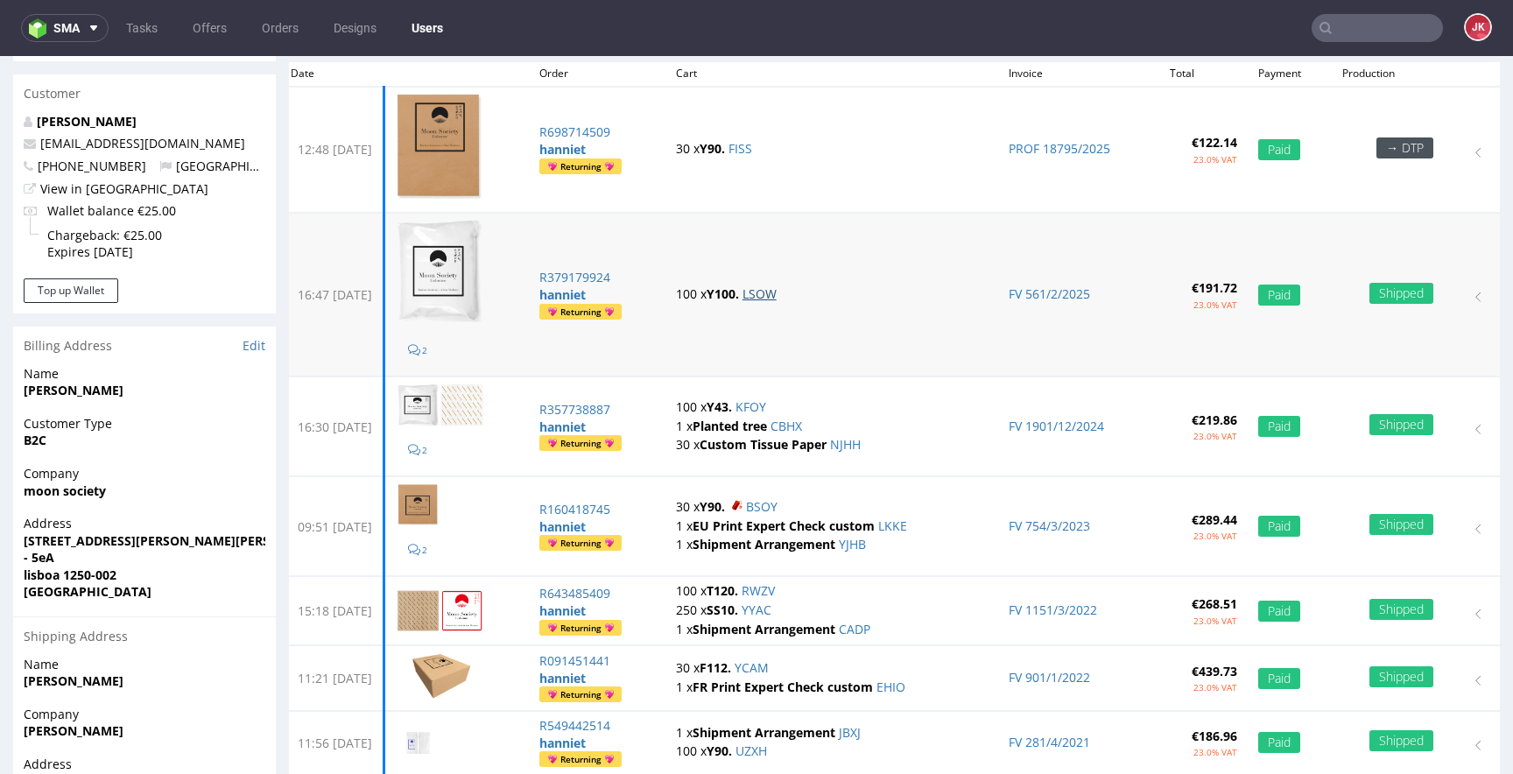
scroll to position [105, 0]
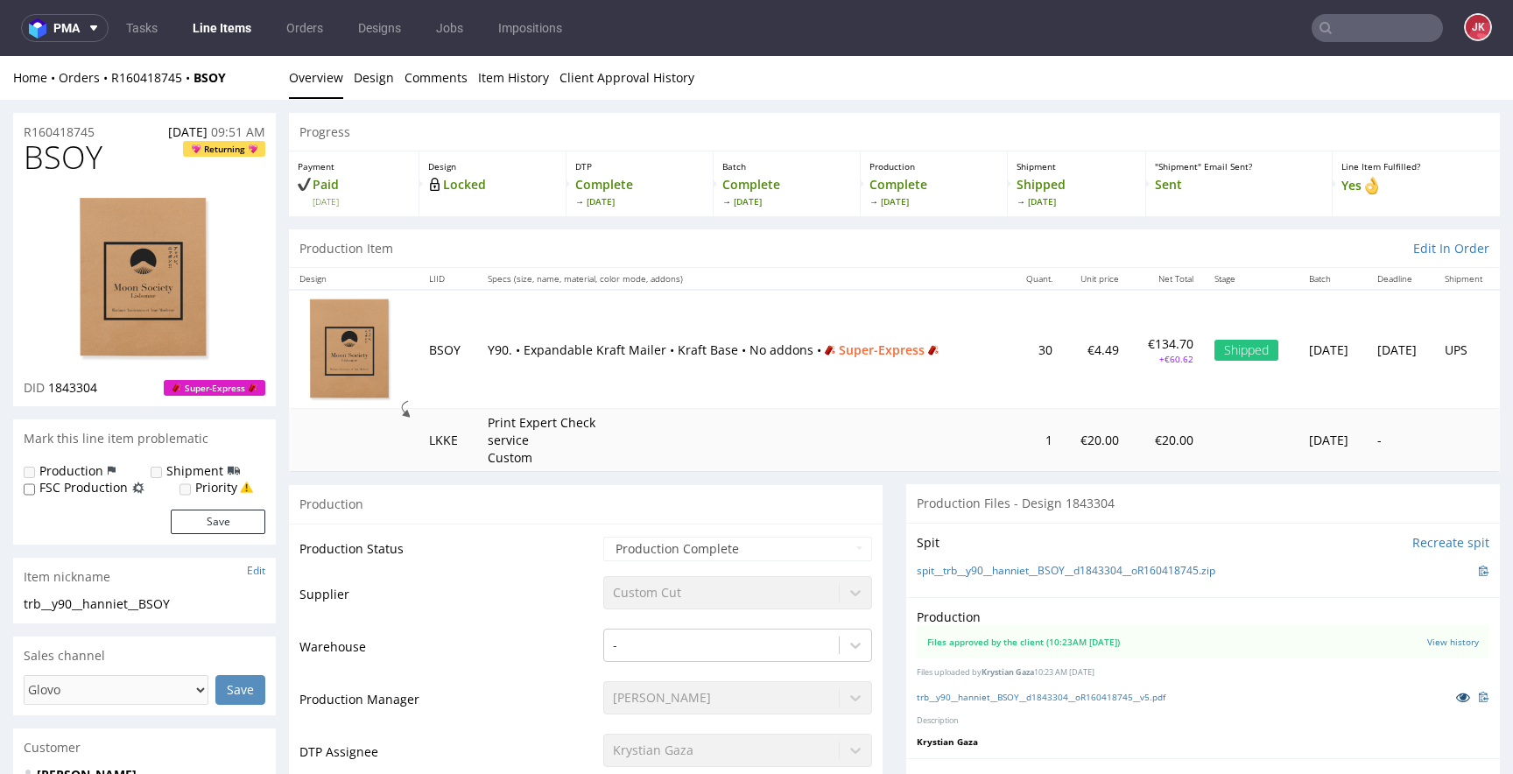
click at [1456, 700] on icon at bounding box center [1463, 697] width 14 height 12
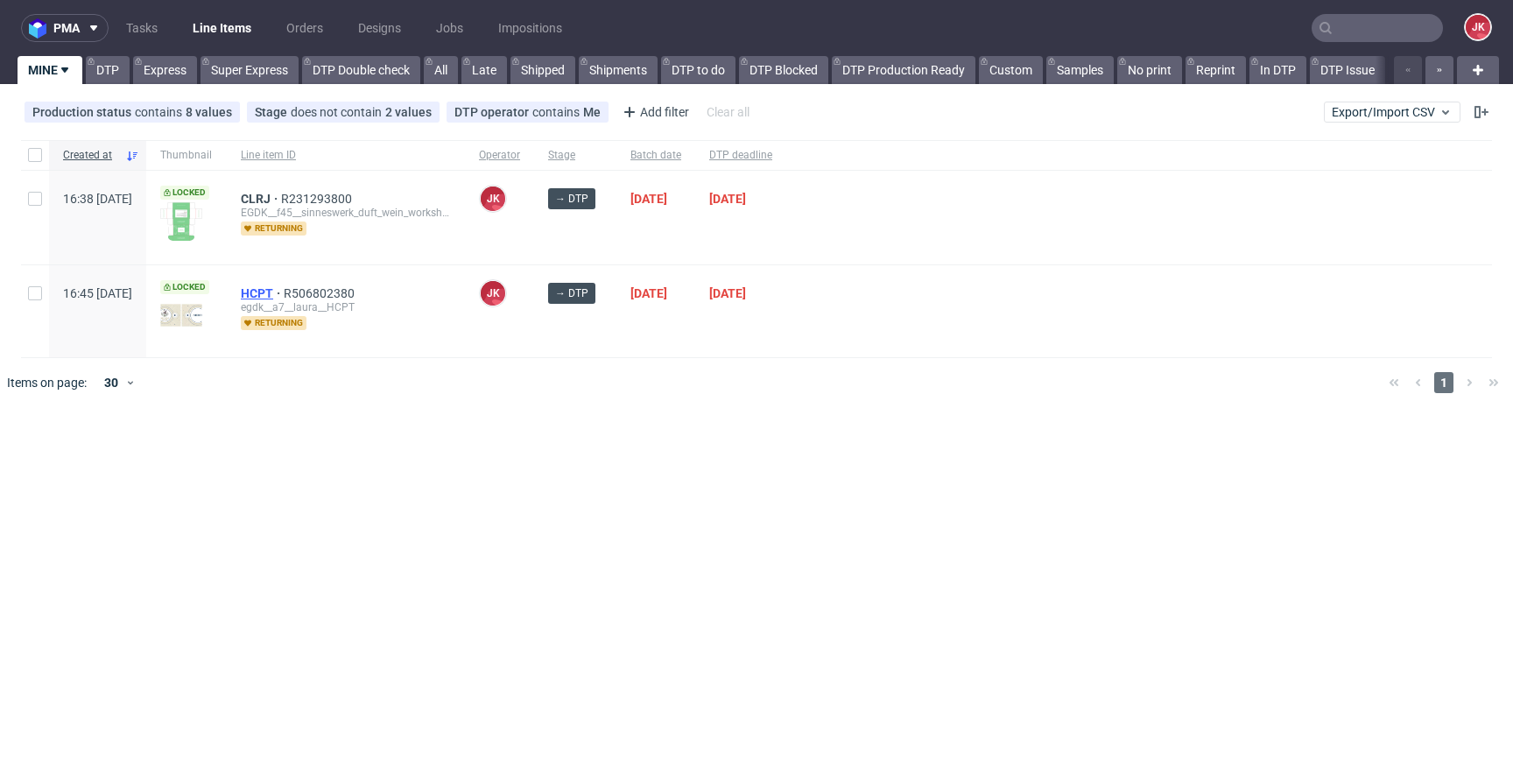
click at [284, 291] on span "HCPT" at bounding box center [262, 293] width 43 height 14
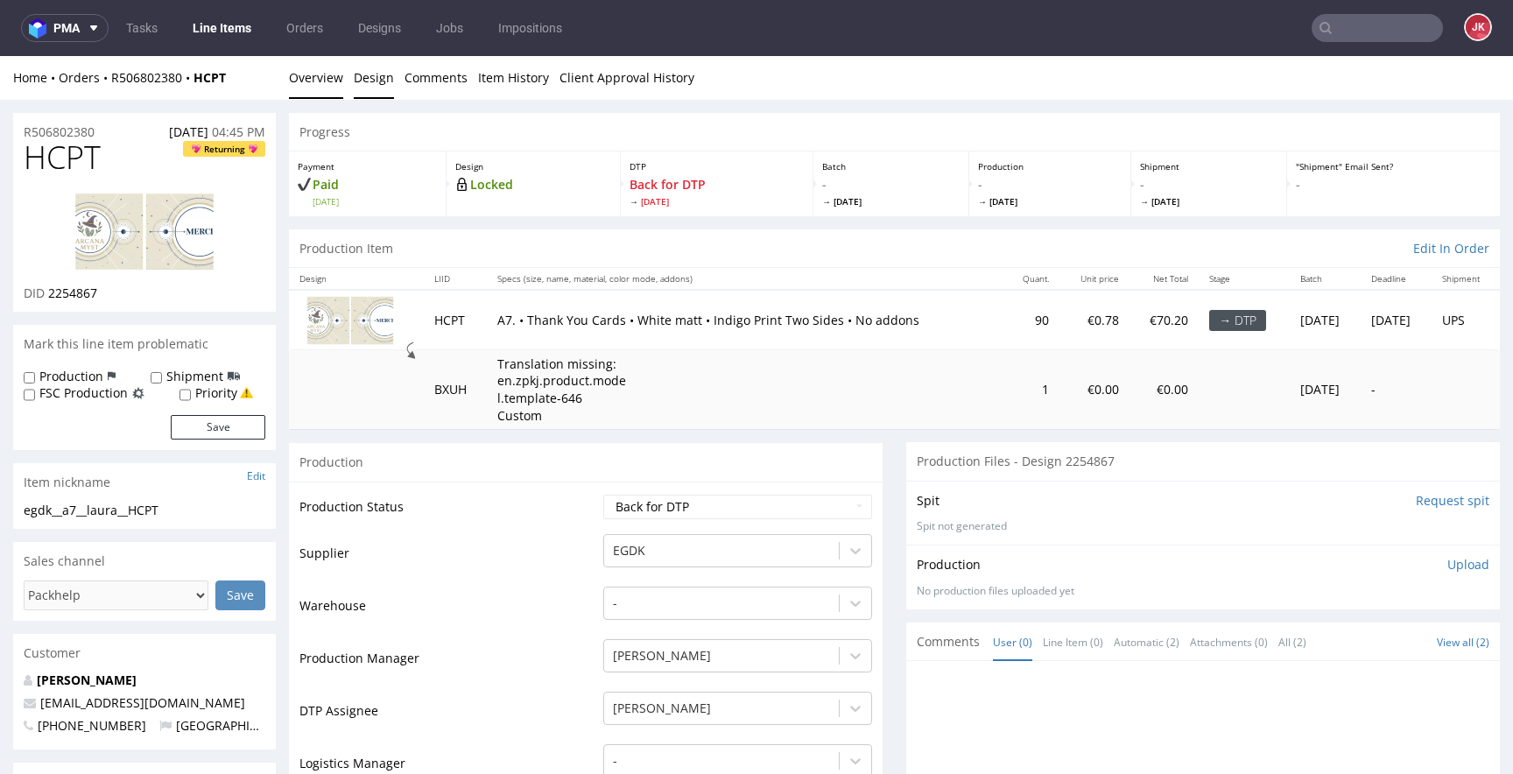
click at [374, 68] on link "Design" at bounding box center [374, 77] width 40 height 43
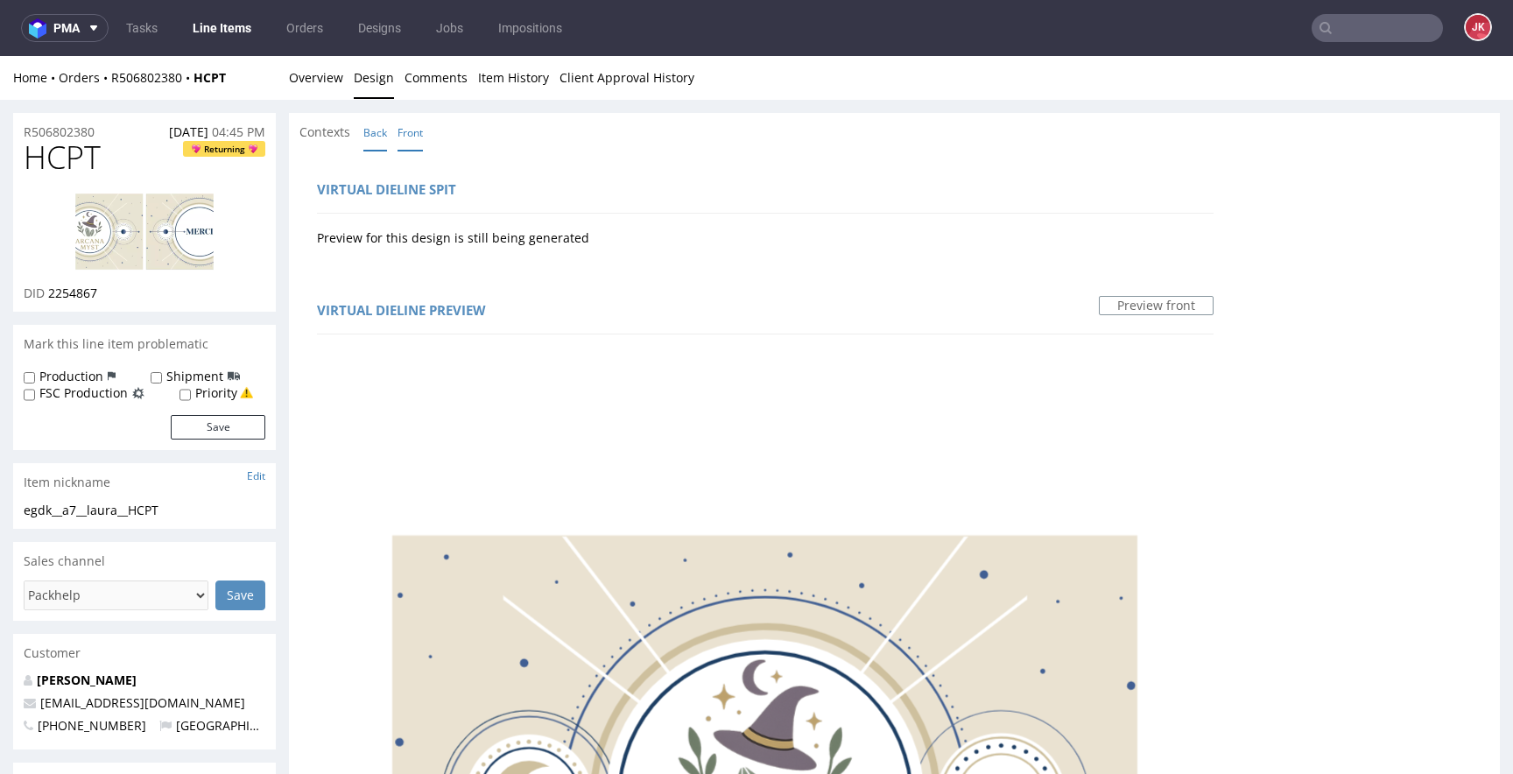
click at [381, 136] on link "Back" at bounding box center [375, 133] width 24 height 38
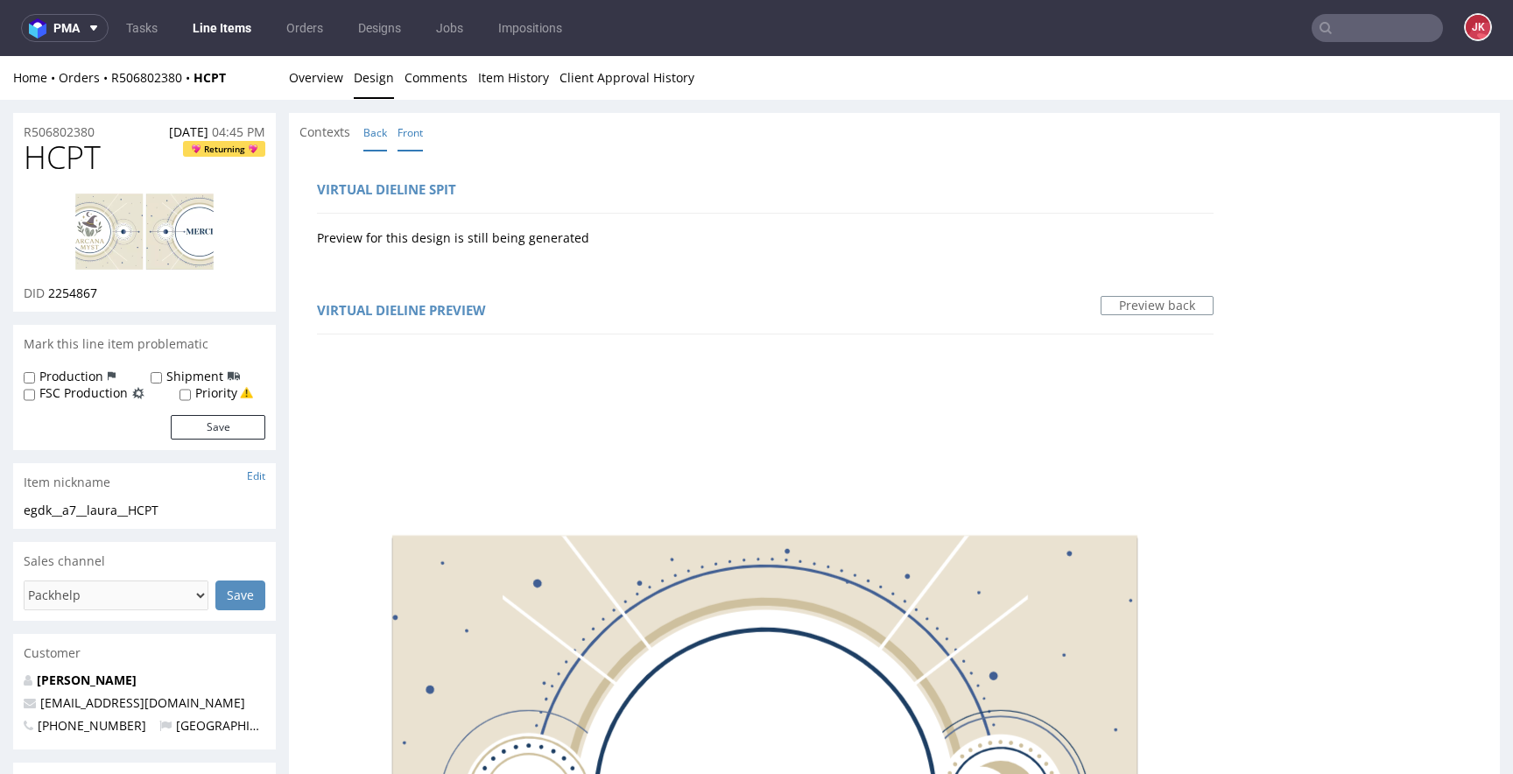
click at [408, 138] on link "Front" at bounding box center [410, 133] width 25 height 38
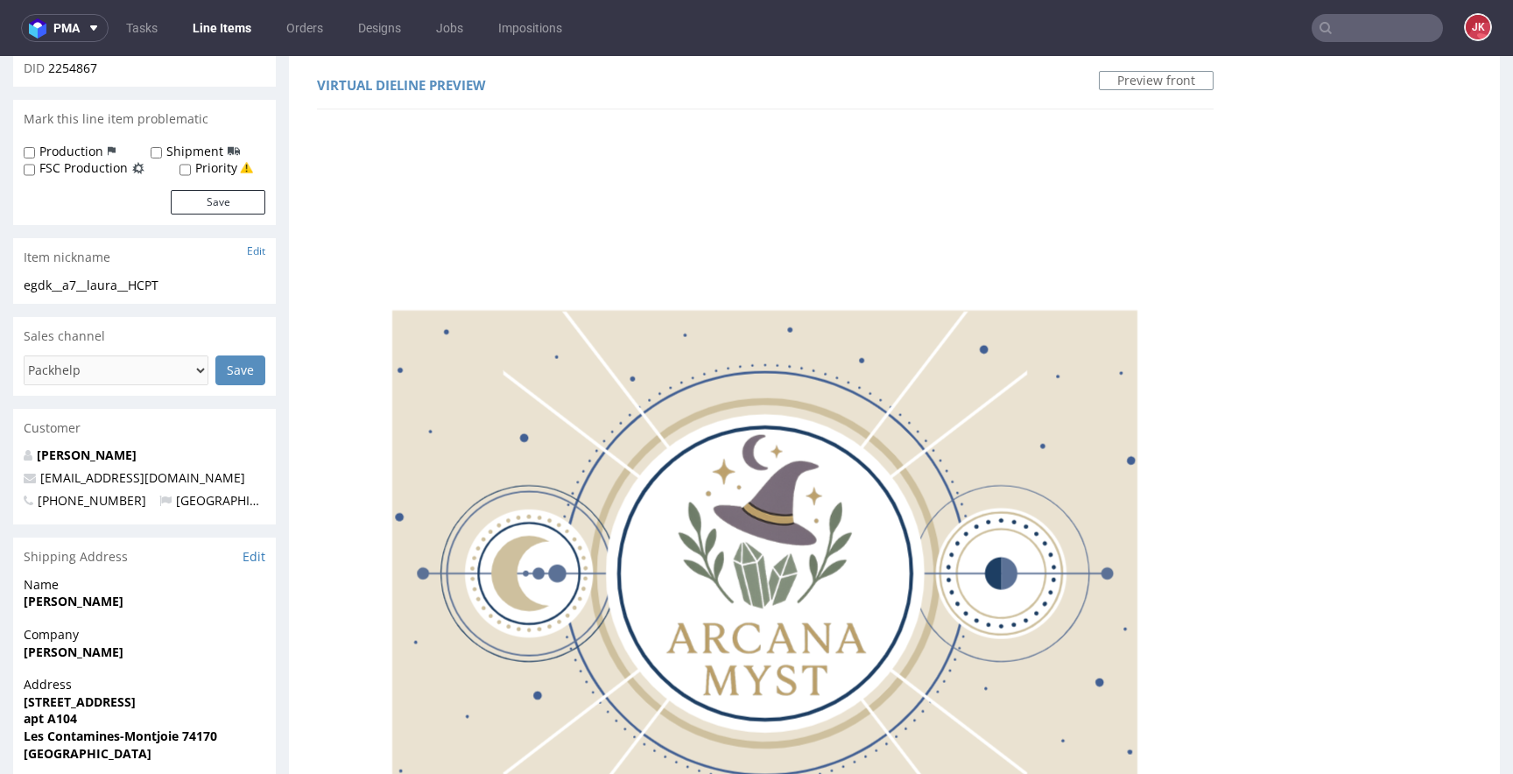
scroll to position [454, 0]
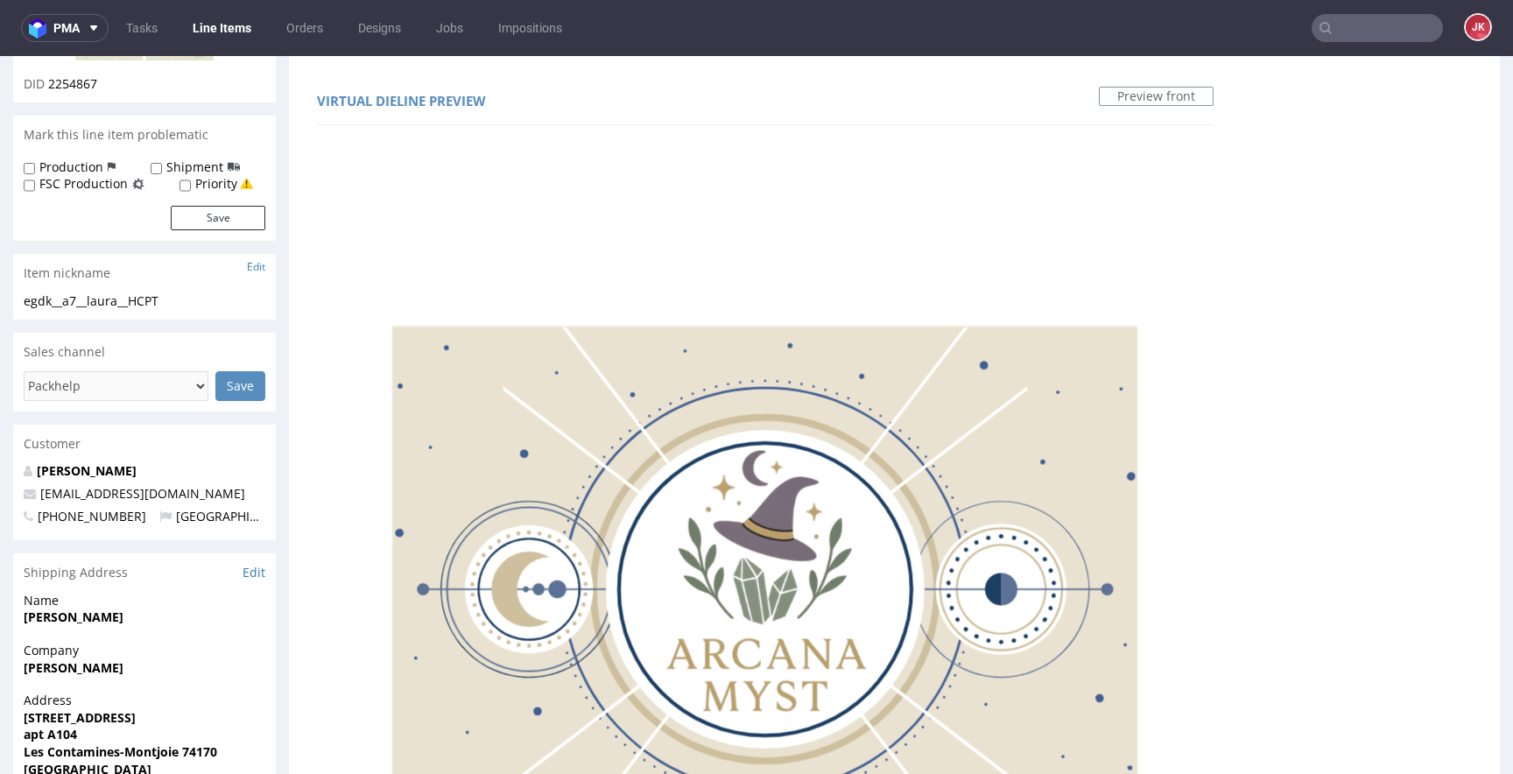
scroll to position [0, 0]
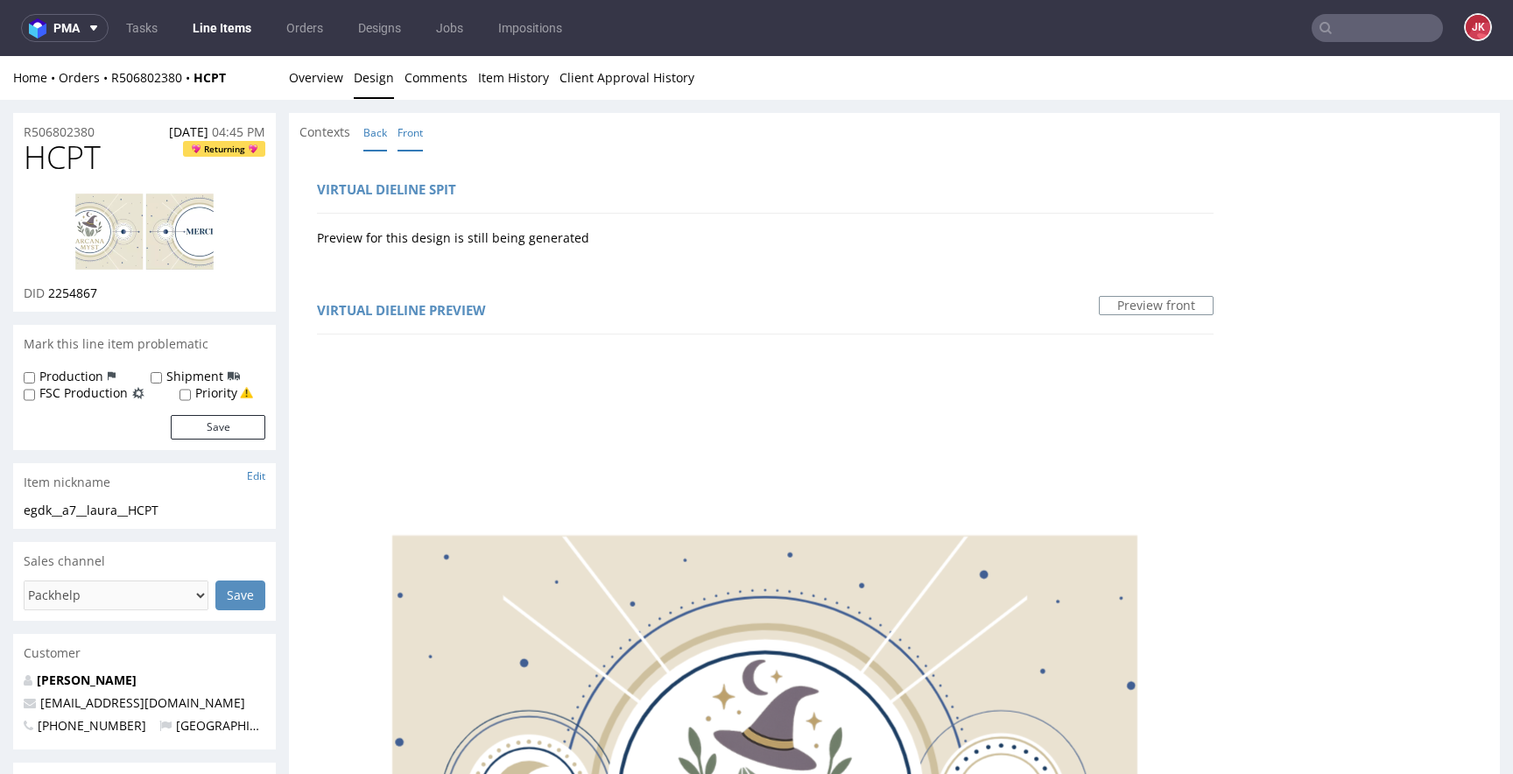
click at [380, 121] on link "Back" at bounding box center [375, 133] width 24 height 38
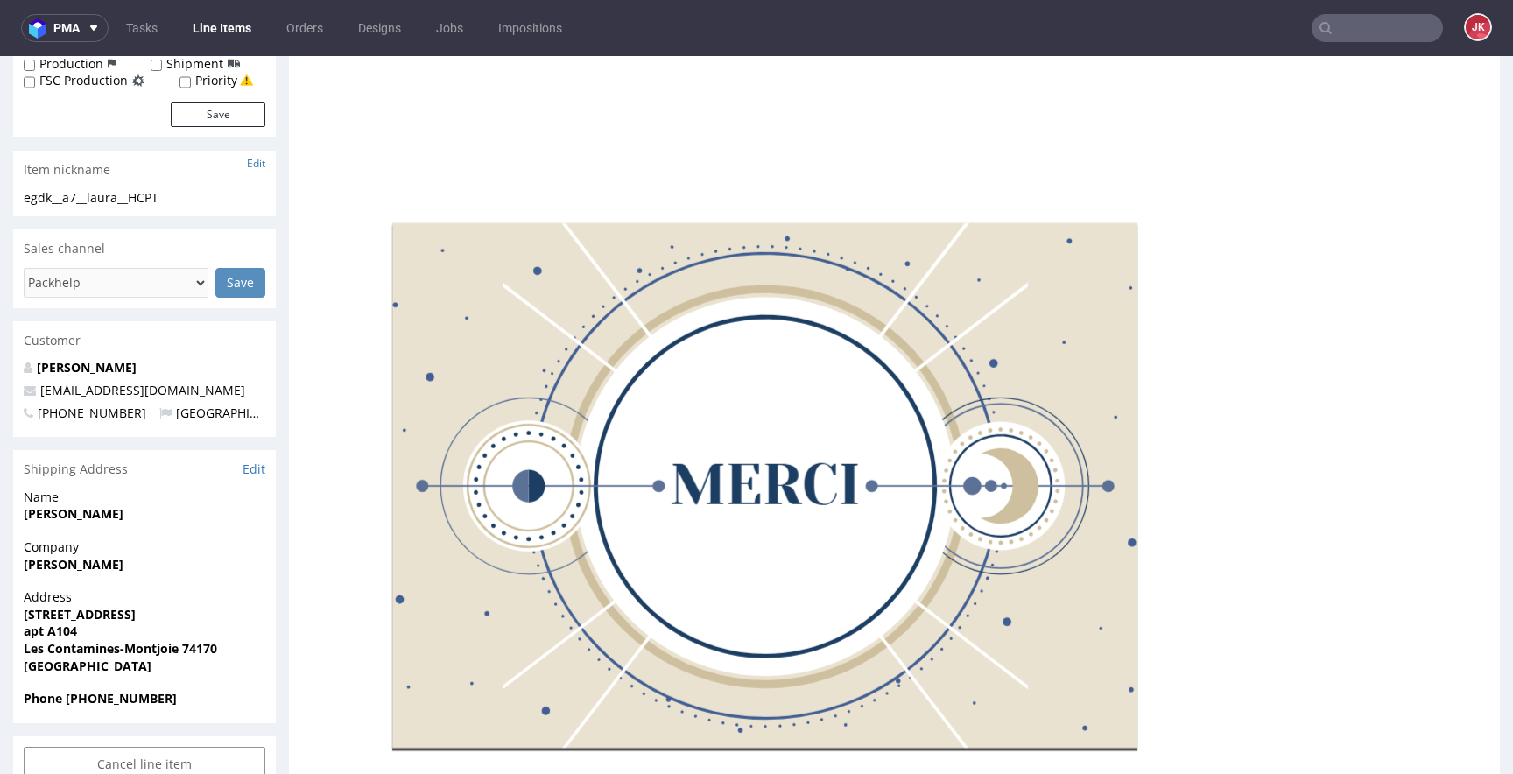
scroll to position [353, 0]
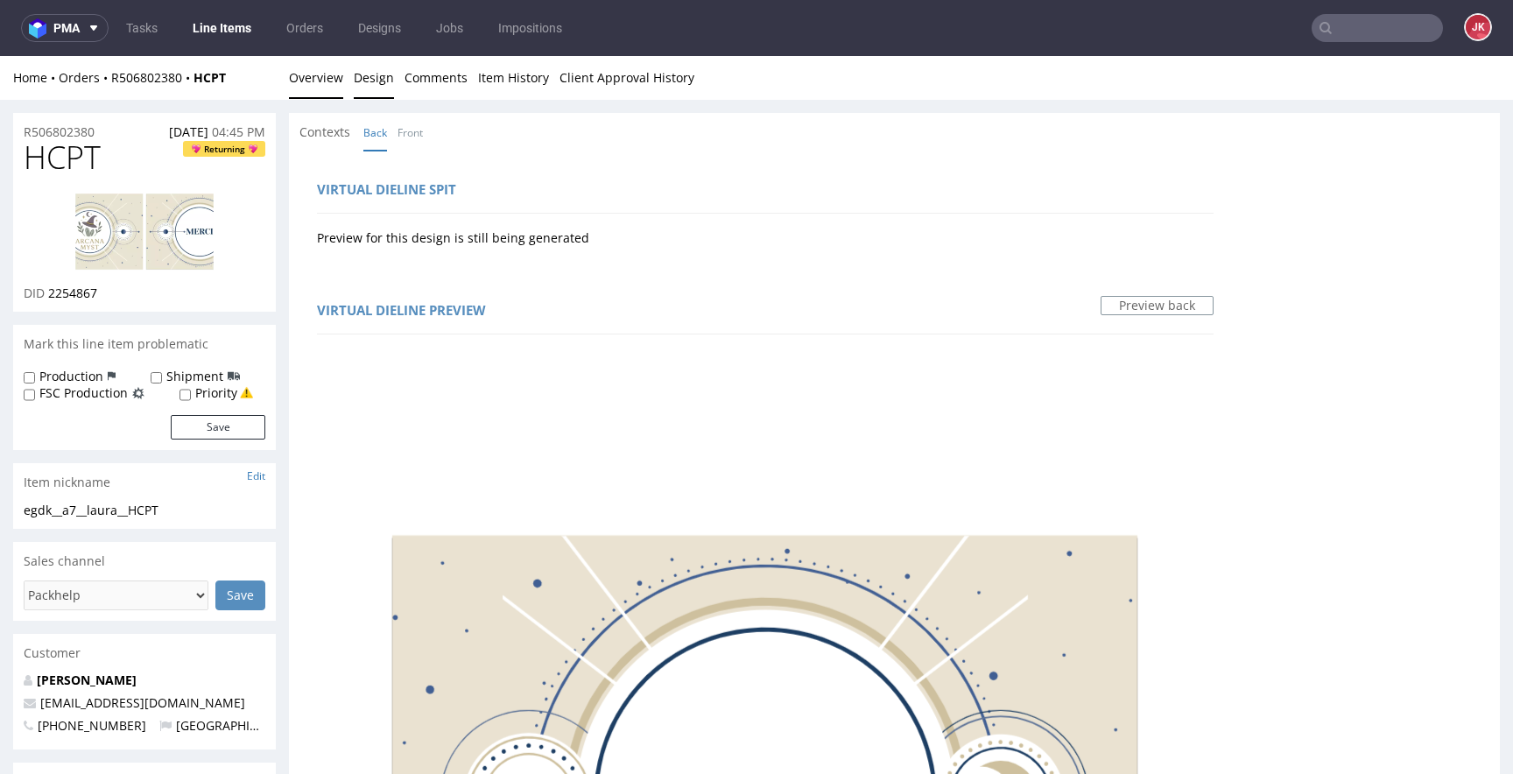
click at [320, 82] on link "Overview" at bounding box center [316, 77] width 54 height 43
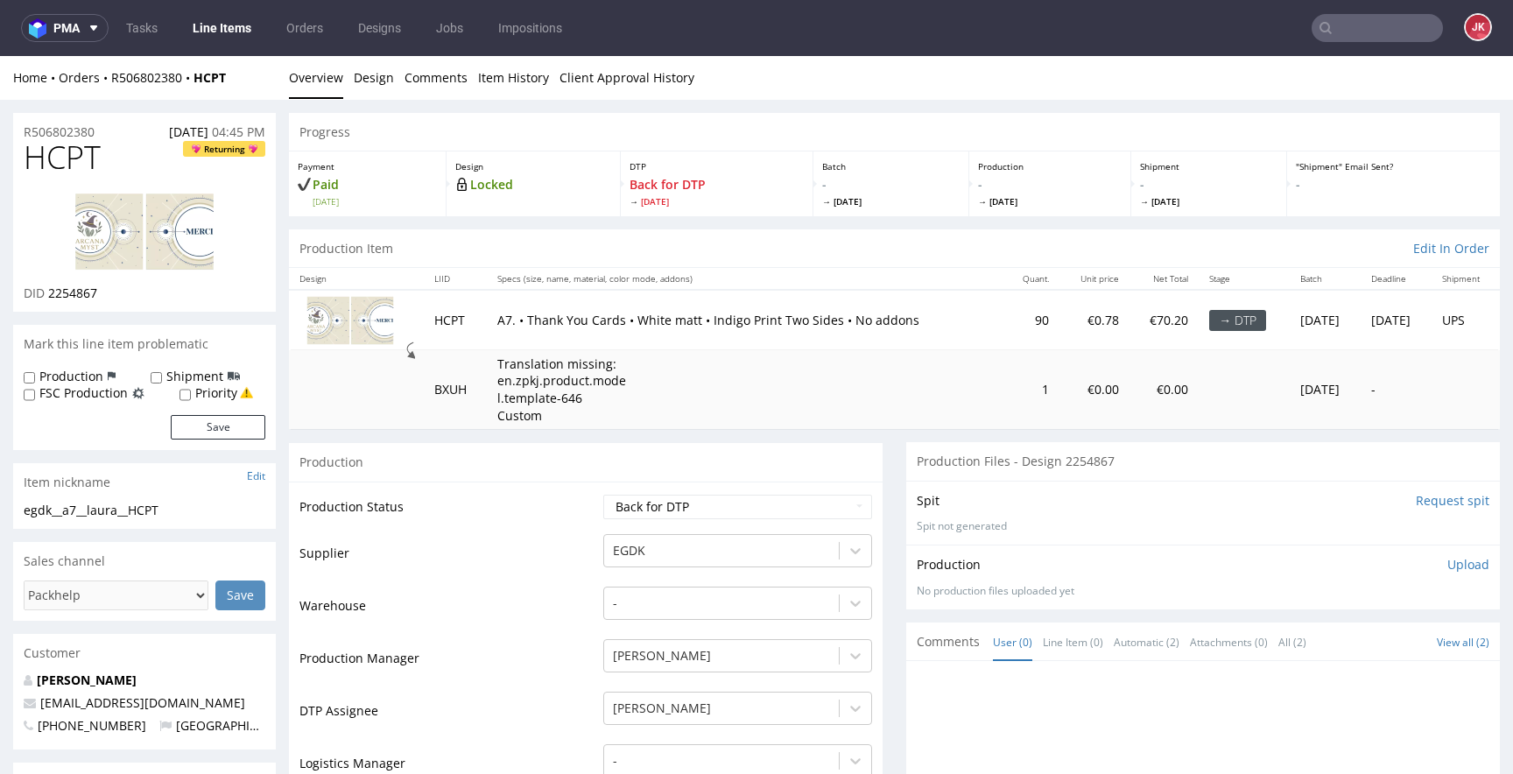
click at [82, 291] on span "2254867" at bounding box center [72, 293] width 49 height 17
copy span "2254867"
click at [566, 605] on td "Warehouse" at bounding box center [448, 611] width 299 height 53
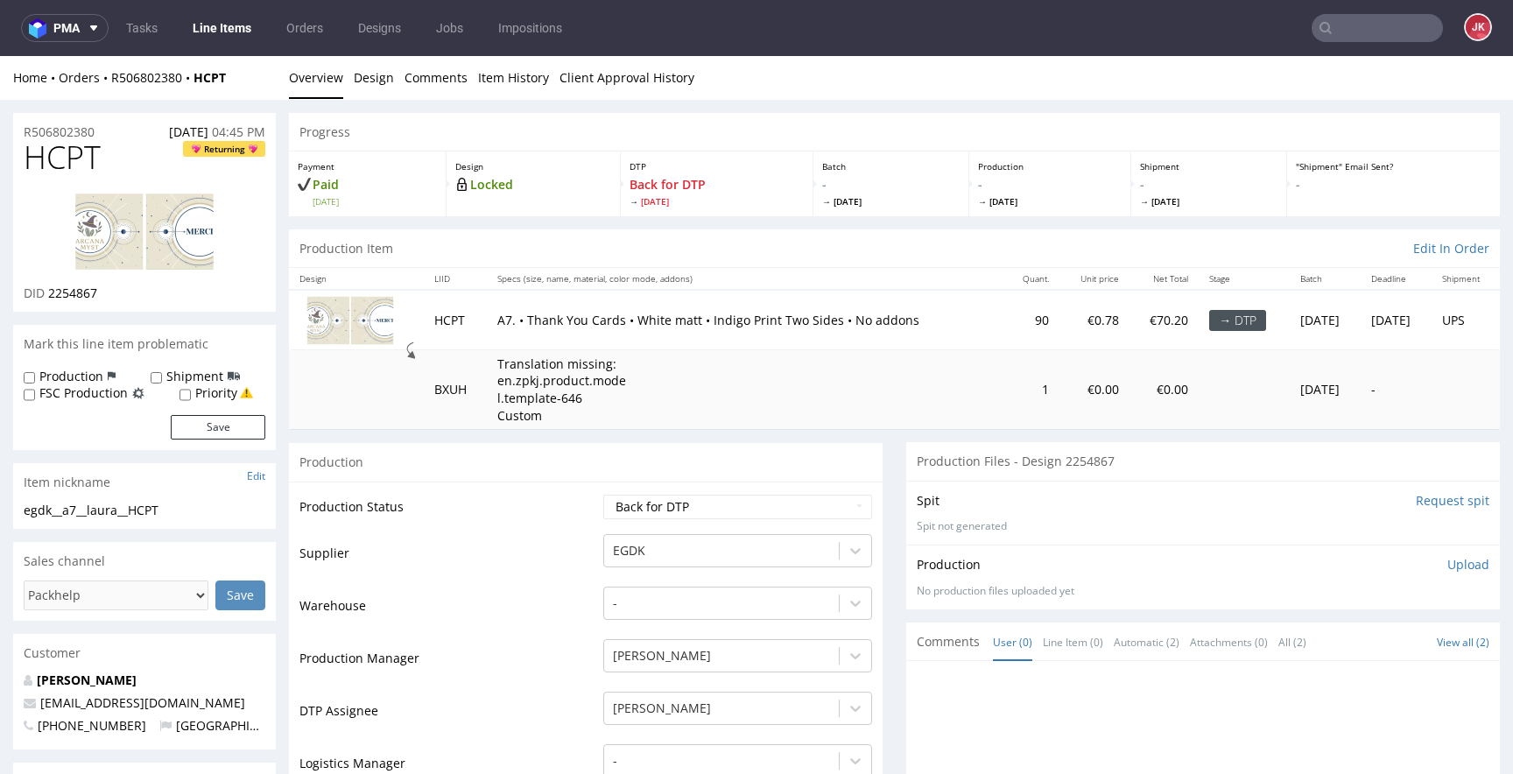
click at [563, 529] on td "Production Status" at bounding box center [448, 512] width 299 height 39
click at [705, 508] on select "Waiting for Artwork Waiting for Diecut Waiting for Mockup Waiting for DTP Waiti…" at bounding box center [737, 507] width 269 height 25
select select "dtp_in_process"
click at [603, 495] on select "Waiting for Artwork Waiting for Diecut Waiting for Mockup Waiting for DTP Waiti…" at bounding box center [737, 507] width 269 height 25
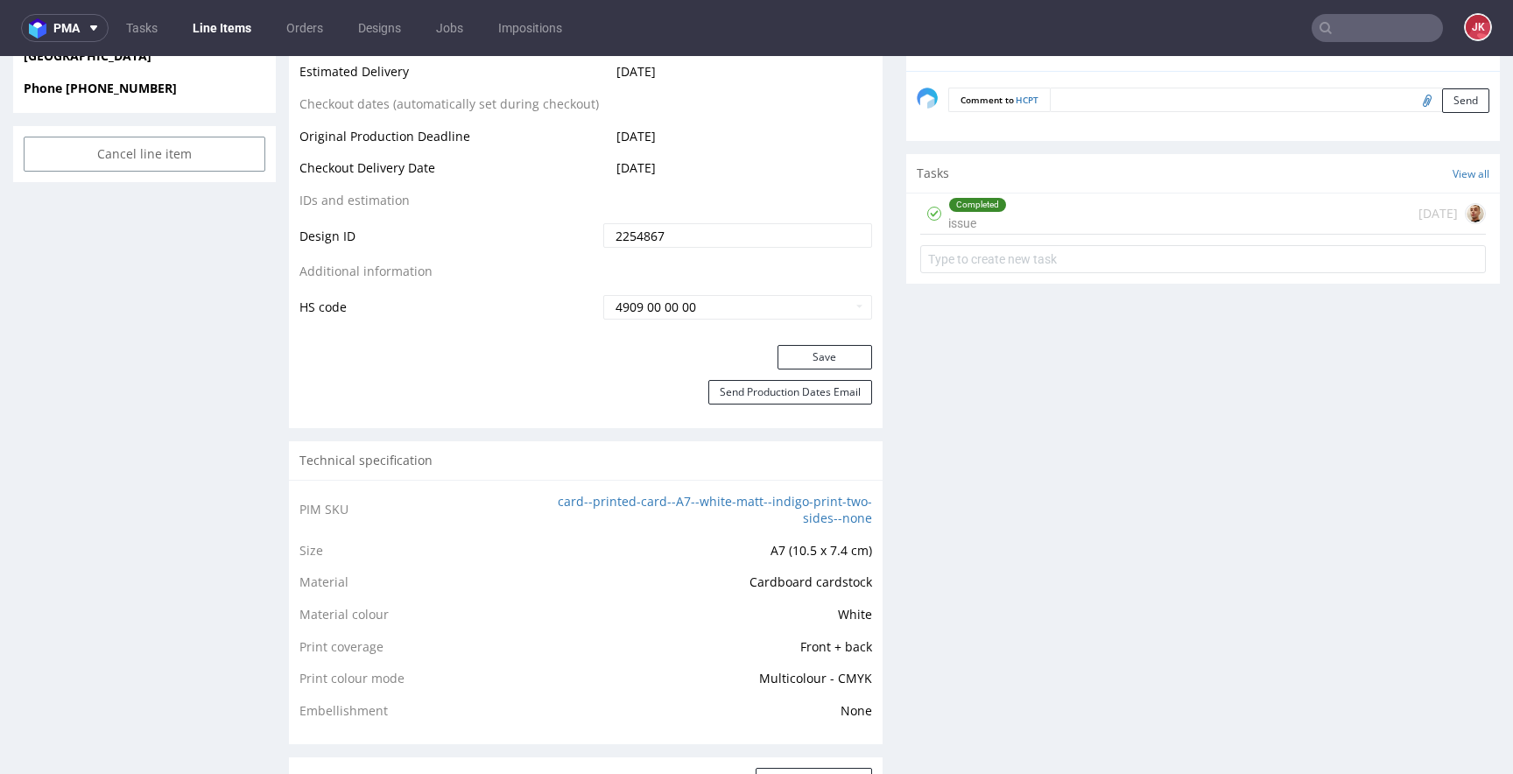
scroll to position [1064, 0]
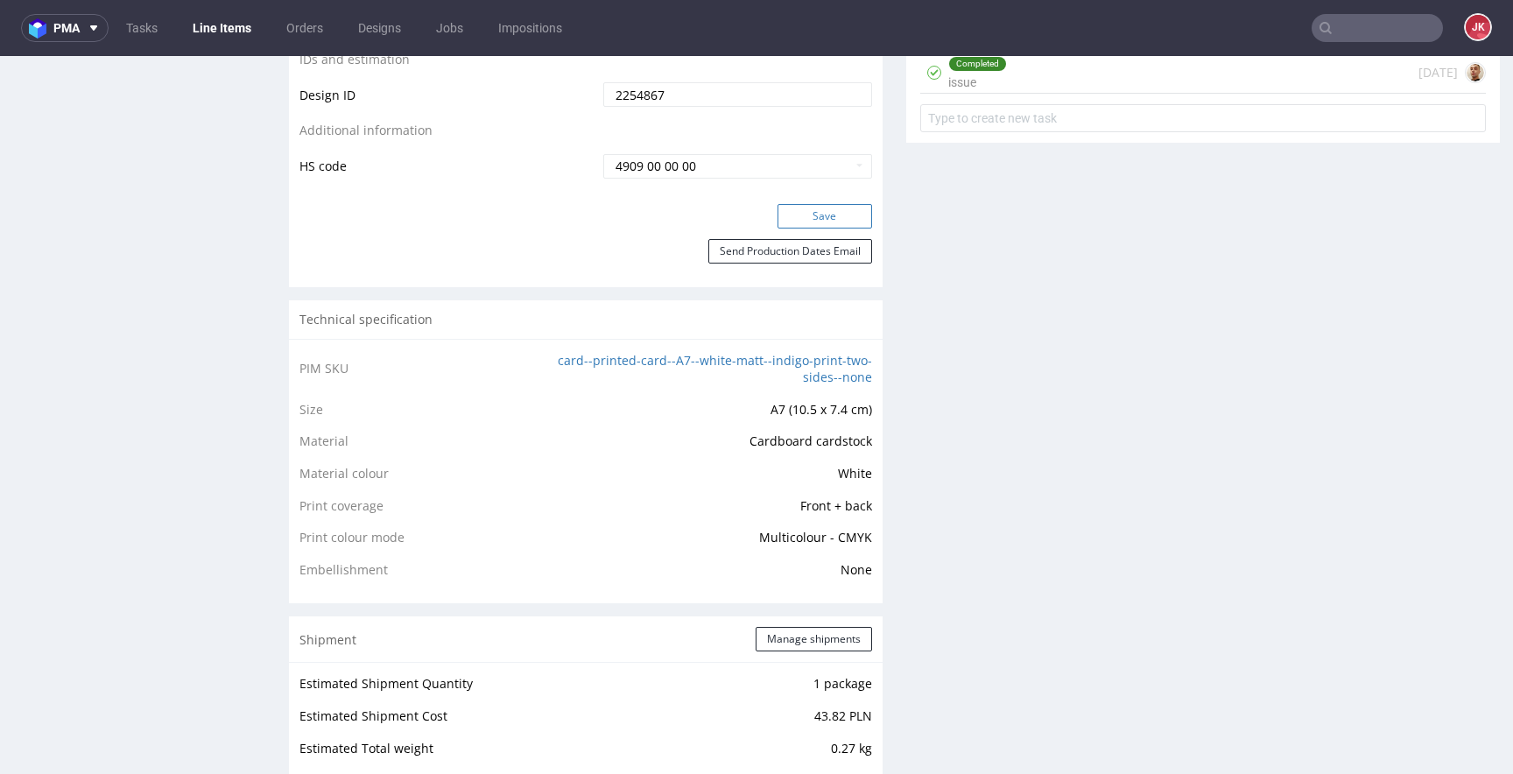
click at [804, 214] on button "Save" at bounding box center [824, 216] width 95 height 25
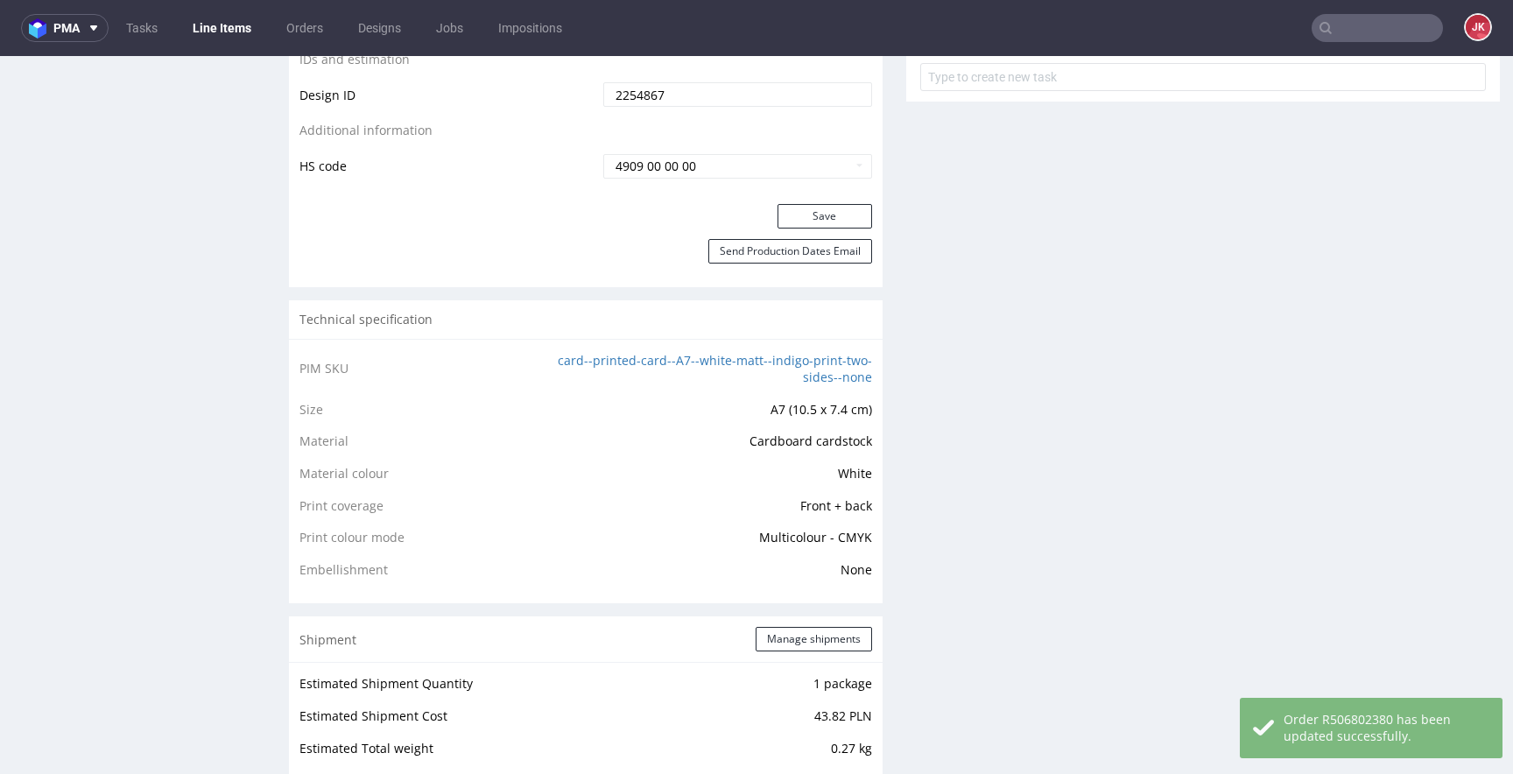
scroll to position [0, 0]
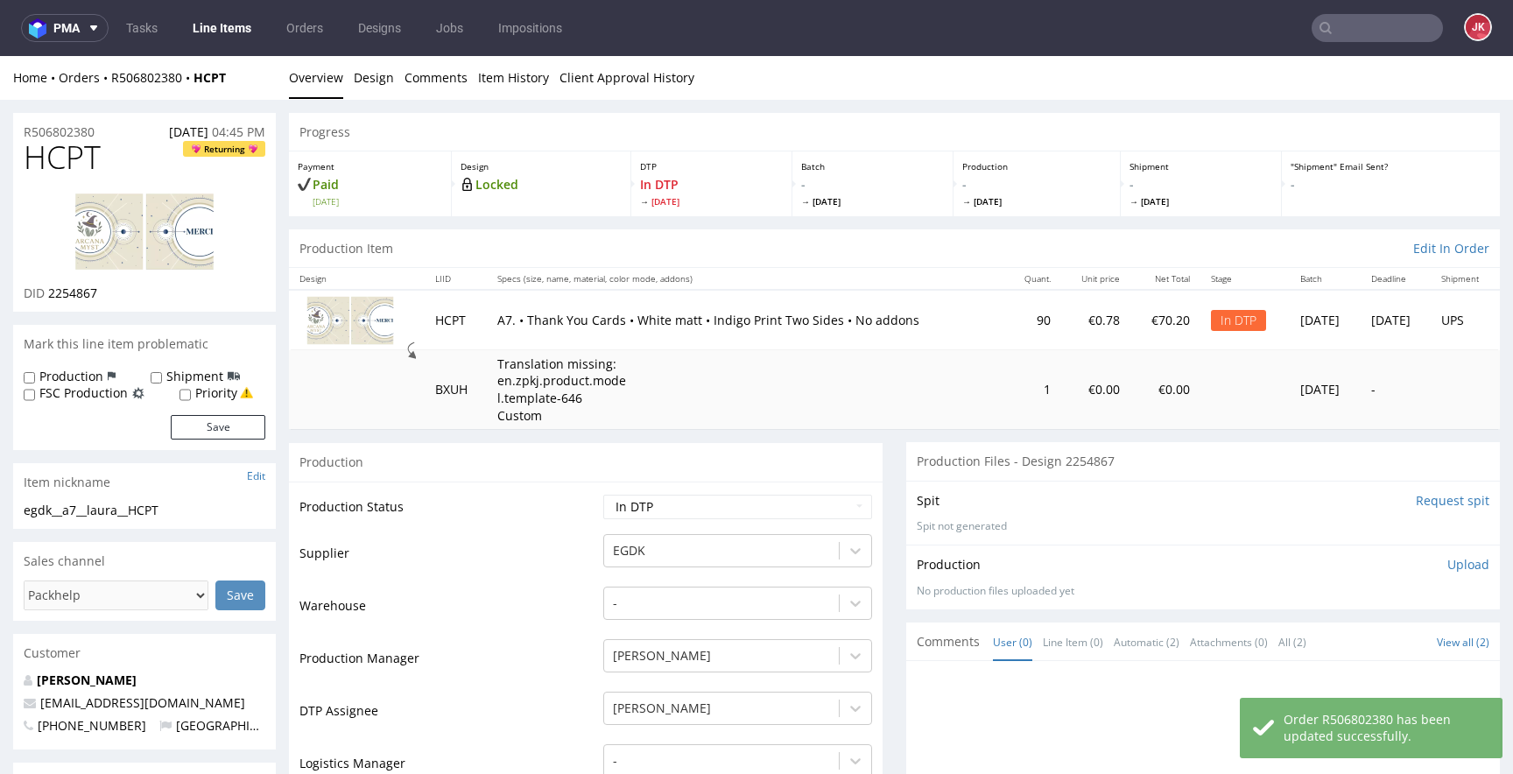
click at [81, 294] on span "2254867" at bounding box center [72, 293] width 49 height 17
copy span "2254867"
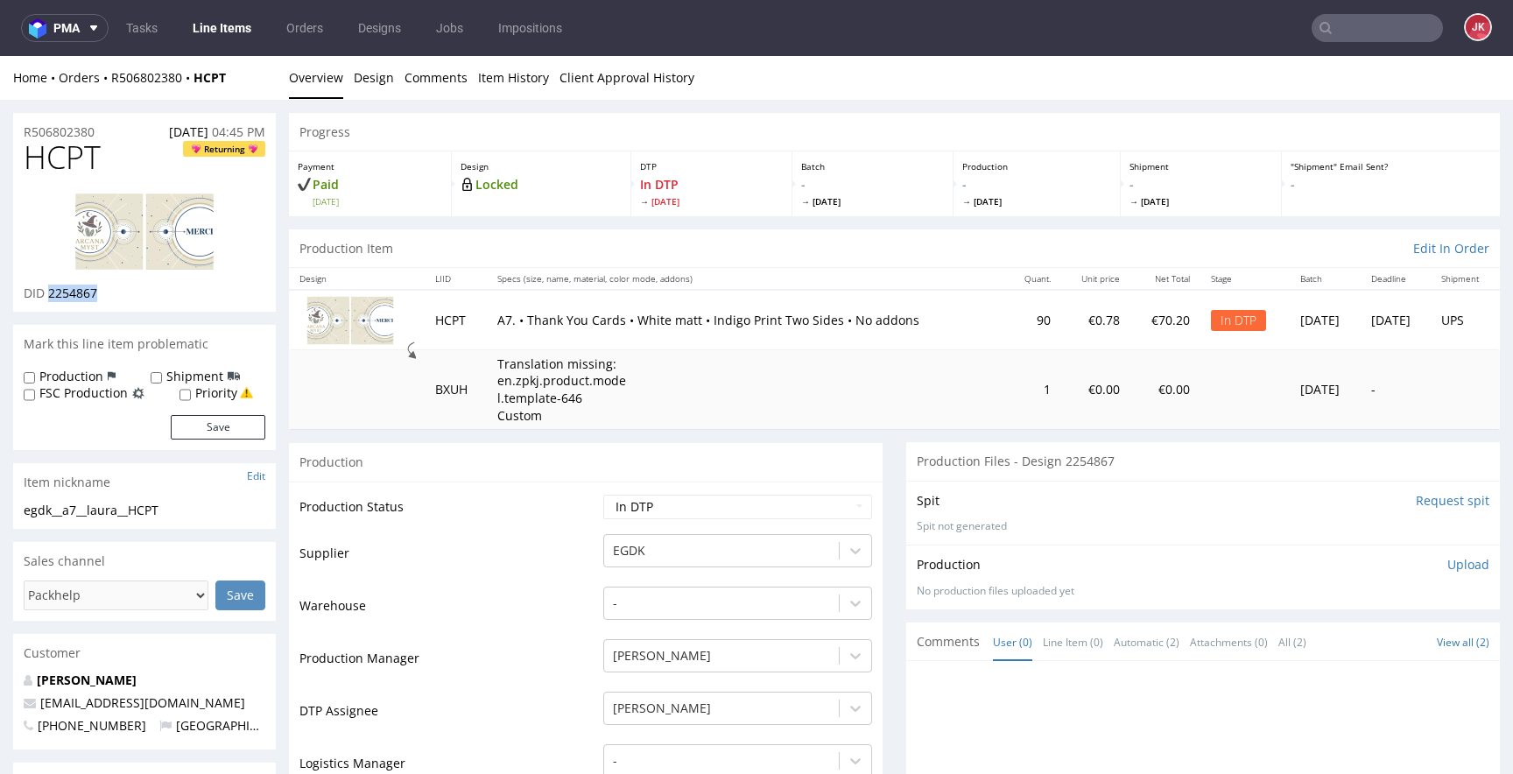
click at [186, 264] on img at bounding box center [144, 232] width 140 height 78
click at [583, 531] on td "Production Status" at bounding box center [448, 512] width 299 height 39
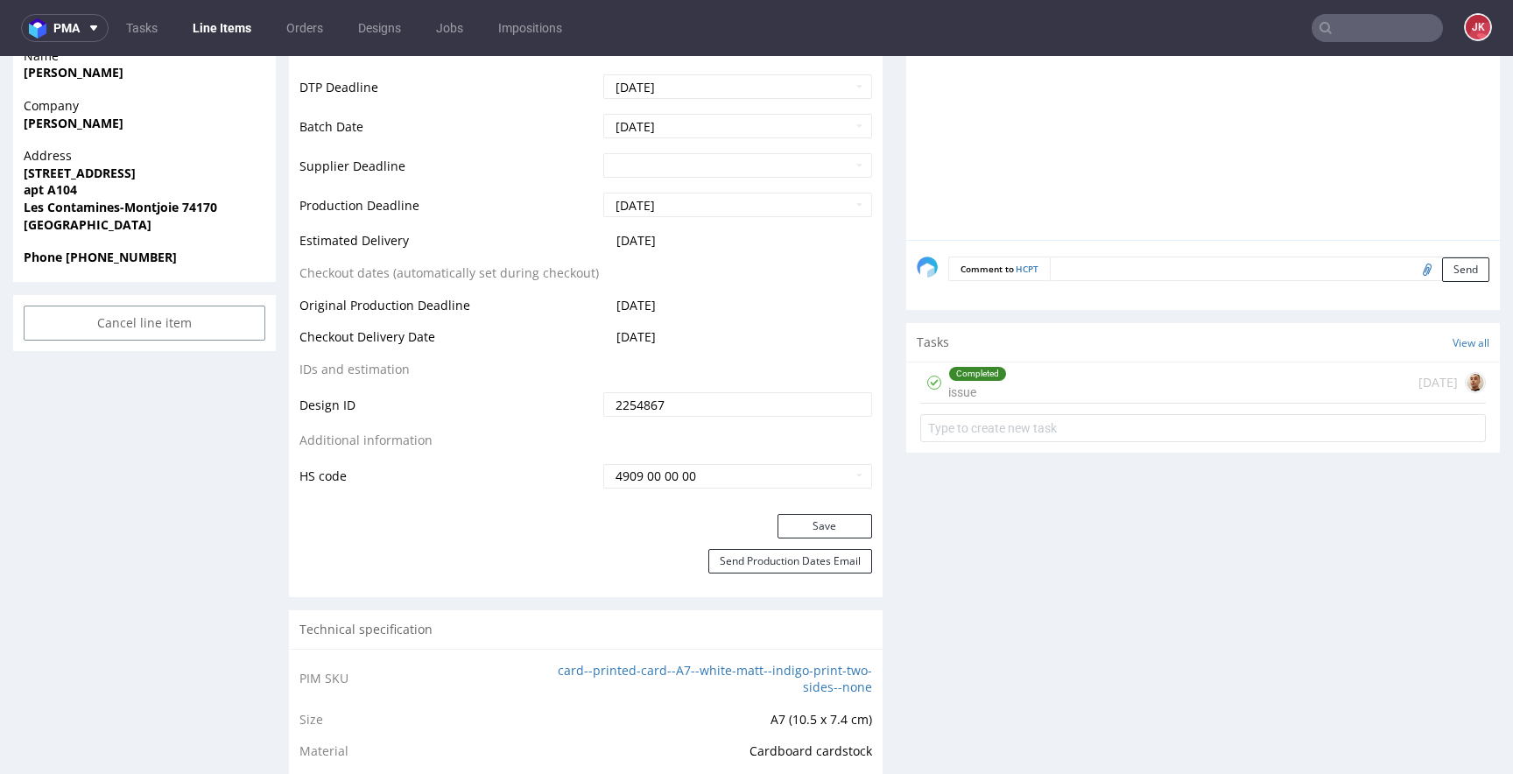
scroll to position [1127, 0]
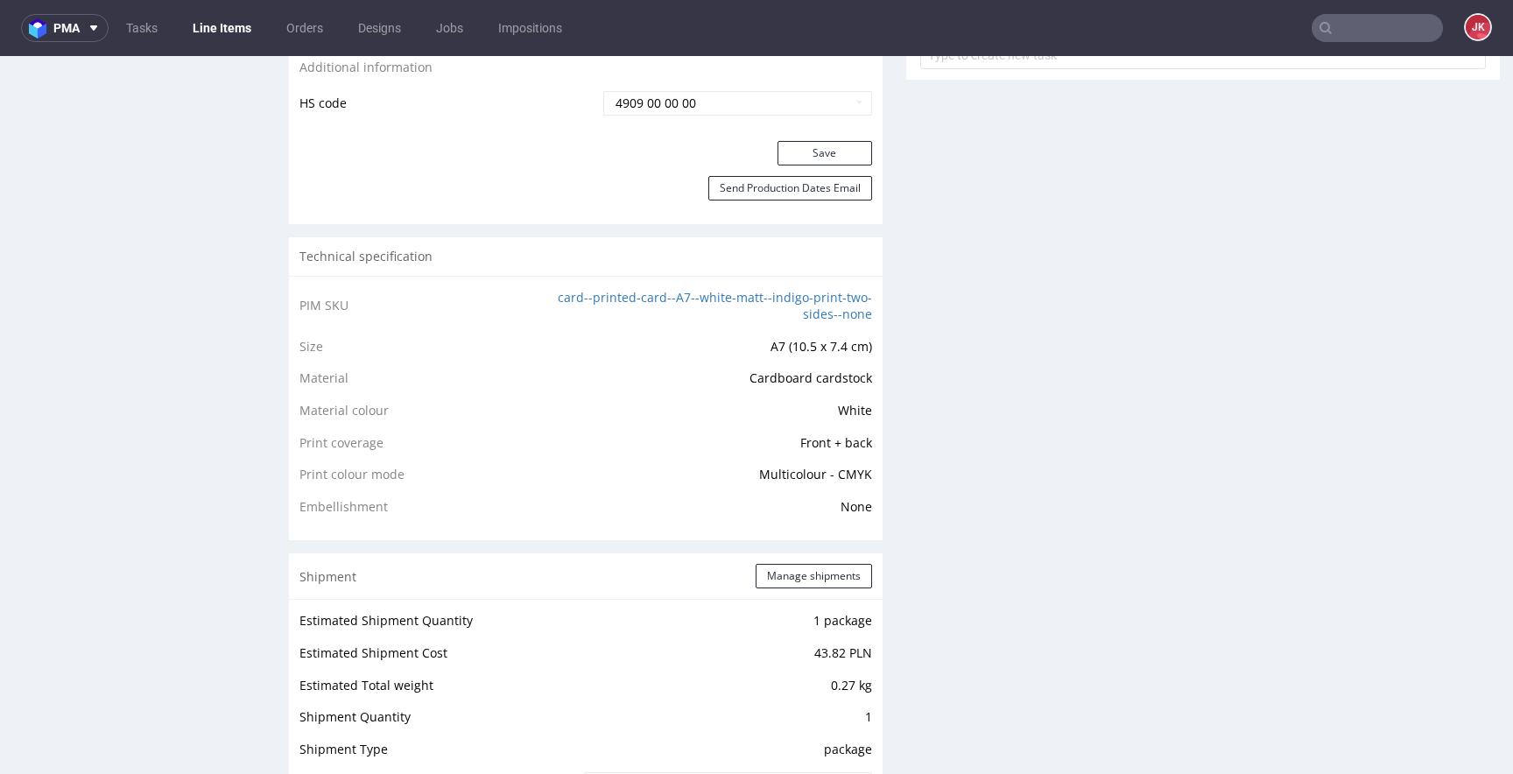
click at [585, 489] on td "Multicolour - CMYK" at bounding box center [699, 480] width 343 height 32
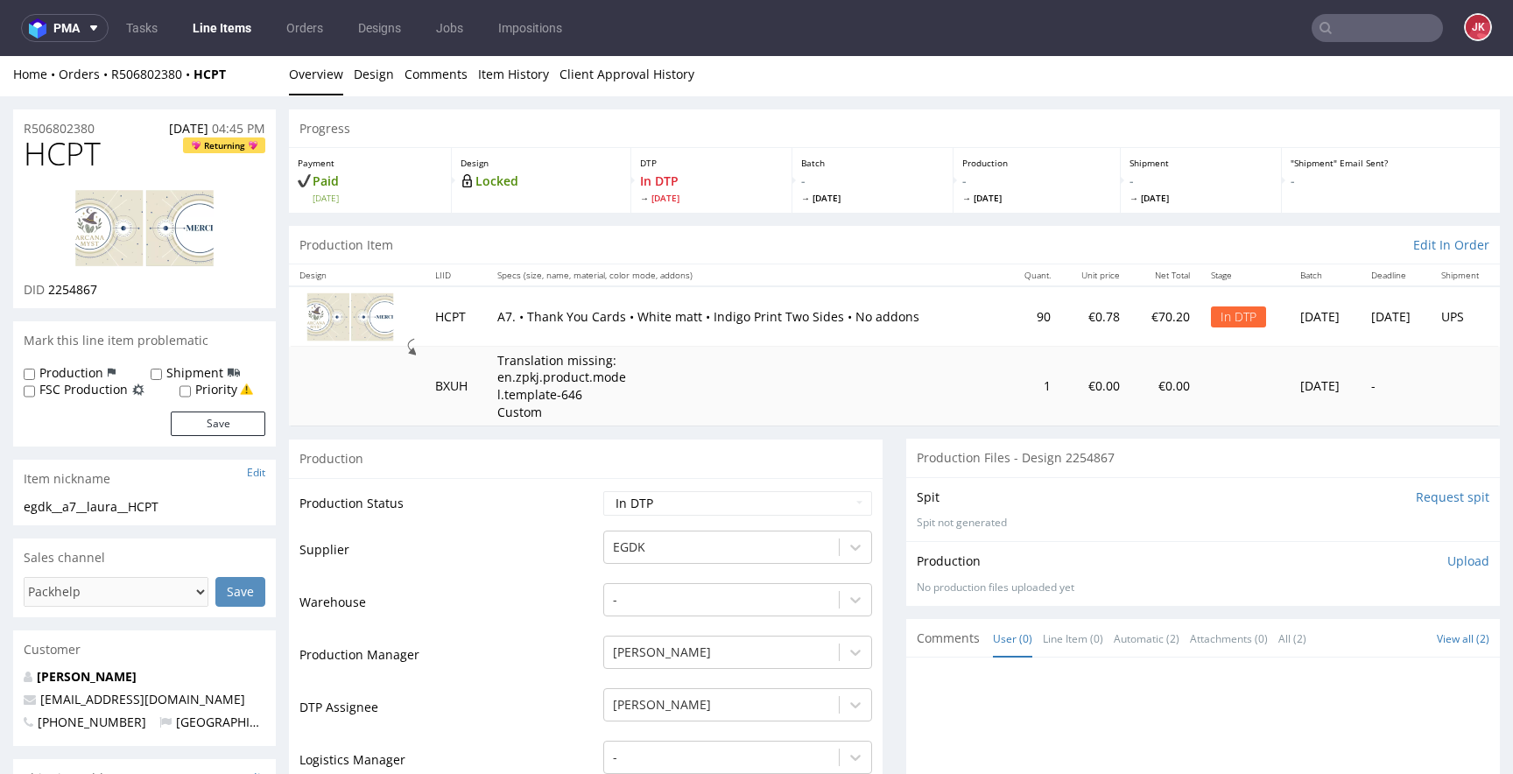
scroll to position [0, 0]
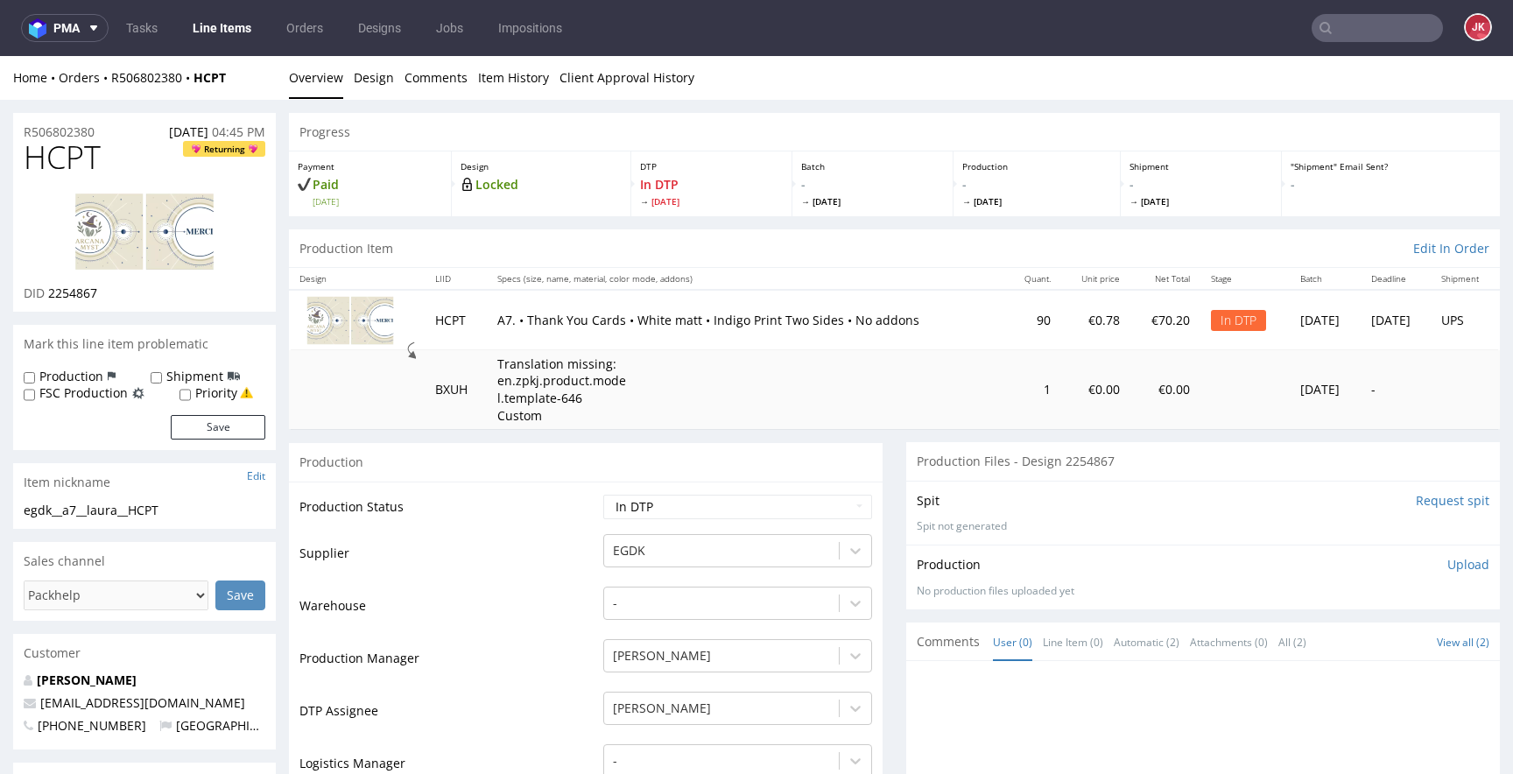
click at [491, 496] on td "Production Status" at bounding box center [448, 512] width 299 height 39
click at [367, 85] on link "Design" at bounding box center [374, 77] width 40 height 43
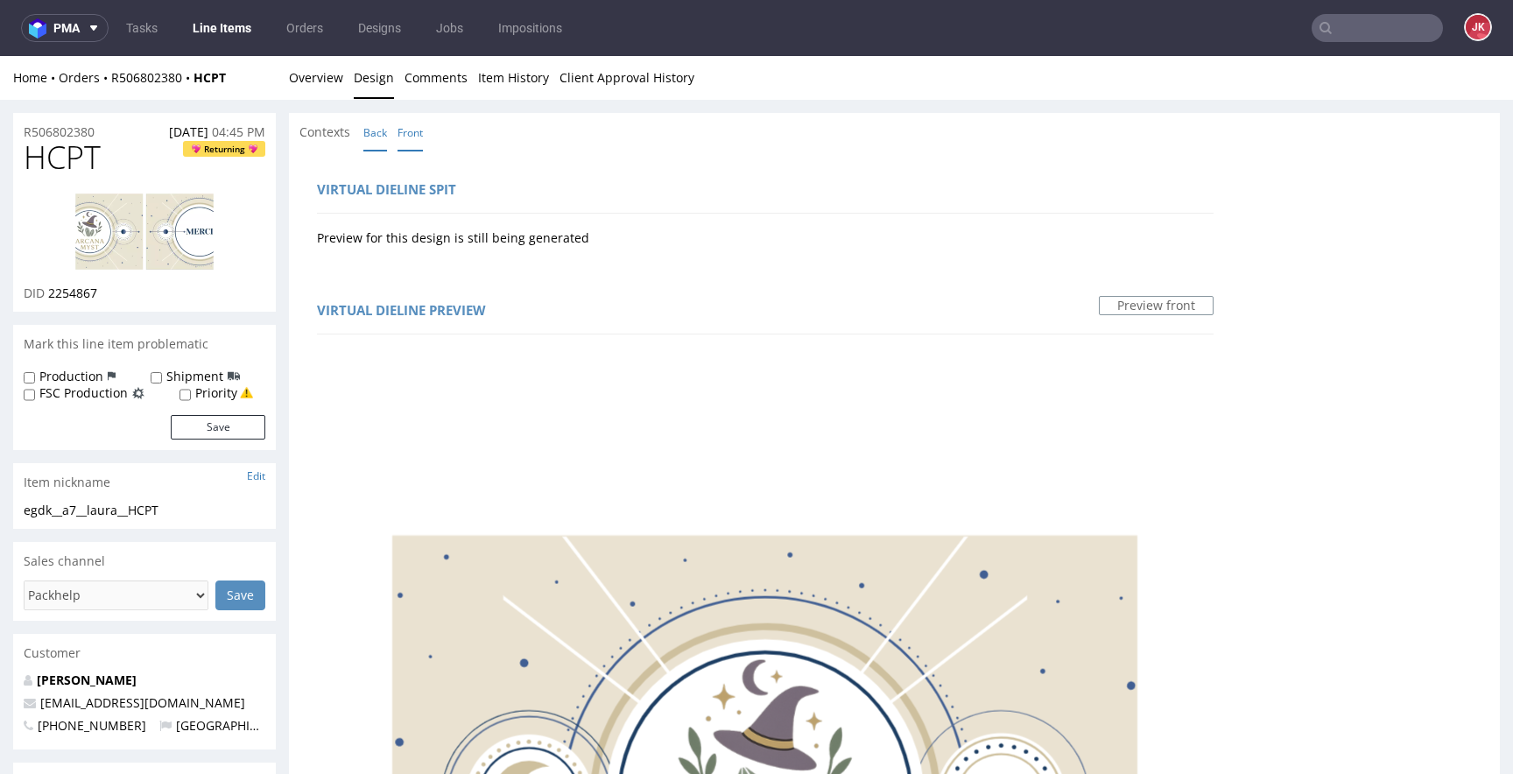
click at [371, 133] on link "Back" at bounding box center [375, 133] width 24 height 38
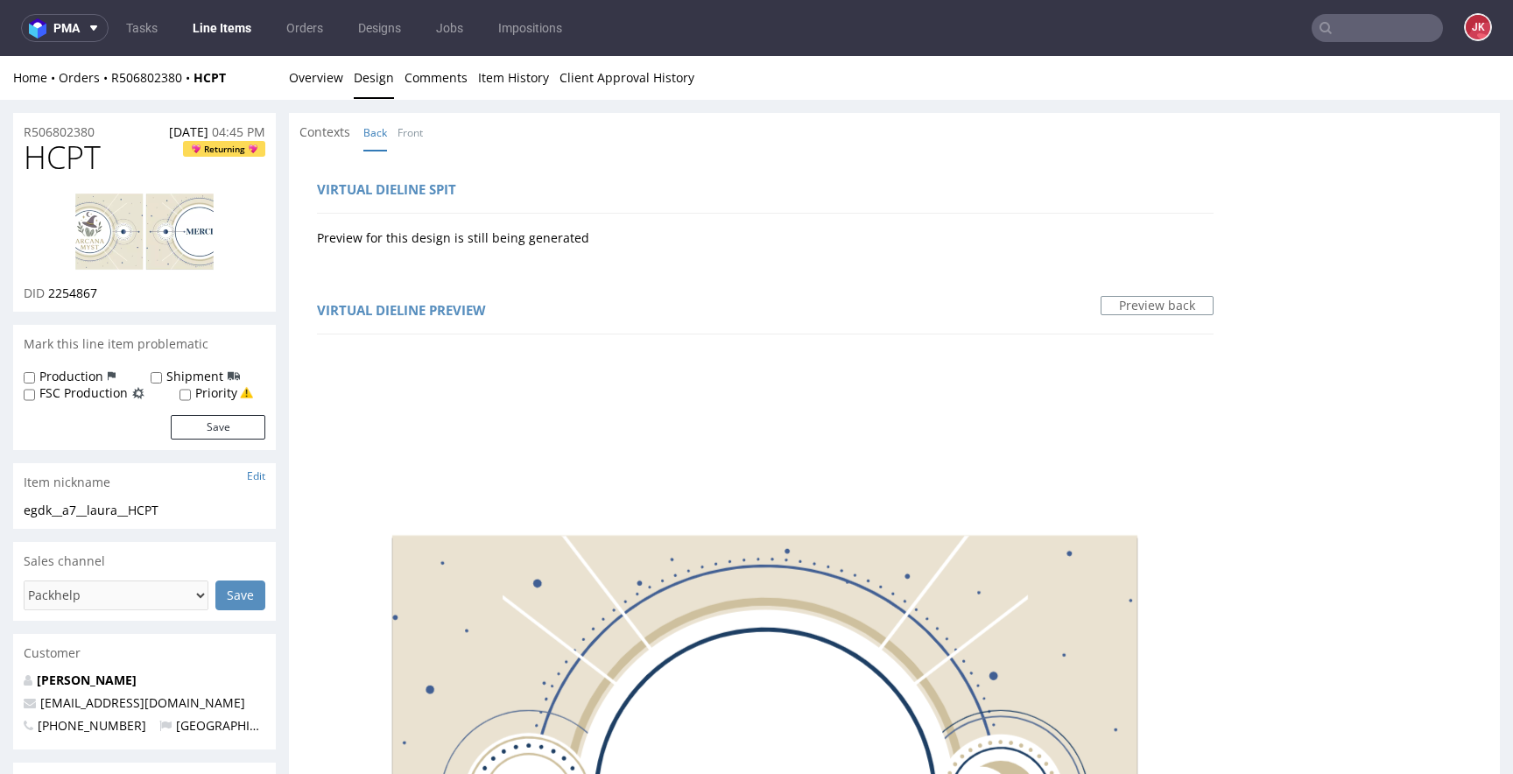
scroll to position [369, 0]
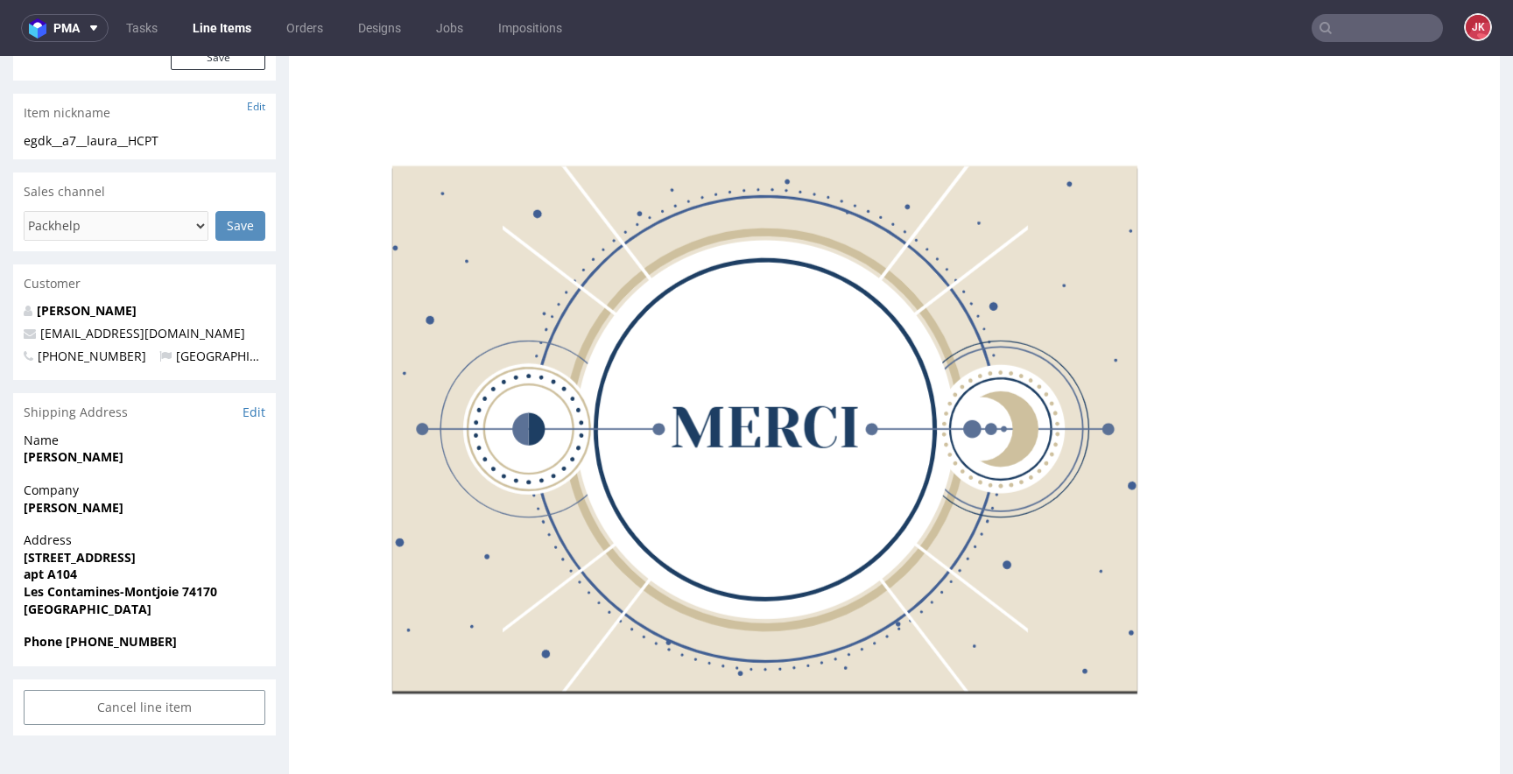
copy div "1d3e63"
click at [965, 482] on div "Virtual dieline spit Preview for this design is still being generated Virtual d…" at bounding box center [894, 635] width 1211 height 1708
click at [910, 345] on div "Virtual dieline spit Preview for this design is still being generated Virtual d…" at bounding box center [765, 635] width 953 height 1708
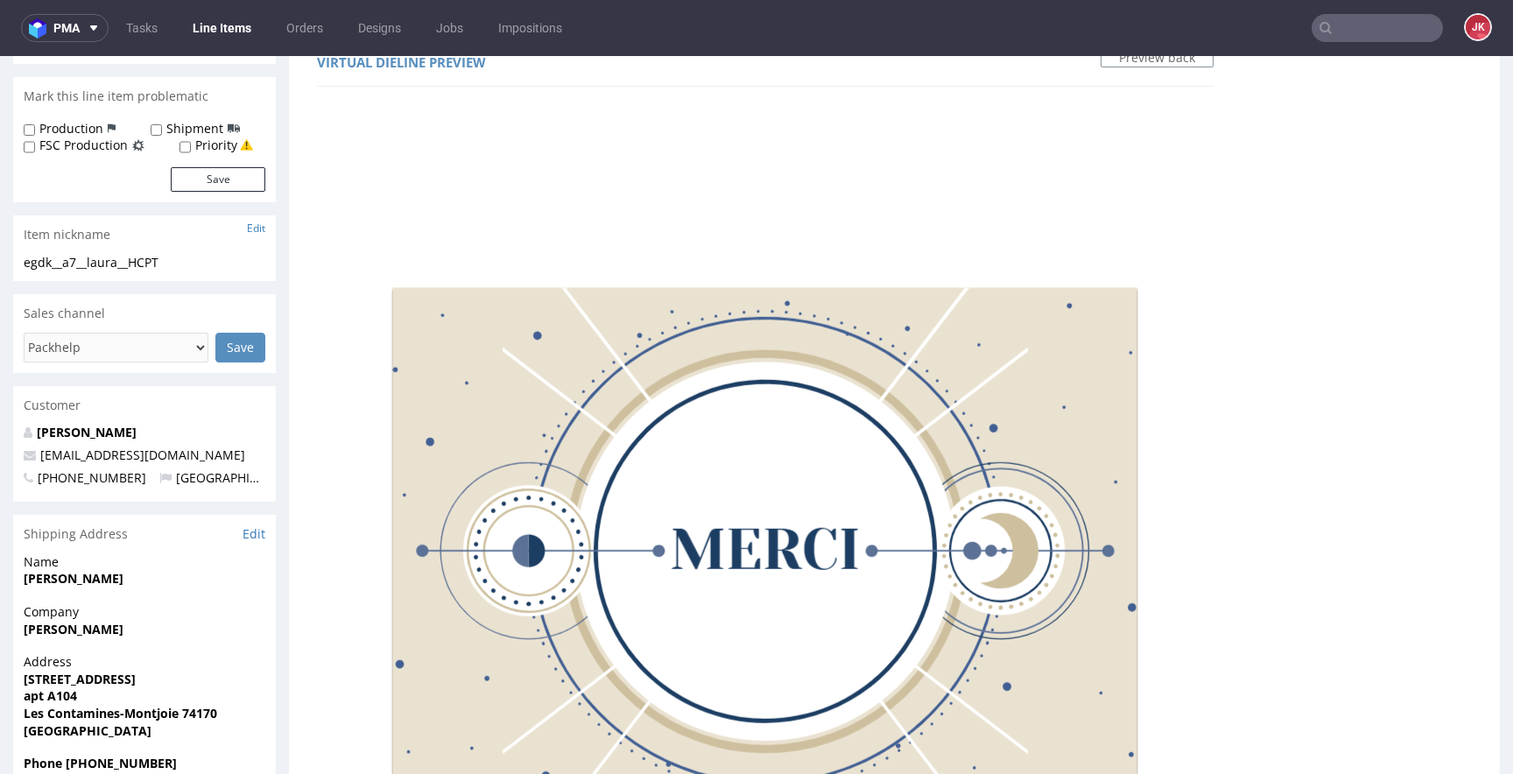
scroll to position [237, 0]
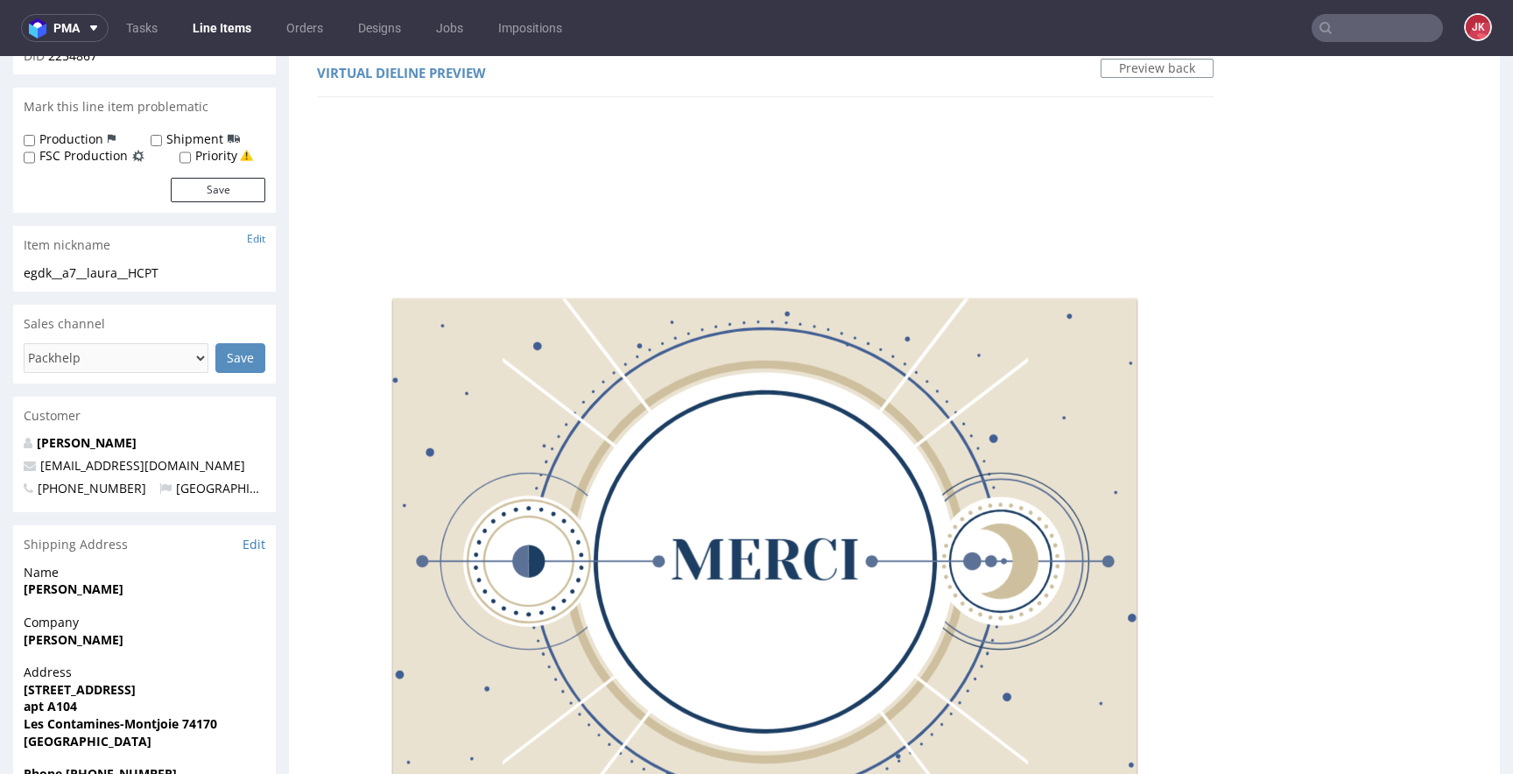
click at [921, 307] on div "Virtual dieline spit Preview for this design is still being generated Virtual d…" at bounding box center [894, 767] width 1211 height 1708
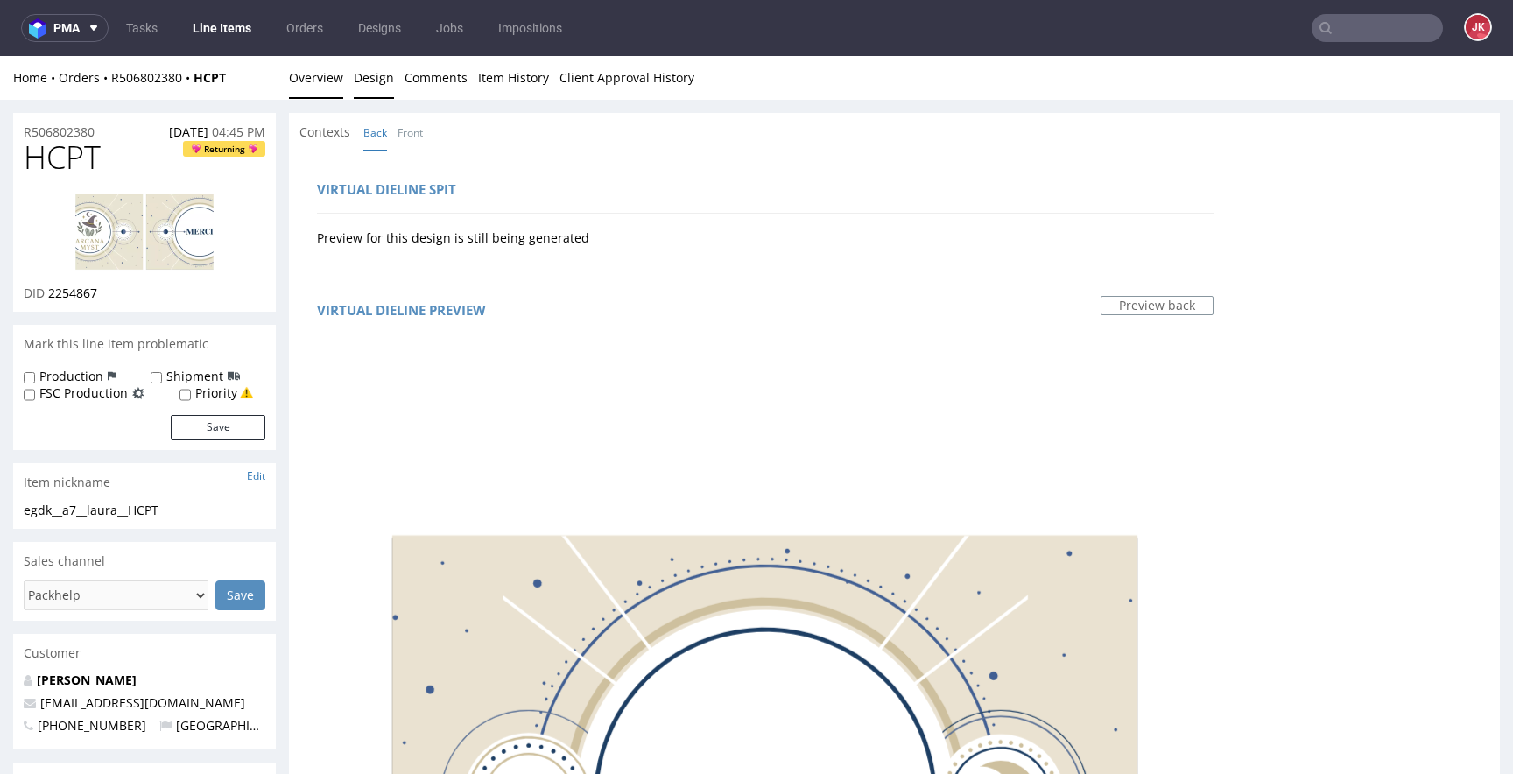
click at [301, 75] on link "Overview" at bounding box center [316, 77] width 54 height 43
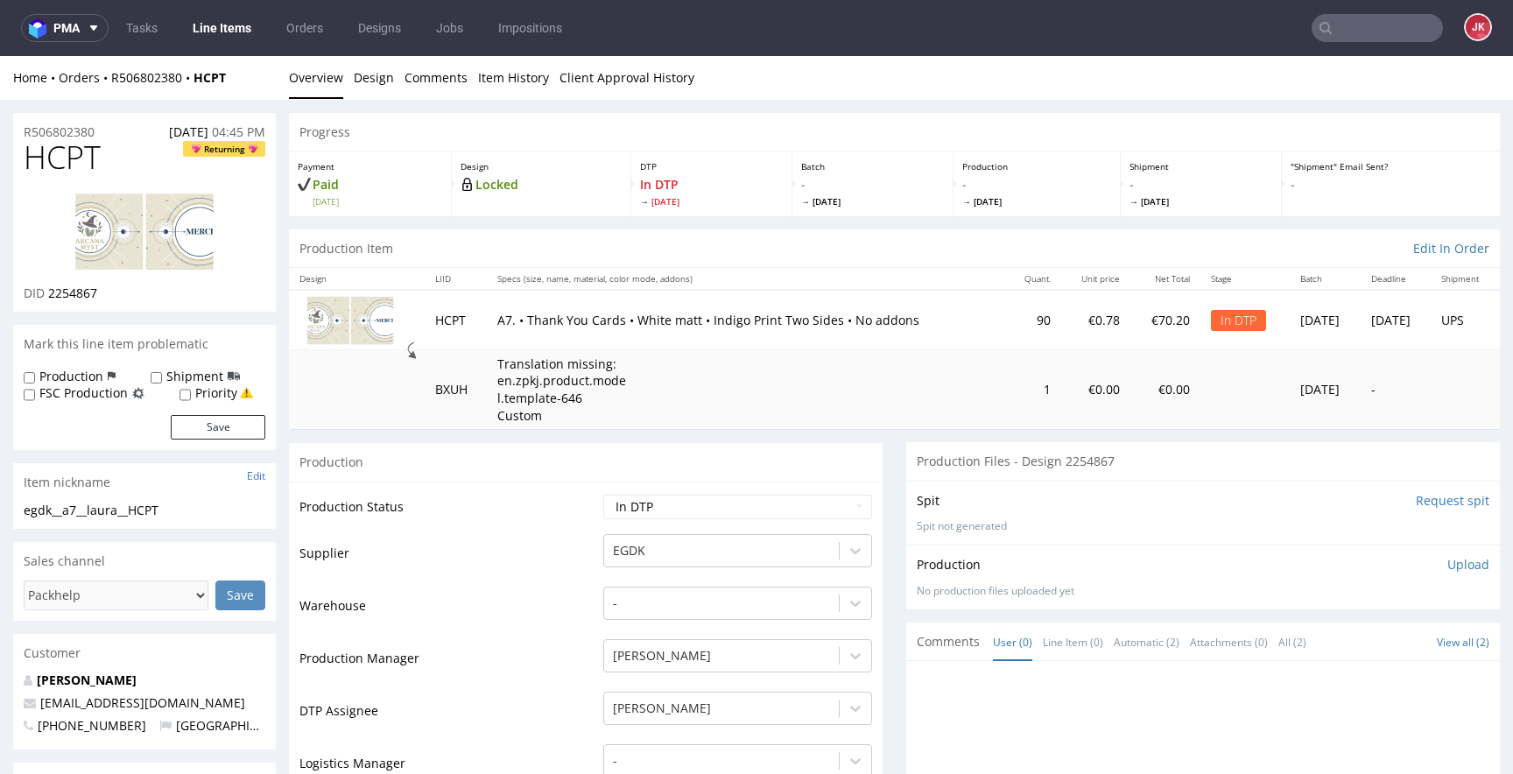
click at [144, 249] on img at bounding box center [144, 232] width 140 height 78
click at [201, 256] on img at bounding box center [144, 232] width 140 height 78
drag, startPoint x: 193, startPoint y: 511, endPoint x: 0, endPoint y: 512, distance: 192.6
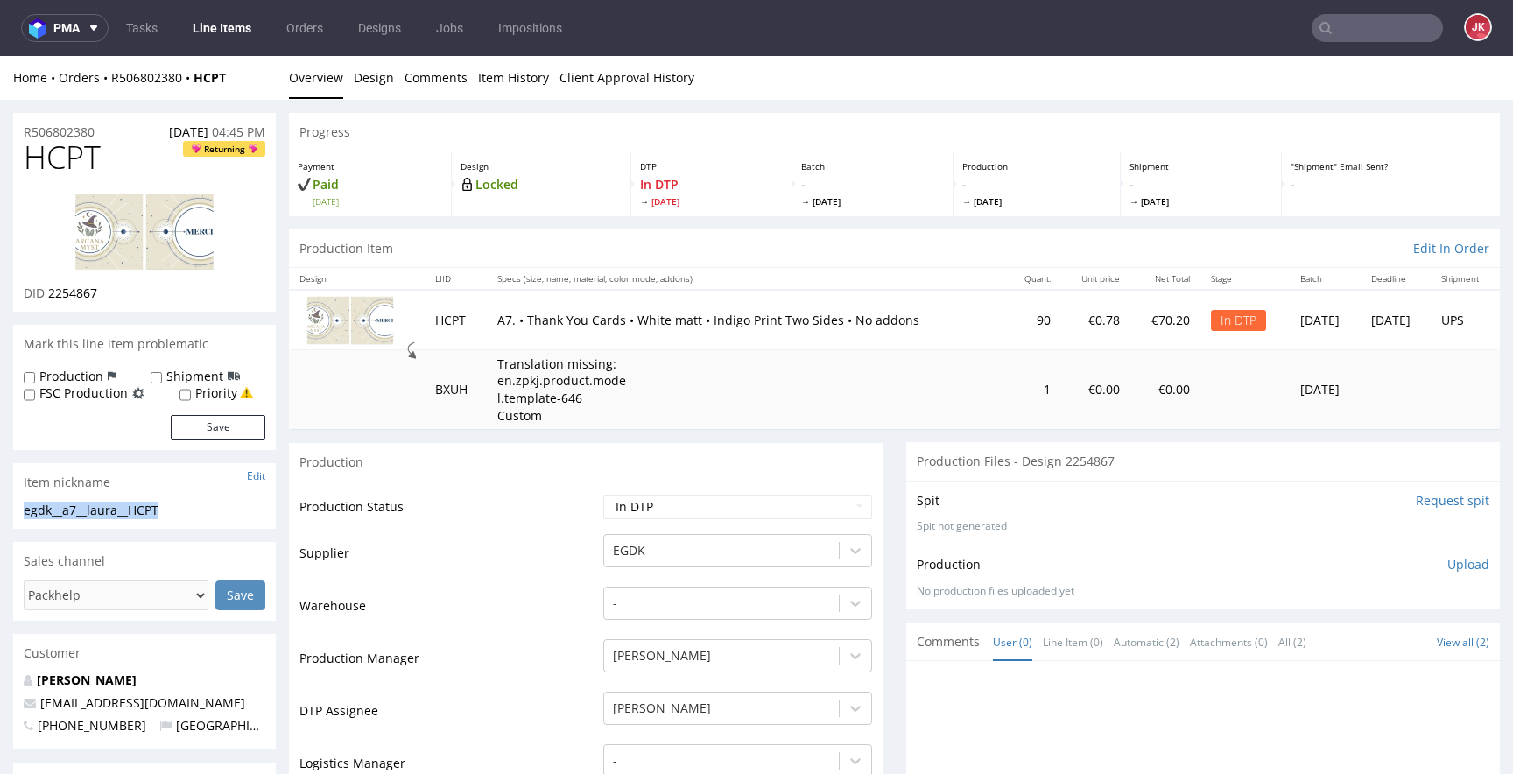
copy div "egdk__a7__laura__HCPT"
drag, startPoint x: 107, startPoint y: 130, endPoint x: 13, endPoint y: 133, distance: 93.7
click at [13, 133] on div "R506802380 30.08.2025 04:45 PM" at bounding box center [144, 127] width 263 height 28
copy p "R506802380"
click at [466, 574] on td "Supplier" at bounding box center [448, 558] width 299 height 53
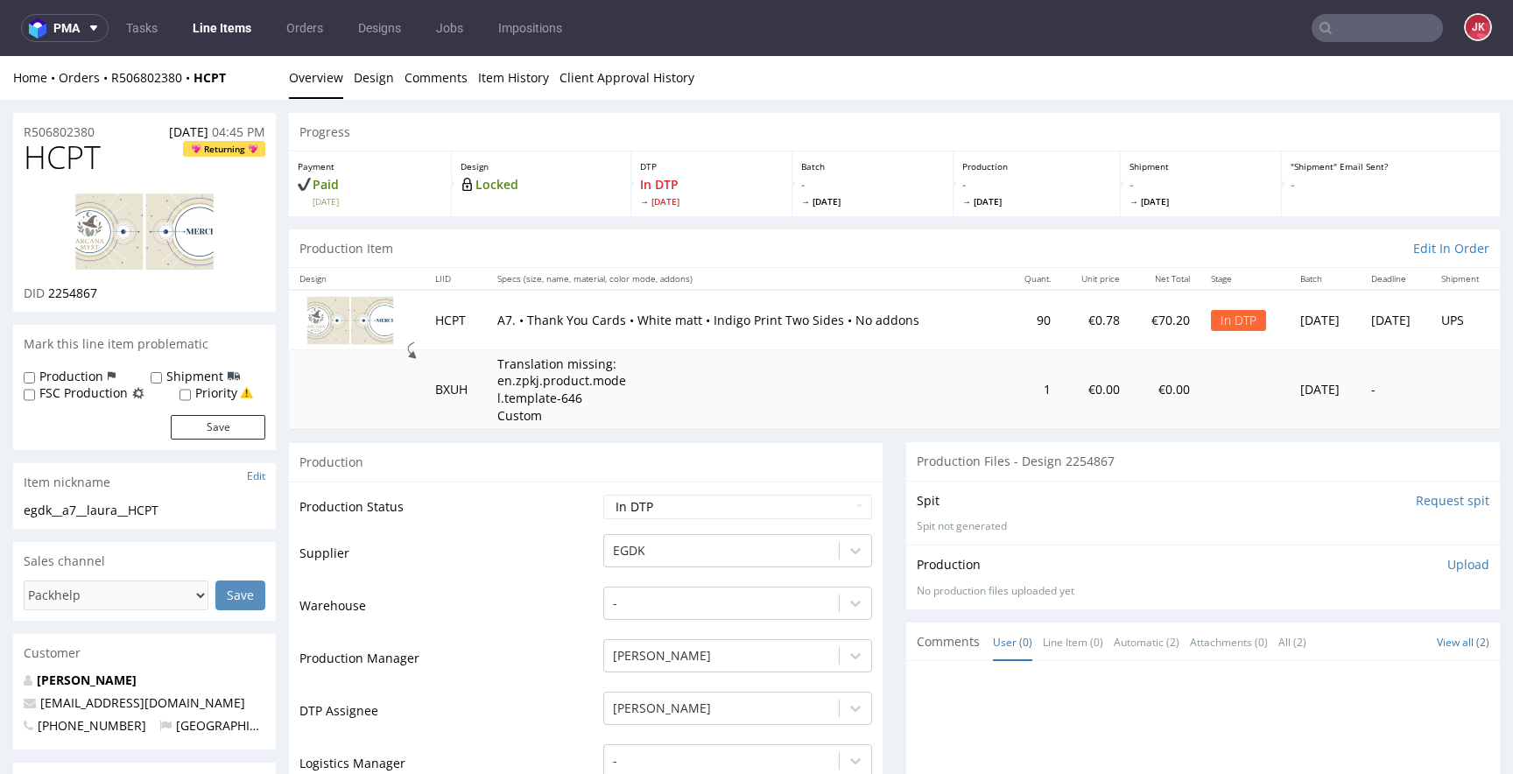
click at [170, 279] on link at bounding box center [144, 232] width 140 height 106
click at [1449, 569] on p "Upload" at bounding box center [1468, 565] width 42 height 18
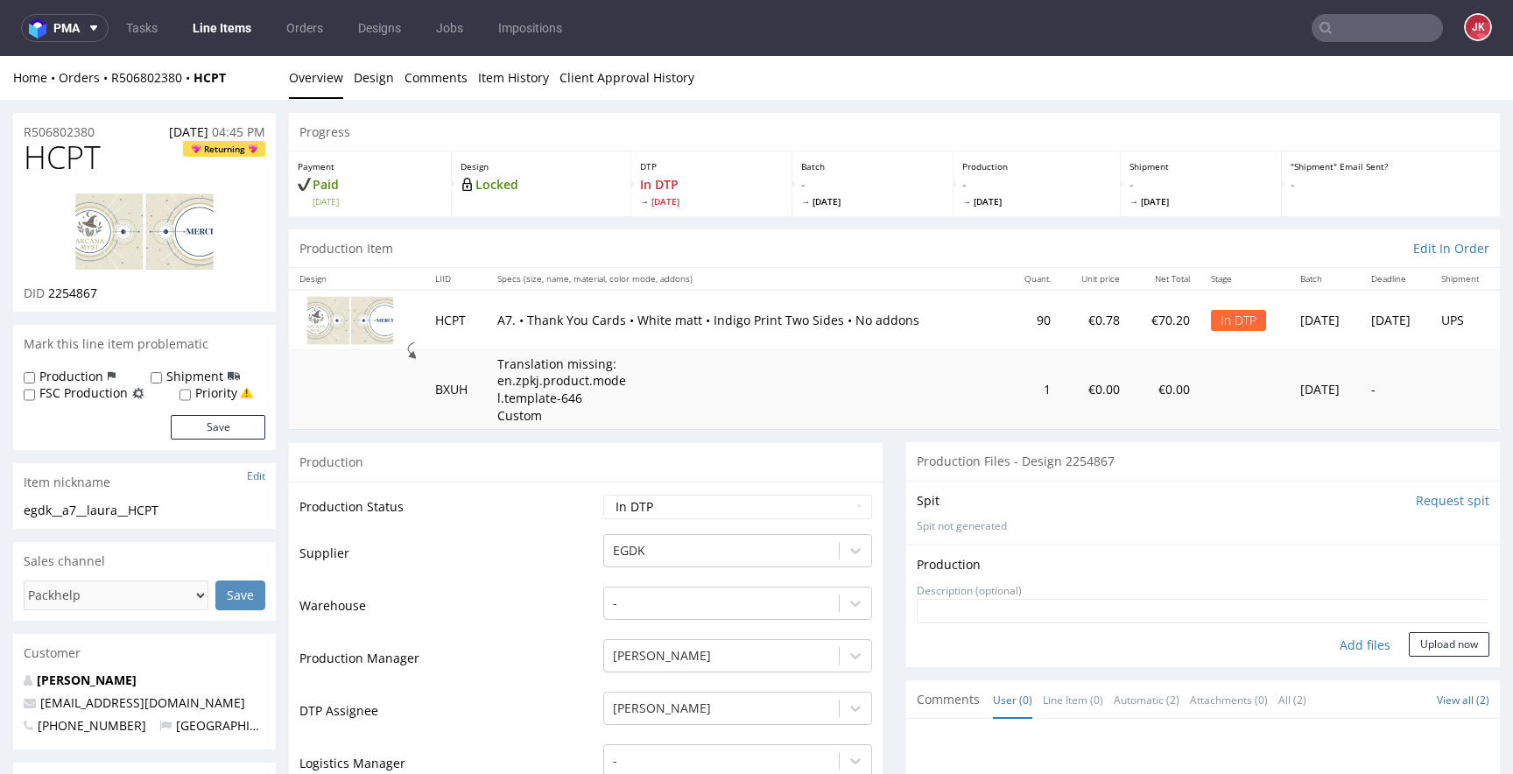
click at [1323, 644] on div "Add files" at bounding box center [1365, 645] width 88 height 26
type input "C:\fakepath\egdk__a7__laura__HCPT__d2254867__oR506802380__back.pdf"
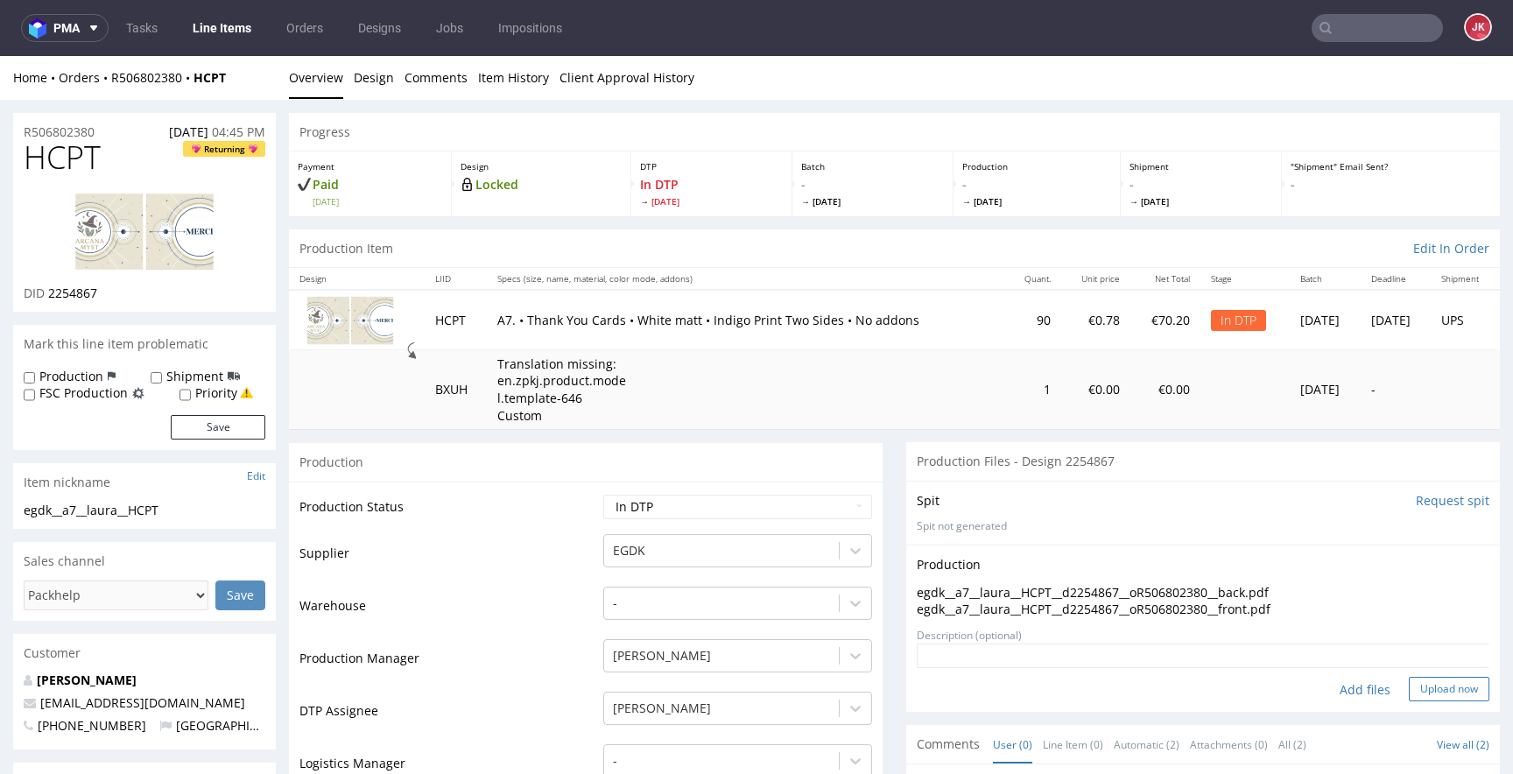
click at [1409, 691] on button "Upload now" at bounding box center [1449, 689] width 81 height 25
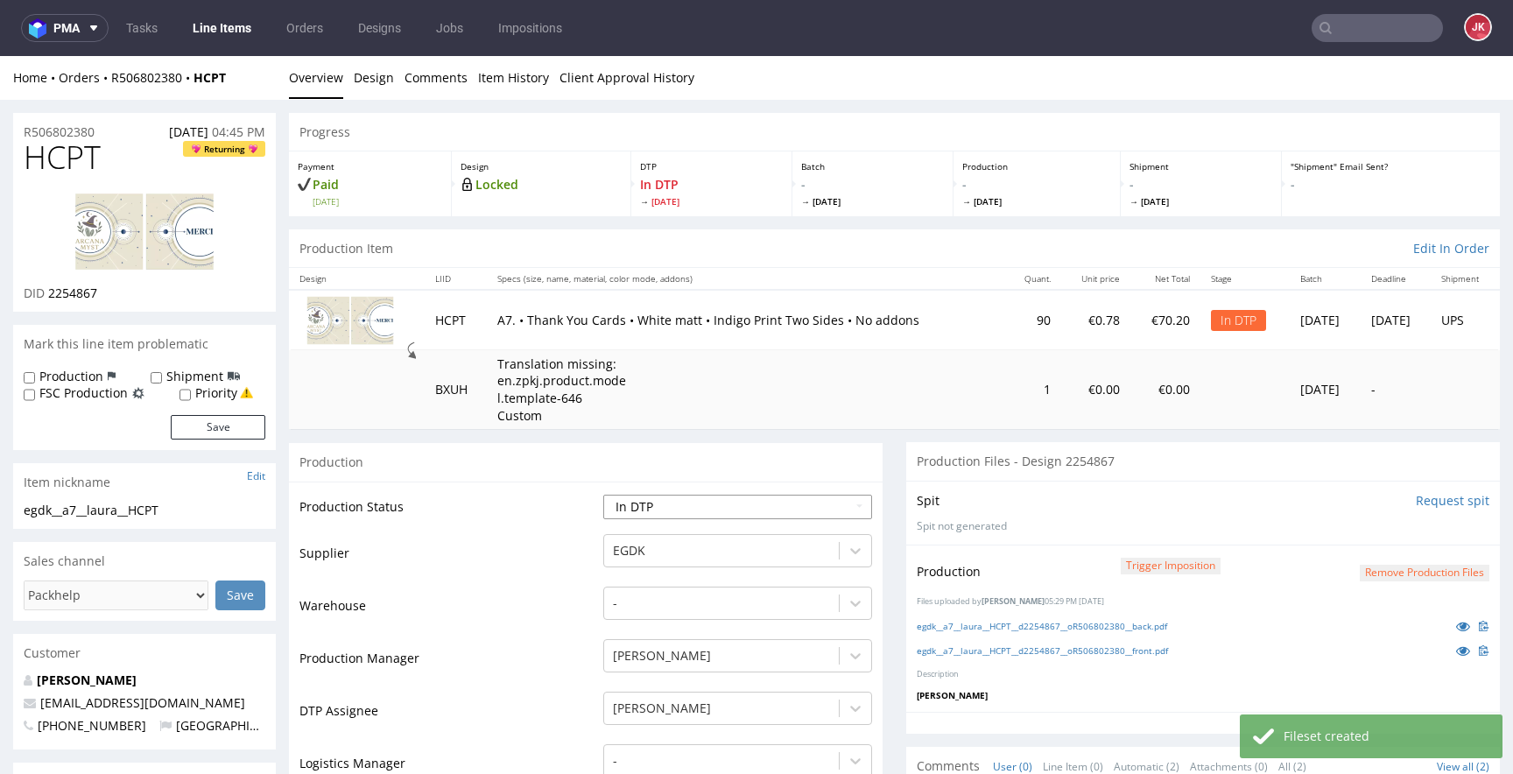
click at [822, 507] on select "Waiting for Artwork Waiting for Diecut Waiting for Mockup Waiting for DTP Waiti…" at bounding box center [737, 507] width 269 height 25
select select "dtp_production_ready"
click at [603, 495] on select "Waiting for Artwork Waiting for Diecut Waiting for Mockup Waiting for DTP Waiti…" at bounding box center [737, 507] width 269 height 25
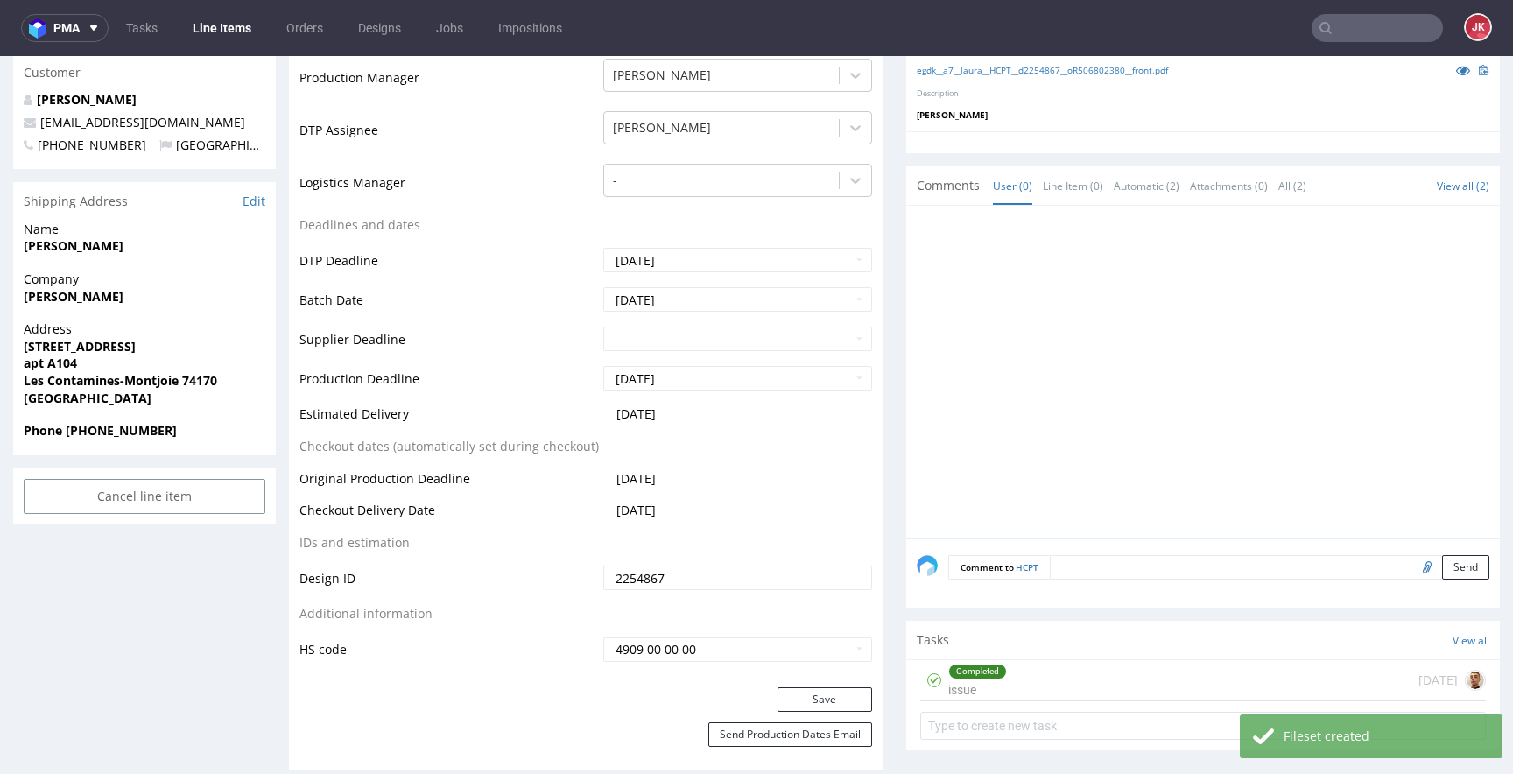
scroll to position [631, 0]
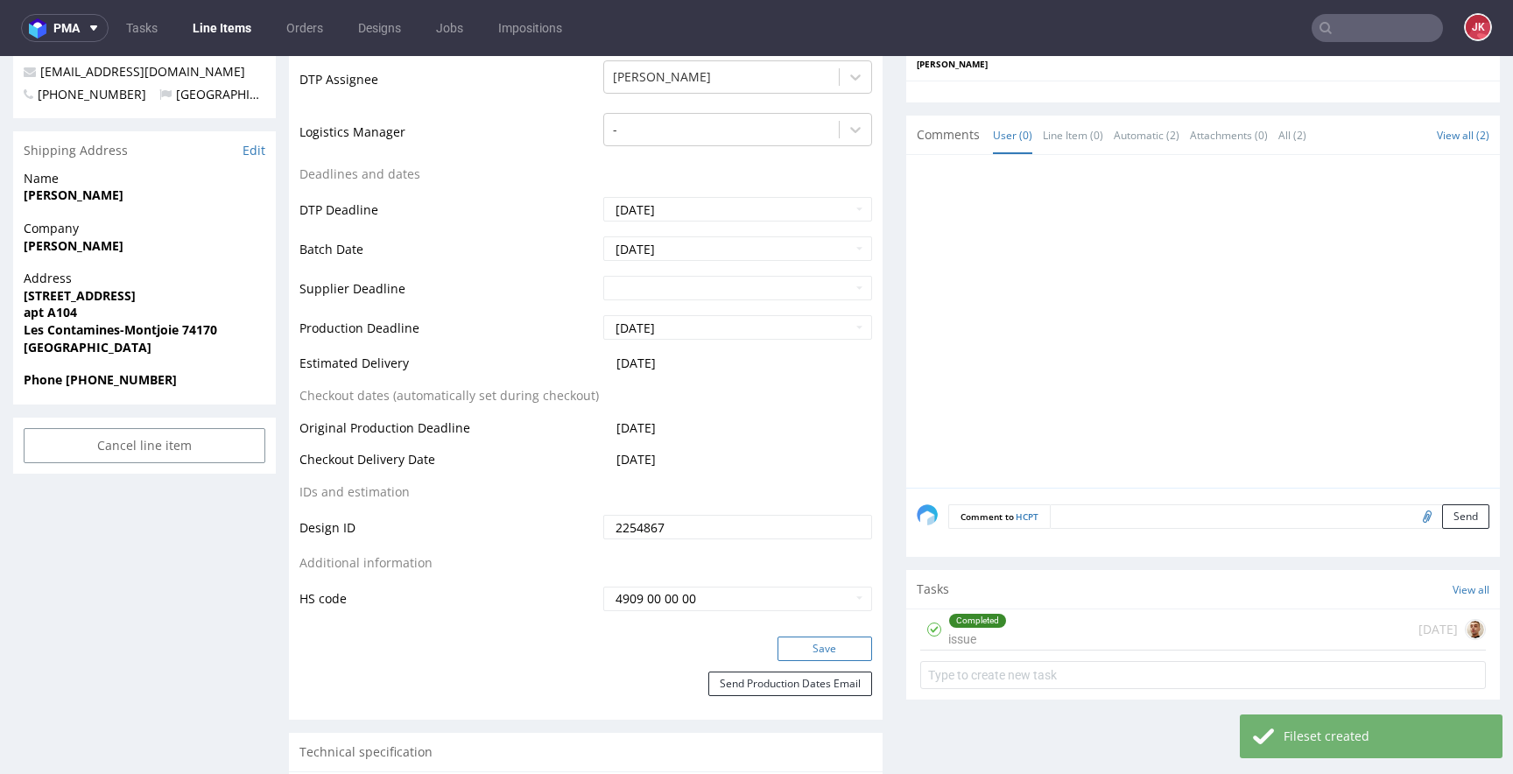
click at [820, 645] on button "Save" at bounding box center [824, 649] width 95 height 25
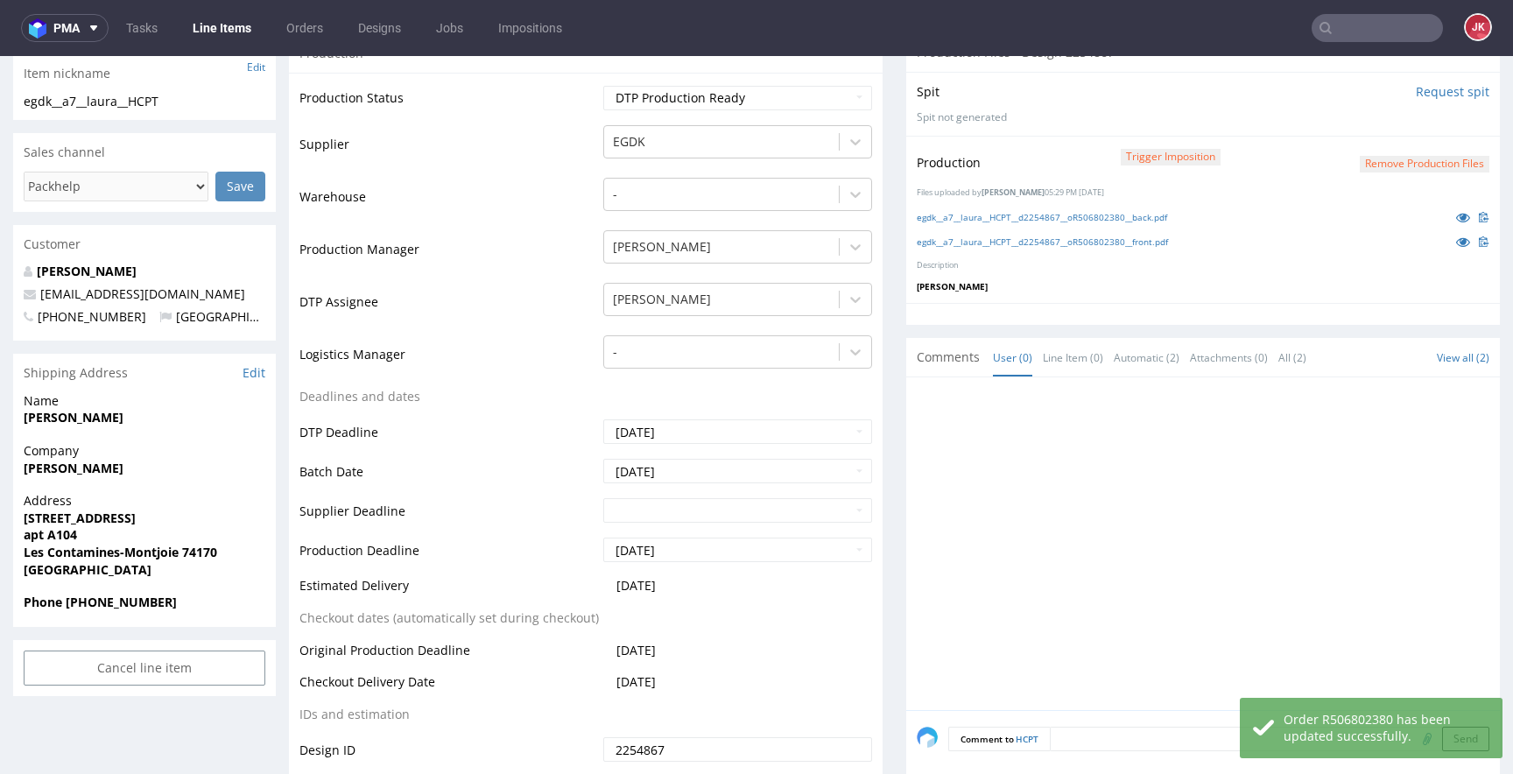
scroll to position [0, 0]
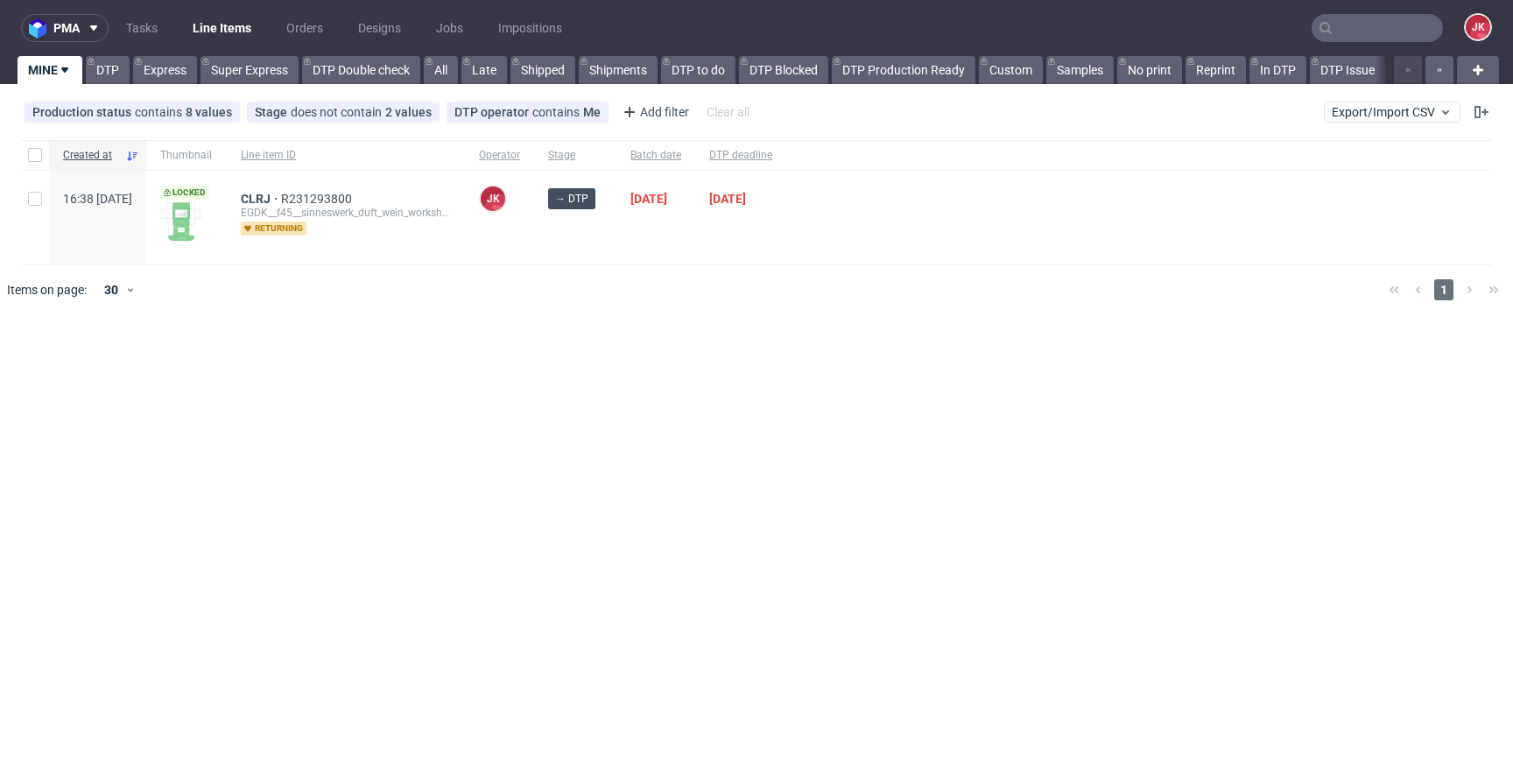
click at [644, 450] on div "pma Tasks Line Items Orders Designs Jobs Impositions JK MINE DTP Express Super …" at bounding box center [756, 387] width 1513 height 774
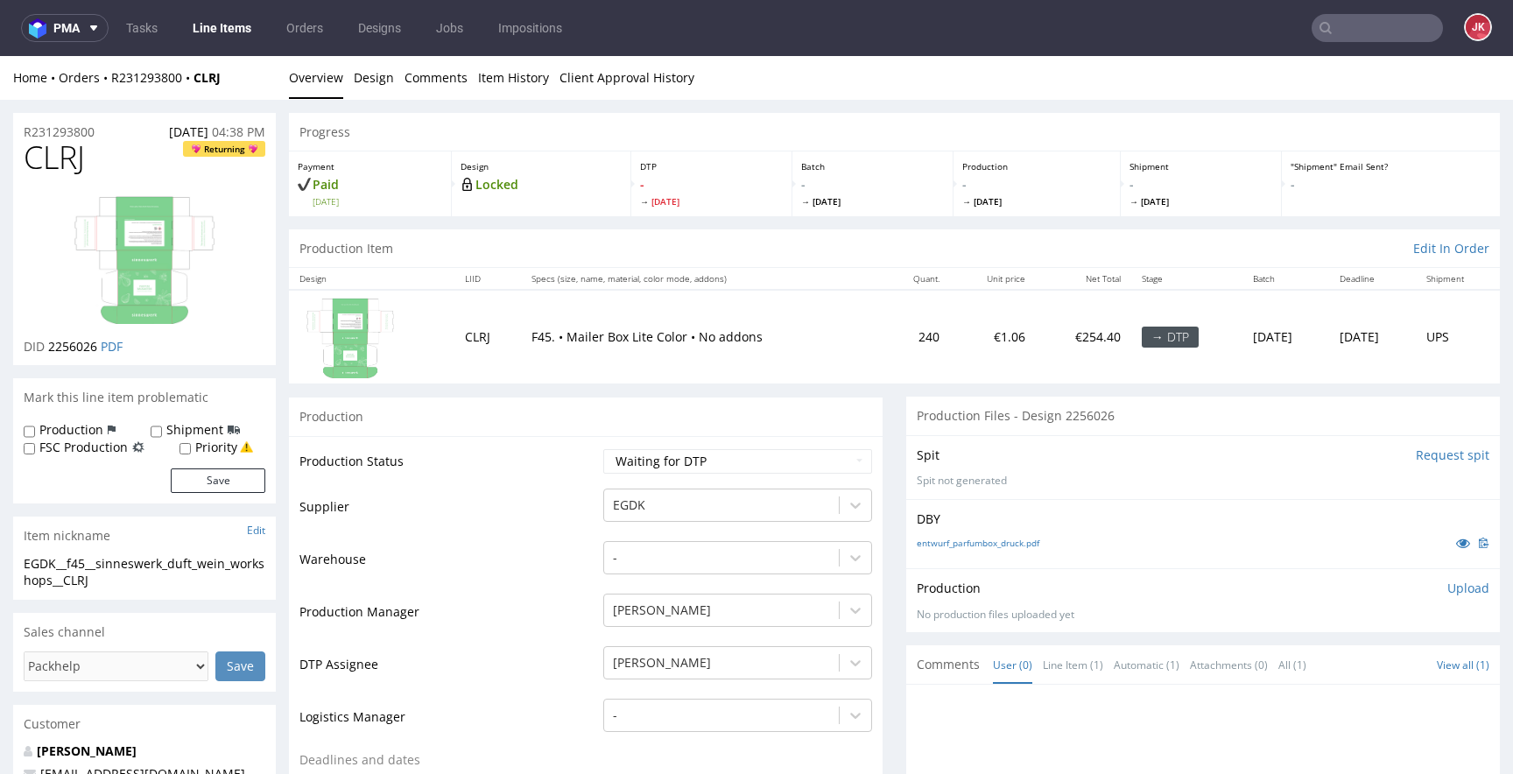
click at [951, 535] on div "entwurf_parfumbox_druck.pdf" at bounding box center [1203, 542] width 573 height 19
click at [950, 543] on link "entwurf_parfumbox_druck.pdf" at bounding box center [978, 543] width 123 height 12
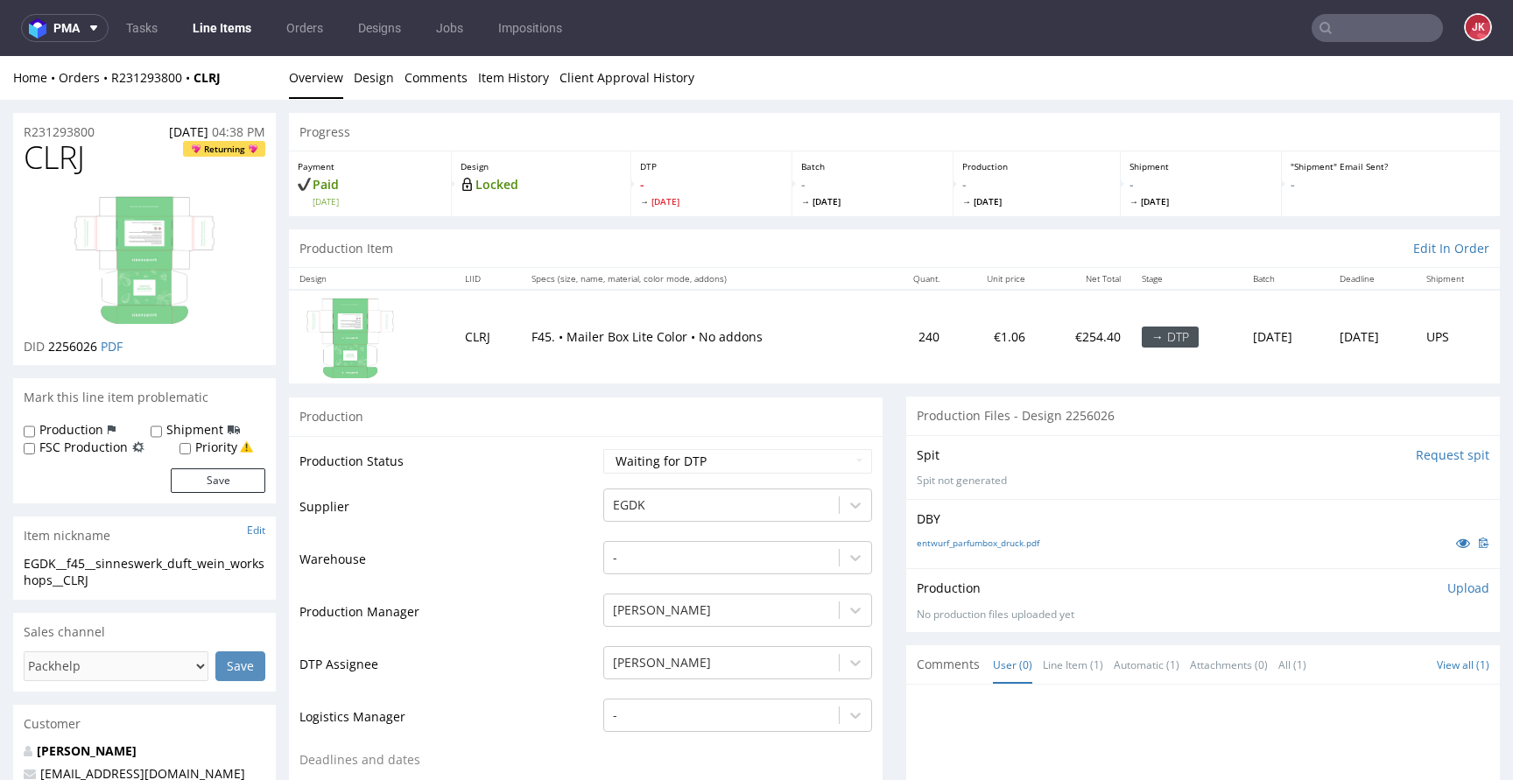
click at [585, 516] on td "Supplier" at bounding box center [448, 513] width 299 height 53
click at [584, 487] on td "Supplier" at bounding box center [448, 513] width 299 height 53
click at [654, 460] on select "Waiting for Artwork Waiting for Diecut Waiting for Mockup Waiting for DTP Waiti…" at bounding box center [737, 461] width 269 height 25
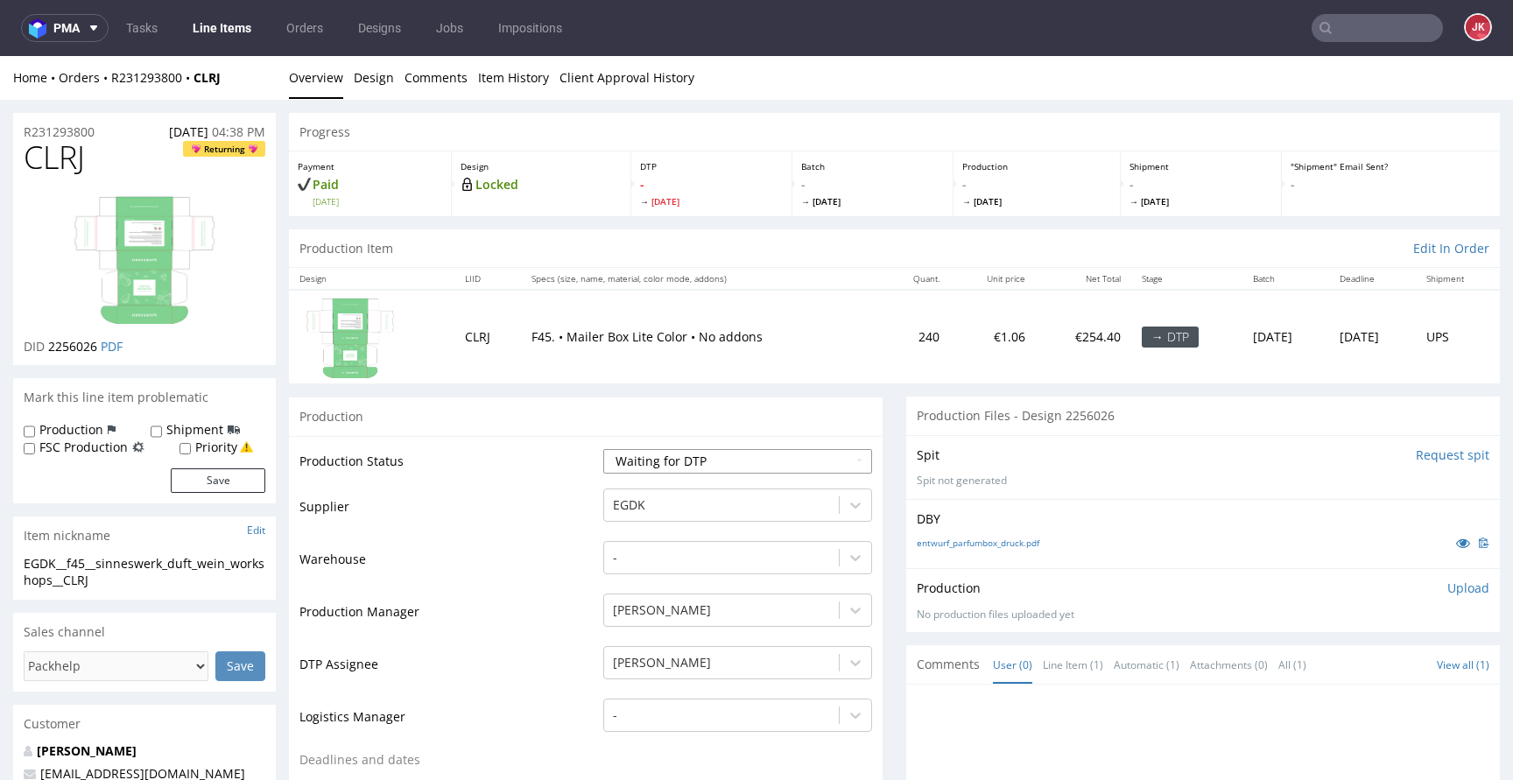
click at [603, 449] on select "Waiting for Artwork Waiting for Diecut Waiting for Mockup Waiting for DTP Waiti…" at bounding box center [737, 461] width 269 height 25
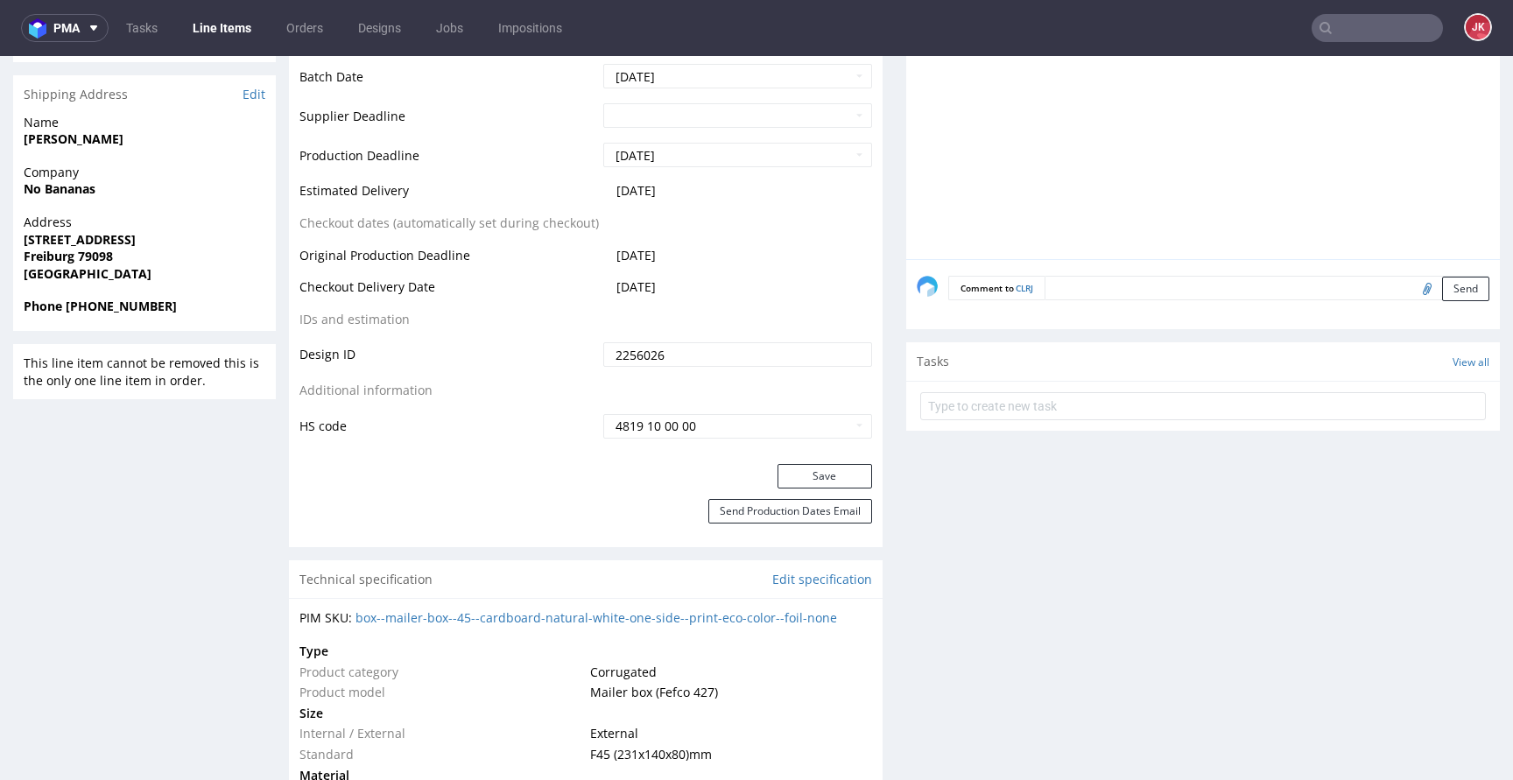
scroll to position [816, 0]
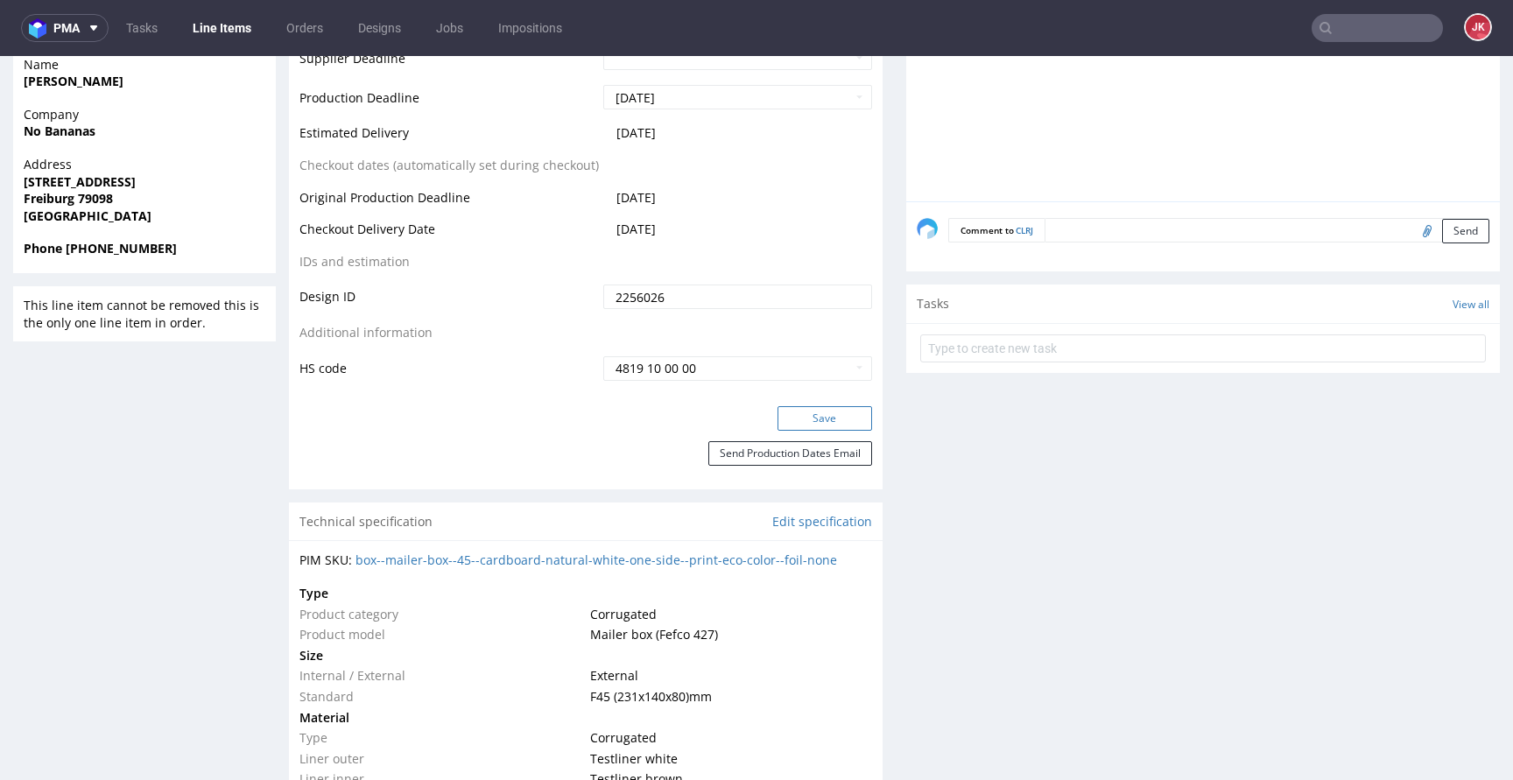
click at [850, 426] on button "Save" at bounding box center [824, 418] width 95 height 25
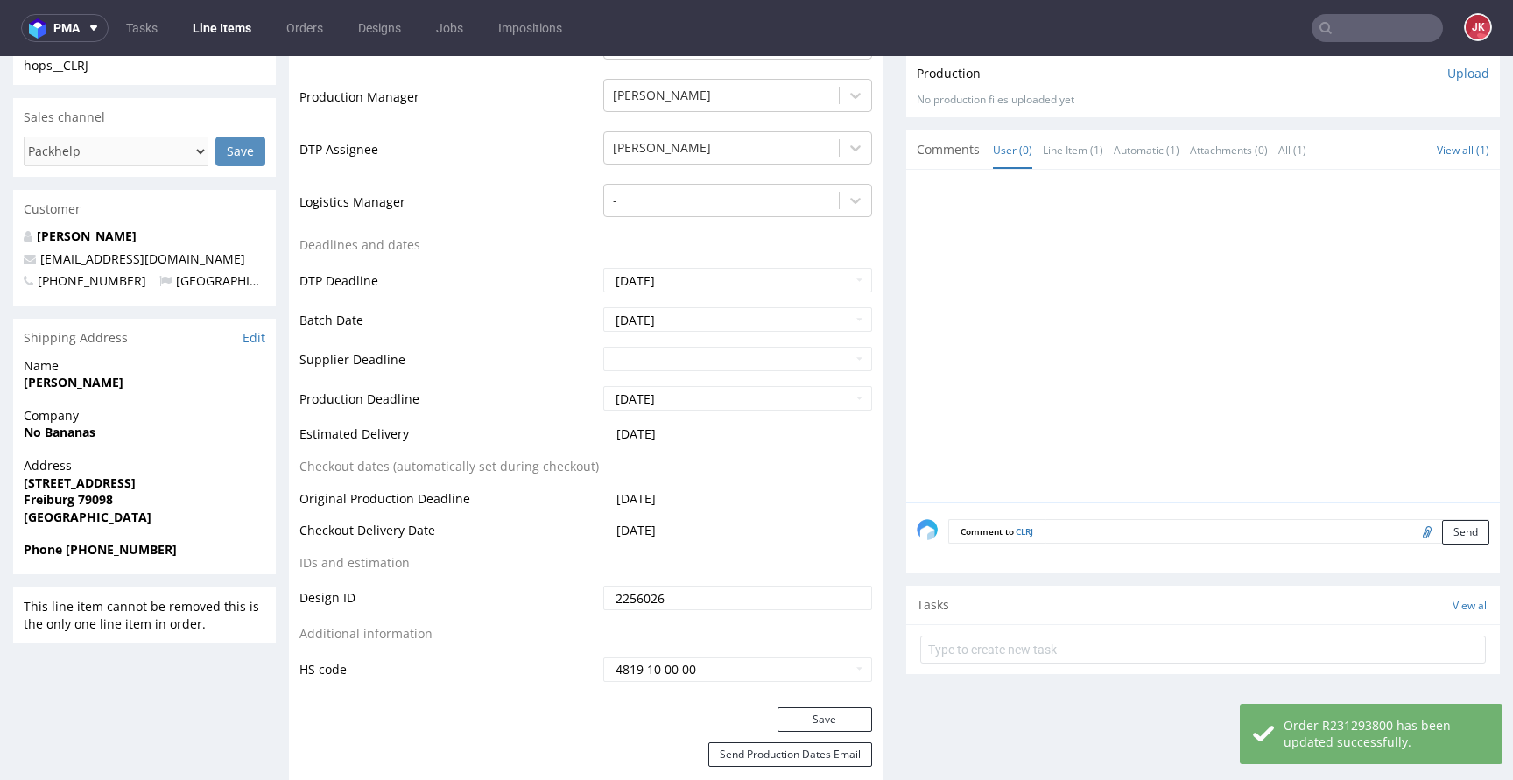
scroll to position [0, 0]
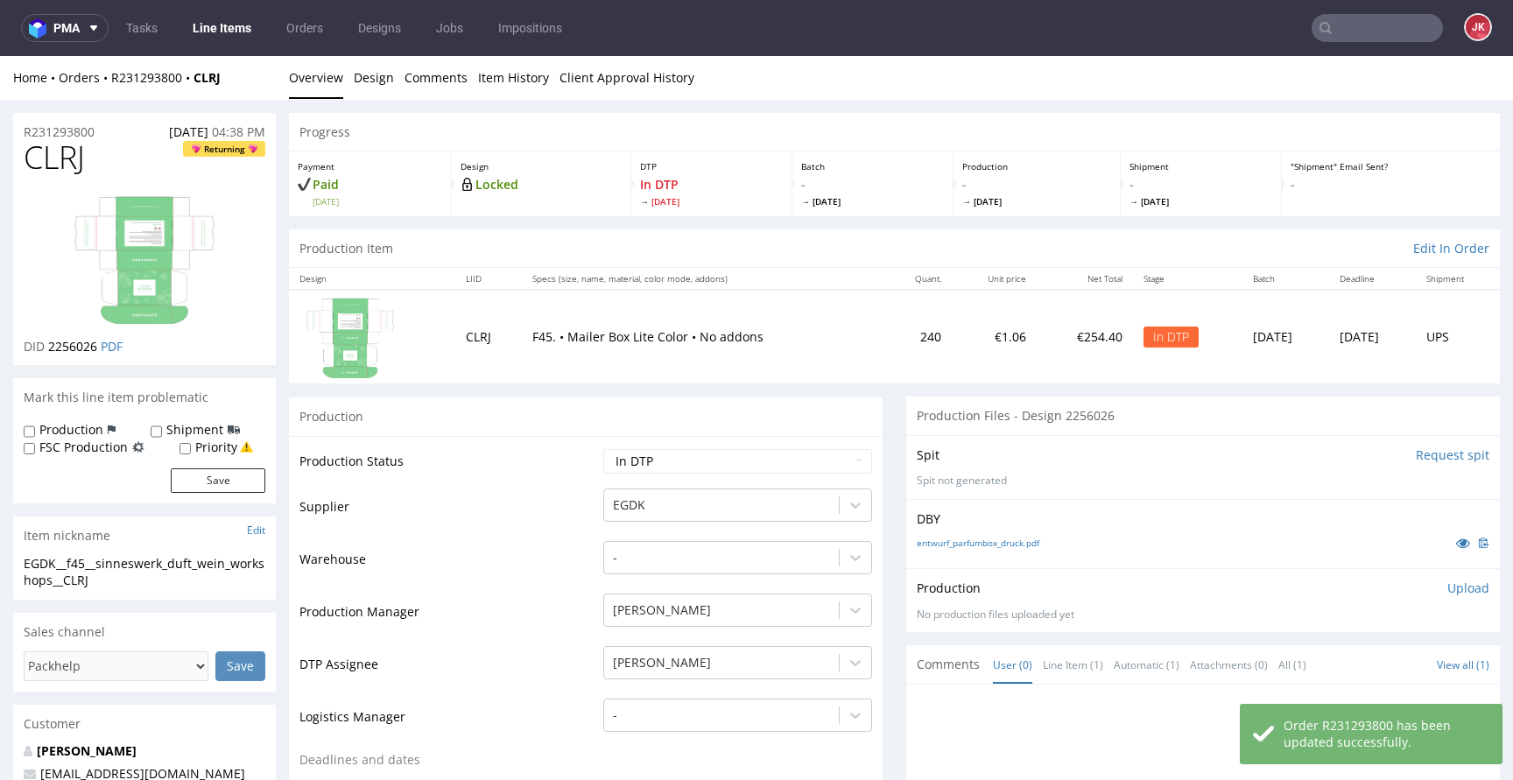
click at [559, 479] on td "Production Status" at bounding box center [448, 466] width 299 height 39
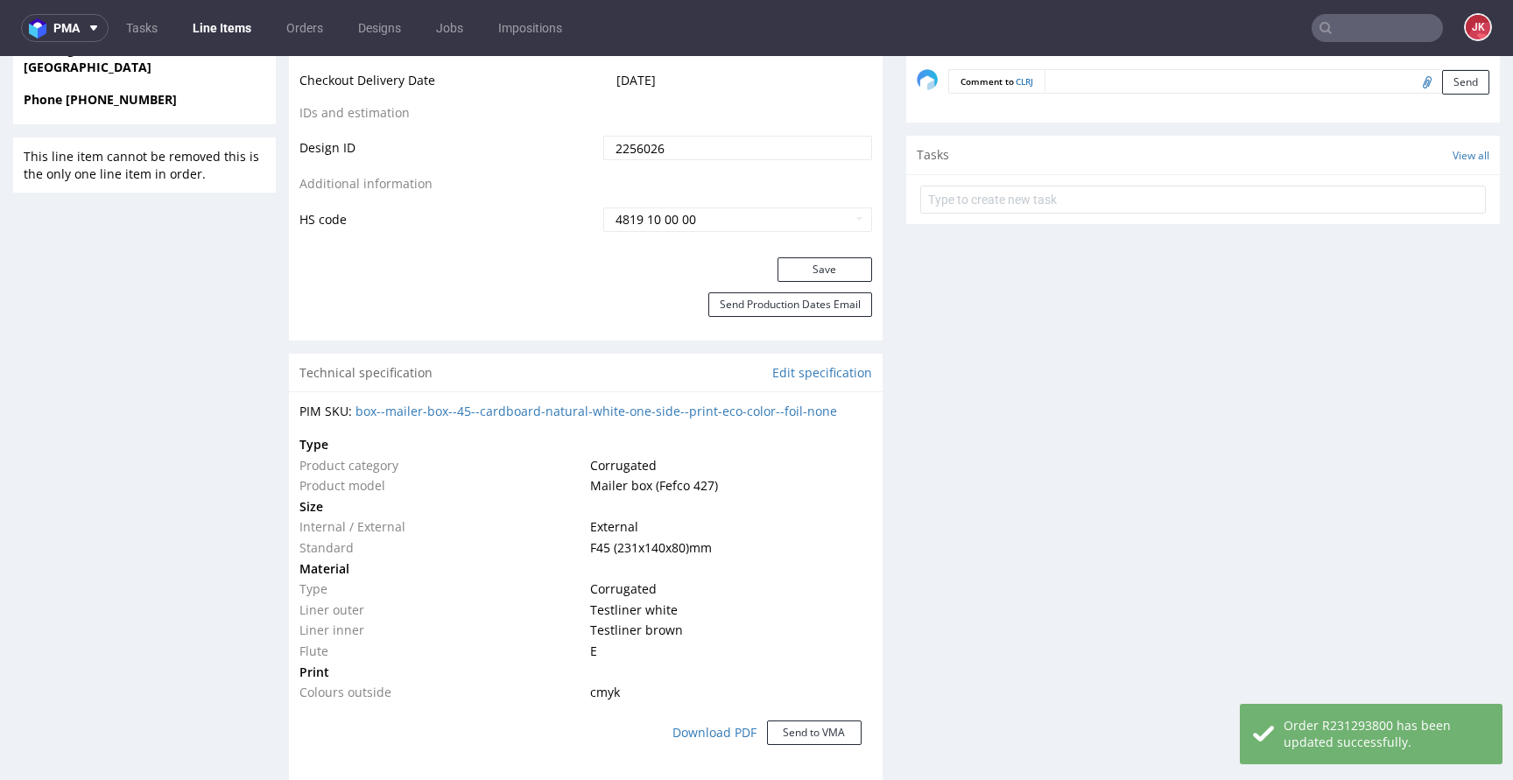
scroll to position [1100, 0]
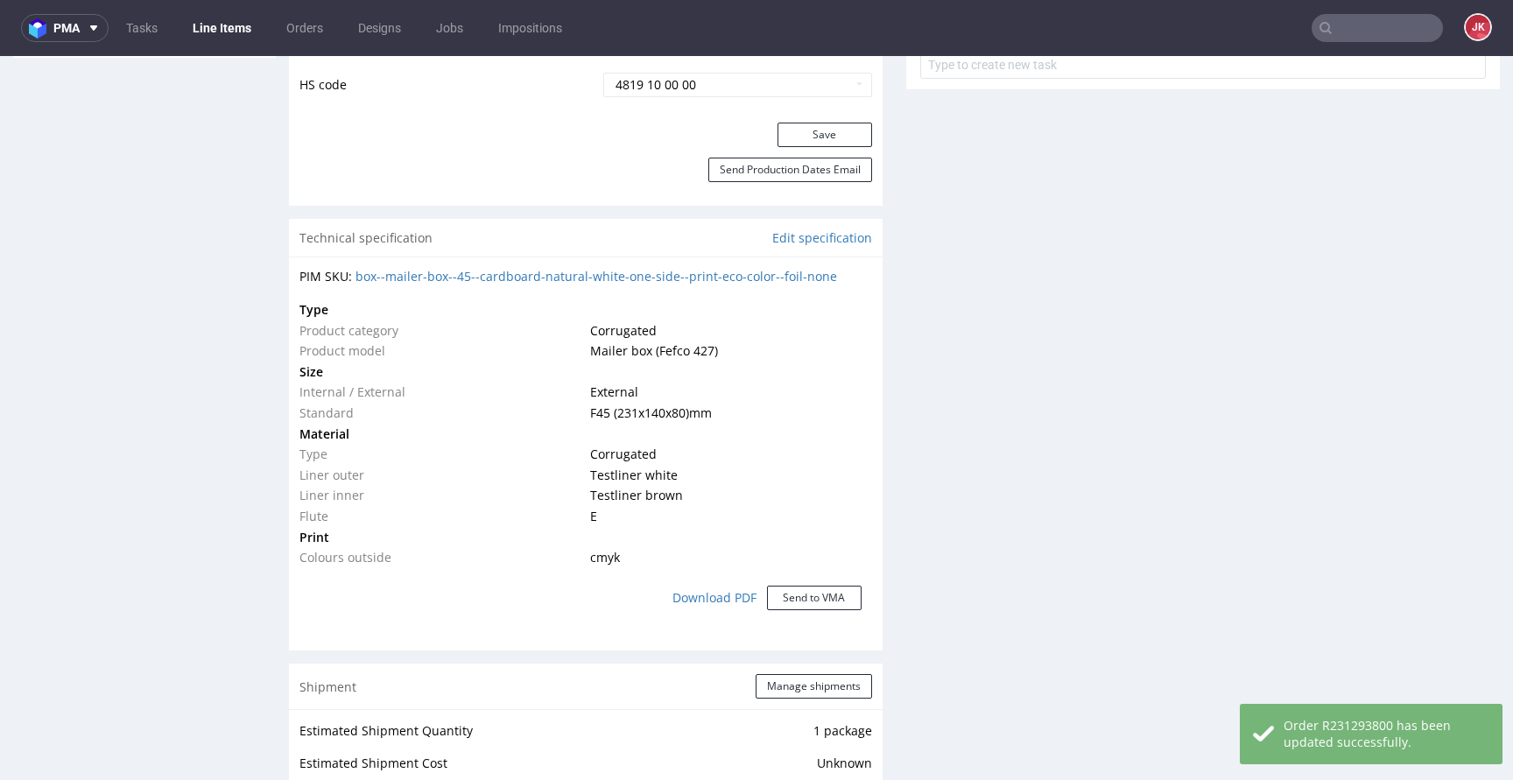
click at [561, 429] on td "Material" at bounding box center [442, 434] width 286 height 21
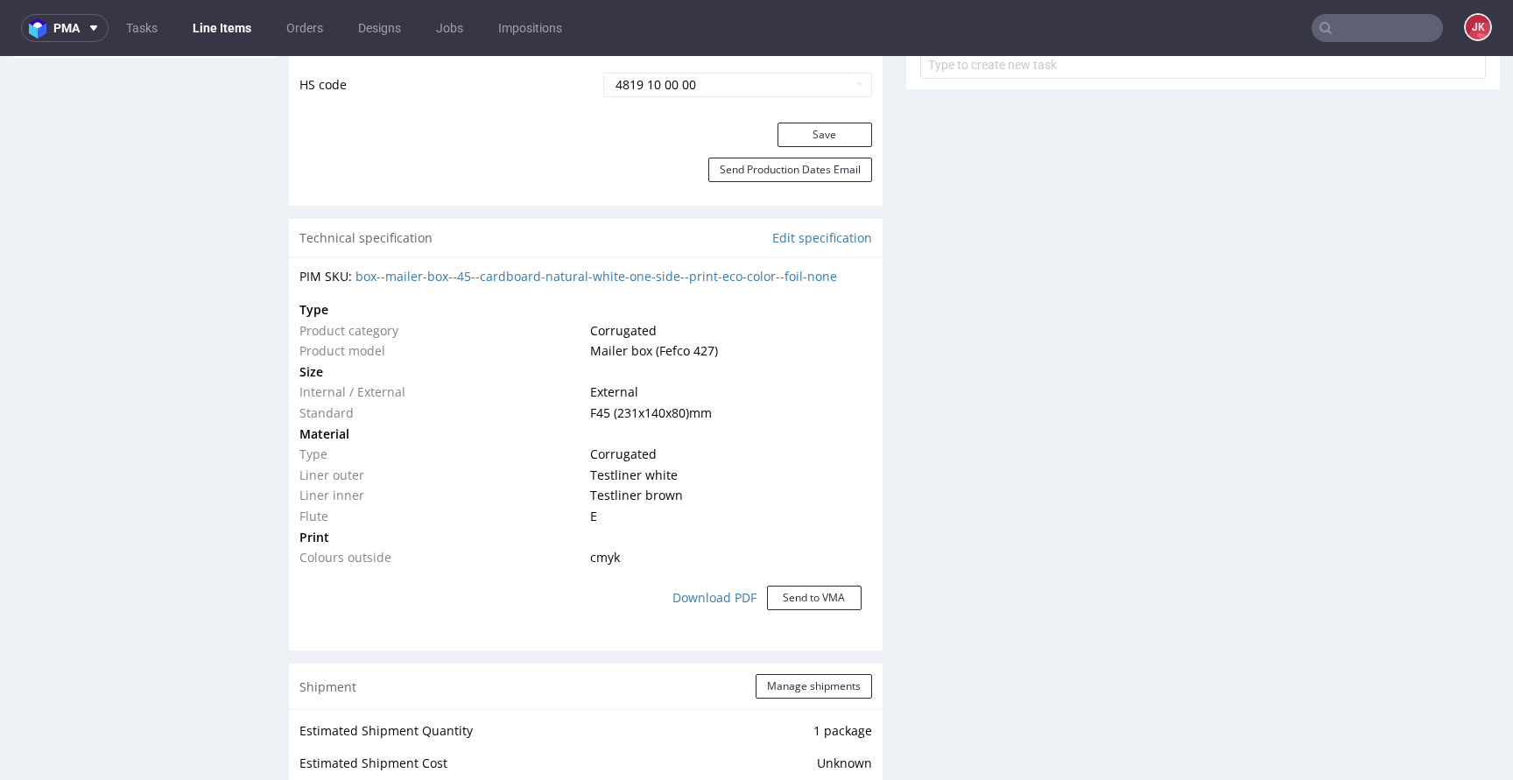
click at [558, 428] on td "Material" at bounding box center [442, 434] width 286 height 21
click at [558, 429] on td "Material" at bounding box center [442, 434] width 286 height 21
click at [571, 434] on td "Material" at bounding box center [442, 434] width 286 height 21
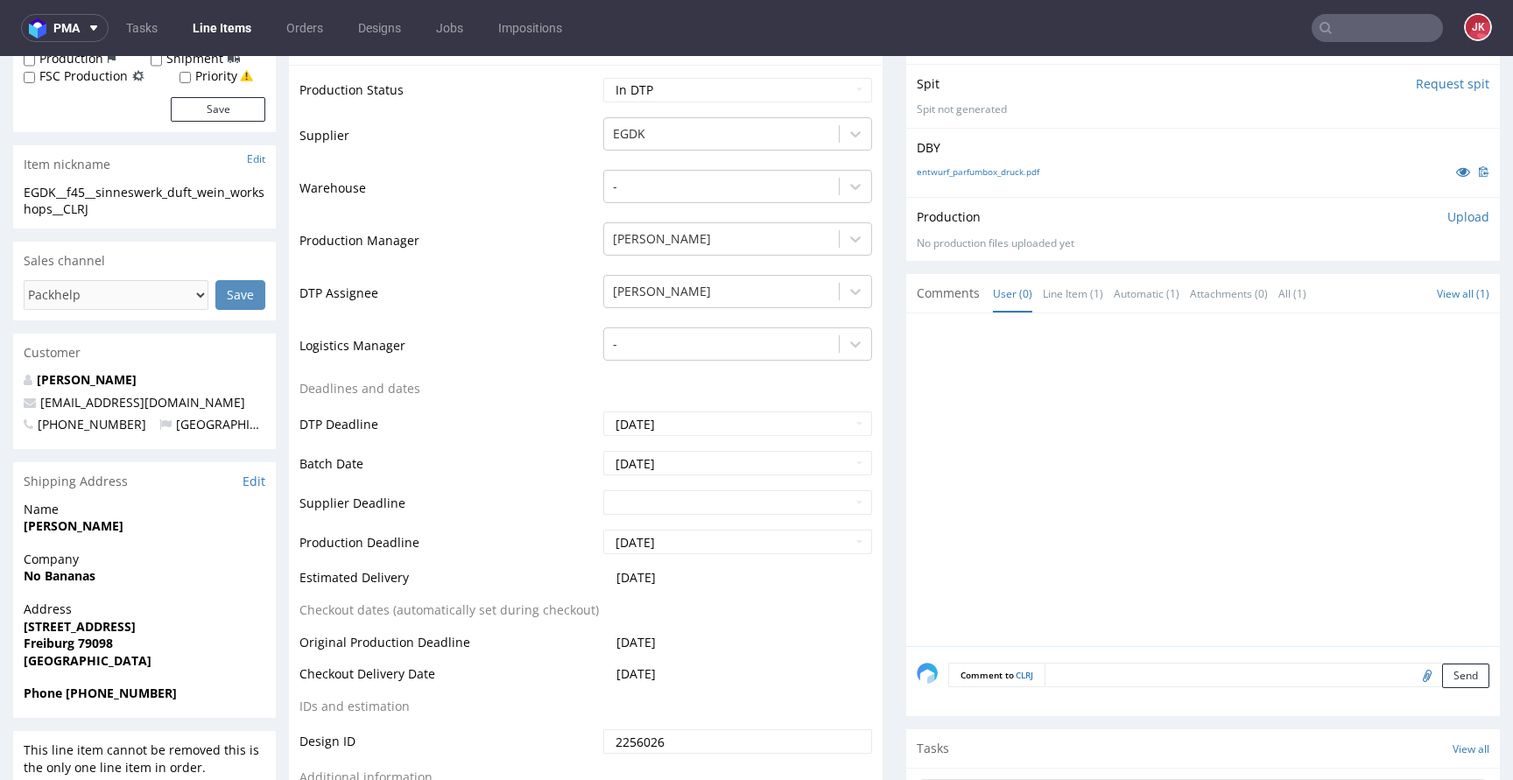
scroll to position [0, 0]
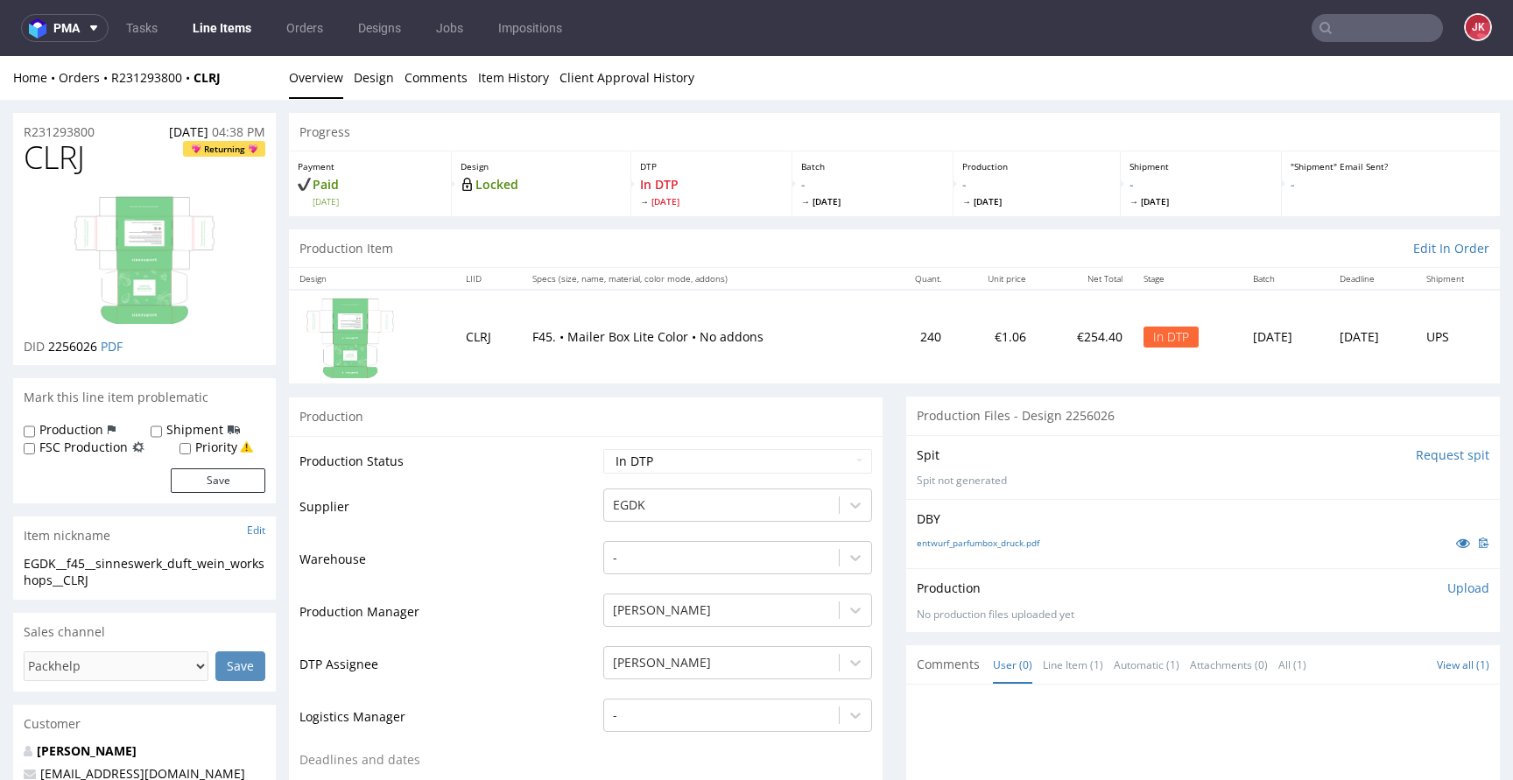
click at [581, 527] on td "Supplier" at bounding box center [448, 513] width 299 height 53
click at [569, 535] on td "Supplier" at bounding box center [448, 513] width 299 height 53
click at [65, 153] on span "CLRJ" at bounding box center [54, 157] width 61 height 35
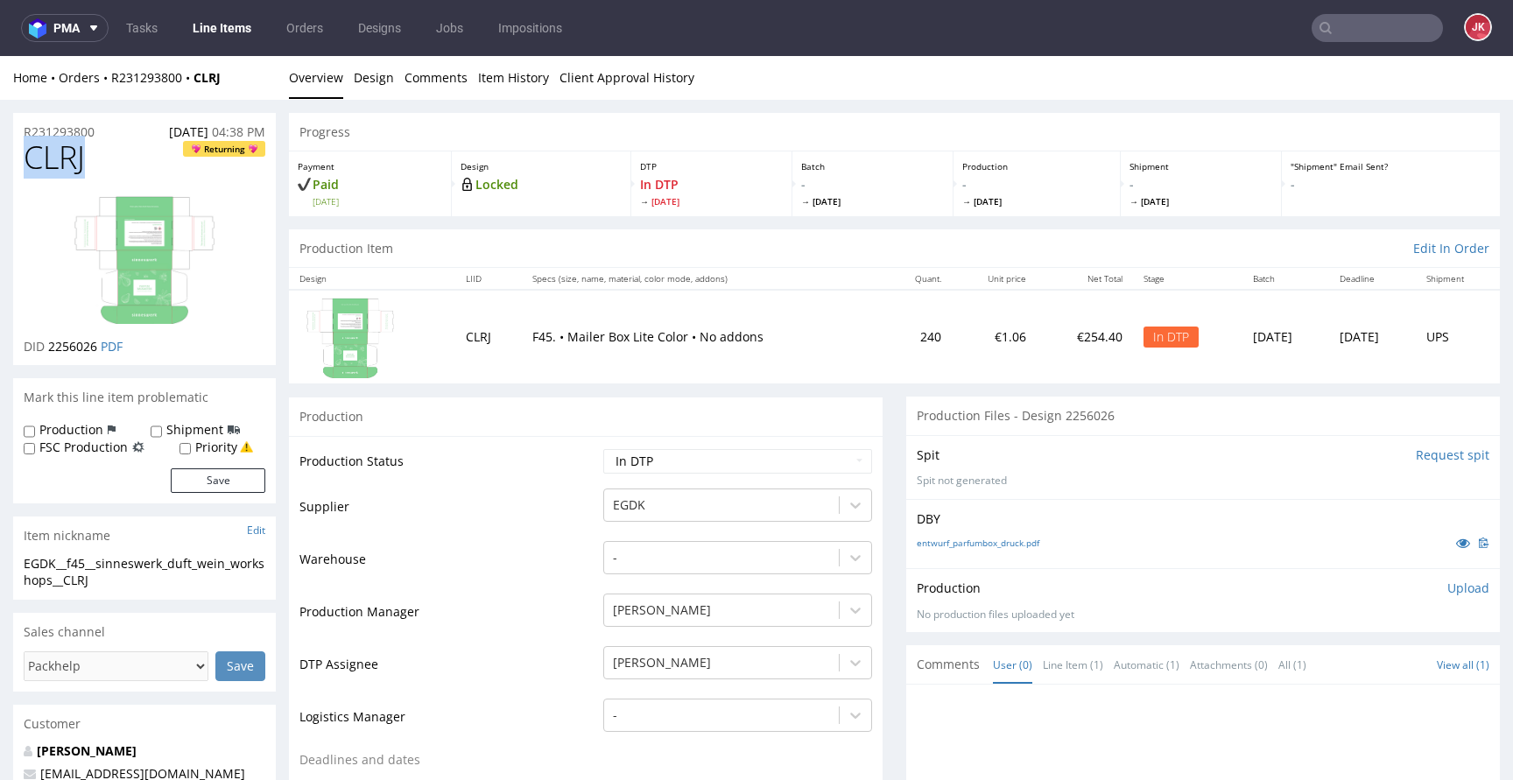
copy span "CLRJ"
click at [554, 508] on td "Supplier" at bounding box center [448, 513] width 299 height 53
click at [484, 559] on td "Warehouse" at bounding box center [448, 565] width 299 height 53
drag, startPoint x: 117, startPoint y: 579, endPoint x: 0, endPoint y: 566, distance: 118.1
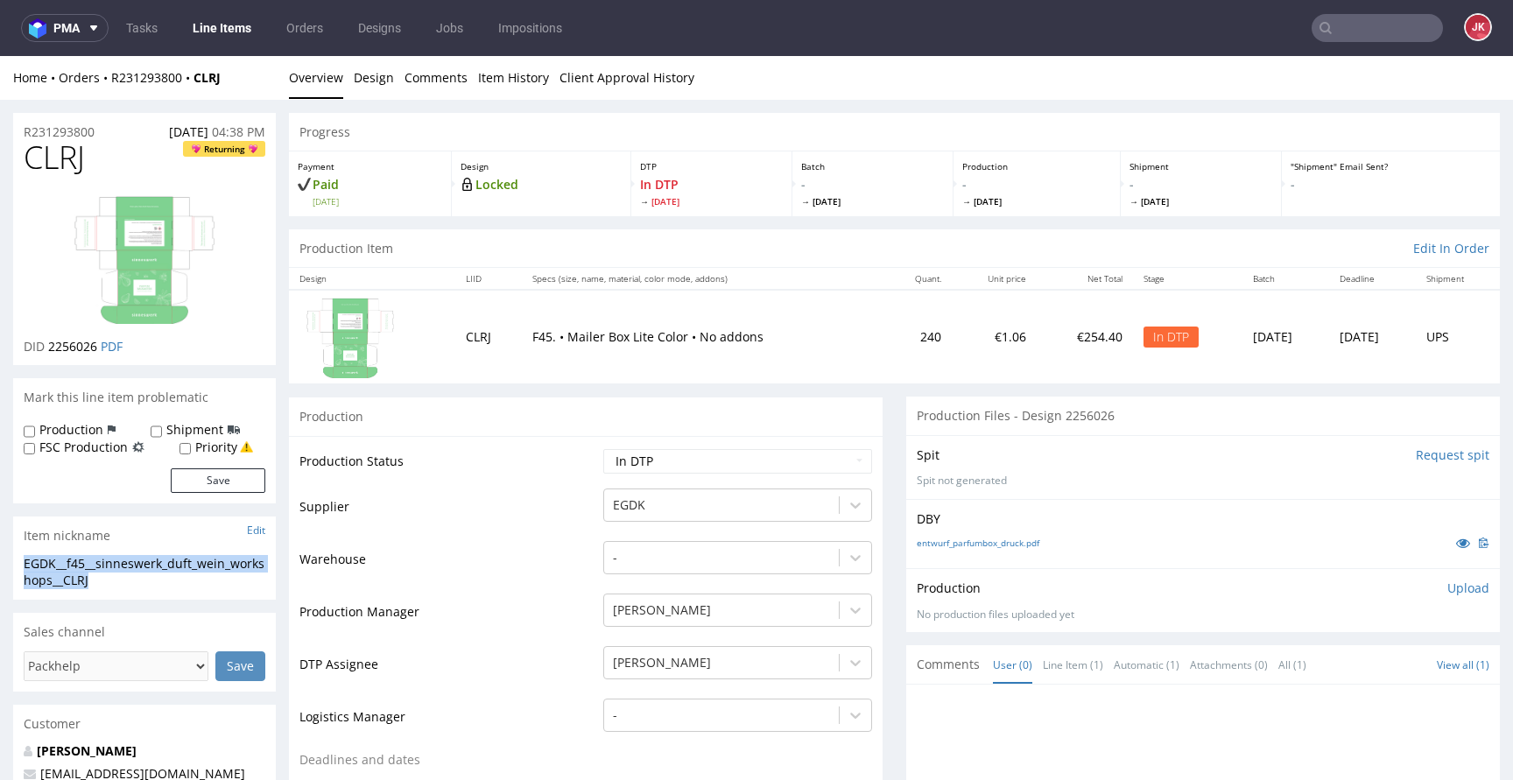
copy div "EGDK__f45__sinneswerk_duft_wein_workshops__CLRJ"
drag, startPoint x: 116, startPoint y: 127, endPoint x: 12, endPoint y: 135, distance: 103.6
click at [13, 135] on div "R231293800 02.09.2025 04:38 PM" at bounding box center [144, 127] width 263 height 28
copy p "R231293800"
drag, startPoint x: 49, startPoint y: 348, endPoint x: 101, endPoint y: 352, distance: 51.8
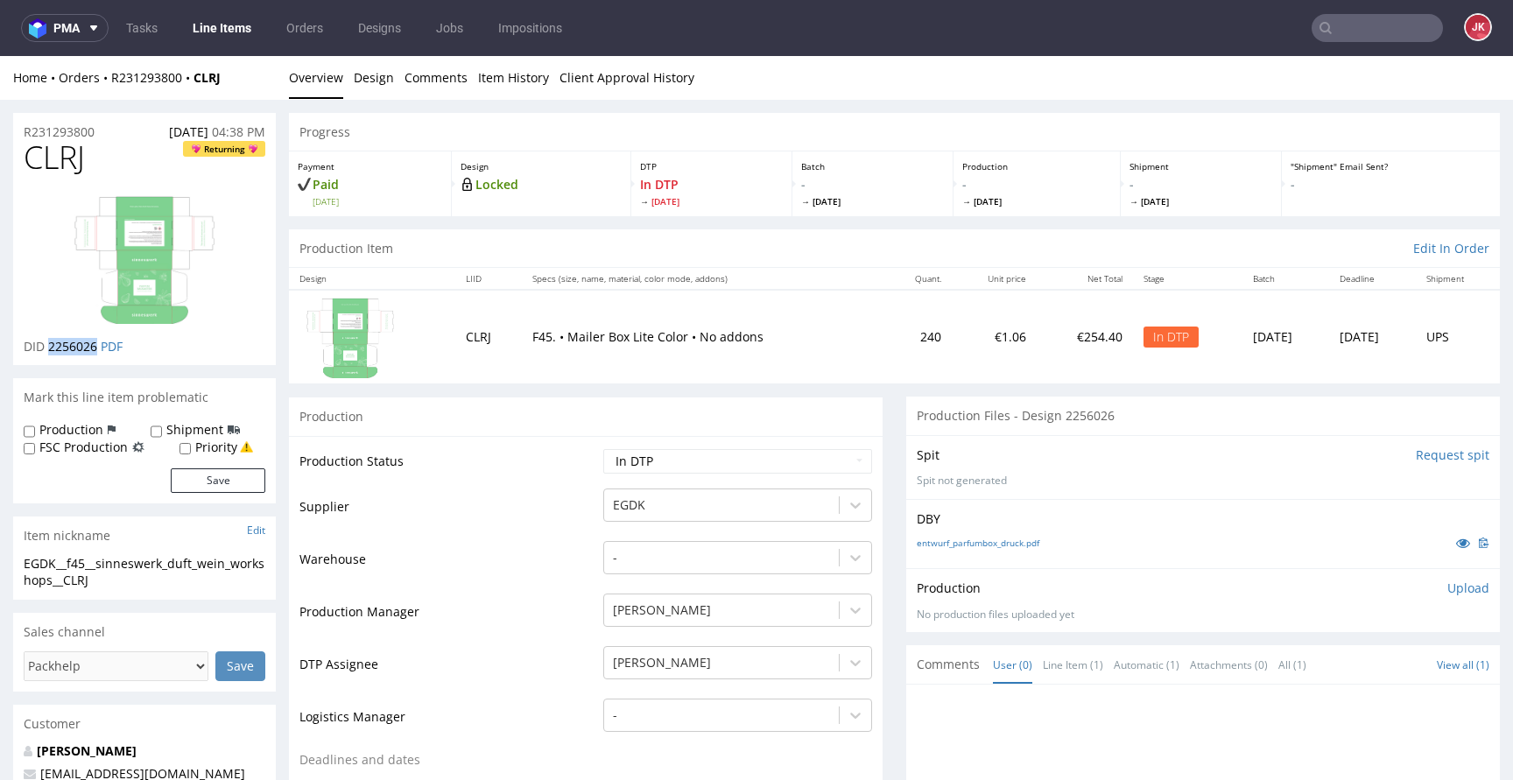
click at [101, 352] on p "DID 2256026 PDF" at bounding box center [73, 347] width 99 height 18
copy span "2256026"
click at [668, 468] on select "Waiting for Artwork Waiting for Diecut Waiting for Mockup Waiting for DTP Waiti…" at bounding box center [737, 461] width 269 height 25
click at [603, 449] on select "Waiting for Artwork Waiting for Diecut Waiting for Mockup Waiting for DTP Waiti…" at bounding box center [737, 461] width 269 height 25
click at [676, 452] on select "Waiting for Artwork Waiting for Diecut Waiting for Mockup Waiting for DTP Waiti…" at bounding box center [737, 461] width 269 height 25
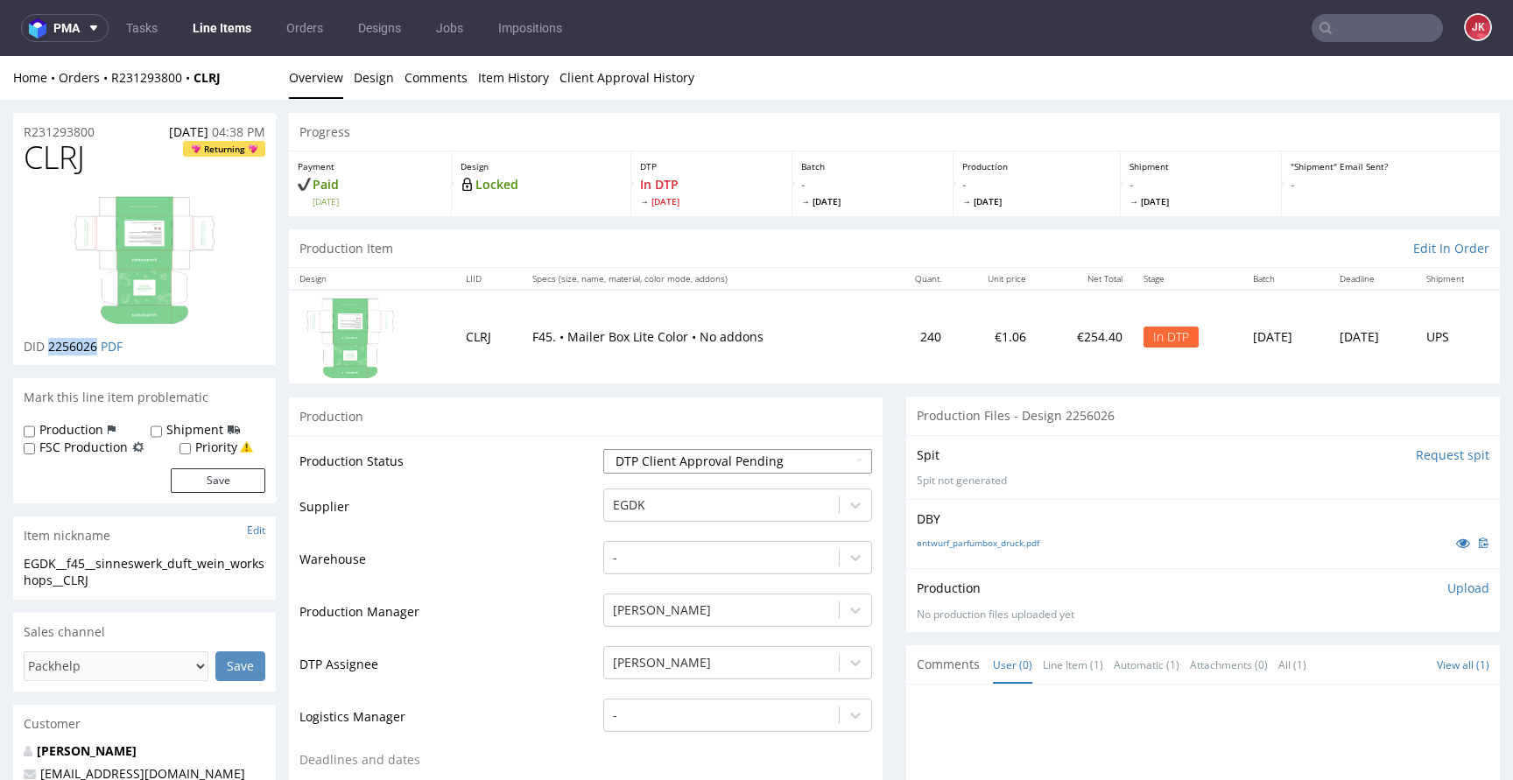
select select "dtp_ca_needed"
click at [603, 449] on select "Waiting for Artwork Waiting for Diecut Waiting for Mockup Waiting for DTP Waiti…" at bounding box center [737, 461] width 269 height 25
click at [713, 413] on div "Production" at bounding box center [586, 416] width 594 height 39
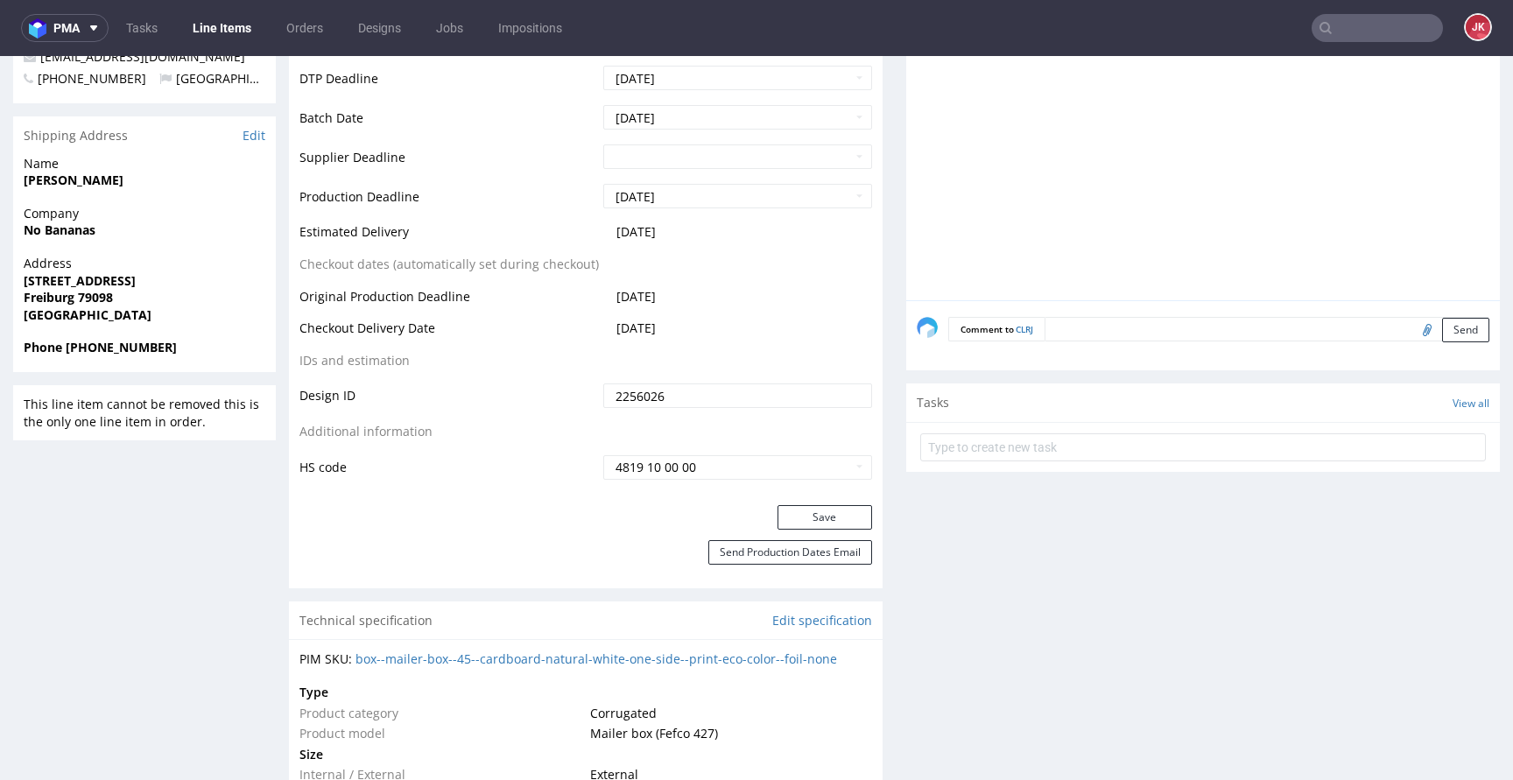
scroll to position [776, 0]
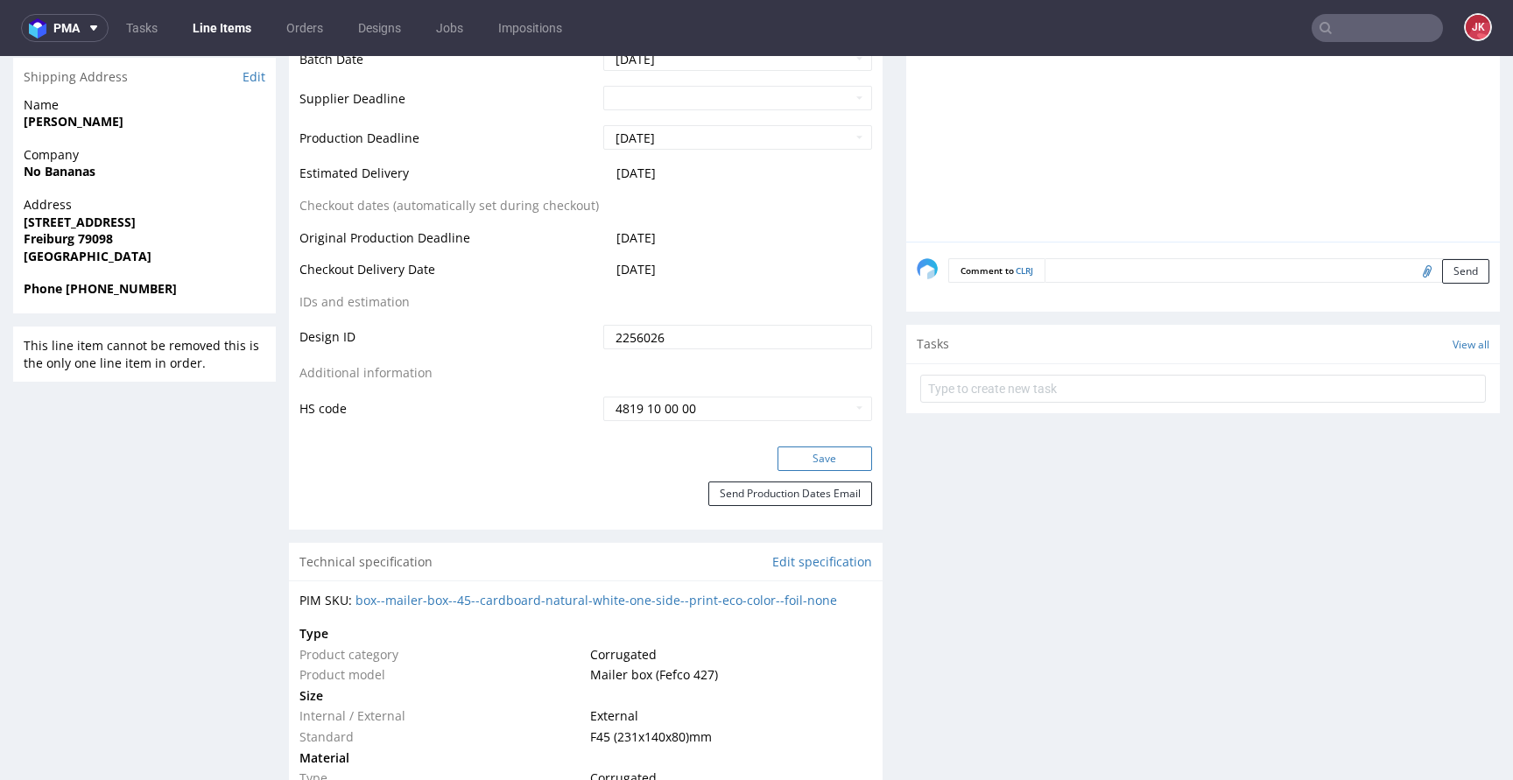
click at [804, 461] on button "Save" at bounding box center [824, 459] width 95 height 25
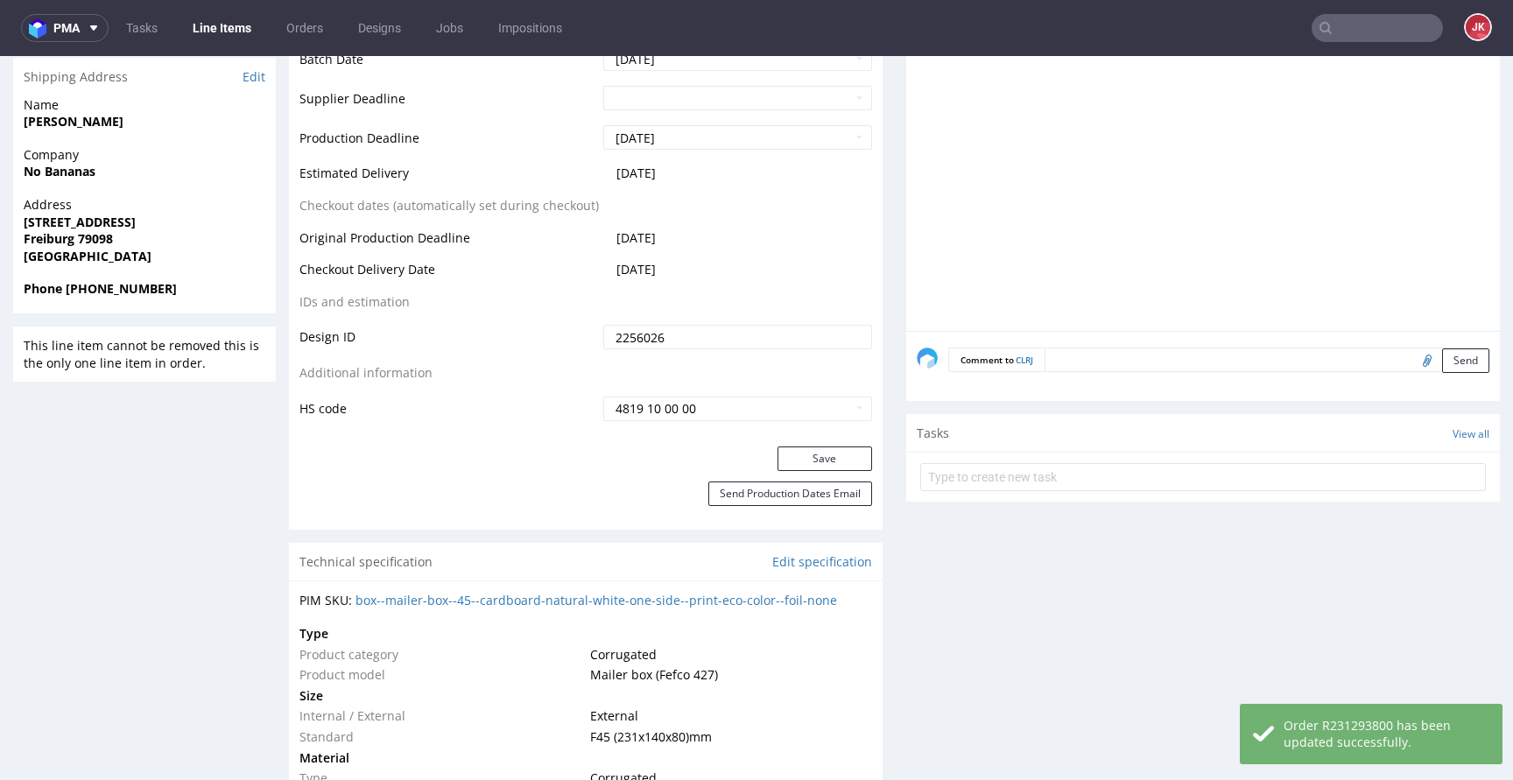
scroll to position [0, 0]
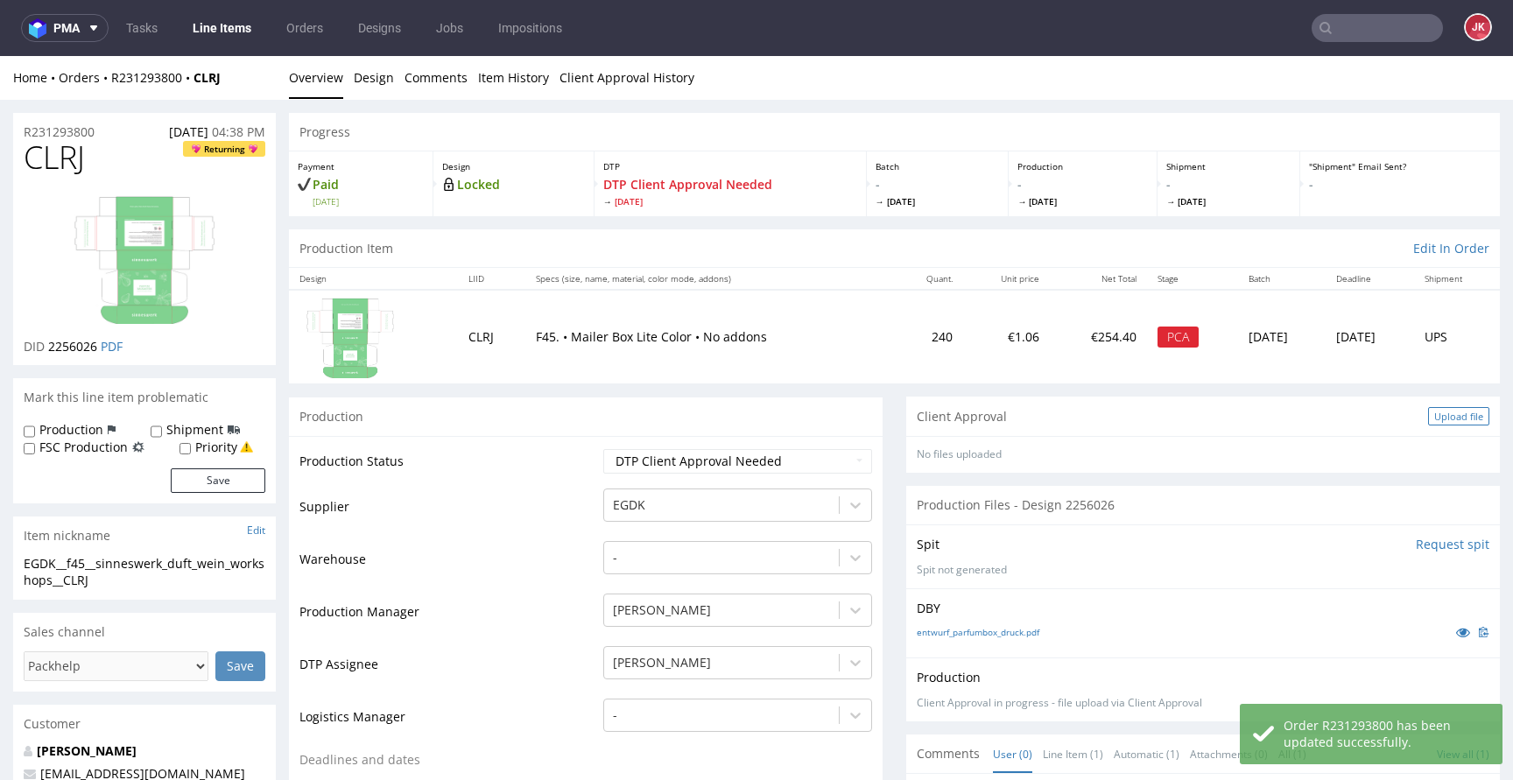
click at [1438, 413] on div "Upload file" at bounding box center [1458, 416] width 61 height 18
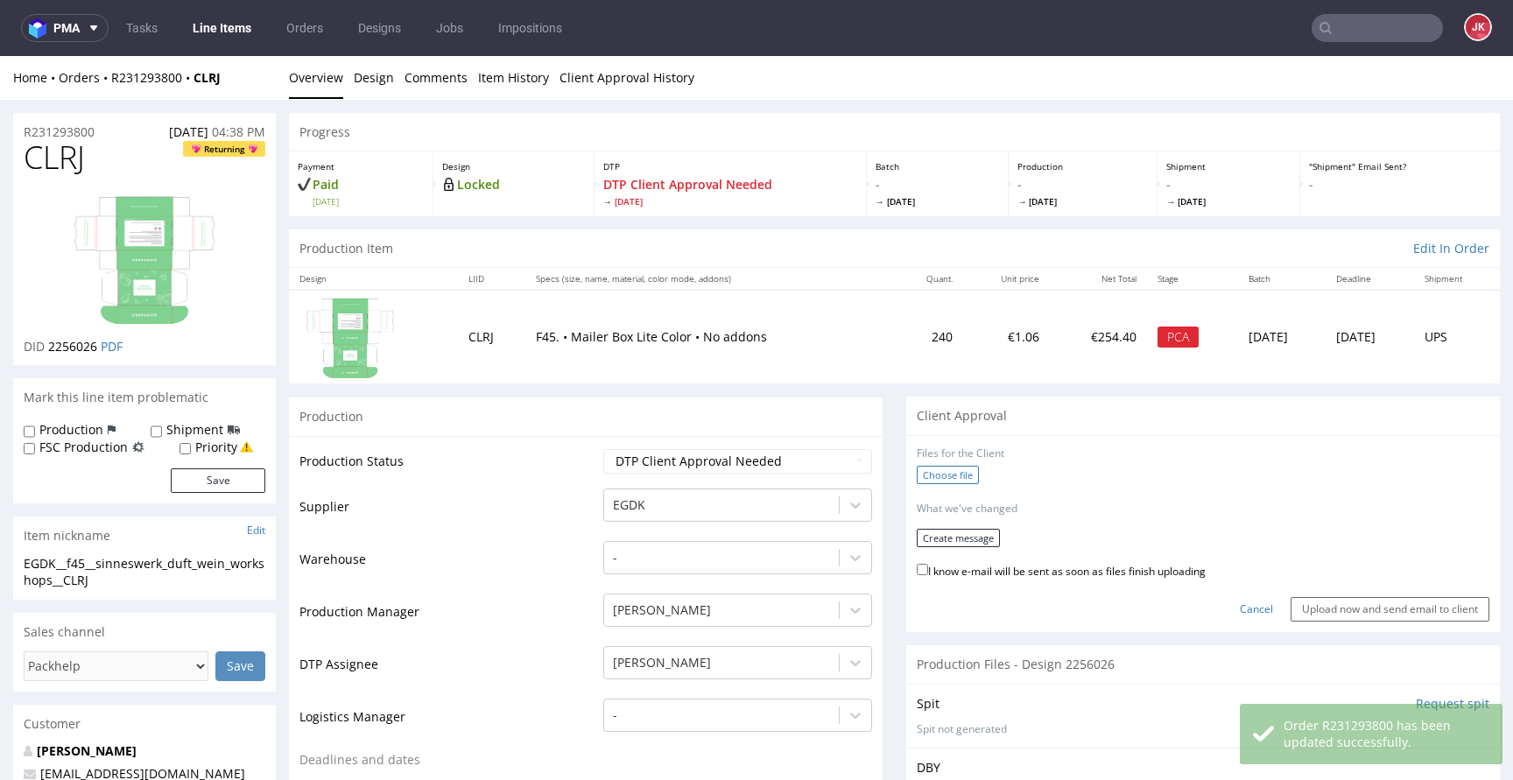
click at [941, 471] on label "Choose file" at bounding box center [948, 475] width 62 height 18
click at [0, 56] on input "Choose file" at bounding box center [0, 56] width 0 height 0
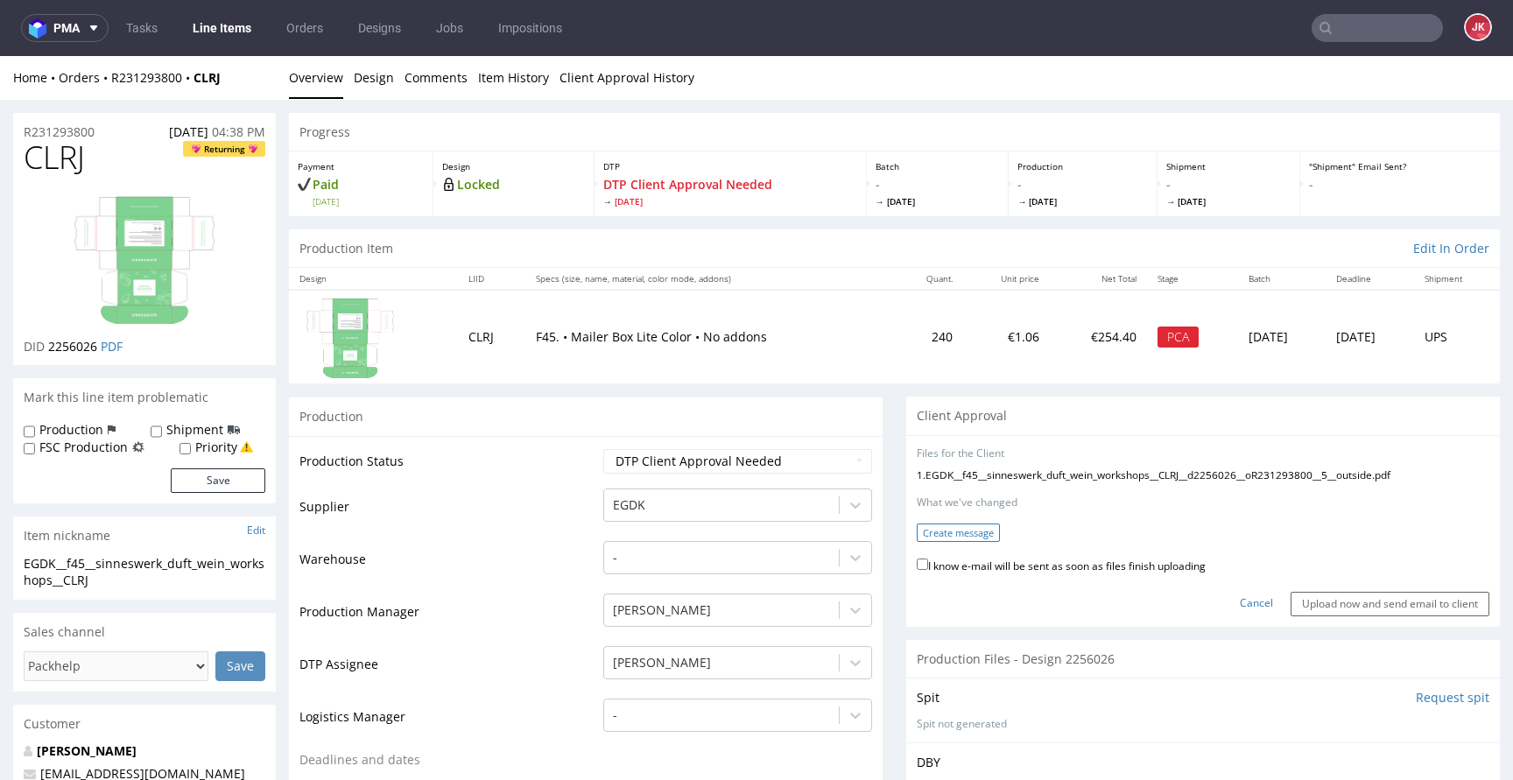
click at [946, 525] on button "Create message" at bounding box center [958, 533] width 83 height 18
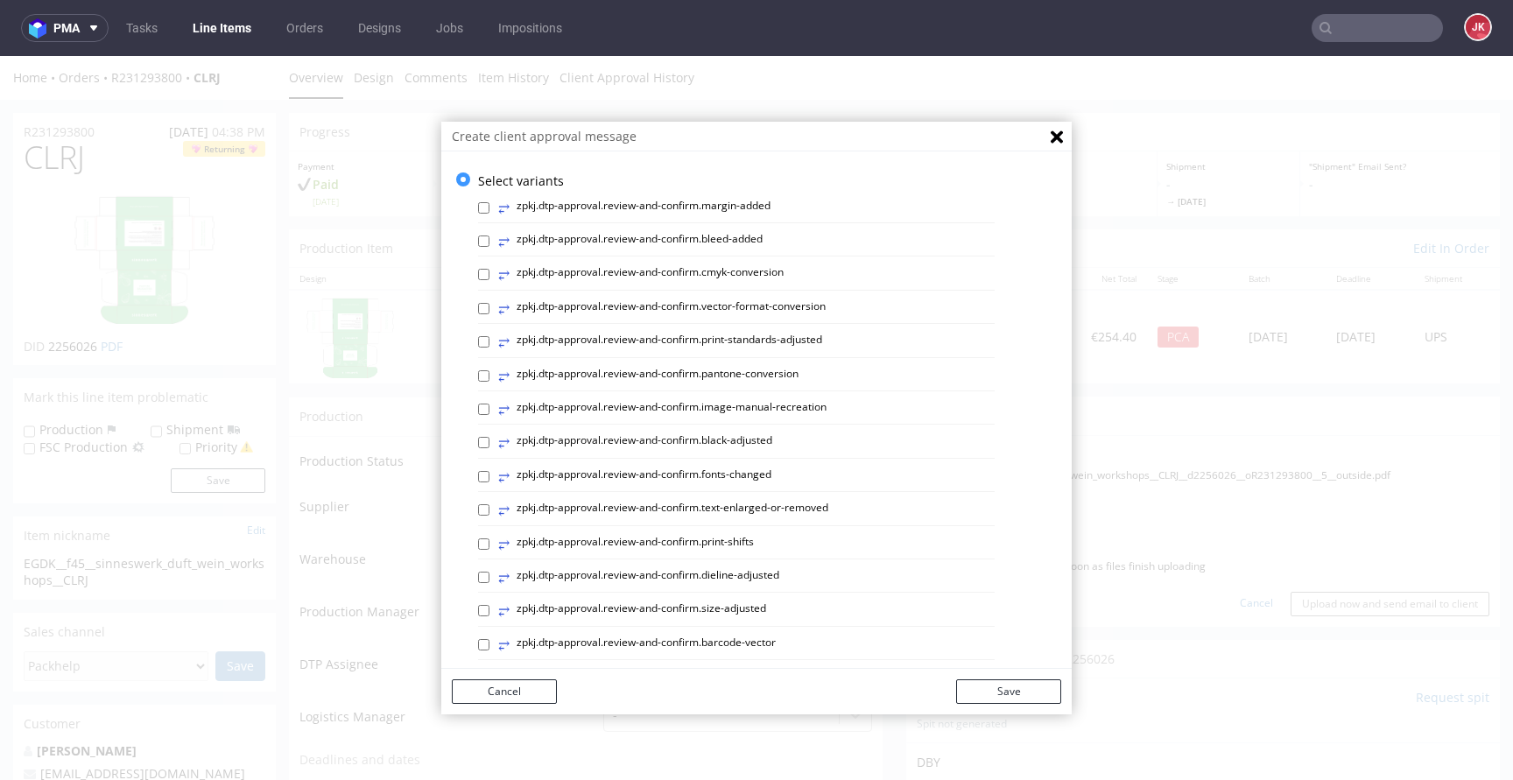
click at [678, 303] on label "⥂ zpkj.dtp-approval.review-and-confirm.vector-format-conversion" at bounding box center [661, 308] width 327 height 19
click at [489, 303] on input "⥂ zpkj.dtp-approval.review-and-confirm.vector-format-conversion" at bounding box center [483, 308] width 11 height 11
checkbox input "true"
click at [999, 688] on button "Save" at bounding box center [1008, 691] width 105 height 25
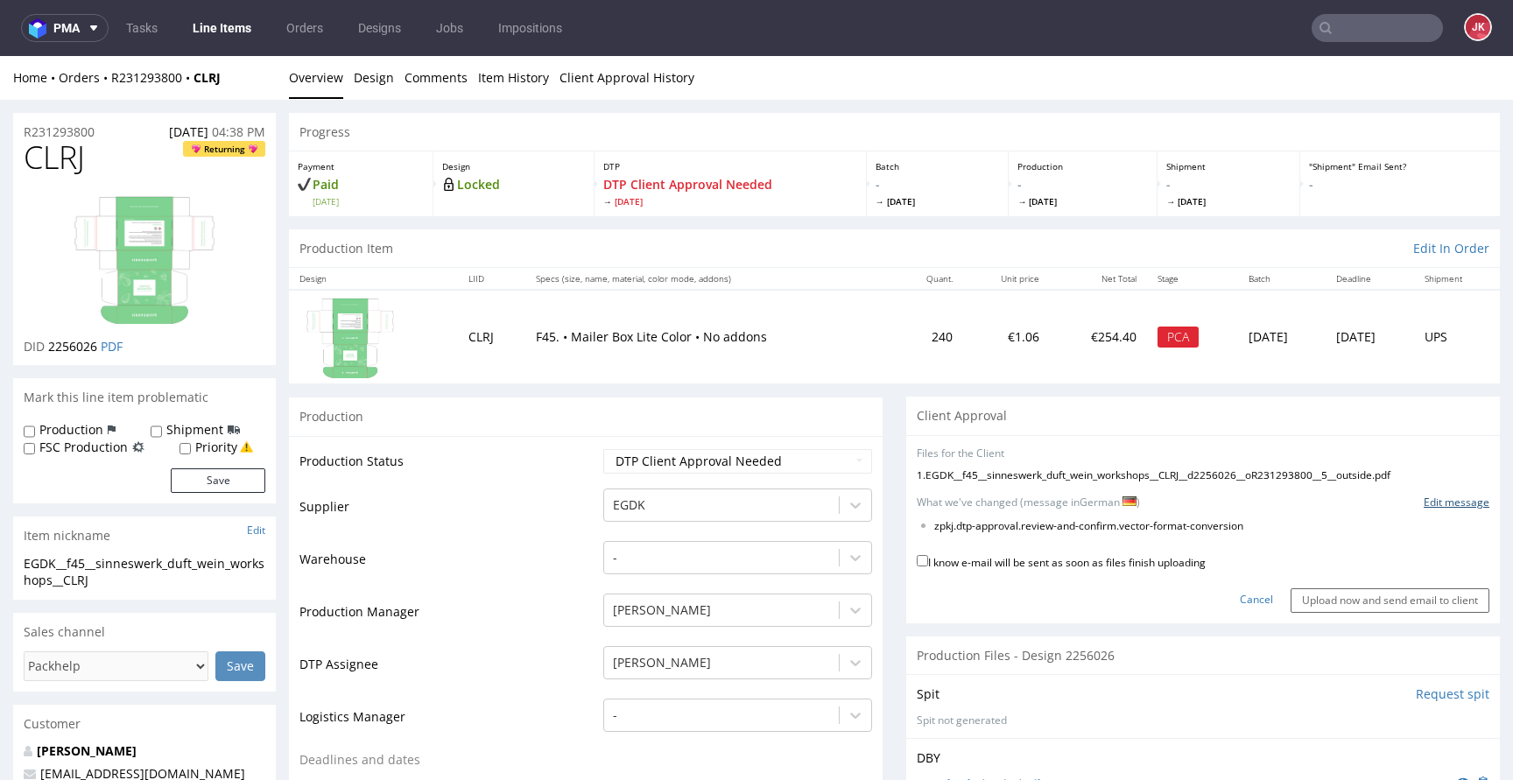
click at [1440, 503] on link "Edit message" at bounding box center [1457, 503] width 66 height 15
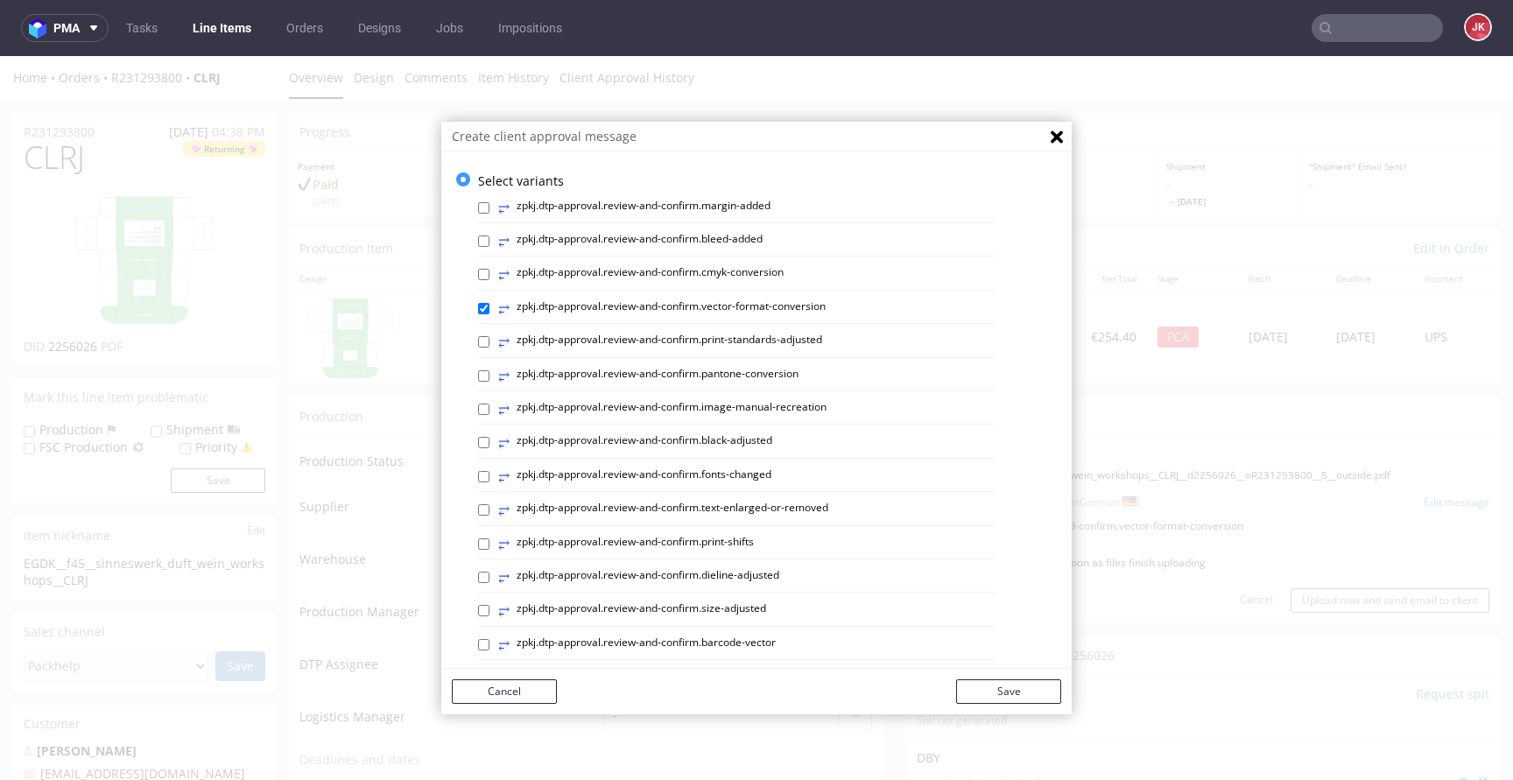
scroll to position [736, 0]
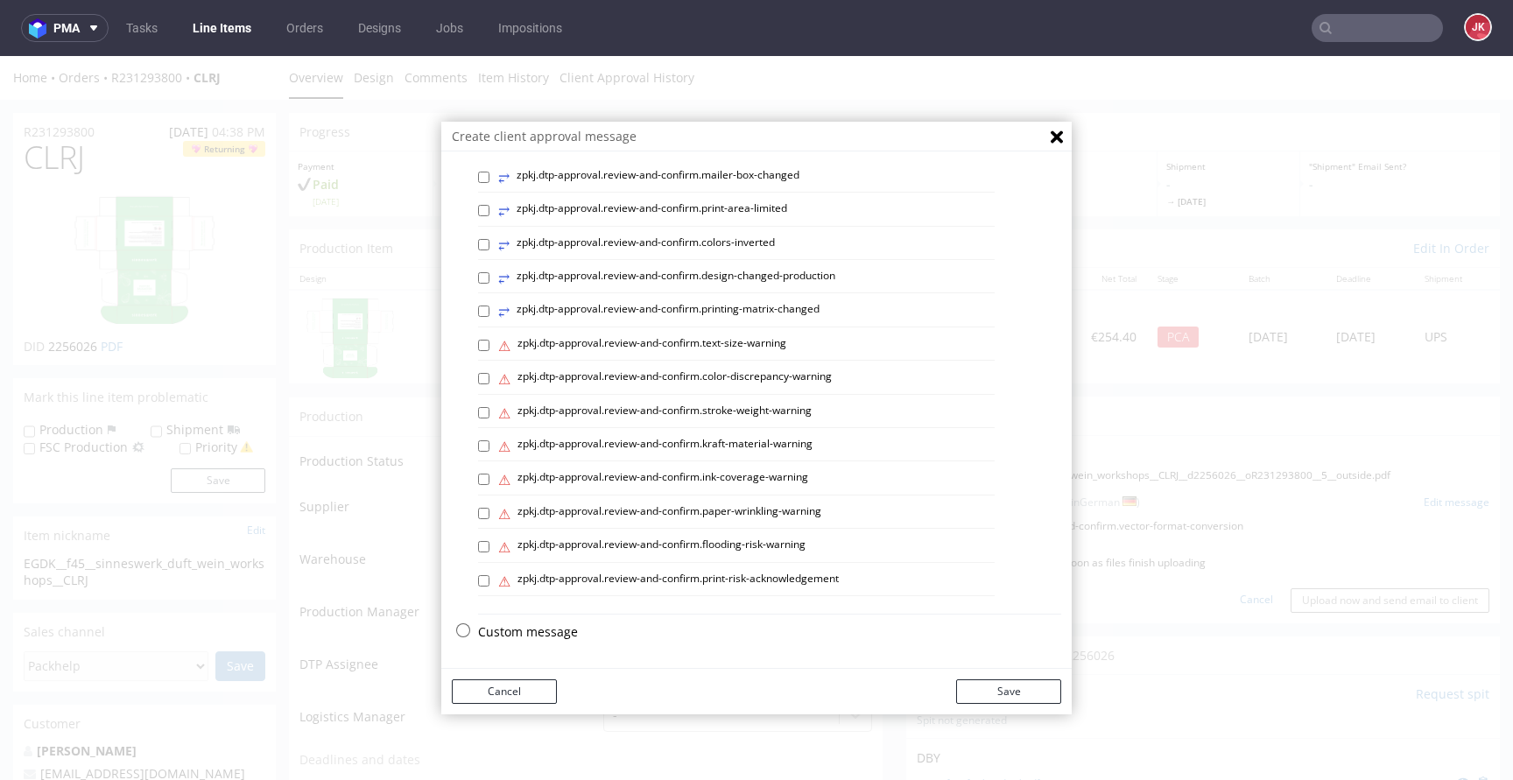
click at [512, 638] on p "Custom message" at bounding box center [769, 632] width 583 height 18
checkbox input "false"
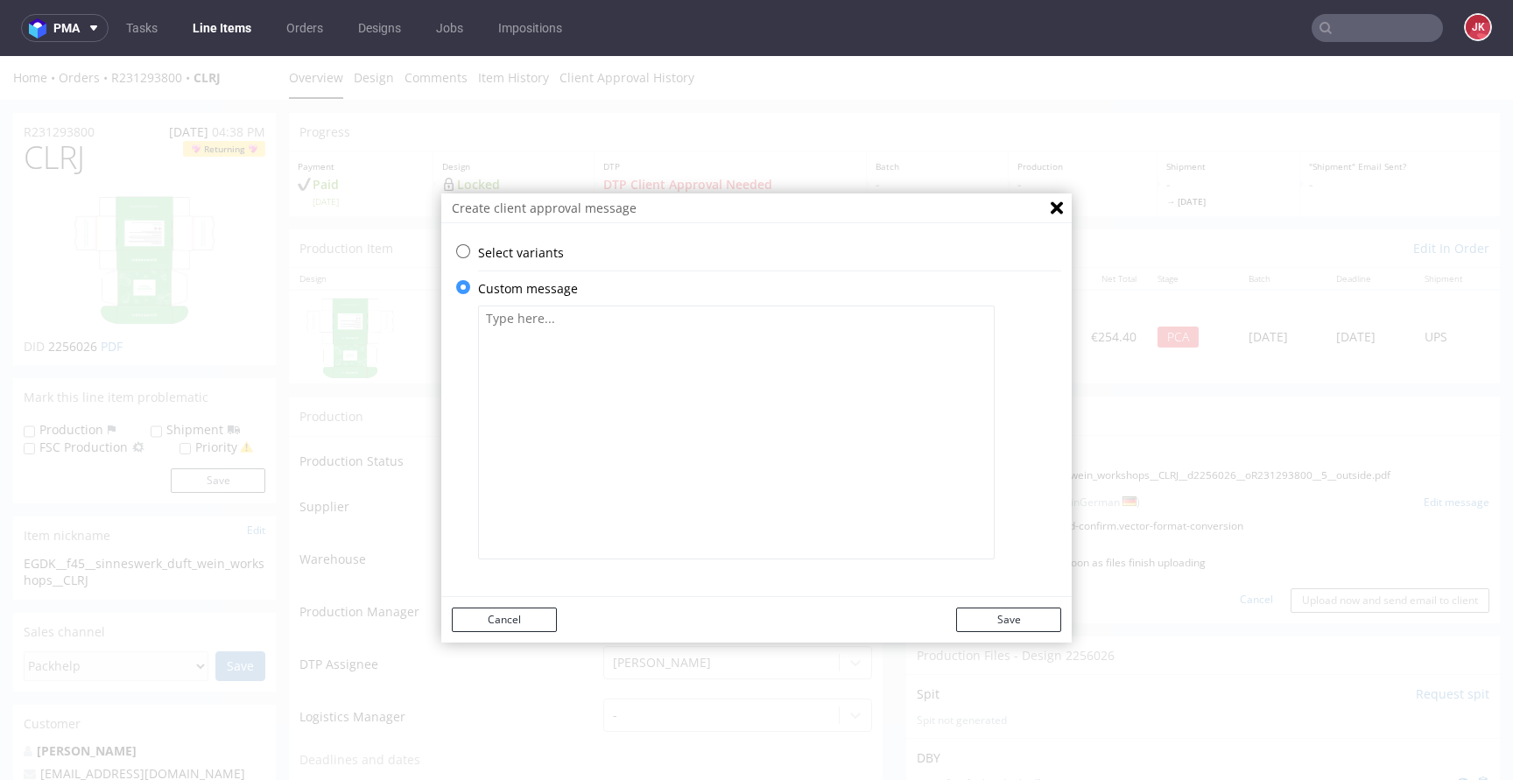
scroll to position [0, 0]
click at [644, 492] on textarea at bounding box center [736, 433] width 517 height 254
paste textarea "Der Text in Ihrem Design links und rechts wird innerhalb des Feldes sichtbar se…"
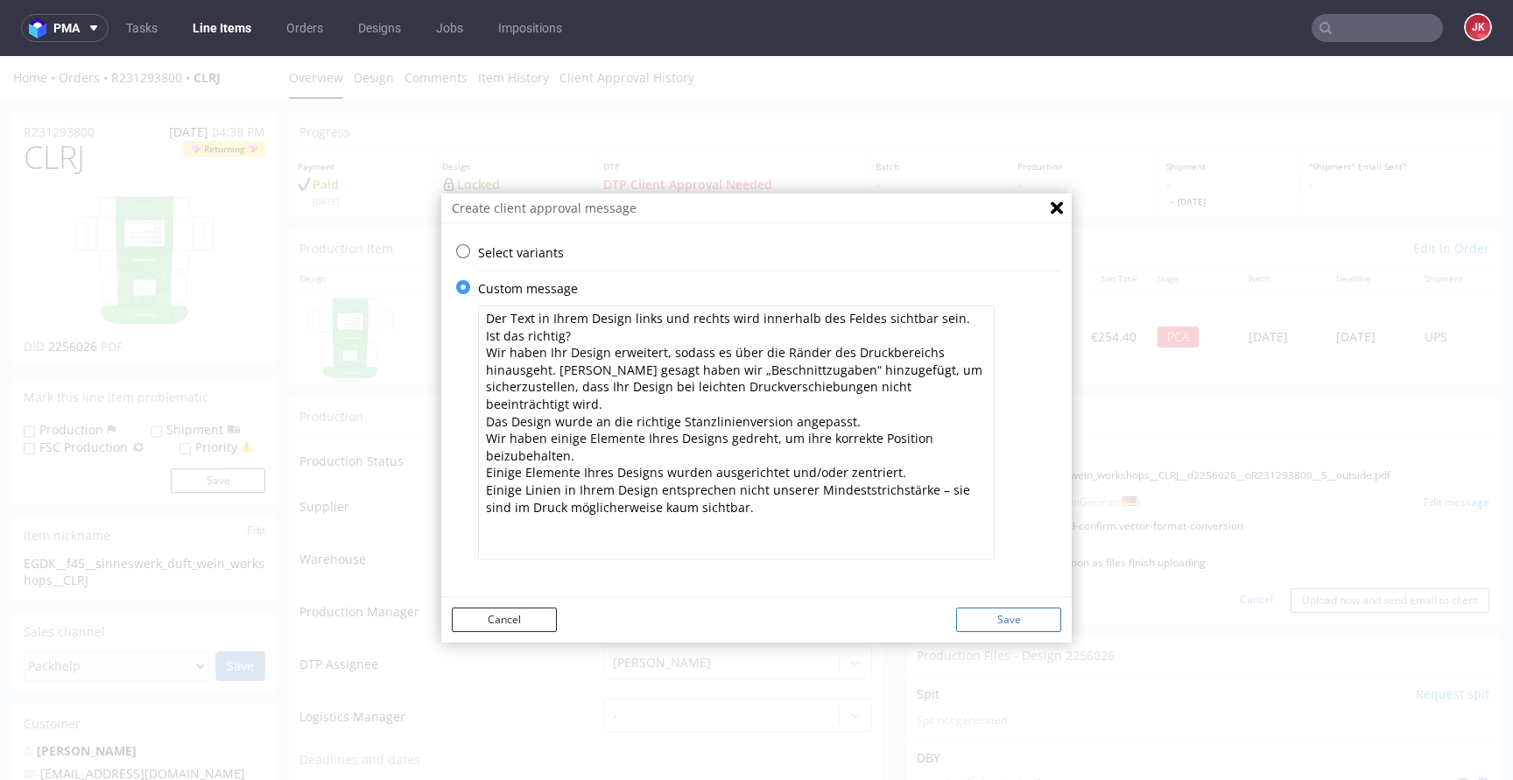
type textarea "Der Text in Ihrem Design links und rechts wird innerhalb des Feldes sichtbar se…"
click at [1011, 622] on button "Save" at bounding box center [1008, 620] width 105 height 25
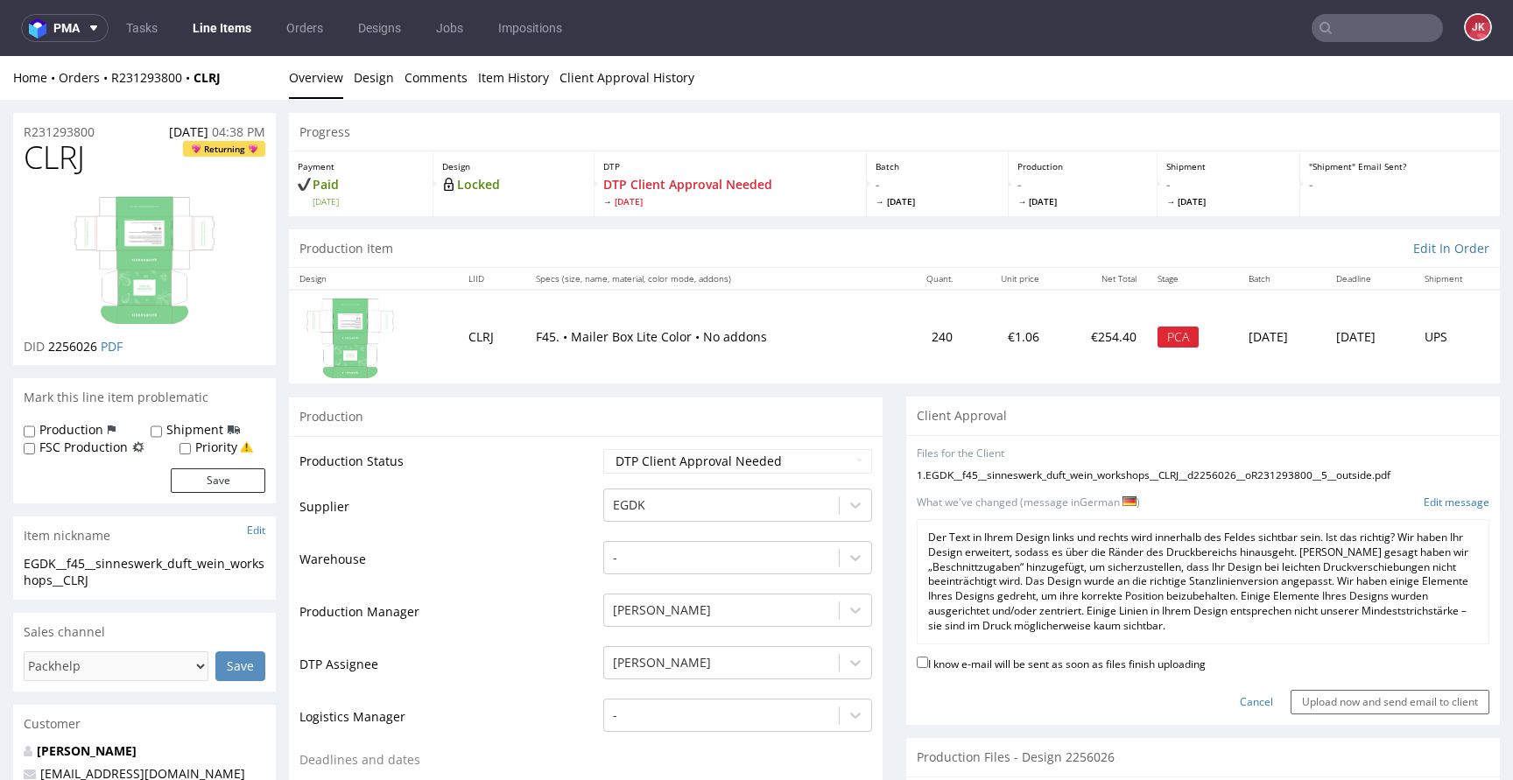
click at [996, 665] on label "I know e-mail will be sent as soon as files finish uploading" at bounding box center [1061, 662] width 289 height 19
click at [928, 665] on input "I know e-mail will be sent as soon as files finish uploading" at bounding box center [922, 662] width 11 height 11
checkbox input "true"
click at [1334, 705] on input "Upload now and send email to client" at bounding box center [1390, 702] width 199 height 25
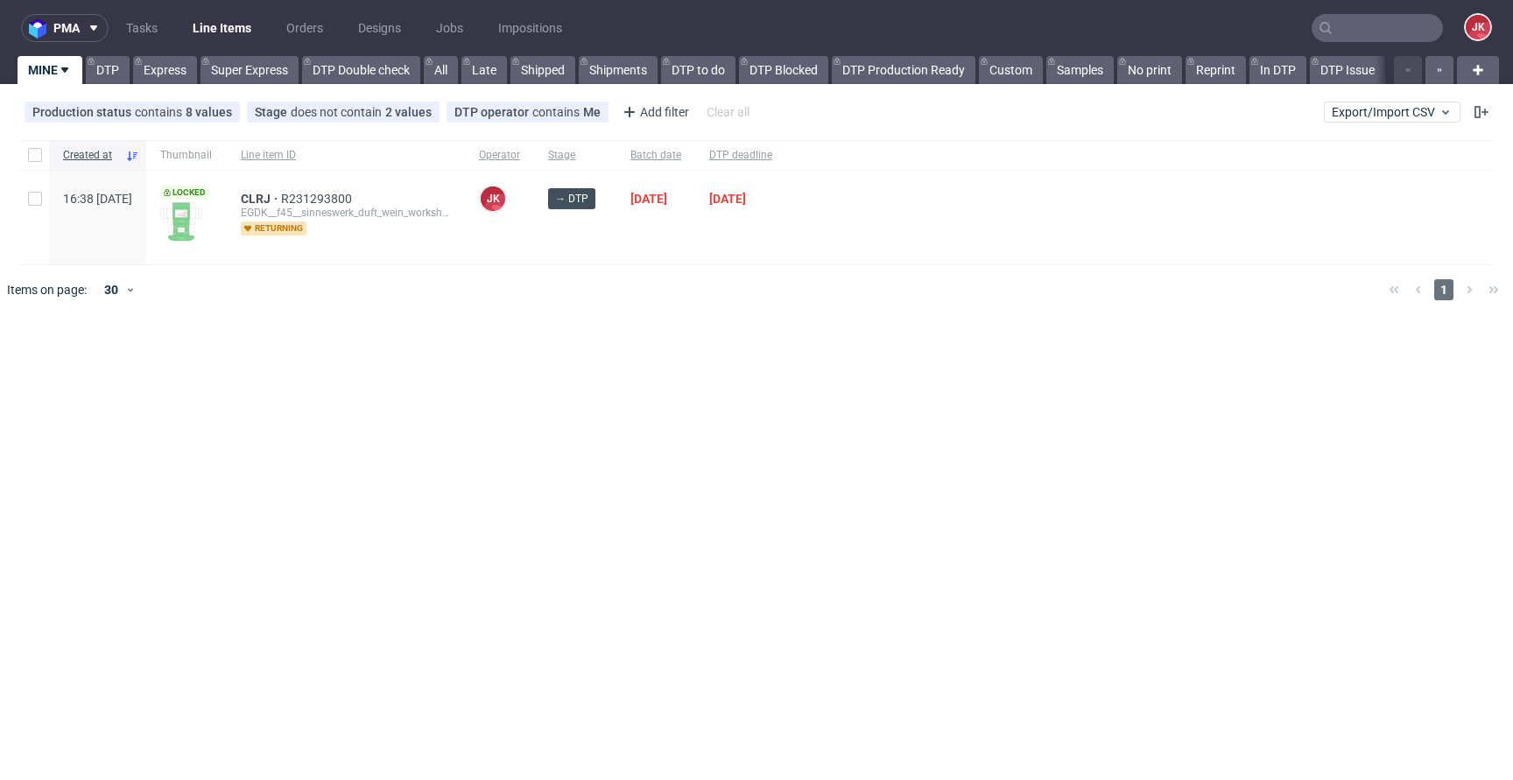
click at [514, 359] on div "pma Tasks Line Items Orders Designs Jobs Impositions JK MINE DTP Express Super …" at bounding box center [756, 390] width 1513 height 780
